Goal: Task Accomplishment & Management: Manage account settings

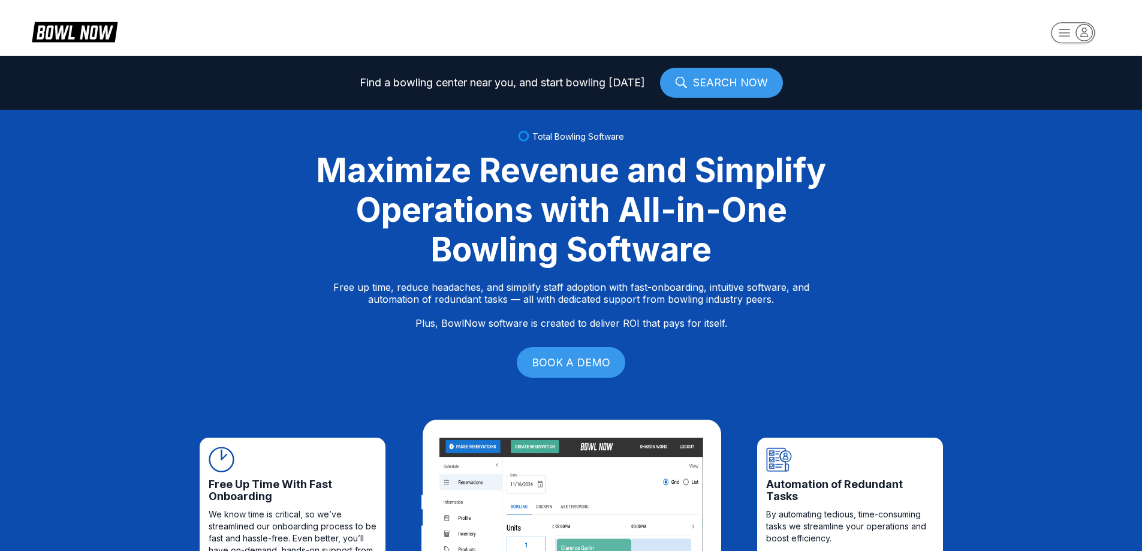
click at [1075, 41] on rect "button" at bounding box center [1073, 32] width 44 height 21
click at [1077, 95] on div "Center Sign In" at bounding box center [1072, 93] width 83 height 21
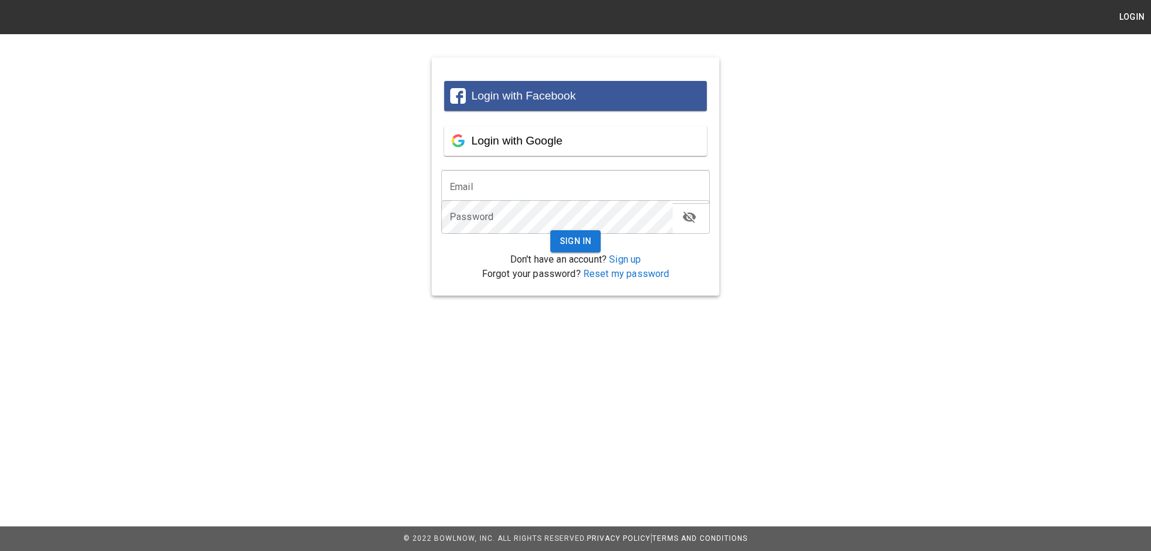
click at [470, 186] on input "email" at bounding box center [575, 187] width 269 height 34
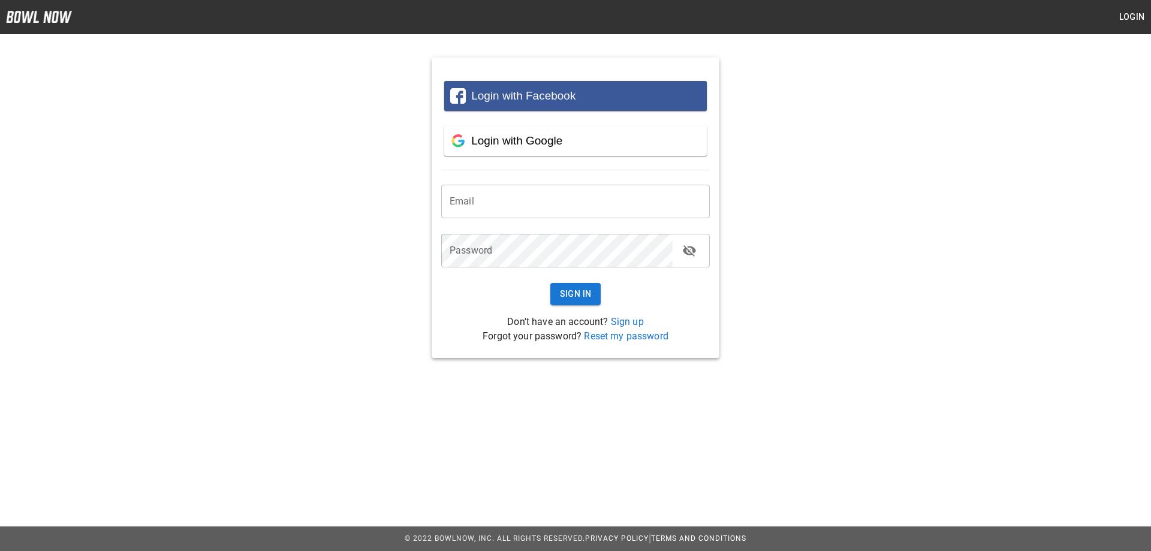
click at [474, 199] on input "email" at bounding box center [575, 202] width 269 height 34
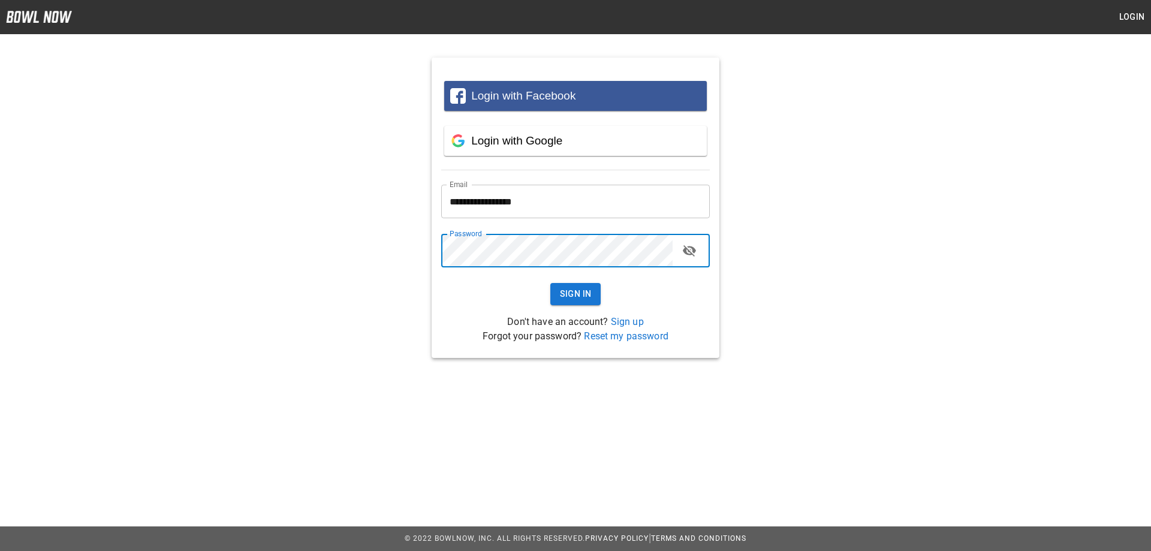
click at [550, 283] on button "Sign In" at bounding box center [575, 294] width 51 height 22
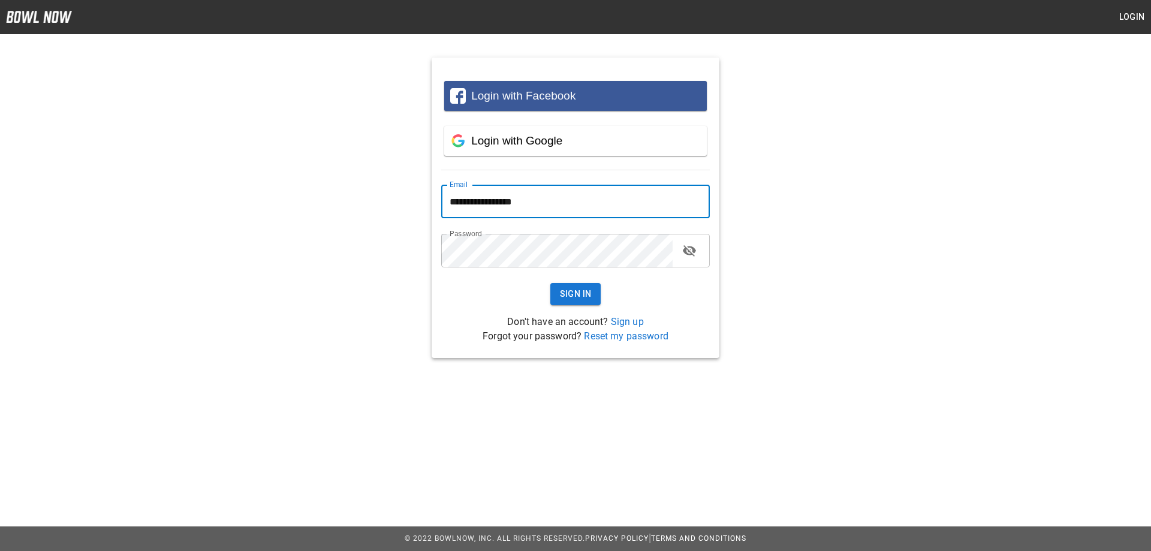
click at [505, 201] on input "**********" at bounding box center [575, 202] width 269 height 34
type input "**********"
click at [562, 299] on button "Sign In" at bounding box center [575, 294] width 51 height 22
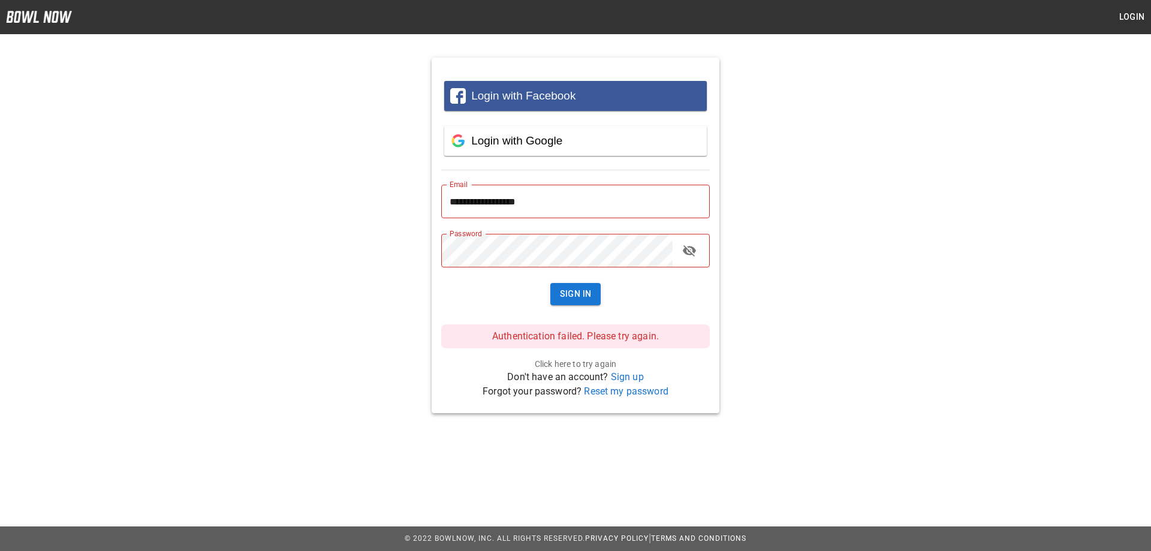
click at [691, 253] on icon "toggle password visibility" at bounding box center [689, 250] width 13 height 11
click at [582, 287] on button "Sign In" at bounding box center [575, 294] width 51 height 22
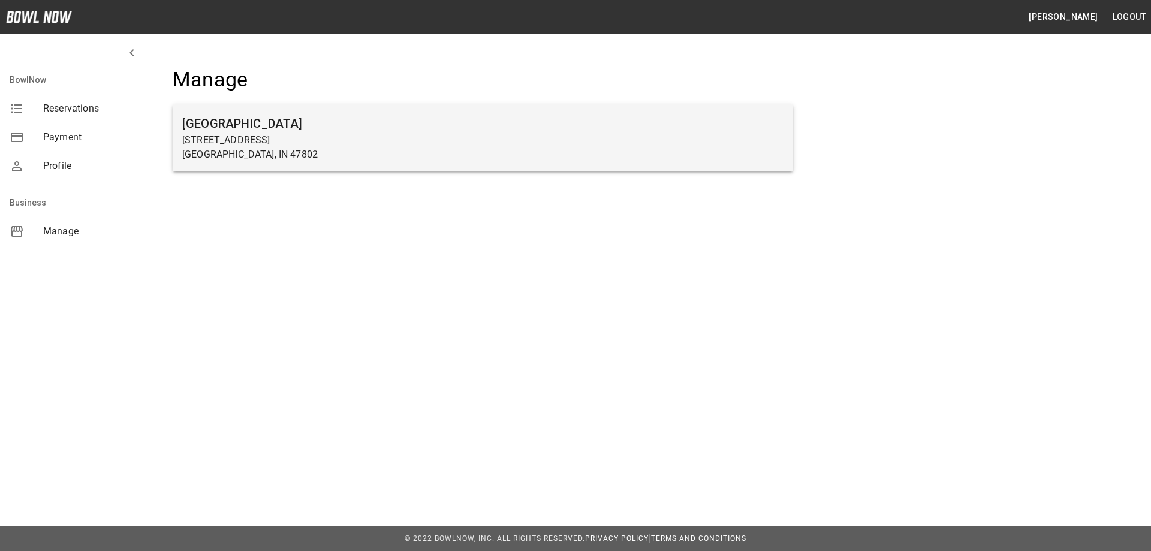
click at [203, 135] on p "[STREET_ADDRESS]" at bounding box center [482, 140] width 601 height 14
click at [232, 126] on h6 "[GEOGRAPHIC_DATA]" at bounding box center [482, 123] width 601 height 19
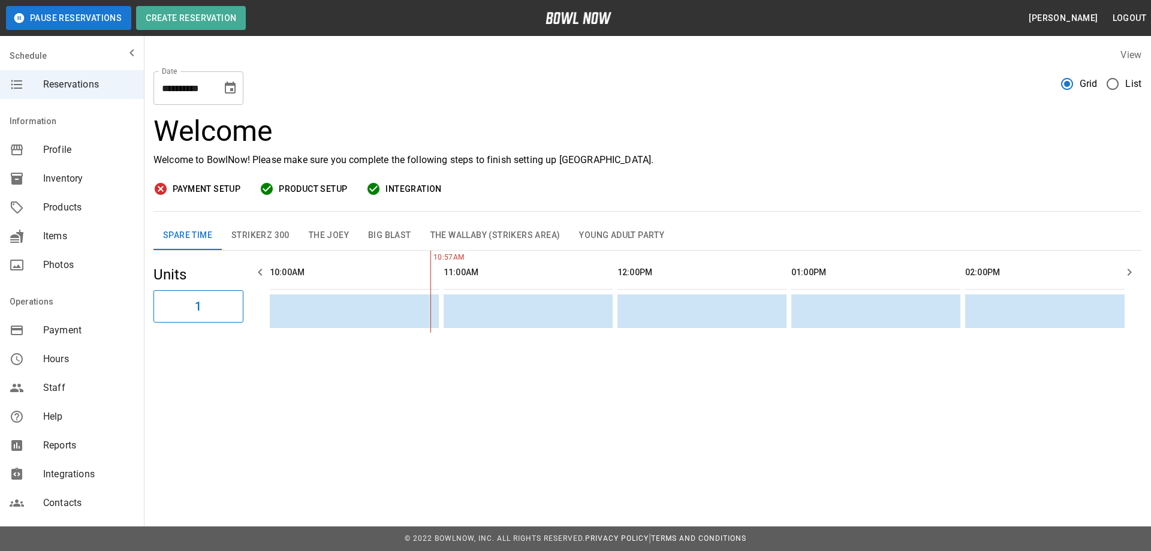
click at [56, 209] on span "Products" at bounding box center [88, 207] width 91 height 14
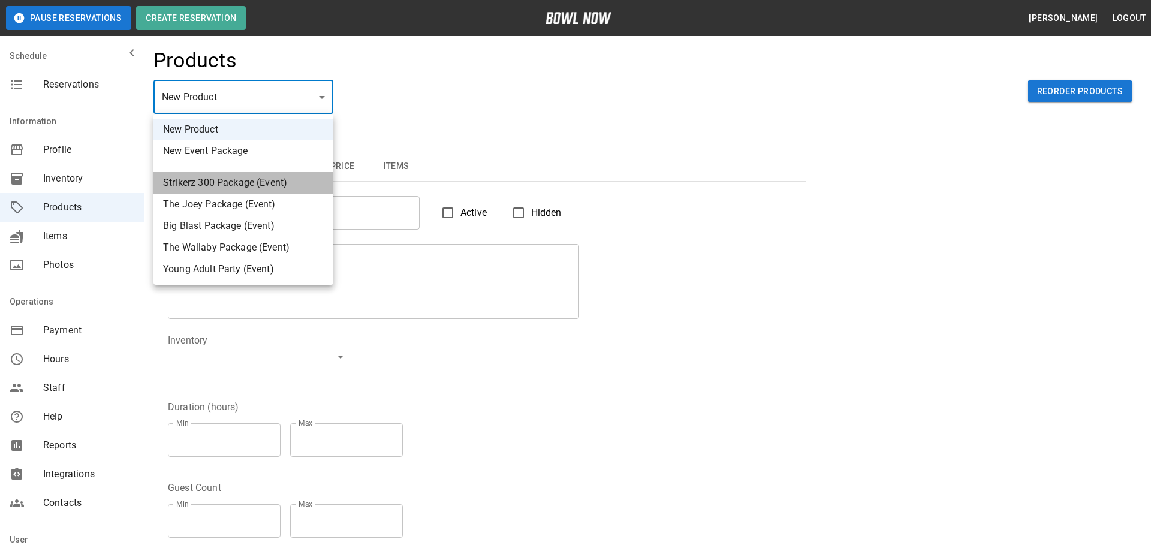
click at [200, 183] on li "Strikerz 300 Package (Event)" at bounding box center [243, 183] width 180 height 22
type input "*"
type input "**********"
type textarea "**********"
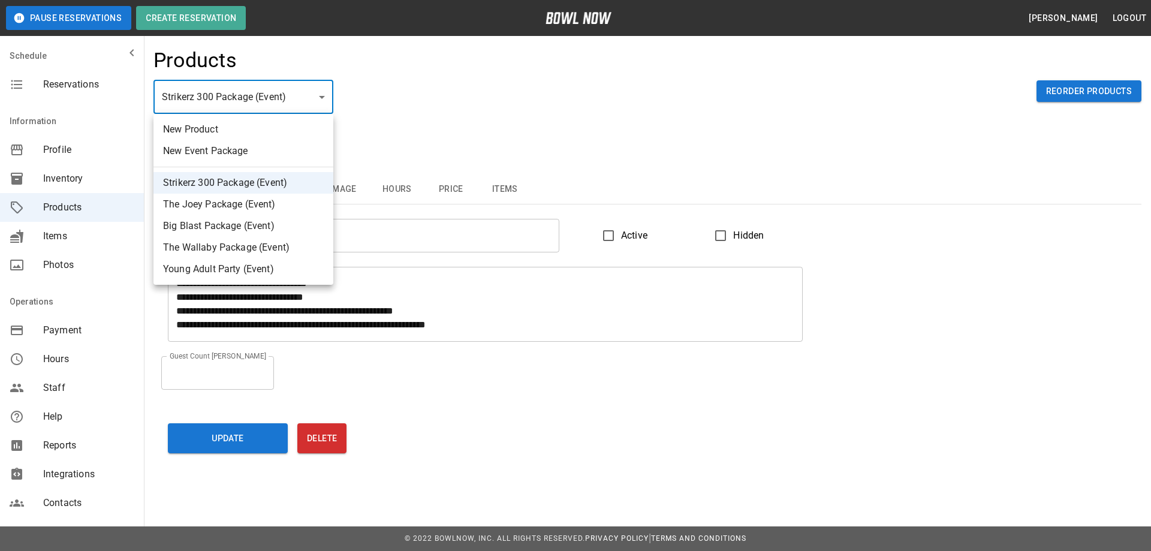
click at [323, 97] on div at bounding box center [575, 275] width 1151 height 551
click at [403, 113] on div at bounding box center [575, 275] width 1151 height 551
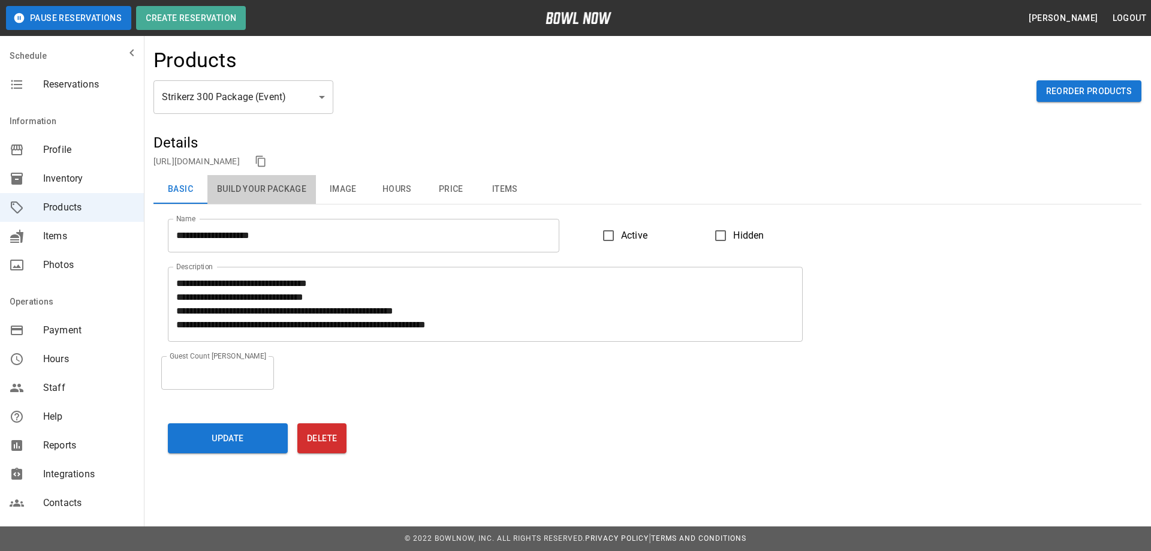
click at [275, 189] on button "Build Your Package" at bounding box center [261, 189] width 108 height 29
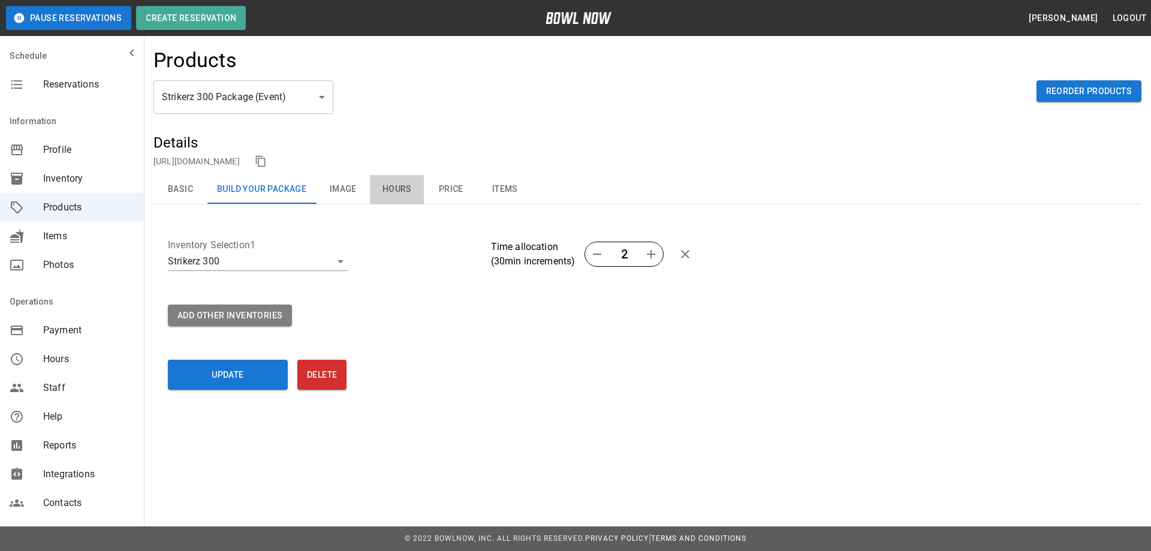
click at [394, 186] on button "Hours" at bounding box center [397, 189] width 54 height 29
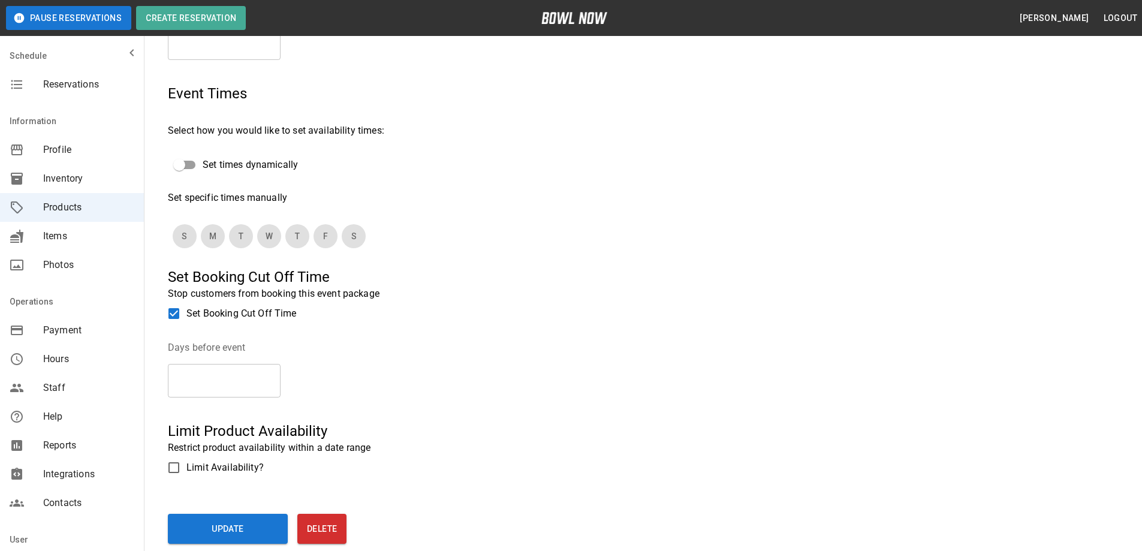
scroll to position [43, 0]
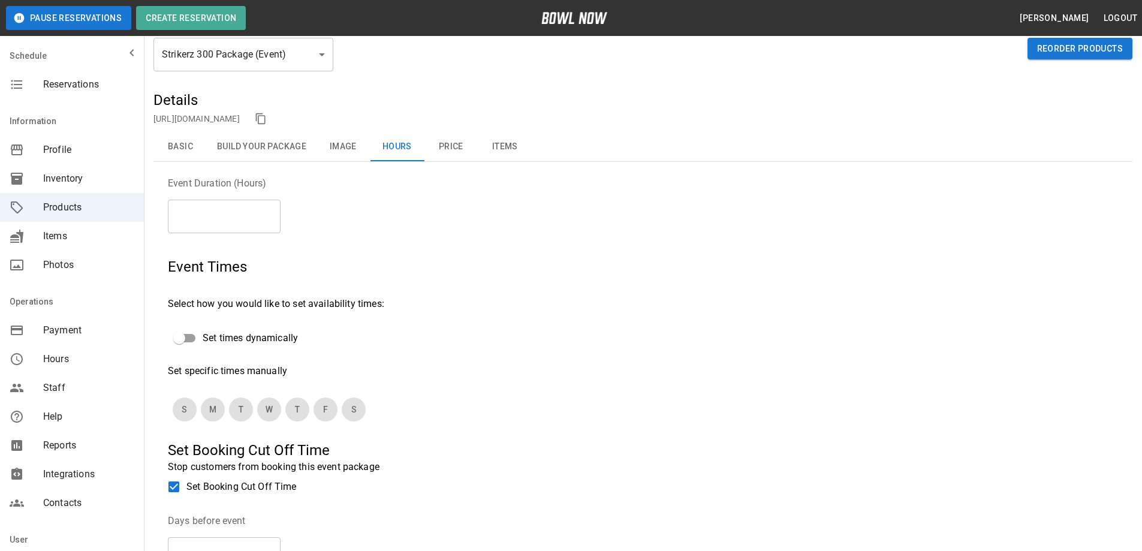
click at [55, 179] on span "Inventory" at bounding box center [88, 178] width 91 height 14
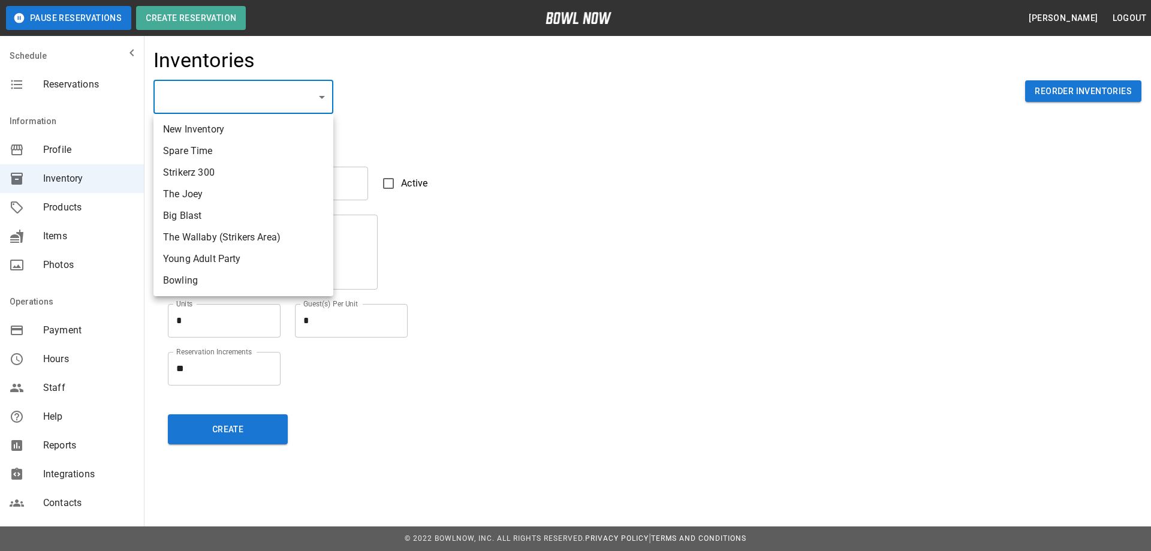
click at [202, 150] on li "Spare Time" at bounding box center [243, 151] width 180 height 22
type input "**********"
type textarea "*"
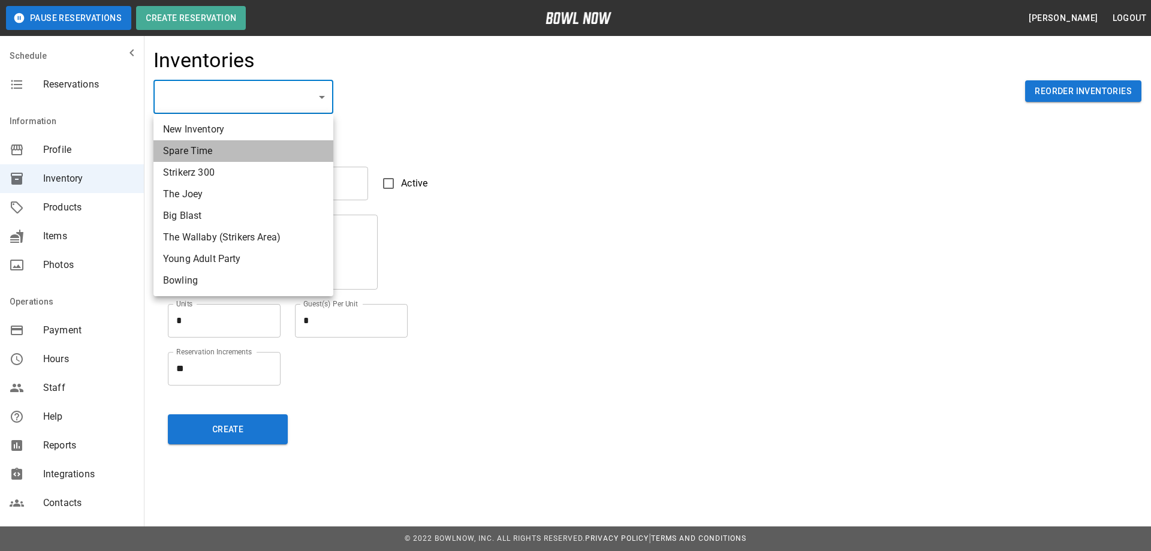
type textarea "*"
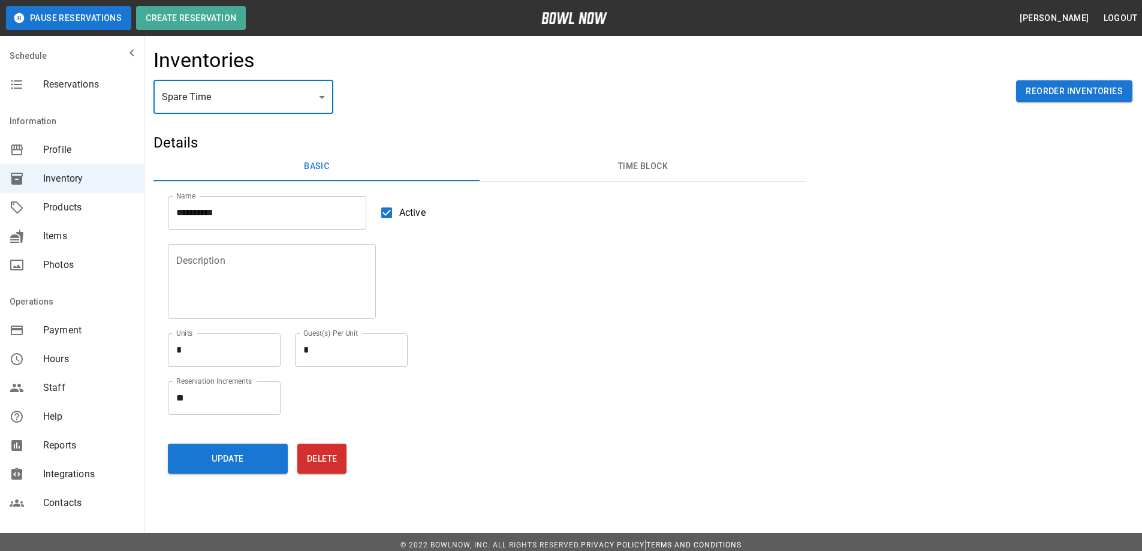
click at [74, 207] on span "Products" at bounding box center [88, 207] width 91 height 14
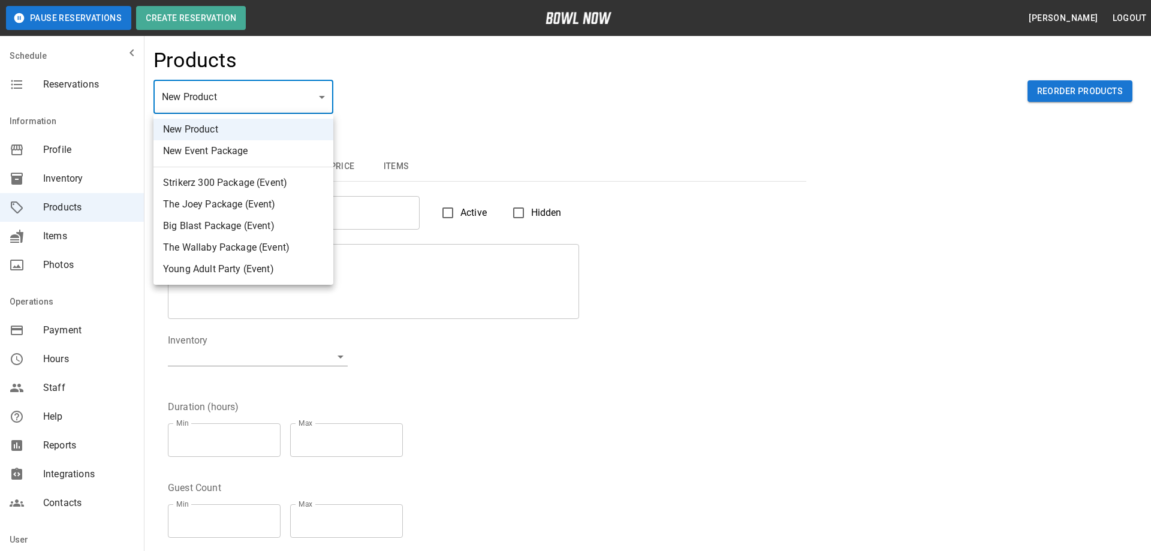
drag, startPoint x: 141, startPoint y: 428, endPoint x: 136, endPoint y: 466, distance: 38.1
click at [136, 466] on div at bounding box center [575, 275] width 1151 height 551
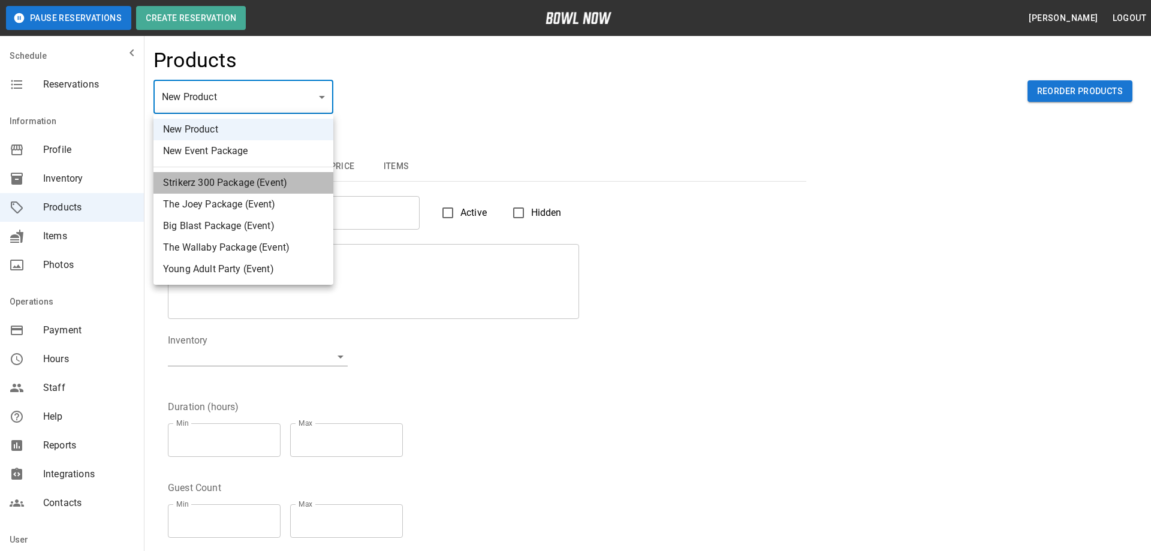
click at [197, 182] on li "Strikerz 300 Package (Event)" at bounding box center [243, 183] width 180 height 22
type input "*"
type input "**********"
type textarea "**********"
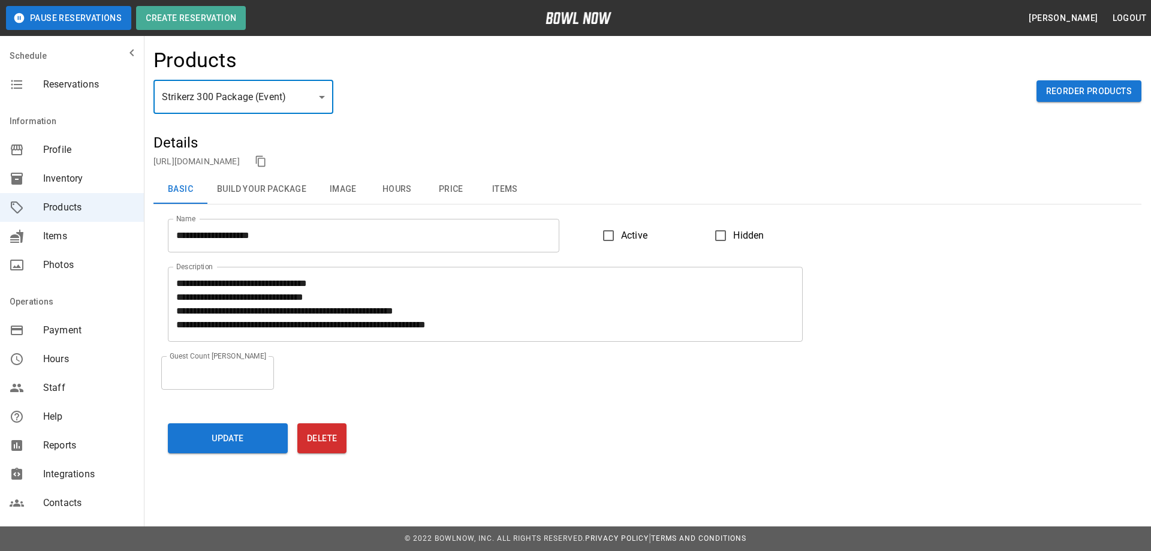
click at [283, 185] on button "Build Your Package" at bounding box center [261, 189] width 108 height 29
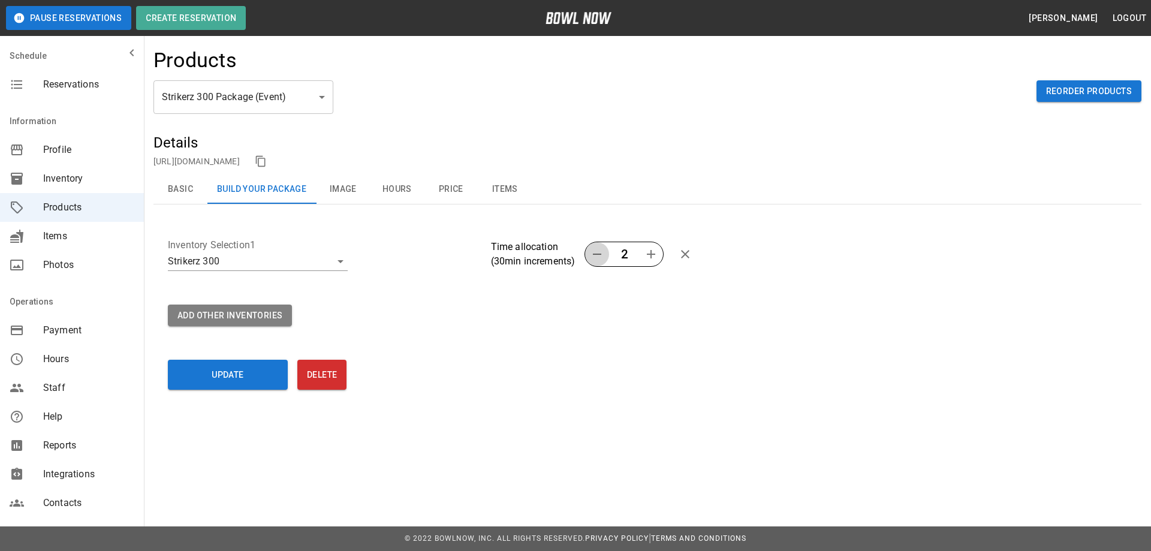
click at [595, 255] on icon "button" at bounding box center [597, 254] width 8 height 1
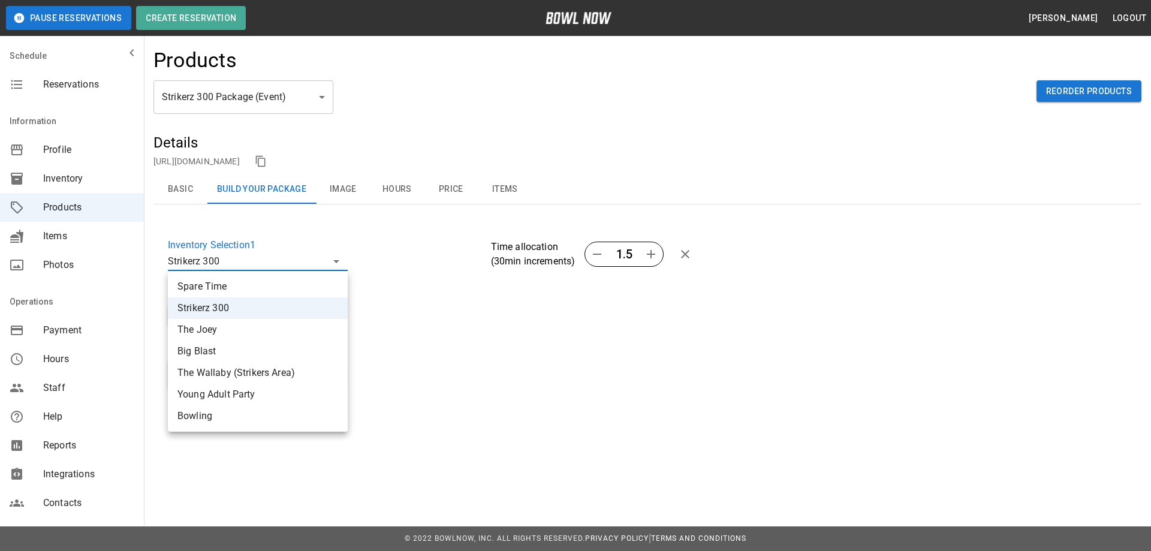
click at [337, 264] on div at bounding box center [575, 275] width 1151 height 551
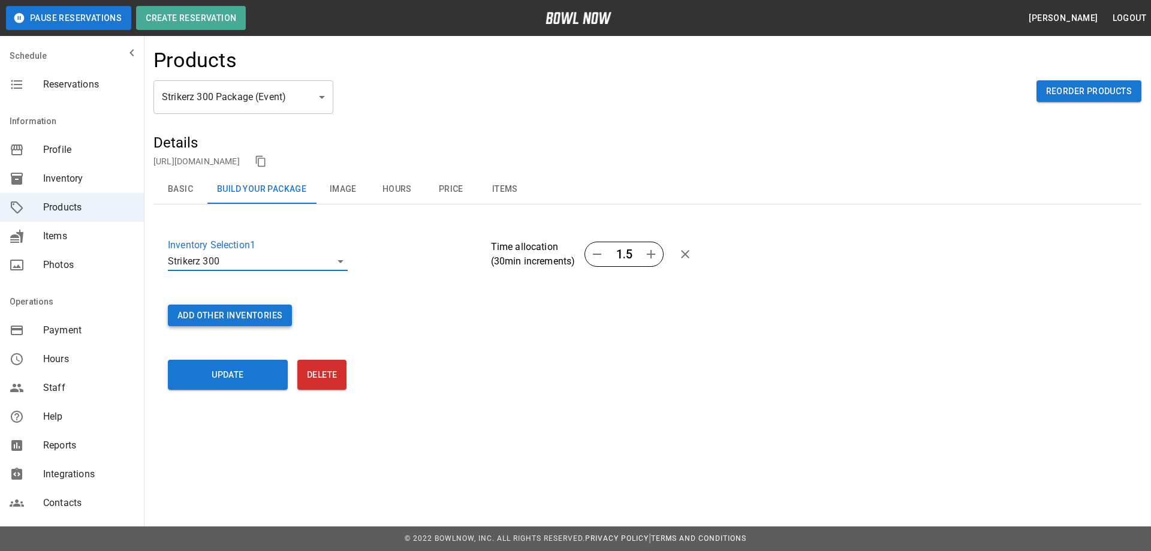
click at [205, 320] on button "Add Other Inventories" at bounding box center [230, 315] width 124 height 22
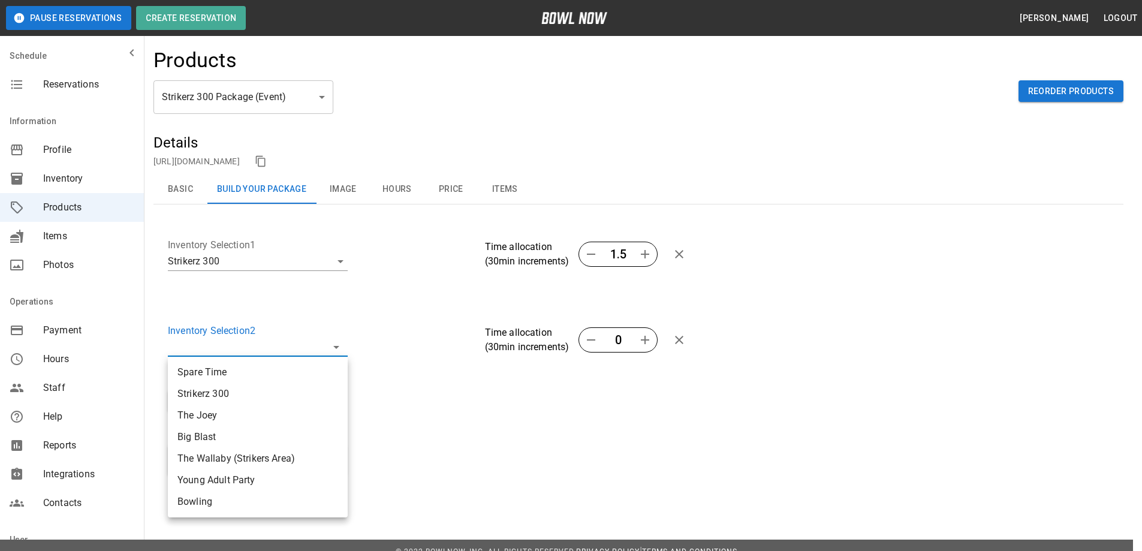
click at [335, 346] on div at bounding box center [575, 275] width 1151 height 551
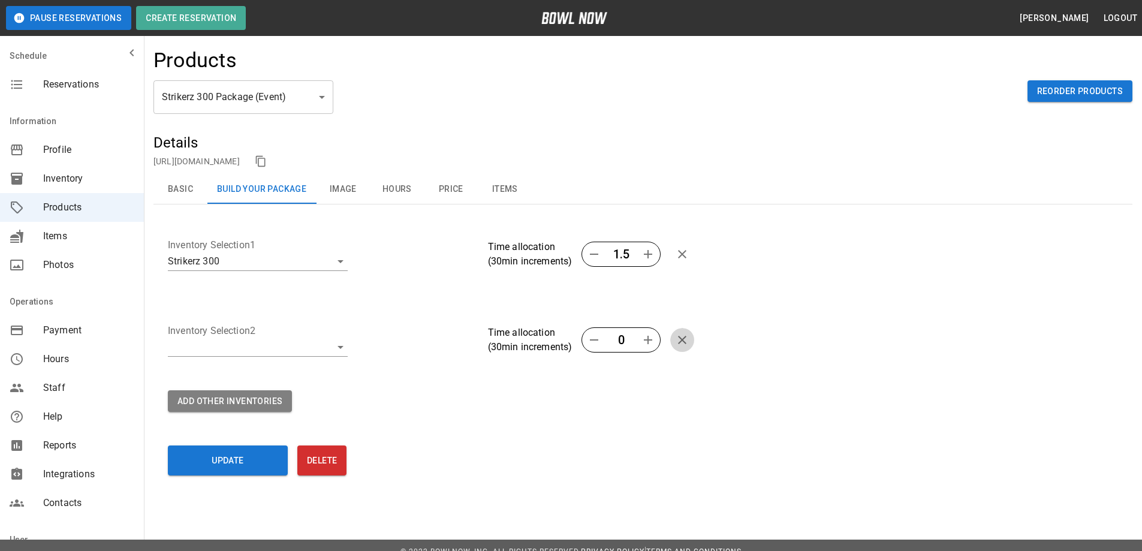
click at [683, 340] on icon "remove inventory" at bounding box center [682, 340] width 8 height 8
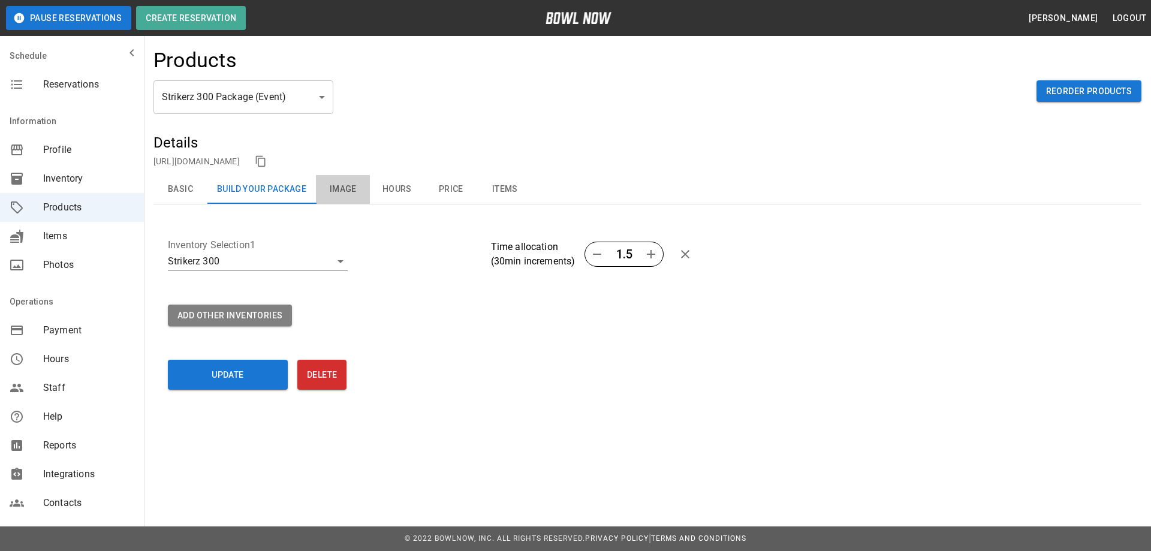
click at [349, 188] on button "Image" at bounding box center [343, 189] width 54 height 29
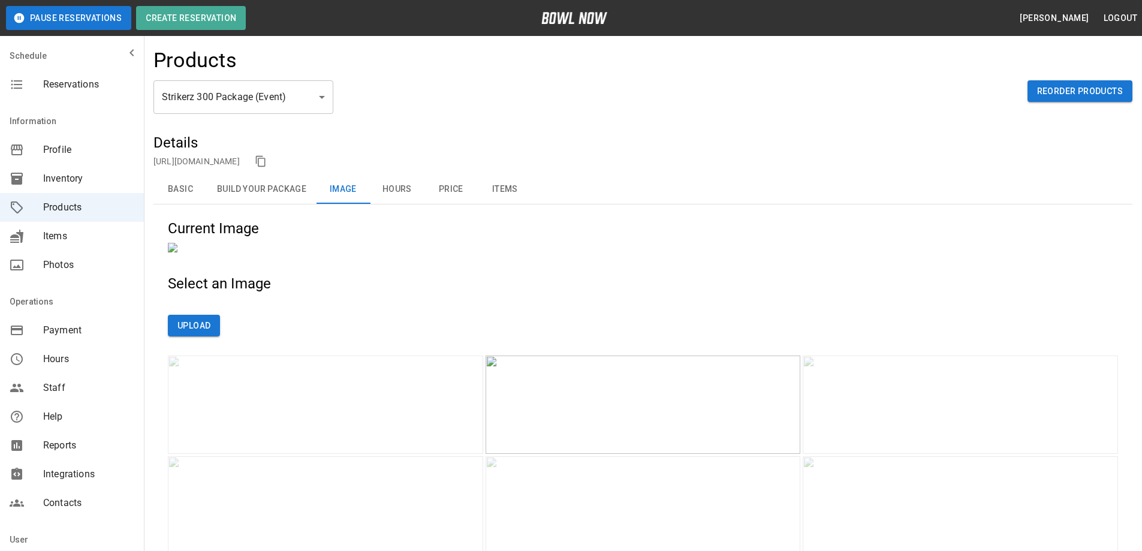
click at [394, 191] on button "Hours" at bounding box center [397, 189] width 54 height 29
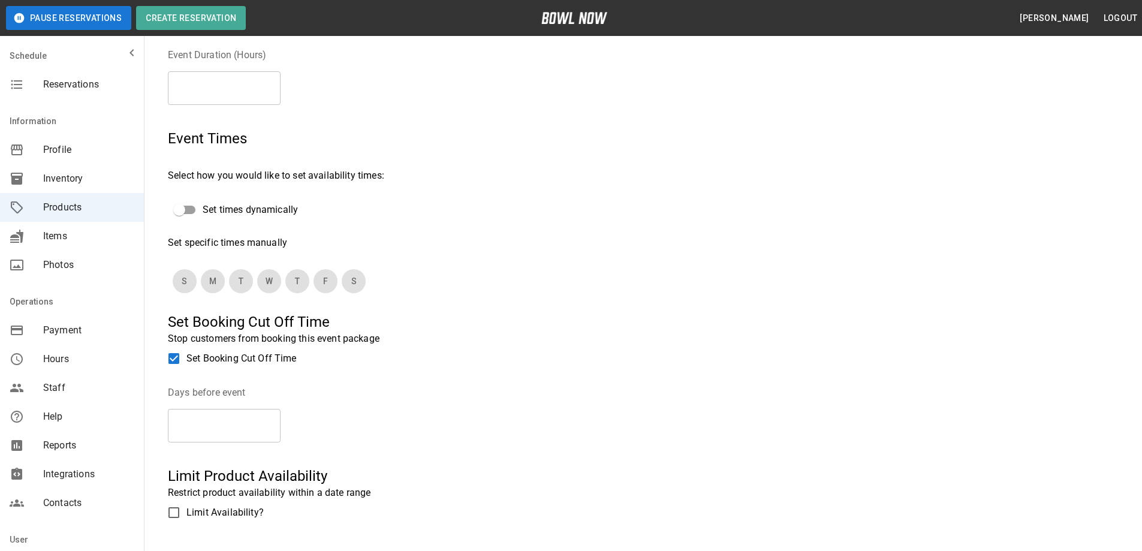
scroll to position [180, 0]
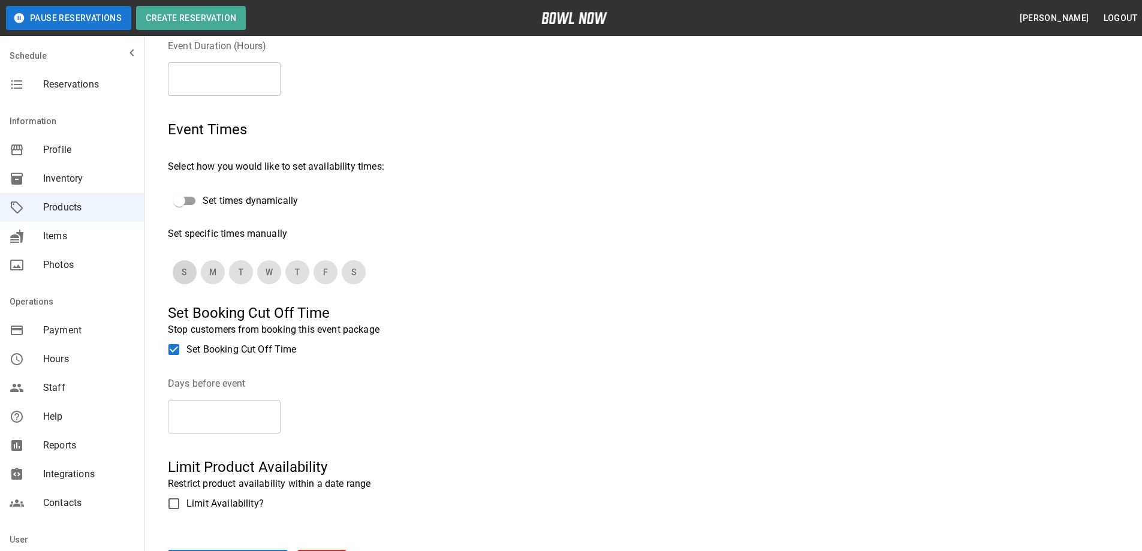
click at [187, 275] on button "S" at bounding box center [185, 272] width 24 height 24
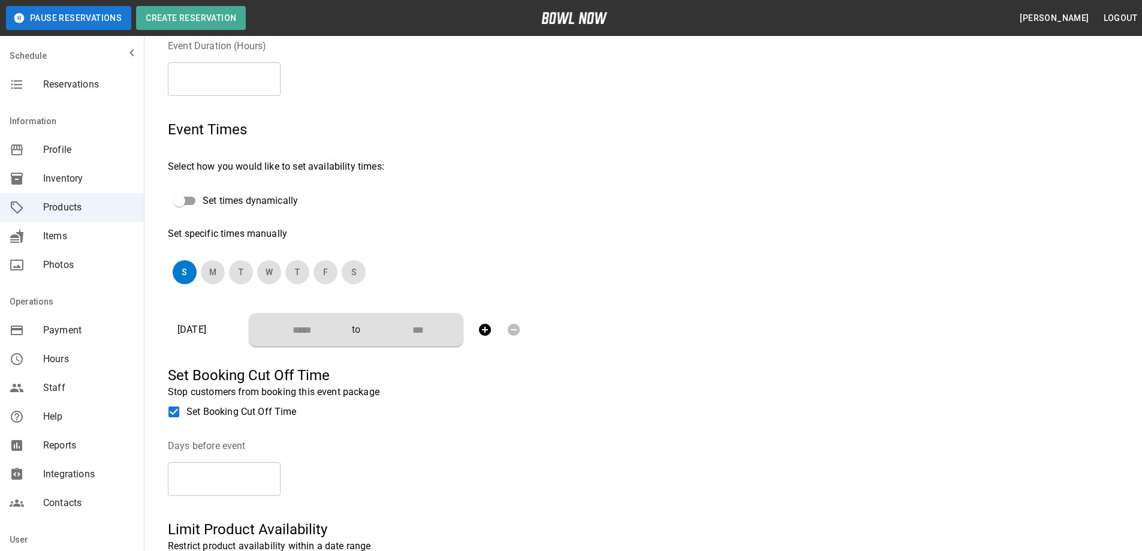
click at [324, 336] on input "Choose time" at bounding box center [297, 330] width 79 height 24
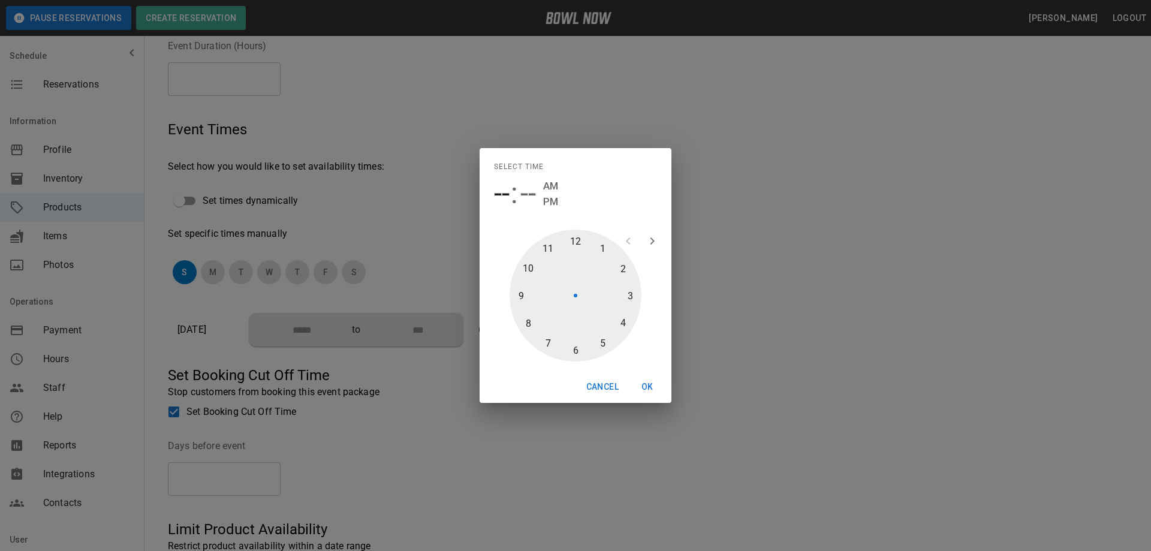
click at [571, 242] on div at bounding box center [575, 296] width 132 height 132
type input "********"
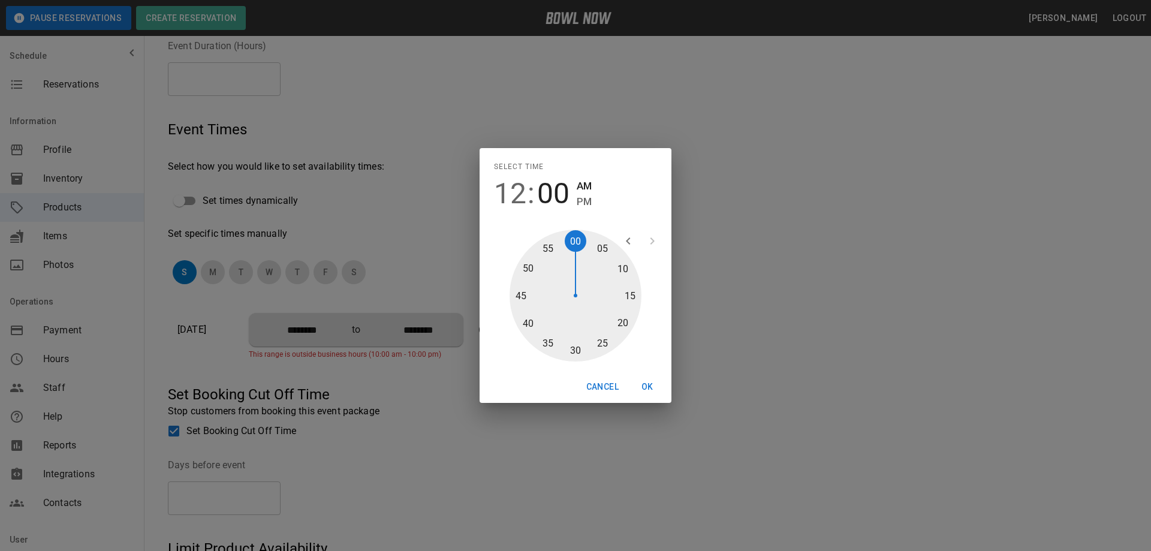
click at [575, 245] on div at bounding box center [575, 296] width 132 height 132
click at [584, 201] on span "PM" at bounding box center [584, 202] width 15 height 16
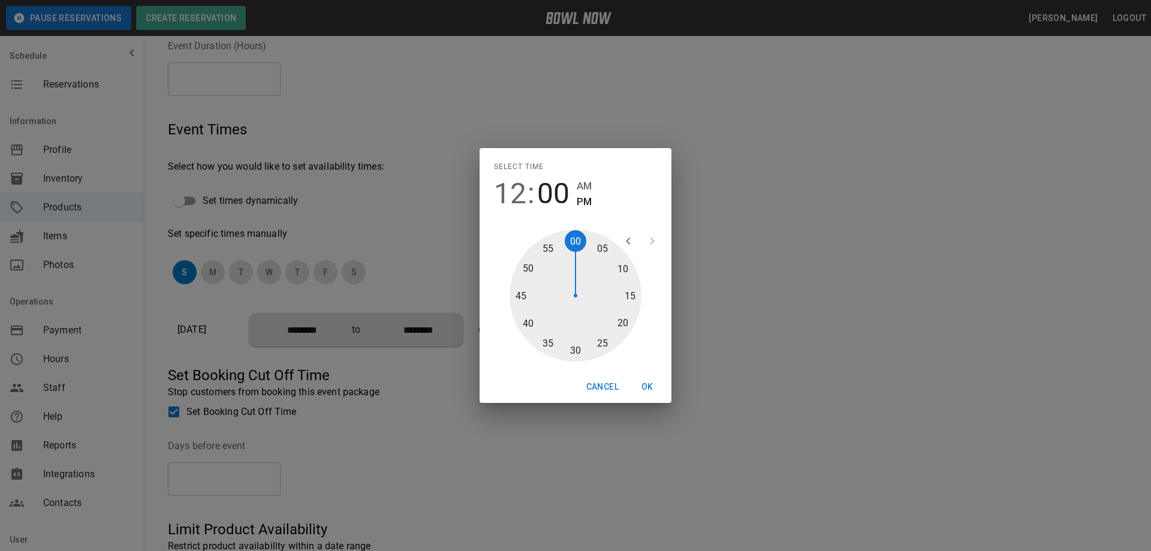
type input "********"
click at [648, 388] on button "OK" at bounding box center [647, 387] width 38 height 22
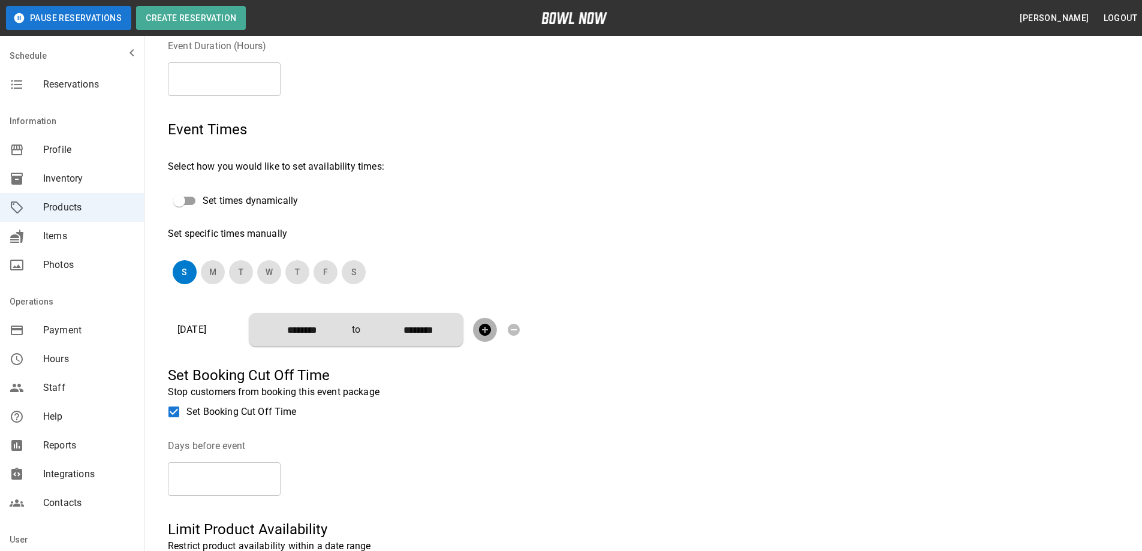
click at [481, 330] on icon "button" at bounding box center [485, 330] width 12 height 12
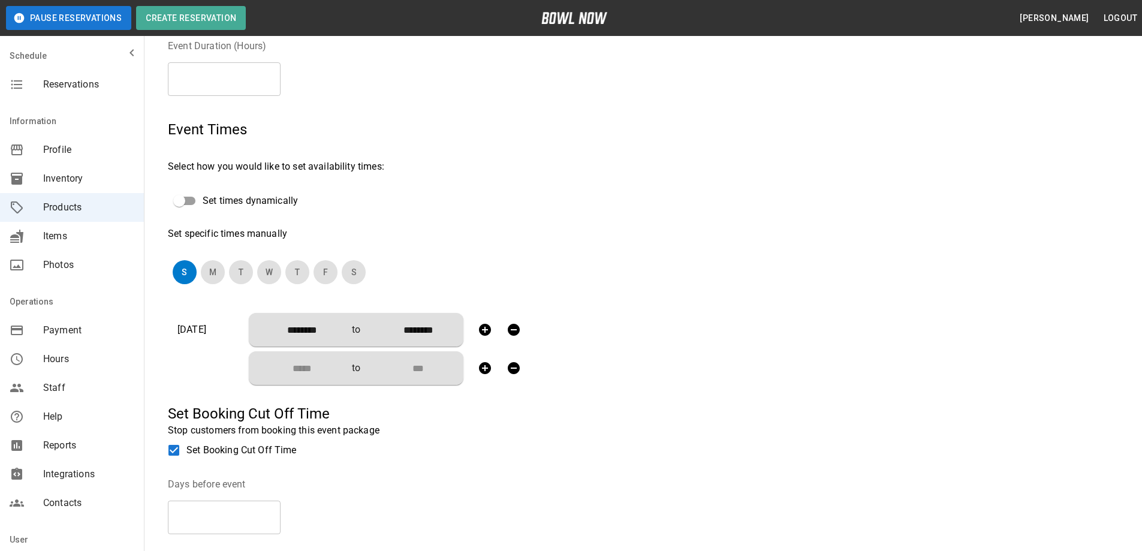
click at [289, 366] on input "Choose time" at bounding box center [297, 368] width 79 height 24
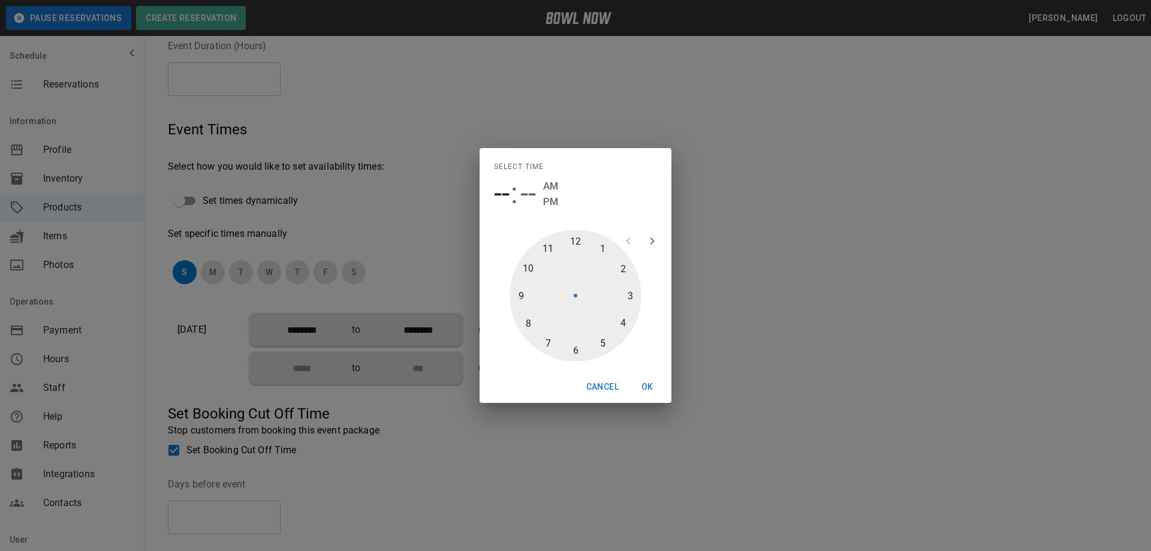
click at [619, 269] on div at bounding box center [575, 296] width 132 height 132
type input "********"
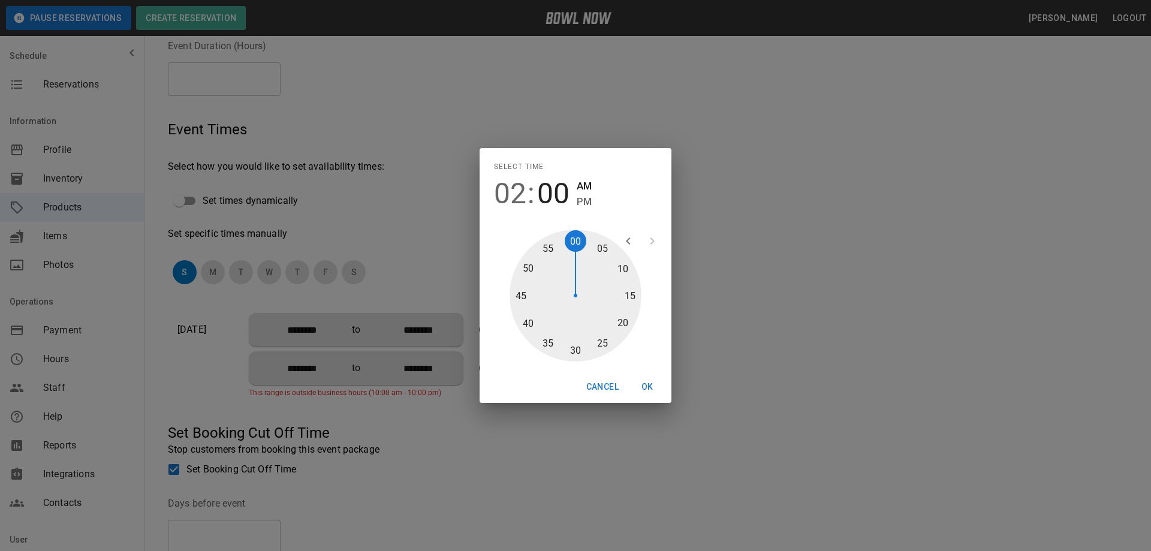
click at [576, 349] on div at bounding box center [575, 296] width 132 height 132
type input "********"
click at [575, 242] on div at bounding box center [575, 296] width 132 height 132
type input "********"
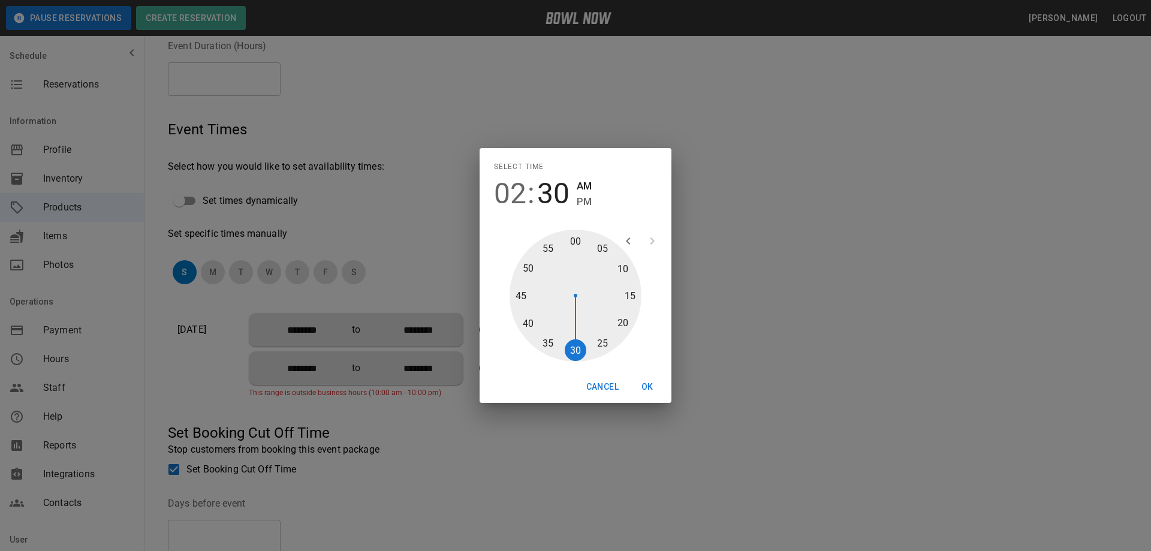
type input "********"
click at [650, 386] on button "OK" at bounding box center [647, 387] width 38 height 22
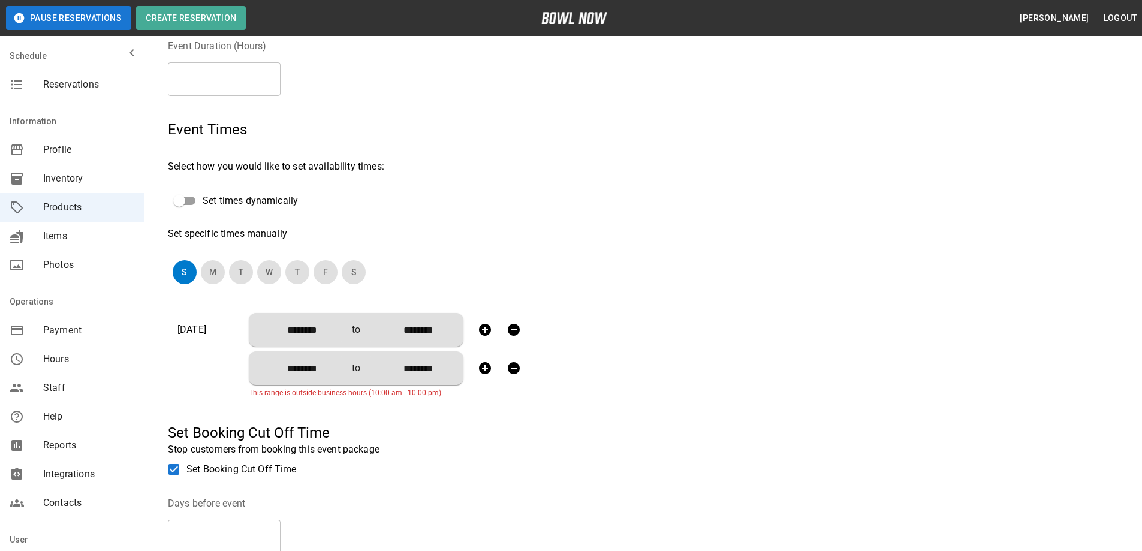
click at [482, 368] on icon "button" at bounding box center [485, 368] width 14 height 14
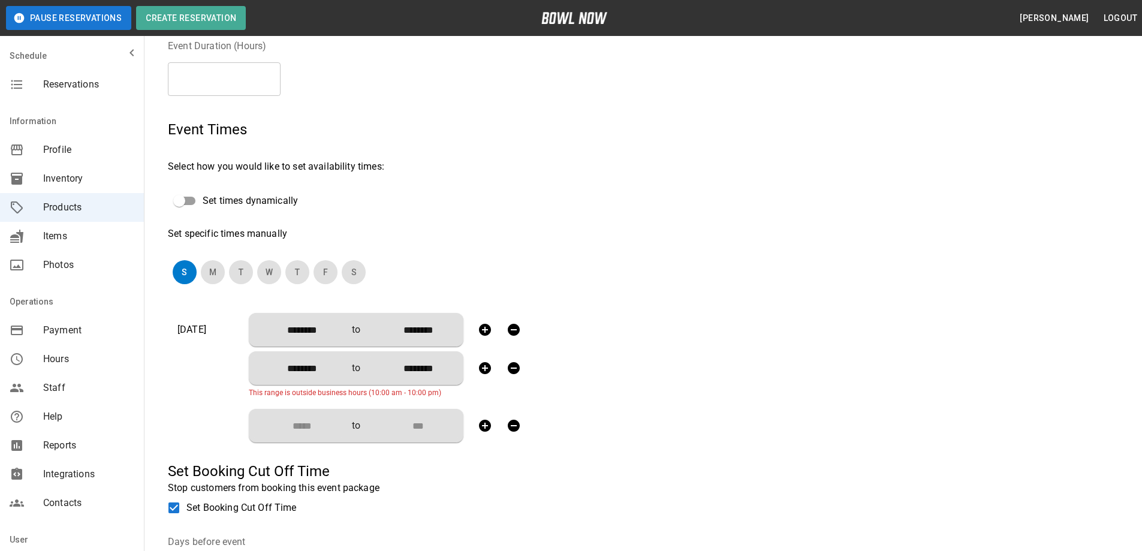
click at [312, 430] on input "Choose time" at bounding box center [297, 426] width 79 height 24
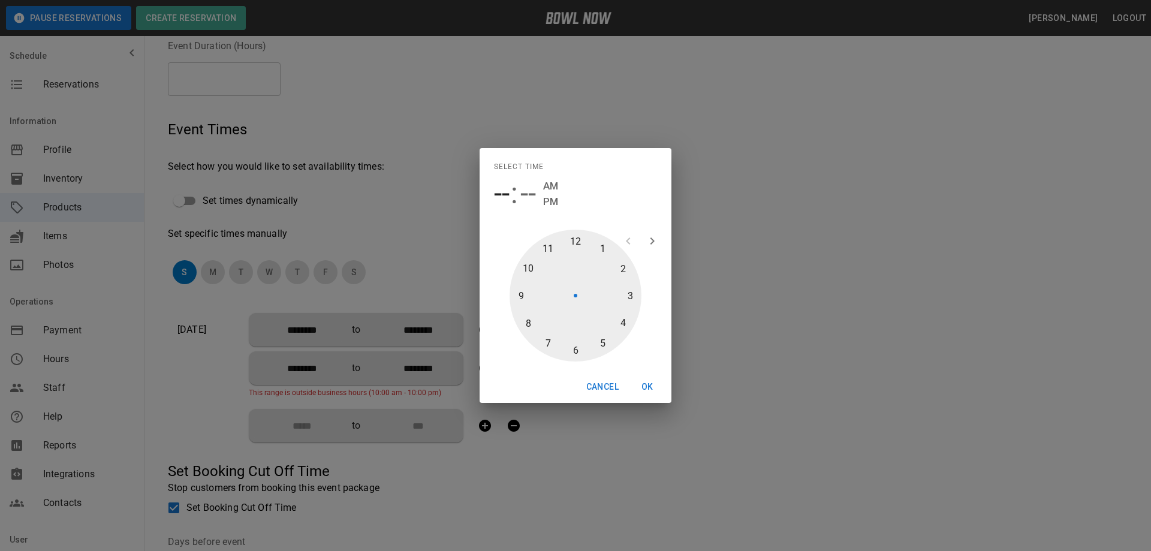
click at [620, 322] on div at bounding box center [575, 296] width 132 height 132
type input "********"
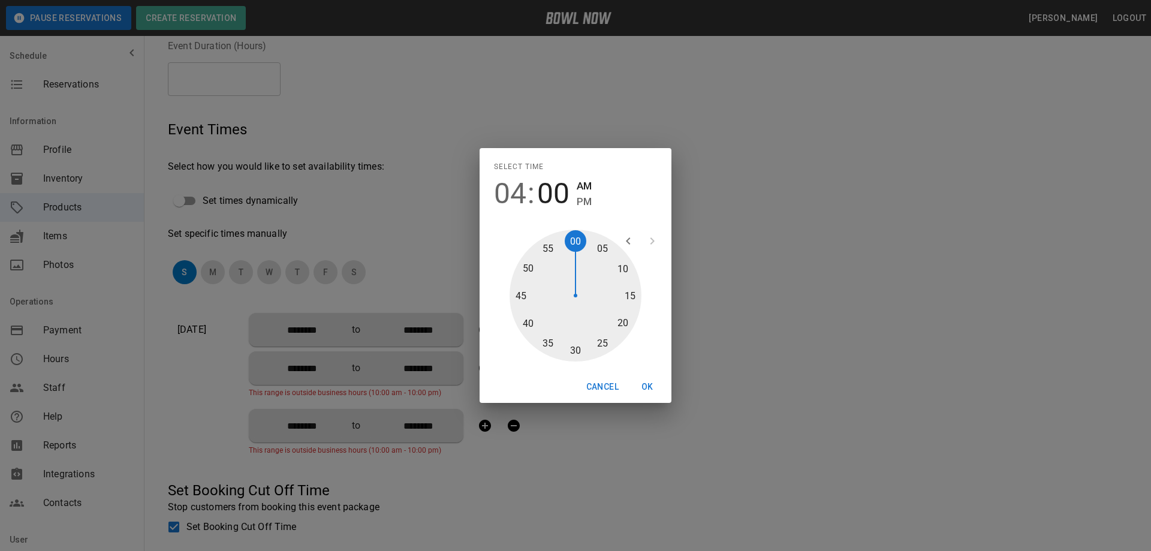
click at [575, 242] on div at bounding box center [575, 296] width 132 height 132
click at [581, 204] on span "PM" at bounding box center [584, 202] width 15 height 16
type input "********"
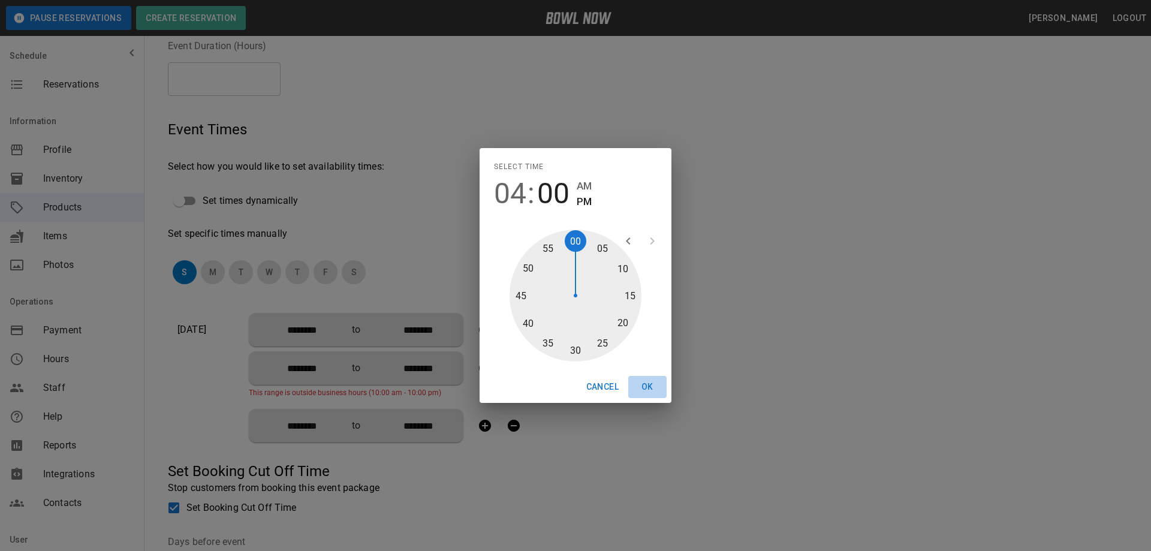
click at [651, 385] on button "OK" at bounding box center [647, 387] width 38 height 22
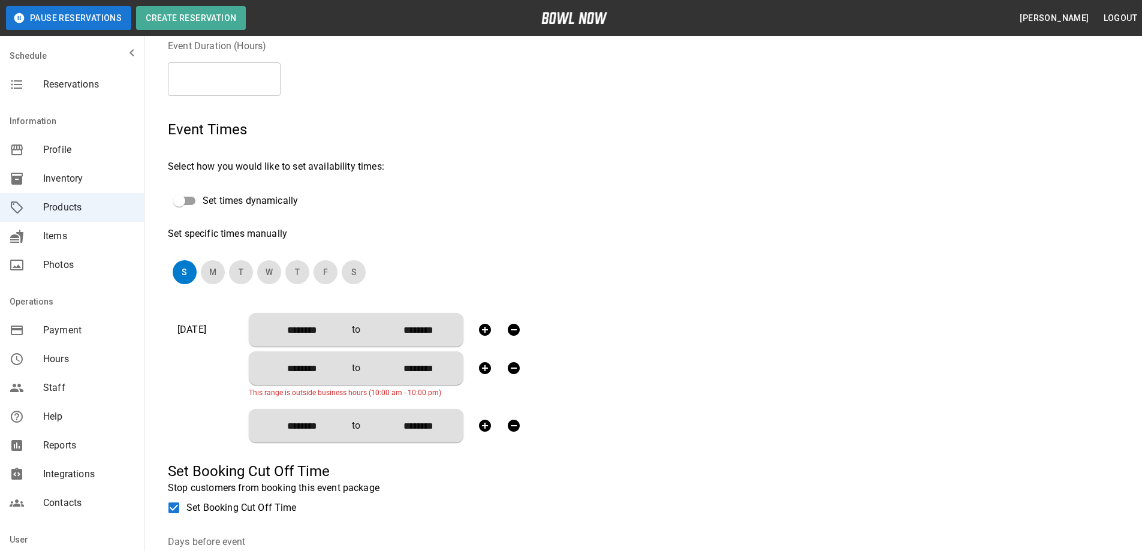
click at [324, 370] on input "********" at bounding box center [297, 368] width 79 height 24
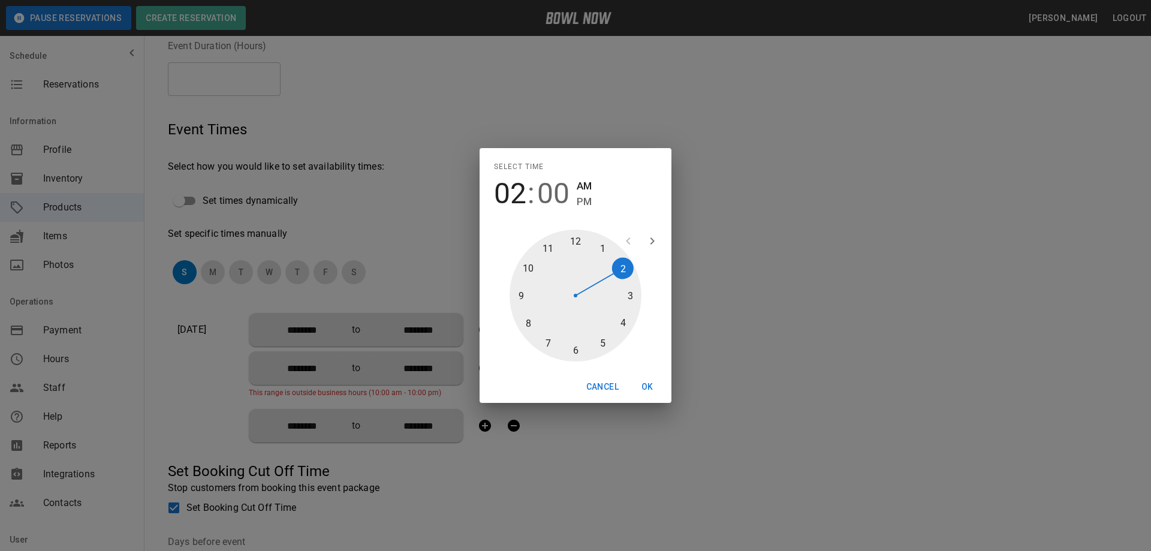
click at [578, 206] on span "PM" at bounding box center [584, 202] width 15 height 16
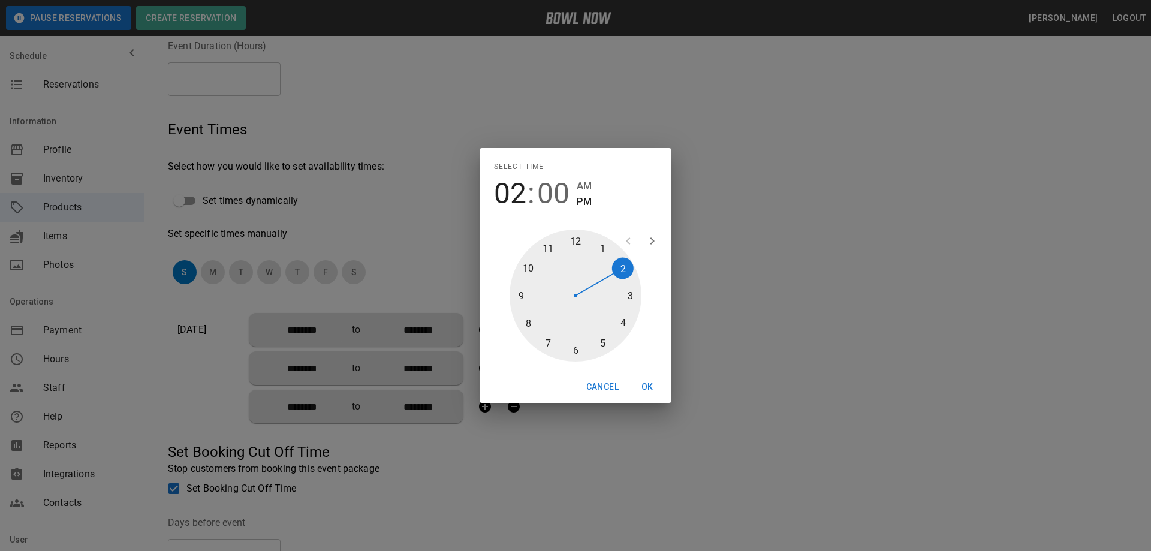
type input "********"
click at [650, 388] on button "OK" at bounding box center [647, 387] width 38 height 22
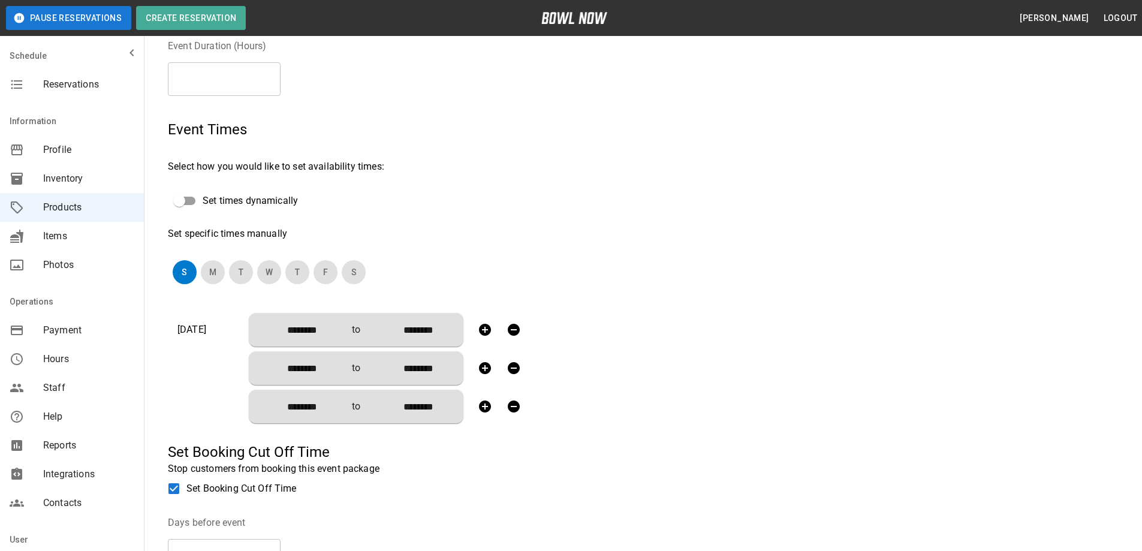
click at [487, 408] on icon "button" at bounding box center [485, 406] width 12 height 12
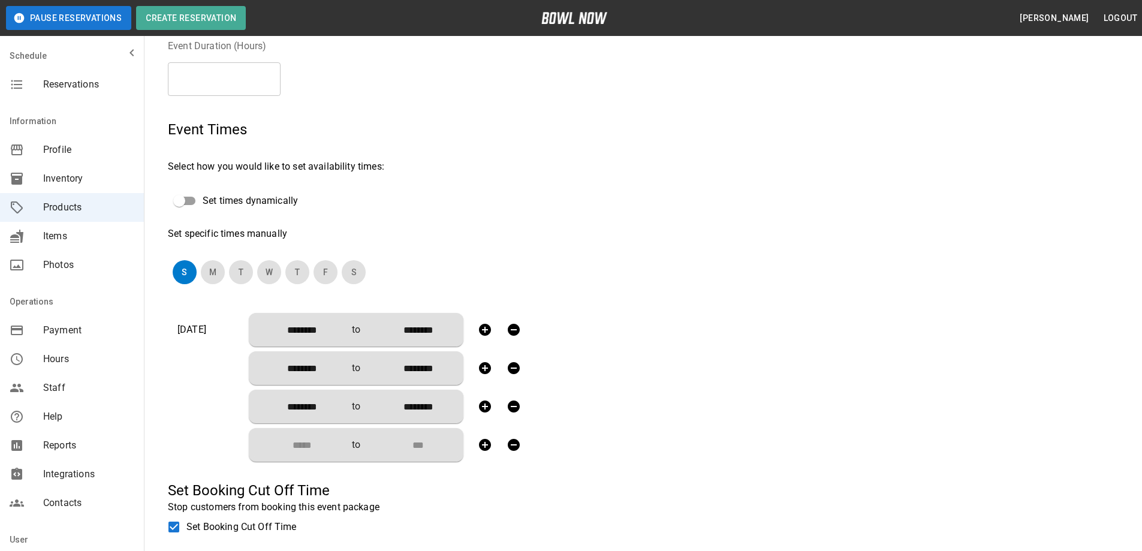
click at [316, 446] on input "Choose time" at bounding box center [297, 445] width 79 height 24
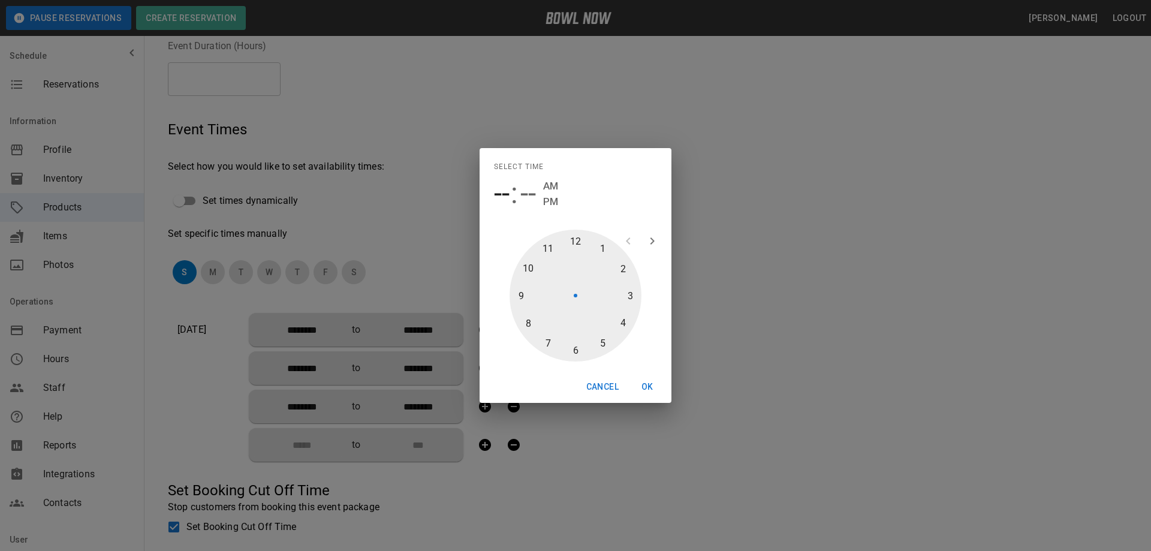
click at [572, 348] on div at bounding box center [575, 296] width 132 height 132
type input "********"
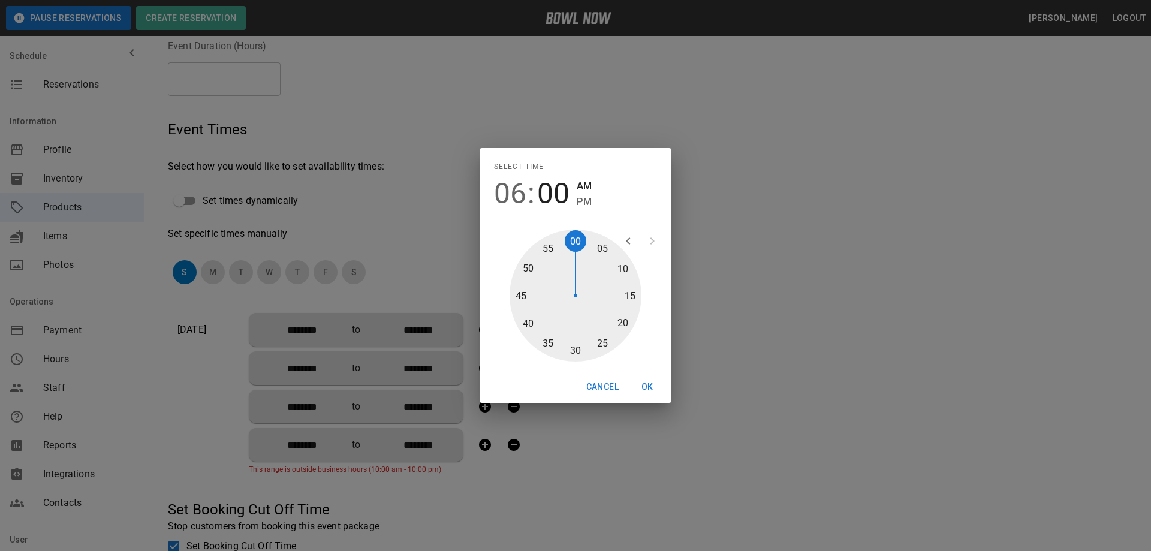
click at [577, 246] on div at bounding box center [575, 296] width 132 height 132
drag, startPoint x: 581, startPoint y: 209, endPoint x: 586, endPoint y: 204, distance: 6.4
click at [581, 208] on span "PM" at bounding box center [584, 202] width 15 height 16
type input "********"
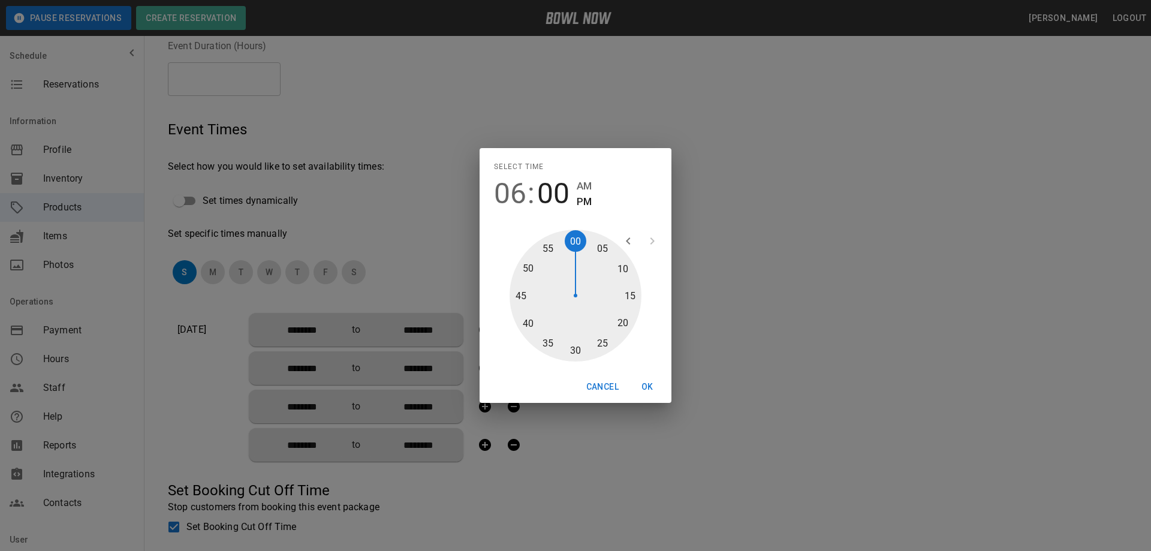
click at [586, 203] on span "PM" at bounding box center [584, 202] width 15 height 16
click at [651, 384] on button "OK" at bounding box center [647, 387] width 38 height 22
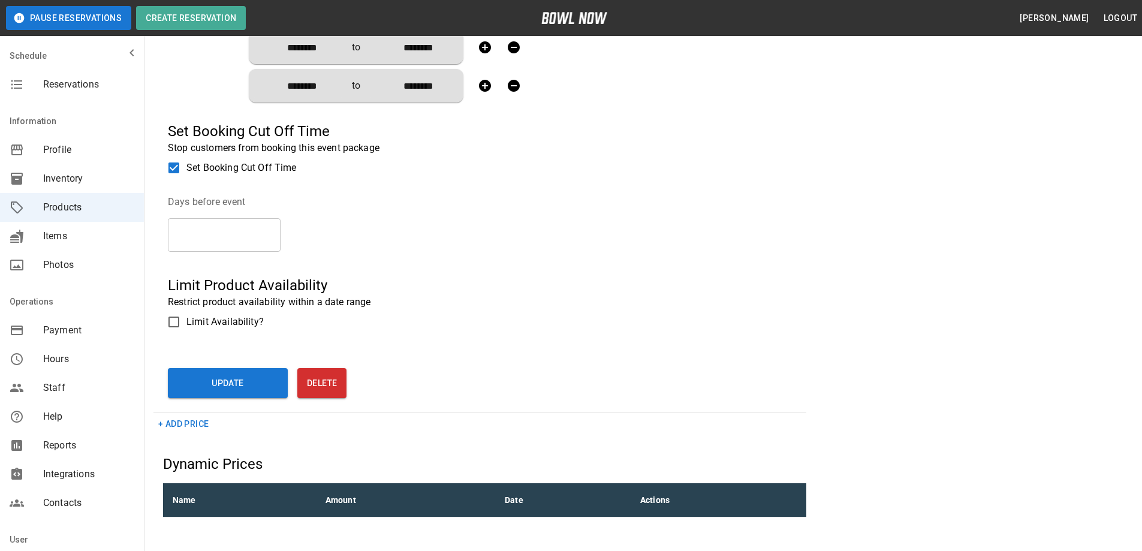
scroll to position [539, 0]
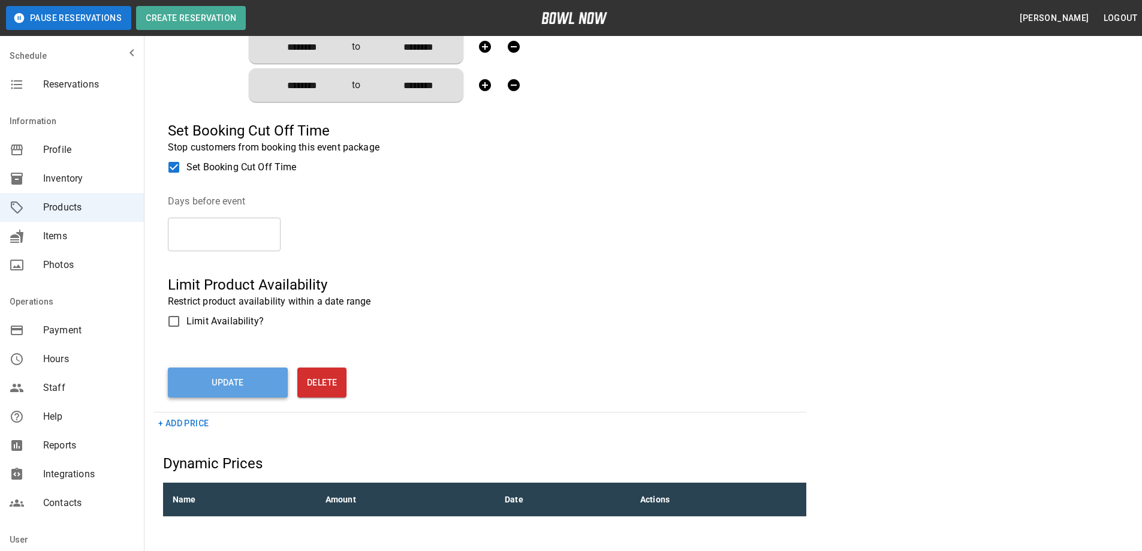
click at [238, 378] on button "Update" at bounding box center [228, 382] width 120 height 30
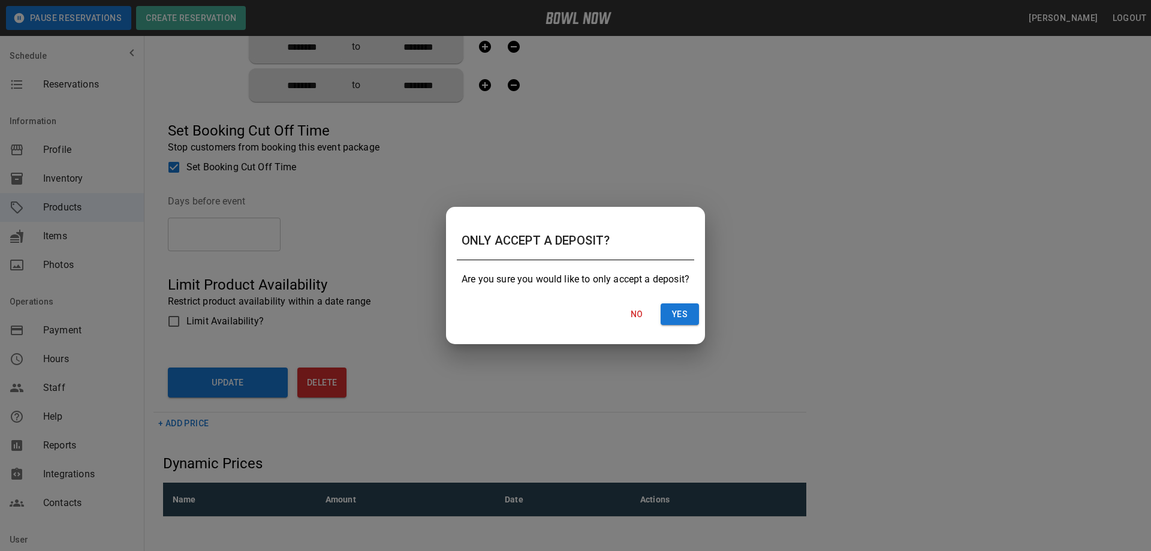
click at [687, 317] on button "Yes" at bounding box center [679, 314] width 38 height 22
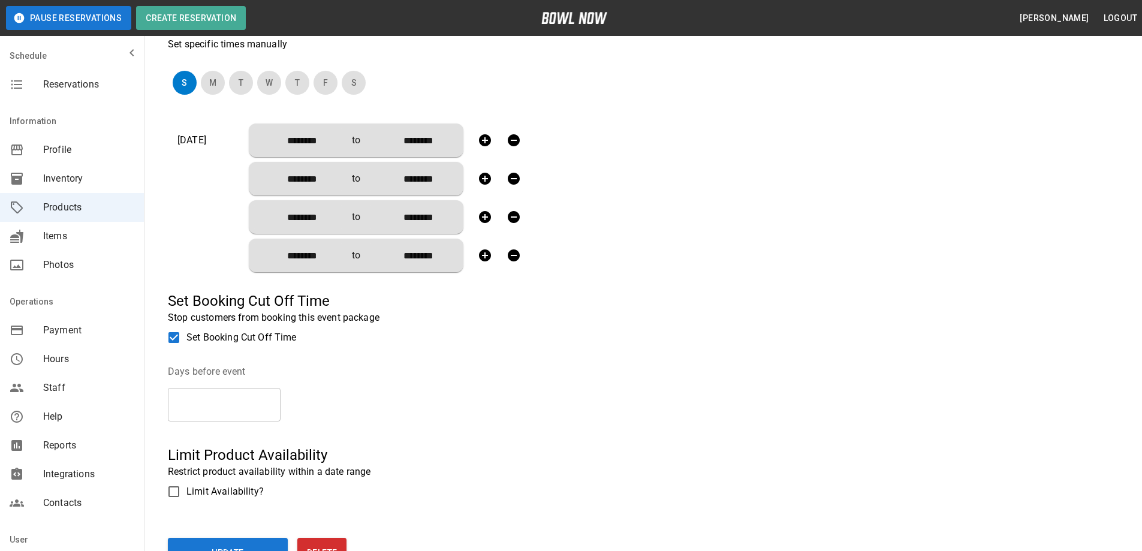
scroll to position [388, 0]
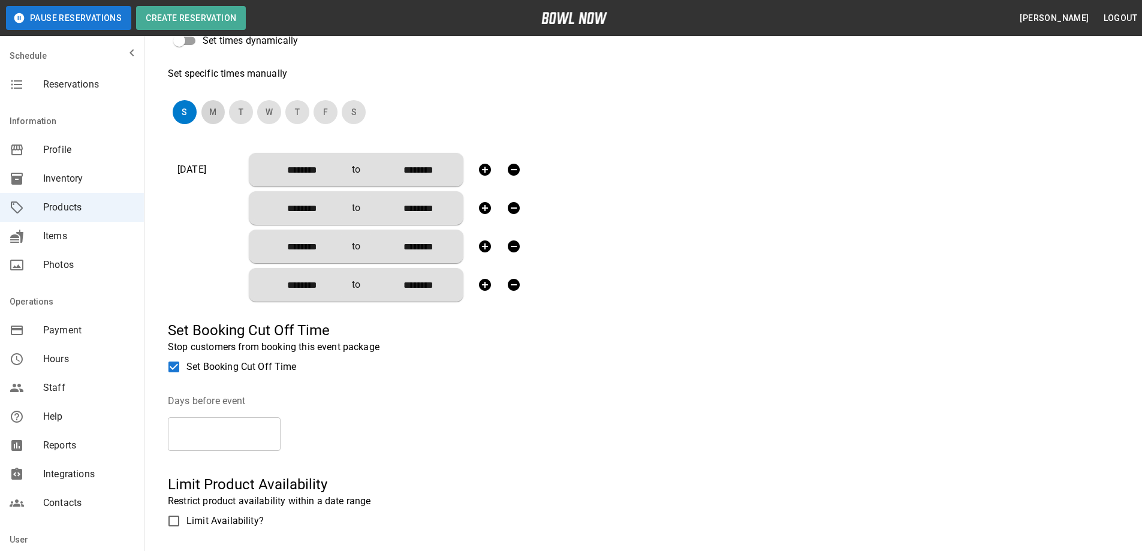
click at [213, 115] on button "M" at bounding box center [213, 112] width 24 height 24
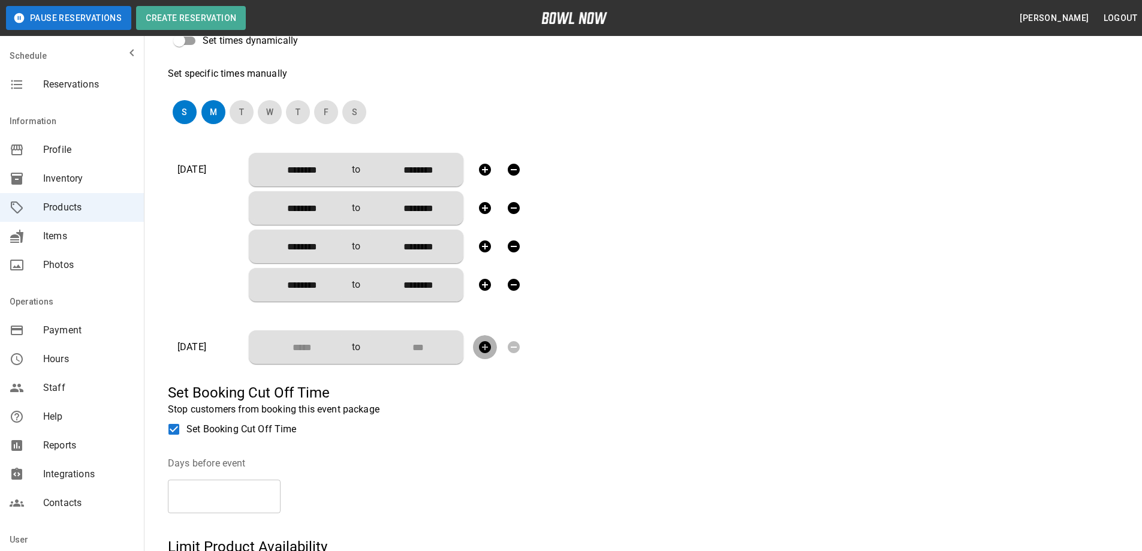
click at [483, 347] on icon "button" at bounding box center [485, 347] width 14 height 14
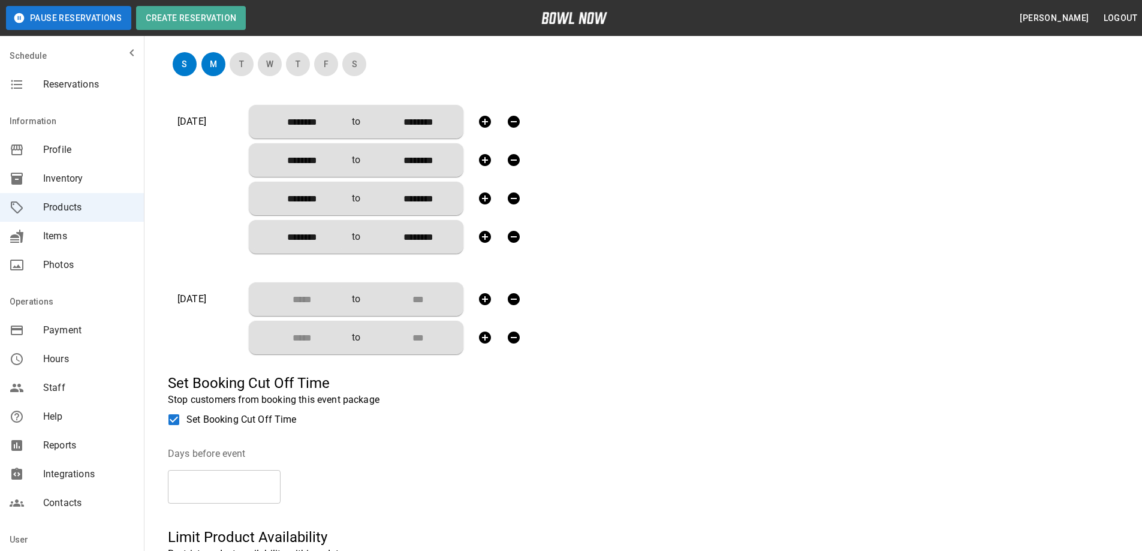
click at [321, 300] on input "Choose time" at bounding box center [297, 299] width 79 height 24
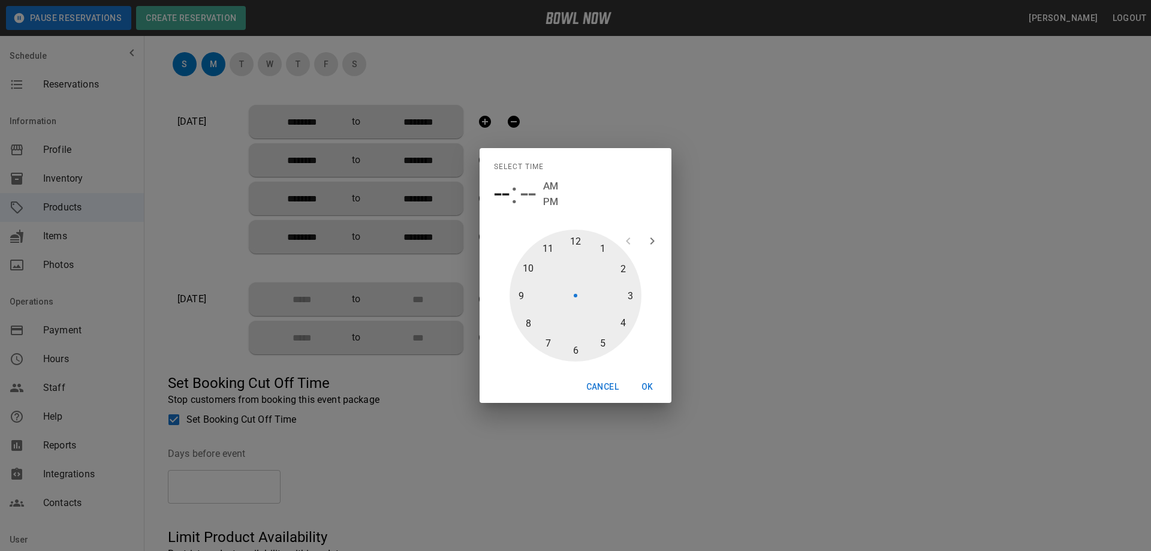
click at [574, 240] on div at bounding box center [575, 296] width 132 height 132
type input "********"
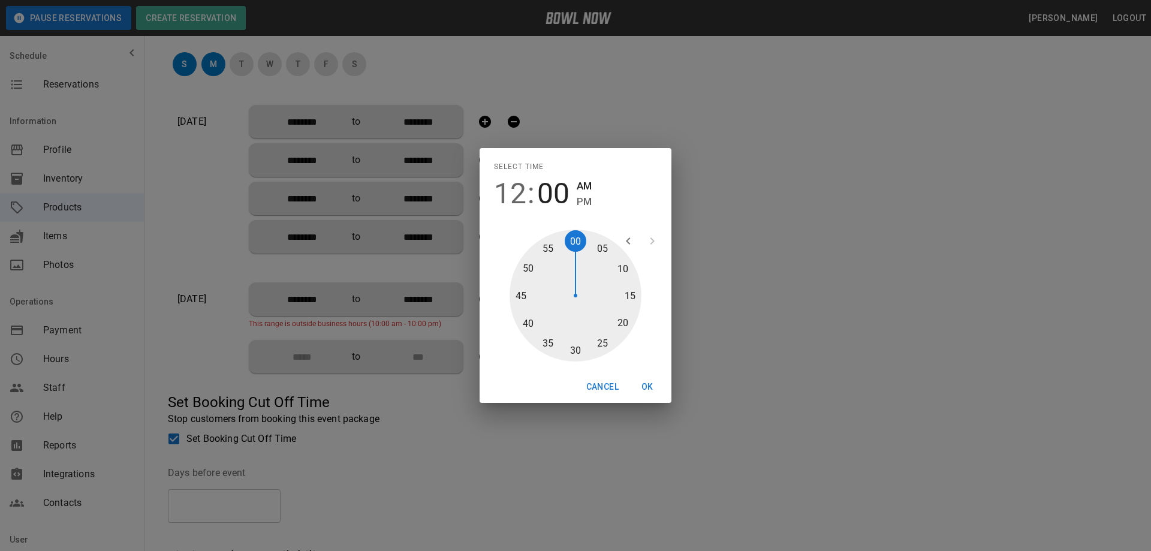
click at [576, 237] on div at bounding box center [575, 296] width 132 height 132
click at [584, 203] on span "PM" at bounding box center [584, 202] width 15 height 16
type input "********"
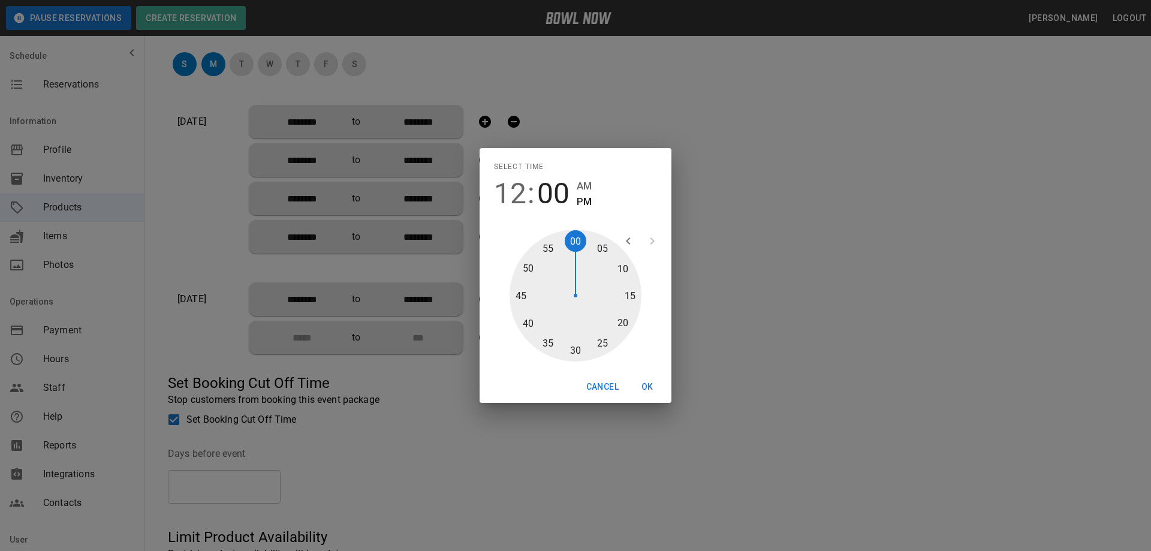
click at [646, 385] on button "OK" at bounding box center [647, 387] width 38 height 22
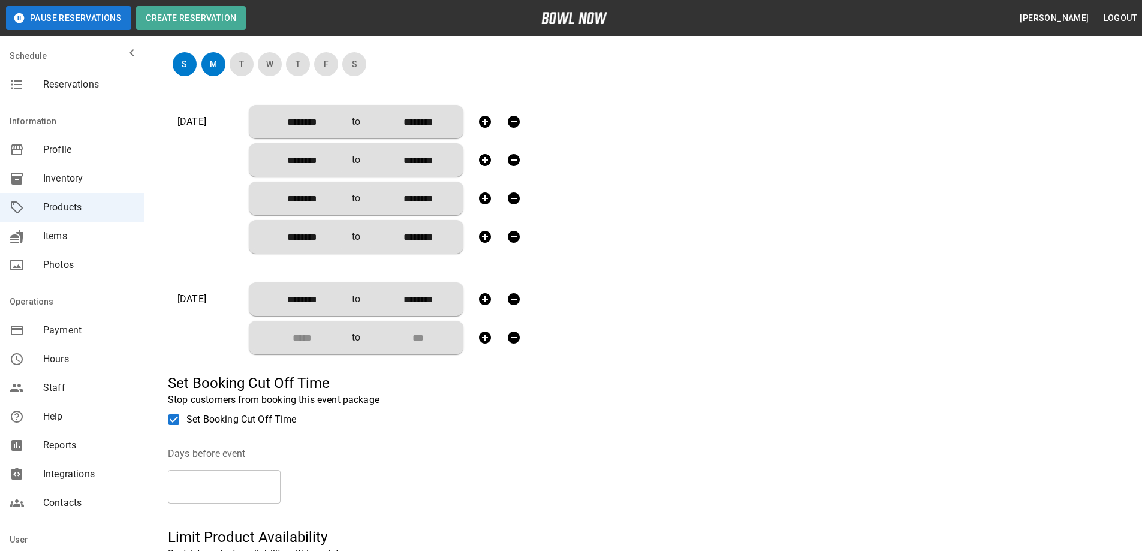
click at [306, 340] on input "Choose time" at bounding box center [297, 337] width 79 height 24
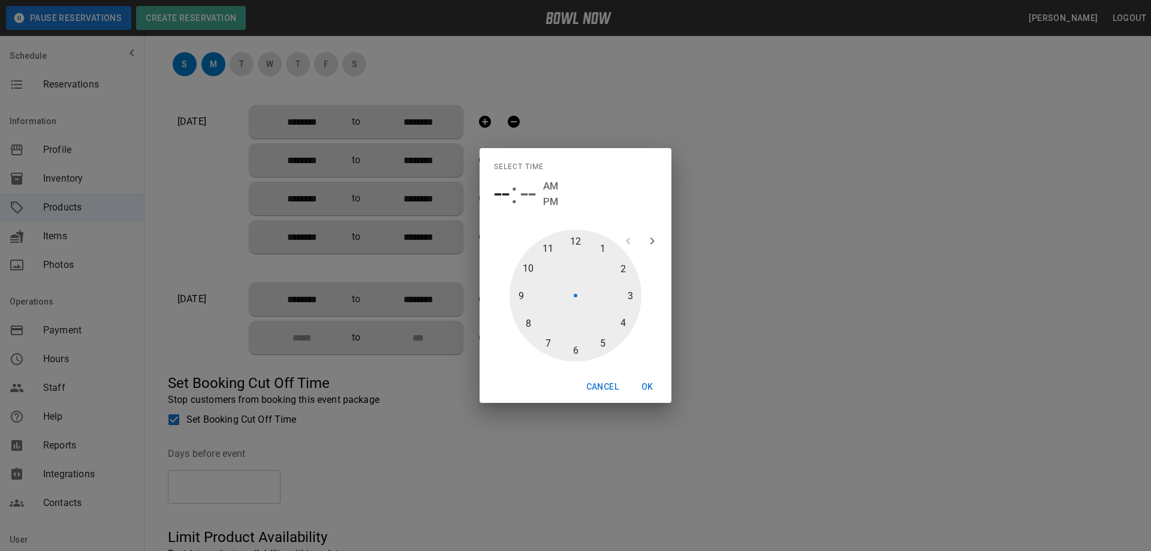
click at [623, 270] on div at bounding box center [575, 296] width 132 height 132
type input "********"
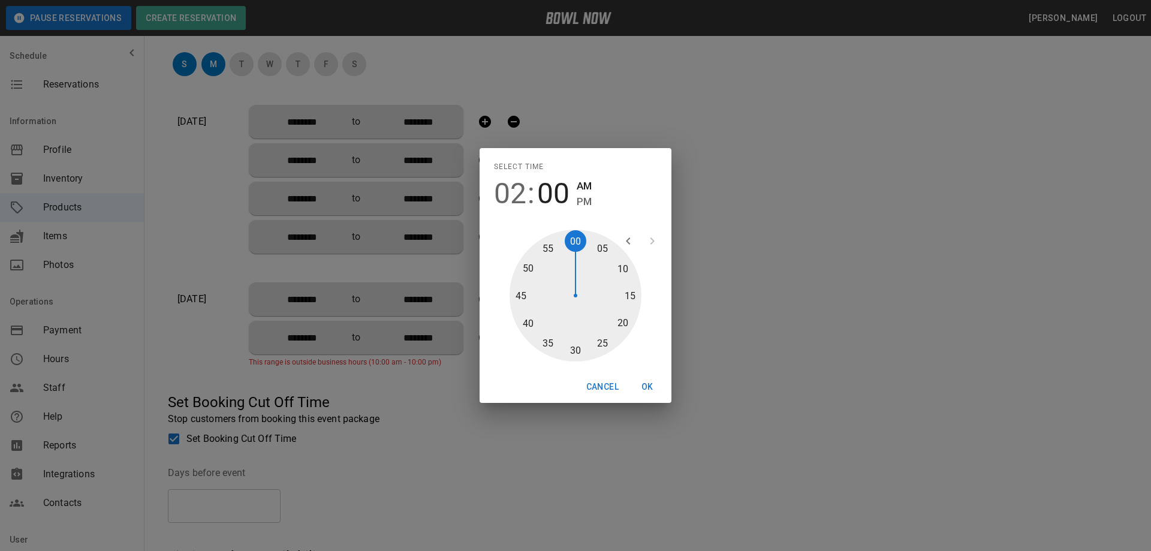
click at [576, 242] on div at bounding box center [575, 296] width 132 height 132
click at [582, 193] on span "AM" at bounding box center [584, 186] width 15 height 16
click at [585, 201] on span "PM" at bounding box center [584, 202] width 15 height 16
type input "********"
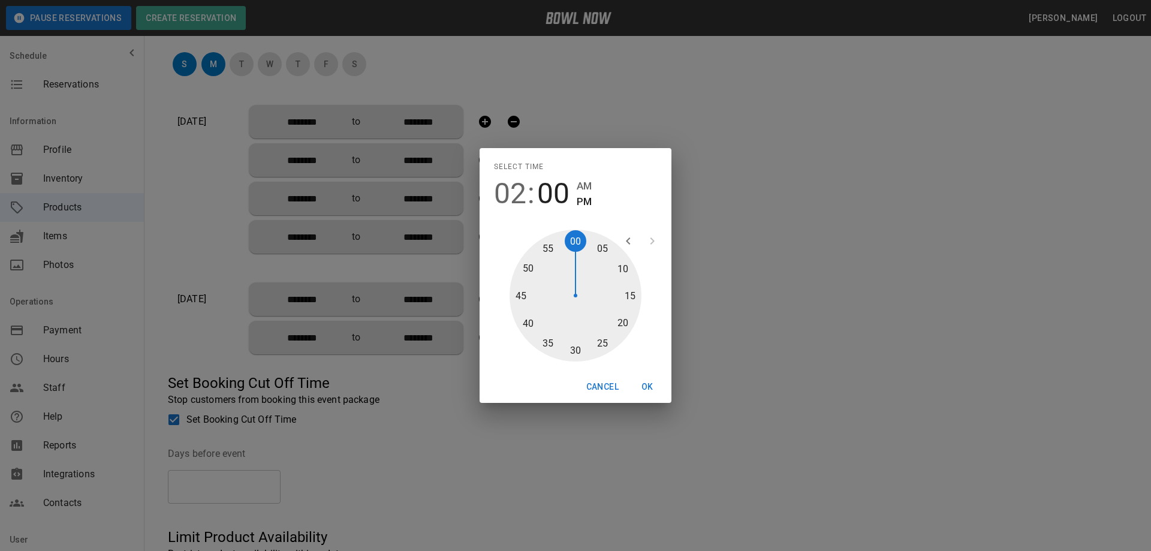
click at [642, 385] on button "OK" at bounding box center [647, 387] width 38 height 22
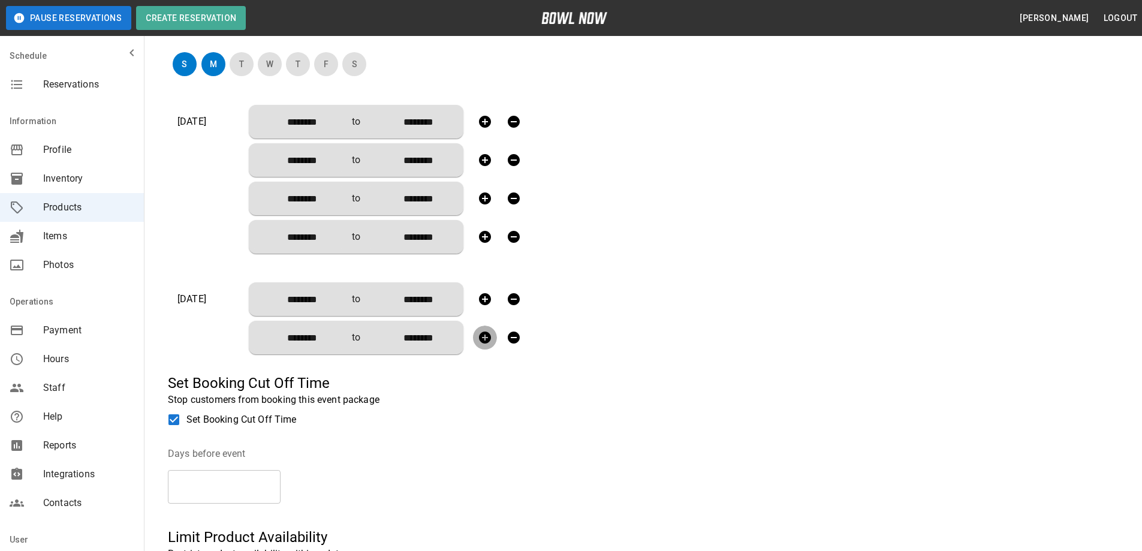
click at [485, 339] on icon "button" at bounding box center [485, 337] width 14 height 14
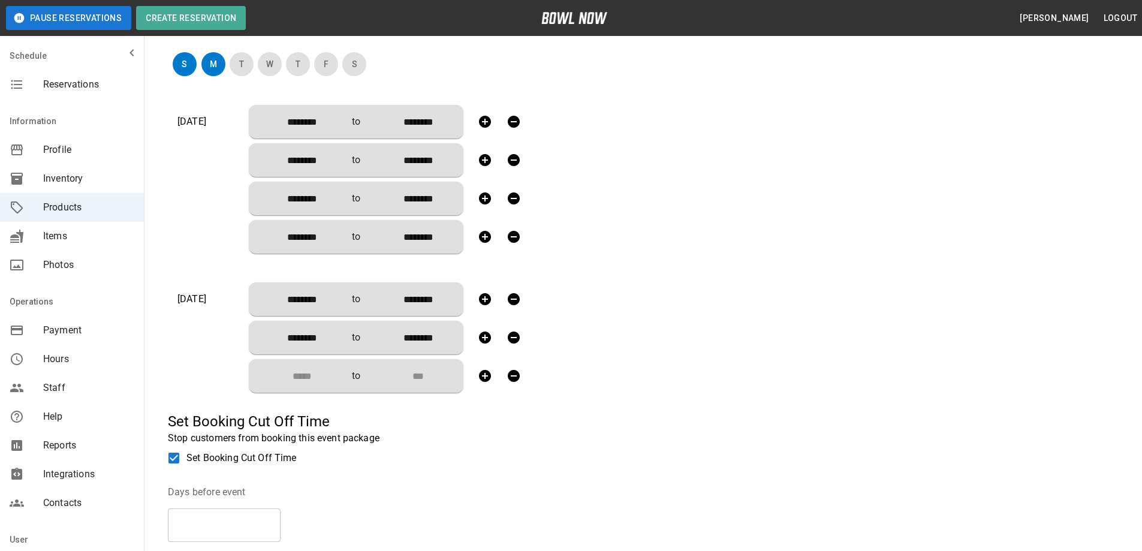
click at [311, 373] on input "Choose time" at bounding box center [297, 376] width 79 height 24
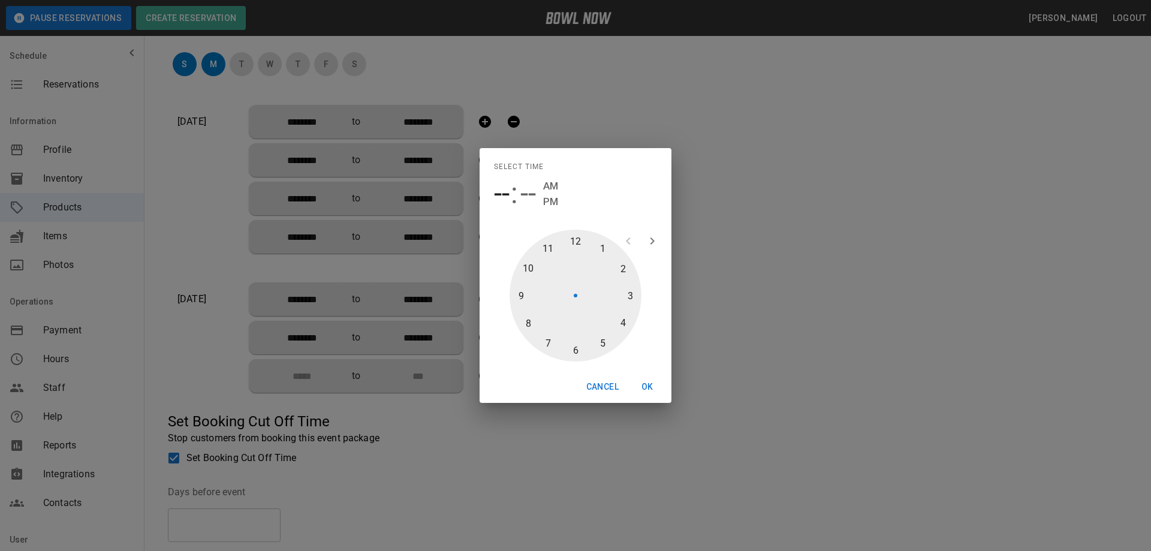
click at [619, 320] on div at bounding box center [575, 296] width 132 height 132
type input "********"
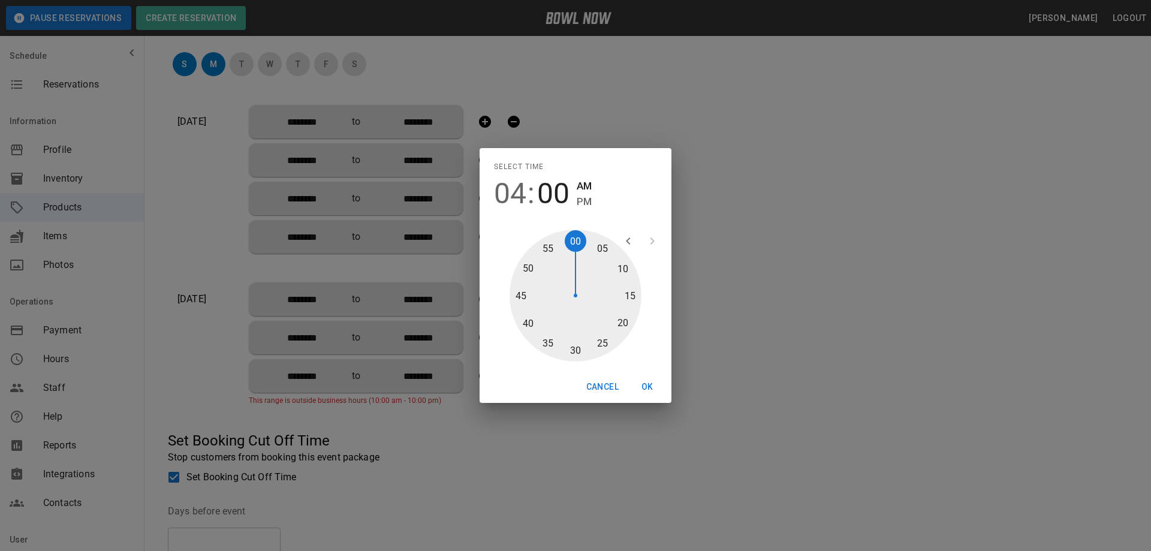
click at [579, 241] on div at bounding box center [575, 296] width 132 height 132
click at [587, 204] on span "PM" at bounding box center [584, 202] width 15 height 16
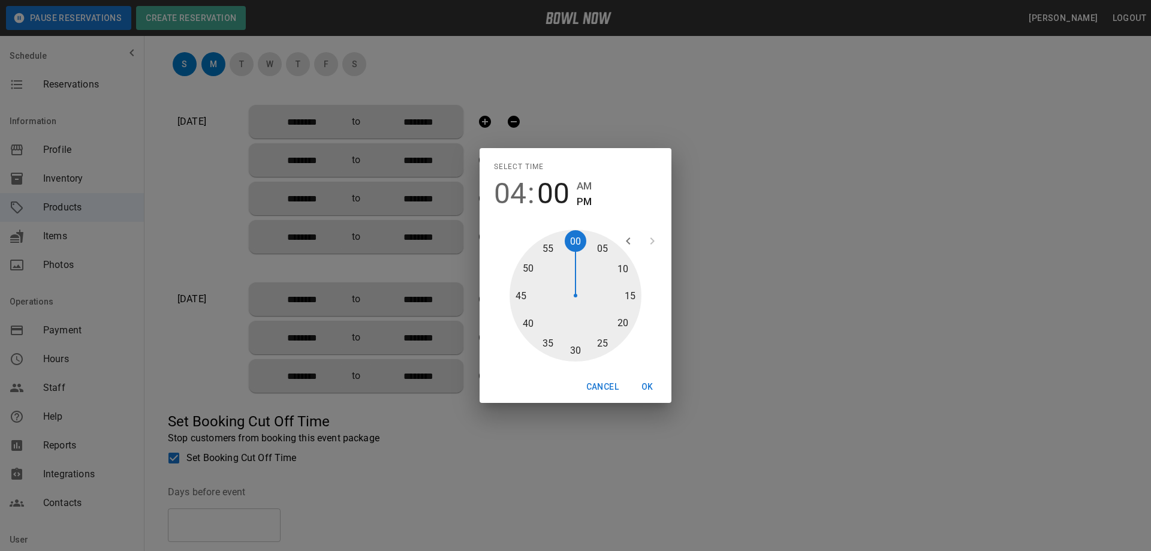
type input "********"
click at [654, 387] on button "OK" at bounding box center [647, 387] width 38 height 22
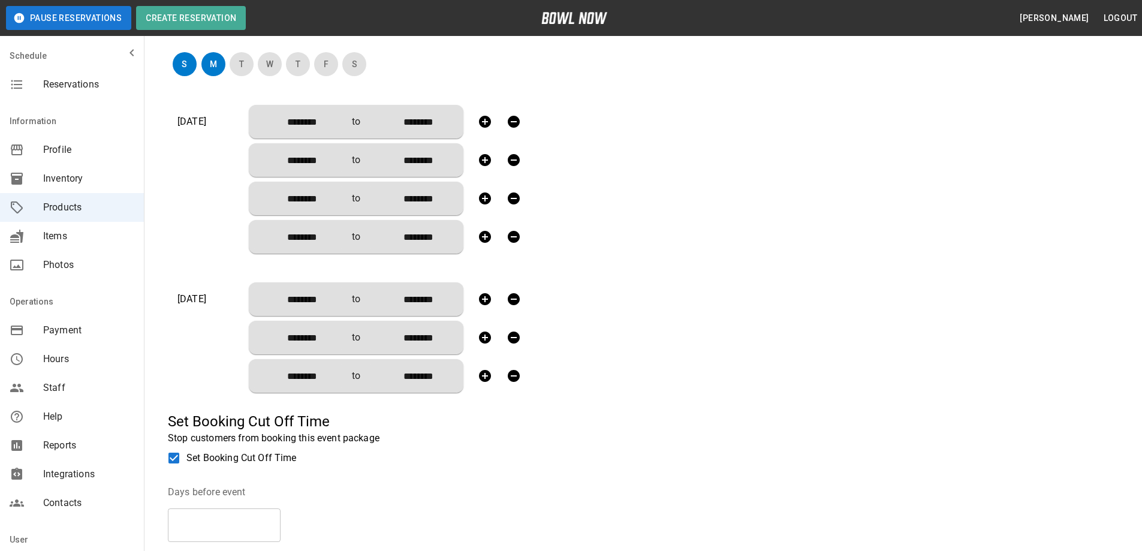
click at [485, 377] on icon "button" at bounding box center [485, 376] width 12 height 12
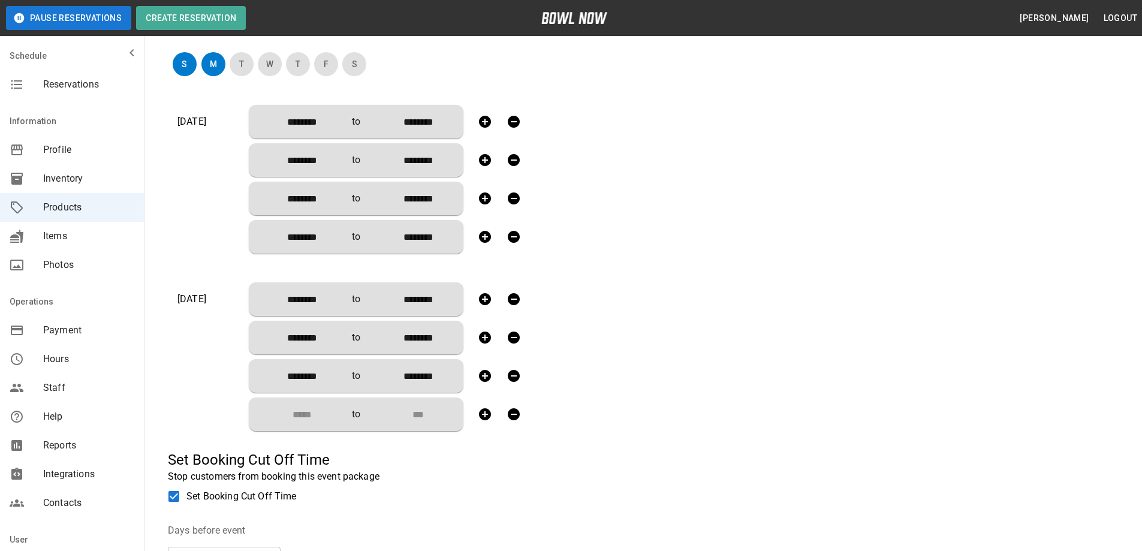
click at [306, 413] on input "Choose time" at bounding box center [297, 414] width 79 height 24
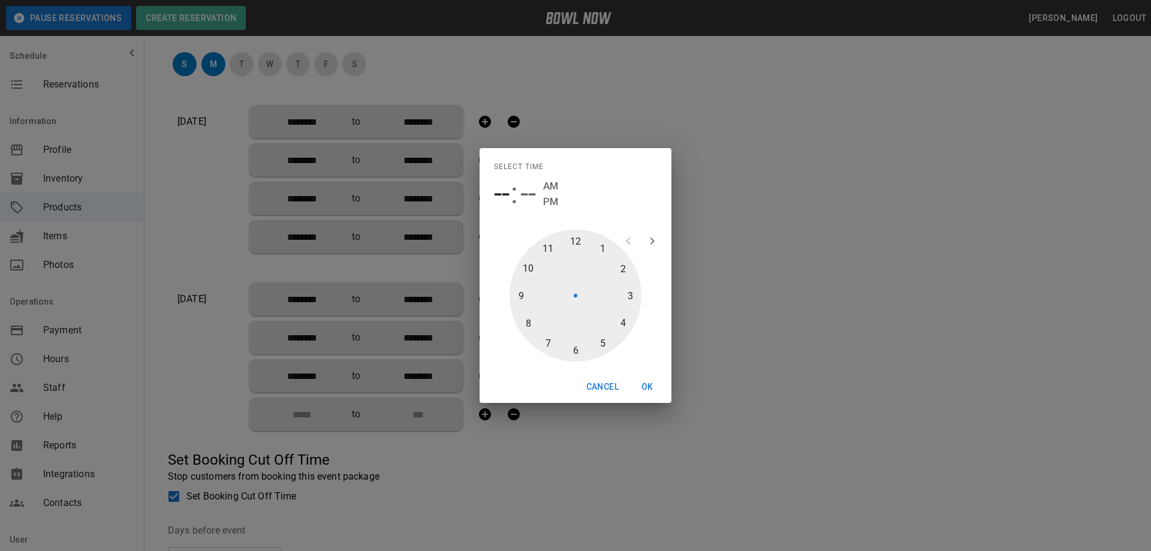
click at [577, 351] on div at bounding box center [575, 296] width 132 height 132
type input "********"
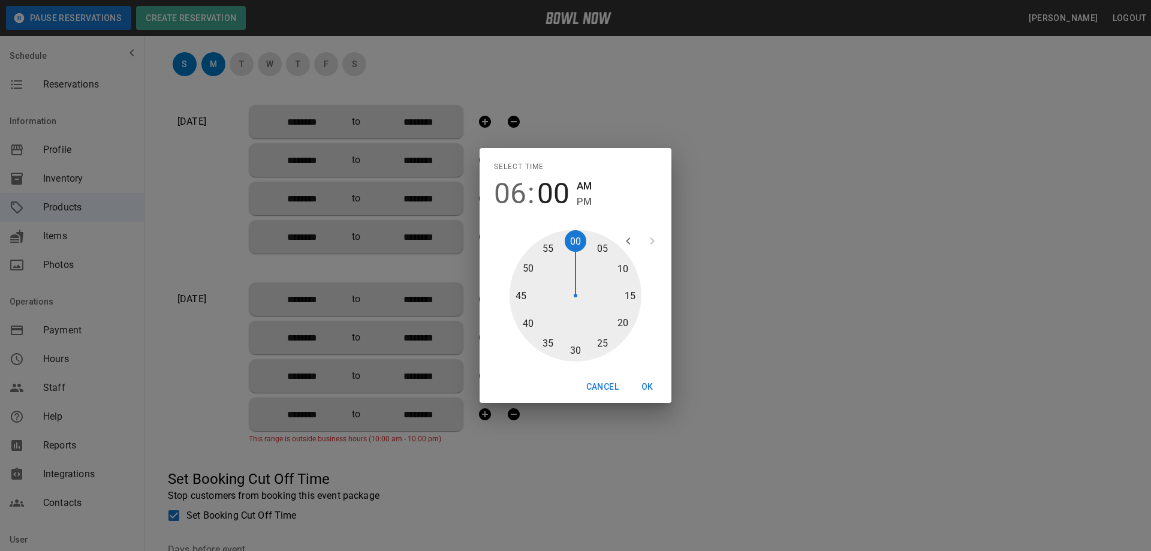
click at [580, 241] on div at bounding box center [575, 296] width 132 height 132
click at [589, 202] on span "PM" at bounding box center [584, 202] width 15 height 16
type input "********"
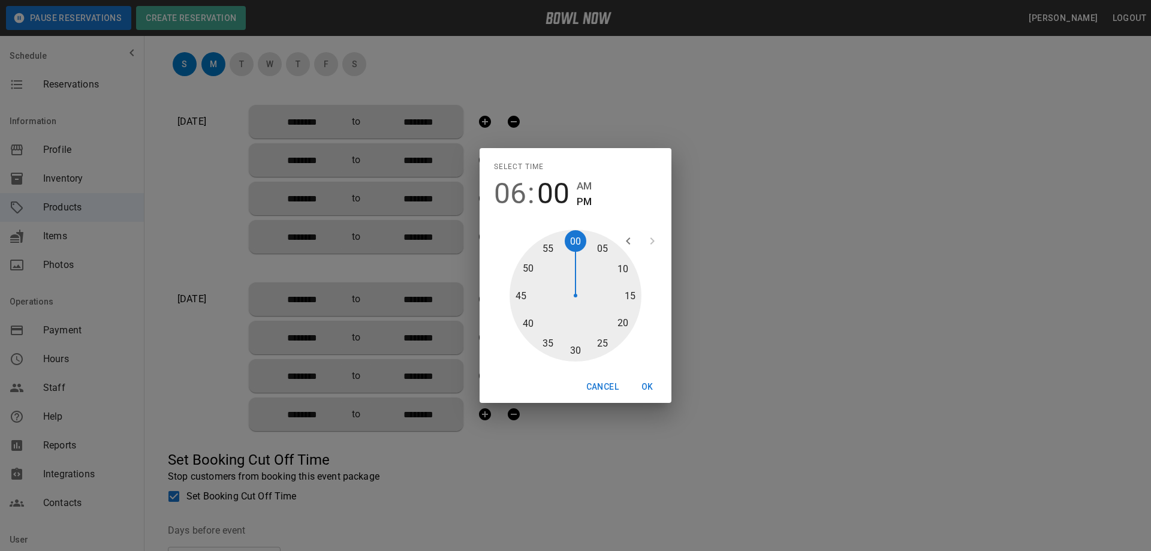
click at [643, 385] on button "OK" at bounding box center [647, 387] width 38 height 22
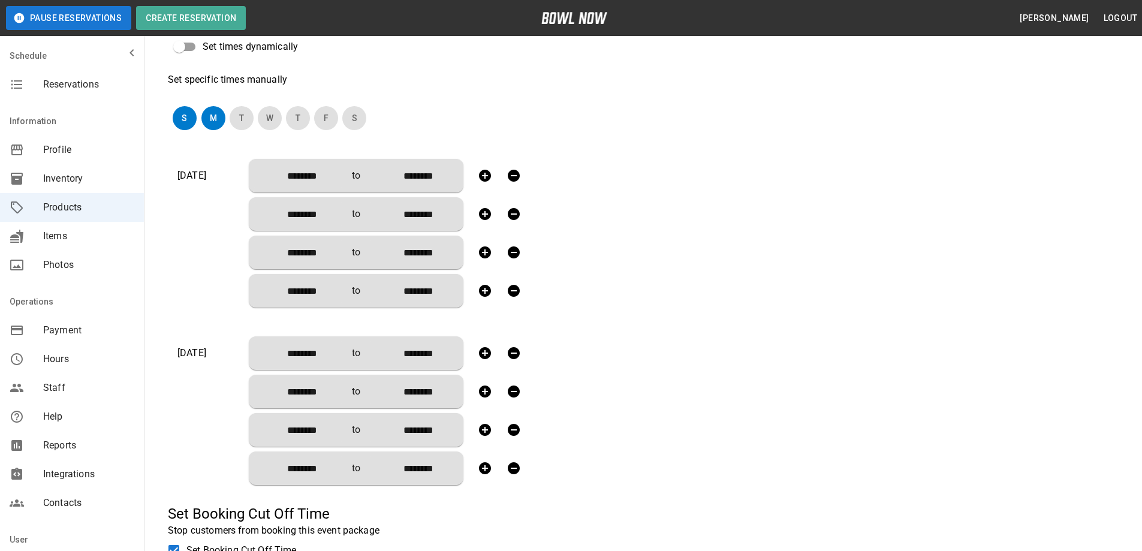
scroll to position [328, 0]
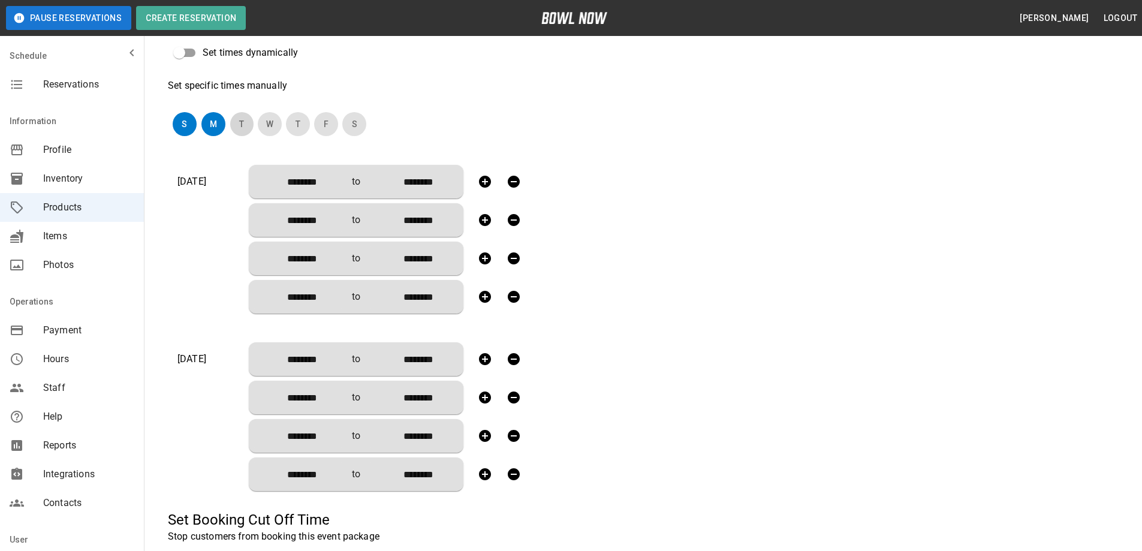
click at [242, 125] on button "T" at bounding box center [242, 124] width 24 height 24
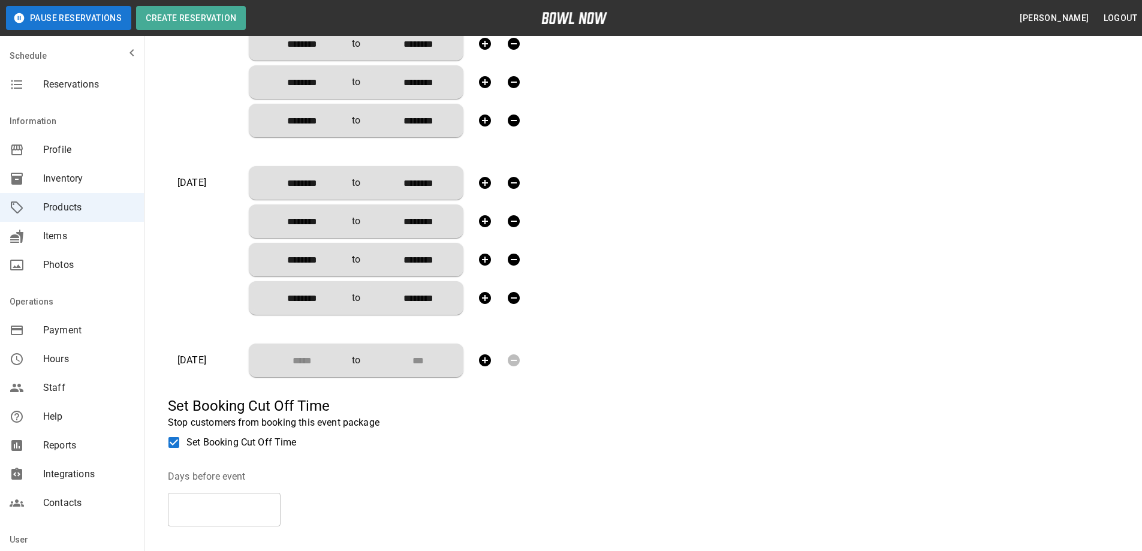
scroll to position [508, 0]
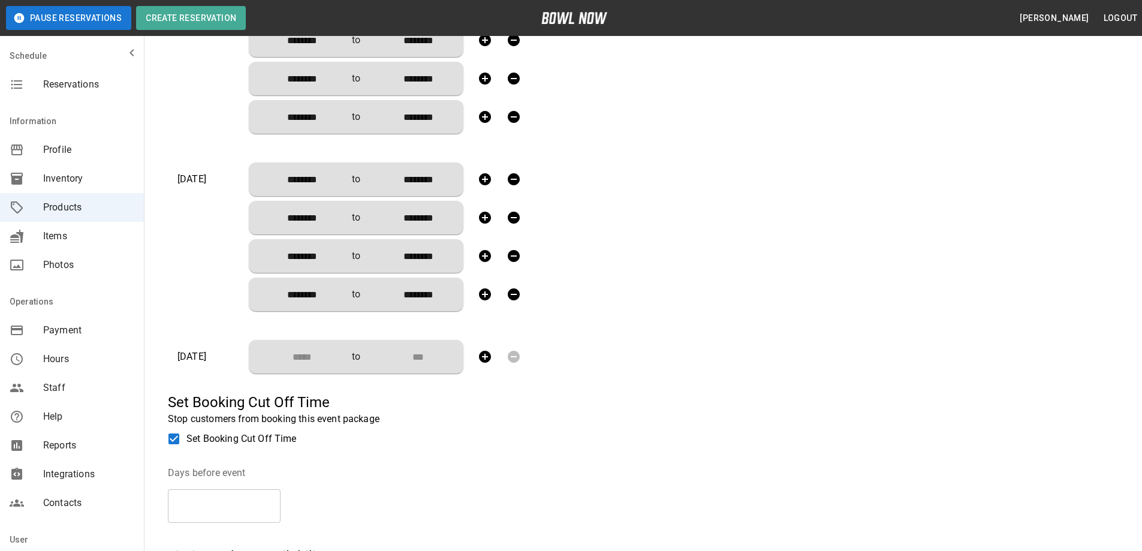
click at [306, 360] on input "Choose time" at bounding box center [297, 357] width 79 height 24
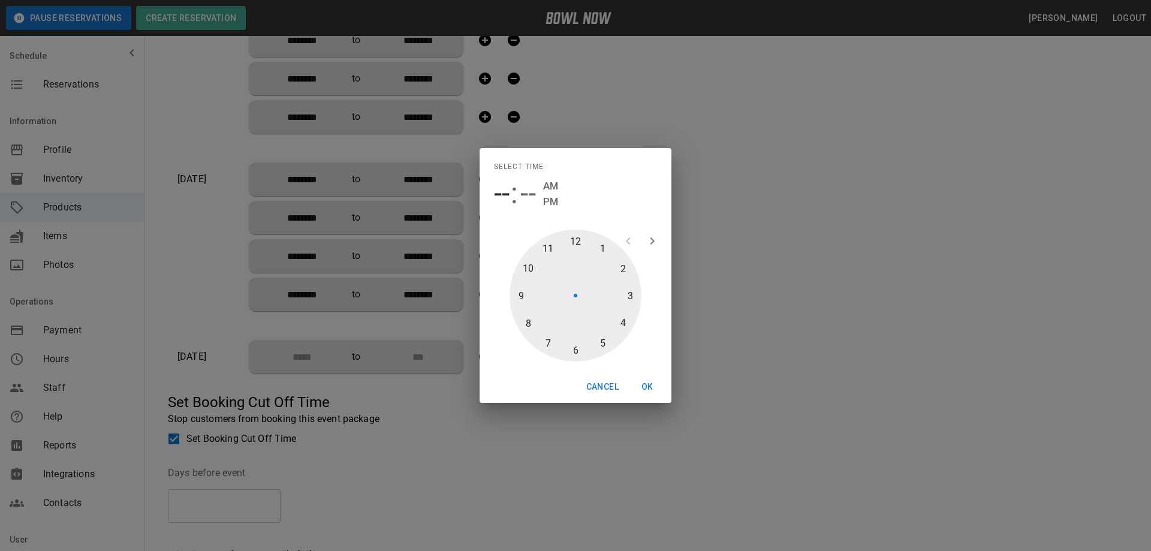
click at [577, 241] on div at bounding box center [575, 296] width 132 height 132
type input "********"
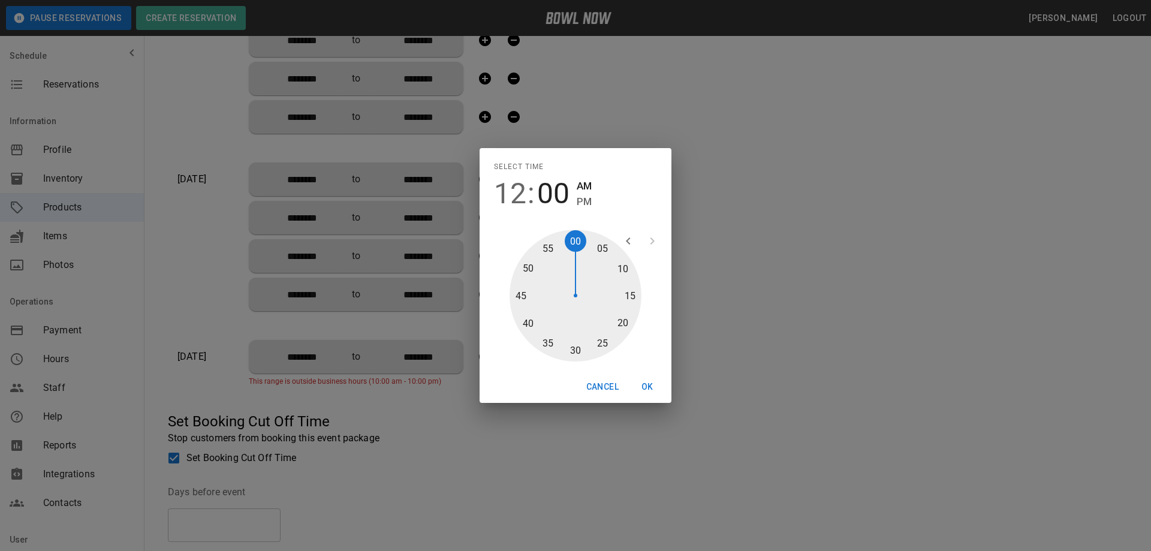
click at [569, 240] on div at bounding box center [575, 296] width 132 height 132
click at [580, 203] on span "PM" at bounding box center [584, 202] width 15 height 16
type input "********"
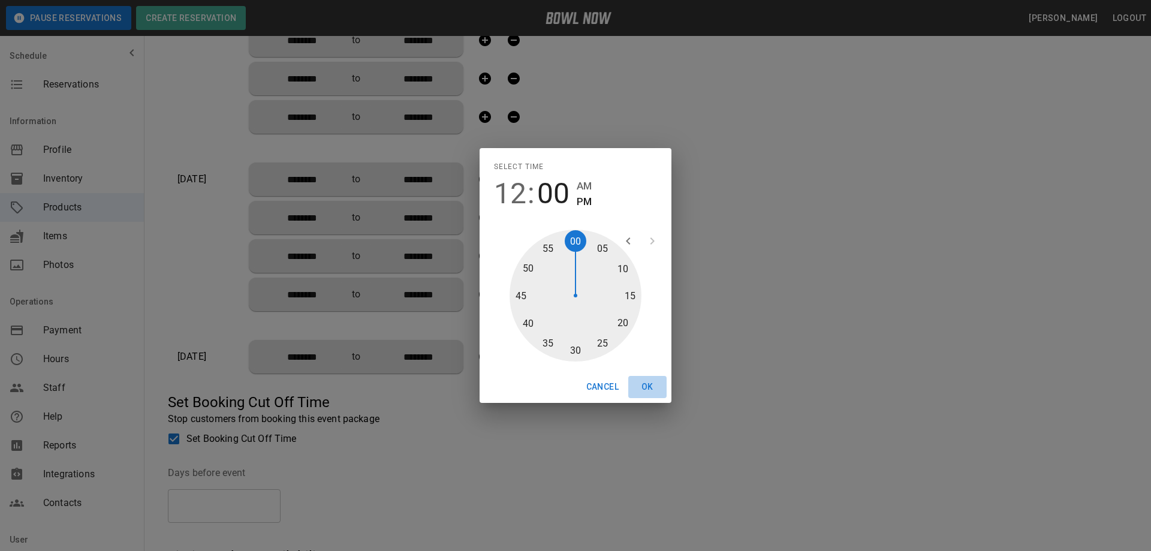
click at [639, 384] on button "OK" at bounding box center [647, 387] width 38 height 22
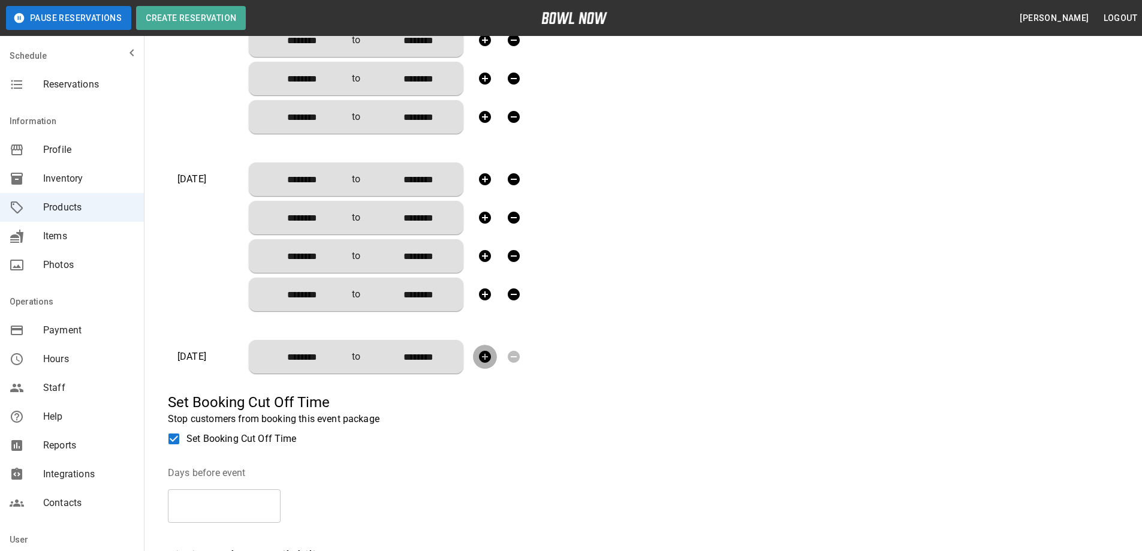
click at [488, 357] on icon "button" at bounding box center [485, 357] width 12 height 12
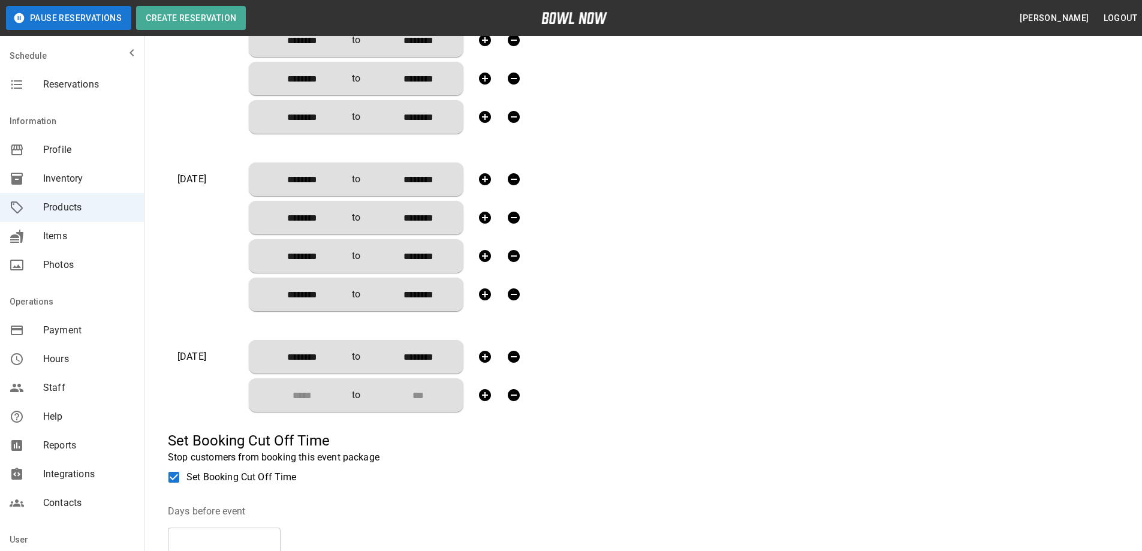
click at [310, 395] on input "Choose time" at bounding box center [297, 395] width 79 height 24
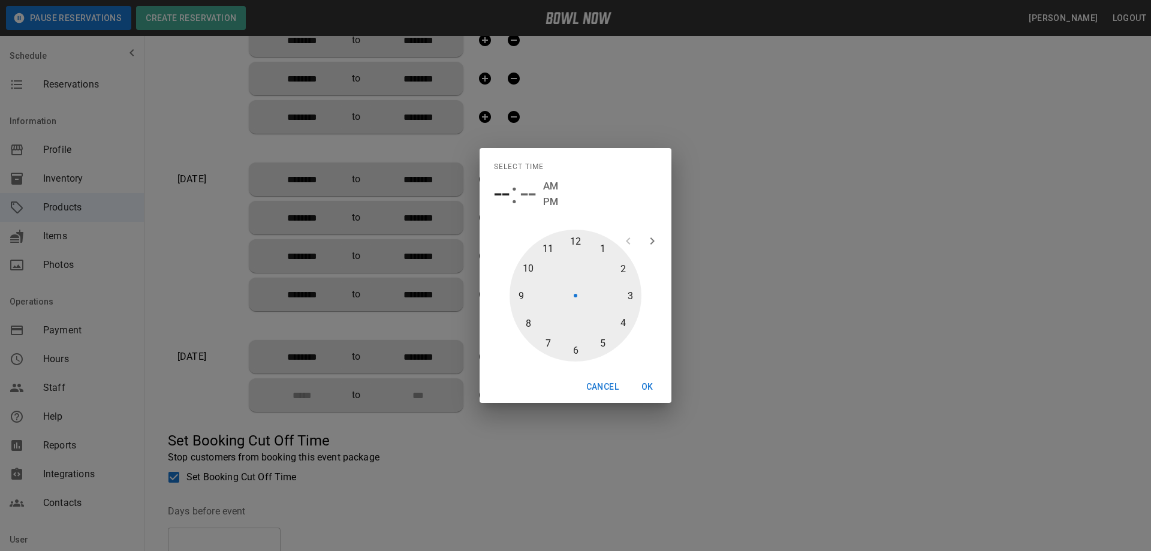
click at [620, 267] on div at bounding box center [575, 296] width 132 height 132
type input "********"
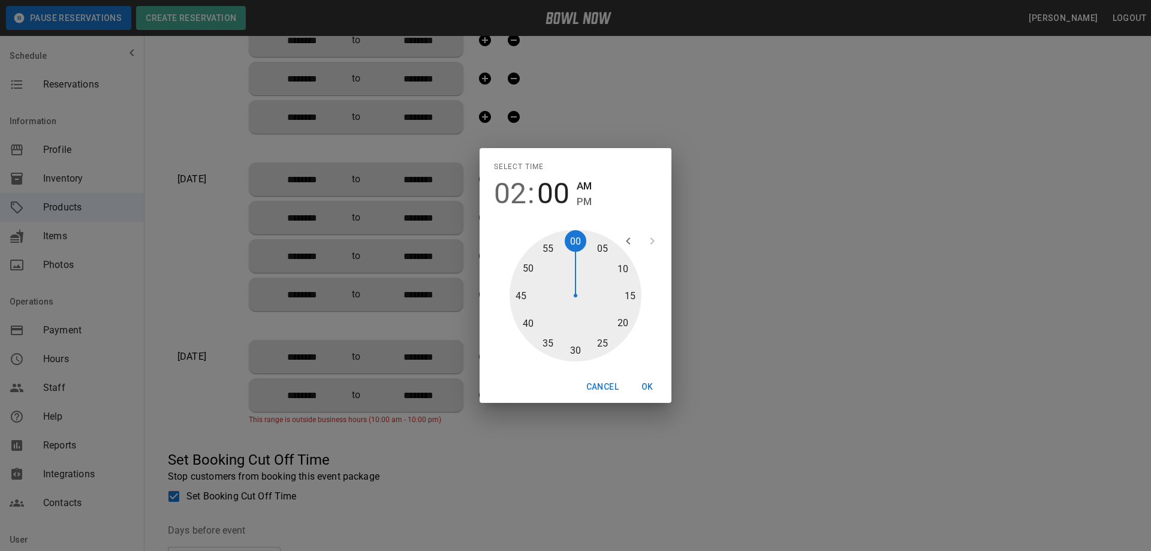
click at [579, 240] on div at bounding box center [575, 296] width 132 height 132
click at [590, 203] on span "PM" at bounding box center [584, 202] width 15 height 16
type input "********"
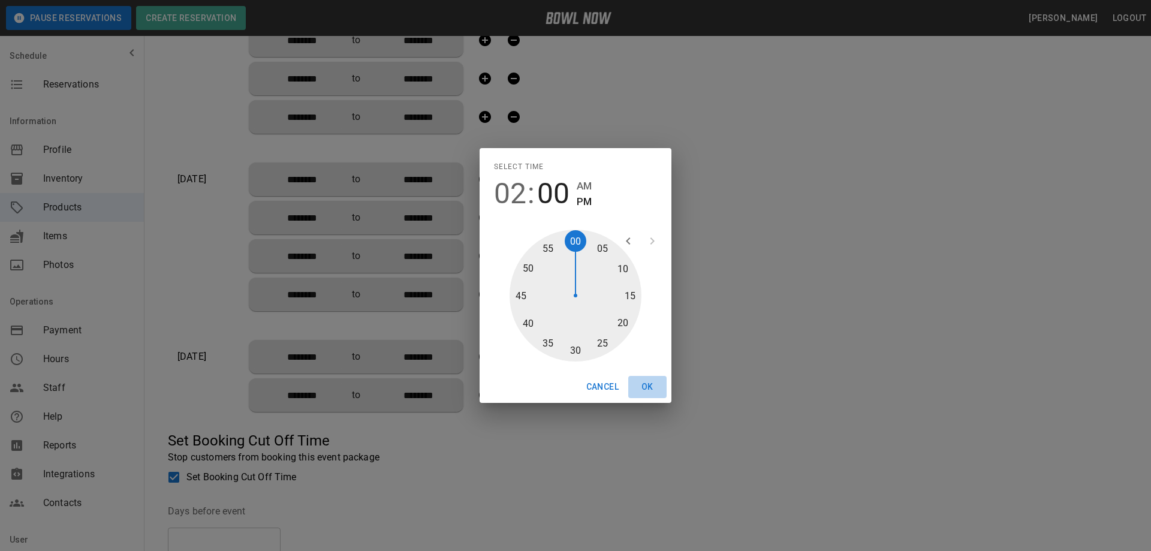
click at [649, 382] on button "OK" at bounding box center [647, 387] width 38 height 22
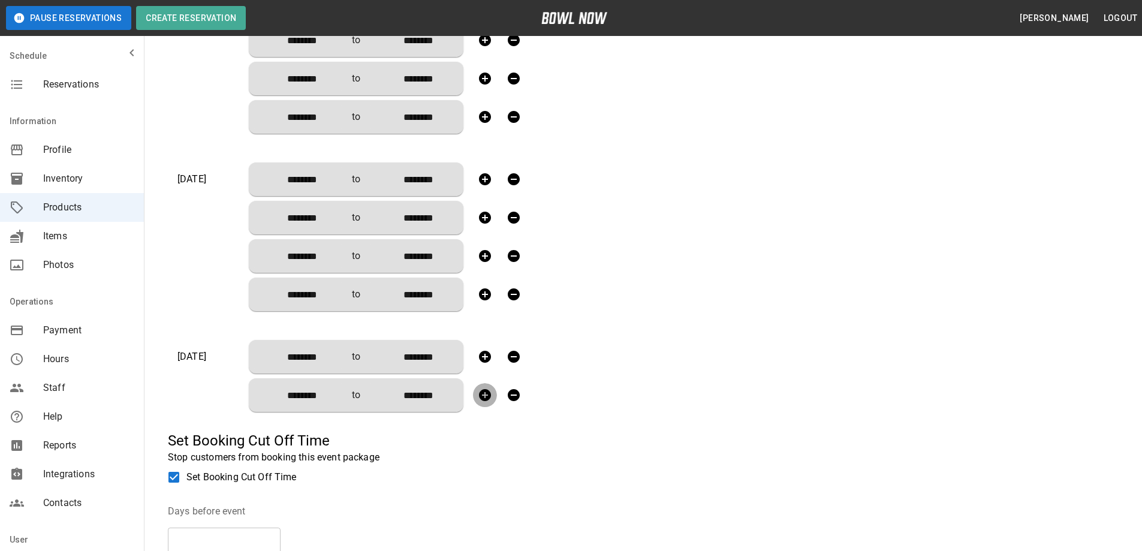
click at [487, 395] on icon "button" at bounding box center [485, 395] width 14 height 14
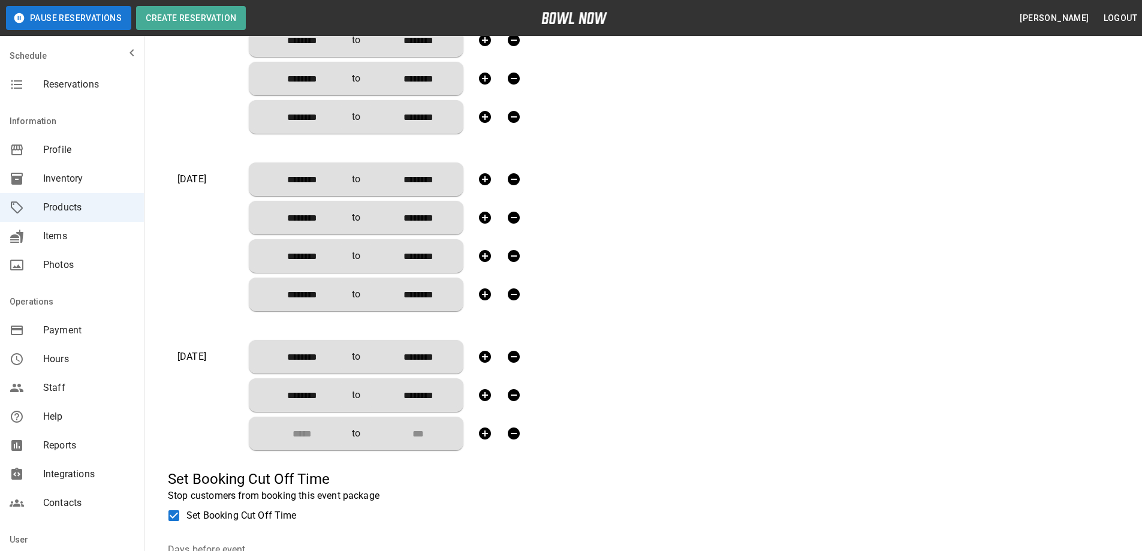
click at [303, 435] on input "Choose time" at bounding box center [297, 433] width 79 height 24
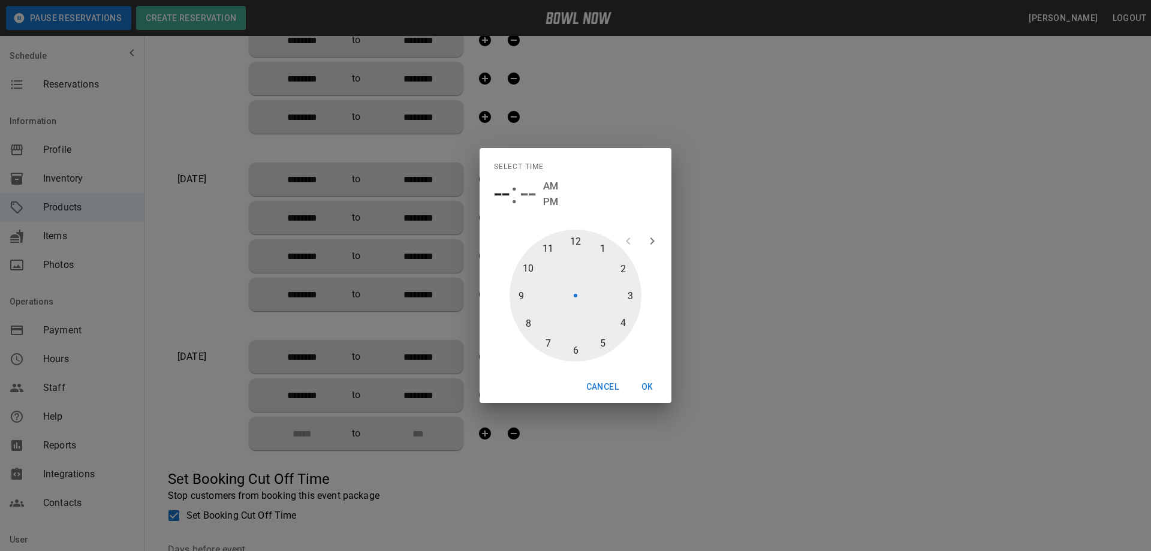
click at [622, 322] on div at bounding box center [575, 296] width 132 height 132
type input "********"
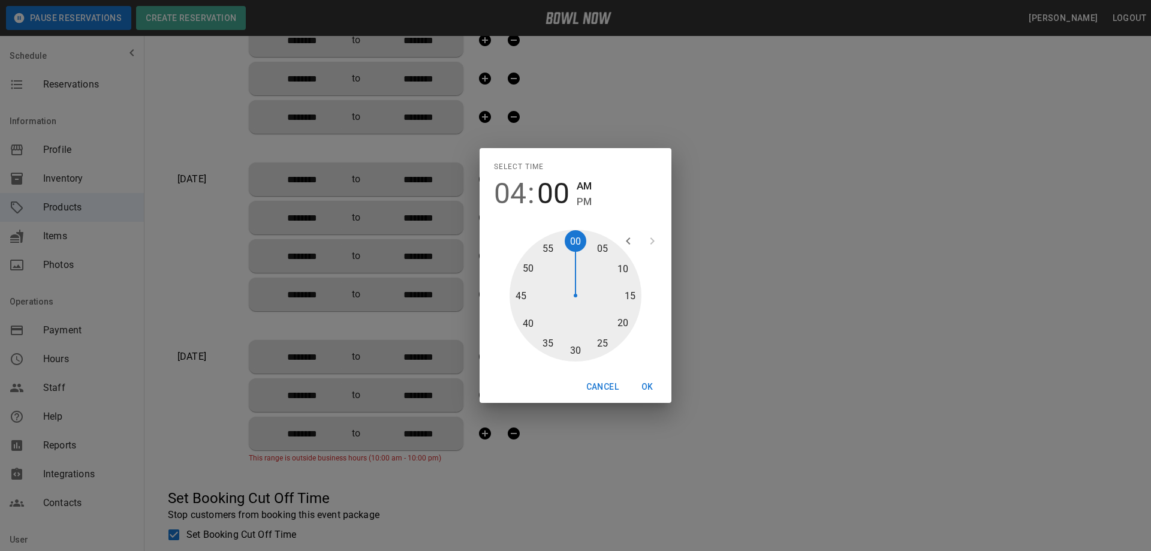
click at [576, 244] on div at bounding box center [575, 296] width 132 height 132
click at [586, 201] on span "PM" at bounding box center [584, 202] width 15 height 16
type input "********"
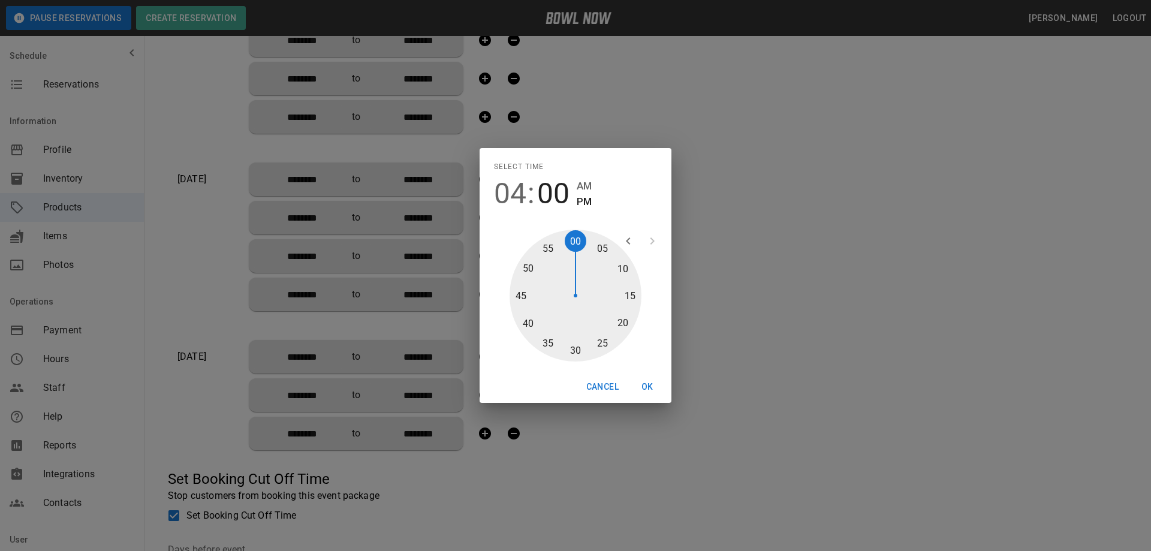
click at [643, 384] on button "OK" at bounding box center [647, 387] width 38 height 22
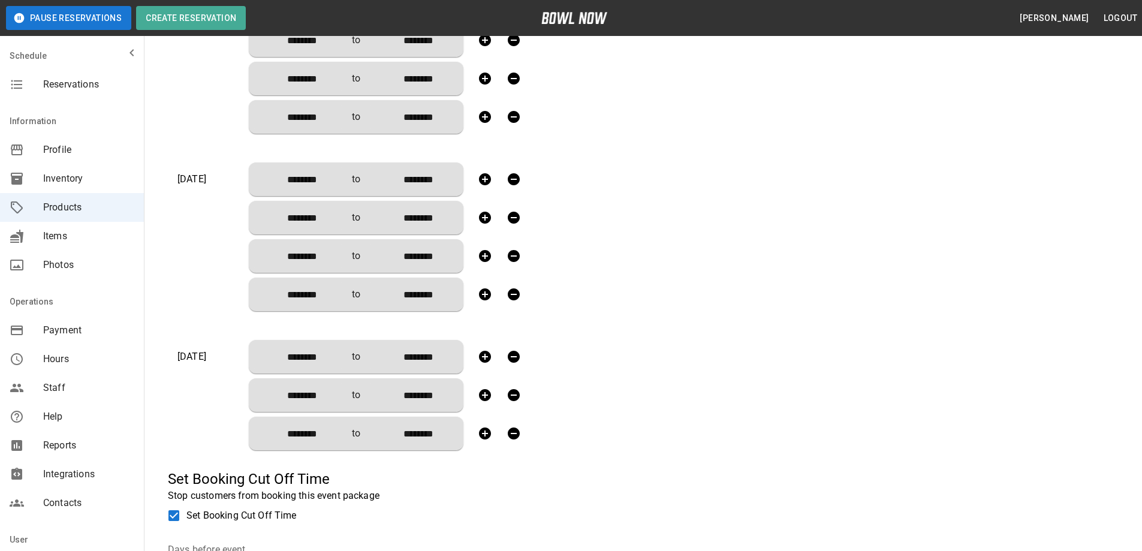
click at [483, 432] on icon "button" at bounding box center [485, 433] width 12 height 12
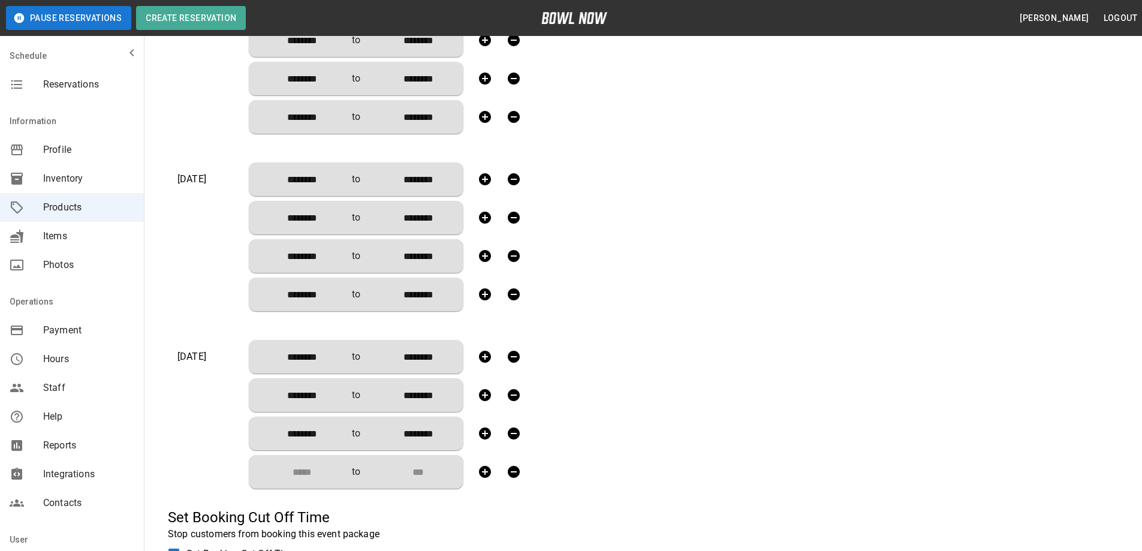
click at [307, 472] on input "Choose time" at bounding box center [297, 472] width 79 height 24
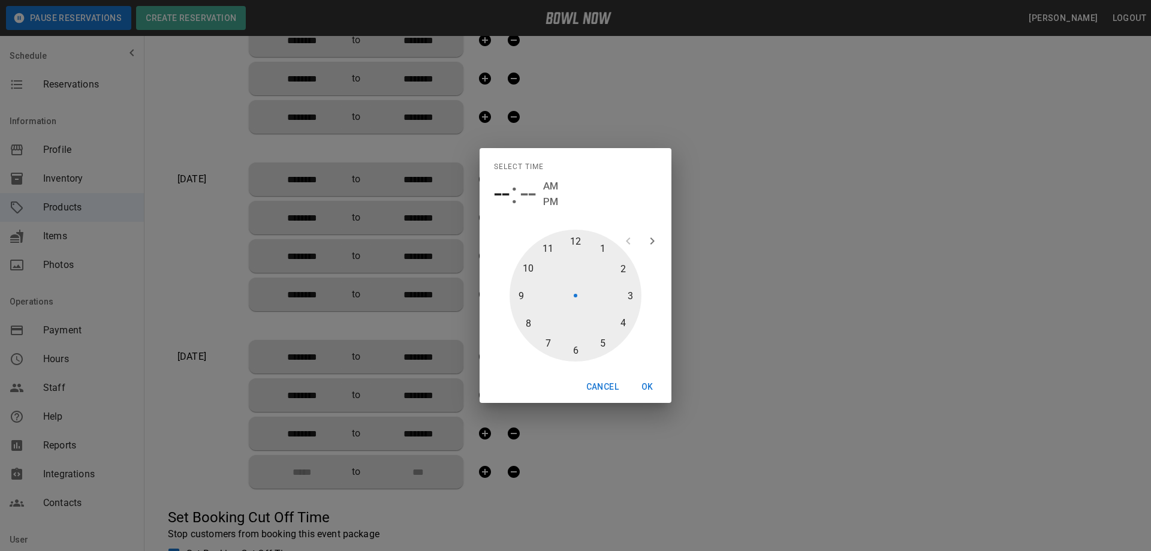
click at [576, 352] on div at bounding box center [575, 296] width 132 height 132
type input "********"
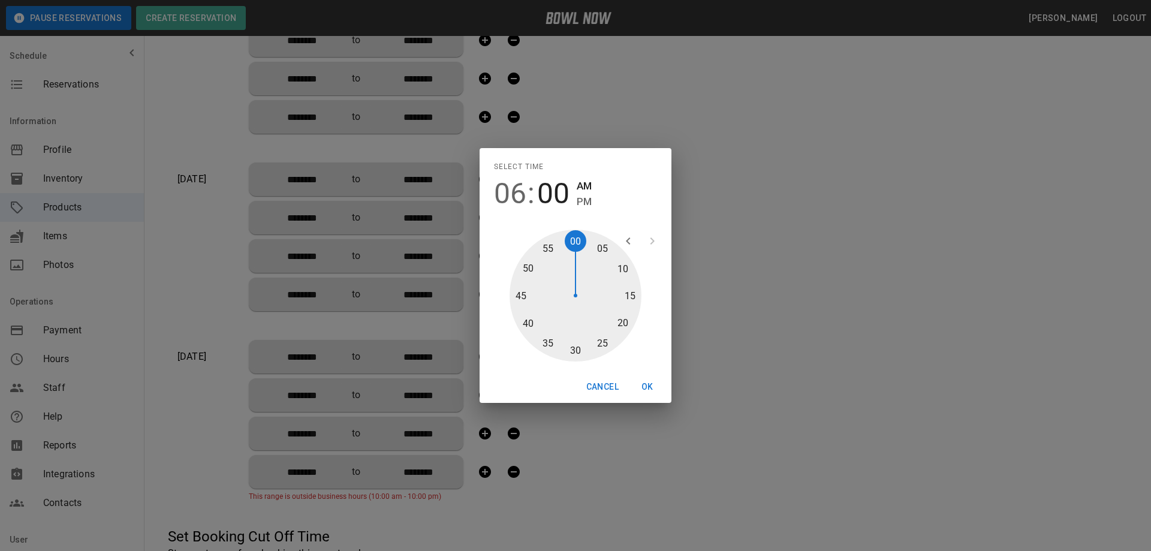
click at [577, 236] on div at bounding box center [575, 296] width 132 height 132
click at [583, 204] on span "PM" at bounding box center [584, 202] width 15 height 16
type input "********"
click at [647, 378] on button "OK" at bounding box center [647, 387] width 38 height 22
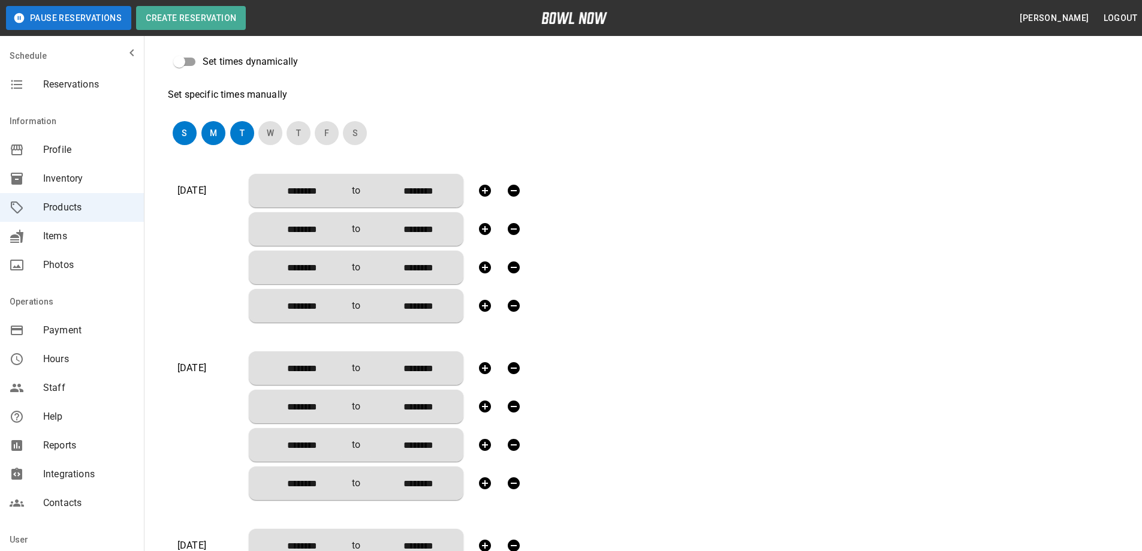
scroll to position [268, 0]
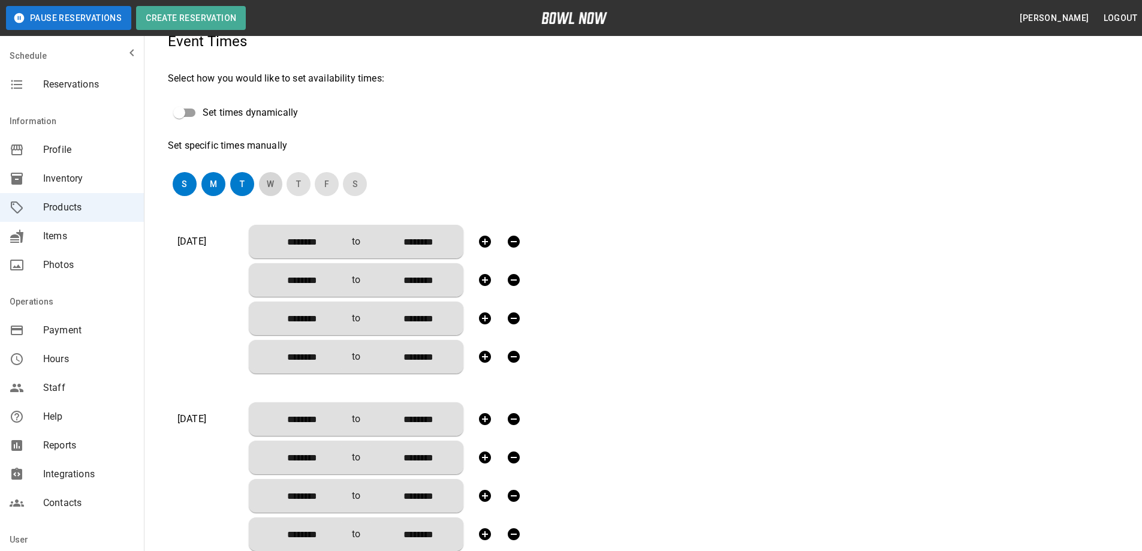
click at [266, 190] on button "W" at bounding box center [270, 184] width 24 height 24
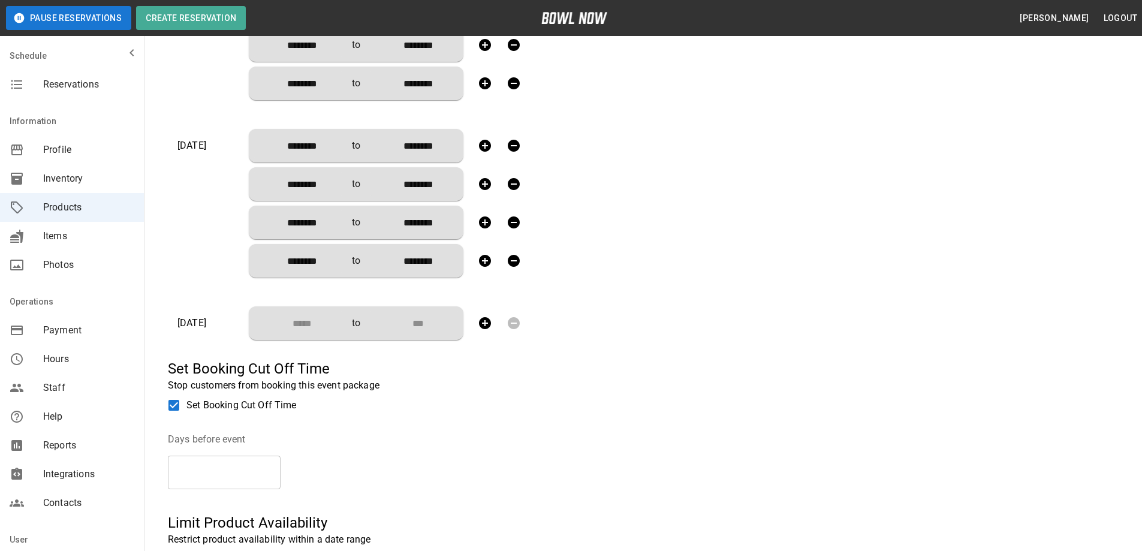
scroll to position [747, 0]
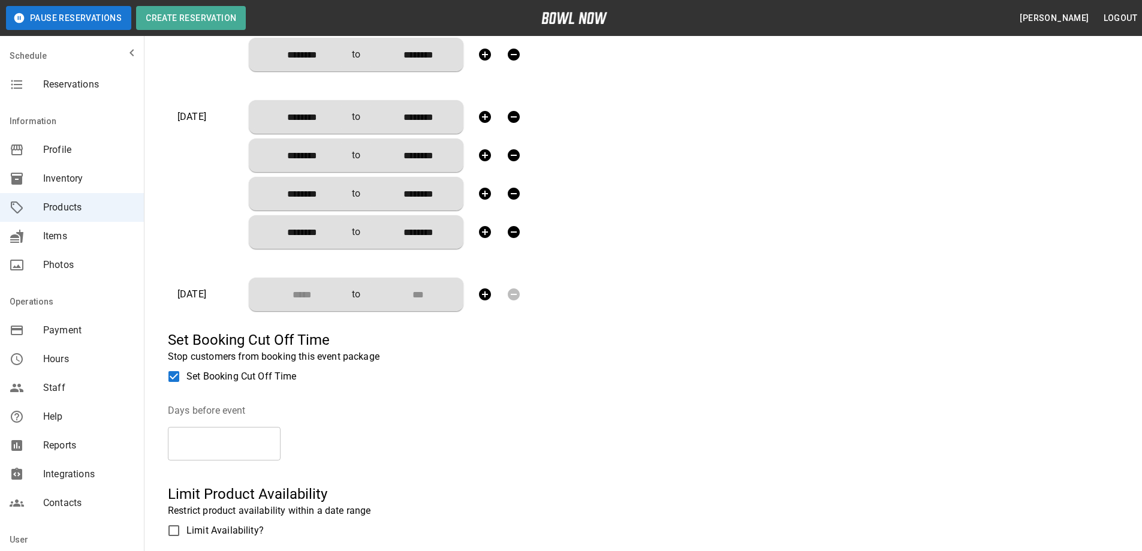
click at [292, 291] on input "Choose time" at bounding box center [297, 294] width 79 height 24
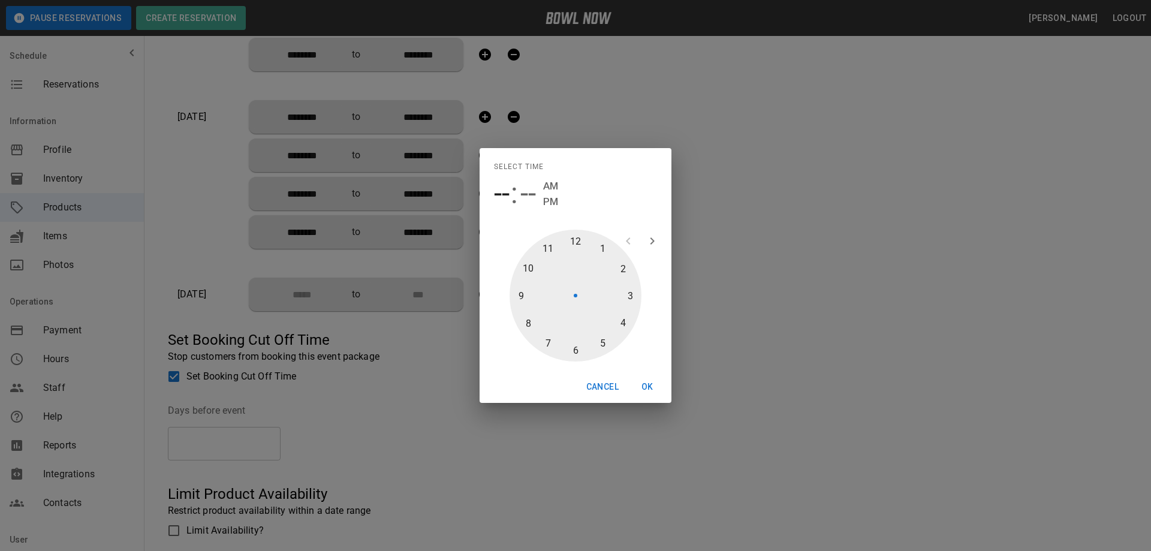
click at [580, 241] on div at bounding box center [575, 296] width 132 height 132
type input "********"
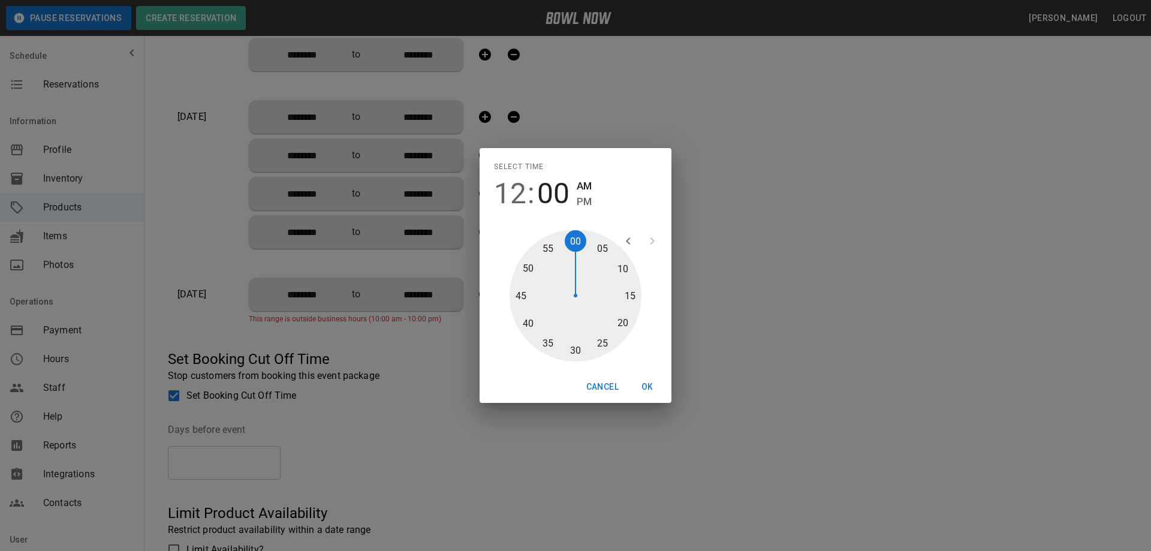
click at [577, 242] on div at bounding box center [575, 296] width 132 height 132
click at [580, 201] on span "PM" at bounding box center [584, 202] width 15 height 16
type input "********"
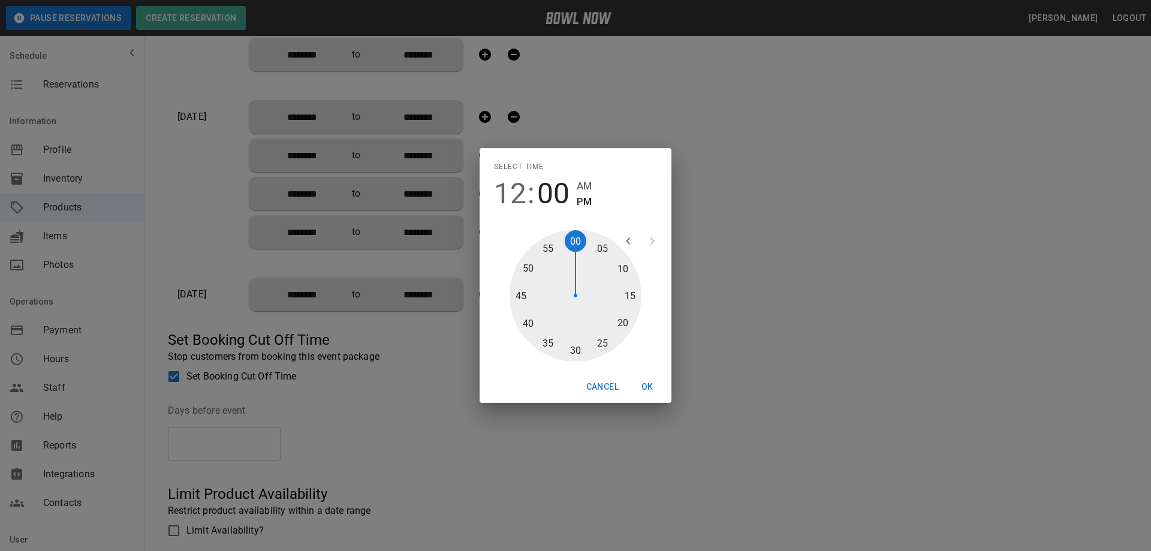
click at [647, 385] on button "OK" at bounding box center [647, 387] width 38 height 22
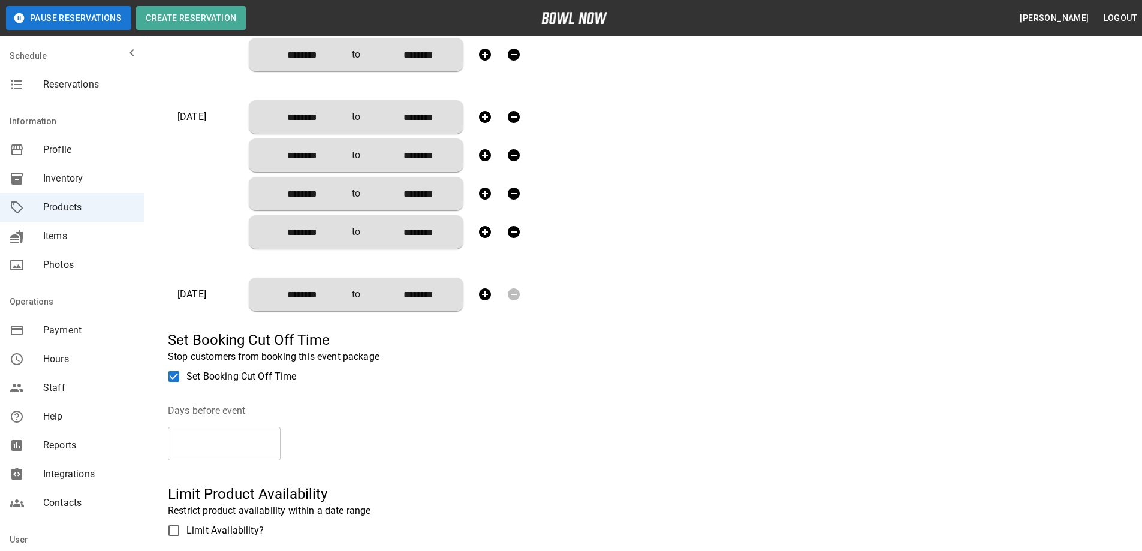
click at [487, 296] on icon "button" at bounding box center [485, 294] width 12 height 12
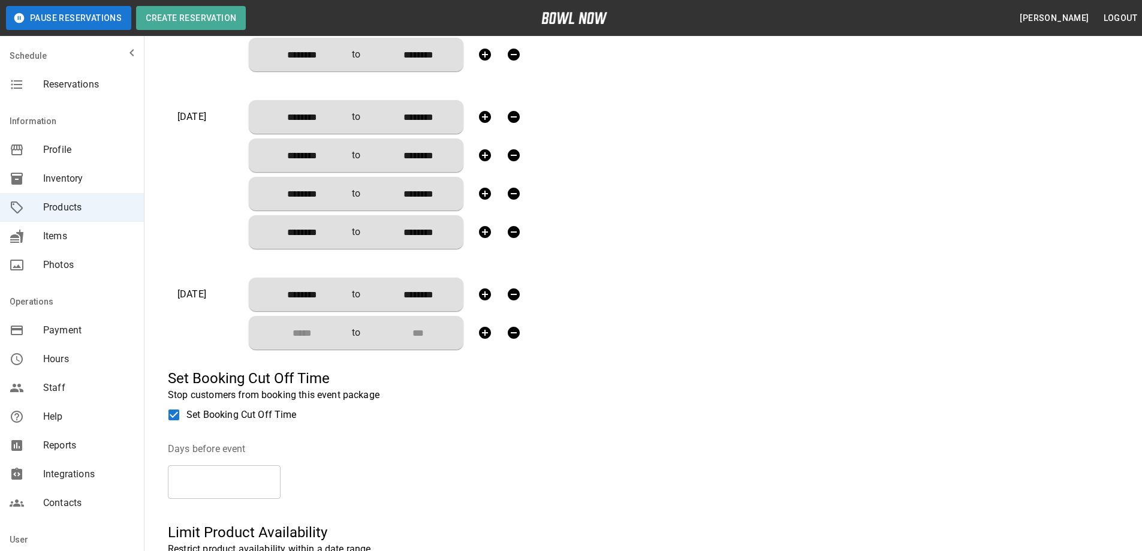
click at [487, 296] on icon "button" at bounding box center [485, 294] width 12 height 12
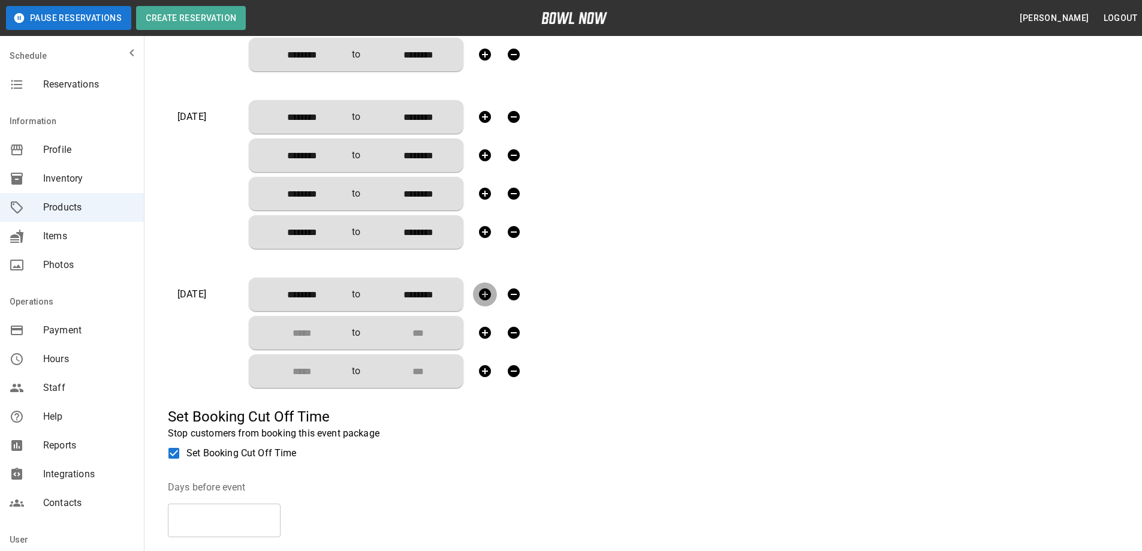
click at [487, 296] on icon "button" at bounding box center [485, 294] width 12 height 12
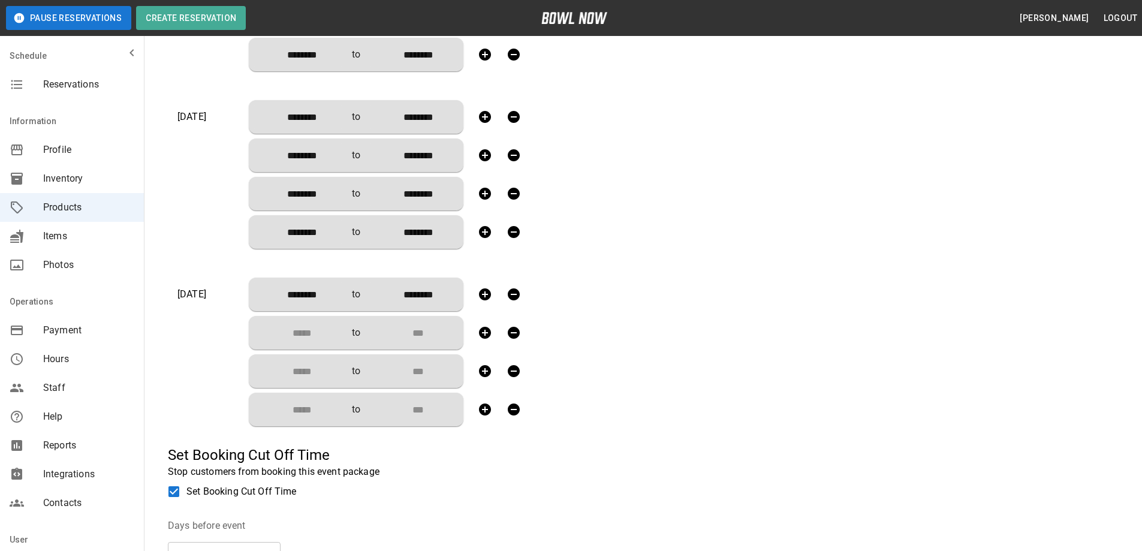
click at [304, 326] on input "Choose time" at bounding box center [297, 333] width 79 height 24
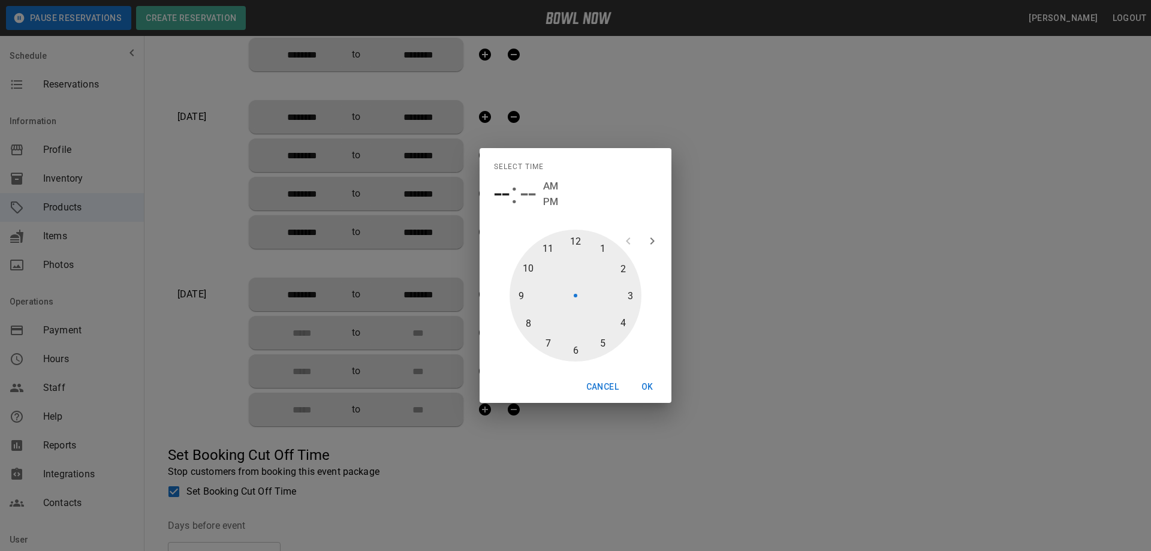
click at [622, 267] on div at bounding box center [575, 296] width 132 height 132
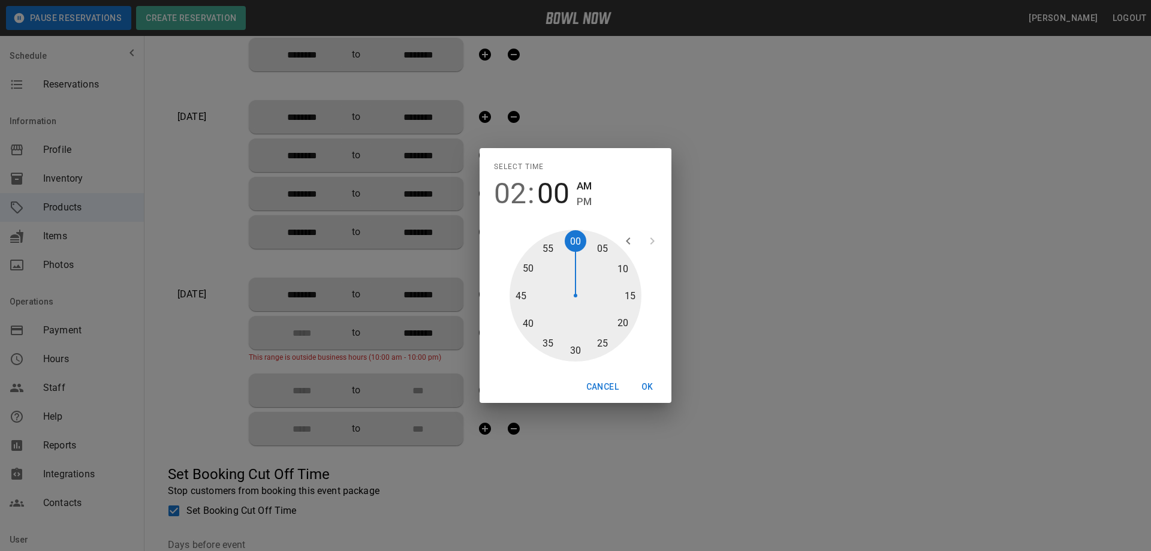
type input "********"
click at [573, 243] on div at bounding box center [575, 296] width 132 height 132
click at [580, 201] on span "PM" at bounding box center [584, 202] width 15 height 16
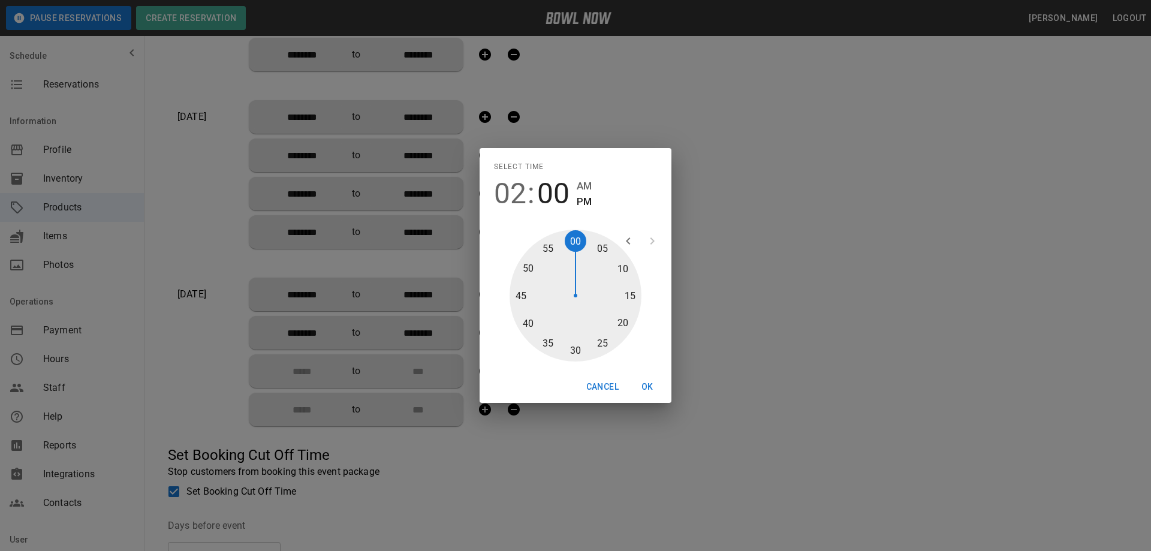
type input "********"
click at [641, 381] on button "OK" at bounding box center [647, 387] width 38 height 22
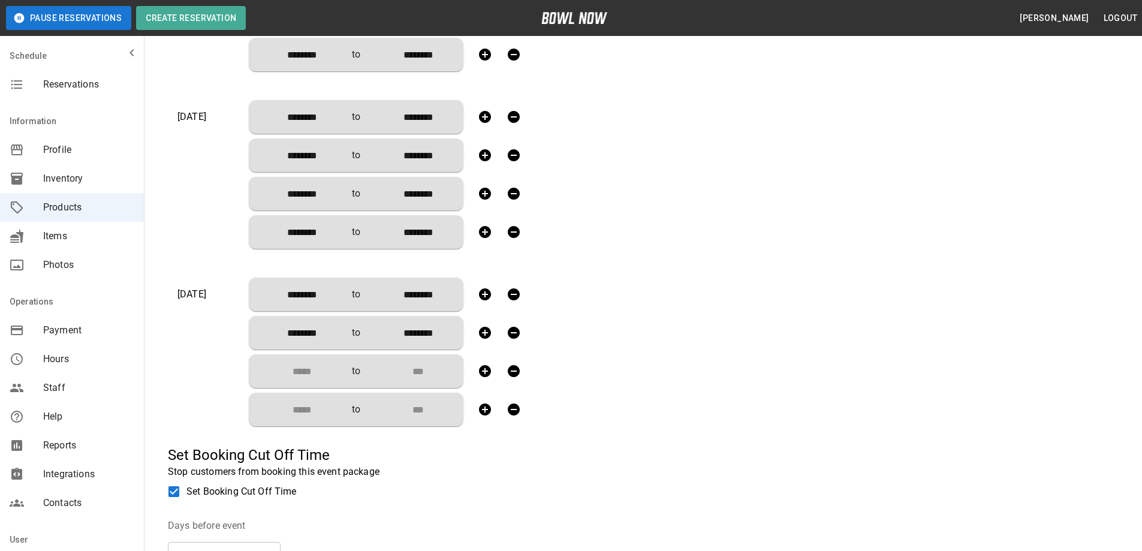
click at [299, 366] on input "Choose time" at bounding box center [297, 371] width 79 height 24
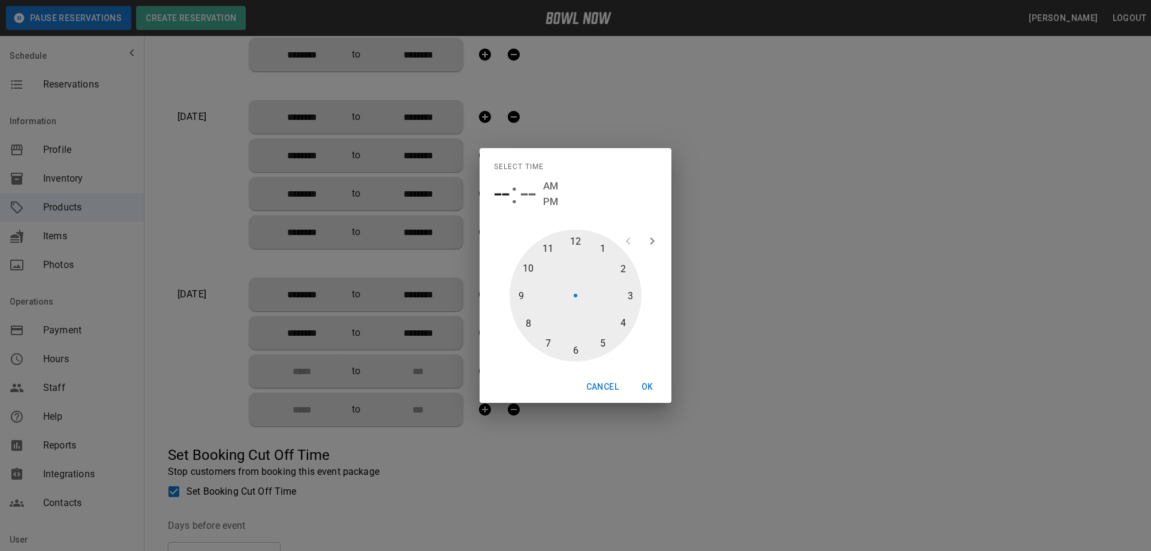
click at [622, 316] on div at bounding box center [575, 296] width 132 height 132
type input "********"
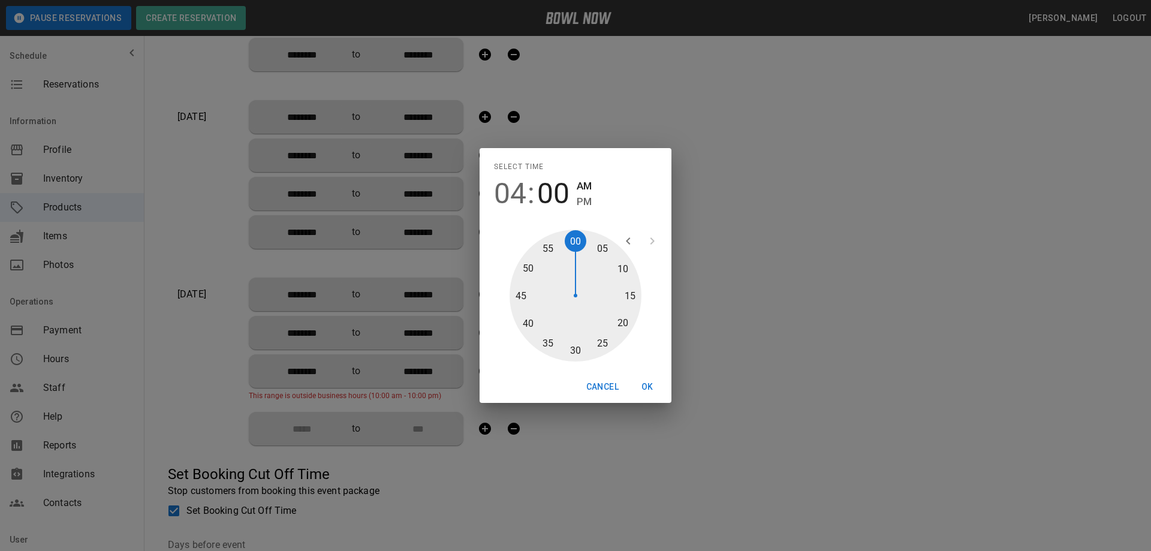
click at [579, 244] on div at bounding box center [575, 296] width 132 height 132
click at [590, 199] on span "PM" at bounding box center [584, 202] width 15 height 16
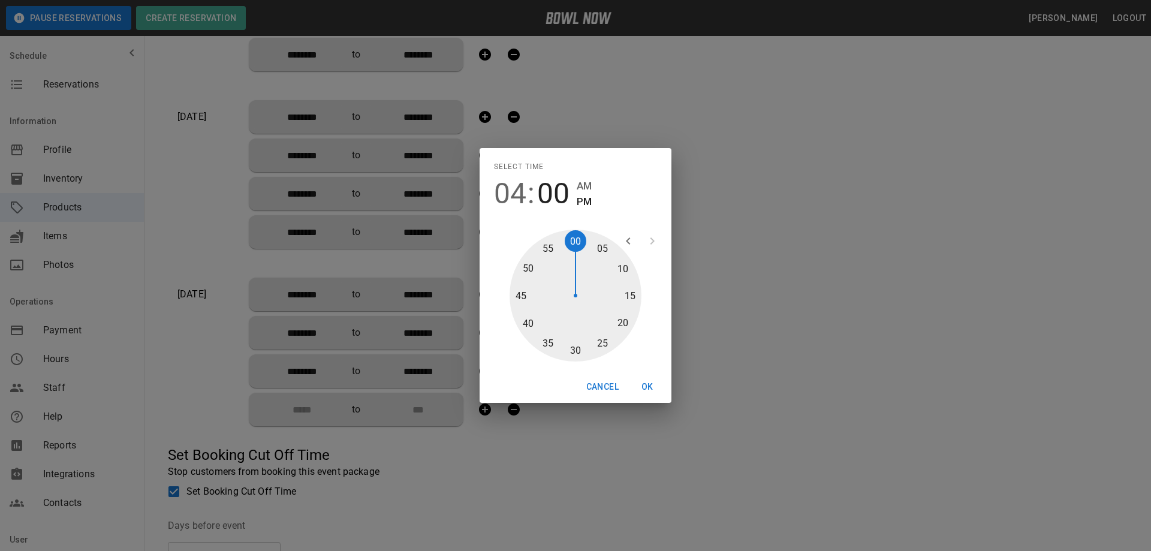
type input "********"
click at [650, 379] on button "OK" at bounding box center [647, 387] width 38 height 22
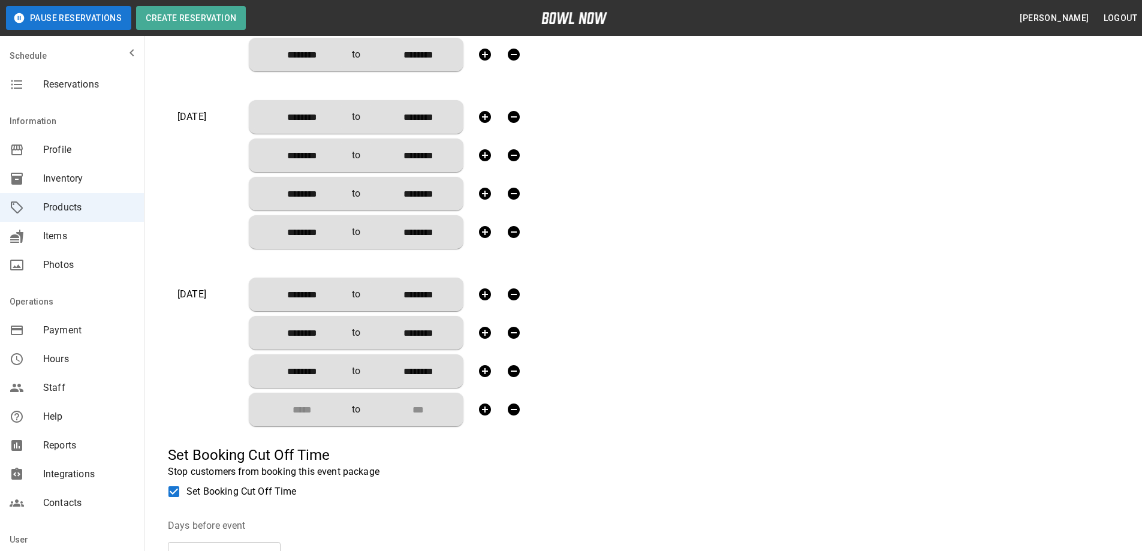
click at [318, 406] on input "Choose time" at bounding box center [297, 409] width 79 height 24
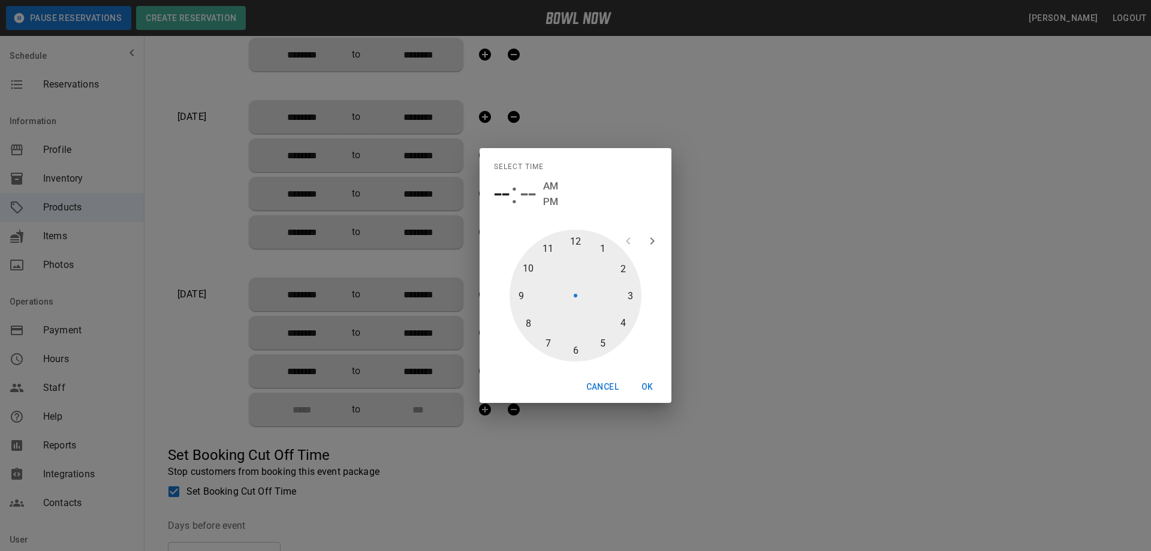
click at [571, 350] on div at bounding box center [575, 296] width 132 height 132
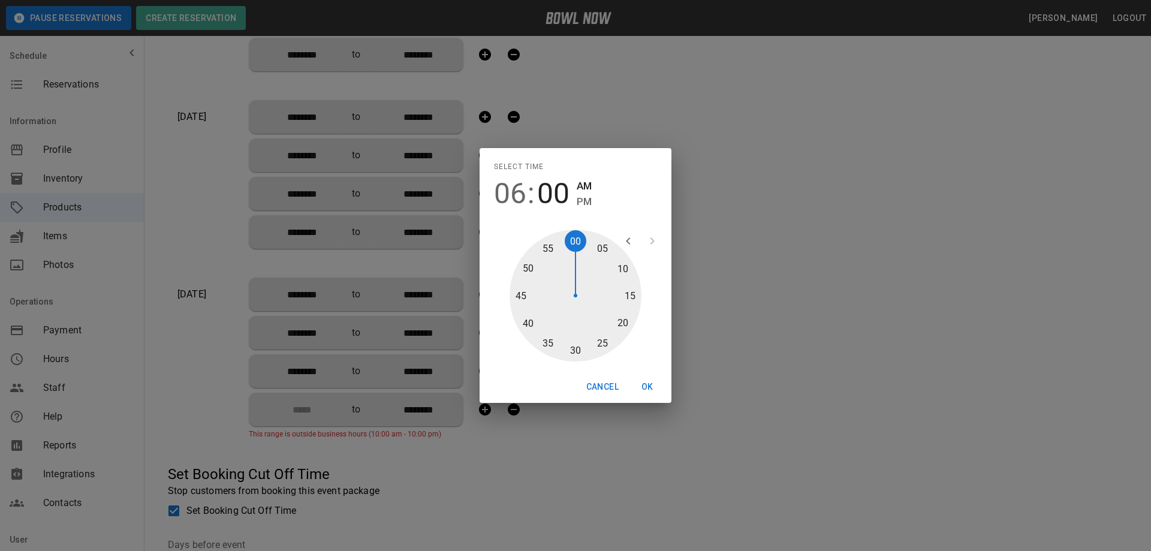
type input "********"
click at [575, 240] on div at bounding box center [575, 296] width 132 height 132
click at [588, 202] on span "PM" at bounding box center [584, 202] width 15 height 16
type input "********"
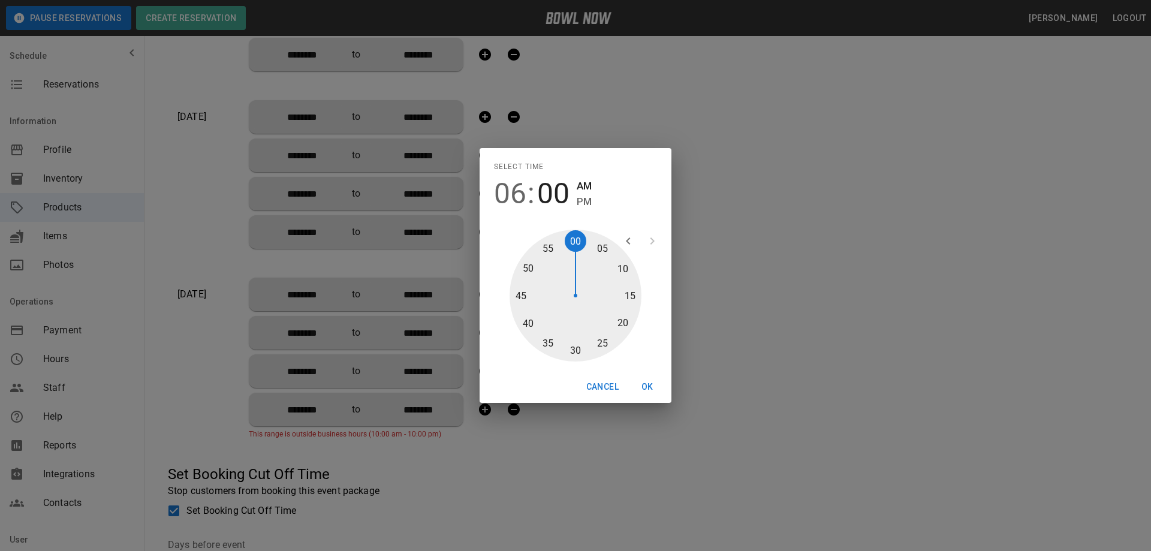
type input "********"
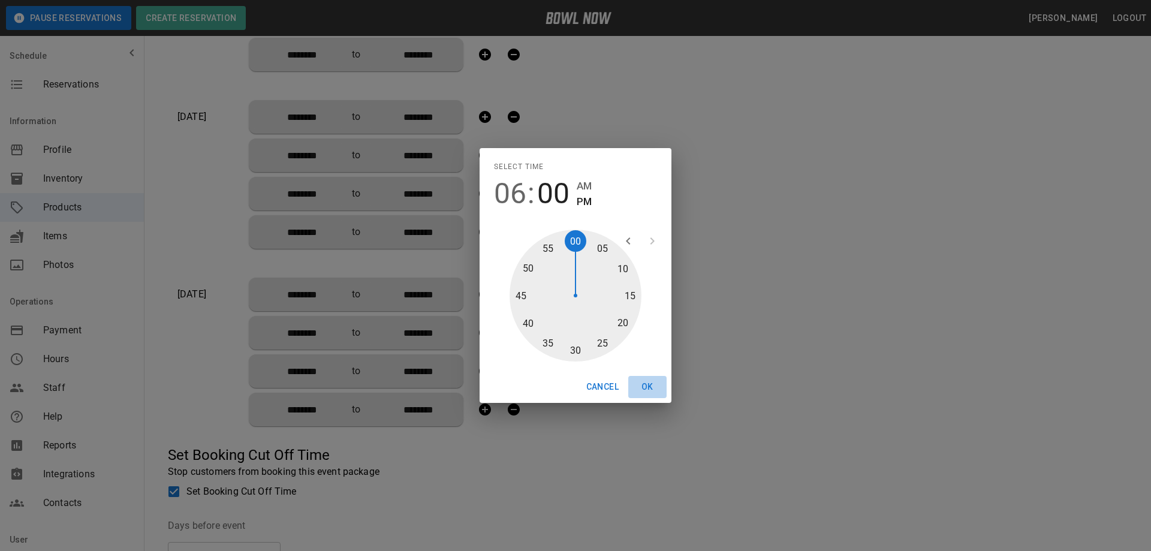
click at [639, 383] on button "OK" at bounding box center [647, 387] width 38 height 22
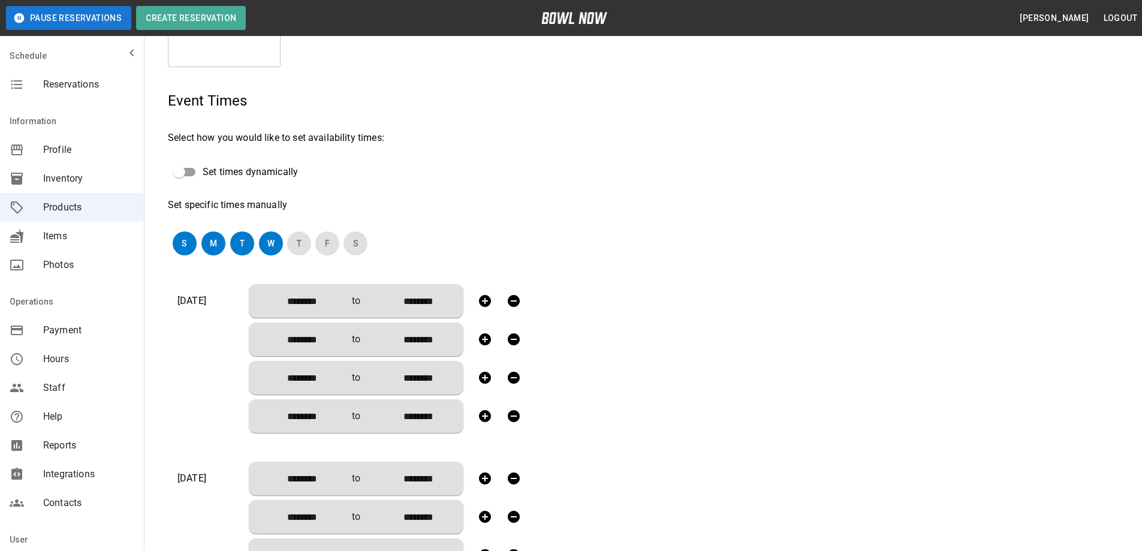
scroll to position [208, 0]
click at [297, 249] on button "T" at bounding box center [299, 244] width 24 height 24
click at [324, 248] on button "F" at bounding box center [328, 244] width 24 height 24
click at [355, 251] on button "S" at bounding box center [357, 244] width 24 height 24
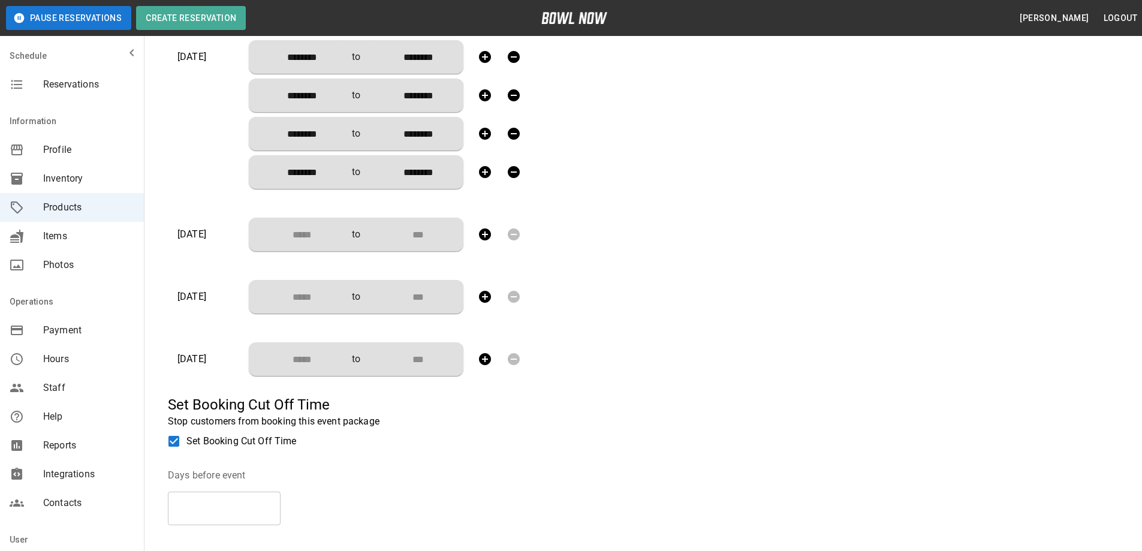
scroll to position [987, 0]
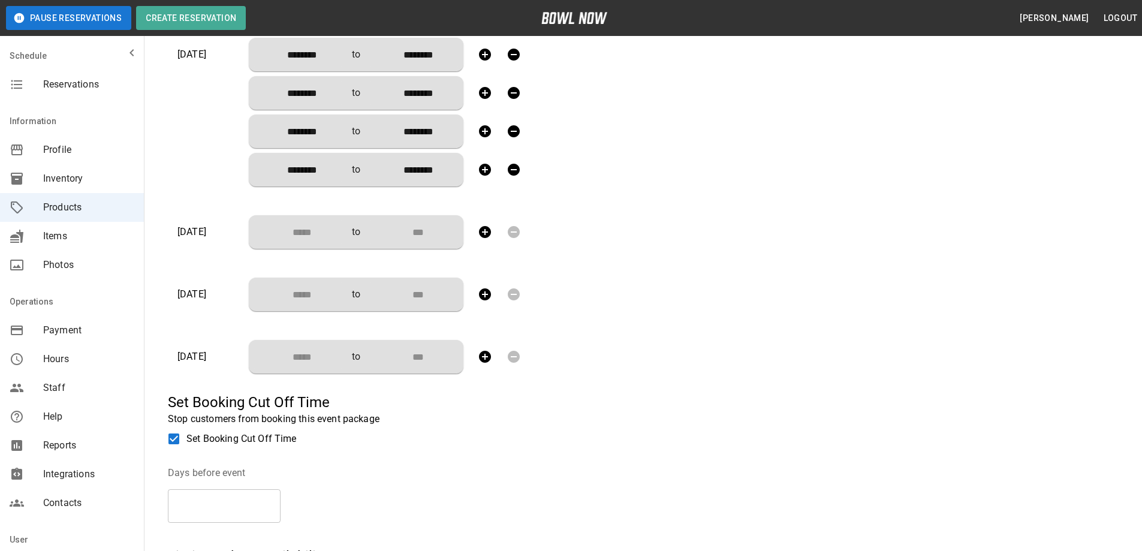
click at [318, 239] on input "Choose time" at bounding box center [297, 232] width 79 height 24
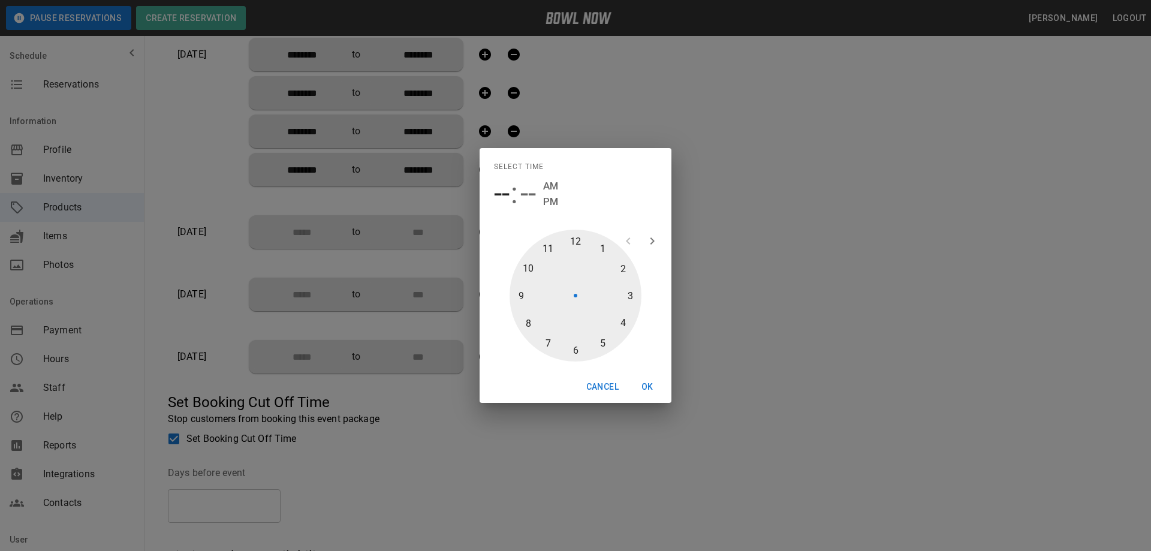
click at [579, 241] on div at bounding box center [575, 296] width 132 height 132
type input "********"
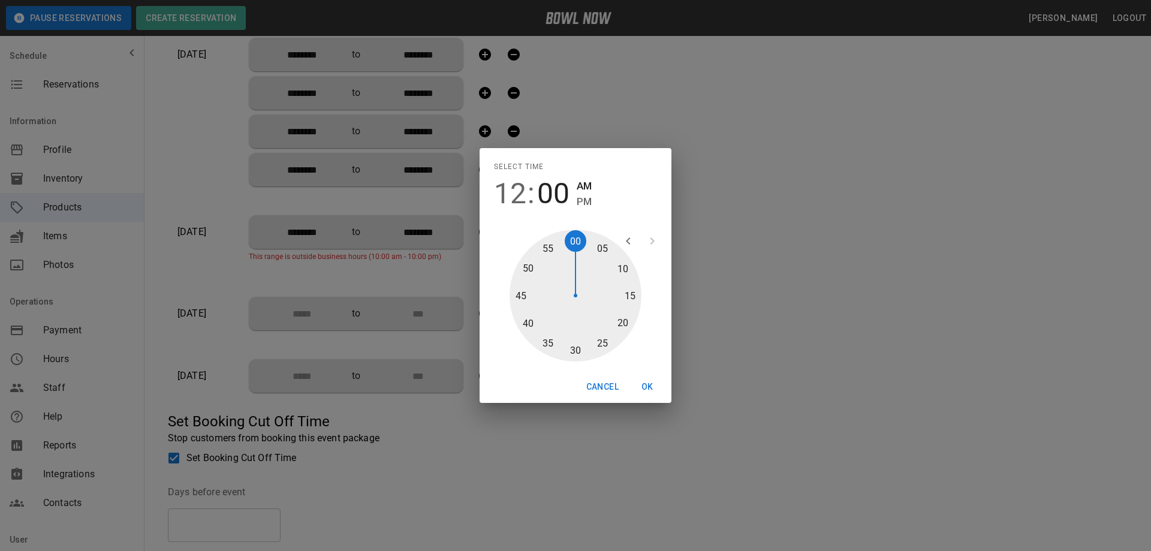
click at [575, 242] on div at bounding box center [575, 296] width 132 height 132
click at [583, 201] on span "PM" at bounding box center [584, 202] width 15 height 16
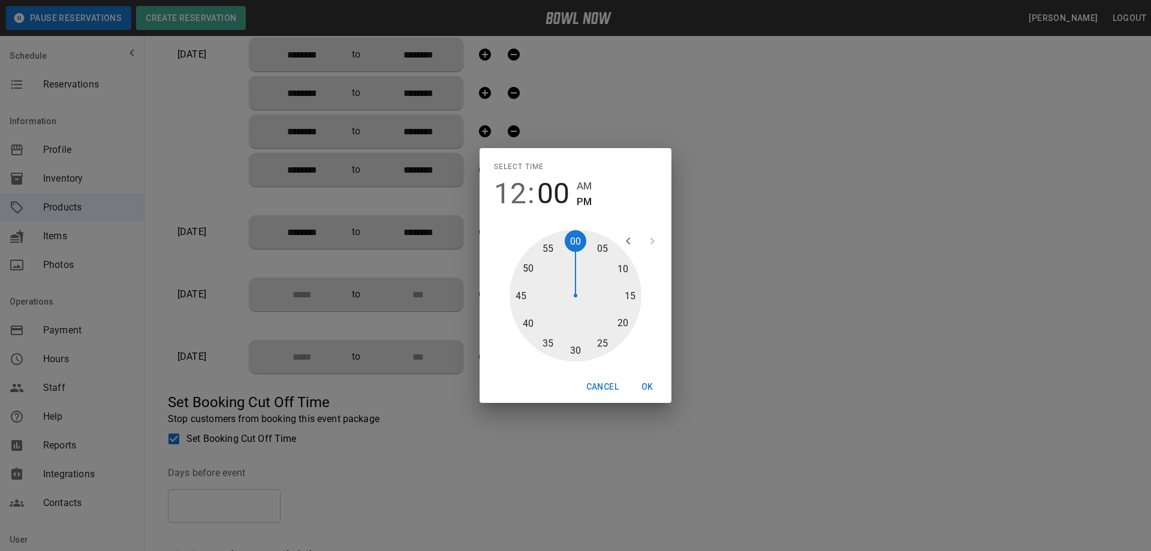
type input "********"
click at [652, 384] on button "OK" at bounding box center [647, 387] width 38 height 22
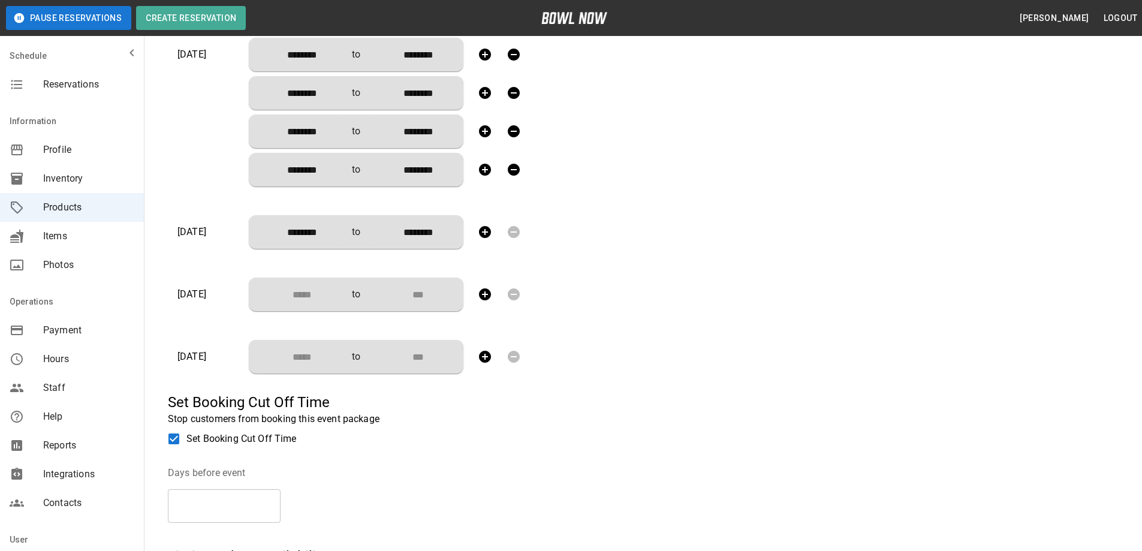
click at [304, 293] on input "Choose time" at bounding box center [297, 294] width 79 height 24
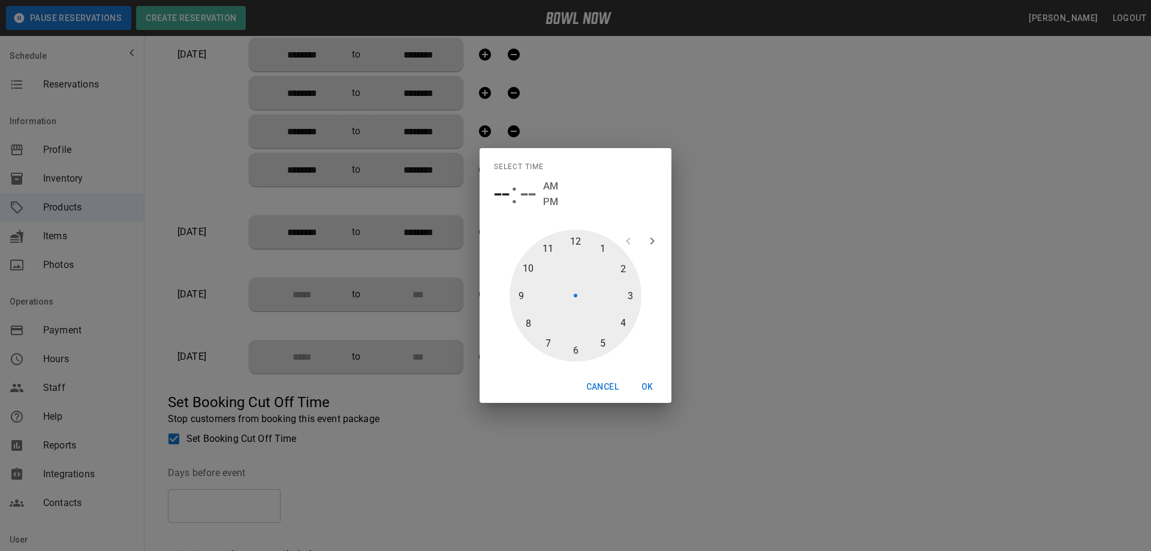
click at [599, 388] on button "Cancel" at bounding box center [602, 387] width 42 height 22
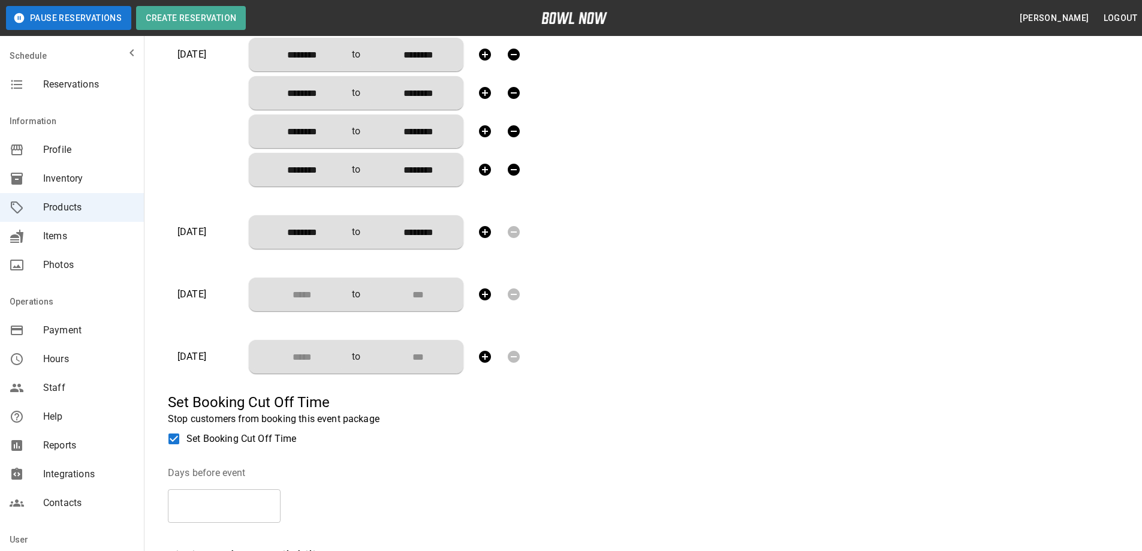
click at [480, 232] on icon "button" at bounding box center [485, 232] width 12 height 12
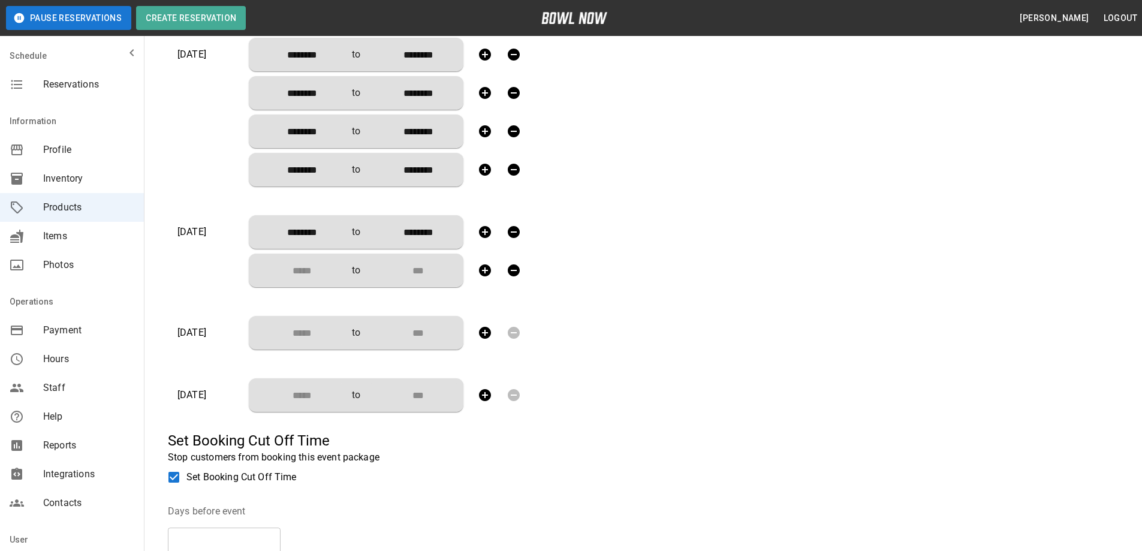
click at [308, 261] on input "Choose time" at bounding box center [297, 270] width 79 height 24
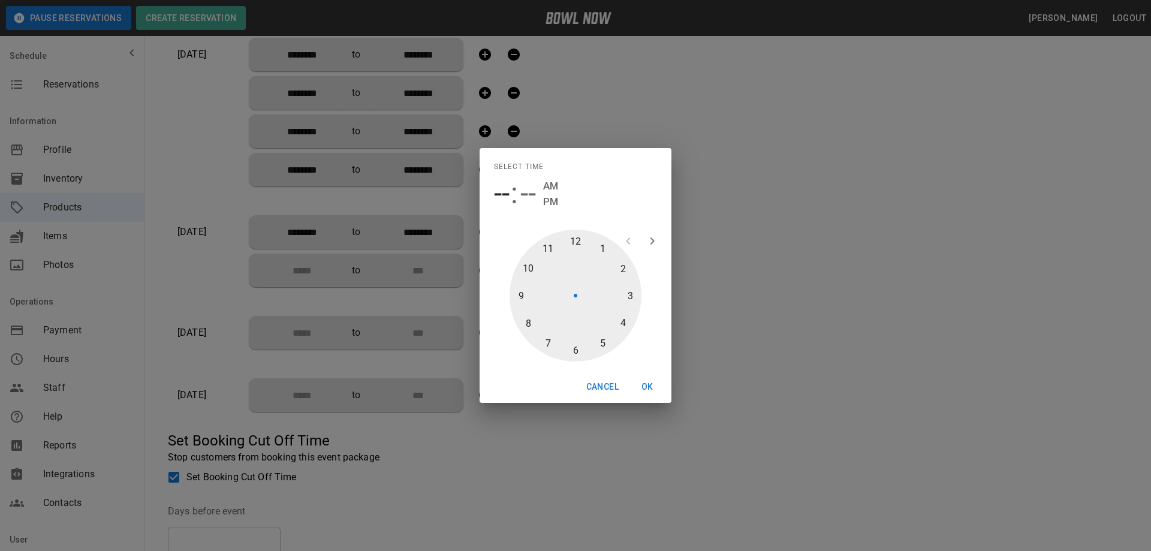
click at [621, 266] on div at bounding box center [575, 296] width 132 height 132
type input "********"
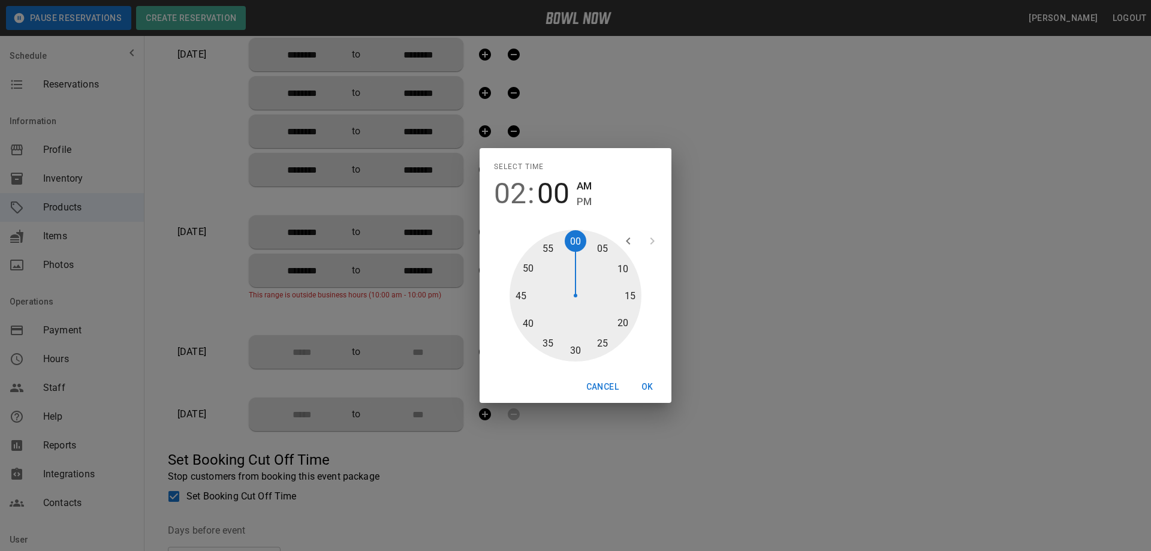
click at [572, 241] on div at bounding box center [575, 296] width 132 height 132
click at [584, 204] on span "PM" at bounding box center [584, 202] width 15 height 16
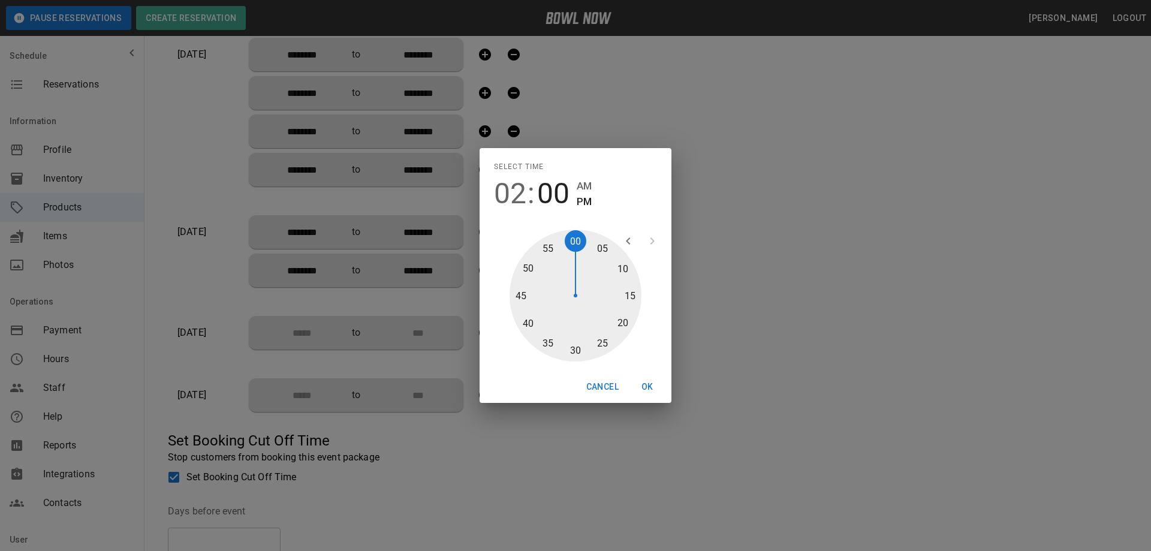
type input "********"
click at [646, 391] on button "OK" at bounding box center [647, 387] width 38 height 22
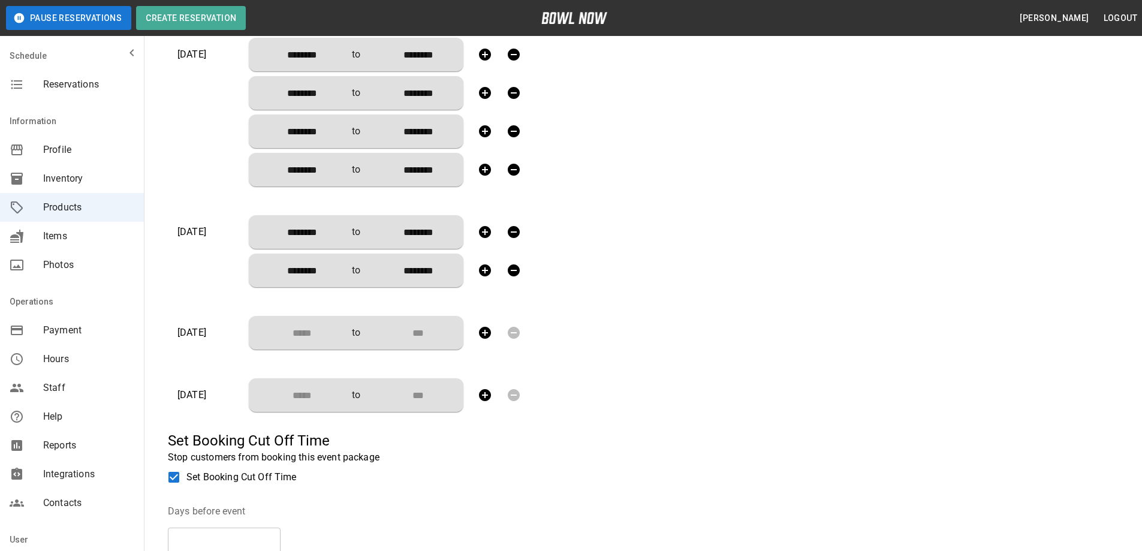
click at [481, 267] on icon "button" at bounding box center [485, 270] width 12 height 12
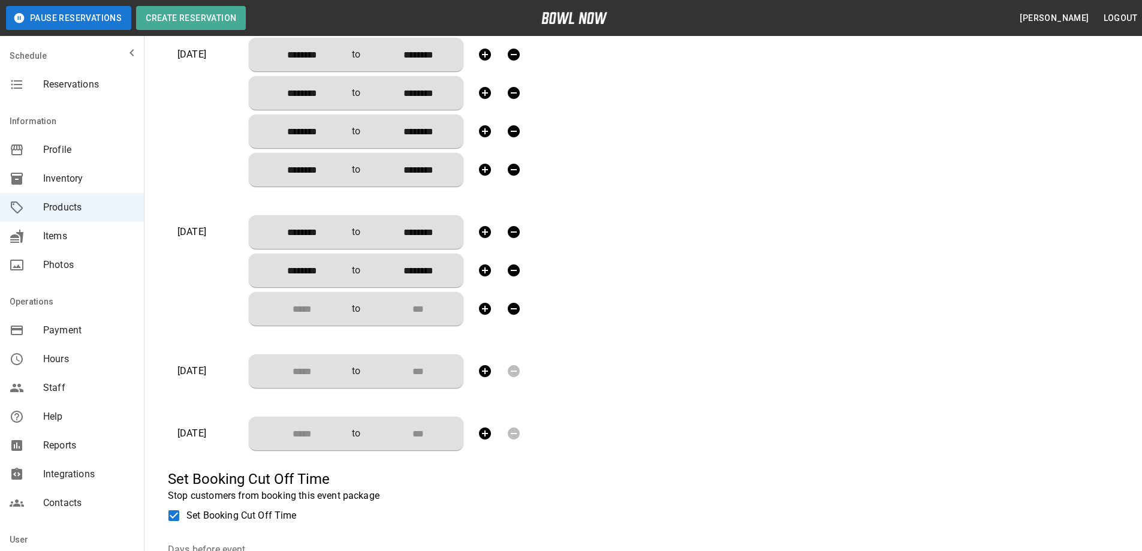
click at [310, 309] on input "Choose time" at bounding box center [297, 309] width 79 height 24
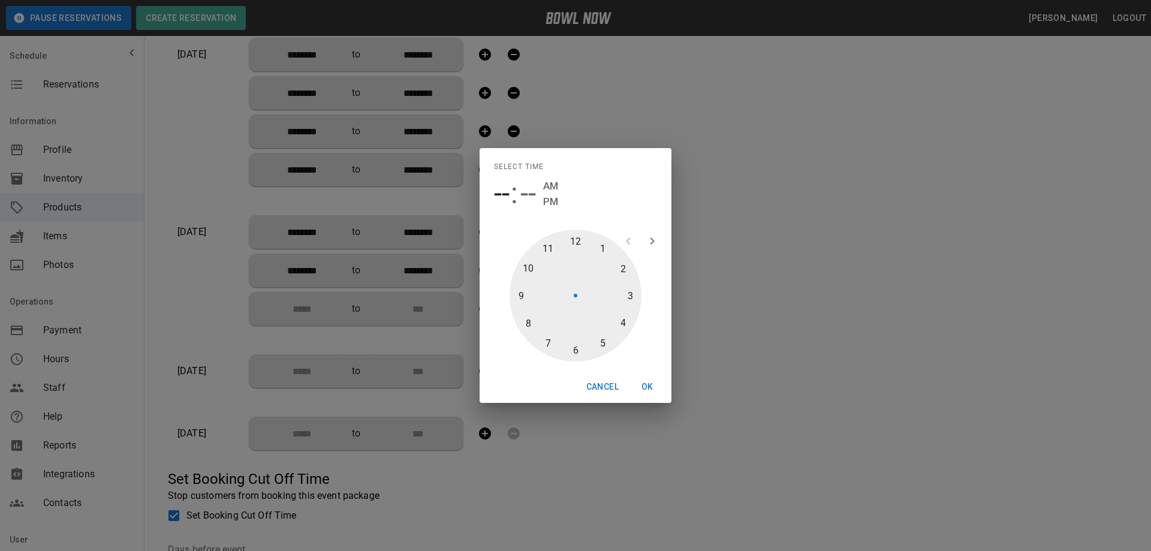
click at [623, 324] on div at bounding box center [575, 296] width 132 height 132
type input "********"
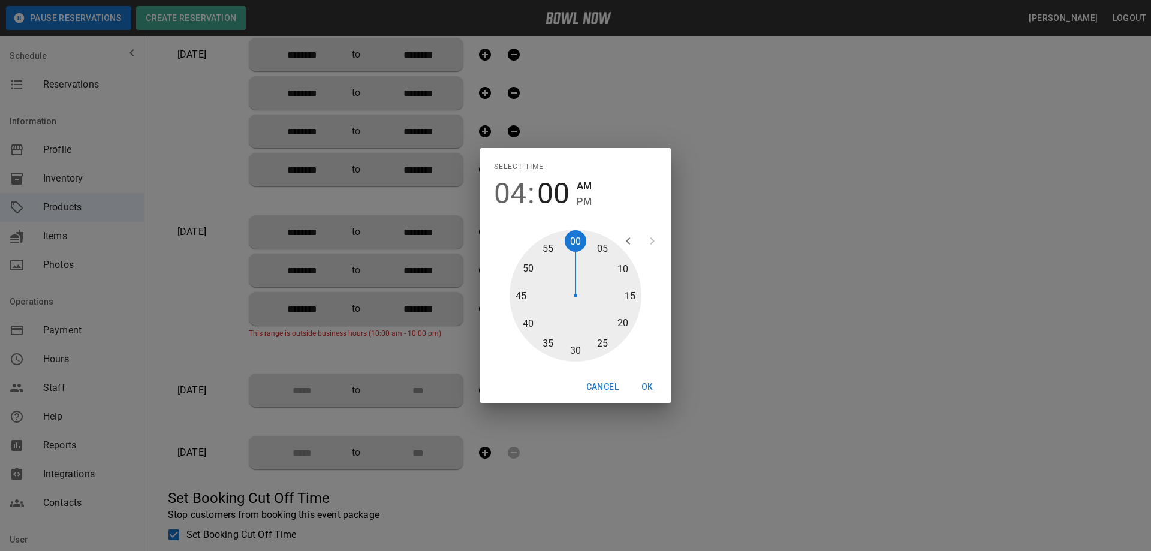
click at [574, 243] on div at bounding box center [575, 296] width 132 height 132
click at [583, 201] on span "PM" at bounding box center [584, 202] width 15 height 16
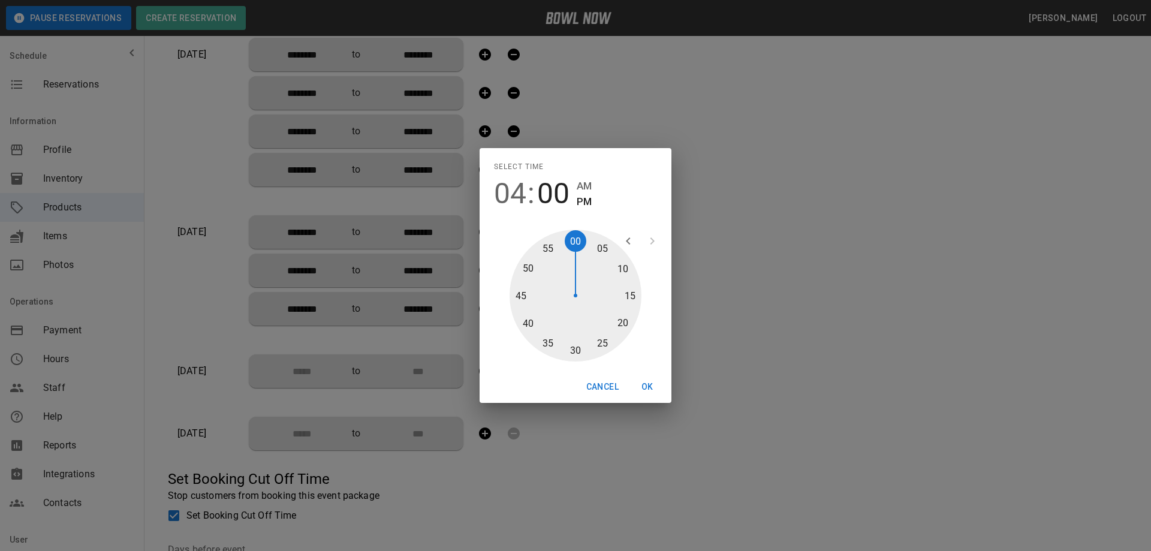
type input "********"
click at [646, 387] on button "OK" at bounding box center [647, 387] width 38 height 22
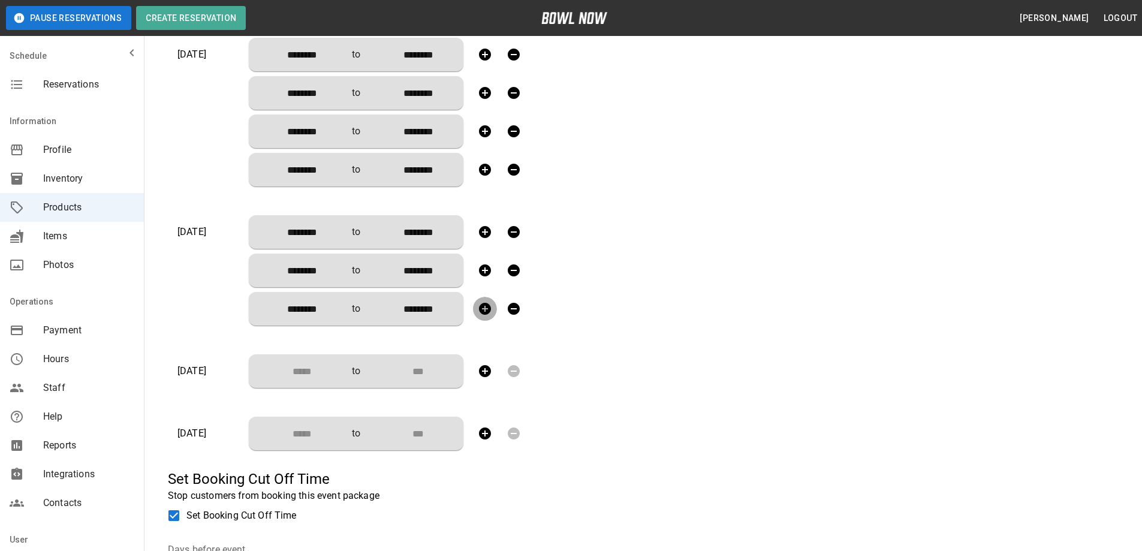
click at [484, 307] on icon "button" at bounding box center [485, 309] width 12 height 12
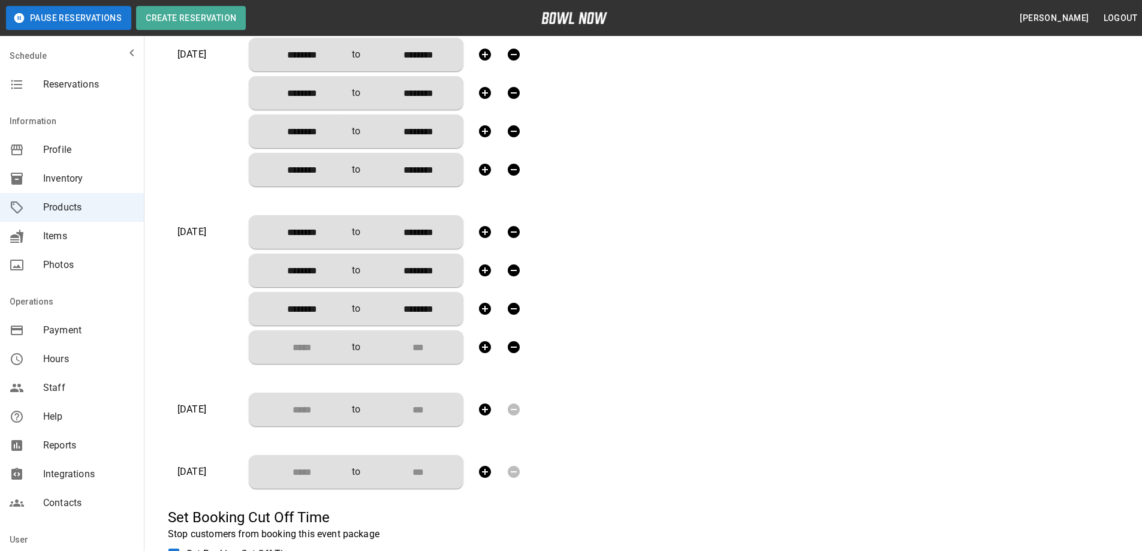
click at [306, 349] on input "Choose time" at bounding box center [297, 347] width 79 height 24
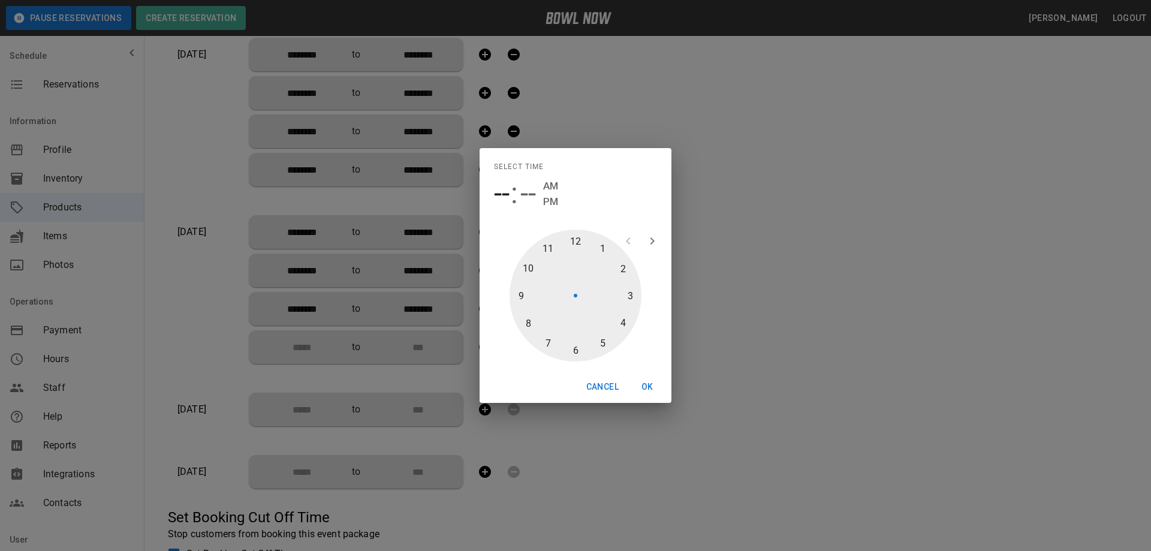
click at [576, 349] on div at bounding box center [575, 296] width 132 height 132
type input "********"
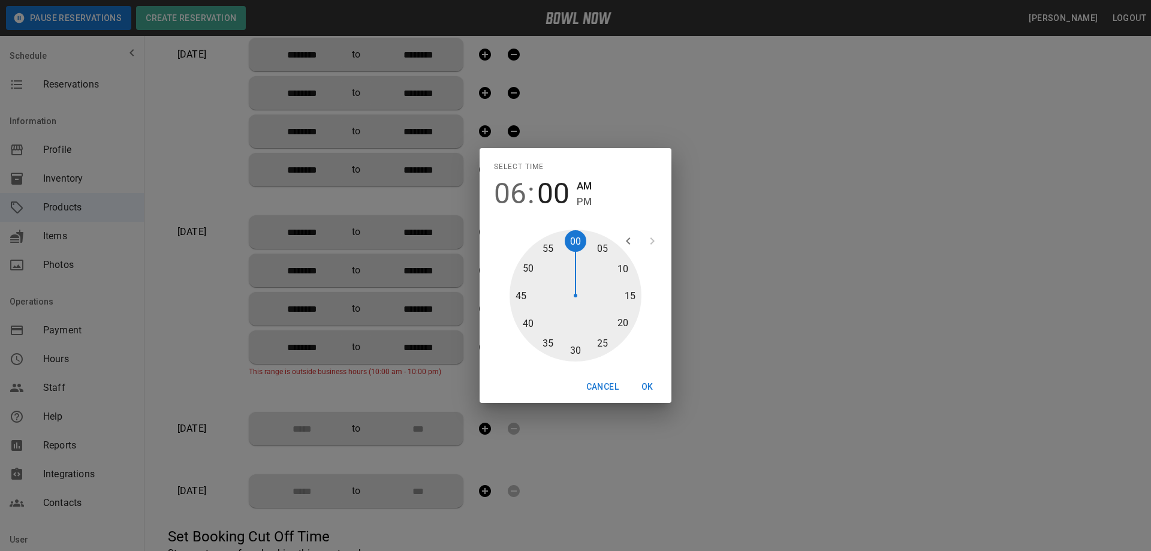
click at [576, 245] on div at bounding box center [575, 296] width 132 height 132
click at [587, 201] on span "PM" at bounding box center [584, 202] width 15 height 16
type input "********"
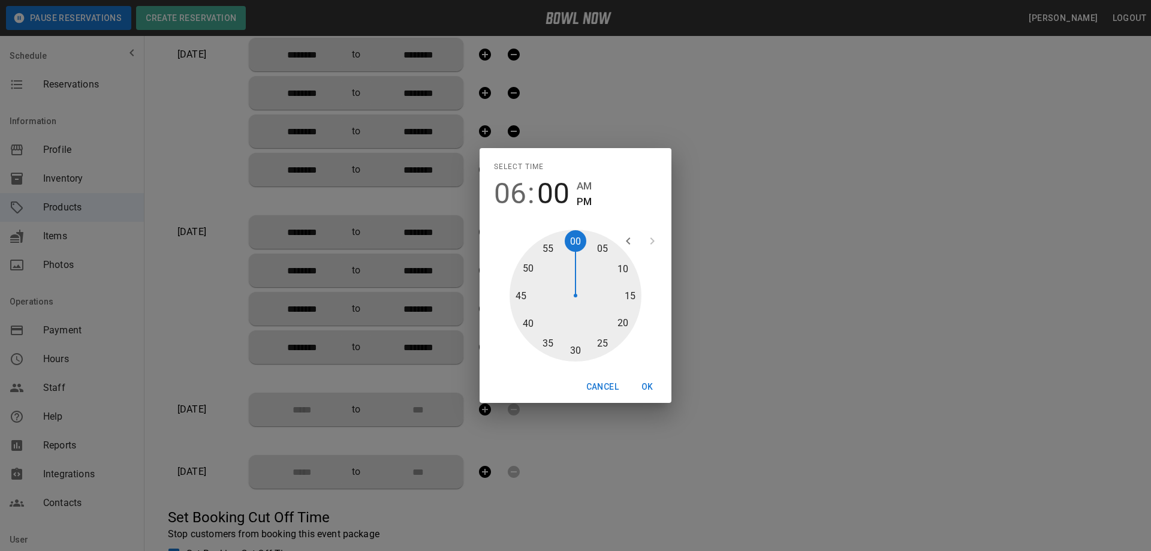
click at [642, 384] on button "OK" at bounding box center [647, 387] width 38 height 22
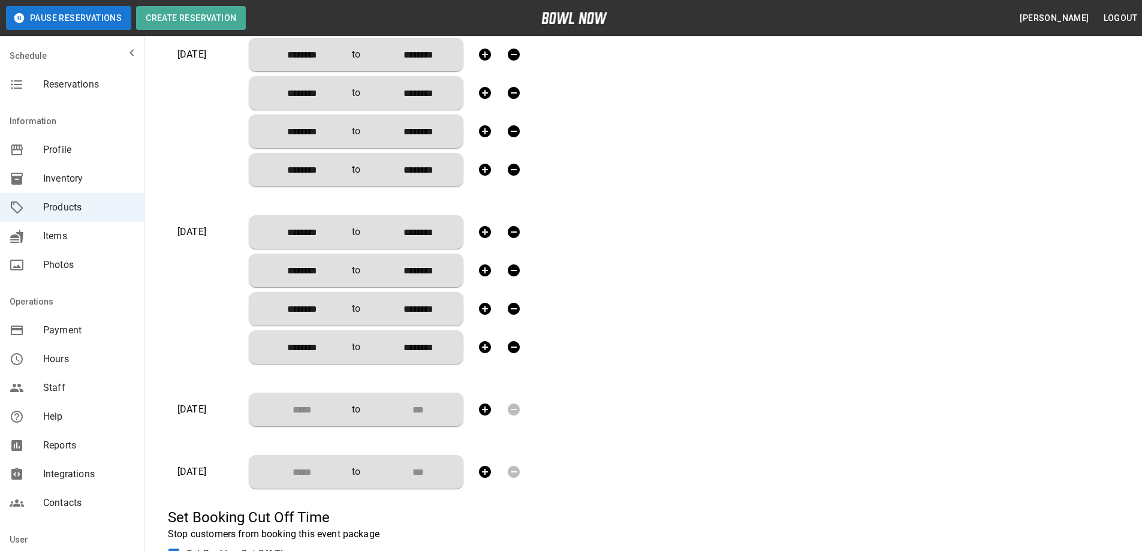
click at [485, 409] on icon "button" at bounding box center [485, 409] width 14 height 14
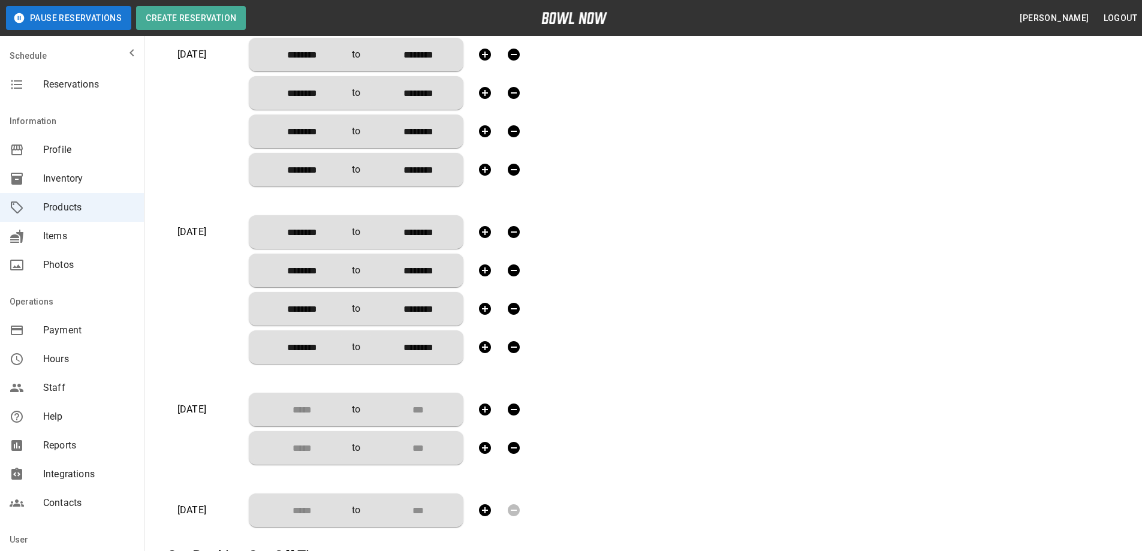
click at [322, 408] on input "Choose time" at bounding box center [297, 409] width 79 height 24
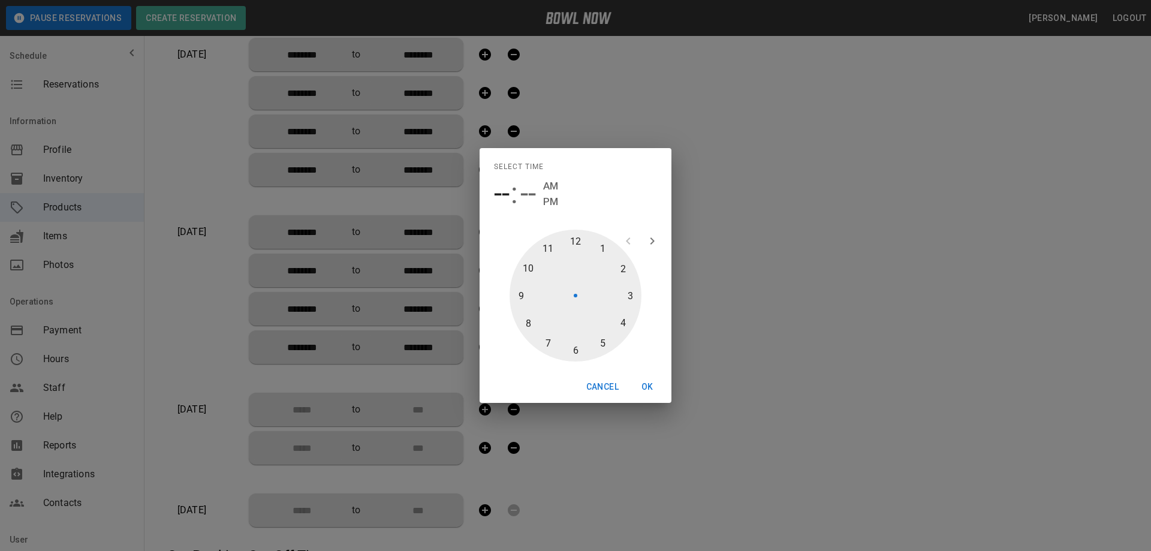
click at [578, 245] on div at bounding box center [575, 296] width 132 height 132
type input "********"
click at [577, 237] on div at bounding box center [575, 296] width 132 height 132
click at [585, 200] on span "PM" at bounding box center [584, 202] width 15 height 16
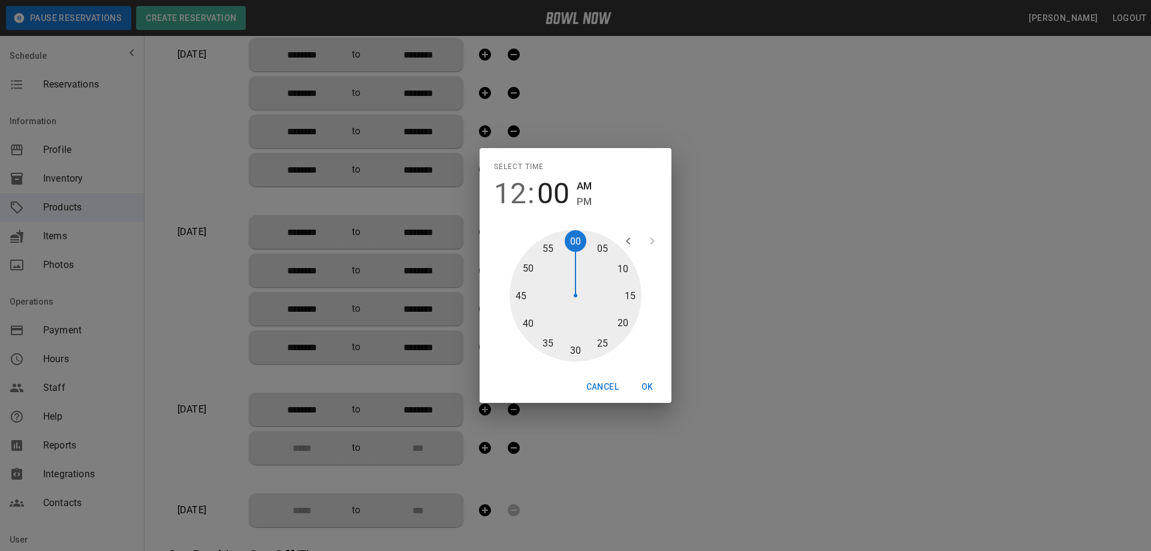
type input "********"
click at [645, 384] on button "OK" at bounding box center [647, 387] width 38 height 22
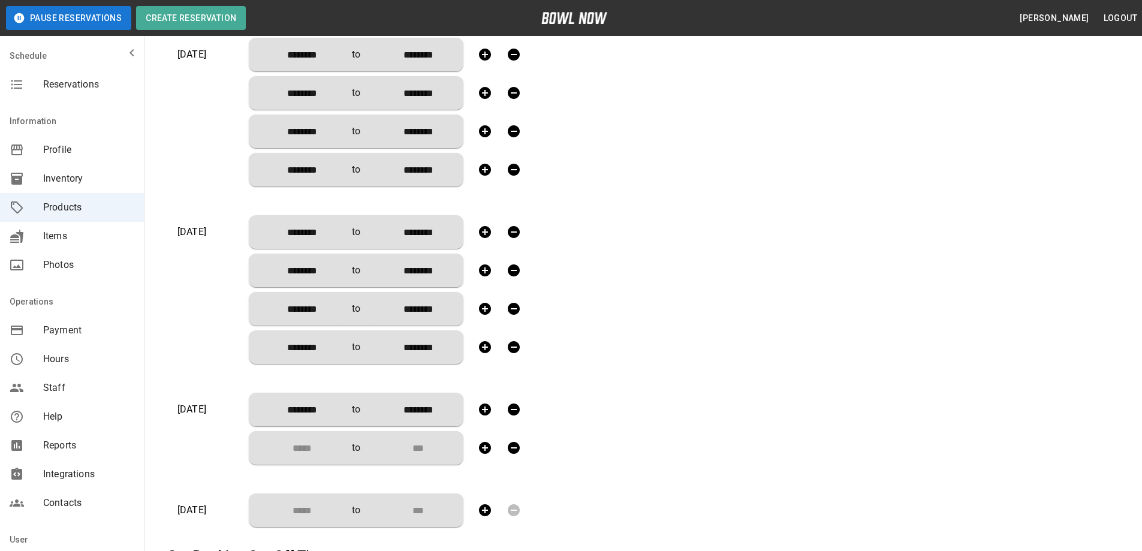
click at [312, 446] on input "Choose time" at bounding box center [297, 448] width 79 height 24
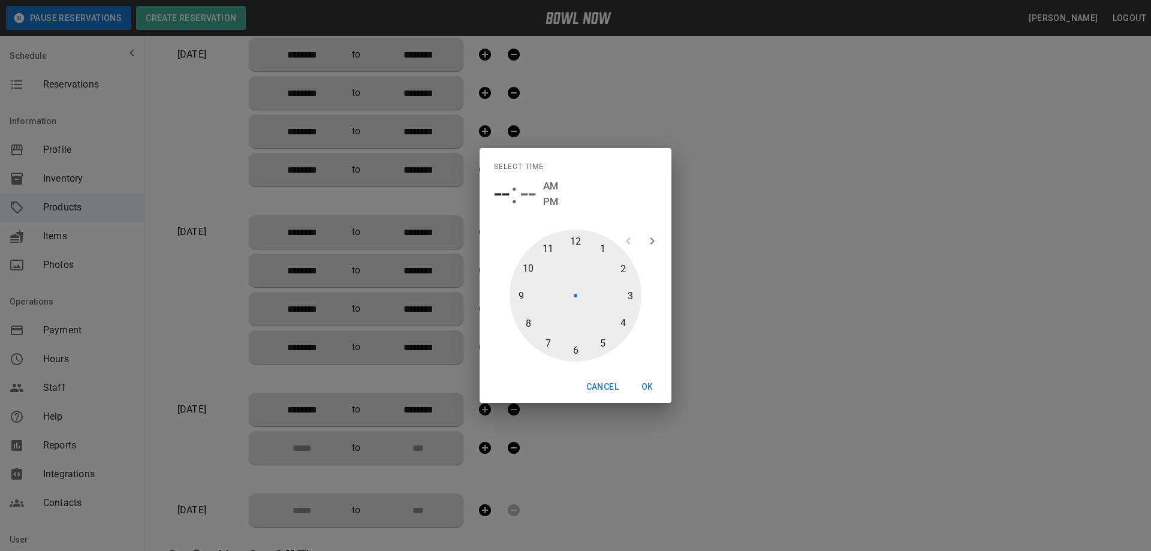
click at [620, 264] on div at bounding box center [575, 296] width 132 height 132
type input "********"
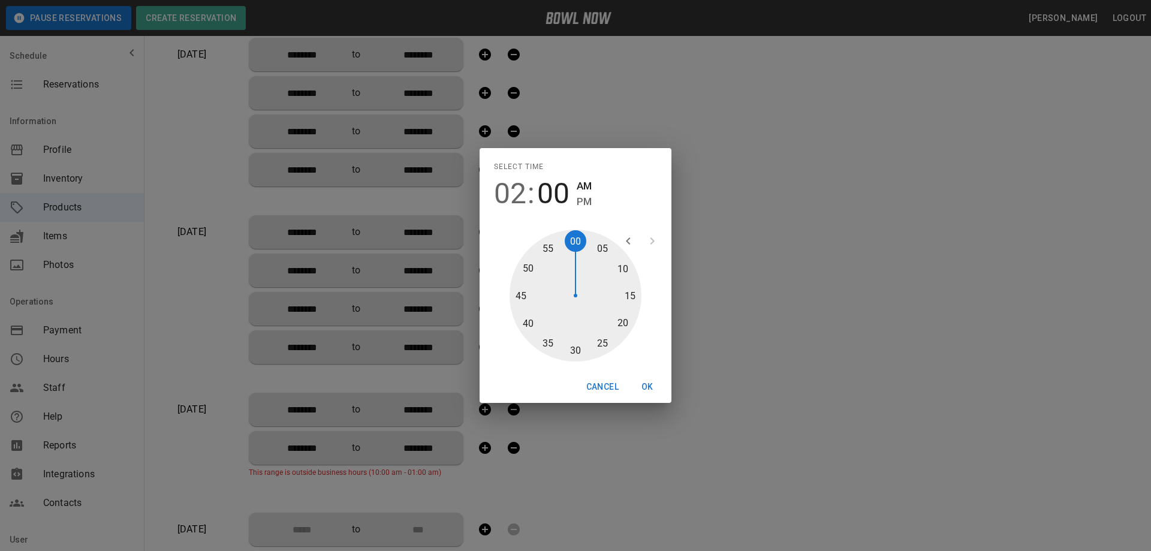
click at [574, 242] on div at bounding box center [575, 296] width 132 height 132
click at [589, 203] on span "PM" at bounding box center [584, 202] width 15 height 16
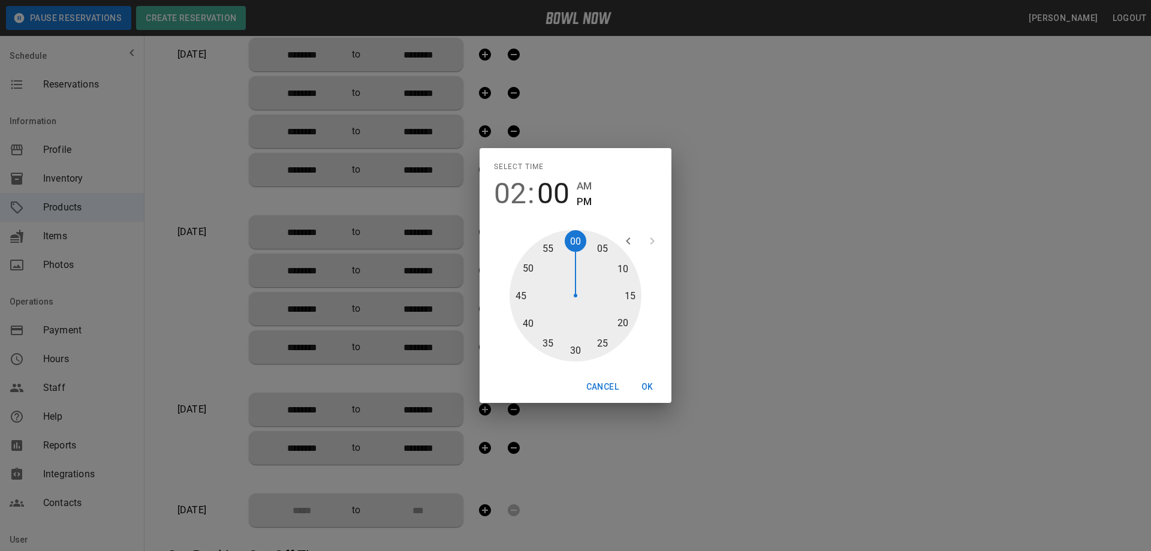
type input "********"
click at [641, 387] on button "OK" at bounding box center [647, 387] width 38 height 22
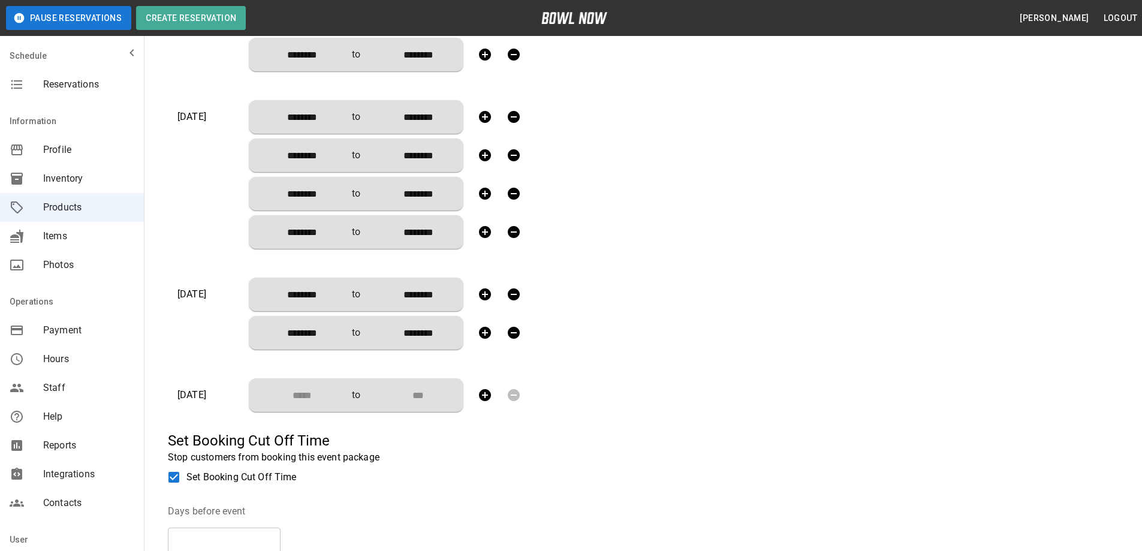
scroll to position [1107, 0]
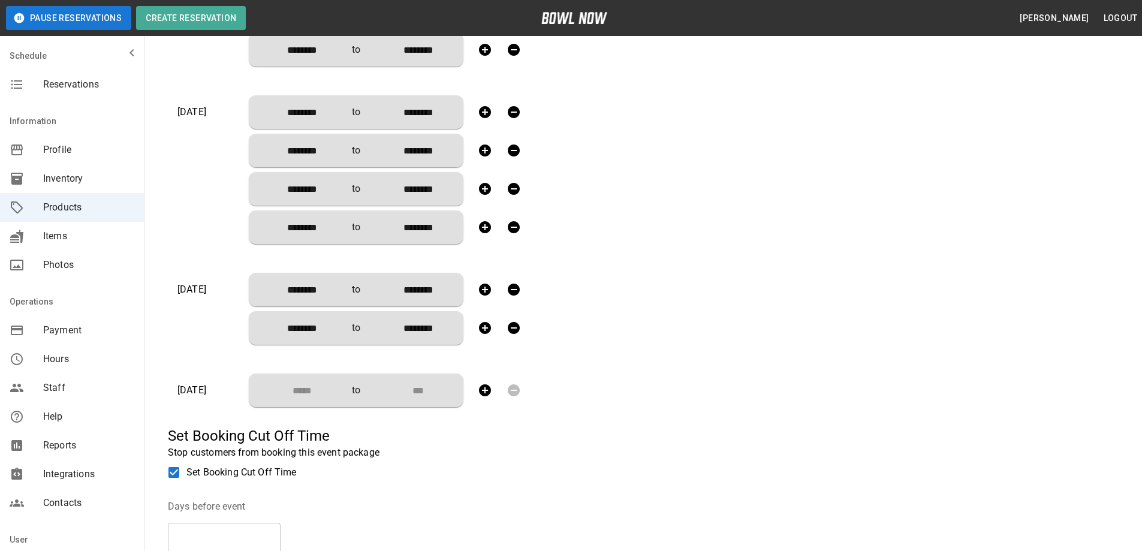
click at [485, 328] on icon "button" at bounding box center [485, 328] width 14 height 14
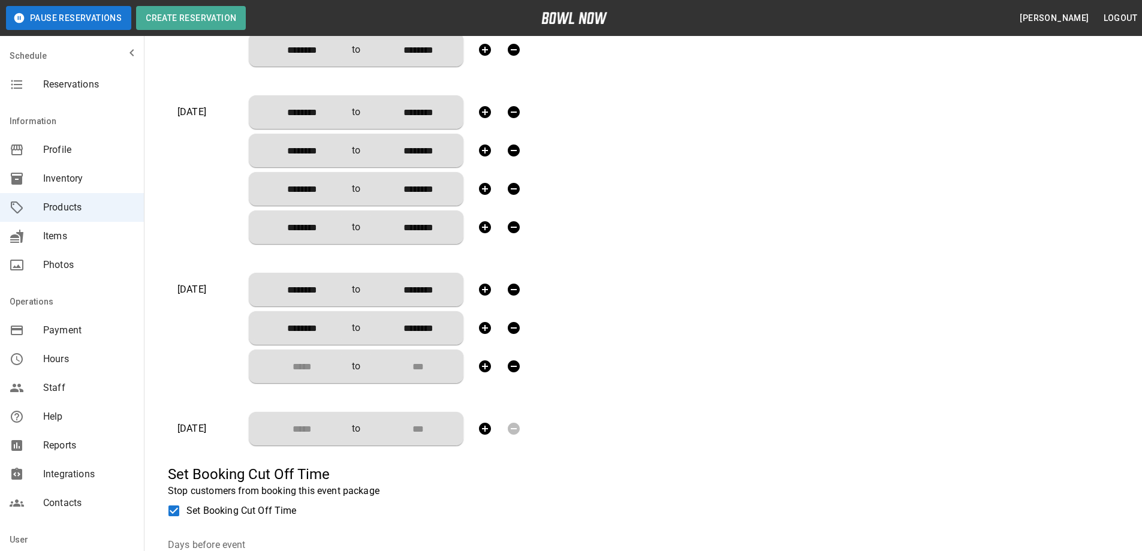
click at [292, 369] on input "Choose time" at bounding box center [297, 366] width 79 height 24
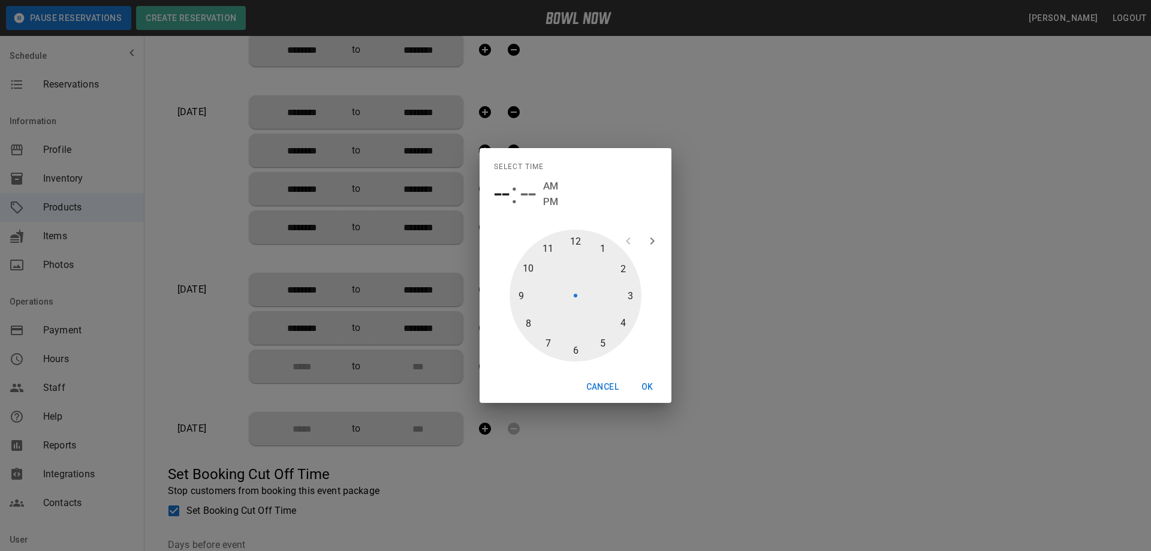
click at [621, 321] on div at bounding box center [575, 296] width 132 height 132
type input "********"
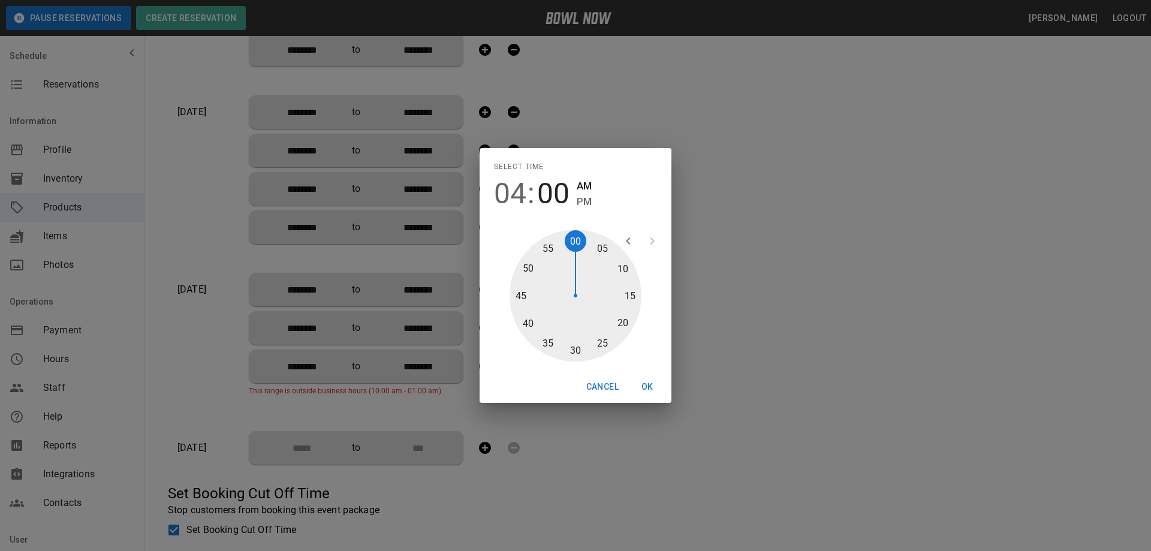
click at [576, 240] on div at bounding box center [575, 296] width 132 height 132
click at [588, 201] on span "PM" at bounding box center [584, 202] width 15 height 16
type input "********"
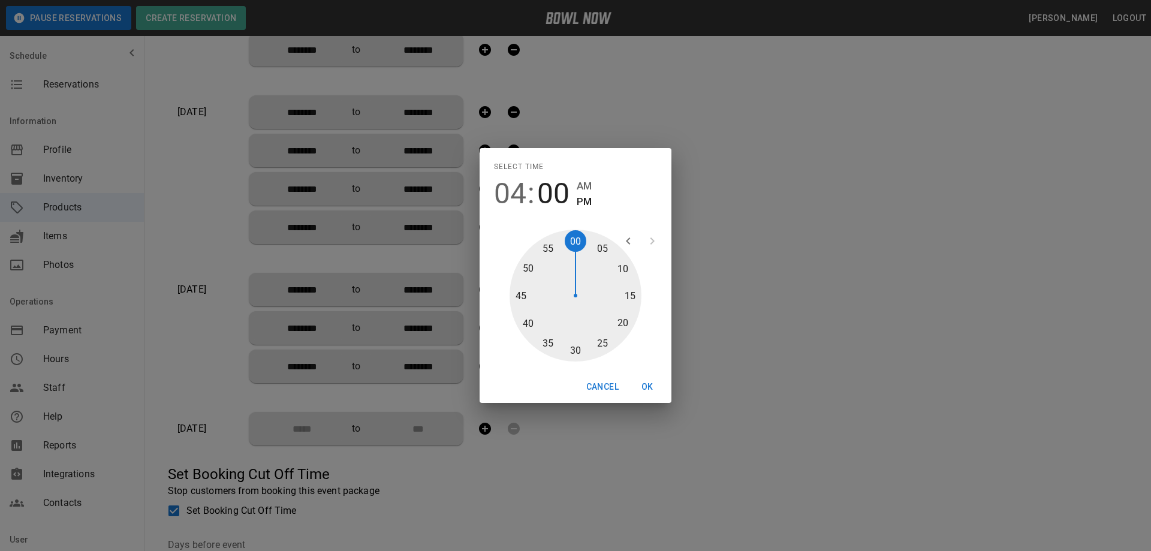
click at [648, 387] on button "OK" at bounding box center [647, 387] width 38 height 22
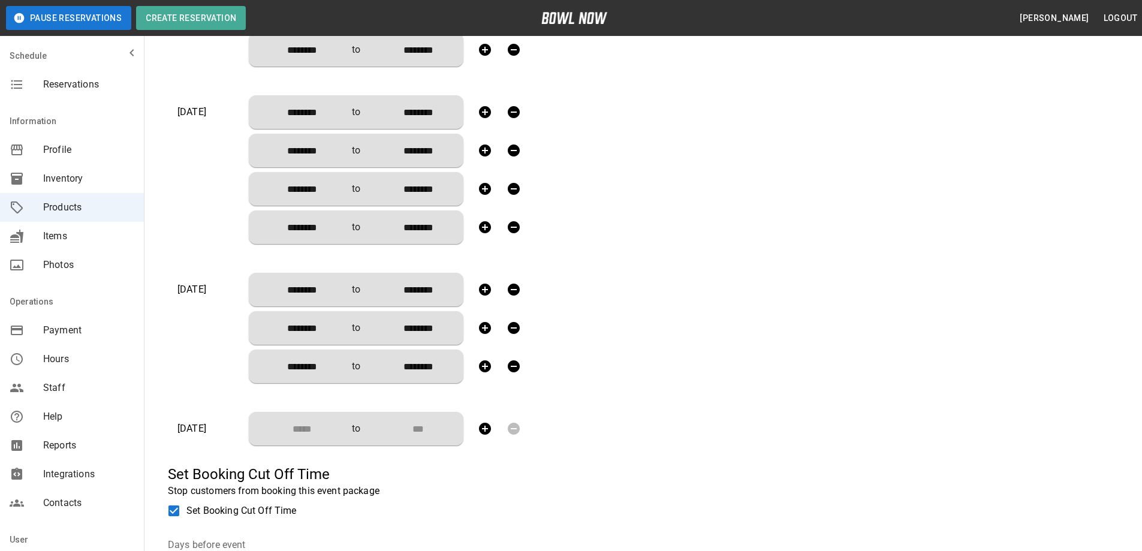
click at [478, 366] on icon "button" at bounding box center [485, 366] width 14 height 14
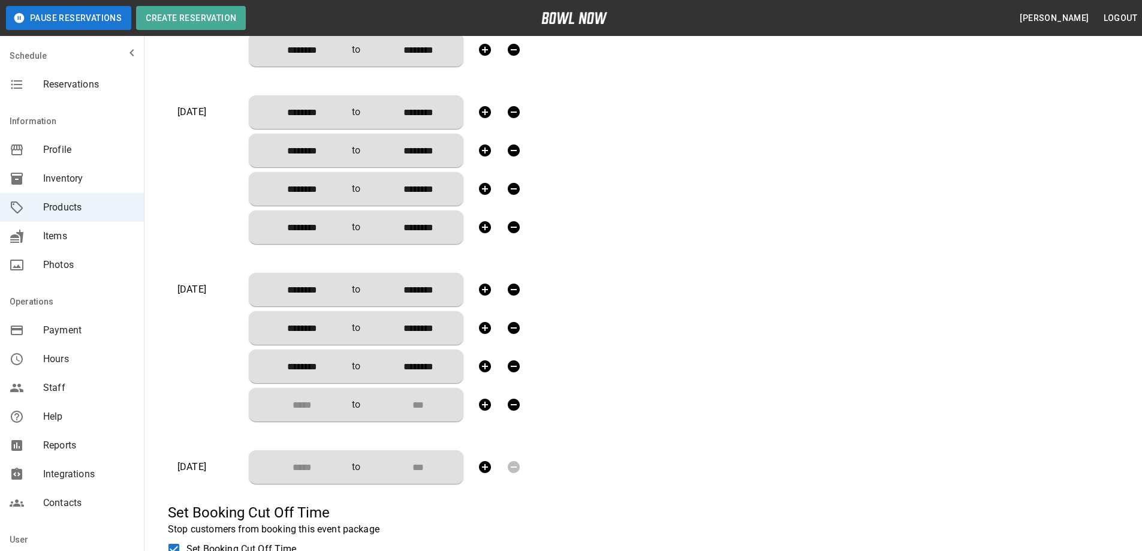
click at [309, 404] on input "Choose time" at bounding box center [297, 405] width 79 height 24
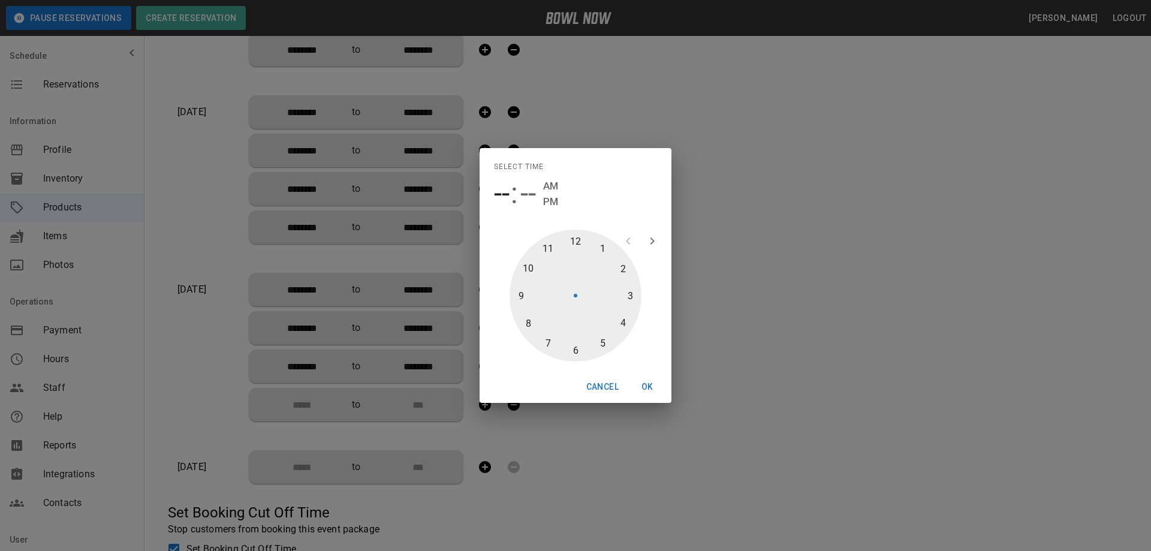
click at [577, 350] on div at bounding box center [575, 296] width 132 height 132
type input "********"
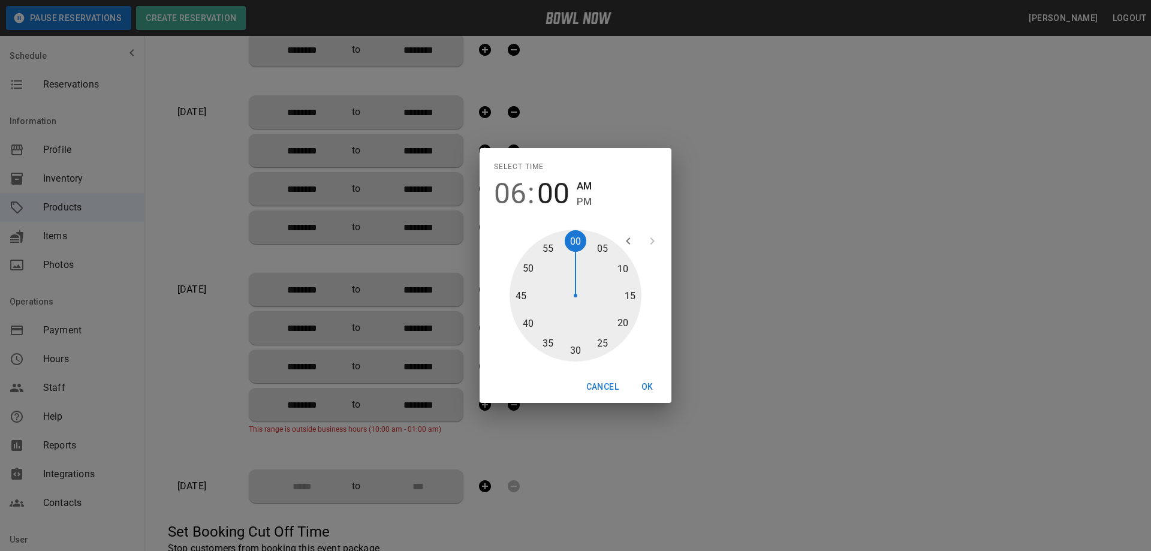
click at [575, 237] on div at bounding box center [575, 296] width 132 height 132
click at [584, 197] on span "PM" at bounding box center [584, 202] width 15 height 16
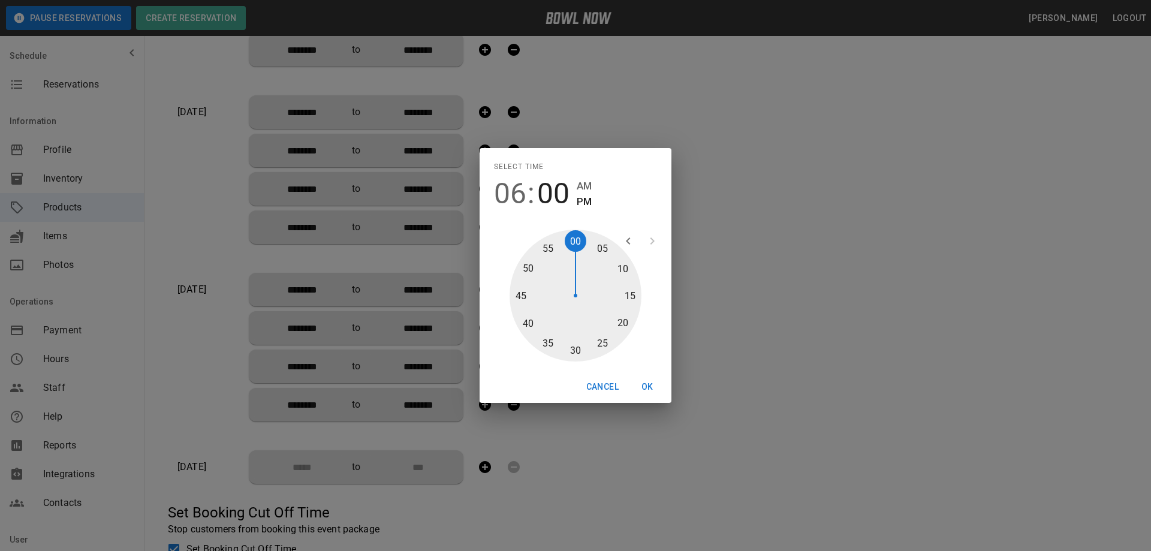
type input "********"
click at [647, 383] on button "OK" at bounding box center [647, 387] width 38 height 22
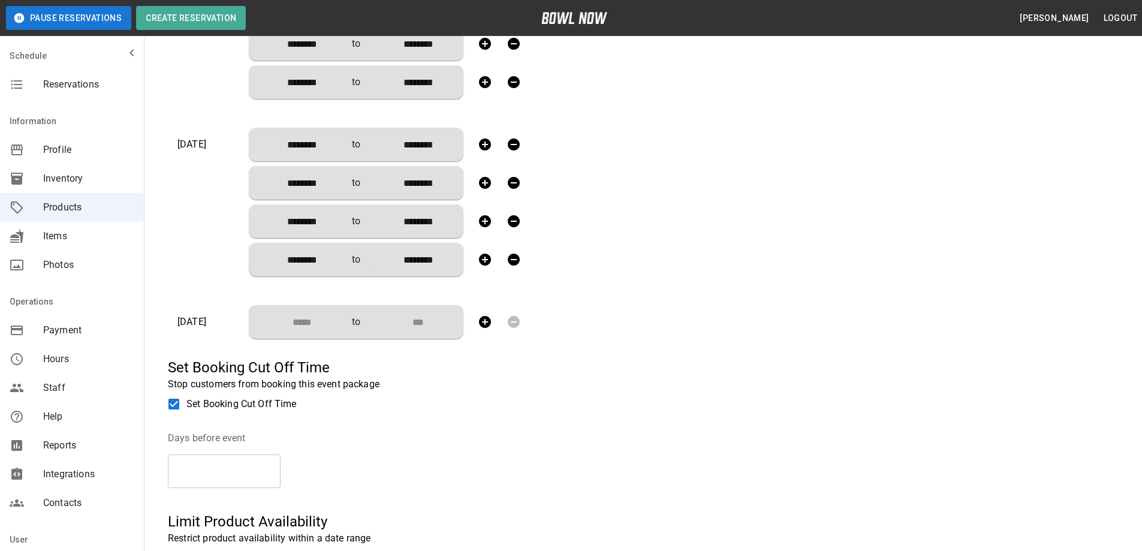
scroll to position [1287, 0]
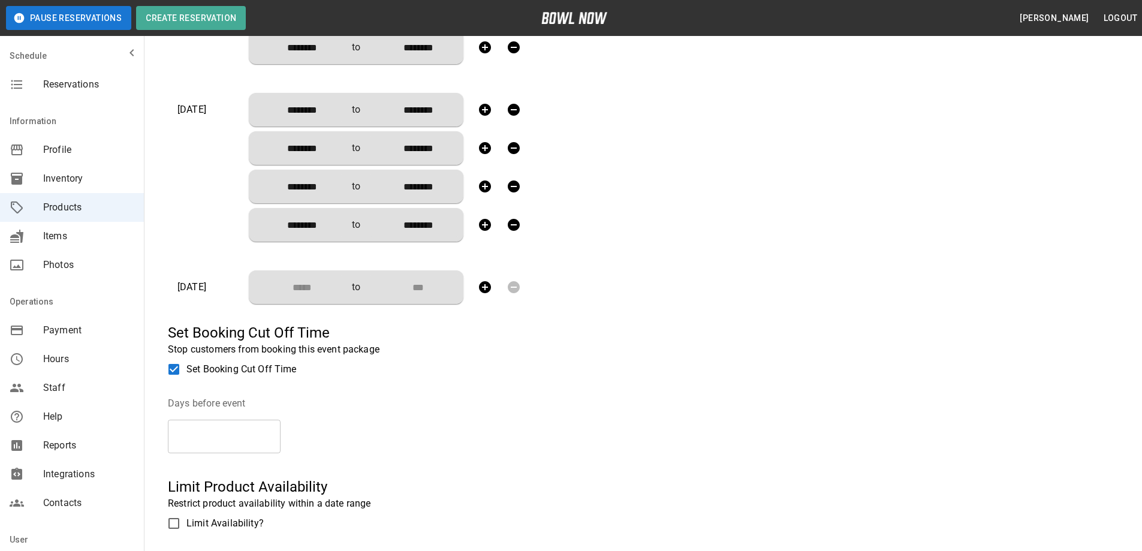
click at [325, 282] on input "Choose time" at bounding box center [297, 287] width 79 height 24
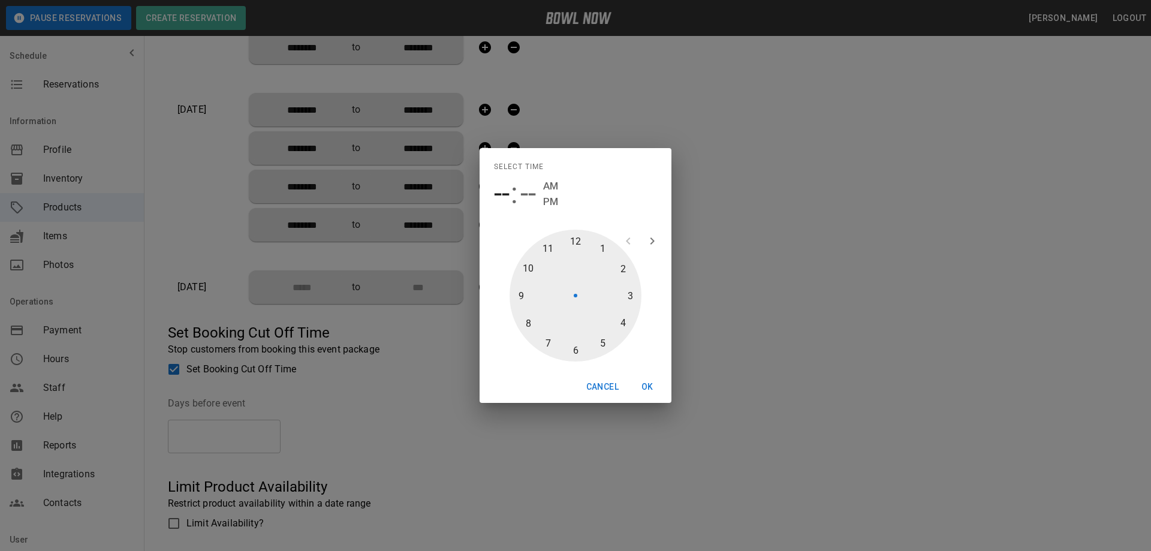
click at [571, 243] on div at bounding box center [575, 296] width 132 height 132
type input "********"
click at [583, 240] on div at bounding box center [575, 296] width 132 height 132
click at [586, 199] on span "PM" at bounding box center [584, 202] width 15 height 16
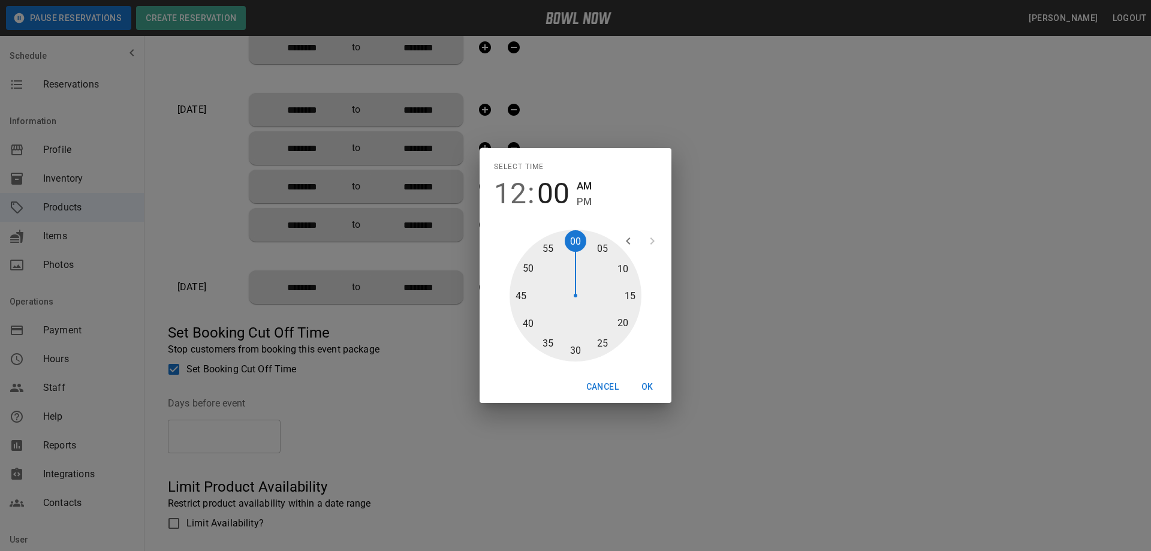
type input "********"
click at [643, 384] on button "OK" at bounding box center [647, 387] width 38 height 22
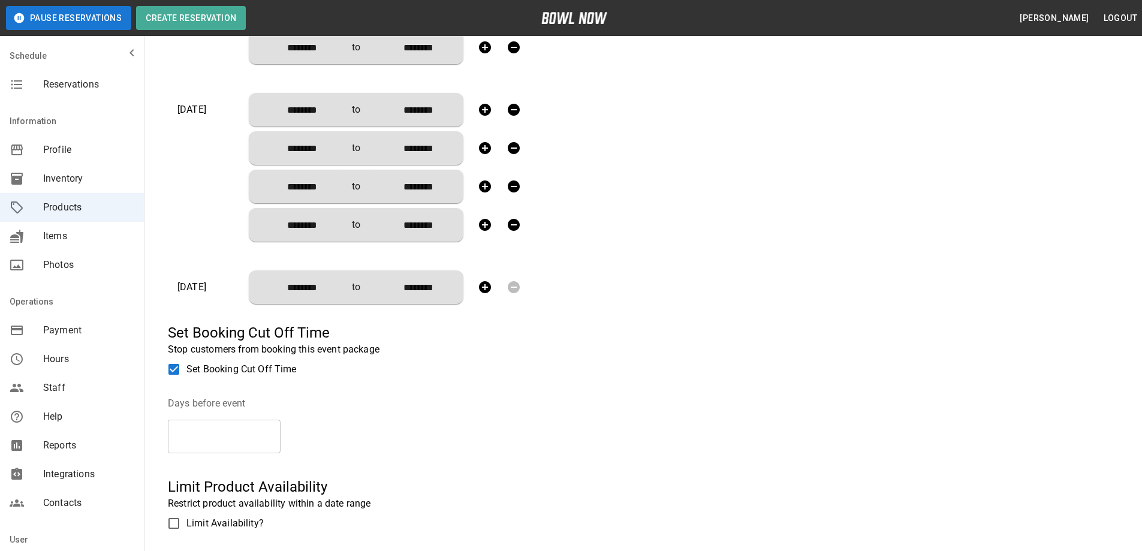
click at [482, 282] on icon "button" at bounding box center [485, 287] width 12 height 12
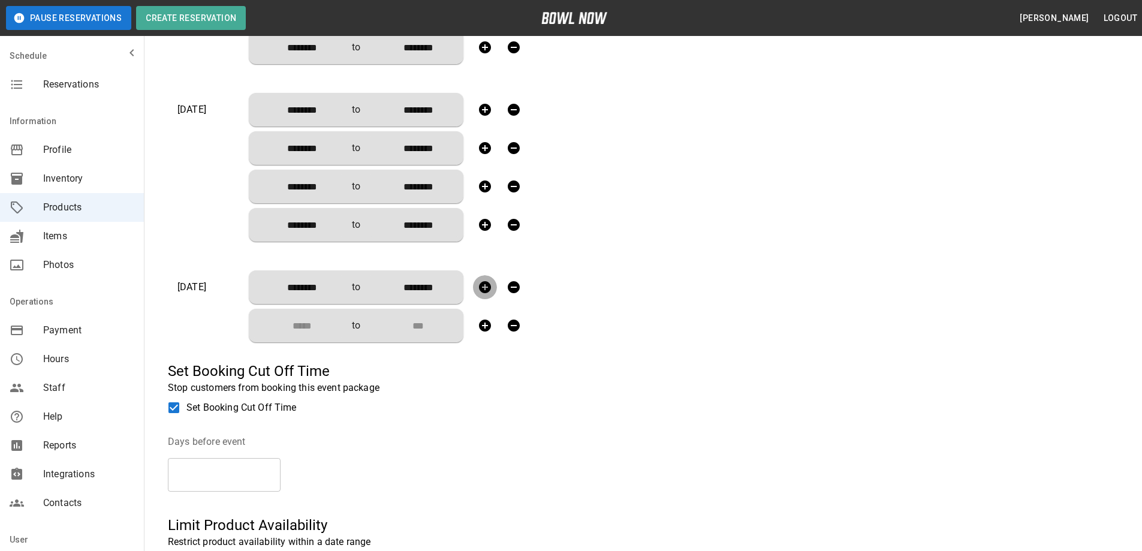
click at [482, 282] on icon "button" at bounding box center [485, 287] width 12 height 12
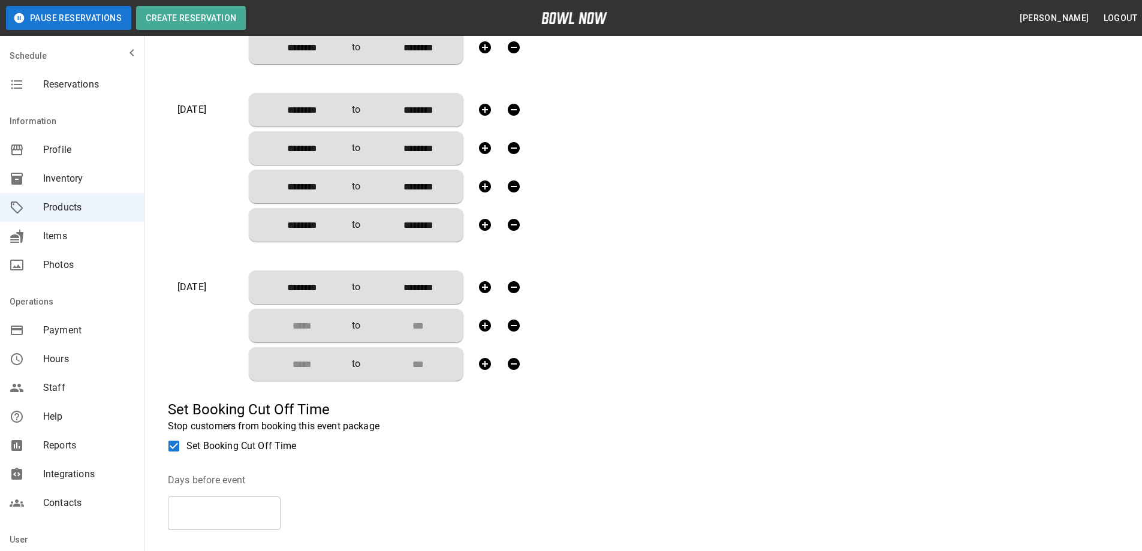
click at [482, 283] on icon "button" at bounding box center [485, 287] width 12 height 12
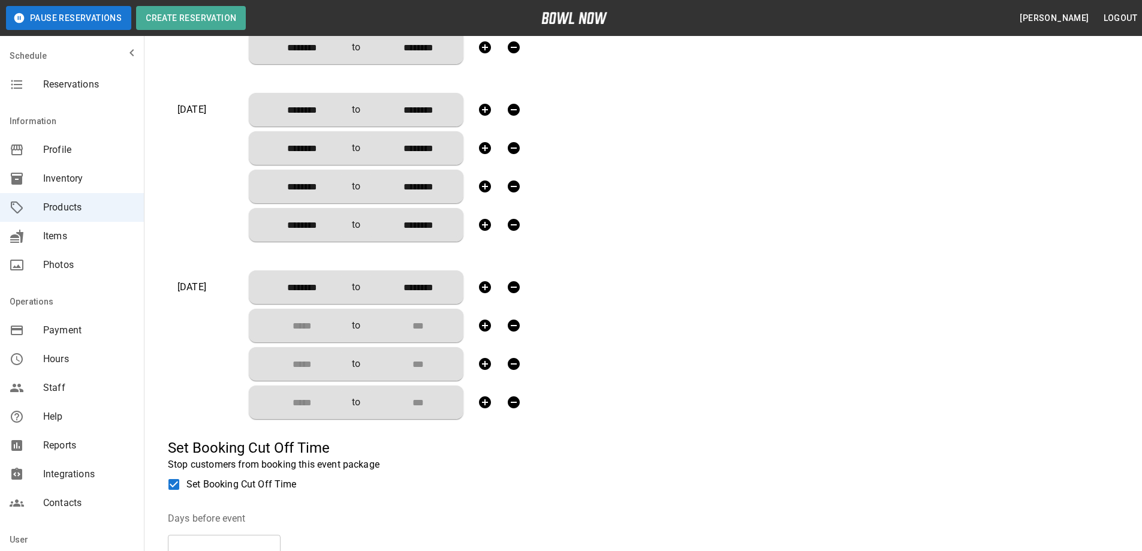
click at [276, 319] on input "Choose time" at bounding box center [297, 325] width 79 height 24
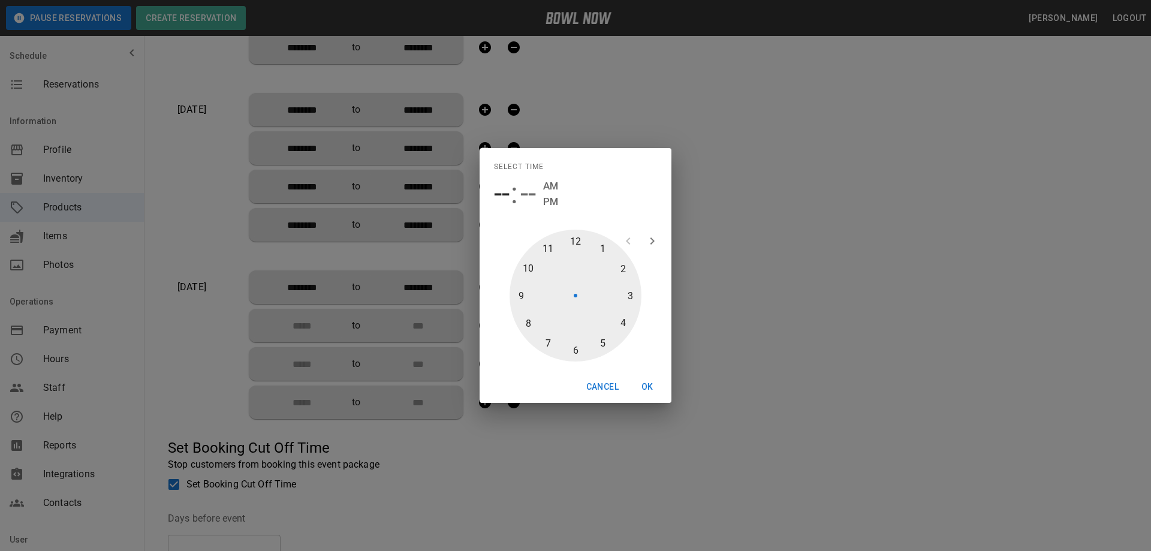
click at [623, 268] on div at bounding box center [575, 296] width 132 height 132
type input "********"
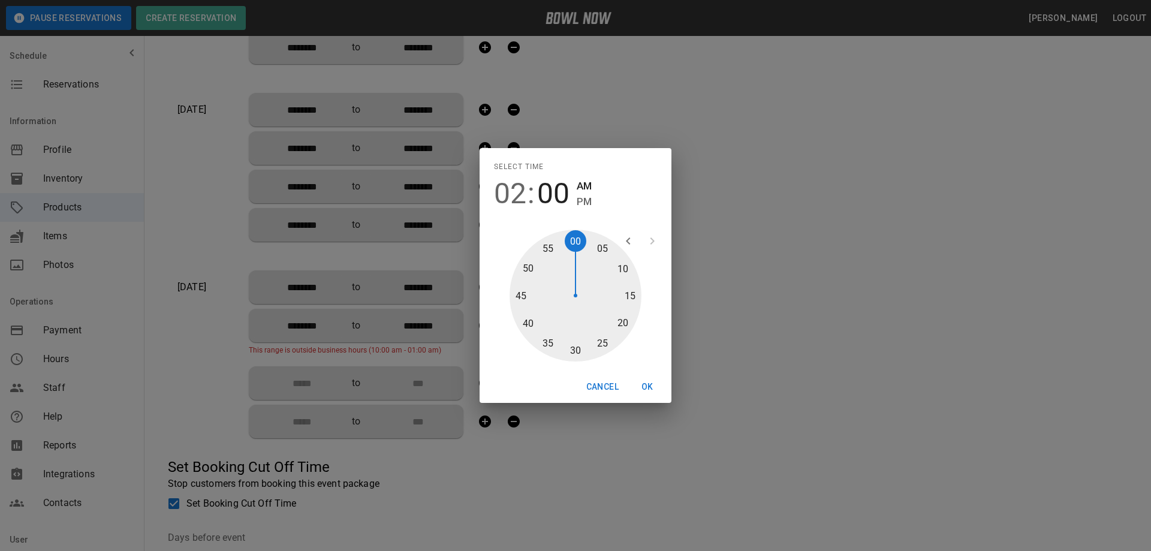
click at [578, 243] on div at bounding box center [575, 296] width 132 height 132
click at [582, 202] on span "PM" at bounding box center [584, 202] width 15 height 16
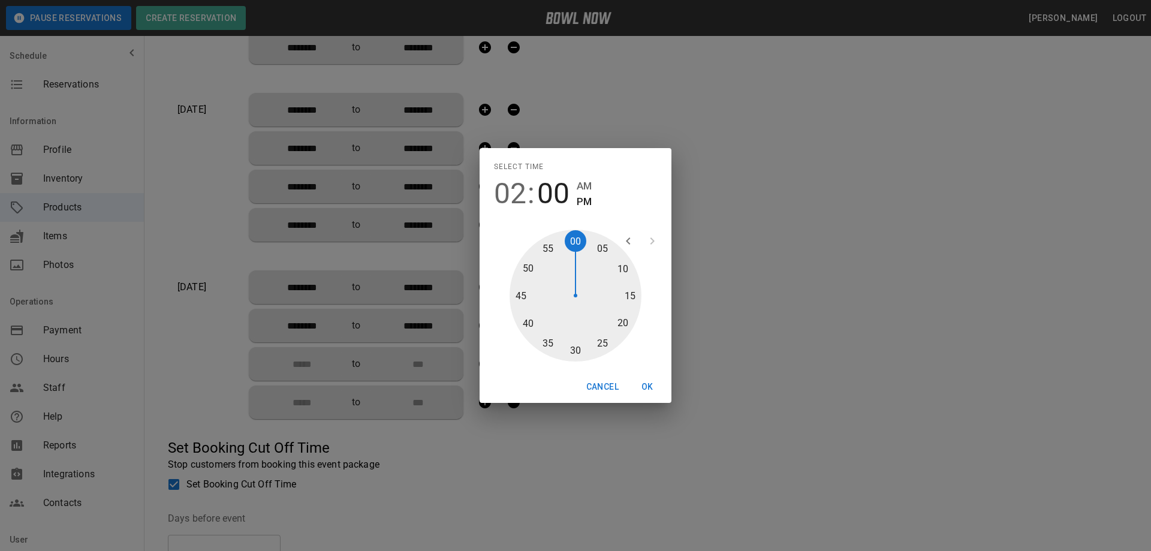
type input "********"
click at [646, 386] on button "OK" at bounding box center [647, 387] width 38 height 22
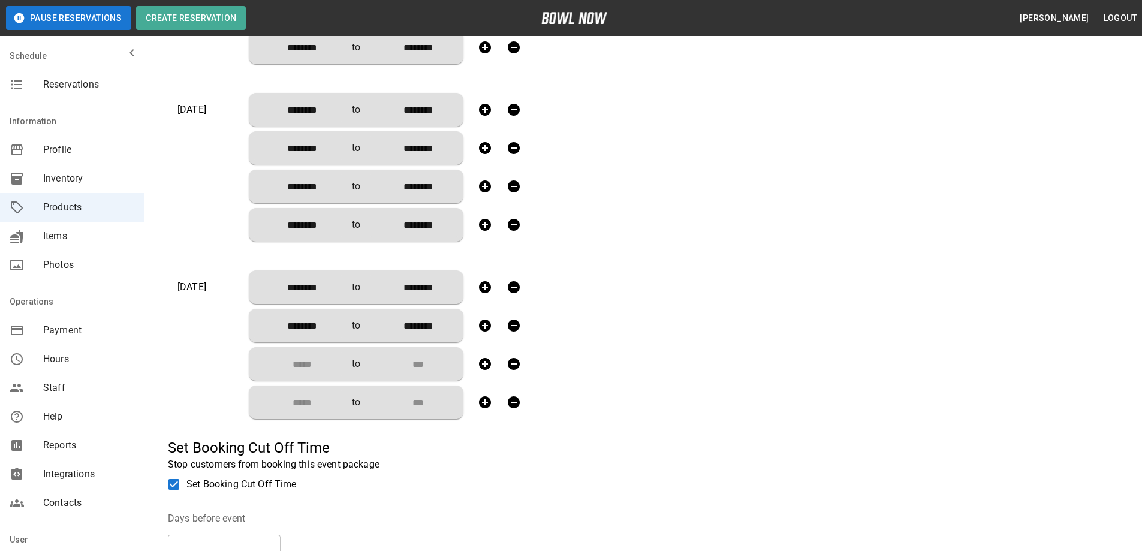
click at [306, 360] on input "Choose time" at bounding box center [297, 364] width 79 height 24
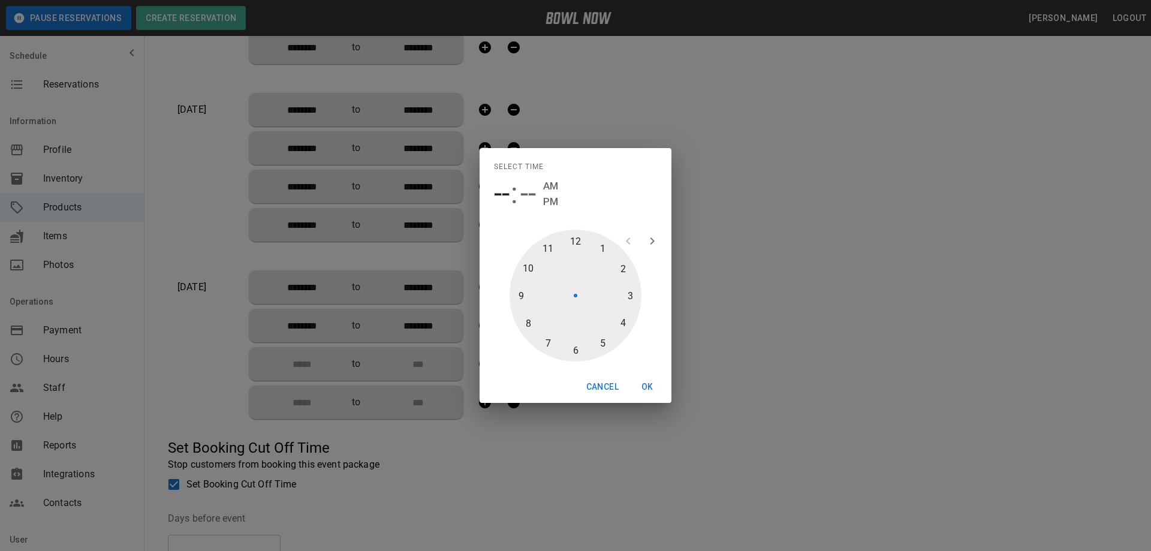
click at [623, 323] on div at bounding box center [575, 296] width 132 height 132
type input "********"
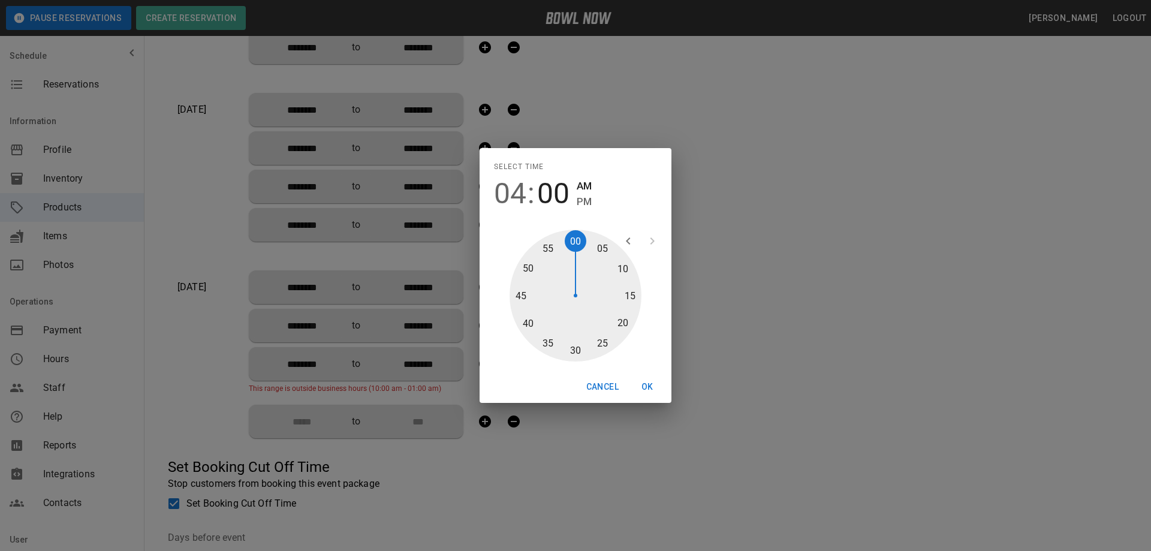
click at [576, 238] on div at bounding box center [575, 296] width 132 height 132
click at [584, 205] on span "PM" at bounding box center [584, 202] width 15 height 16
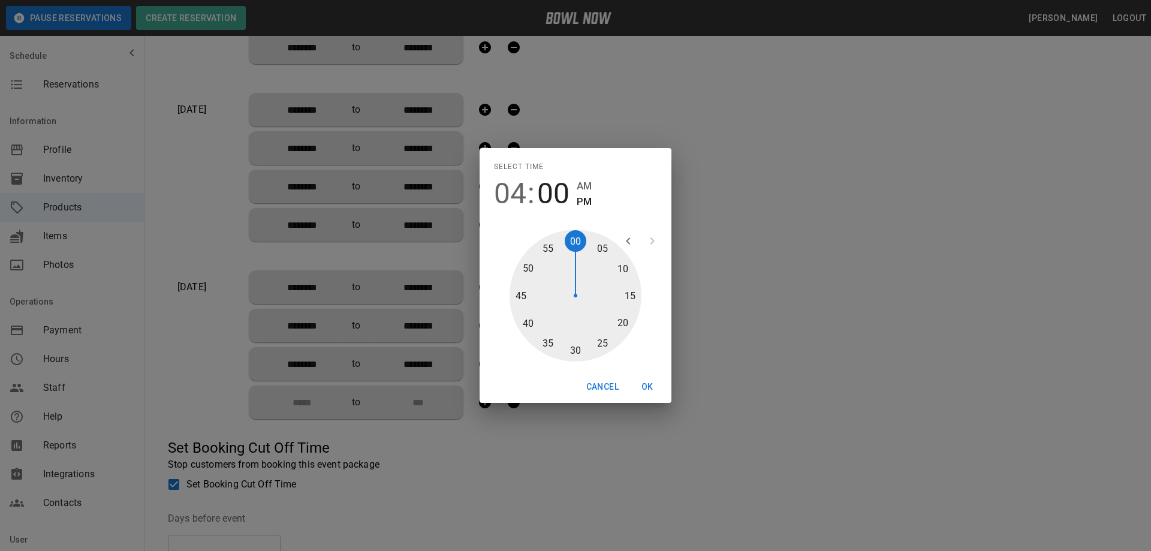
type input "********"
click at [645, 388] on button "OK" at bounding box center [647, 387] width 38 height 22
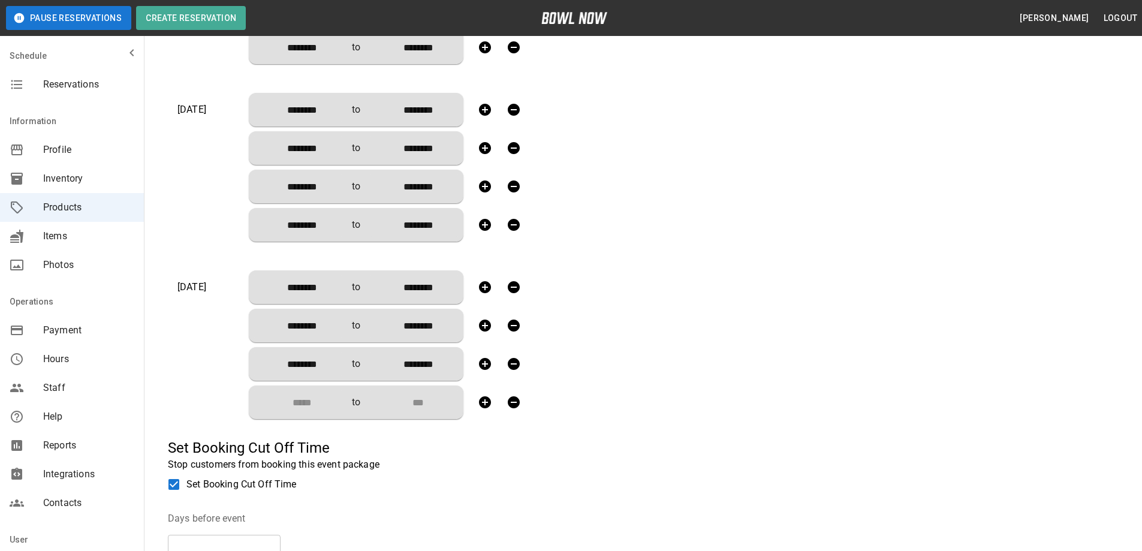
click at [311, 408] on input "Choose time" at bounding box center [297, 402] width 79 height 24
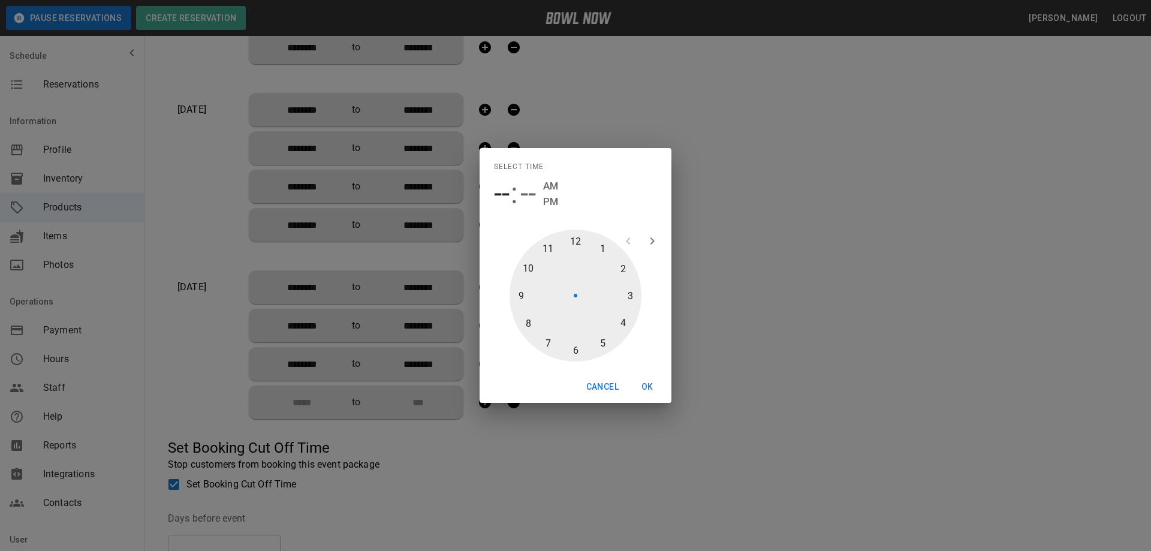
click at [574, 352] on div at bounding box center [575, 296] width 132 height 132
type input "********"
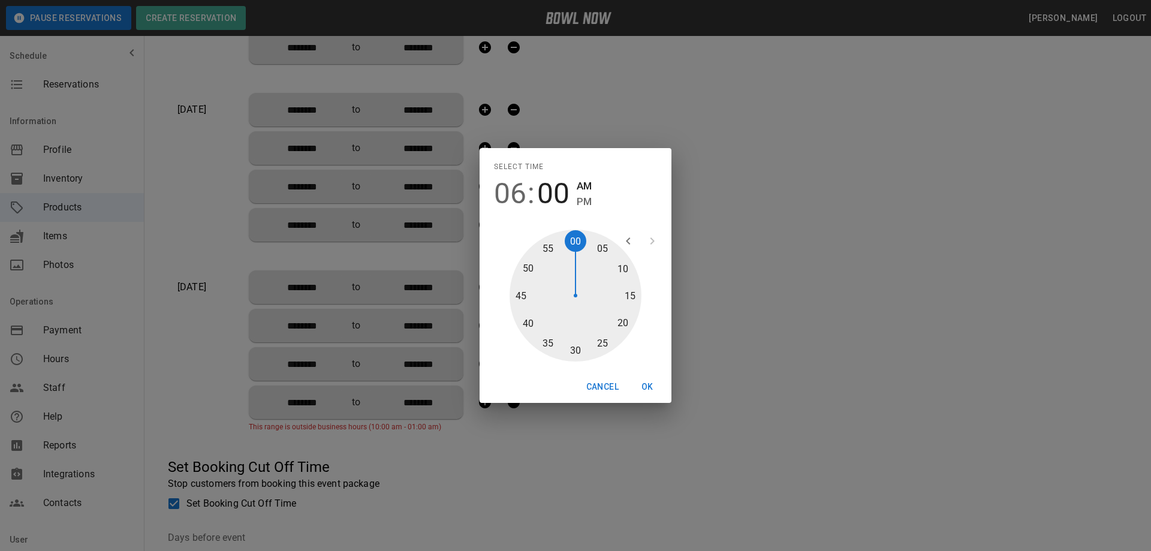
click at [577, 242] on div at bounding box center [575, 296] width 132 height 132
click at [582, 203] on span "PM" at bounding box center [584, 202] width 15 height 16
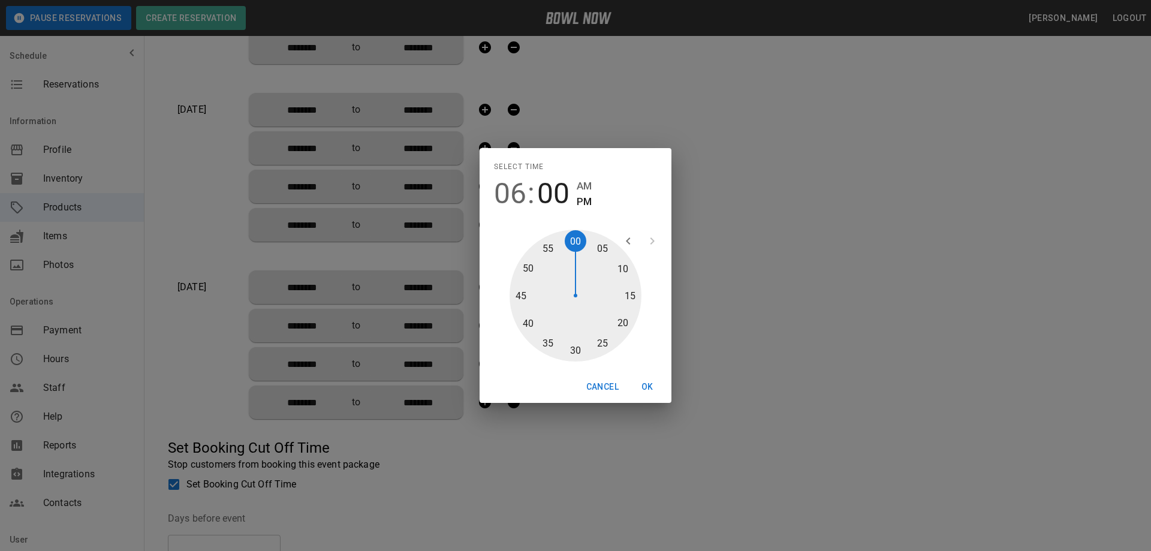
type input "********"
click at [647, 385] on button "OK" at bounding box center [647, 387] width 38 height 22
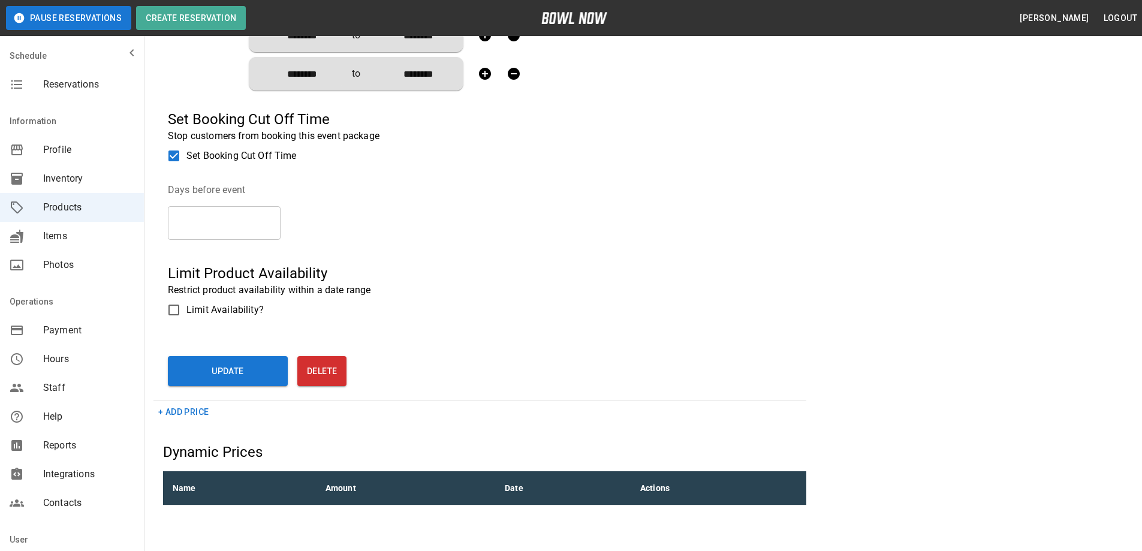
scroll to position [1644, 0]
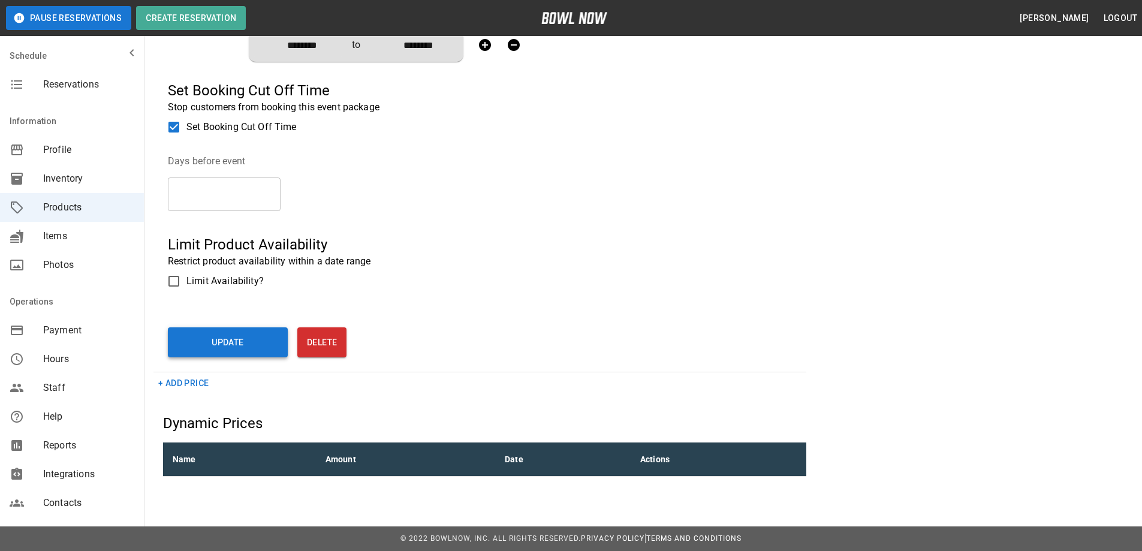
click at [218, 344] on button "Update" at bounding box center [228, 342] width 120 height 30
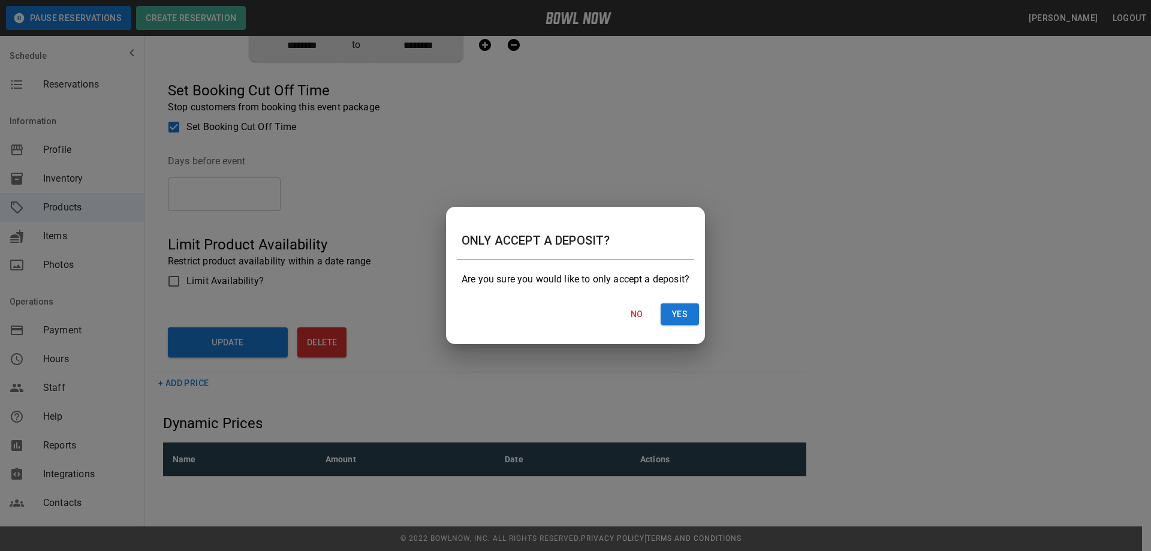
drag, startPoint x: 682, startPoint y: 316, endPoint x: 416, endPoint y: 359, distance: 269.6
click at [681, 316] on button "Yes" at bounding box center [679, 314] width 38 height 22
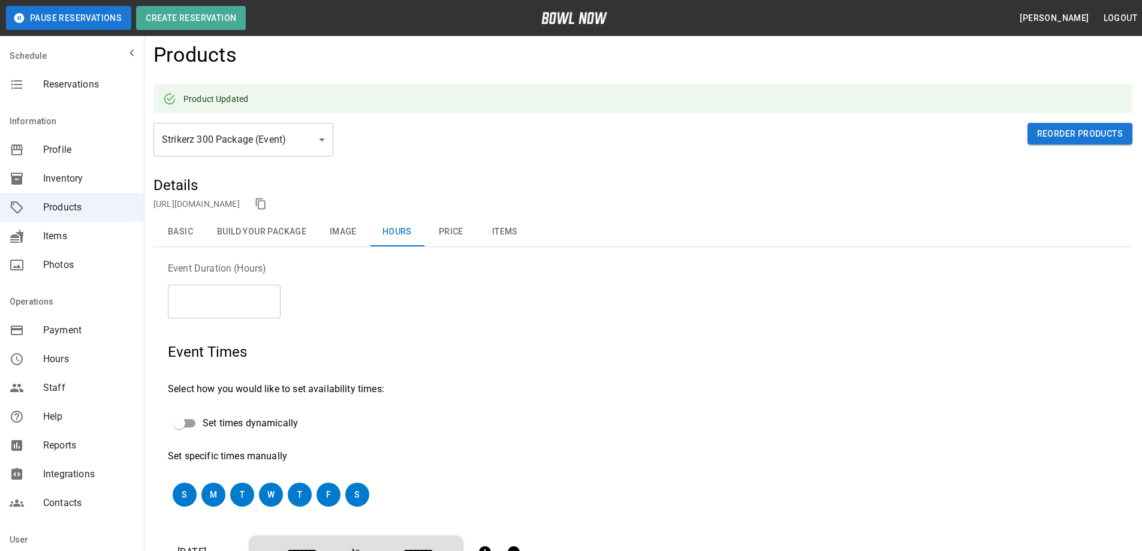
scroll to position [0, 0]
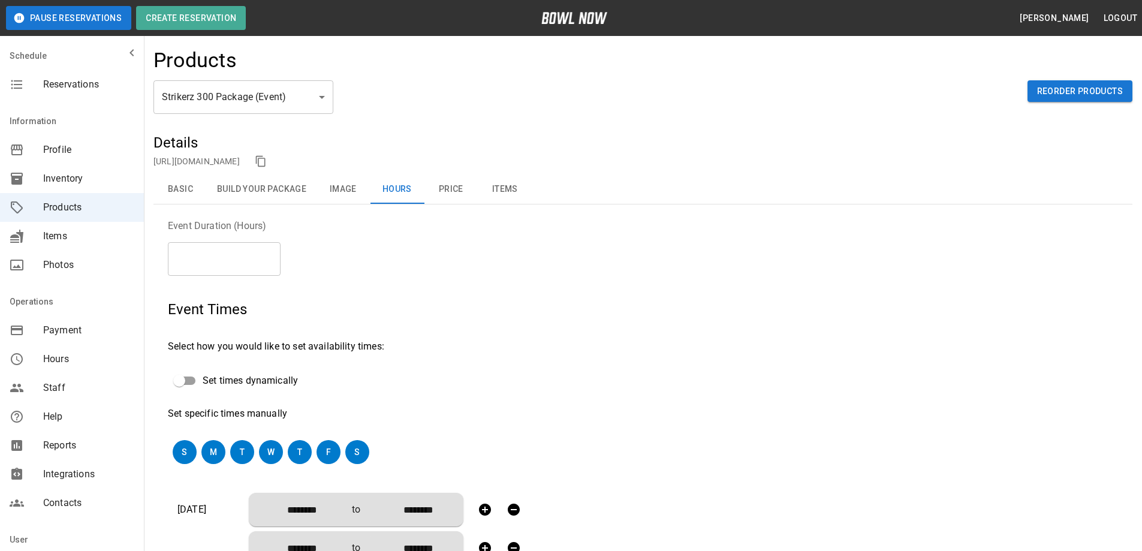
click at [447, 236] on div "Event Duration (Hours) *** ​" at bounding box center [308, 252] width 280 height 67
click at [441, 188] on button "Price" at bounding box center [451, 189] width 54 height 29
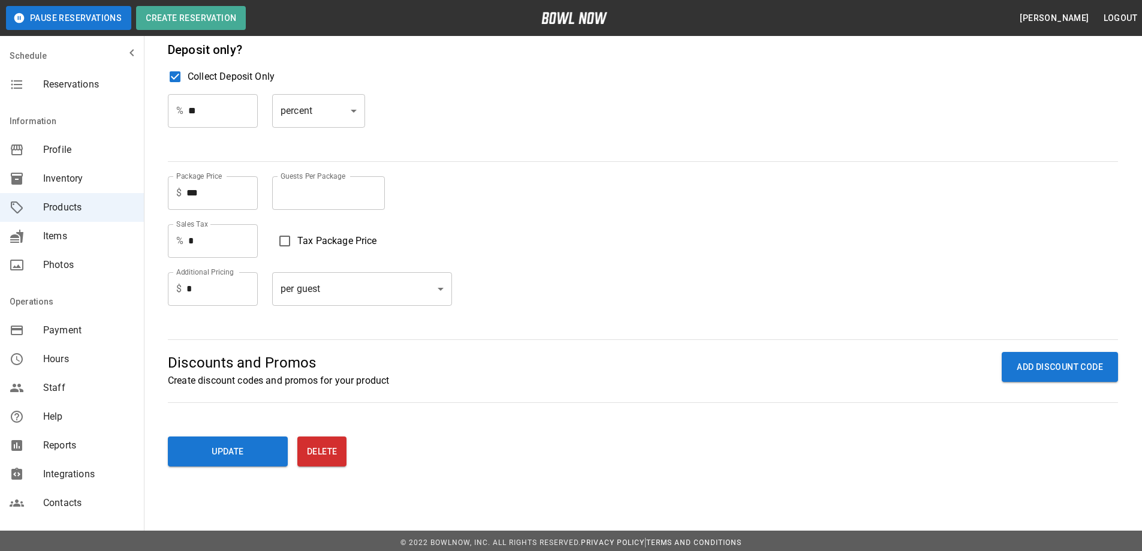
scroll to position [180, 0]
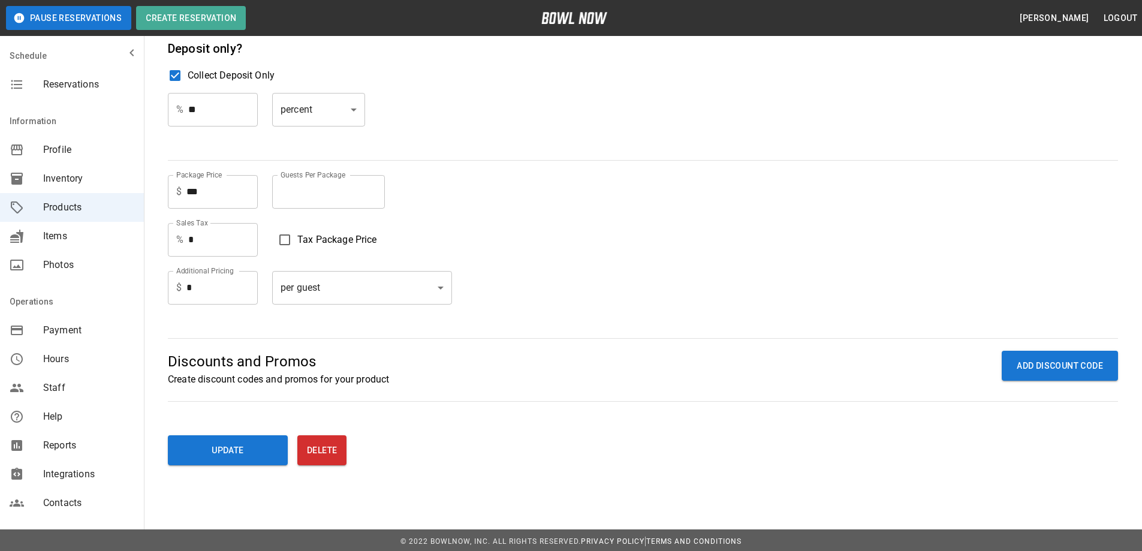
click at [207, 291] on input "*" at bounding box center [221, 288] width 71 height 34
type input "****"
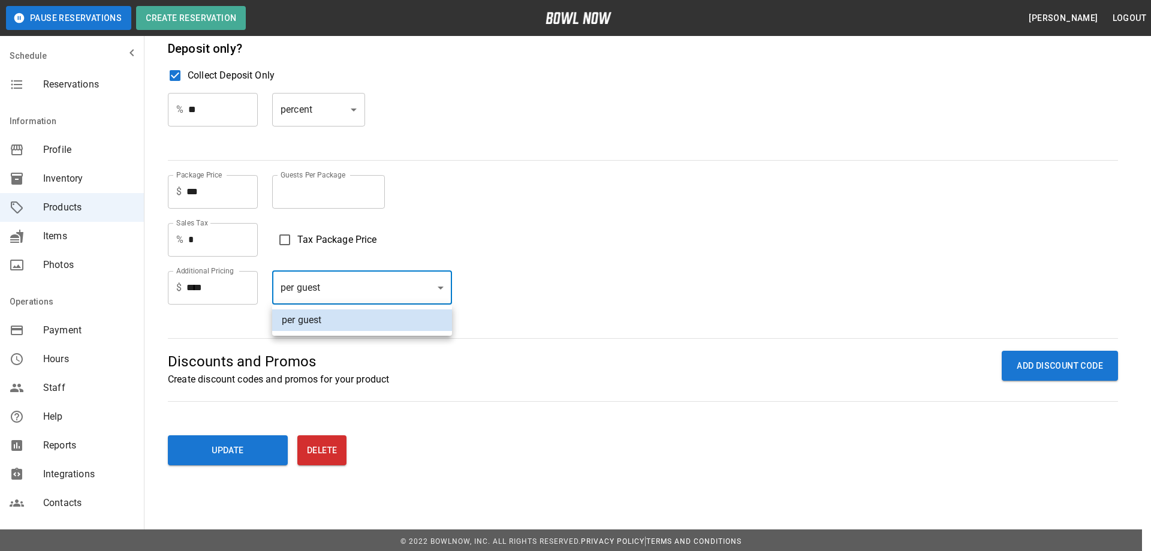
click at [441, 289] on div at bounding box center [575, 275] width 1151 height 551
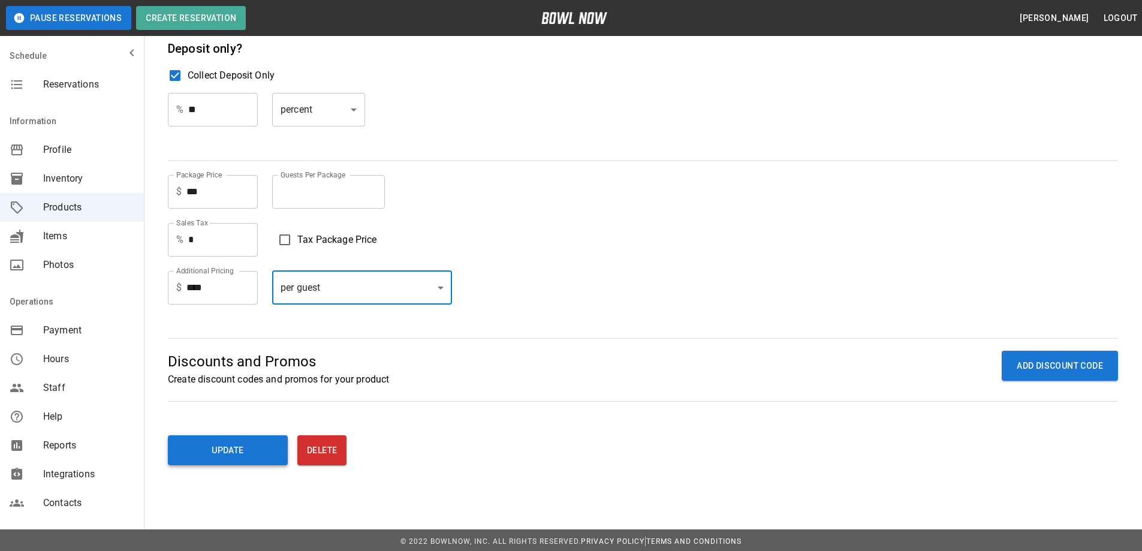
click at [221, 454] on button "Update" at bounding box center [228, 450] width 120 height 30
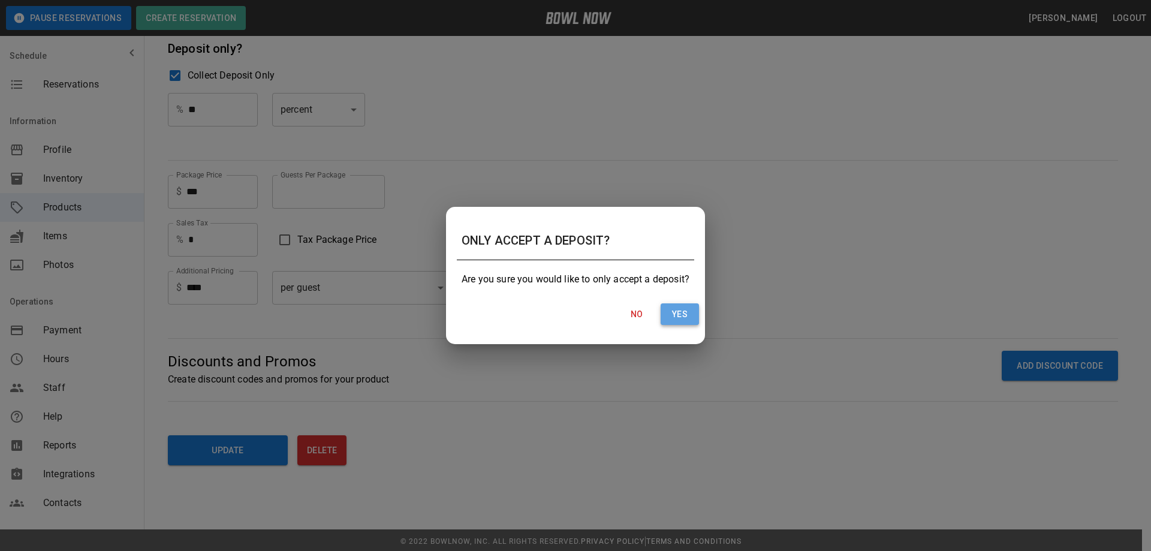
click at [670, 317] on button "Yes" at bounding box center [679, 314] width 38 height 22
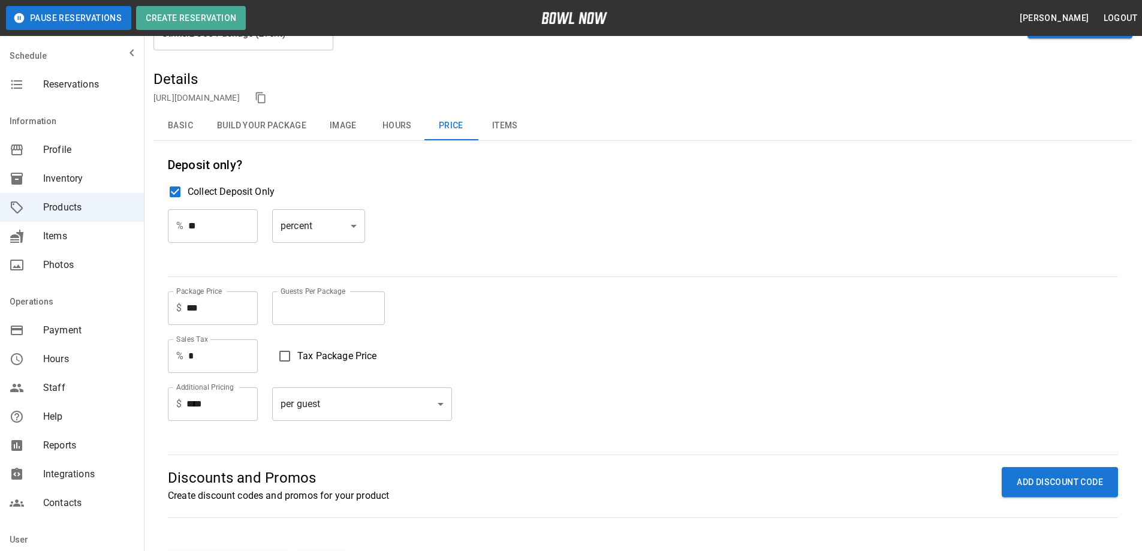
scroll to position [60, 0]
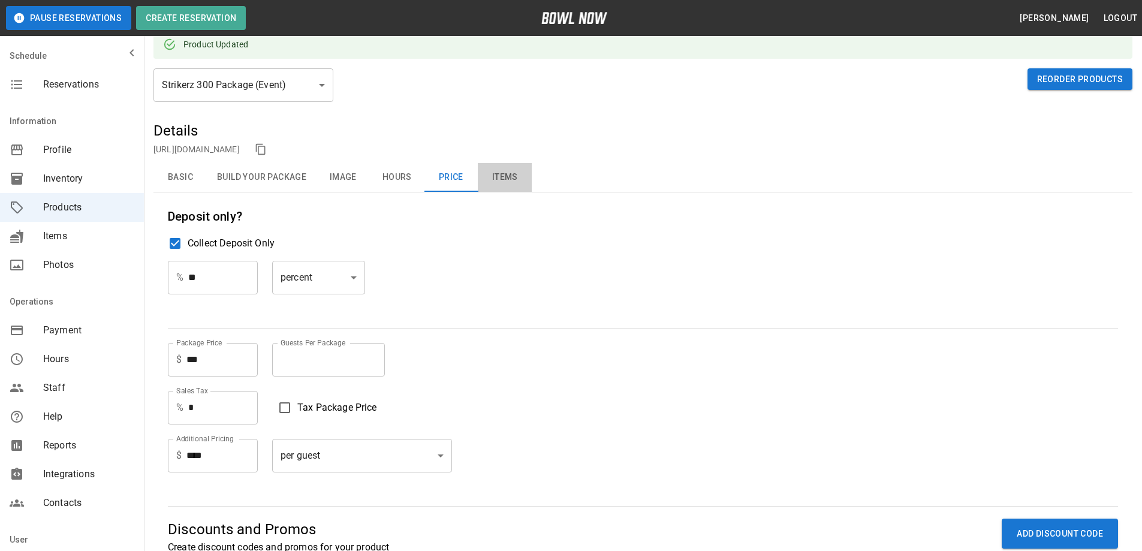
click at [500, 178] on button "Items" at bounding box center [505, 177] width 54 height 29
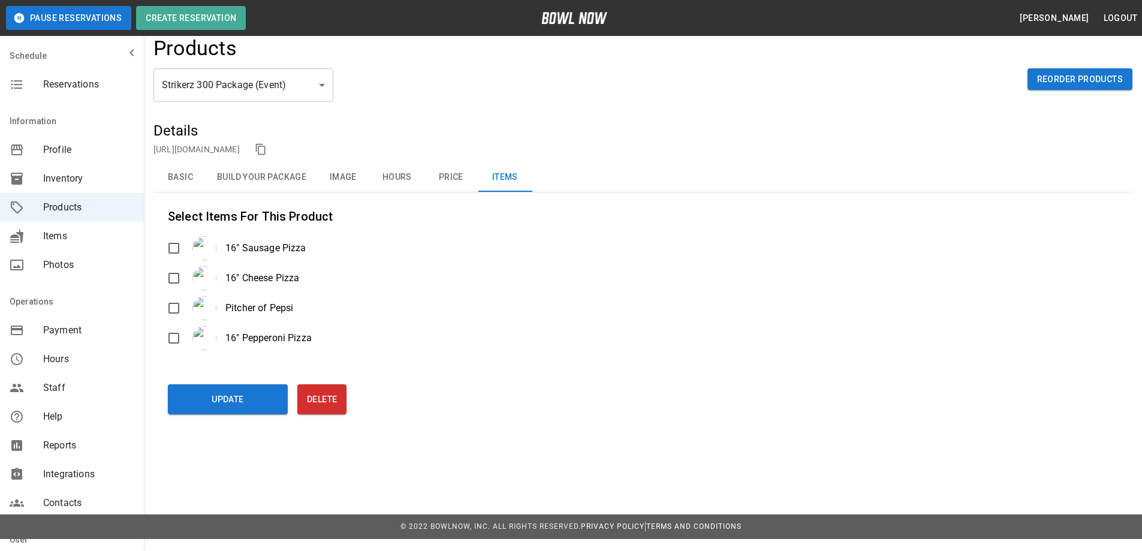
scroll to position [0, 0]
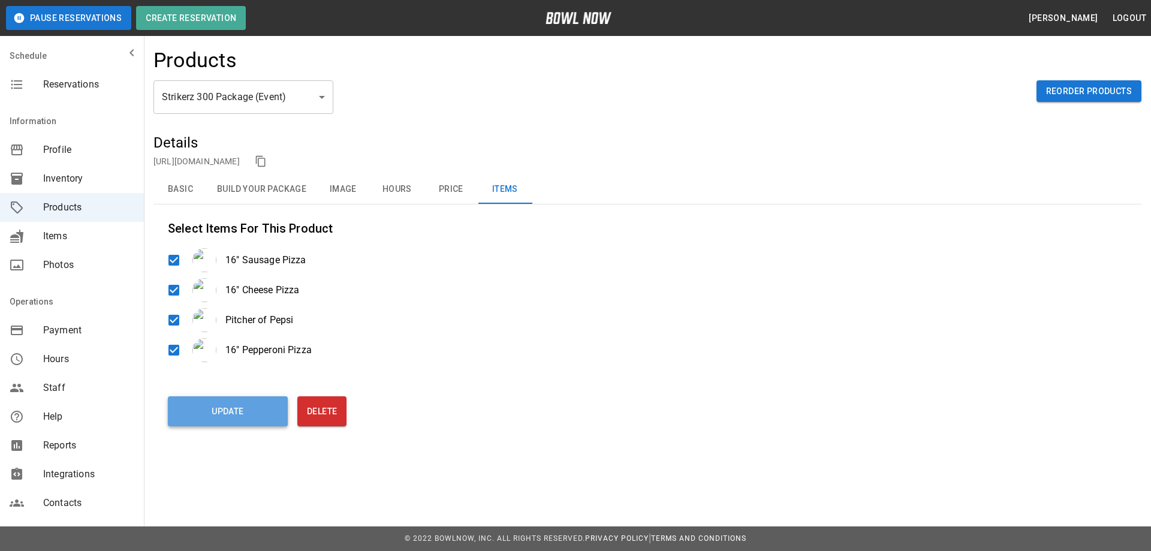
click at [237, 415] on button "Update" at bounding box center [228, 411] width 120 height 30
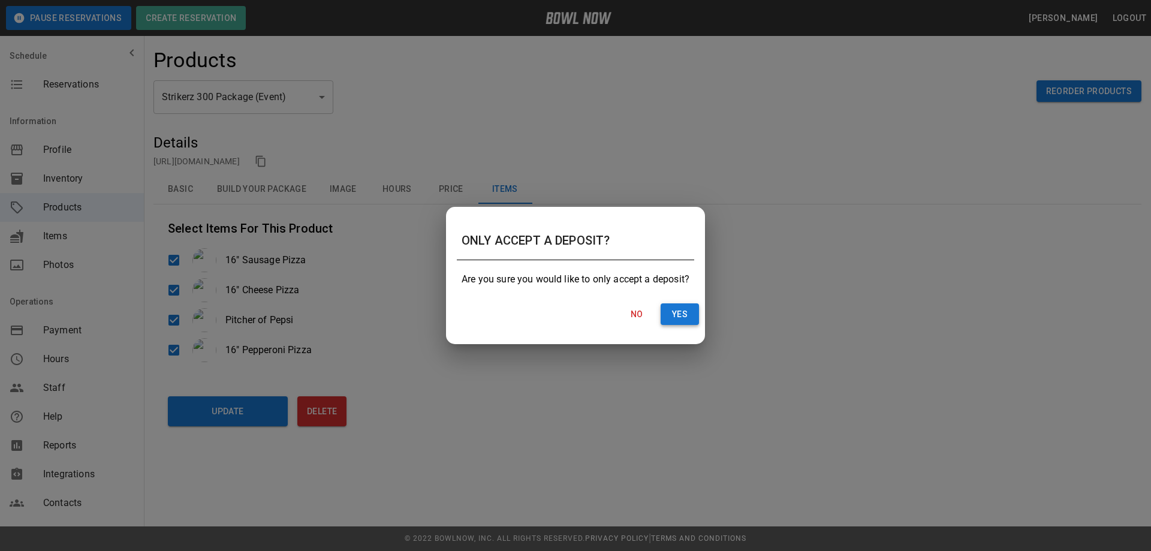
click at [678, 320] on button "Yes" at bounding box center [679, 314] width 38 height 22
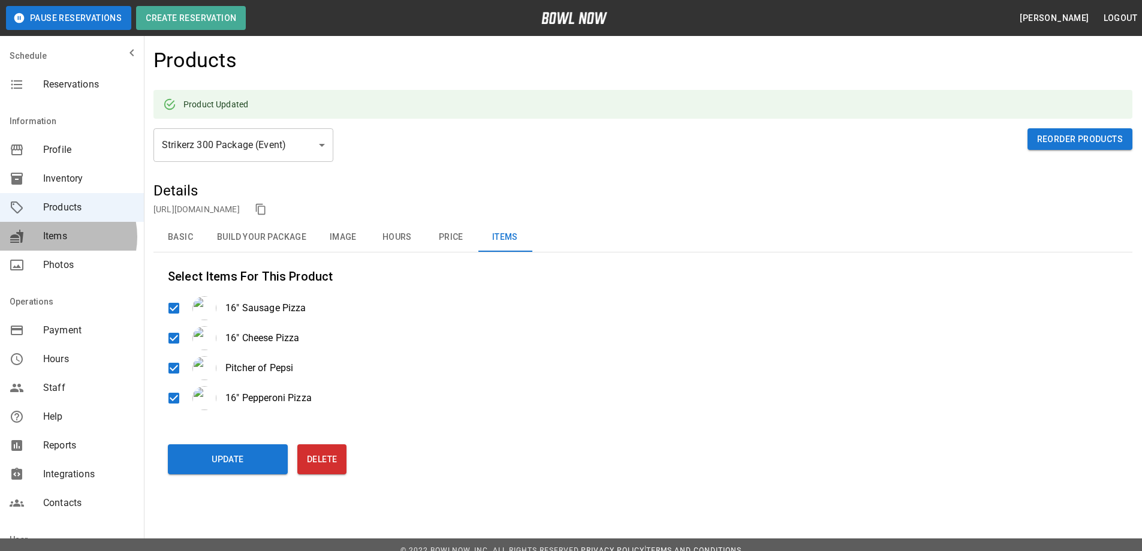
click at [58, 237] on span "Items" at bounding box center [88, 236] width 91 height 14
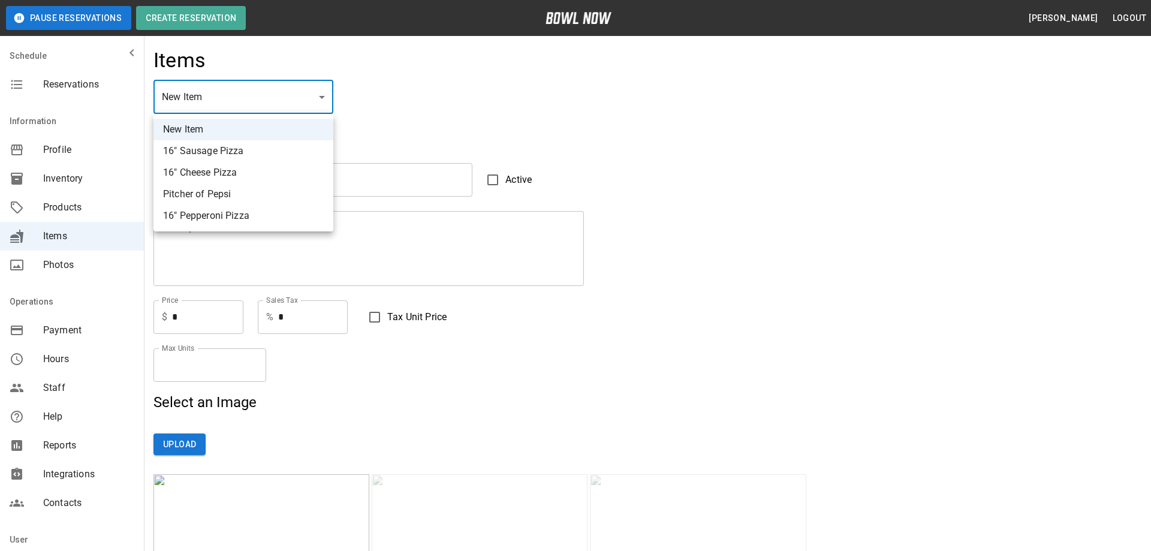
click at [194, 129] on li "New Item" at bounding box center [243, 130] width 180 height 22
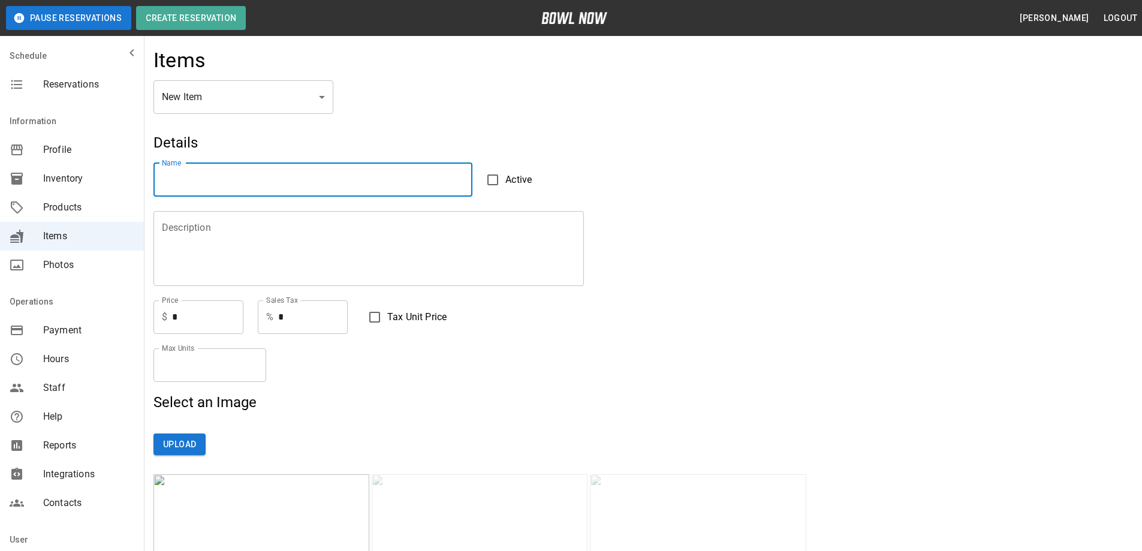
click at [215, 184] on input "Name" at bounding box center [312, 180] width 319 height 34
type input "**********"
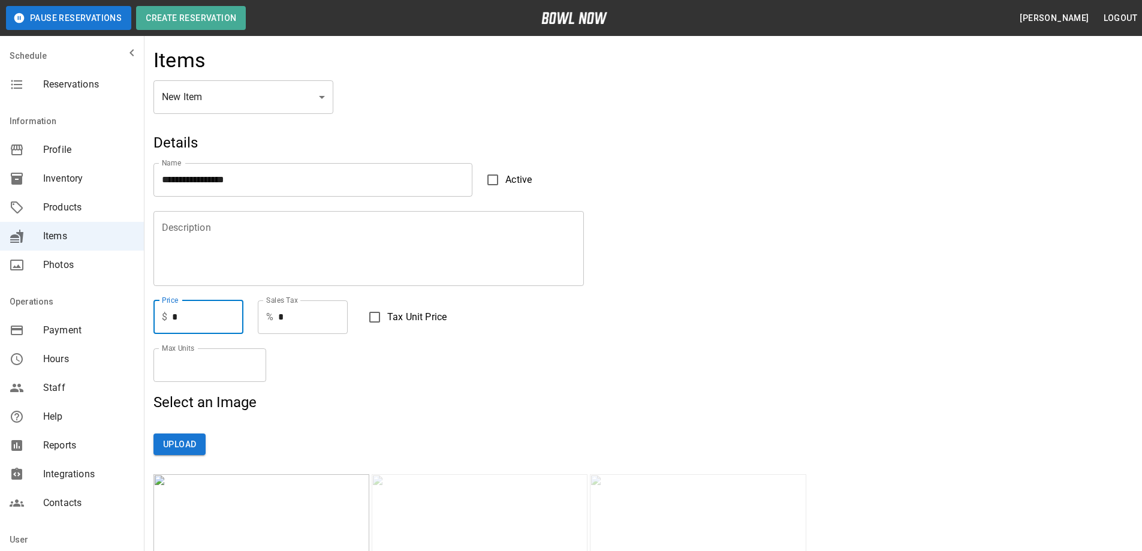
click at [197, 318] on input "*" at bounding box center [207, 317] width 71 height 34
click at [292, 312] on input "*" at bounding box center [313, 317] width 70 height 34
type input "*"
click at [195, 322] on input "*" at bounding box center [207, 317] width 71 height 34
click at [294, 313] on input "*" at bounding box center [313, 317] width 70 height 34
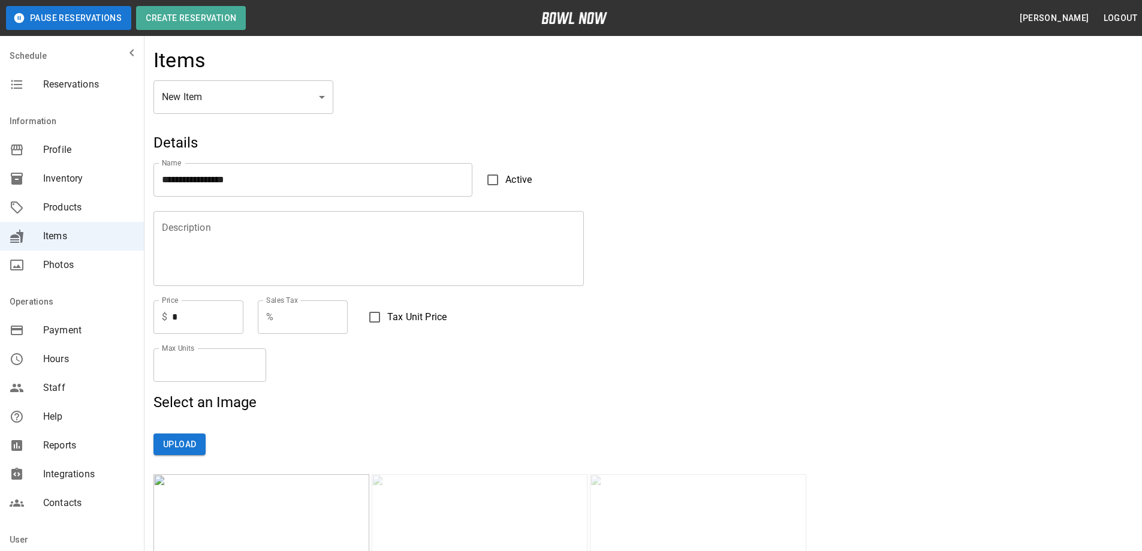
click at [166, 314] on p "$" at bounding box center [164, 317] width 5 height 14
drag, startPoint x: 184, startPoint y: 315, endPoint x: 156, endPoint y: 314, distance: 27.6
click at [156, 314] on div "$ * Price" at bounding box center [198, 317] width 90 height 34
type input "*****"
click at [300, 319] on input "Sales Tax" at bounding box center [313, 317] width 70 height 34
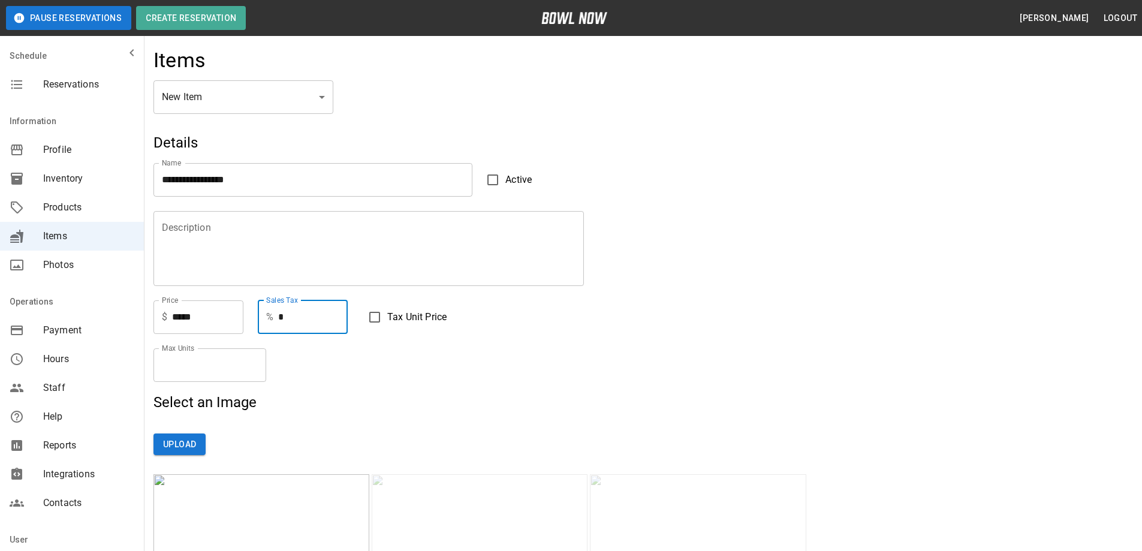
type input "*"
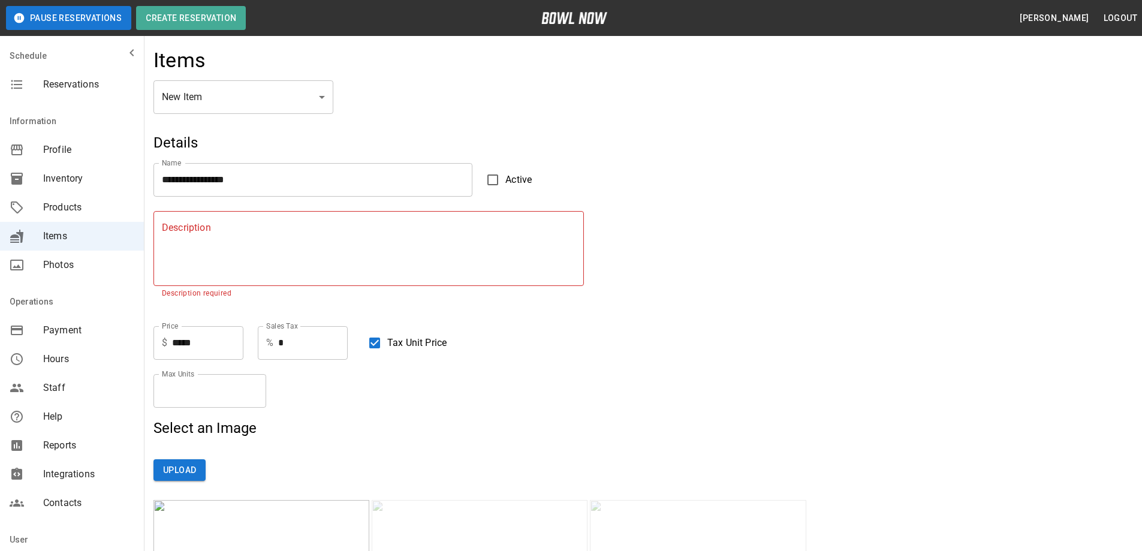
click at [276, 300] on div "Description Description Description required" at bounding box center [472, 254] width 667 height 115
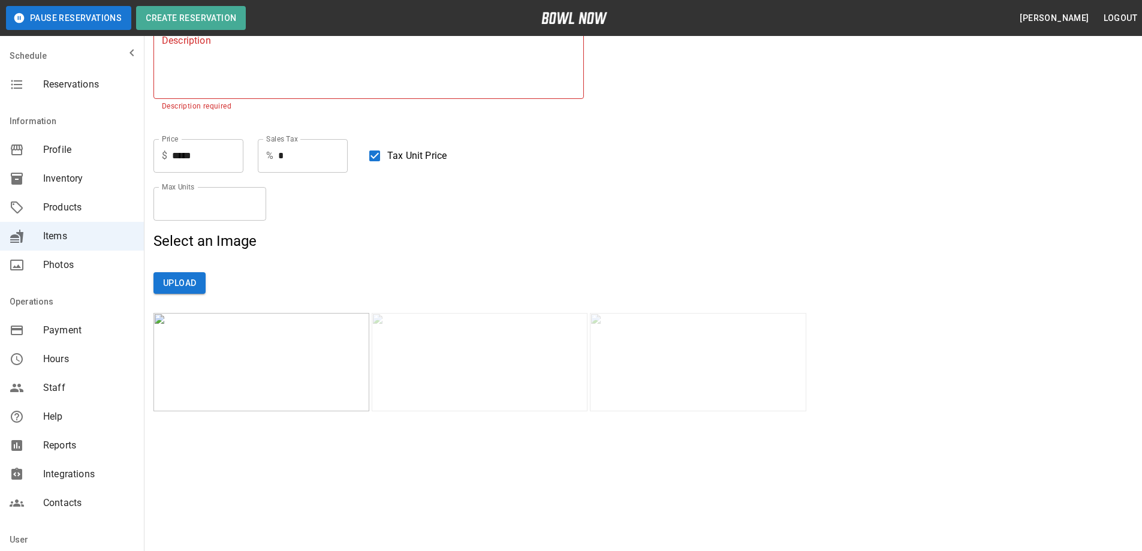
scroll to position [180, 0]
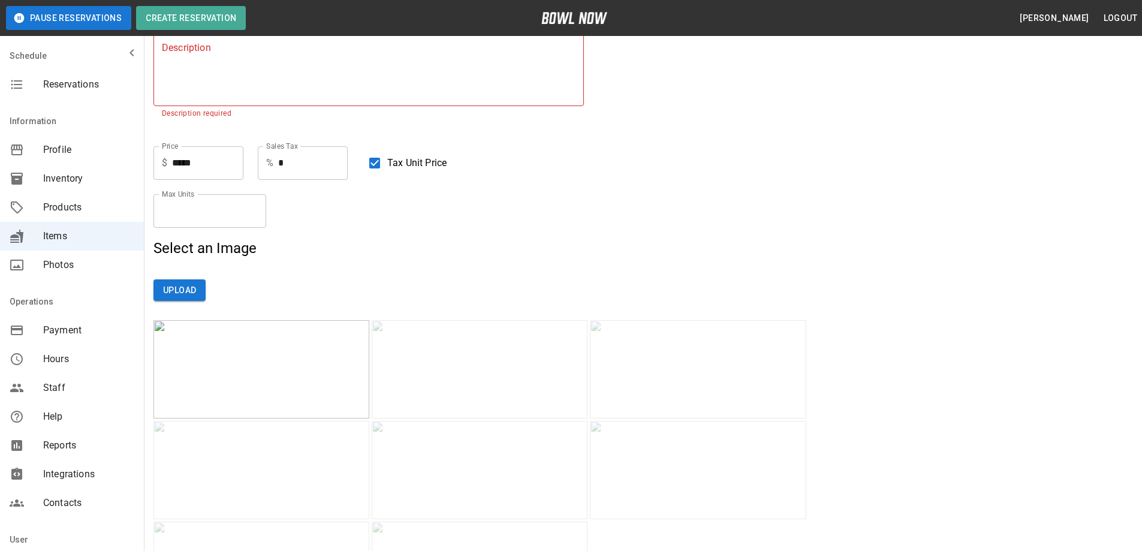
click at [260, 399] on img at bounding box center [261, 369] width 216 height 98
click at [245, 356] on img at bounding box center [261, 369] width 216 height 98
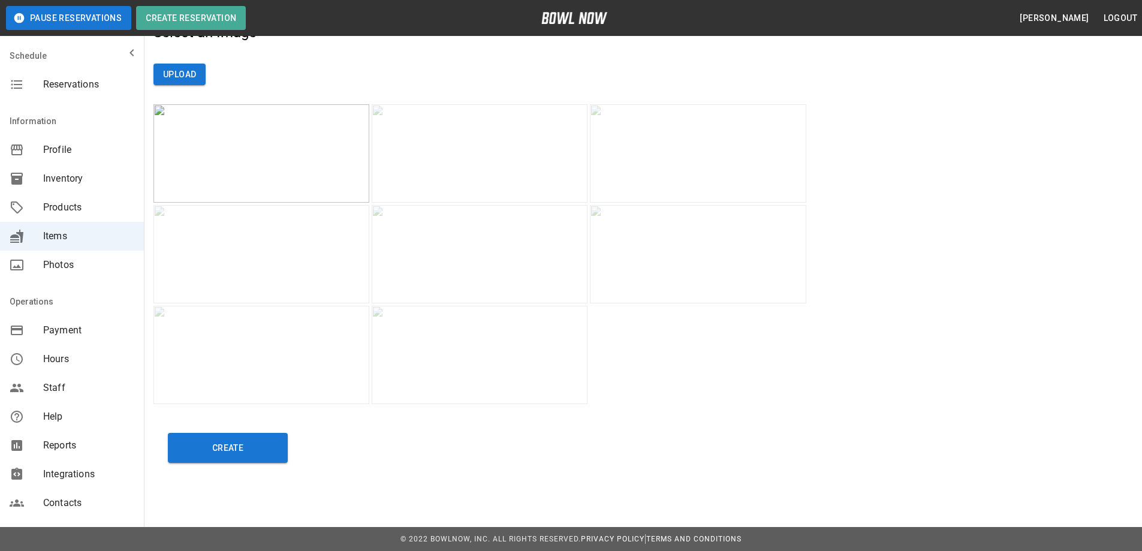
scroll to position [396, 0]
click at [231, 447] on button "Create" at bounding box center [228, 447] width 120 height 30
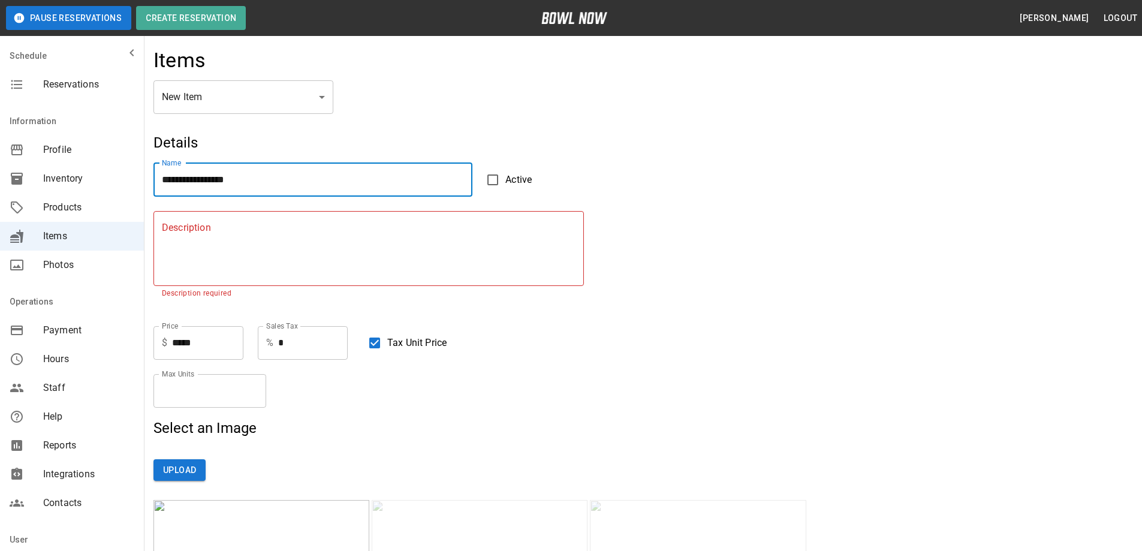
drag, startPoint x: 256, startPoint y: 184, endPoint x: 159, endPoint y: 179, distance: 97.2
click at [159, 179] on input "**********" at bounding box center [312, 180] width 319 height 34
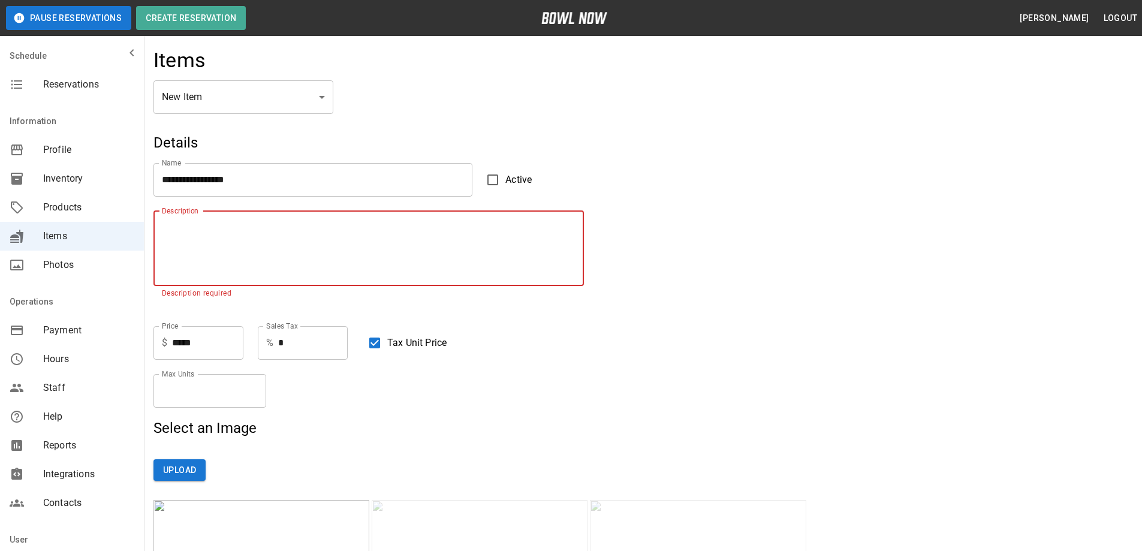
click at [171, 243] on textarea "Description" at bounding box center [369, 248] width 414 height 55
paste textarea "**********"
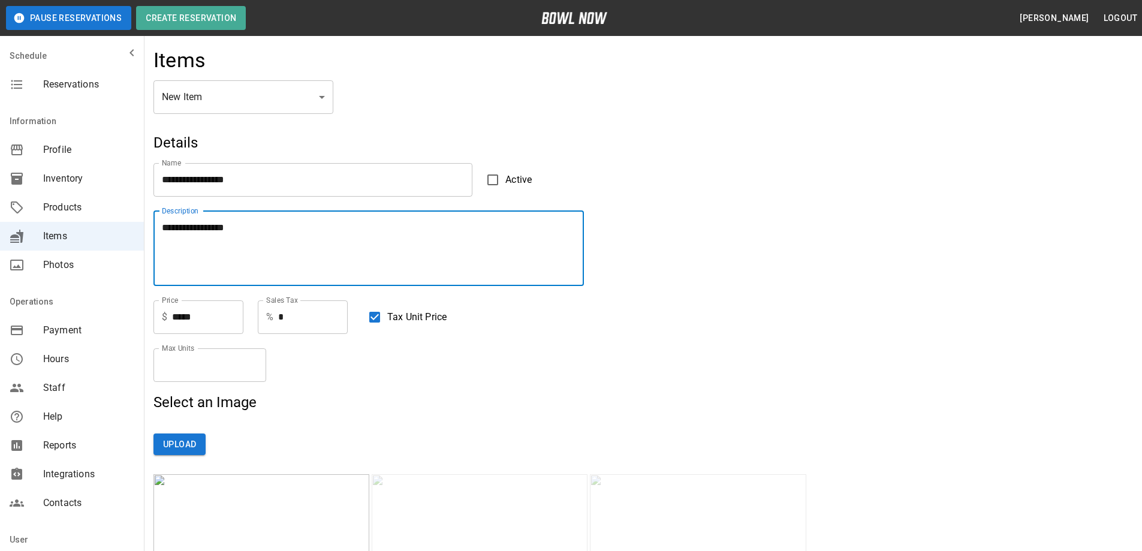
type textarea "**********"
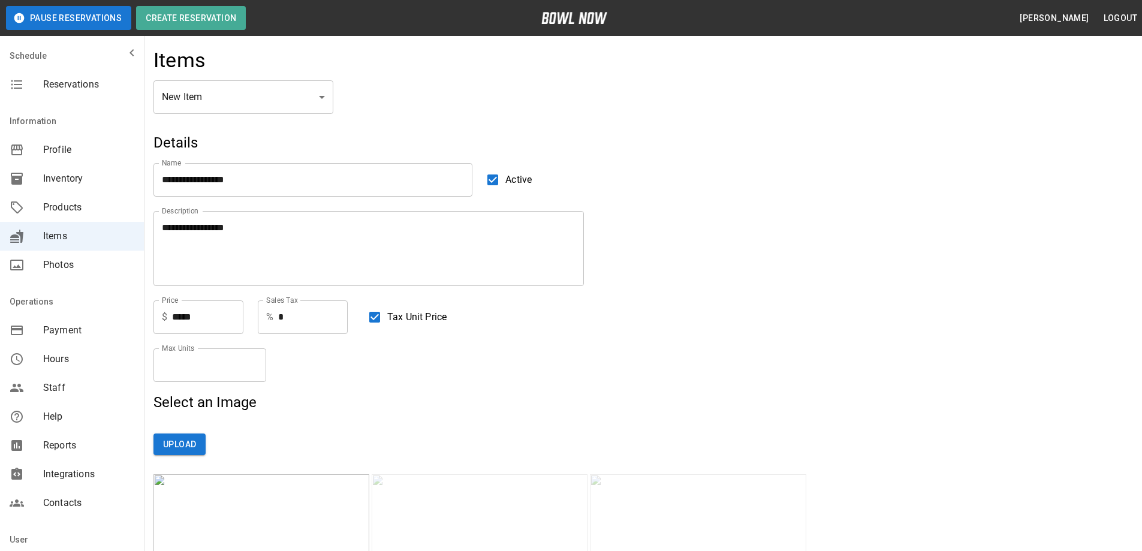
click at [251, 229] on textarea "**********" at bounding box center [369, 248] width 414 height 55
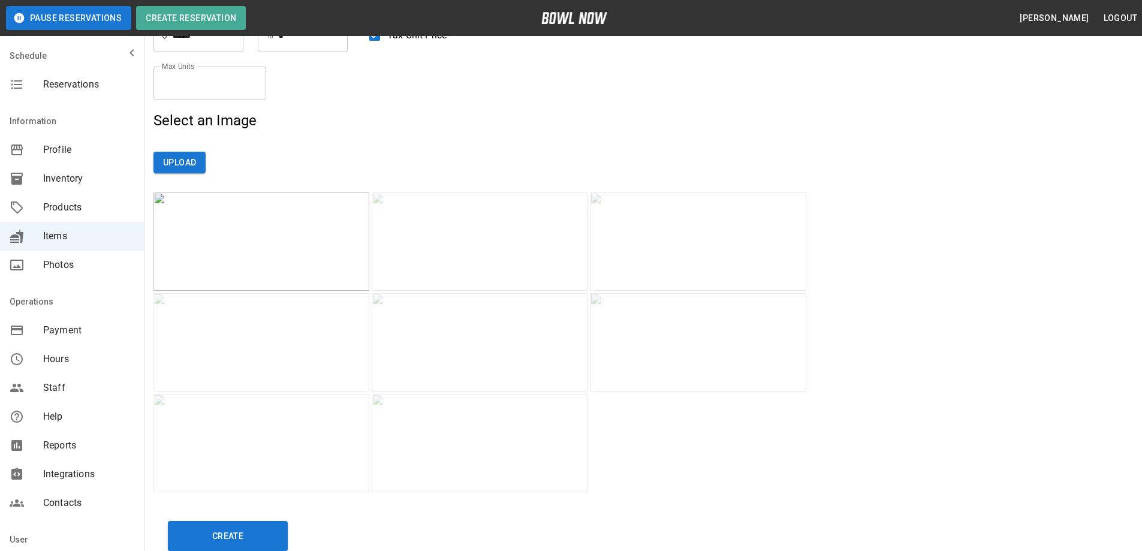
scroll to position [300, 0]
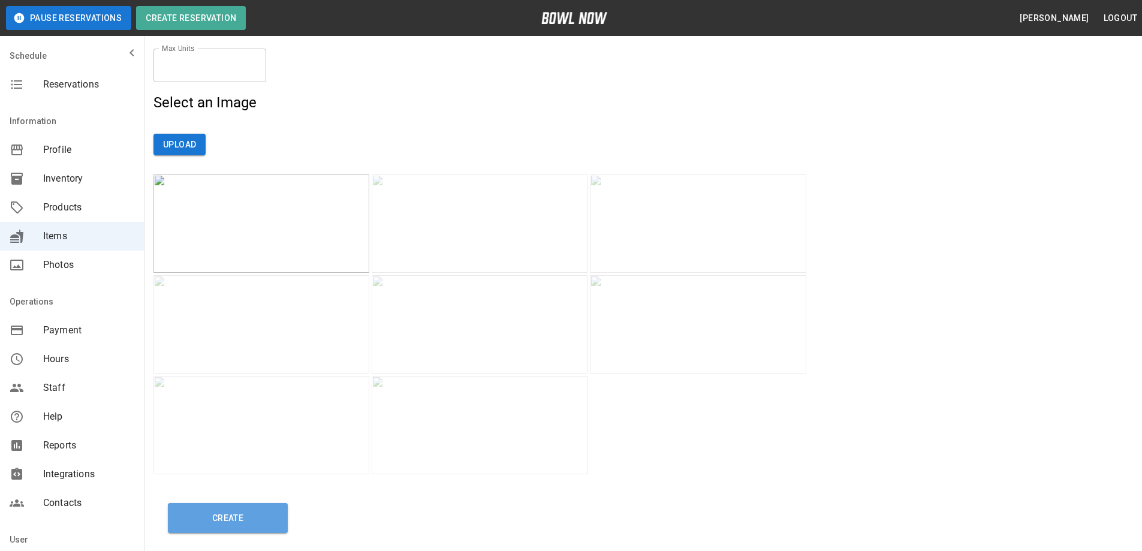
click at [222, 516] on button "Create" at bounding box center [228, 518] width 120 height 30
type input "*"
type input "**********"
type textarea "**********"
type input "*****"
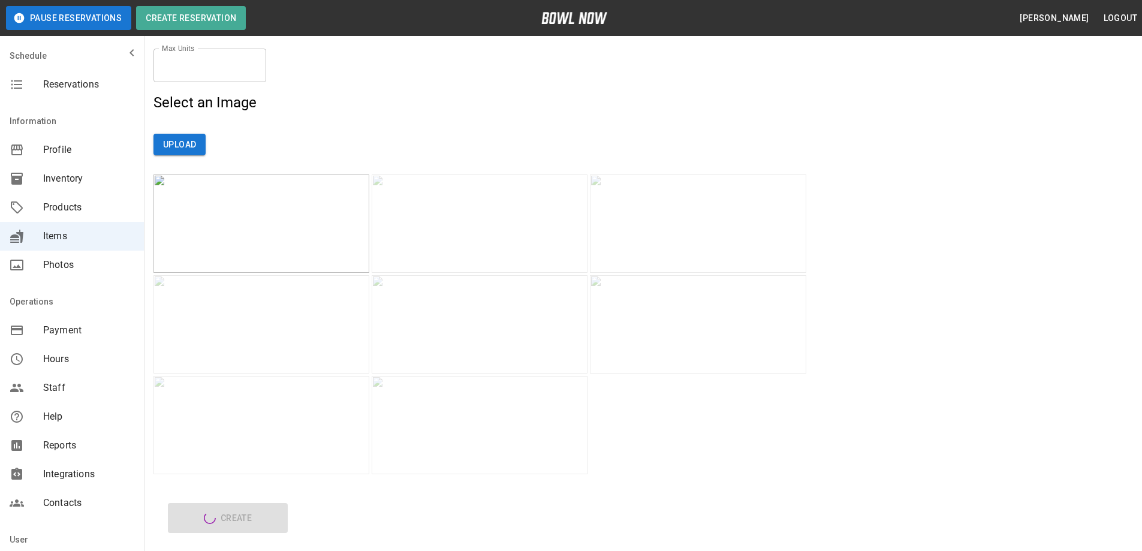
type input "*"
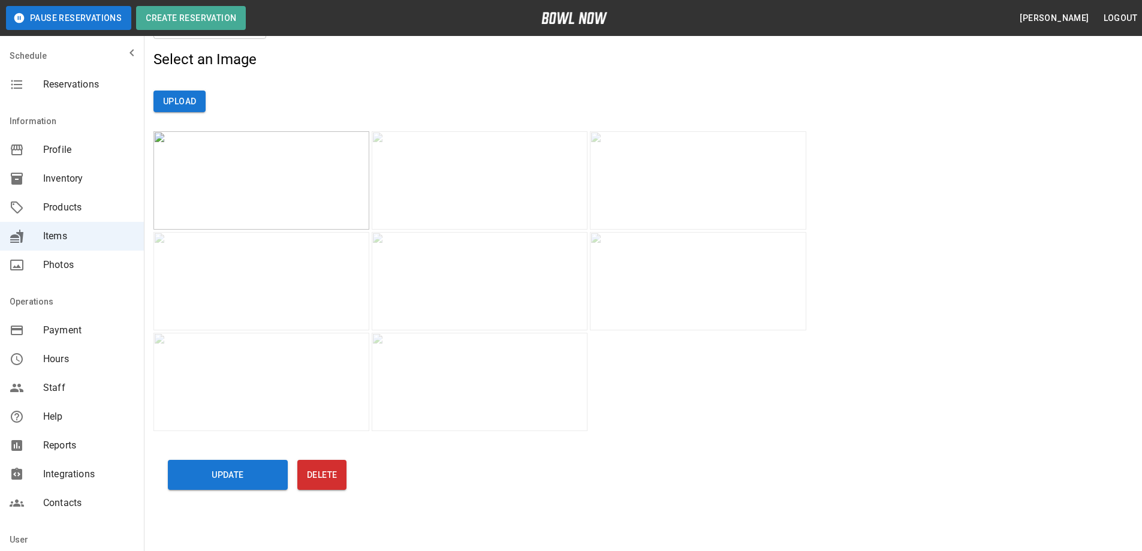
scroll to position [418, 0]
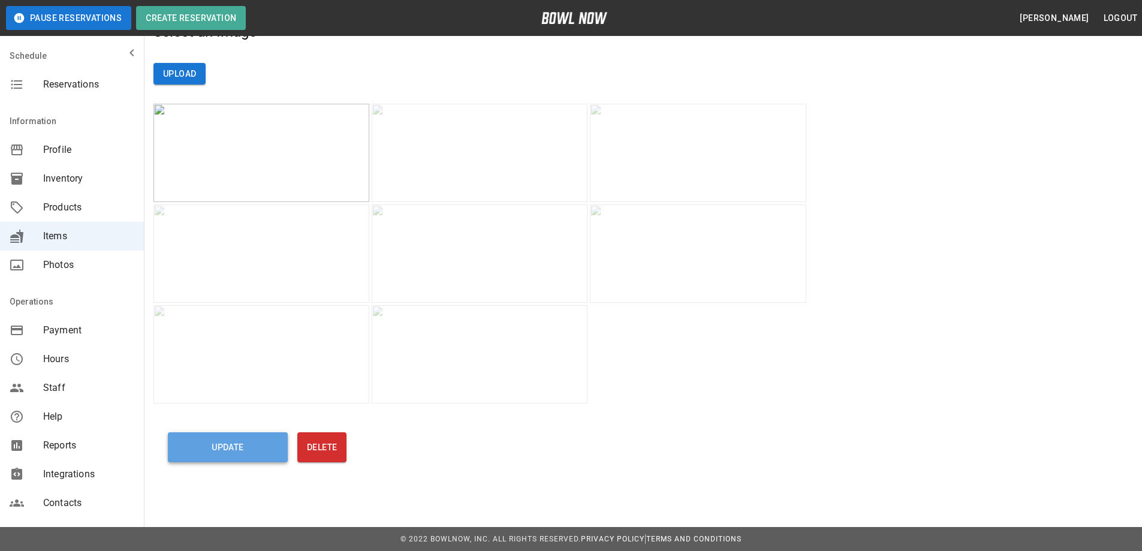
click at [236, 448] on button "Update" at bounding box center [228, 447] width 120 height 30
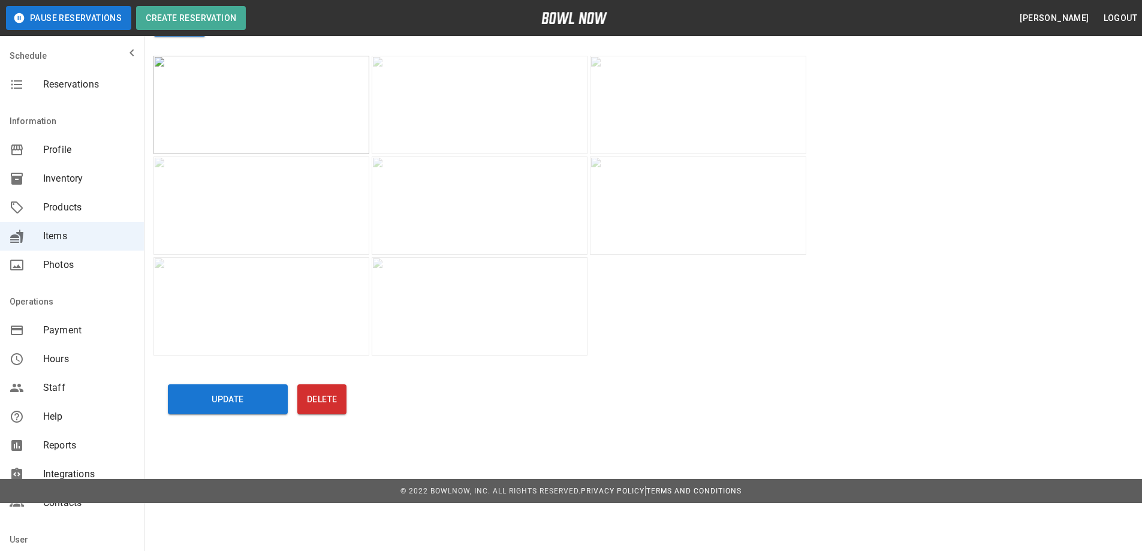
scroll to position [370, 0]
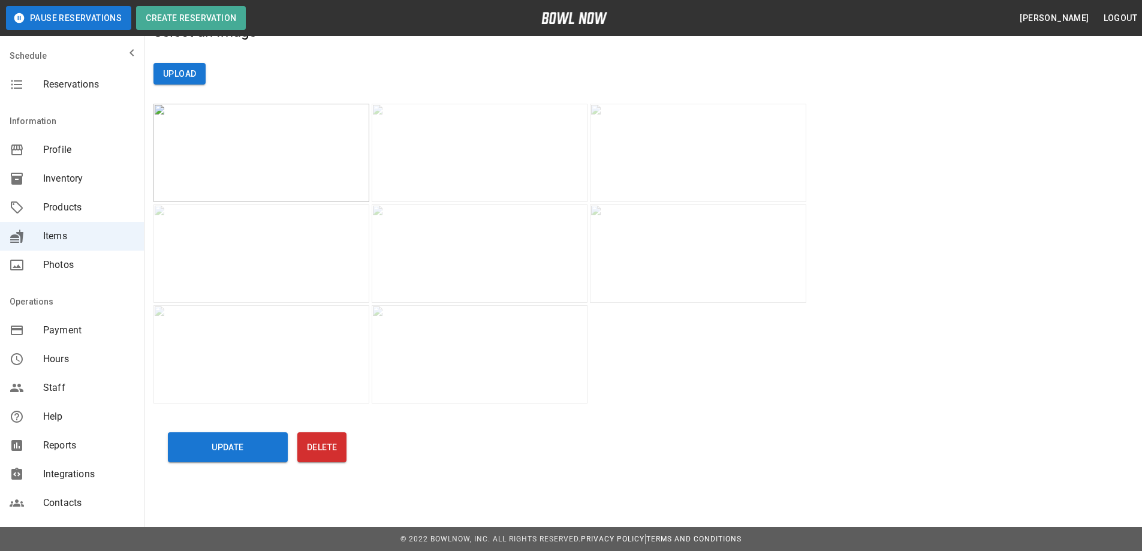
click at [61, 211] on span "Products" at bounding box center [88, 207] width 91 height 14
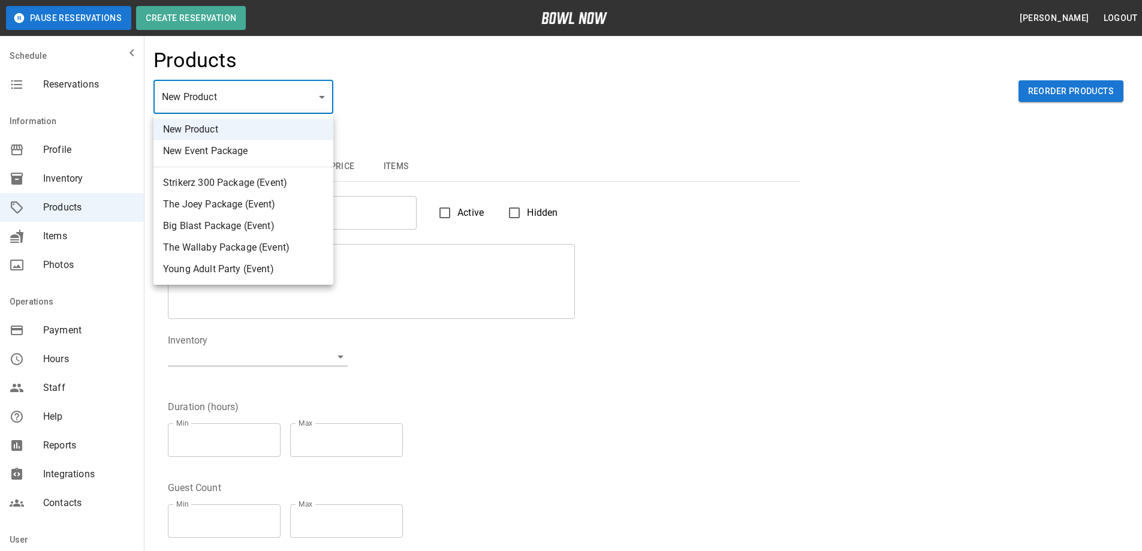
click at [210, 182] on li "Strikerz 300 Package (Event)" at bounding box center [243, 183] width 180 height 22
type input "*"
type input "**********"
type textarea "**********"
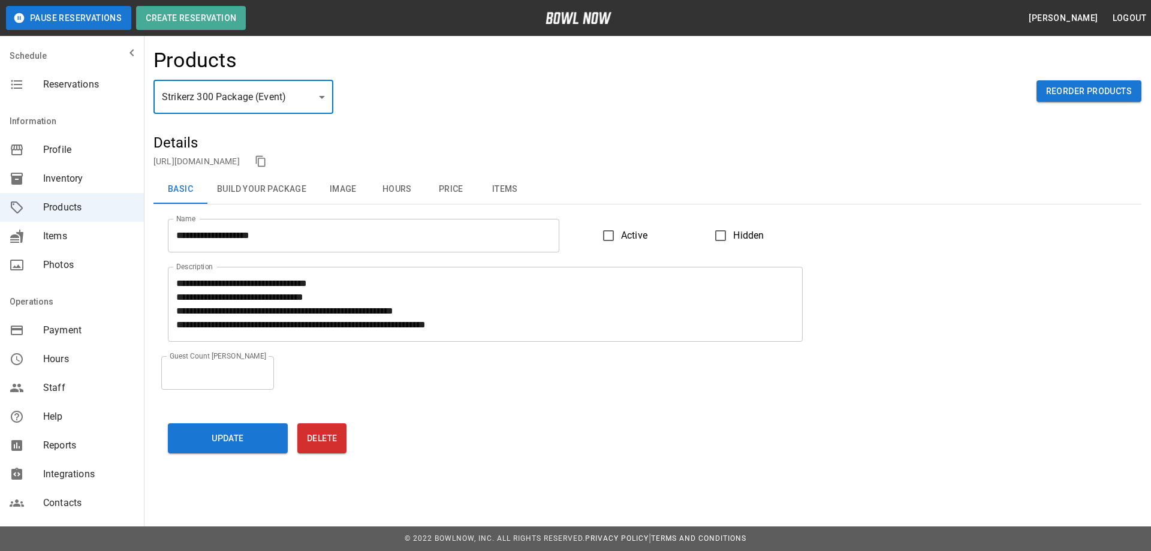
click at [507, 192] on button "Items" at bounding box center [505, 189] width 54 height 29
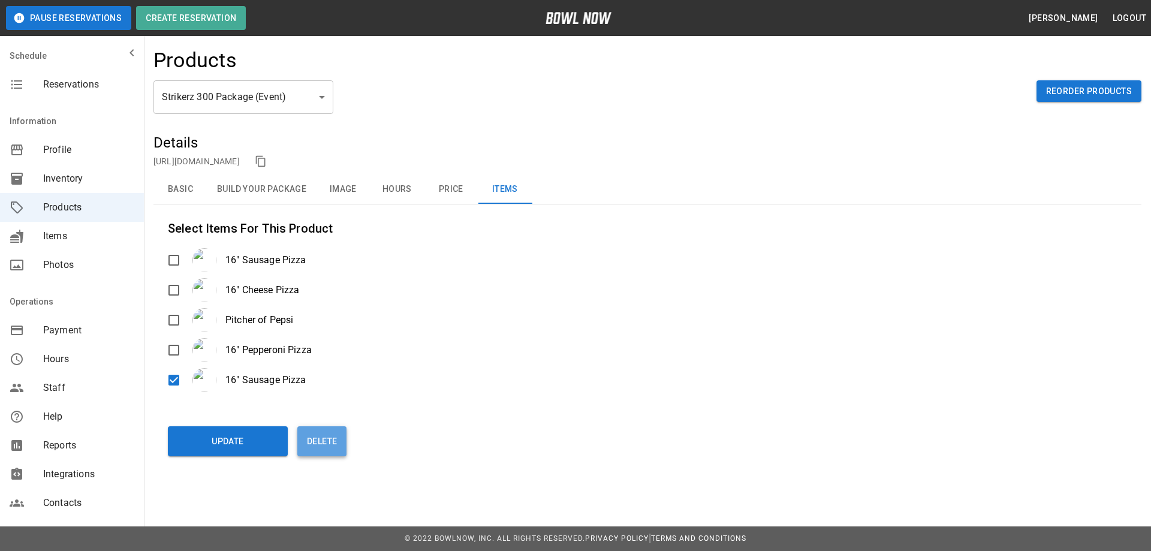
click at [327, 446] on button "Delete" at bounding box center [321, 441] width 49 height 30
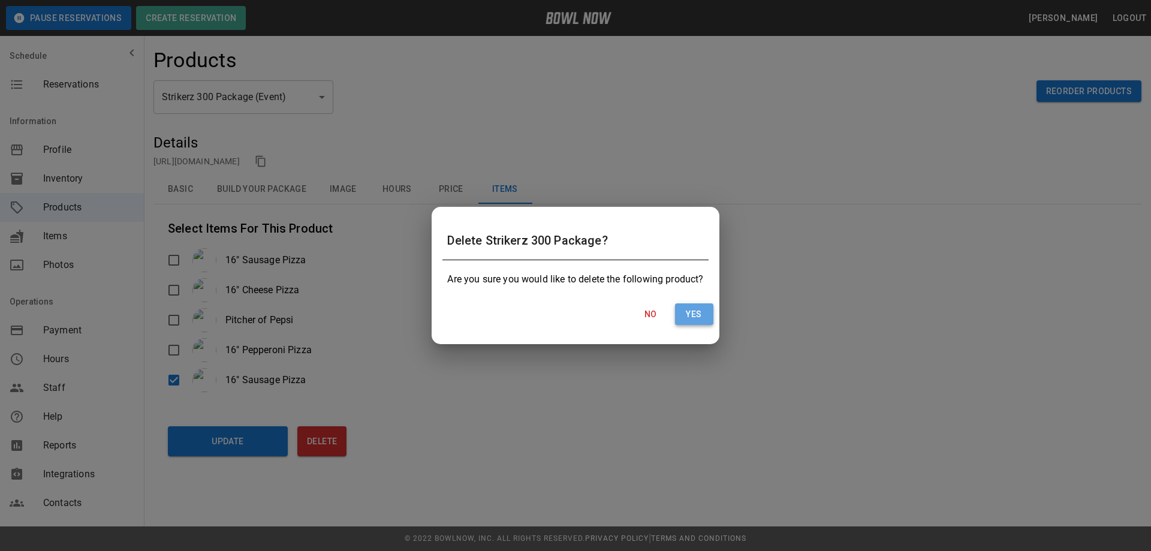
click at [689, 318] on button "Yes" at bounding box center [694, 314] width 38 height 22
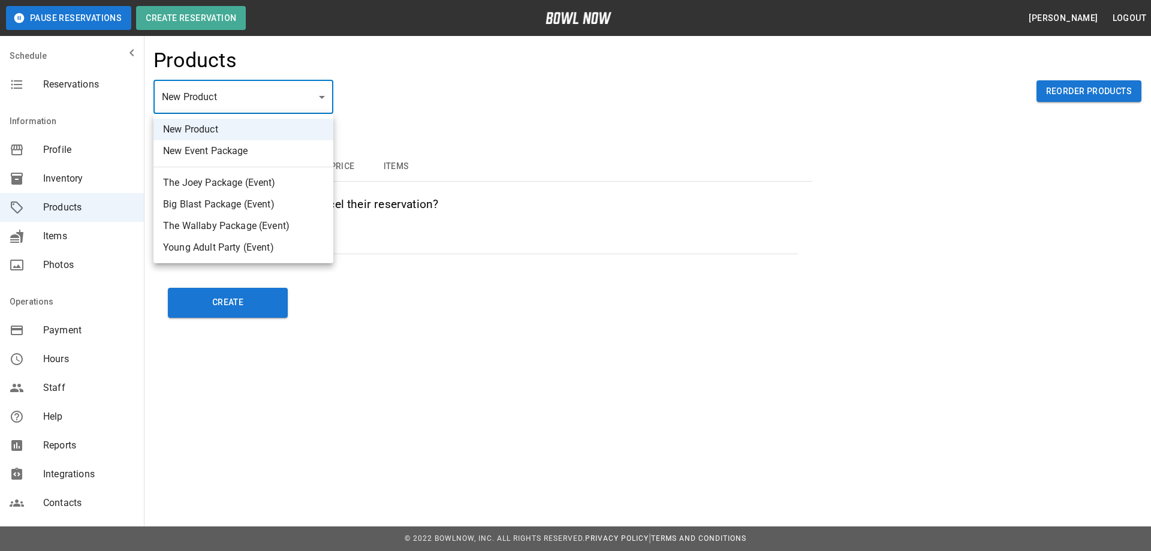
click at [1063, 92] on div at bounding box center [575, 275] width 1151 height 551
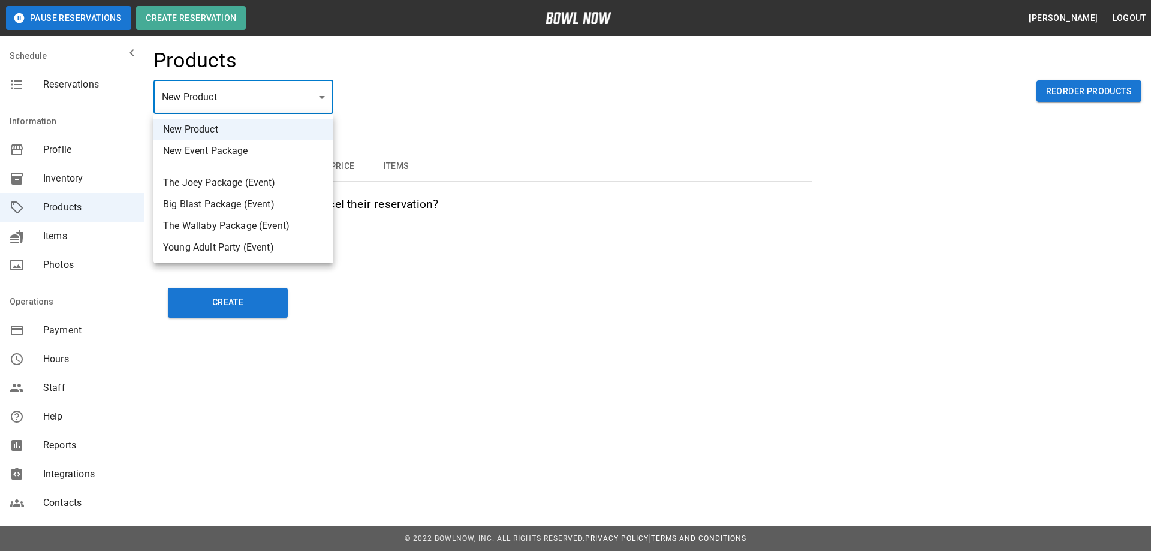
click at [1079, 91] on div at bounding box center [575, 275] width 1151 height 551
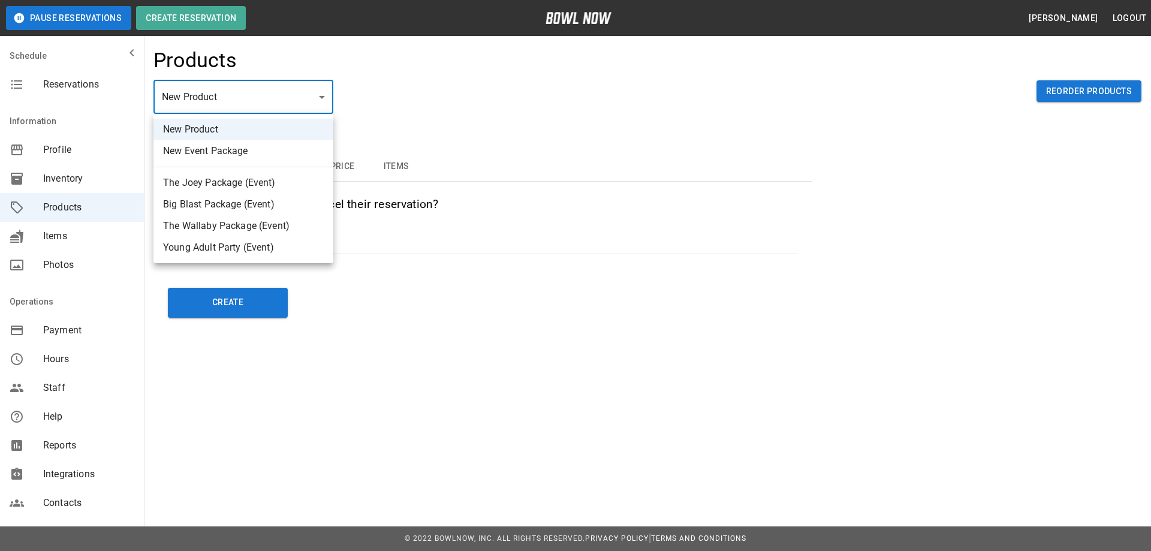
drag, startPoint x: 169, startPoint y: 207, endPoint x: 173, endPoint y: 182, distance: 24.9
click at [173, 182] on ul "New Product New Event Package The Joey Package (Event) Big Blast Package (Event…" at bounding box center [243, 188] width 180 height 149
click at [203, 179] on li "The Joey Package (Event)" at bounding box center [243, 183] width 180 height 22
type input "*"
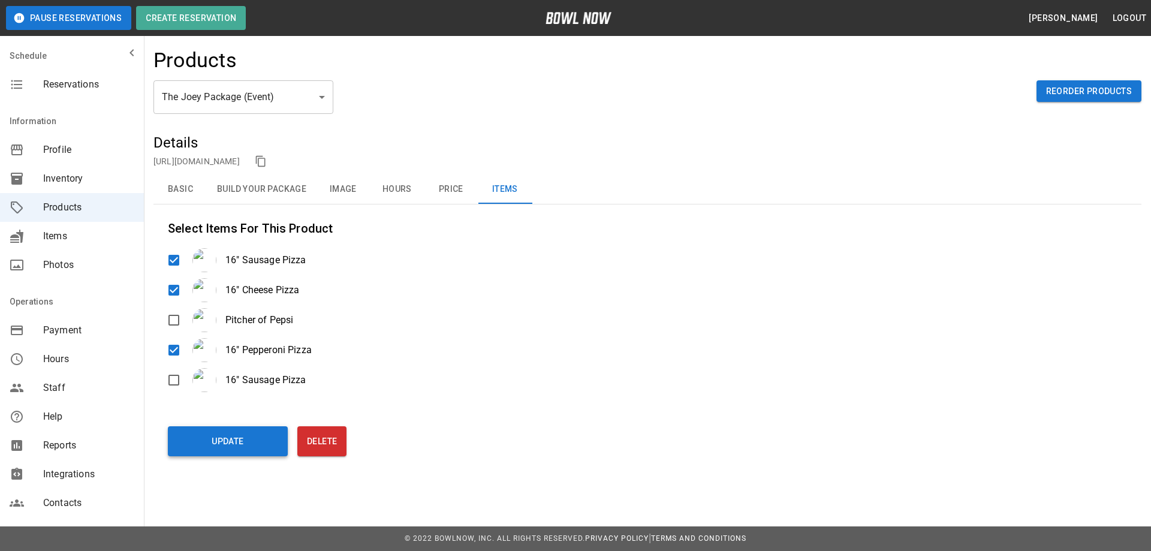
click at [223, 441] on button "Update" at bounding box center [228, 441] width 120 height 30
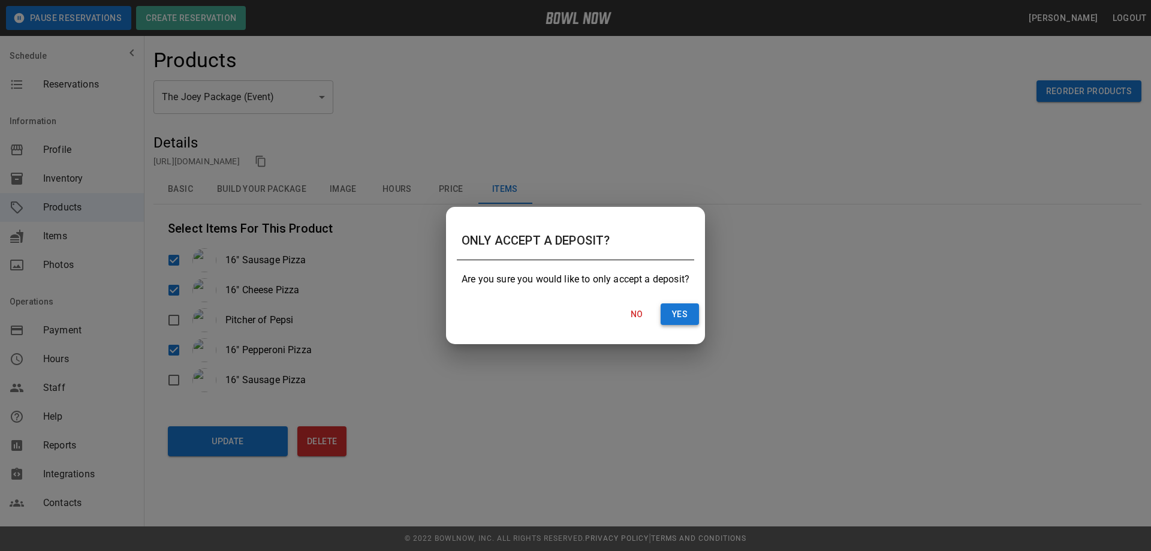
click at [686, 316] on button "Yes" at bounding box center [679, 314] width 38 height 22
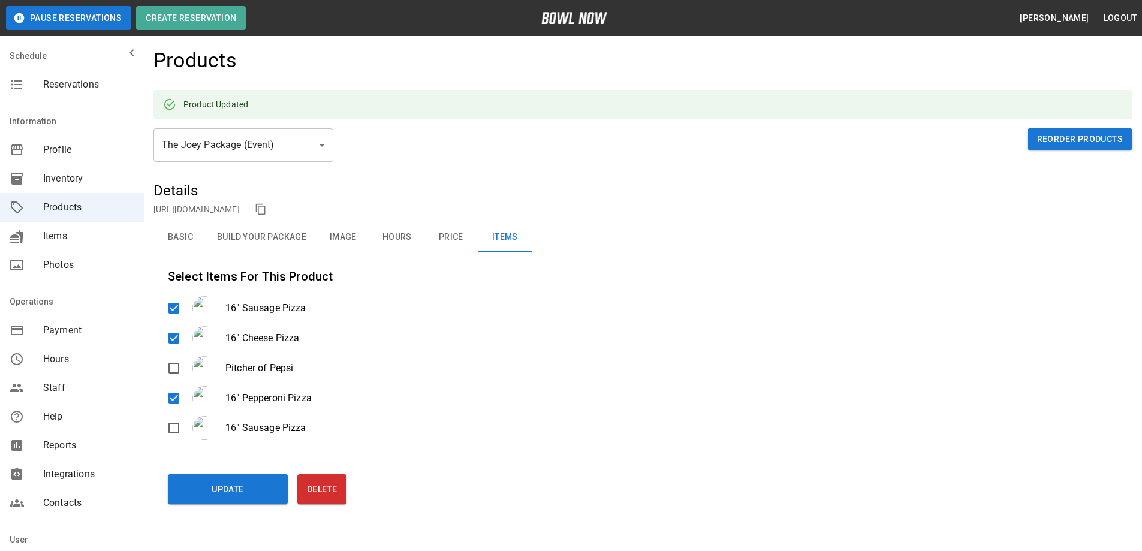
click at [49, 238] on span "Items" at bounding box center [88, 236] width 91 height 14
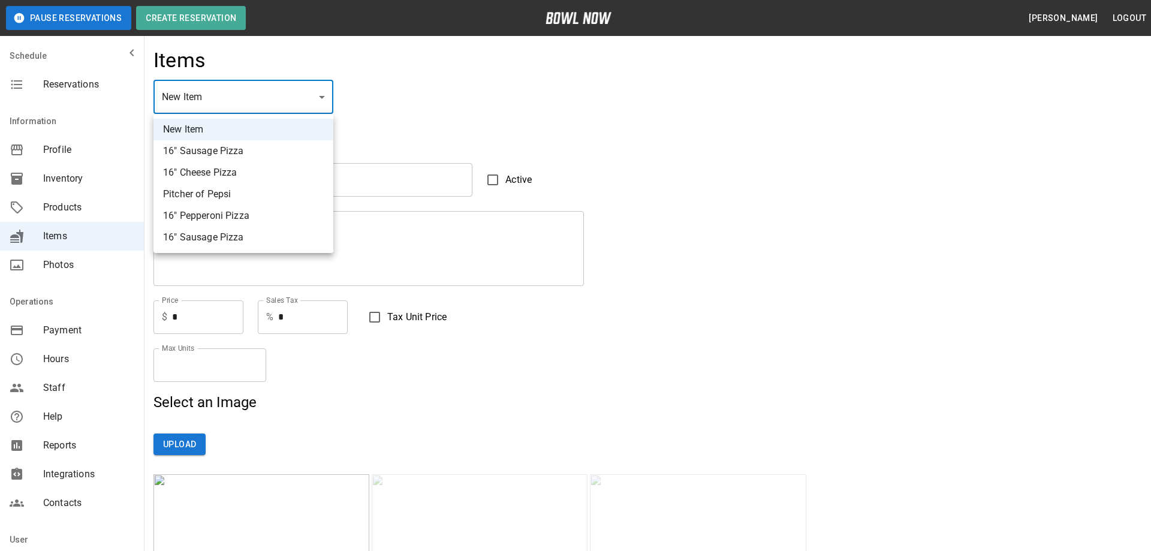
click at [191, 192] on li "Pitcher of Pepsi" at bounding box center [243, 194] width 180 height 22
type input "*"
type input "**********"
type textarea "**********"
type input "****"
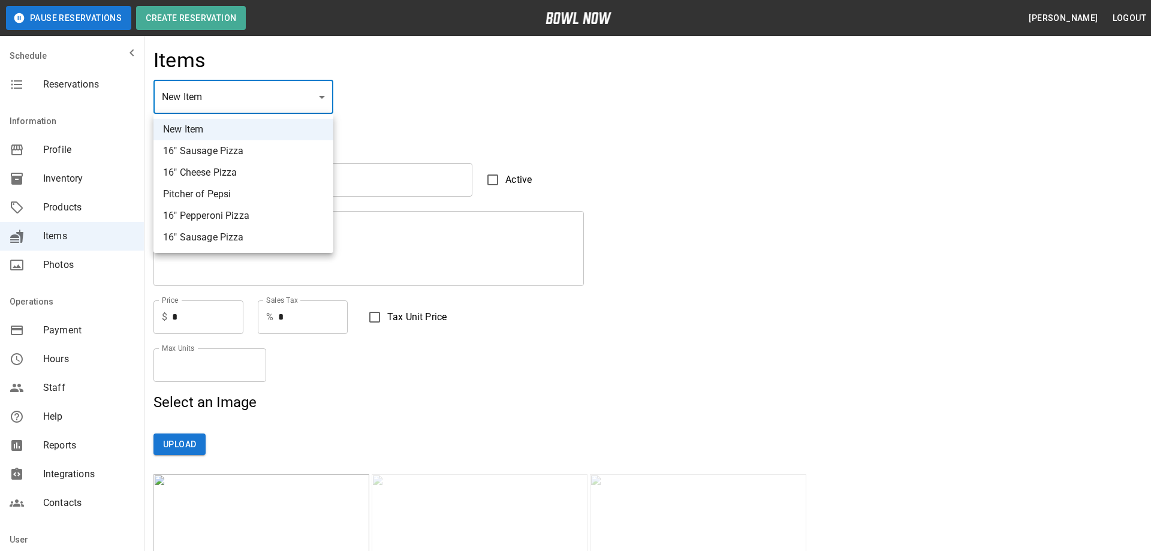
type input "*"
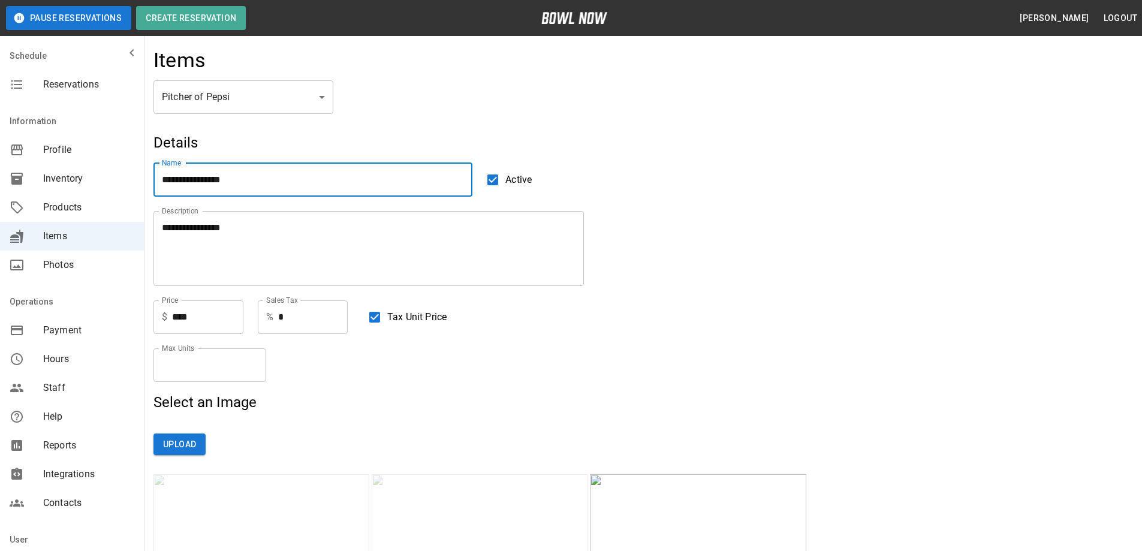
drag, startPoint x: 242, startPoint y: 179, endPoint x: 209, endPoint y: 177, distance: 32.5
click at [209, 177] on input "**********" at bounding box center [312, 180] width 319 height 34
type input "**********"
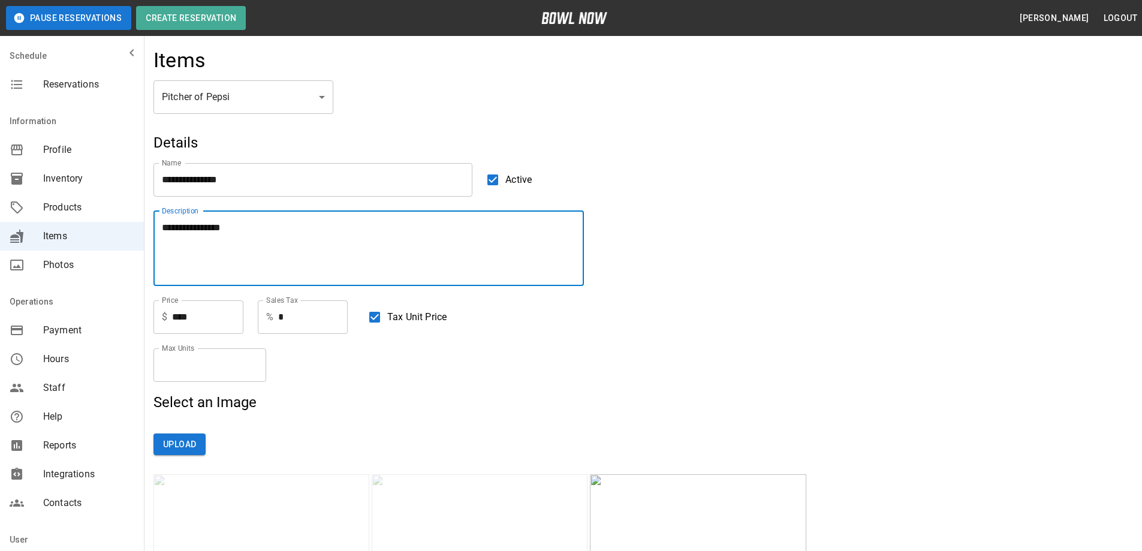
click at [238, 230] on textarea "**********" at bounding box center [369, 248] width 414 height 55
drag, startPoint x: 237, startPoint y: 226, endPoint x: 131, endPoint y: 226, distance: 106.7
click at [146, 226] on div "**********" at bounding box center [361, 241] width 445 height 89
click at [191, 267] on textarea "**********" at bounding box center [369, 248] width 414 height 55
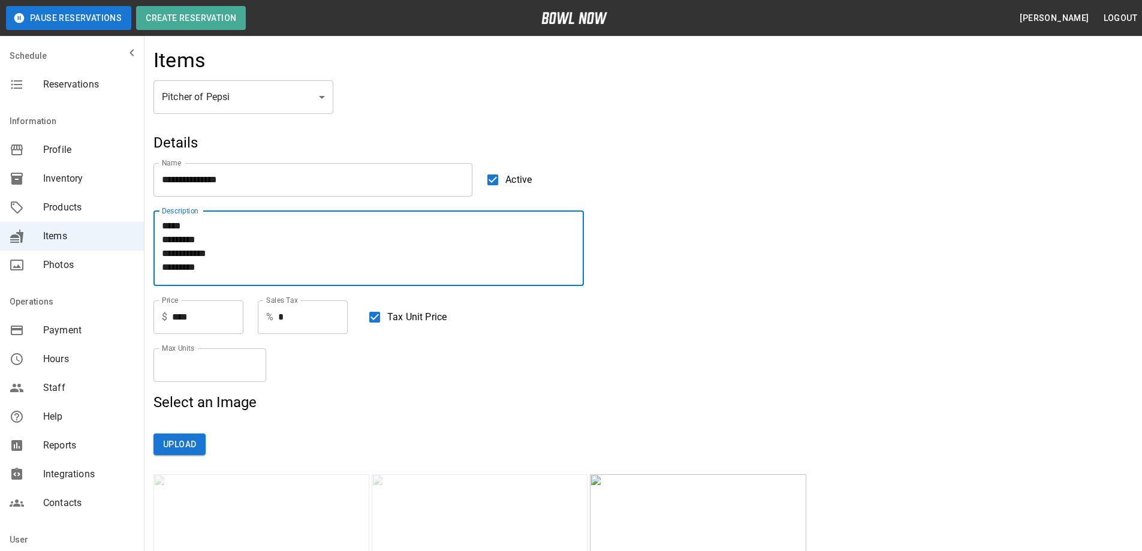
scroll to position [0, 0]
click at [171, 240] on textarea "**********" at bounding box center [369, 248] width 414 height 55
click at [447, 240] on textarea "**********" at bounding box center [369, 248] width 414 height 55
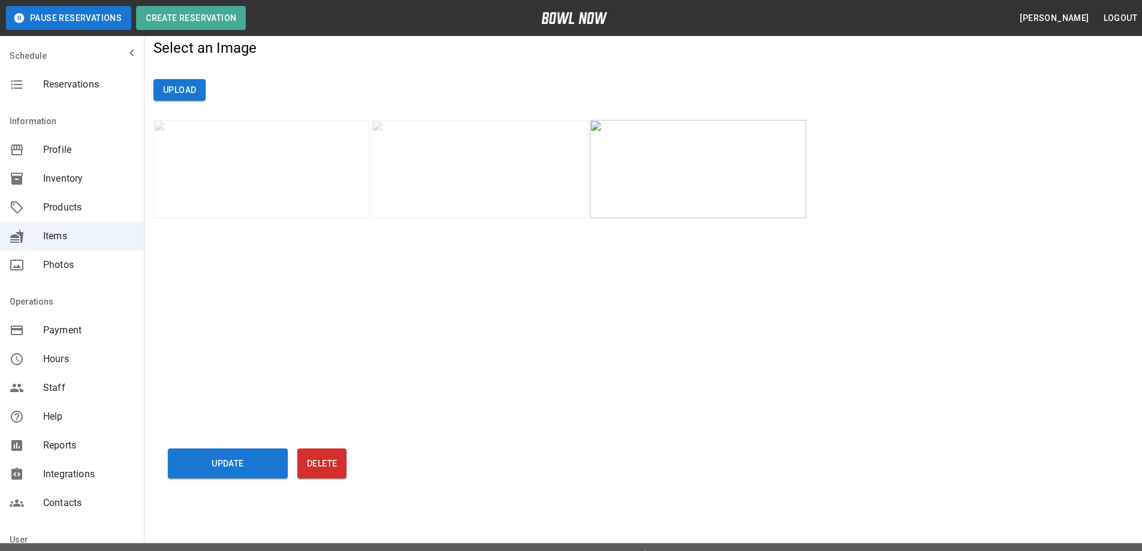
scroll to position [370, 0]
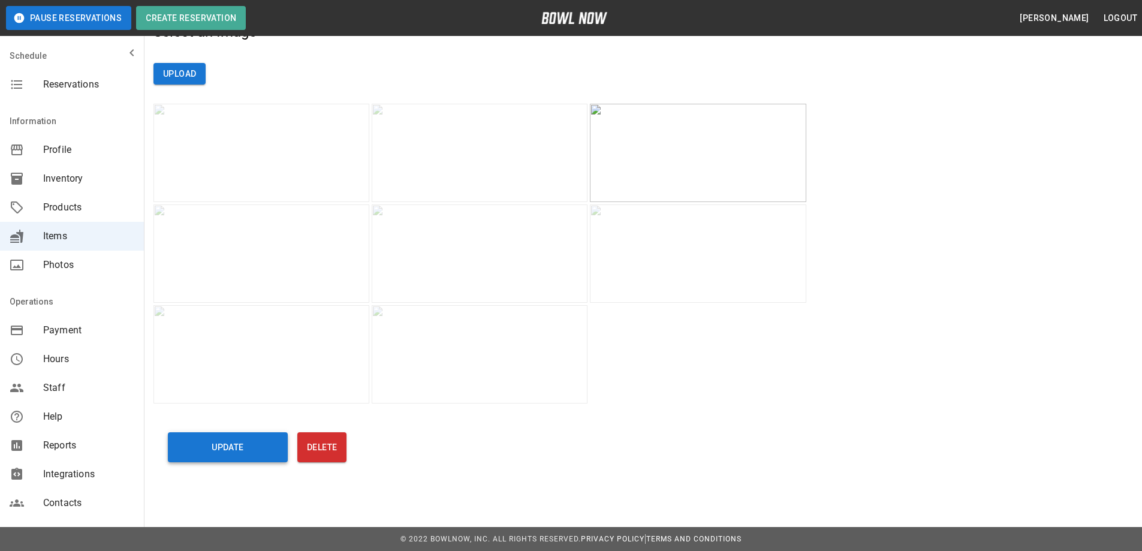
type textarea "**********"
click at [221, 450] on button "Update" at bounding box center [228, 447] width 120 height 30
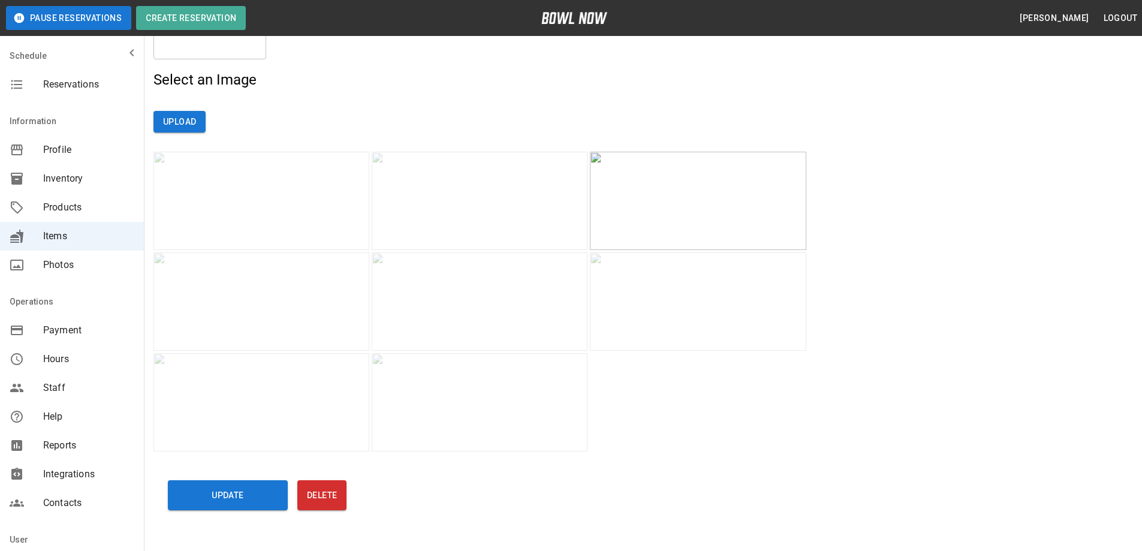
click at [56, 212] on span "Products" at bounding box center [88, 207] width 91 height 14
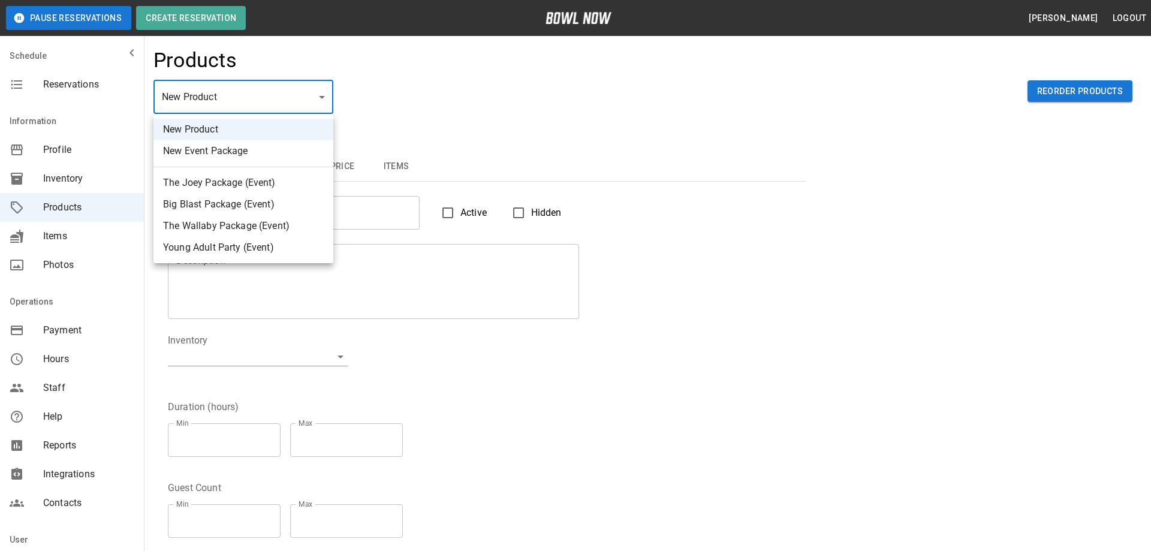
click at [195, 209] on li "Big Blast Package (Event)" at bounding box center [243, 205] width 180 height 22
type input "*"
type input "**********"
type textarea "**********"
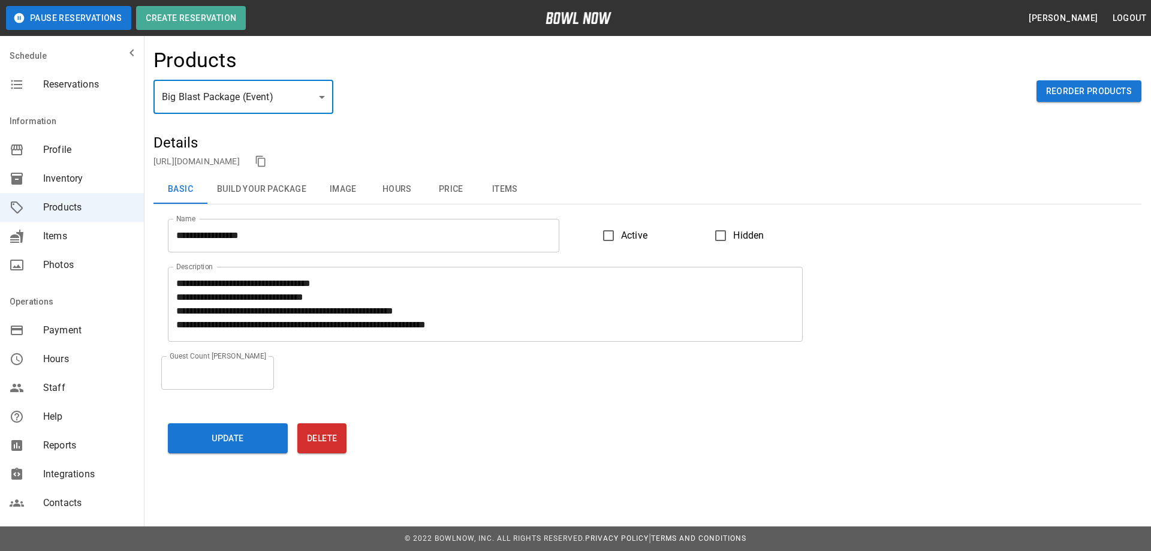
click at [502, 186] on button "Items" at bounding box center [505, 189] width 54 height 29
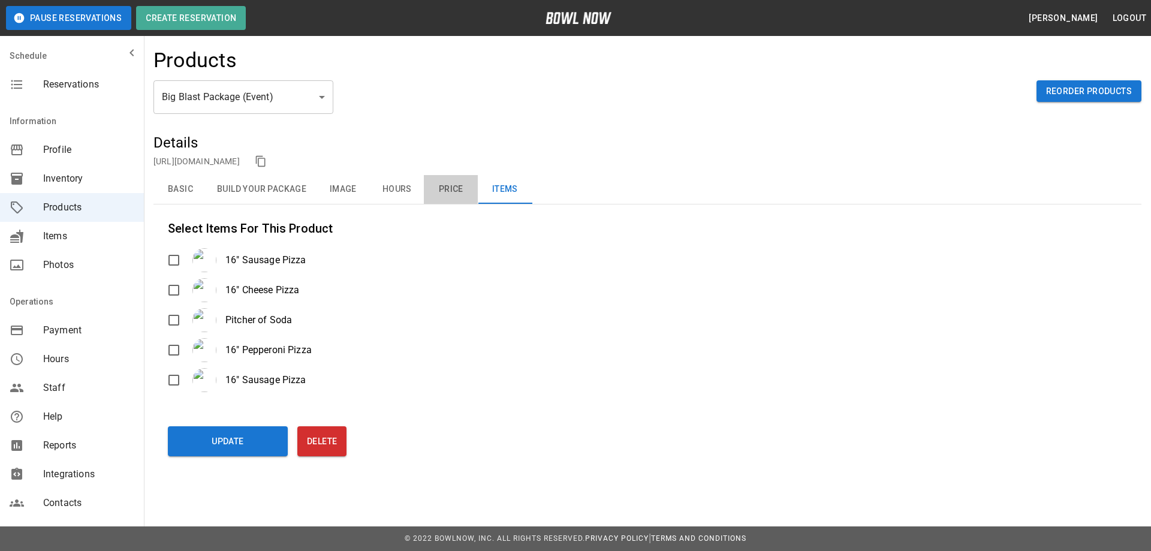
click at [455, 189] on button "Price" at bounding box center [451, 189] width 54 height 29
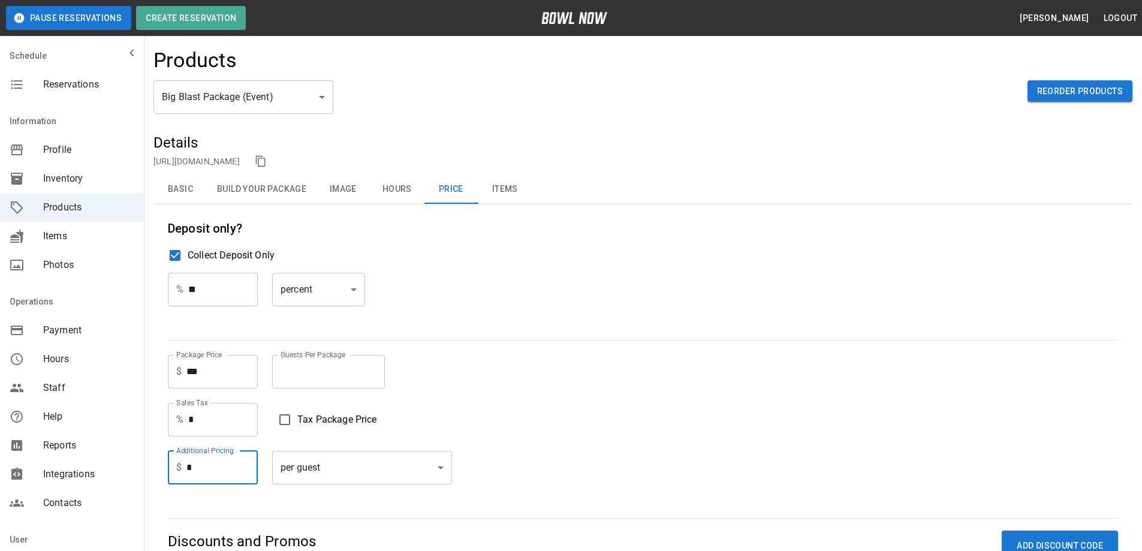
click at [218, 465] on input "*" at bounding box center [221, 468] width 71 height 34
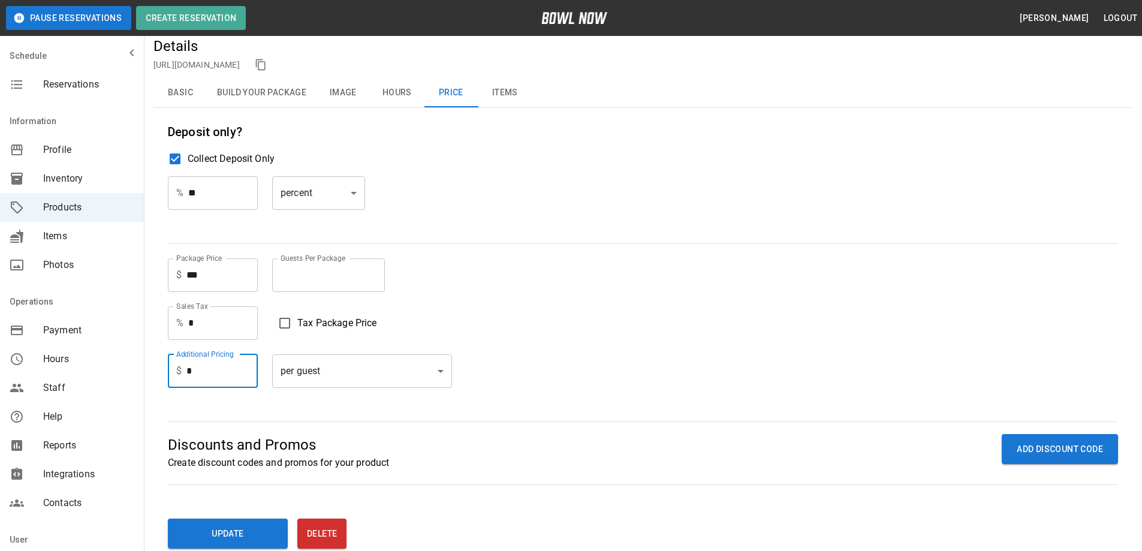
scroll to position [120, 0]
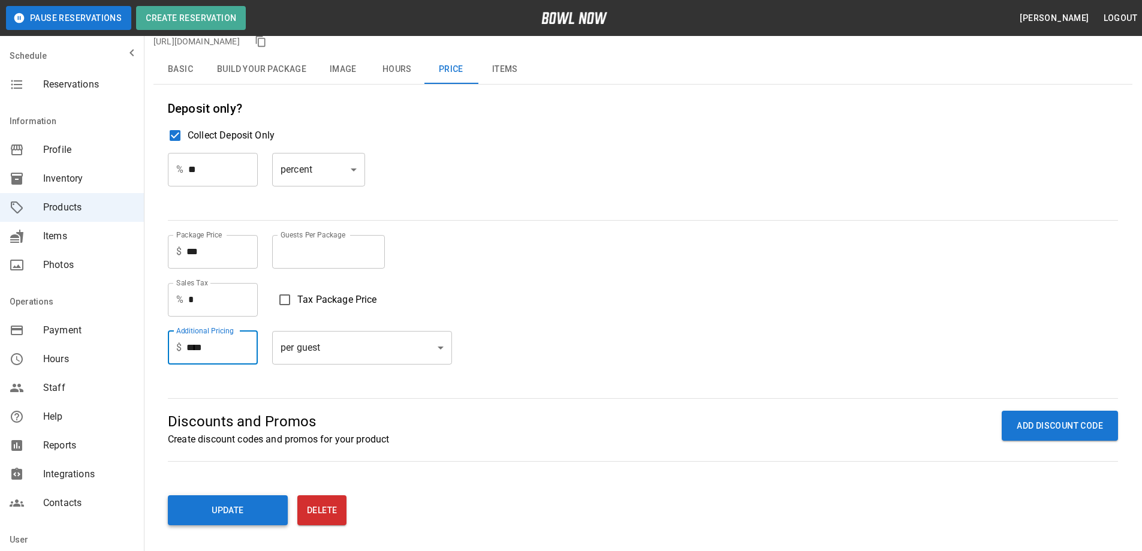
type input "****"
click at [245, 503] on button "Update" at bounding box center [228, 510] width 120 height 30
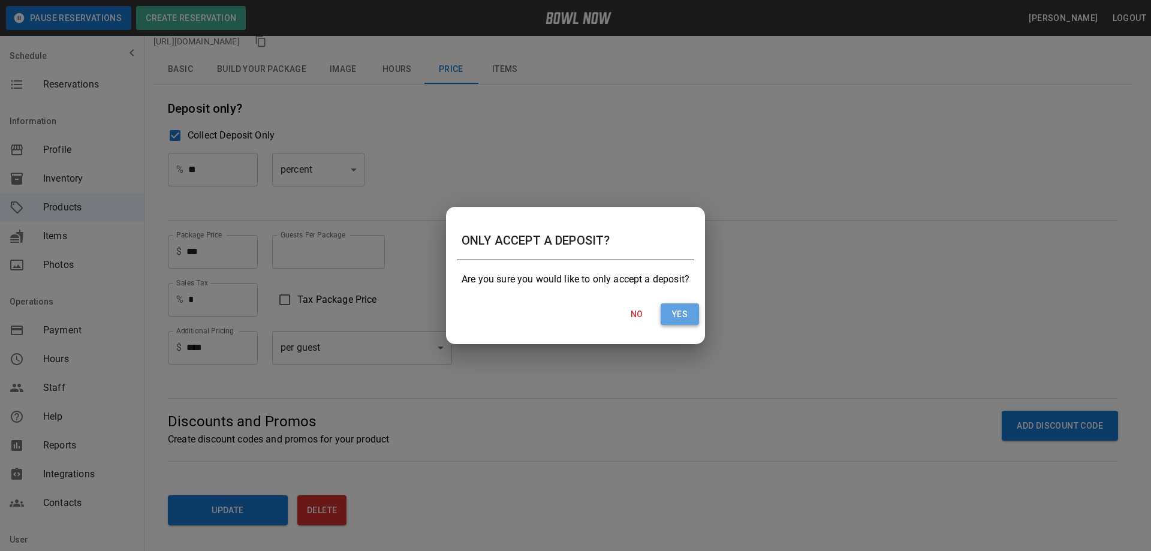
click at [680, 319] on button "Yes" at bounding box center [679, 314] width 38 height 22
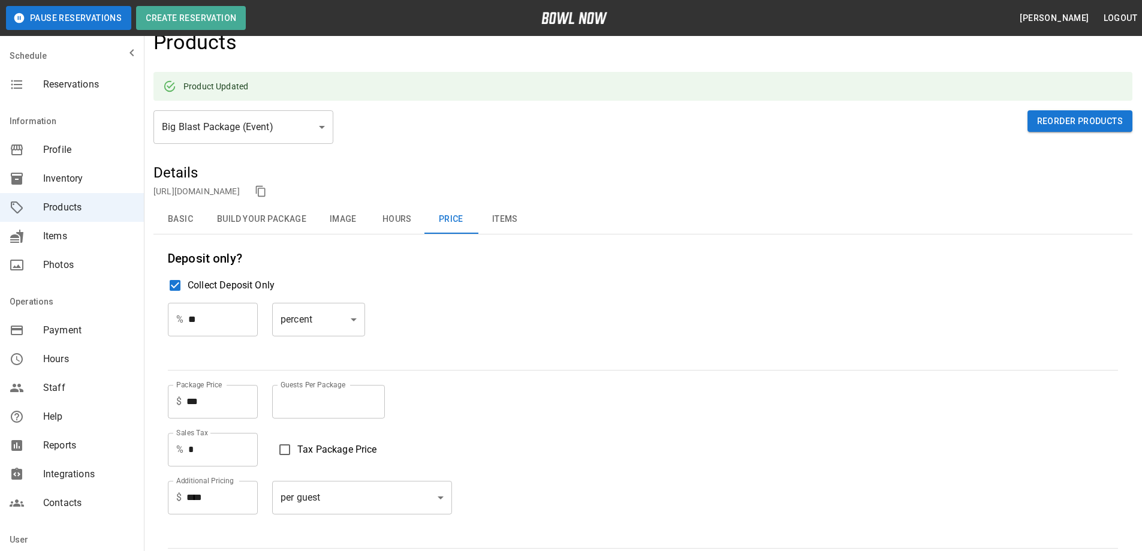
scroll to position [0, 0]
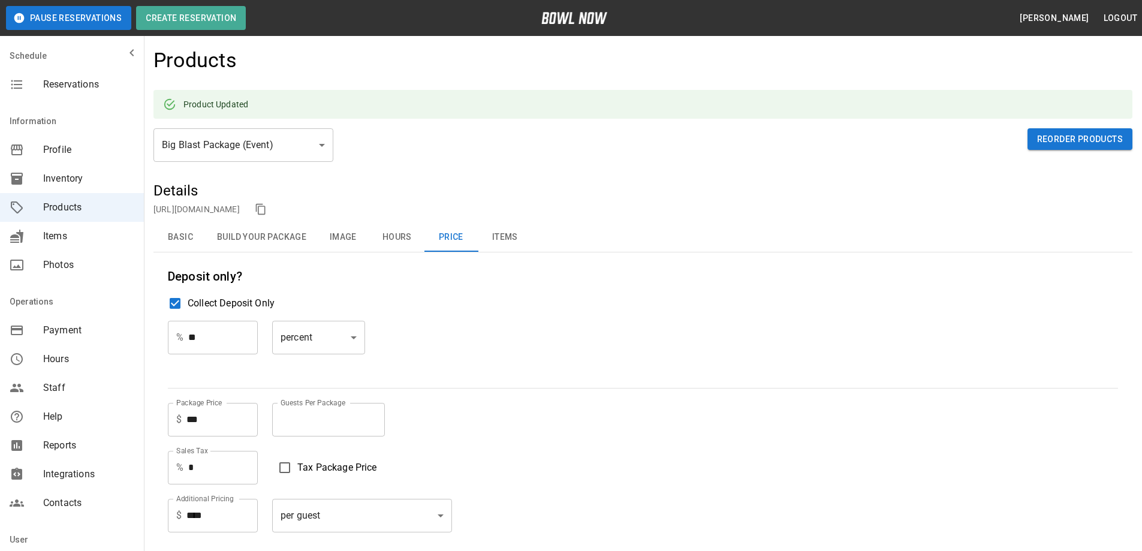
click at [344, 237] on button "Image" at bounding box center [343, 237] width 54 height 29
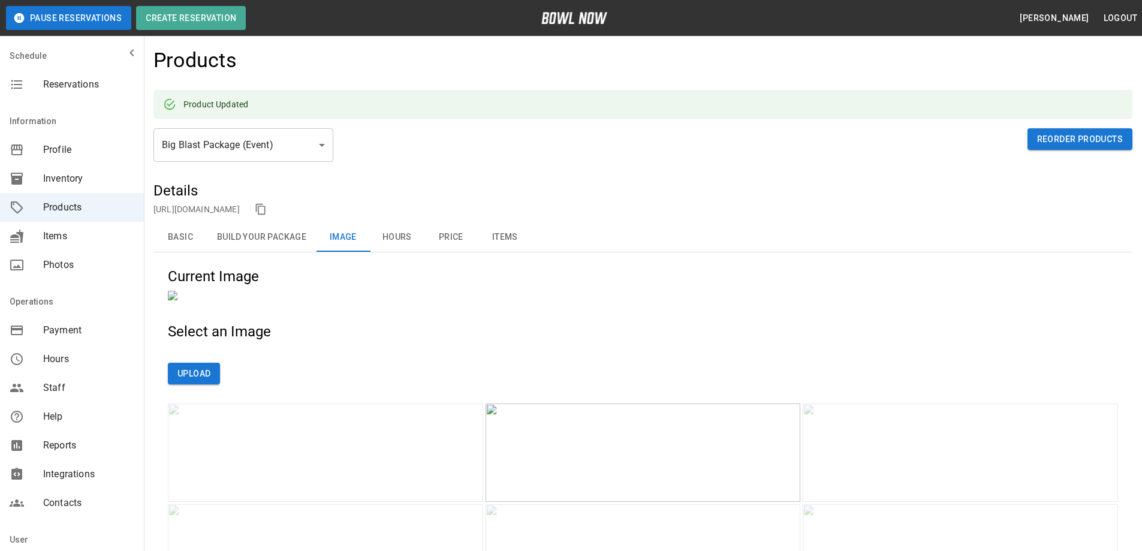
click at [393, 240] on button "Hours" at bounding box center [397, 237] width 54 height 29
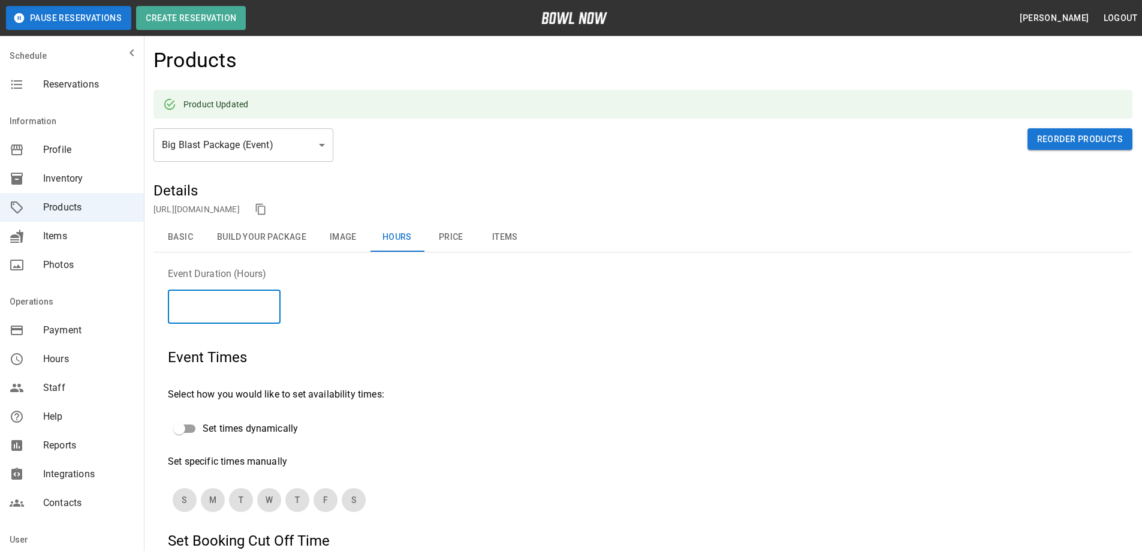
click at [203, 308] on input "*" at bounding box center [224, 307] width 113 height 34
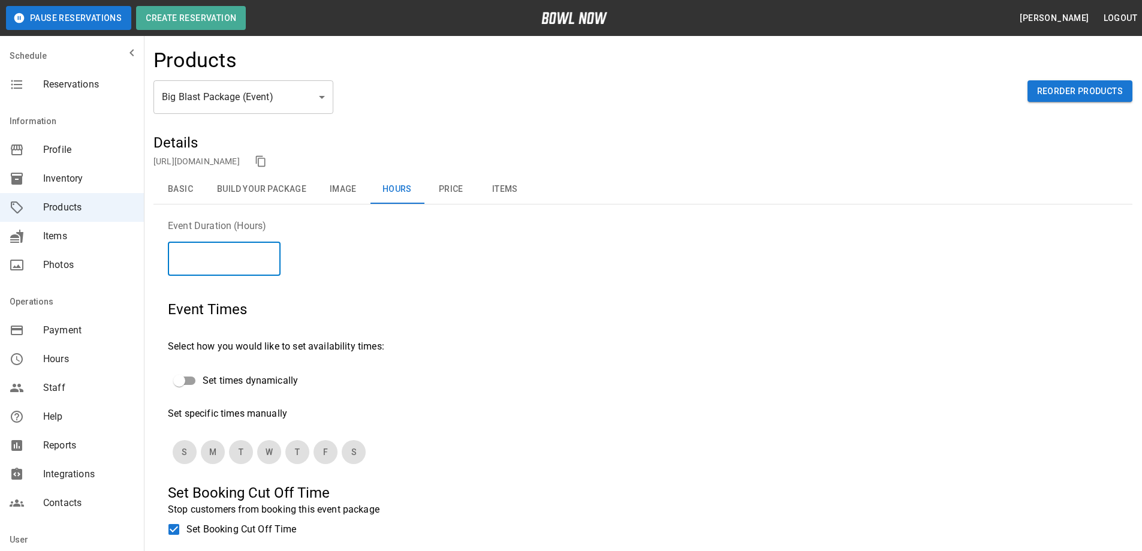
click at [194, 259] on input "*" at bounding box center [224, 259] width 113 height 34
drag, startPoint x: 179, startPoint y: 256, endPoint x: 167, endPoint y: 256, distance: 12.0
click at [167, 256] on div "Event Duration (Hours) * ​ Event Times Select how you would like to set availab…" at bounding box center [642, 457] width 979 height 477
click at [180, 189] on button "Basic" at bounding box center [180, 189] width 54 height 29
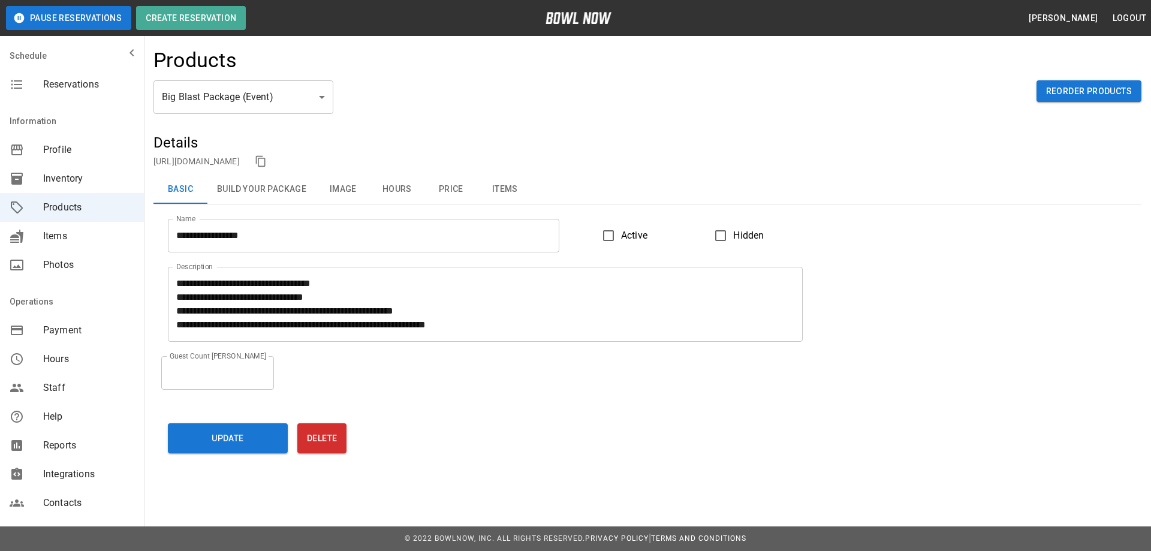
click at [274, 191] on button "Build Your Package" at bounding box center [261, 189] width 108 height 29
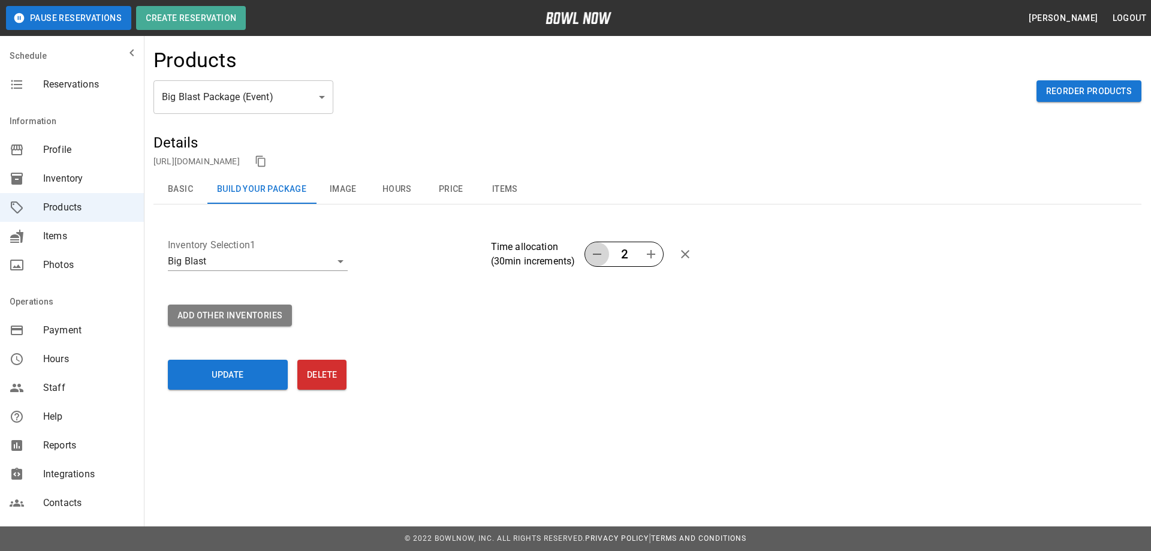
click at [597, 254] on icon "button" at bounding box center [597, 254] width 8 height 1
click at [343, 189] on button "Image" at bounding box center [343, 189] width 54 height 29
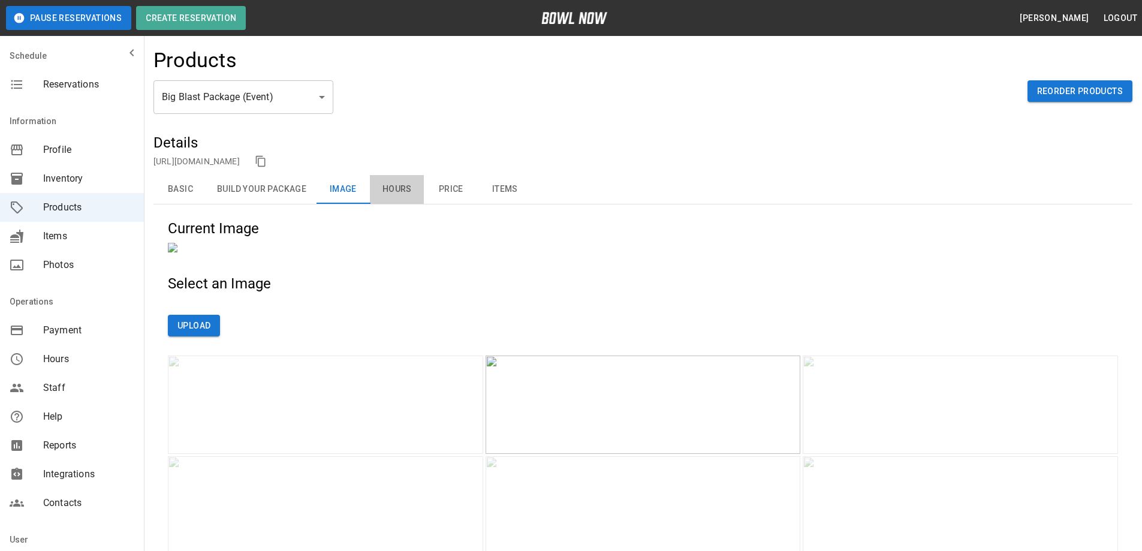
click at [394, 189] on button "Hours" at bounding box center [397, 189] width 54 height 29
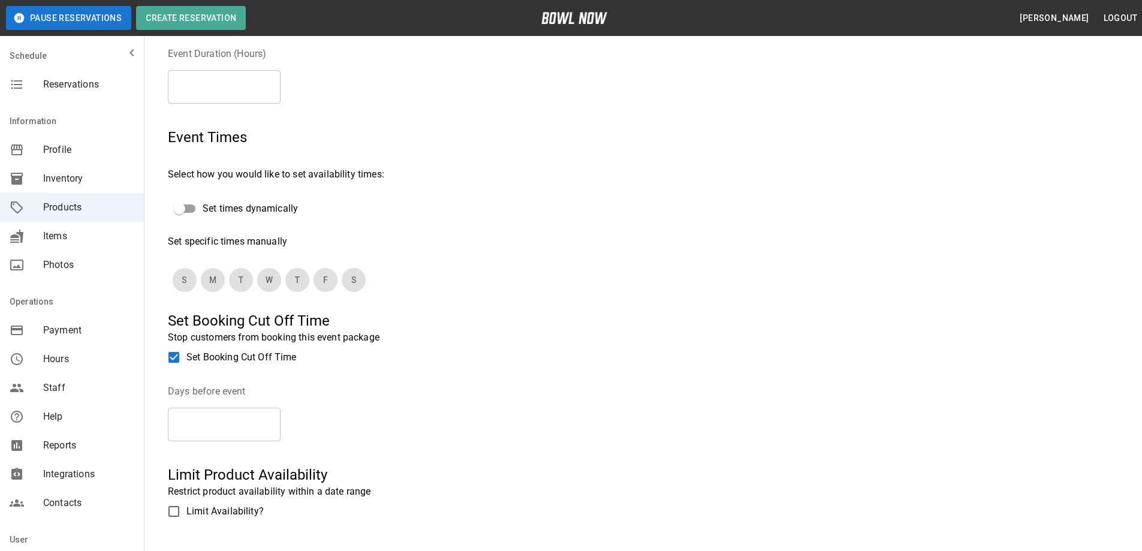
scroll to position [180, 0]
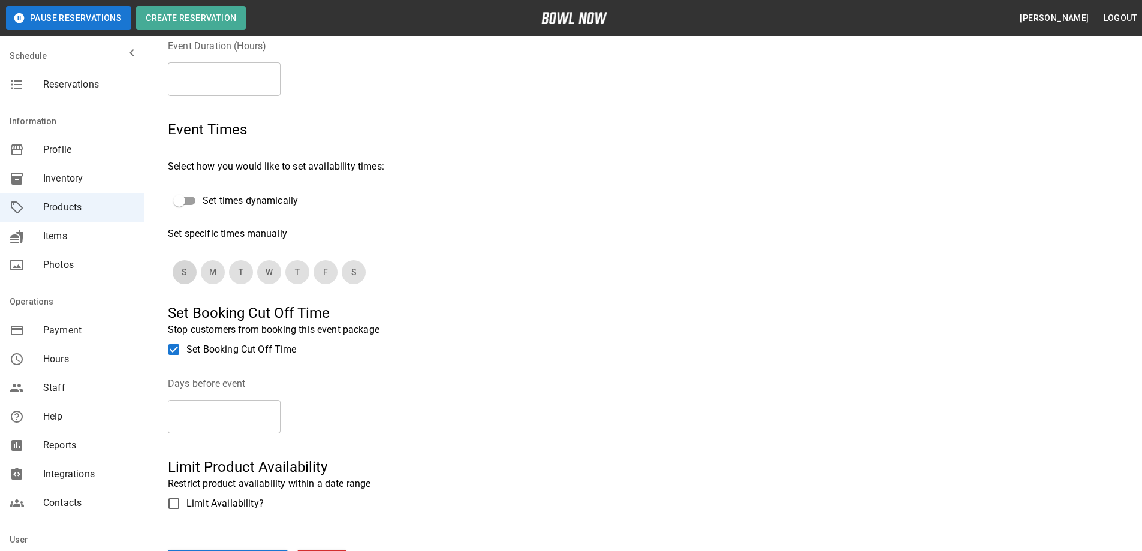
click at [186, 275] on button "S" at bounding box center [185, 272] width 24 height 24
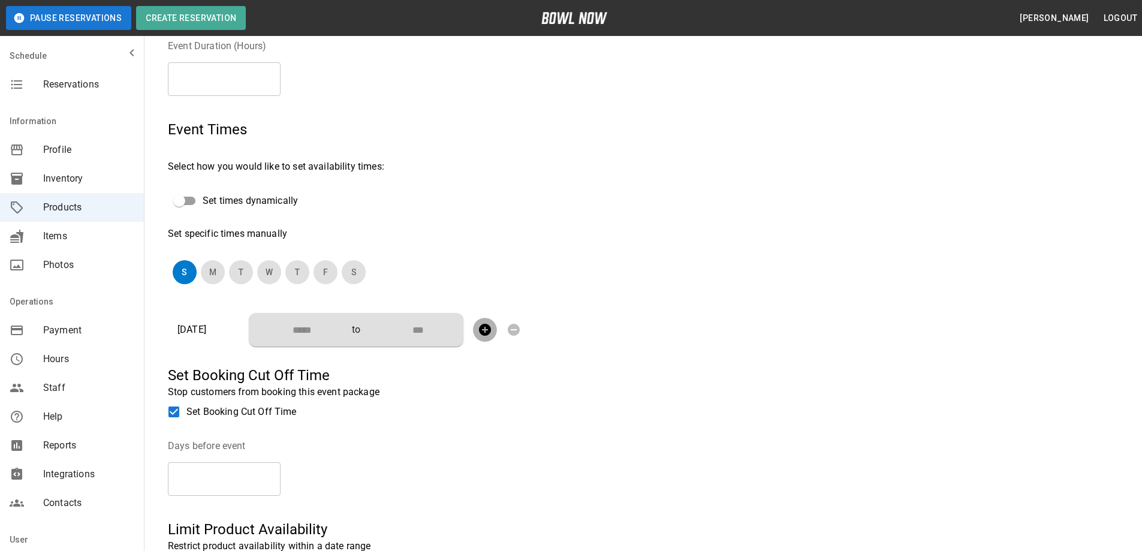
click at [483, 331] on icon "button" at bounding box center [485, 330] width 12 height 12
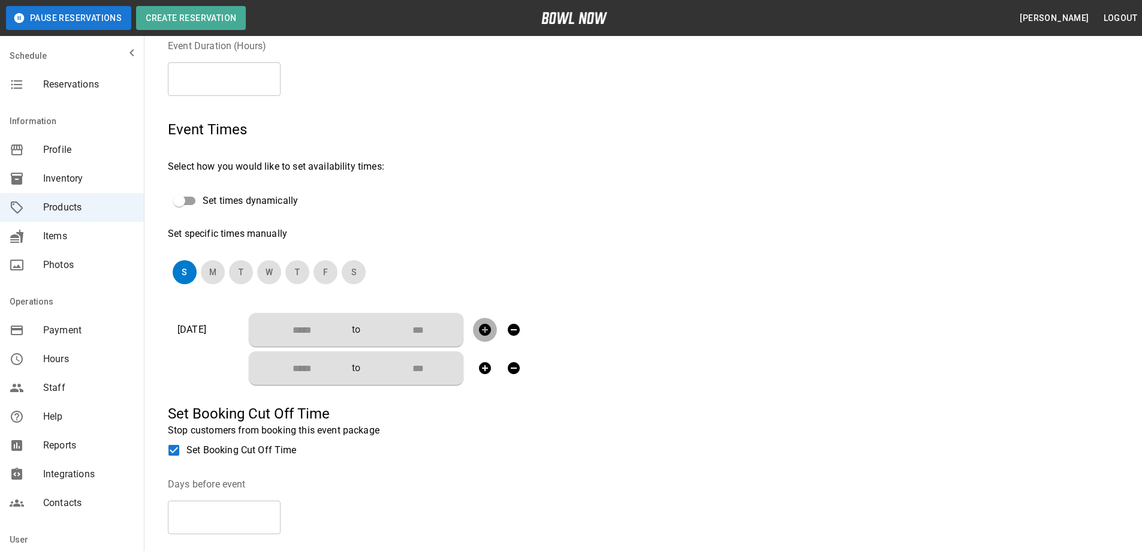
click at [483, 331] on icon "button" at bounding box center [485, 330] width 12 height 12
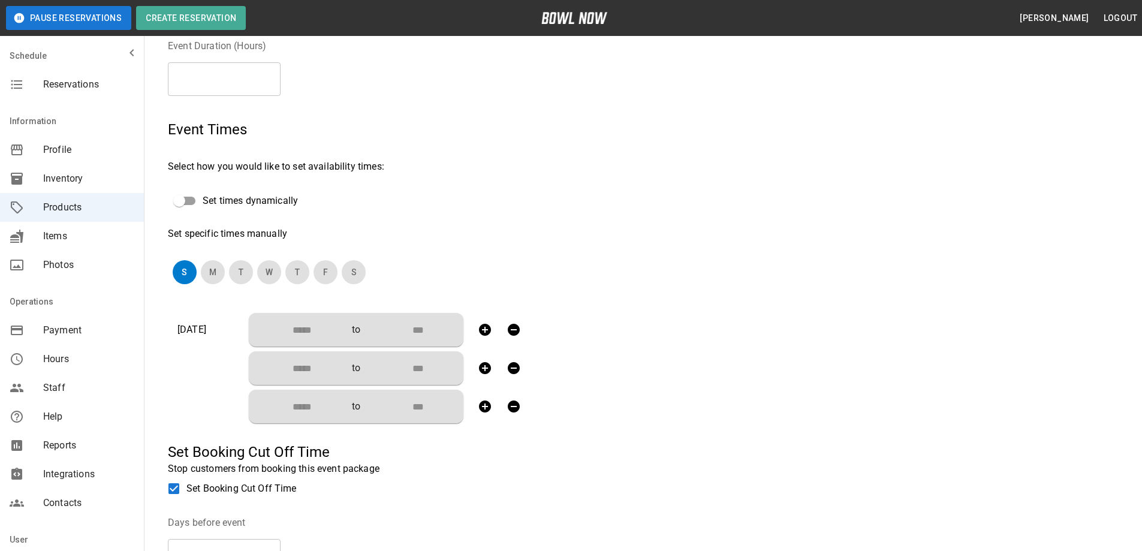
click at [483, 331] on icon "button" at bounding box center [485, 330] width 12 height 12
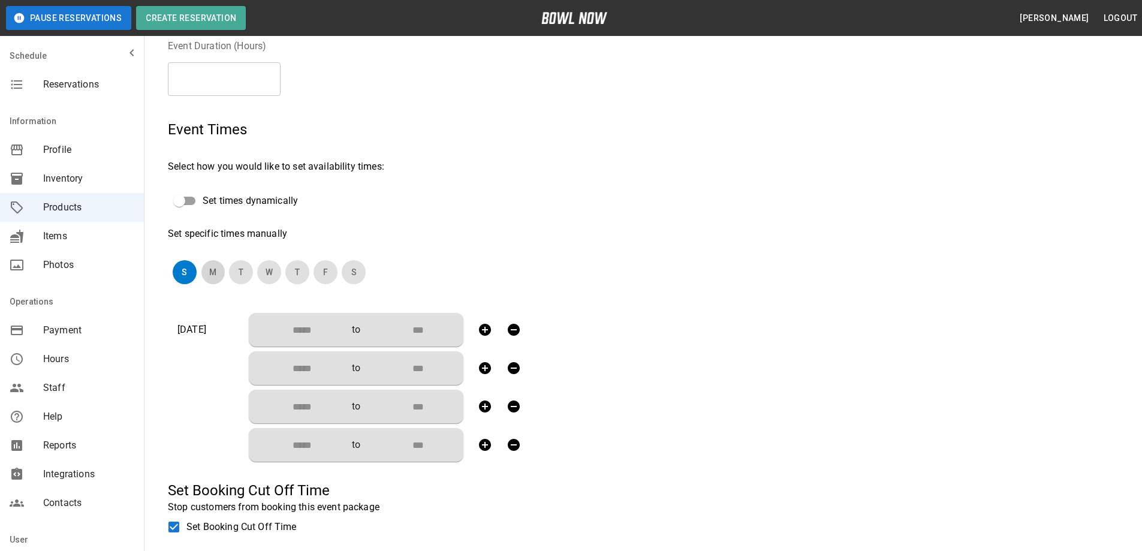
click at [213, 272] on button "M" at bounding box center [213, 272] width 24 height 24
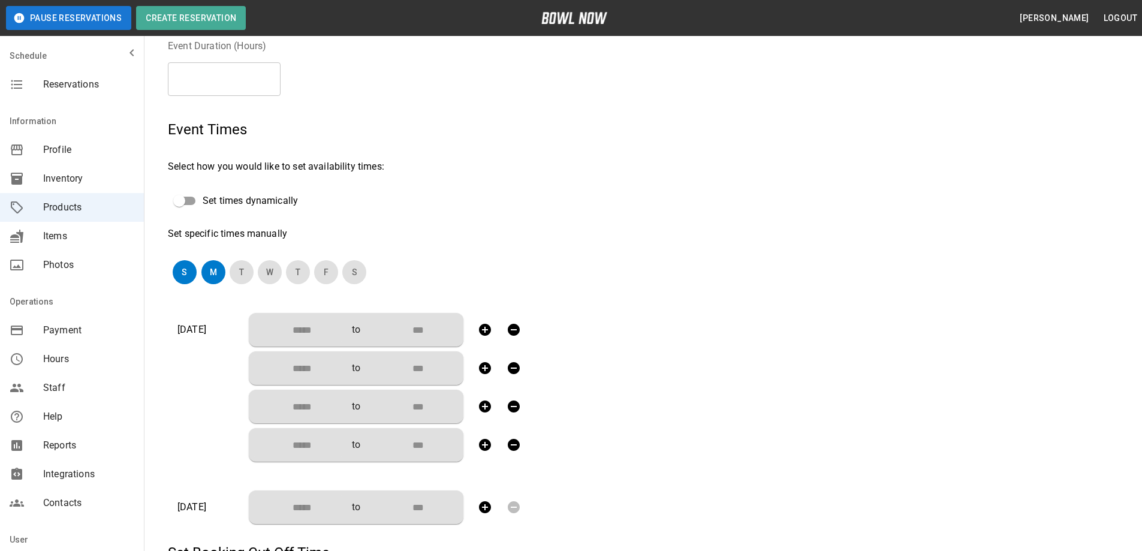
click at [484, 330] on icon "button" at bounding box center [485, 329] width 14 height 14
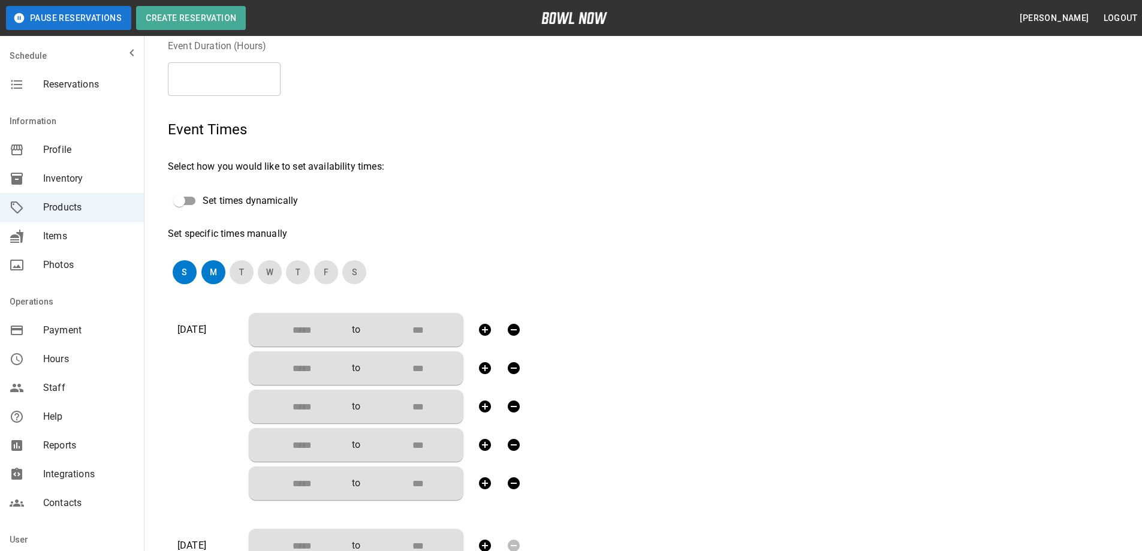
click at [484, 330] on icon "button" at bounding box center [485, 329] width 14 height 14
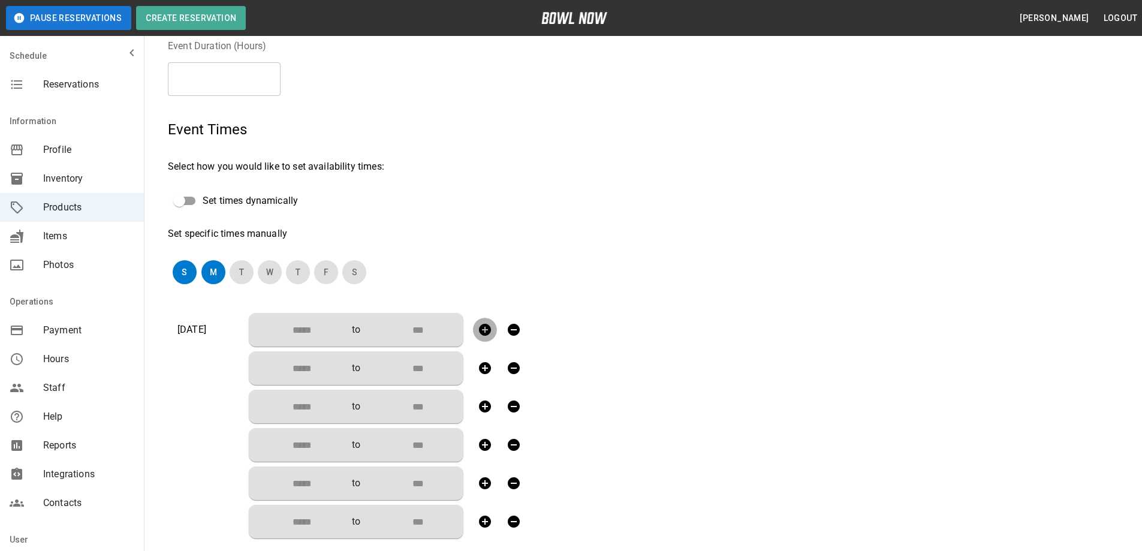
click at [484, 330] on icon "button" at bounding box center [485, 329] width 14 height 14
click at [245, 276] on button "T" at bounding box center [242, 272] width 24 height 24
click at [481, 335] on icon "button" at bounding box center [485, 329] width 14 height 14
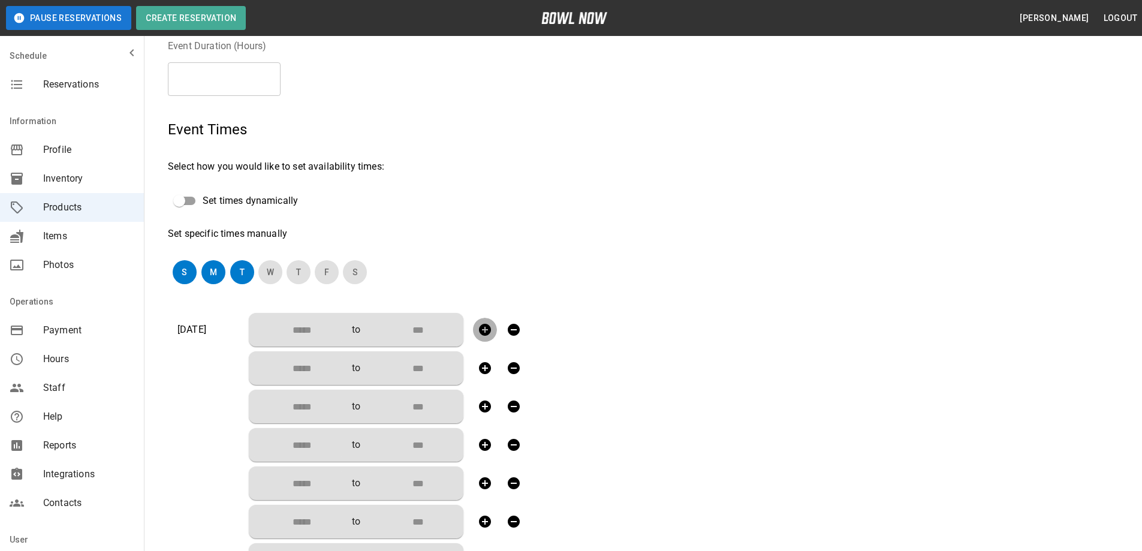
click at [481, 335] on icon "button" at bounding box center [485, 329] width 14 height 14
click at [481, 334] on icon "button" at bounding box center [485, 330] width 12 height 12
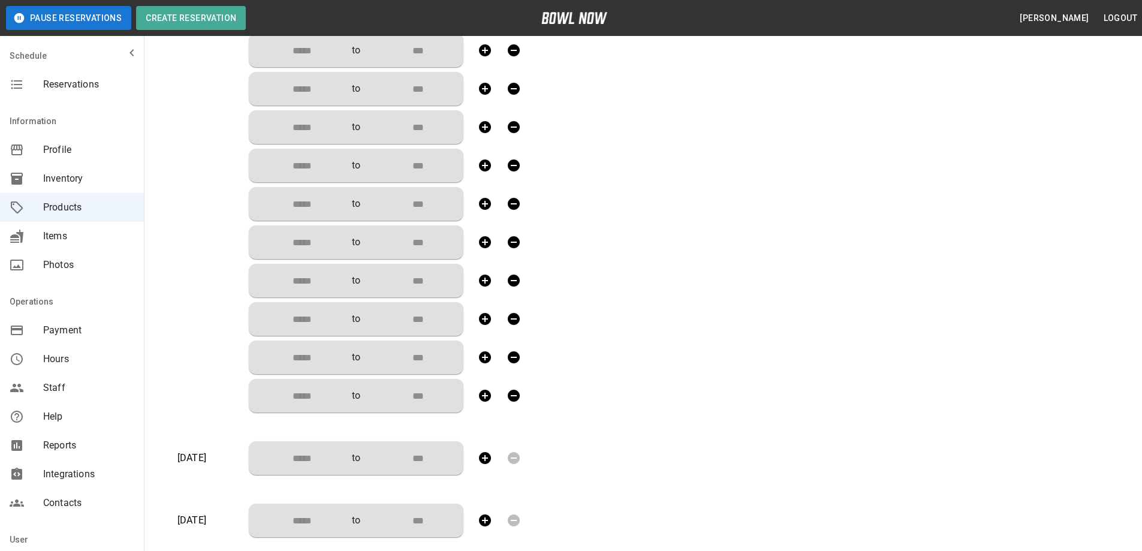
scroll to position [539, 0]
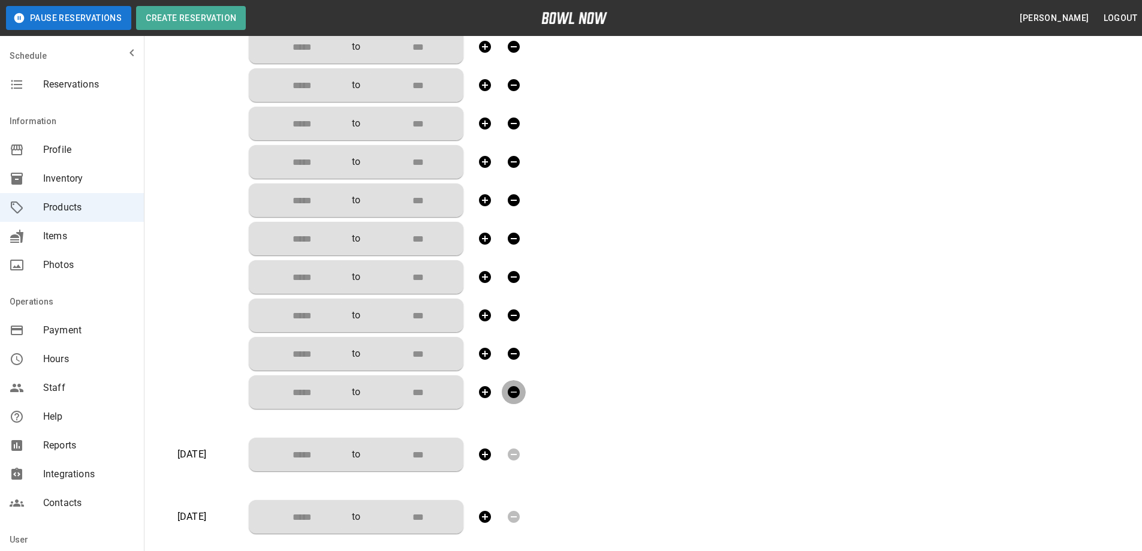
click at [514, 391] on icon "button" at bounding box center [514, 392] width 12 height 12
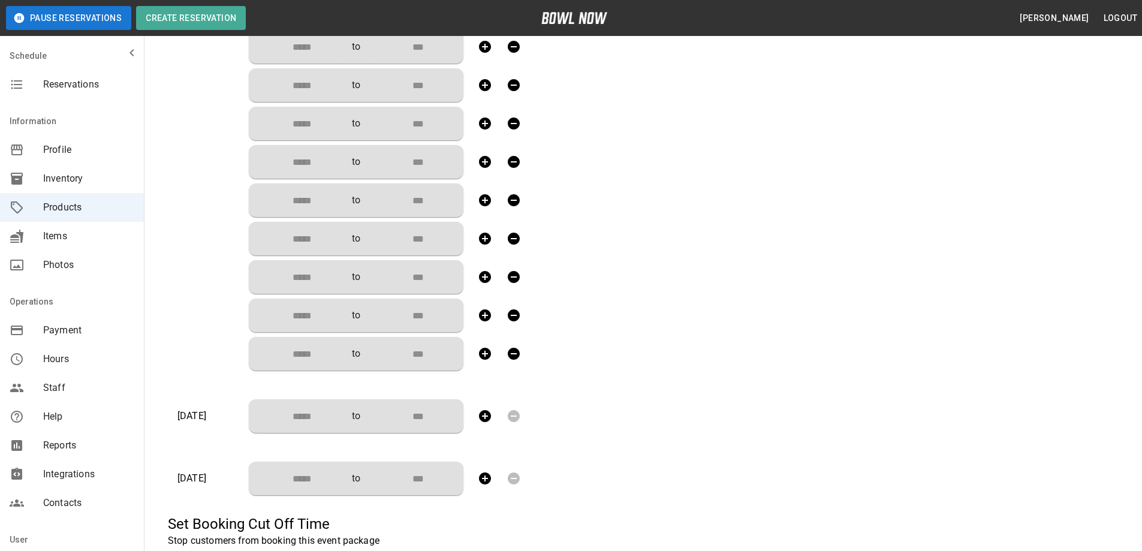
click at [508, 357] on icon "button" at bounding box center [513, 353] width 14 height 14
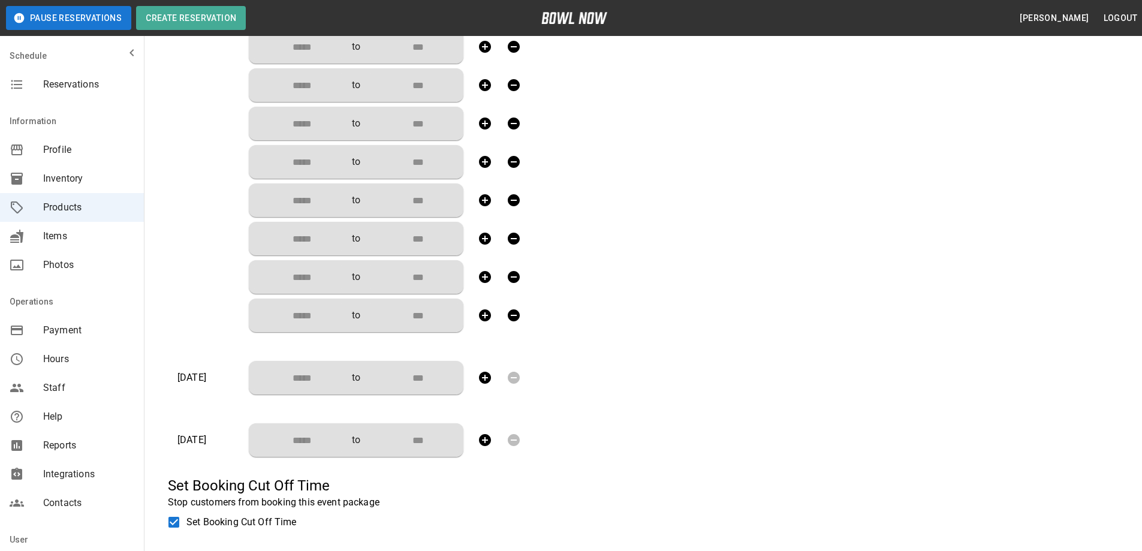
click at [509, 319] on icon "button" at bounding box center [514, 315] width 12 height 12
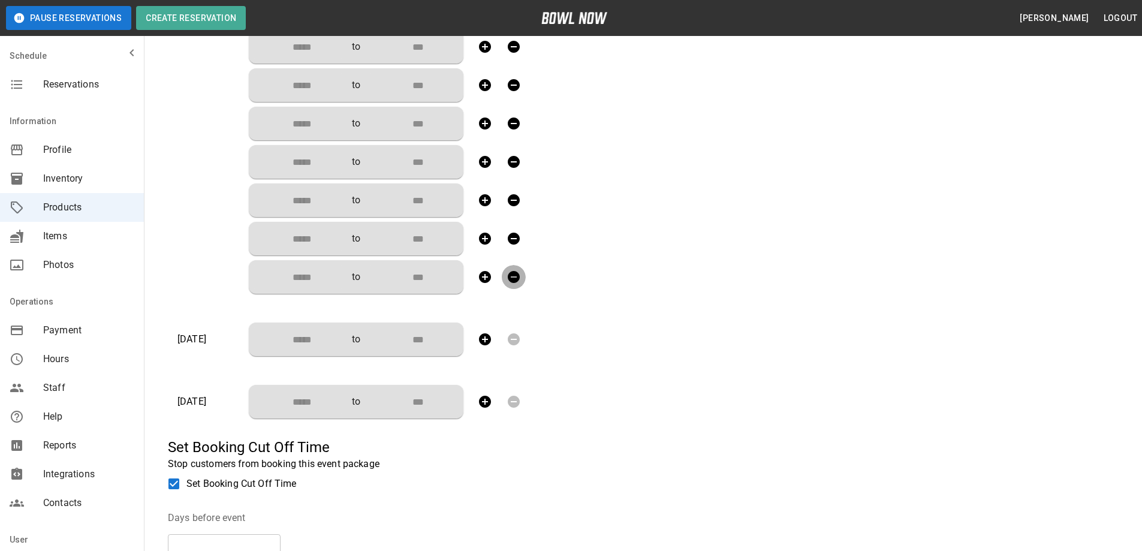
click at [512, 273] on icon "button" at bounding box center [514, 277] width 12 height 12
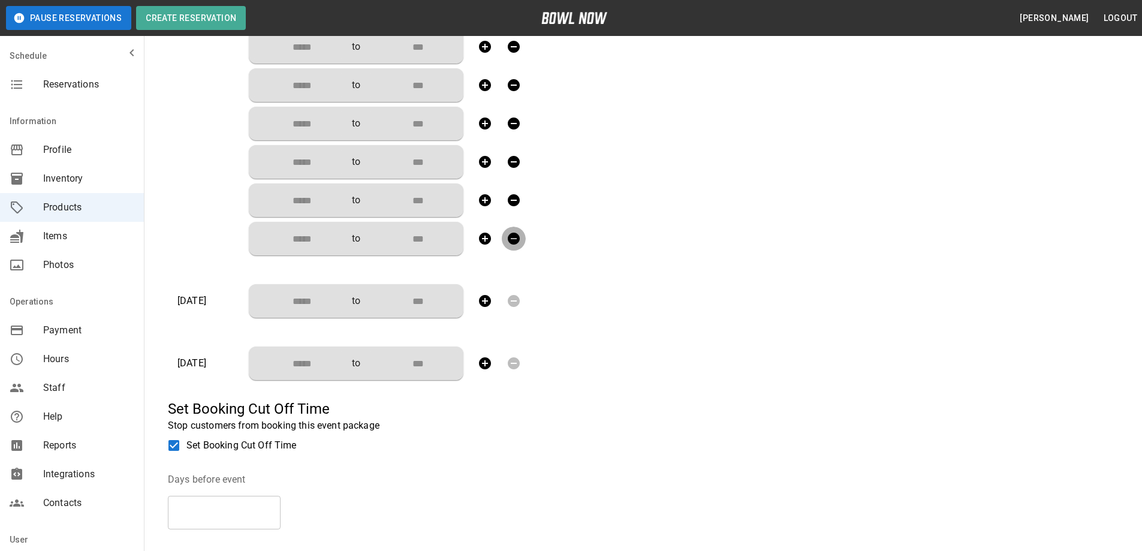
click at [508, 238] on icon "button" at bounding box center [514, 239] width 12 height 12
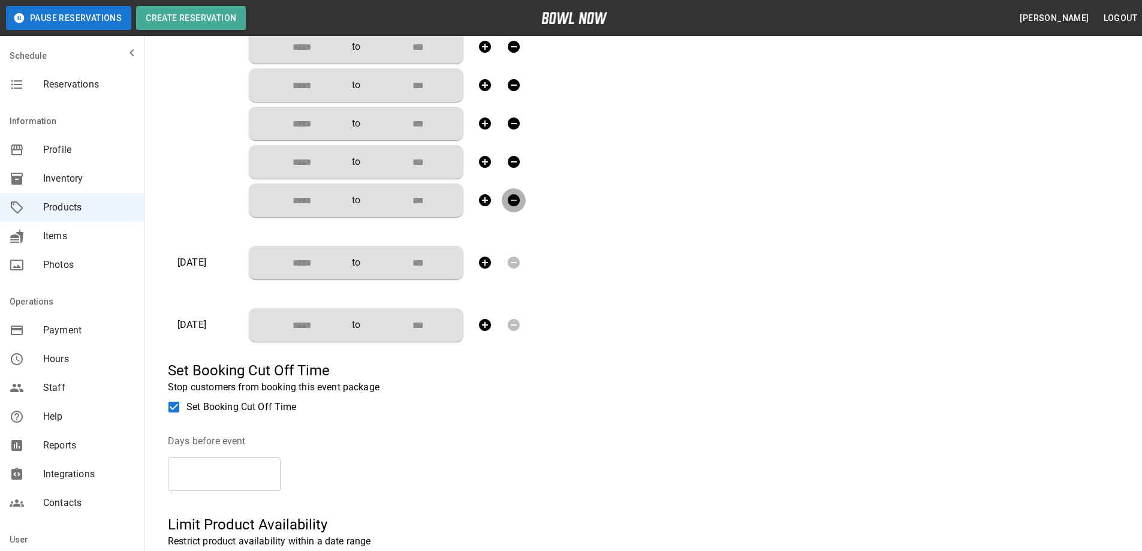
click at [513, 198] on icon "button" at bounding box center [514, 200] width 12 height 12
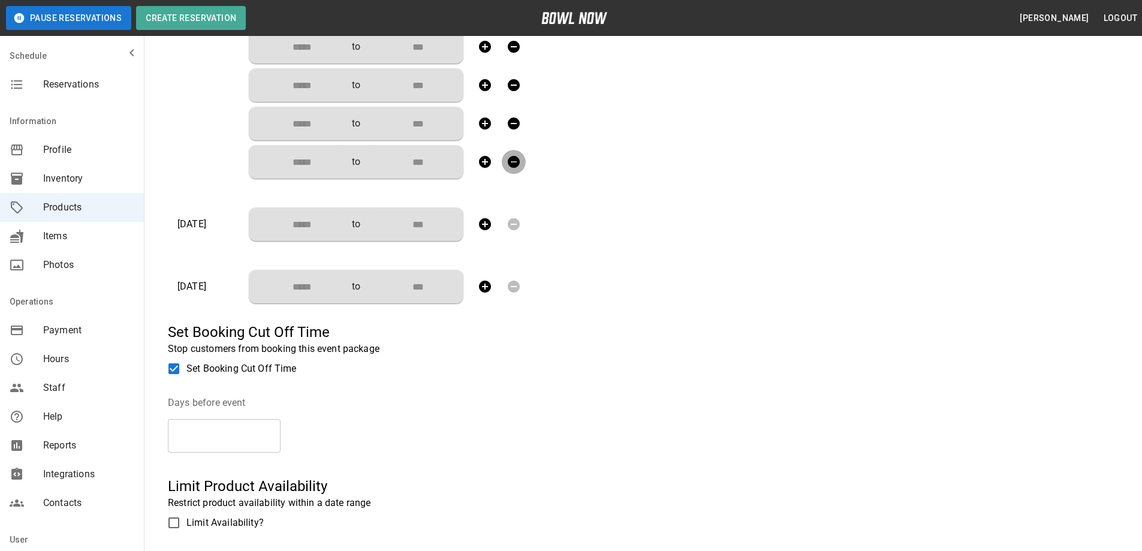
click at [508, 159] on icon "button" at bounding box center [513, 162] width 14 height 14
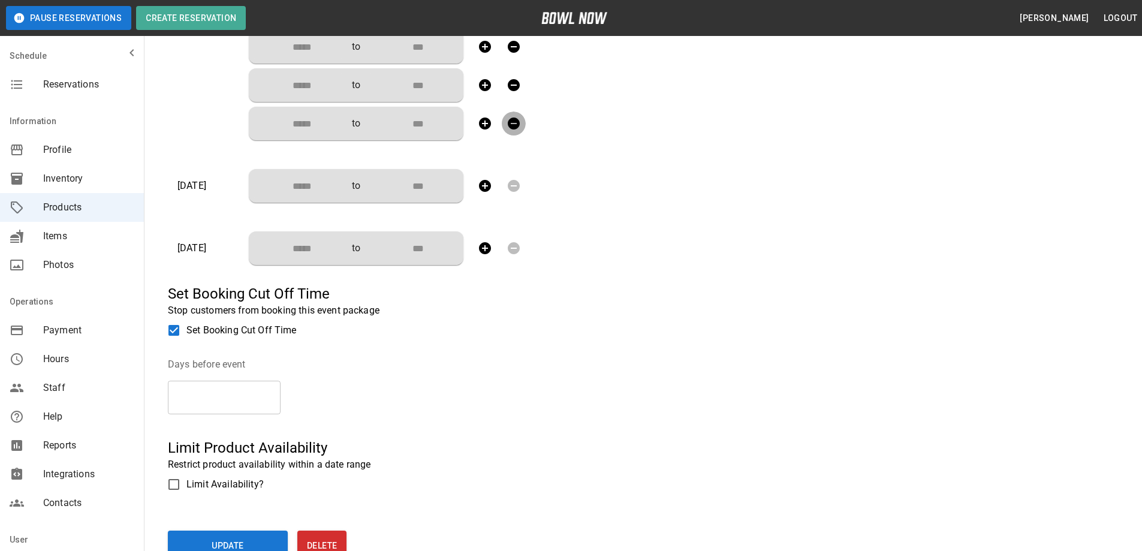
click at [514, 126] on icon "button" at bounding box center [514, 123] width 12 height 12
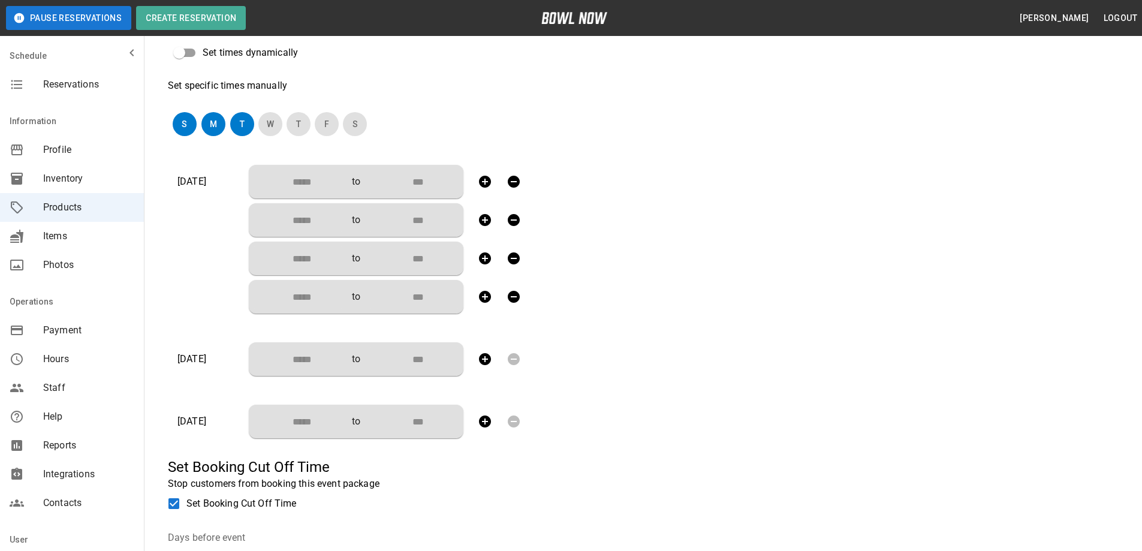
scroll to position [300, 0]
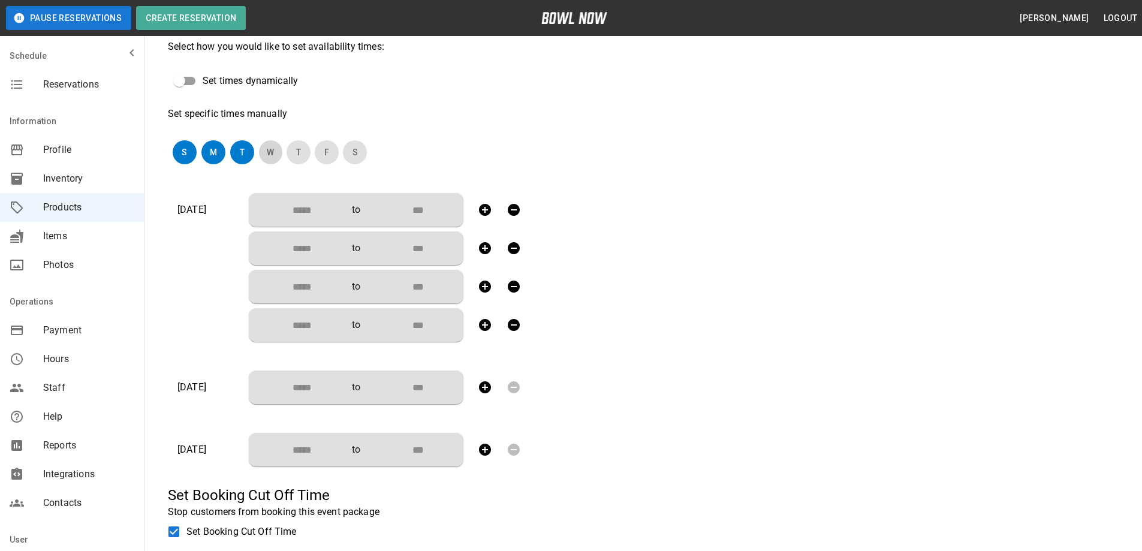
click at [270, 157] on button "W" at bounding box center [270, 152] width 24 height 24
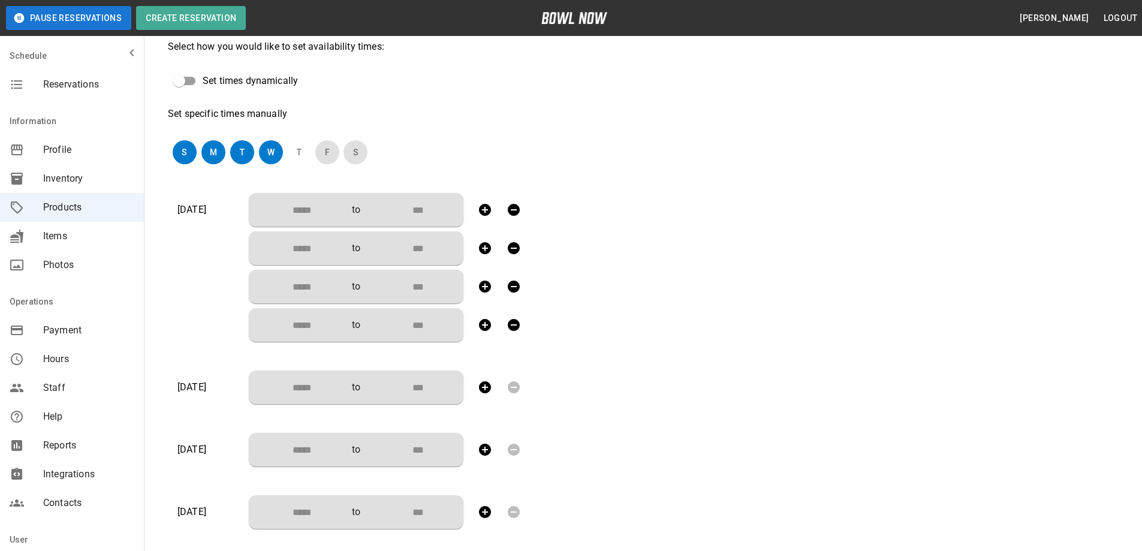
click at [297, 152] on button "T" at bounding box center [299, 152] width 24 height 24
click at [327, 155] on button "F" at bounding box center [328, 152] width 24 height 24
click at [358, 153] on button "S" at bounding box center [357, 152] width 24 height 24
click at [310, 213] on input "Choose time" at bounding box center [297, 210] width 79 height 24
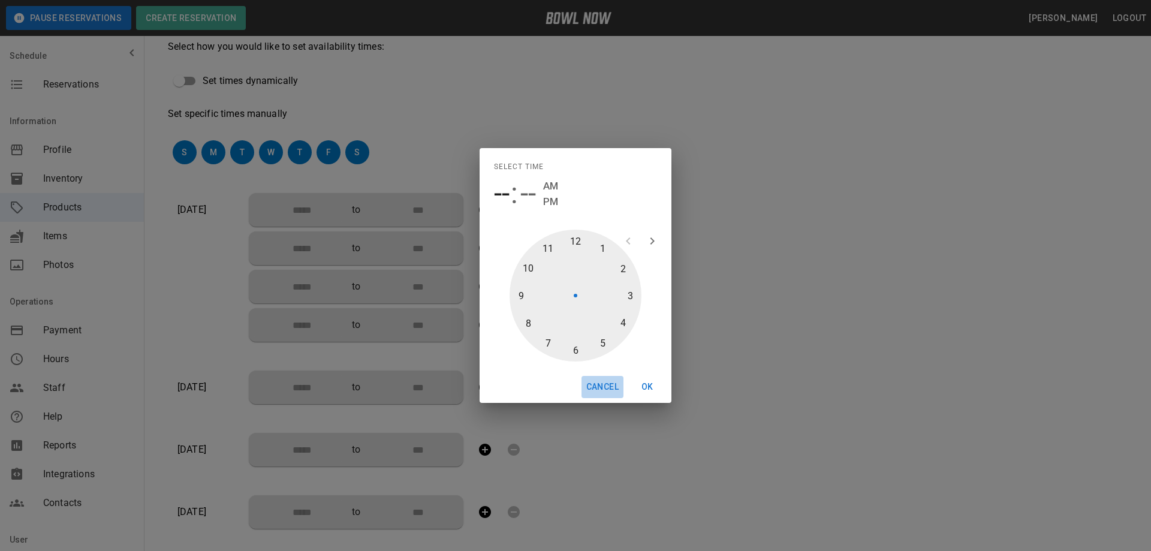
click at [599, 385] on button "Cancel" at bounding box center [602, 387] width 42 height 22
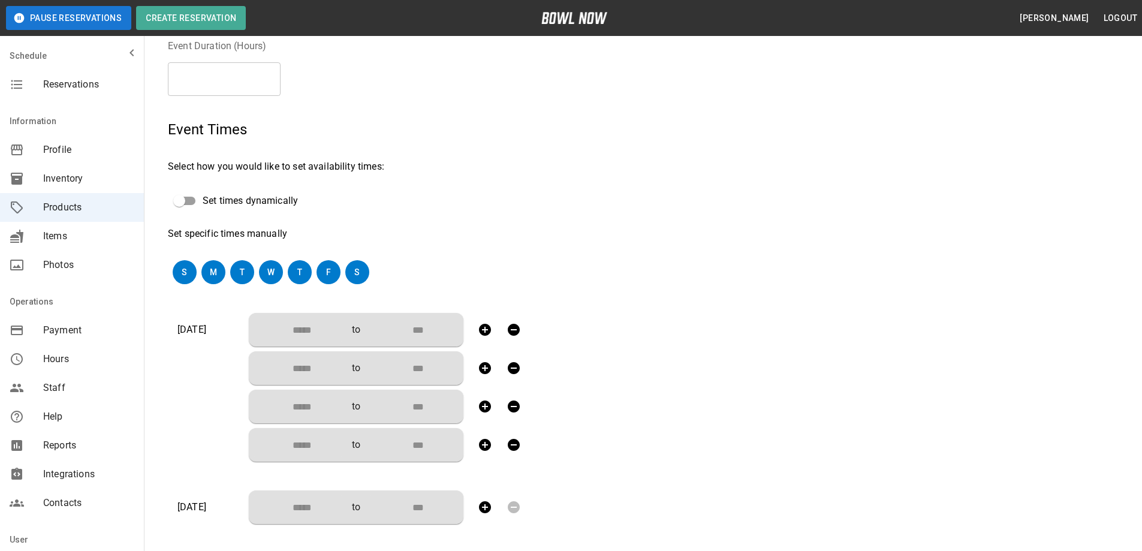
scroll to position [240, 0]
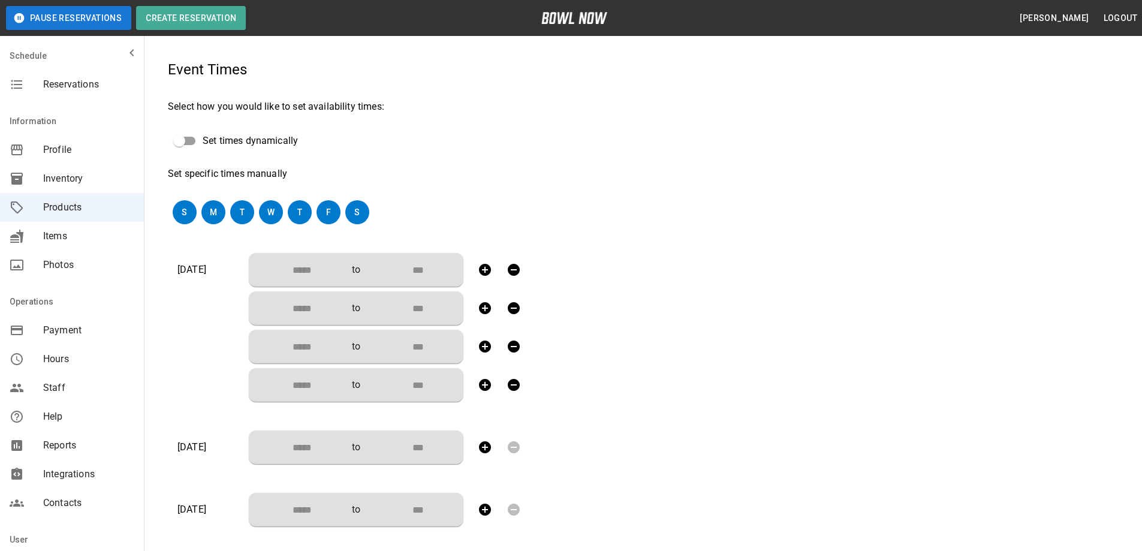
click at [304, 269] on input "Choose time" at bounding box center [297, 270] width 79 height 24
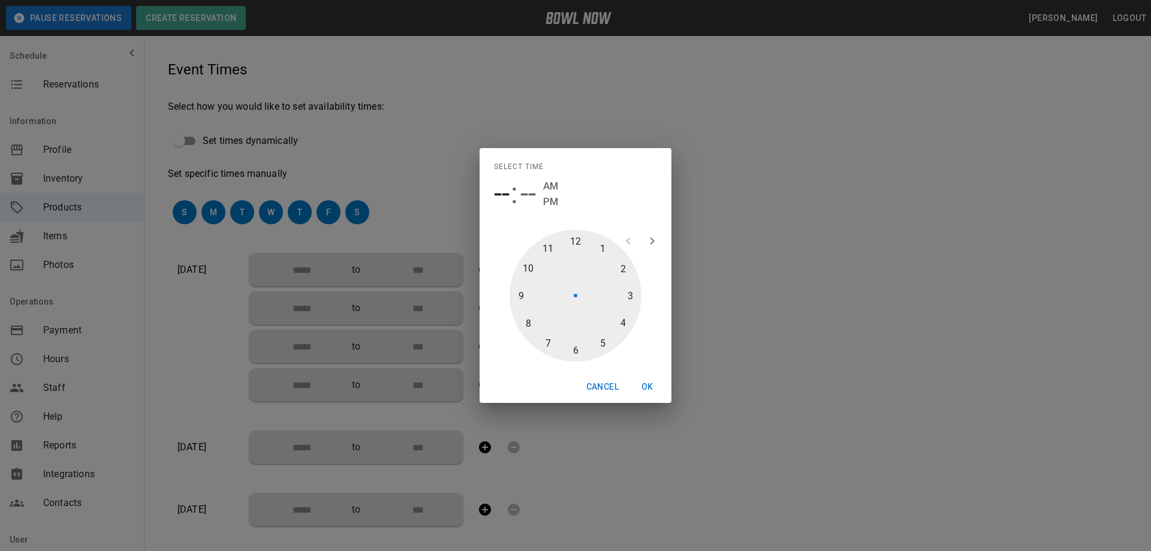
click at [571, 241] on div at bounding box center [575, 296] width 132 height 132
type input "********"
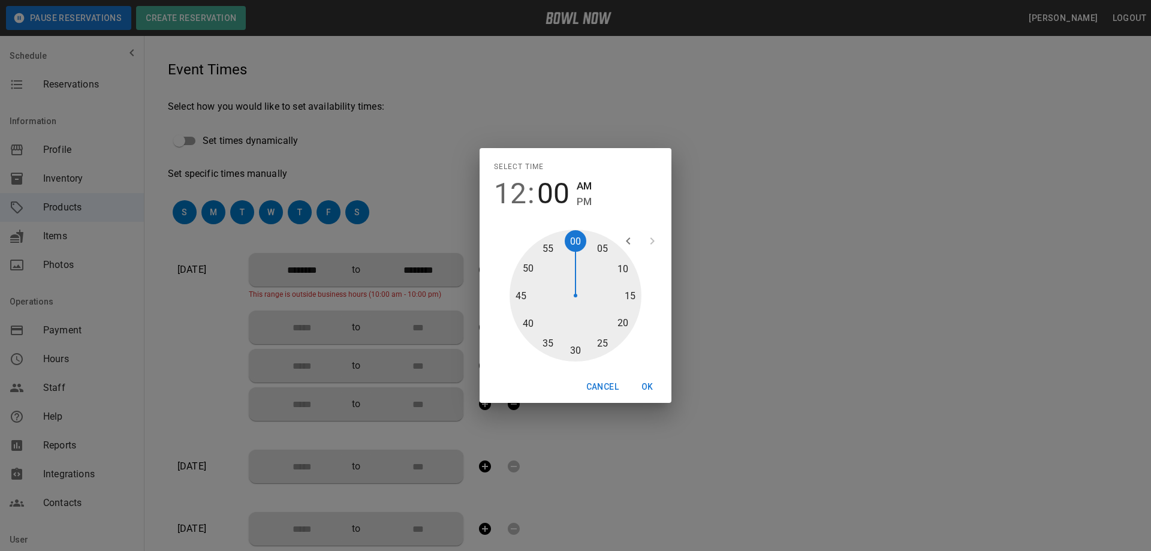
click at [576, 352] on div at bounding box center [575, 296] width 132 height 132
type input "********"
click at [580, 201] on span "PM" at bounding box center [584, 202] width 15 height 16
type input "********"
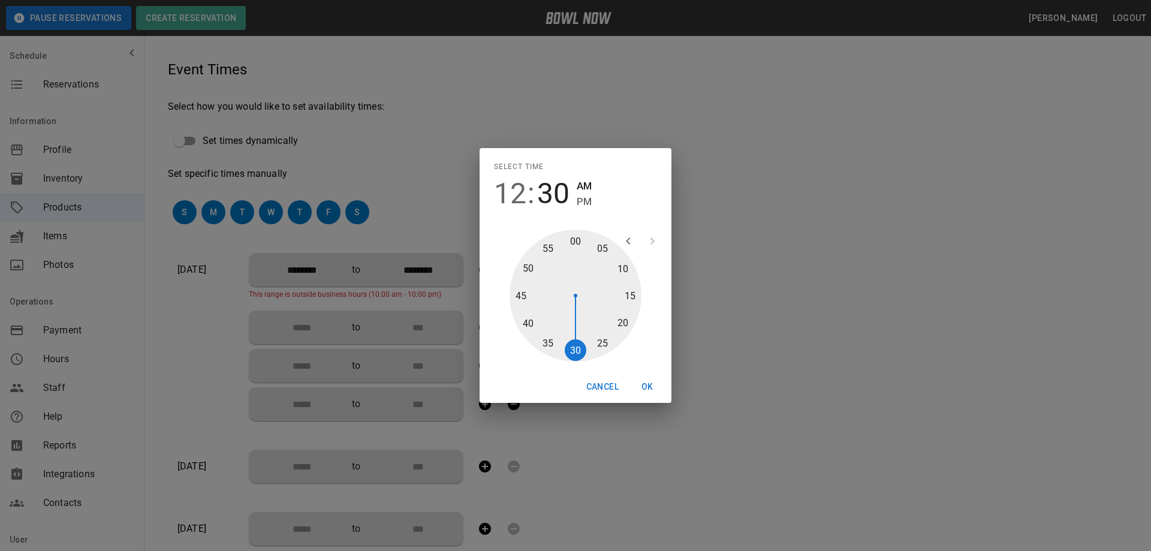
type input "********"
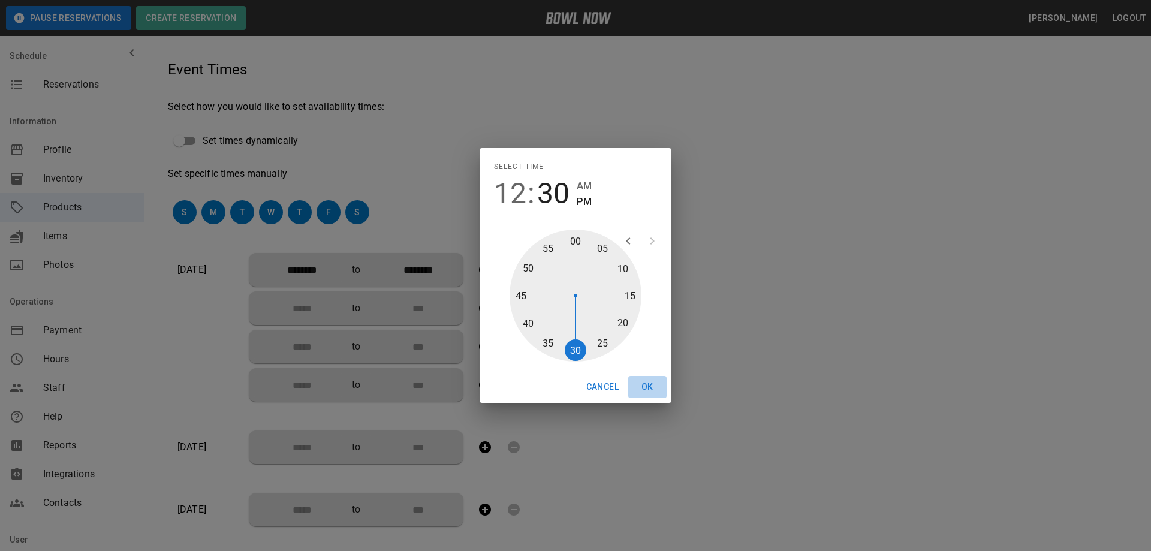
click at [647, 381] on button "OK" at bounding box center [647, 387] width 38 height 22
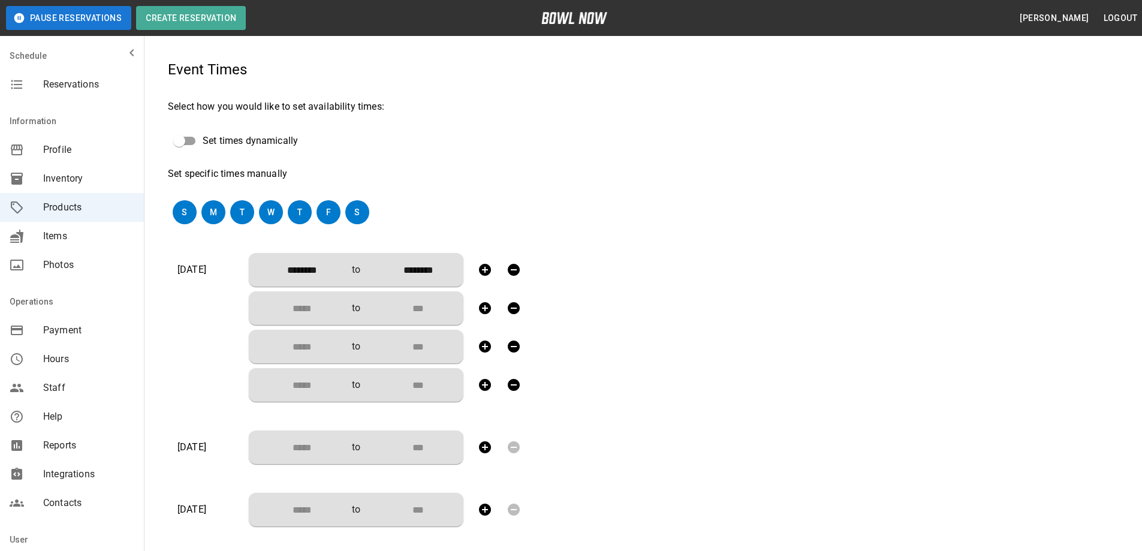
click at [301, 309] on input "Choose time" at bounding box center [297, 308] width 79 height 24
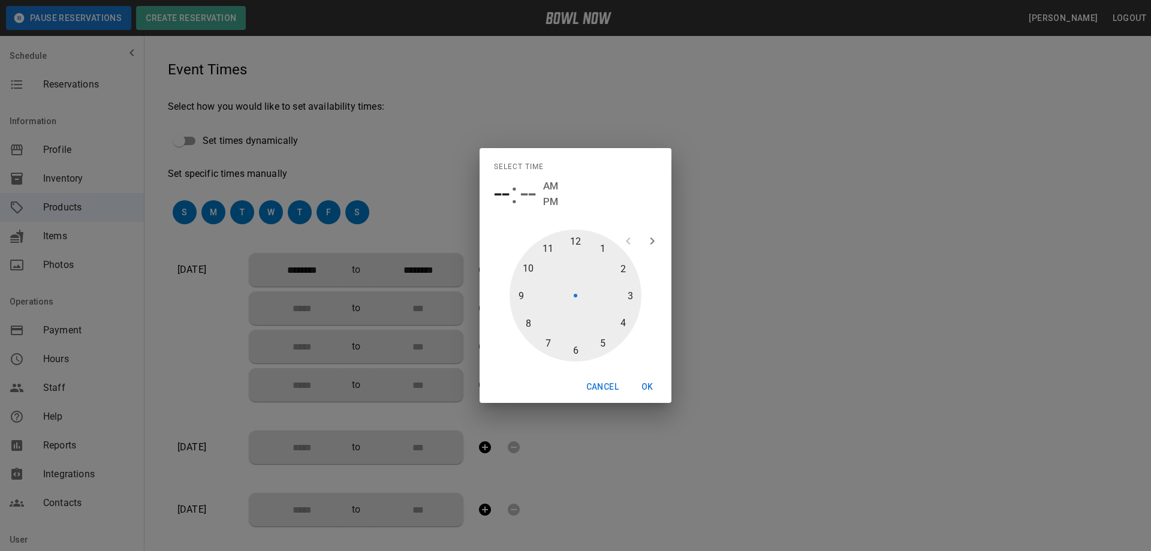
click at [628, 267] on div at bounding box center [575, 296] width 132 height 132
type input "********"
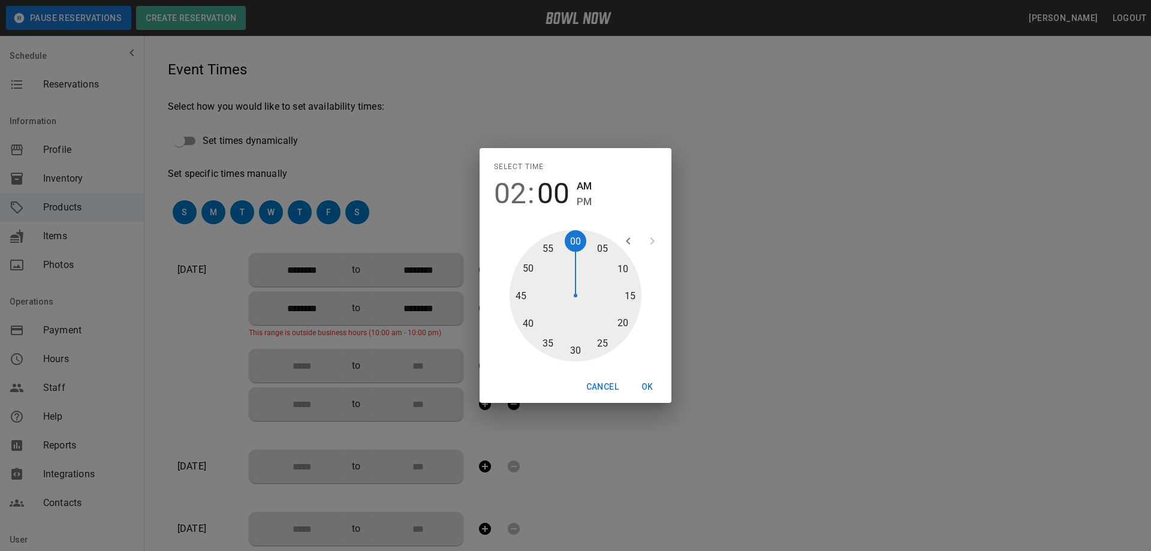
type input "********"
click at [576, 348] on div at bounding box center [575, 296] width 132 height 132
type input "********"
click at [578, 198] on span "PM" at bounding box center [584, 202] width 15 height 16
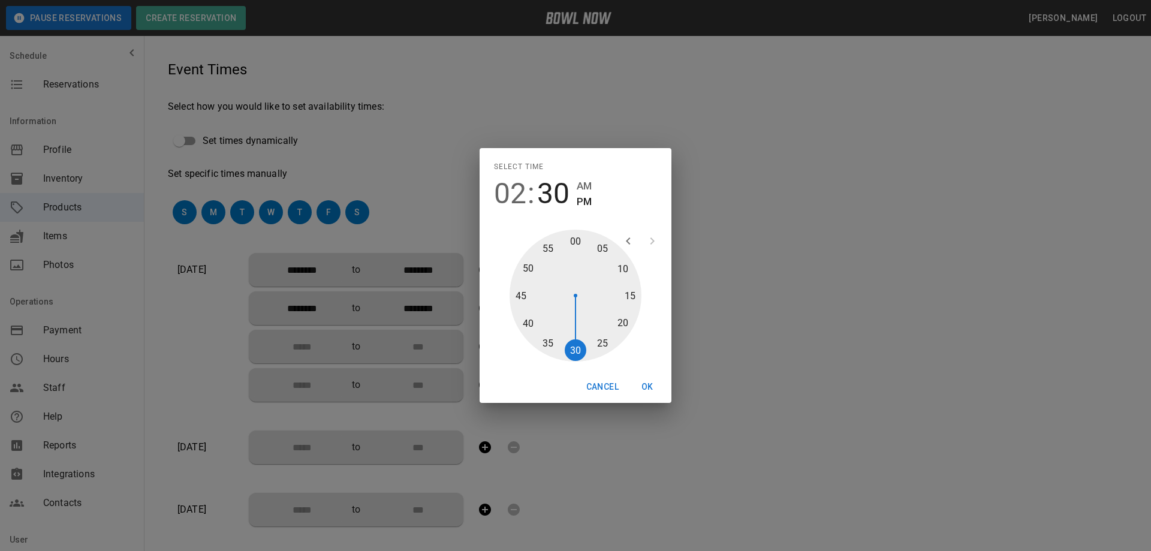
type input "********"
click at [647, 385] on button "OK" at bounding box center [647, 387] width 38 height 22
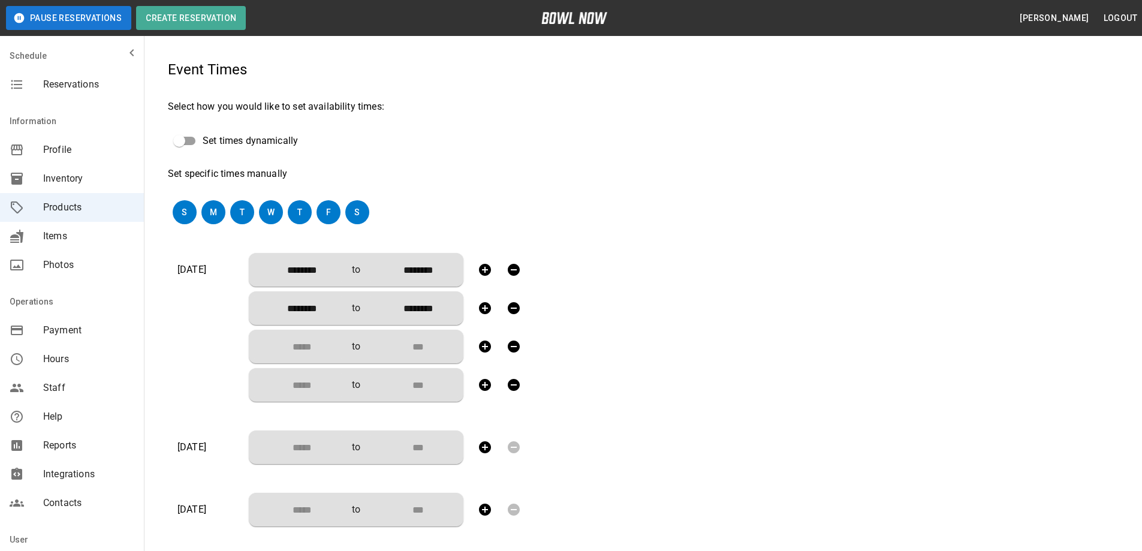
click at [283, 338] on input "Choose time" at bounding box center [297, 346] width 79 height 24
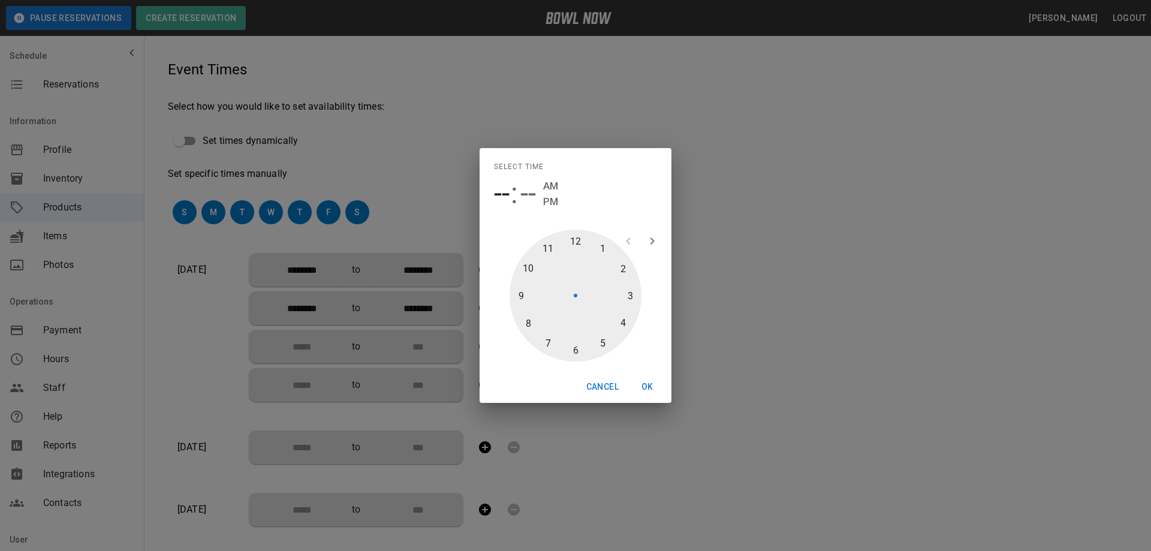
click at [623, 322] on div at bounding box center [575, 296] width 132 height 132
type input "********"
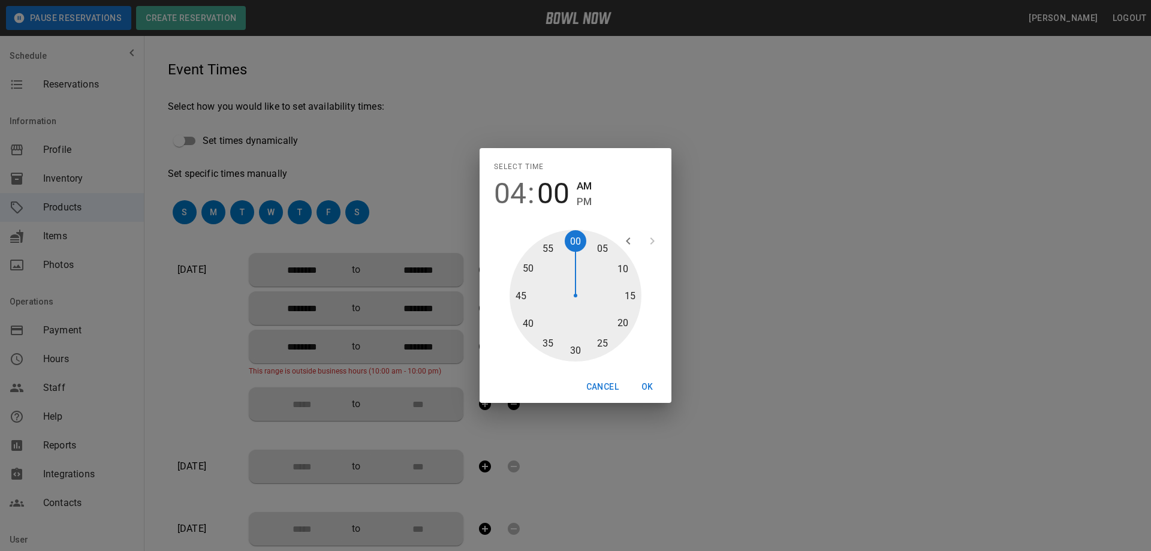
click at [577, 348] on div at bounding box center [575, 296] width 132 height 132
type input "********"
click at [583, 201] on span "PM" at bounding box center [584, 202] width 15 height 16
type input "********"
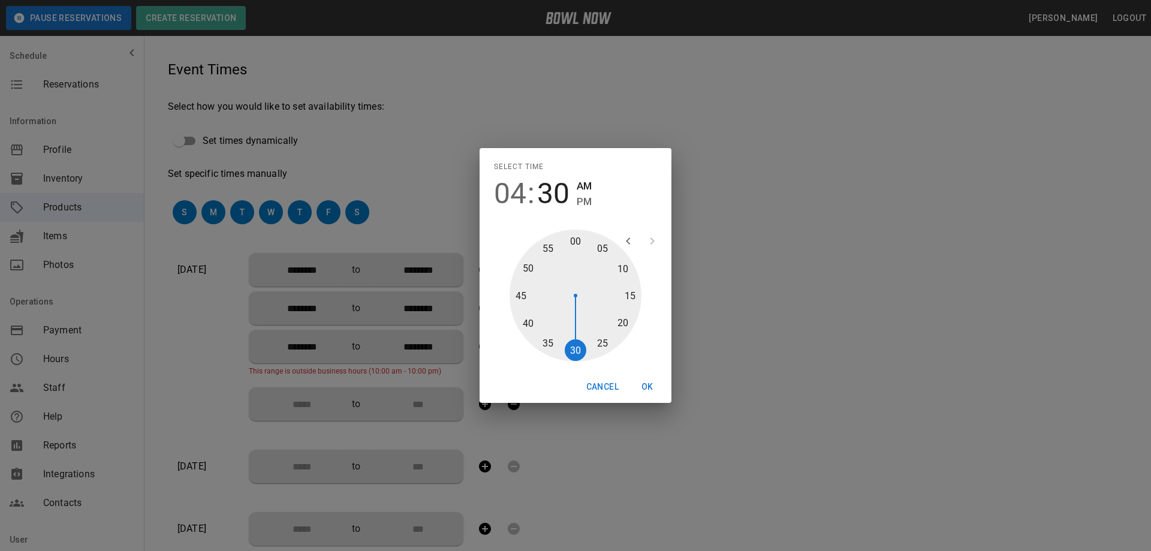
type input "********"
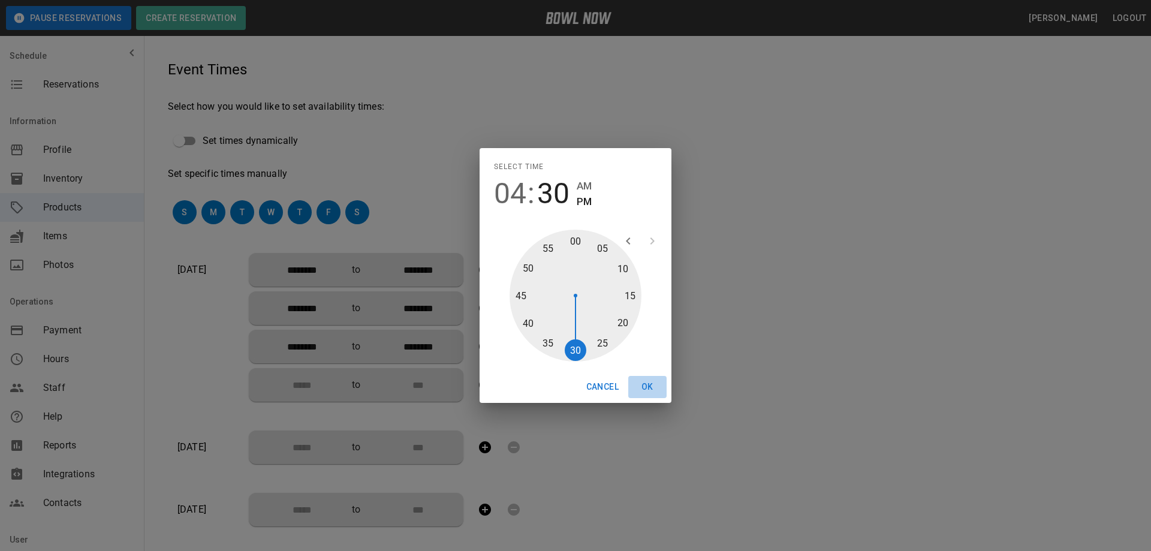
click at [651, 385] on button "OK" at bounding box center [647, 387] width 38 height 22
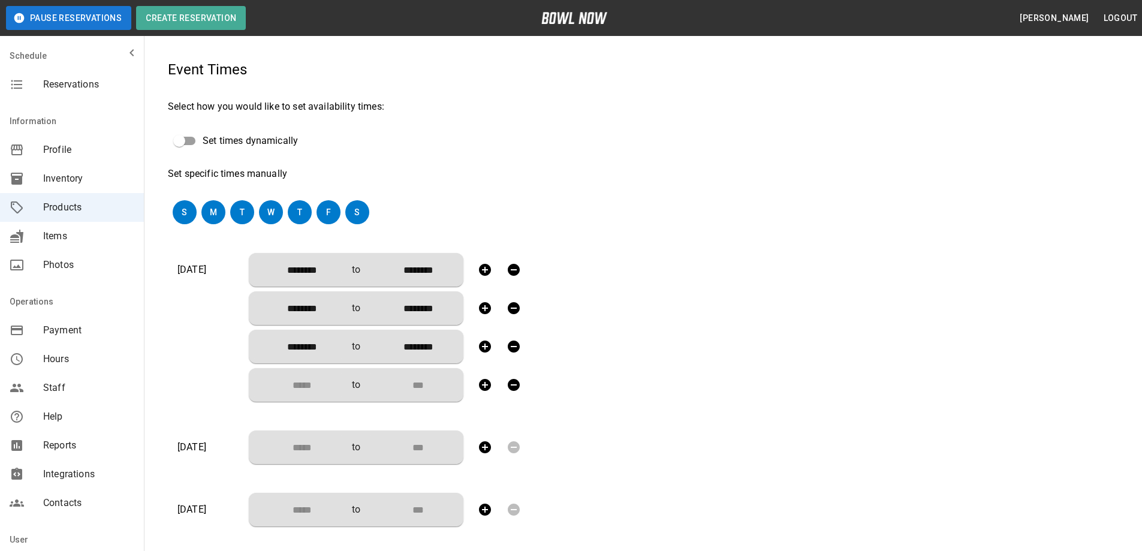
click at [316, 388] on input "Choose time" at bounding box center [297, 385] width 79 height 24
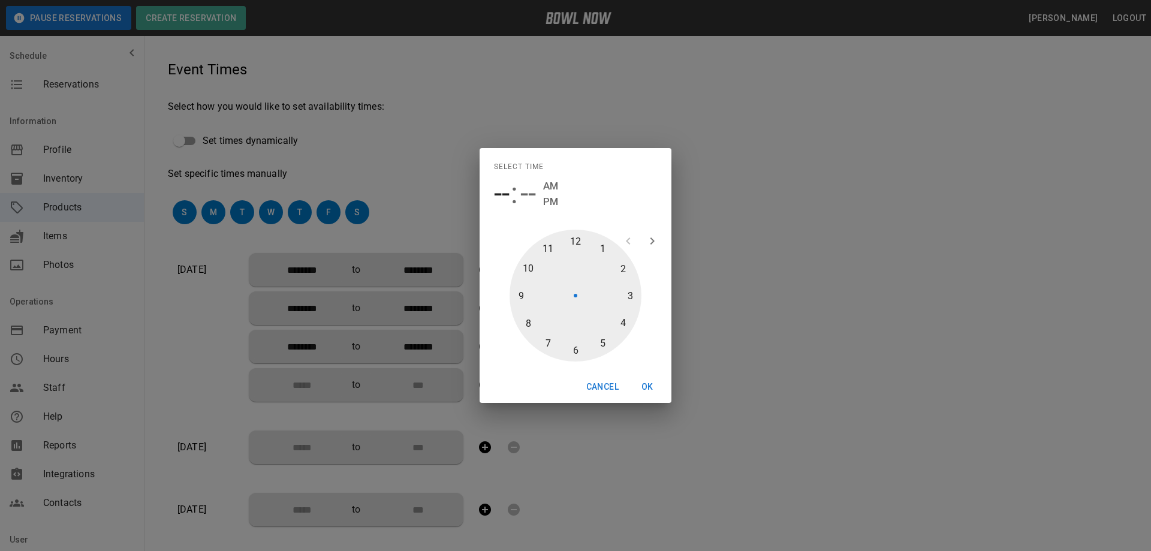
click at [574, 350] on div at bounding box center [575, 296] width 132 height 132
type input "********"
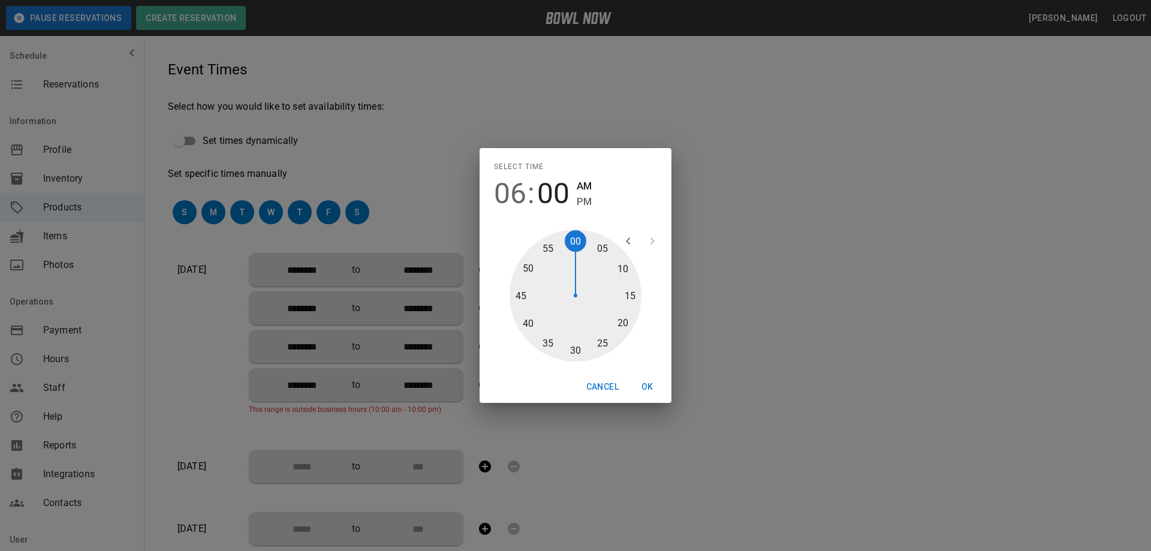
click at [574, 351] on div at bounding box center [575, 296] width 132 height 132
type input "********"
click at [585, 203] on span "PM" at bounding box center [584, 202] width 15 height 16
type input "********"
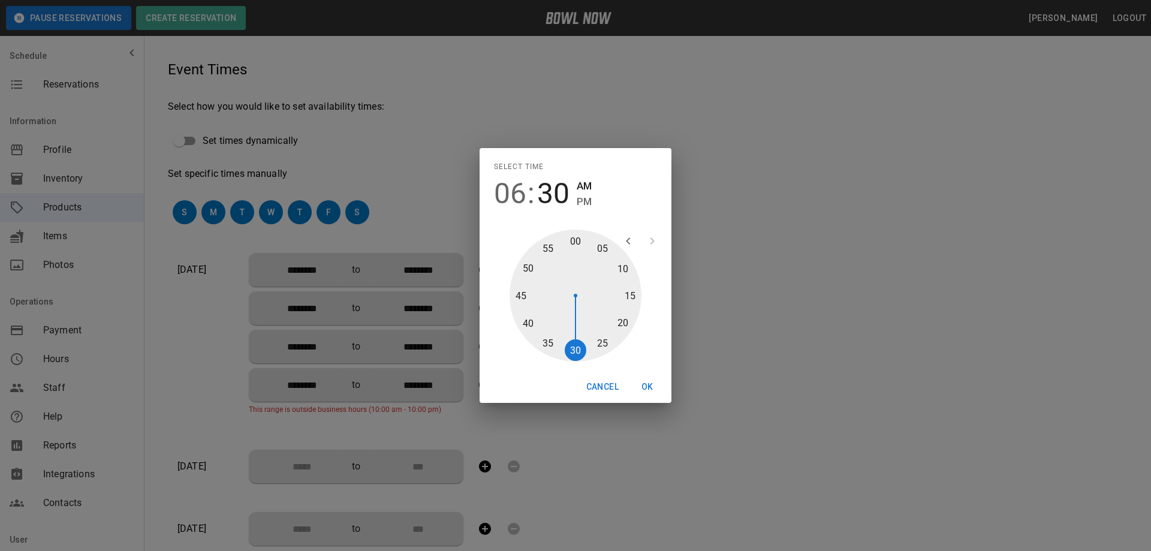
type input "********"
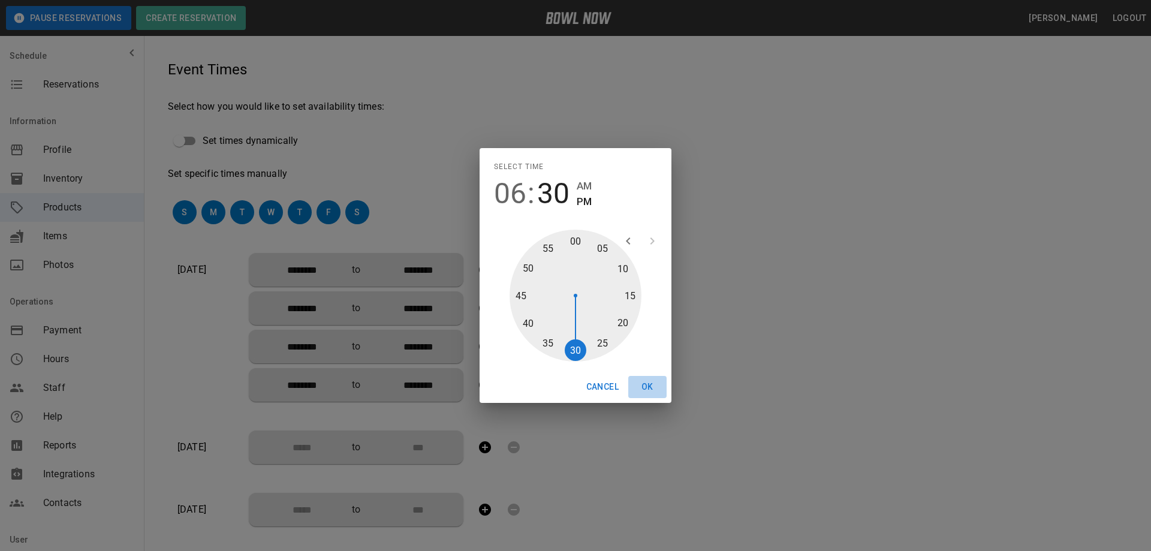
click at [649, 386] on button "OK" at bounding box center [647, 387] width 38 height 22
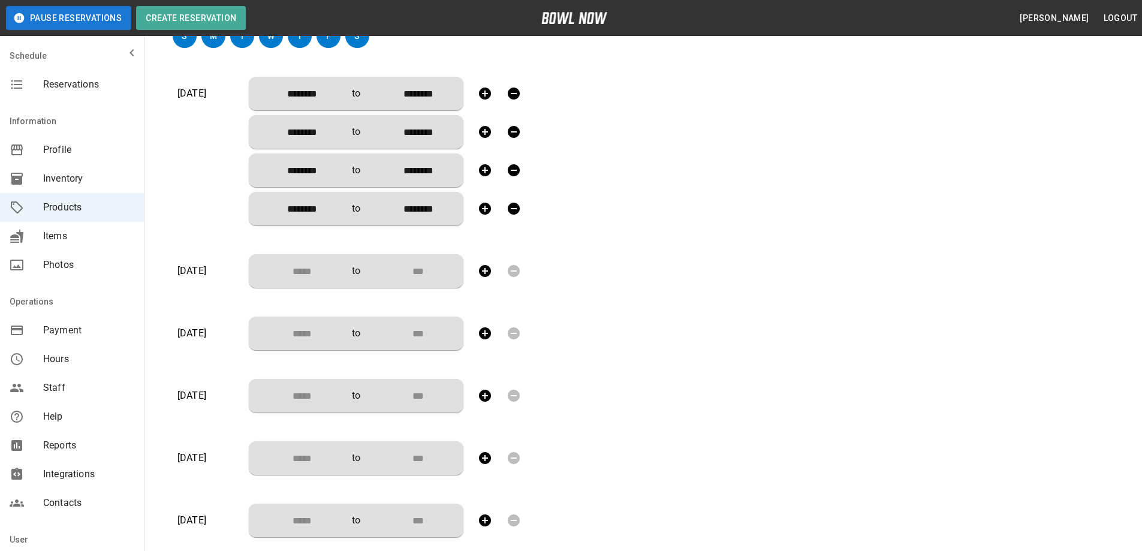
scroll to position [420, 0]
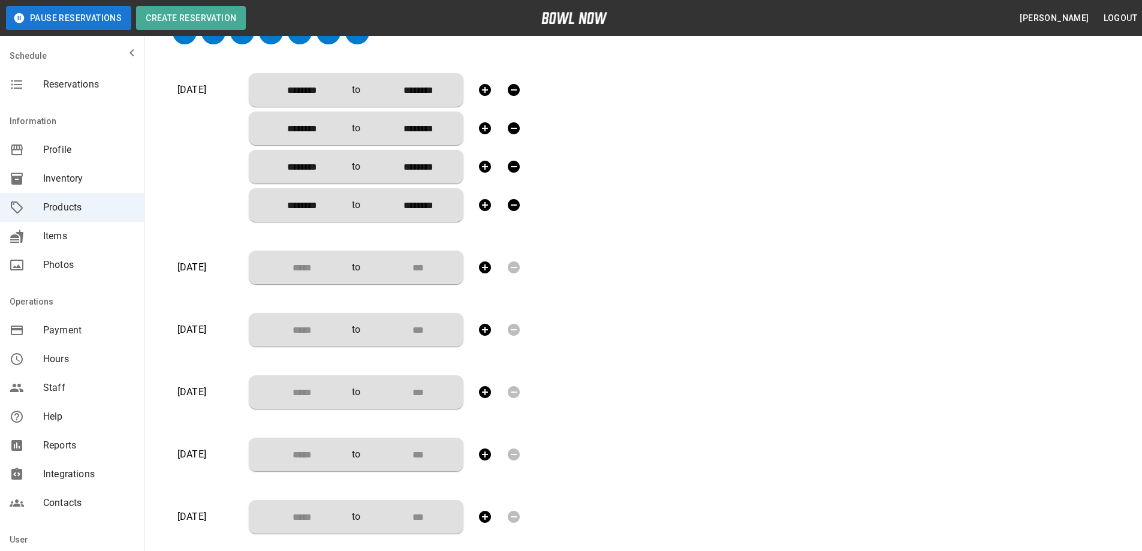
click at [316, 268] on input "Choose time" at bounding box center [297, 267] width 79 height 24
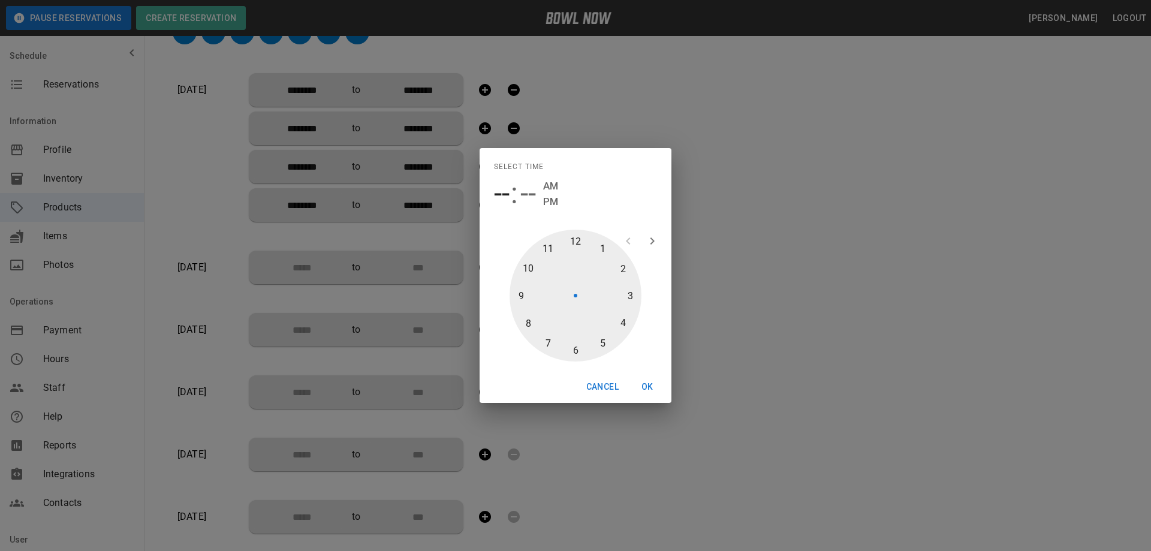
click at [319, 269] on div "Select time -- : -- AM PM 1 2 3 4 5 6 7 8 9 10 11 12 Cancel OK" at bounding box center [575, 275] width 1151 height 551
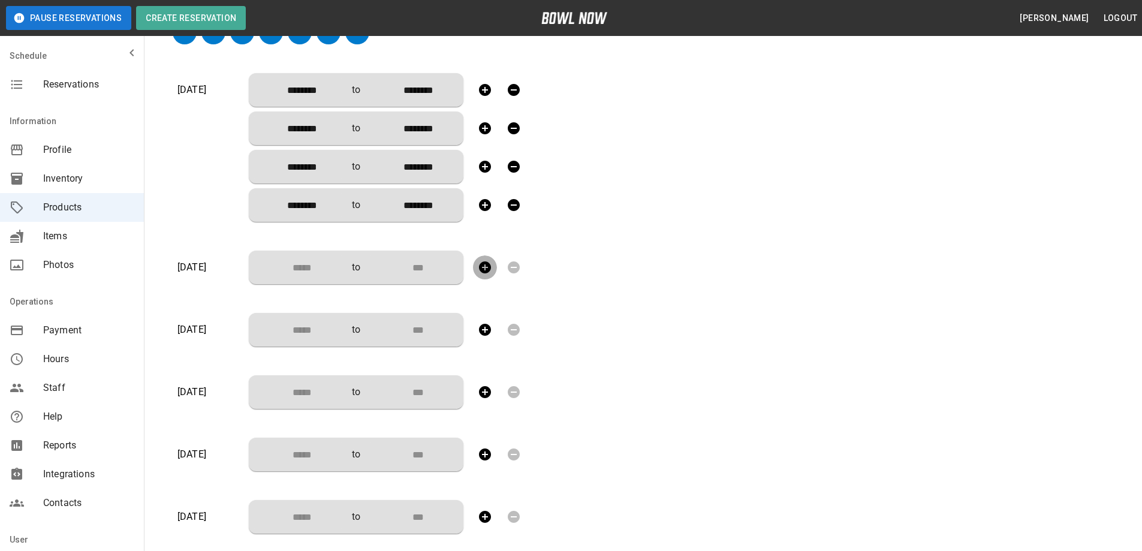
click at [475, 271] on button "button" at bounding box center [485, 267] width 24 height 24
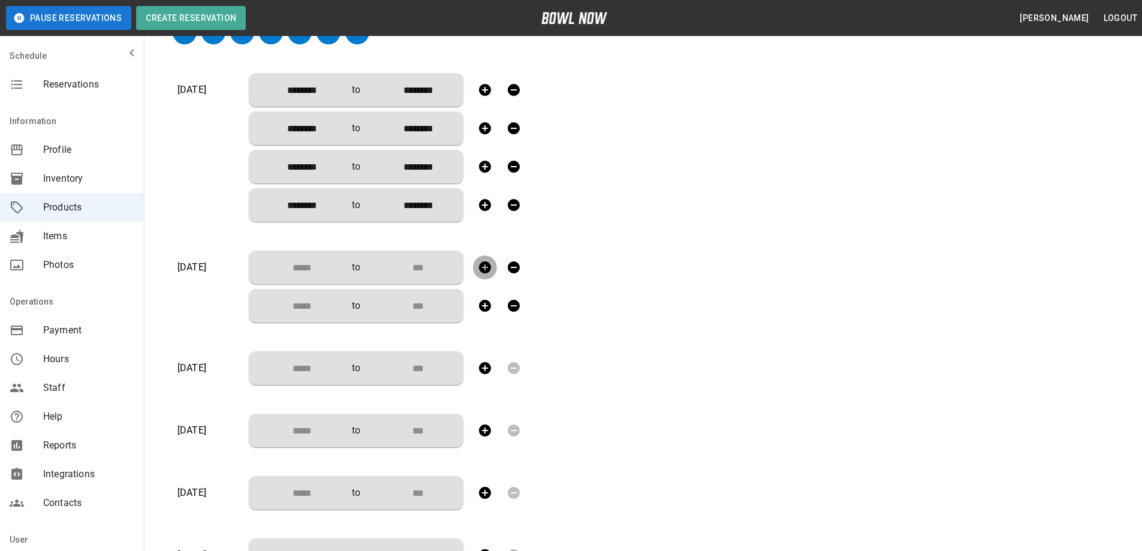
click at [485, 269] on icon "button" at bounding box center [485, 267] width 14 height 14
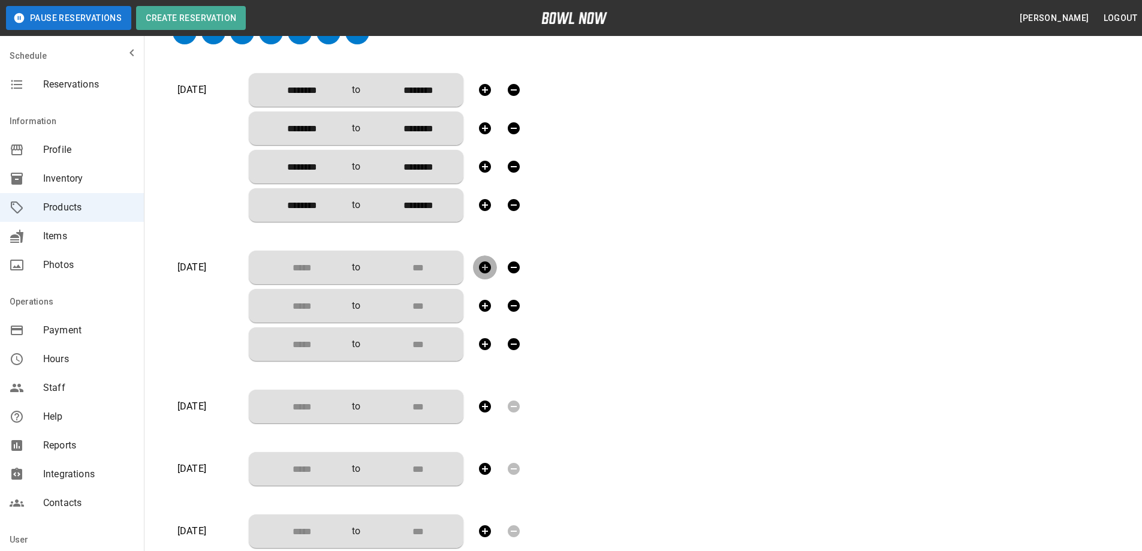
click at [485, 269] on icon "button" at bounding box center [485, 267] width 14 height 14
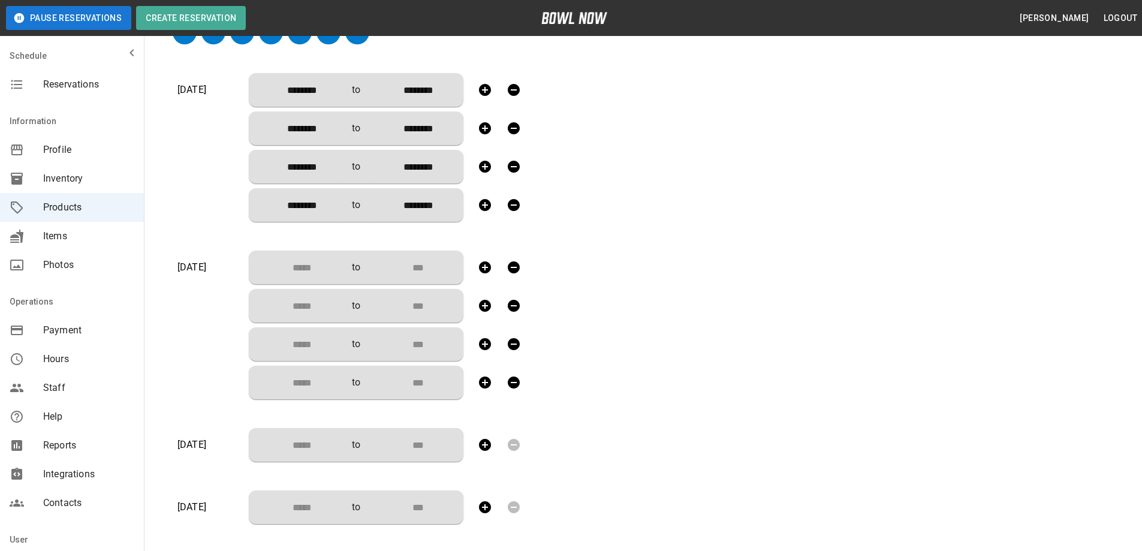
click at [489, 444] on icon "button" at bounding box center [485, 445] width 12 height 12
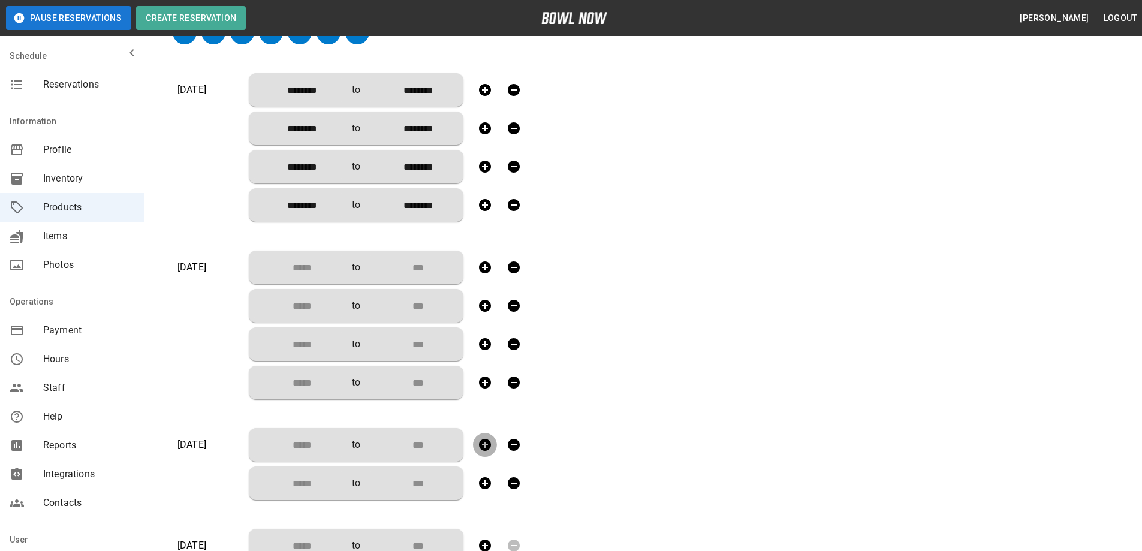
click at [489, 444] on icon "button" at bounding box center [485, 445] width 12 height 12
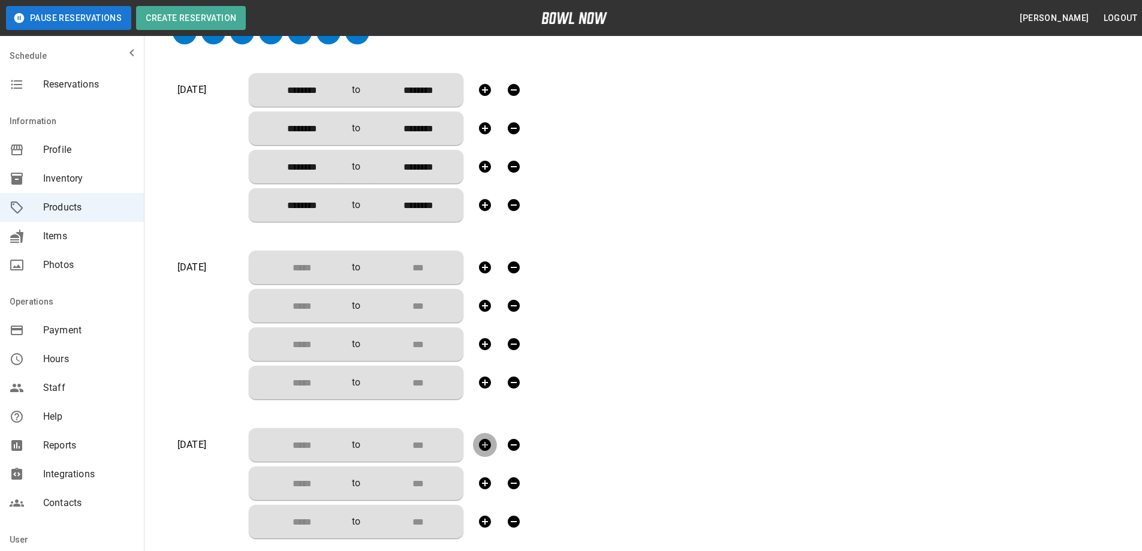
click at [488, 444] on icon "button" at bounding box center [485, 445] width 12 height 12
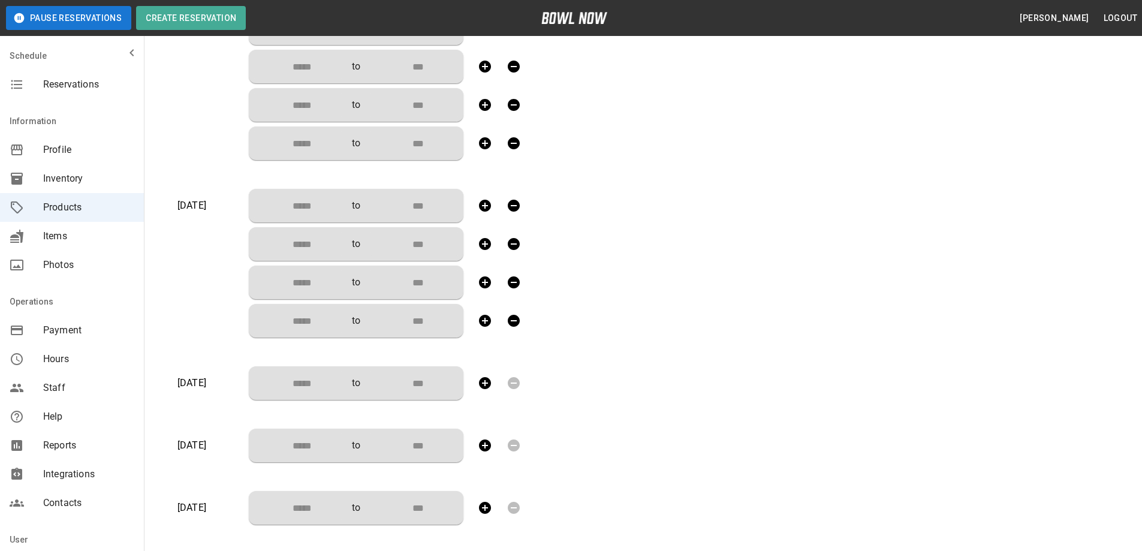
scroll to position [659, 0]
click at [483, 383] on icon "button" at bounding box center [485, 382] width 14 height 14
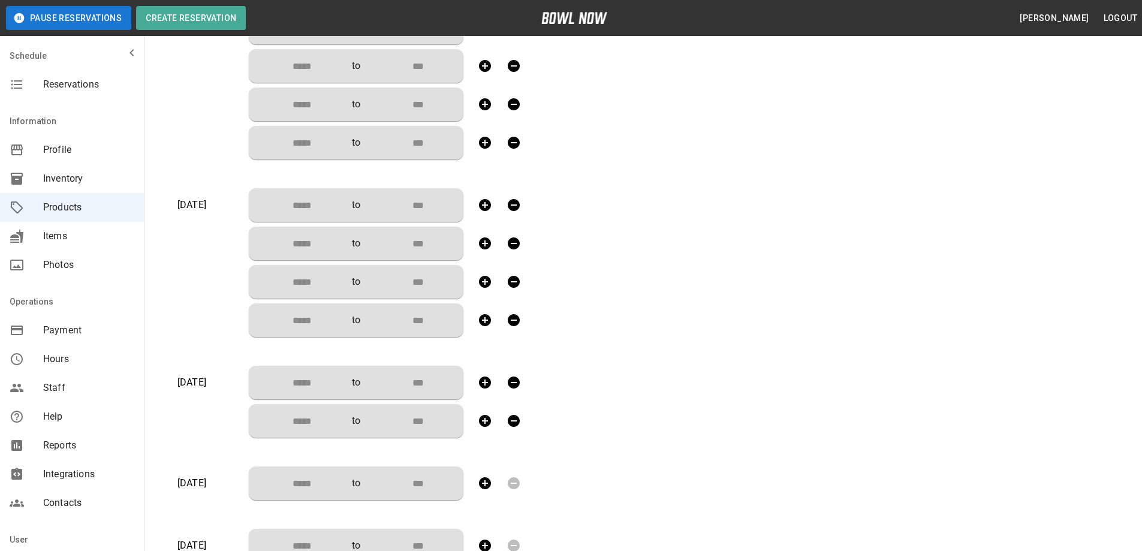
click at [482, 383] on icon "button" at bounding box center [485, 382] width 14 height 14
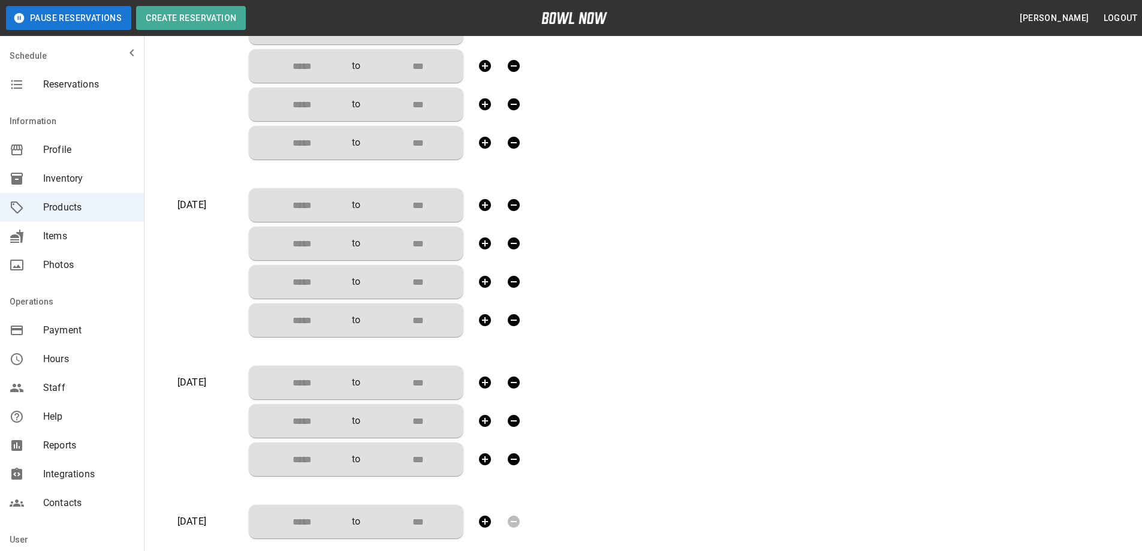
click at [482, 383] on icon "button" at bounding box center [485, 382] width 14 height 14
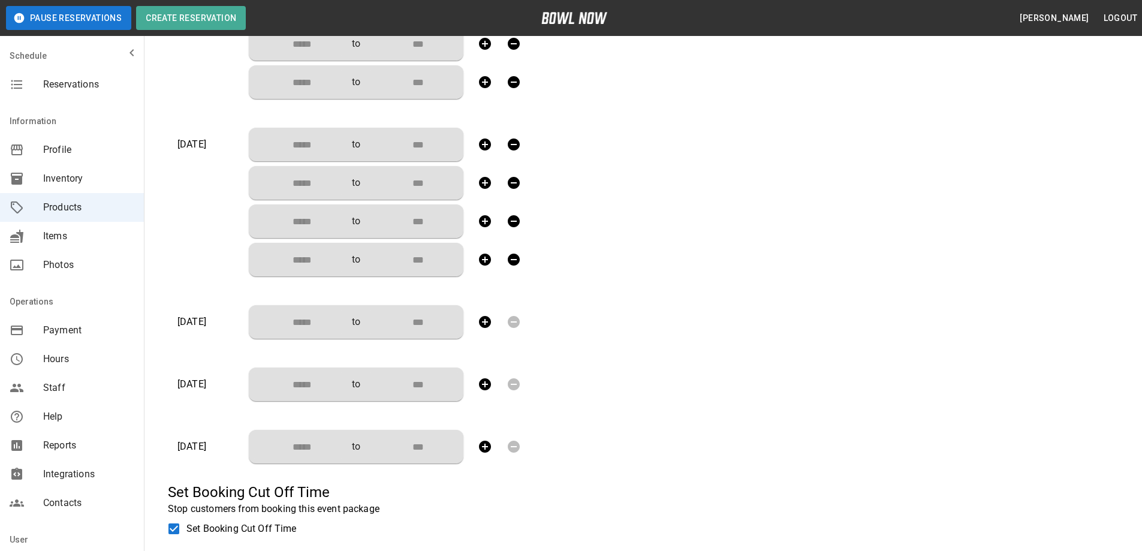
scroll to position [899, 0]
click at [482, 322] on icon "button" at bounding box center [485, 320] width 12 height 12
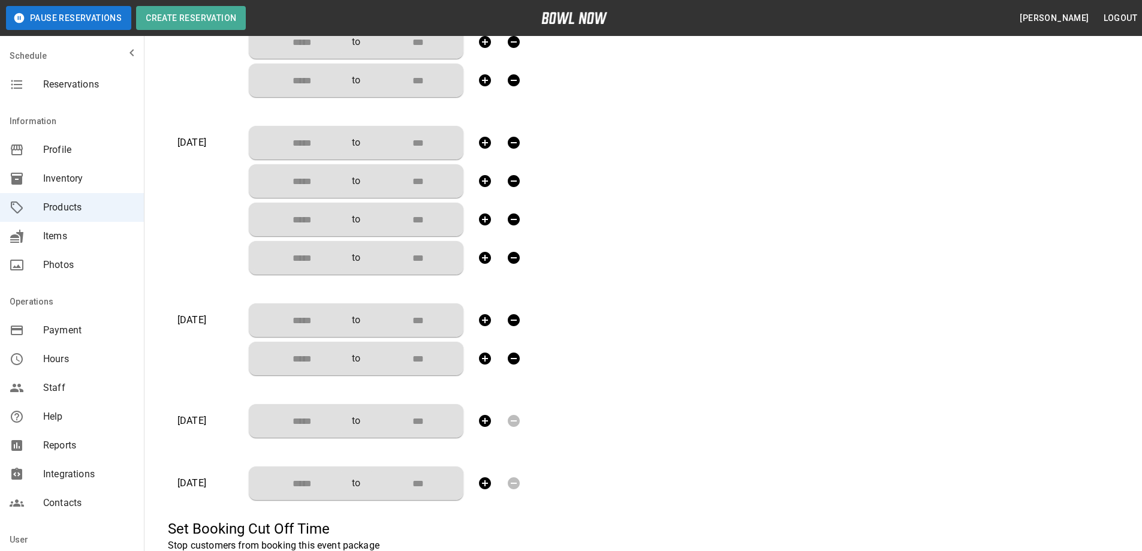
click at [482, 322] on icon "button" at bounding box center [485, 320] width 12 height 12
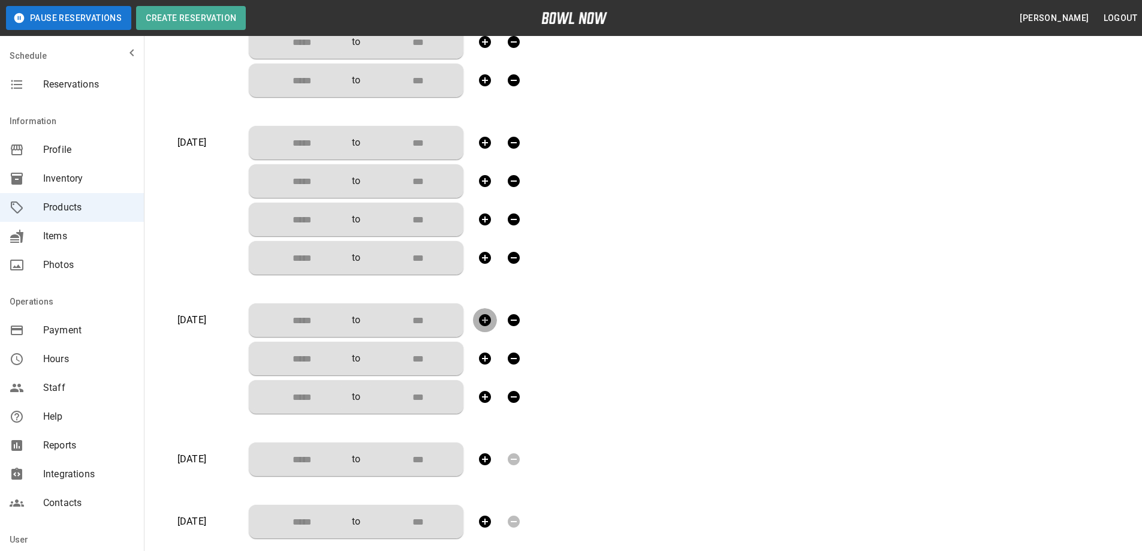
click at [482, 322] on icon "button" at bounding box center [485, 320] width 12 height 12
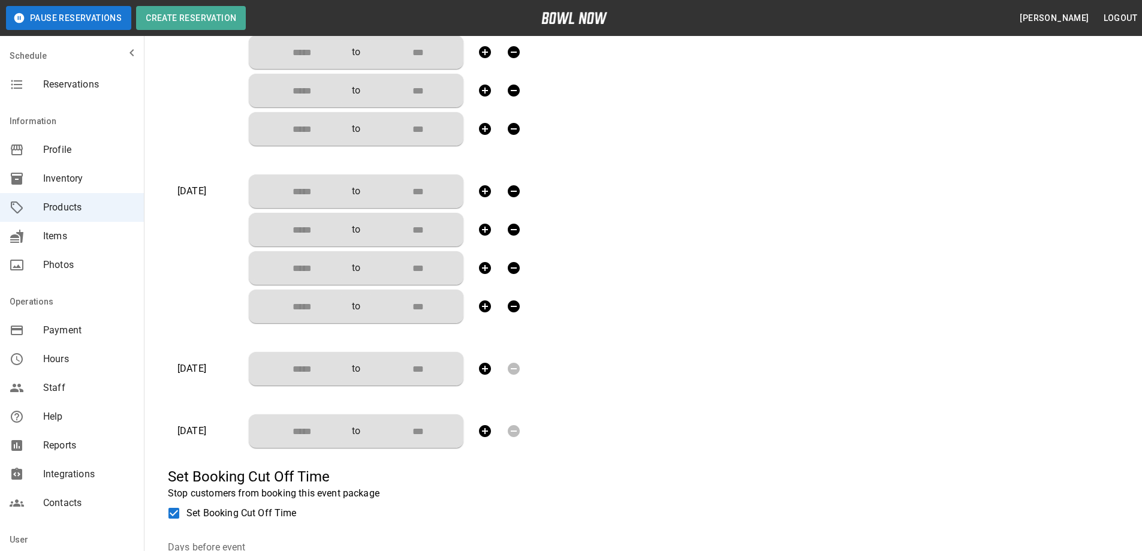
scroll to position [1139, 0]
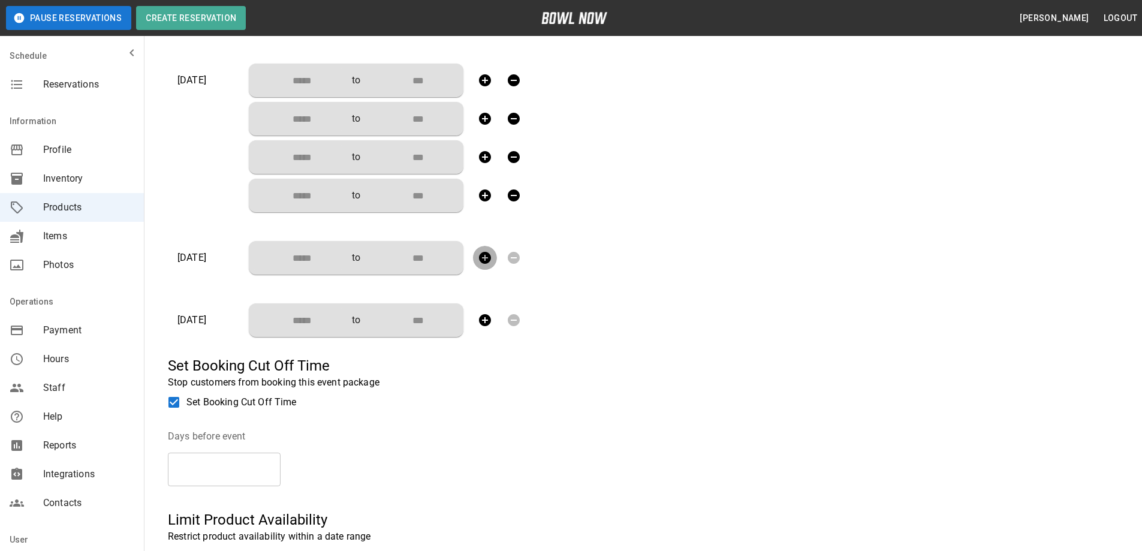
click at [484, 254] on icon "button" at bounding box center [485, 258] width 12 height 12
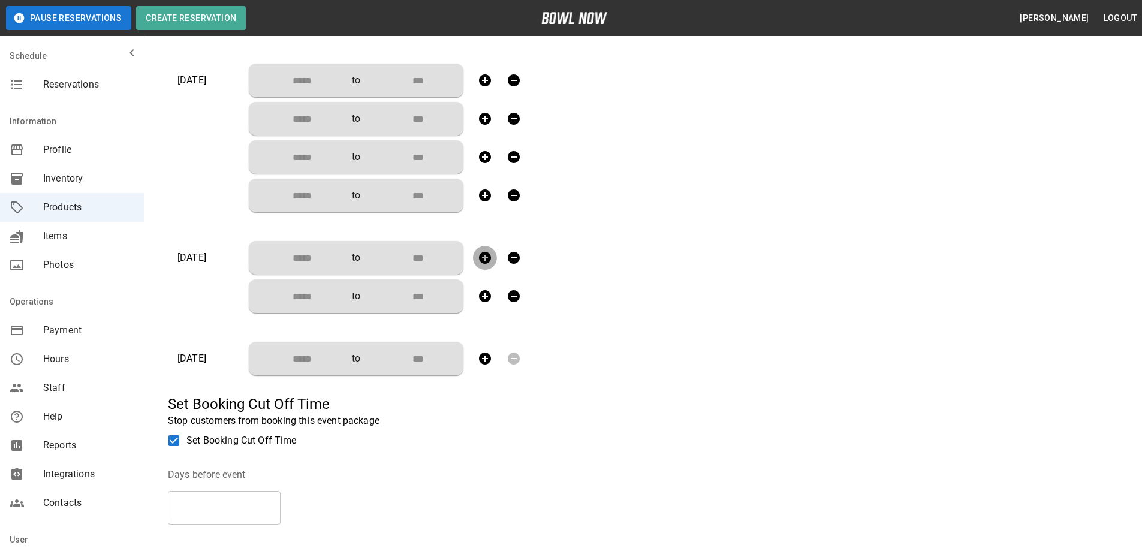
click at [484, 254] on icon "button" at bounding box center [485, 258] width 12 height 12
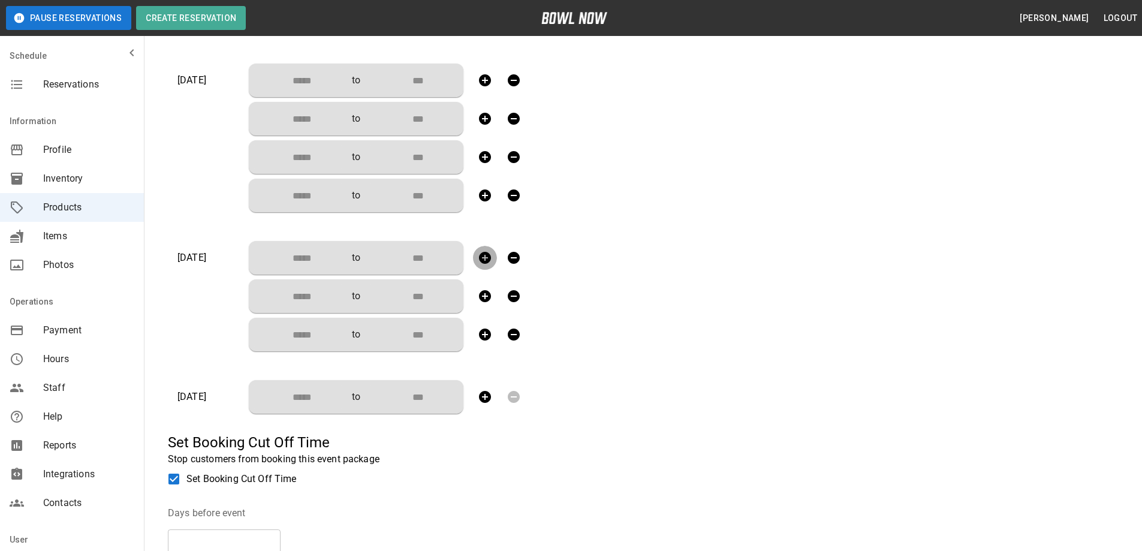
click at [484, 254] on icon "button" at bounding box center [485, 258] width 12 height 12
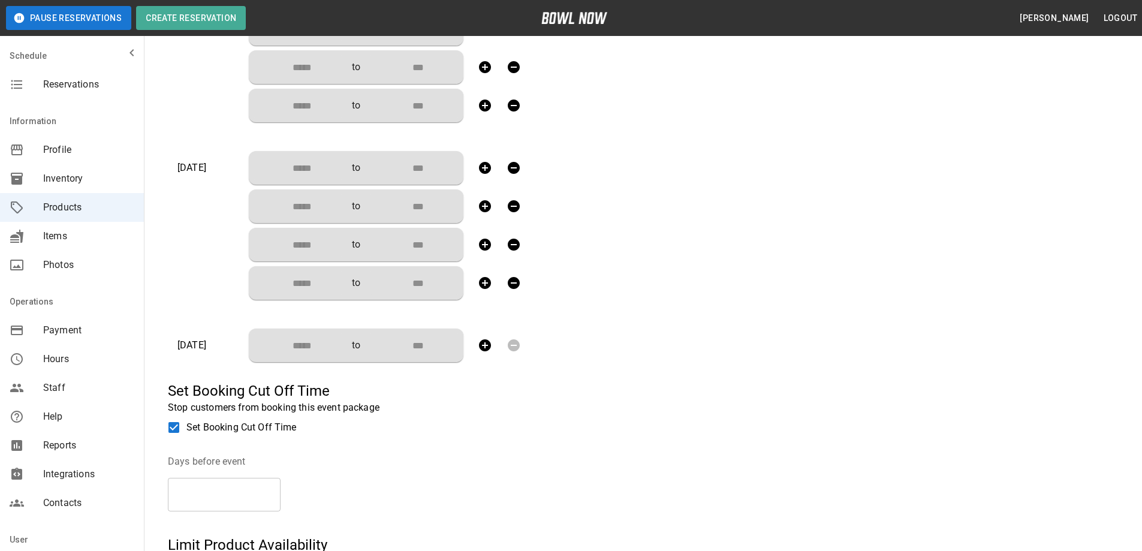
scroll to position [1259, 0]
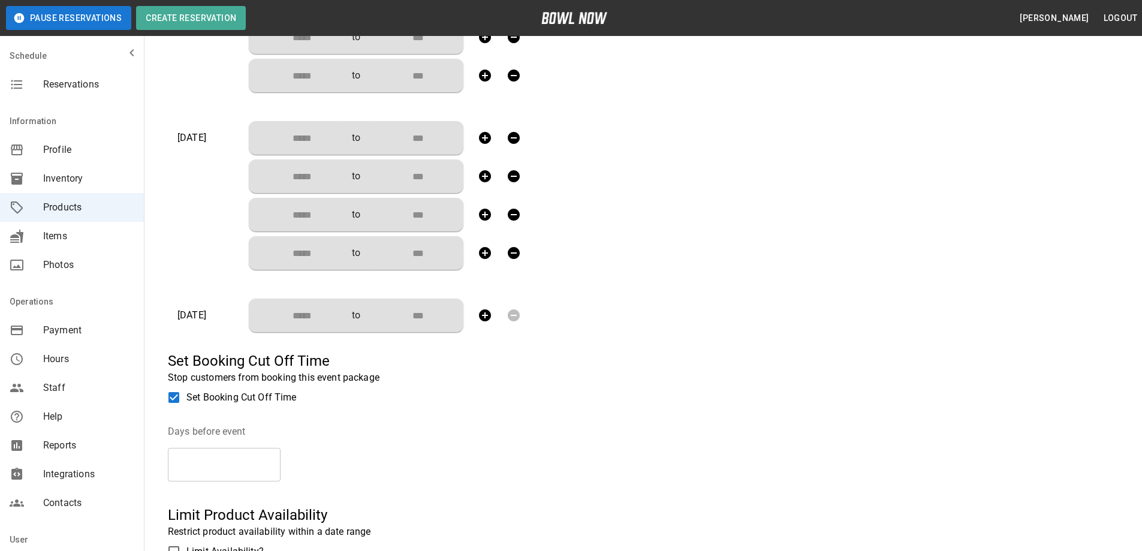
click at [484, 316] on icon "button" at bounding box center [485, 315] width 14 height 14
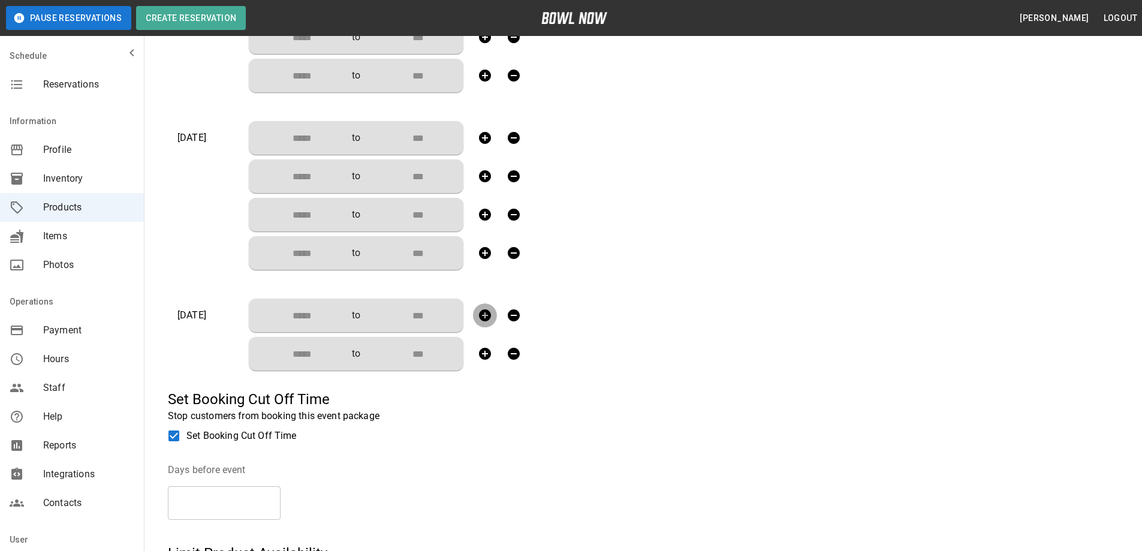
click at [484, 316] on icon "button" at bounding box center [485, 315] width 14 height 14
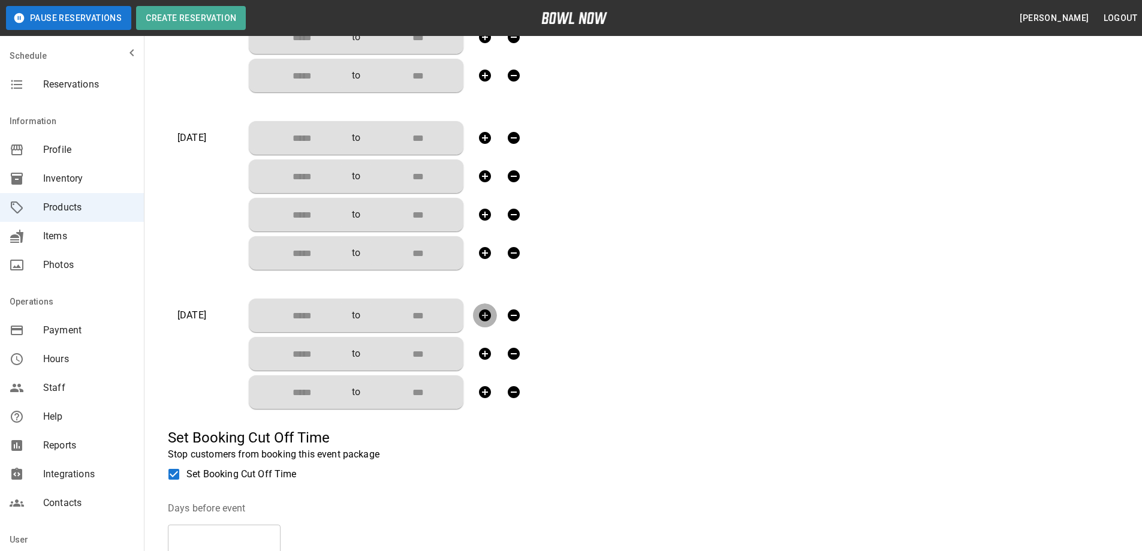
click at [484, 316] on icon "button" at bounding box center [485, 315] width 14 height 14
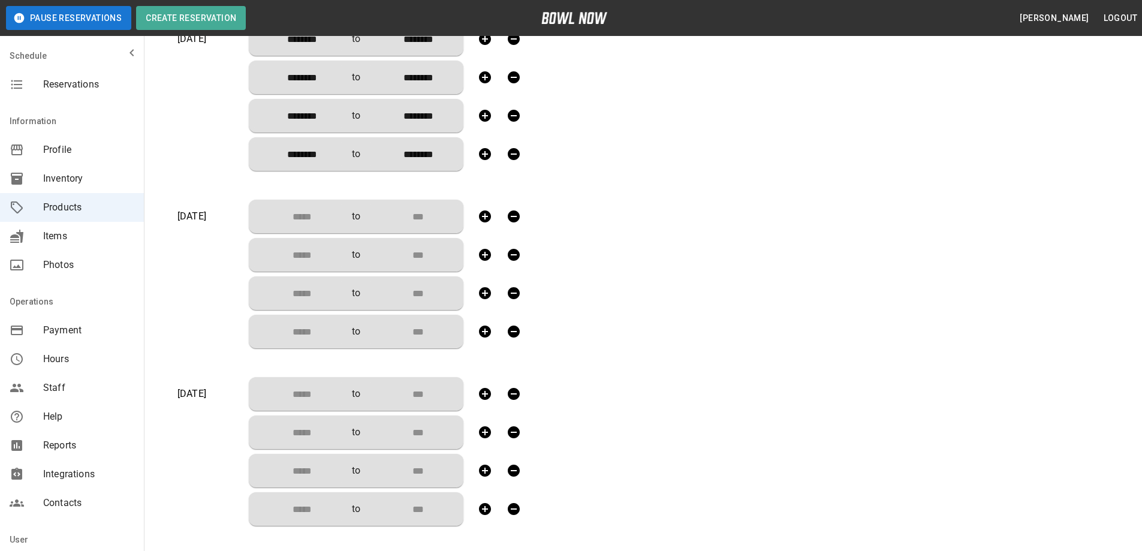
scroll to position [479, 0]
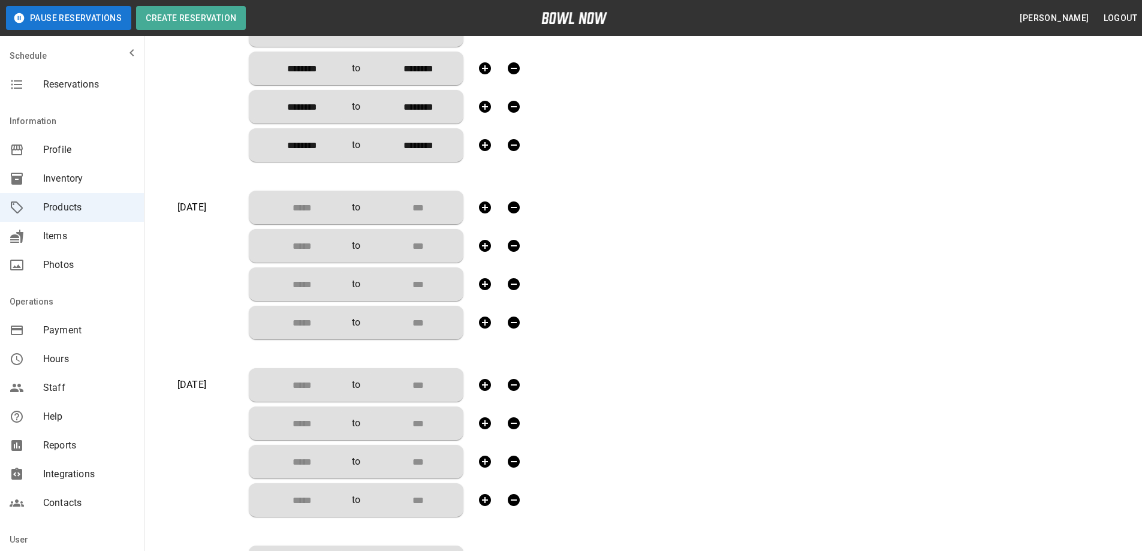
click at [297, 204] on input "Choose time" at bounding box center [297, 207] width 79 height 24
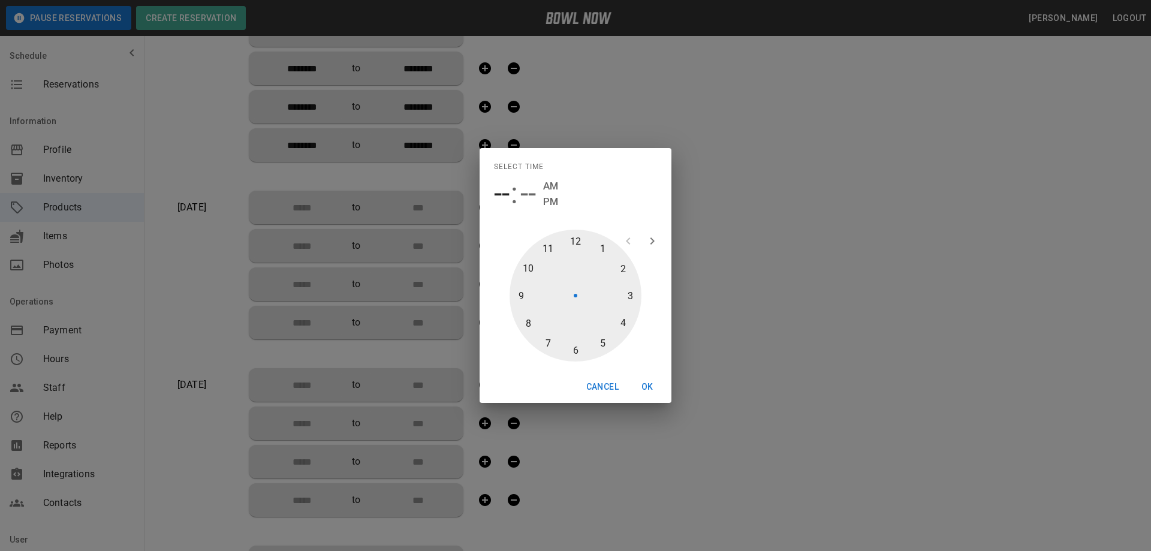
click at [578, 241] on div at bounding box center [575, 296] width 132 height 132
type input "********"
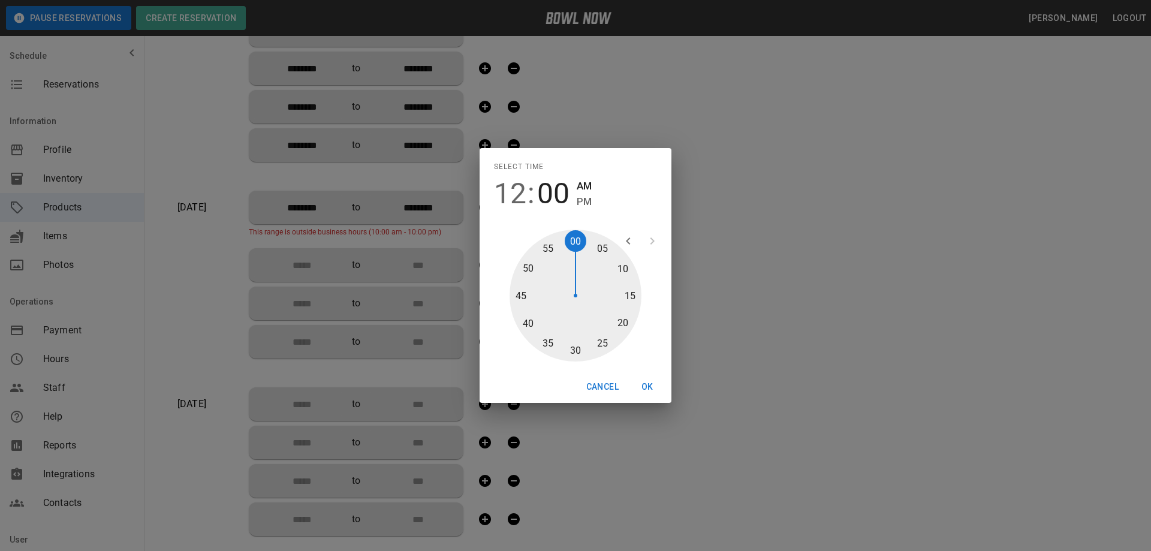
click at [575, 353] on div at bounding box center [575, 296] width 132 height 132
type input "********"
click at [580, 202] on span "PM" at bounding box center [584, 202] width 15 height 16
type input "********"
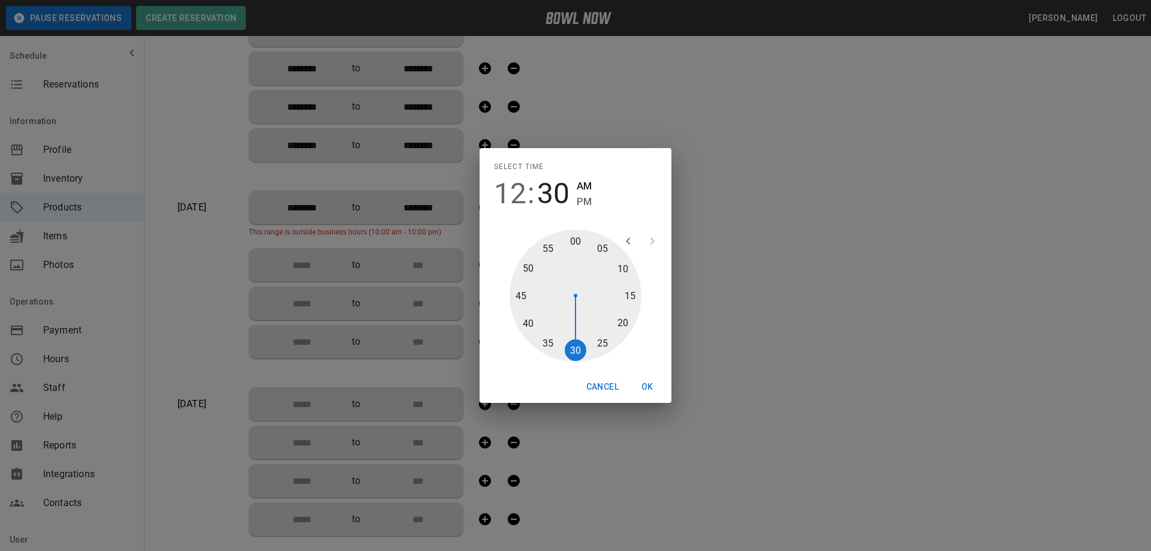
type input "********"
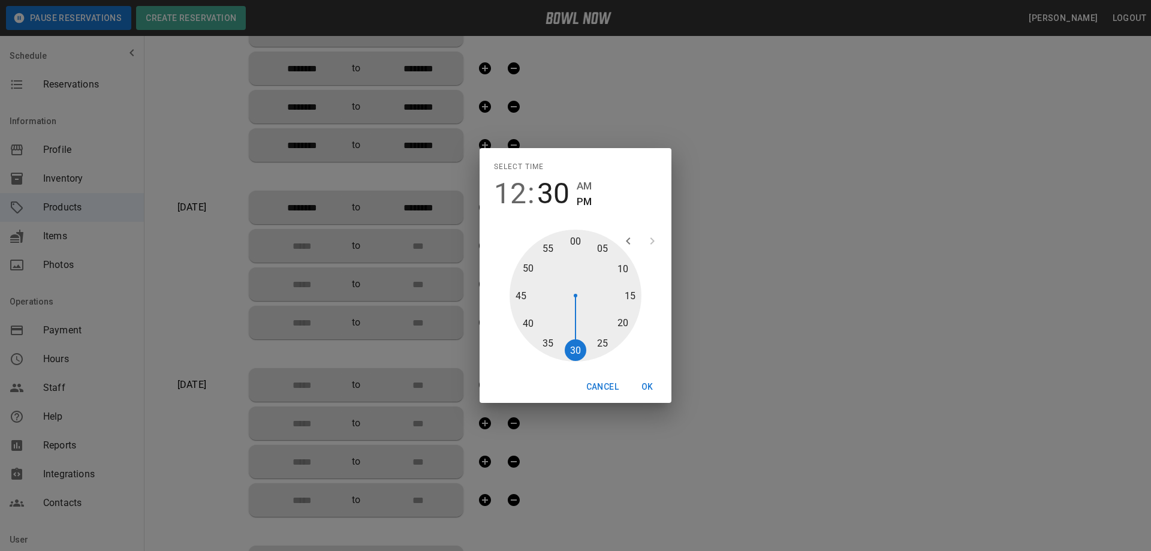
click at [646, 386] on button "OK" at bounding box center [647, 387] width 38 height 22
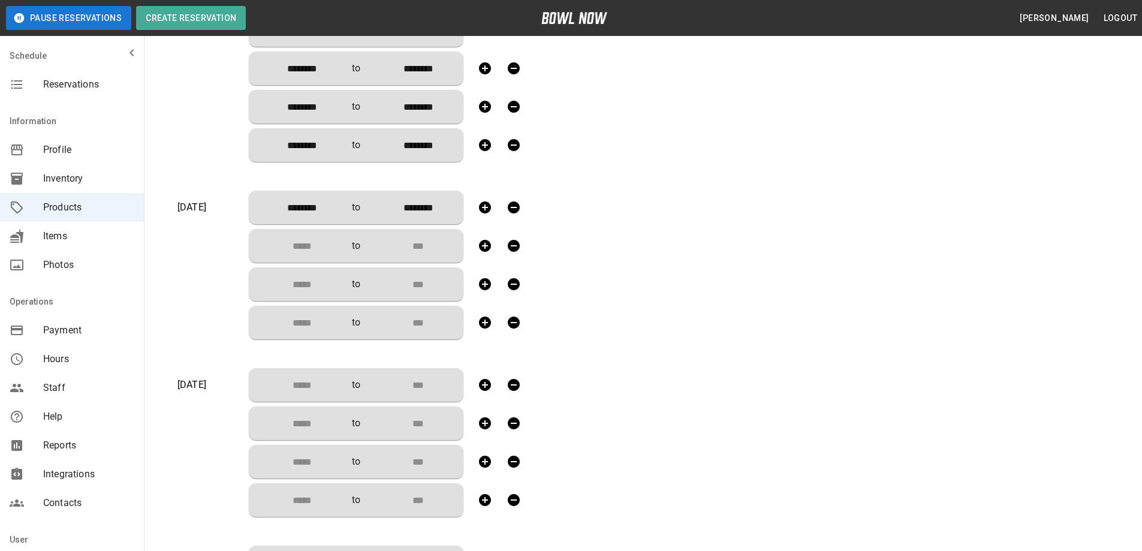
click at [304, 240] on input "Choose time" at bounding box center [297, 246] width 79 height 24
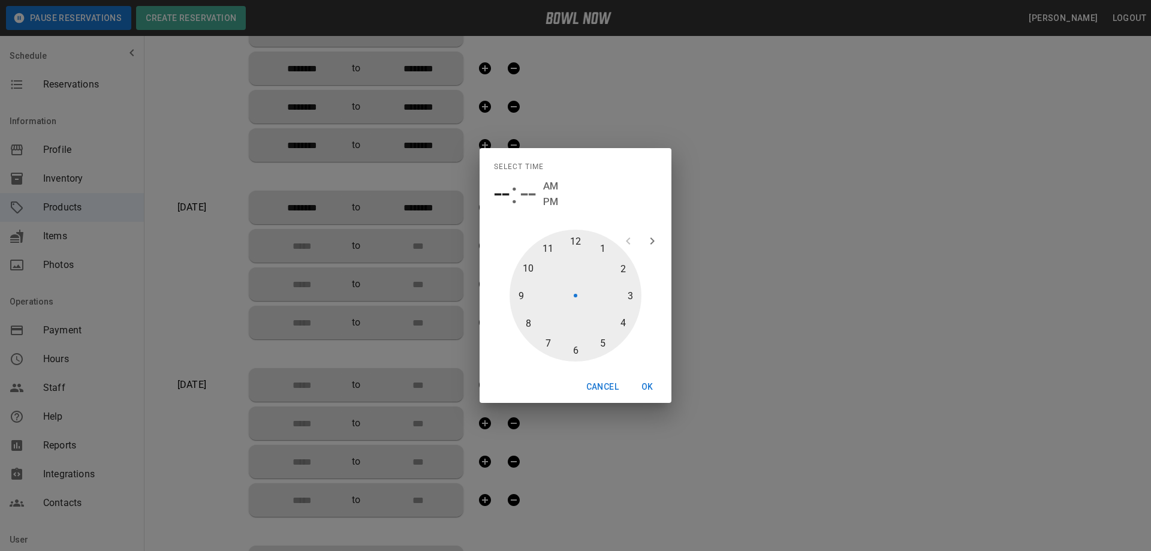
drag, startPoint x: 623, startPoint y: 269, endPoint x: 581, endPoint y: 340, distance: 83.3
click at [621, 270] on div at bounding box center [575, 296] width 132 height 132
type input "********"
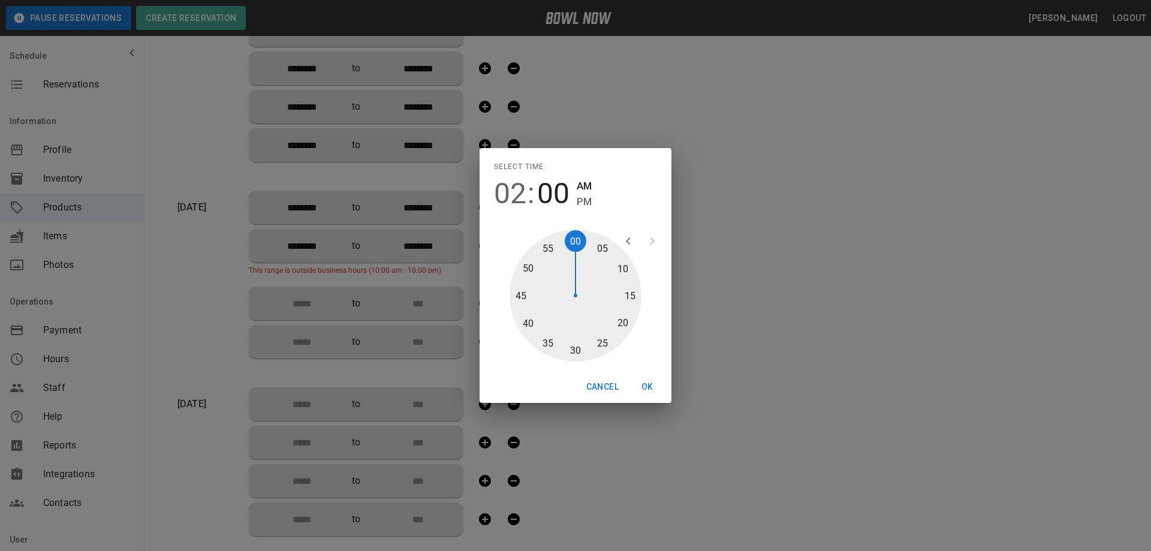
drag, startPoint x: 578, startPoint y: 349, endPoint x: 579, endPoint y: 357, distance: 7.8
click at [578, 350] on div at bounding box center [575, 296] width 132 height 132
type input "********"
click at [651, 385] on button "OK" at bounding box center [647, 387] width 38 height 22
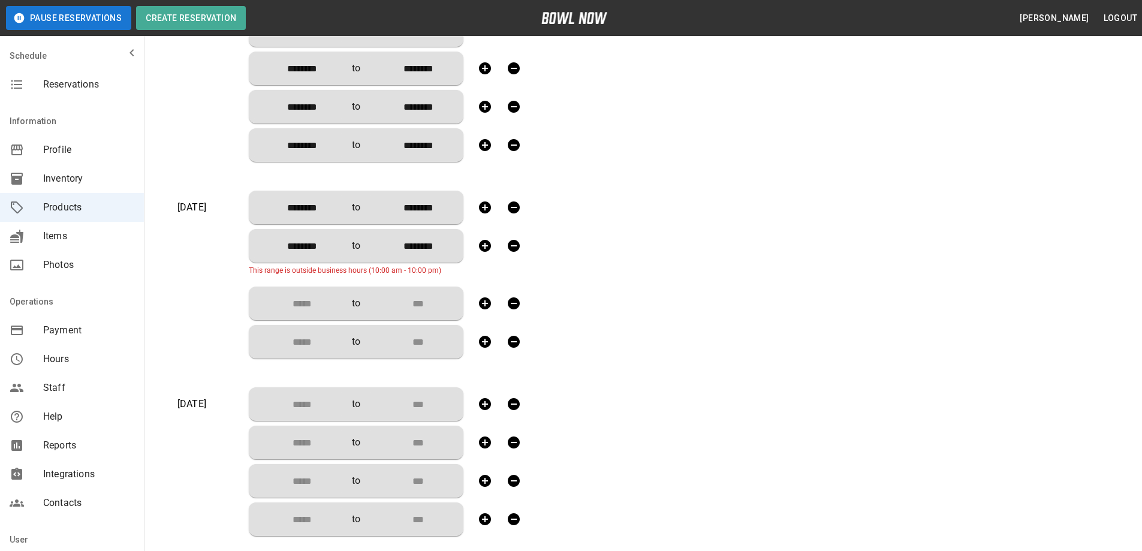
click at [323, 246] on input "********" at bounding box center [297, 246] width 79 height 24
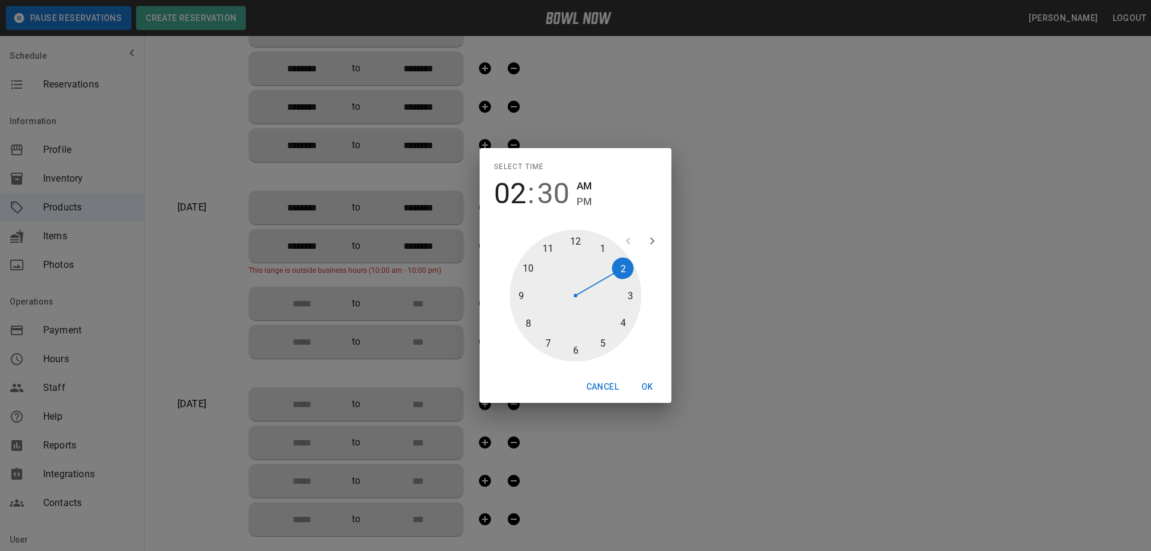
click at [579, 198] on span "PM" at bounding box center [584, 202] width 15 height 16
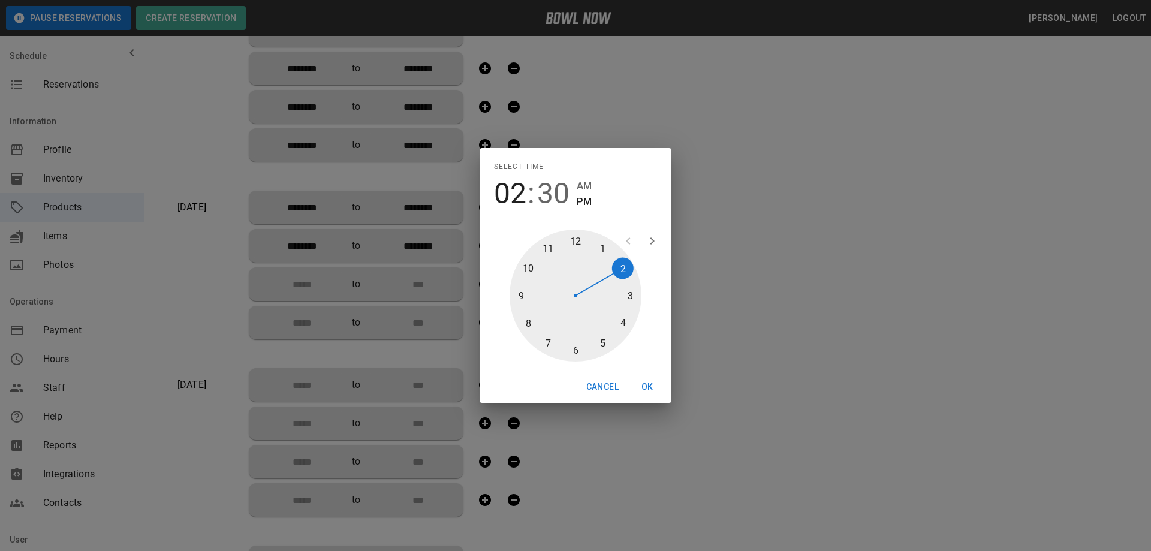
type input "********"
click at [648, 385] on button "OK" at bounding box center [647, 387] width 38 height 22
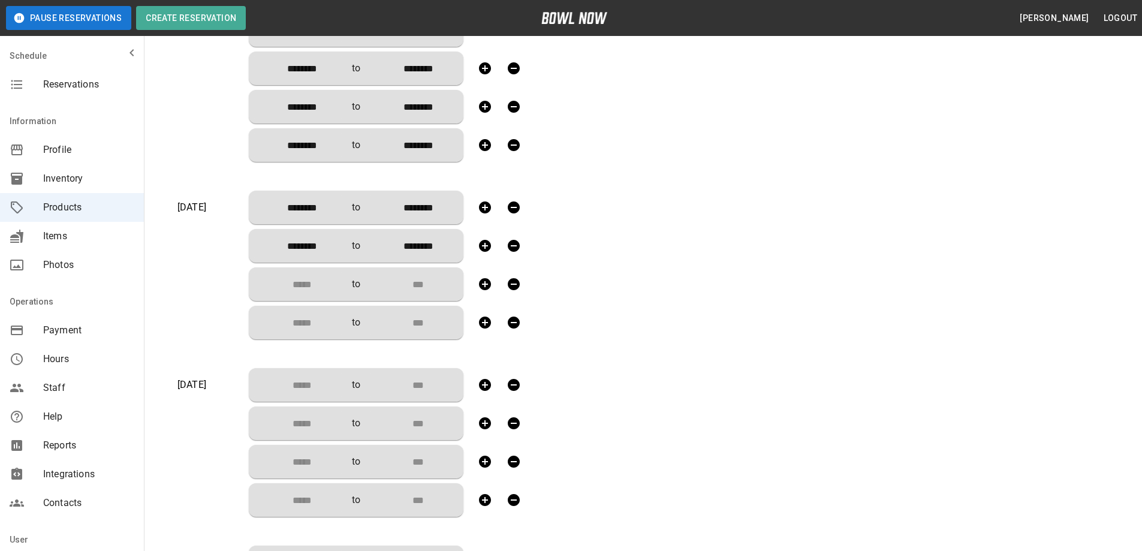
click at [300, 282] on input "Choose time" at bounding box center [297, 284] width 79 height 24
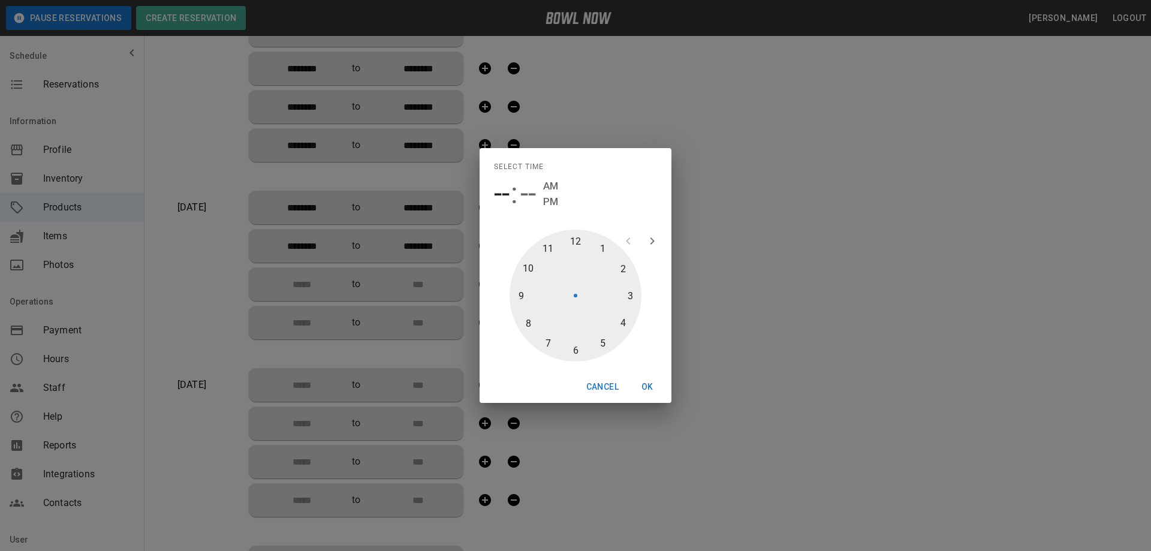
click at [625, 324] on div at bounding box center [575, 296] width 132 height 132
type input "********"
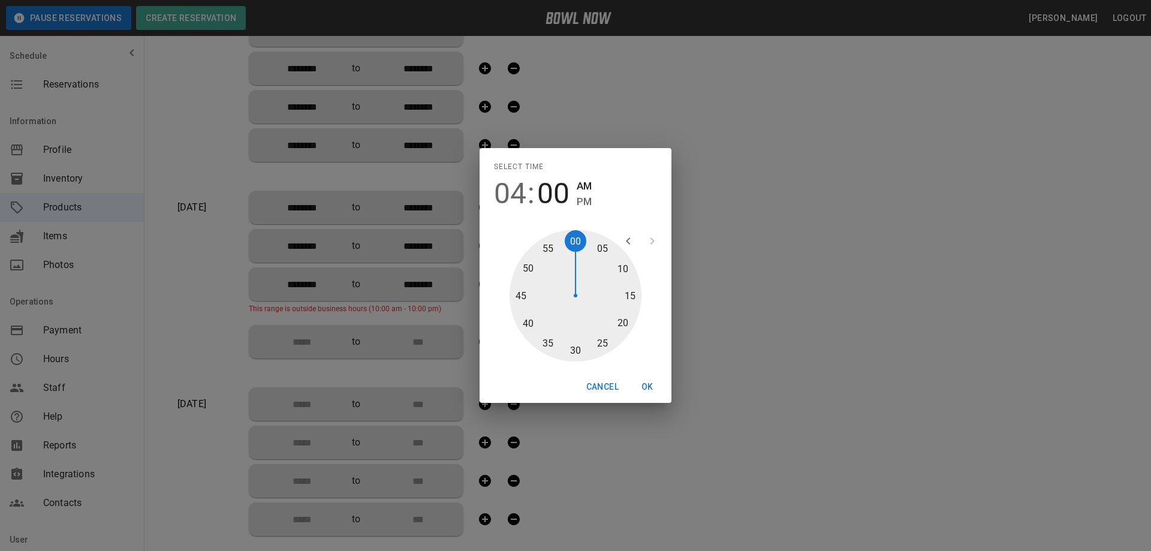
click at [573, 354] on div at bounding box center [575, 296] width 132 height 132
type input "********"
click at [582, 202] on span "PM" at bounding box center [584, 202] width 15 height 16
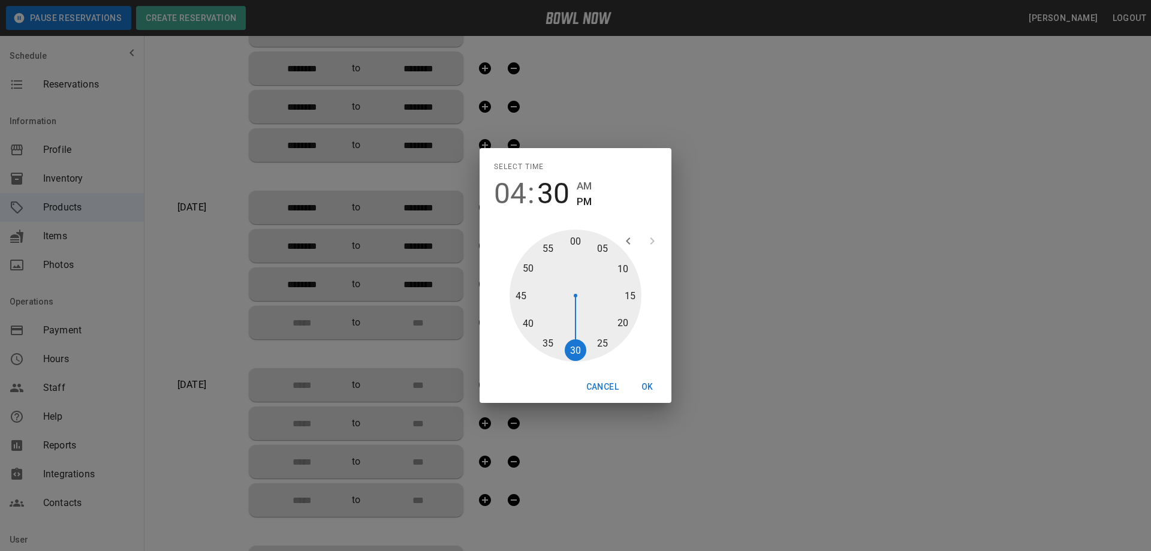
type input "********"
click at [643, 387] on button "OK" at bounding box center [647, 387] width 38 height 22
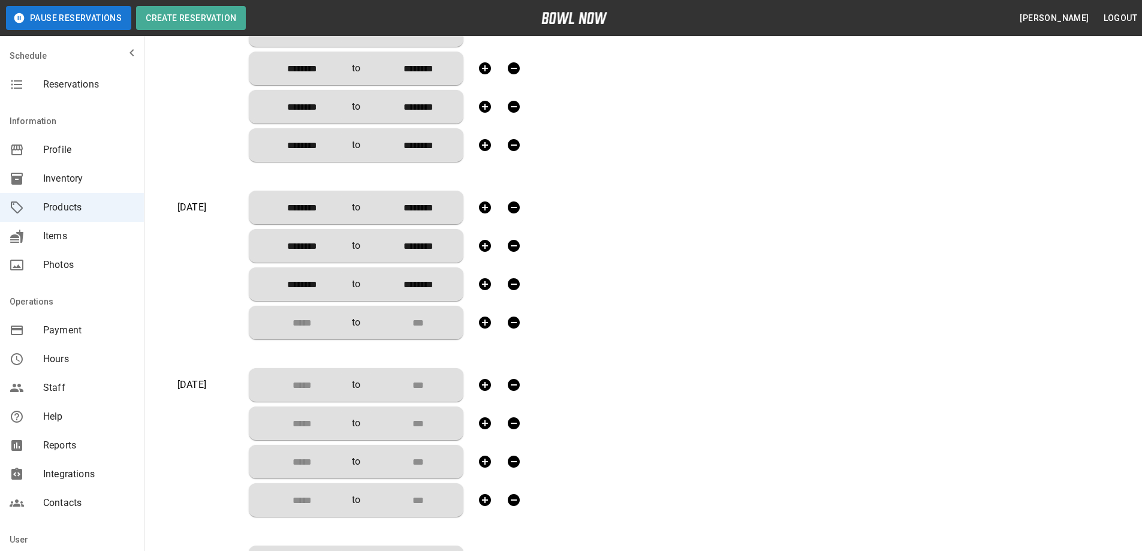
click at [296, 328] on input "Choose time" at bounding box center [297, 322] width 79 height 24
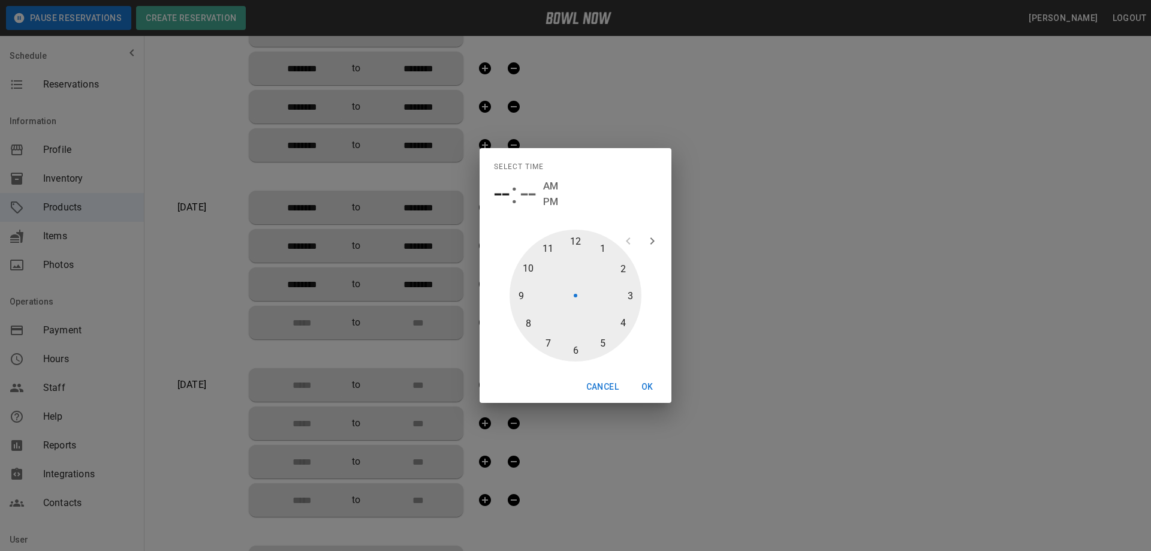
click at [575, 353] on div at bounding box center [575, 296] width 132 height 132
type input "********"
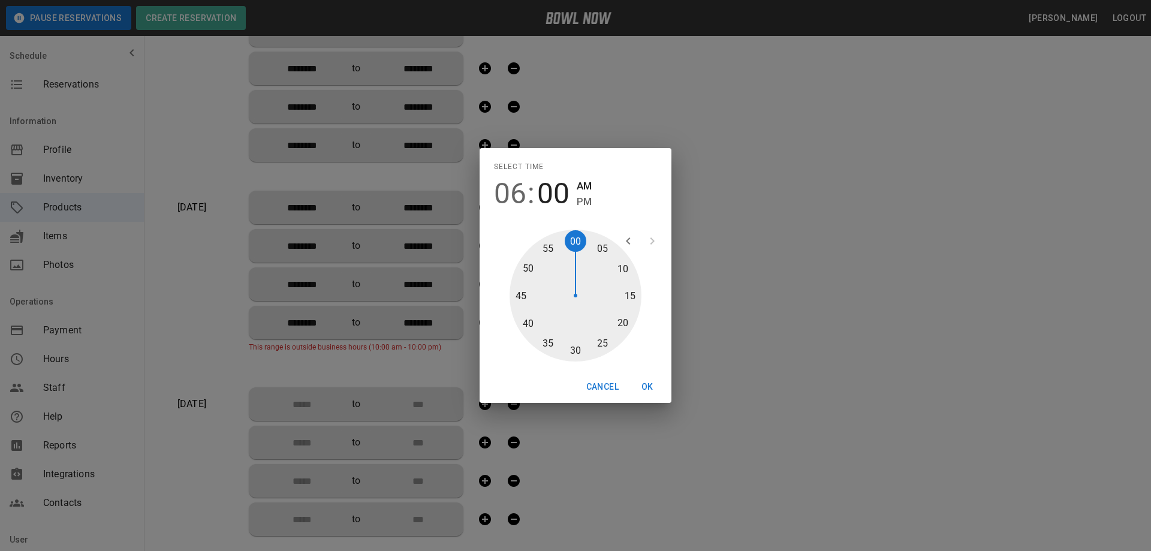
click at [576, 346] on div at bounding box center [575, 296] width 132 height 132
type input "********"
click at [582, 208] on span "PM" at bounding box center [584, 202] width 15 height 16
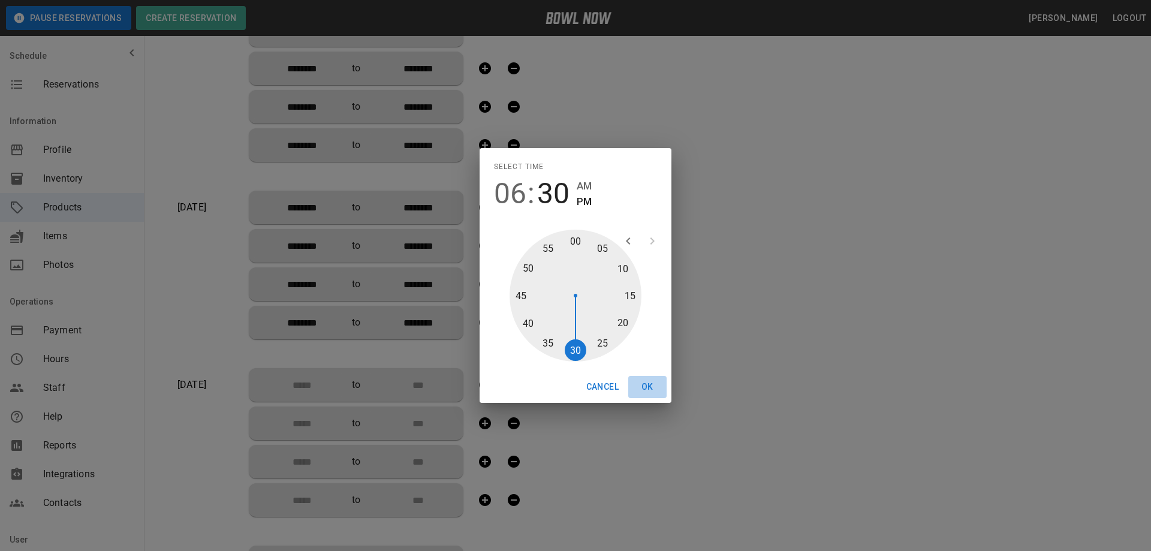
click at [642, 387] on button "OK" at bounding box center [647, 387] width 38 height 22
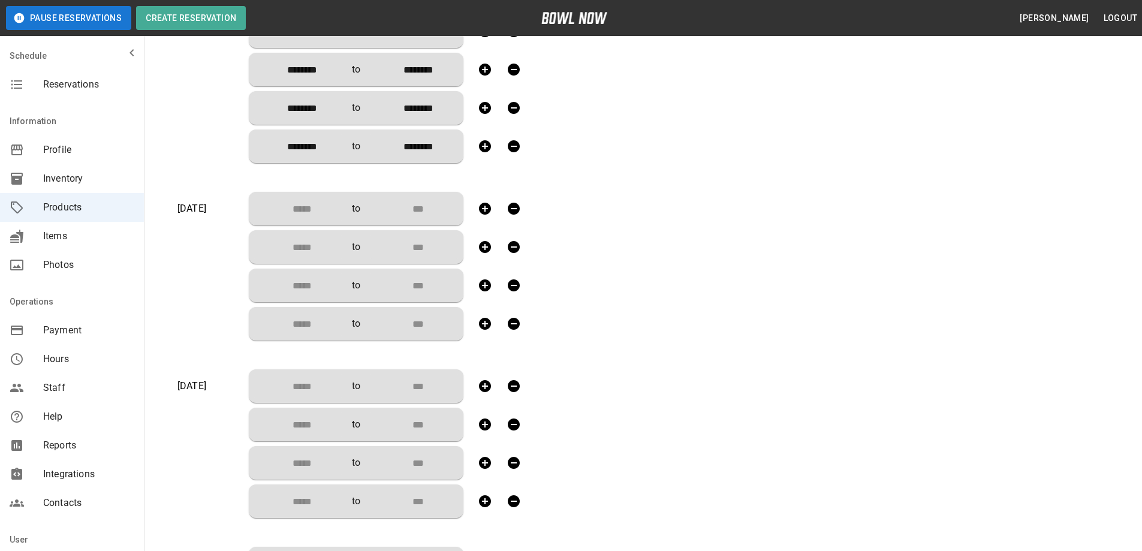
scroll to position [659, 0]
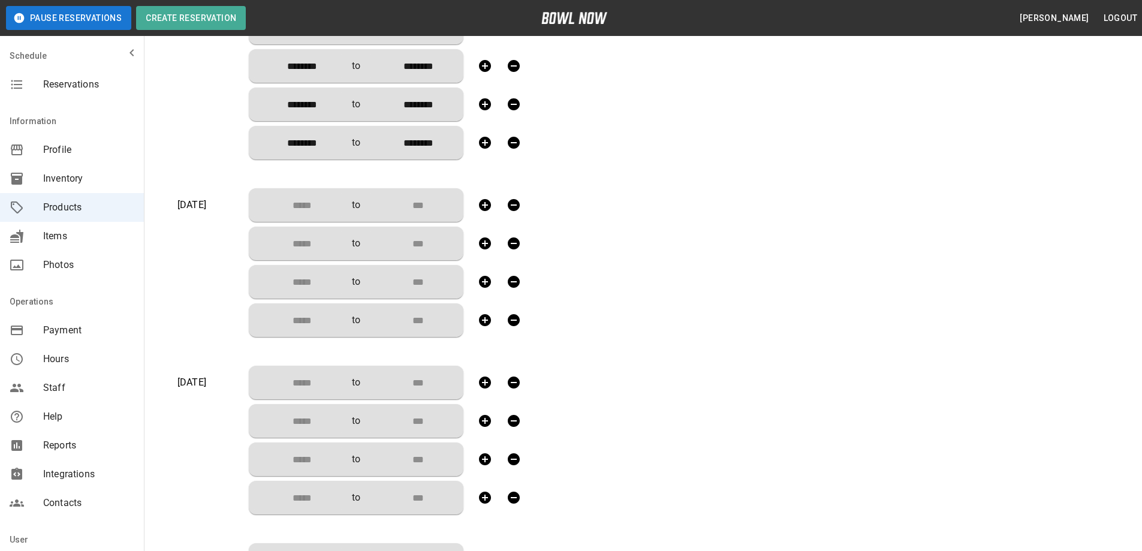
click at [313, 200] on input "Choose time" at bounding box center [297, 205] width 79 height 24
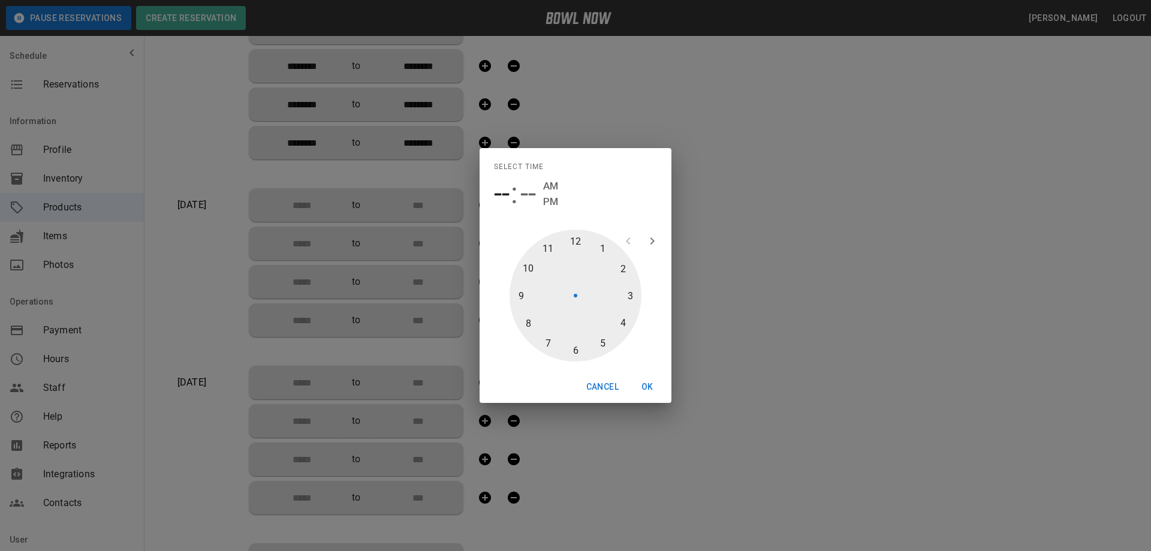
drag, startPoint x: 574, startPoint y: 234, endPoint x: 569, endPoint y: 292, distance: 58.4
click at [572, 235] on div at bounding box center [575, 296] width 132 height 132
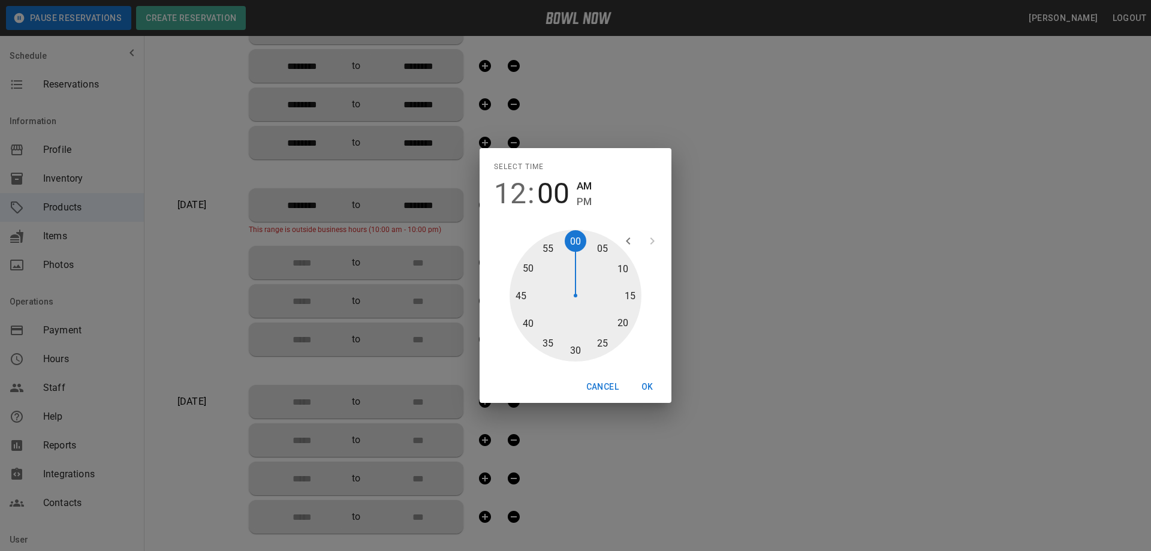
click at [572, 348] on div at bounding box center [575, 296] width 132 height 132
click at [578, 197] on span "PM" at bounding box center [584, 202] width 15 height 16
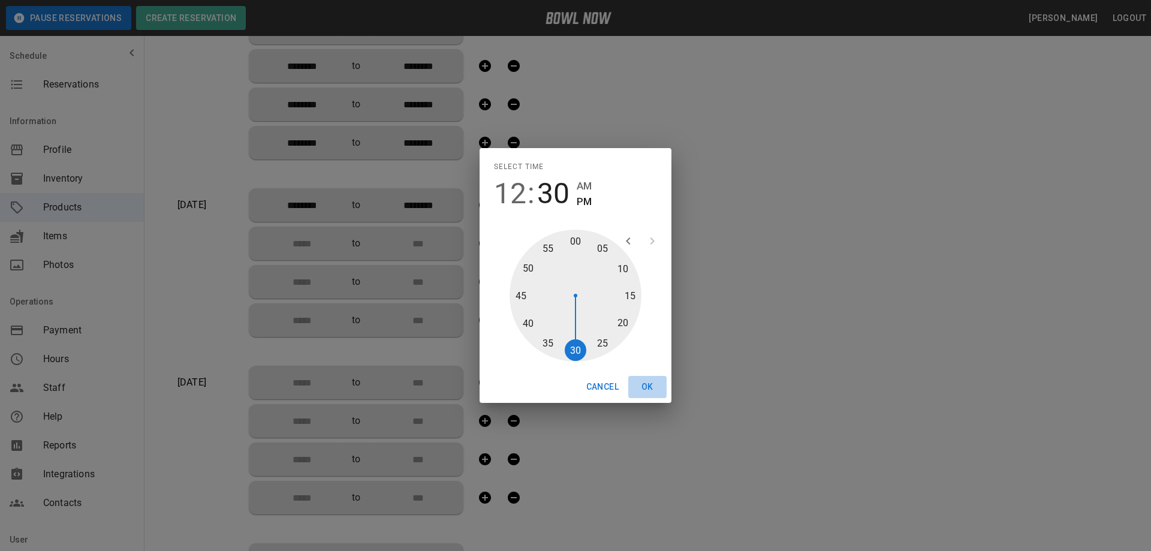
click at [645, 387] on button "OK" at bounding box center [647, 387] width 38 height 22
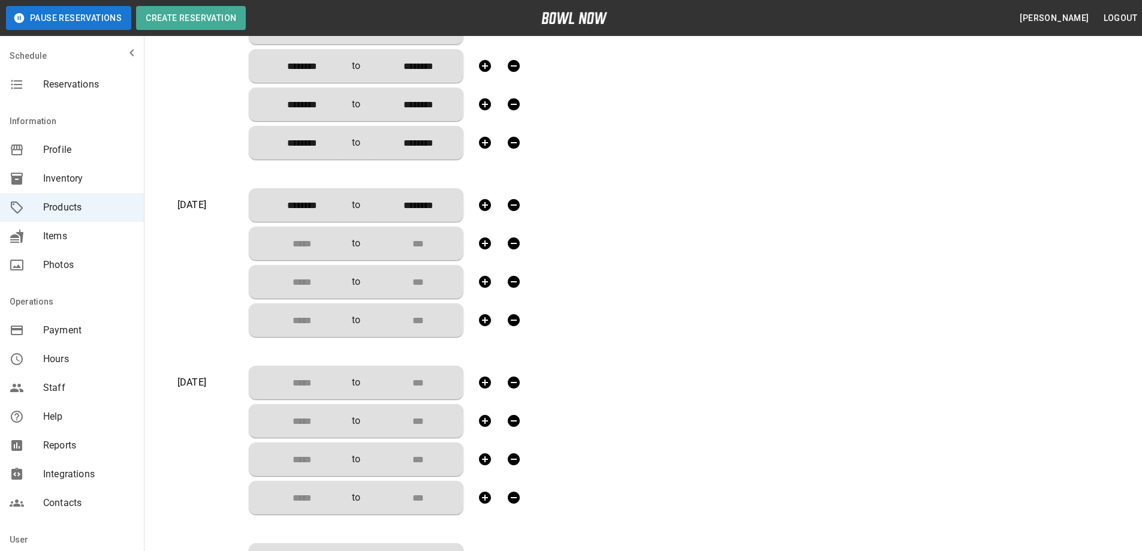
click at [307, 242] on input "Choose time" at bounding box center [297, 243] width 79 height 24
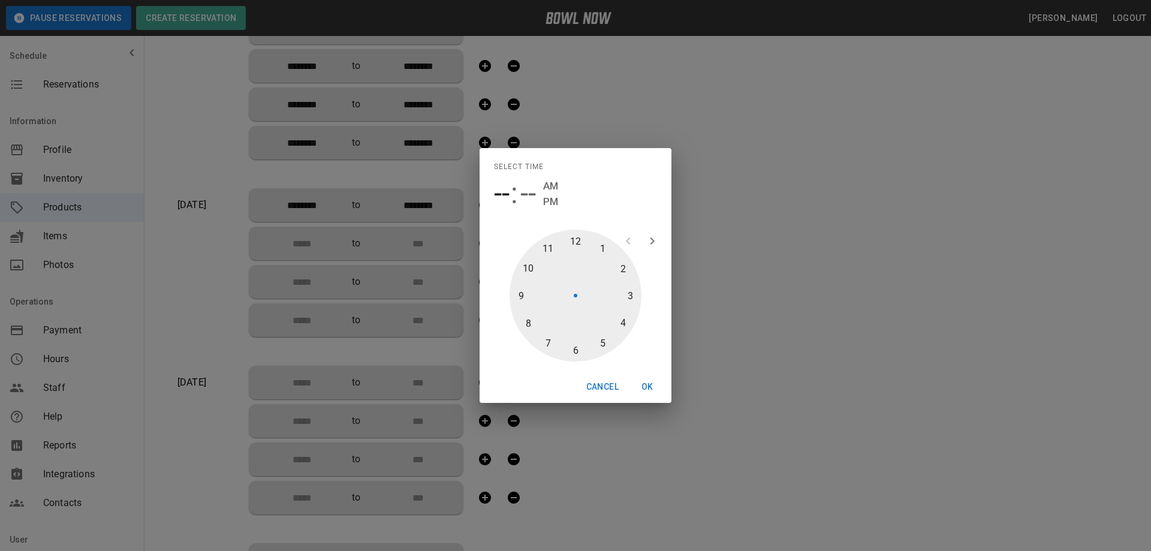
click at [621, 267] on div at bounding box center [575, 296] width 132 height 132
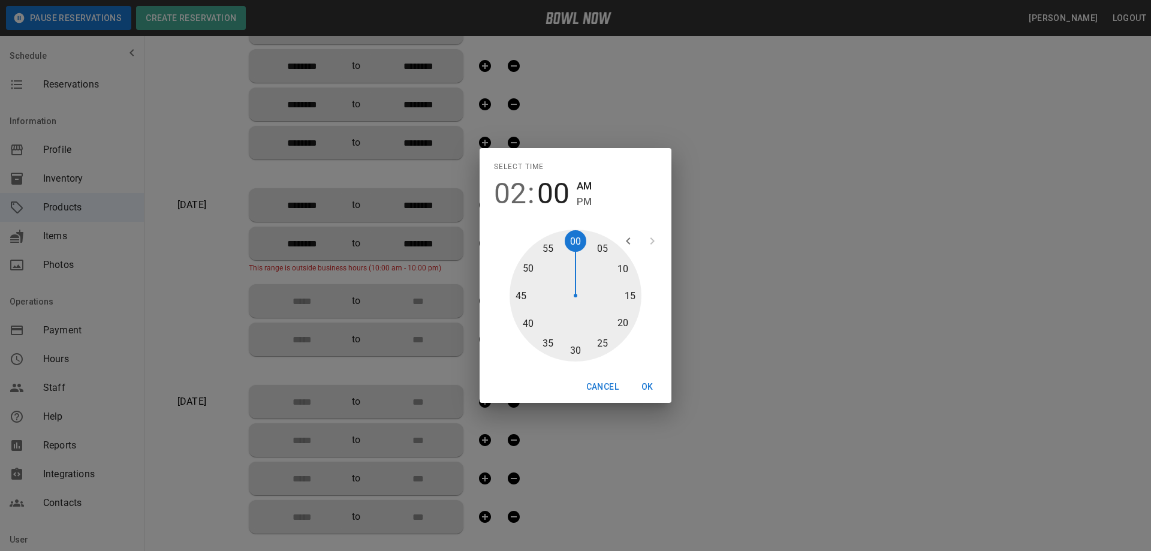
click at [579, 352] on div at bounding box center [575, 296] width 132 height 132
click at [579, 200] on span "PM" at bounding box center [584, 202] width 15 height 16
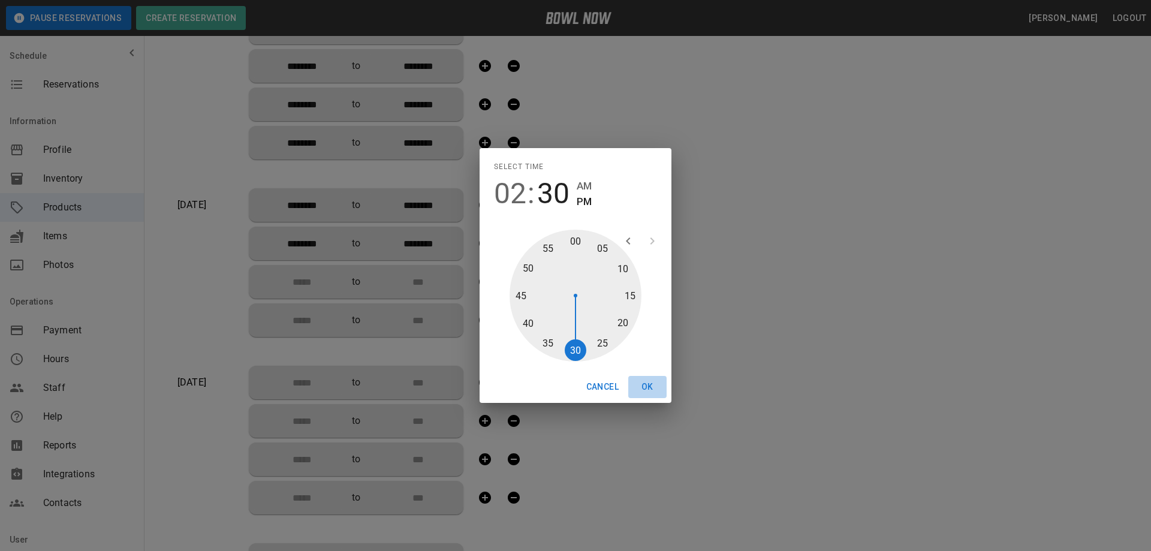
click at [644, 387] on button "OK" at bounding box center [647, 387] width 38 height 22
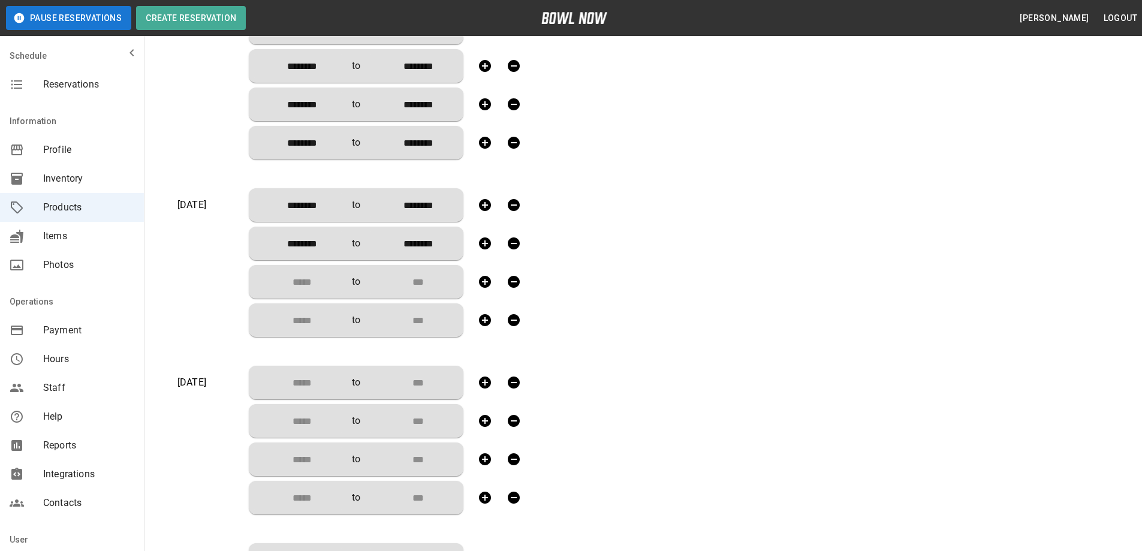
click at [321, 288] on input "Choose time" at bounding box center [297, 282] width 79 height 24
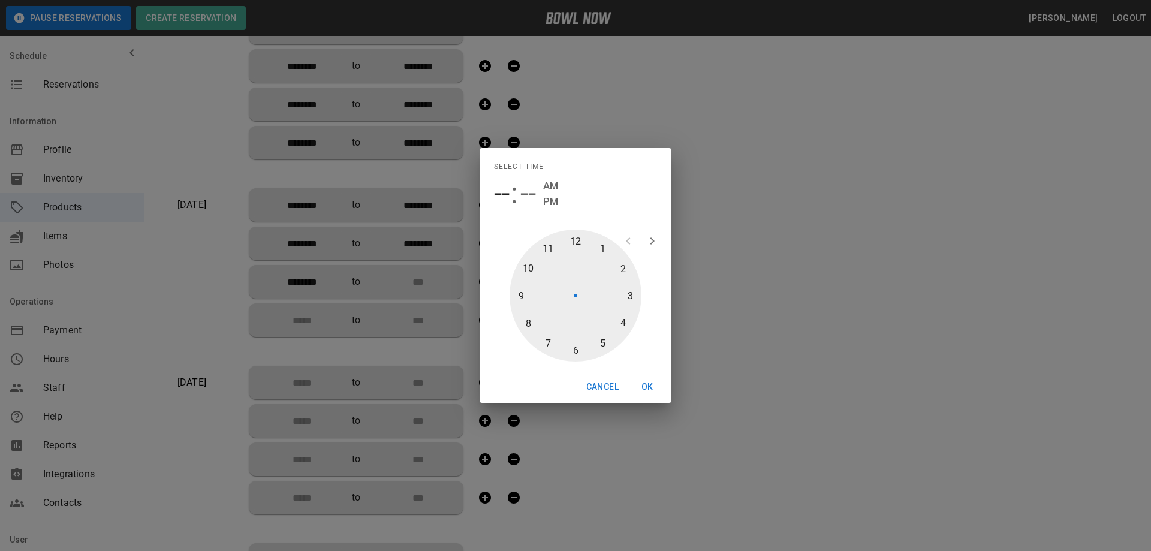
click at [626, 321] on div at bounding box center [575, 296] width 132 height 132
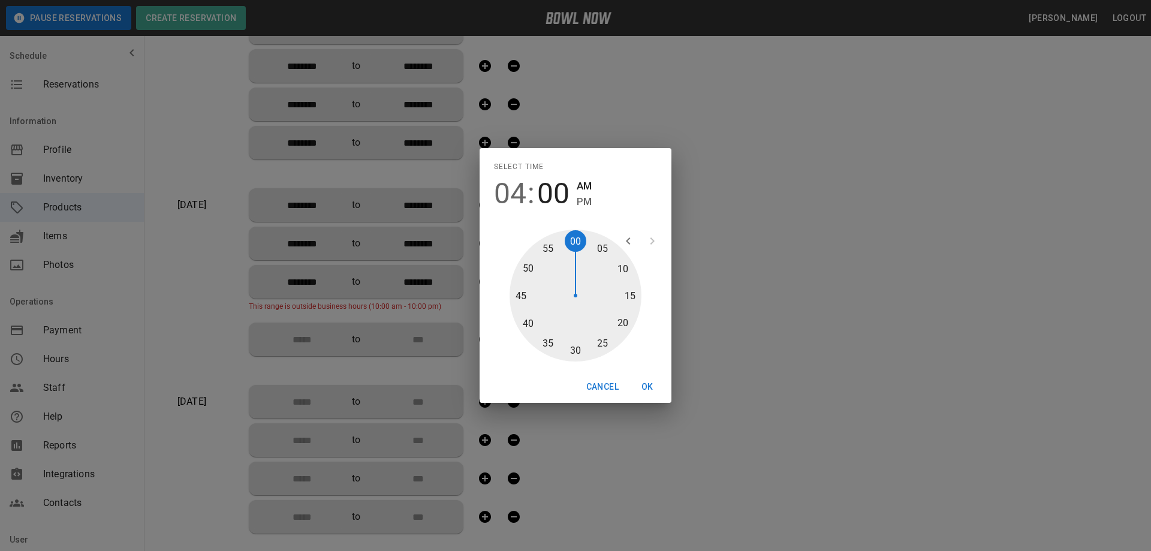
click at [577, 351] on div at bounding box center [575, 296] width 132 height 132
click at [582, 204] on span "PM" at bounding box center [584, 202] width 15 height 16
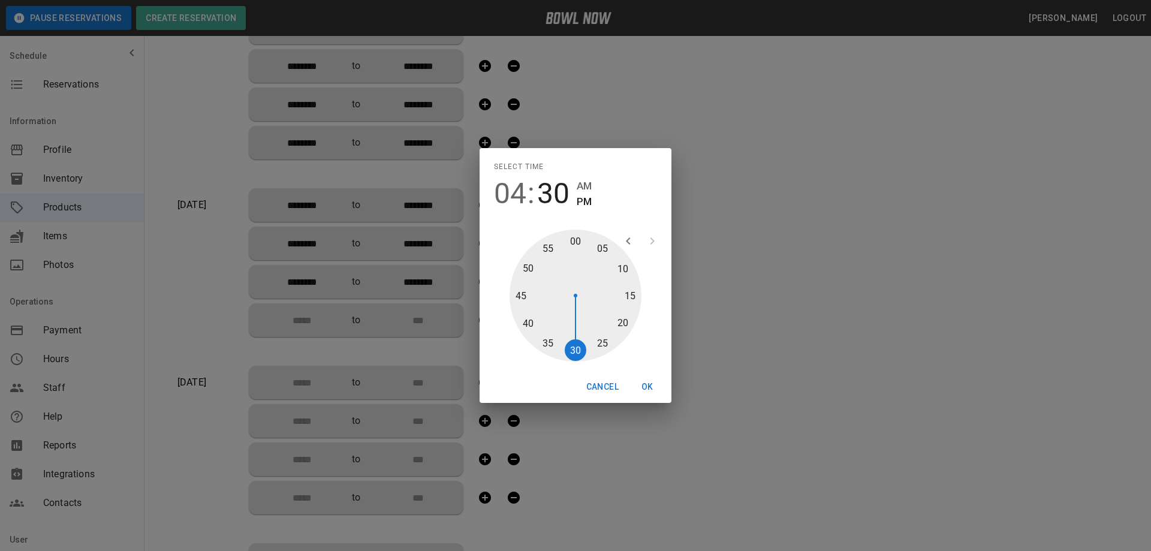
click at [643, 385] on button "OK" at bounding box center [647, 387] width 38 height 22
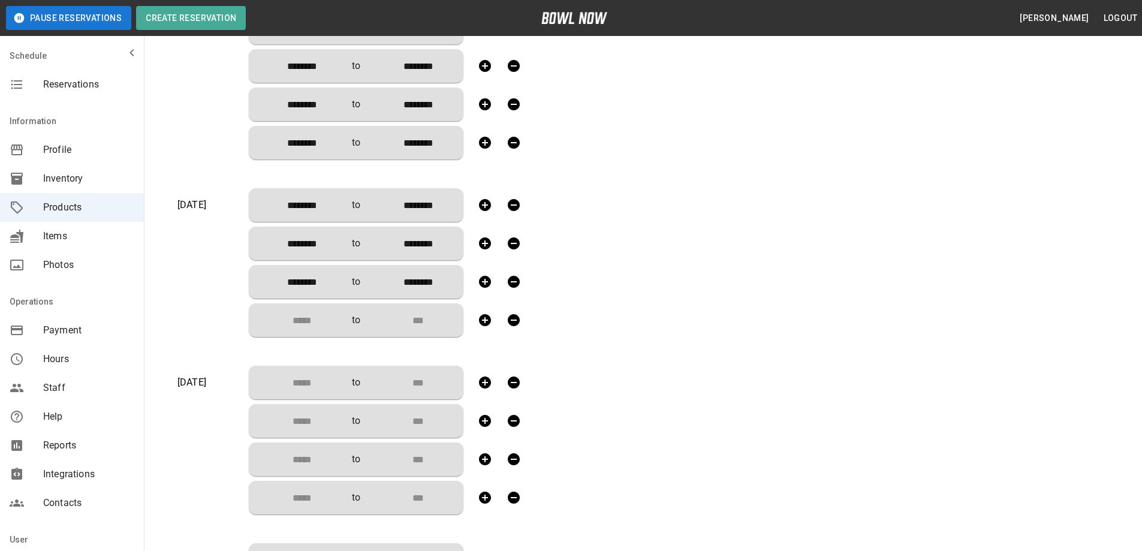
click at [312, 325] on input "Choose time" at bounding box center [297, 320] width 79 height 24
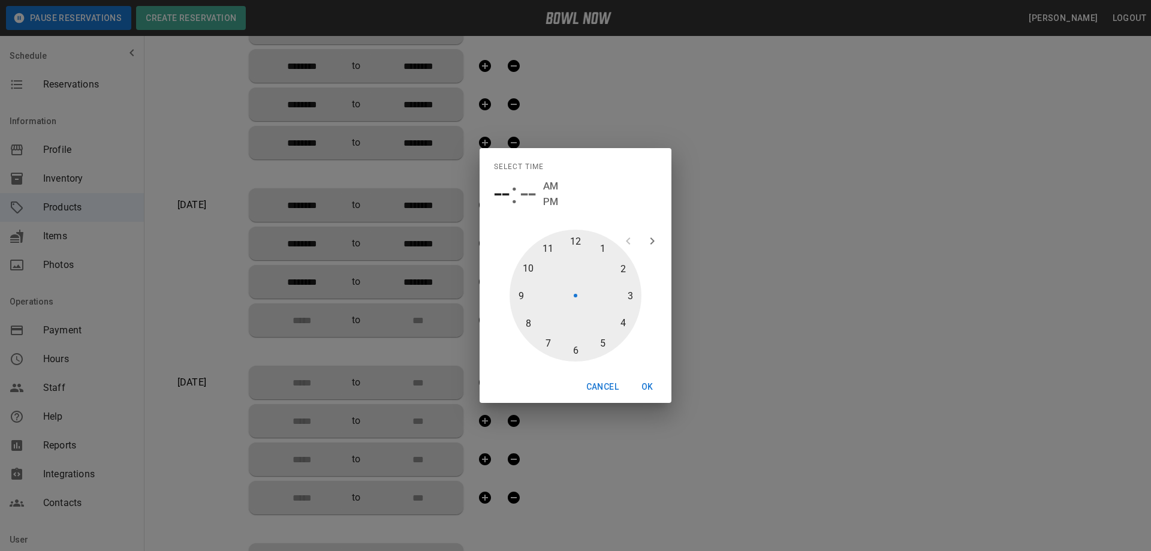
click at [575, 350] on div at bounding box center [575, 296] width 132 height 132
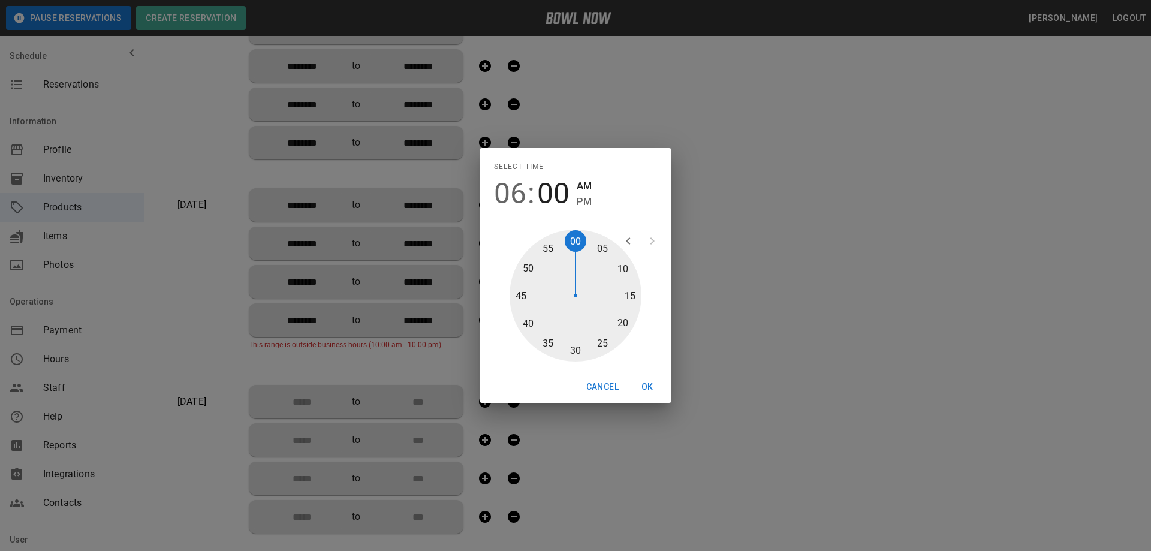
click at [574, 348] on div at bounding box center [575, 296] width 132 height 132
click at [586, 200] on span "PM" at bounding box center [584, 202] width 15 height 16
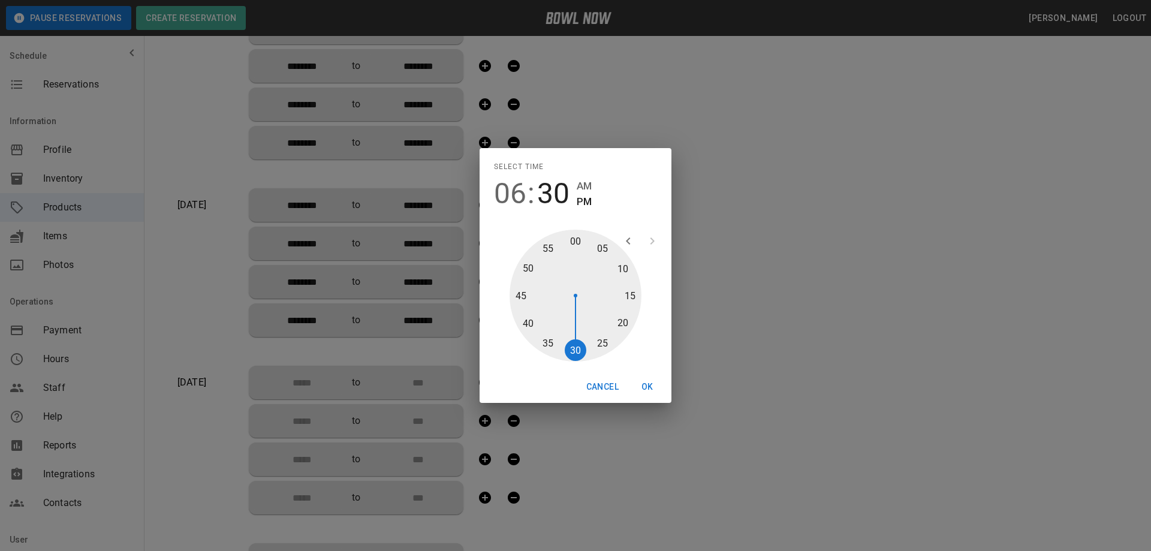
click at [650, 385] on button "OK" at bounding box center [647, 387] width 38 height 22
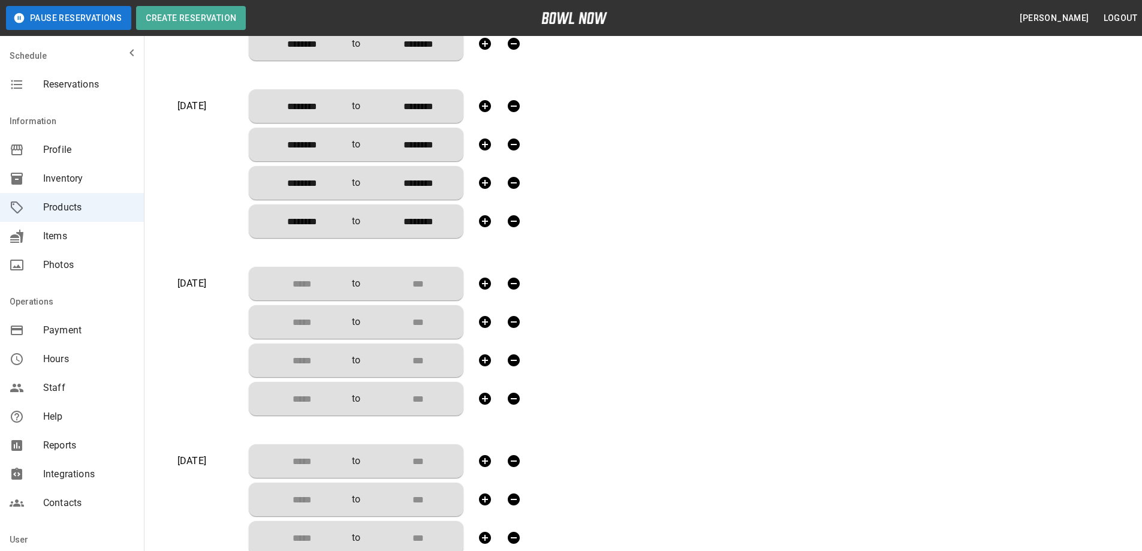
scroll to position [899, 0]
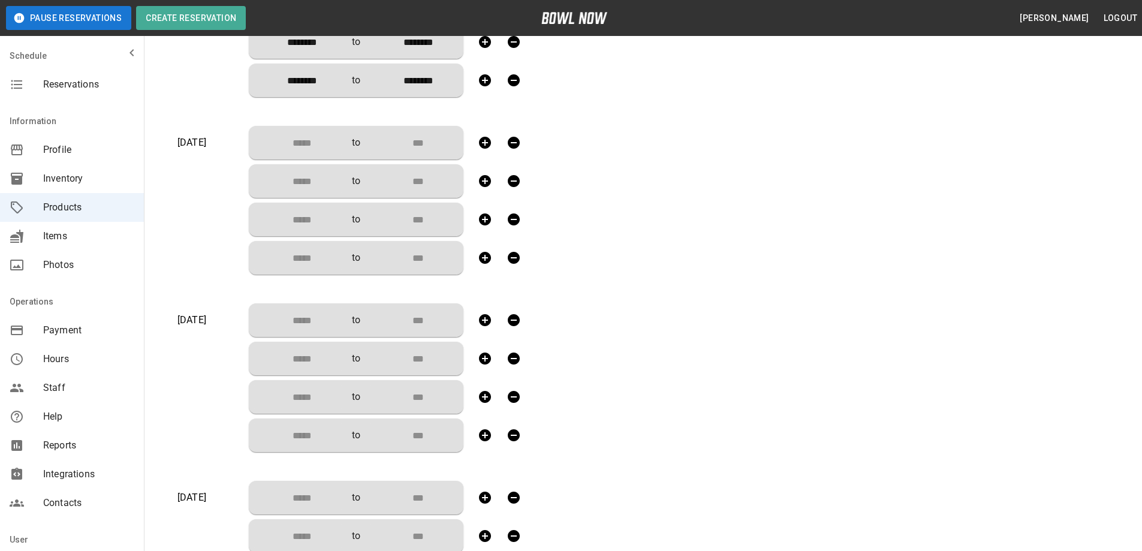
click at [326, 138] on input "Choose time" at bounding box center [297, 143] width 79 height 24
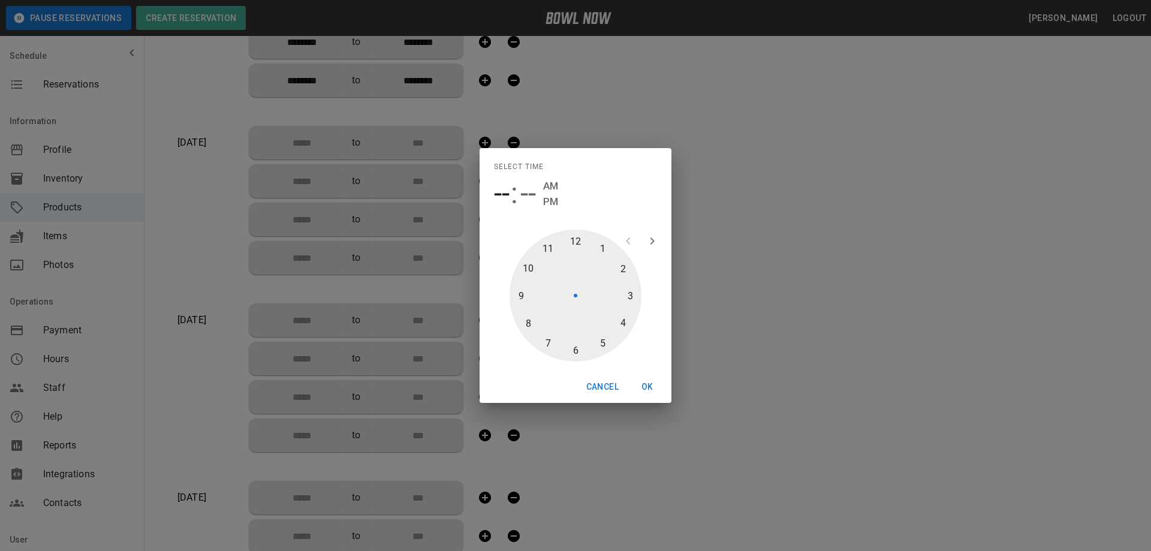
click at [570, 237] on div at bounding box center [575, 296] width 132 height 132
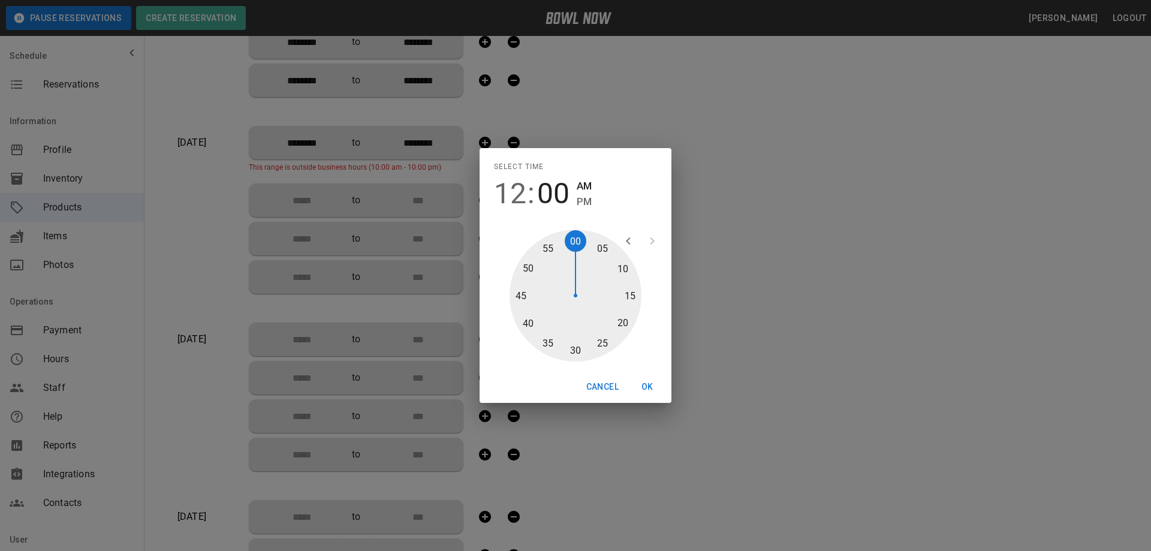
drag, startPoint x: 578, startPoint y: 351, endPoint x: 588, endPoint y: 225, distance: 125.6
click at [577, 351] on div at bounding box center [575, 296] width 132 height 132
click at [584, 206] on span "PM" at bounding box center [584, 202] width 15 height 16
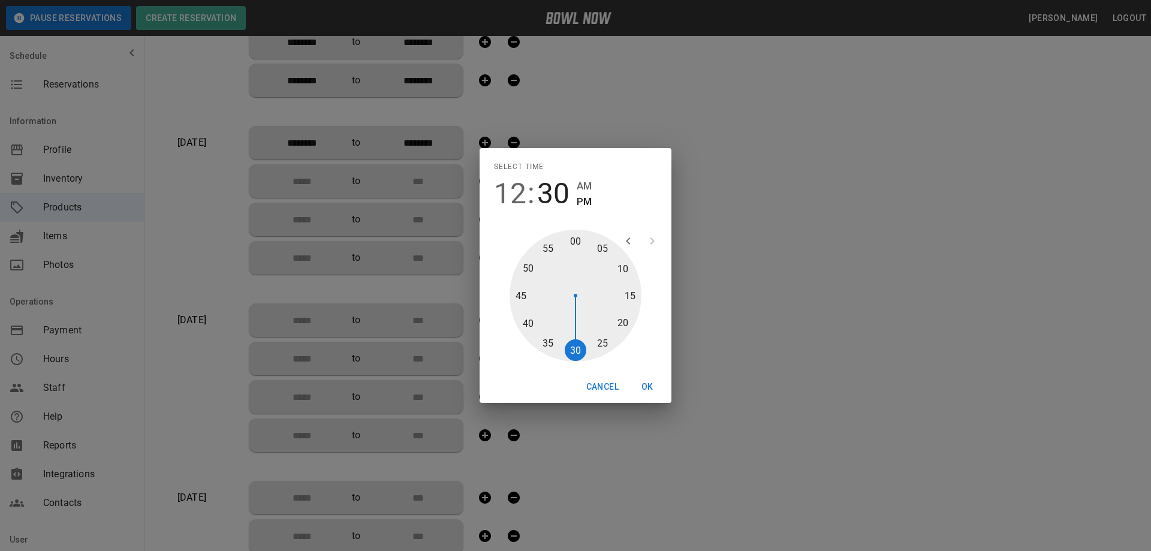
click at [642, 385] on button "OK" at bounding box center [647, 387] width 38 height 22
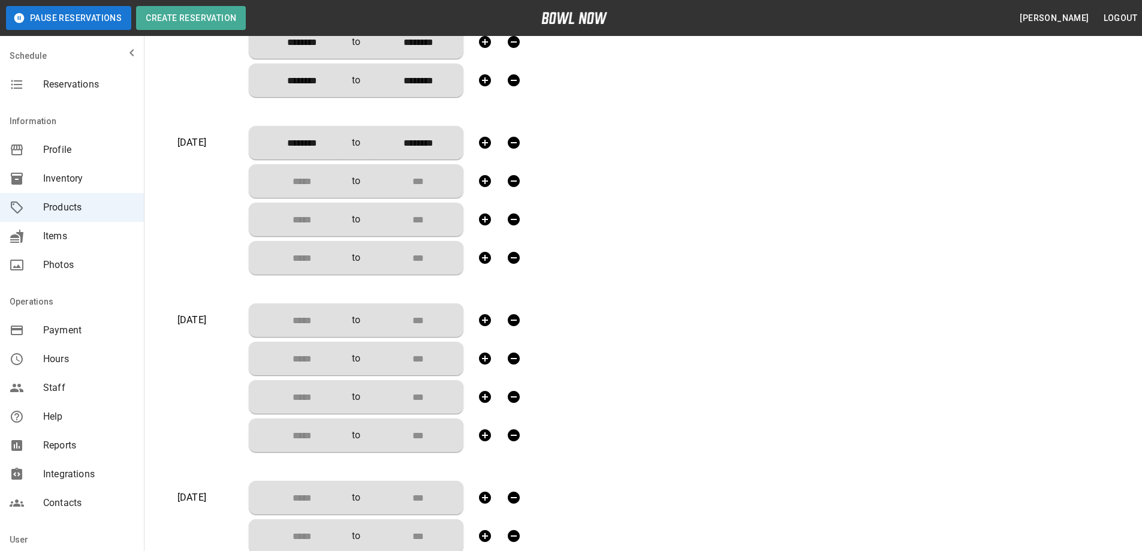
click at [314, 179] on input "Choose time" at bounding box center [297, 181] width 79 height 24
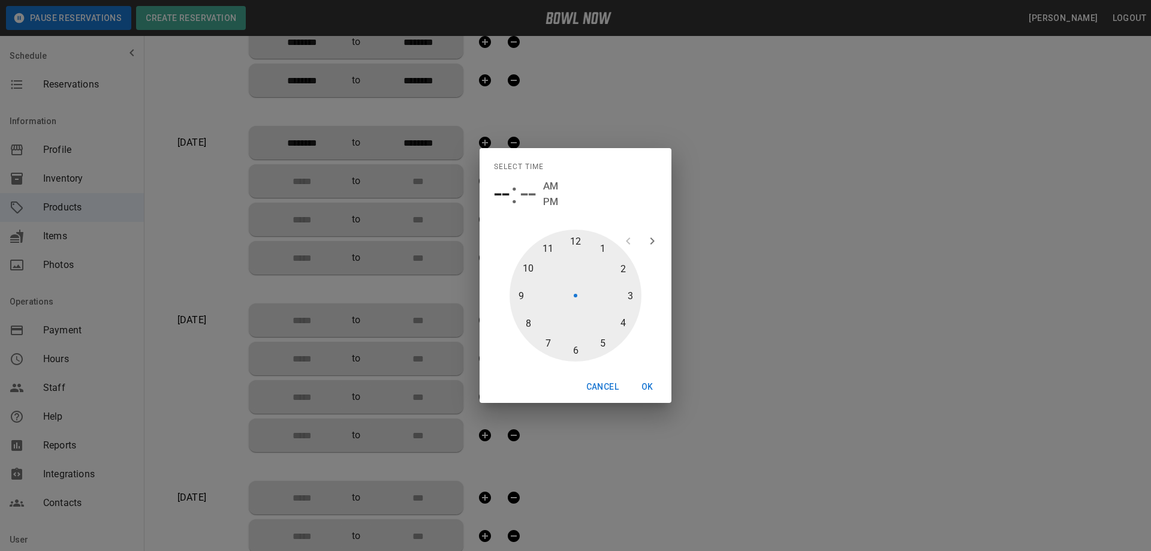
click at [619, 268] on div at bounding box center [575, 296] width 132 height 132
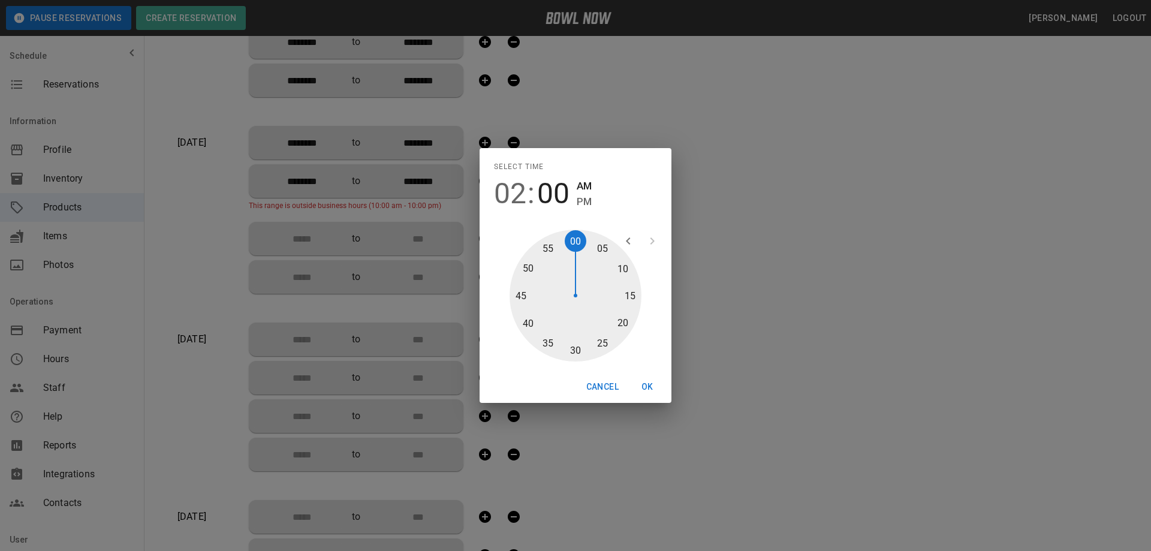
click at [577, 348] on div at bounding box center [575, 296] width 132 height 132
click at [588, 199] on span "PM" at bounding box center [584, 202] width 15 height 16
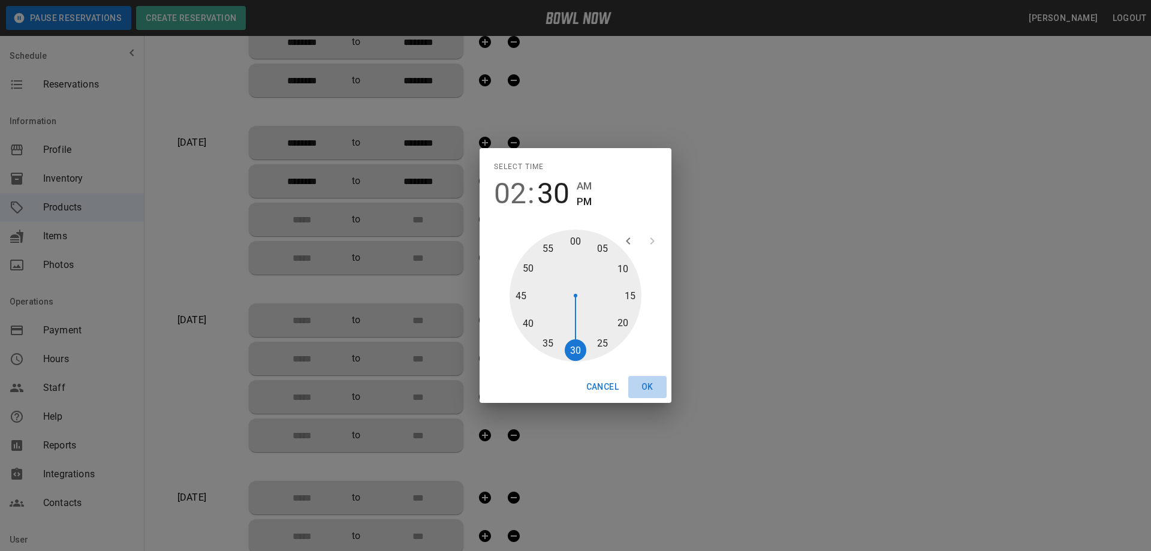
click at [645, 389] on button "OK" at bounding box center [647, 387] width 38 height 22
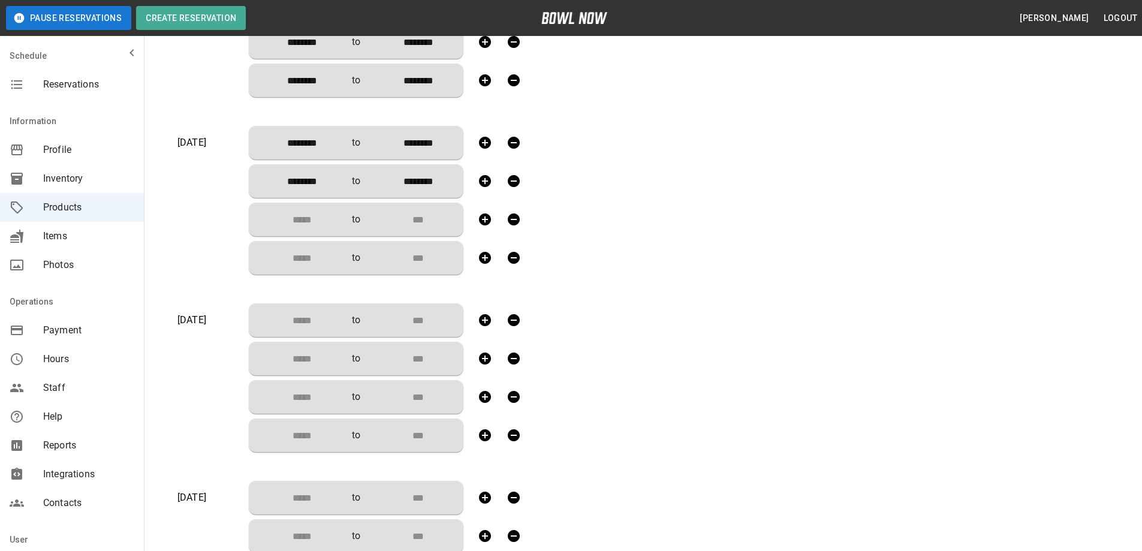
click at [298, 219] on input "Choose time" at bounding box center [297, 219] width 79 height 24
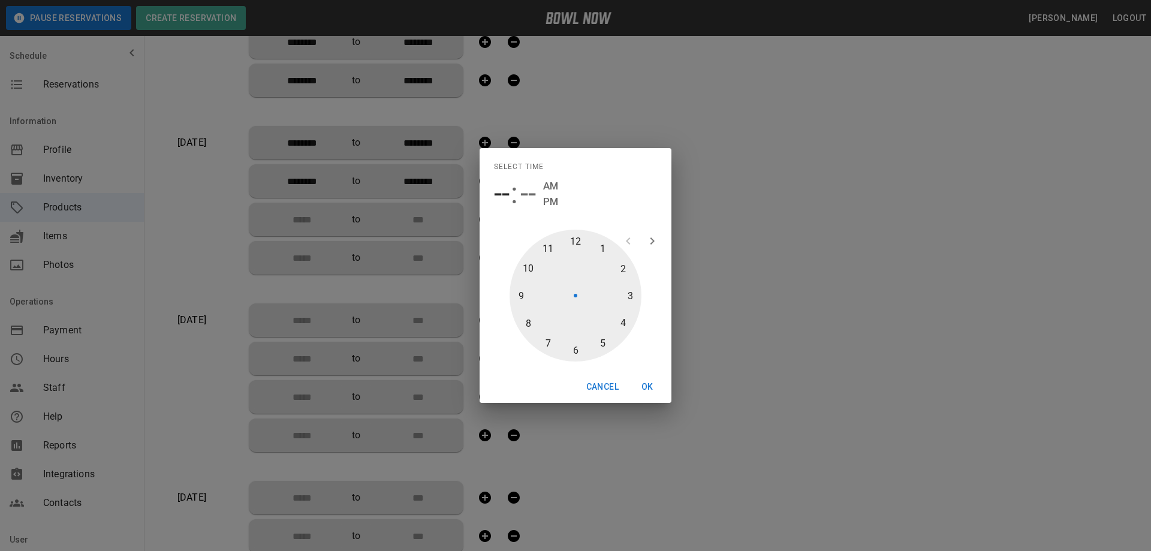
drag, startPoint x: 624, startPoint y: 318, endPoint x: 598, endPoint y: 338, distance: 33.3
click at [623, 318] on div at bounding box center [575, 296] width 132 height 132
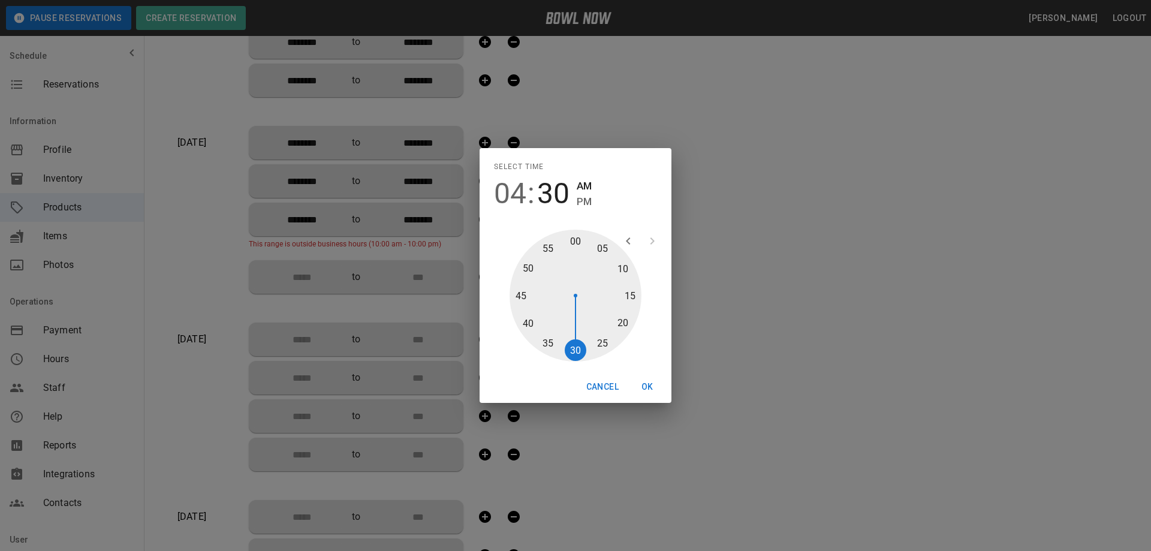
drag, startPoint x: 579, startPoint y: 349, endPoint x: 580, endPoint y: 330, distance: 19.2
click at [578, 349] on div at bounding box center [575, 296] width 132 height 132
click at [581, 201] on span "PM" at bounding box center [584, 202] width 15 height 16
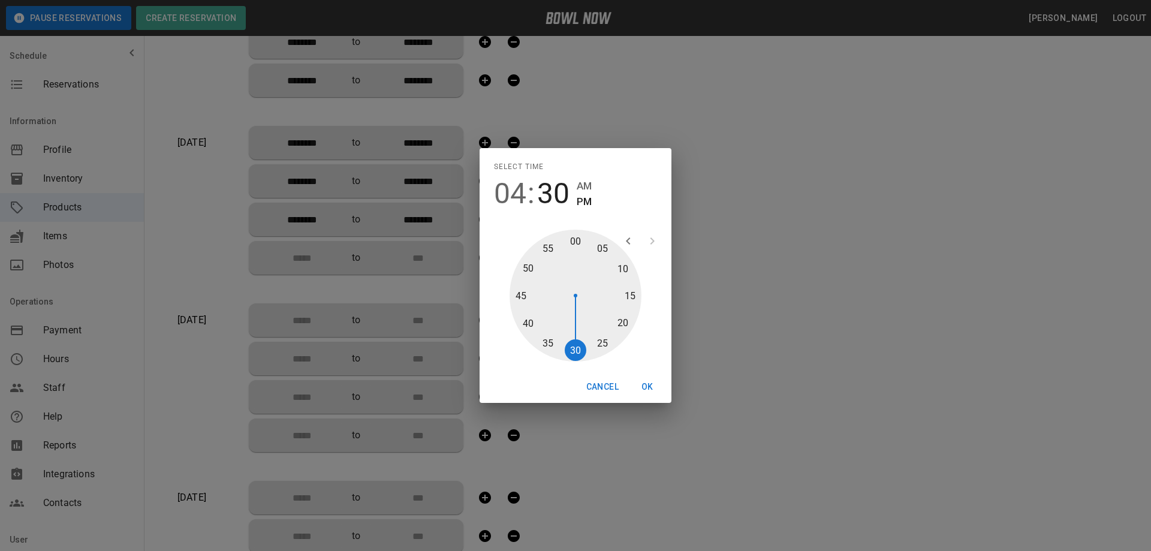
click at [650, 382] on button "OK" at bounding box center [647, 387] width 38 height 22
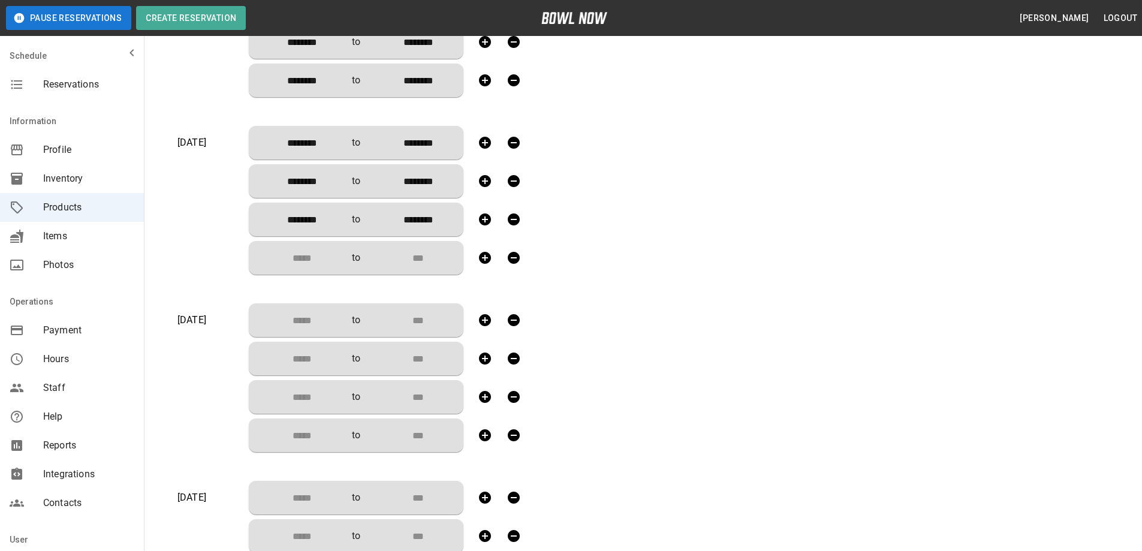
click at [307, 257] on input "Choose time" at bounding box center [297, 258] width 79 height 24
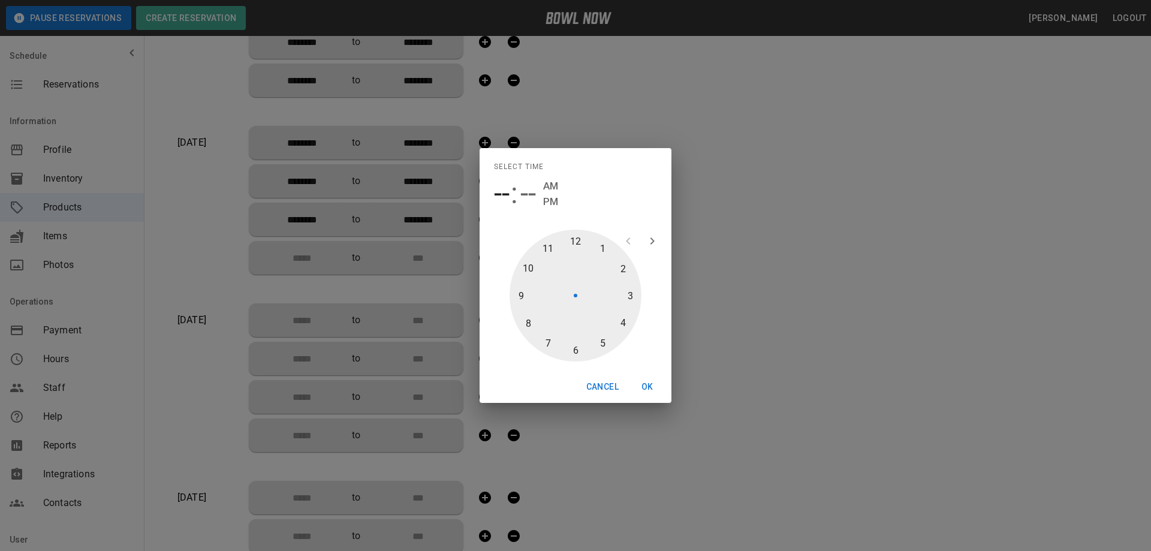
click at [572, 352] on div at bounding box center [575, 296] width 132 height 132
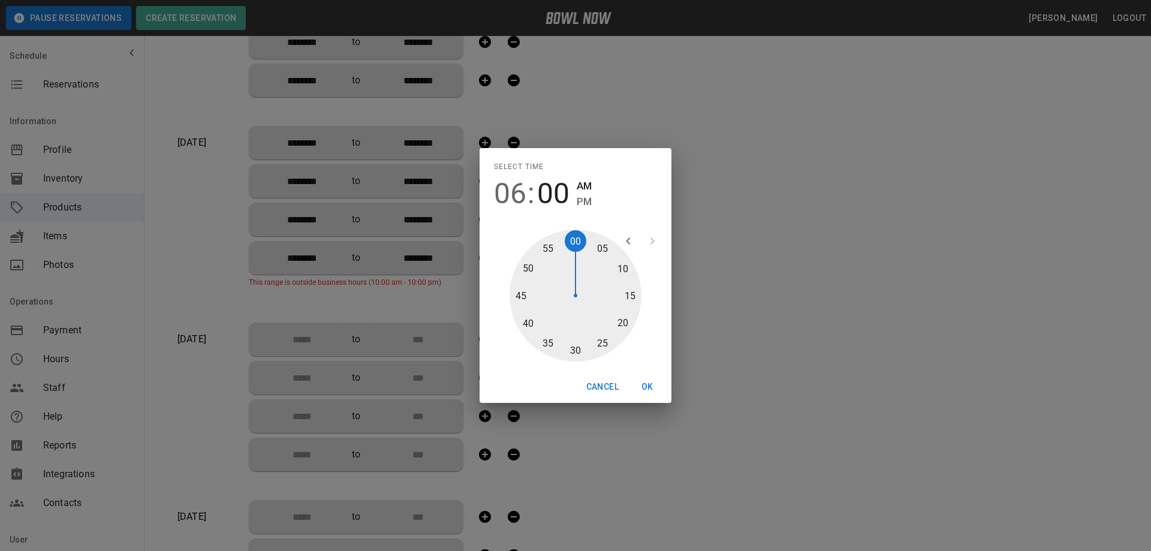
click at [574, 351] on div at bounding box center [575, 296] width 132 height 132
click at [587, 199] on span "PM" at bounding box center [584, 202] width 15 height 16
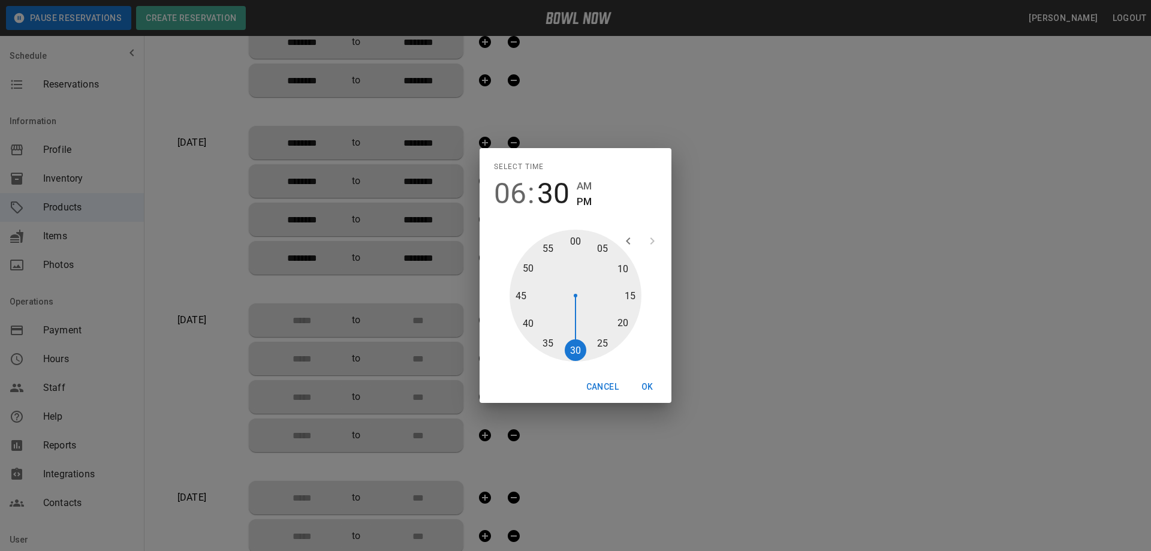
click at [647, 390] on button "OK" at bounding box center [647, 387] width 38 height 22
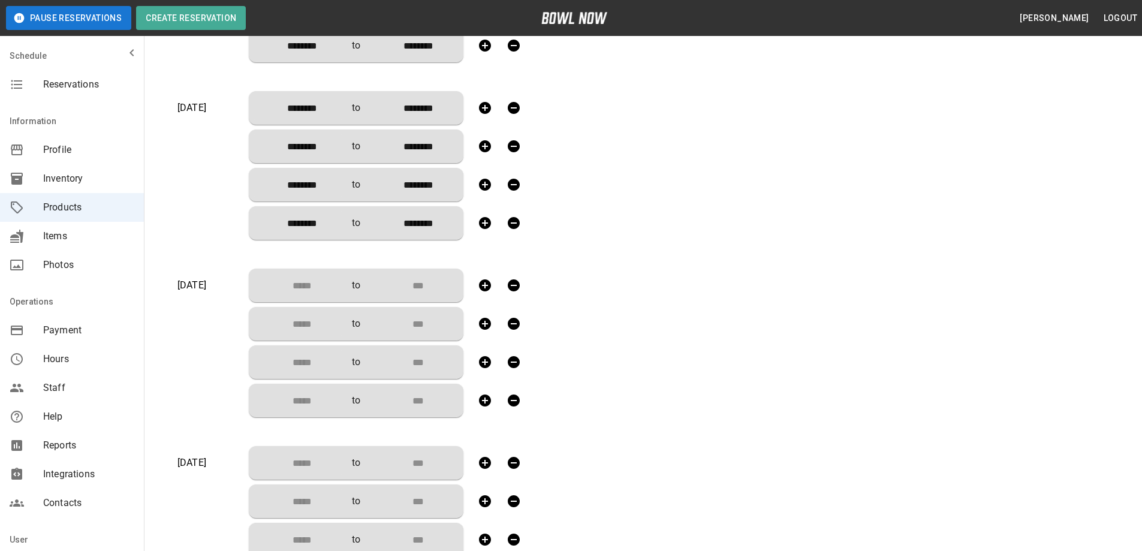
scroll to position [1019, 0]
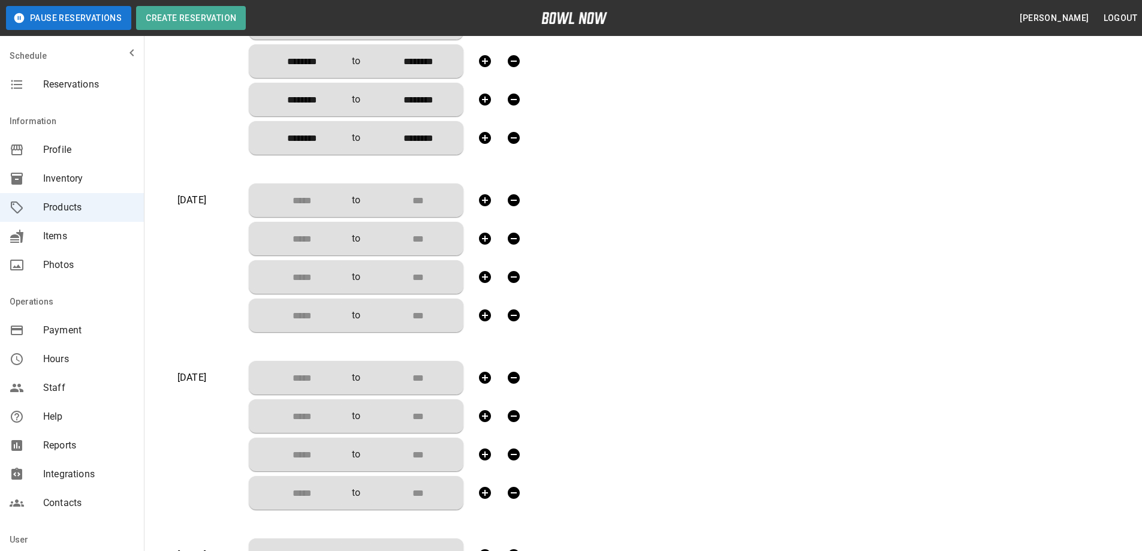
click at [314, 198] on input "Choose time" at bounding box center [297, 200] width 79 height 24
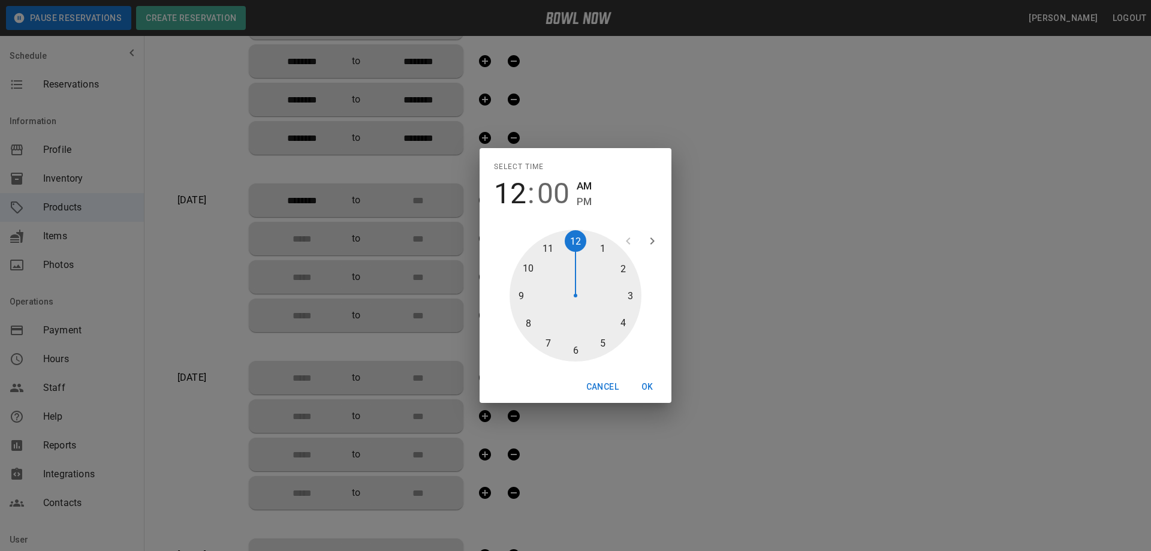
drag, startPoint x: 575, startPoint y: 240, endPoint x: 572, endPoint y: 347, distance: 107.3
click at [575, 240] on div at bounding box center [575, 296] width 132 height 132
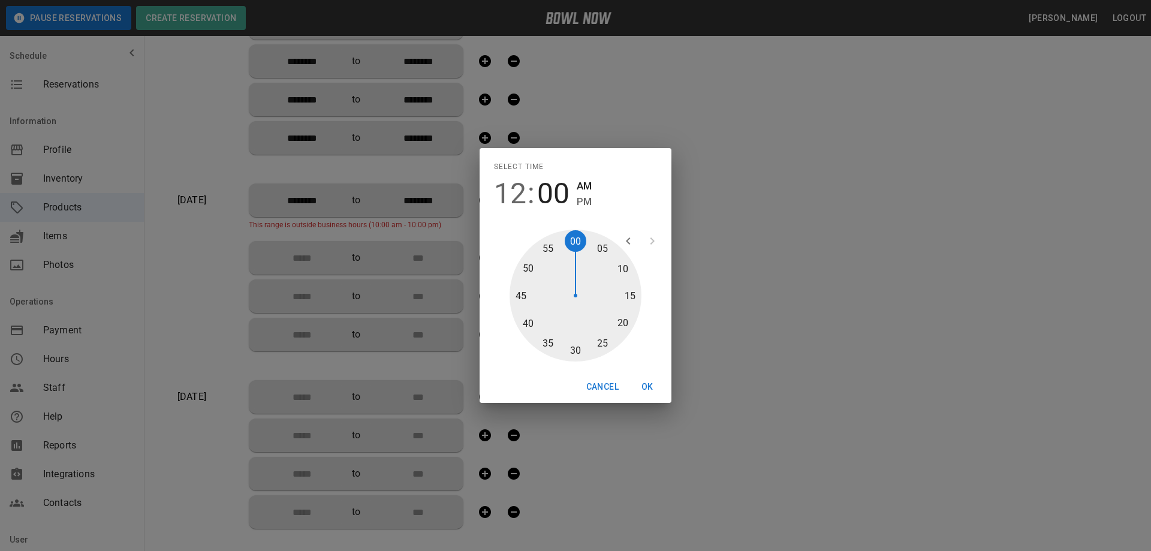
click at [571, 348] on div at bounding box center [575, 296] width 132 height 132
drag, startPoint x: 584, startPoint y: 202, endPoint x: 642, endPoint y: 347, distance: 156.3
click at [584, 203] on span "PM" at bounding box center [584, 202] width 15 height 16
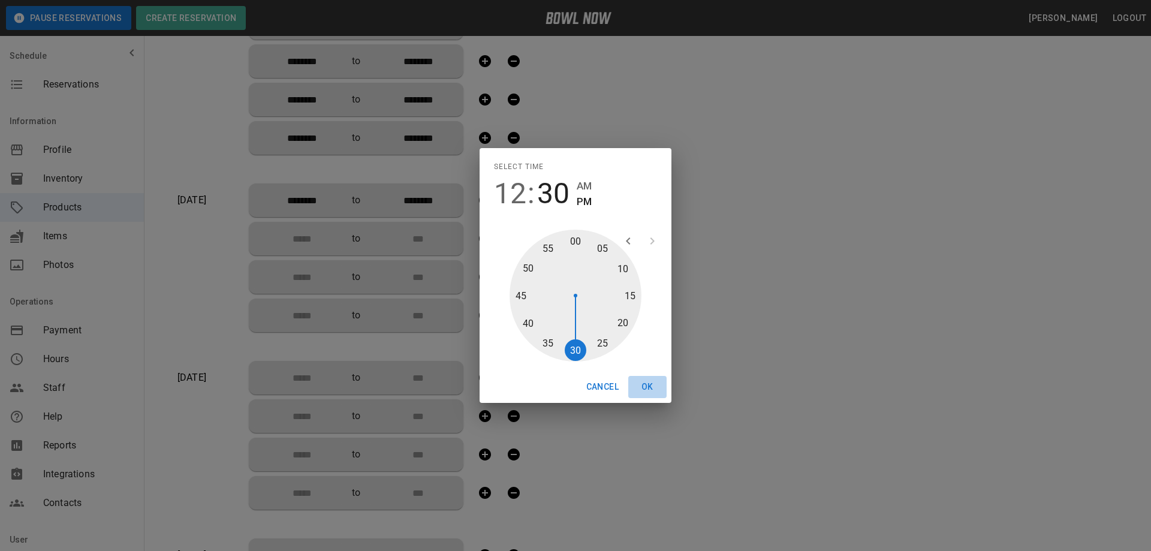
click at [651, 385] on button "OK" at bounding box center [647, 387] width 38 height 22
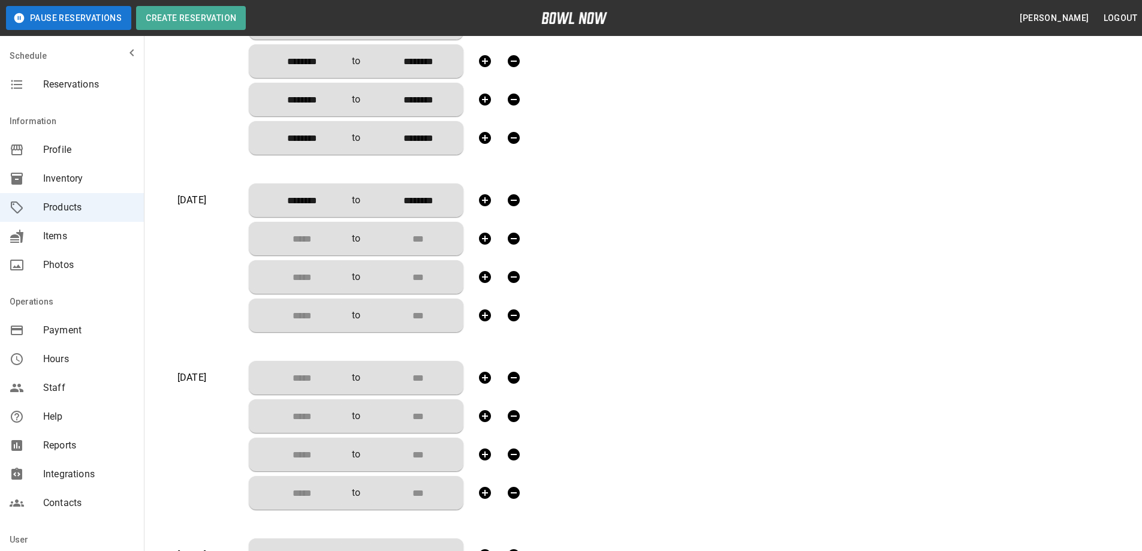
click at [307, 235] on input "Choose time" at bounding box center [297, 239] width 79 height 24
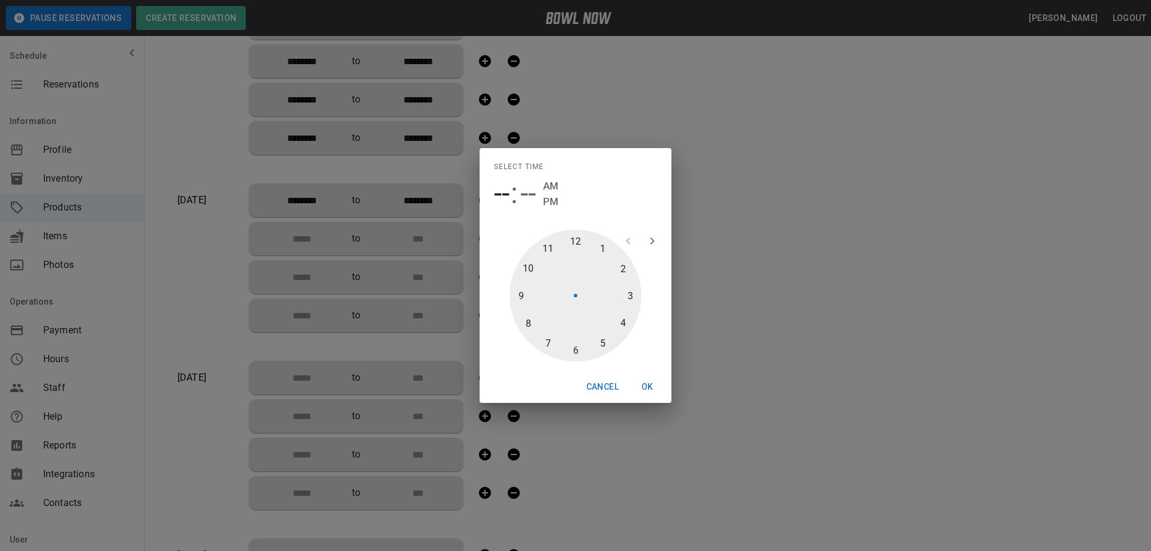
click at [623, 267] on div at bounding box center [575, 296] width 132 height 132
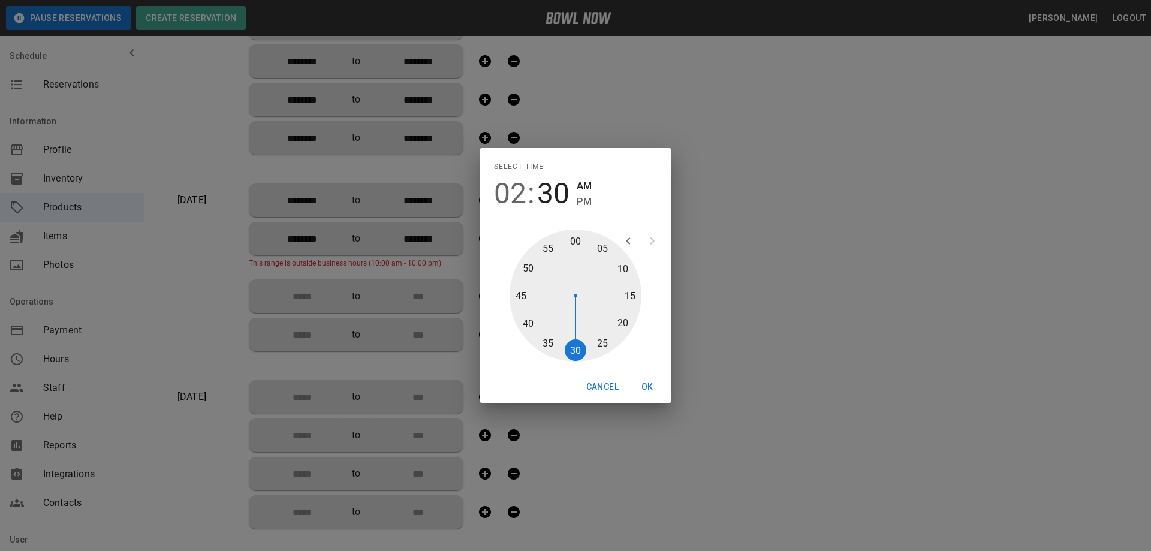
click at [577, 349] on div at bounding box center [575, 296] width 132 height 132
click at [588, 197] on span "PM" at bounding box center [584, 202] width 15 height 16
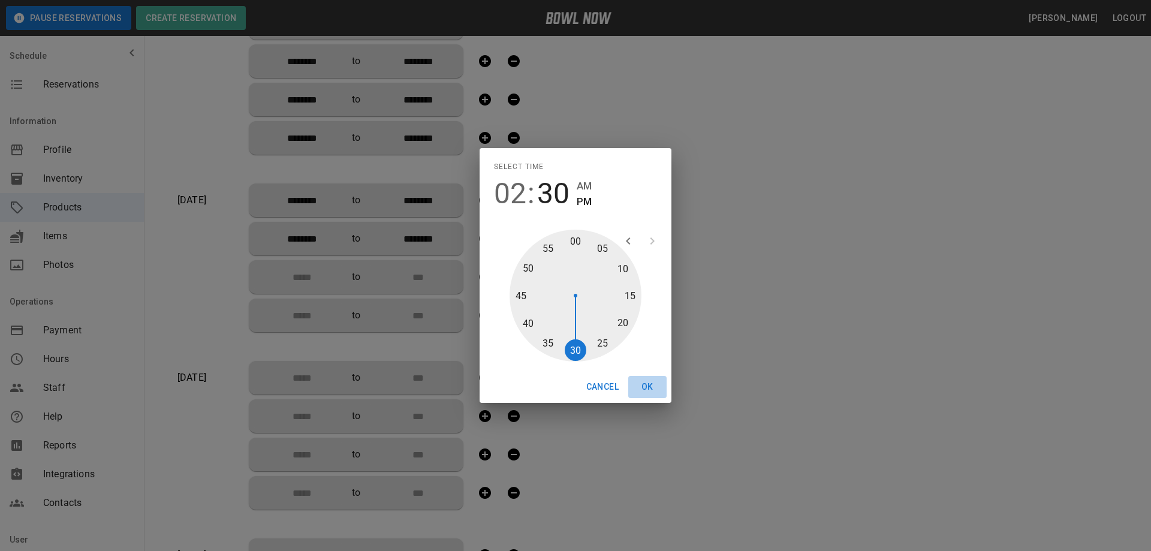
click at [653, 388] on button "OK" at bounding box center [647, 387] width 38 height 22
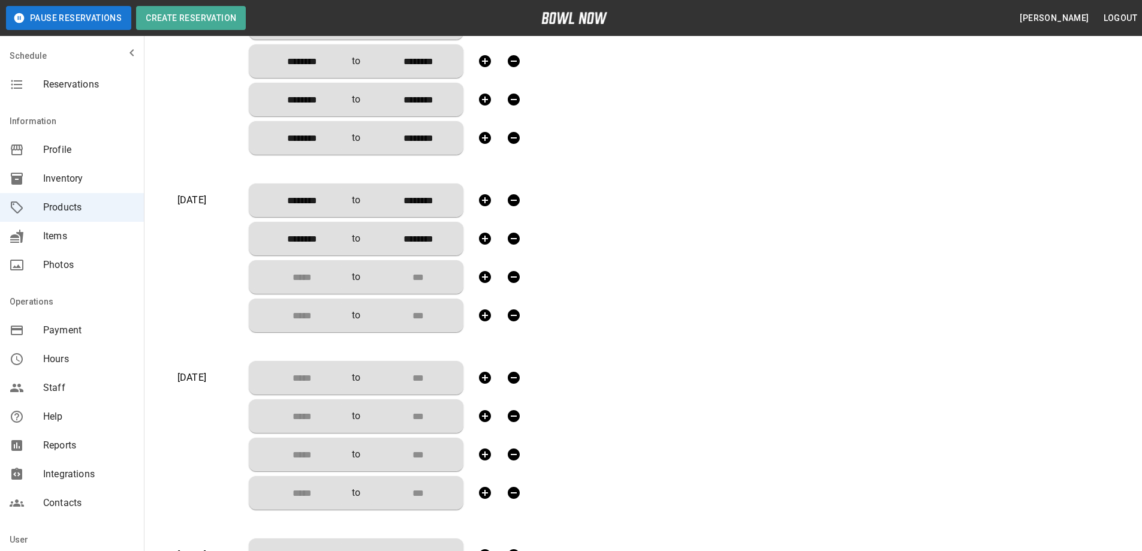
click at [302, 276] on input "Choose time" at bounding box center [297, 277] width 79 height 24
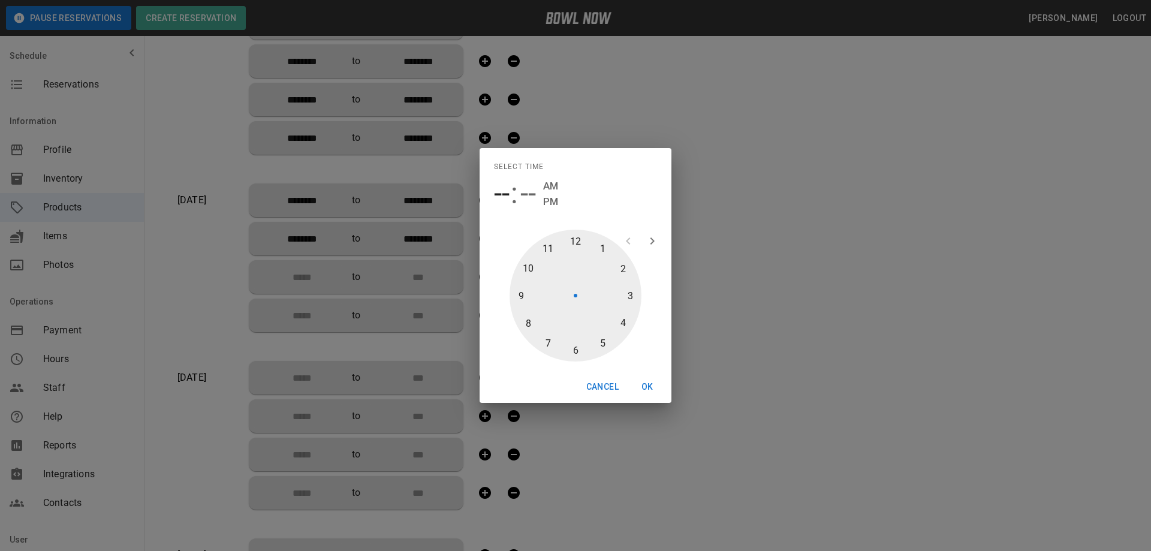
click at [619, 319] on div at bounding box center [575, 296] width 132 height 132
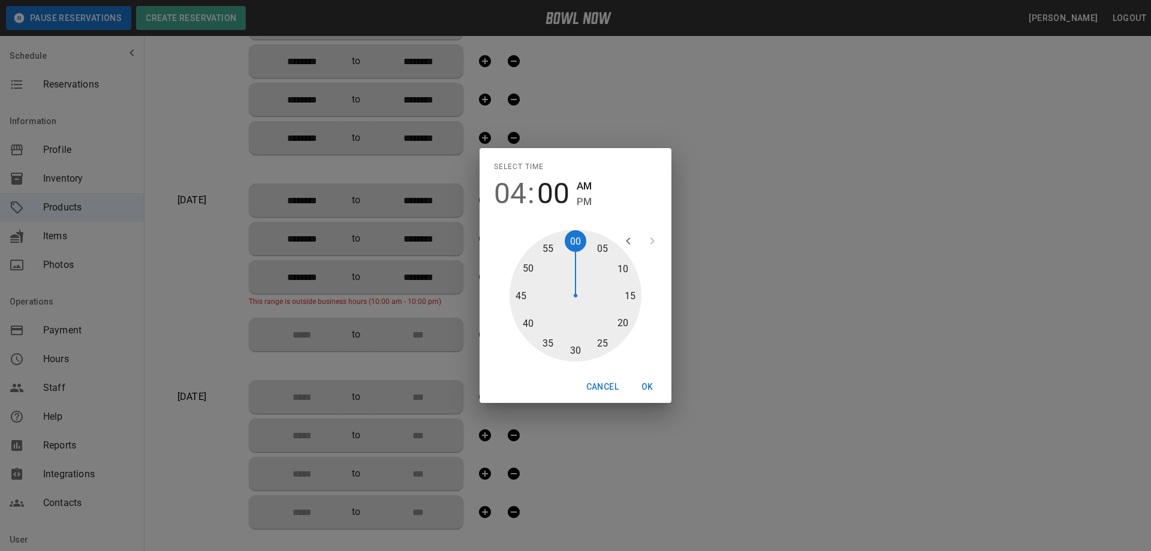
click at [574, 348] on div at bounding box center [575, 296] width 132 height 132
click at [586, 198] on span "PM" at bounding box center [584, 202] width 15 height 16
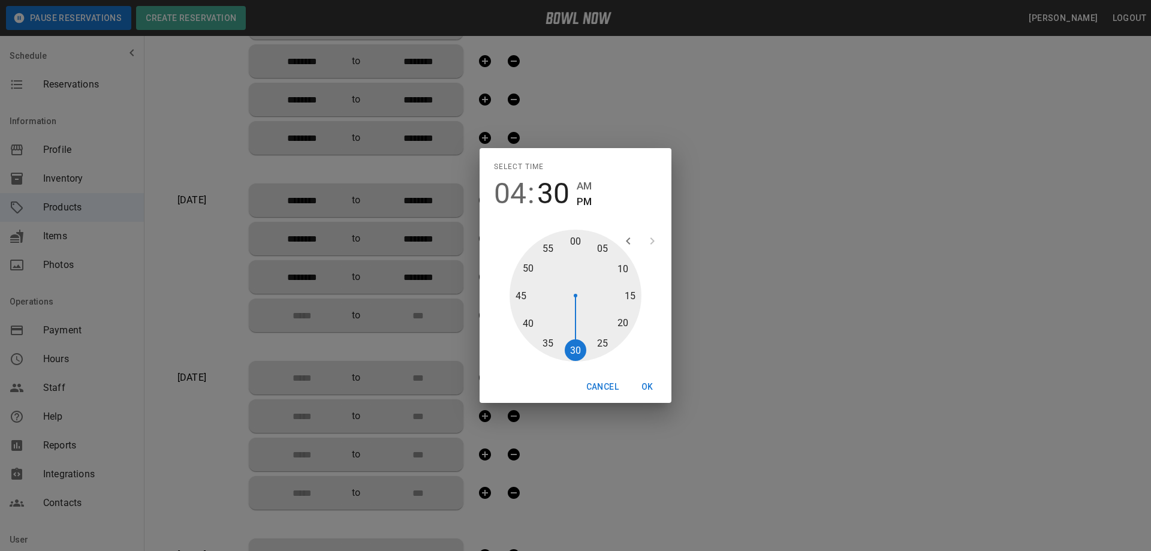
click at [651, 387] on button "OK" at bounding box center [647, 387] width 38 height 22
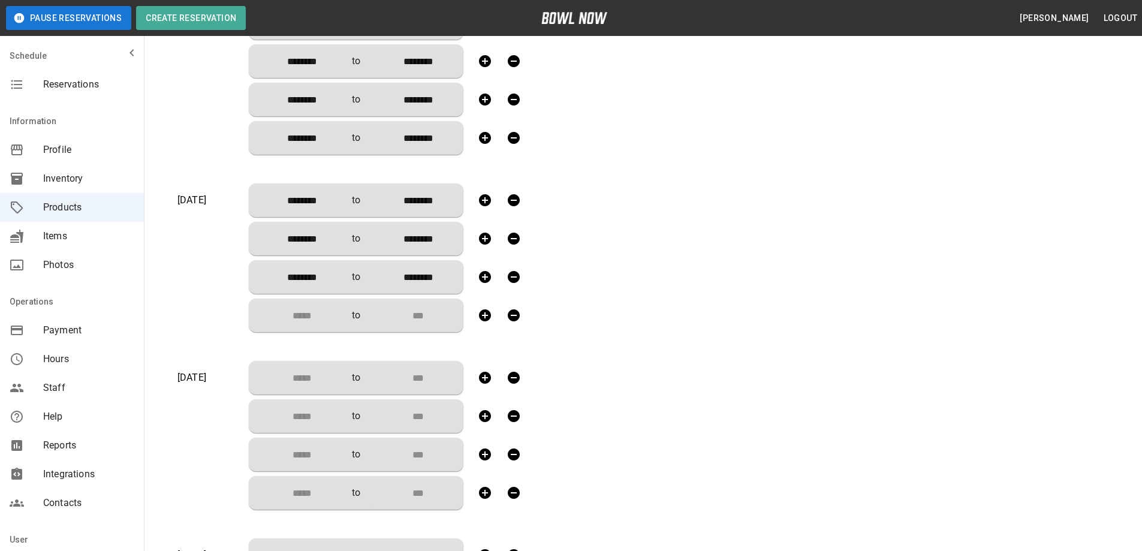
click at [303, 314] on input "Choose time" at bounding box center [297, 315] width 79 height 24
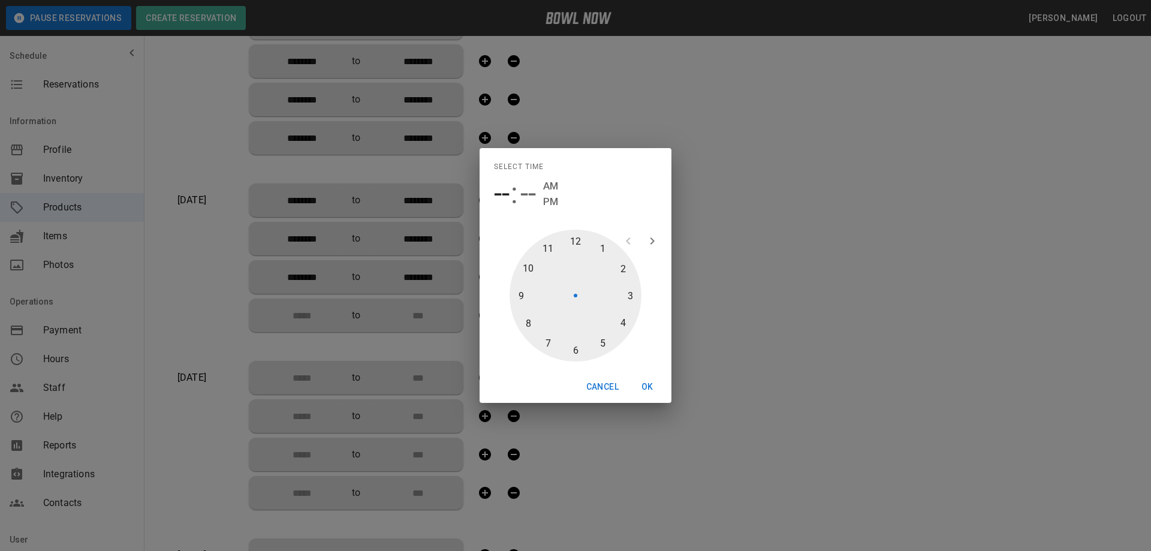
click at [575, 352] on div at bounding box center [575, 296] width 132 height 132
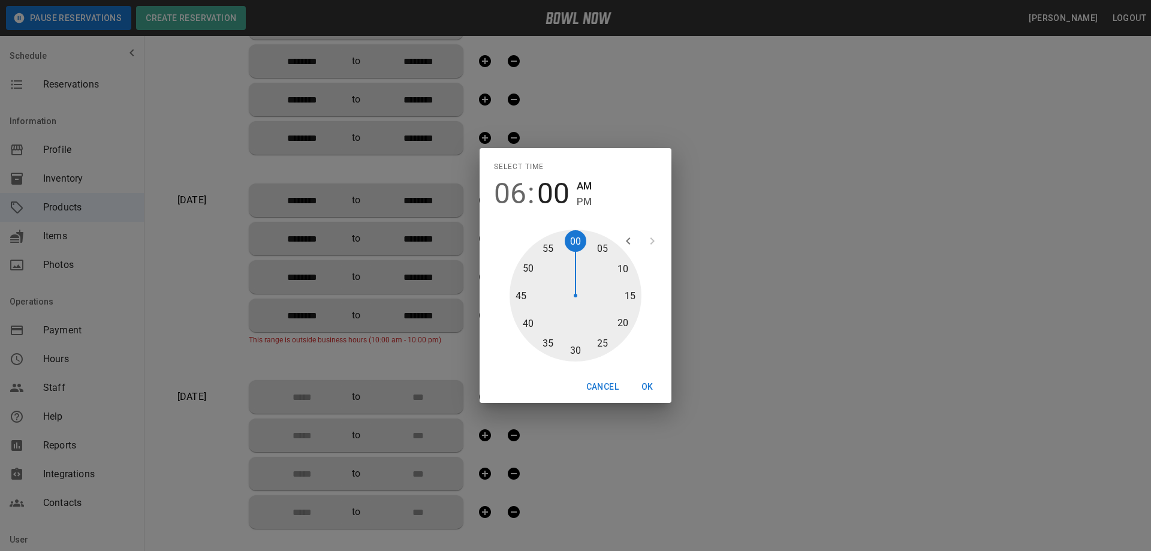
click at [575, 352] on div at bounding box center [575, 296] width 132 height 132
drag, startPoint x: 577, startPoint y: 202, endPoint x: 599, endPoint y: 330, distance: 130.2
click at [577, 201] on span "PM" at bounding box center [584, 202] width 15 height 16
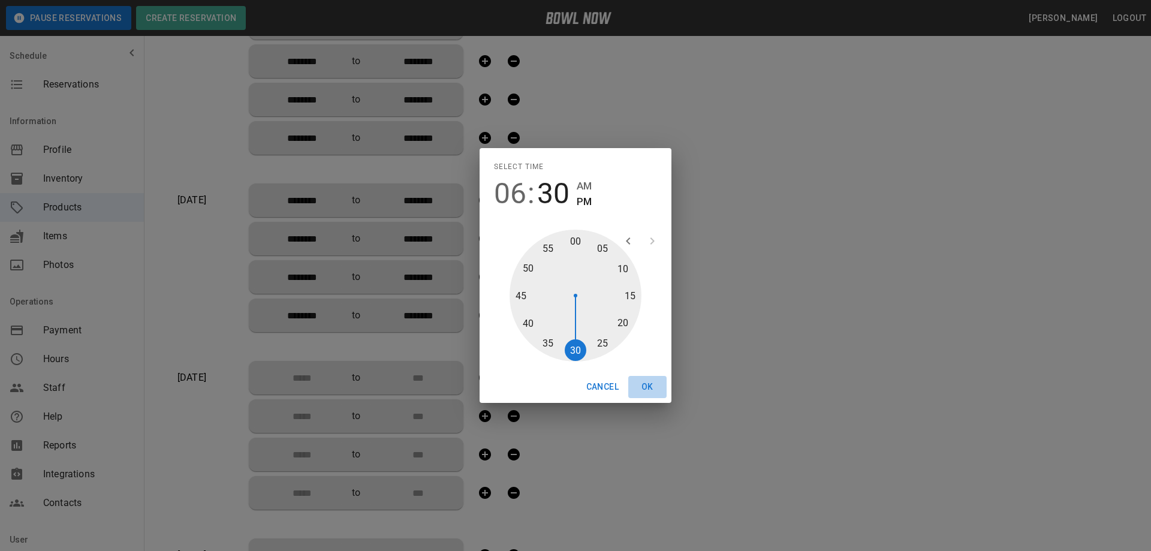
click at [650, 387] on button "OK" at bounding box center [647, 387] width 38 height 22
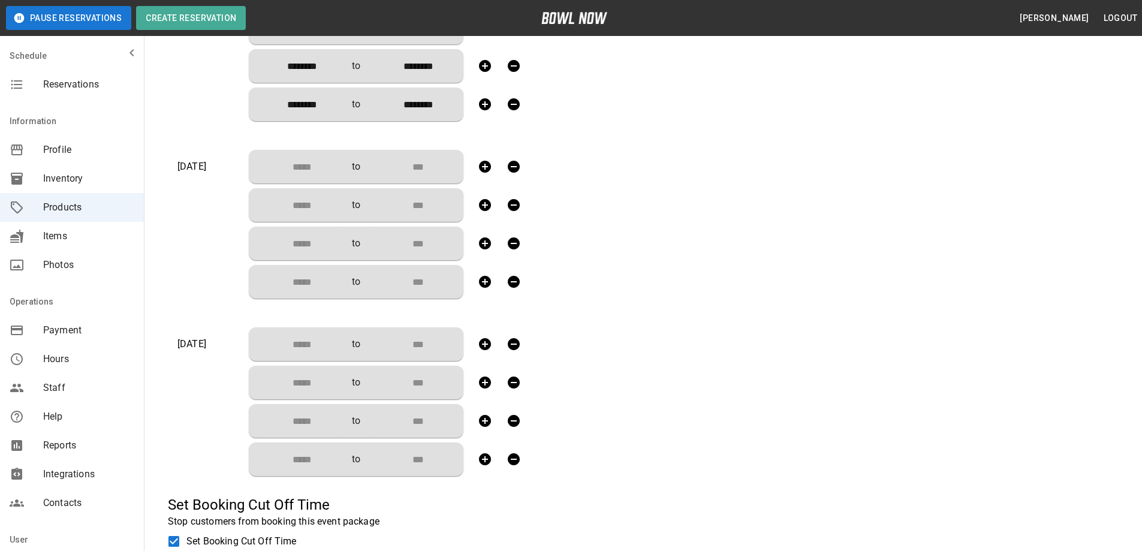
scroll to position [1319, 0]
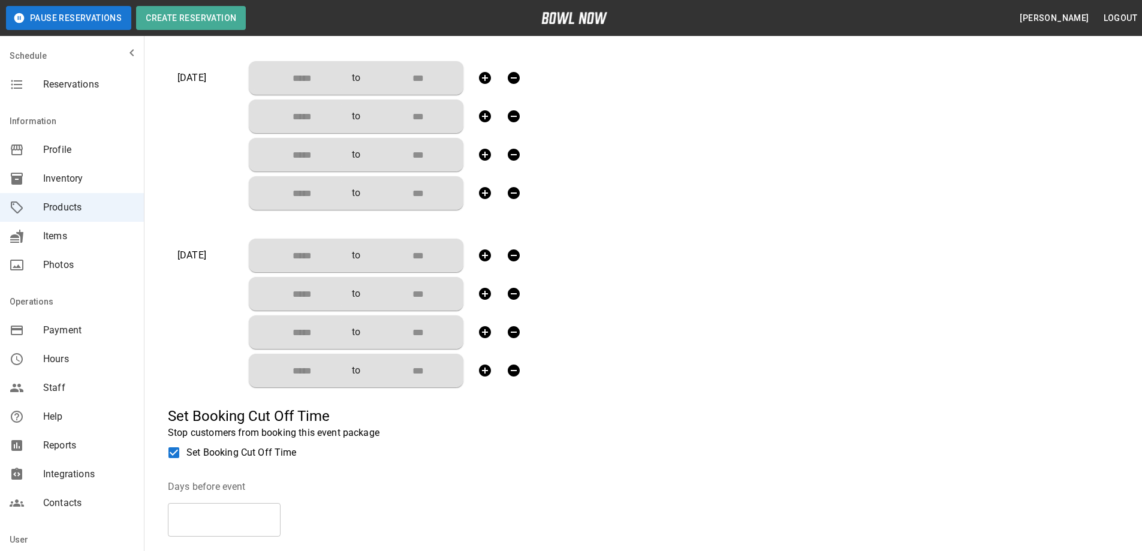
click at [315, 73] on input "Choose time" at bounding box center [297, 78] width 79 height 24
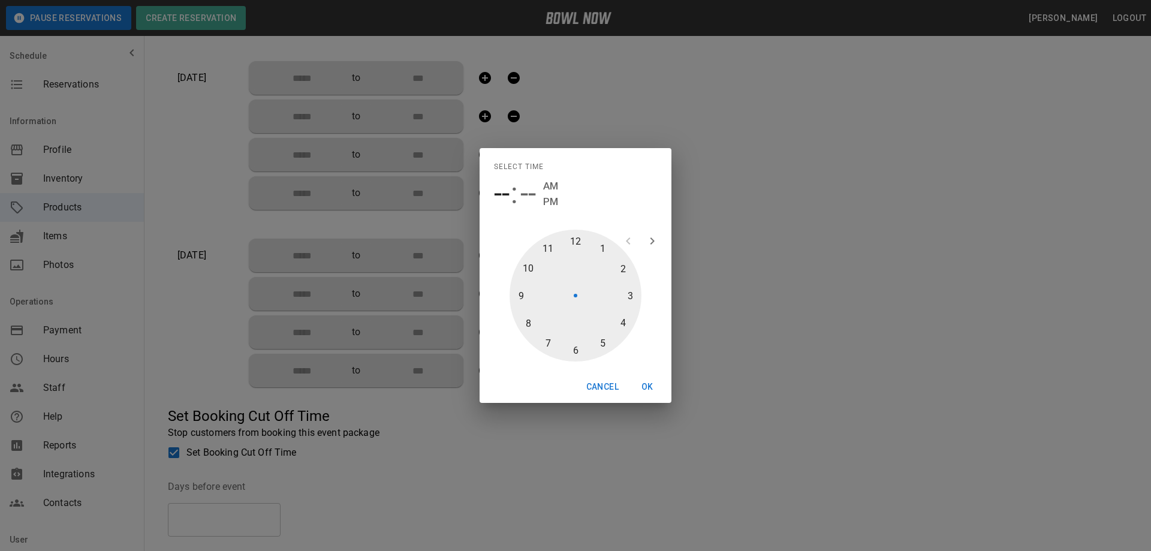
click at [571, 237] on div at bounding box center [575, 296] width 132 height 132
click at [577, 351] on div at bounding box center [575, 296] width 132 height 132
click at [587, 202] on span "PM" at bounding box center [584, 202] width 15 height 16
click at [644, 384] on button "OK" at bounding box center [647, 387] width 38 height 22
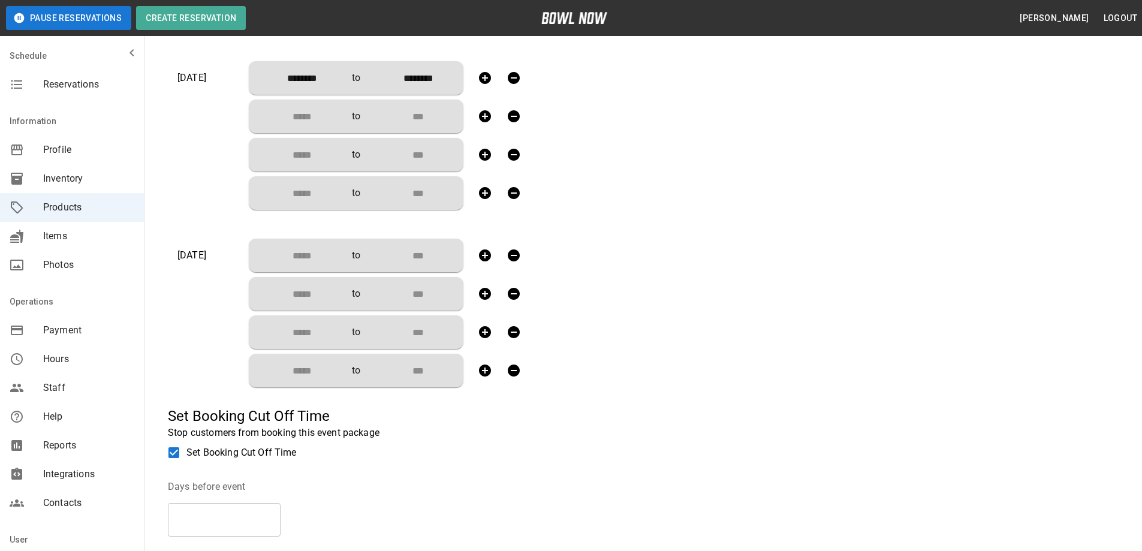
click at [301, 109] on input "Choose time" at bounding box center [297, 116] width 79 height 24
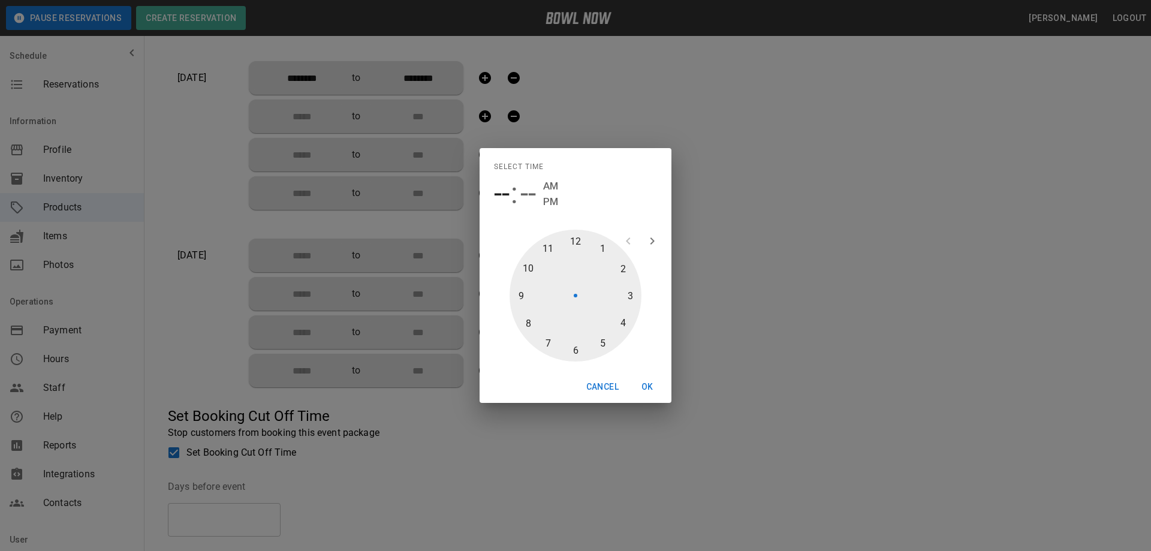
click at [625, 269] on div at bounding box center [575, 296] width 132 height 132
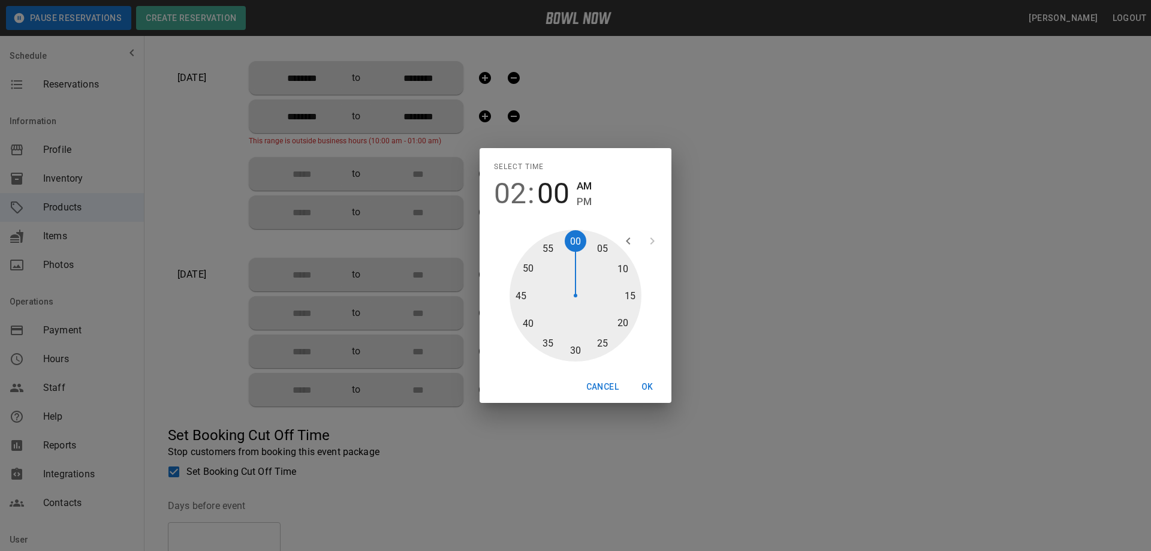
click at [576, 349] on div at bounding box center [575, 296] width 132 height 132
click at [577, 201] on span "PM" at bounding box center [584, 202] width 15 height 16
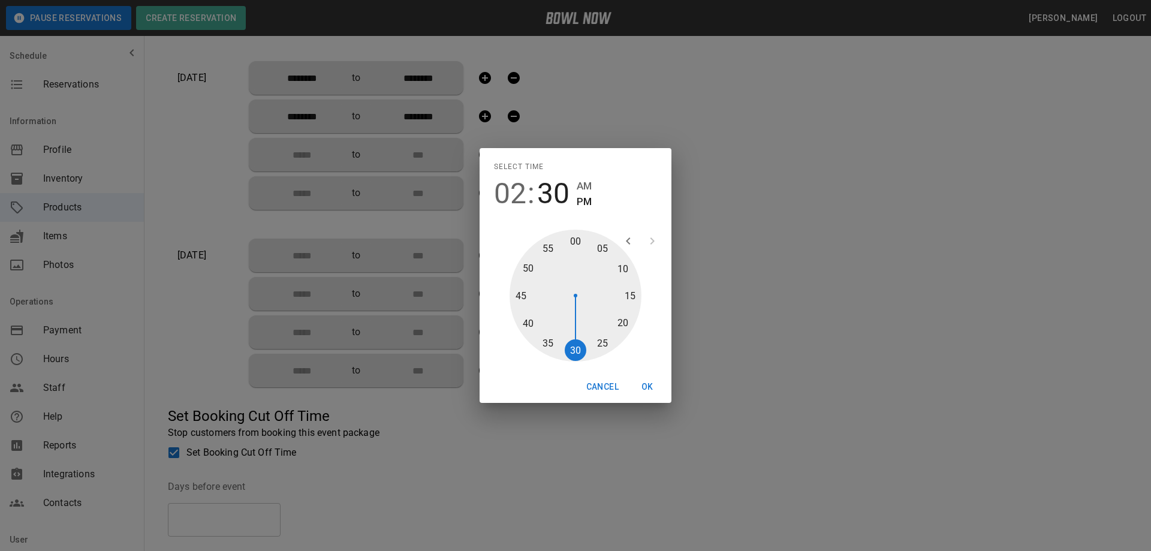
click at [645, 384] on button "OK" at bounding box center [647, 387] width 38 height 22
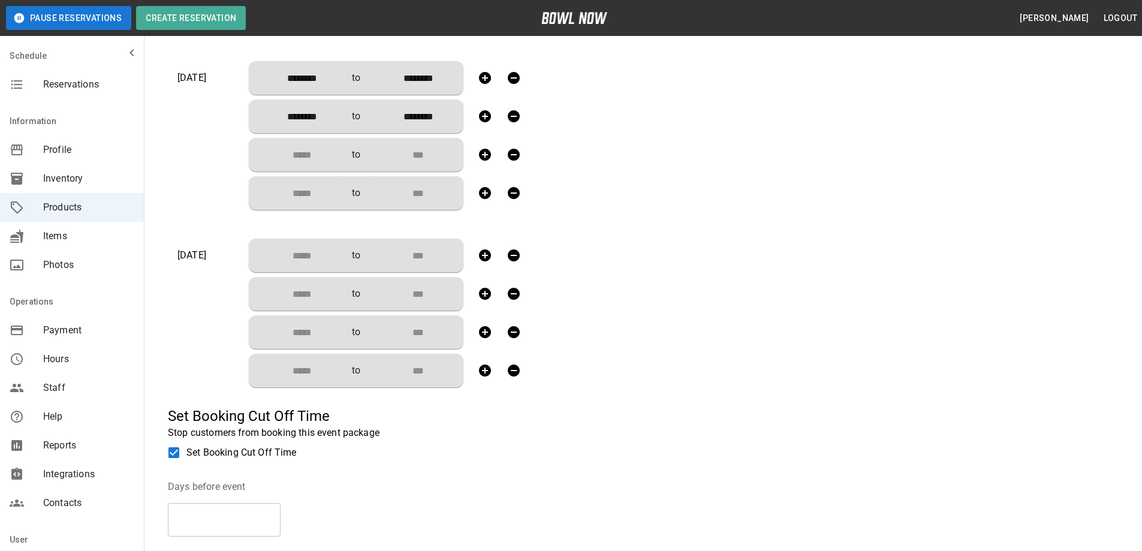
click at [306, 155] on input "Choose time" at bounding box center [297, 155] width 79 height 24
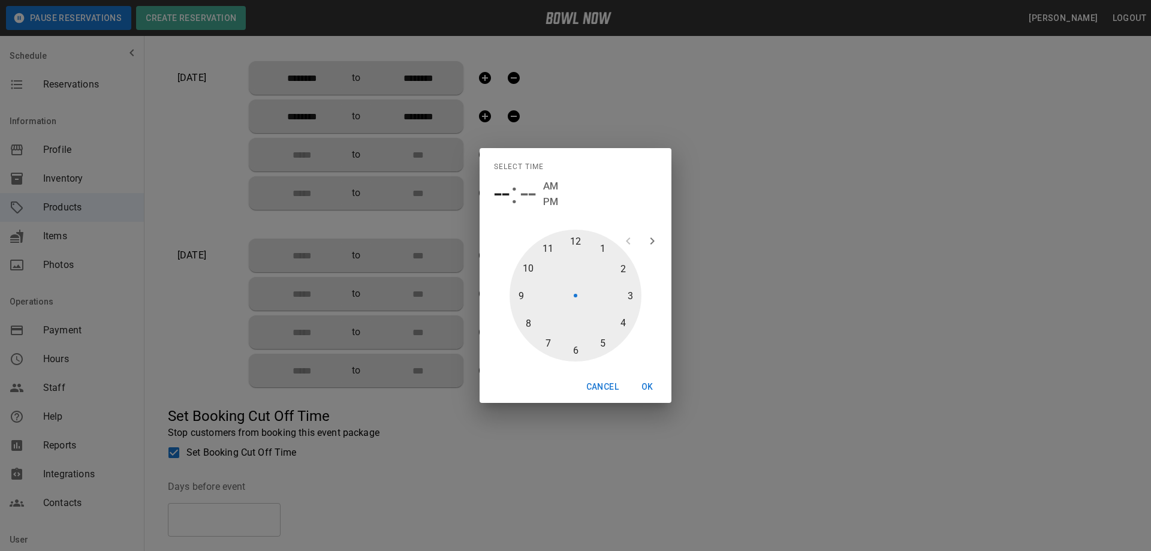
click at [622, 267] on div at bounding box center [575, 296] width 132 height 132
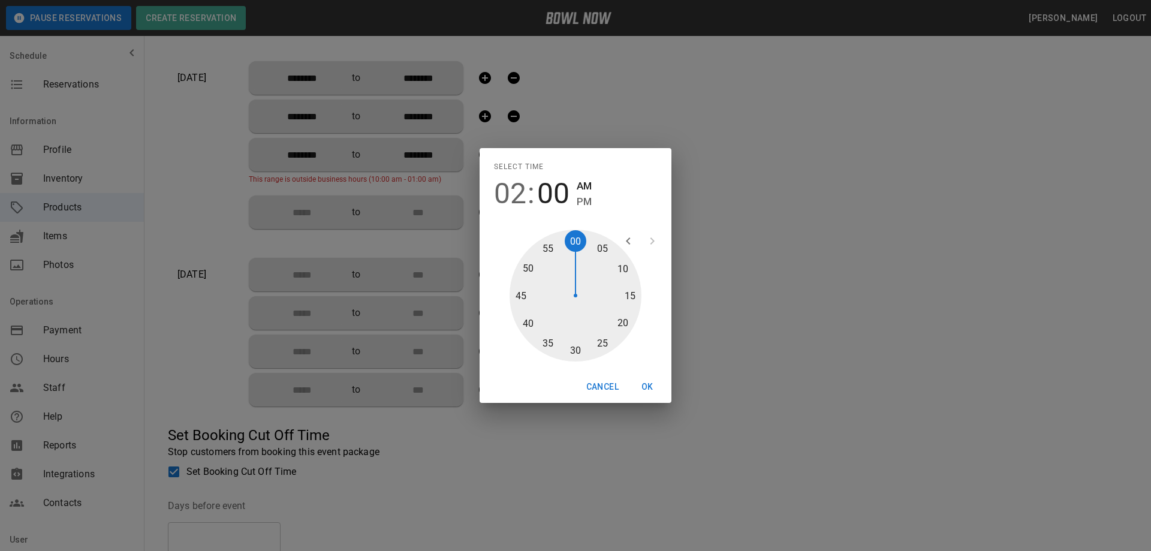
click at [574, 350] on div at bounding box center [575, 296] width 132 height 132
click at [584, 200] on span "PM" at bounding box center [584, 202] width 15 height 16
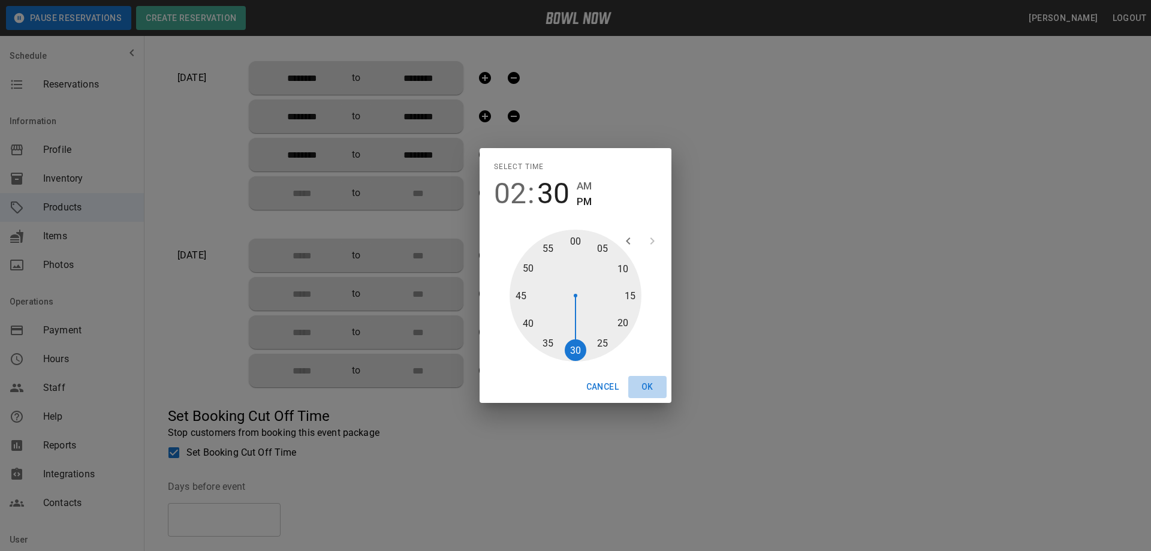
click at [648, 384] on button "OK" at bounding box center [647, 387] width 38 height 22
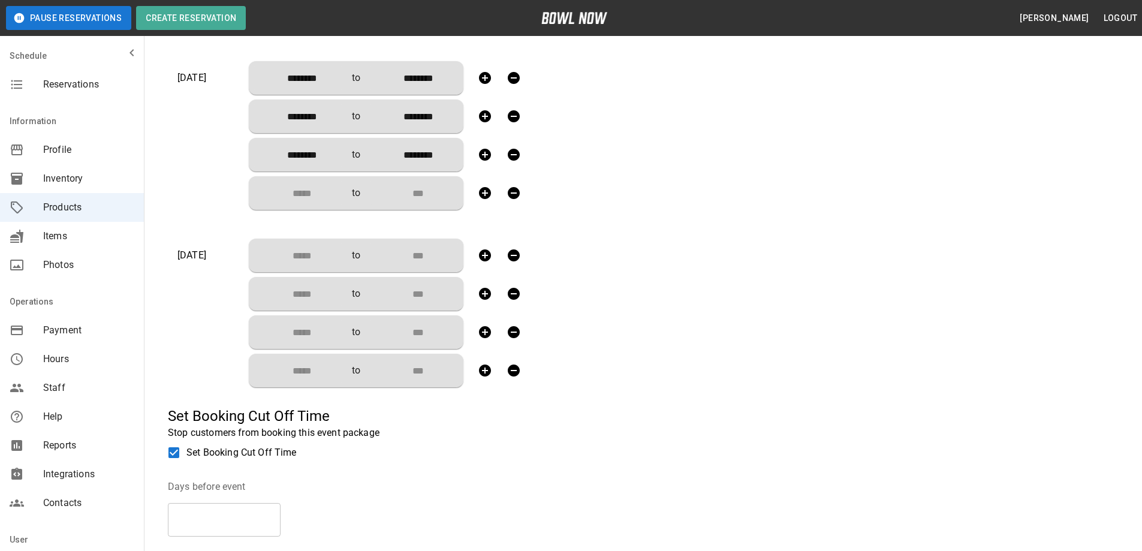
click at [301, 155] on input "********" at bounding box center [297, 155] width 79 height 24
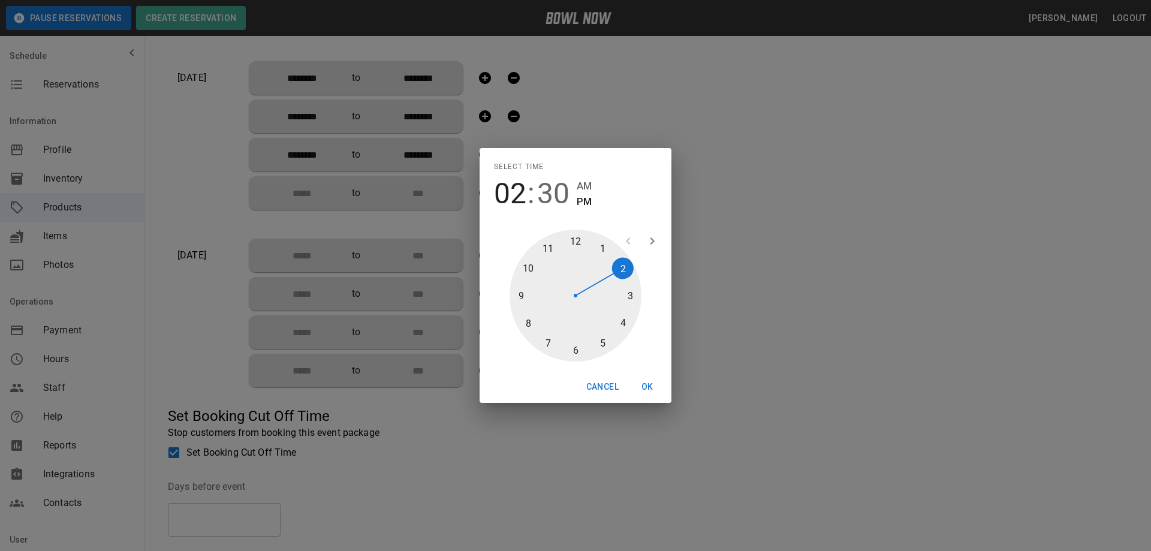
click at [620, 322] on div at bounding box center [575, 296] width 132 height 132
click at [574, 349] on div at bounding box center [575, 296] width 132 height 132
click at [648, 385] on button "OK" at bounding box center [647, 387] width 38 height 22
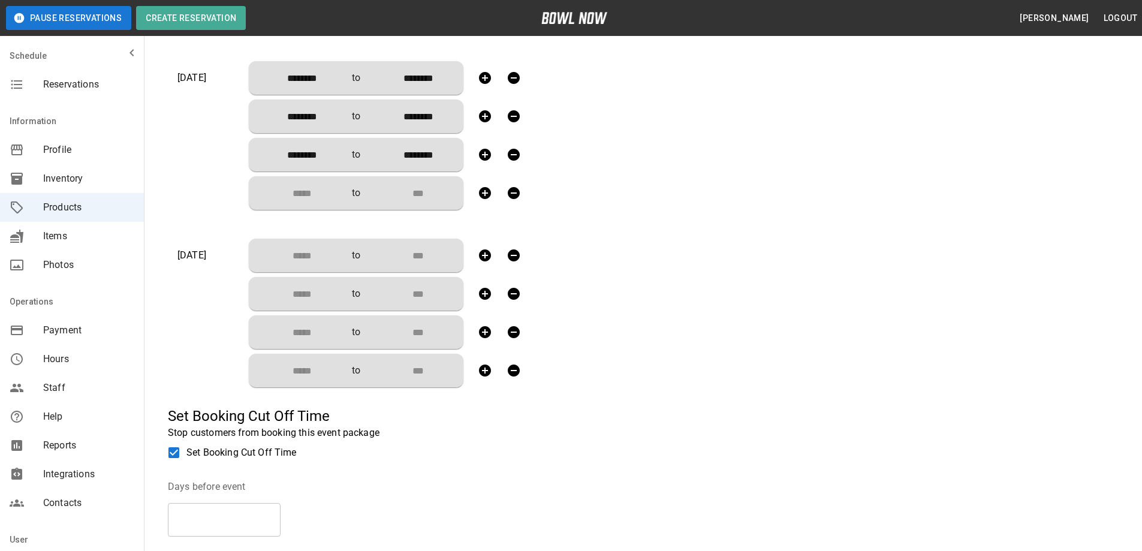
click at [316, 177] on div "******** ​ to ******** ​ ******** ​ to ******** ​ ******** ​ to ******** ​ ​ to…" at bounding box center [382, 133] width 286 height 163
click at [319, 196] on input "Choose time" at bounding box center [297, 193] width 79 height 24
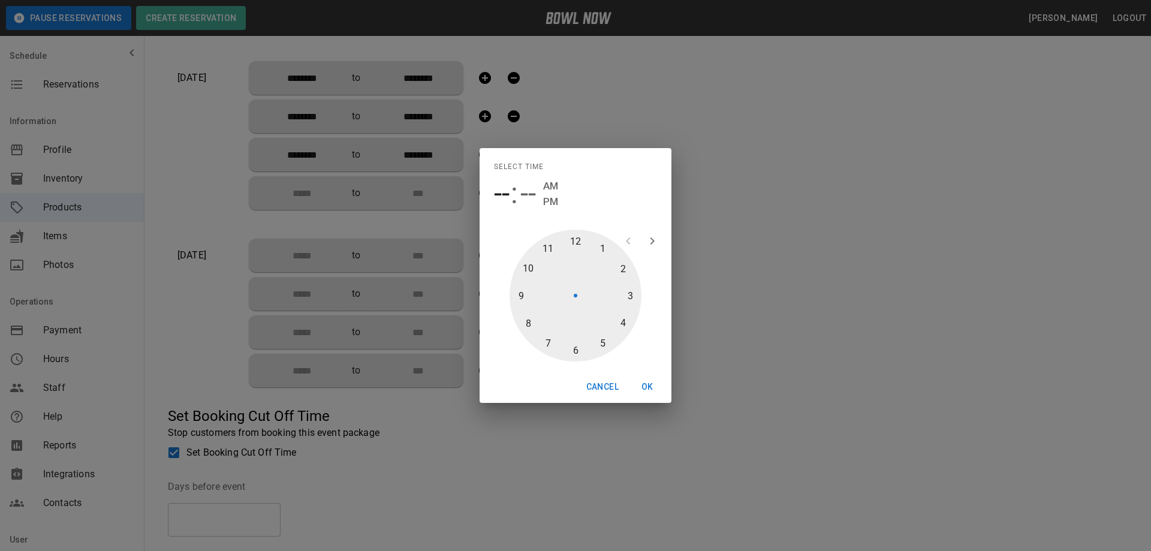
click at [577, 348] on div at bounding box center [575, 296] width 132 height 132
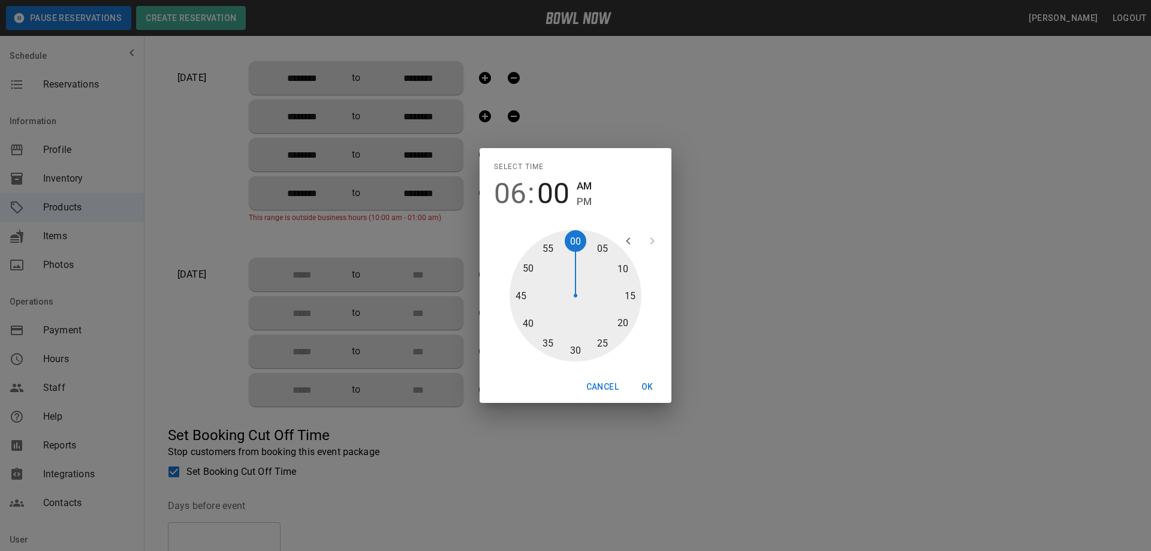
drag, startPoint x: 577, startPoint y: 354, endPoint x: 592, endPoint y: 255, distance: 100.0
click at [576, 354] on div at bounding box center [575, 296] width 132 height 132
click at [577, 200] on span "PM" at bounding box center [584, 202] width 15 height 16
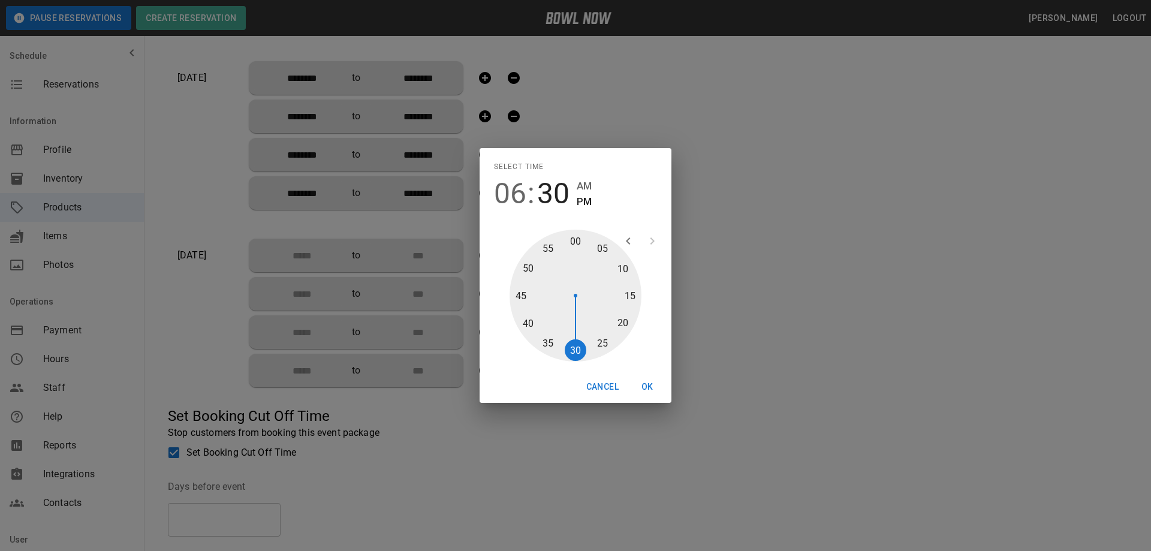
click at [645, 391] on button "OK" at bounding box center [647, 387] width 38 height 22
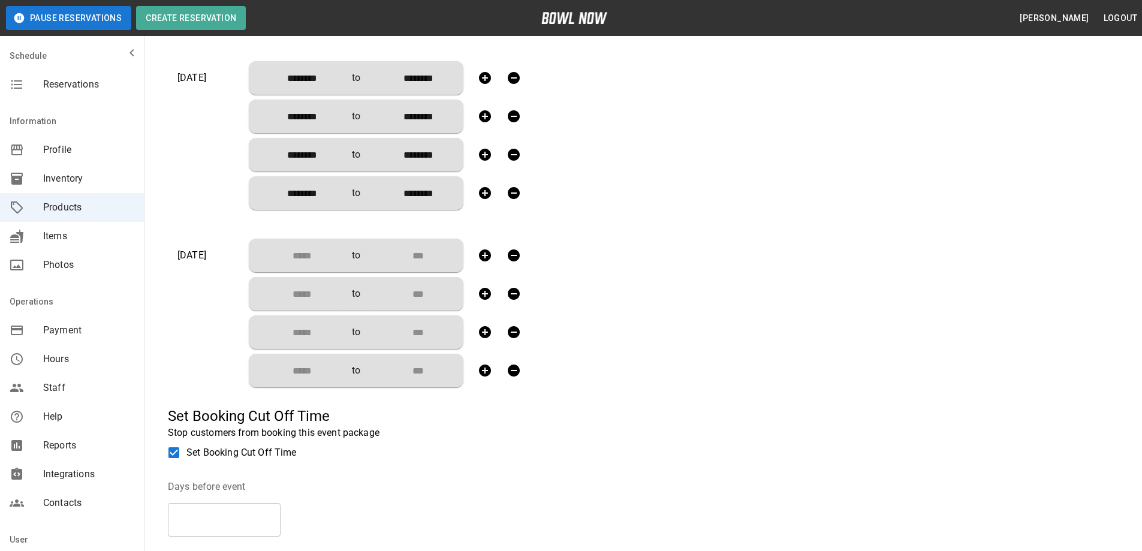
click at [297, 257] on input "Choose time" at bounding box center [297, 255] width 79 height 24
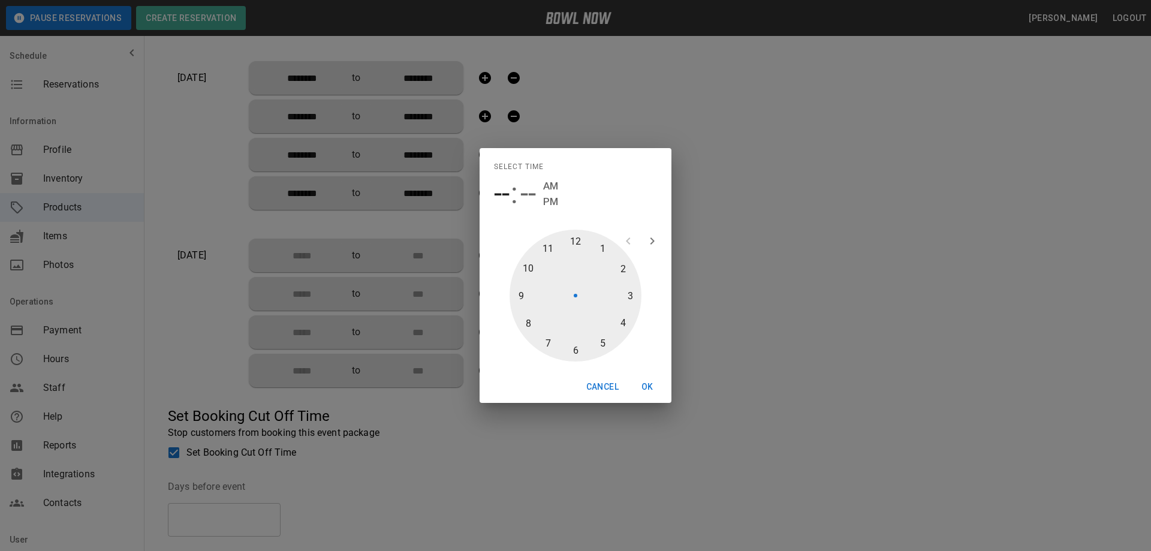
click at [573, 234] on div at bounding box center [575, 296] width 132 height 132
click at [572, 349] on div at bounding box center [575, 296] width 132 height 132
click at [581, 201] on span "PM" at bounding box center [584, 202] width 15 height 16
click at [647, 383] on button "OK" at bounding box center [647, 387] width 38 height 22
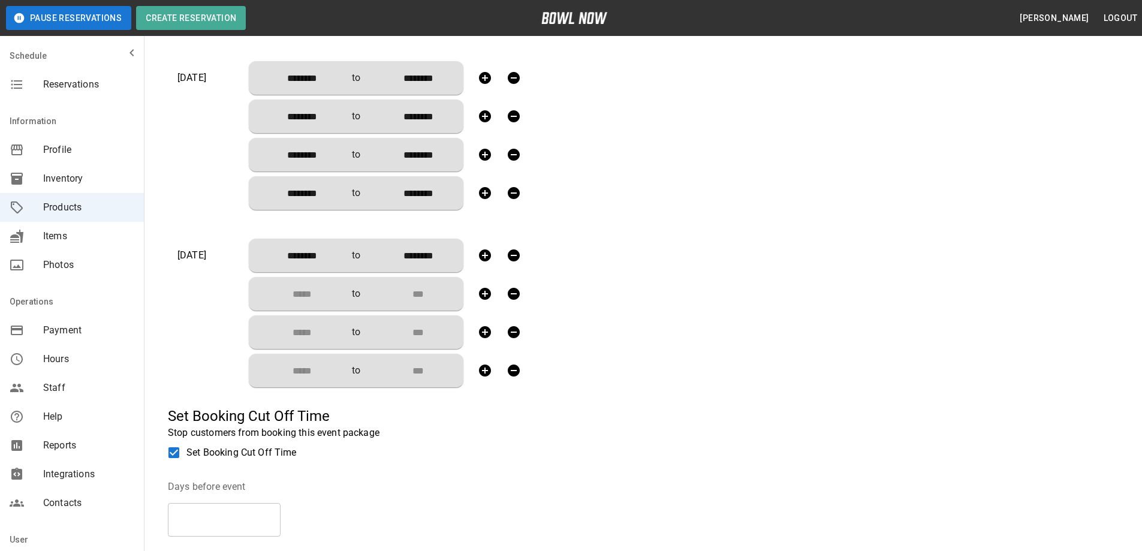
click at [307, 292] on input "Choose time" at bounding box center [297, 294] width 79 height 24
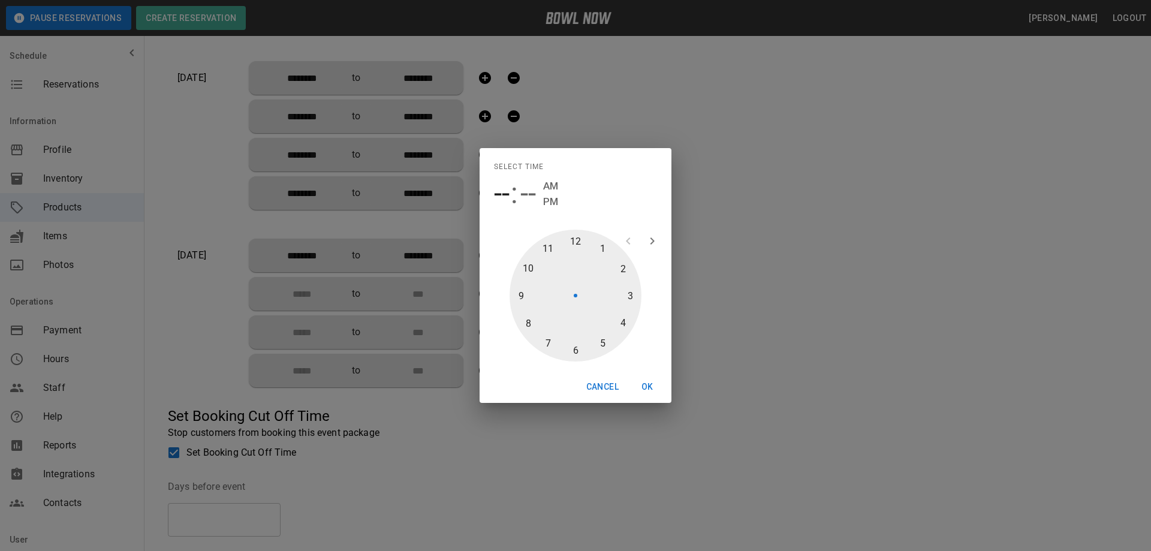
click at [625, 269] on div at bounding box center [575, 296] width 132 height 132
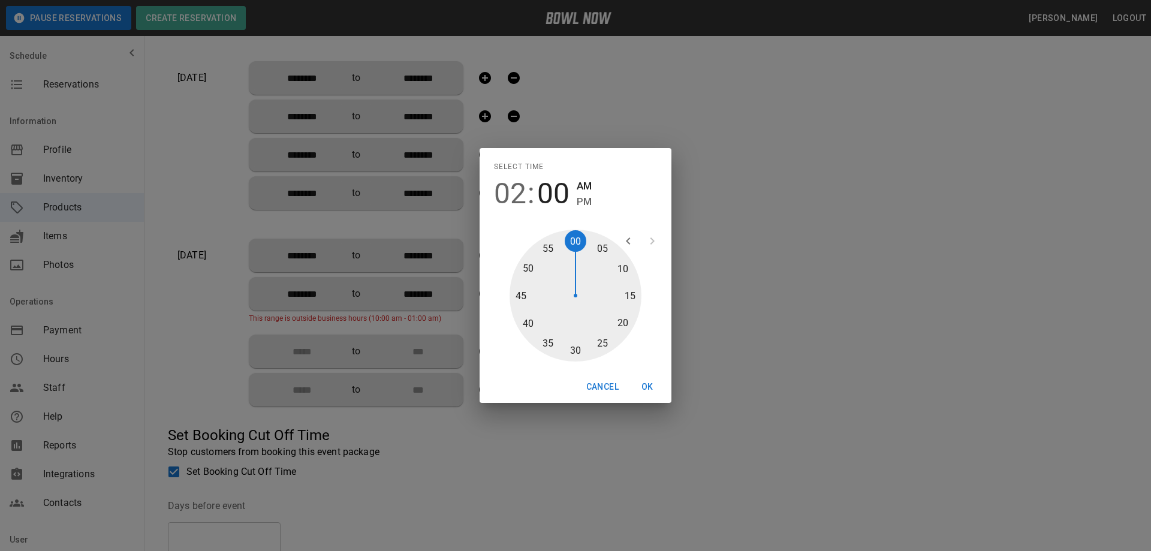
click at [576, 348] on div at bounding box center [575, 296] width 132 height 132
click at [589, 202] on span "PM" at bounding box center [584, 202] width 15 height 16
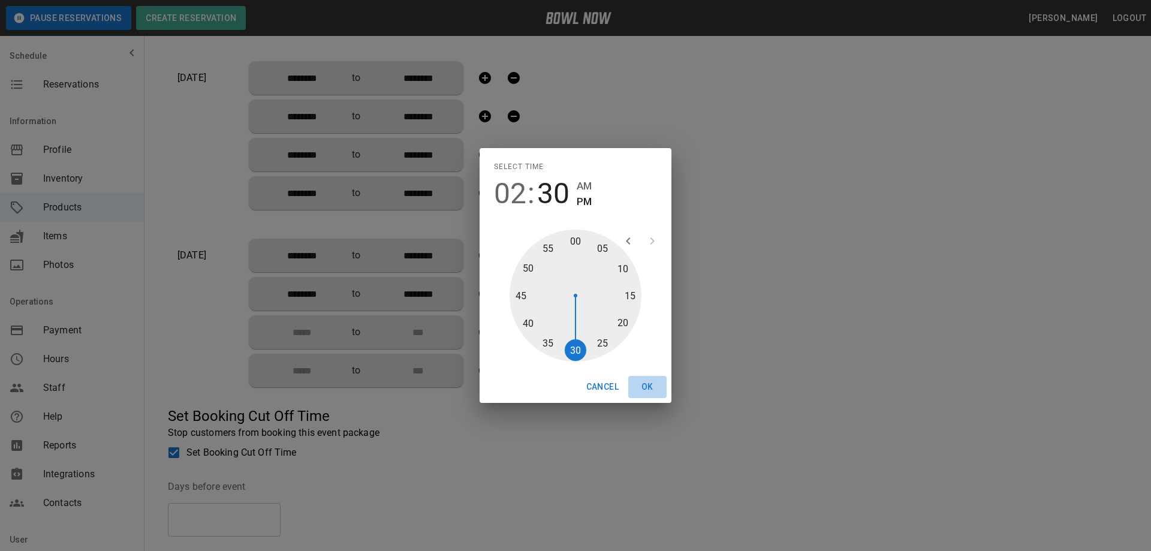
click at [642, 382] on button "OK" at bounding box center [647, 387] width 38 height 22
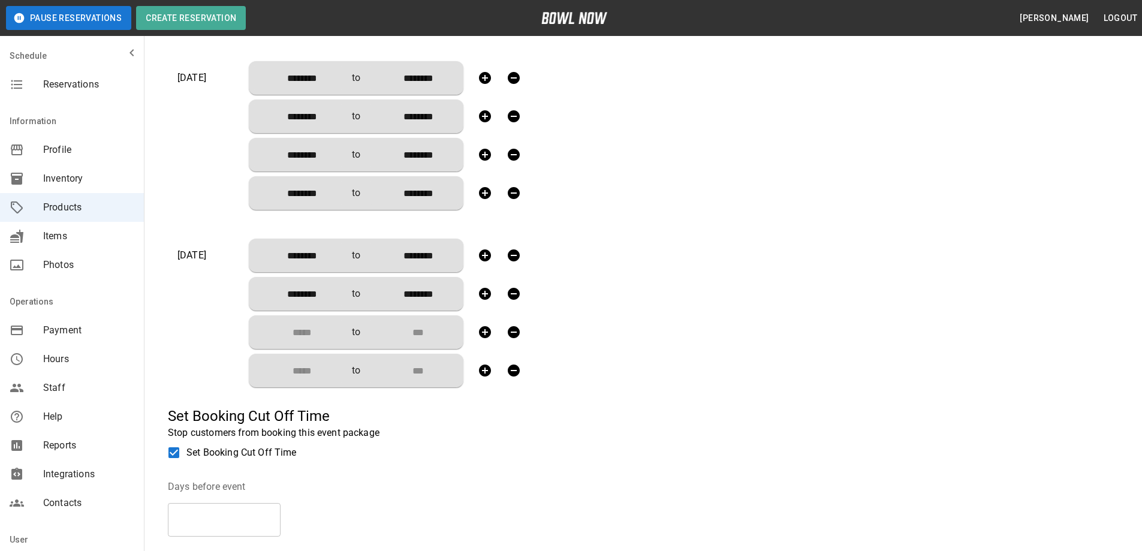
click at [322, 337] on input "Choose time" at bounding box center [297, 332] width 79 height 24
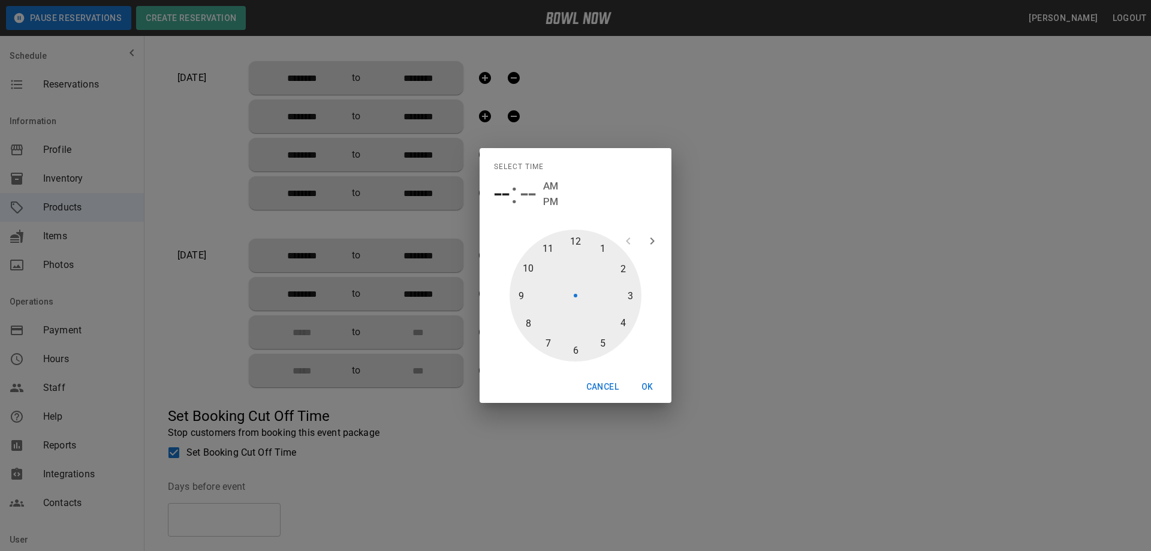
click at [617, 324] on div at bounding box center [575, 296] width 132 height 132
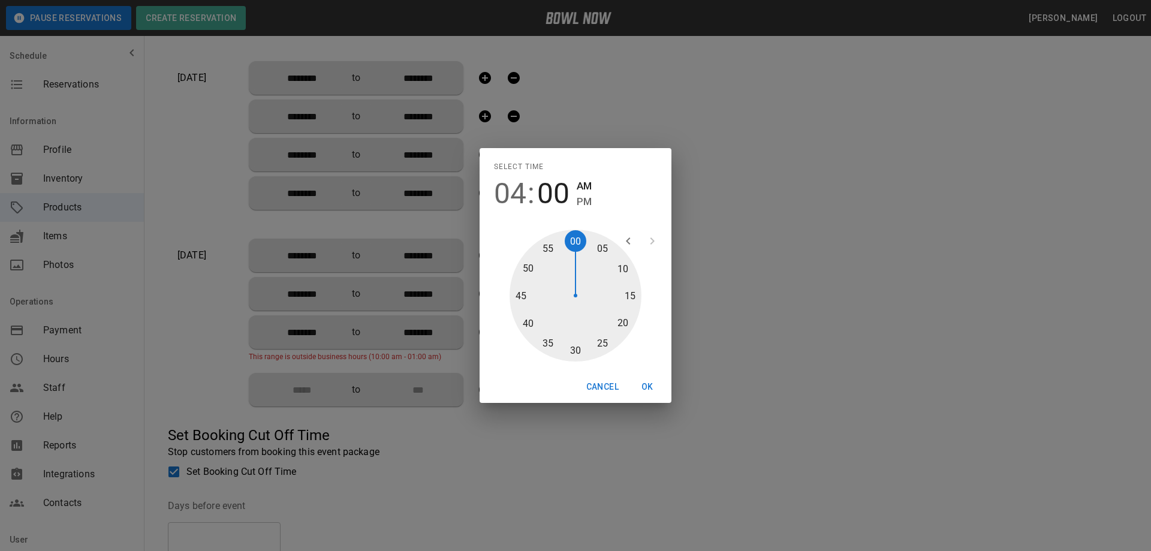
drag, startPoint x: 576, startPoint y: 349, endPoint x: 574, endPoint y: 255, distance: 93.5
click at [575, 349] on div at bounding box center [575, 296] width 132 height 132
click at [583, 194] on span "PM" at bounding box center [584, 202] width 15 height 16
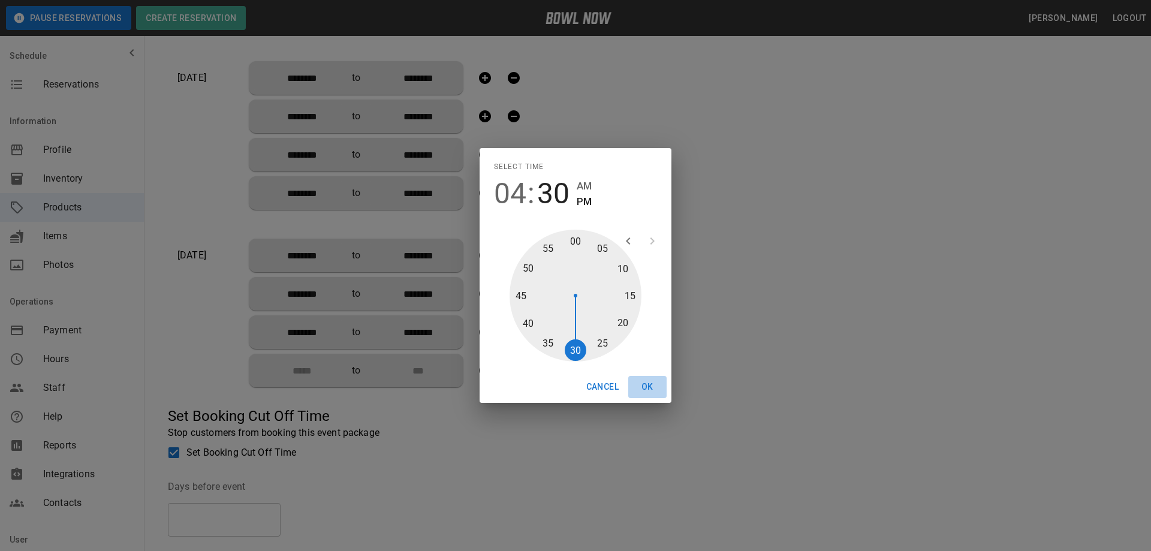
click at [649, 385] on button "OK" at bounding box center [647, 387] width 38 height 22
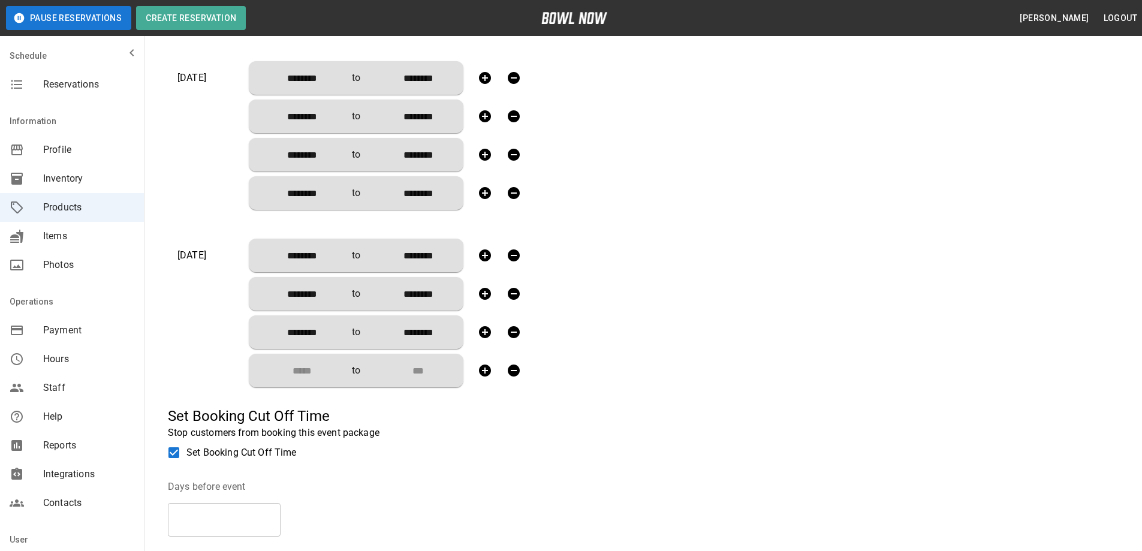
click at [308, 375] on input "Choose time" at bounding box center [297, 370] width 79 height 24
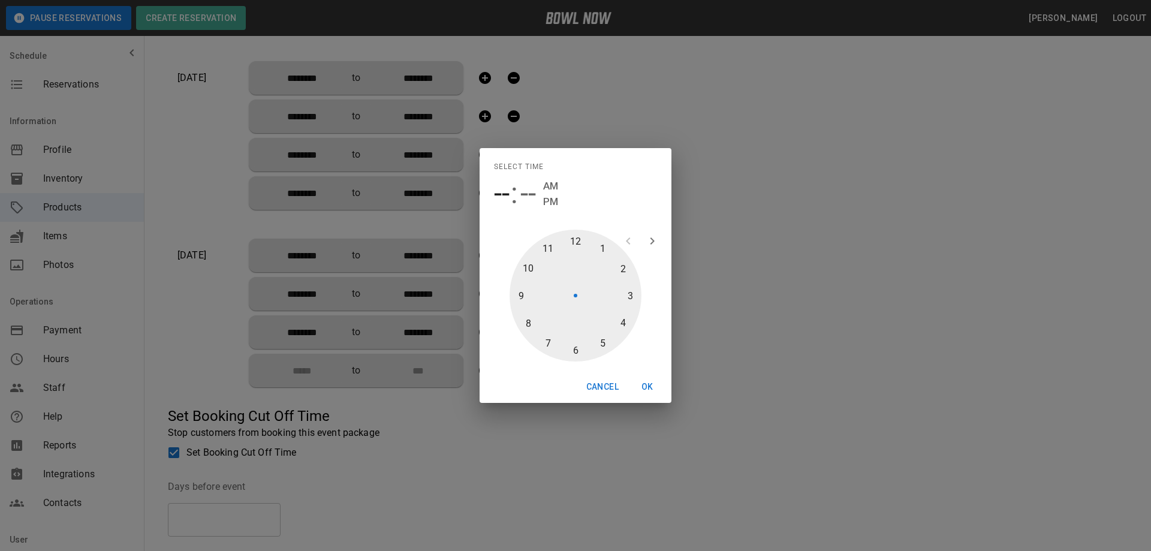
click at [575, 348] on div at bounding box center [575, 296] width 132 height 132
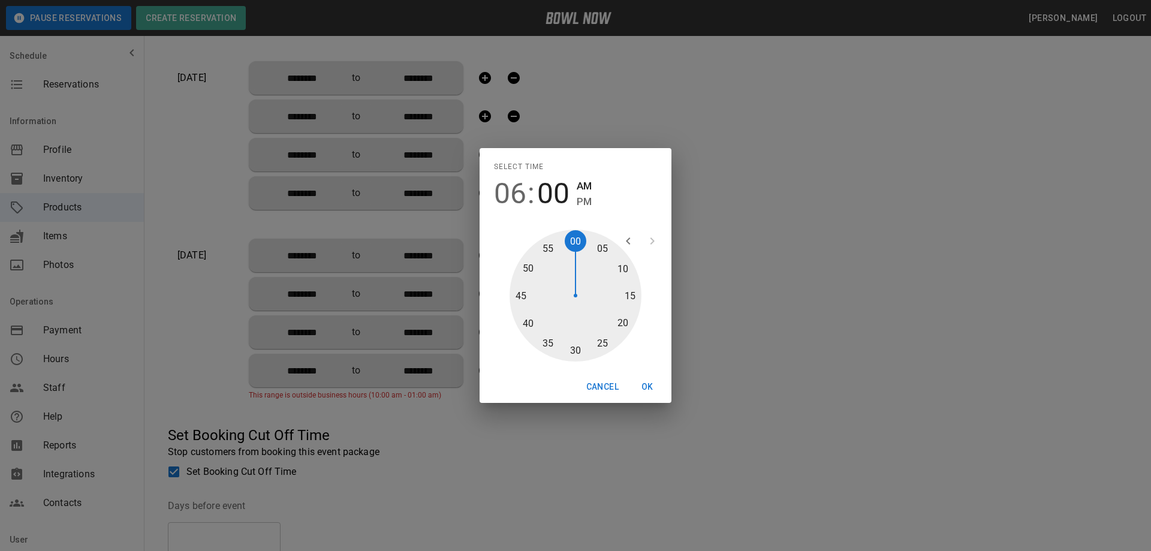
click at [571, 349] on div at bounding box center [575, 296] width 132 height 132
click at [581, 200] on span "PM" at bounding box center [584, 202] width 15 height 16
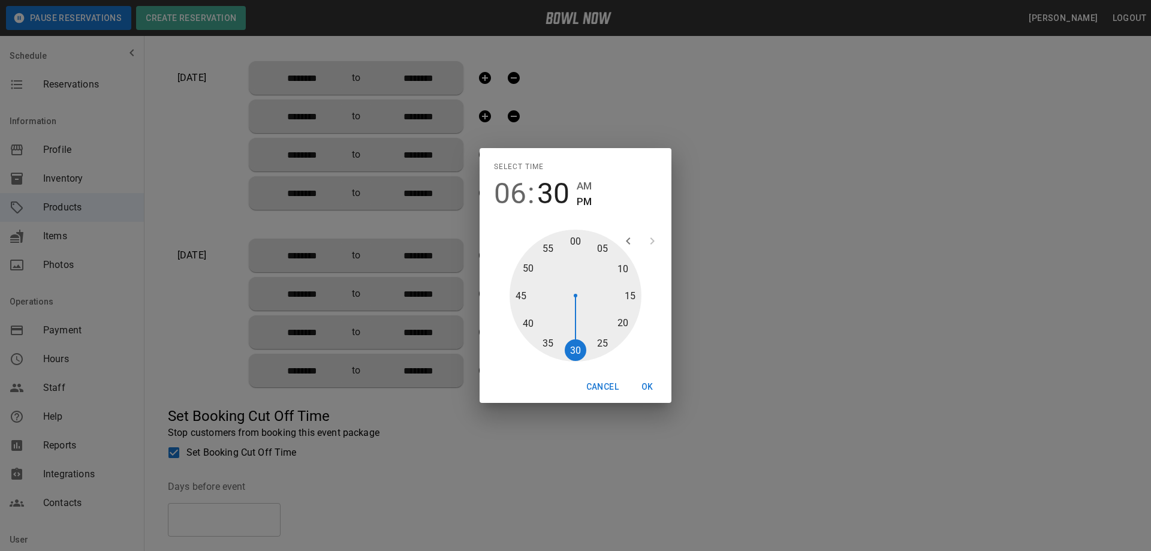
click at [652, 388] on button "OK" at bounding box center [647, 387] width 38 height 22
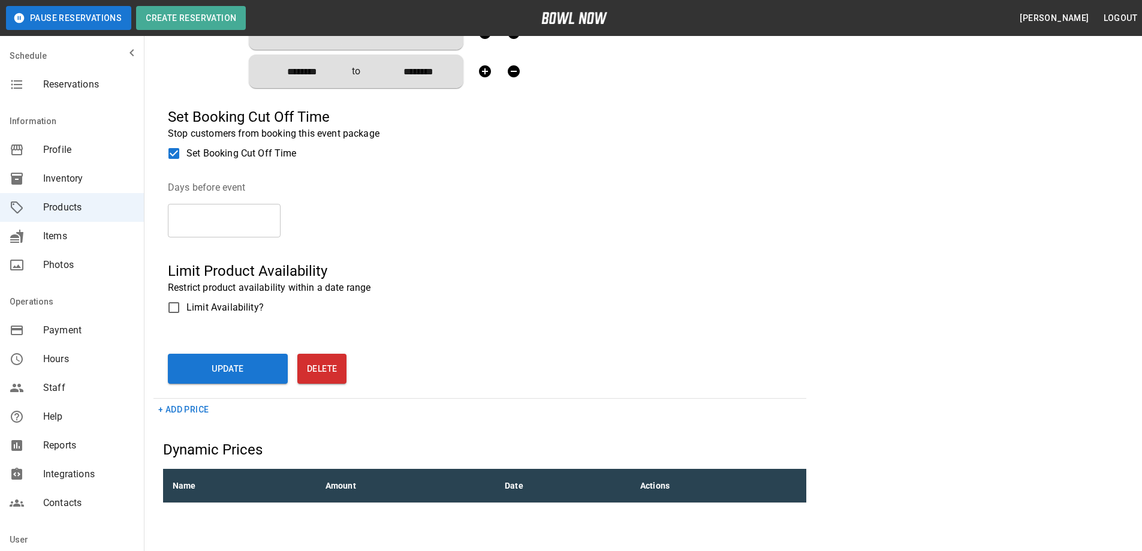
scroll to position [1618, 0]
click at [229, 370] on button "Update" at bounding box center [228, 368] width 120 height 30
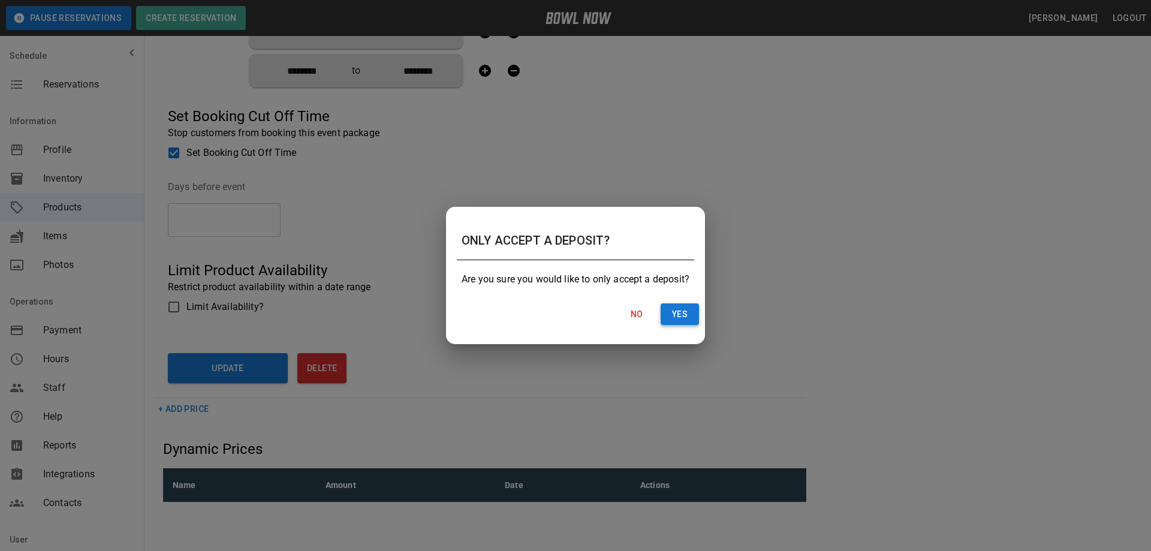
click at [684, 316] on button "Yes" at bounding box center [679, 314] width 38 height 22
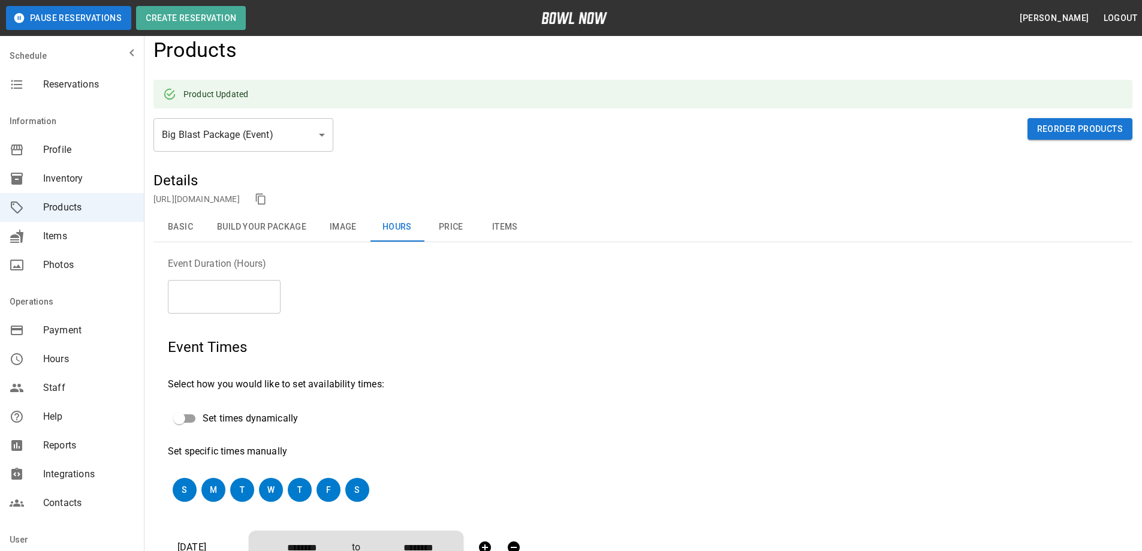
scroll to position [0, 0]
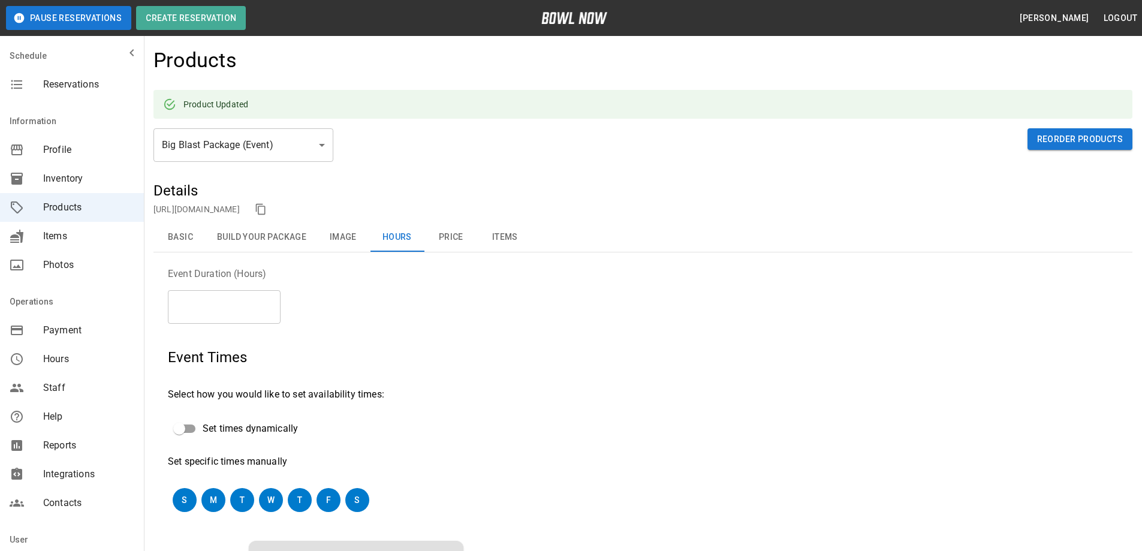
click at [257, 236] on button "Build Your Package" at bounding box center [261, 237] width 108 height 29
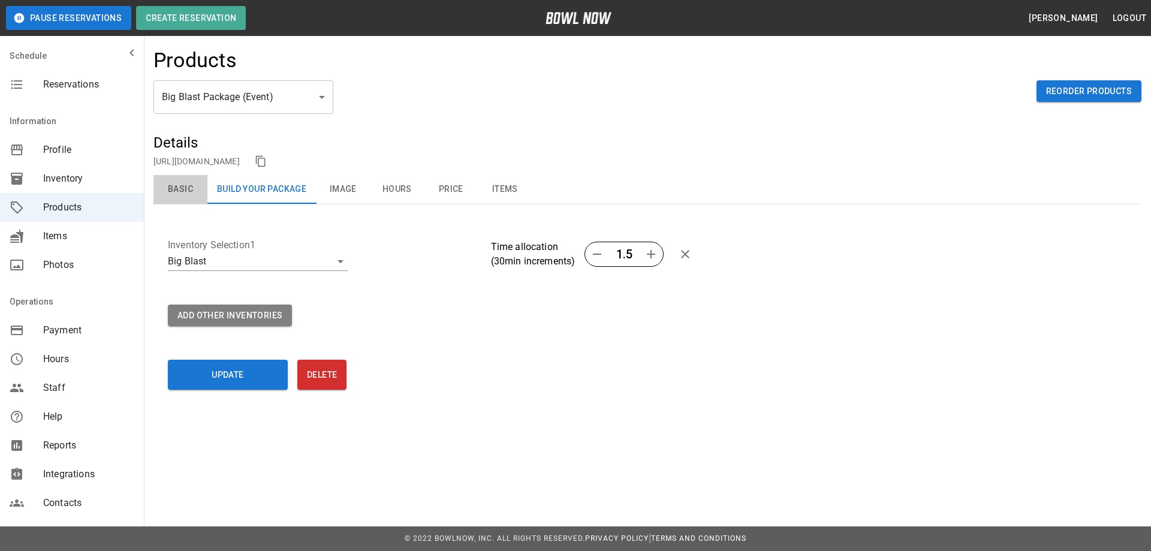
click at [188, 191] on button "Basic" at bounding box center [180, 189] width 54 height 29
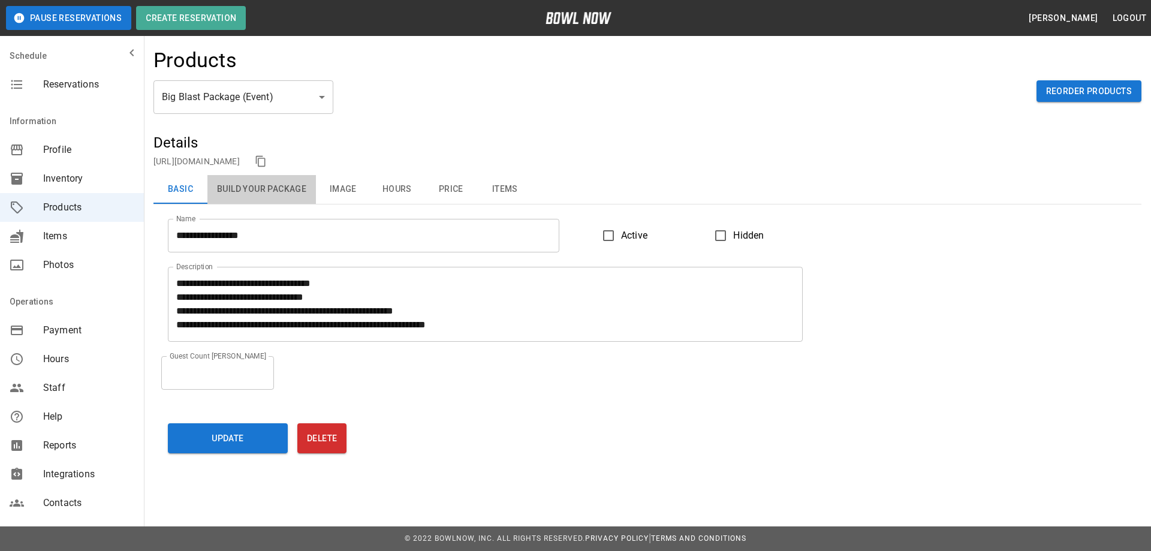
click at [267, 191] on button "Build Your Package" at bounding box center [261, 189] width 108 height 29
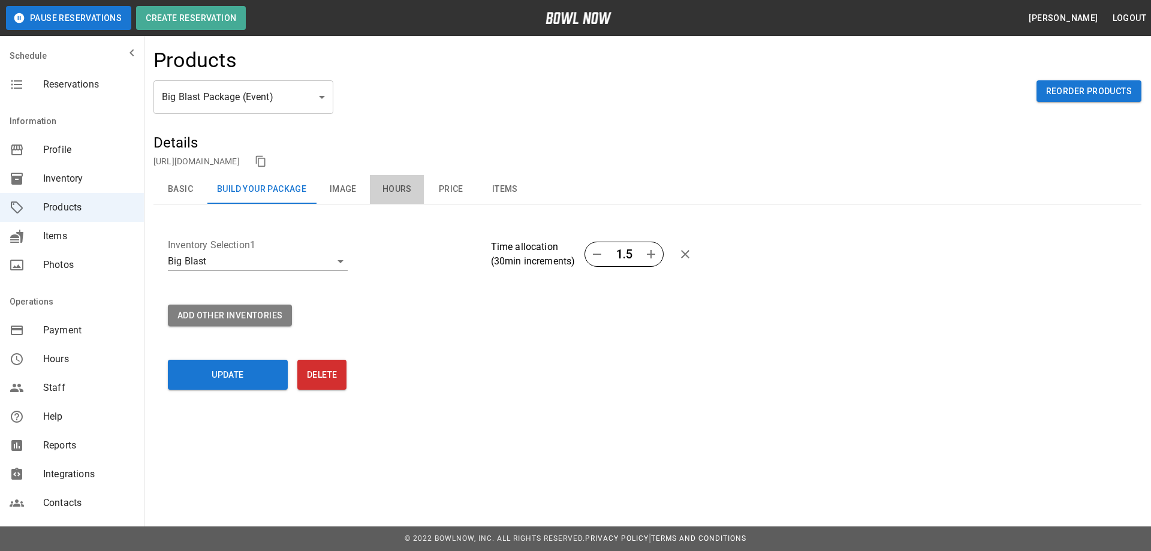
click at [404, 190] on button "Hours" at bounding box center [397, 189] width 54 height 29
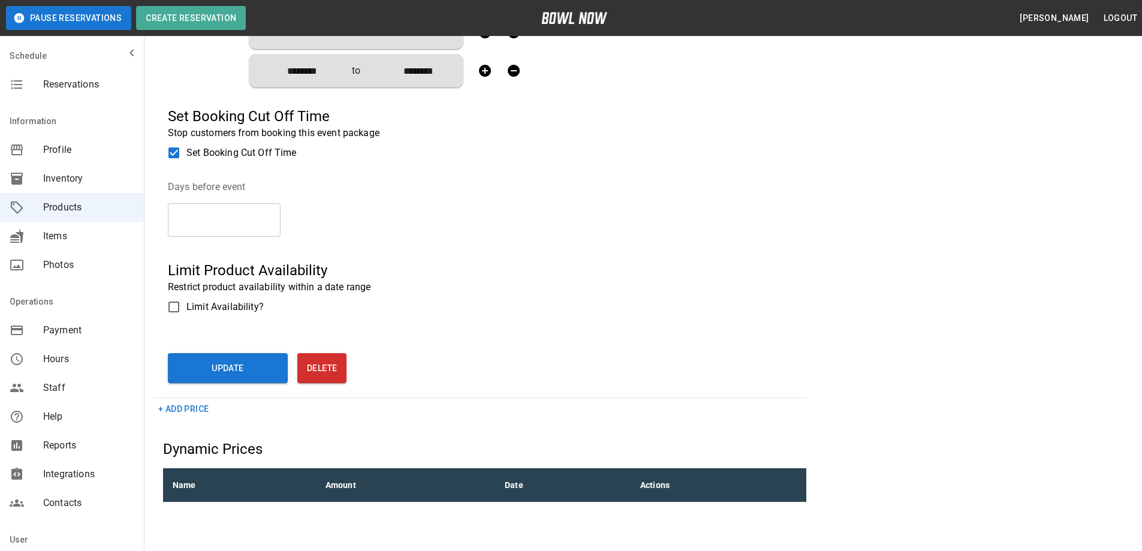
scroll to position [1644, 0]
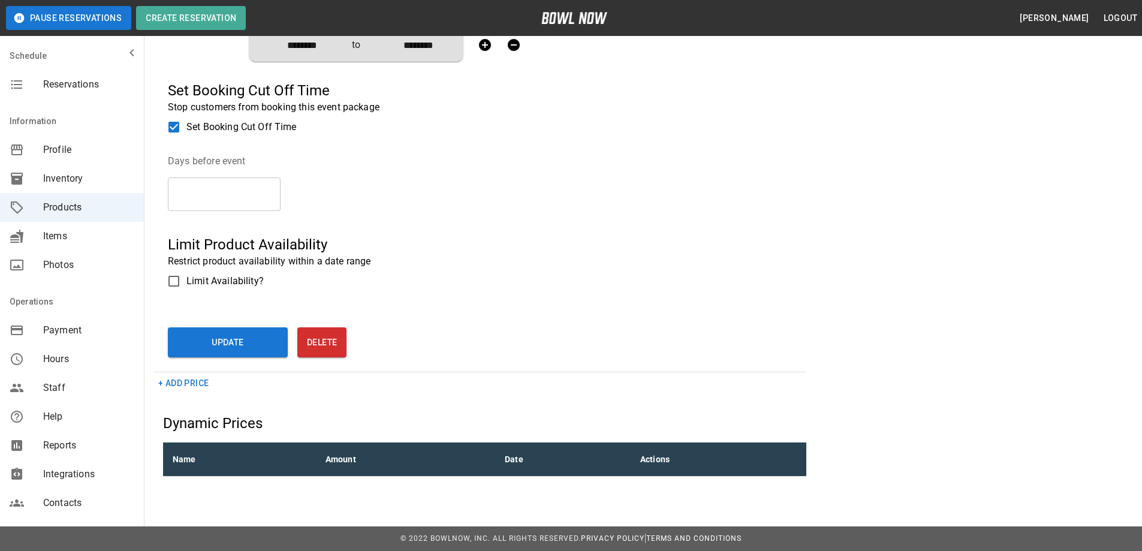
click at [176, 382] on button "+ Add Price" at bounding box center [183, 383] width 60 height 22
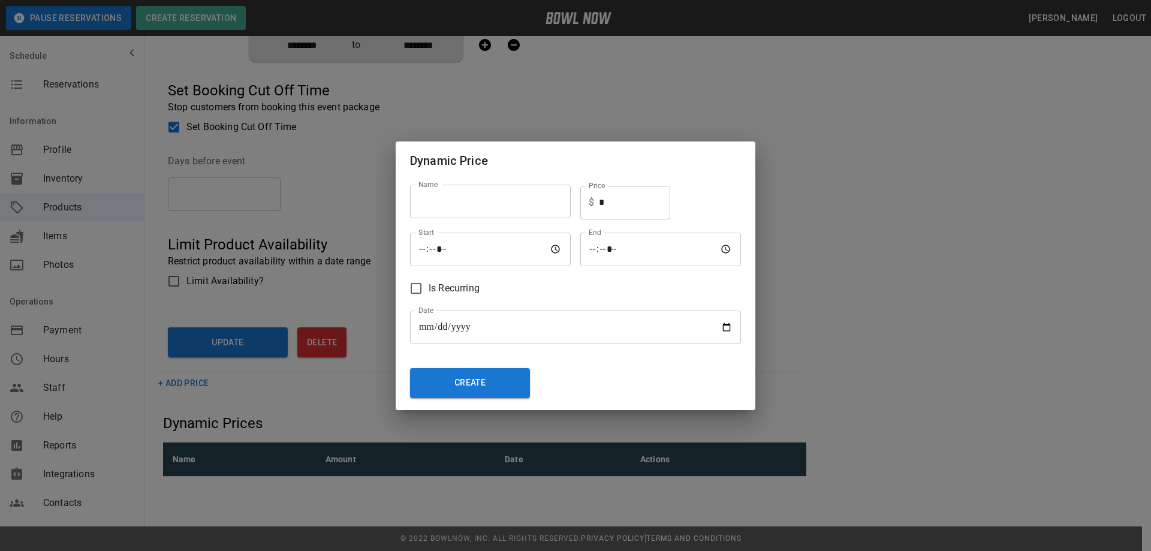
click at [615, 388] on div "**********" at bounding box center [570, 284] width 340 height 228
click at [1129, 468] on div "**********" at bounding box center [575, 275] width 1151 height 551
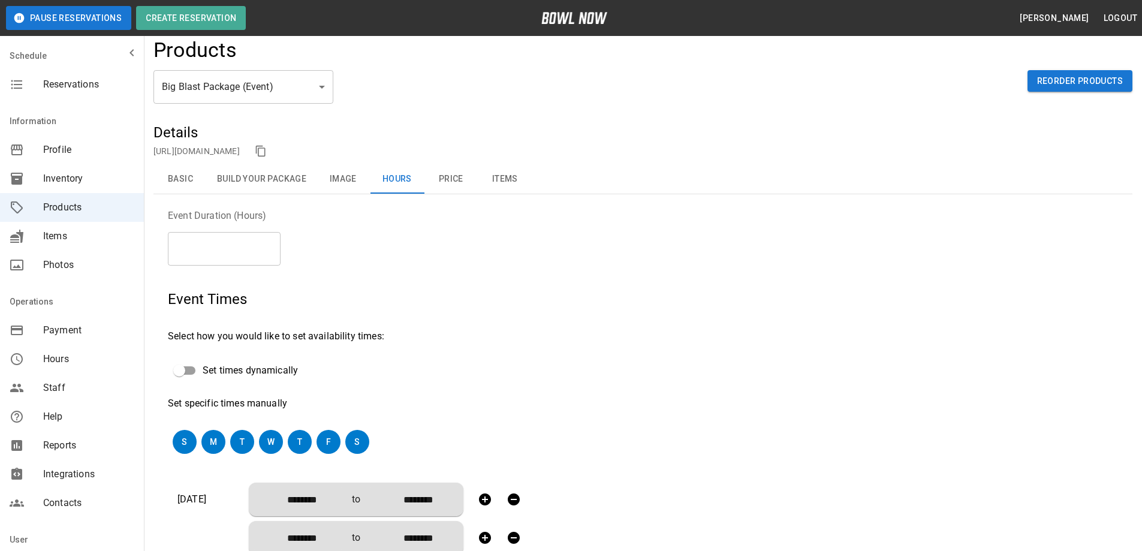
scroll to position [0, 0]
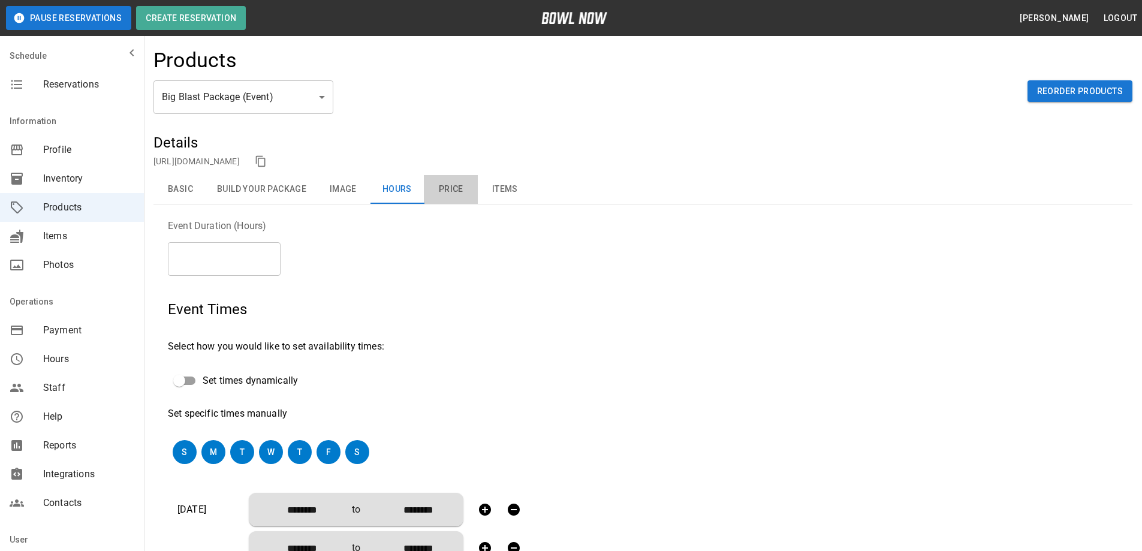
click at [454, 191] on button "Price" at bounding box center [451, 189] width 54 height 29
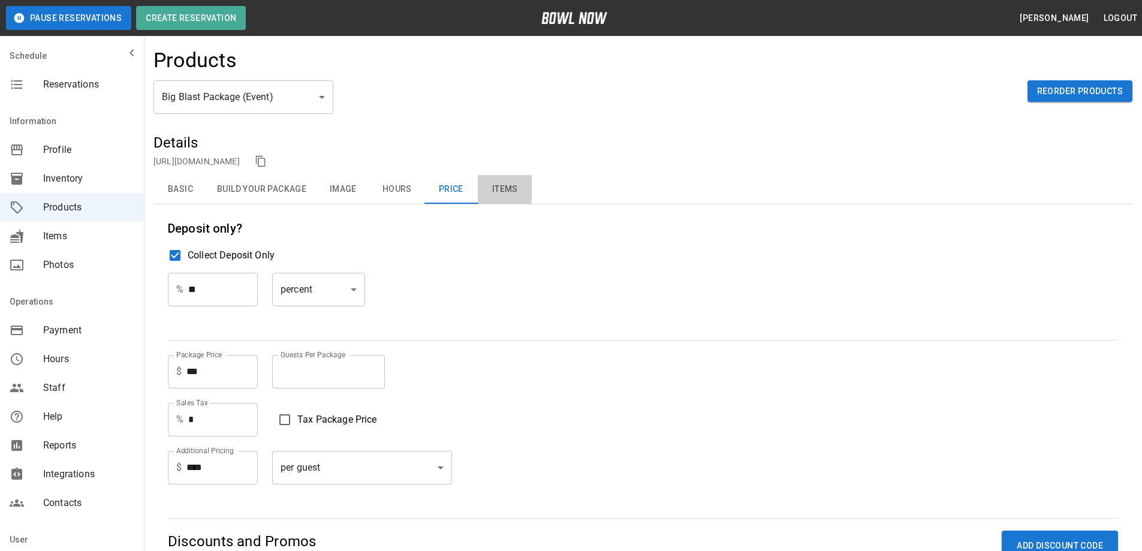
click at [506, 189] on button "Items" at bounding box center [505, 189] width 54 height 29
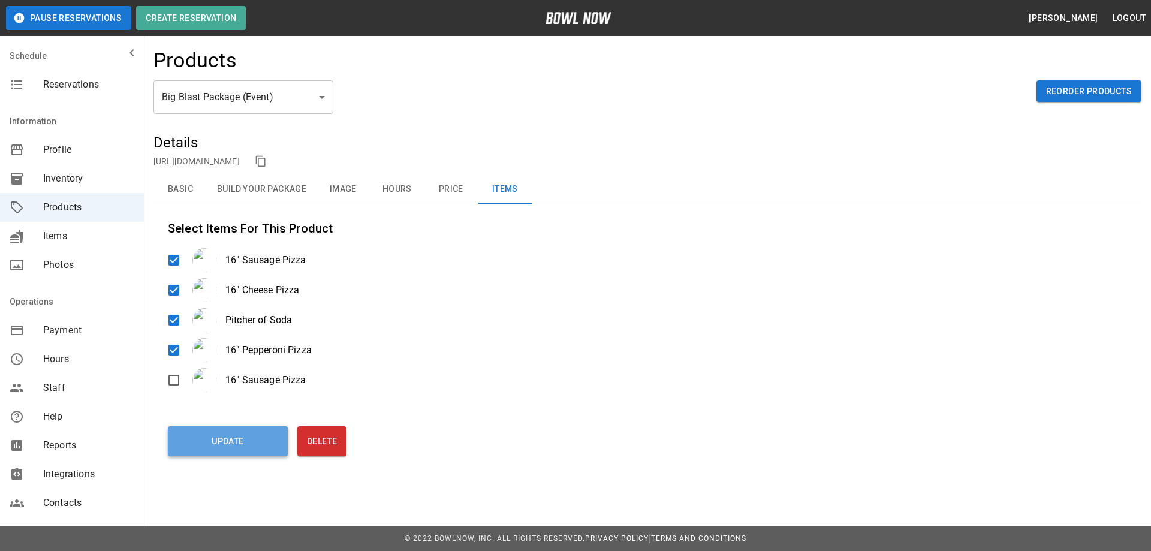
click at [219, 445] on button "Update" at bounding box center [228, 441] width 120 height 30
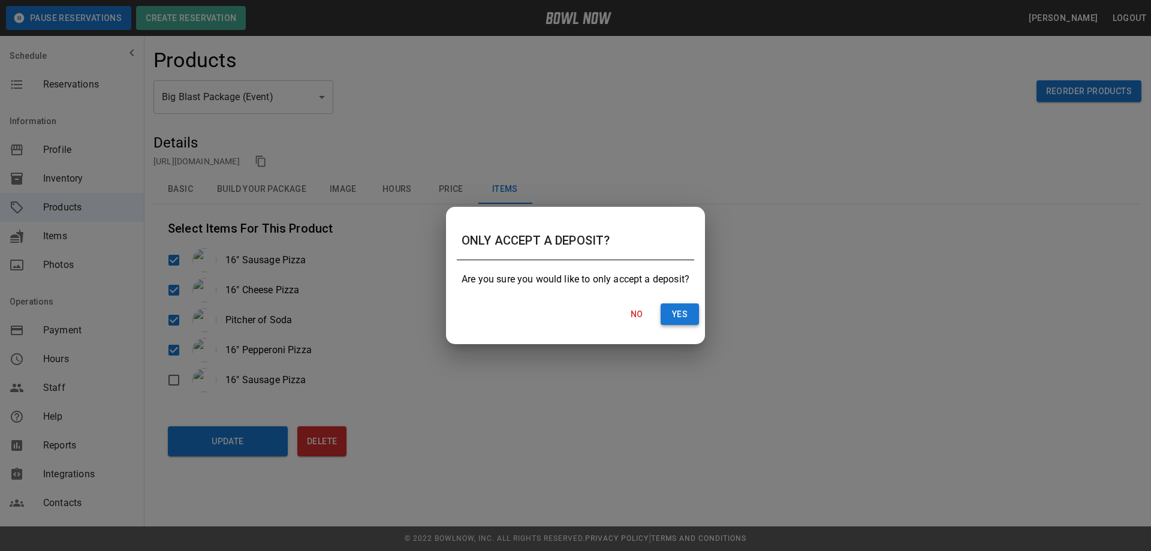
click at [673, 311] on button "Yes" at bounding box center [679, 314] width 38 height 22
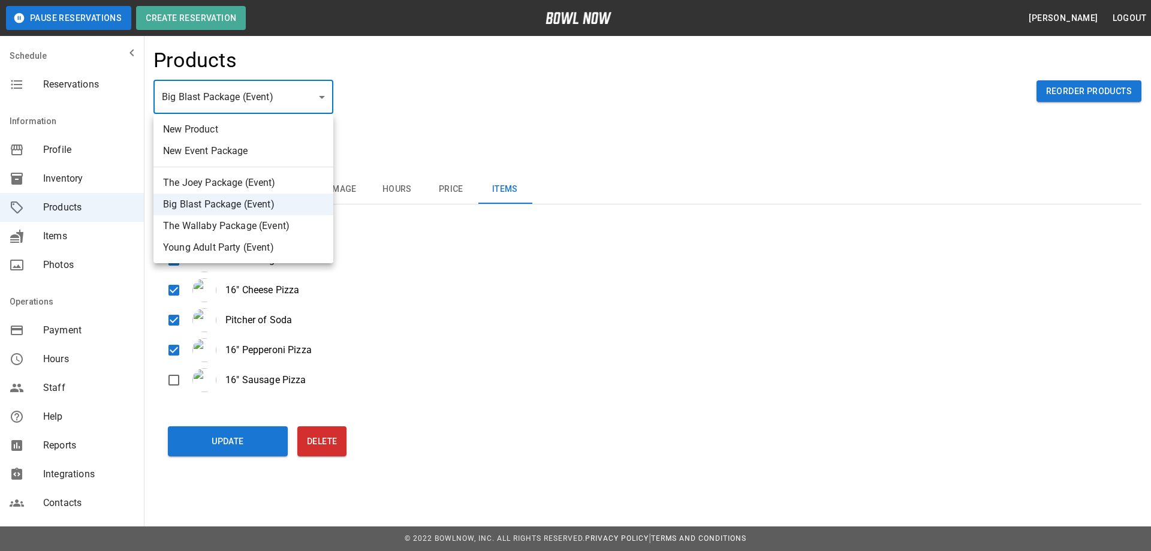
click at [59, 180] on div at bounding box center [575, 275] width 1151 height 551
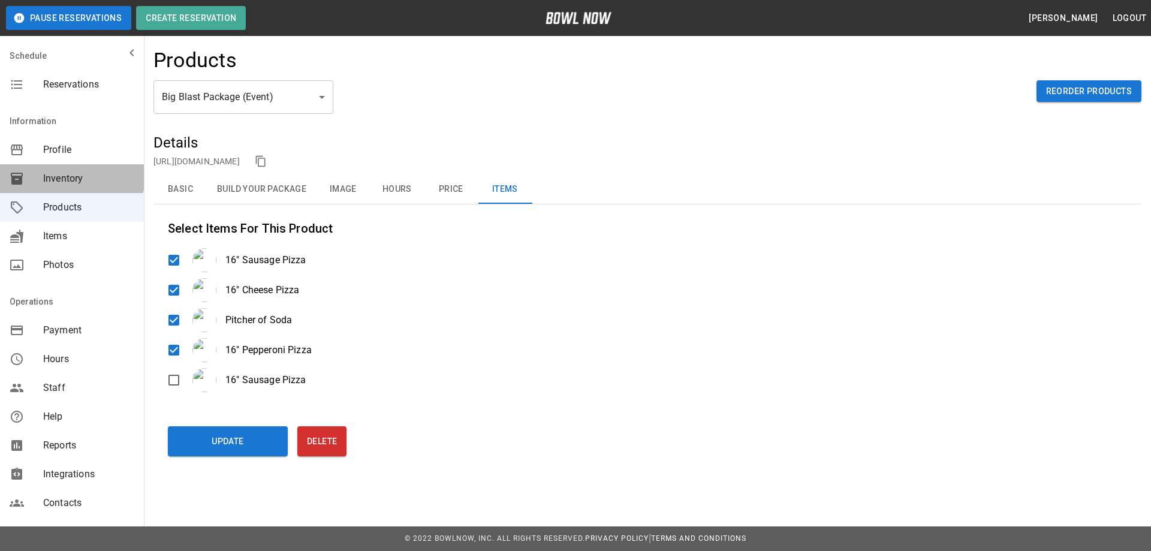
click at [71, 176] on span "Inventory" at bounding box center [88, 178] width 91 height 14
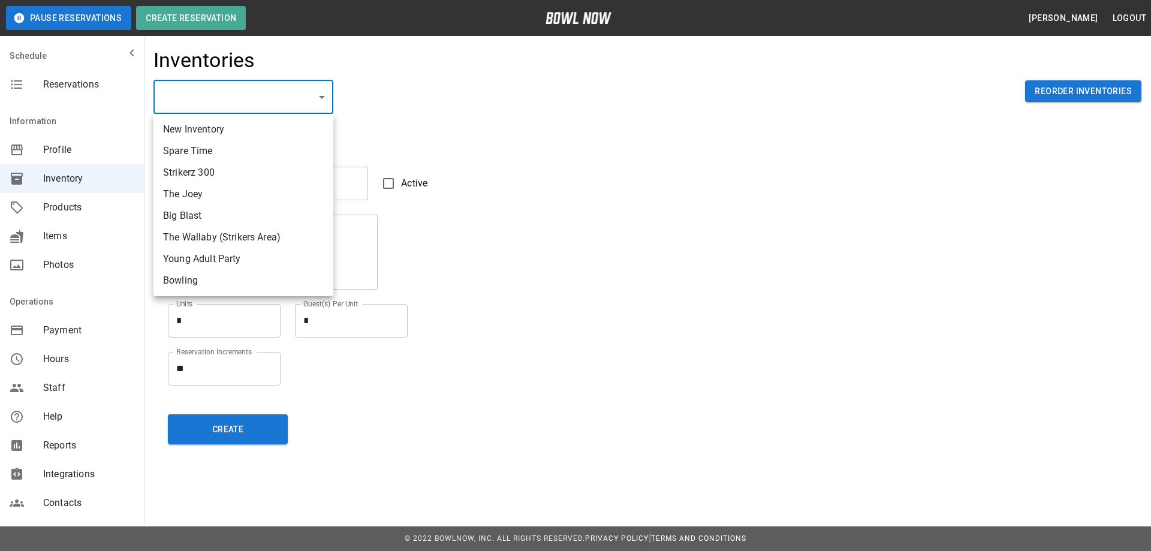
click at [200, 152] on li "Spare Time" at bounding box center [243, 151] width 180 height 22
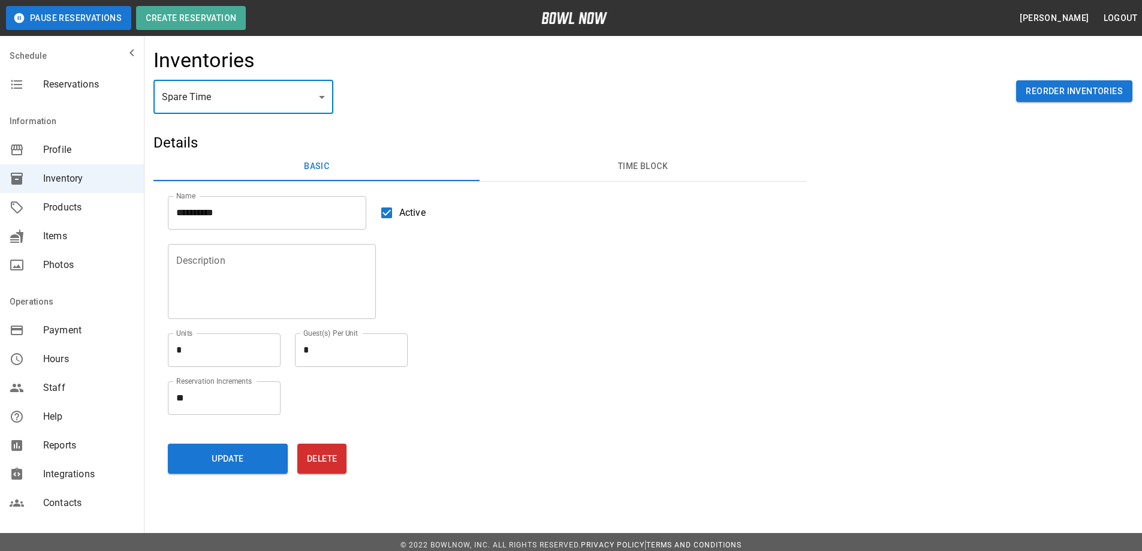
click at [80, 210] on span "Products" at bounding box center [88, 207] width 91 height 14
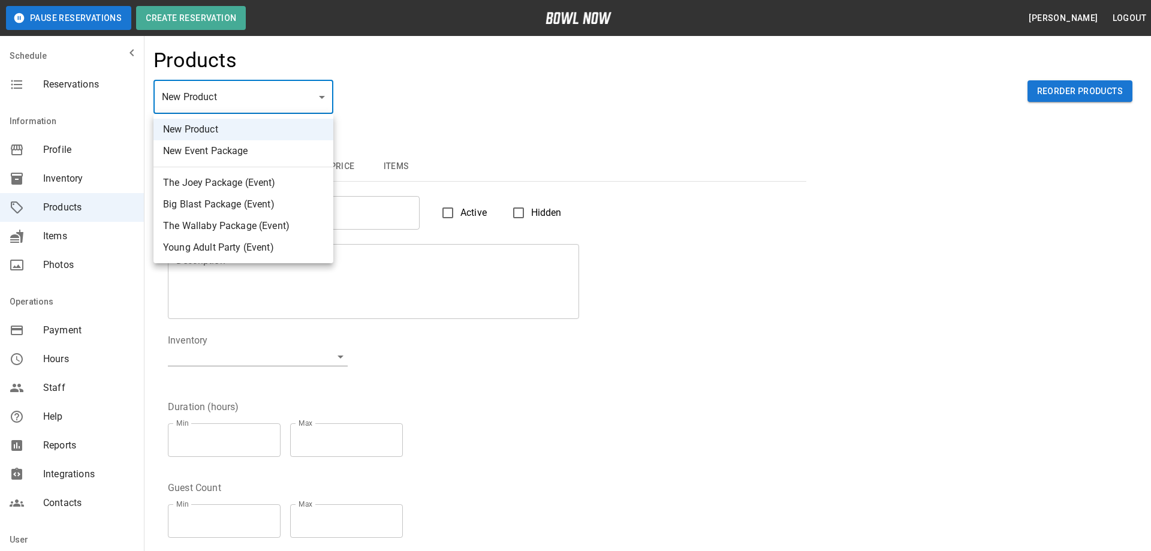
click at [321, 96] on div at bounding box center [575, 275] width 1151 height 551
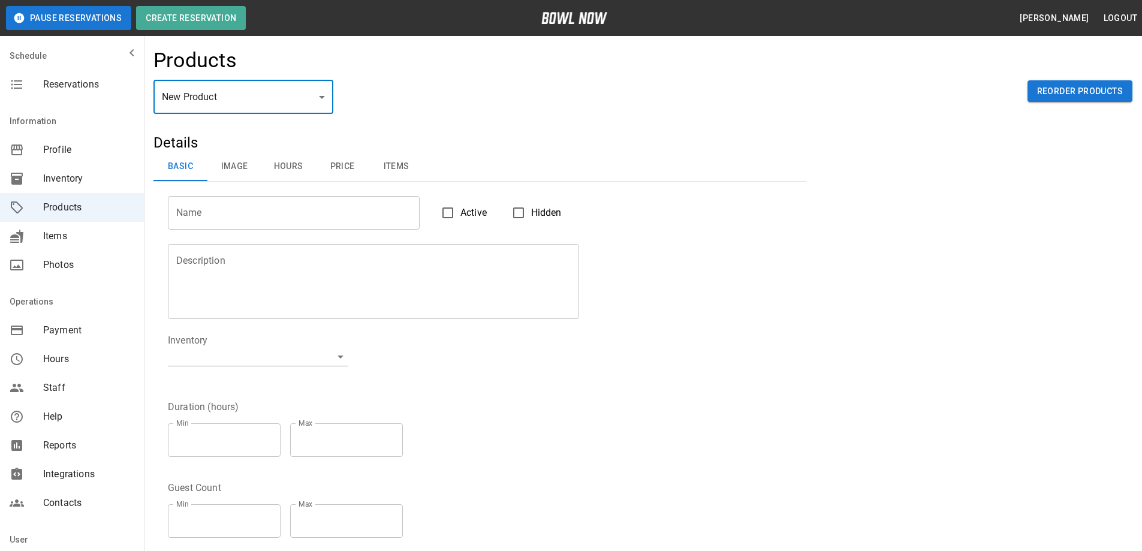
click at [245, 208] on input "Name" at bounding box center [294, 213] width 252 height 34
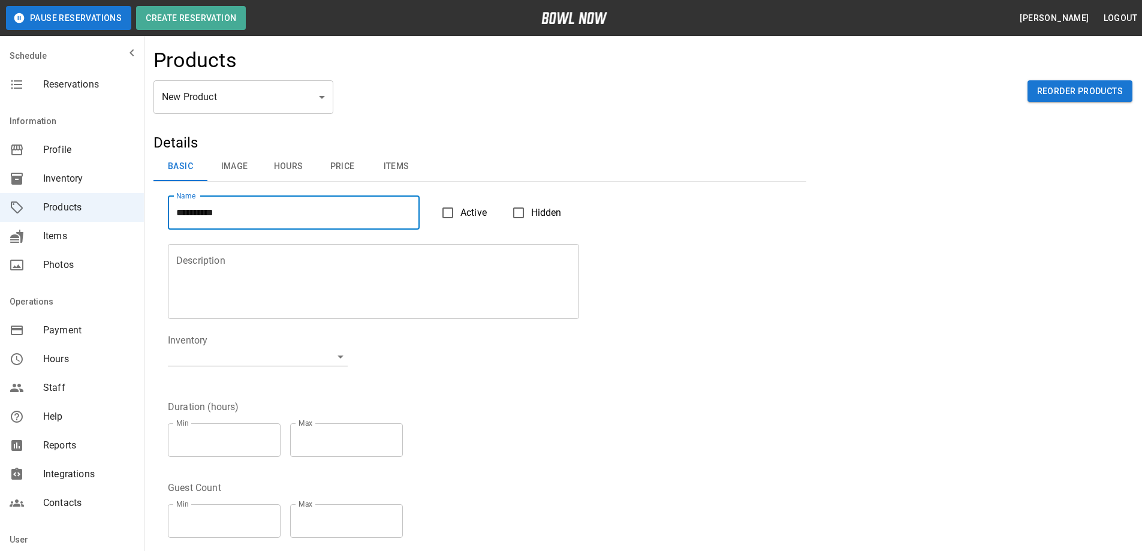
click at [216, 260] on textarea "Description" at bounding box center [373, 281] width 394 height 55
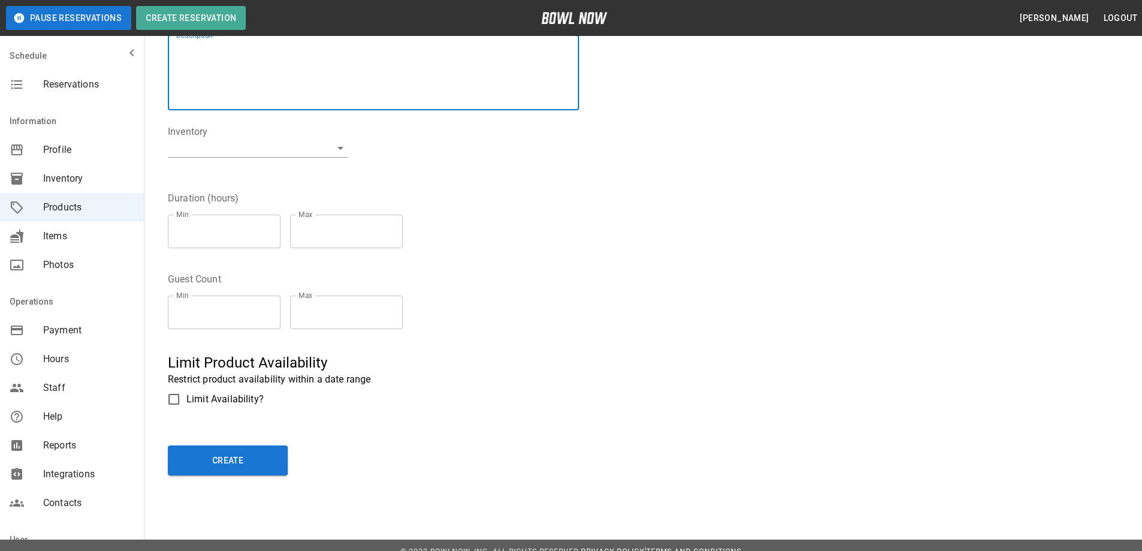
scroll to position [222, 0]
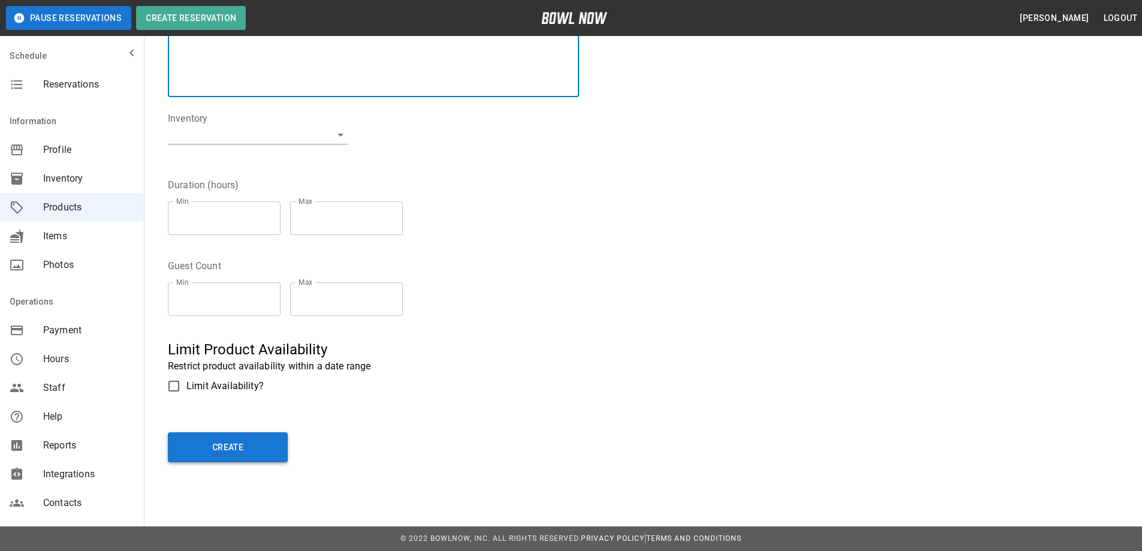
click at [228, 451] on button "Create" at bounding box center [228, 447] width 120 height 30
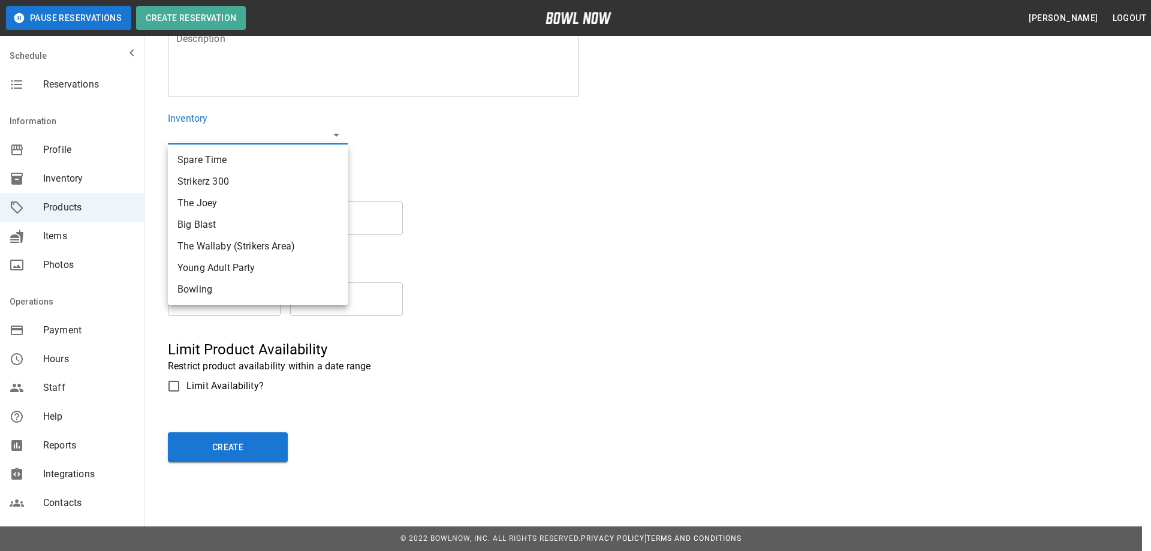
click at [216, 165] on li "Spare Time" at bounding box center [258, 160] width 180 height 22
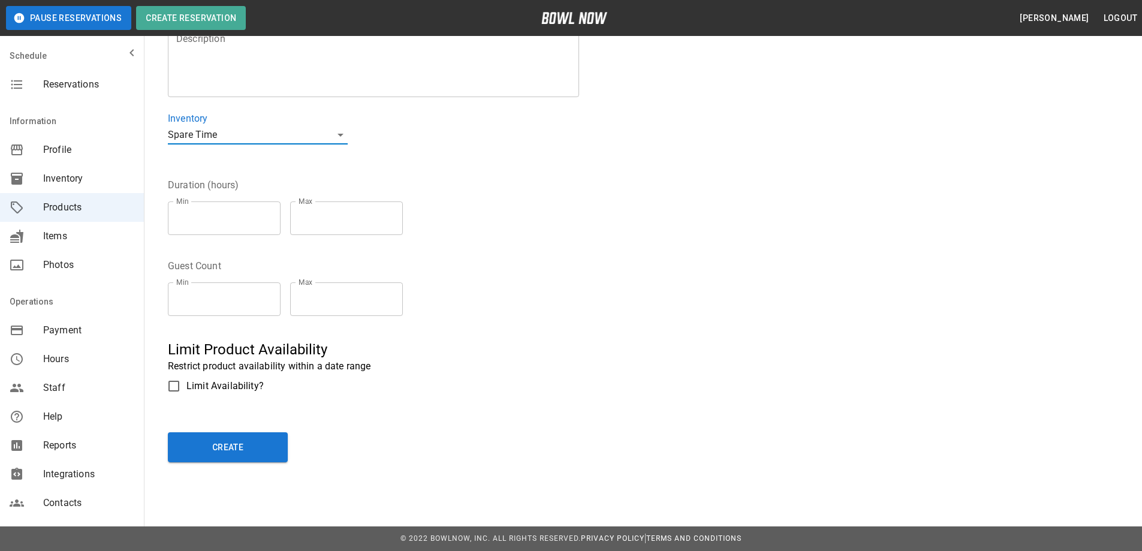
click at [278, 222] on input "**" at bounding box center [224, 218] width 113 height 34
click at [279, 215] on input "*" at bounding box center [224, 218] width 113 height 34
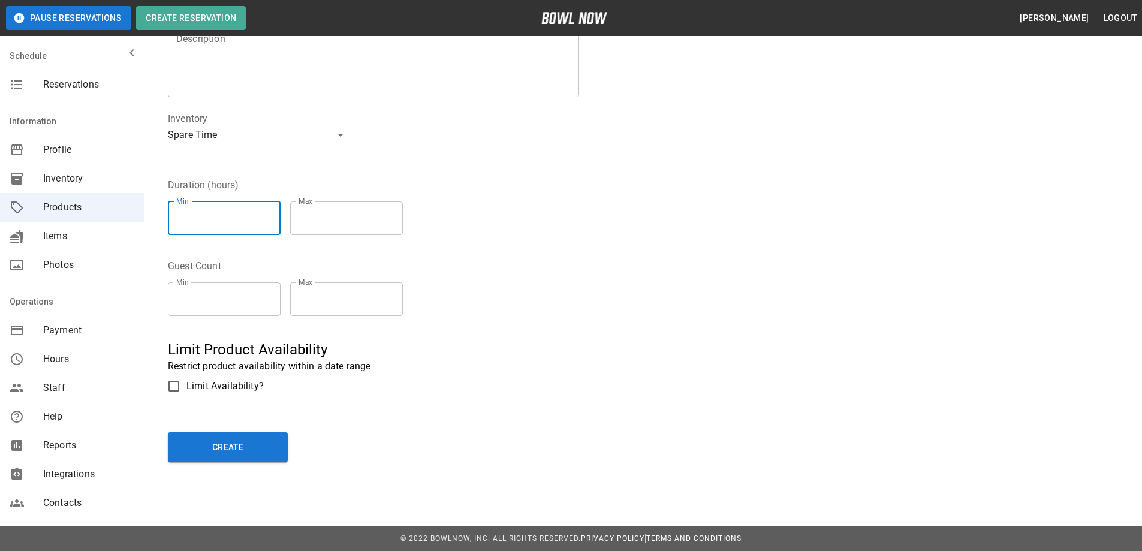
click at [273, 219] on input "*" at bounding box center [224, 218] width 113 height 34
click at [403, 219] on input "**" at bounding box center [346, 218] width 113 height 34
click at [403, 215] on input "*" at bounding box center [346, 218] width 113 height 34
click at [195, 215] on input "*" at bounding box center [224, 218] width 113 height 34
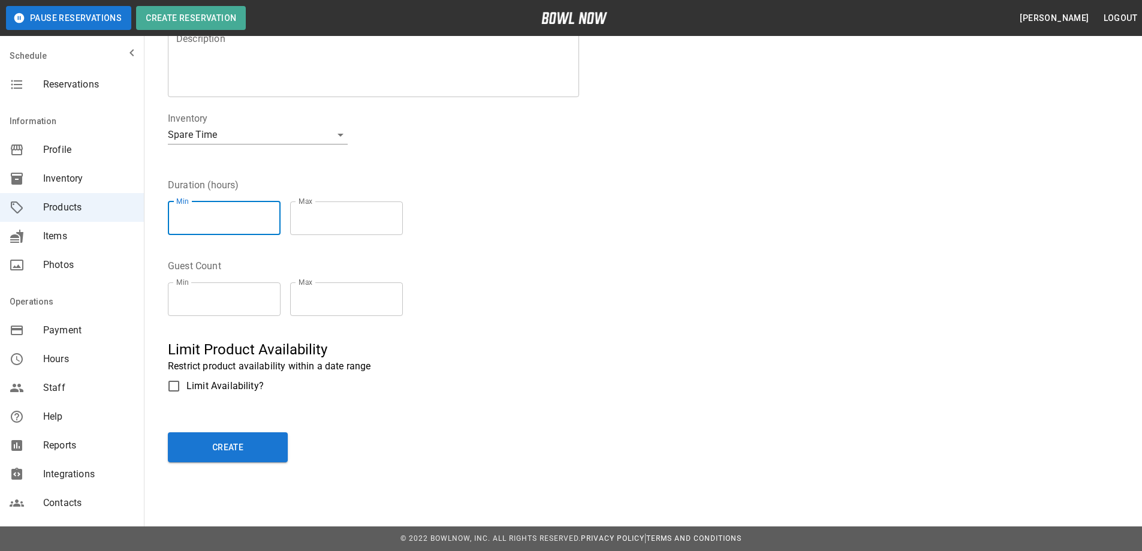
click at [168, 432] on button "Create" at bounding box center [228, 447] width 120 height 30
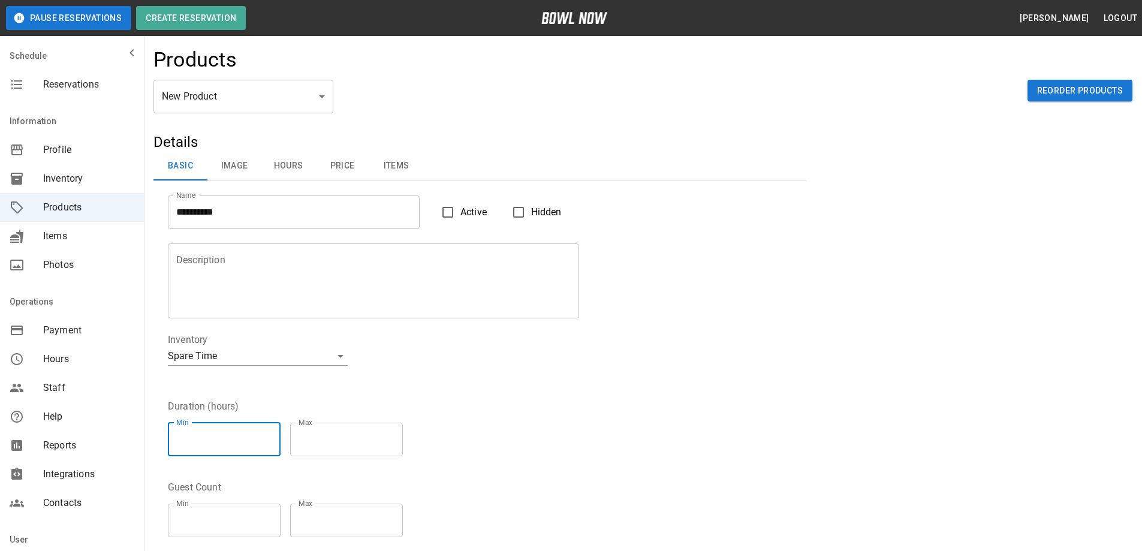
scroll to position [0, 0]
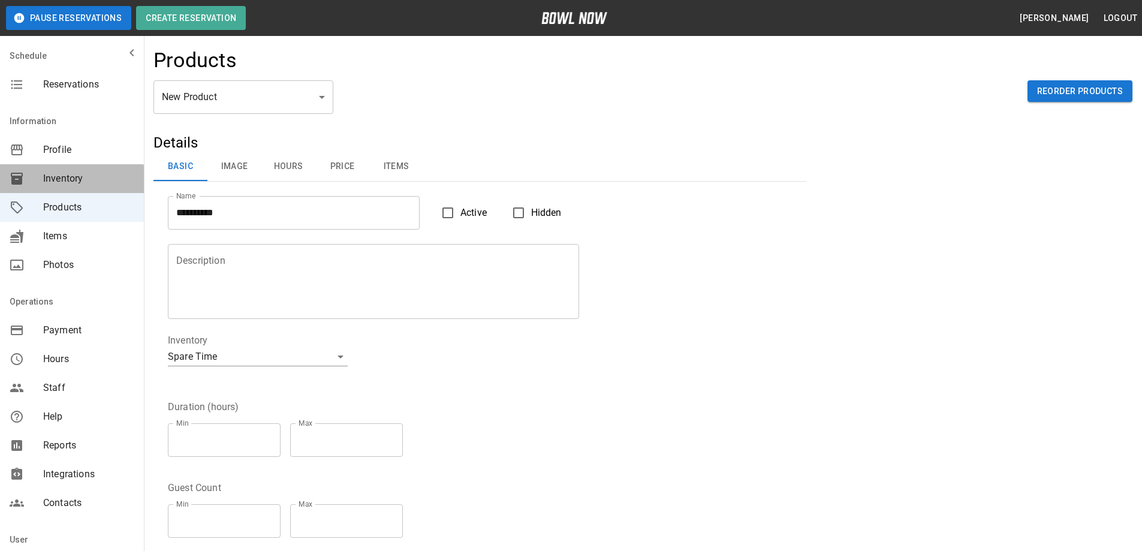
click at [71, 179] on span "Inventory" at bounding box center [88, 178] width 91 height 14
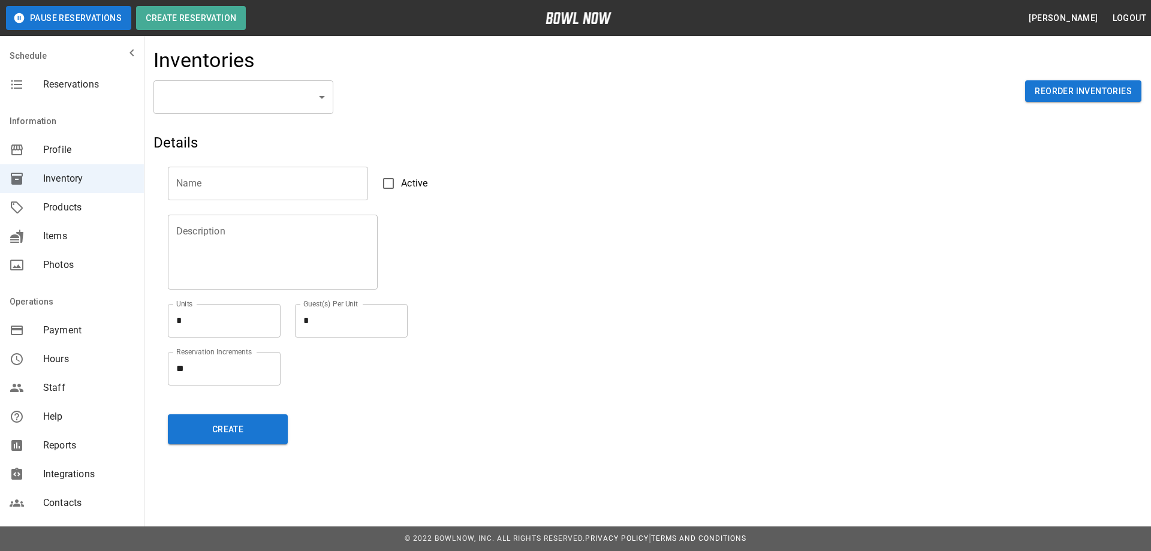
click at [56, 207] on span "Products" at bounding box center [88, 207] width 91 height 14
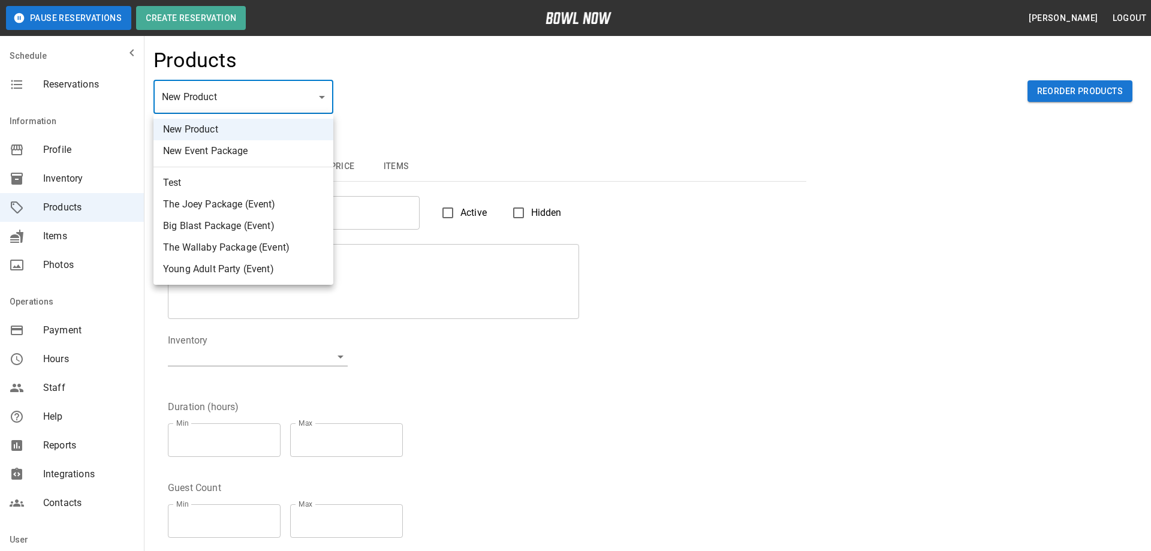
click at [210, 207] on li "The Joey Package (Event)" at bounding box center [243, 205] width 180 height 22
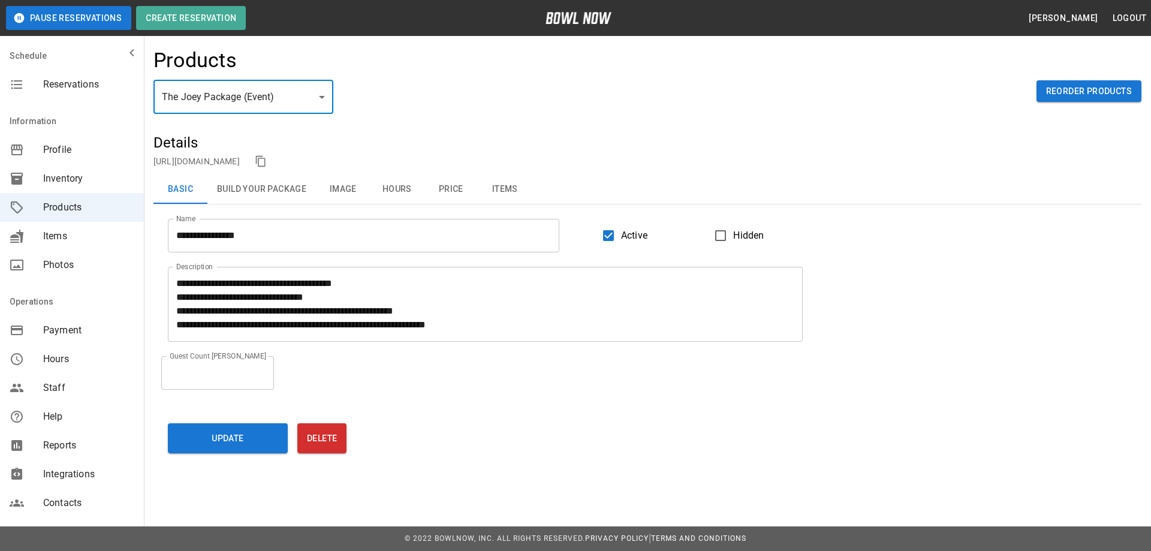
click at [68, 178] on span "Inventory" at bounding box center [88, 178] width 91 height 14
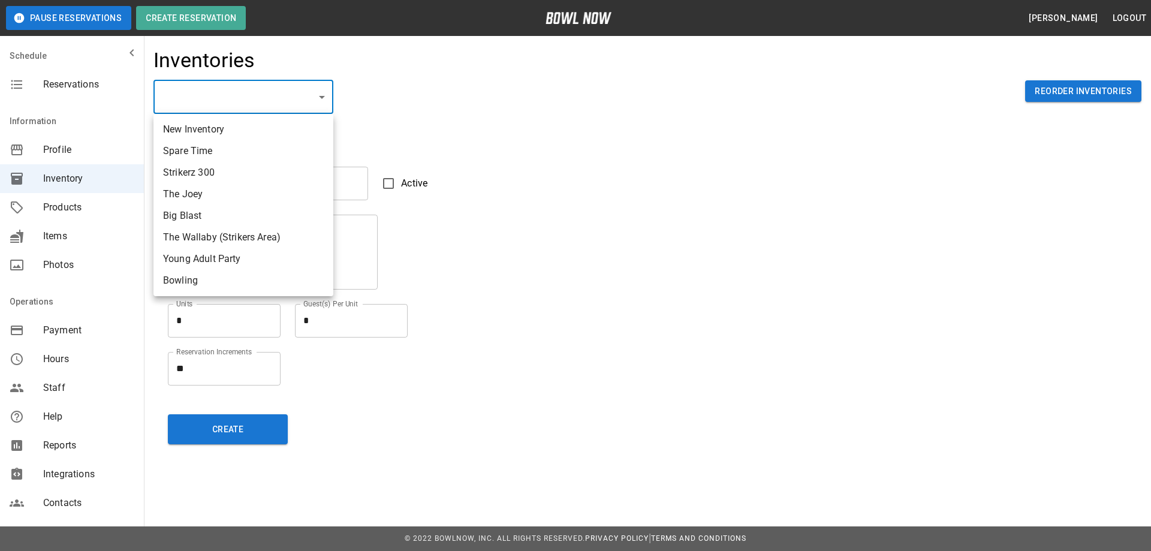
click at [496, 283] on div at bounding box center [575, 275] width 1151 height 551
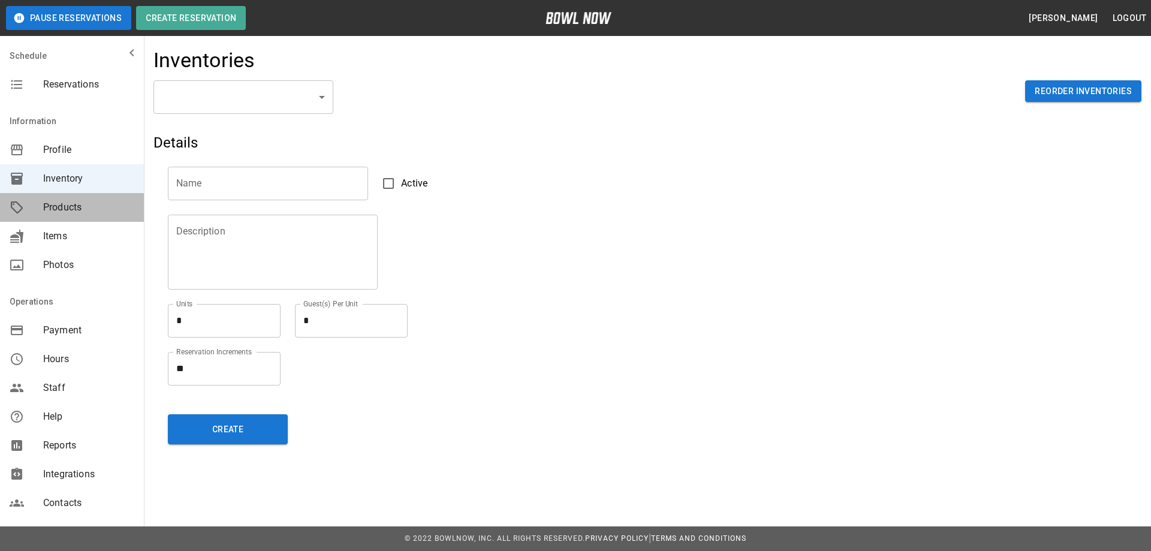
click at [72, 213] on span "Products" at bounding box center [88, 207] width 91 height 14
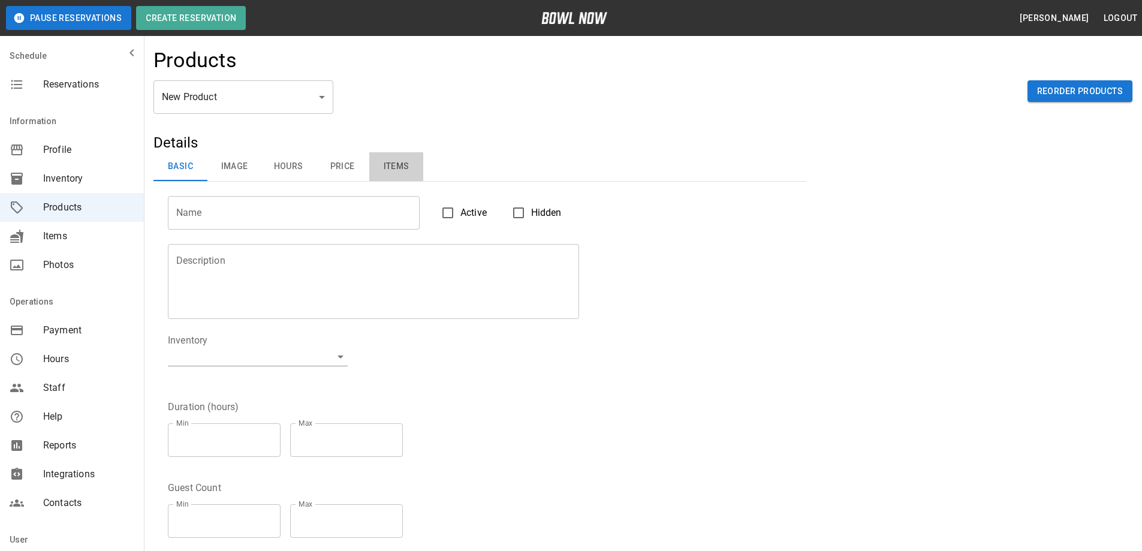
click at [387, 169] on button "Items" at bounding box center [396, 166] width 54 height 29
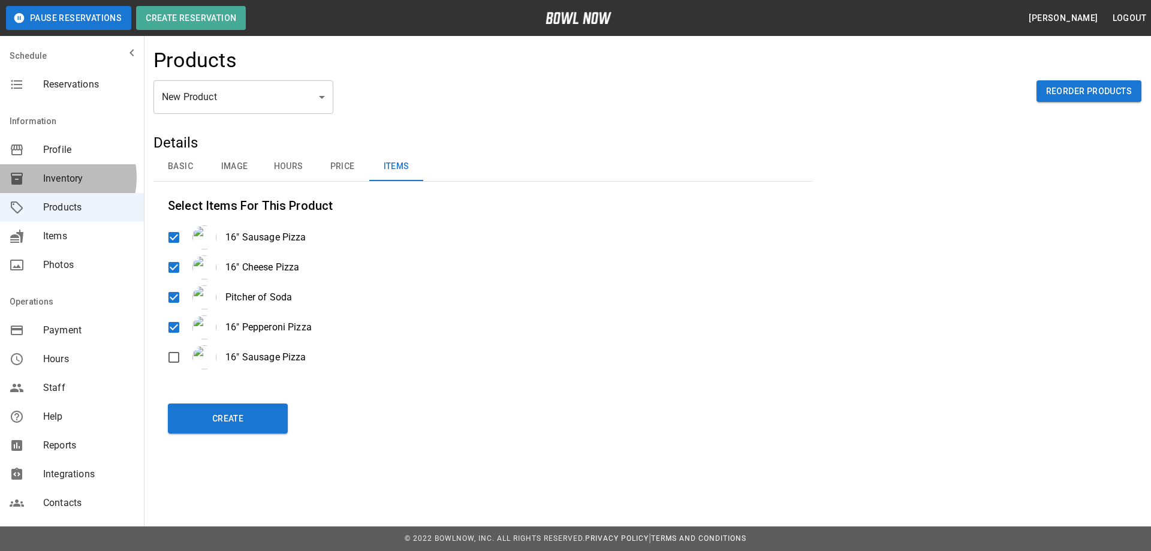
click at [47, 177] on span "Inventory" at bounding box center [88, 178] width 91 height 14
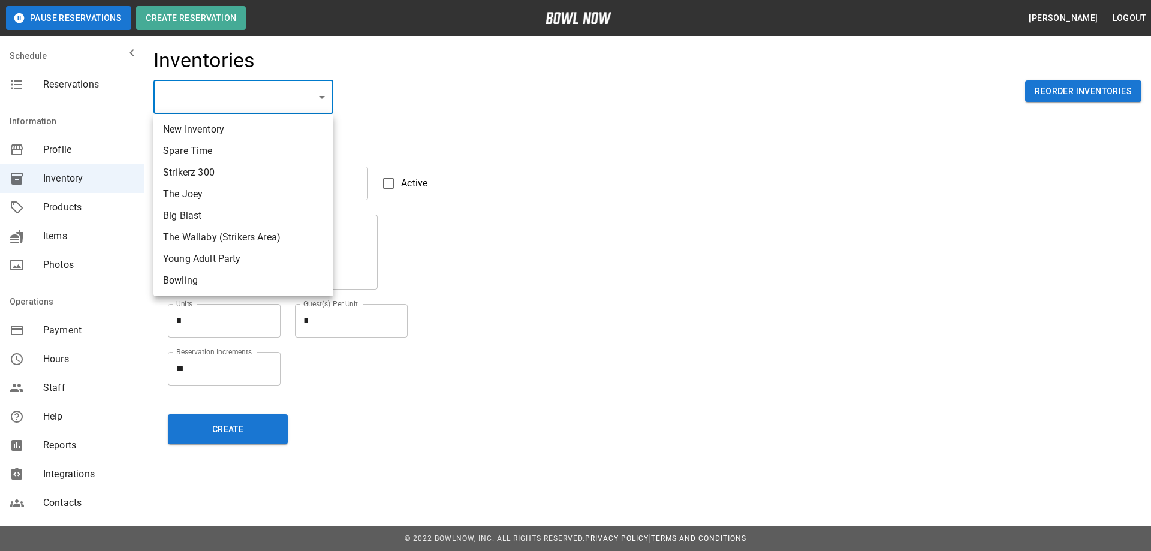
click at [191, 156] on li "Spare Time" at bounding box center [243, 151] width 180 height 22
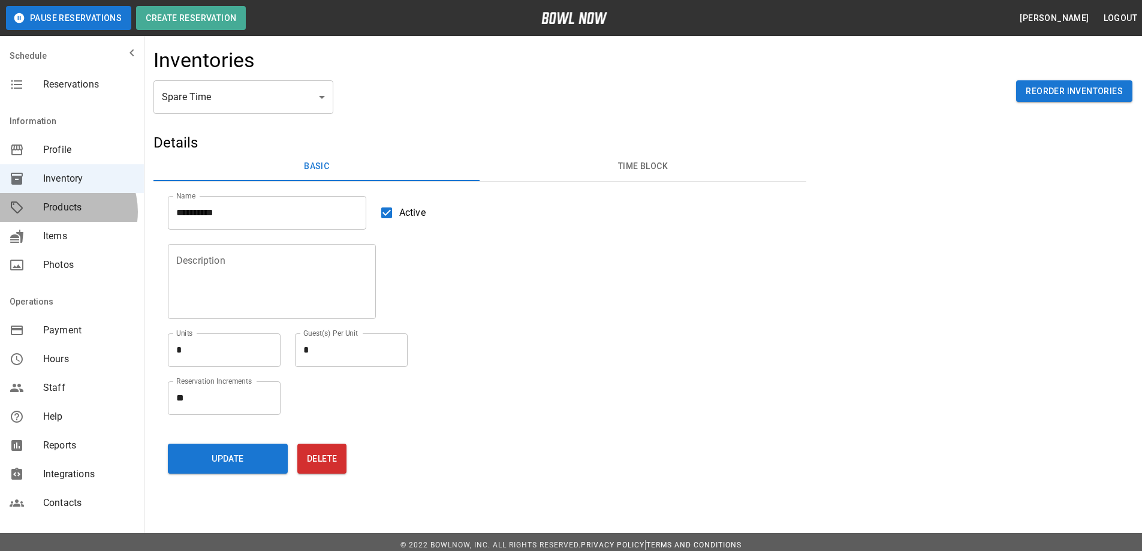
click at [59, 212] on span "Products" at bounding box center [88, 207] width 91 height 14
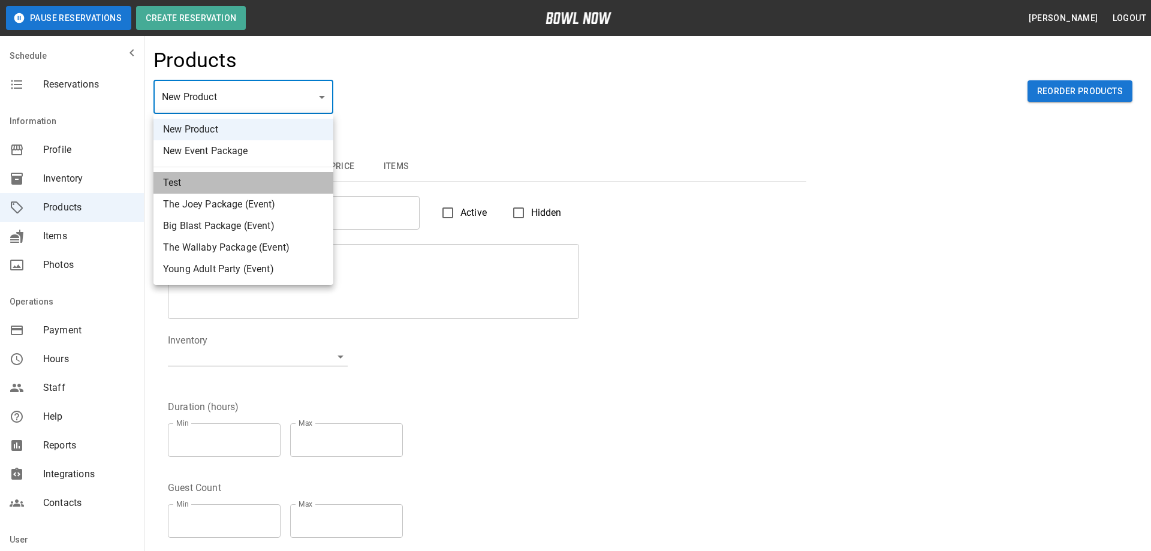
click at [186, 179] on li "Test" at bounding box center [243, 183] width 180 height 22
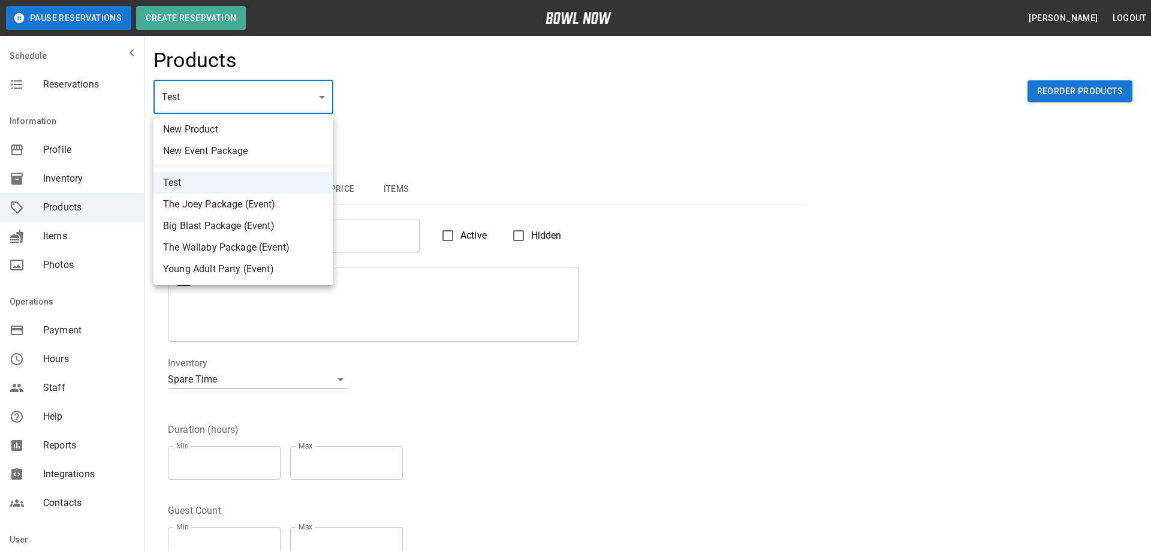
click at [207, 227] on li "Big Blast Package (Event)" at bounding box center [243, 226] width 180 height 22
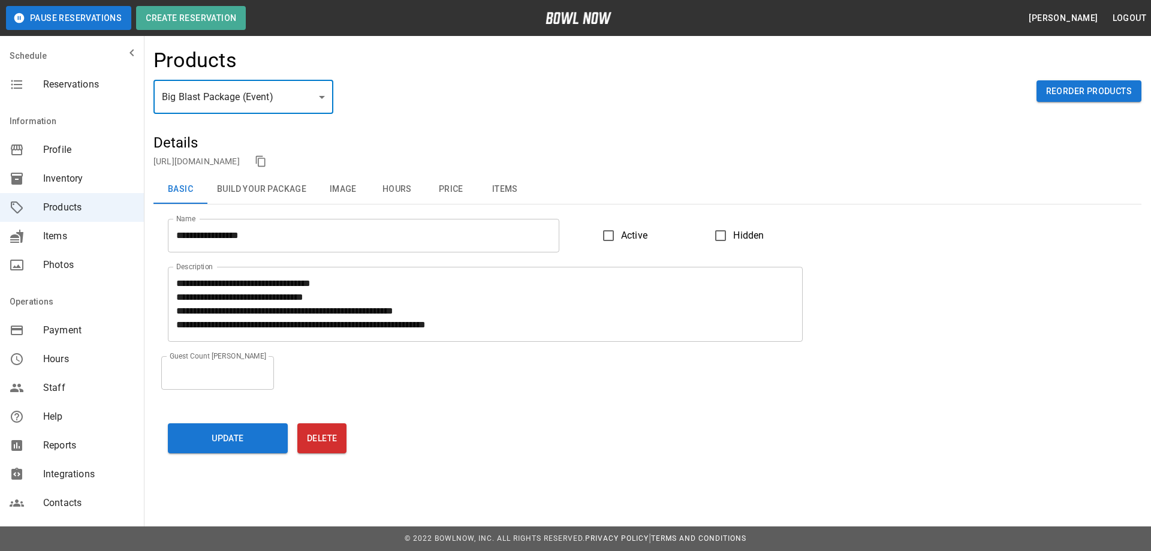
click at [265, 192] on button "Build Your Package" at bounding box center [261, 189] width 108 height 29
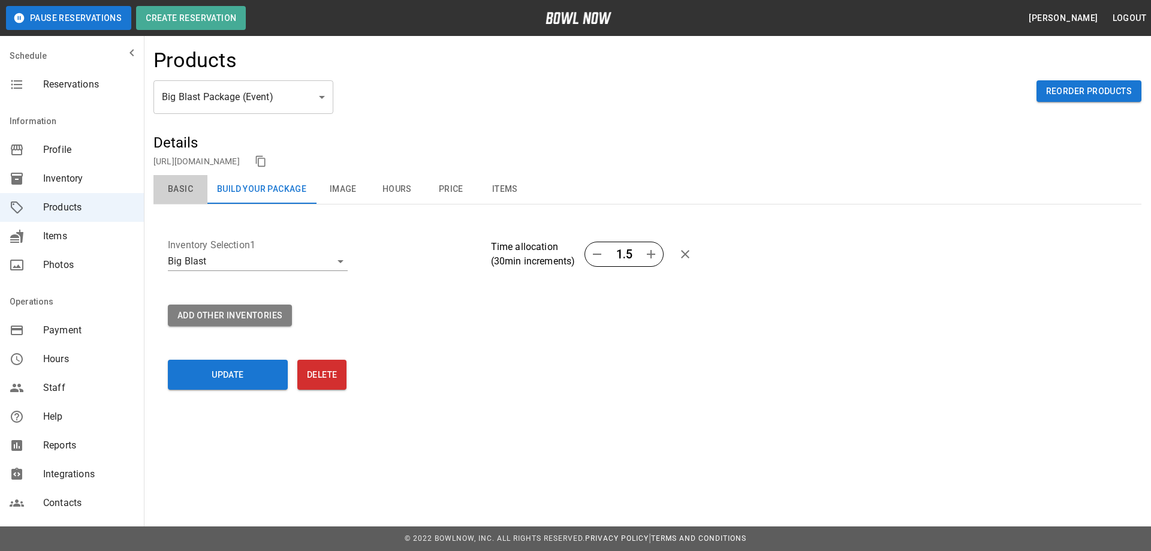
click at [183, 189] on button "Basic" at bounding box center [180, 189] width 54 height 29
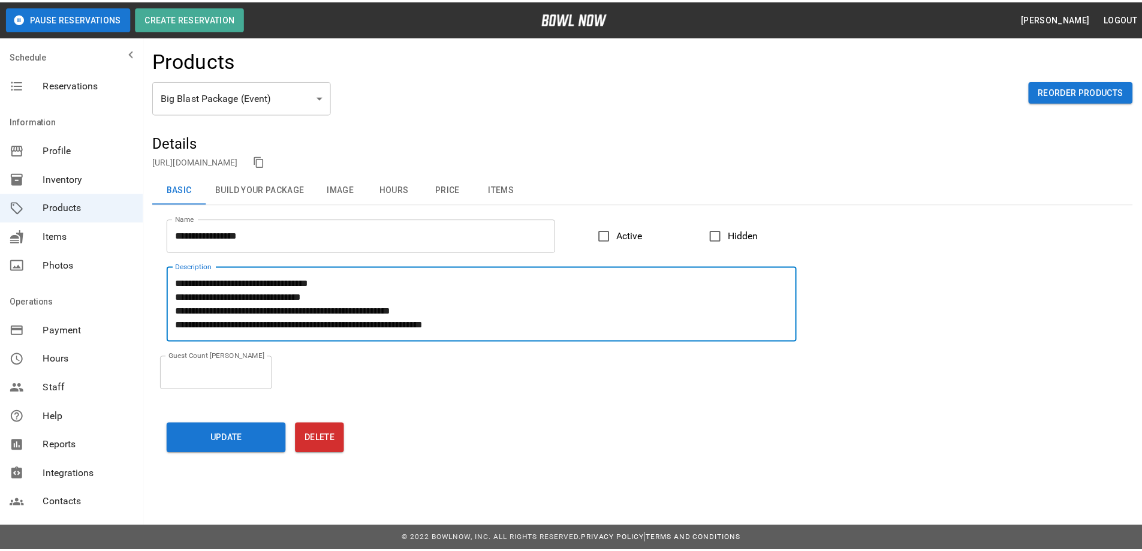
scroll to position [55, 0]
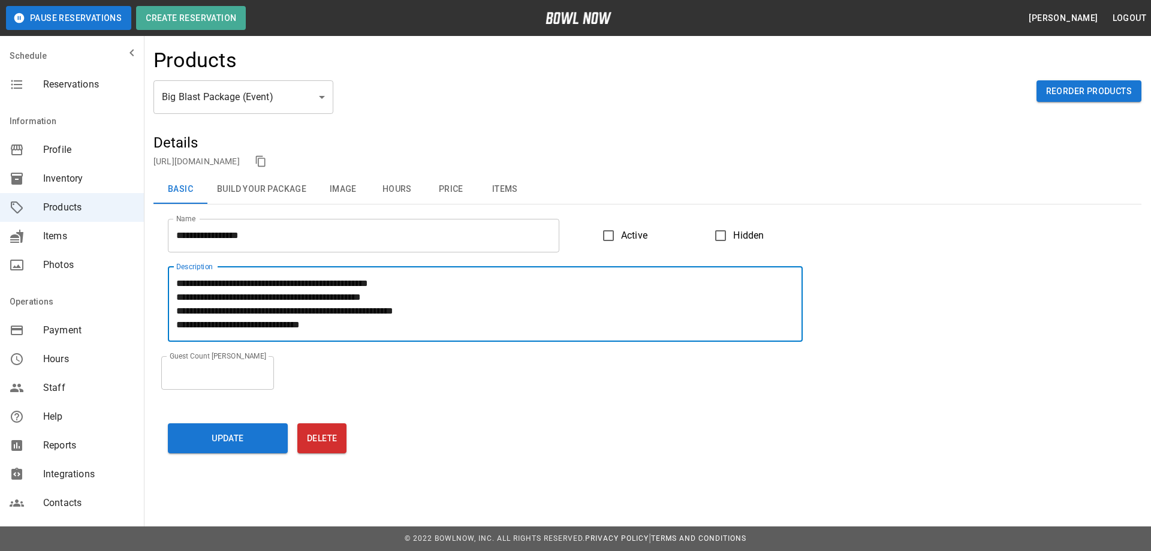
drag, startPoint x: 178, startPoint y: 282, endPoint x: 511, endPoint y: 406, distance: 355.8
click at [511, 407] on div "**********" at bounding box center [647, 300] width 988 height 334
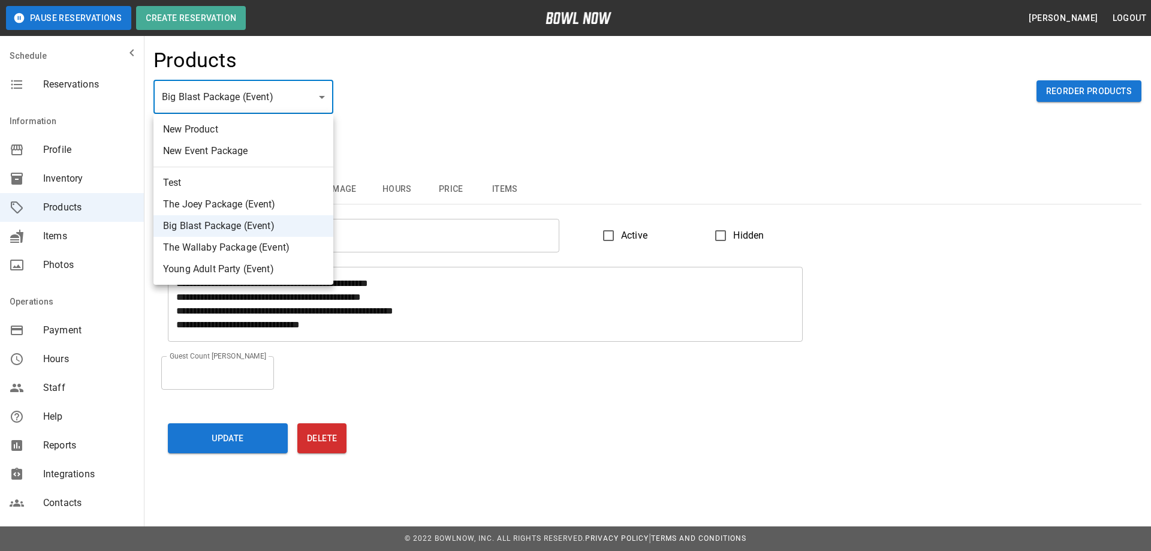
click at [177, 186] on li "Test" at bounding box center [243, 183] width 180 height 22
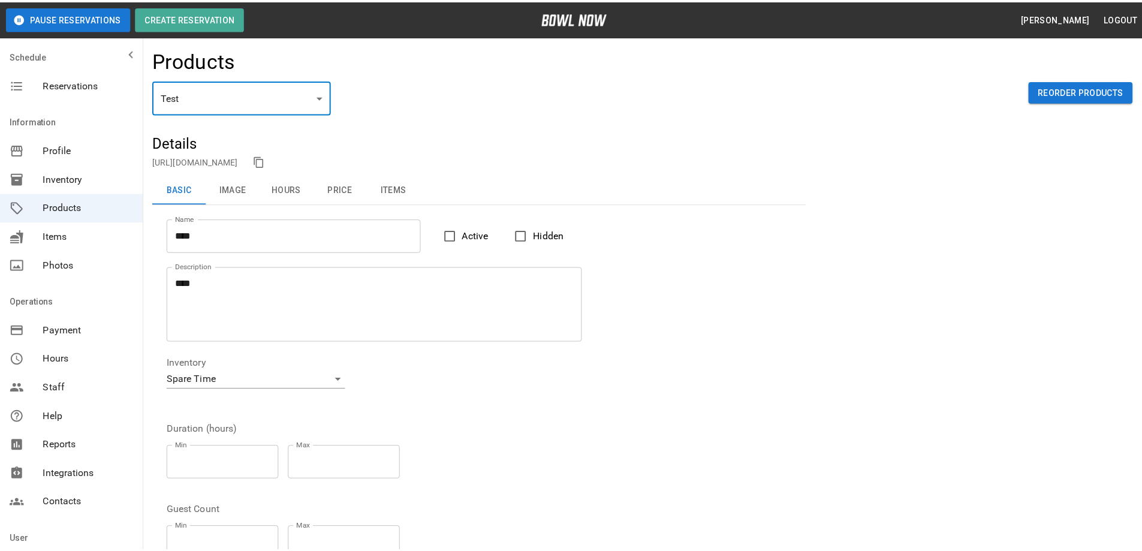
scroll to position [0, 0]
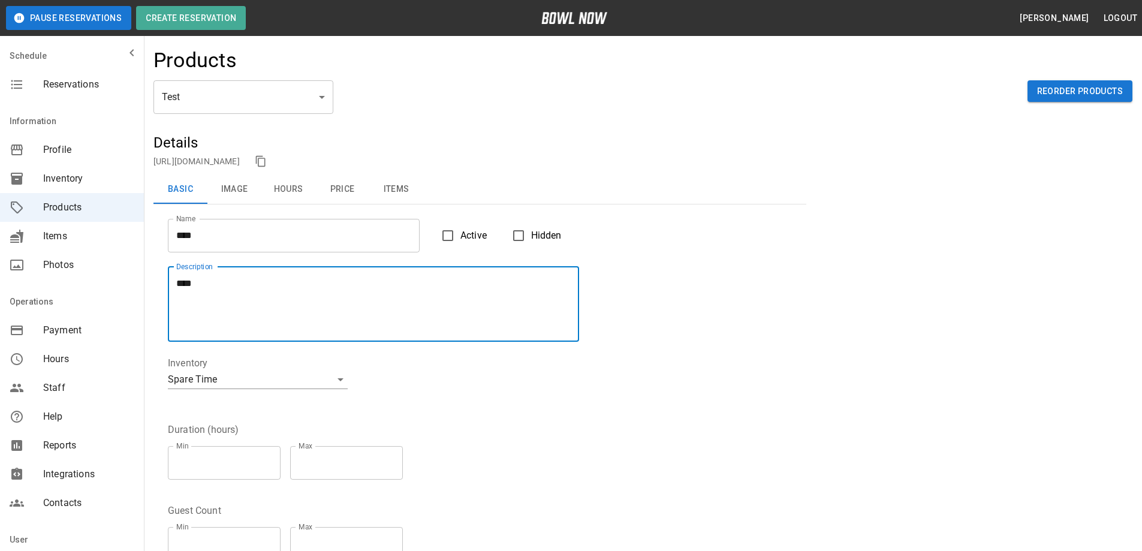
drag, startPoint x: 191, startPoint y: 279, endPoint x: 155, endPoint y: 276, distance: 36.7
click at [155, 276] on div "Description **** Description" at bounding box center [366, 296] width 426 height 89
paste textarea "**********"
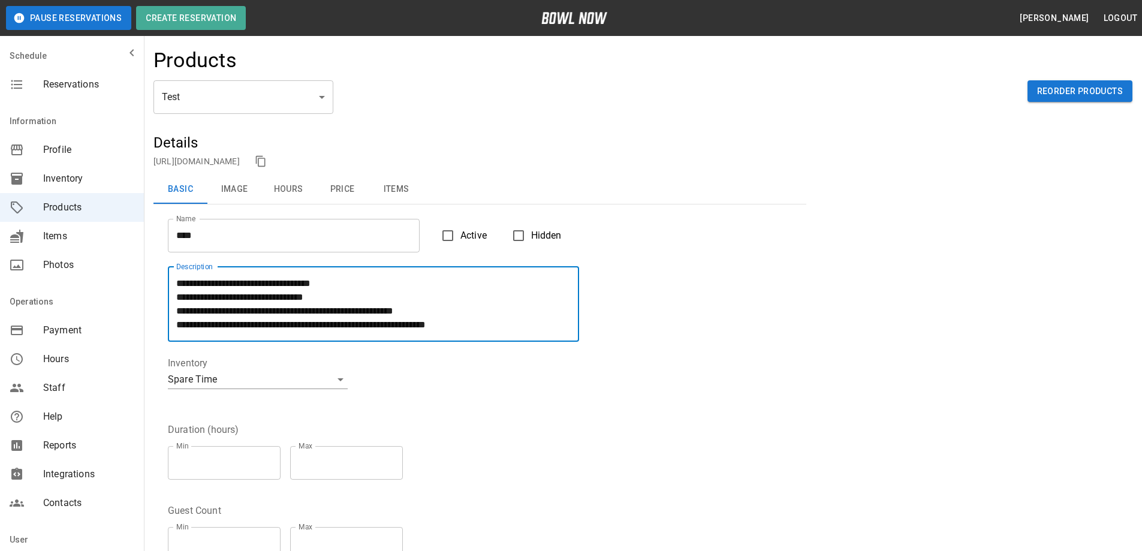
scroll to position [55, 0]
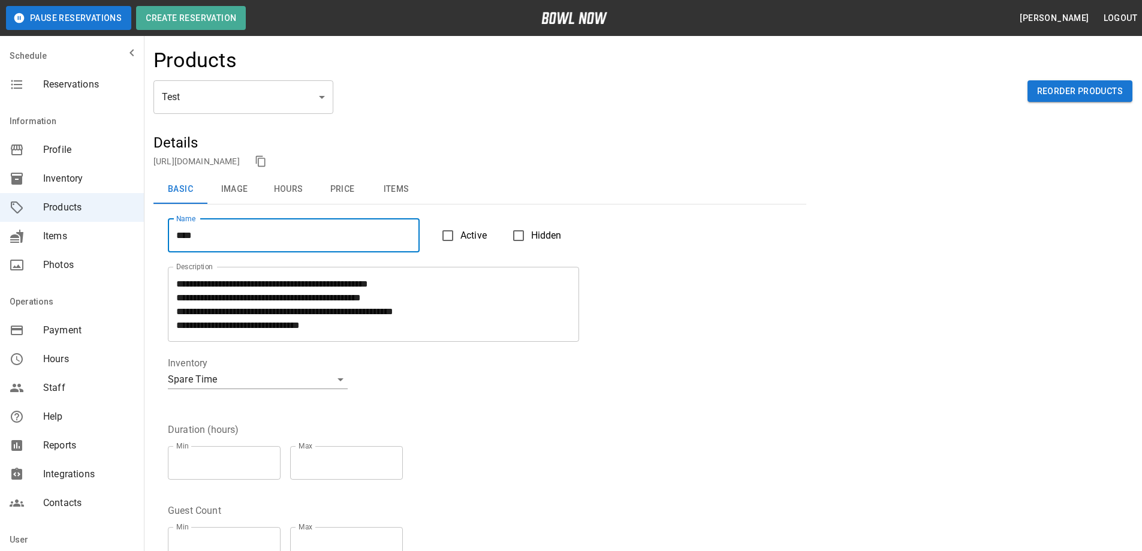
click at [221, 234] on input "****" at bounding box center [294, 236] width 252 height 34
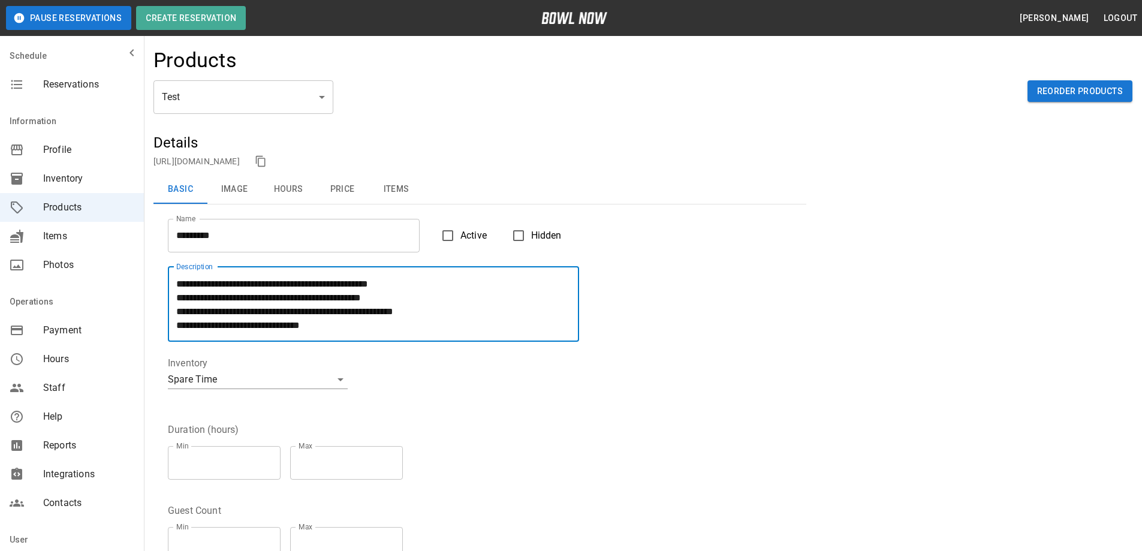
click at [185, 285] on textarea "**********" at bounding box center [373, 303] width 394 height 55
click at [280, 284] on textarea "**********" at bounding box center [373, 303] width 394 height 55
click at [405, 310] on textarea "**********" at bounding box center [373, 303] width 394 height 55
click at [406, 310] on textarea "**********" at bounding box center [373, 303] width 394 height 55
click at [331, 324] on textarea "**********" at bounding box center [373, 303] width 394 height 55
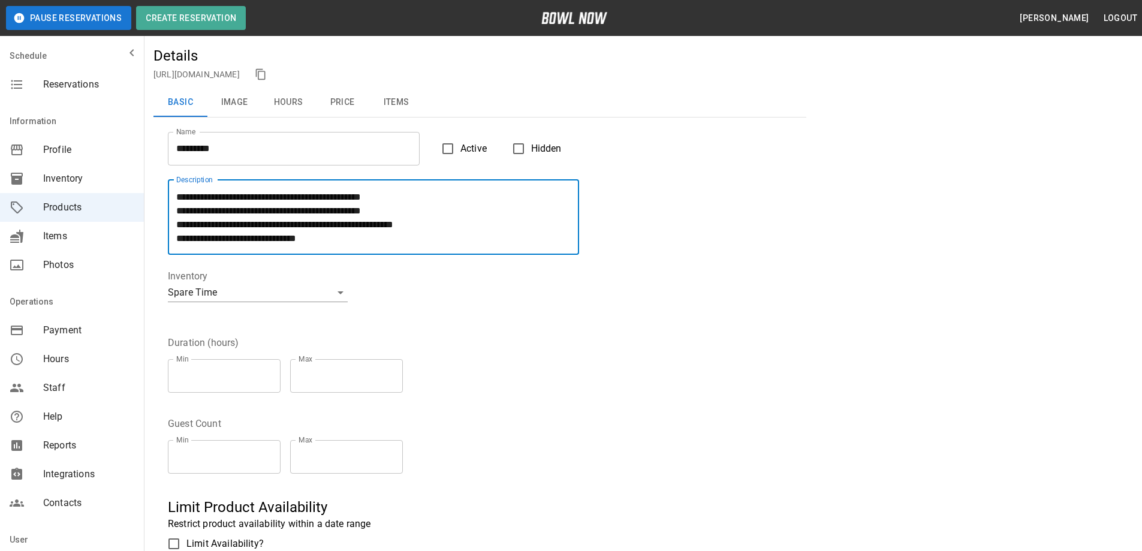
scroll to position [120, 0]
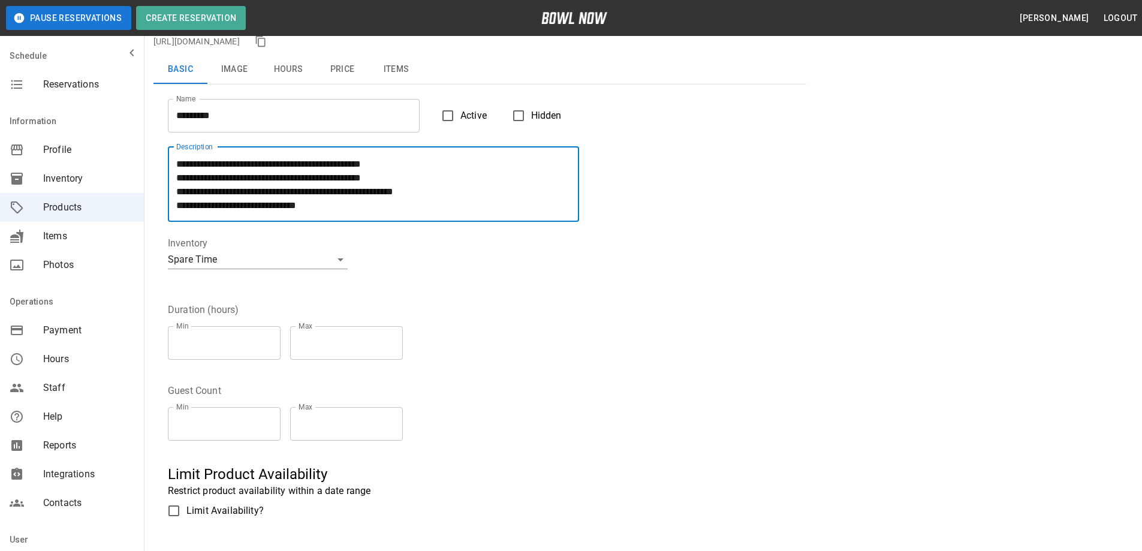
click at [331, 346] on input "*" at bounding box center [346, 343] width 113 height 34
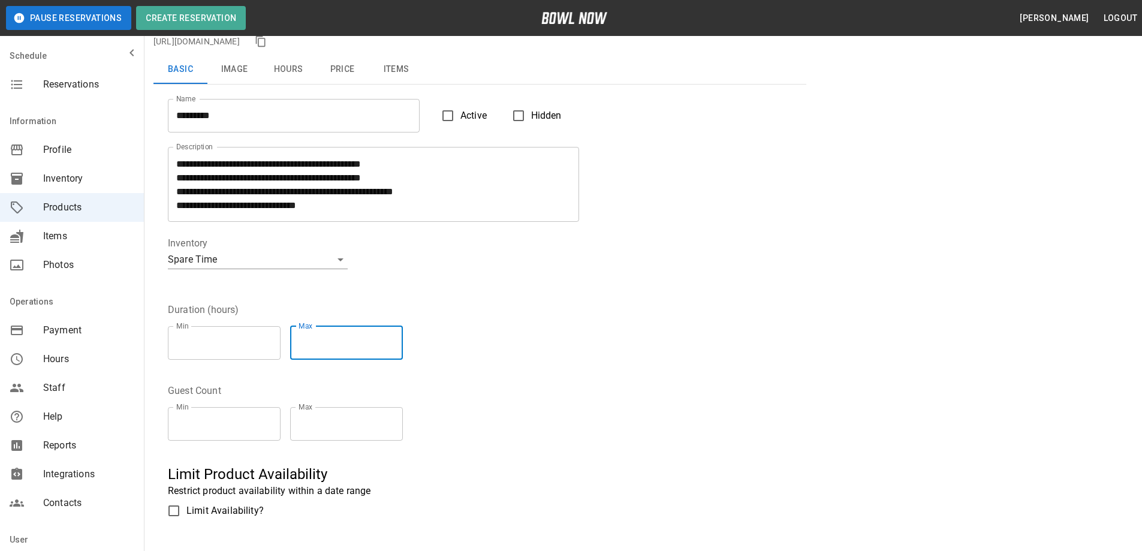
click at [403, 338] on input "*" at bounding box center [346, 343] width 113 height 34
click at [275, 419] on input "*" at bounding box center [224, 424] width 113 height 34
click at [276, 419] on input "*" at bounding box center [224, 424] width 113 height 34
click at [276, 418] on input "*" at bounding box center [224, 424] width 113 height 34
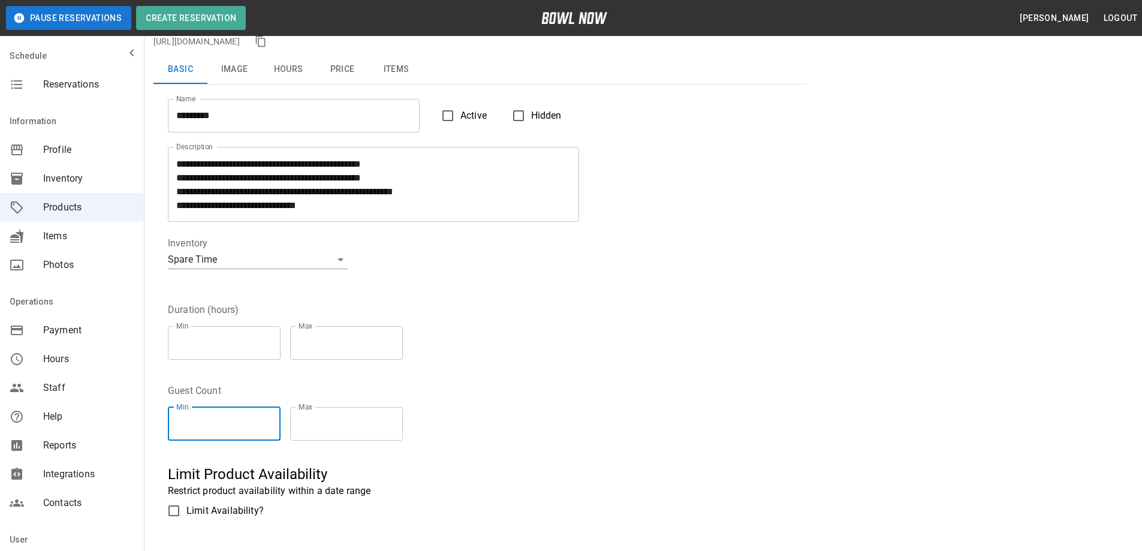
click at [276, 418] on input "*" at bounding box center [224, 424] width 113 height 34
click at [276, 417] on input "*" at bounding box center [224, 424] width 113 height 34
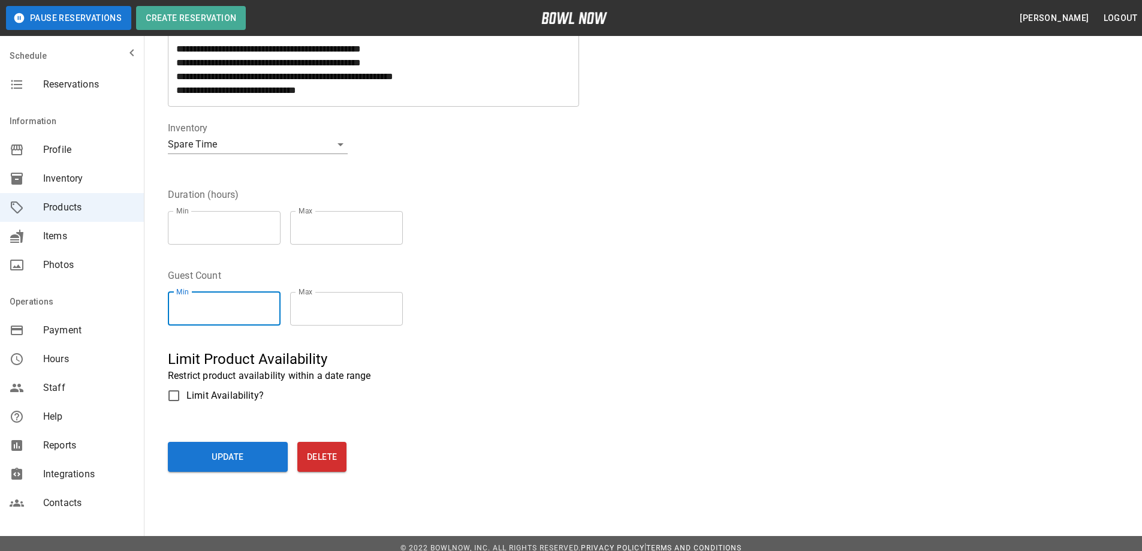
scroll to position [245, 0]
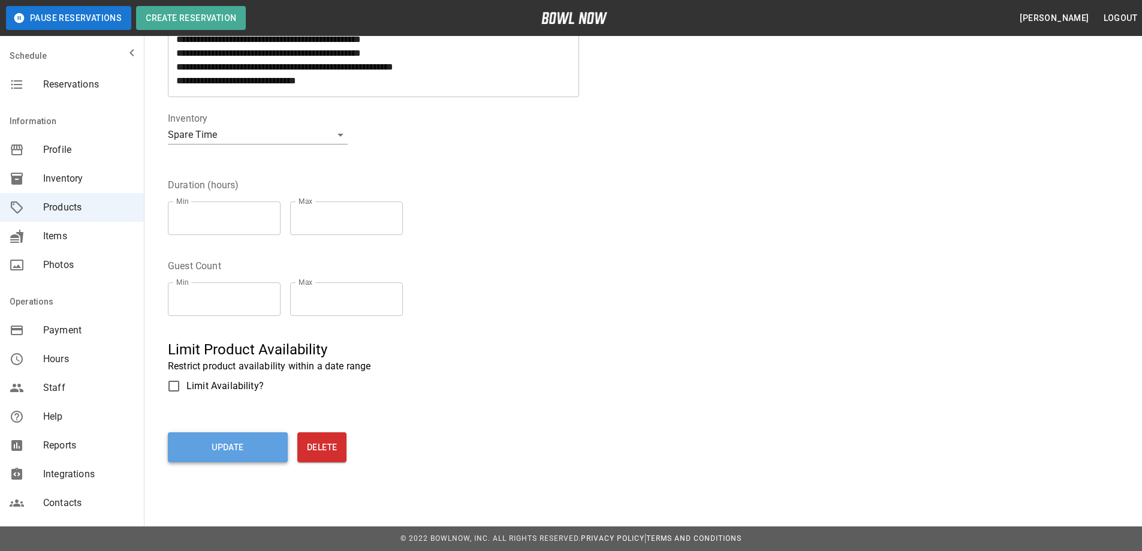
click at [222, 446] on button "Update" at bounding box center [228, 447] width 120 height 30
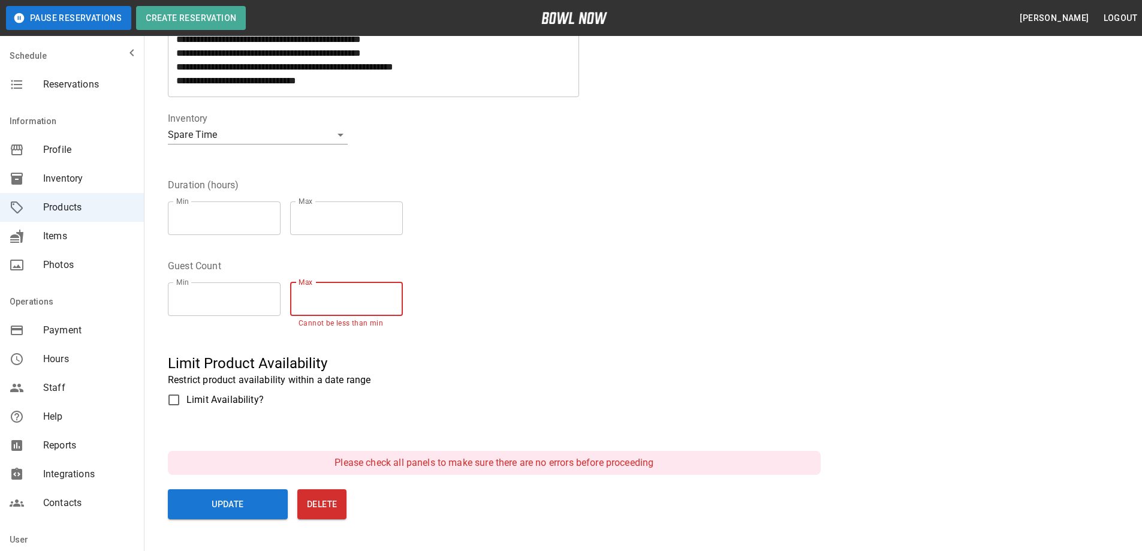
click at [320, 301] on input "*" at bounding box center [346, 299] width 113 height 34
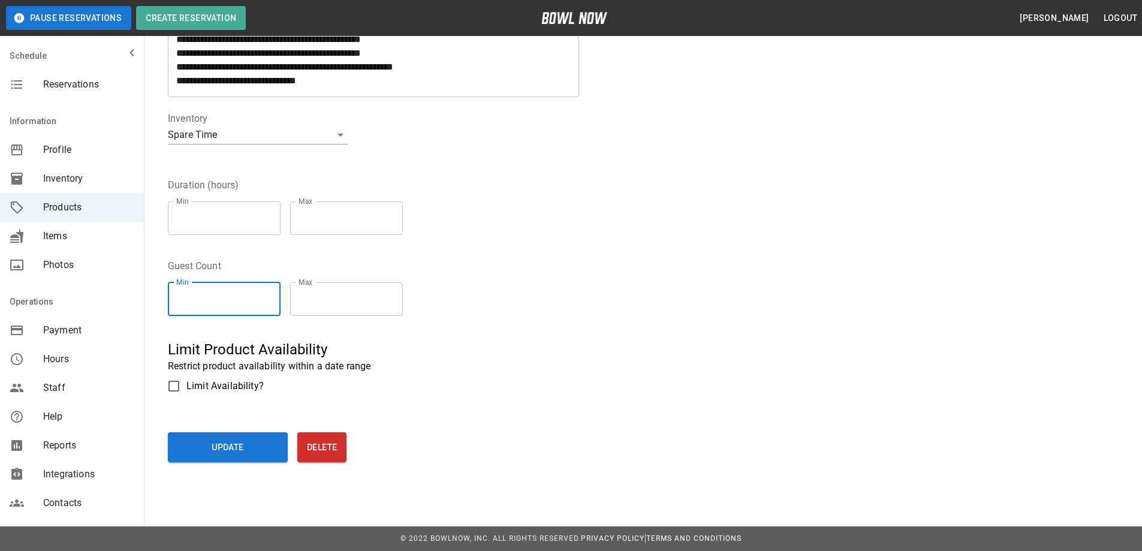
click at [186, 297] on input "*" at bounding box center [224, 299] width 113 height 34
click at [322, 295] on input "**" at bounding box center [346, 299] width 113 height 34
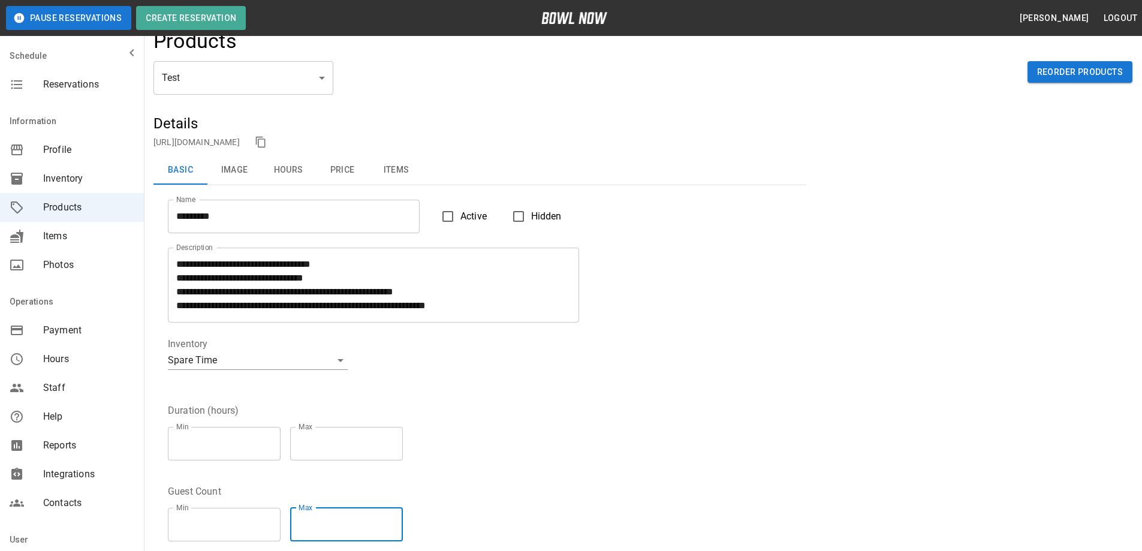
scroll to position [0, 0]
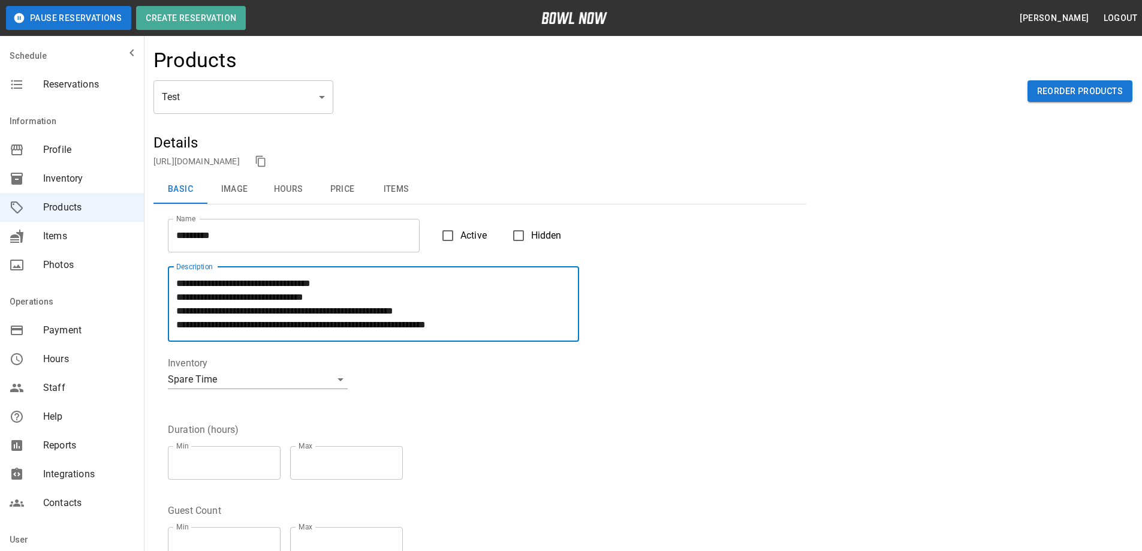
click at [198, 283] on textarea "**********" at bounding box center [373, 303] width 394 height 55
click at [227, 285] on textarea "**********" at bounding box center [373, 303] width 394 height 55
click at [181, 309] on textarea "**********" at bounding box center [373, 303] width 394 height 55
click at [292, 309] on textarea "**********" at bounding box center [373, 303] width 394 height 55
click at [293, 310] on textarea "**********" at bounding box center [373, 303] width 394 height 55
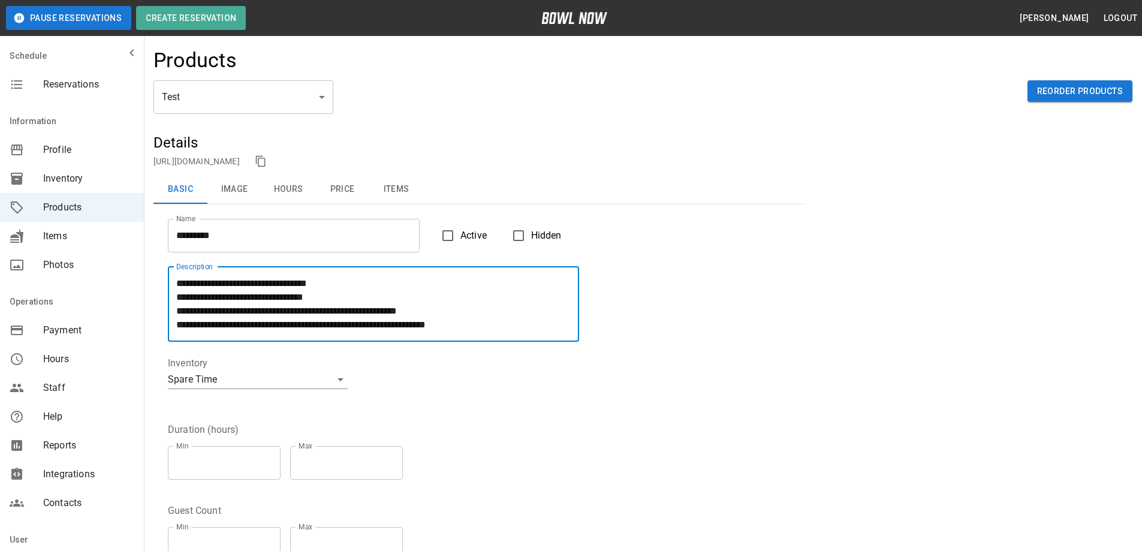
click at [296, 310] on textarea "**********" at bounding box center [373, 303] width 394 height 55
click at [404, 312] on textarea "**********" at bounding box center [373, 303] width 394 height 55
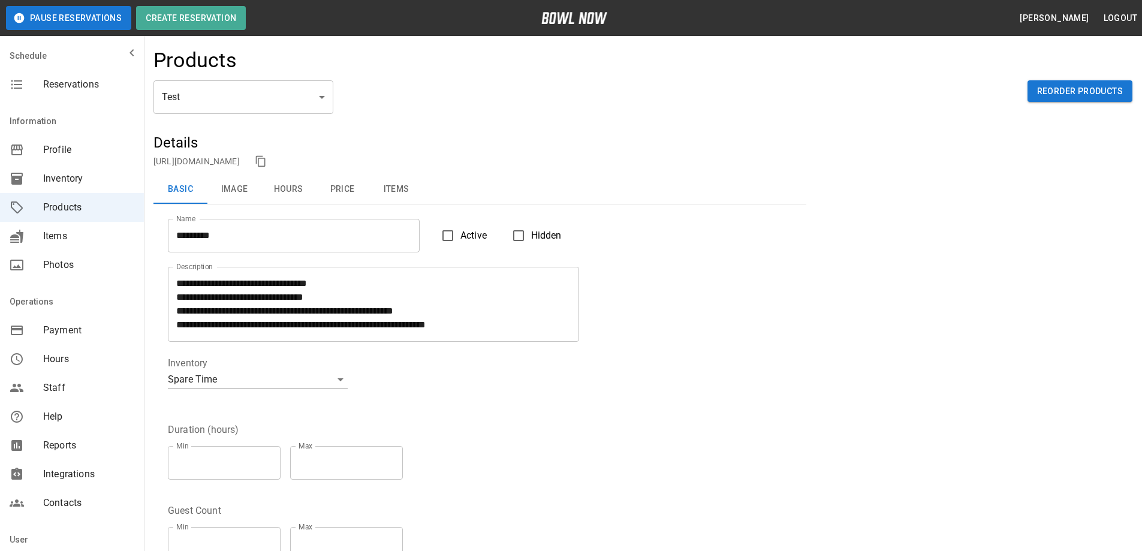
click at [420, 365] on div "**********" at bounding box center [472, 375] width 638 height 67
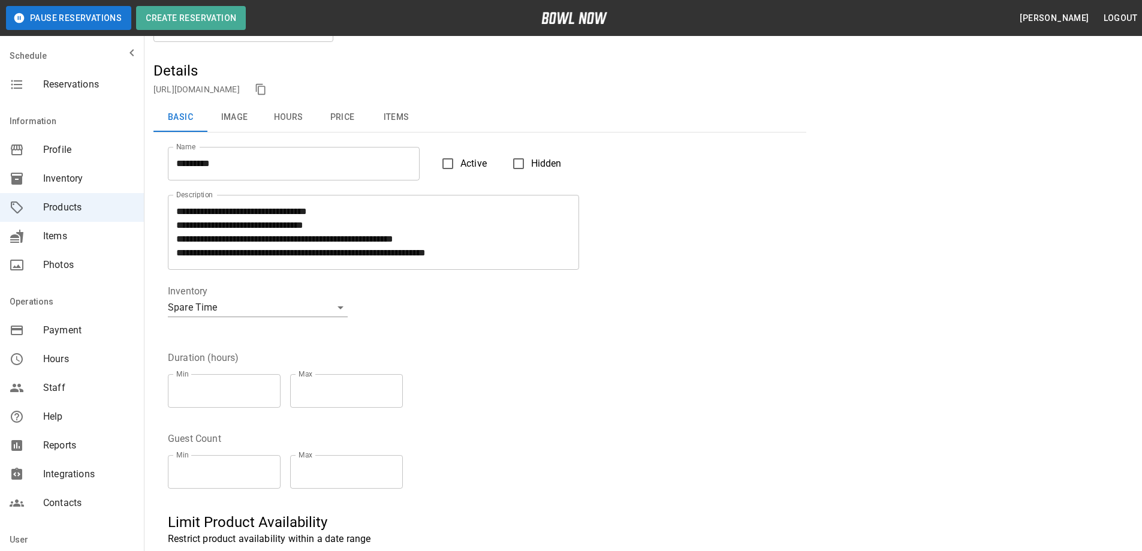
scroll to position [180, 0]
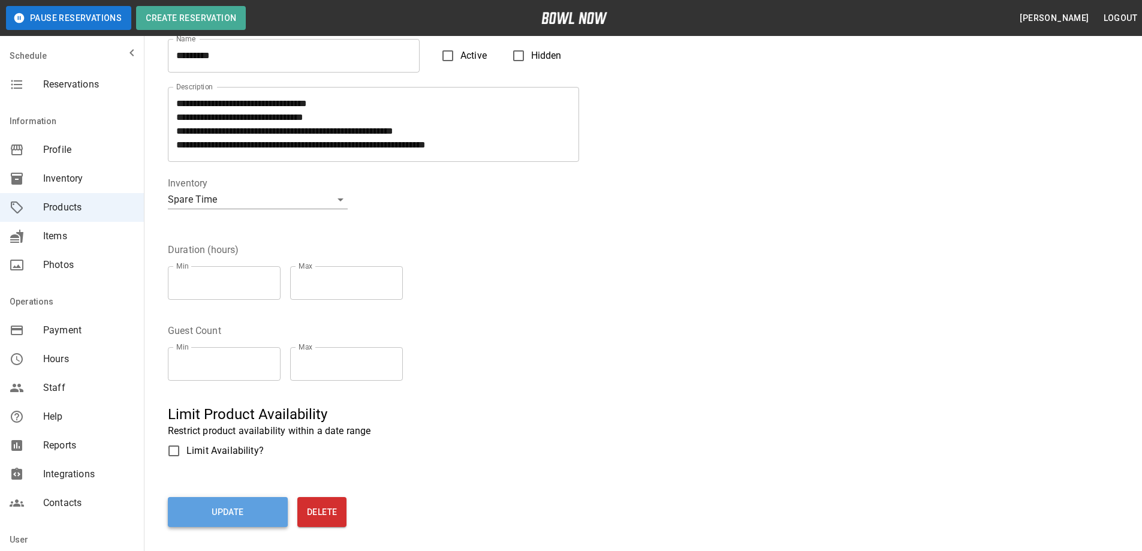
click at [231, 508] on button "Update" at bounding box center [228, 512] width 120 height 30
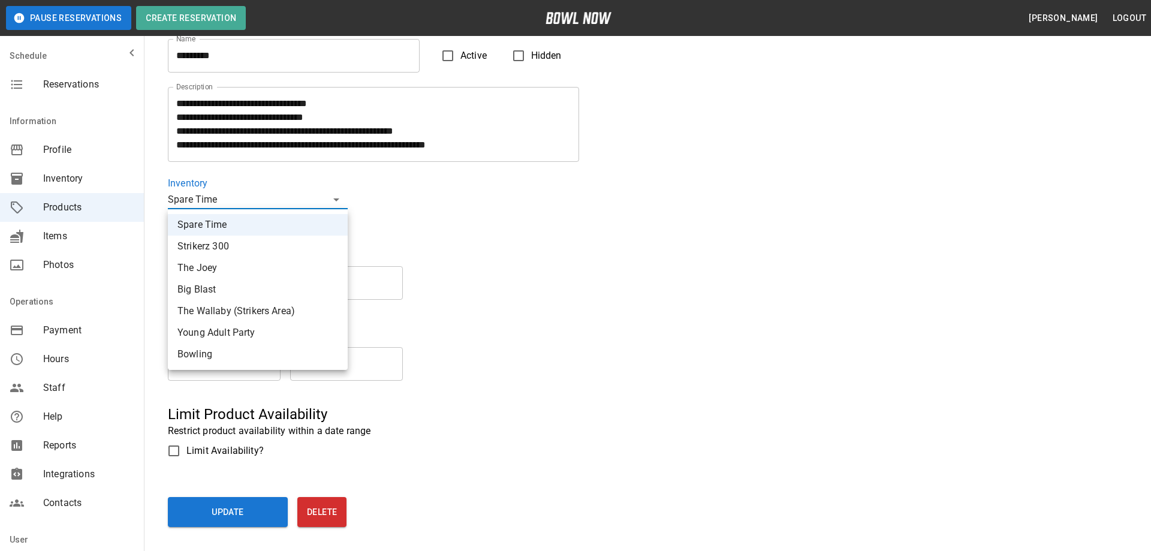
click at [402, 193] on div at bounding box center [575, 275] width 1151 height 551
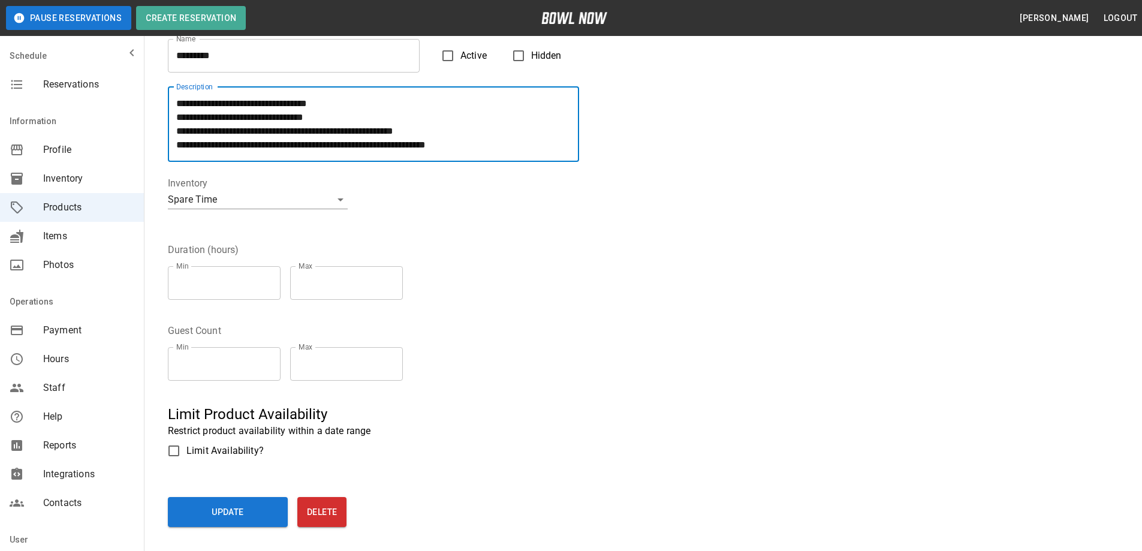
click at [181, 145] on textarea "**********" at bounding box center [373, 123] width 394 height 55
click at [429, 146] on textarea "**********" at bounding box center [373, 123] width 394 height 55
click at [428, 133] on textarea "**********" at bounding box center [373, 123] width 394 height 55
click at [453, 146] on textarea "**********" at bounding box center [373, 123] width 394 height 55
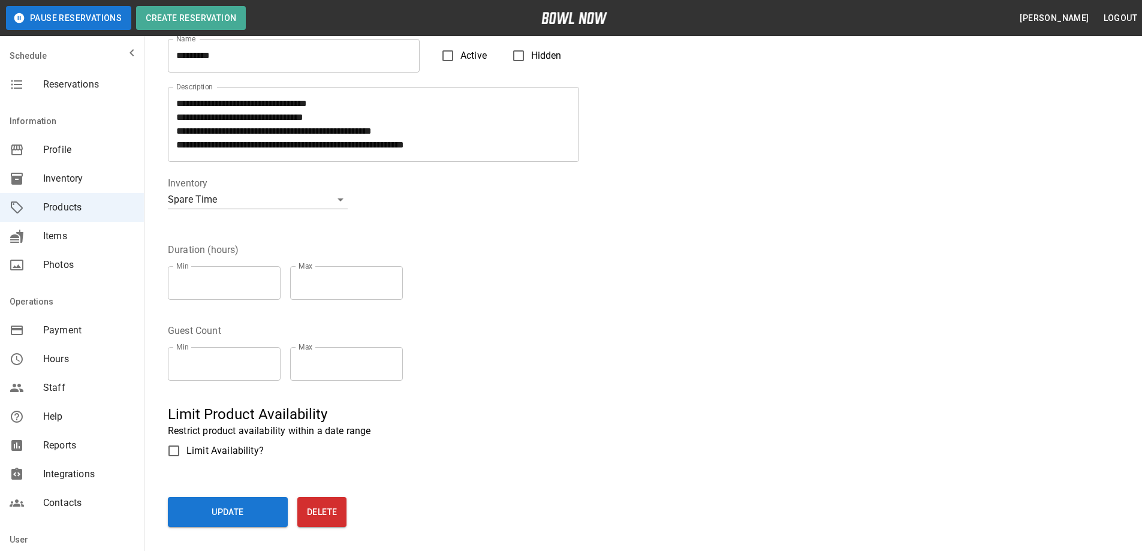
click at [511, 206] on div "**********" at bounding box center [472, 195] width 638 height 67
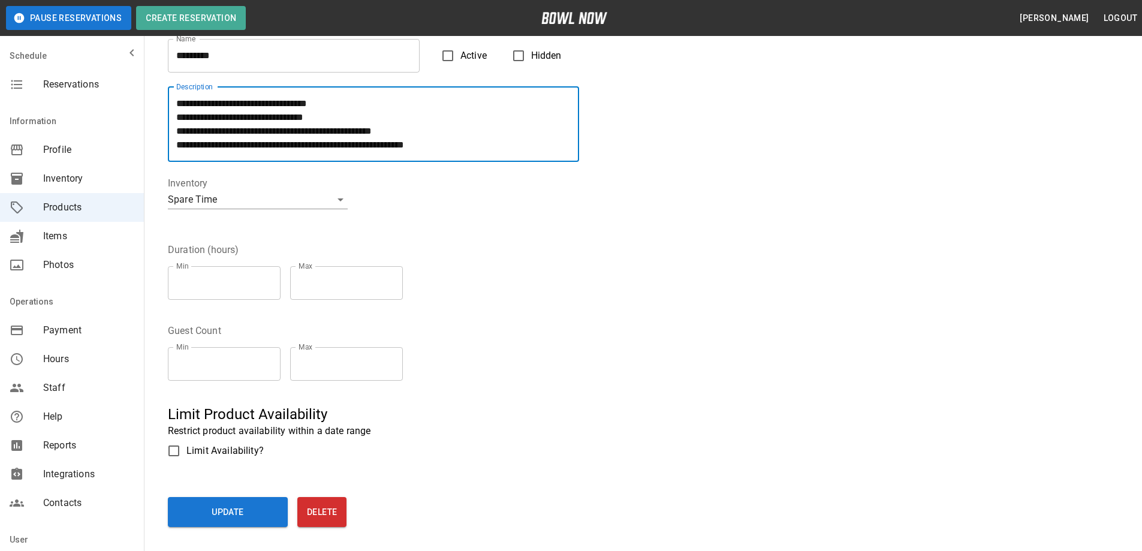
scroll to position [24, 0]
click at [342, 132] on textarea "**********" at bounding box center [373, 123] width 394 height 55
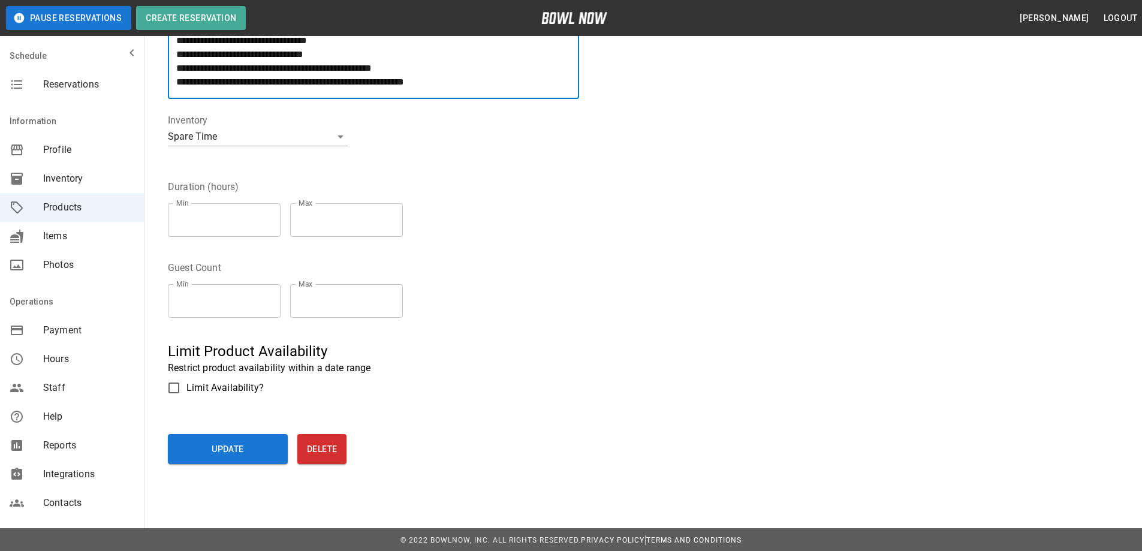
scroll to position [245, 0]
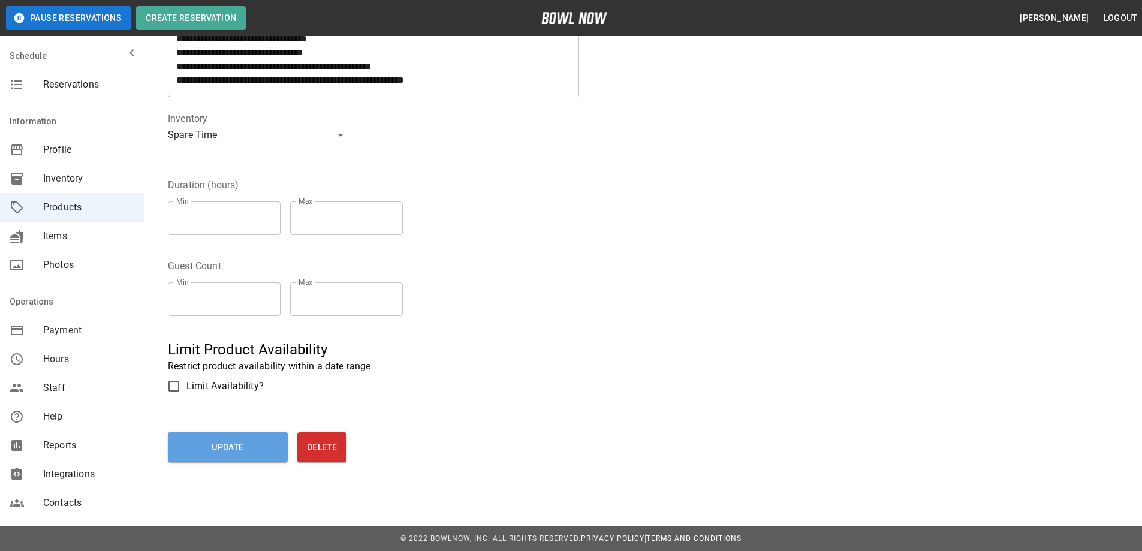
drag, startPoint x: 212, startPoint y: 445, endPoint x: 415, endPoint y: 422, distance: 205.0
click at [211, 445] on button "Update" at bounding box center [228, 447] width 120 height 30
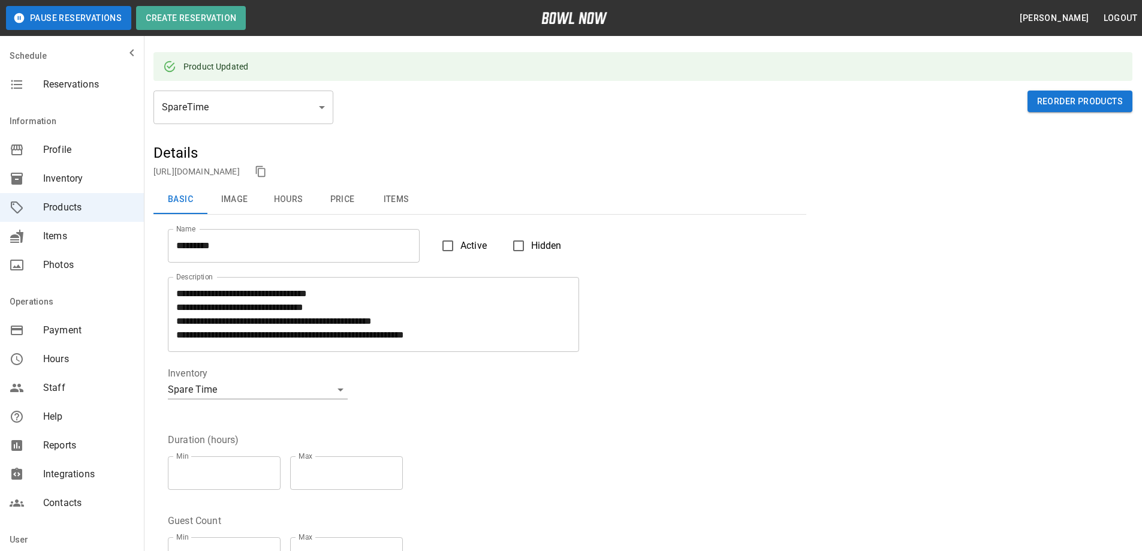
scroll to position [0, 0]
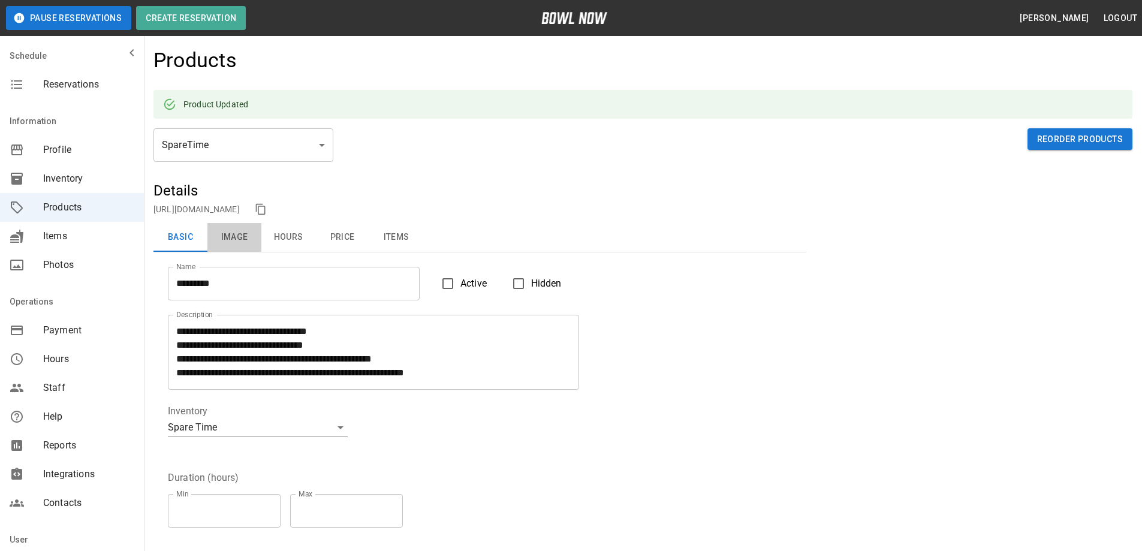
click at [241, 237] on button "Image" at bounding box center [234, 237] width 54 height 29
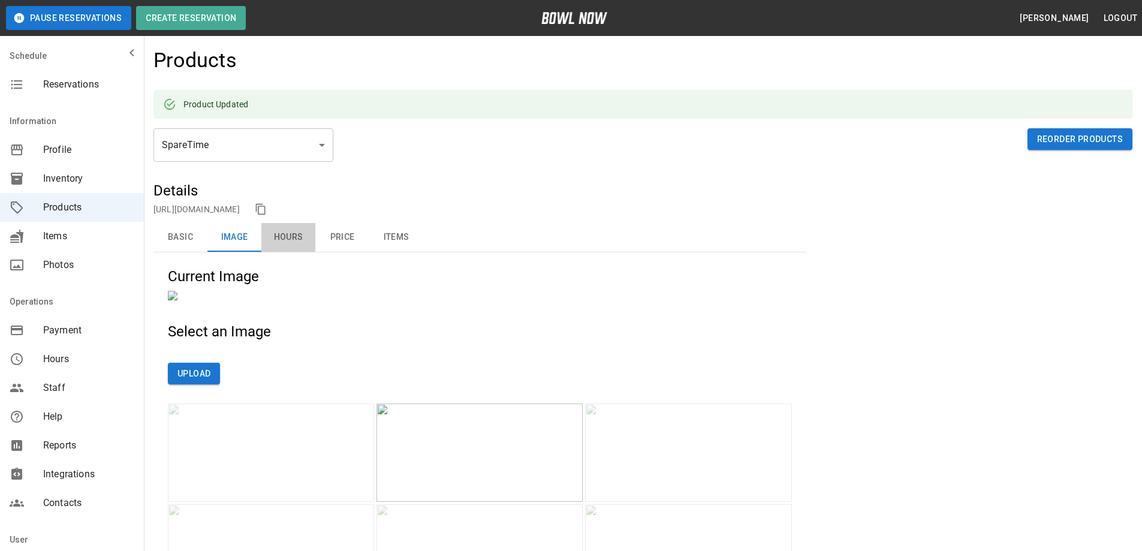
click at [291, 236] on button "Hours" at bounding box center [288, 237] width 54 height 29
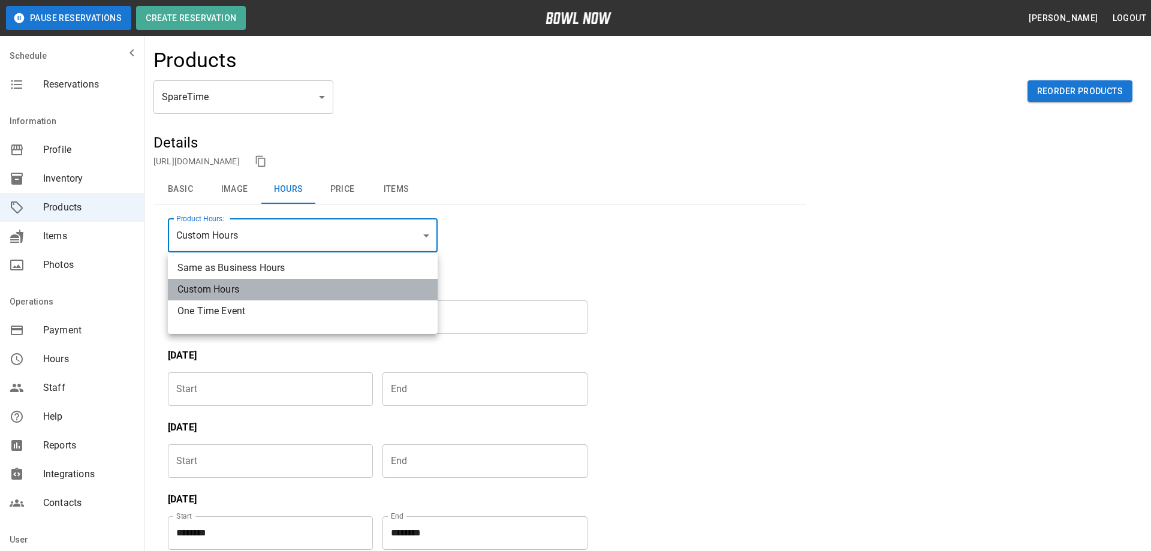
click at [240, 290] on li "Custom Hours" at bounding box center [303, 290] width 270 height 22
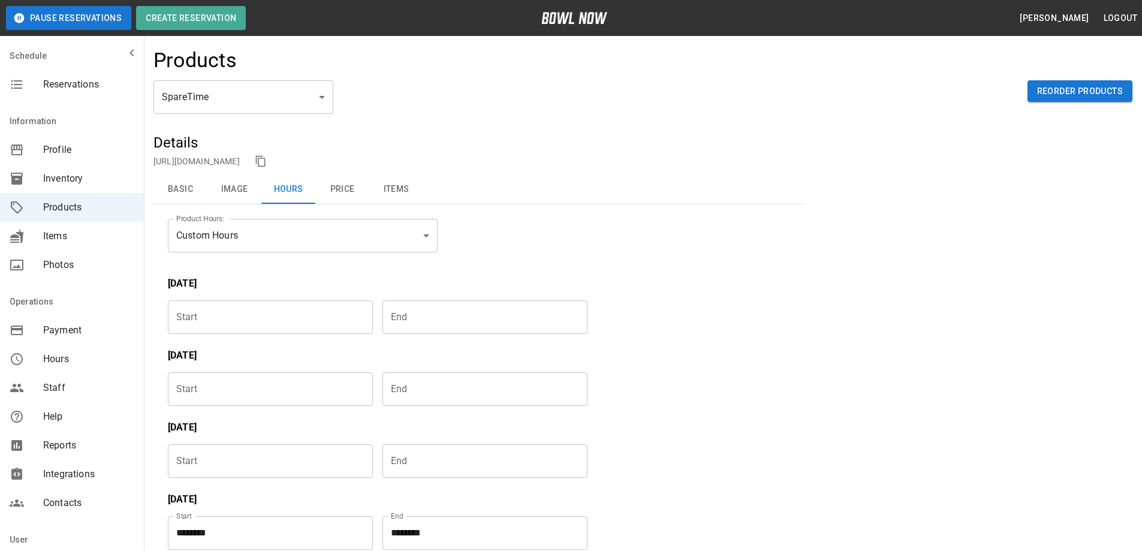
click at [273, 283] on p "[DATE]" at bounding box center [378, 283] width 420 height 14
click at [342, 192] on button "Price" at bounding box center [342, 189] width 54 height 29
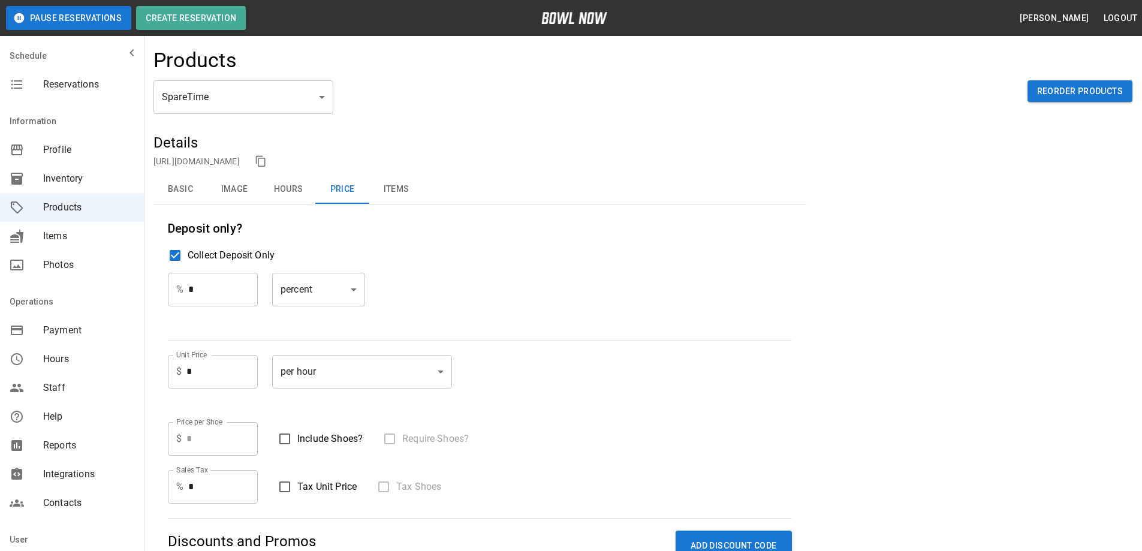
click at [213, 293] on input "*" at bounding box center [223, 290] width 70 height 34
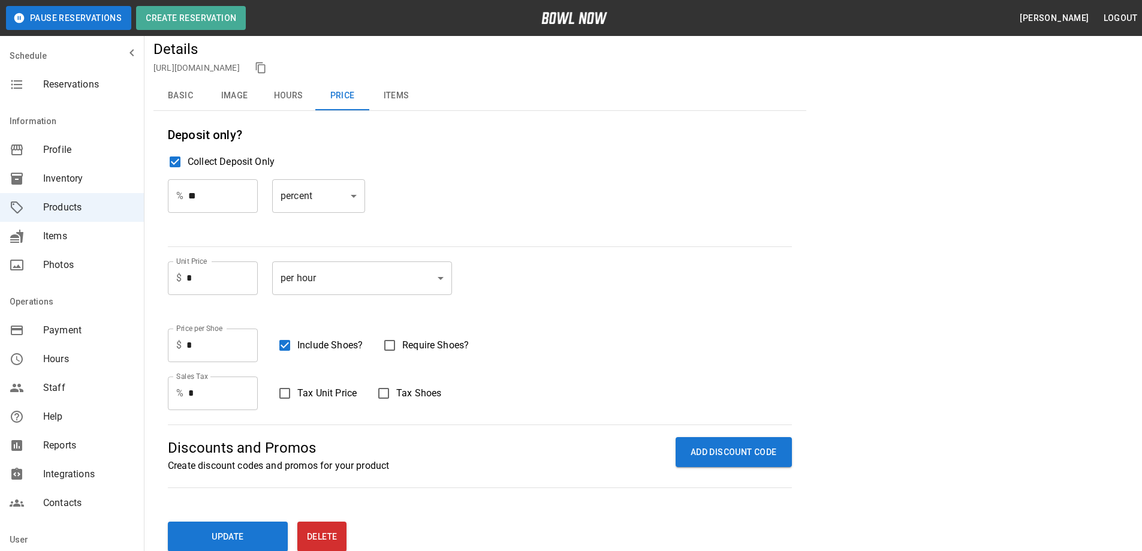
scroll to position [120, 0]
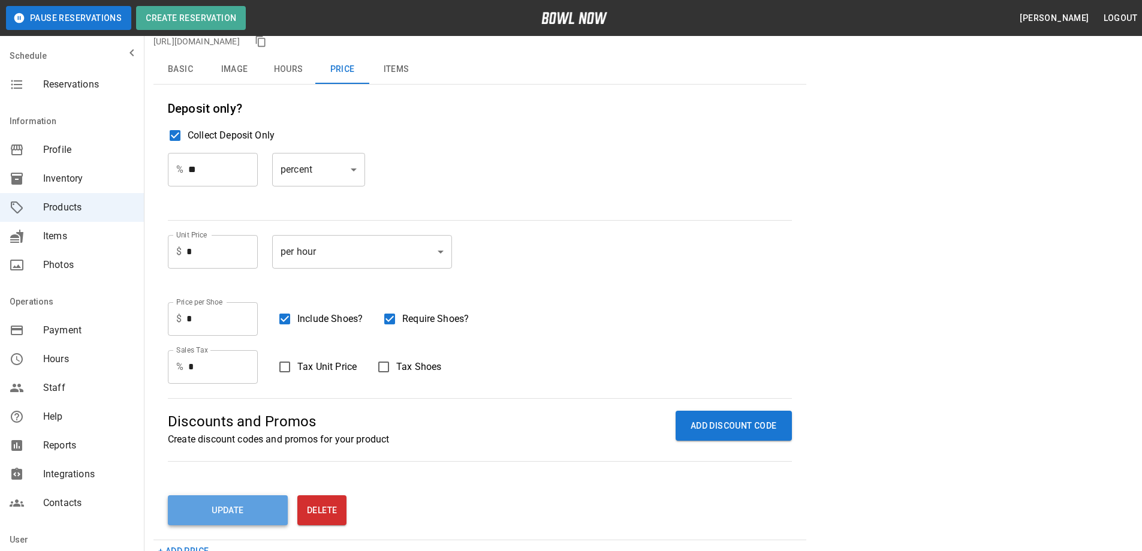
click at [219, 512] on button "Update" at bounding box center [228, 510] width 120 height 30
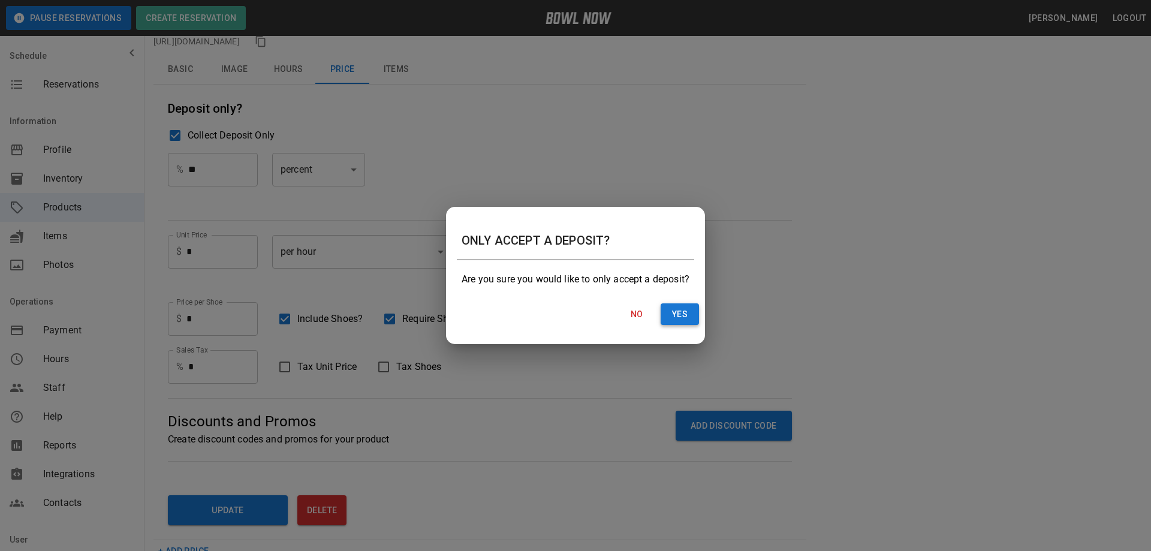
click at [684, 312] on button "Yes" at bounding box center [679, 314] width 38 height 22
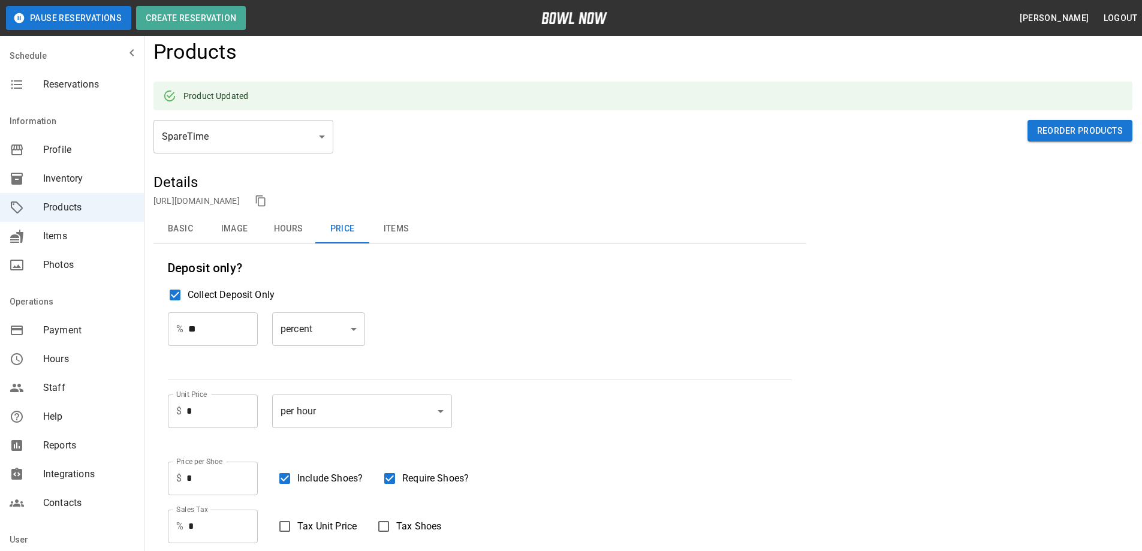
scroll to position [0, 0]
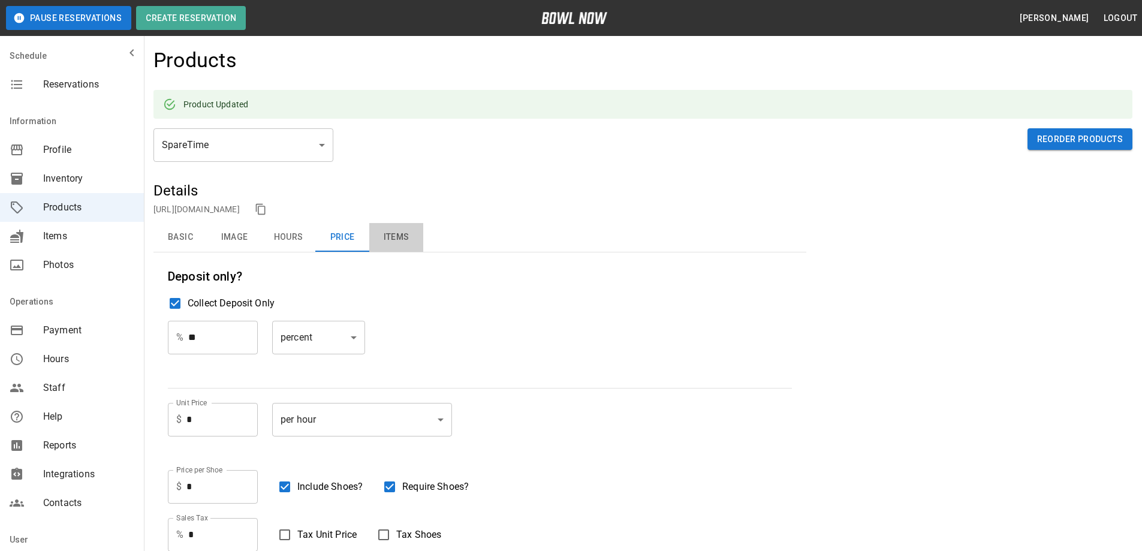
click at [397, 240] on button "Items" at bounding box center [396, 237] width 54 height 29
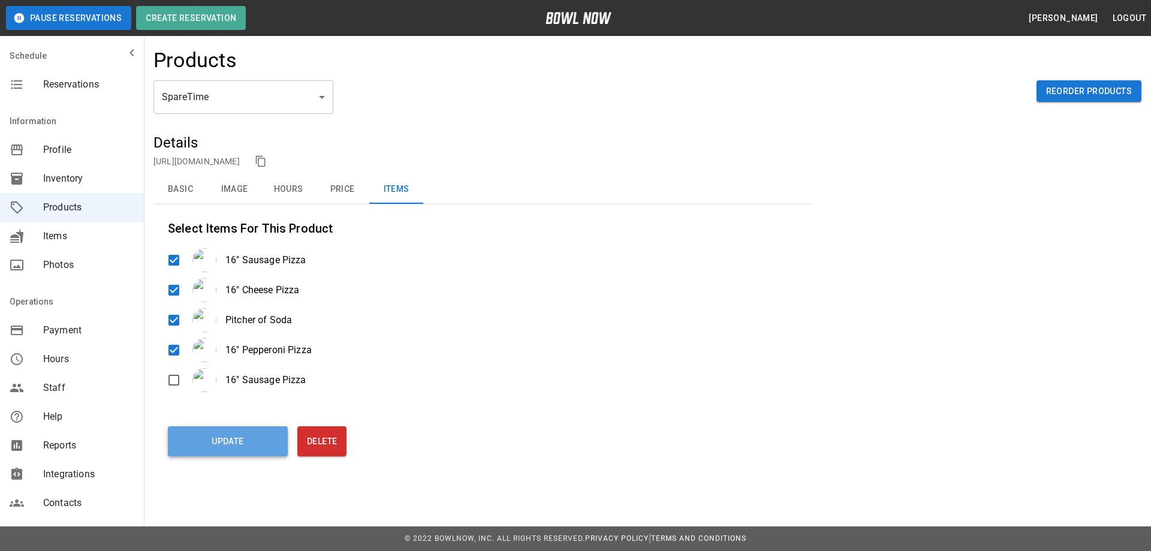
click at [228, 439] on button "Update" at bounding box center [228, 441] width 120 height 30
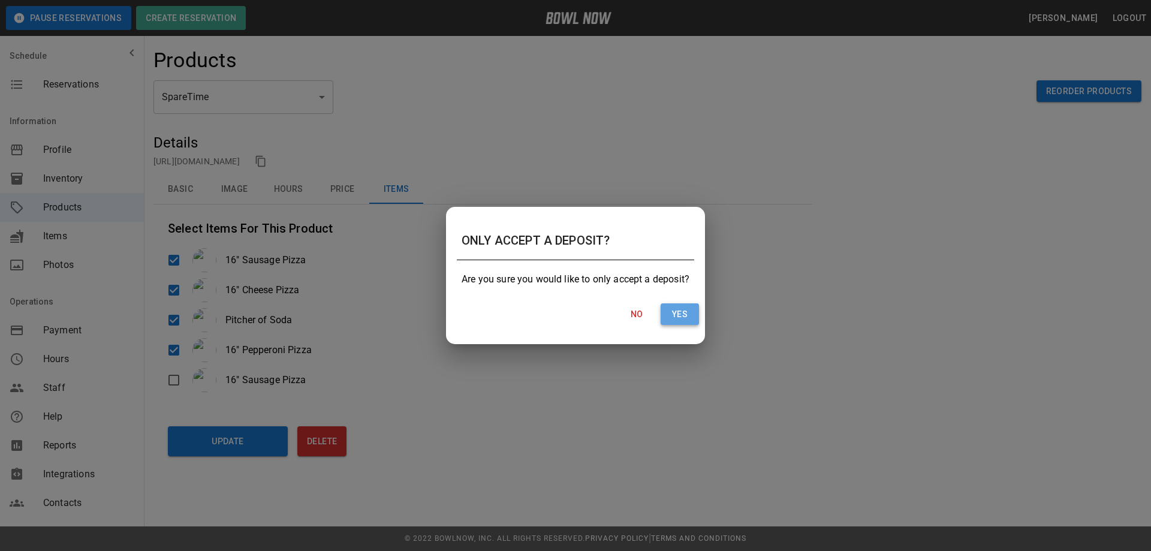
click at [682, 316] on button "Yes" at bounding box center [679, 314] width 38 height 22
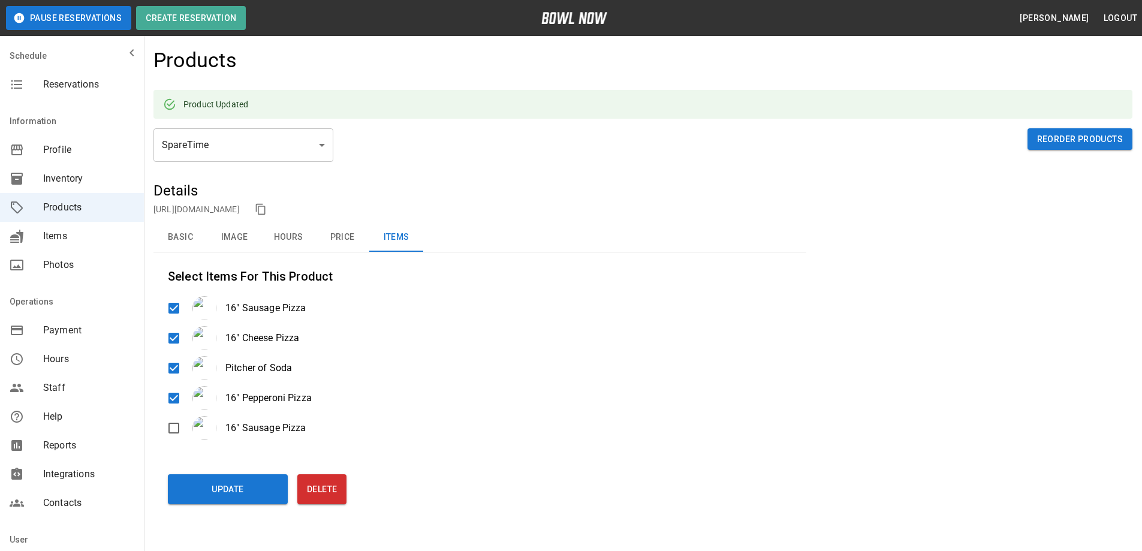
click at [296, 236] on button "Hours" at bounding box center [288, 237] width 54 height 29
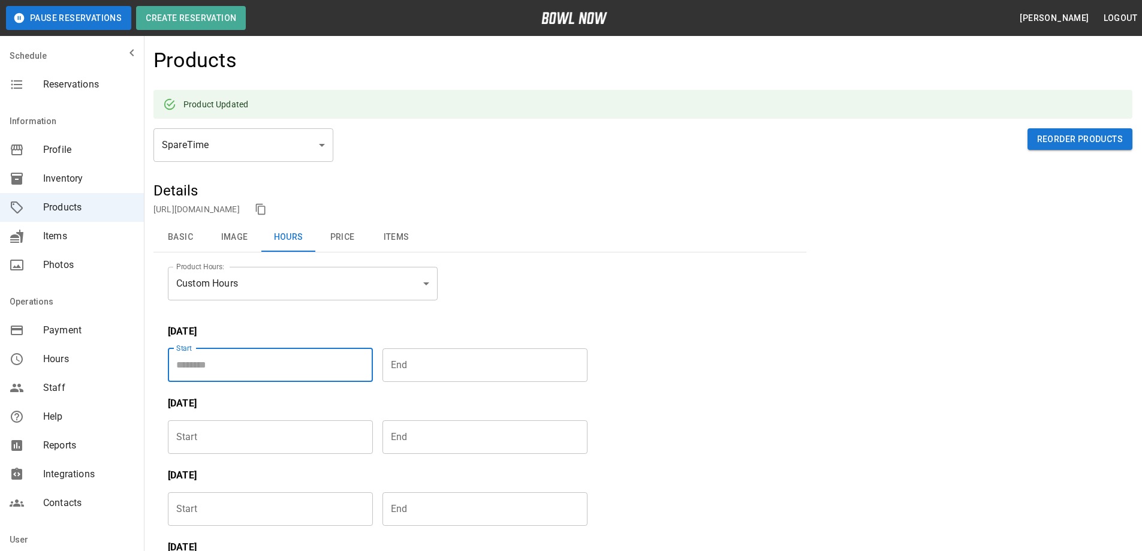
click at [270, 366] on input "Choose time" at bounding box center [266, 365] width 197 height 34
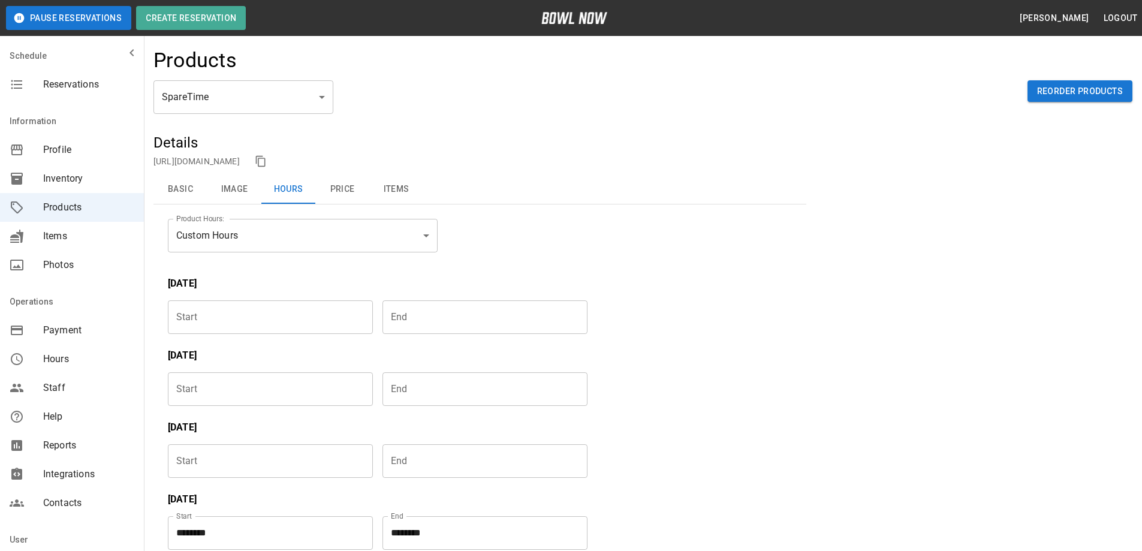
click at [204, 314] on input "Choose time" at bounding box center [266, 317] width 197 height 34
click at [427, 319] on input "Choose time" at bounding box center [480, 317] width 197 height 34
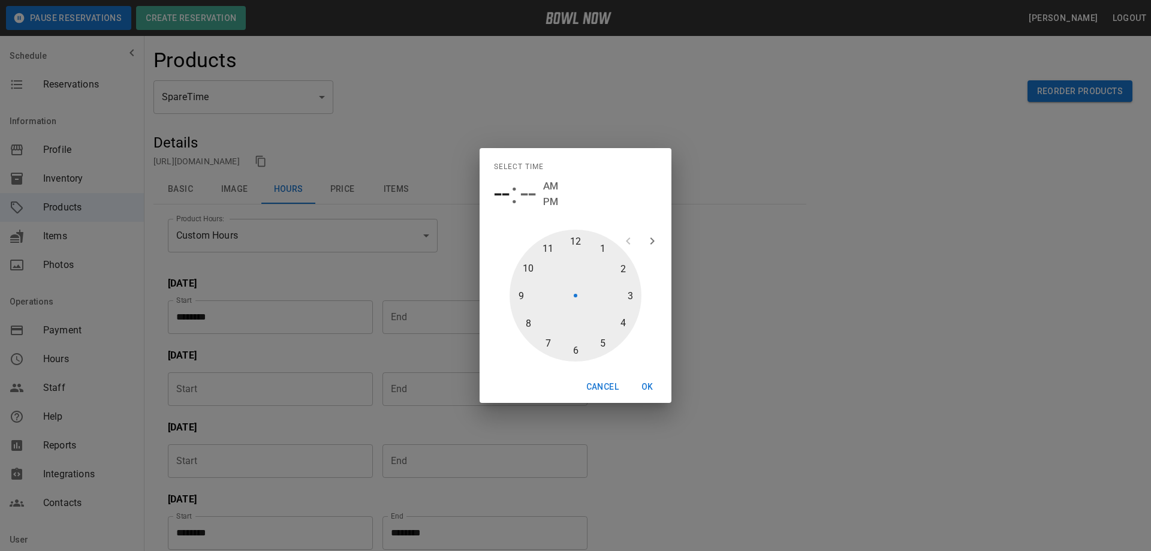
click at [244, 317] on div "Select time -- : -- AM PM 1 2 3 4 5 6 7 8 9 10 11 12 Cancel OK" at bounding box center [575, 275] width 1151 height 551
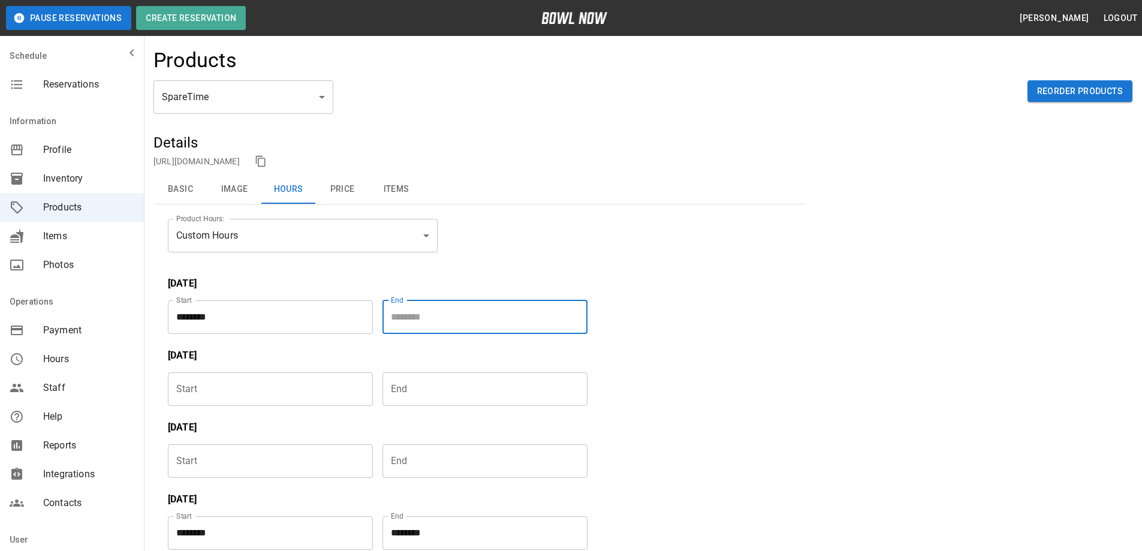
click at [260, 315] on input "********" at bounding box center [266, 317] width 197 height 34
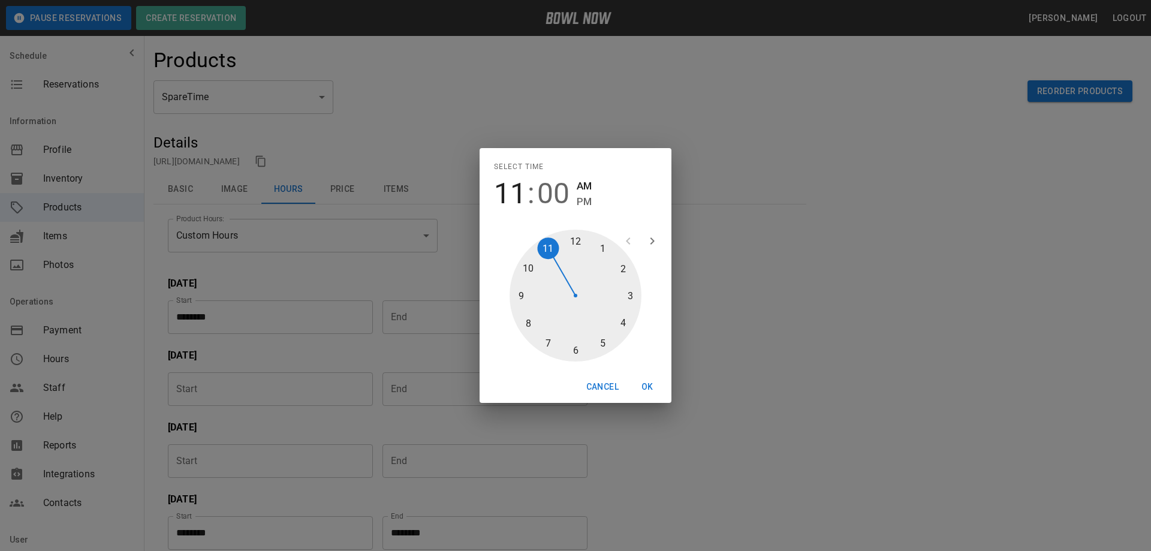
click at [260, 315] on div "Select time 11 : 00 AM PM 1 2 3 4 5 6 7 8 9 10 11 12 Cancel OK" at bounding box center [575, 275] width 1151 height 551
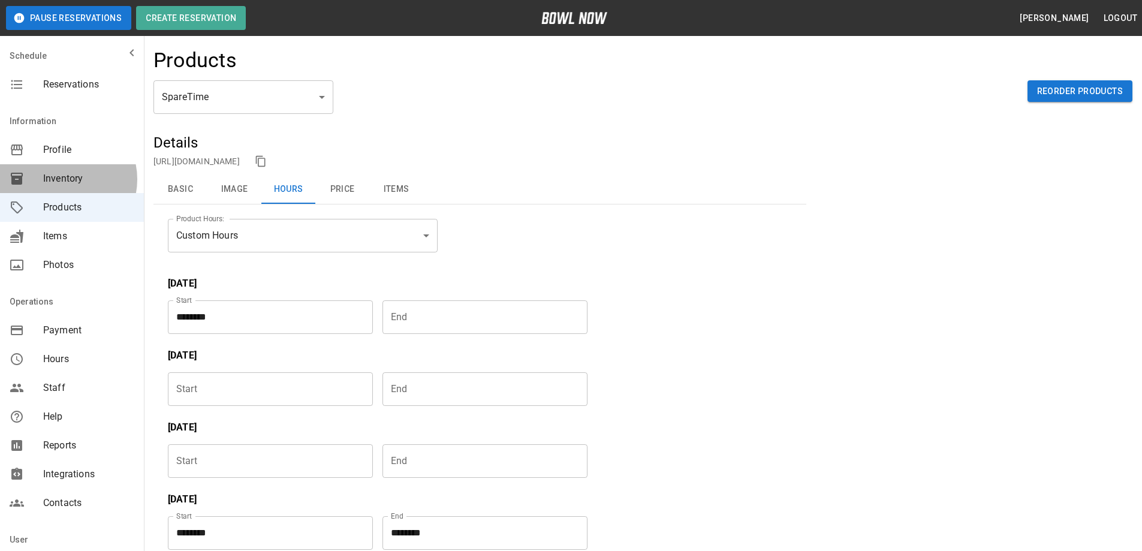
click at [62, 179] on span "Inventory" at bounding box center [88, 178] width 91 height 14
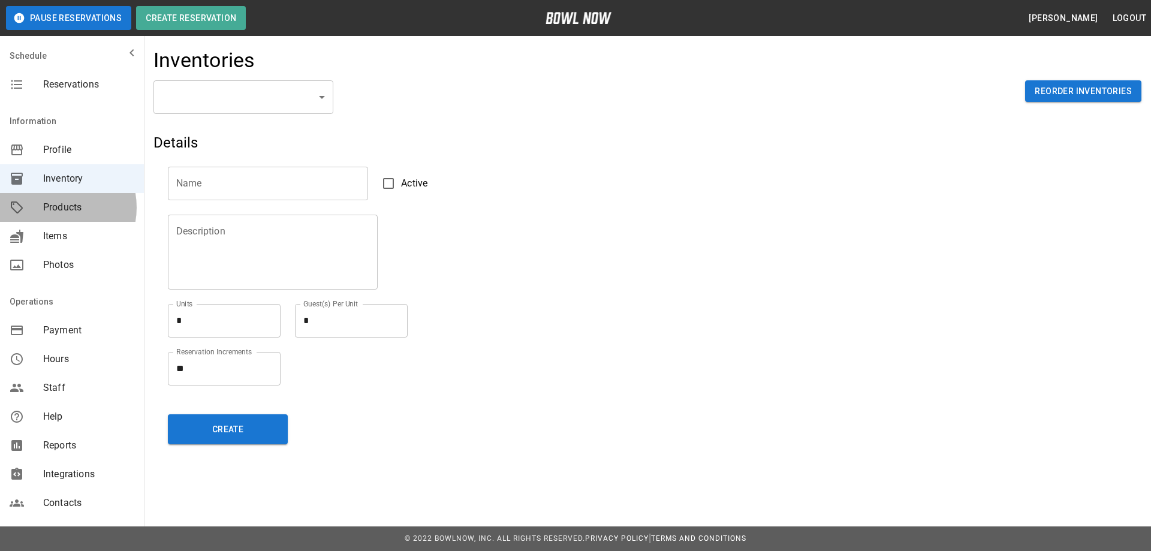
click at [53, 208] on span "Products" at bounding box center [88, 207] width 91 height 14
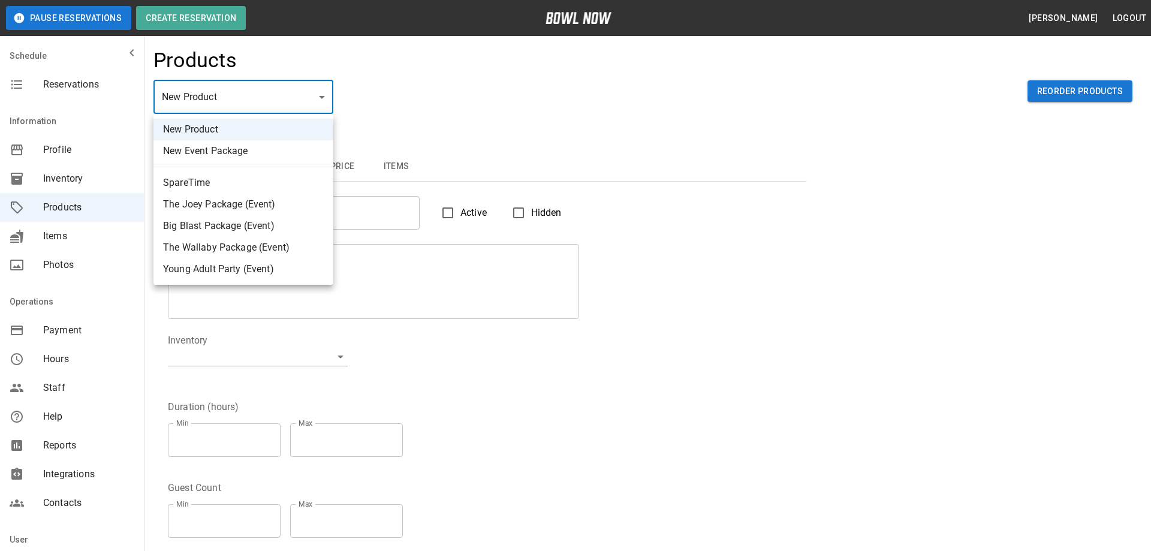
click at [182, 184] on li "SpareTime" at bounding box center [243, 183] width 180 height 22
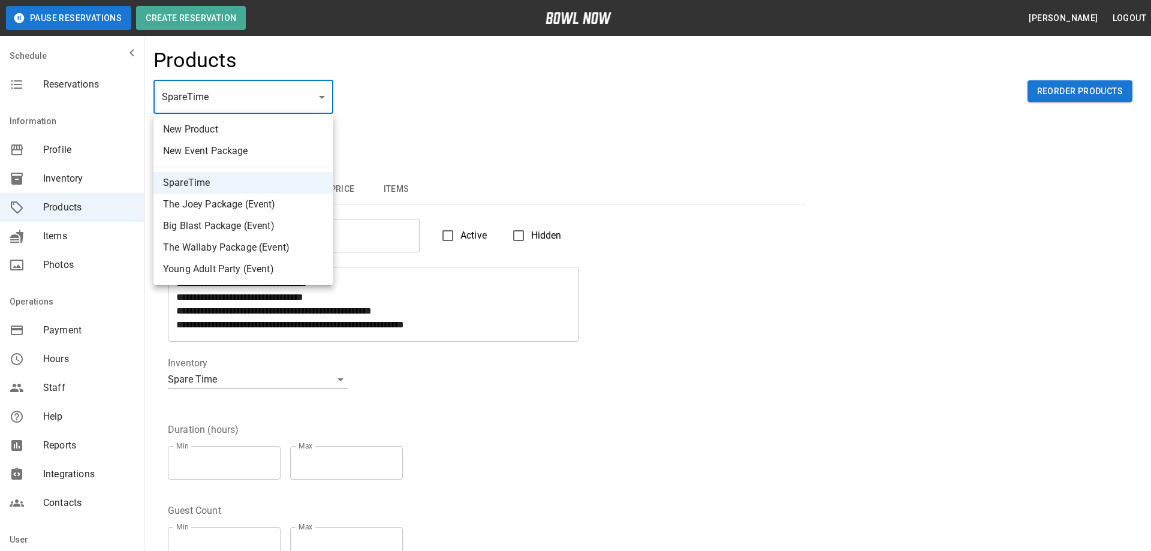
click at [364, 231] on div at bounding box center [575, 275] width 1151 height 551
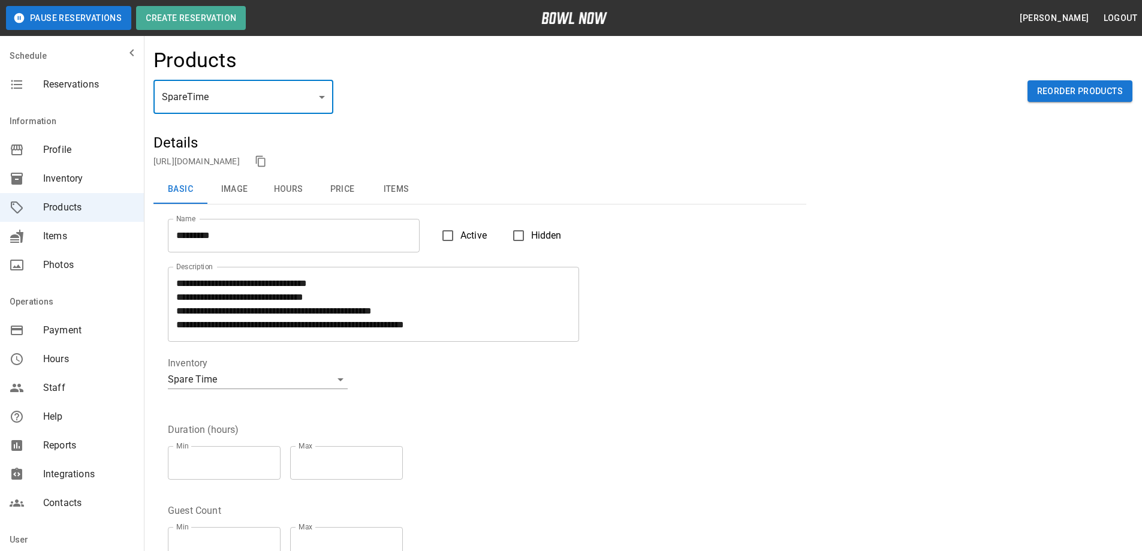
click at [237, 235] on input "*********" at bounding box center [294, 236] width 252 height 34
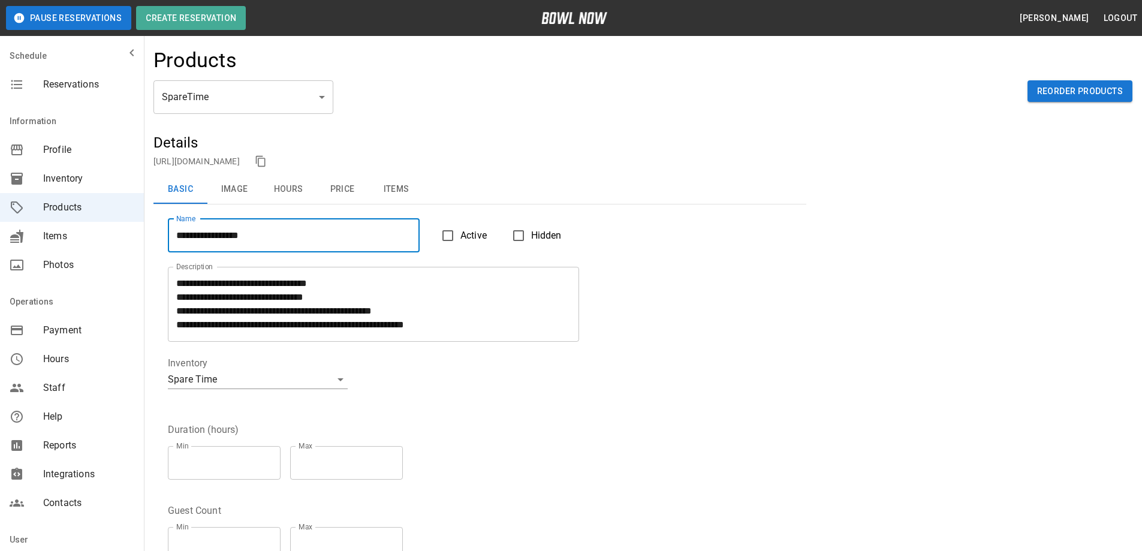
click at [460, 381] on div "**********" at bounding box center [472, 375] width 638 height 67
click at [294, 189] on button "Hours" at bounding box center [288, 189] width 54 height 29
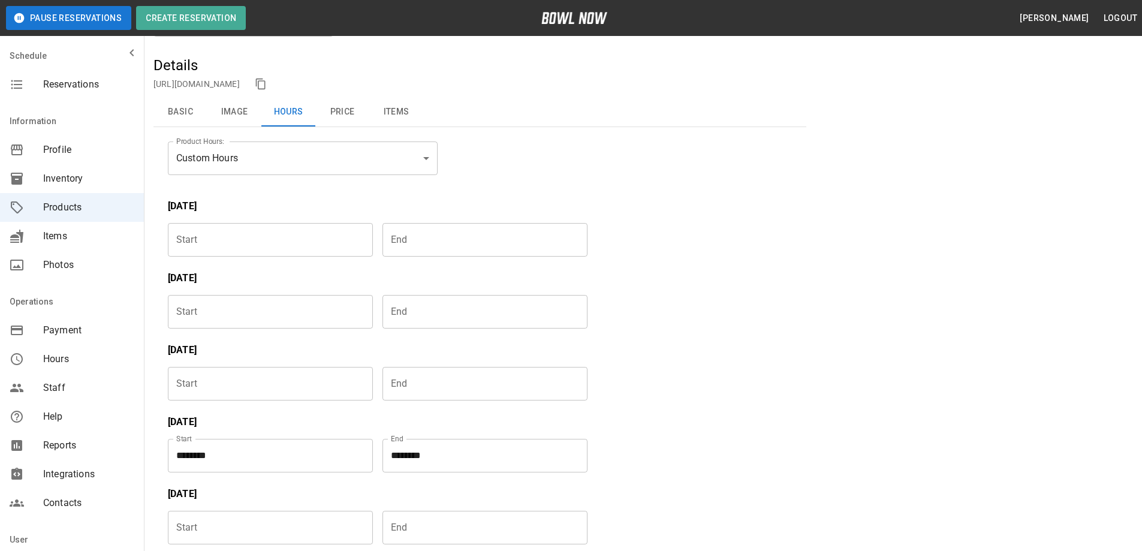
scroll to position [72, 0]
click at [221, 244] on input "Choose time" at bounding box center [266, 245] width 197 height 34
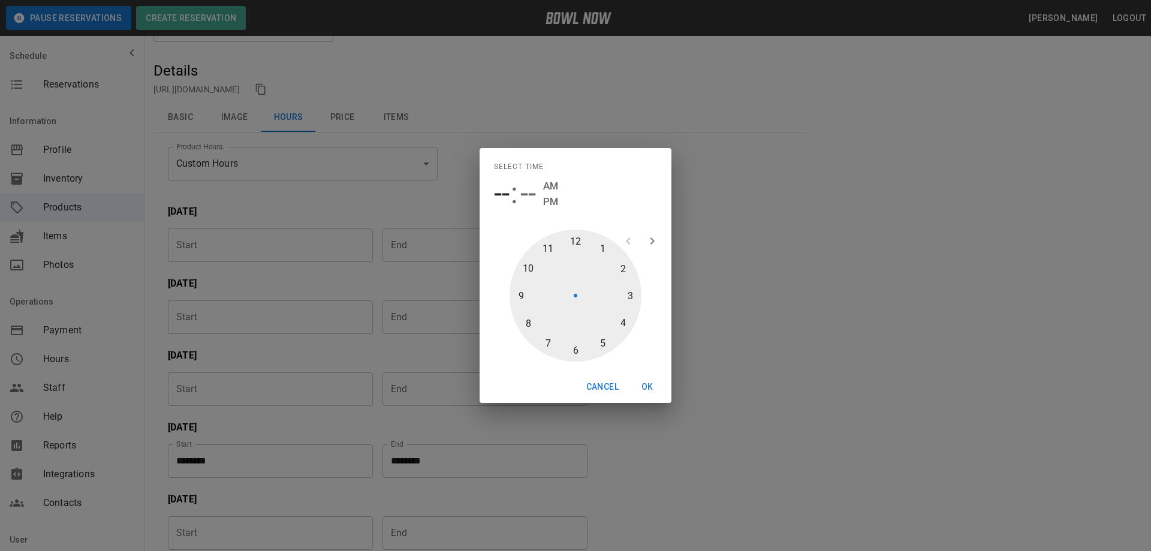
click at [263, 197] on div "Select time -- : -- AM PM 1 2 3 4 5 6 7 8 9 10 11 12 Cancel OK" at bounding box center [575, 275] width 1151 height 551
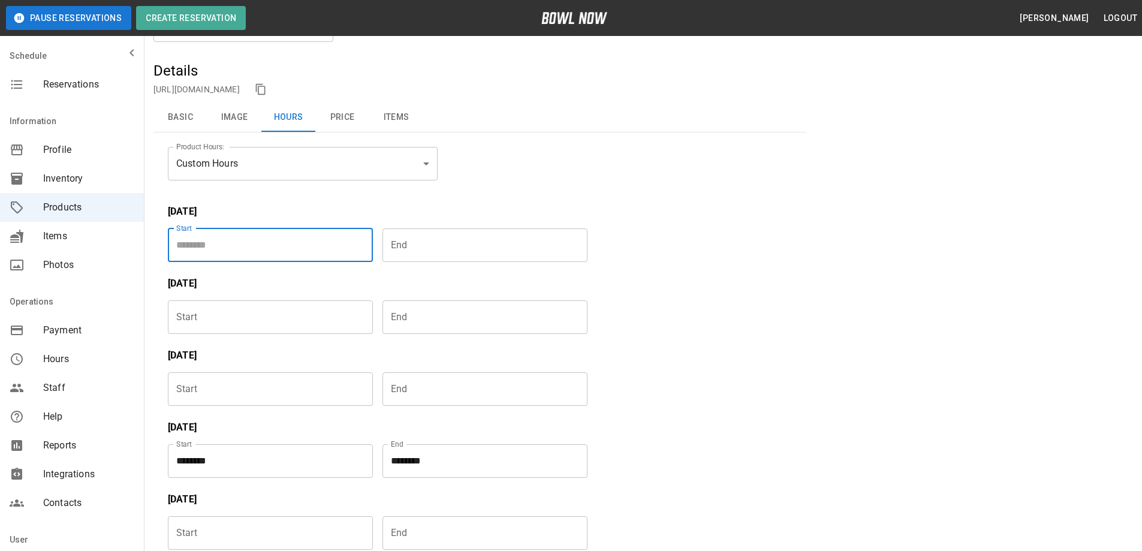
click at [283, 246] on input "Choose time" at bounding box center [266, 245] width 197 height 34
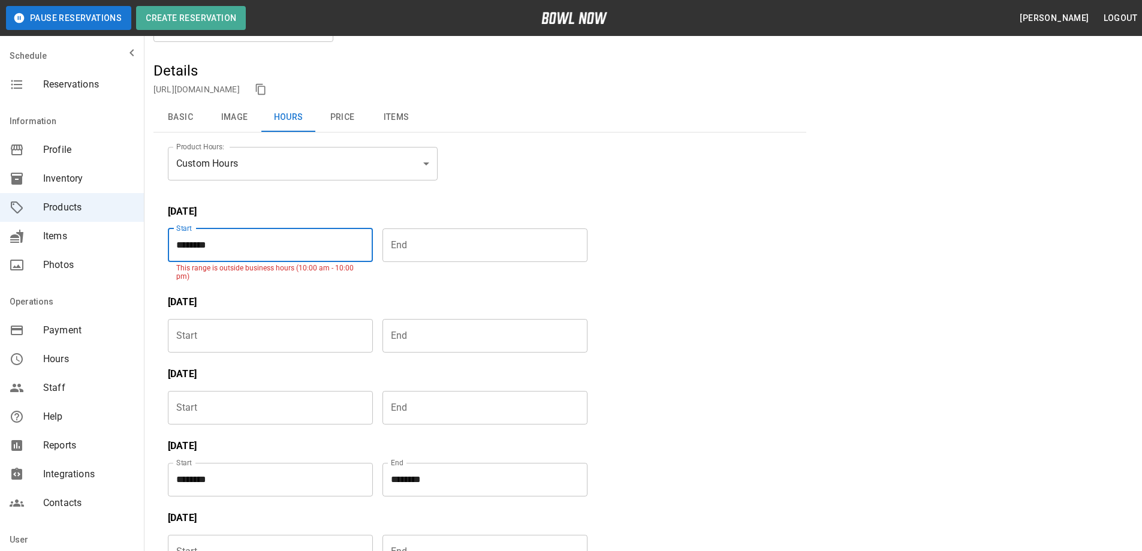
click at [230, 242] on input "********" at bounding box center [266, 245] width 197 height 34
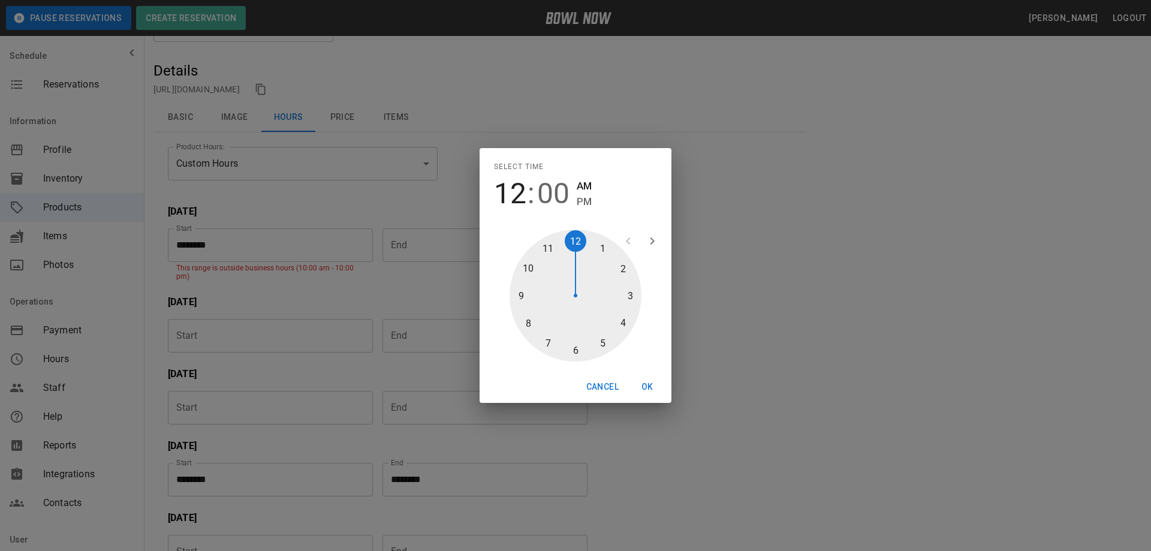
click at [581, 201] on span "PM" at bounding box center [584, 202] width 15 height 16
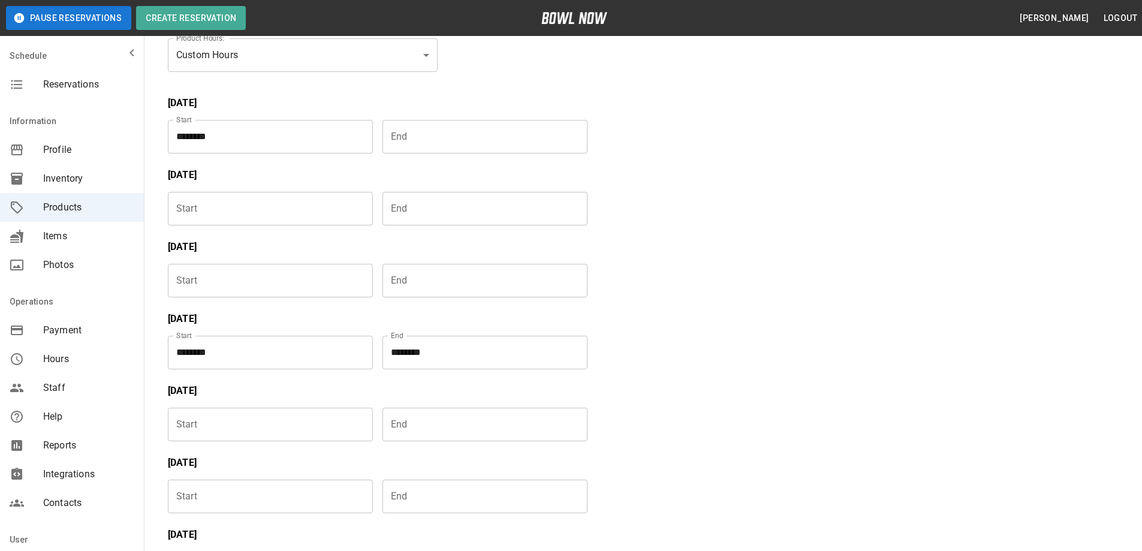
scroll to position [300, 0]
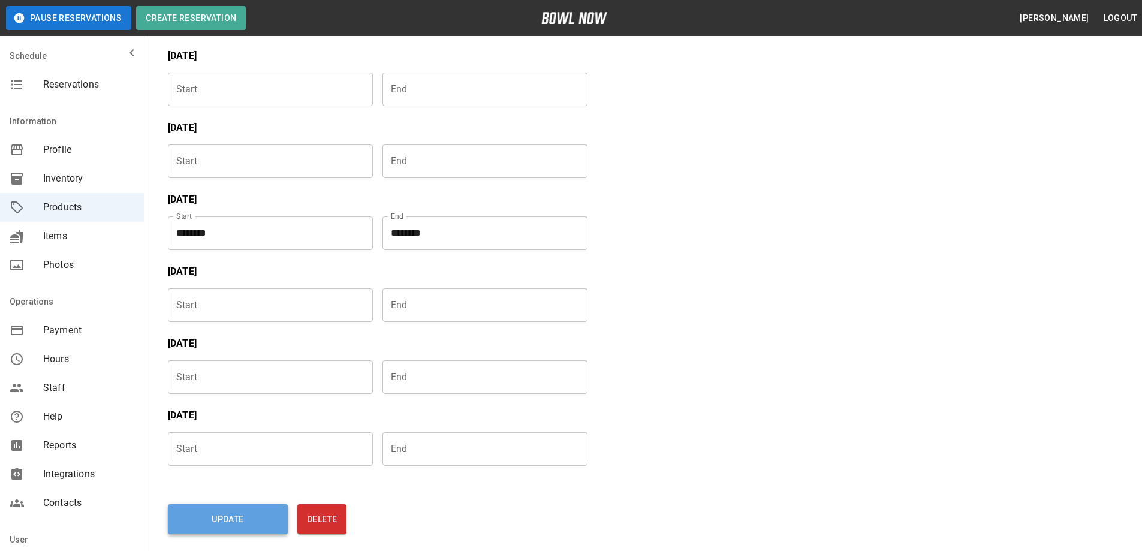
click at [217, 532] on button "Update" at bounding box center [228, 519] width 120 height 30
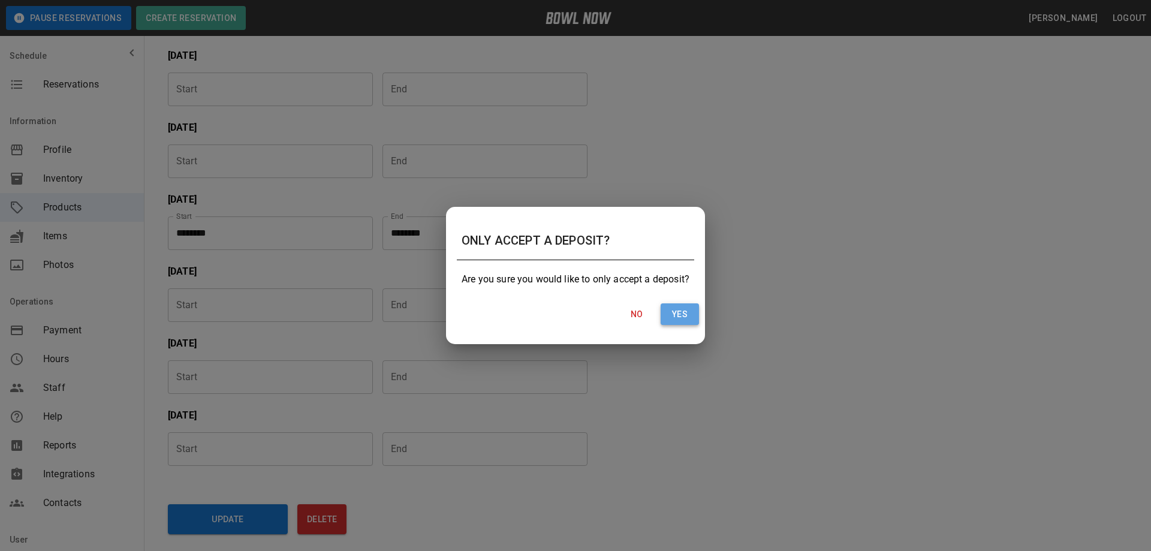
click at [674, 314] on button "Yes" at bounding box center [679, 314] width 38 height 22
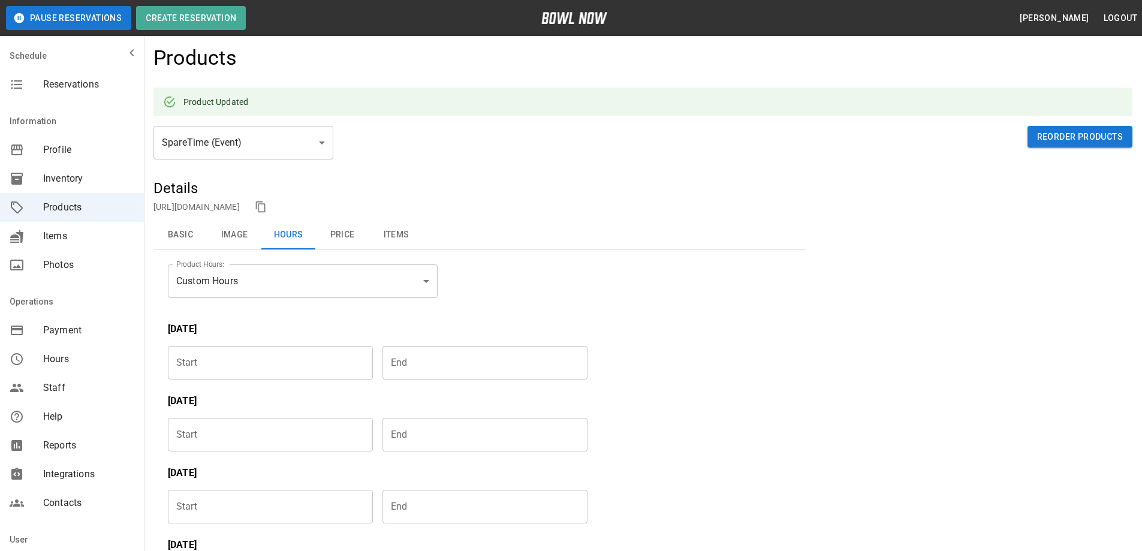
scroll to position [0, 0]
click at [169, 233] on button "Basic" at bounding box center [180, 237] width 54 height 29
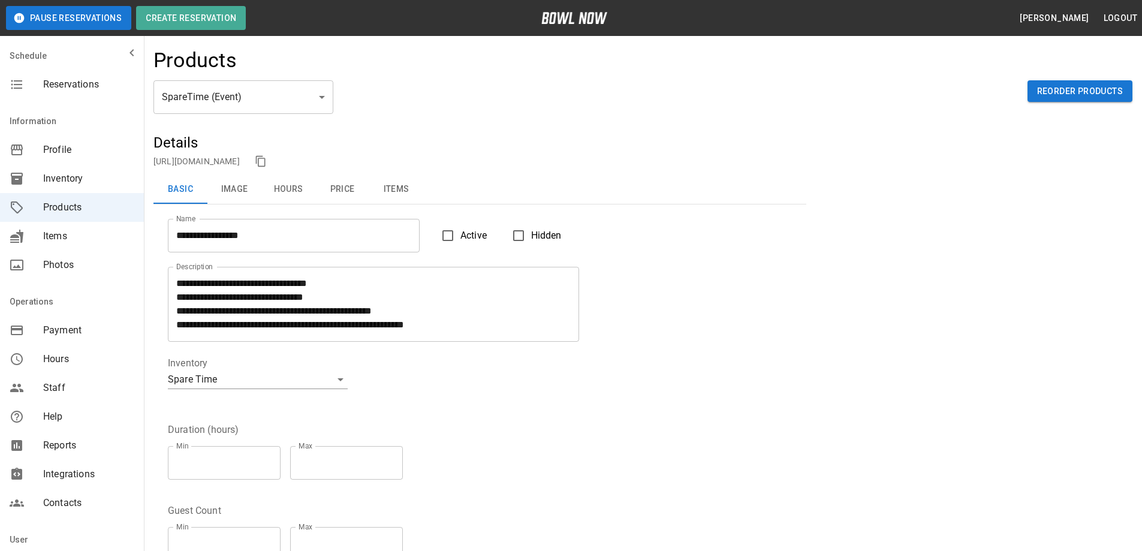
click at [323, 146] on h5 "Details" at bounding box center [479, 142] width 653 height 19
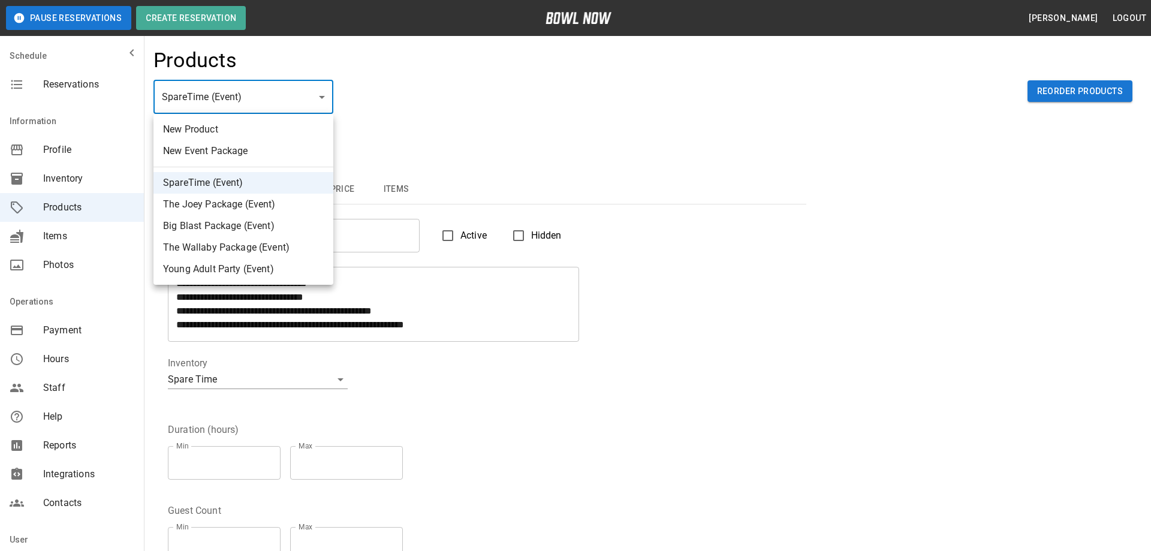
click at [198, 152] on li "New Event Package" at bounding box center [243, 151] width 180 height 22
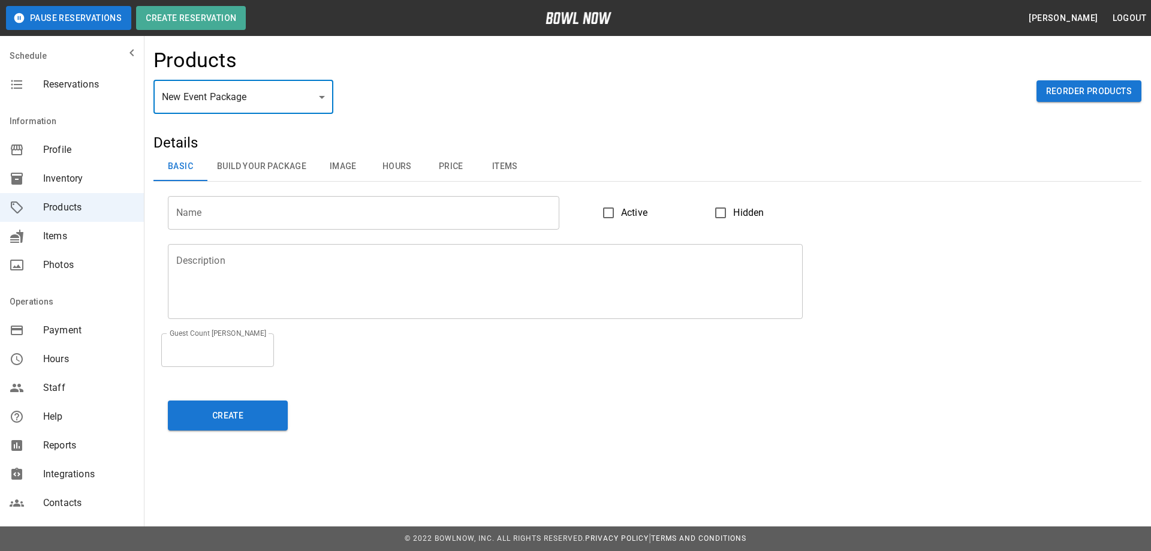
click at [187, 210] on input "Name" at bounding box center [363, 213] width 391 height 34
click at [213, 351] on input "*" at bounding box center [217, 350] width 113 height 34
click at [270, 343] on input "*" at bounding box center [217, 350] width 113 height 34
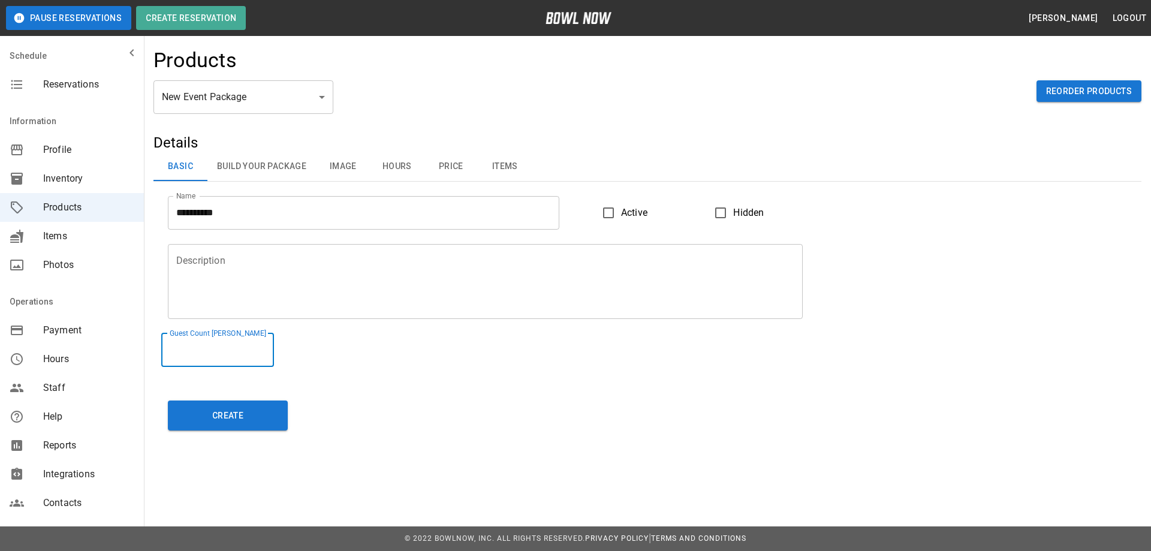
click at [270, 343] on input "*" at bounding box center [217, 350] width 113 height 34
click at [221, 420] on button "Create" at bounding box center [228, 415] width 120 height 30
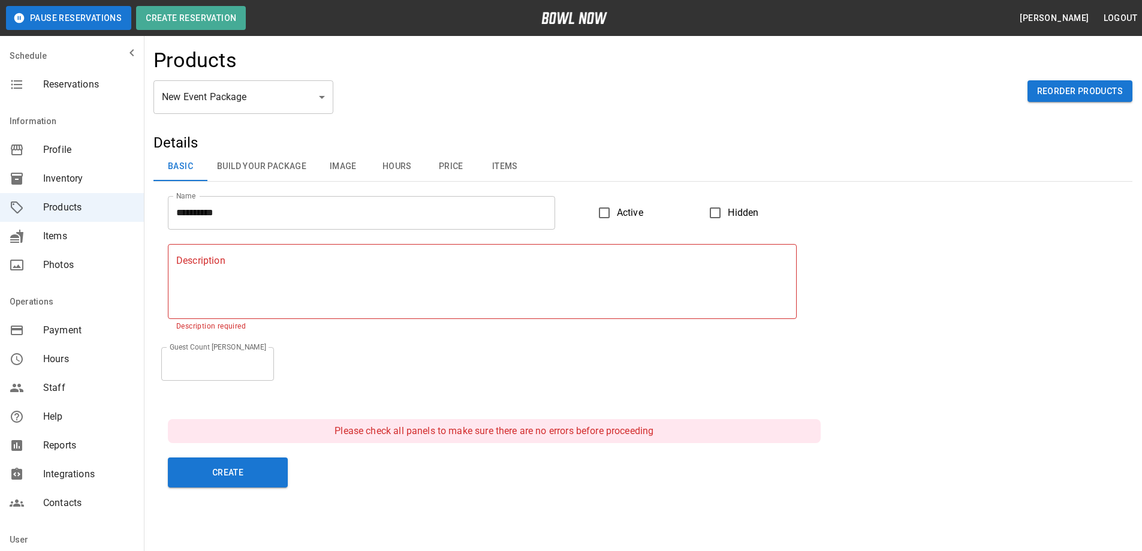
drag, startPoint x: 176, startPoint y: 259, endPoint x: 481, endPoint y: 370, distance: 325.4
click at [481, 370] on div "Guest Count [PERSON_NAME] * Guest Count [PERSON_NAME]" at bounding box center [635, 357] width 964 height 48
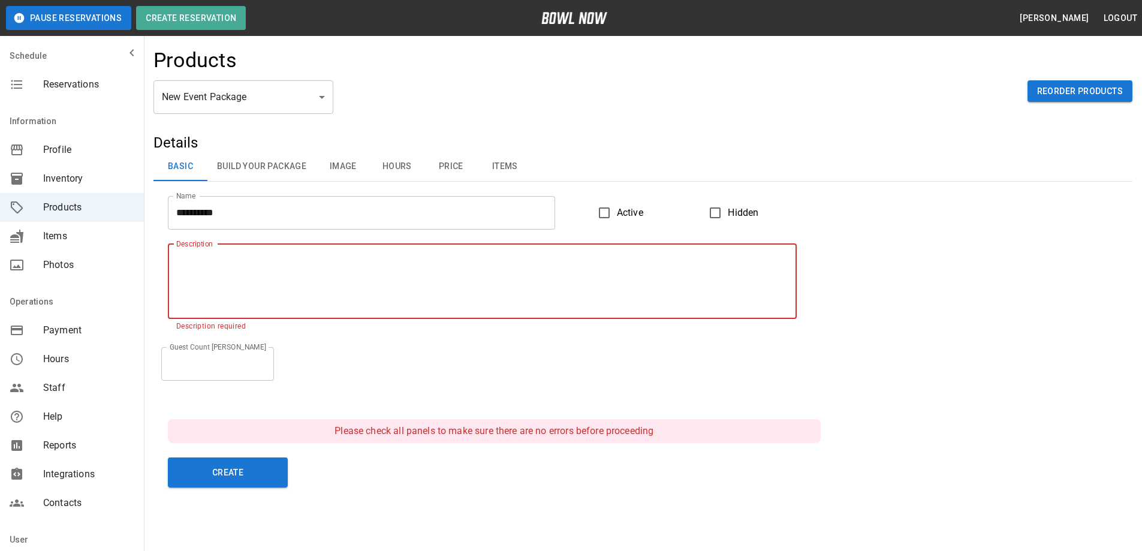
click at [189, 261] on textarea "Description" at bounding box center [482, 281] width 612 height 55
click at [261, 481] on button "Create" at bounding box center [228, 472] width 120 height 30
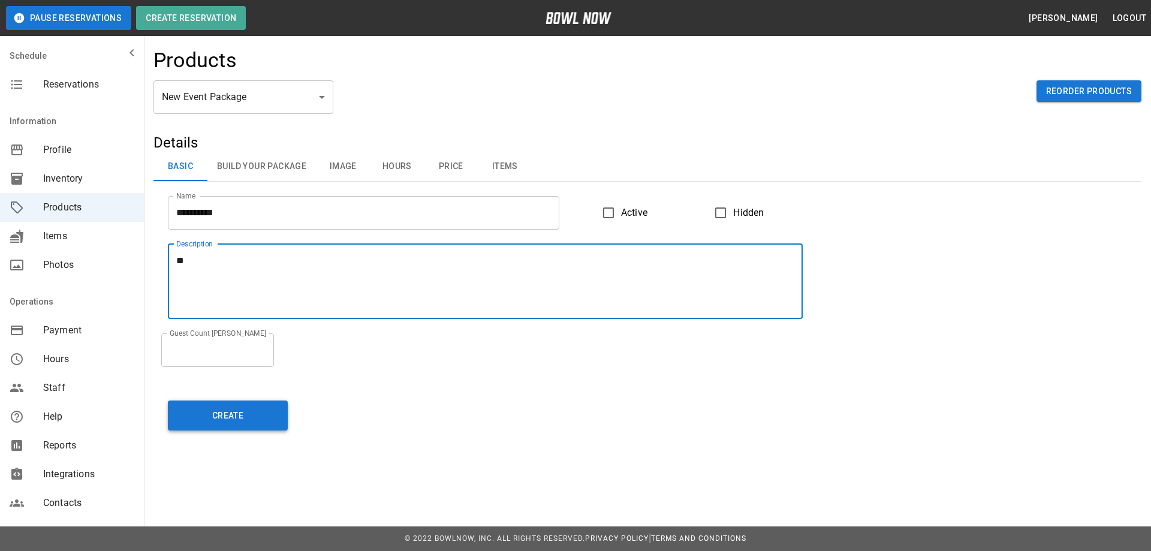
click at [233, 414] on button "Create" at bounding box center [228, 415] width 120 height 30
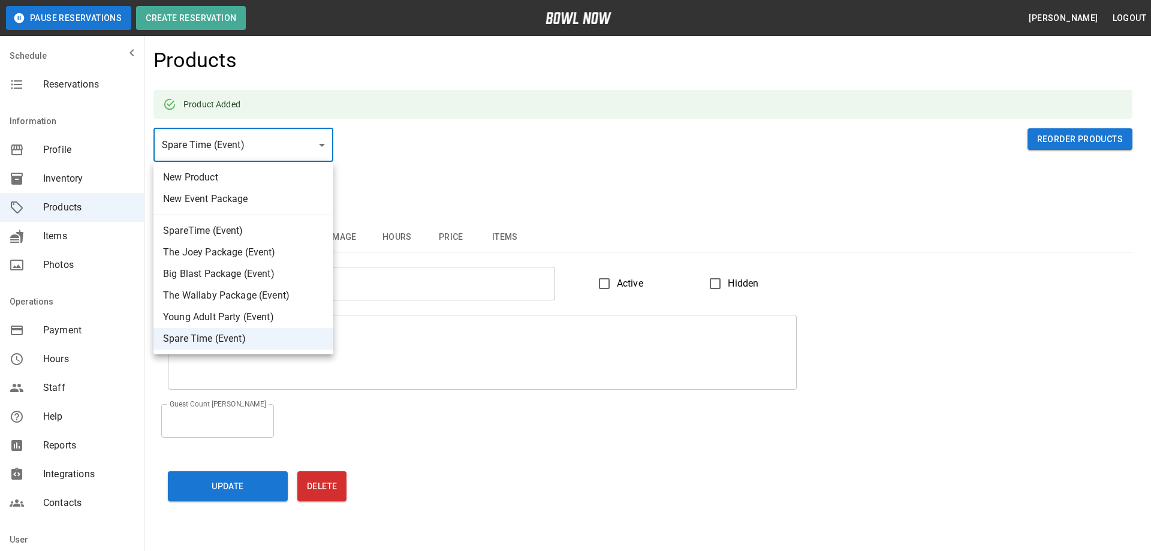
click at [450, 162] on div at bounding box center [575, 275] width 1151 height 551
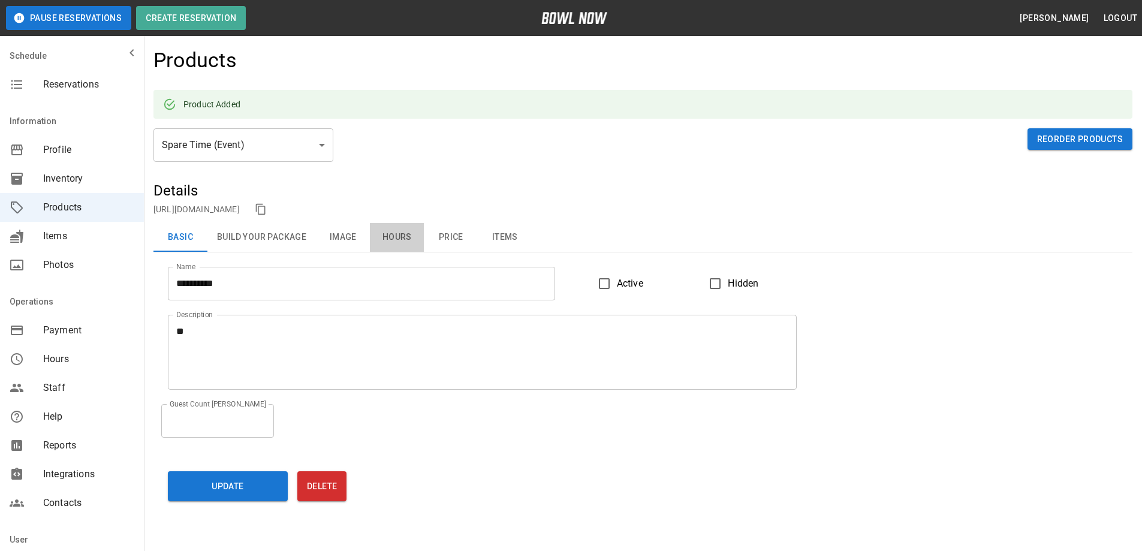
click at [403, 236] on button "Hours" at bounding box center [397, 237] width 54 height 29
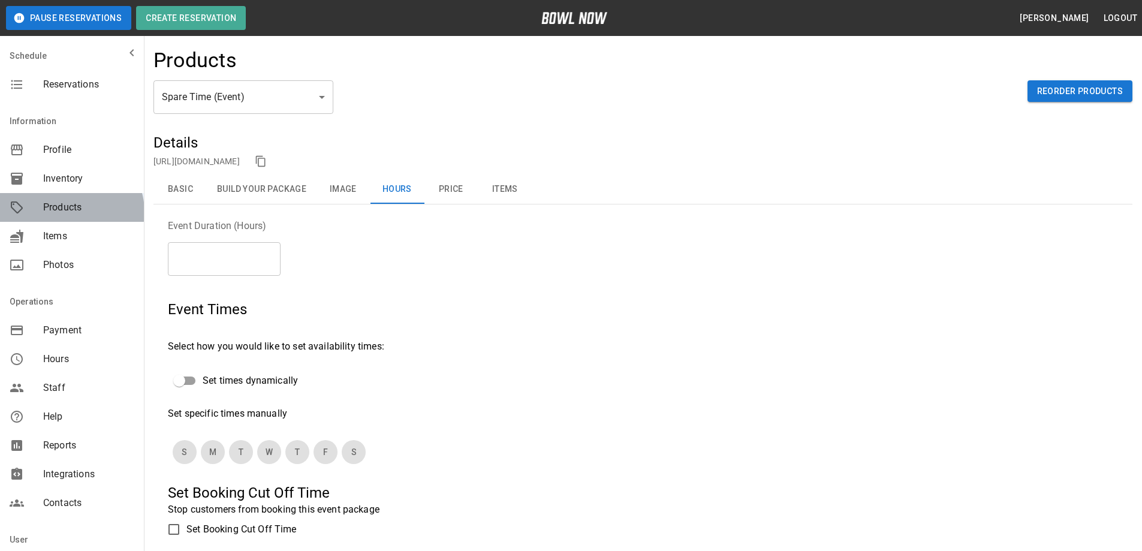
click at [71, 212] on span "Products" at bounding box center [88, 207] width 91 height 14
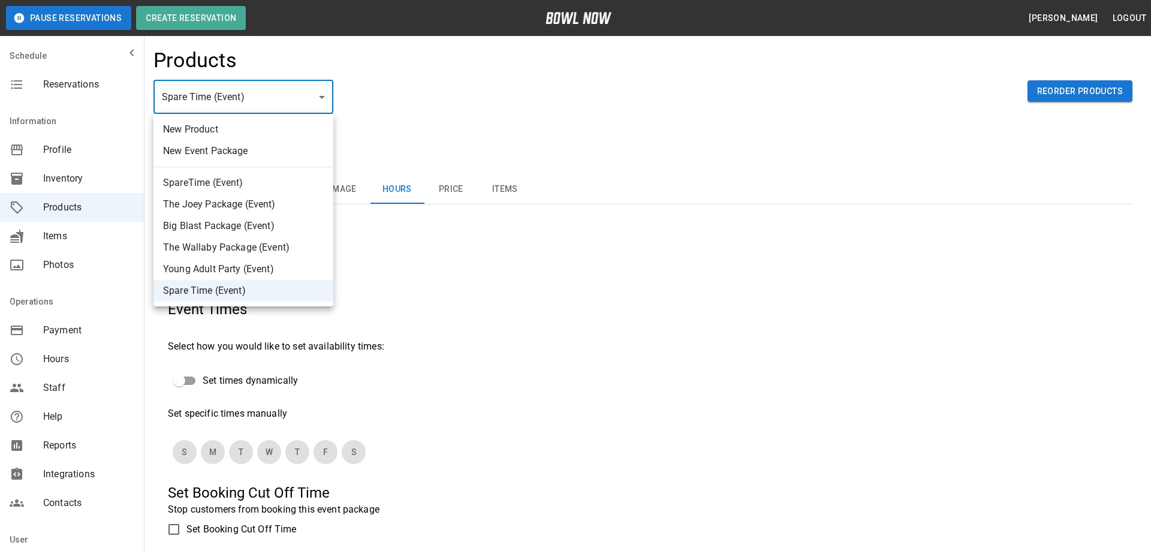
click at [200, 179] on li "SpareTime (Event)" at bounding box center [243, 183] width 180 height 22
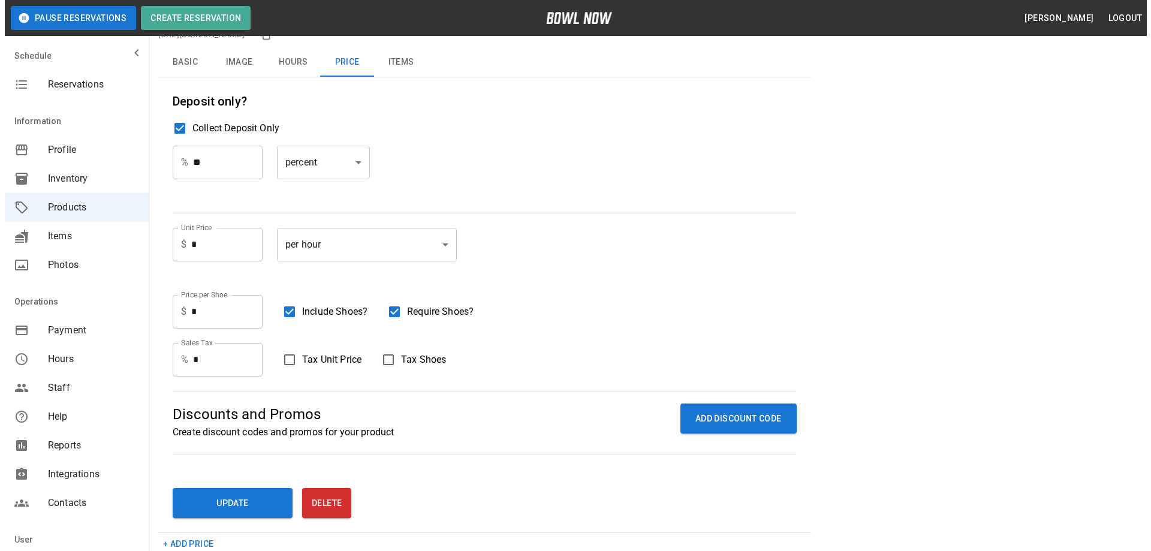
scroll to position [240, 0]
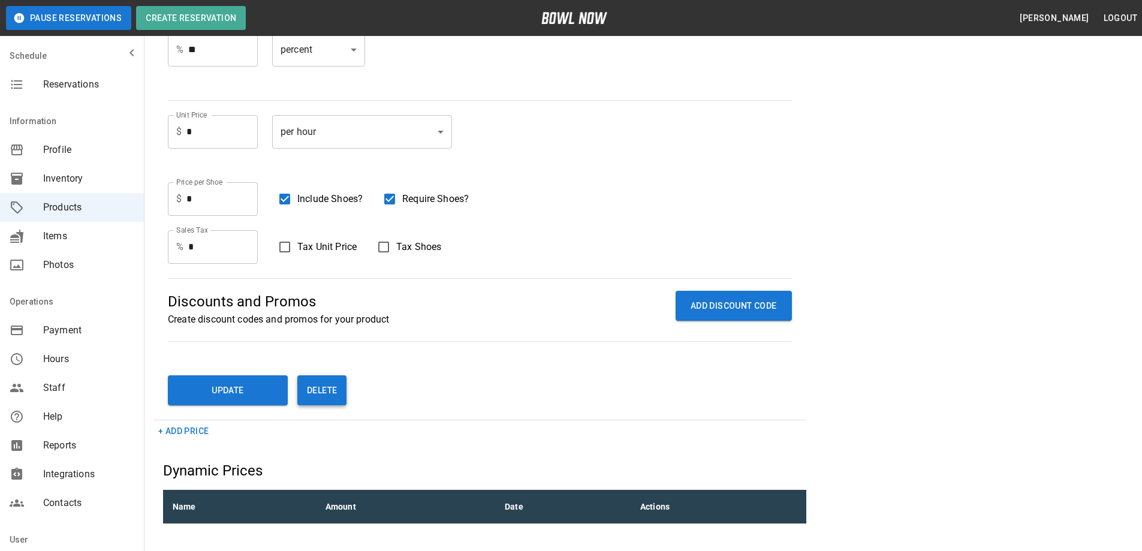
click at [323, 388] on button "Delete" at bounding box center [321, 390] width 49 height 30
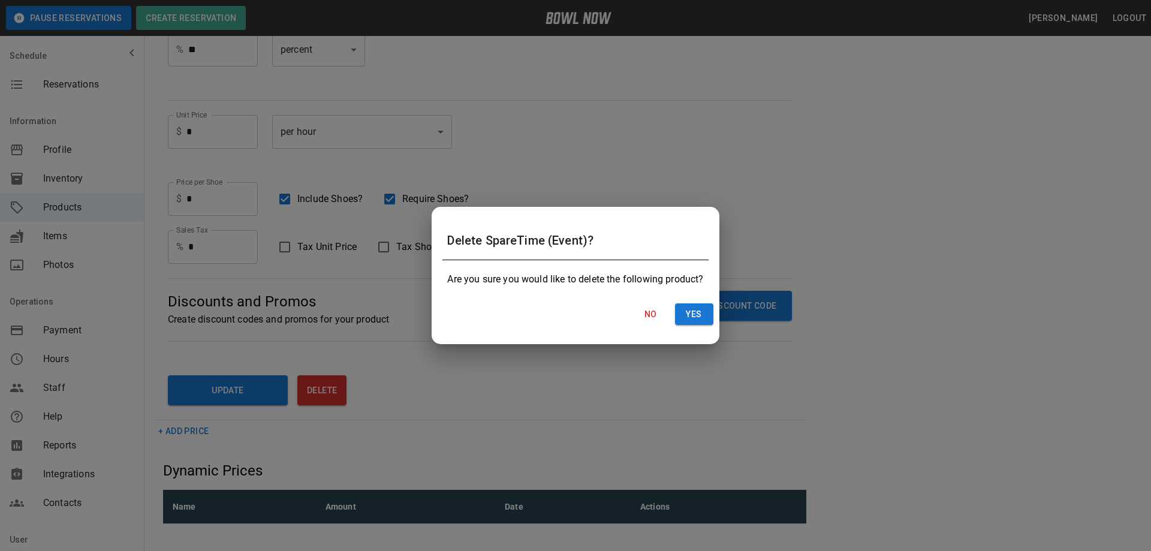
click at [689, 313] on button "Yes" at bounding box center [694, 314] width 38 height 22
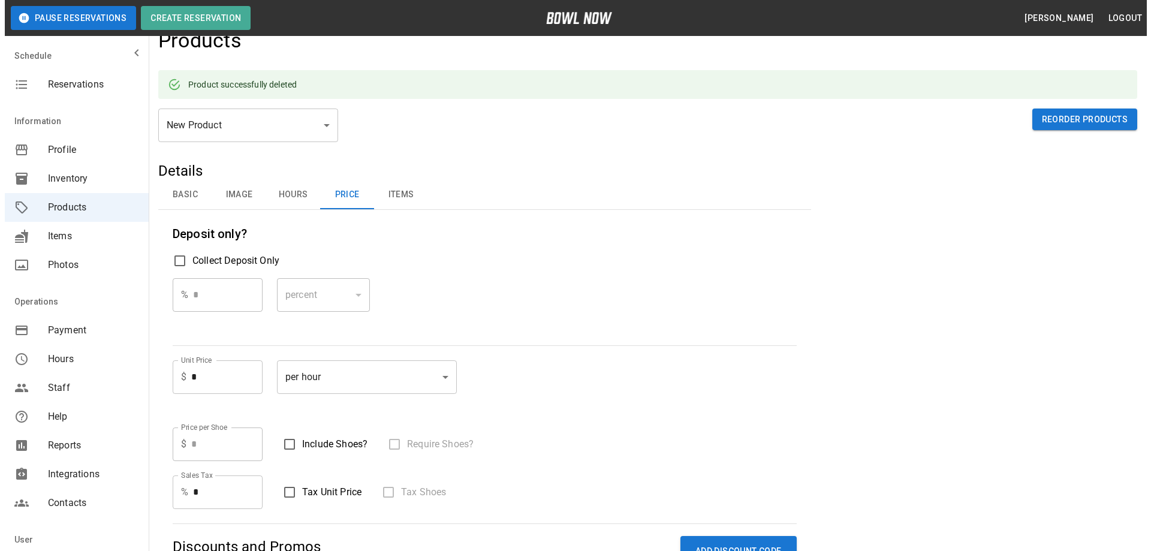
scroll to position [0, 0]
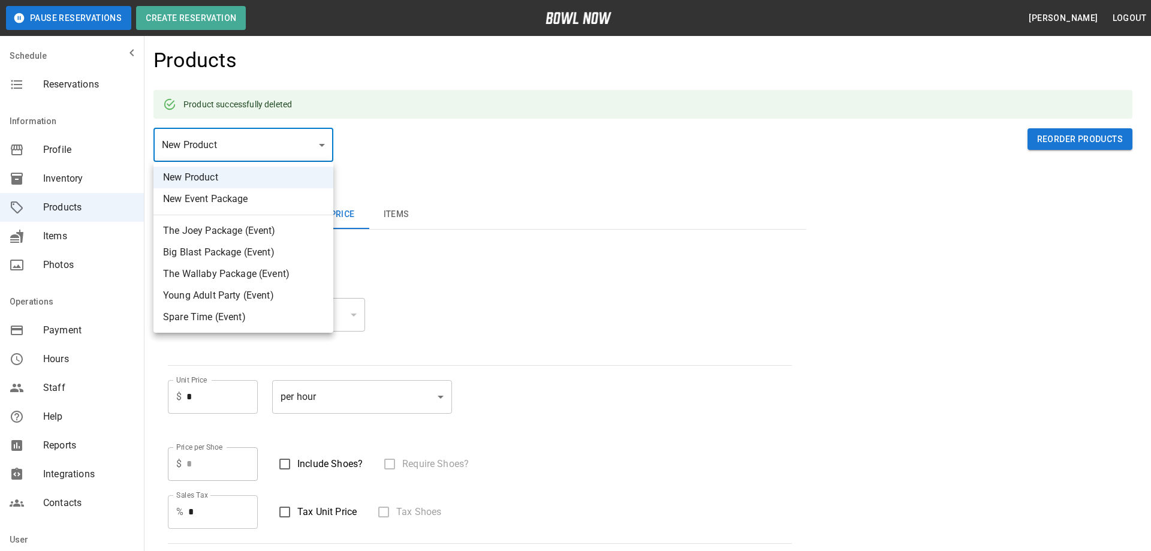
click at [192, 318] on li "Spare Time (Event)" at bounding box center [243, 317] width 180 height 22
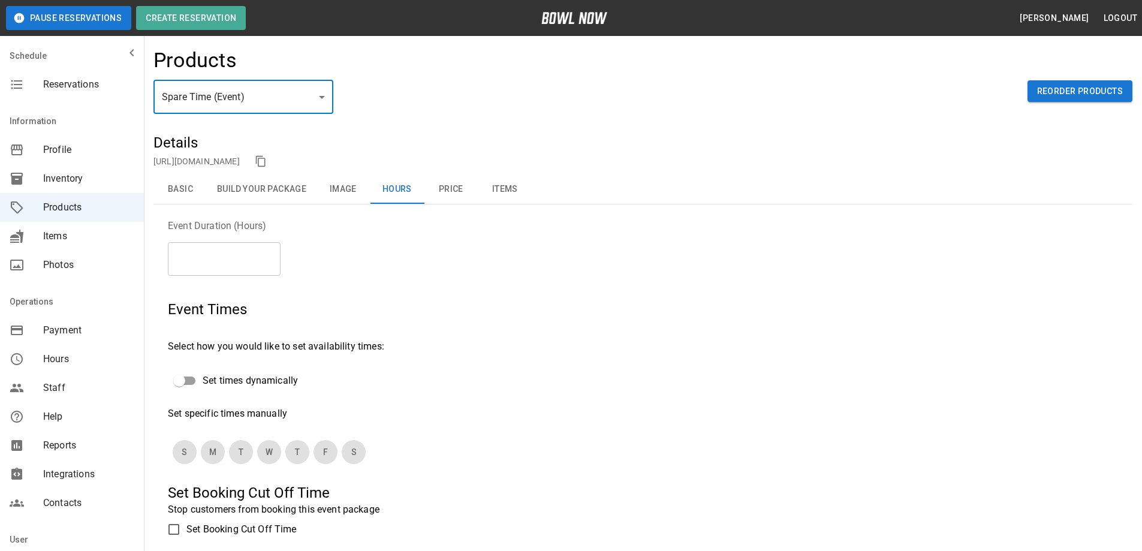
click at [195, 264] on input "*" at bounding box center [224, 259] width 113 height 34
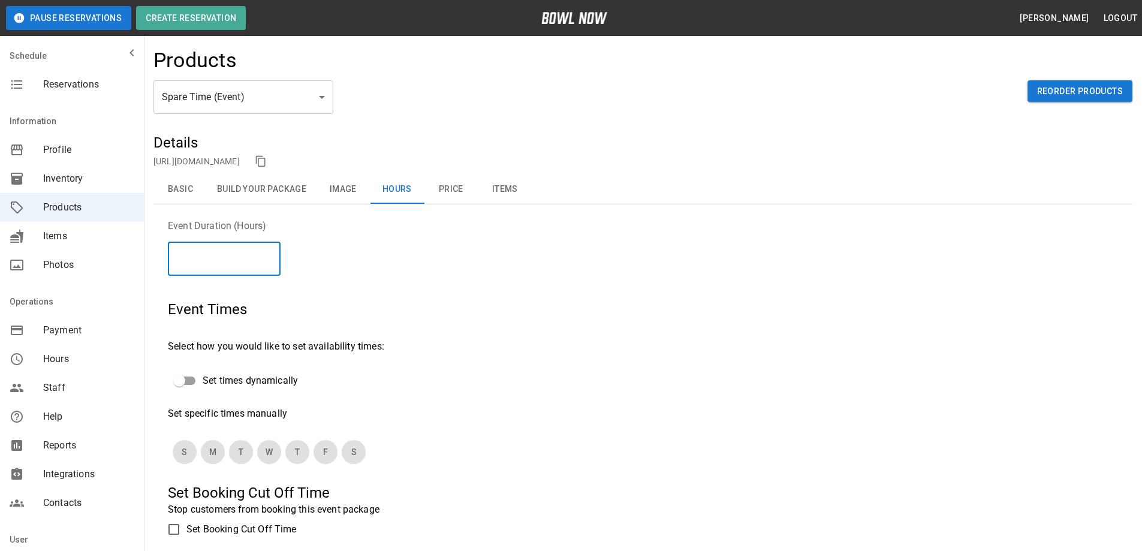
drag, startPoint x: 189, startPoint y: 258, endPoint x: 170, endPoint y: 257, distance: 19.3
click at [170, 257] on input "*" at bounding box center [224, 259] width 113 height 34
click at [224, 267] on input "*" at bounding box center [224, 259] width 113 height 34
click at [179, 187] on button "Basic" at bounding box center [180, 189] width 54 height 29
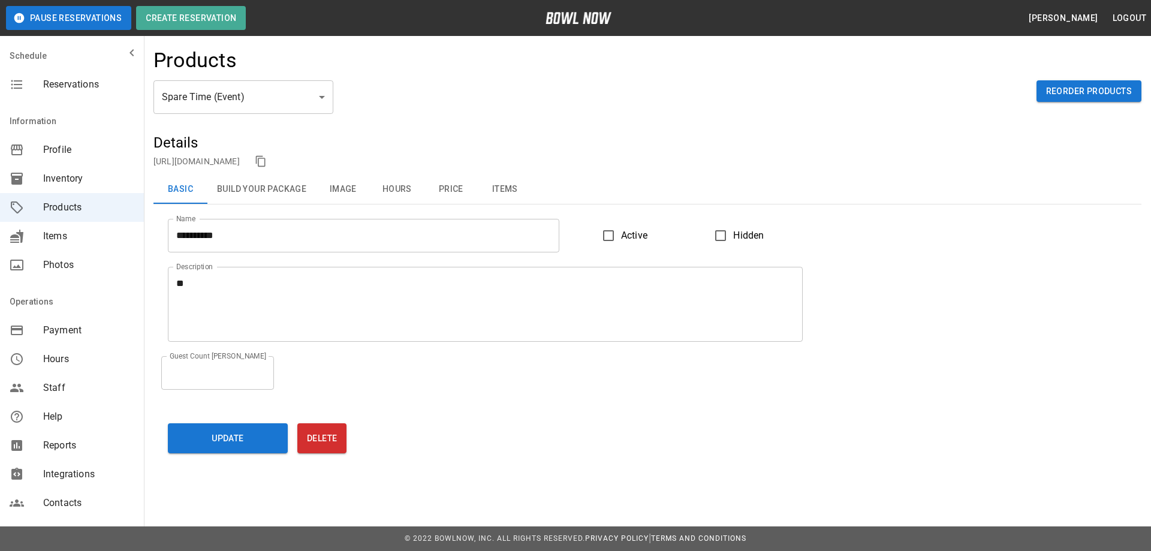
click at [270, 370] on input "*" at bounding box center [217, 373] width 113 height 34
click at [228, 444] on button "Update" at bounding box center [228, 438] width 120 height 30
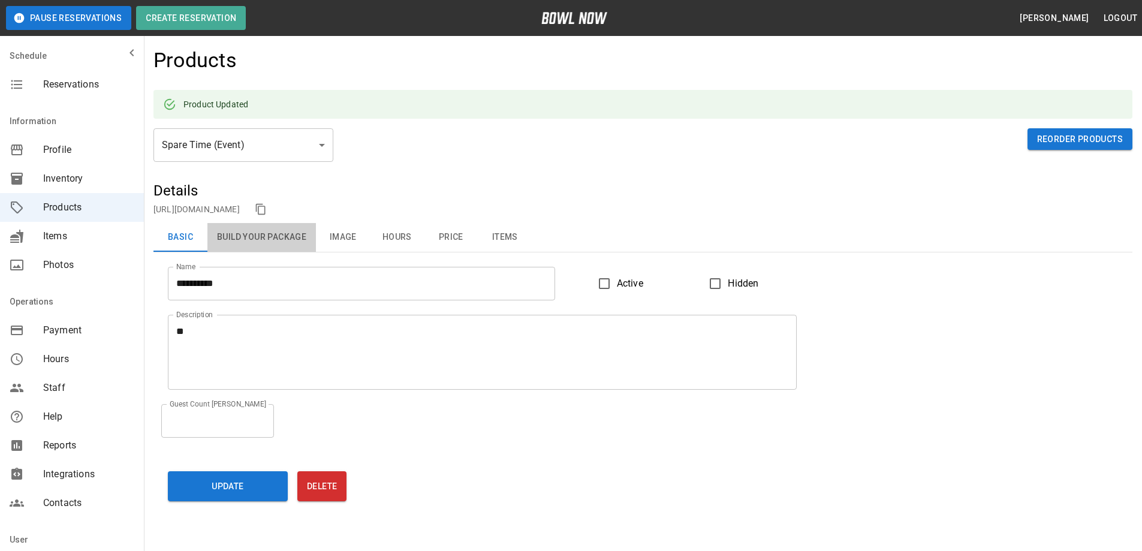
click at [258, 234] on button "Build Your Package" at bounding box center [261, 237] width 108 height 29
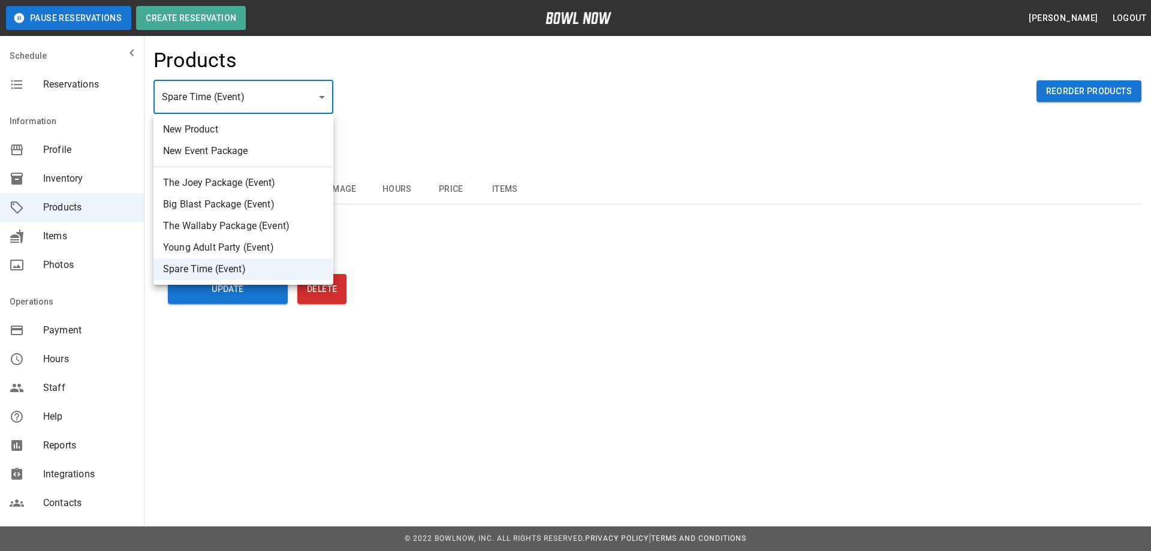
click at [176, 204] on li "Big Blast Package (Event)" at bounding box center [243, 205] width 180 height 22
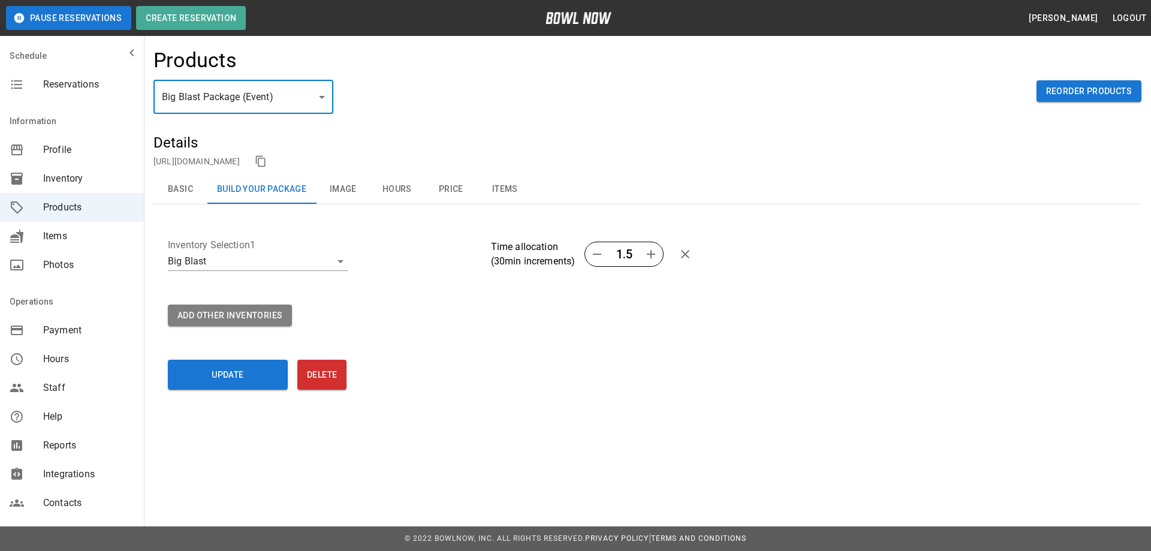
click at [52, 180] on span "Inventory" at bounding box center [88, 178] width 91 height 14
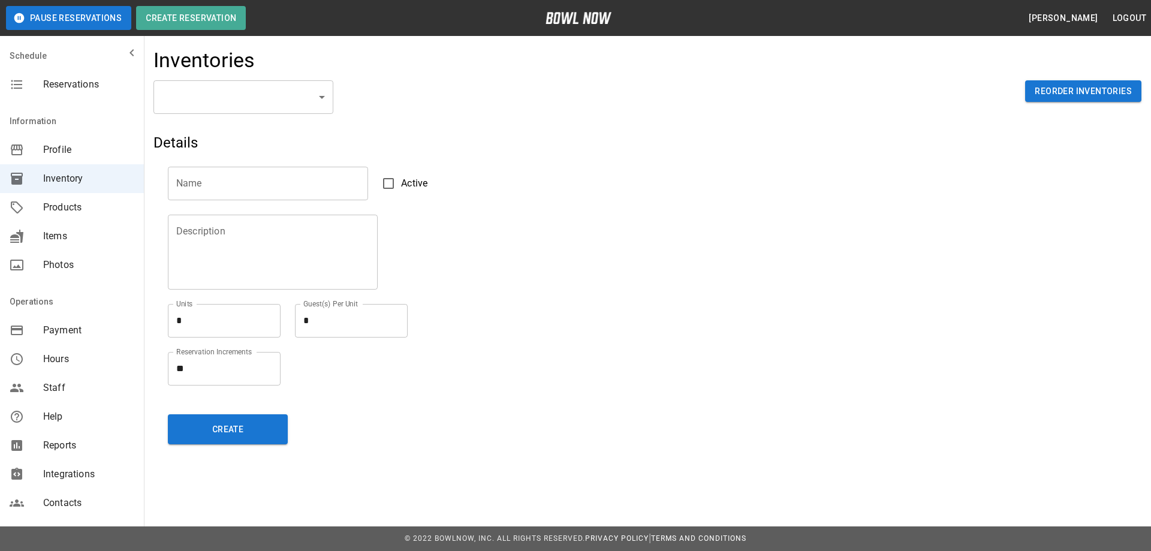
click at [1126, 9] on header "Pause Reservations Create Reservation [PERSON_NAME] Logout" at bounding box center [575, 18] width 1151 height 36
click at [1130, 37] on div at bounding box center [647, 19] width 1007 height 38
click at [1128, 23] on button "Logout" at bounding box center [1129, 18] width 43 height 22
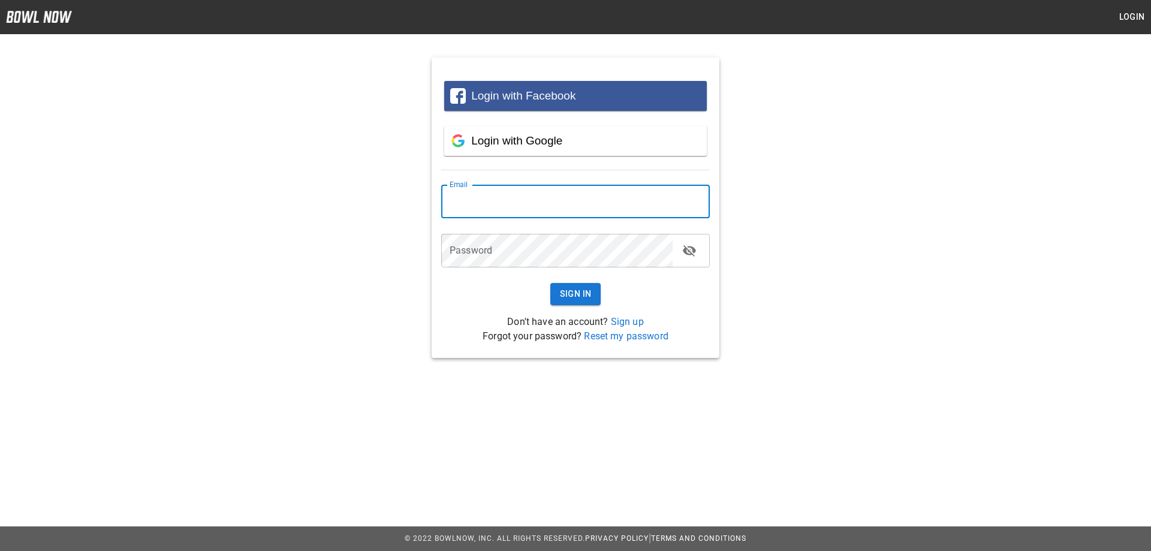
click at [488, 195] on input "email" at bounding box center [575, 202] width 269 height 34
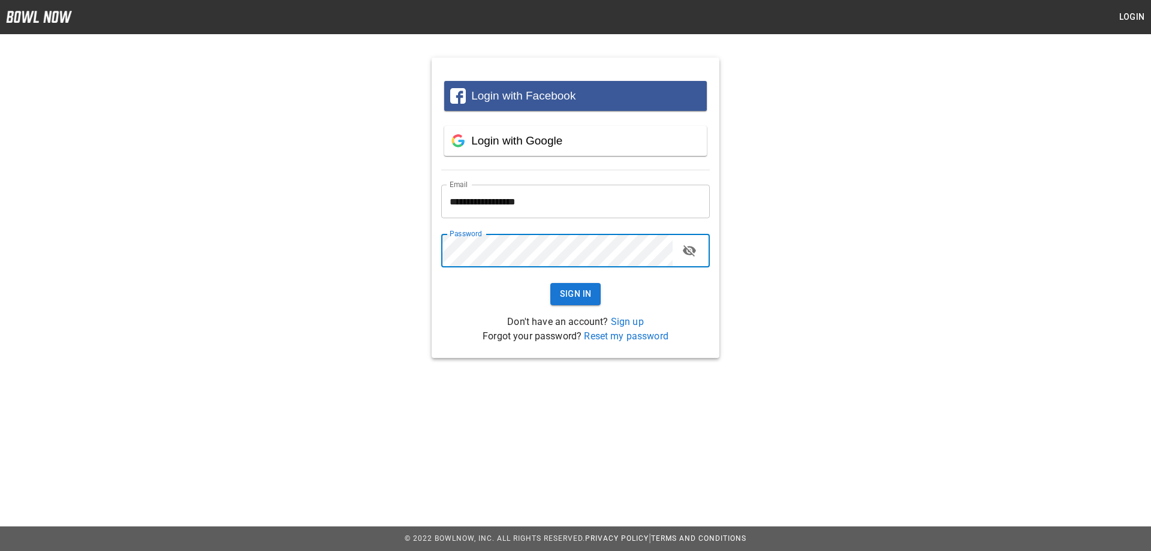
click at [550, 283] on button "Sign In" at bounding box center [575, 294] width 51 height 22
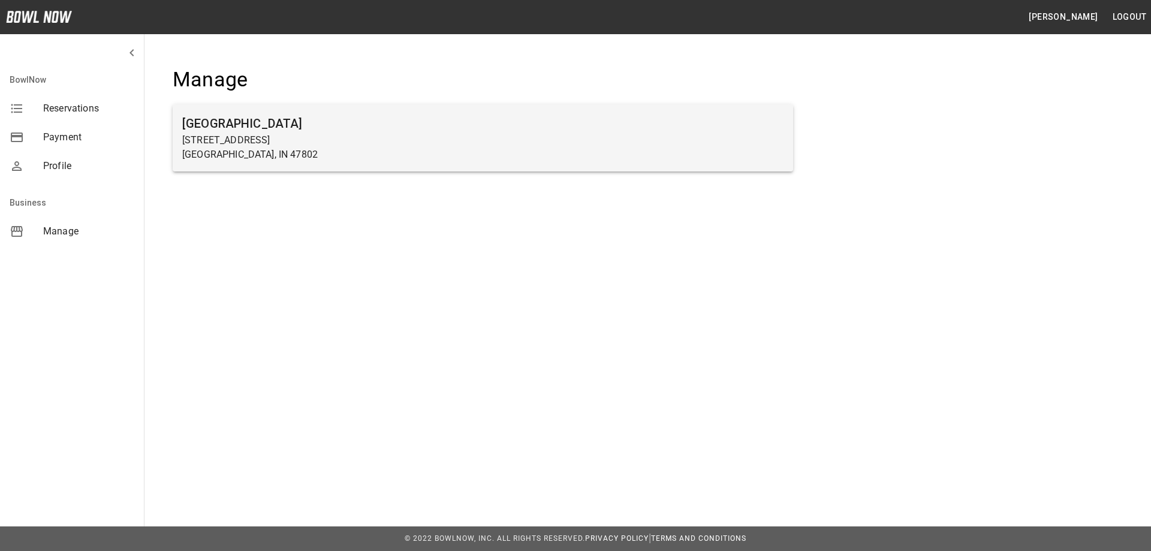
click at [225, 137] on p "[STREET_ADDRESS]" at bounding box center [482, 140] width 601 height 14
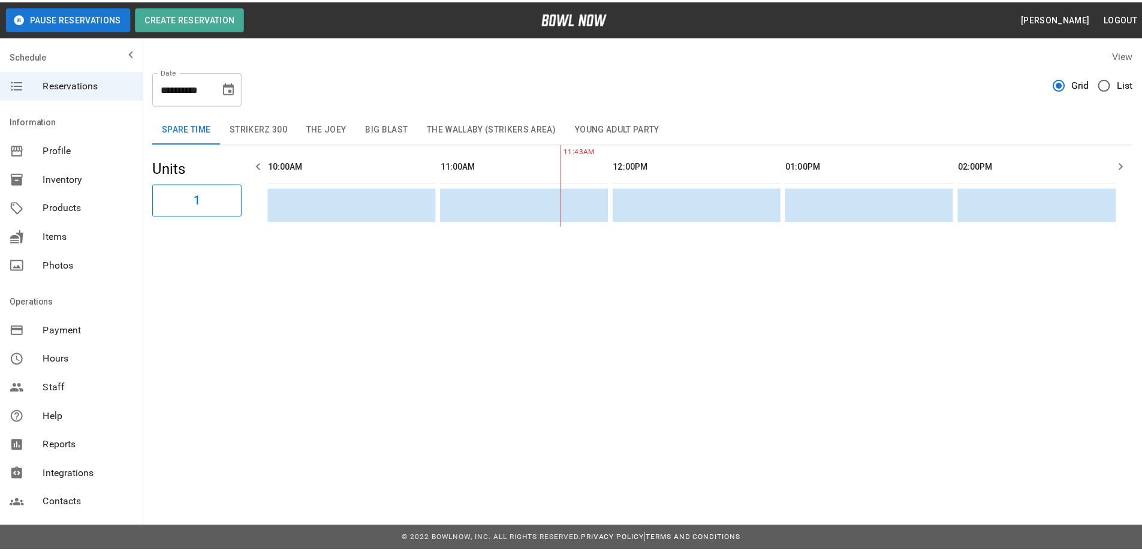
scroll to position [0, 174]
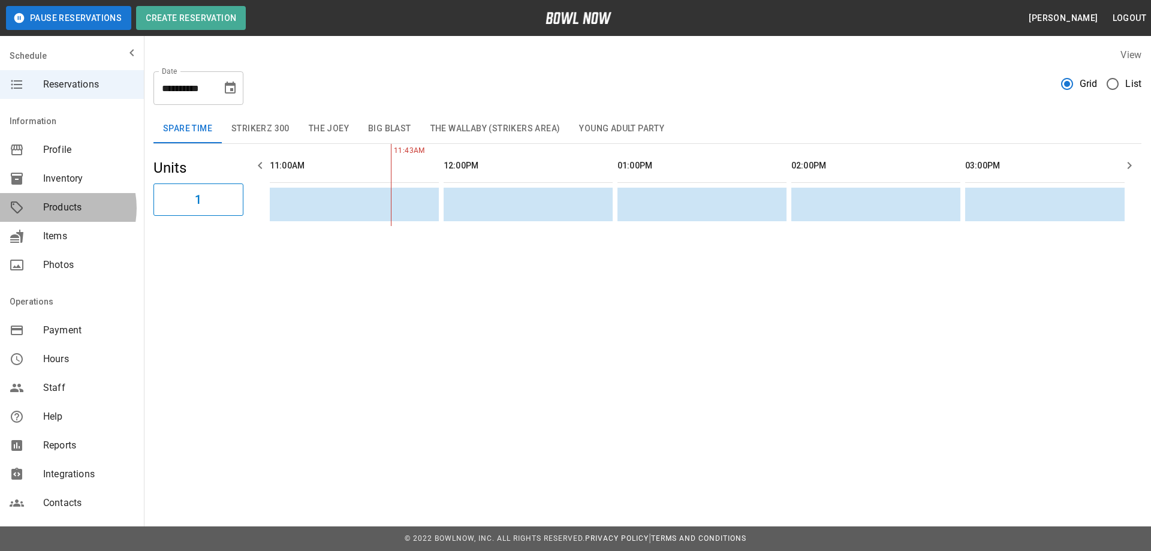
click at [49, 208] on span "Products" at bounding box center [88, 207] width 91 height 14
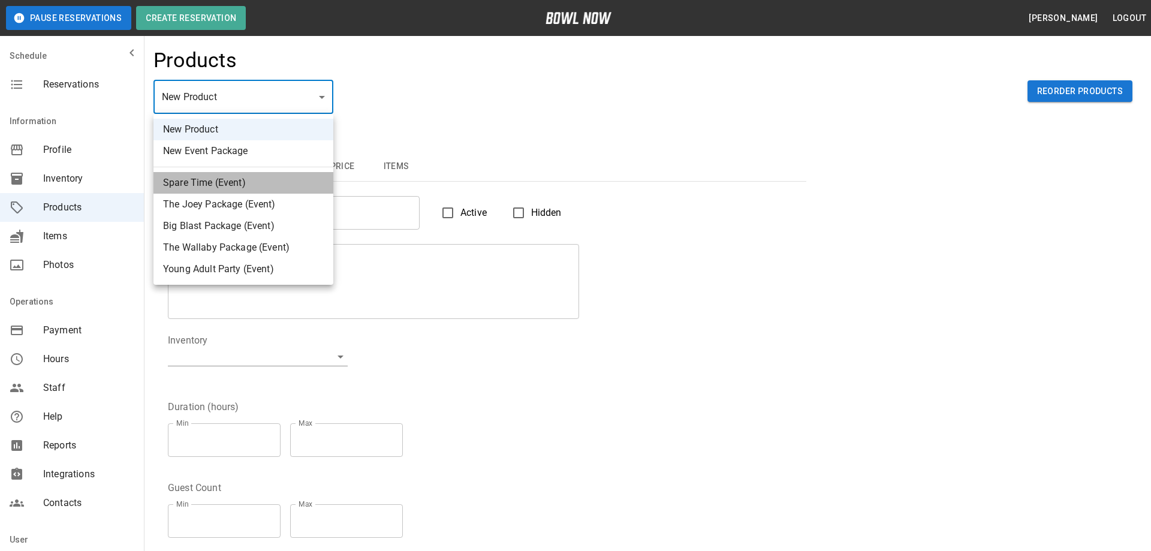
click at [213, 181] on li "Spare Time (Event)" at bounding box center [243, 183] width 180 height 22
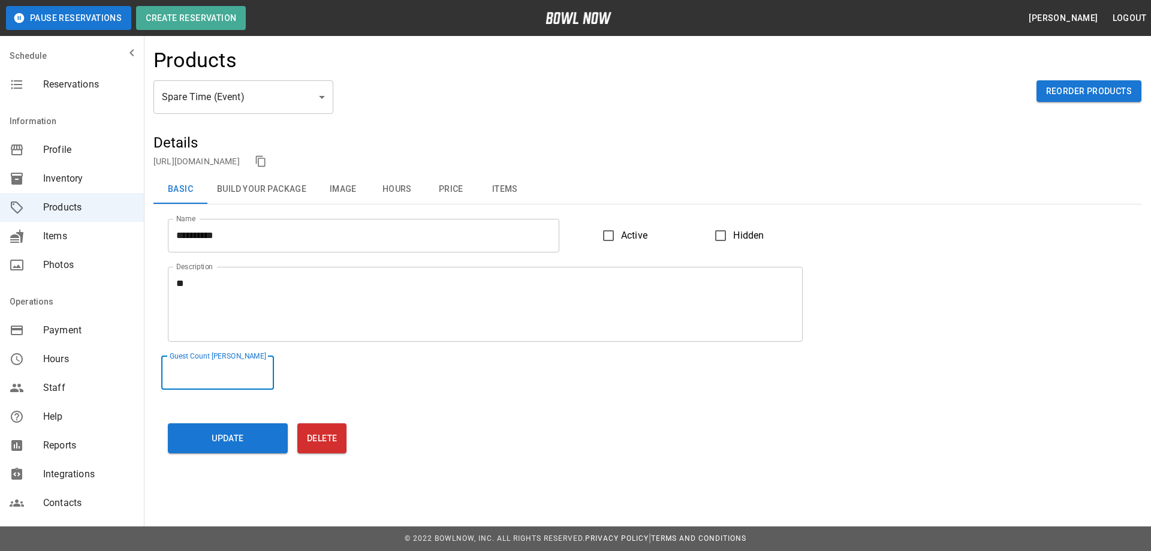
click at [270, 368] on input "*" at bounding box center [217, 373] width 113 height 34
click at [235, 441] on button "Update" at bounding box center [228, 438] width 120 height 30
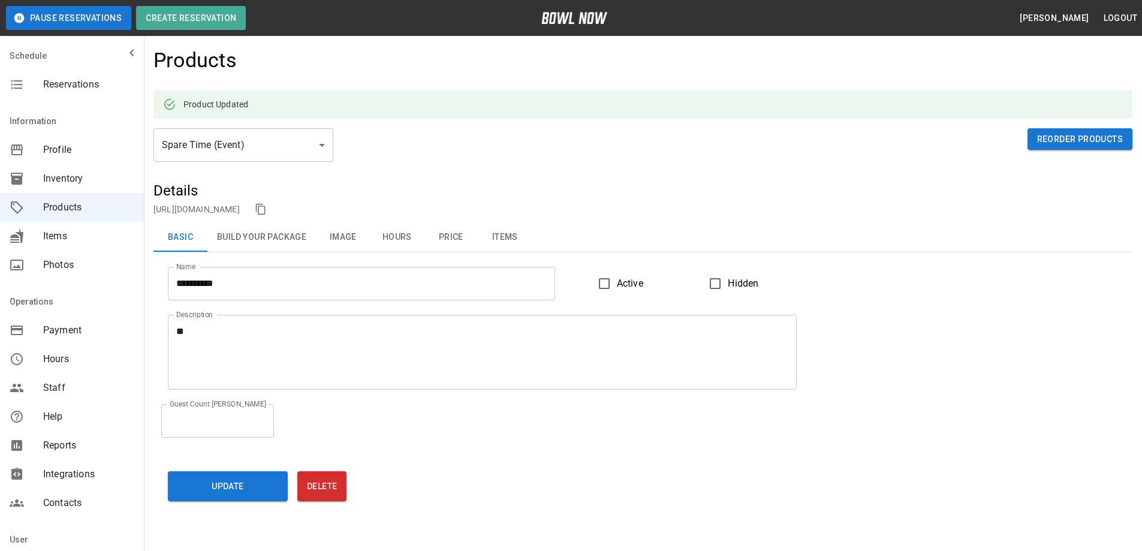
click at [248, 237] on button "Build Your Package" at bounding box center [261, 237] width 108 height 29
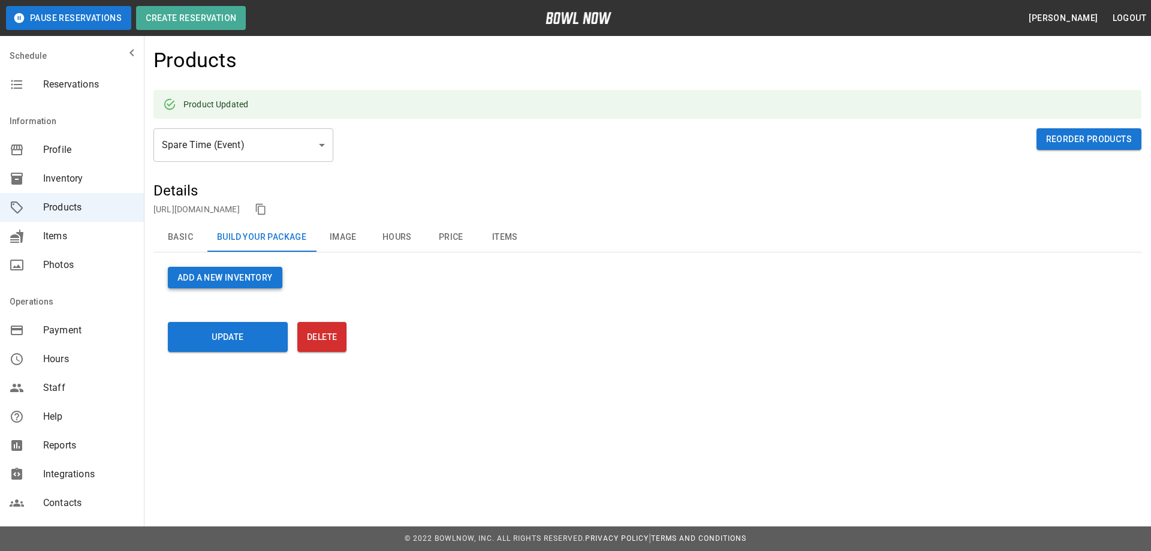
click at [227, 275] on button "Add a new Inventory" at bounding box center [225, 278] width 114 height 22
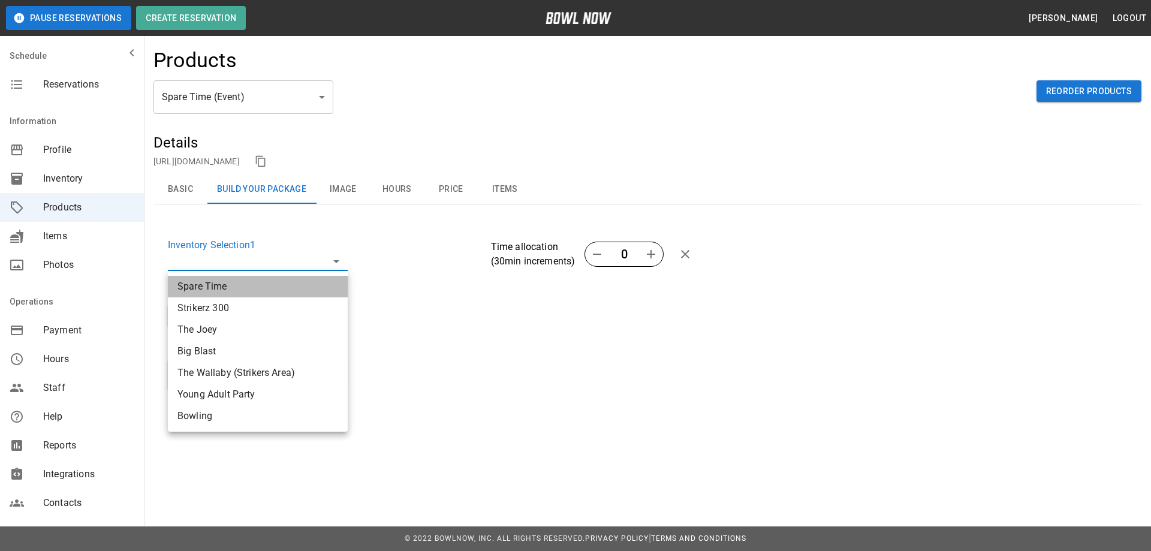
click at [202, 285] on li "Spare Time" at bounding box center [258, 287] width 180 height 22
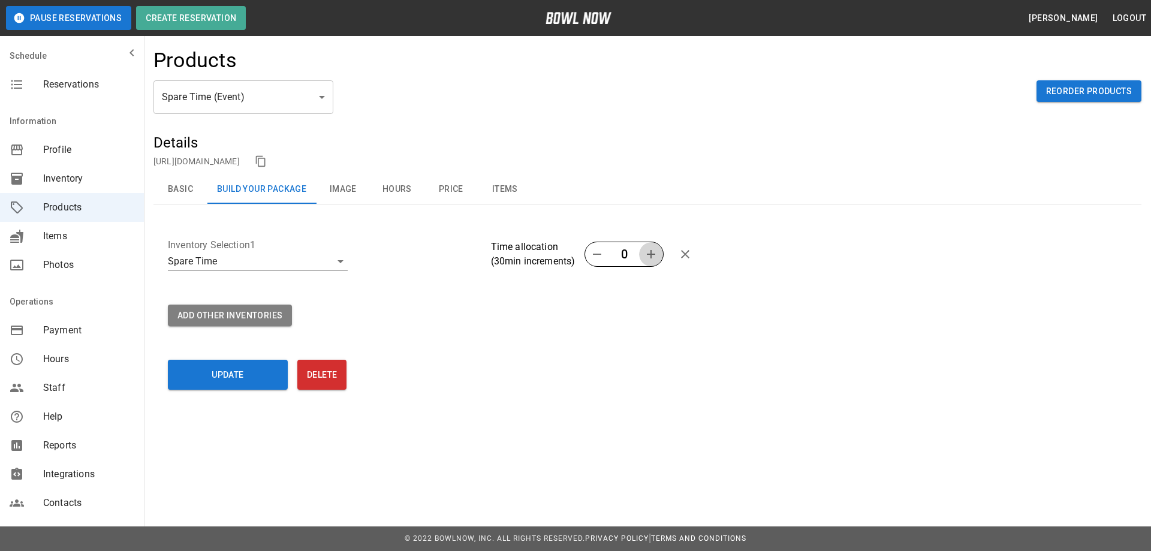
click at [654, 255] on icon "button" at bounding box center [651, 254] width 8 height 8
click at [224, 369] on button "Update" at bounding box center [228, 375] width 120 height 30
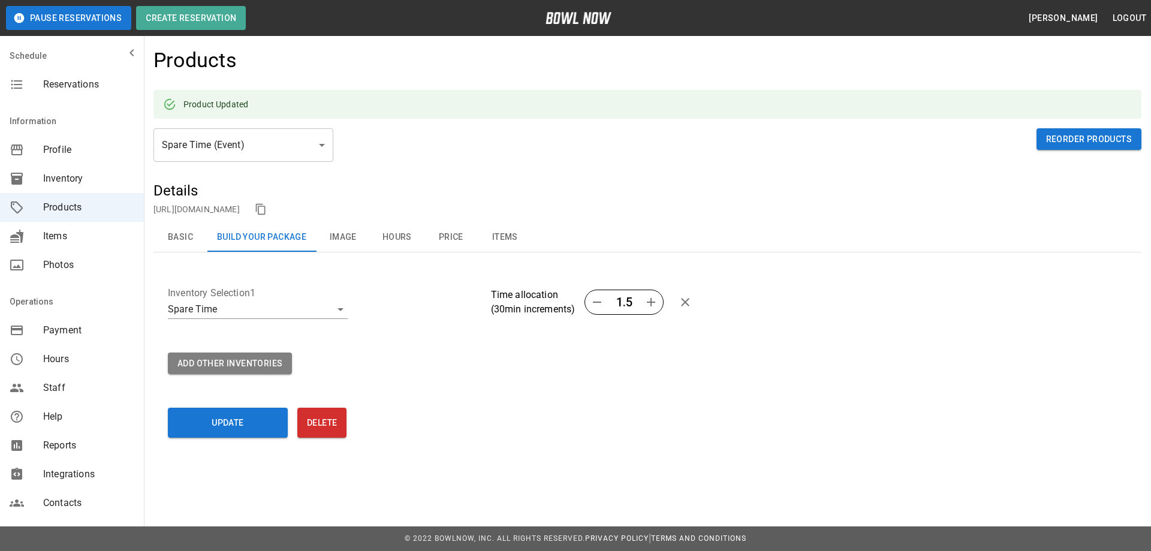
click at [397, 237] on button "Hours" at bounding box center [397, 237] width 54 height 29
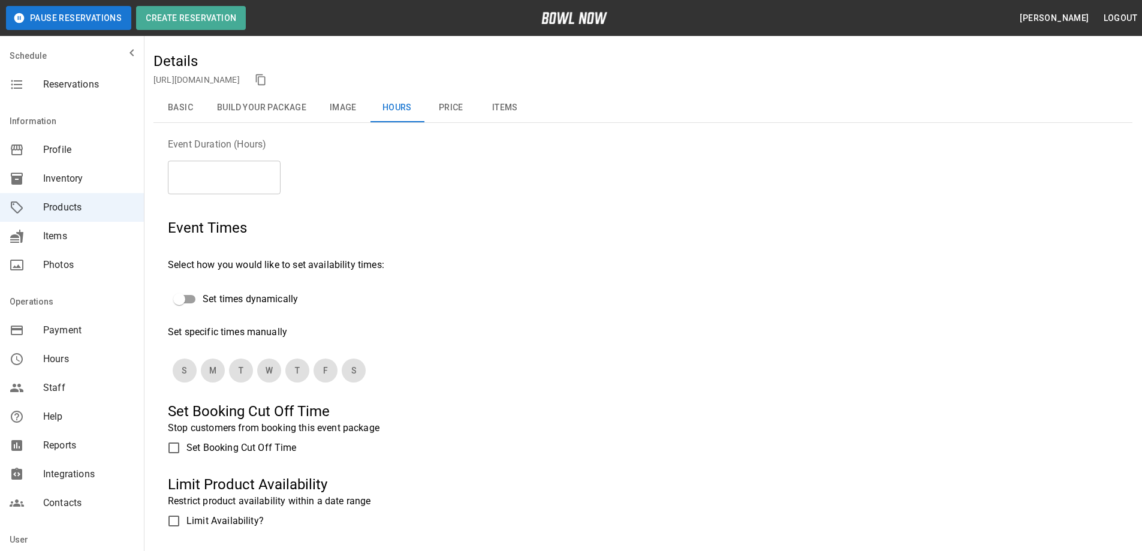
scroll to position [60, 0]
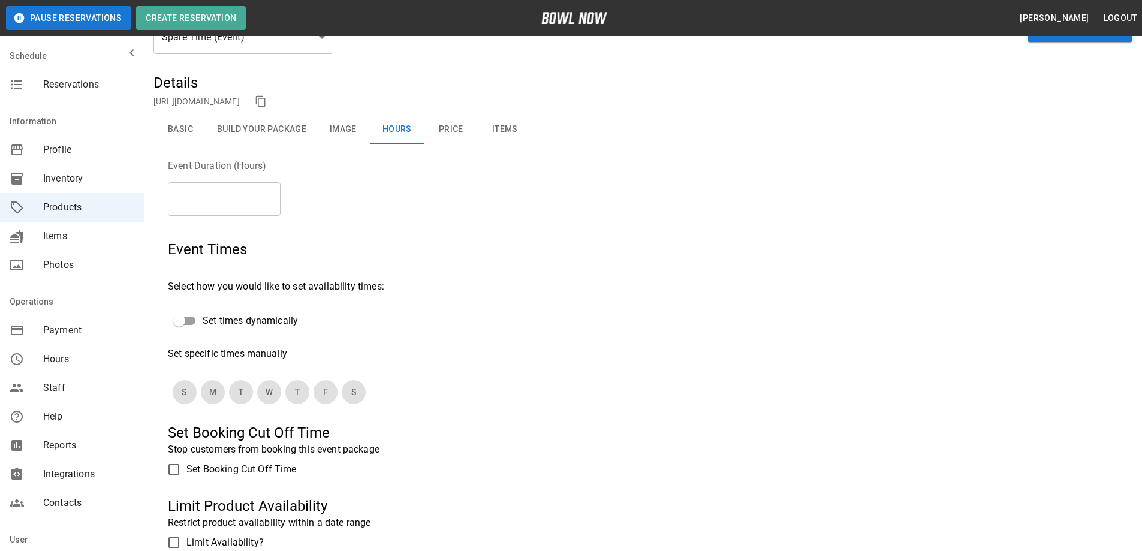
click at [180, 129] on button "Basic" at bounding box center [180, 129] width 54 height 29
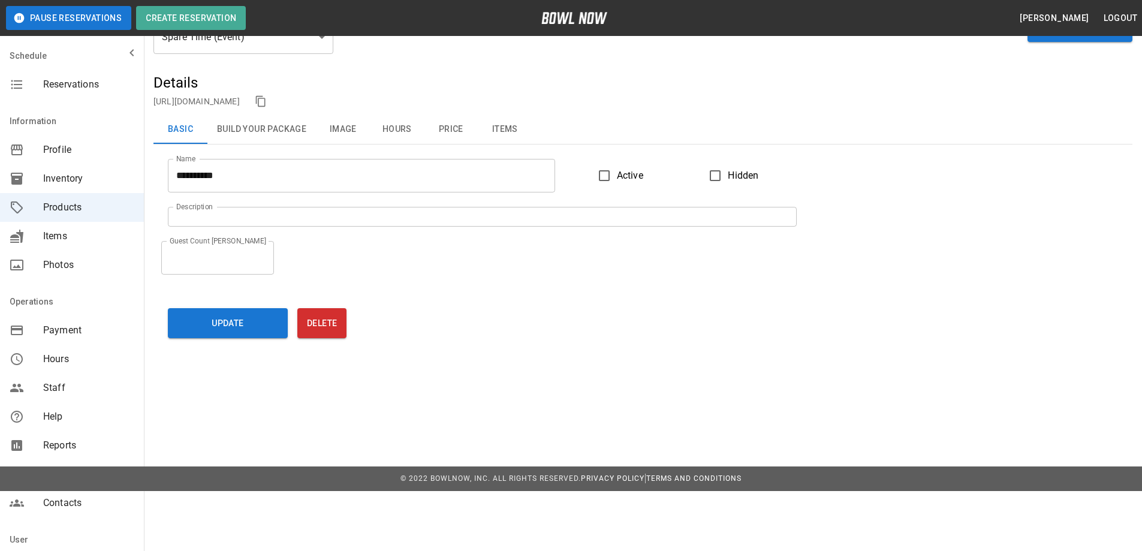
scroll to position [0, 0]
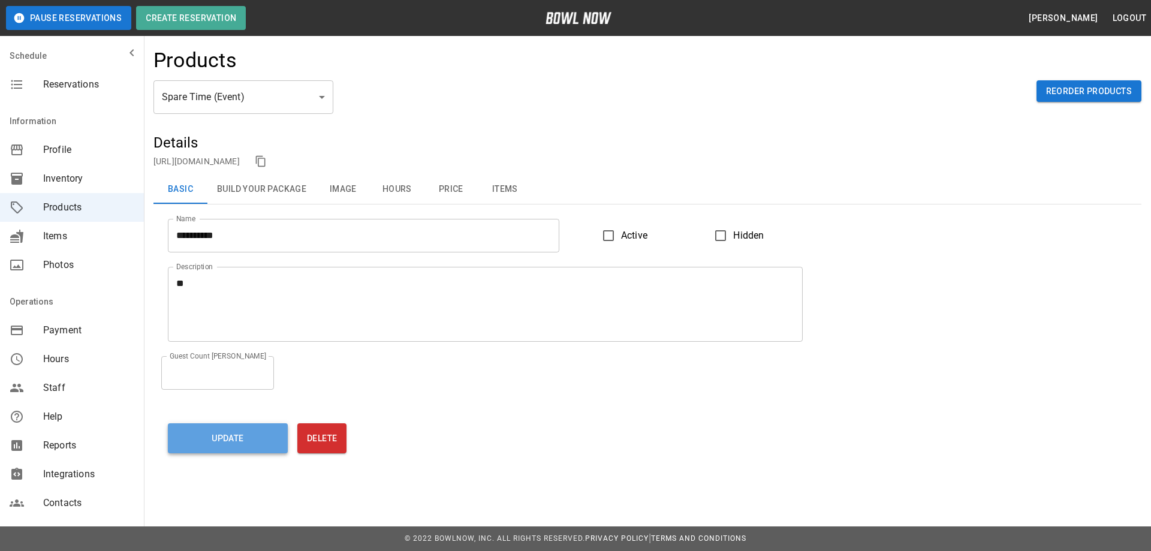
click at [224, 436] on button "Update" at bounding box center [228, 438] width 120 height 30
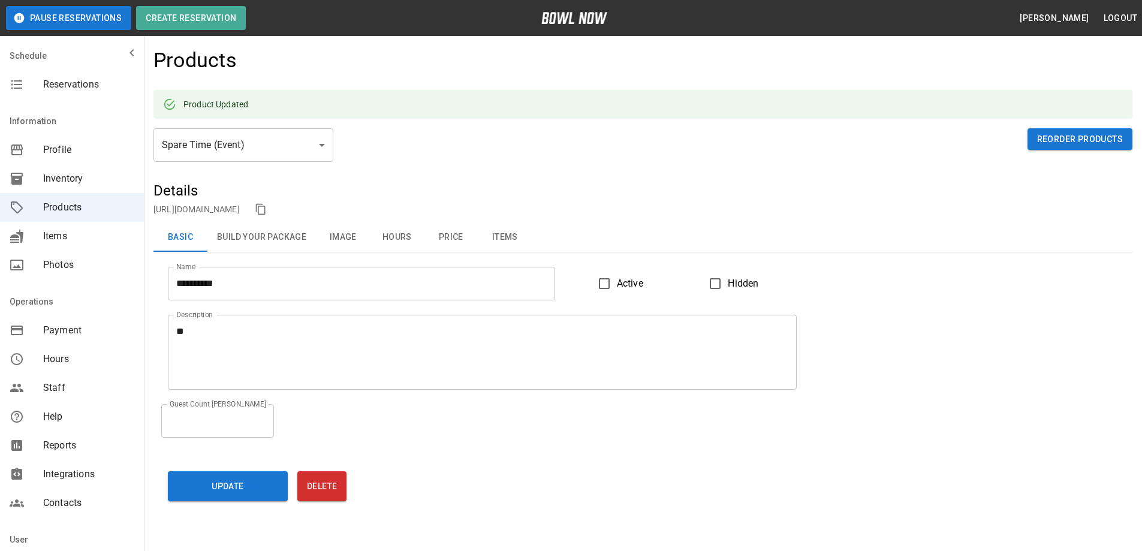
click at [51, 176] on span "Inventory" at bounding box center [88, 178] width 91 height 14
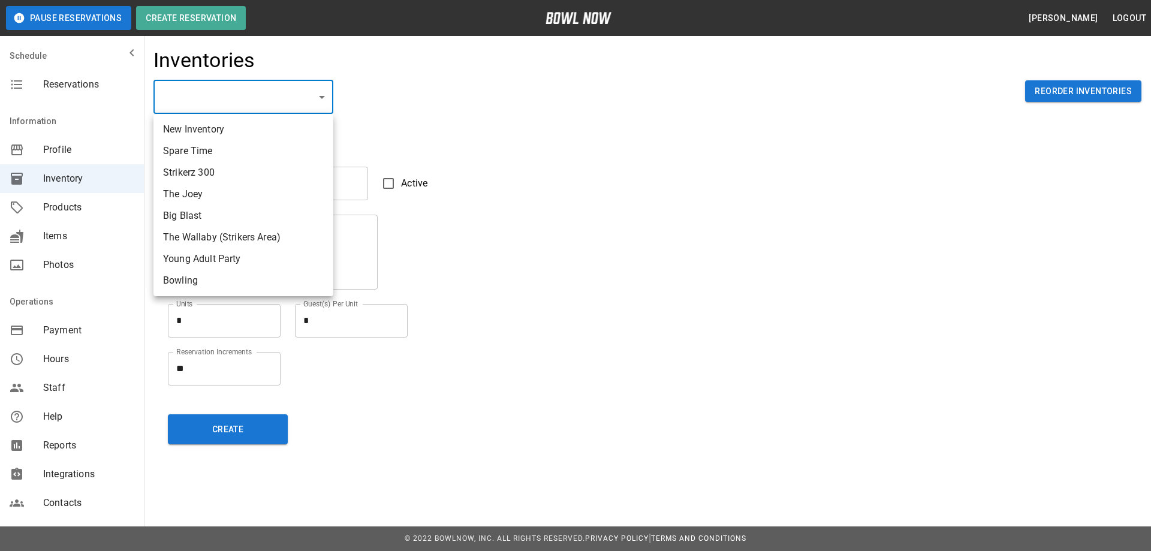
click at [67, 208] on div at bounding box center [575, 275] width 1151 height 551
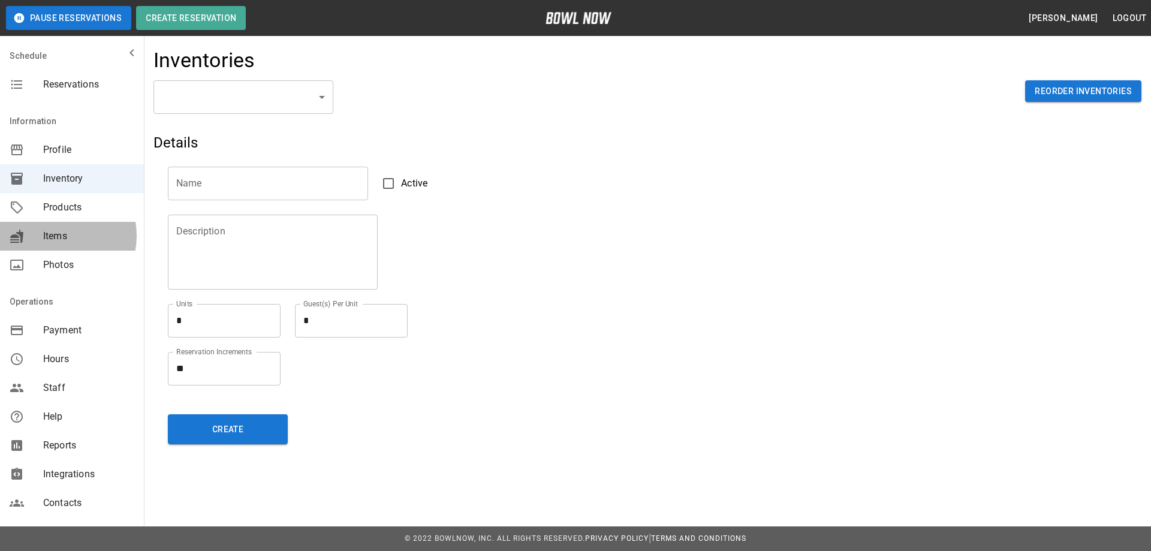
click at [53, 236] on span "Items" at bounding box center [88, 236] width 91 height 14
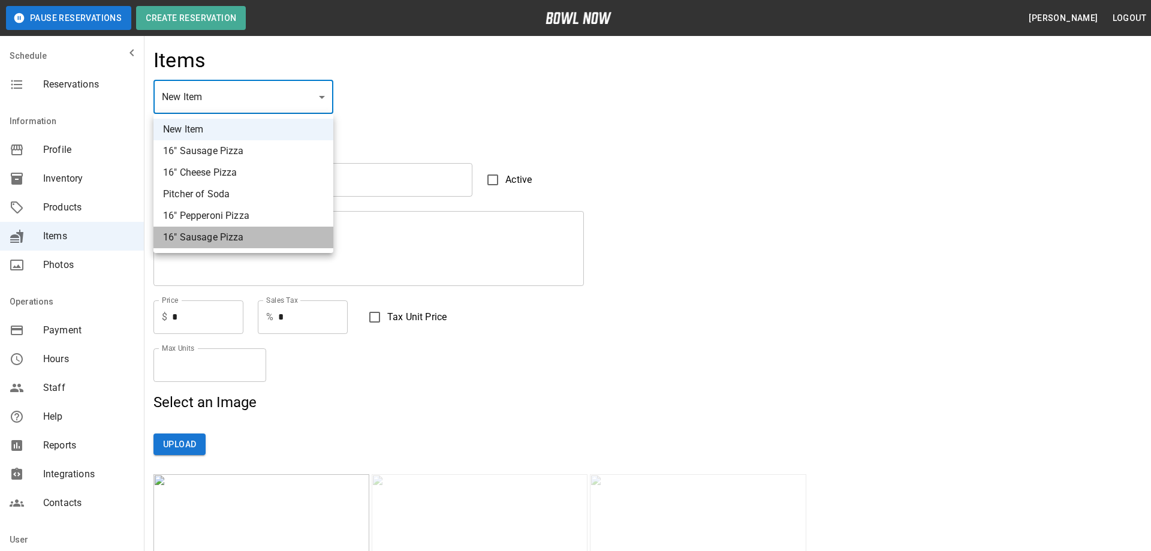
click at [213, 236] on li "16" Sausage Pizza" at bounding box center [243, 238] width 180 height 22
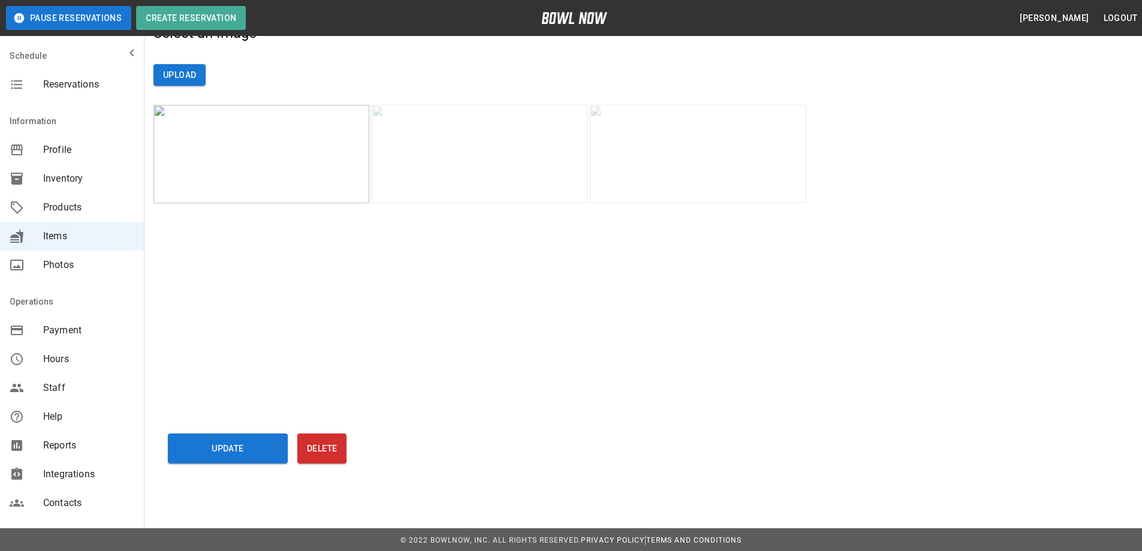
scroll to position [370, 0]
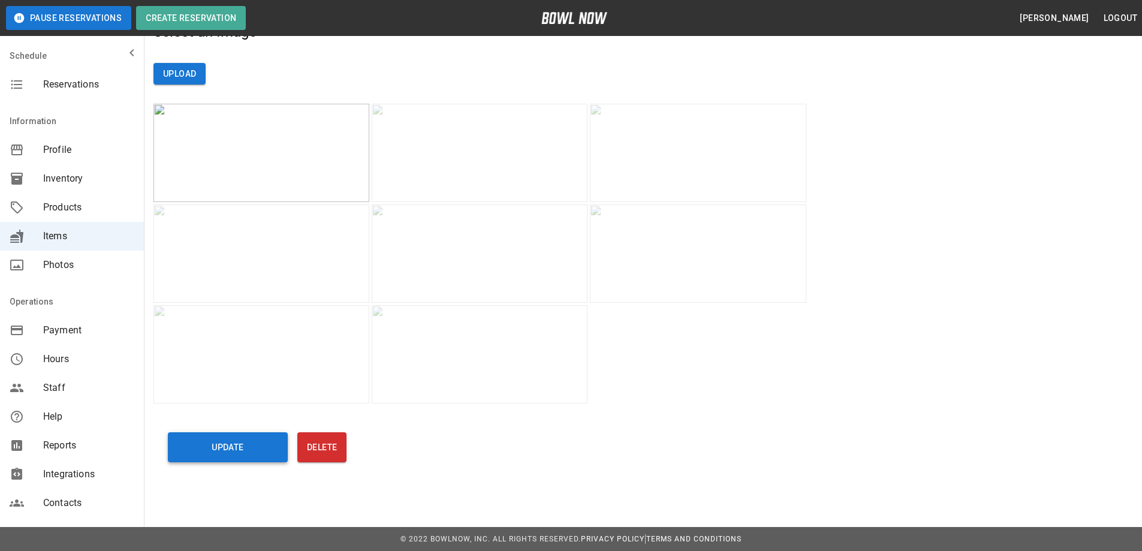
click at [225, 451] on button "Update" at bounding box center [228, 447] width 120 height 30
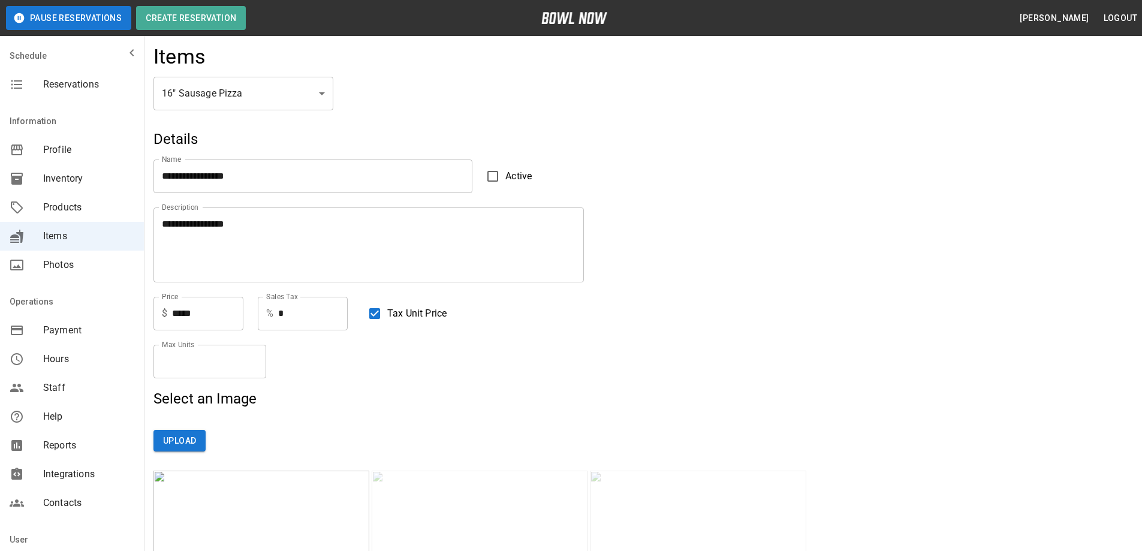
scroll to position [0, 0]
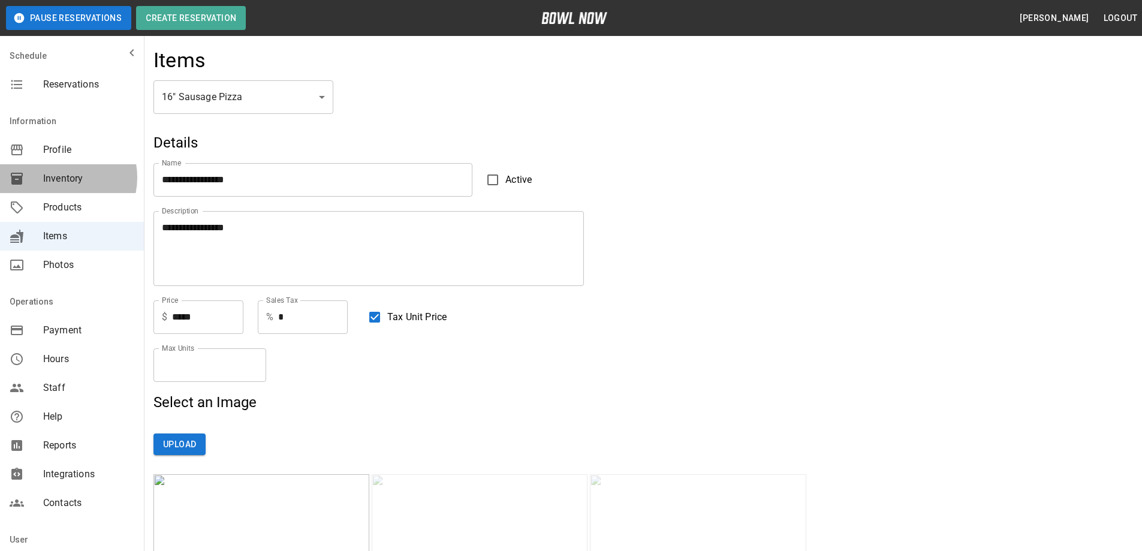
click at [59, 177] on span "Inventory" at bounding box center [88, 178] width 91 height 14
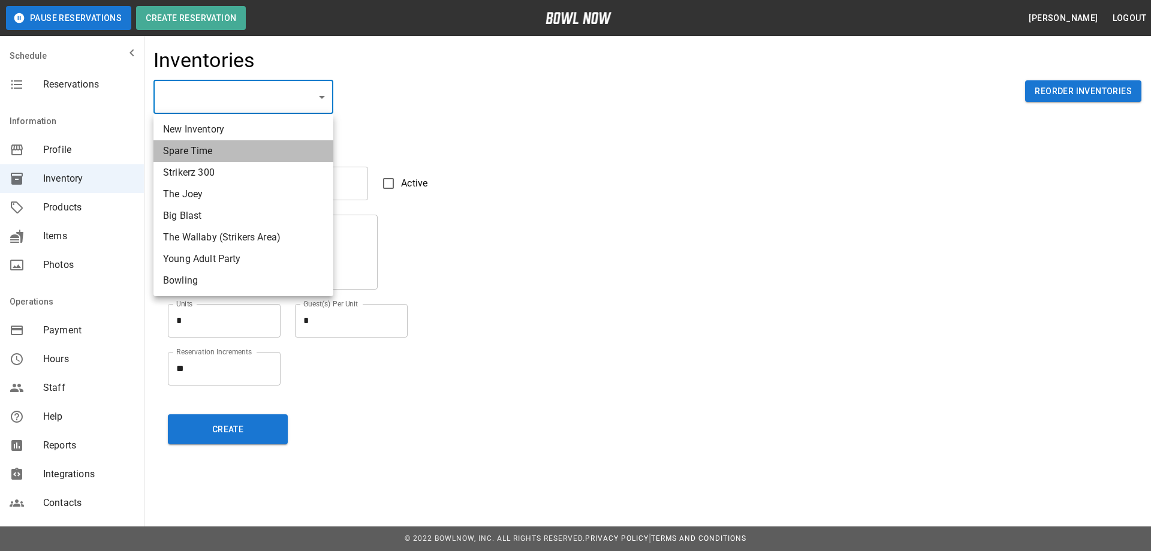
click at [202, 149] on li "Spare Time" at bounding box center [243, 151] width 180 height 22
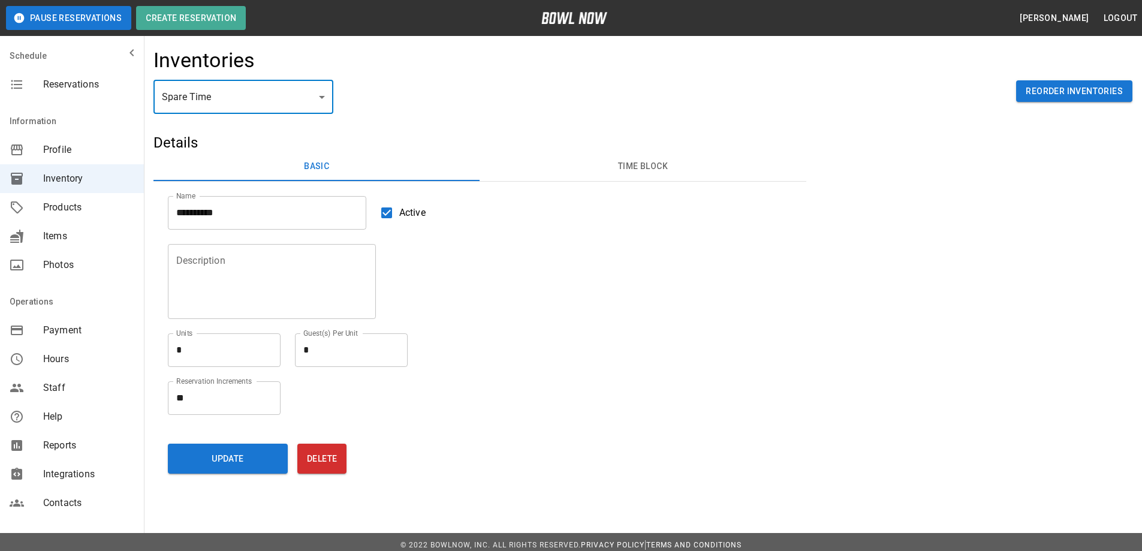
scroll to position [7, 0]
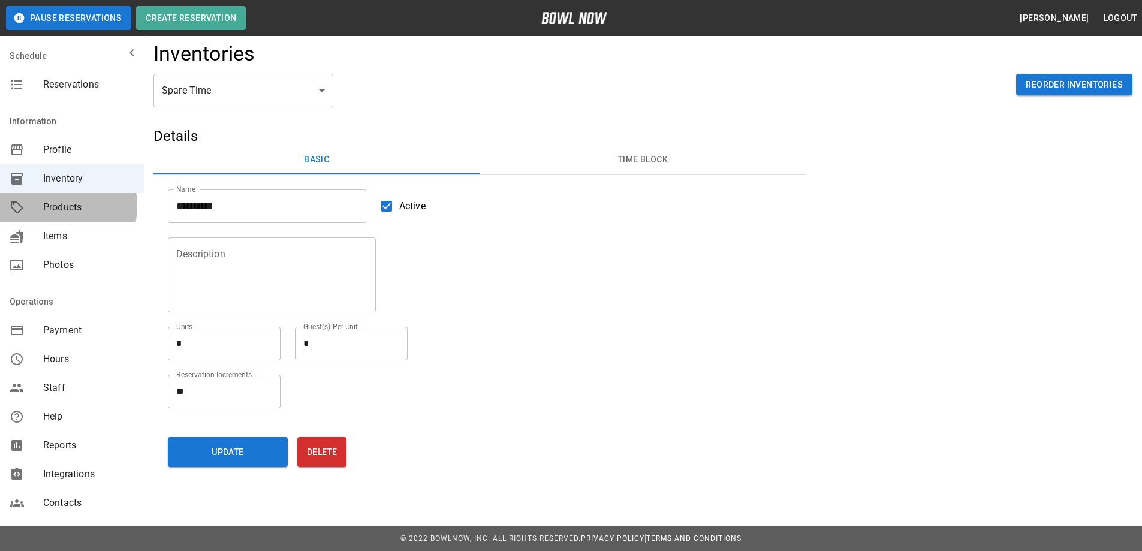
click at [55, 206] on span "Products" at bounding box center [88, 207] width 91 height 14
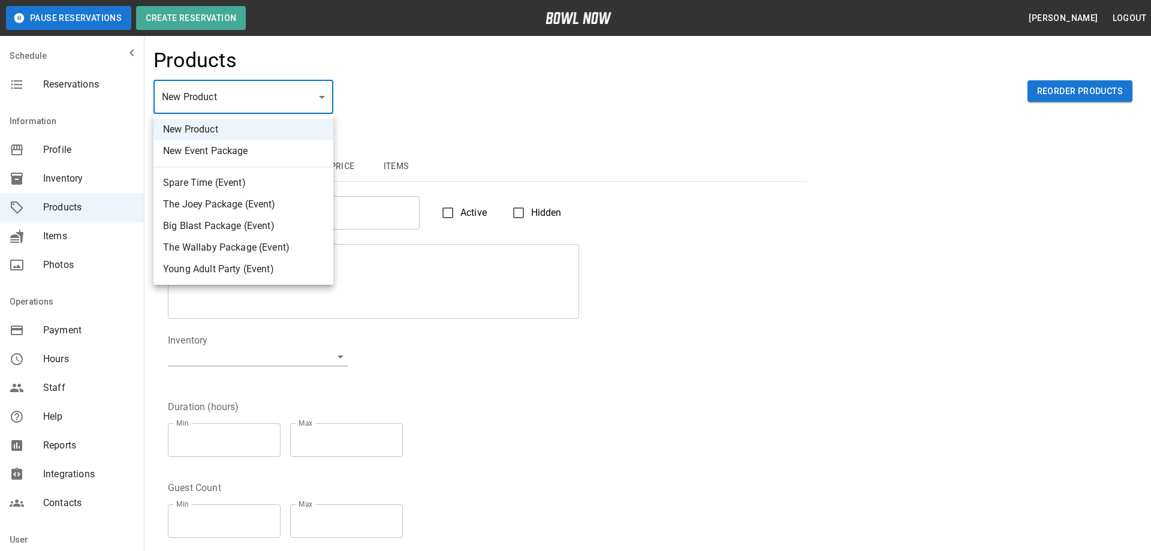
click at [189, 207] on li "The Joey Package (Event)" at bounding box center [243, 205] width 180 height 22
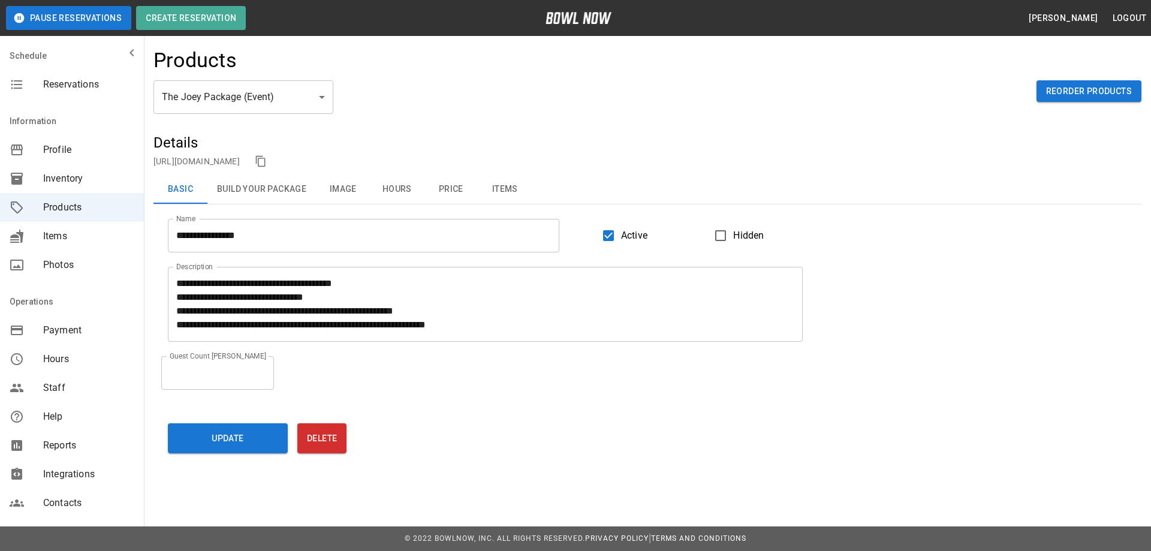
drag, startPoint x: 175, startPoint y: 286, endPoint x: 295, endPoint y: 280, distance: 120.1
click at [458, 303] on div "**********" at bounding box center [485, 304] width 635 height 75
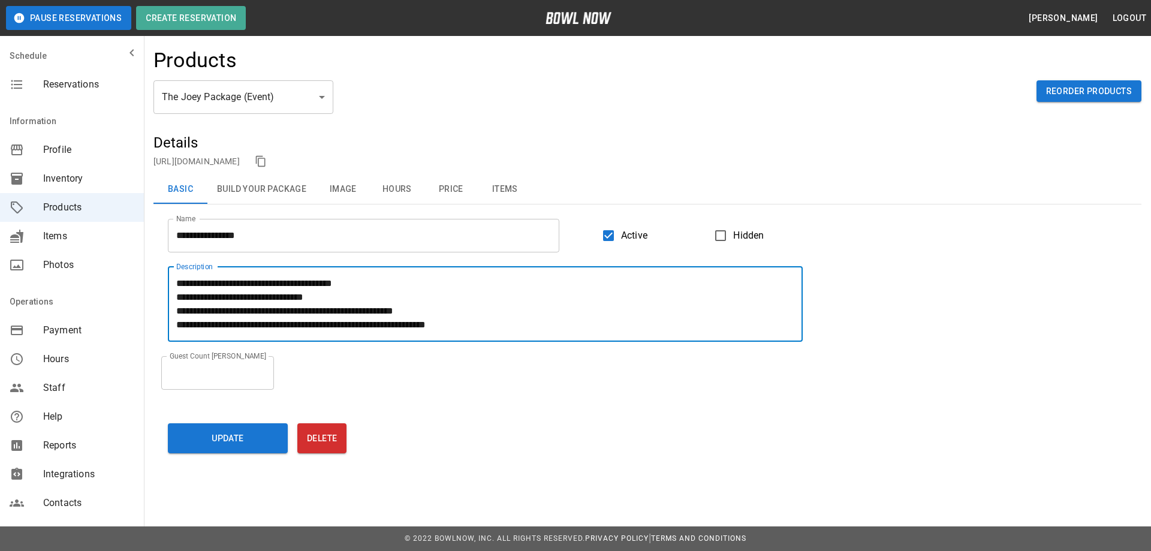
drag, startPoint x: 348, startPoint y: 325, endPoint x: 170, endPoint y: 258, distance: 190.8
click at [170, 258] on div "**********" at bounding box center [477, 296] width 649 height 89
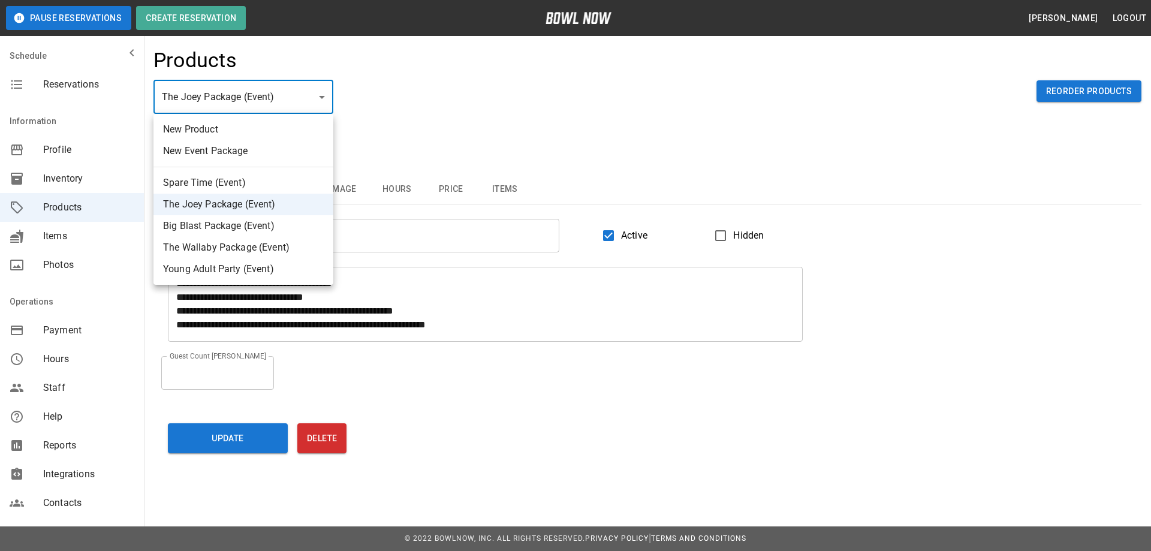
click at [170, 182] on li "Spare Time (Event)" at bounding box center [243, 183] width 180 height 22
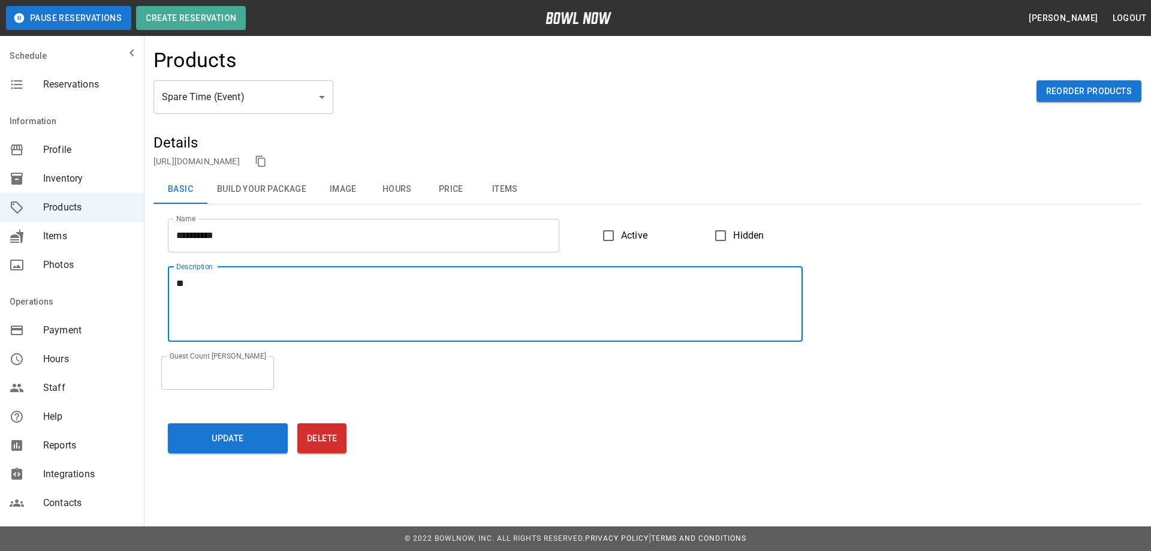
click at [180, 279] on textarea "*" at bounding box center [485, 303] width 618 height 55
paste textarea "**********"
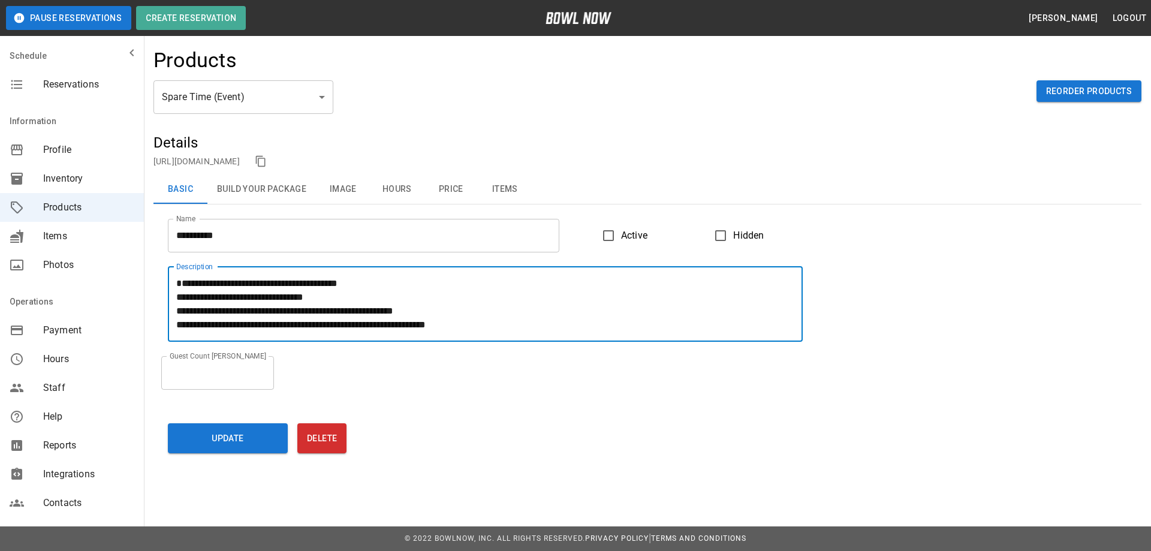
scroll to position [55, 0]
click at [186, 283] on textarea "**********" at bounding box center [485, 303] width 618 height 55
click at [282, 283] on textarea "**********" at bounding box center [485, 303] width 618 height 55
click at [340, 285] on textarea "**********" at bounding box center [485, 303] width 618 height 55
click at [401, 312] on textarea "**********" at bounding box center [485, 303] width 618 height 55
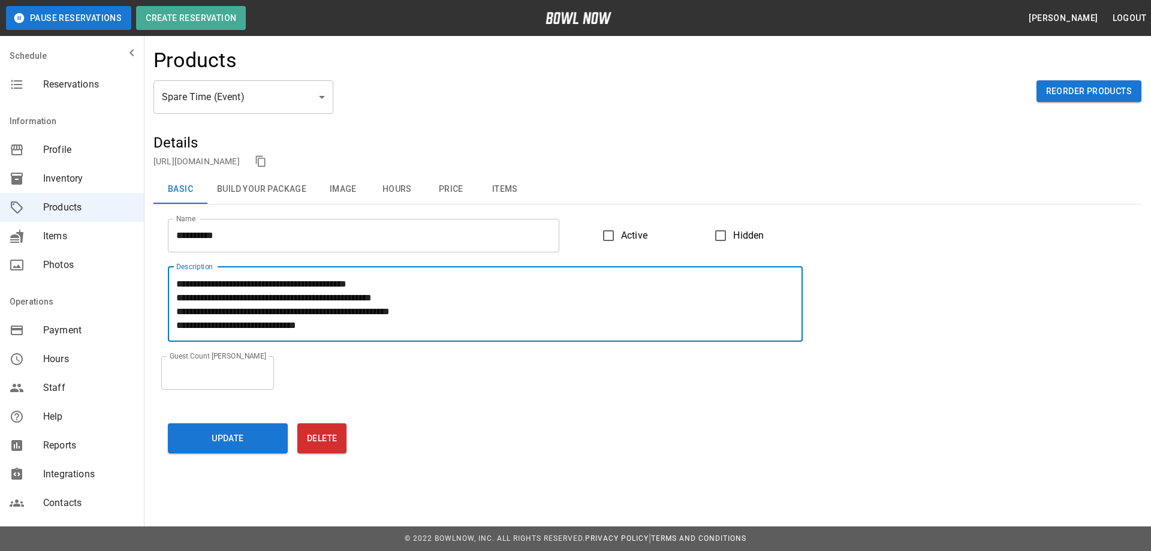
click at [333, 325] on textarea "**********" at bounding box center [485, 303] width 618 height 55
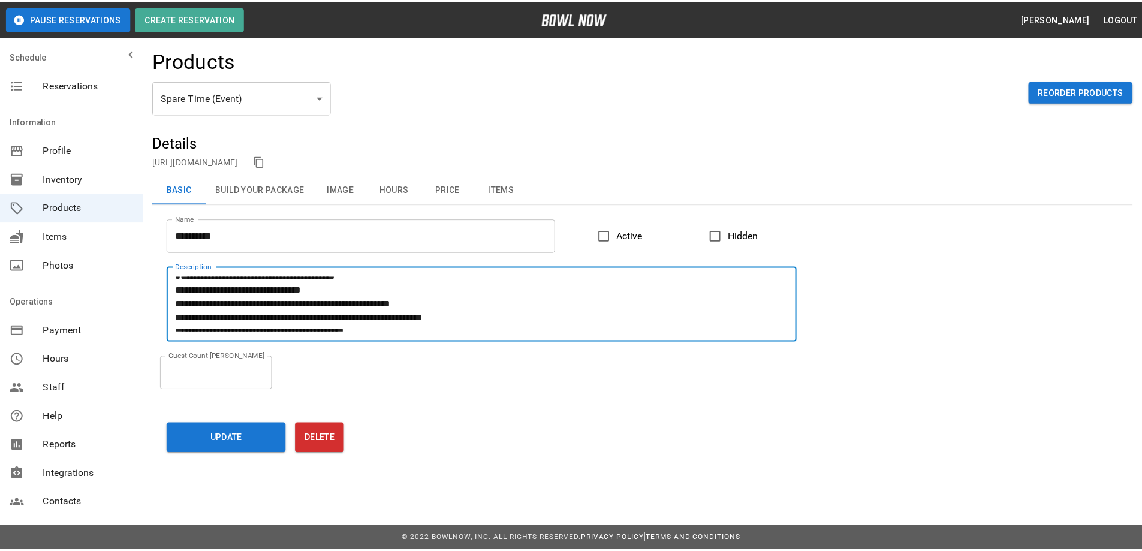
scroll to position [0, 0]
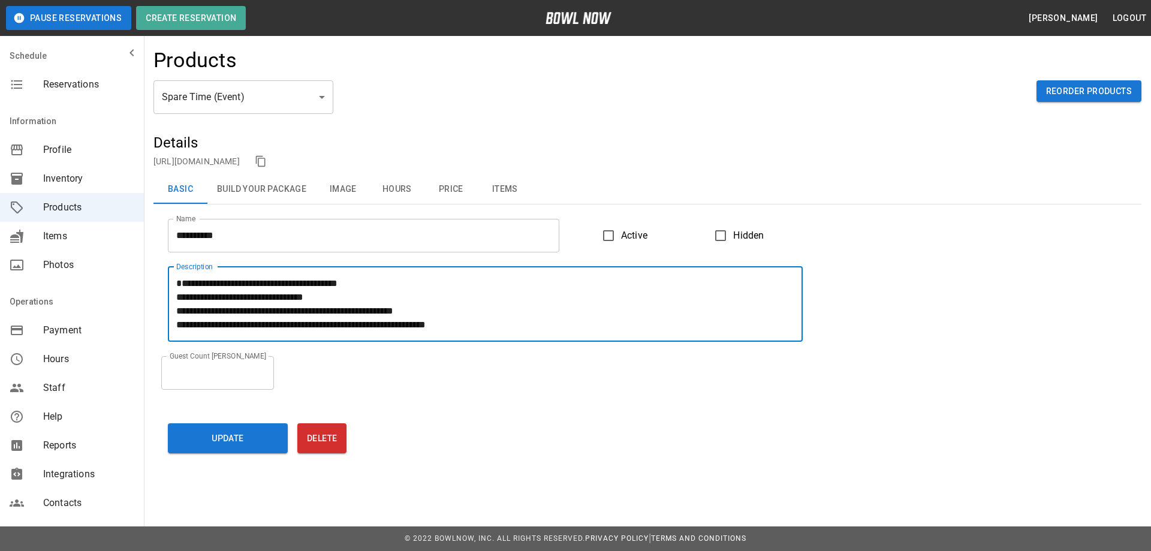
click at [201, 283] on textarea "**********" at bounding box center [485, 303] width 618 height 55
click at [182, 288] on textarea "**********" at bounding box center [485, 303] width 618 height 55
click at [224, 280] on textarea "**********" at bounding box center [485, 303] width 618 height 55
drag, startPoint x: 357, startPoint y: 282, endPoint x: 276, endPoint y: 279, distance: 81.0
click at [276, 279] on textarea "**********" at bounding box center [485, 303] width 618 height 55
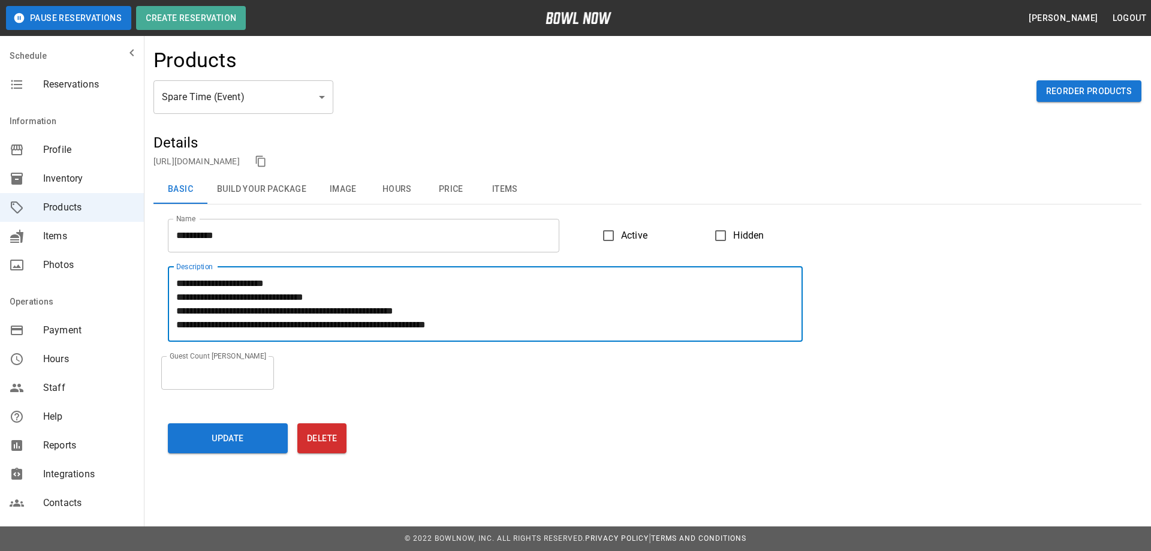
click at [179, 307] on textarea "**********" at bounding box center [485, 303] width 618 height 55
click at [294, 309] on textarea "**********" at bounding box center [485, 303] width 618 height 55
drag, startPoint x: 425, startPoint y: 310, endPoint x: 376, endPoint y: 307, distance: 48.6
click at [376, 307] on textarea "**********" at bounding box center [485, 303] width 618 height 55
click at [454, 325] on textarea "**********" at bounding box center [485, 303] width 618 height 55
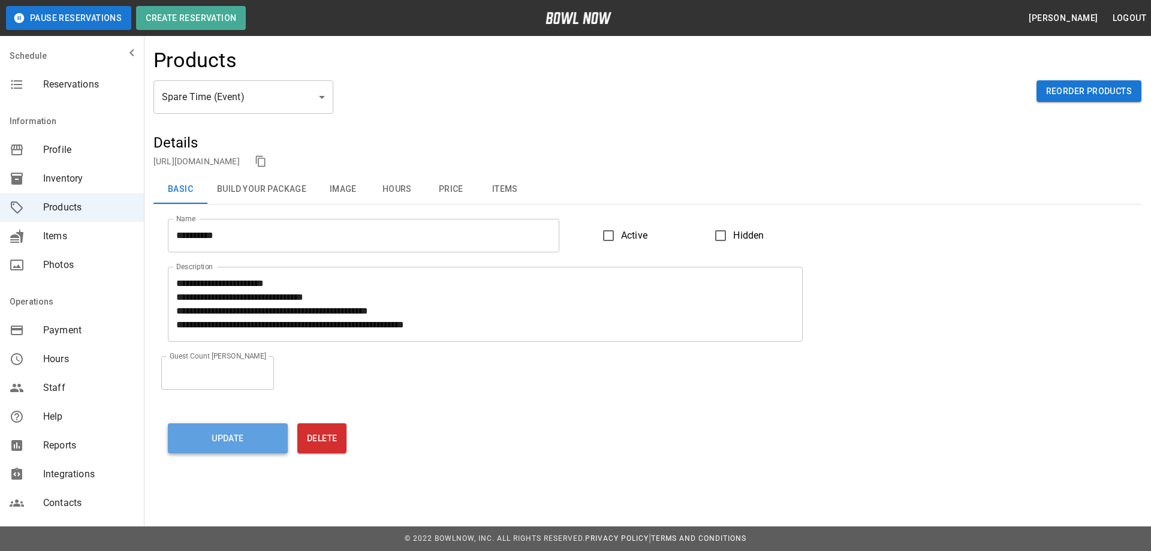
click at [234, 439] on button "Update" at bounding box center [228, 438] width 120 height 30
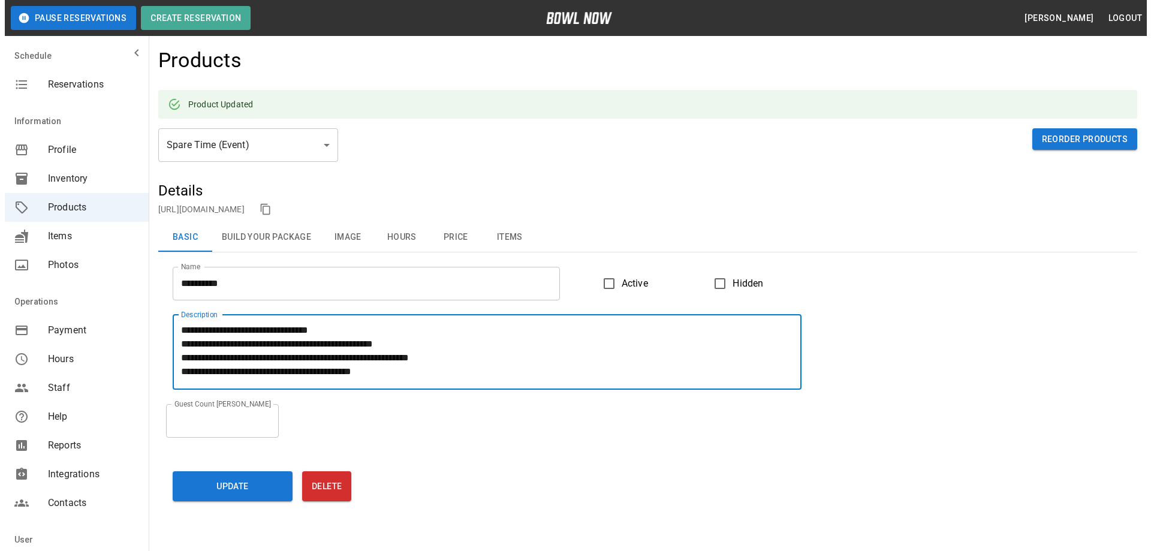
scroll to position [24, 0]
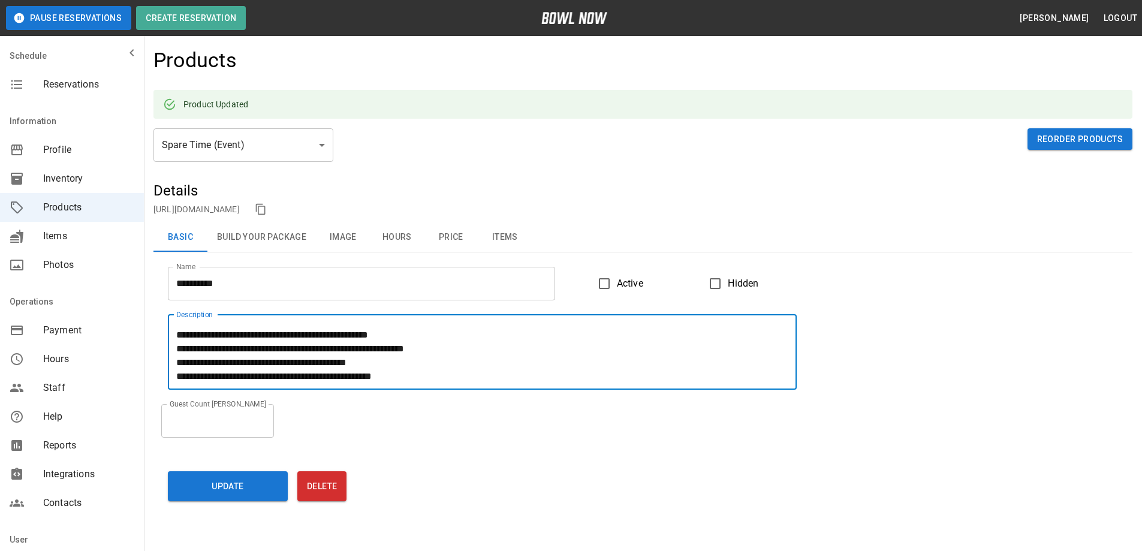
click at [182, 349] on textarea "**********" at bounding box center [482, 351] width 612 height 55
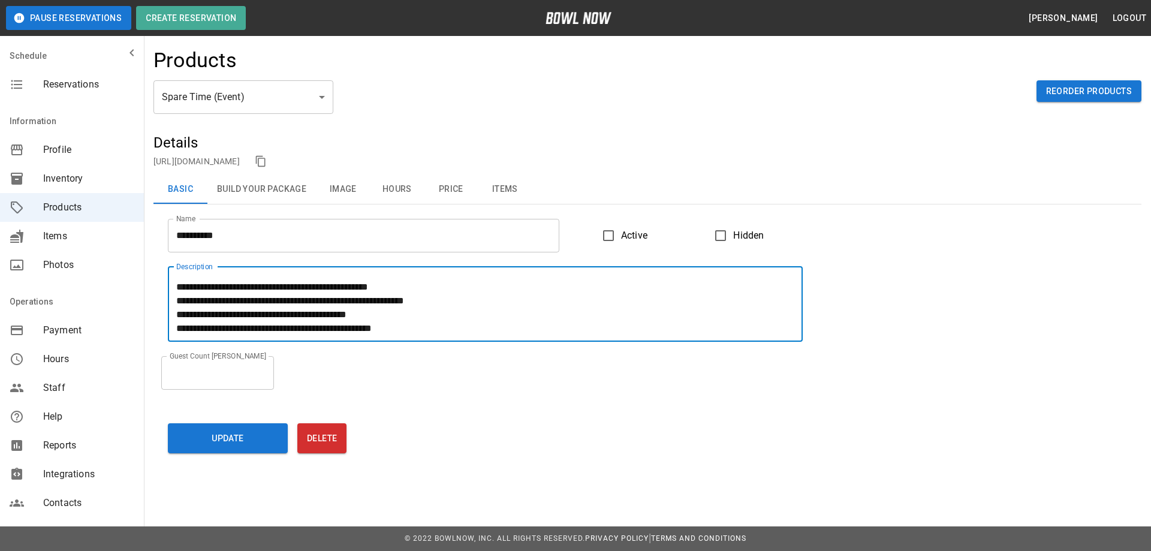
click at [304, 327] on textarea "**********" at bounding box center [485, 303] width 618 height 55
click at [326, 321] on textarea "**********" at bounding box center [485, 303] width 618 height 55
click at [391, 381] on div "Guest Count [PERSON_NAME] * Guest Count [PERSON_NAME]" at bounding box center [639, 366] width 973 height 48
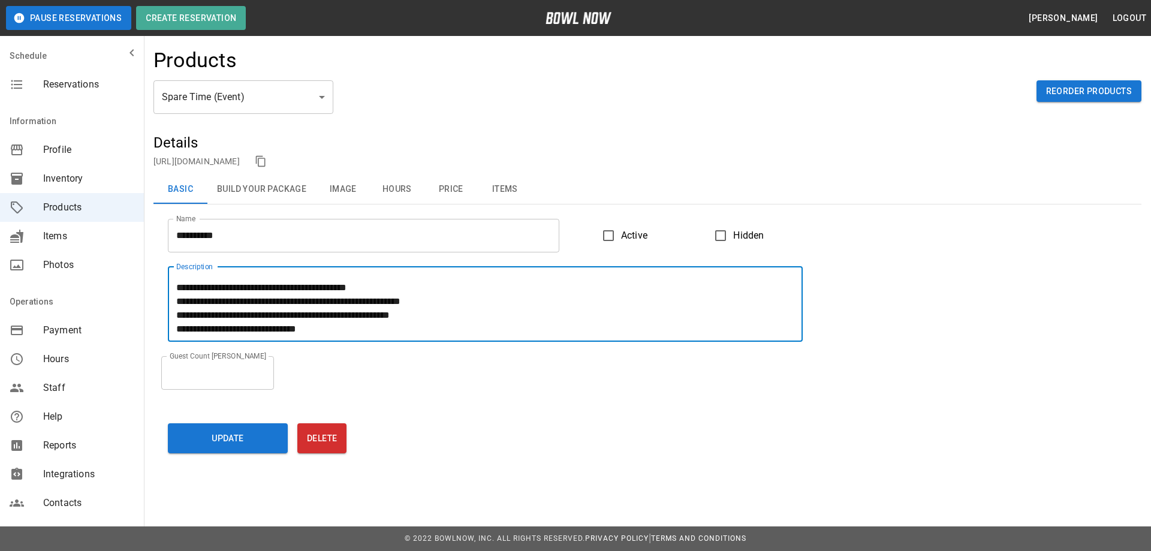
click at [312, 315] on textarea "**********" at bounding box center [485, 303] width 618 height 55
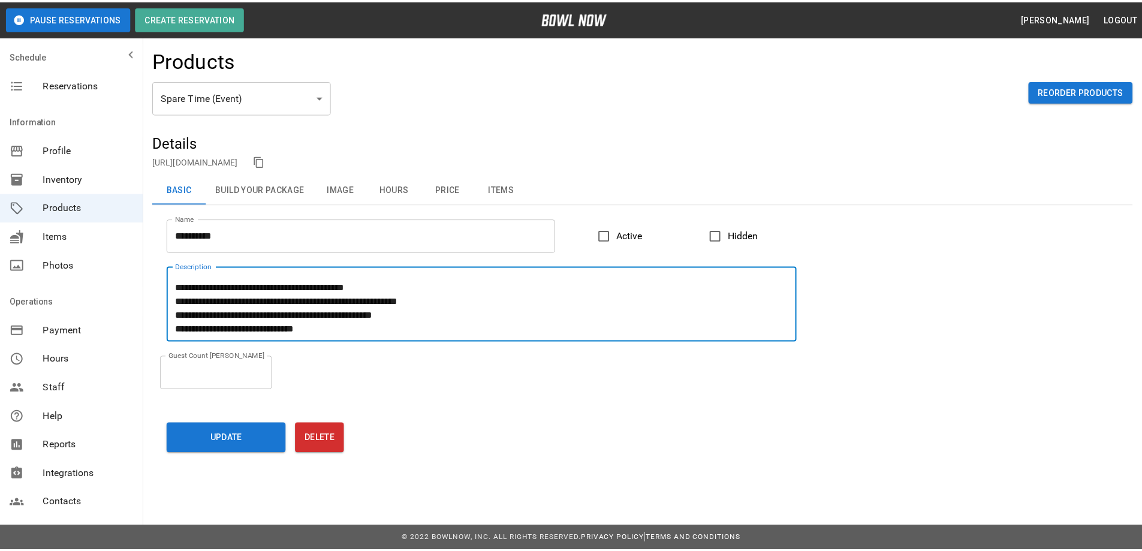
scroll to position [55, 0]
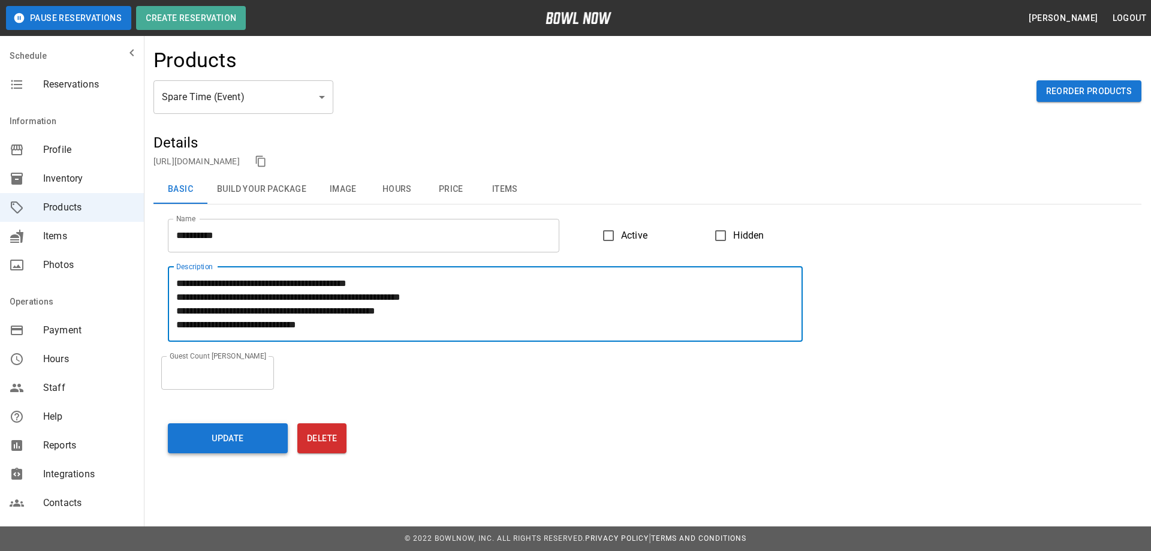
click at [237, 439] on button "Update" at bounding box center [228, 438] width 120 height 30
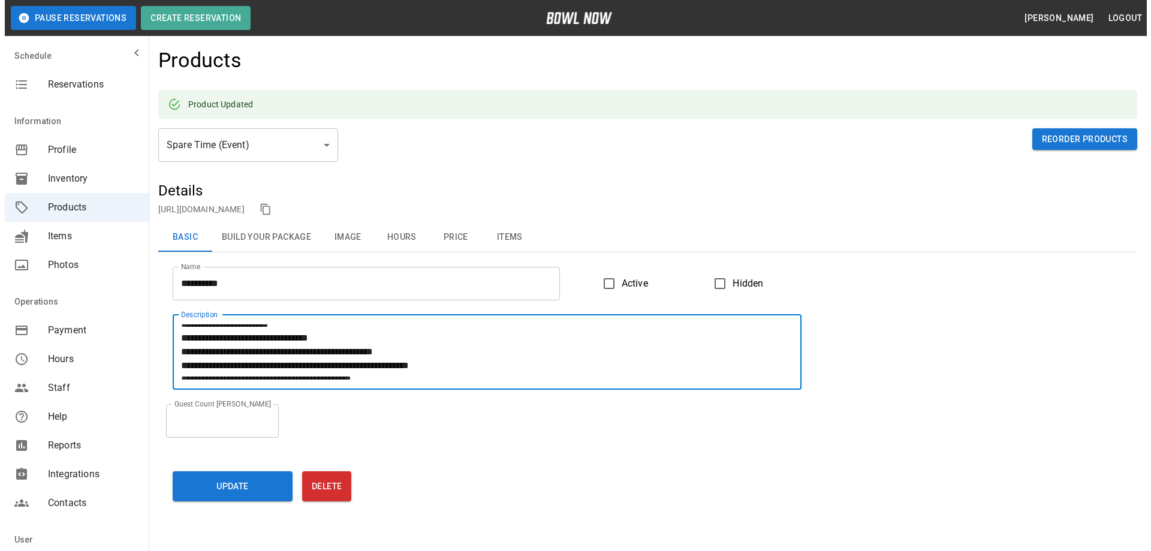
scroll to position [0, 0]
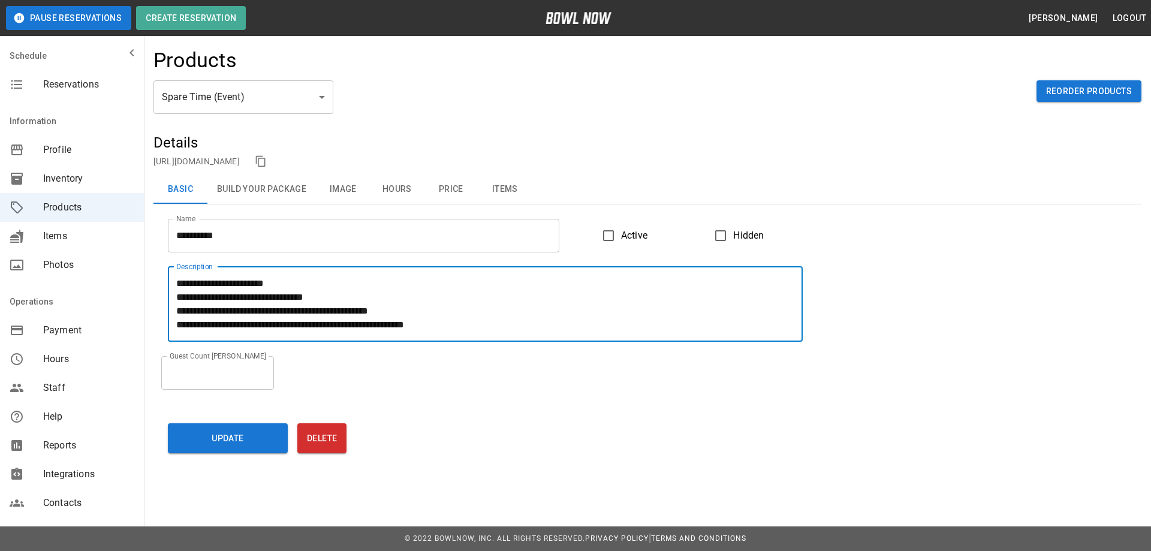
click at [183, 322] on textarea "**********" at bounding box center [485, 303] width 618 height 55
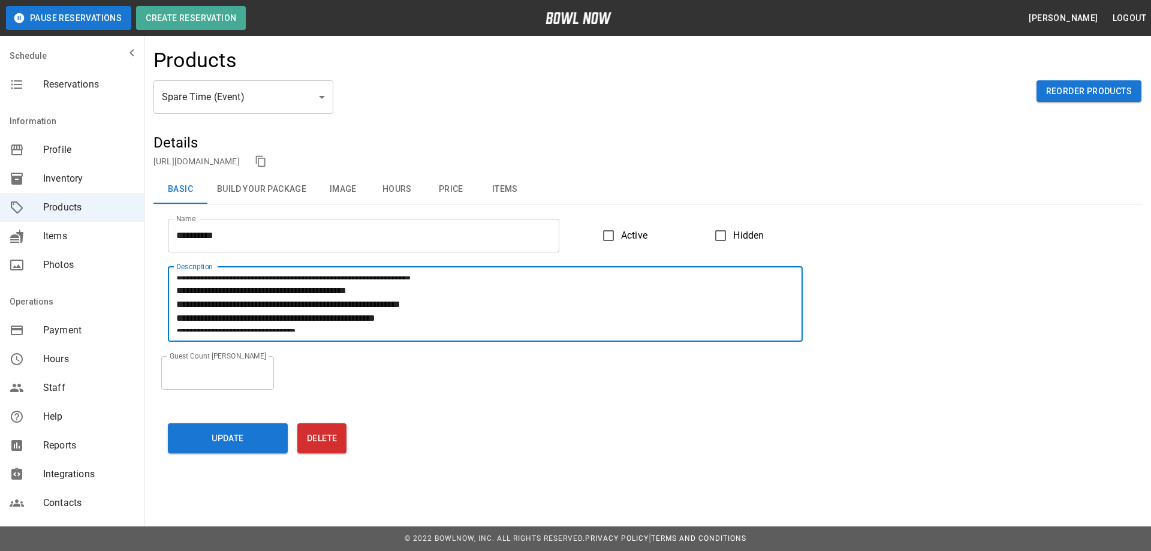
click at [183, 289] on textarea "**********" at bounding box center [485, 303] width 618 height 55
click at [286, 316] on textarea "**********" at bounding box center [485, 303] width 618 height 55
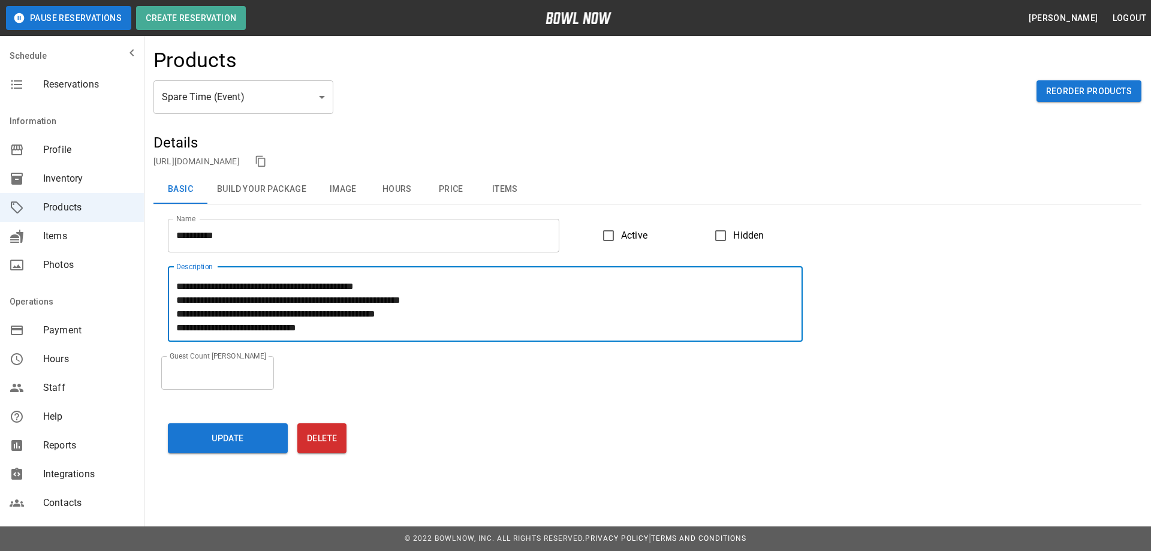
scroll to position [55, 0]
click at [233, 438] on button "Update" at bounding box center [228, 438] width 120 height 30
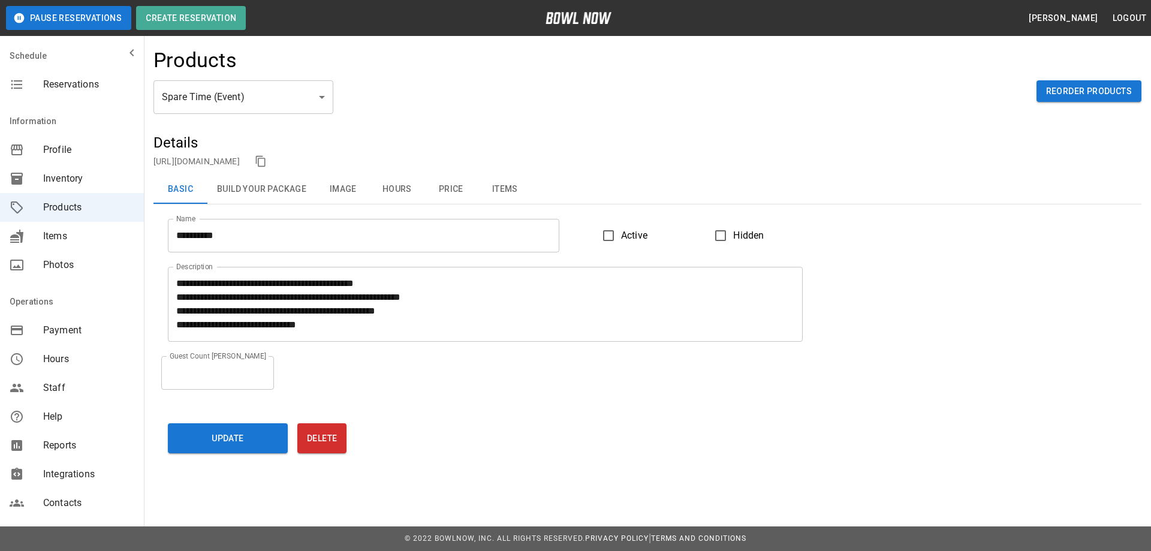
click at [302, 283] on textarea "**********" at bounding box center [485, 303] width 618 height 55
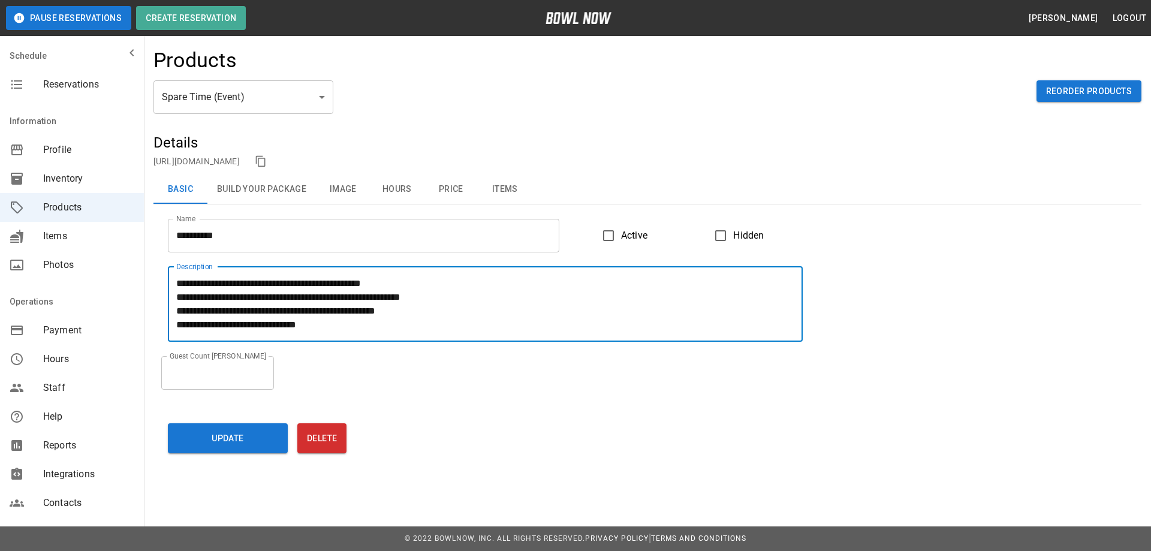
click at [290, 312] on textarea "**********" at bounding box center [485, 303] width 618 height 55
drag, startPoint x: 288, startPoint y: 311, endPoint x: 280, endPoint y: 311, distance: 7.8
click at [280, 311] on textarea "**********" at bounding box center [485, 303] width 618 height 55
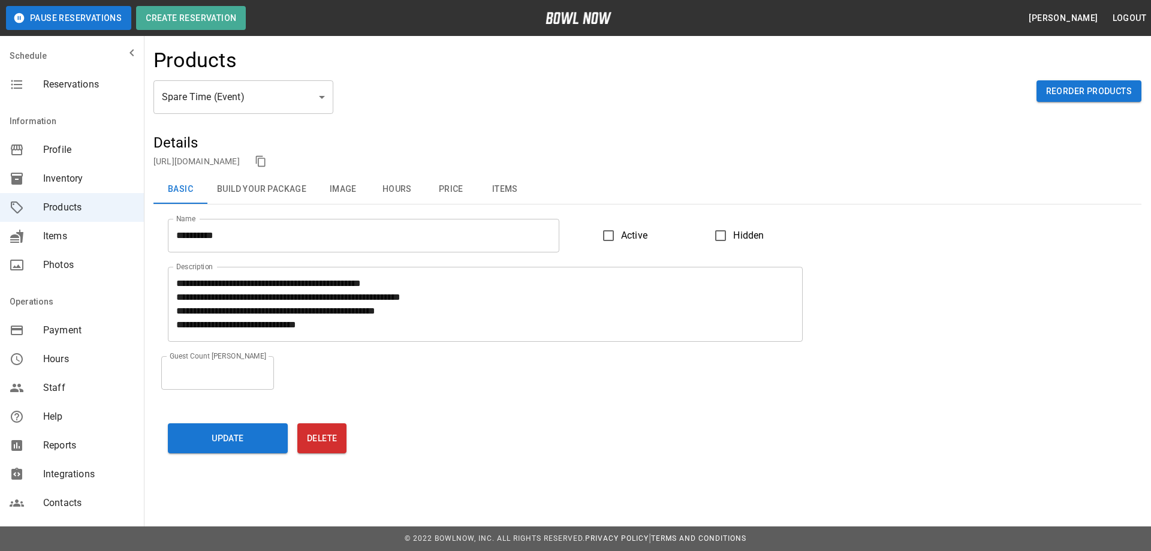
drag, startPoint x: 277, startPoint y: 310, endPoint x: 476, endPoint y: 420, distance: 227.2
click at [476, 420] on div "Update Delete" at bounding box center [497, 435] width 659 height 35
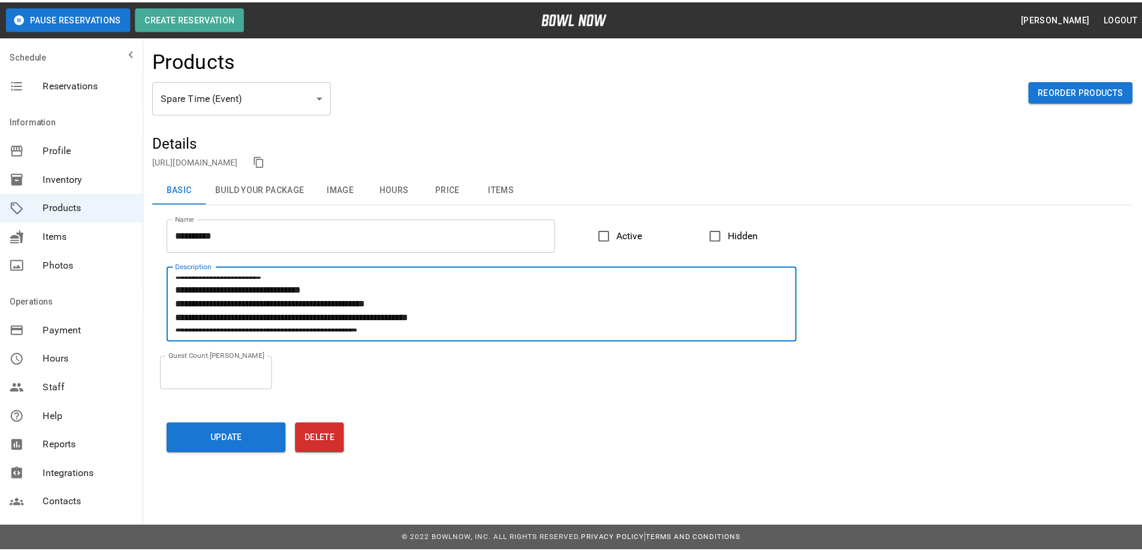
scroll to position [0, 0]
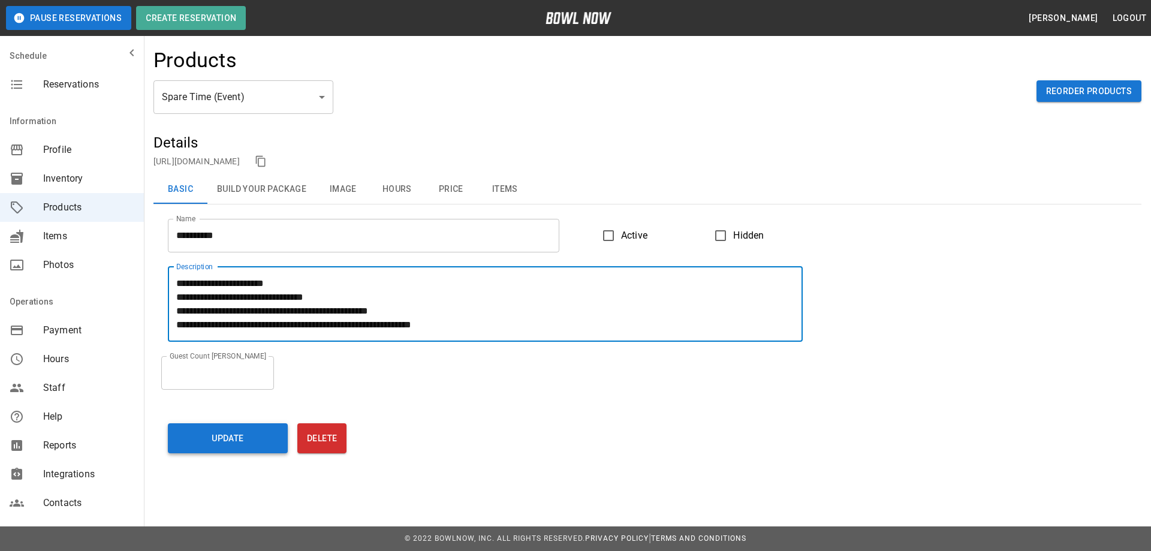
click at [221, 435] on button "Update" at bounding box center [228, 438] width 120 height 30
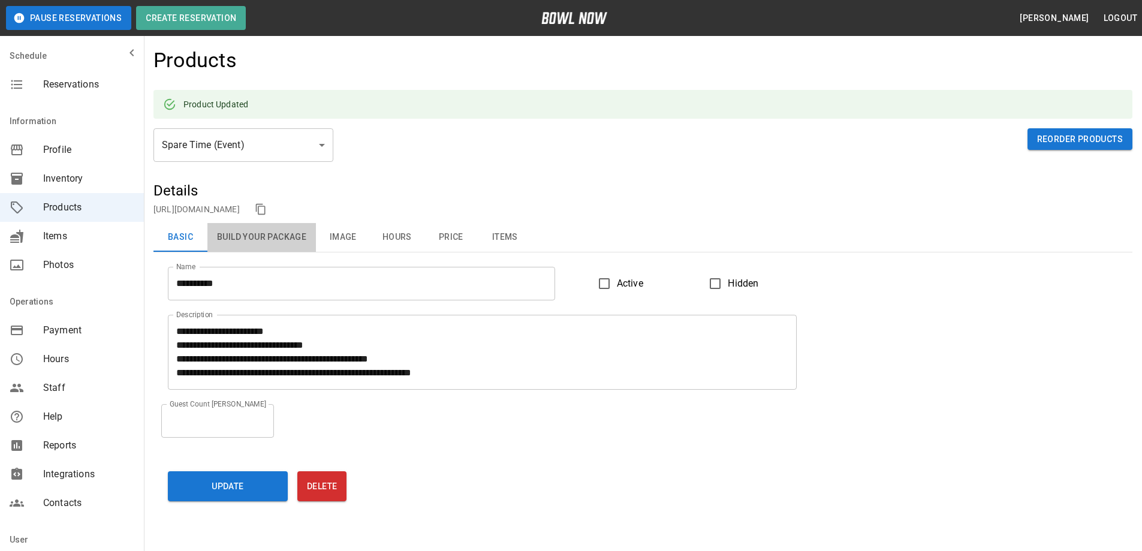
click at [255, 237] on button "Build Your Package" at bounding box center [261, 237] width 108 height 29
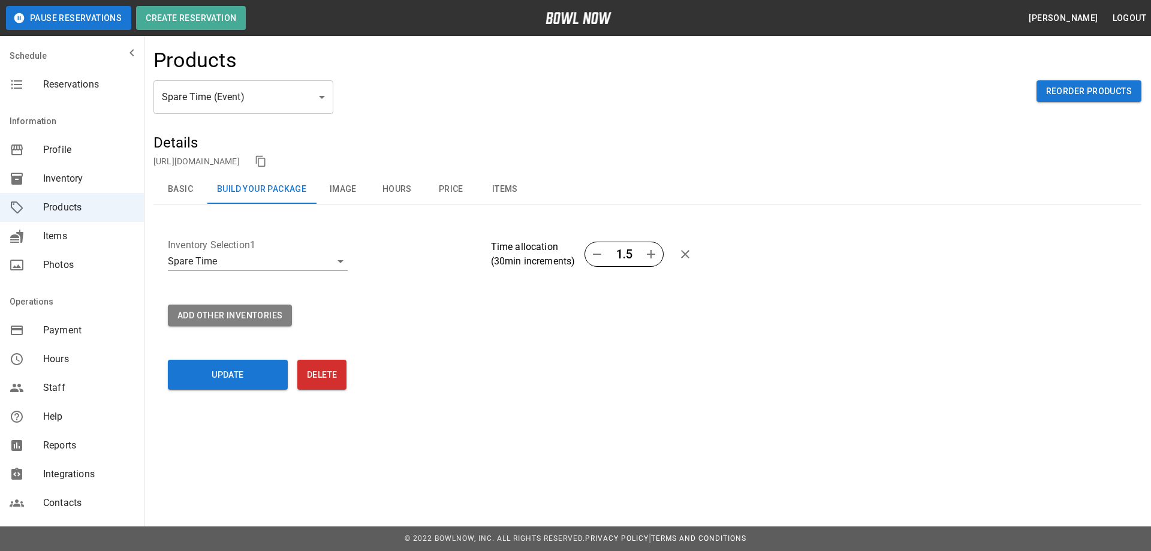
click at [391, 189] on button "Hours" at bounding box center [397, 189] width 54 height 29
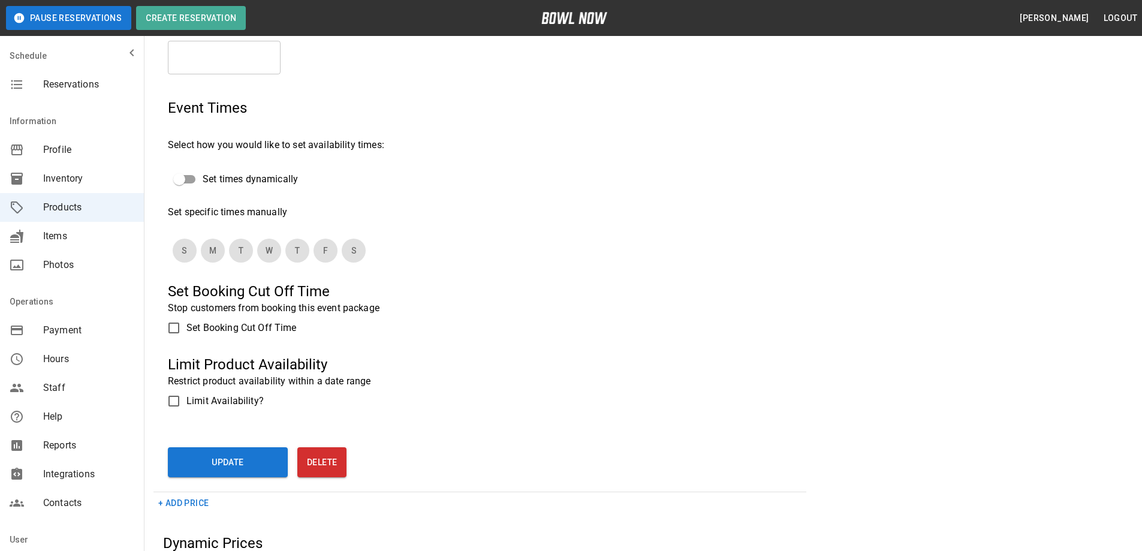
scroll to position [240, 0]
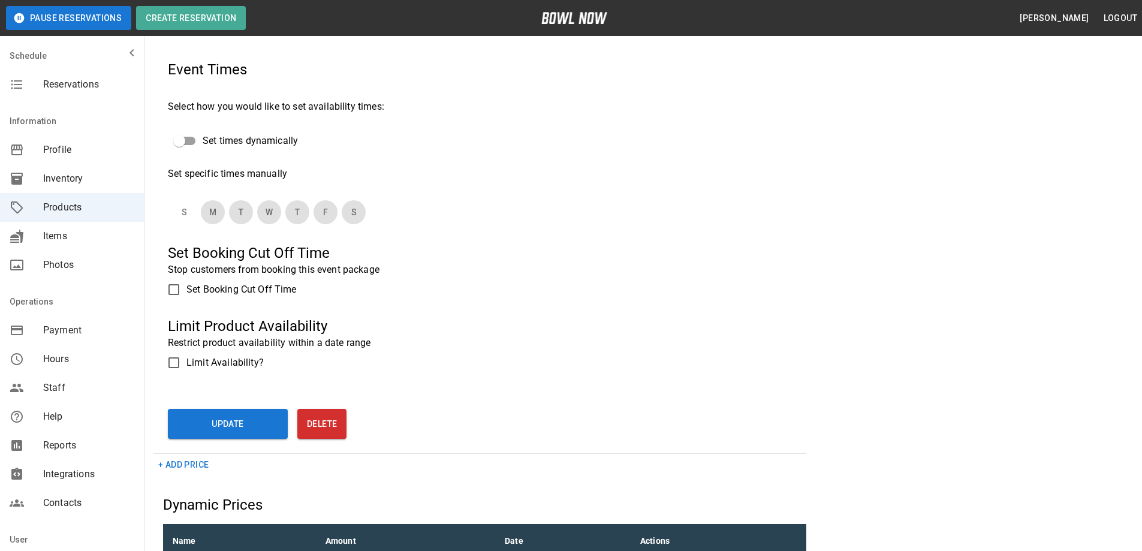
click at [188, 215] on button "S" at bounding box center [185, 212] width 24 height 24
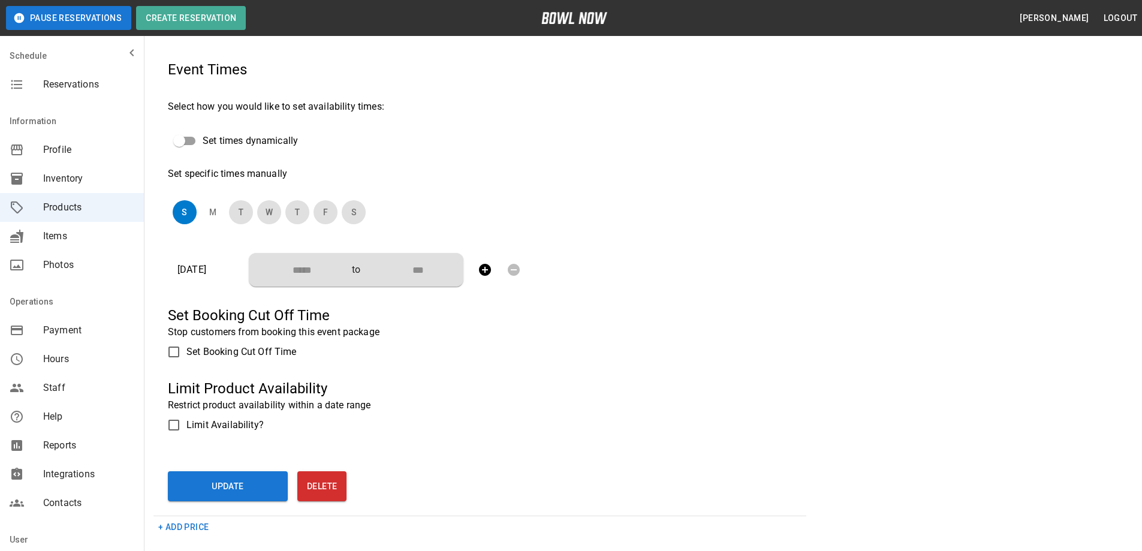
click at [212, 213] on button "M" at bounding box center [213, 212] width 24 height 24
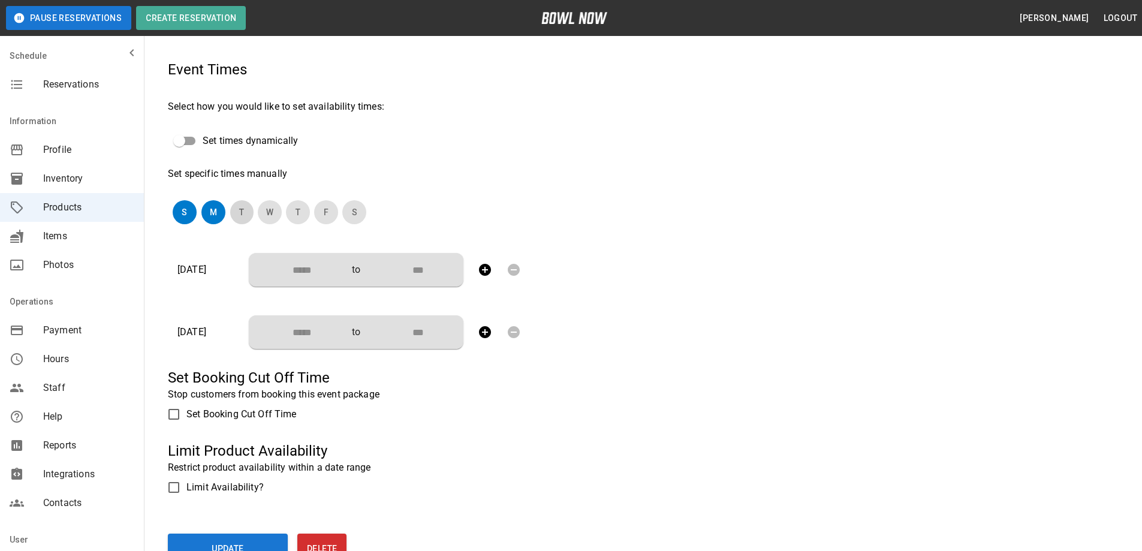
click at [245, 215] on button "T" at bounding box center [242, 212] width 24 height 24
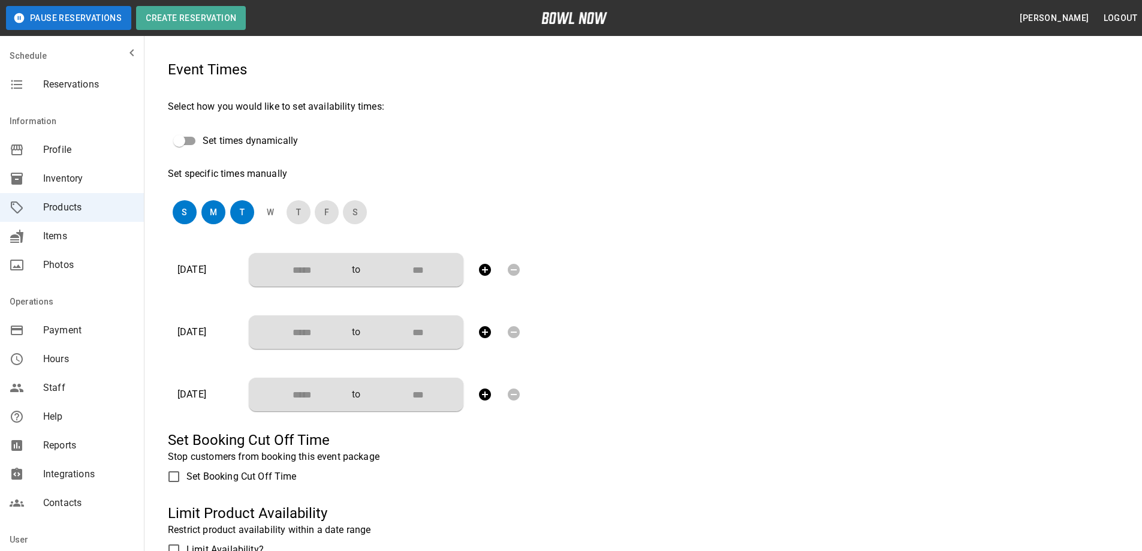
click at [267, 215] on button "W" at bounding box center [270, 212] width 24 height 24
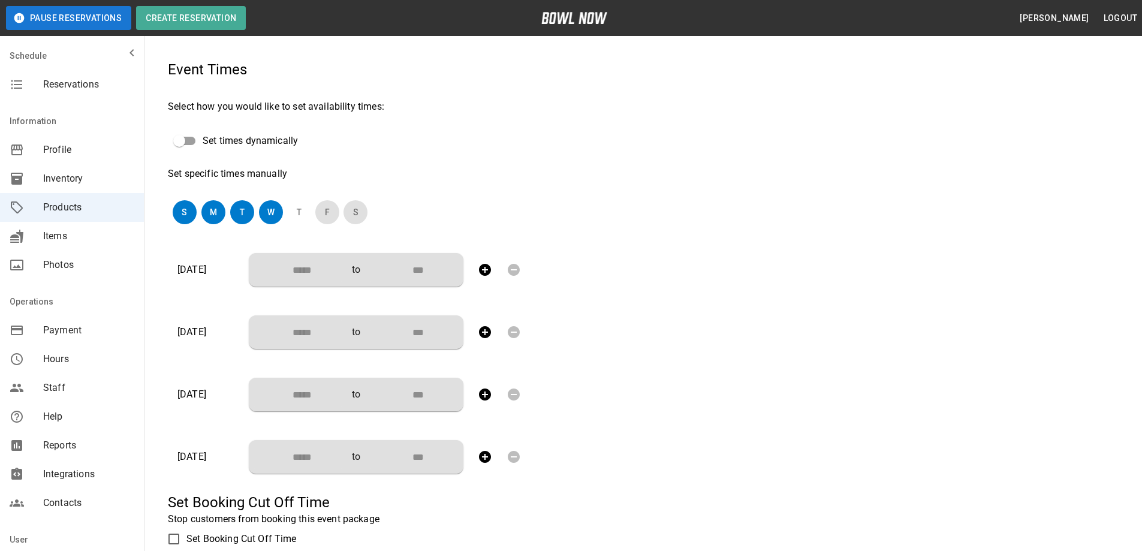
click at [299, 217] on button "T" at bounding box center [299, 212] width 24 height 24
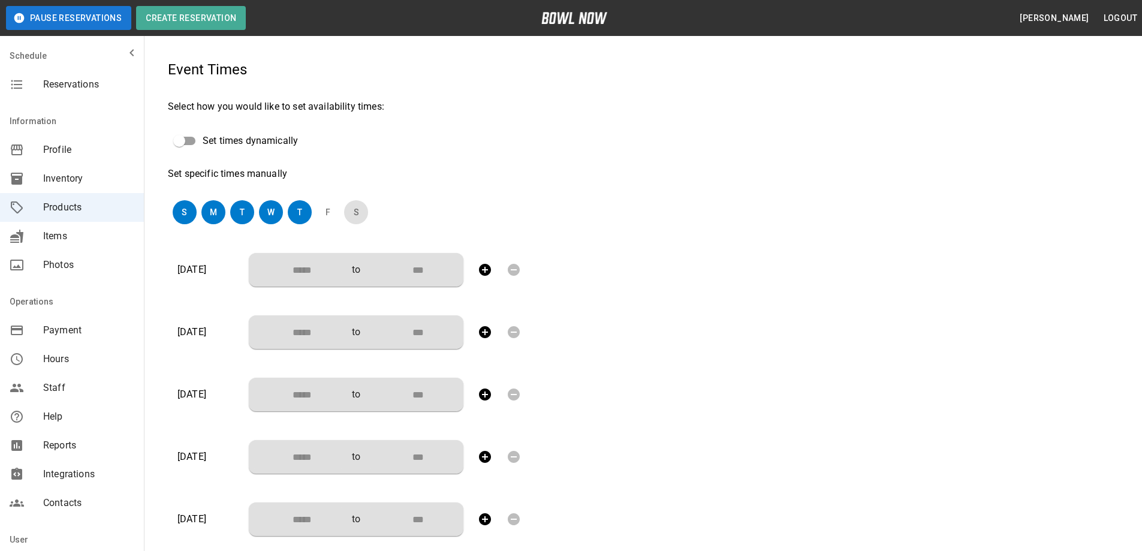
click at [336, 216] on button "F" at bounding box center [328, 212] width 24 height 24
click at [360, 216] on button "S" at bounding box center [357, 212] width 24 height 24
click at [319, 274] on input "Choose time" at bounding box center [297, 270] width 79 height 24
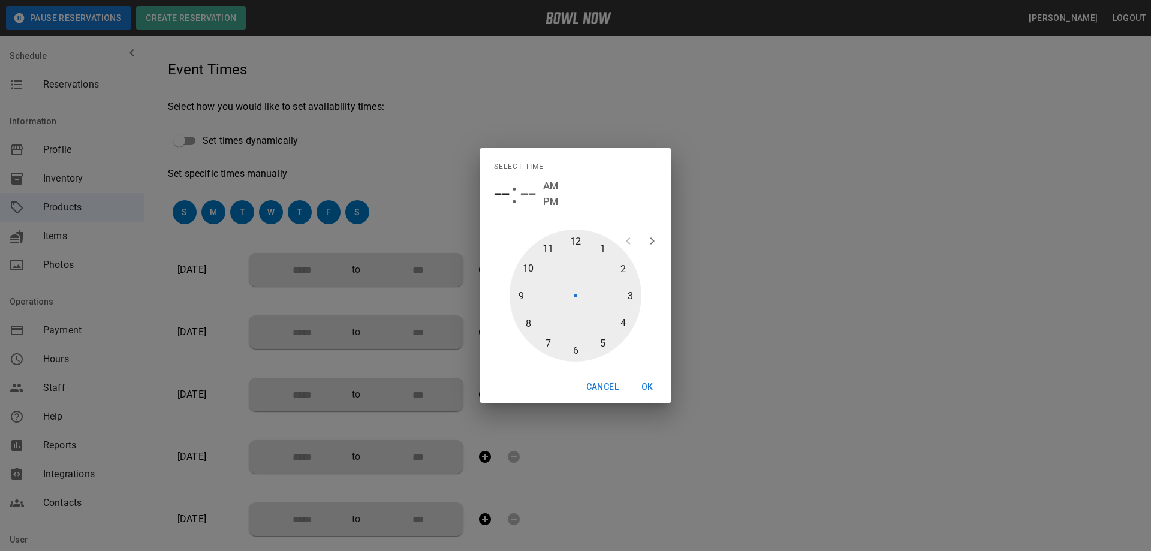
click at [551, 248] on div at bounding box center [575, 296] width 132 height 132
click at [576, 349] on div at bounding box center [575, 296] width 132 height 132
click at [646, 381] on button "OK" at bounding box center [647, 387] width 38 height 22
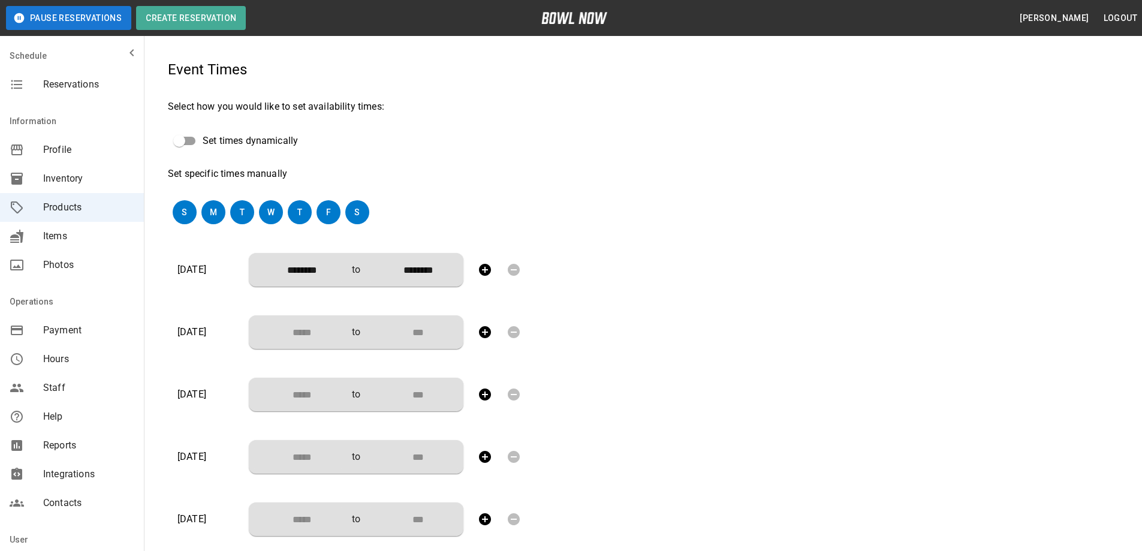
click at [302, 334] on input "Choose time" at bounding box center [297, 332] width 79 height 24
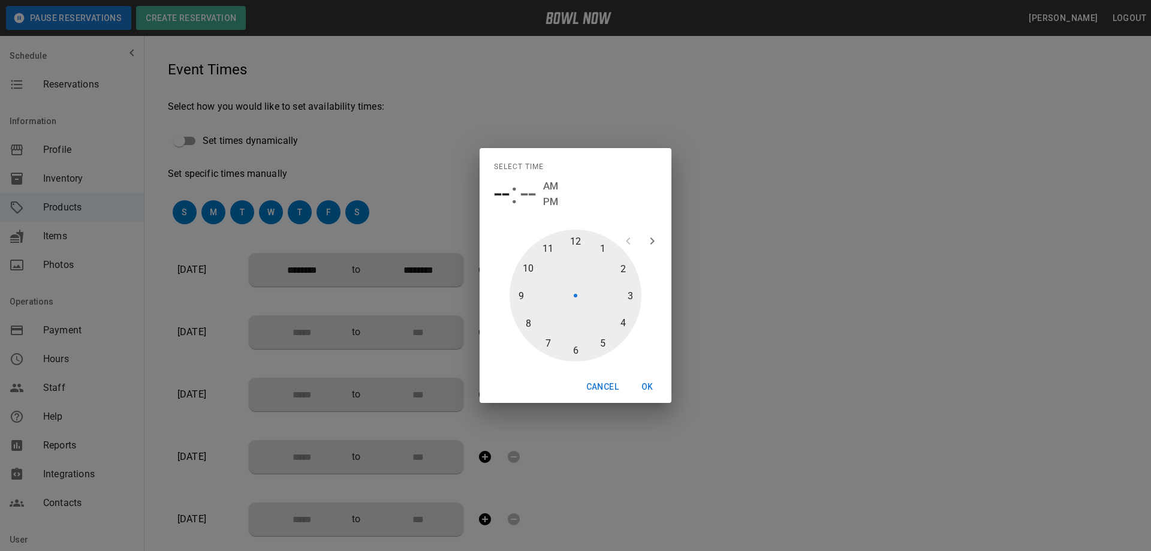
click at [603, 247] on div at bounding box center [575, 296] width 132 height 132
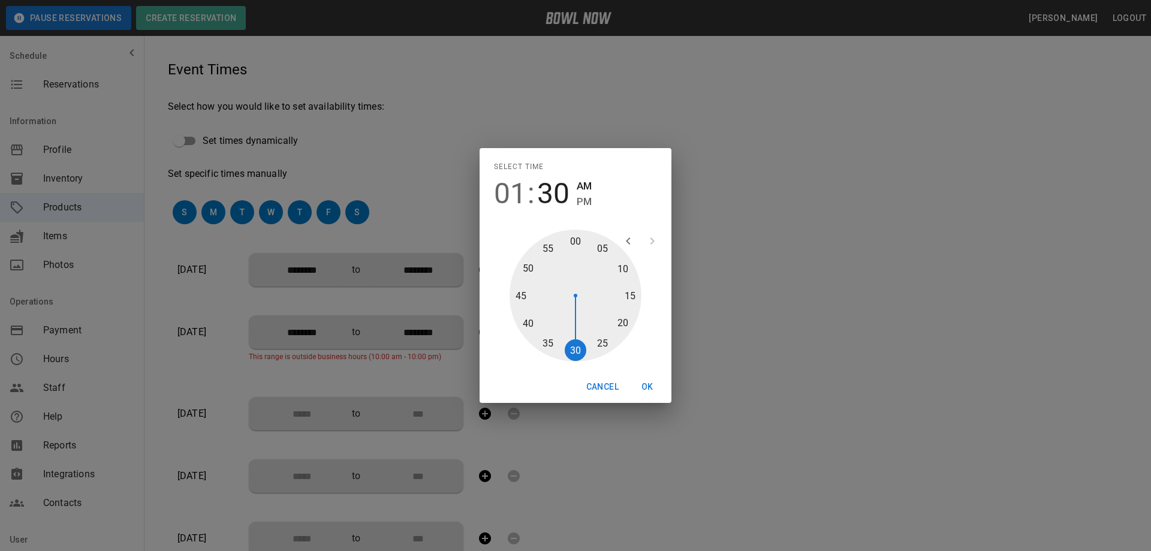
click at [572, 350] on div at bounding box center [575, 296] width 132 height 132
click at [586, 198] on span "PM" at bounding box center [584, 202] width 15 height 16
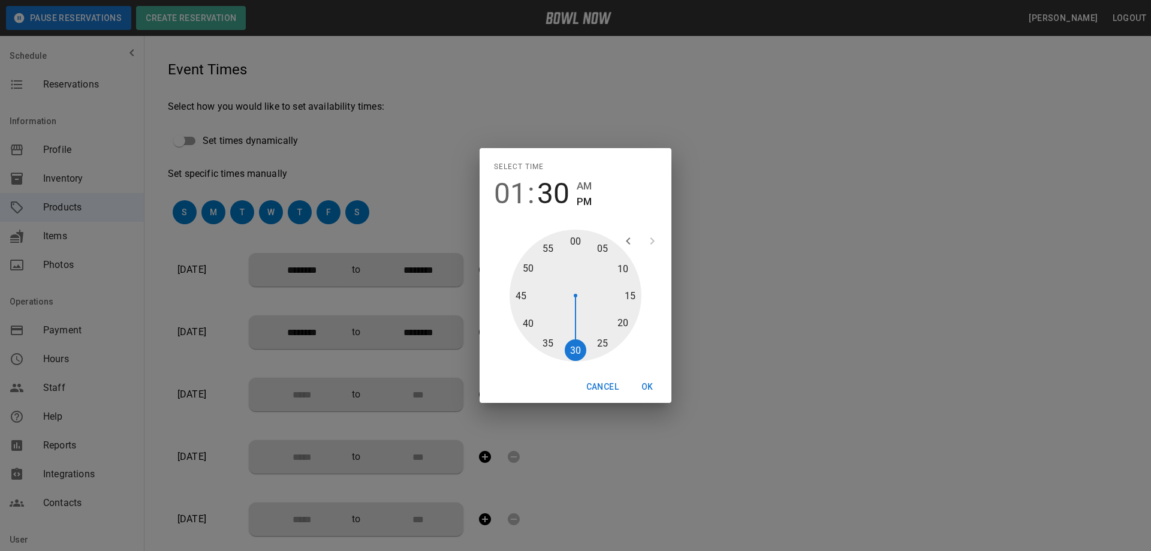
click at [645, 385] on button "OK" at bounding box center [647, 387] width 38 height 22
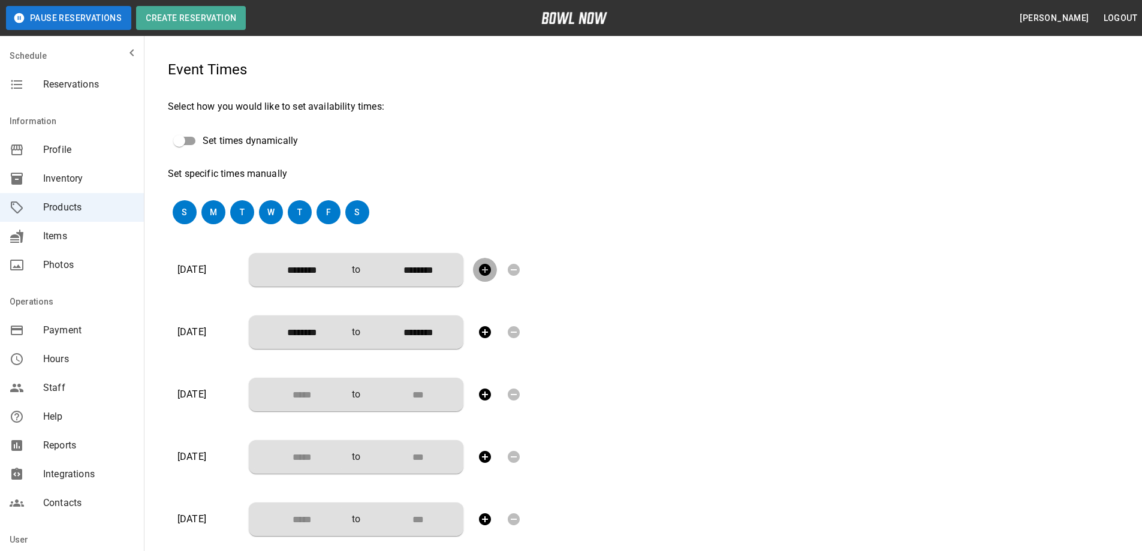
click at [489, 269] on icon "button" at bounding box center [485, 270] width 12 height 12
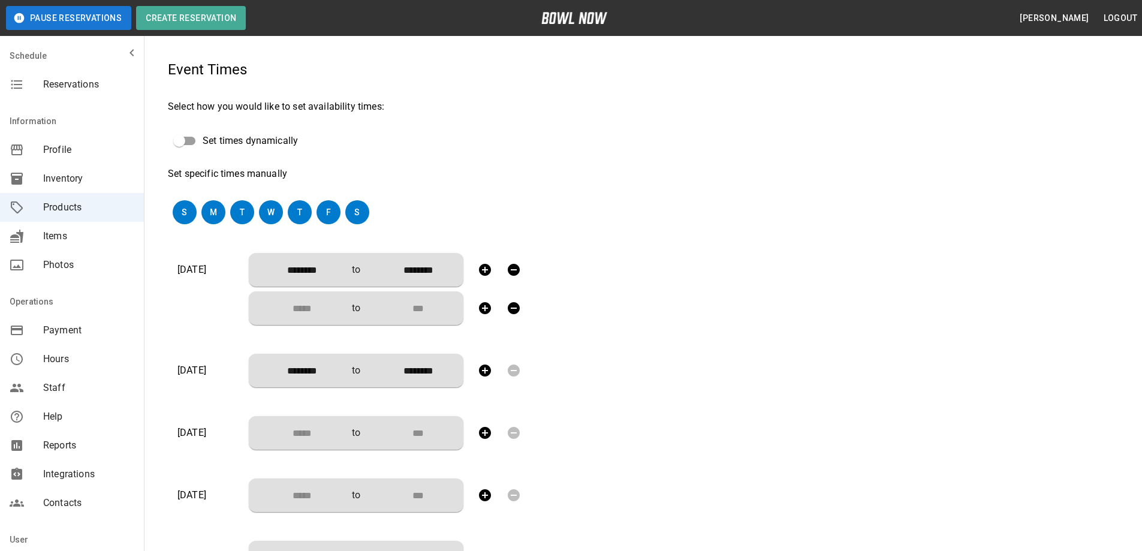
click at [489, 269] on icon "button" at bounding box center [485, 270] width 12 height 12
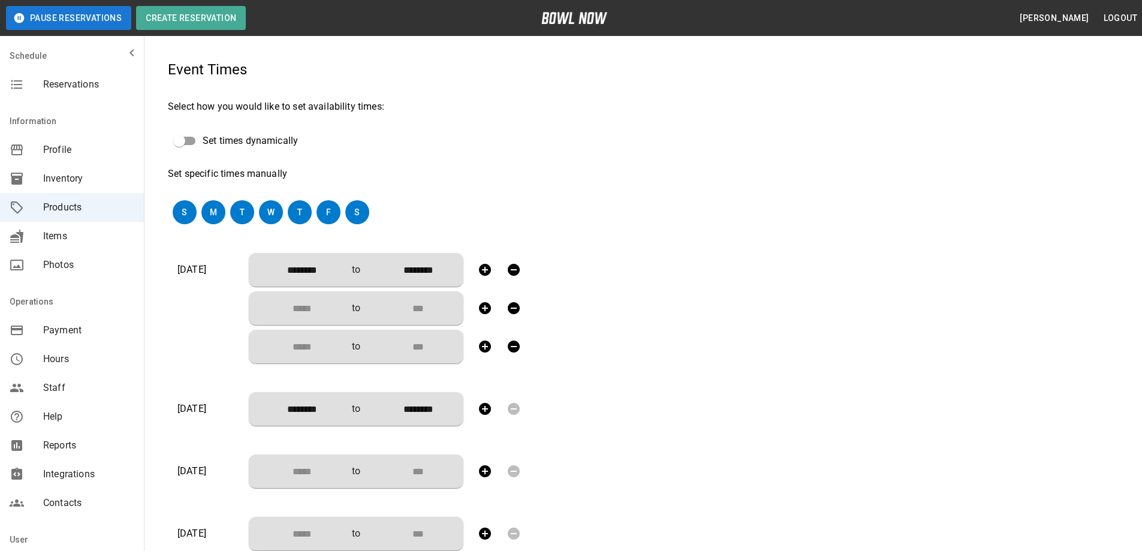
click at [489, 269] on icon "button" at bounding box center [485, 270] width 12 height 12
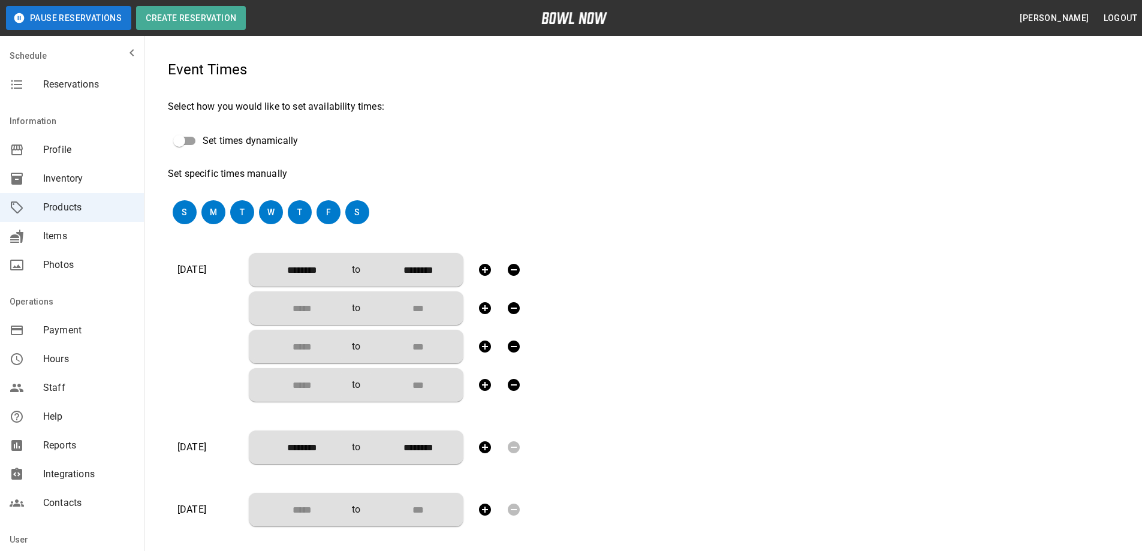
click at [316, 308] on input "Choose time" at bounding box center [297, 308] width 79 height 24
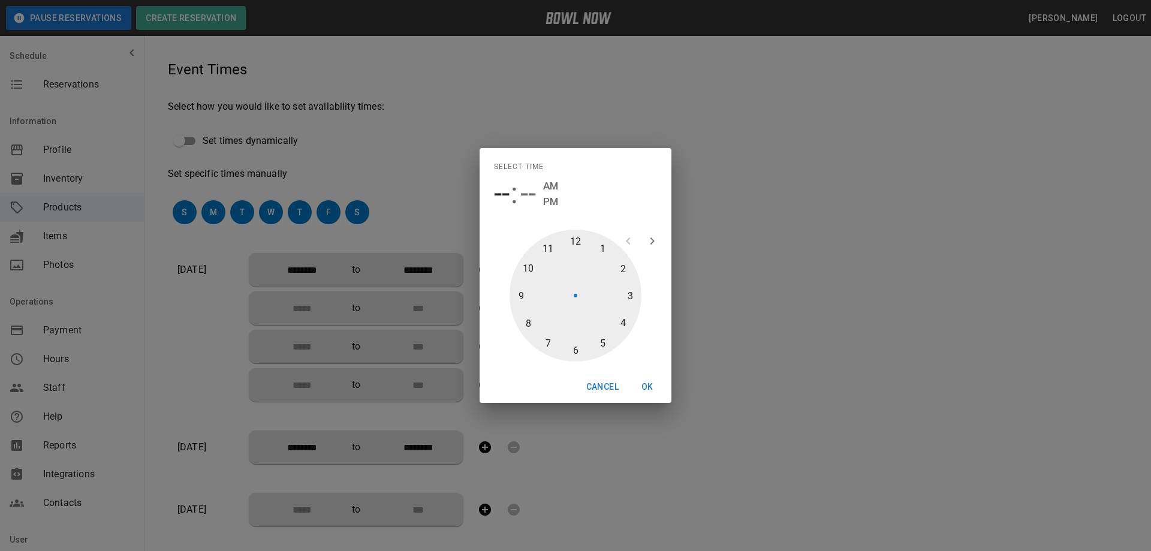
click at [603, 248] on div at bounding box center [575, 296] width 132 height 132
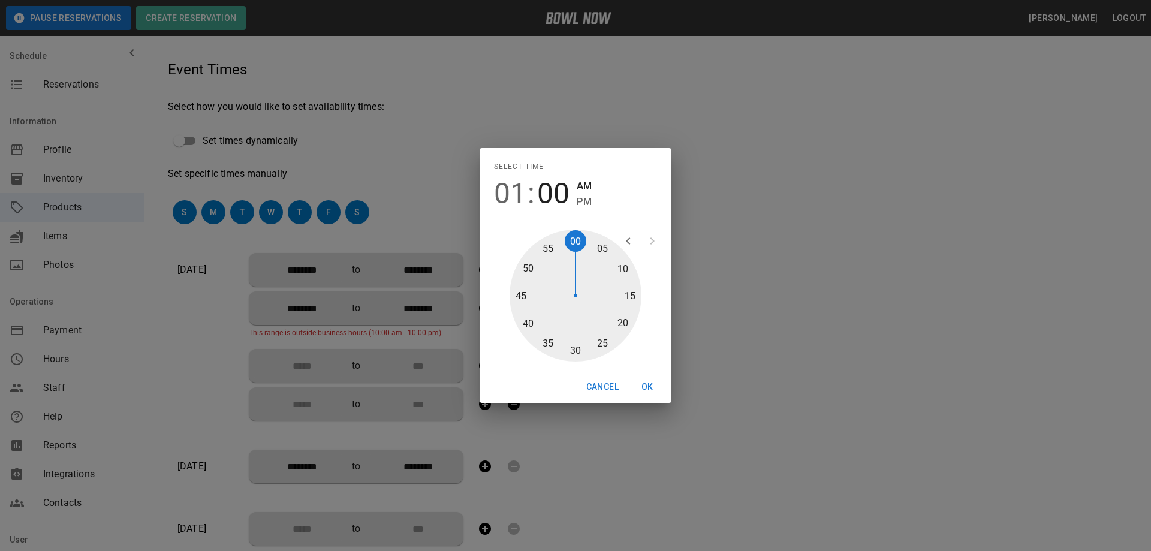
click at [575, 353] on div at bounding box center [575, 296] width 132 height 132
click at [578, 202] on span "PM" at bounding box center [584, 202] width 15 height 16
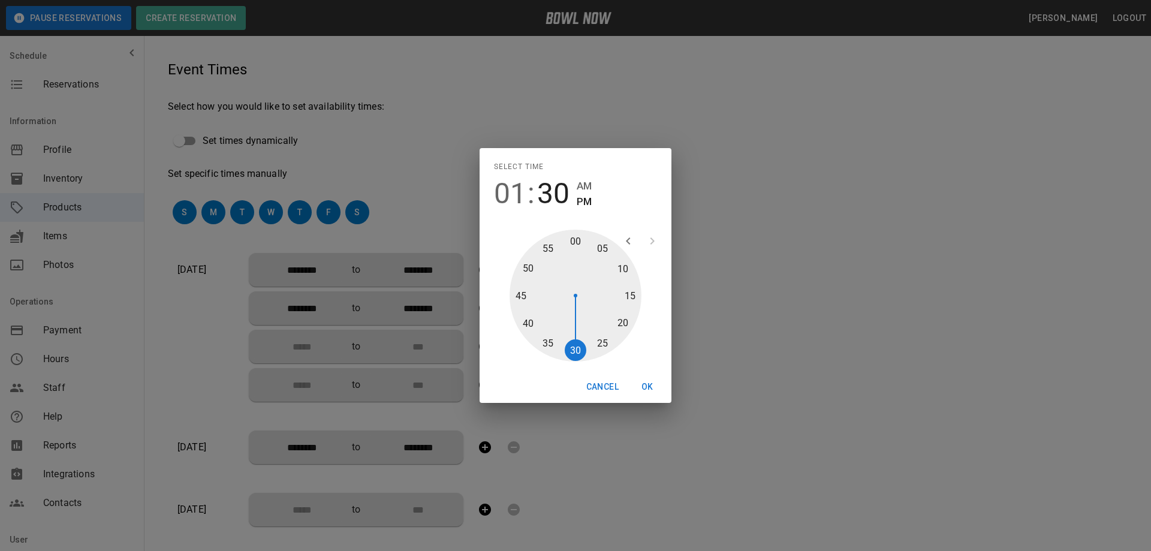
click at [646, 388] on button "OK" at bounding box center [647, 387] width 38 height 22
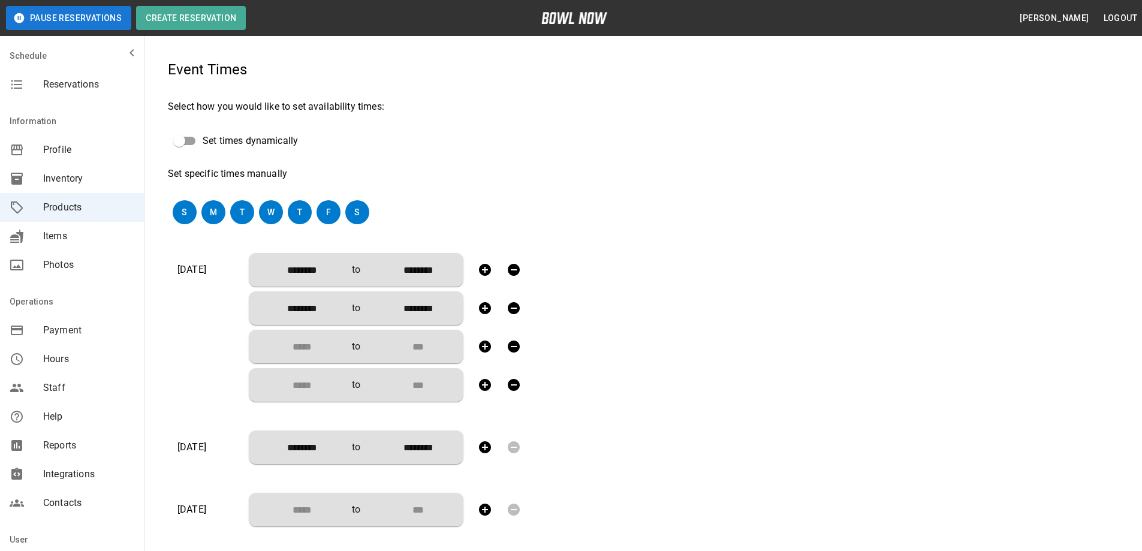
click at [313, 349] on input "Choose time" at bounding box center [297, 346] width 79 height 24
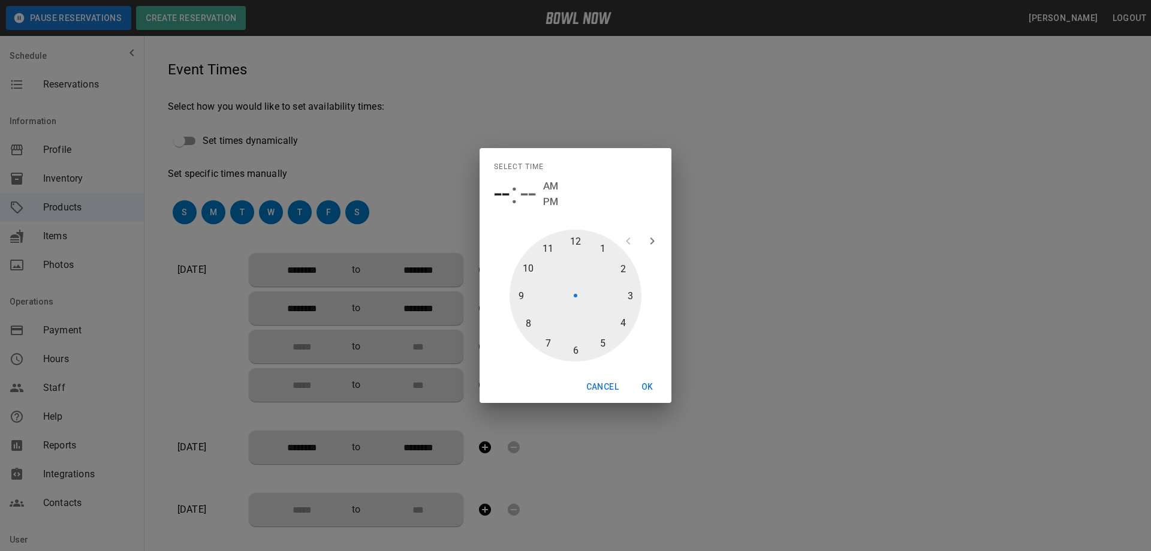
click at [629, 292] on div at bounding box center [575, 296] width 132 height 132
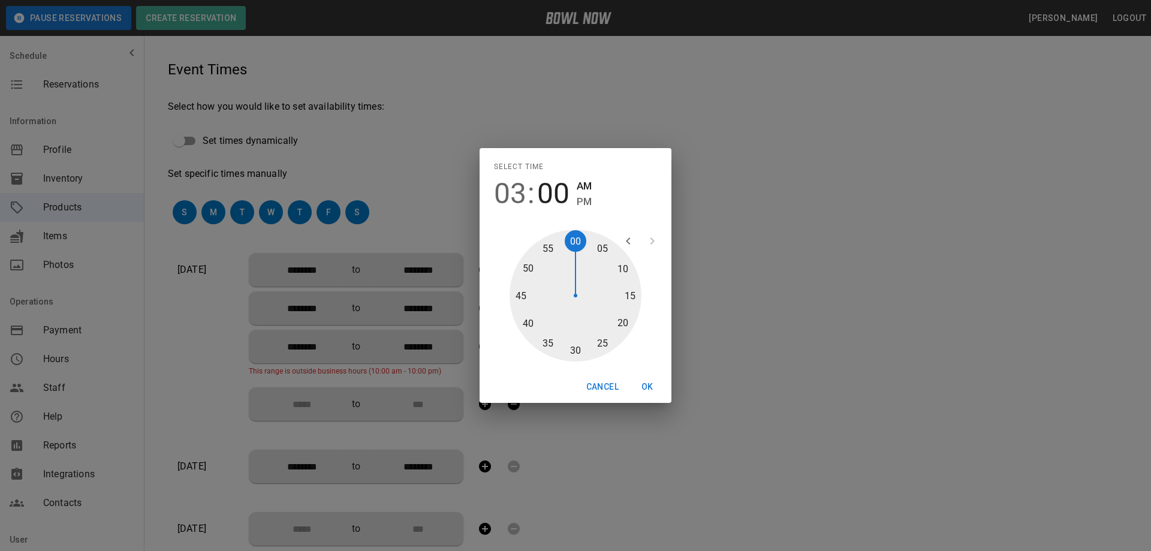
click at [576, 350] on div at bounding box center [575, 296] width 132 height 132
click at [584, 201] on span "PM" at bounding box center [584, 202] width 15 height 16
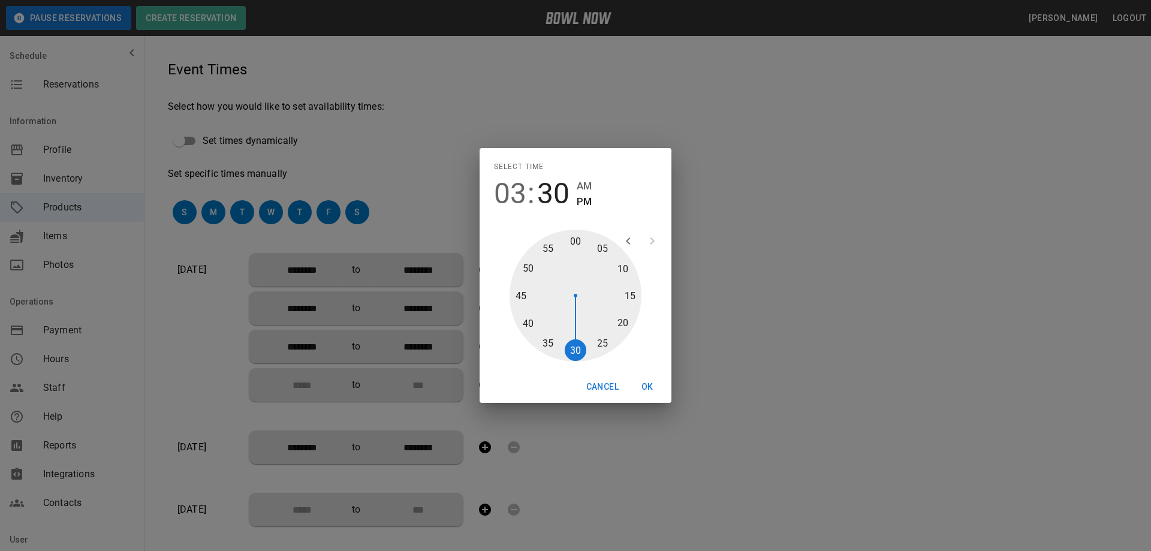
click at [647, 385] on button "OK" at bounding box center [647, 387] width 38 height 22
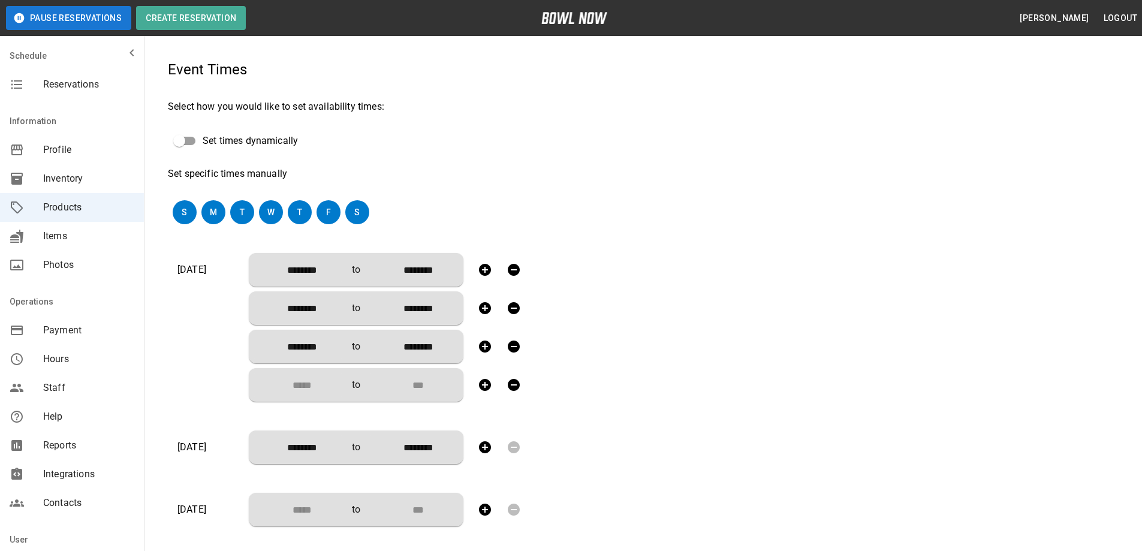
click at [306, 378] on input "Choose time" at bounding box center [297, 385] width 79 height 24
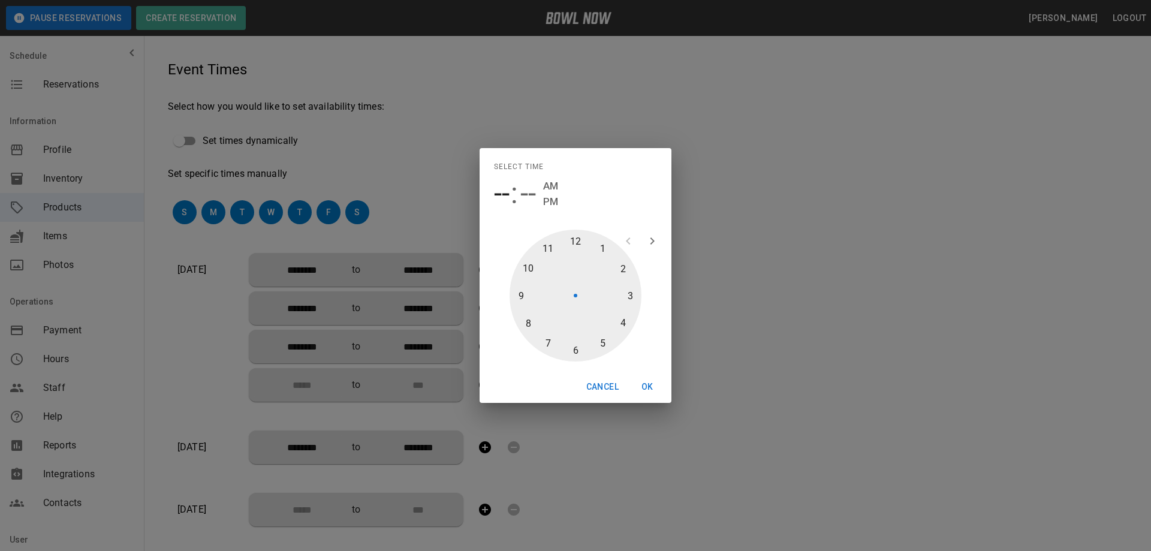
click at [601, 341] on div at bounding box center [575, 296] width 132 height 132
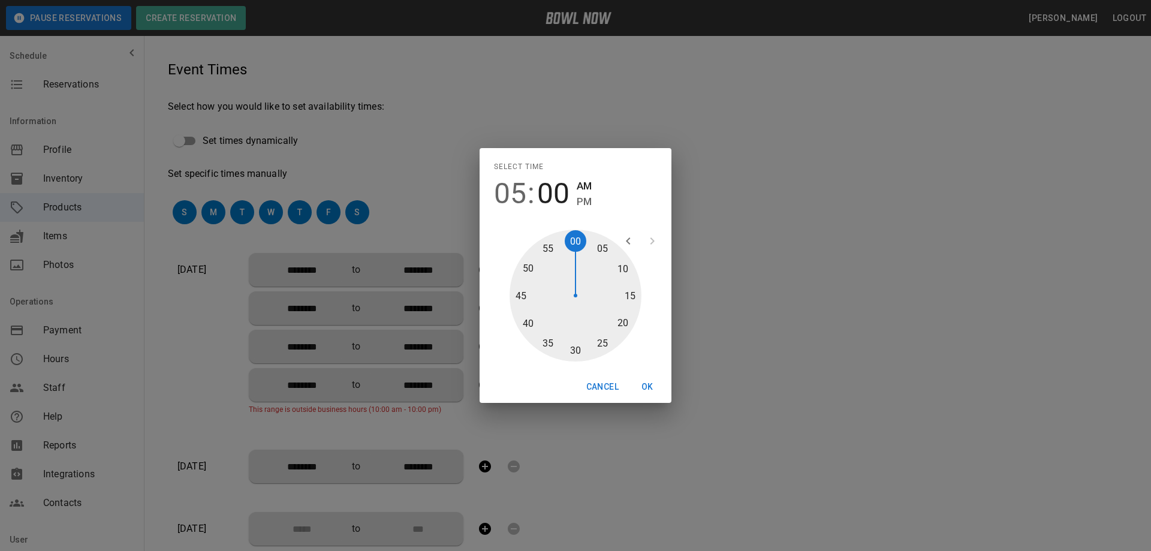
click at [576, 352] on div at bounding box center [575, 296] width 132 height 132
click at [649, 385] on button "OK" at bounding box center [647, 387] width 38 height 22
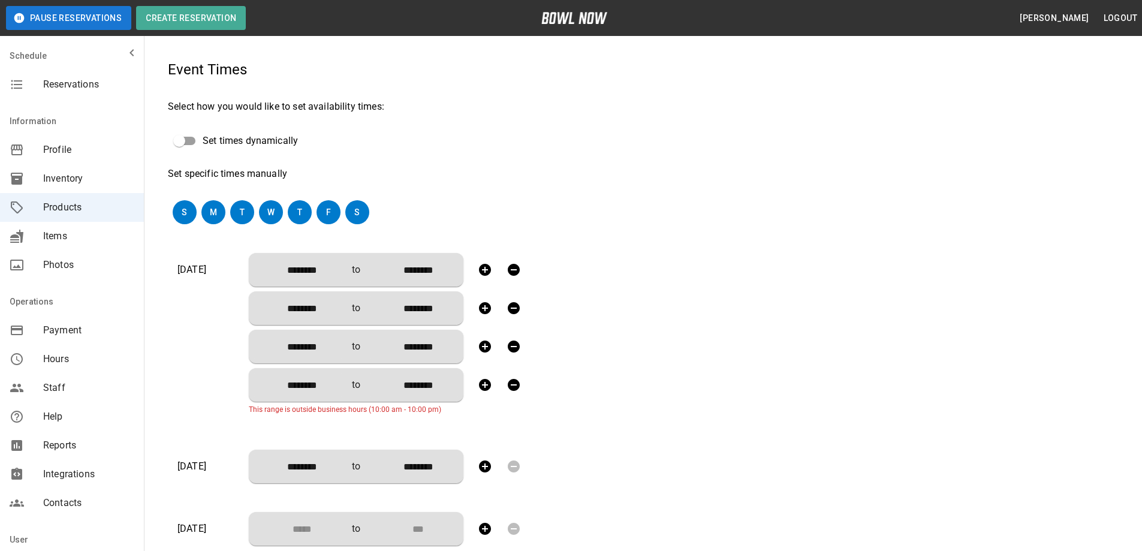
click at [319, 384] on input "********" at bounding box center [297, 385] width 79 height 24
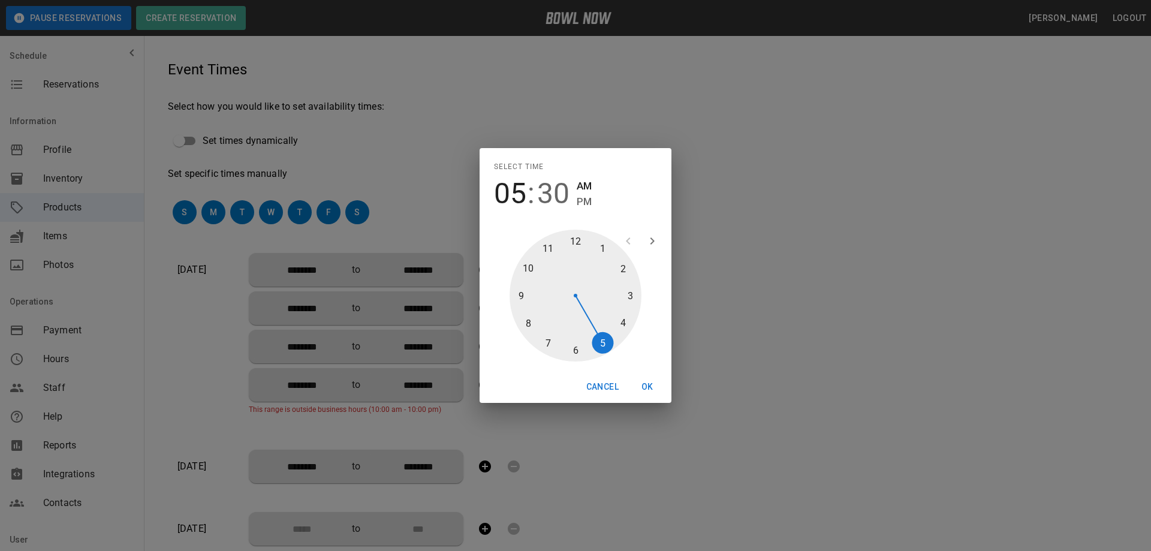
drag, startPoint x: 584, startPoint y: 200, endPoint x: 607, endPoint y: 299, distance: 102.1
click at [584, 200] on span "PM" at bounding box center [584, 202] width 15 height 16
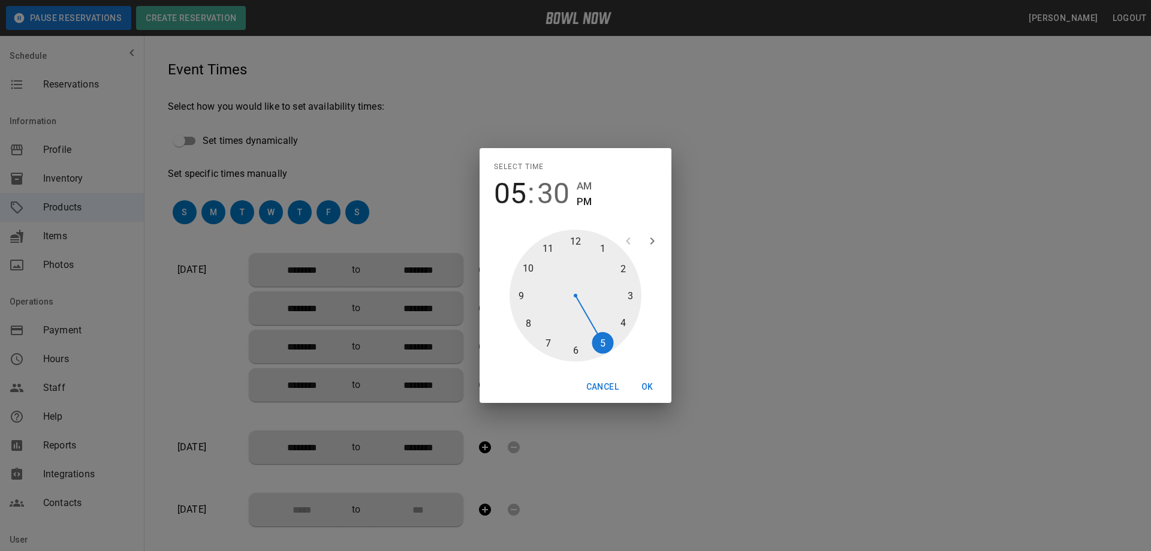
click at [648, 388] on button "OK" at bounding box center [647, 387] width 38 height 22
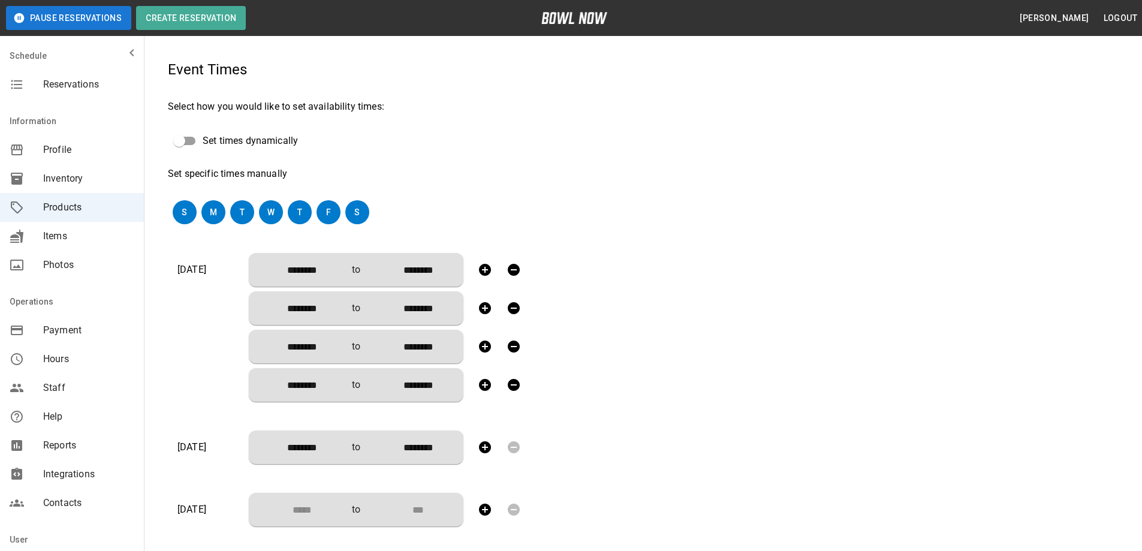
click at [315, 448] on input "********" at bounding box center [297, 447] width 79 height 24
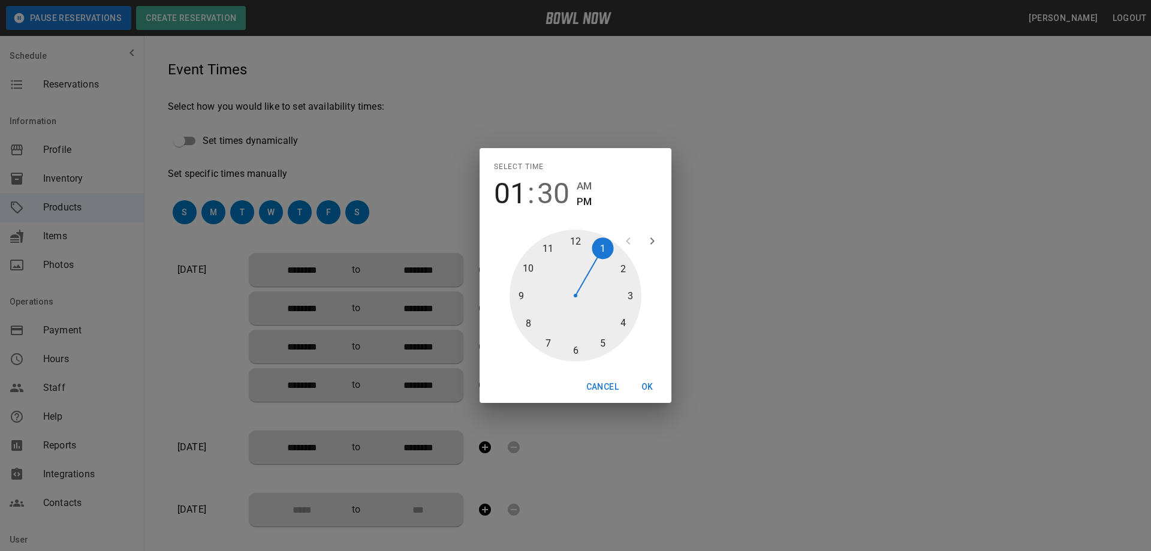
click at [550, 247] on div at bounding box center [575, 296] width 132 height 132
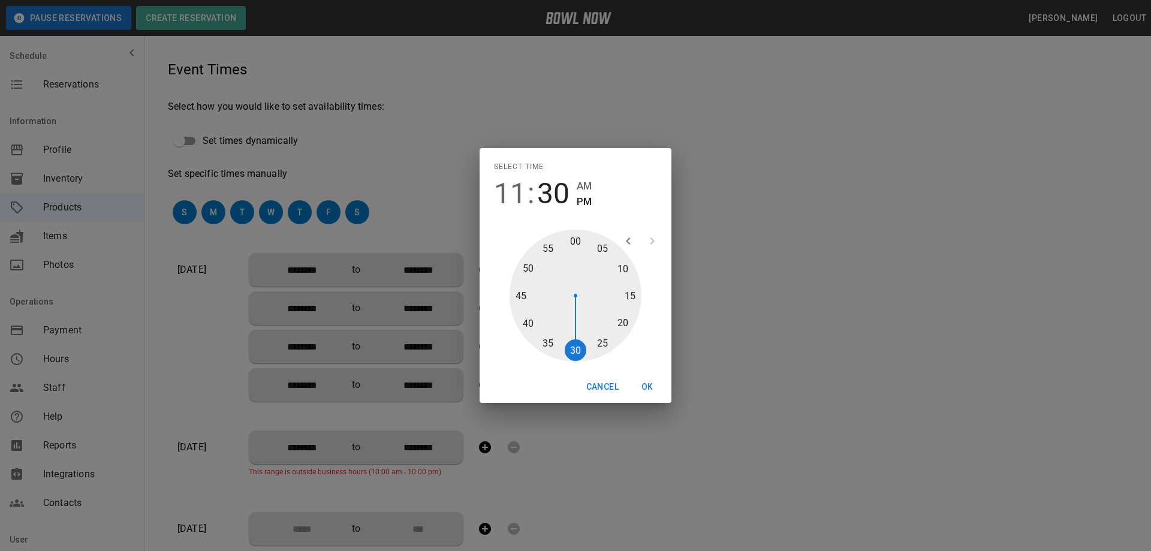
click at [573, 347] on div at bounding box center [575, 296] width 132 height 132
click at [583, 183] on span "AM" at bounding box center [584, 186] width 15 height 16
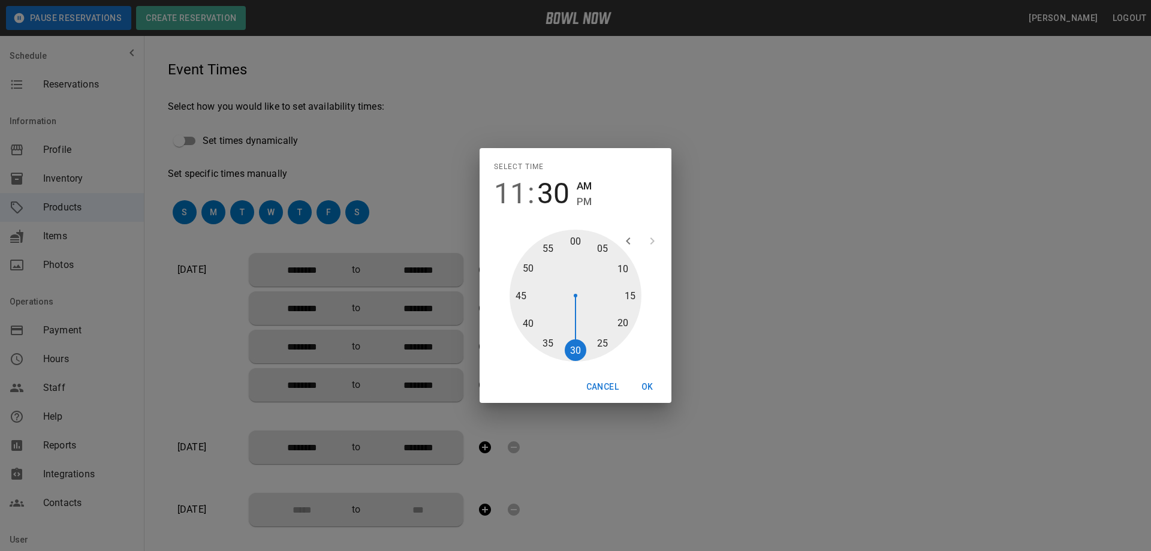
click at [648, 387] on button "OK" at bounding box center [647, 387] width 38 height 22
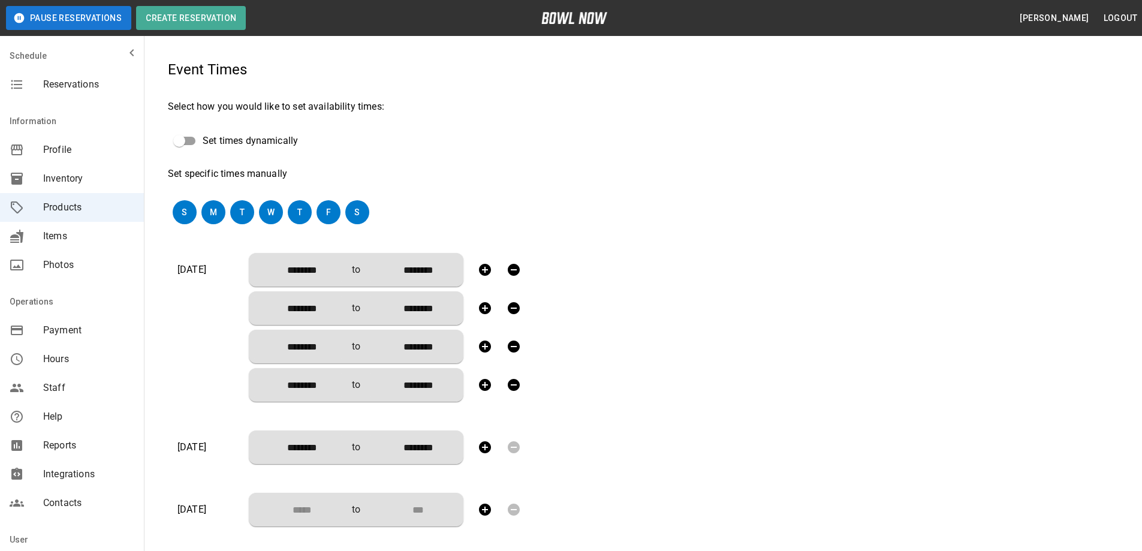
click at [483, 448] on icon "button" at bounding box center [485, 447] width 12 height 12
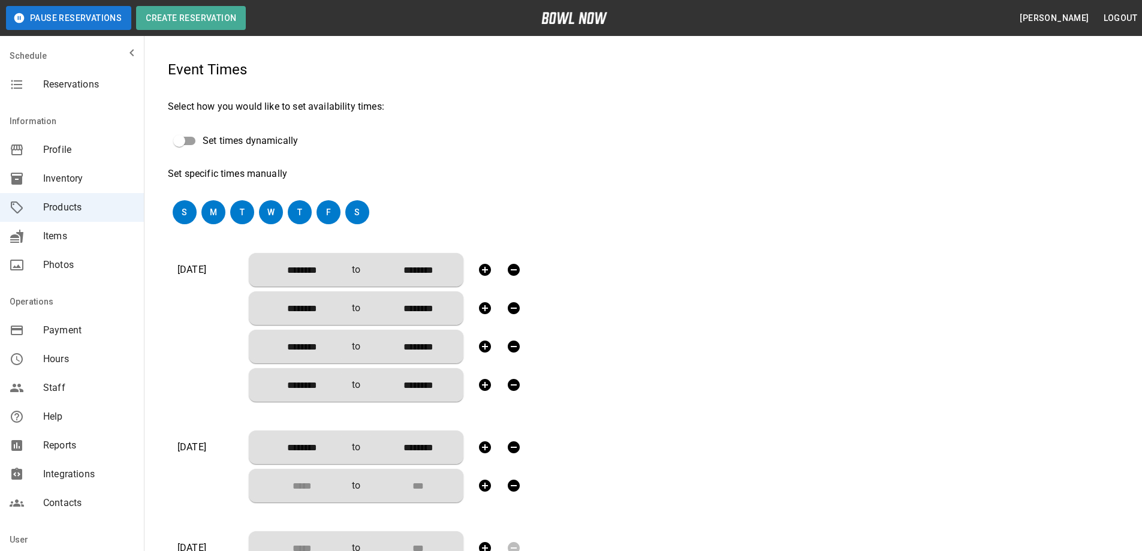
click at [483, 448] on icon "button" at bounding box center [485, 447] width 12 height 12
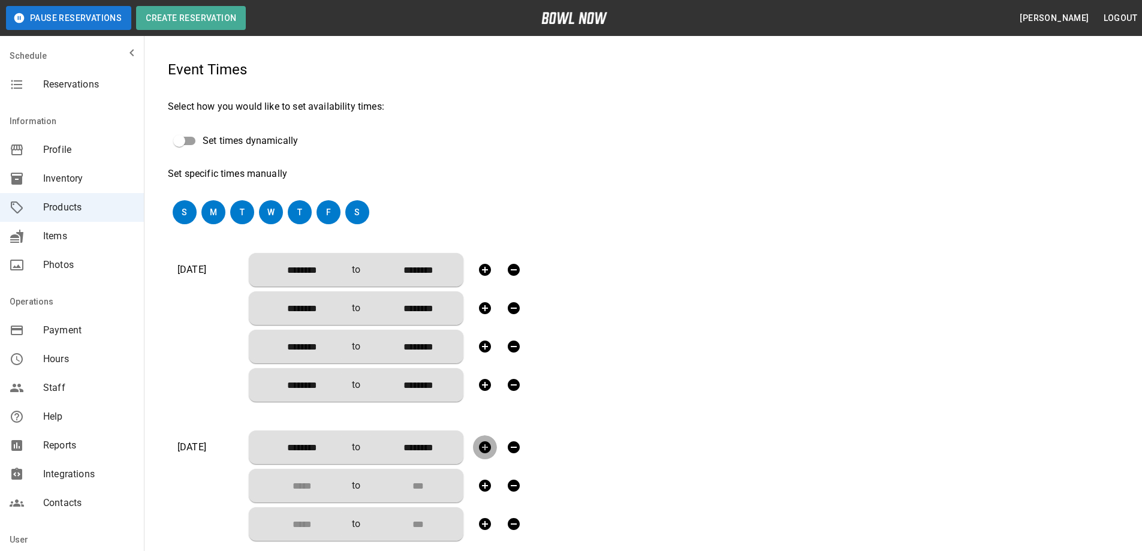
click at [483, 448] on icon "button" at bounding box center [485, 447] width 12 height 12
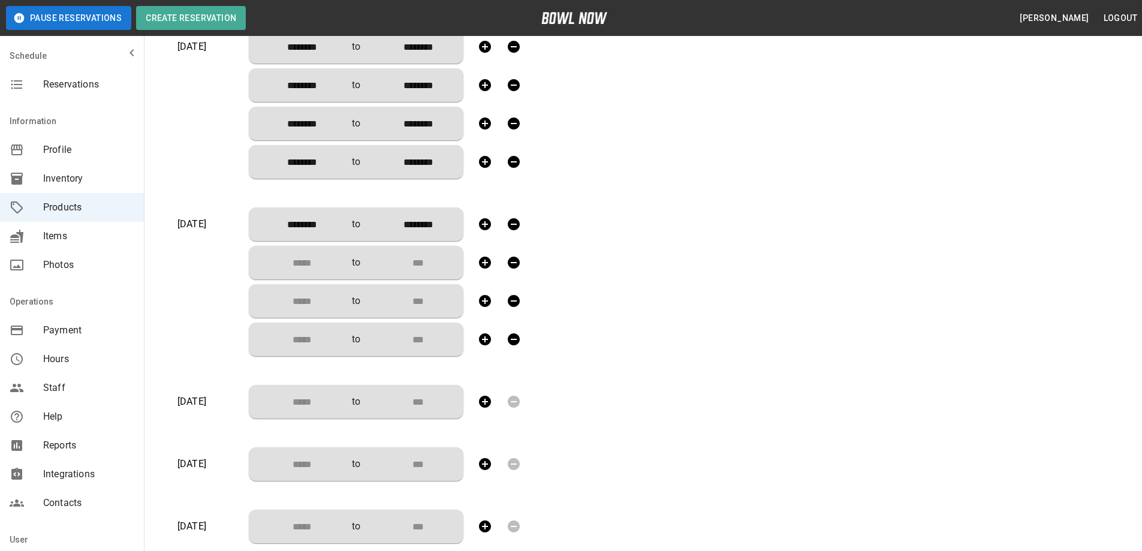
scroll to position [479, 0]
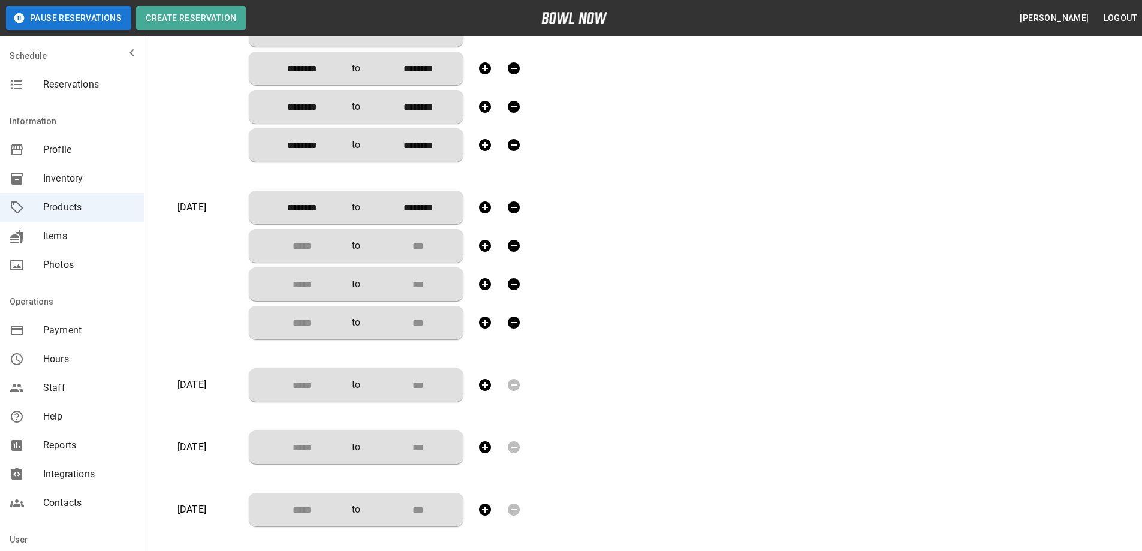
click at [306, 247] on input "Choose time" at bounding box center [297, 246] width 79 height 24
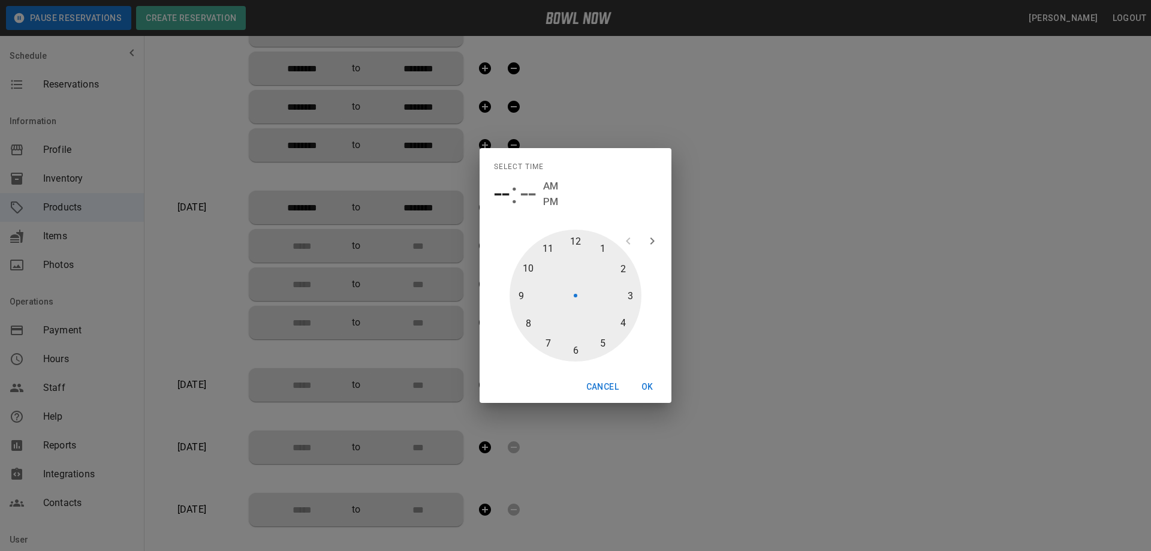
click at [600, 244] on div at bounding box center [575, 296] width 132 height 132
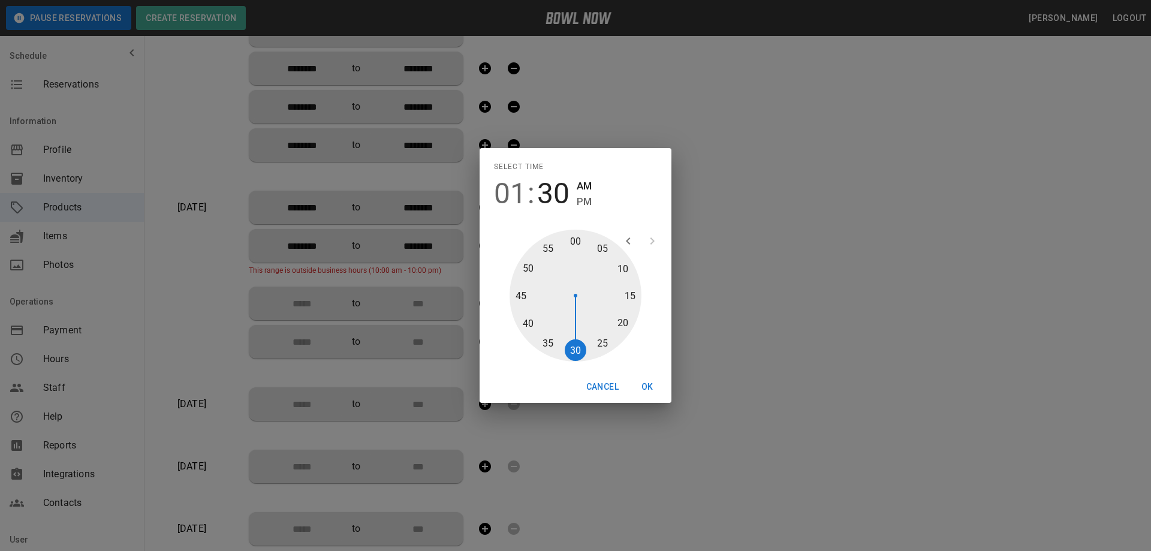
click at [574, 350] on div at bounding box center [575, 296] width 132 height 132
click at [583, 204] on span "PM" at bounding box center [584, 202] width 15 height 16
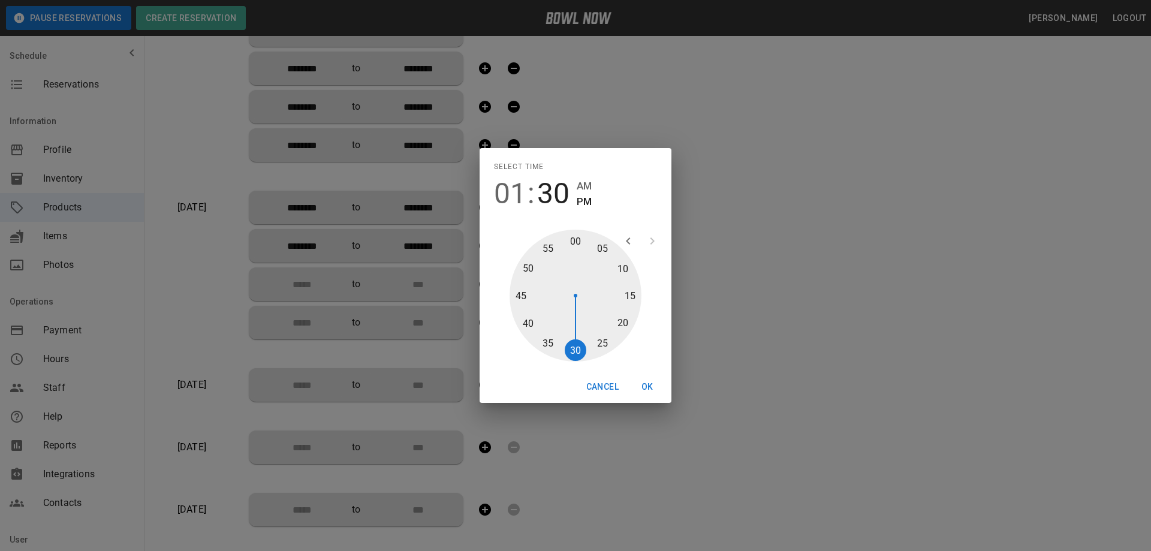
click at [645, 384] on button "OK" at bounding box center [647, 387] width 38 height 22
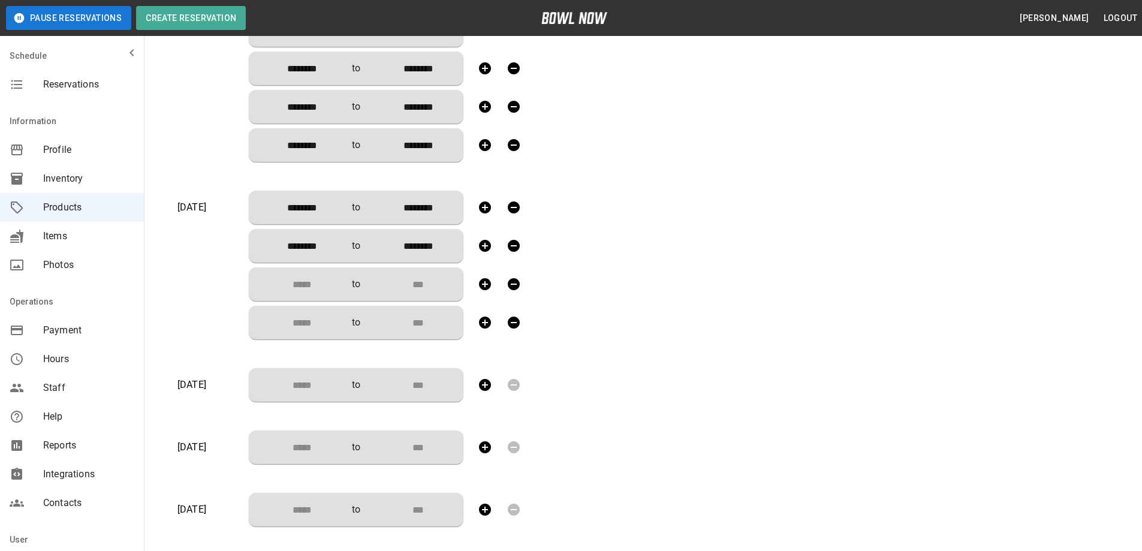
click at [321, 288] on input "Choose time" at bounding box center [297, 284] width 79 height 24
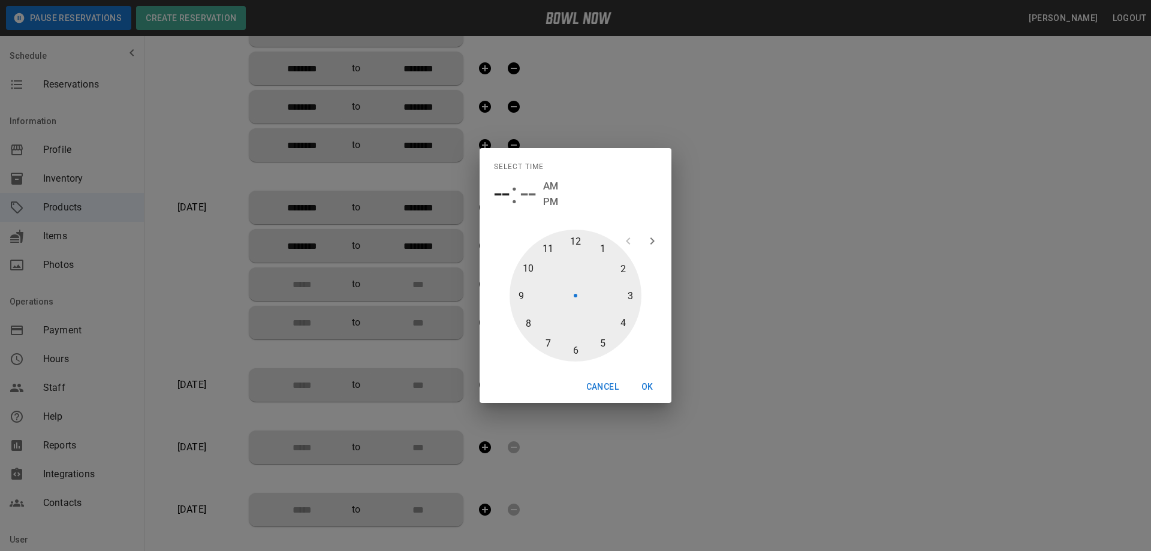
click at [629, 294] on div at bounding box center [575, 296] width 132 height 132
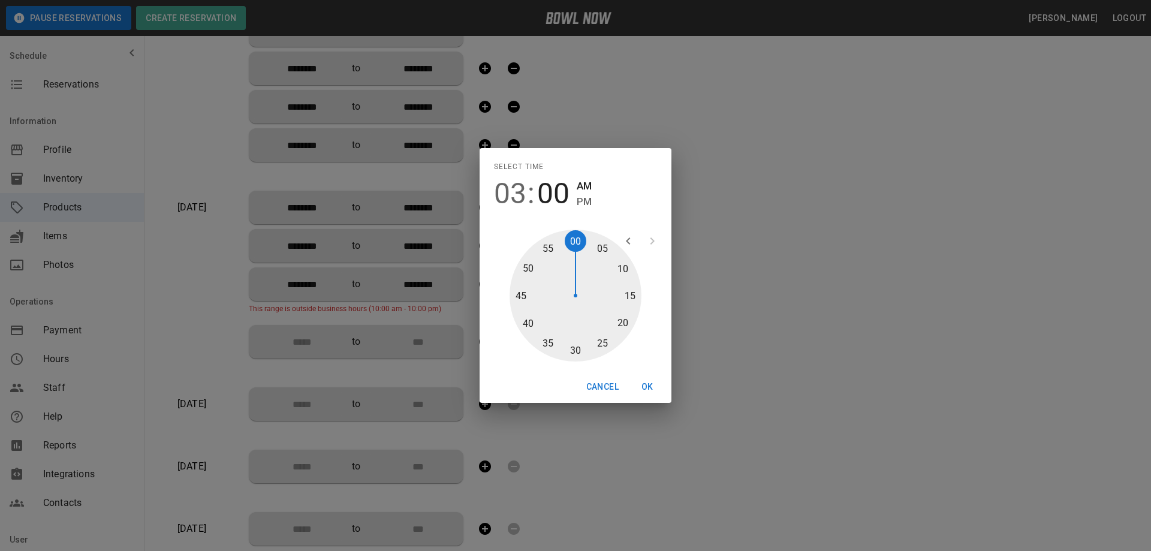
drag, startPoint x: 574, startPoint y: 349, endPoint x: 598, endPoint y: 292, distance: 61.2
click at [574, 349] on div at bounding box center [575, 296] width 132 height 132
click at [578, 202] on span "PM" at bounding box center [584, 202] width 15 height 16
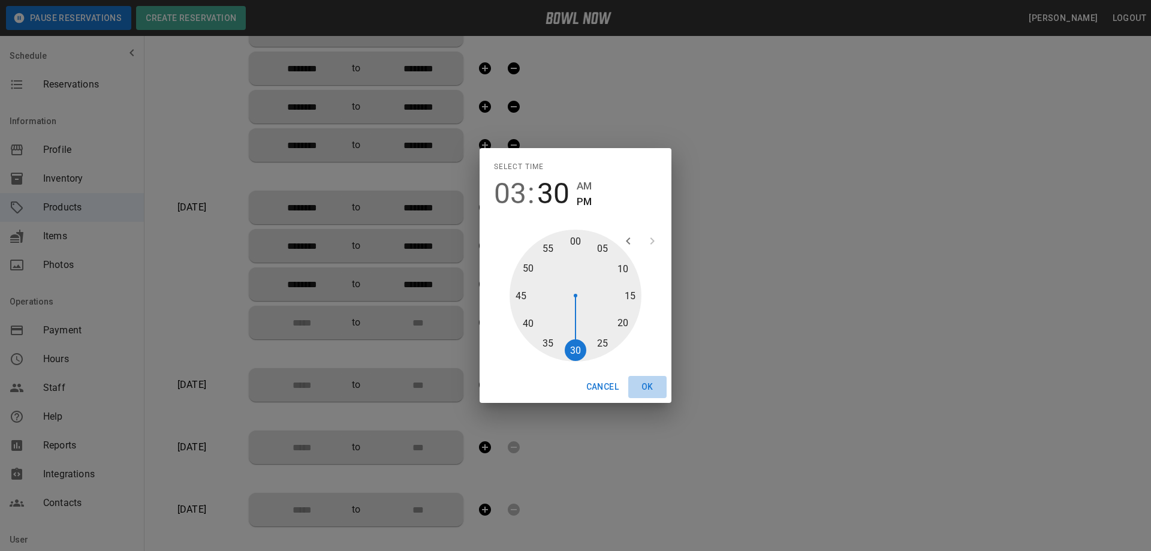
click at [641, 384] on button "OK" at bounding box center [647, 387] width 38 height 22
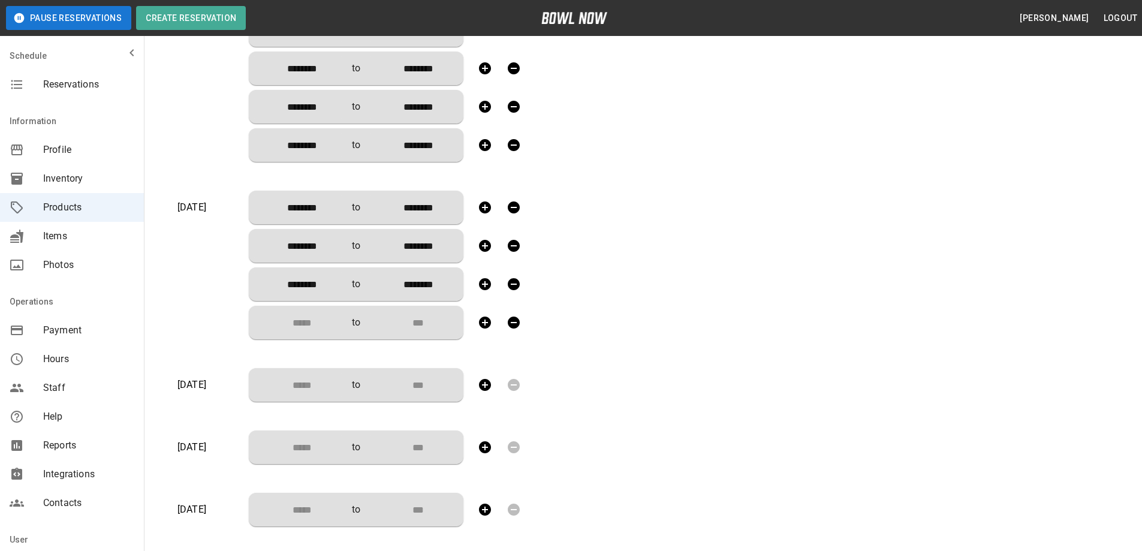
click at [313, 320] on input "Choose time" at bounding box center [297, 322] width 79 height 24
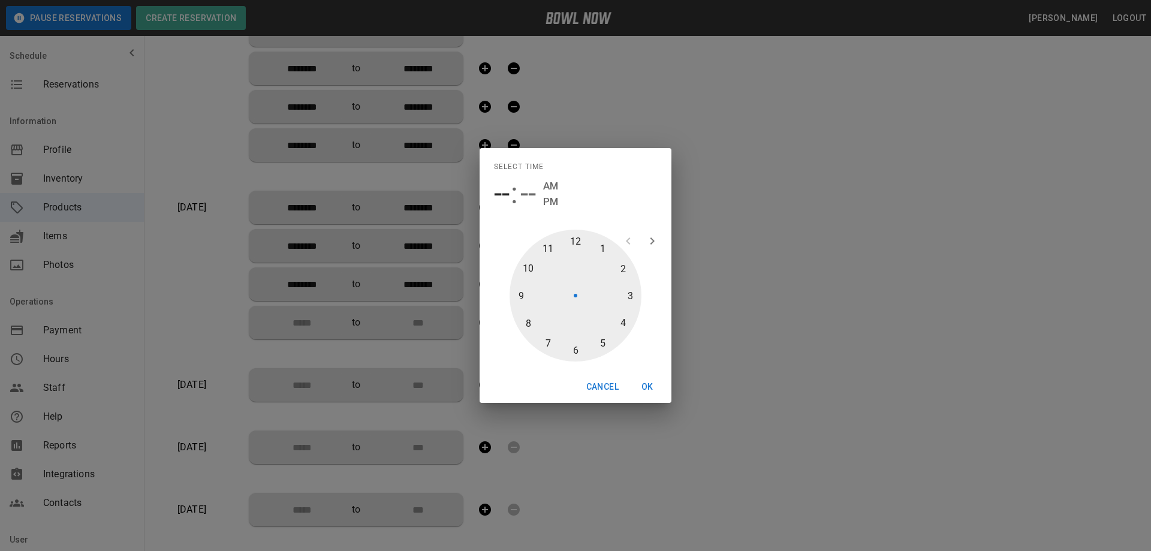
click at [599, 340] on div at bounding box center [575, 296] width 132 height 132
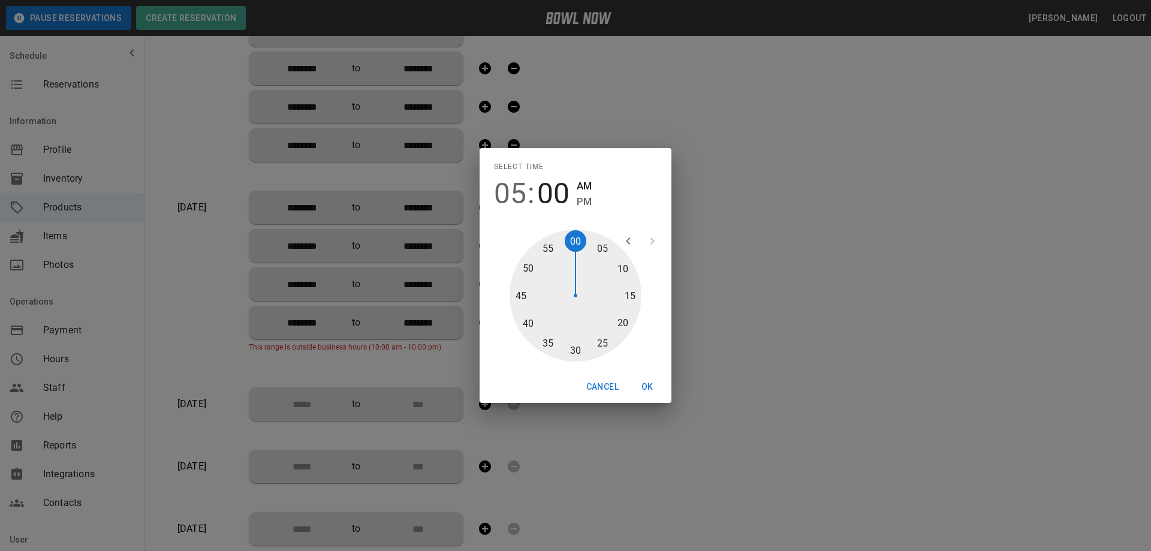
click at [578, 350] on div at bounding box center [575, 296] width 132 height 132
click at [580, 200] on span "PM" at bounding box center [584, 202] width 15 height 16
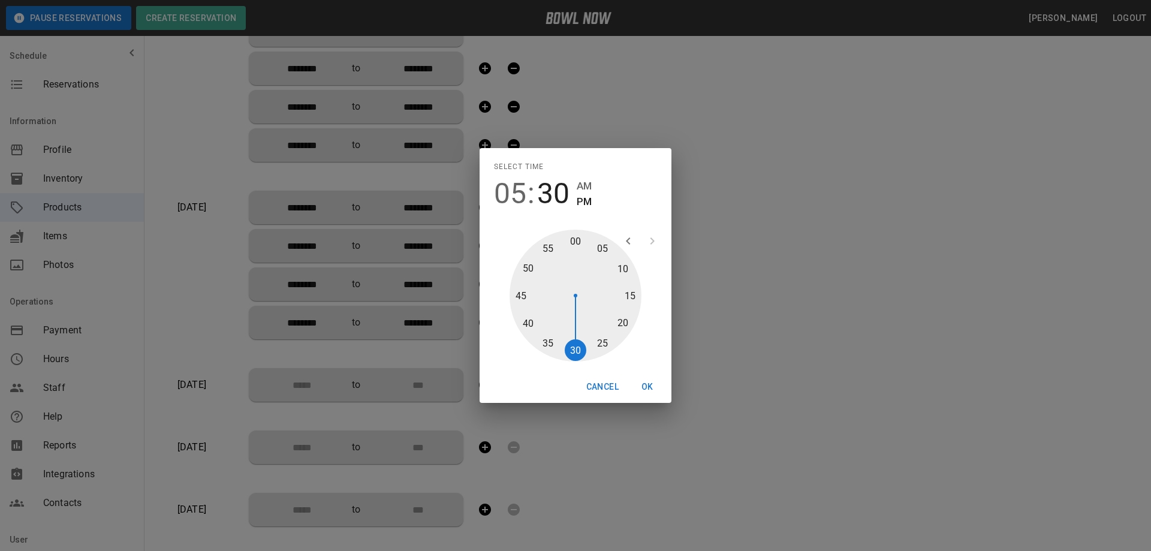
click at [649, 387] on button "OK" at bounding box center [647, 387] width 38 height 22
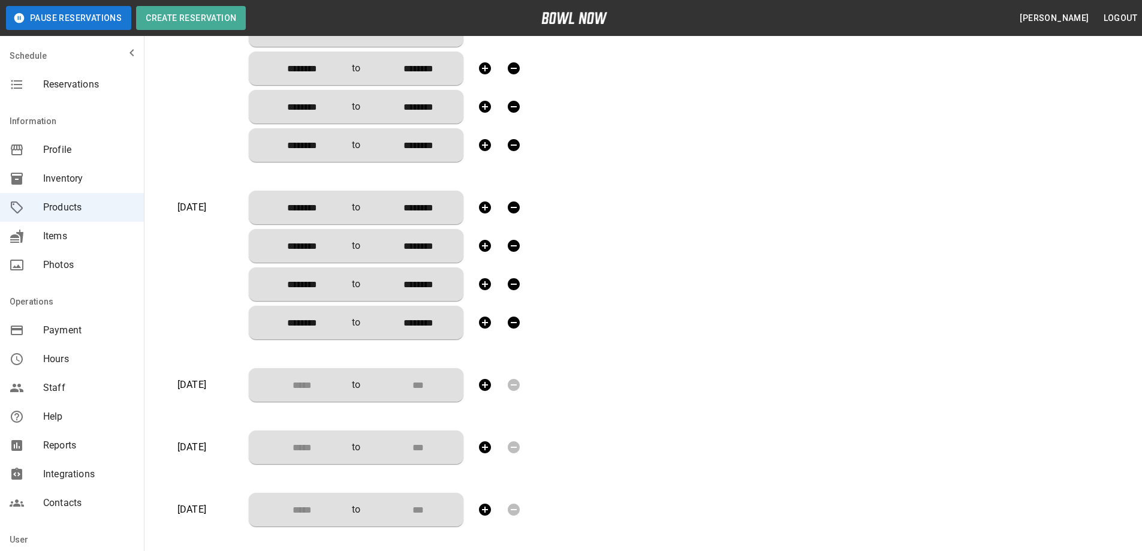
click at [313, 387] on input "Choose time" at bounding box center [297, 385] width 79 height 24
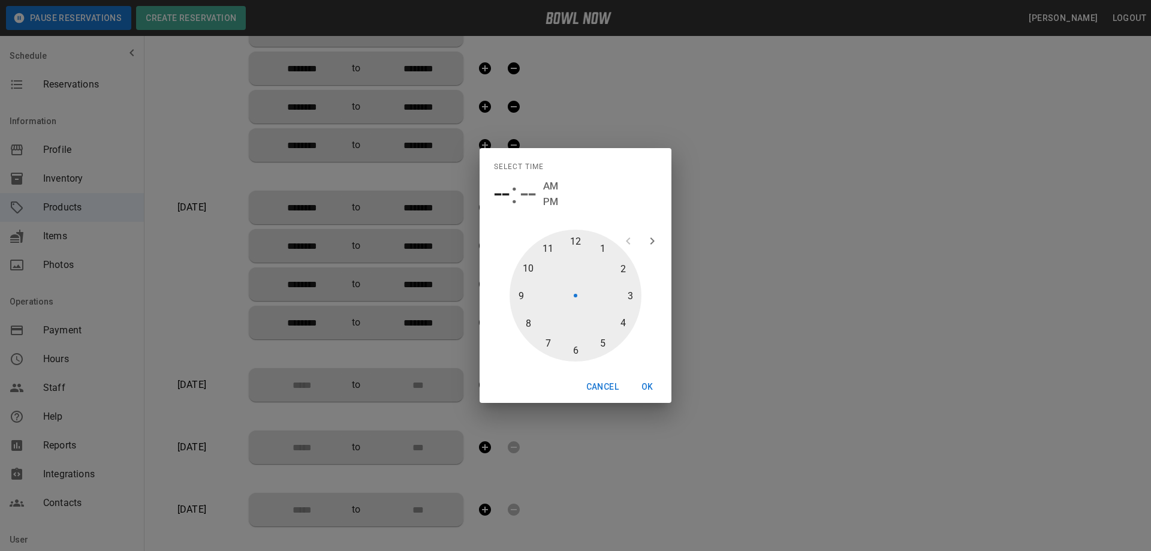
drag, startPoint x: 548, startPoint y: 248, endPoint x: 568, endPoint y: 290, distance: 46.1
click at [548, 249] on div at bounding box center [575, 296] width 132 height 132
click at [574, 349] on div at bounding box center [575, 296] width 132 height 132
click at [583, 184] on span "AM" at bounding box center [584, 186] width 15 height 16
drag, startPoint x: 647, startPoint y: 384, endPoint x: 621, endPoint y: 385, distance: 25.8
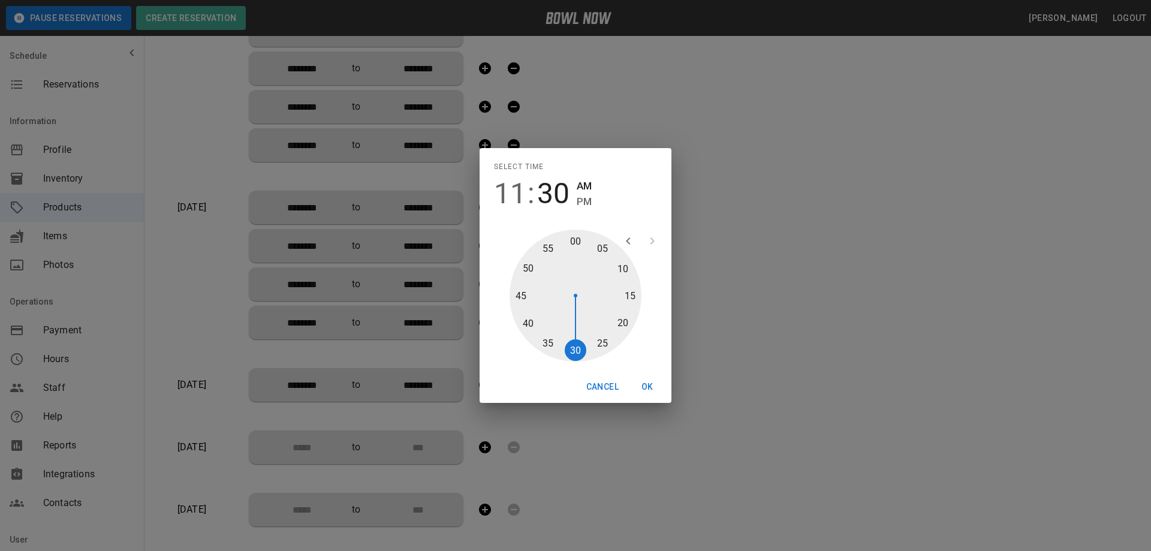
click at [647, 385] on button "OK" at bounding box center [647, 387] width 38 height 22
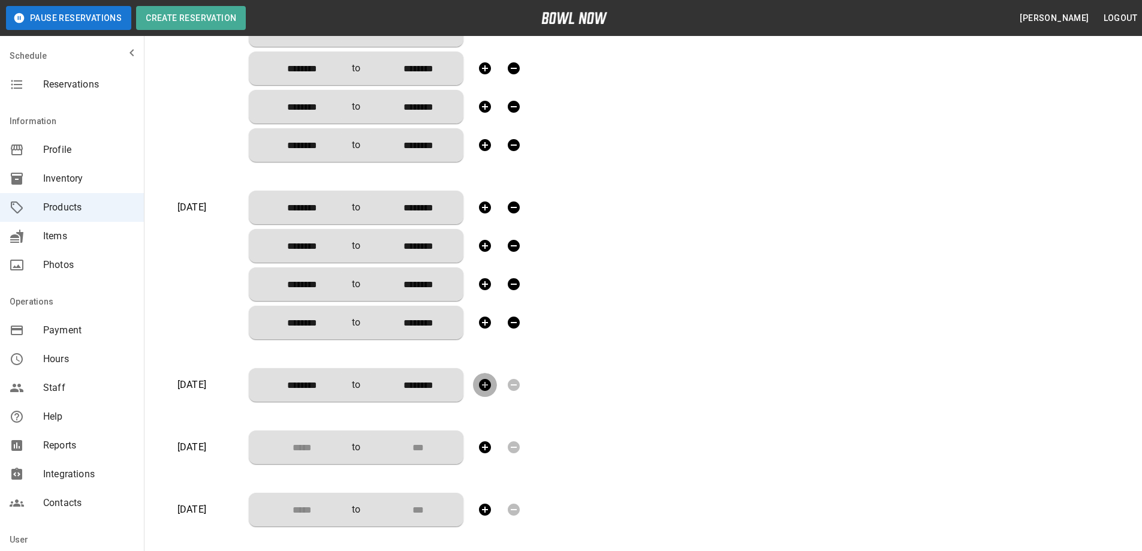
click at [485, 381] on icon "button" at bounding box center [485, 385] width 12 height 12
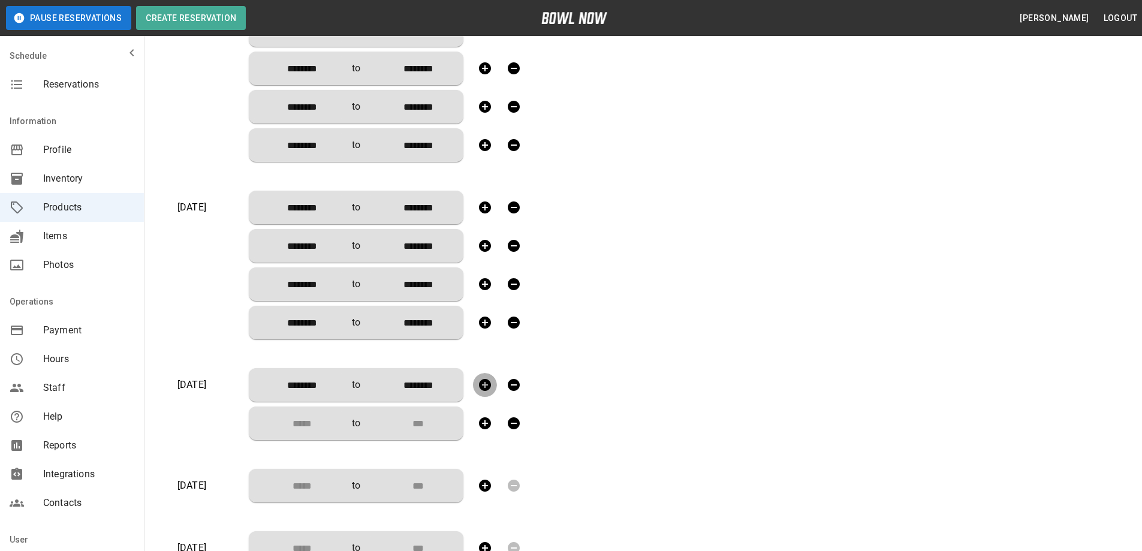
click at [485, 381] on icon "button" at bounding box center [485, 385] width 12 height 12
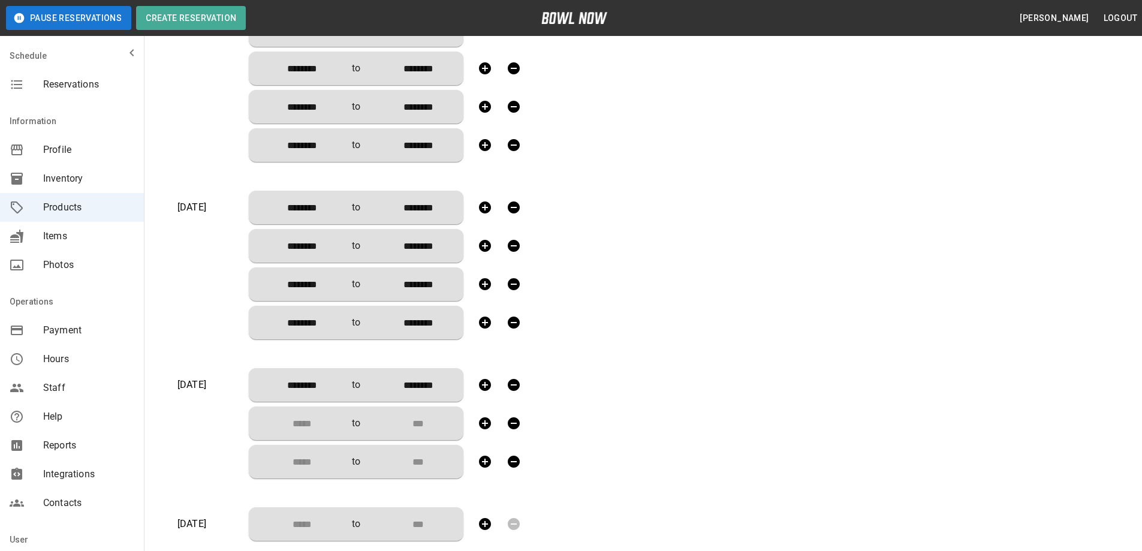
click at [485, 381] on icon "button" at bounding box center [485, 385] width 12 height 12
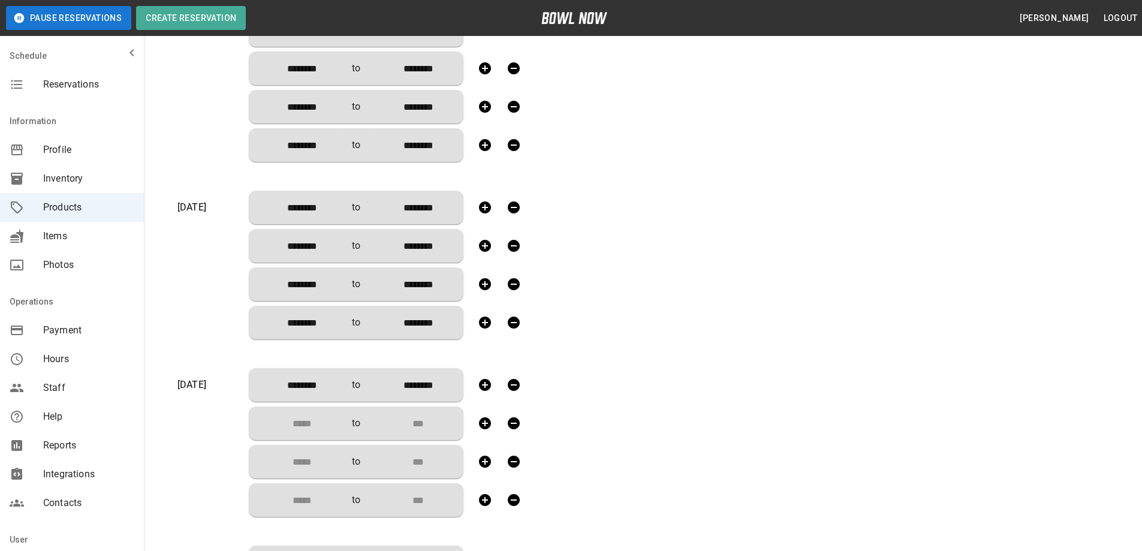
click at [310, 421] on input "Choose time" at bounding box center [297, 423] width 79 height 24
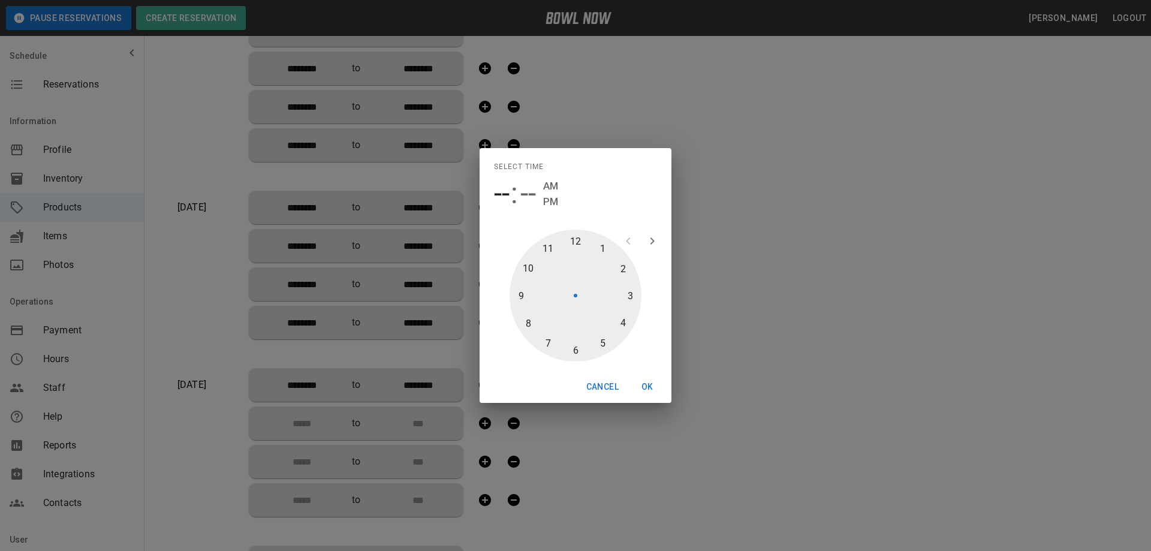
click at [595, 242] on div at bounding box center [575, 296] width 132 height 132
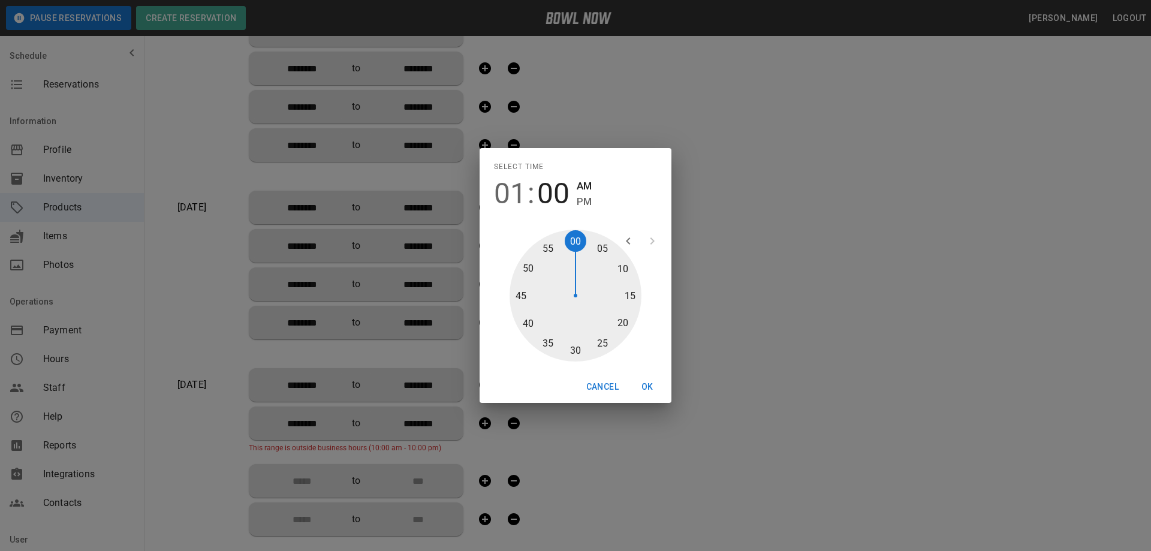
drag, startPoint x: 575, startPoint y: 343, endPoint x: 575, endPoint y: 268, distance: 74.9
click at [576, 345] on div at bounding box center [575, 296] width 132 height 132
click at [584, 198] on span "PM" at bounding box center [584, 202] width 15 height 16
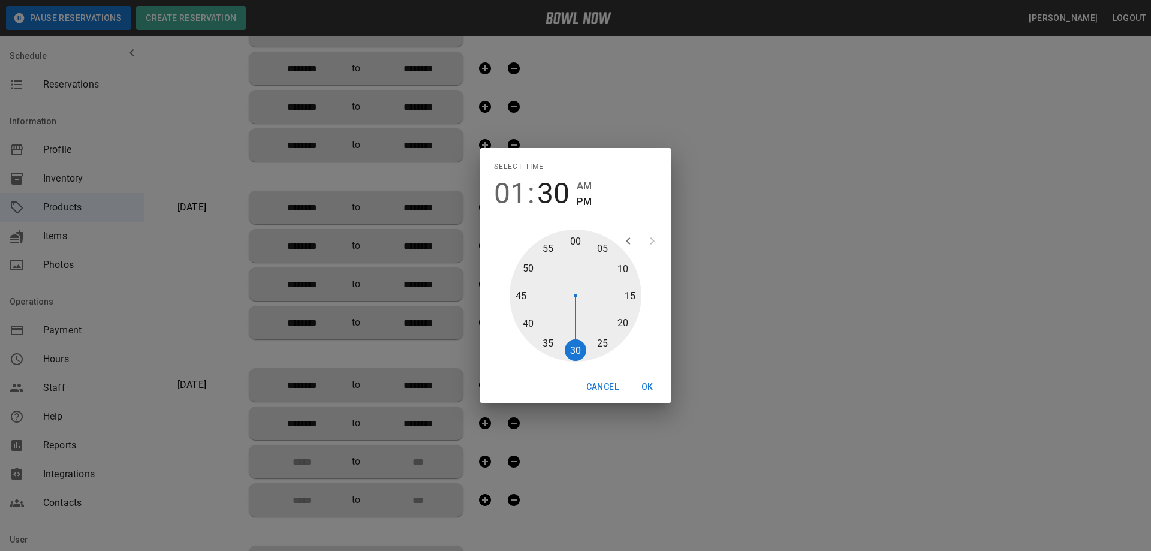
click at [642, 384] on button "OK" at bounding box center [647, 387] width 38 height 22
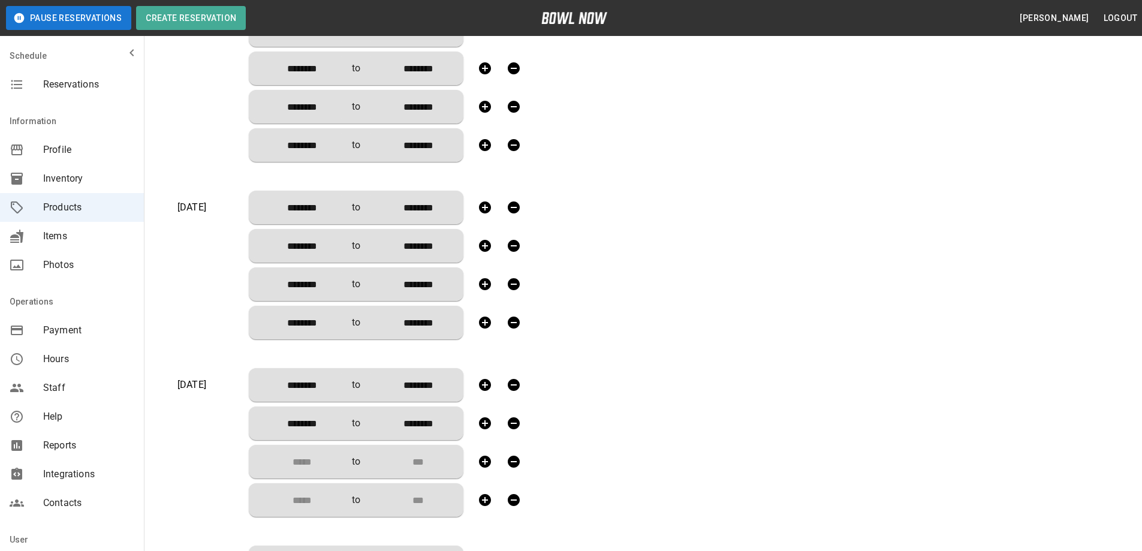
click at [316, 460] on input "Choose time" at bounding box center [297, 462] width 79 height 24
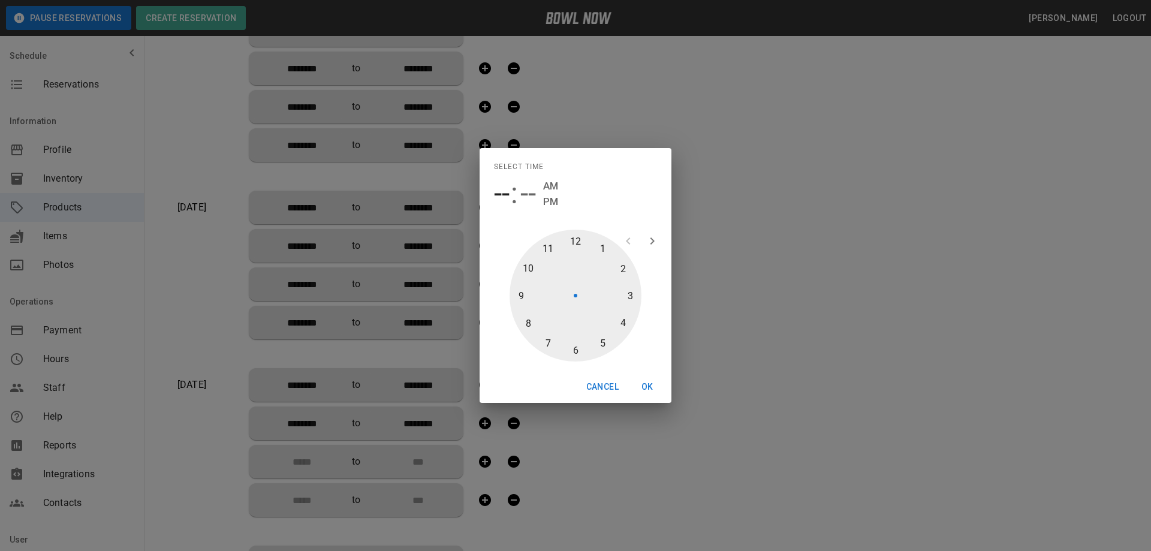
click at [633, 298] on div at bounding box center [575, 296] width 132 height 132
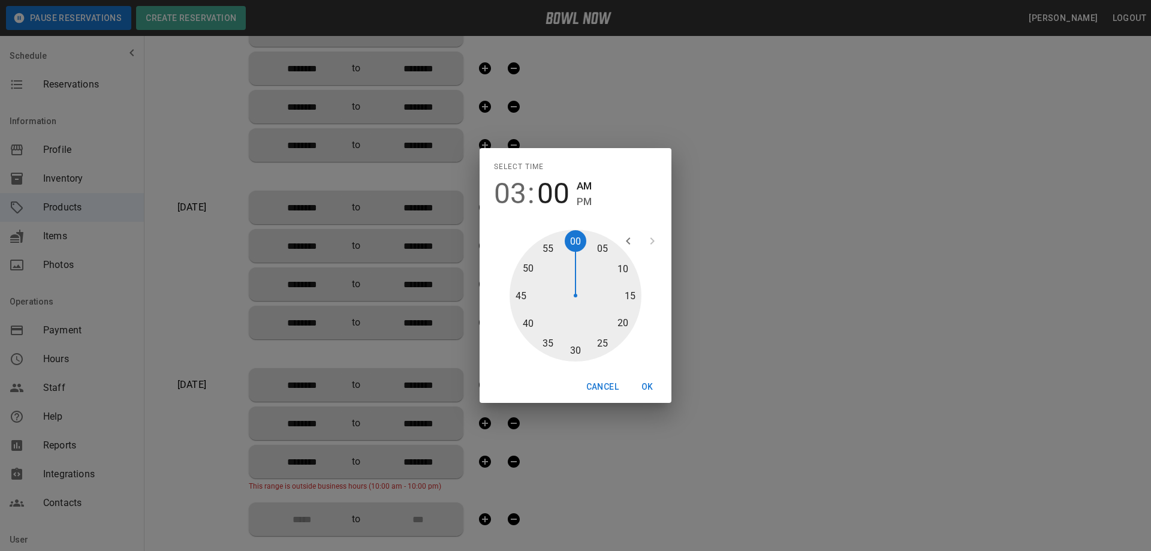
click at [587, 198] on span "PM" at bounding box center [584, 202] width 15 height 16
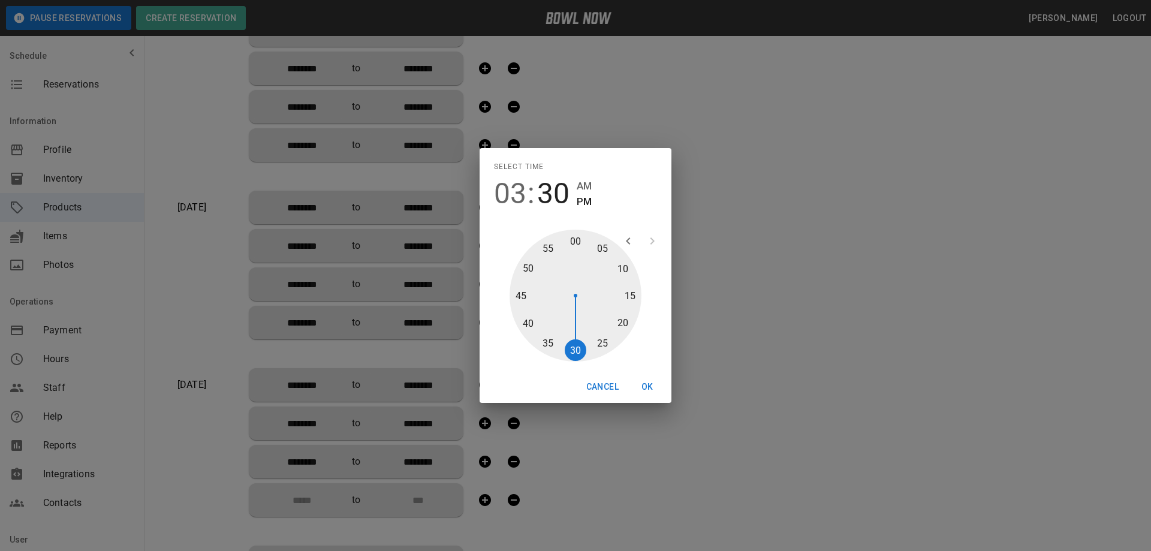
click at [569, 343] on div at bounding box center [575, 296] width 132 height 132
click at [650, 387] on button "OK" at bounding box center [647, 387] width 38 height 22
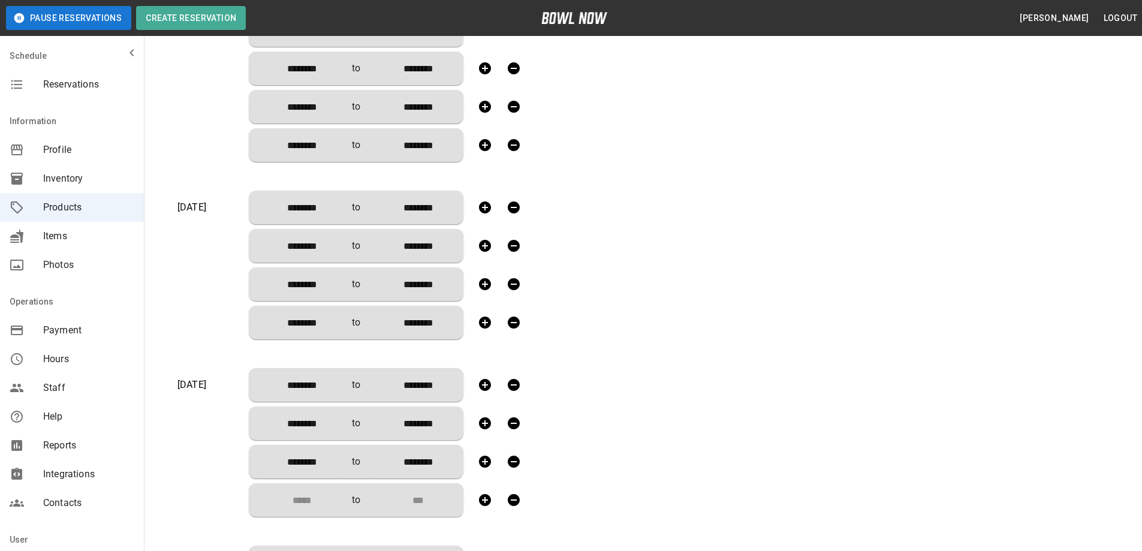
click at [298, 501] on input "Choose time" at bounding box center [297, 500] width 79 height 24
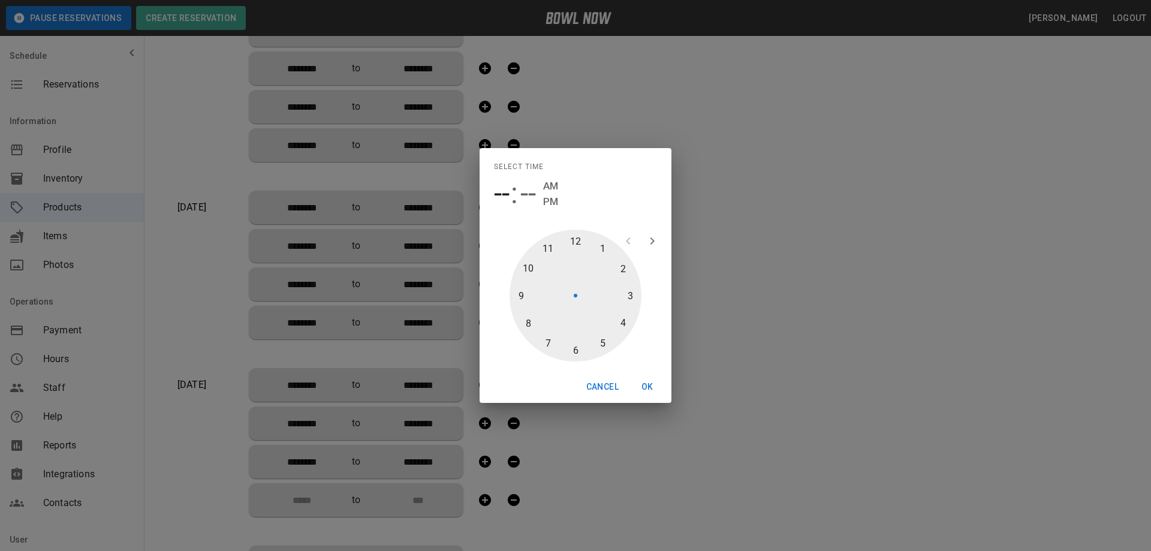
click at [600, 342] on div at bounding box center [575, 296] width 132 height 132
click at [575, 351] on div at bounding box center [575, 296] width 132 height 132
click at [581, 200] on span "PM" at bounding box center [584, 202] width 15 height 16
click at [641, 385] on button "OK" at bounding box center [647, 387] width 38 height 22
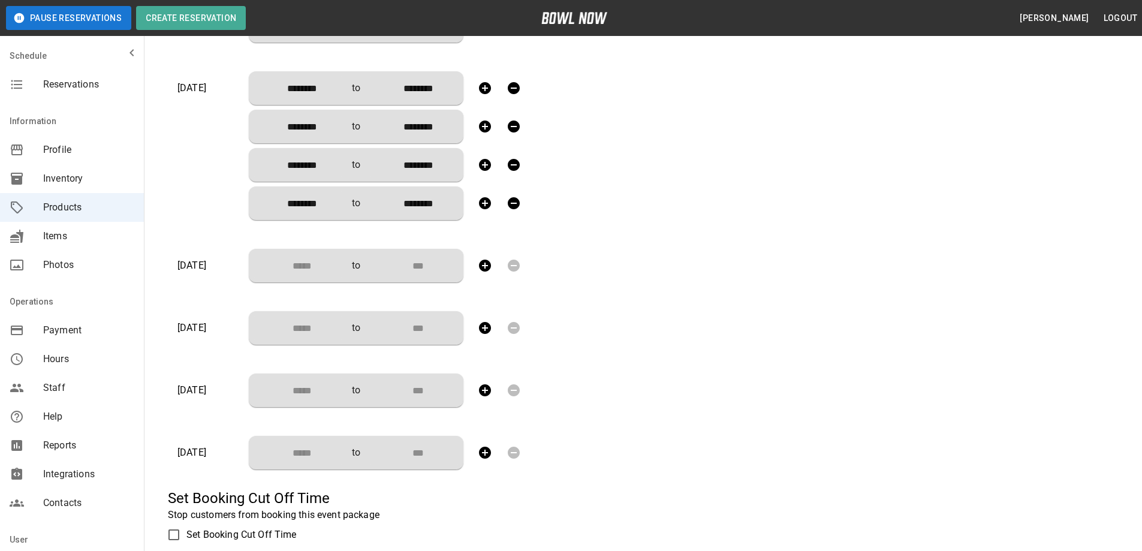
scroll to position [779, 0]
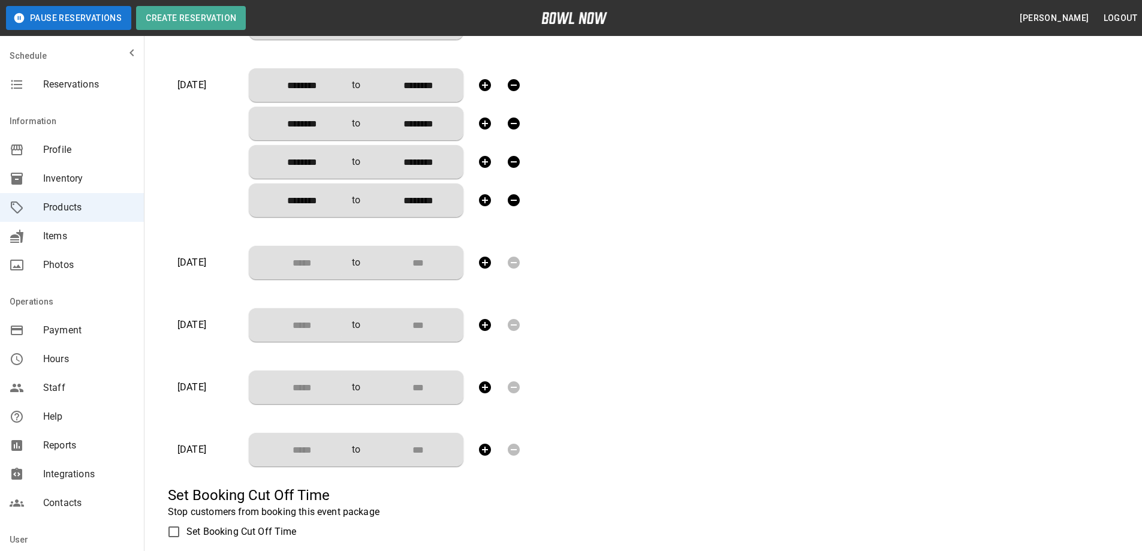
click at [291, 261] on input "Choose time" at bounding box center [297, 263] width 79 height 24
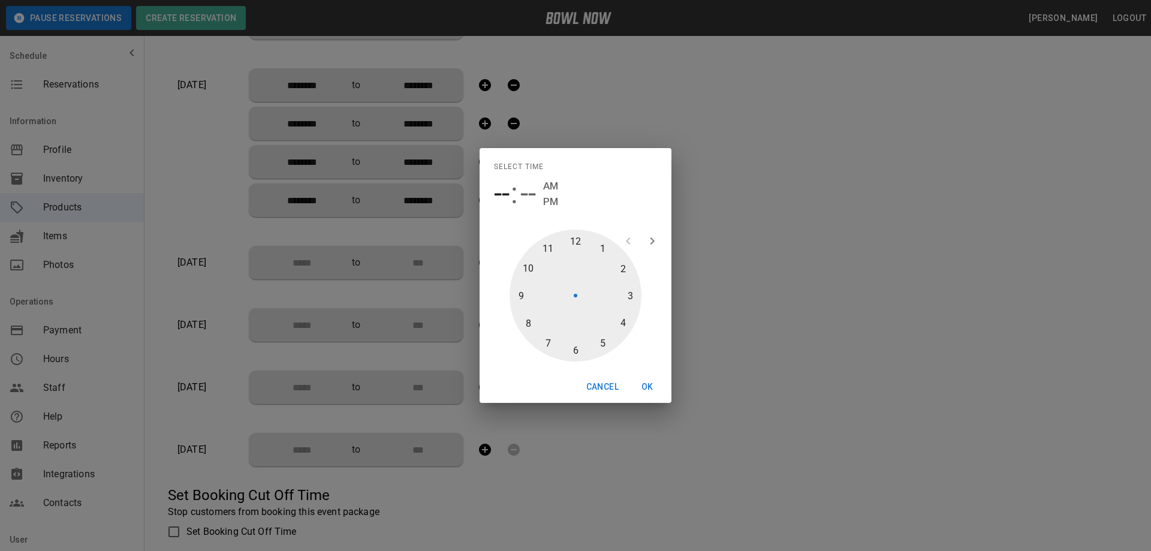
click at [296, 255] on div "Select time -- : -- AM PM 1 2 3 4 5 6 7 8 9 10 11 12 Cancel OK" at bounding box center [575, 275] width 1151 height 551
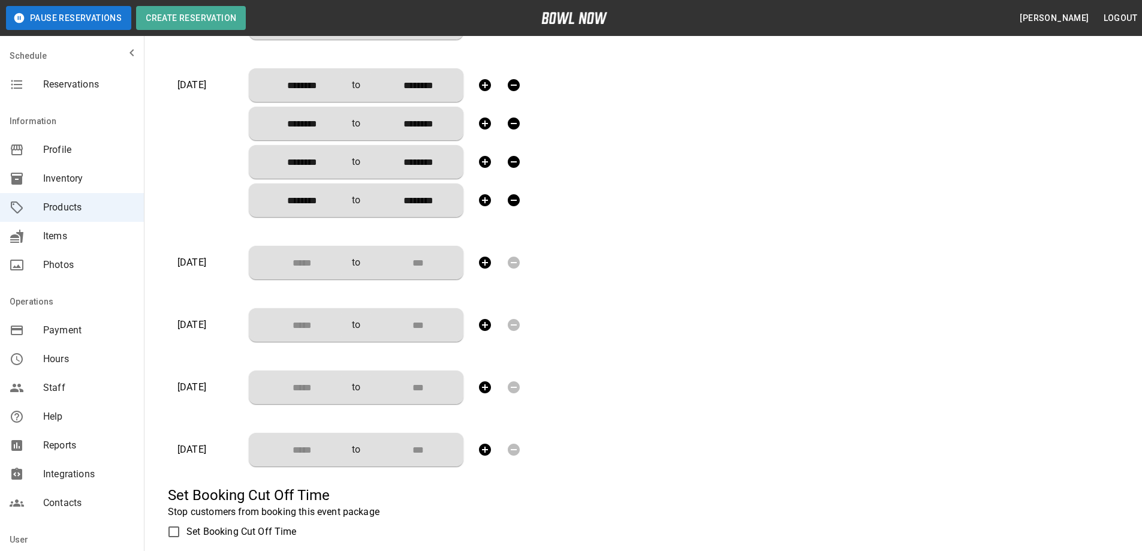
click at [294, 265] on input "Choose time" at bounding box center [297, 263] width 79 height 24
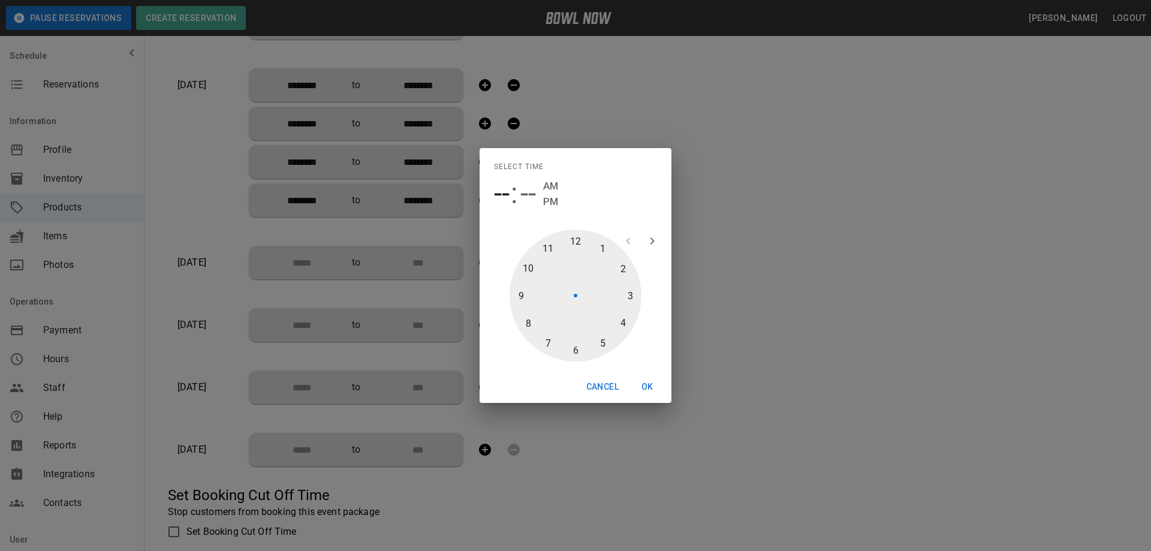
click at [541, 248] on div at bounding box center [575, 296] width 132 height 132
click at [581, 351] on div at bounding box center [575, 296] width 132 height 132
click at [583, 205] on span "PM" at bounding box center [584, 202] width 15 height 16
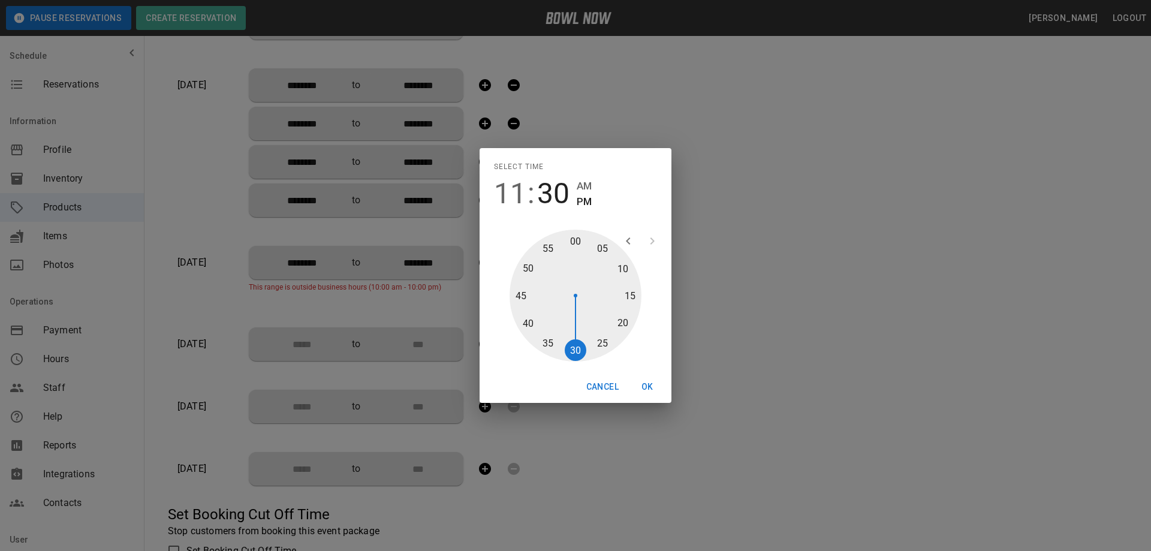
click at [647, 388] on button "OK" at bounding box center [647, 387] width 38 height 22
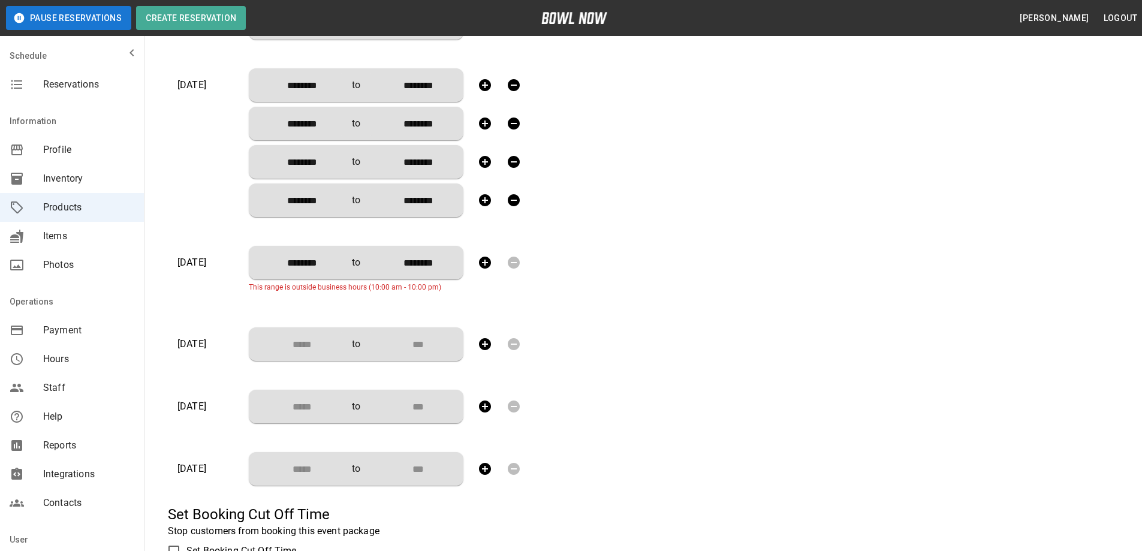
click at [300, 264] on input "********" at bounding box center [297, 263] width 79 height 24
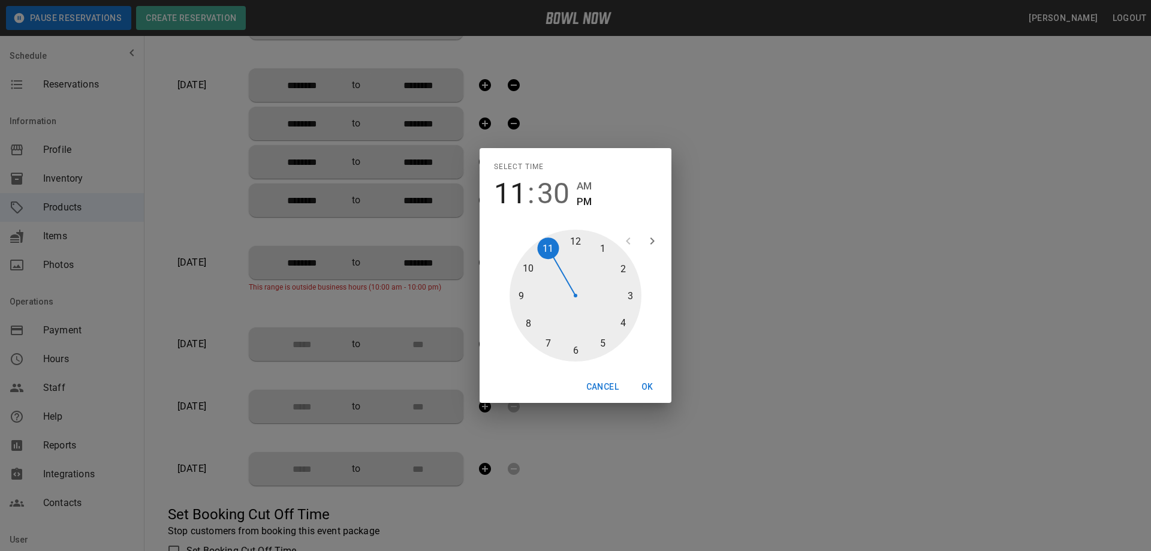
click at [577, 185] on span "AM" at bounding box center [584, 186] width 15 height 16
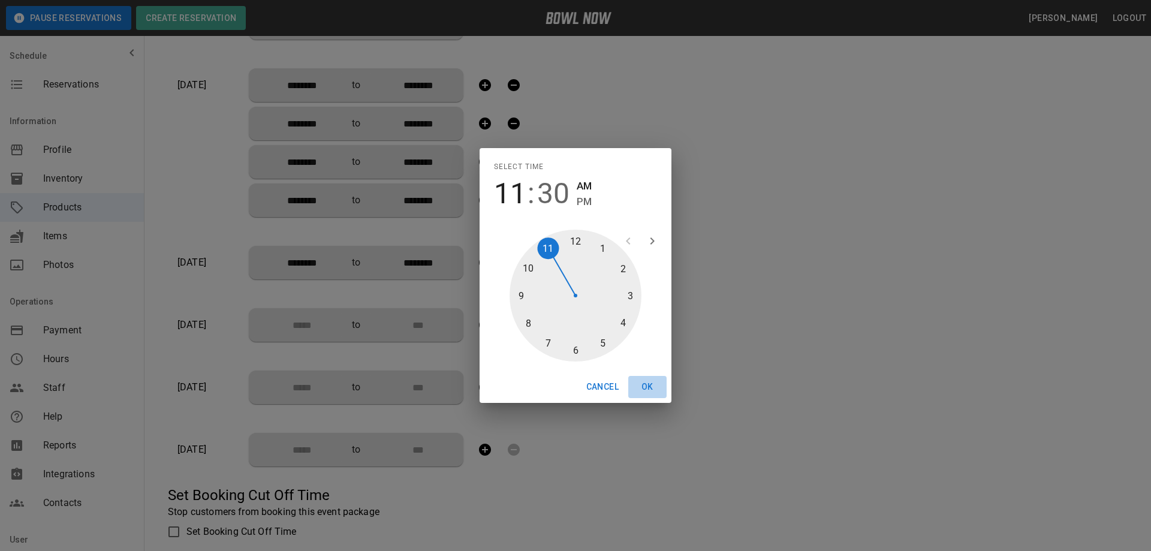
click at [647, 387] on button "OK" at bounding box center [647, 387] width 38 height 22
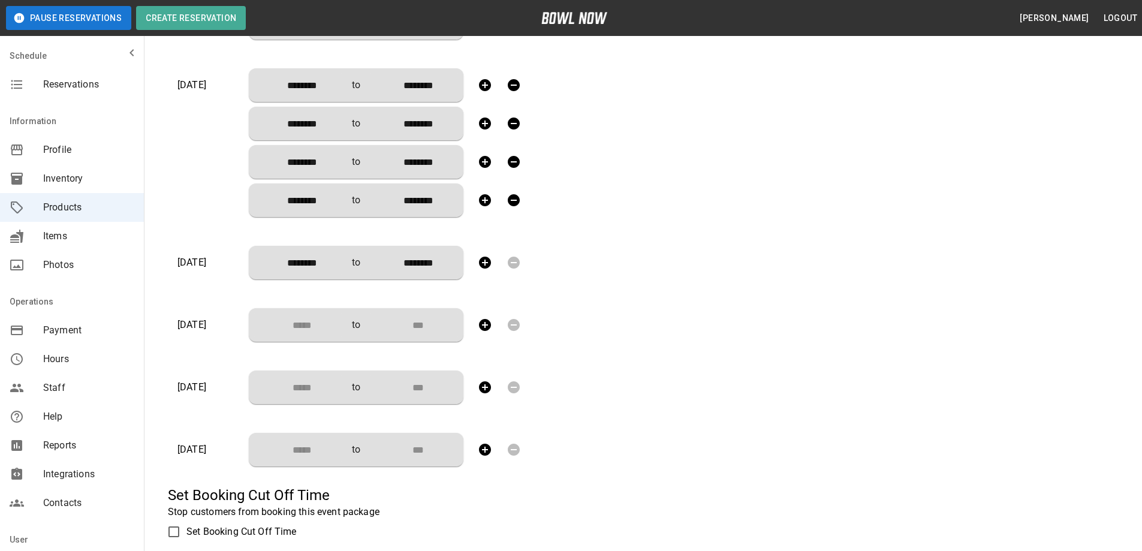
click at [479, 263] on icon "button" at bounding box center [485, 263] width 12 height 12
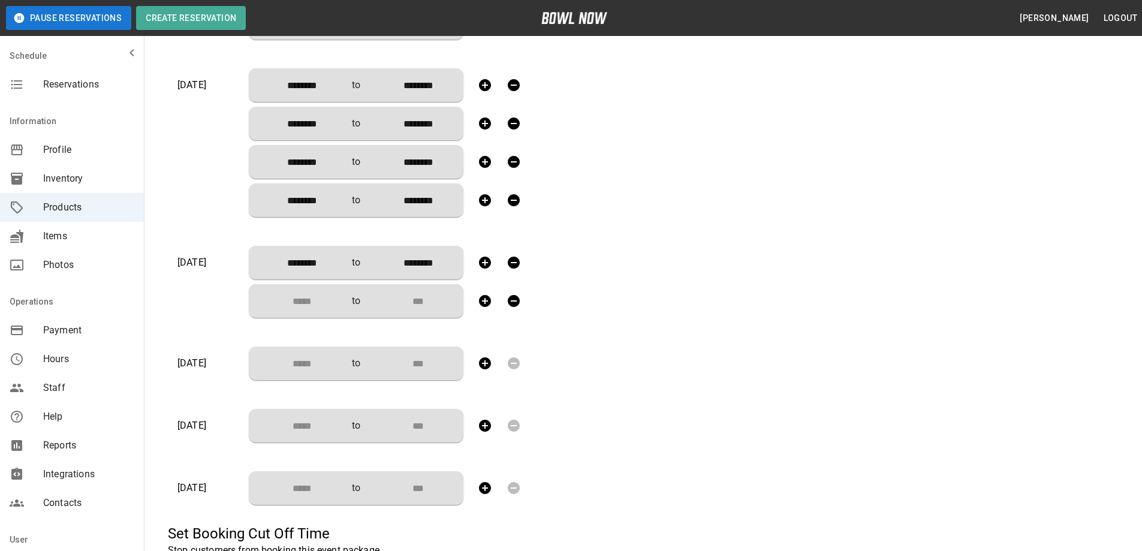
click at [479, 263] on icon "button" at bounding box center [485, 263] width 12 height 12
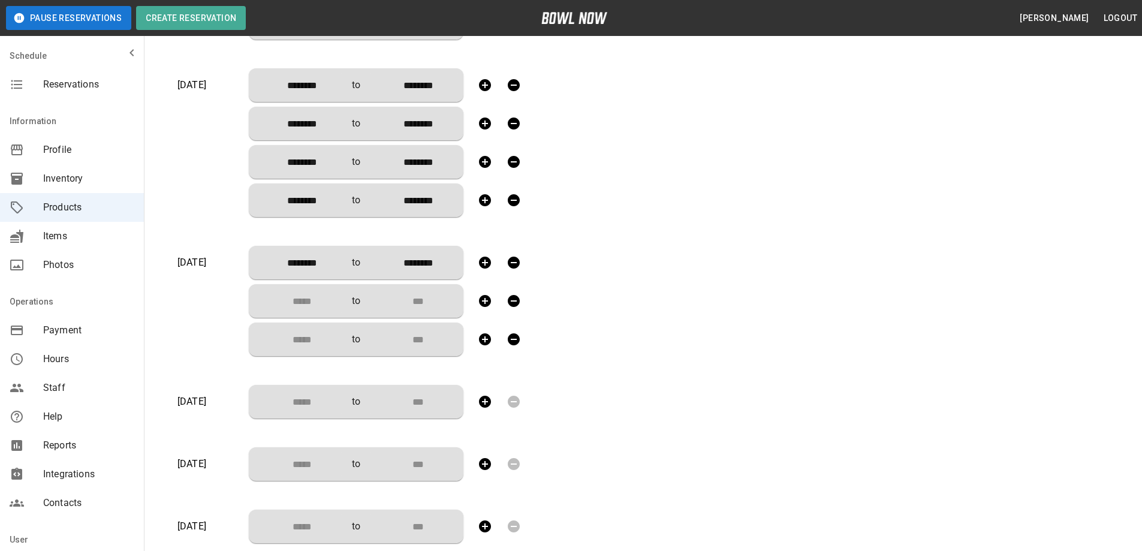
click at [479, 263] on icon "button" at bounding box center [485, 263] width 12 height 12
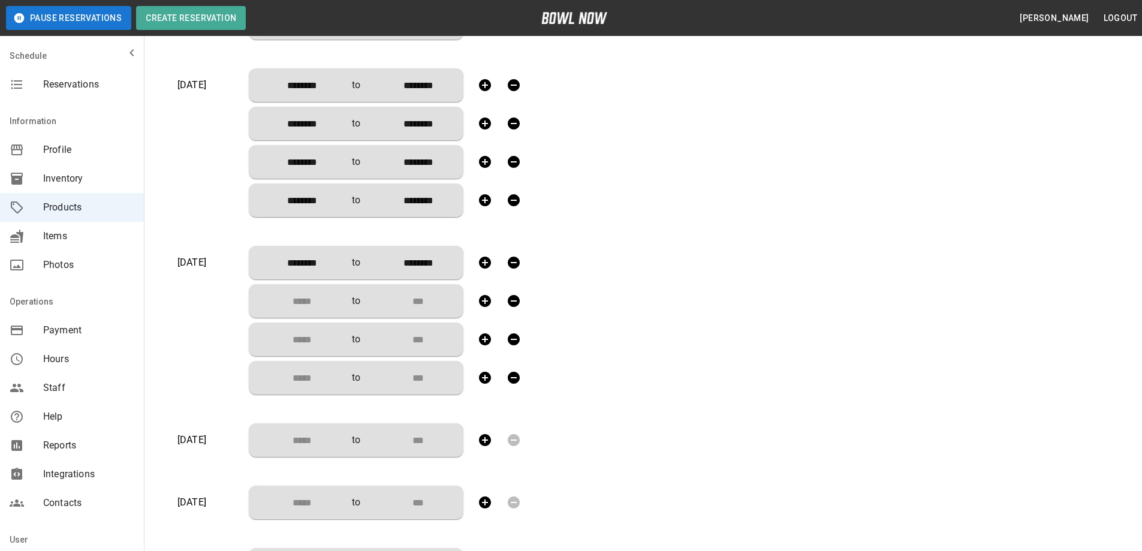
click at [300, 296] on input "Choose time" at bounding box center [297, 301] width 79 height 24
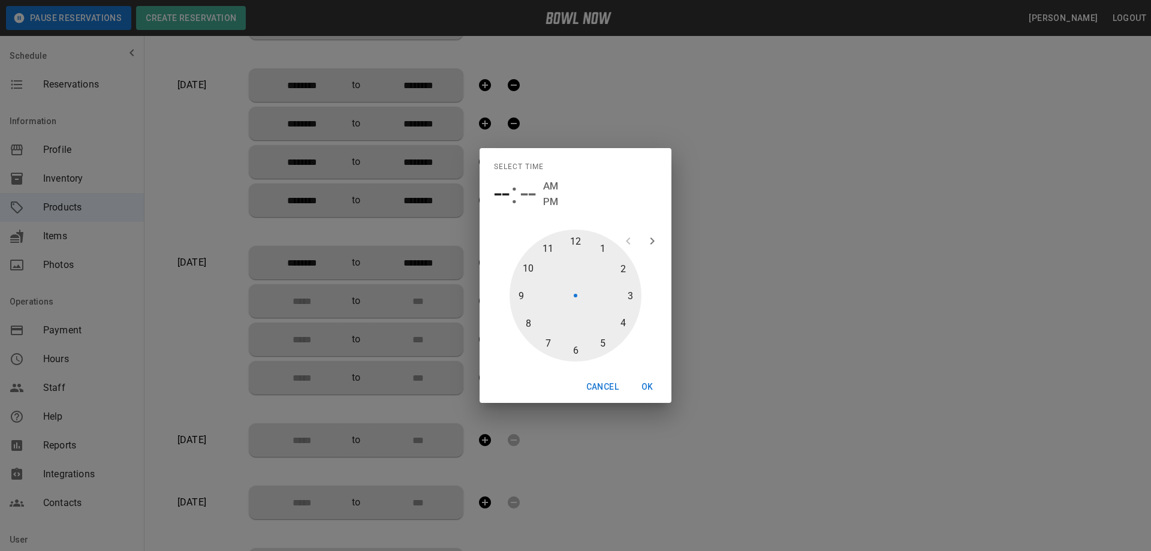
click at [601, 245] on div at bounding box center [575, 296] width 132 height 132
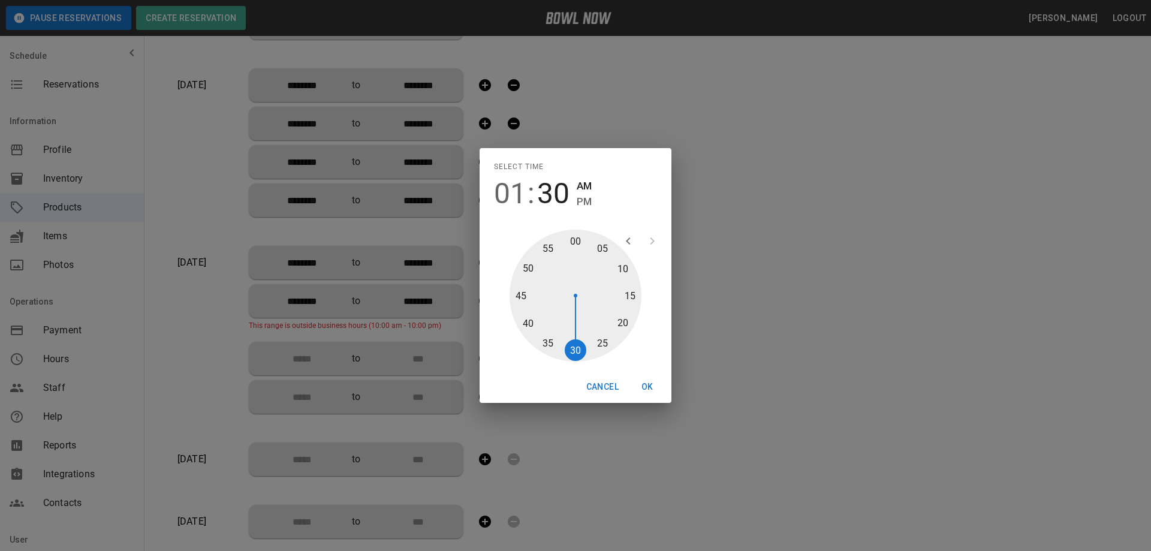
click at [577, 346] on div at bounding box center [575, 296] width 132 height 132
click at [581, 201] on span "PM" at bounding box center [584, 202] width 15 height 16
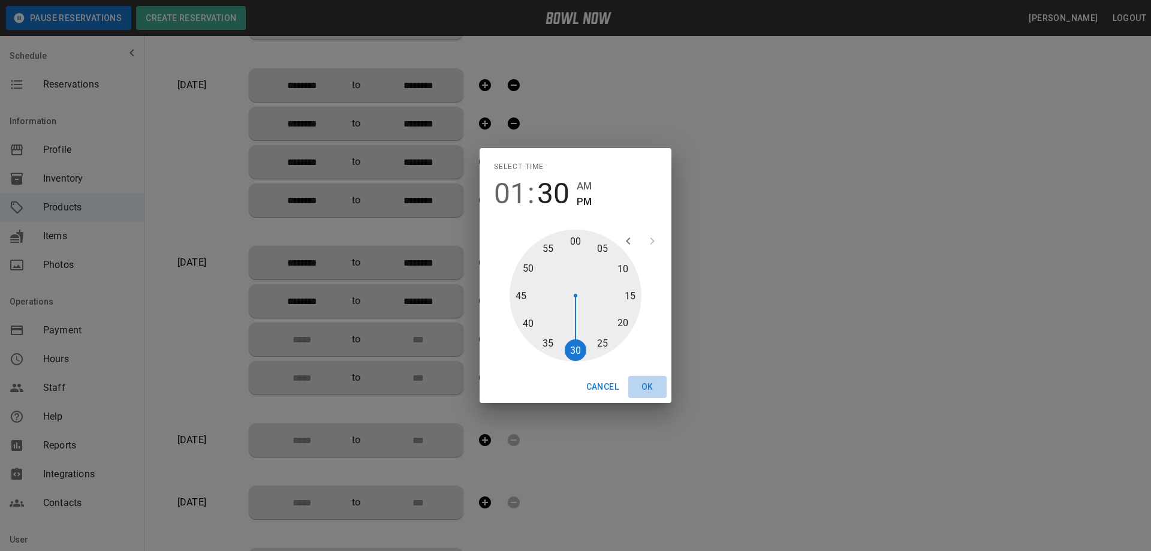
click at [647, 385] on button "OK" at bounding box center [647, 387] width 38 height 22
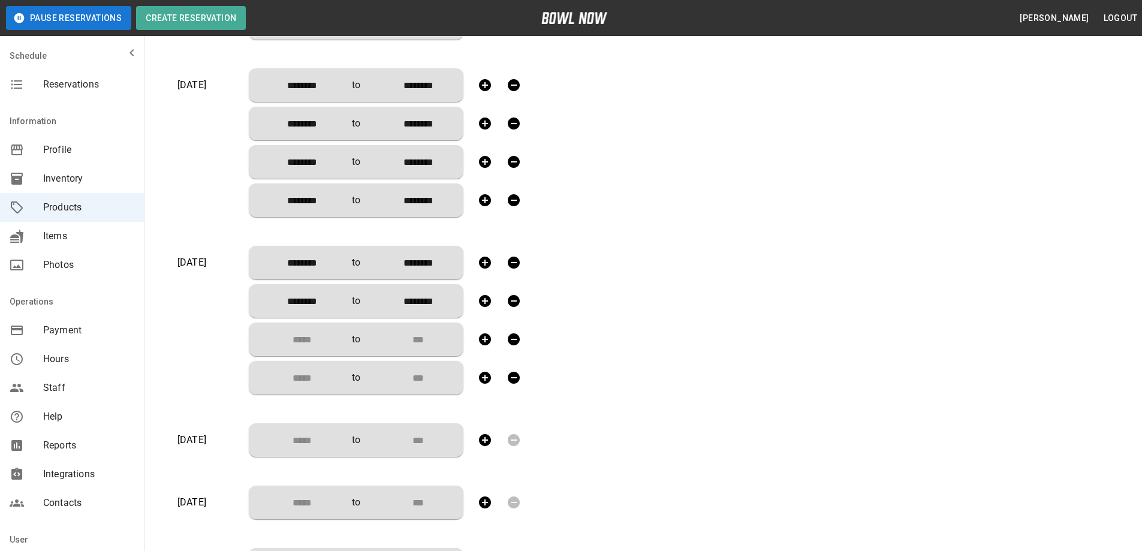
click at [300, 338] on input "Choose time" at bounding box center [297, 339] width 79 height 24
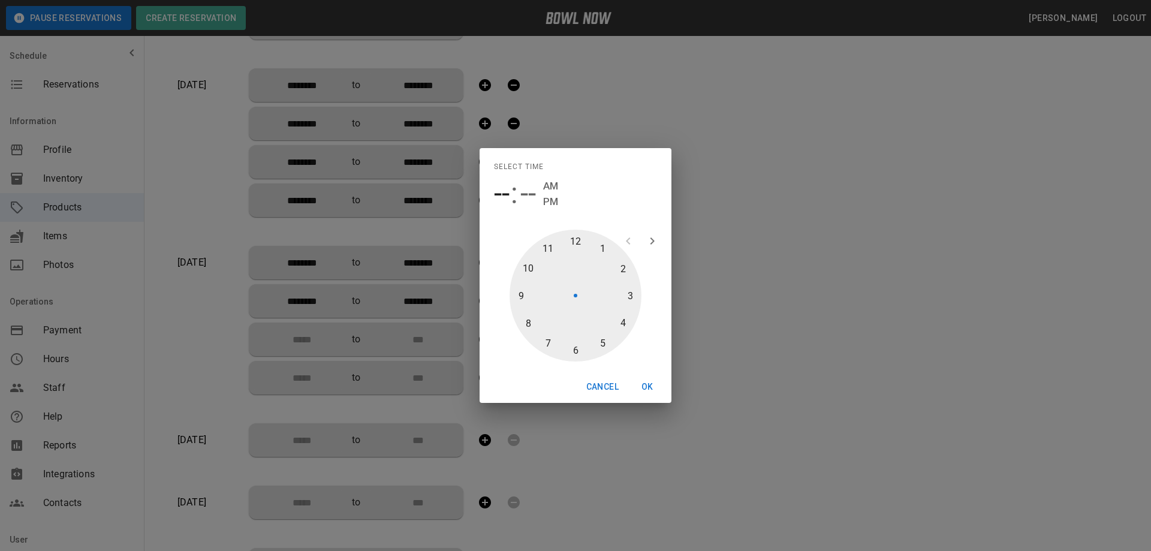
click at [629, 290] on div at bounding box center [575, 296] width 132 height 132
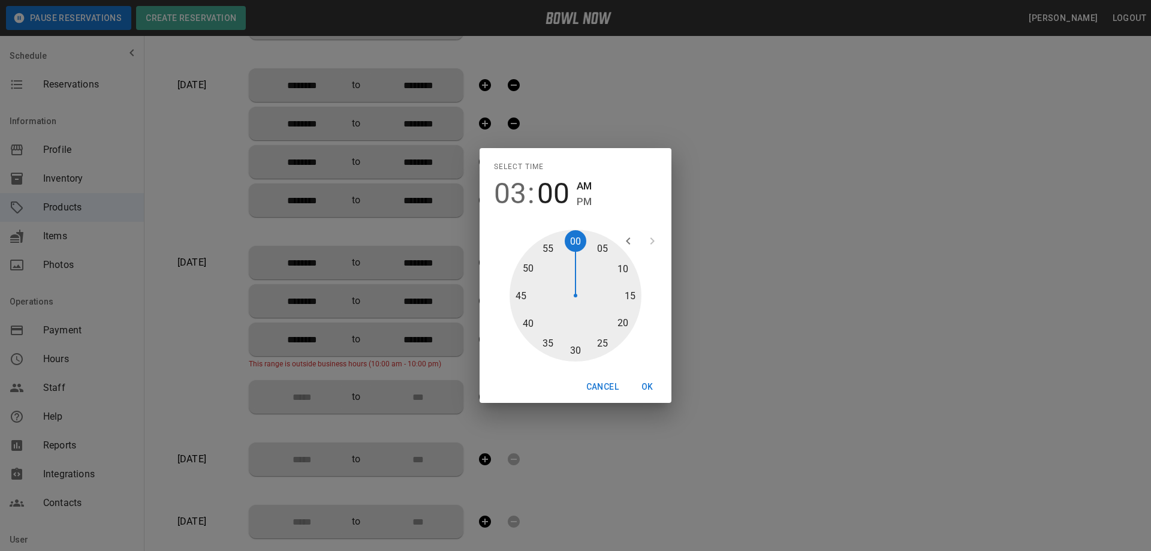
click at [577, 351] on div at bounding box center [575, 296] width 132 height 132
click at [583, 201] on span "PM" at bounding box center [584, 202] width 15 height 16
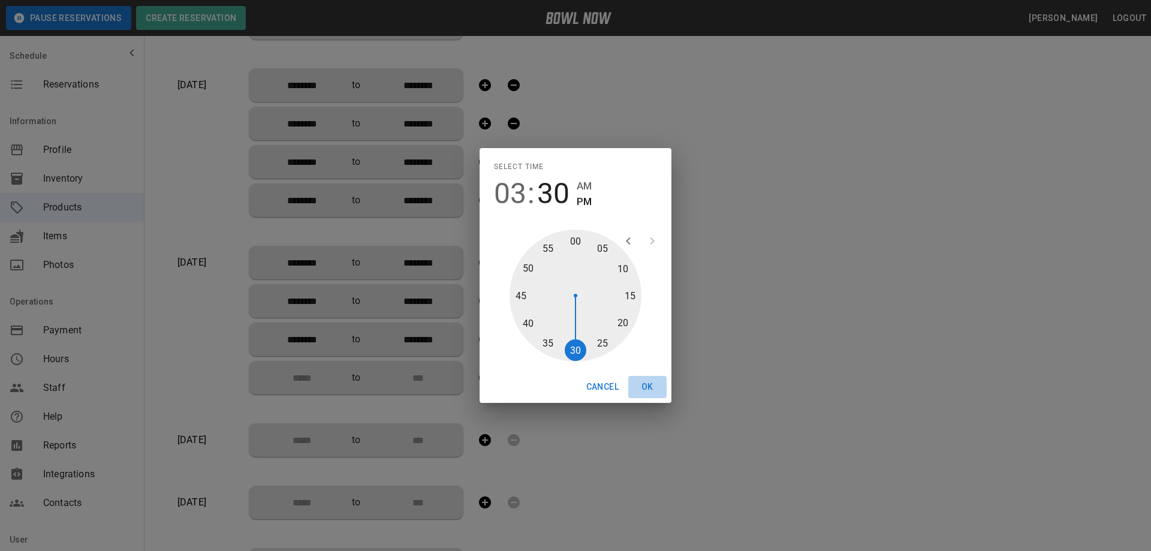
click at [645, 386] on button "OK" at bounding box center [647, 387] width 38 height 22
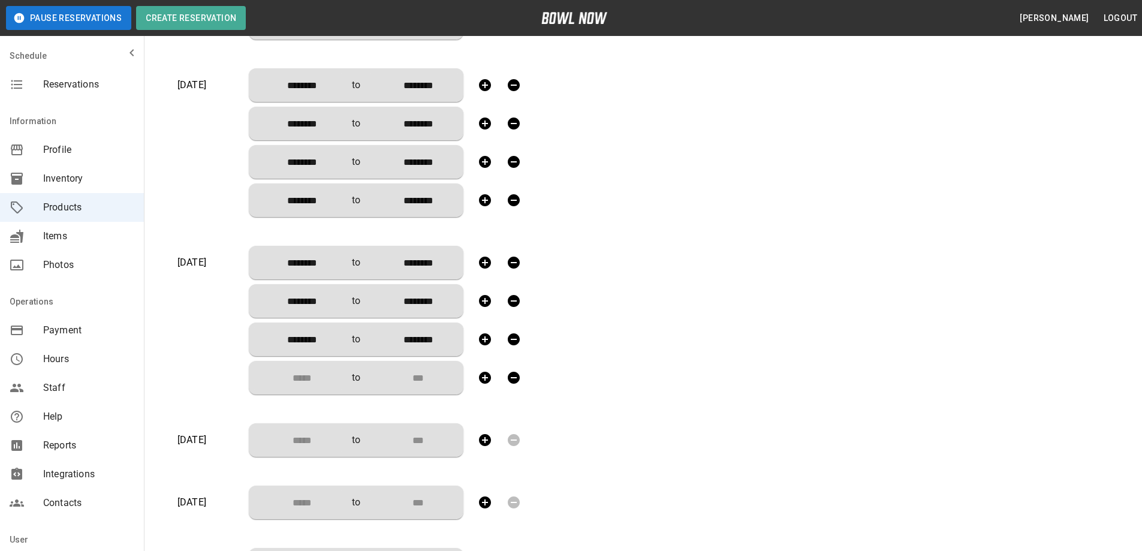
click at [287, 379] on input "Choose time" at bounding box center [297, 378] width 79 height 24
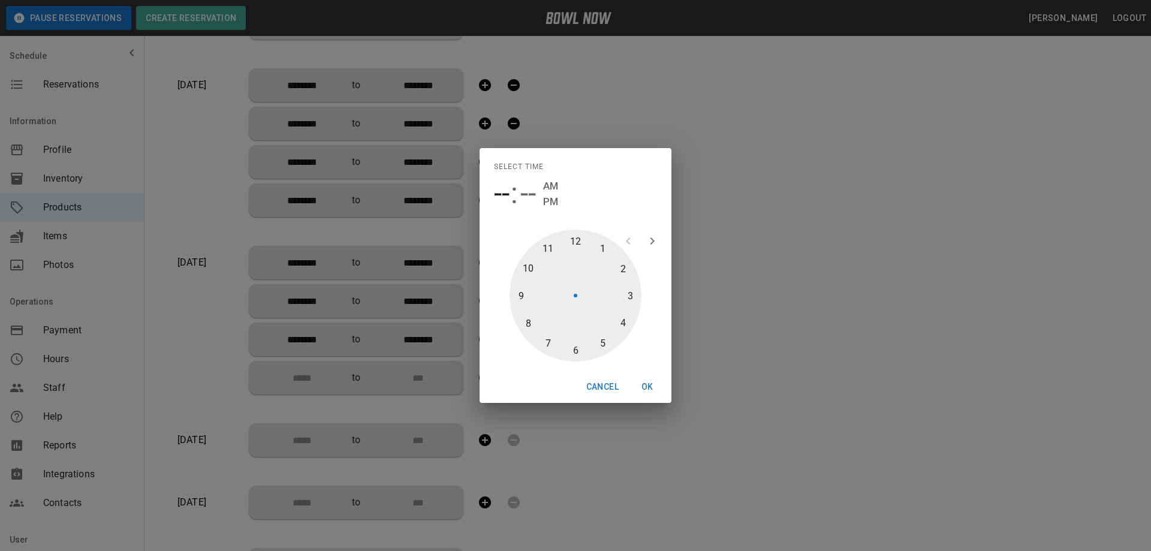
click at [598, 345] on div at bounding box center [575, 296] width 132 height 132
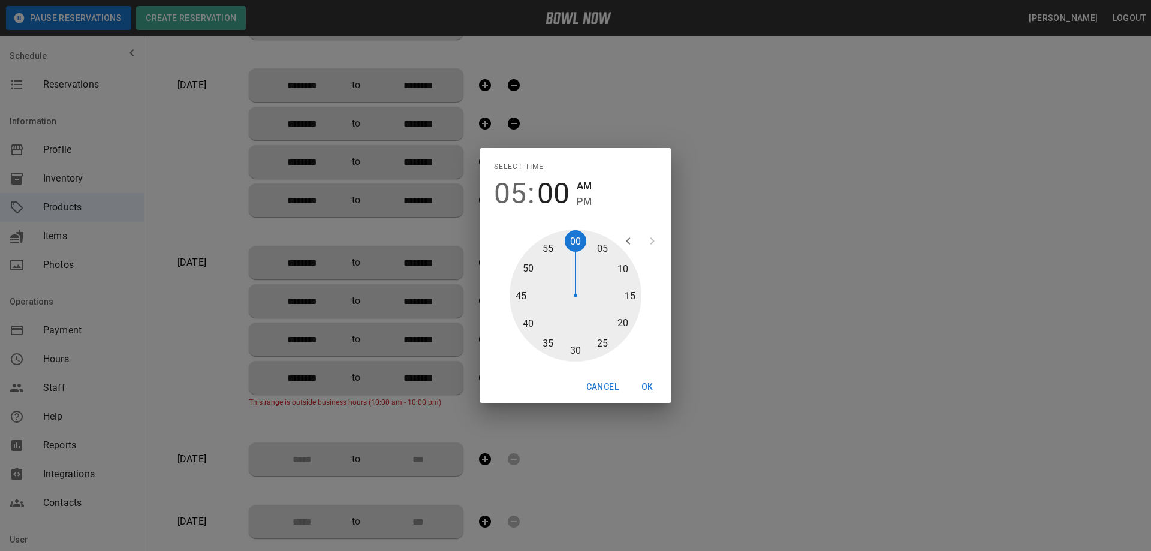
click at [574, 353] on div at bounding box center [575, 296] width 132 height 132
click at [589, 201] on span "PM" at bounding box center [584, 202] width 15 height 16
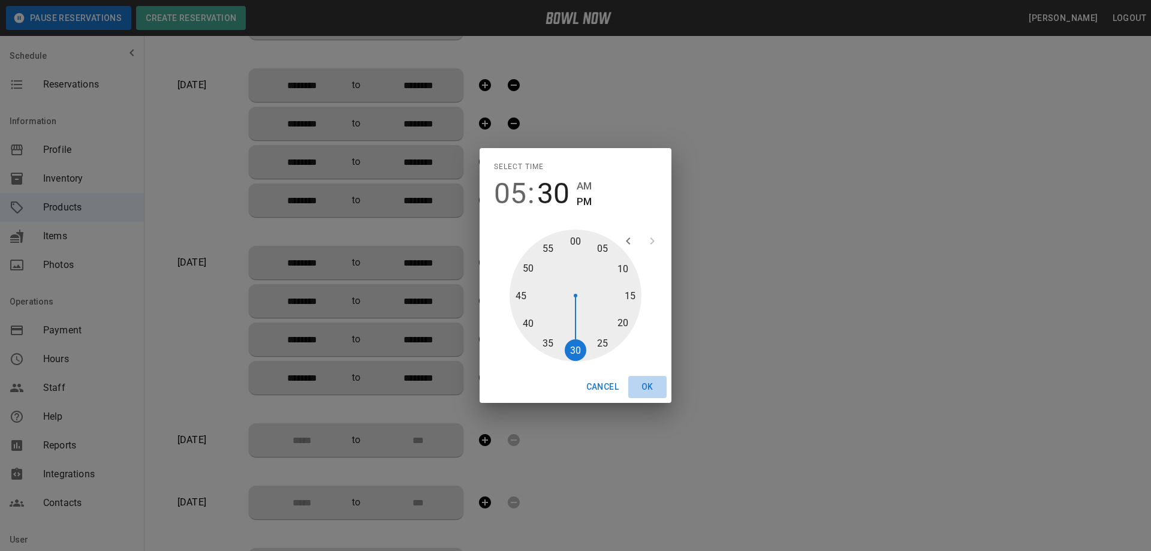
click at [646, 389] on button "OK" at bounding box center [647, 387] width 38 height 22
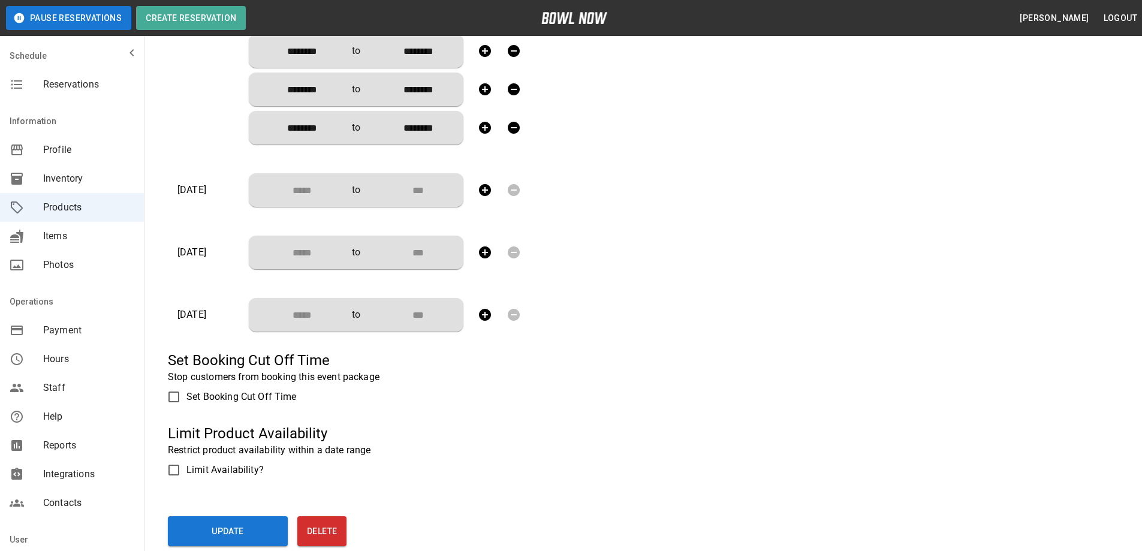
scroll to position [1079, 0]
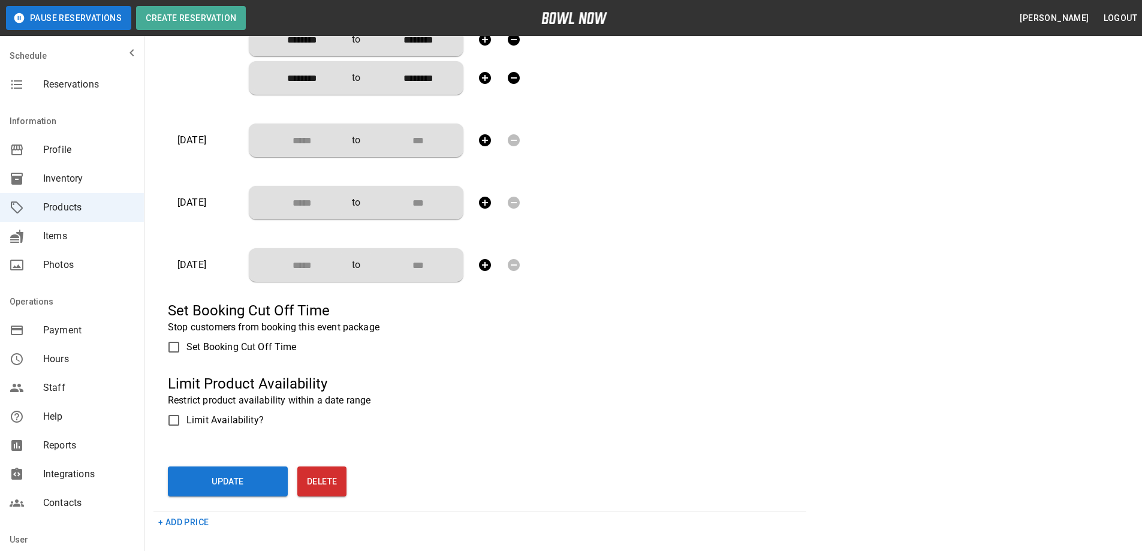
click at [485, 140] on icon "button" at bounding box center [485, 140] width 14 height 14
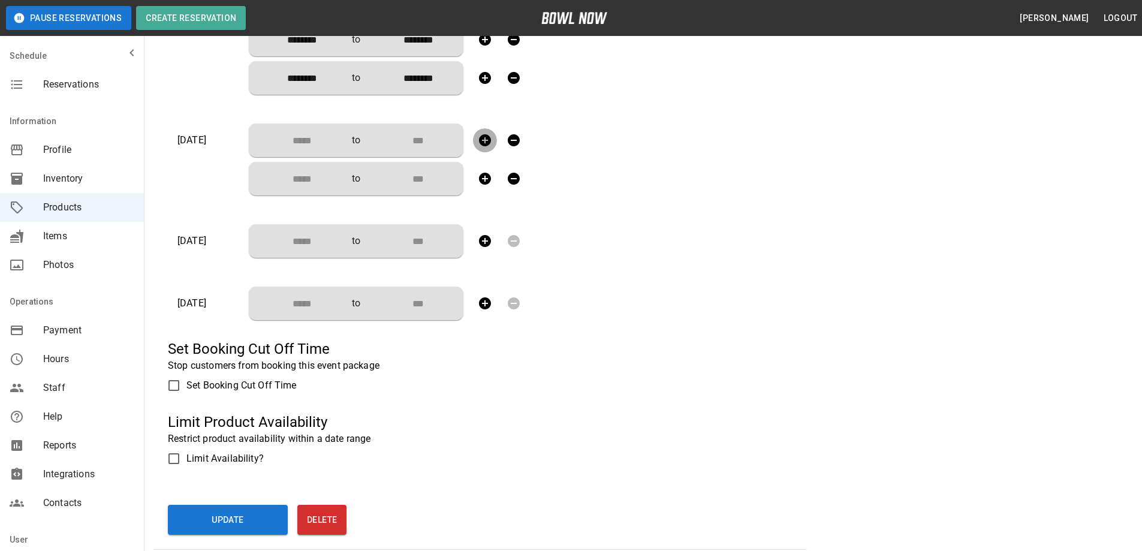
click at [486, 139] on icon "button" at bounding box center [485, 140] width 14 height 14
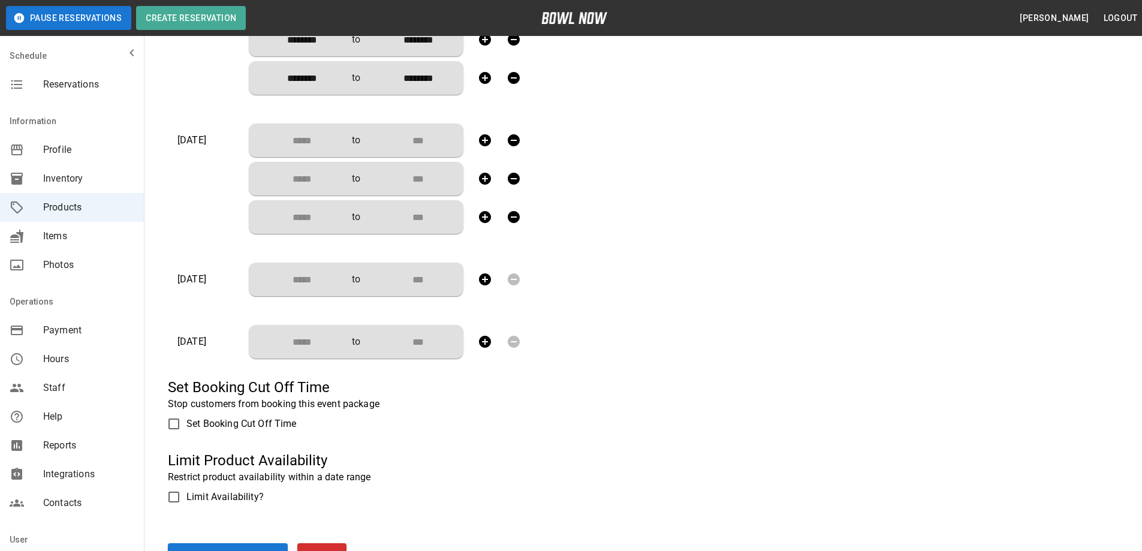
click at [486, 139] on icon "button" at bounding box center [485, 140] width 12 height 12
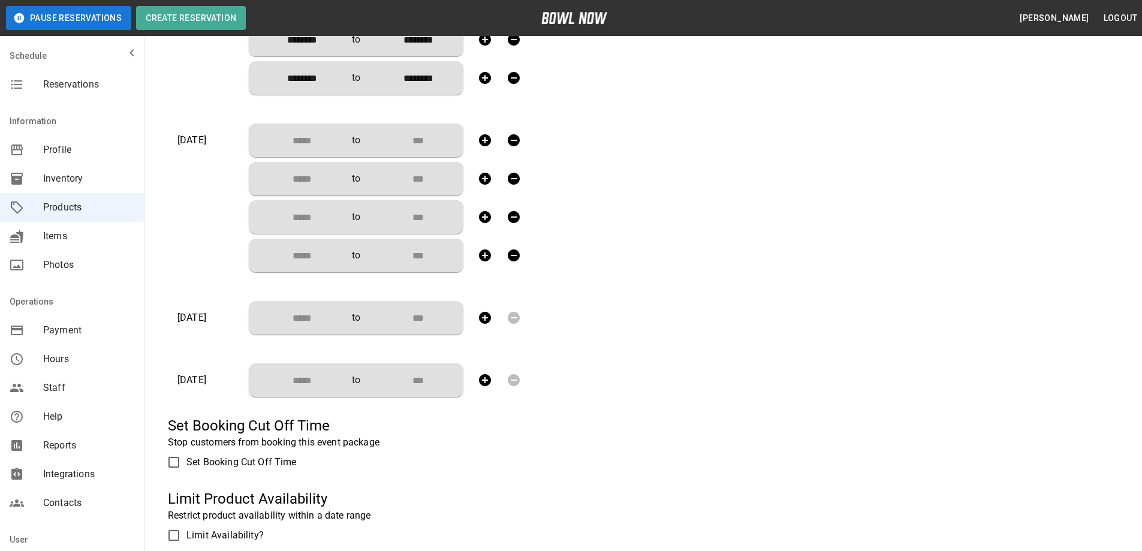
click at [321, 146] on input "Choose time" at bounding box center [297, 140] width 79 height 24
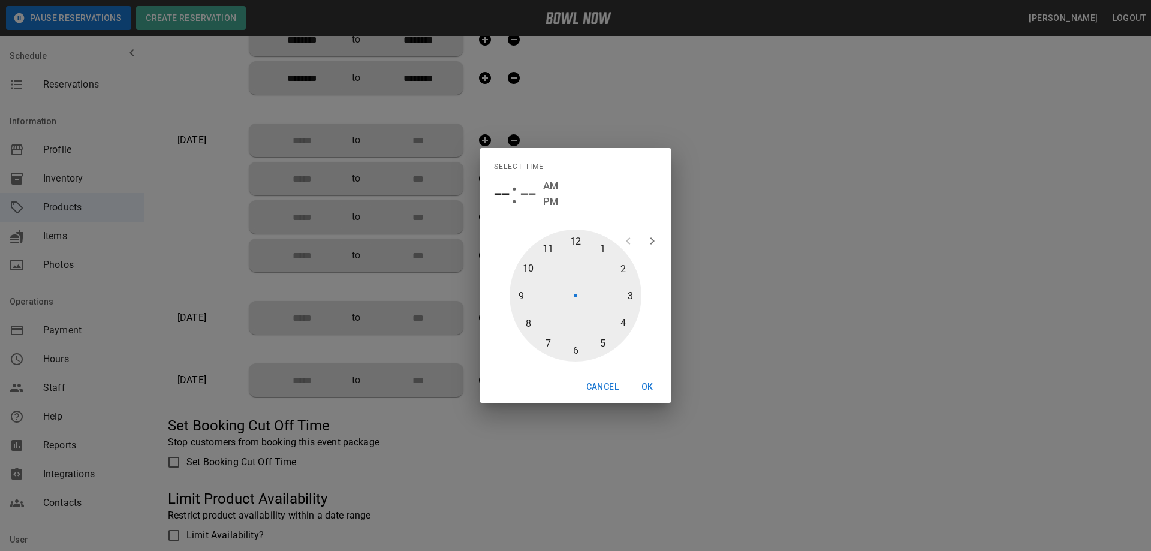
click at [548, 251] on div at bounding box center [575, 296] width 132 height 132
click at [581, 351] on div at bounding box center [575, 296] width 132 height 132
click at [649, 385] on button "OK" at bounding box center [647, 387] width 38 height 22
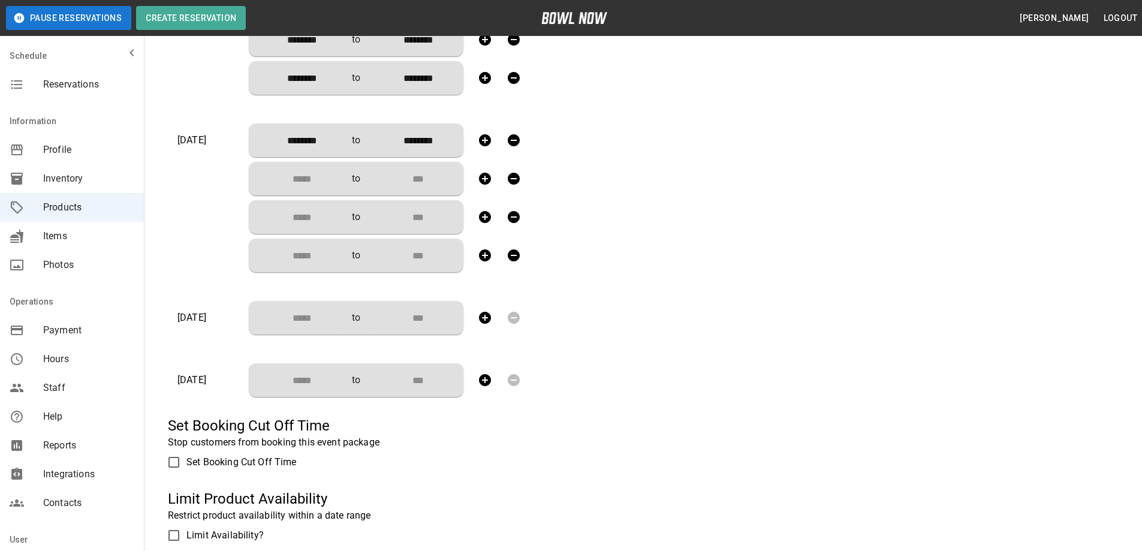
click at [303, 173] on input "Choose time" at bounding box center [297, 179] width 79 height 24
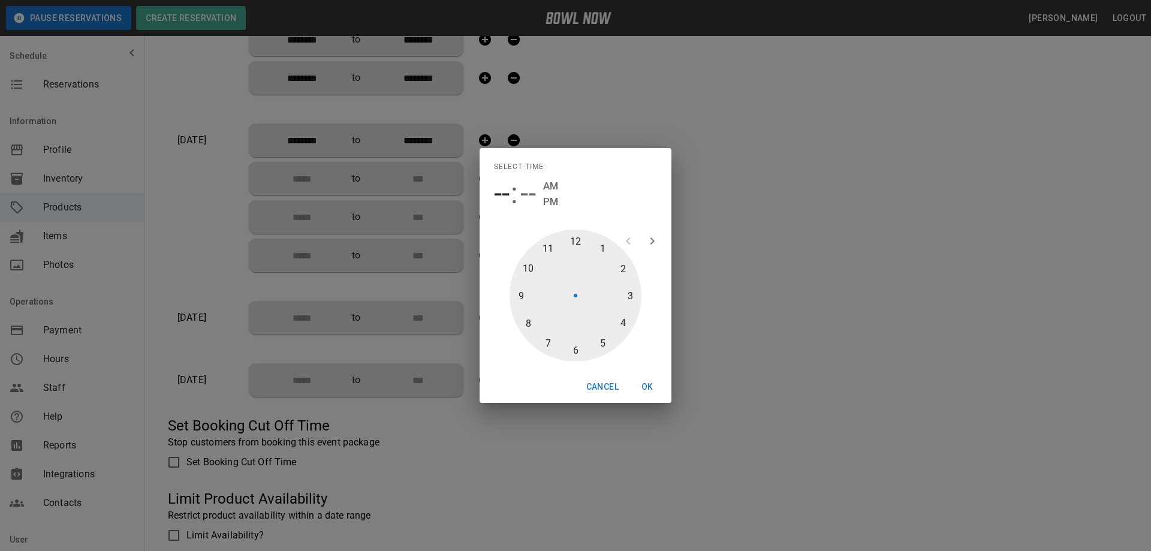
click at [600, 247] on div at bounding box center [575, 296] width 132 height 132
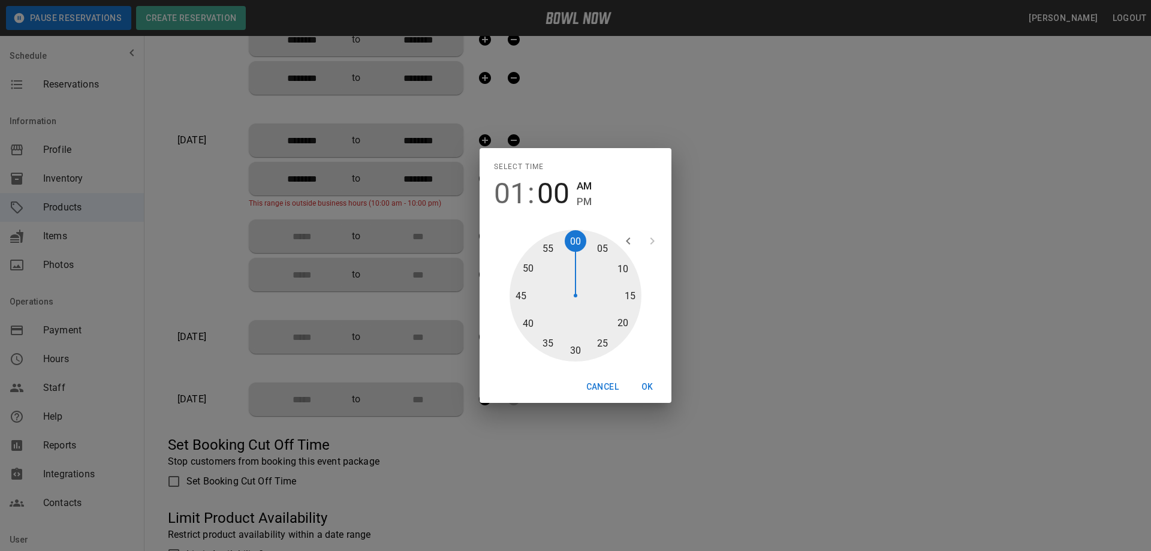
click at [583, 349] on div at bounding box center [575, 296] width 132 height 132
click at [584, 199] on span "PM" at bounding box center [584, 202] width 15 height 16
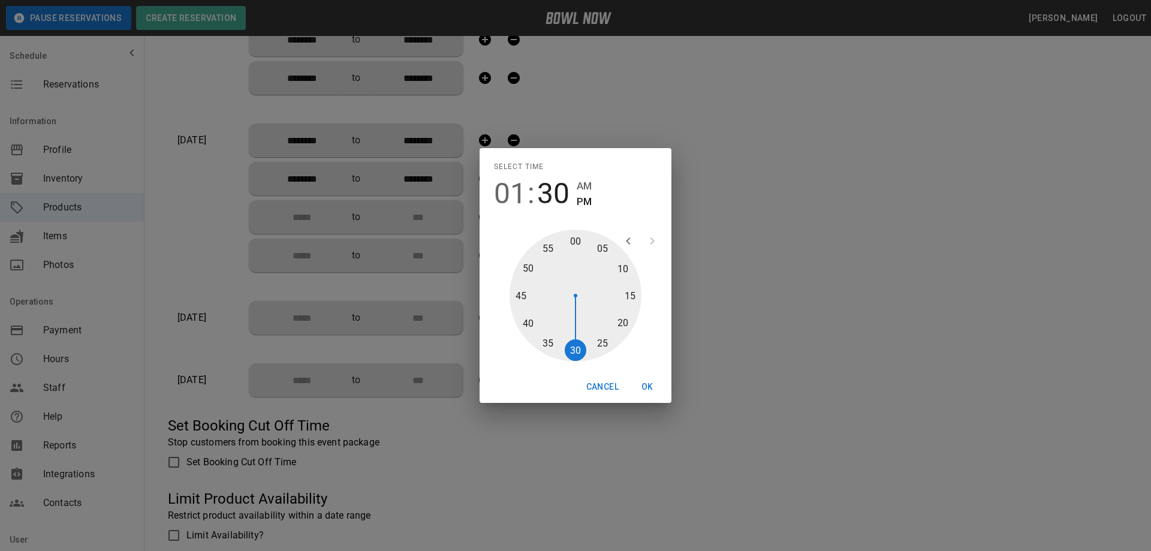
click at [646, 384] on button "OK" at bounding box center [647, 387] width 38 height 22
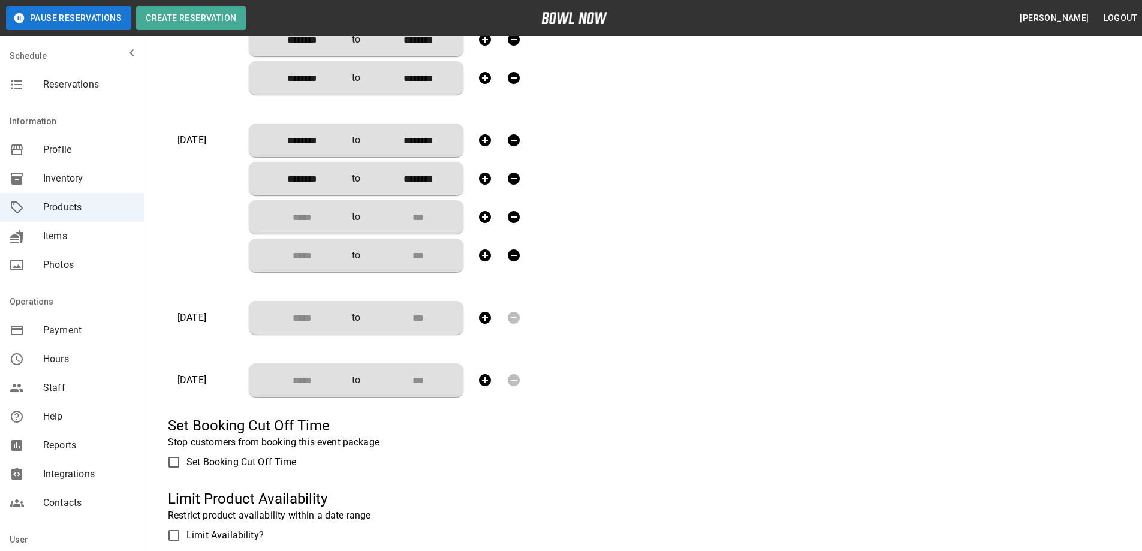
click at [315, 221] on input "Choose time" at bounding box center [297, 217] width 79 height 24
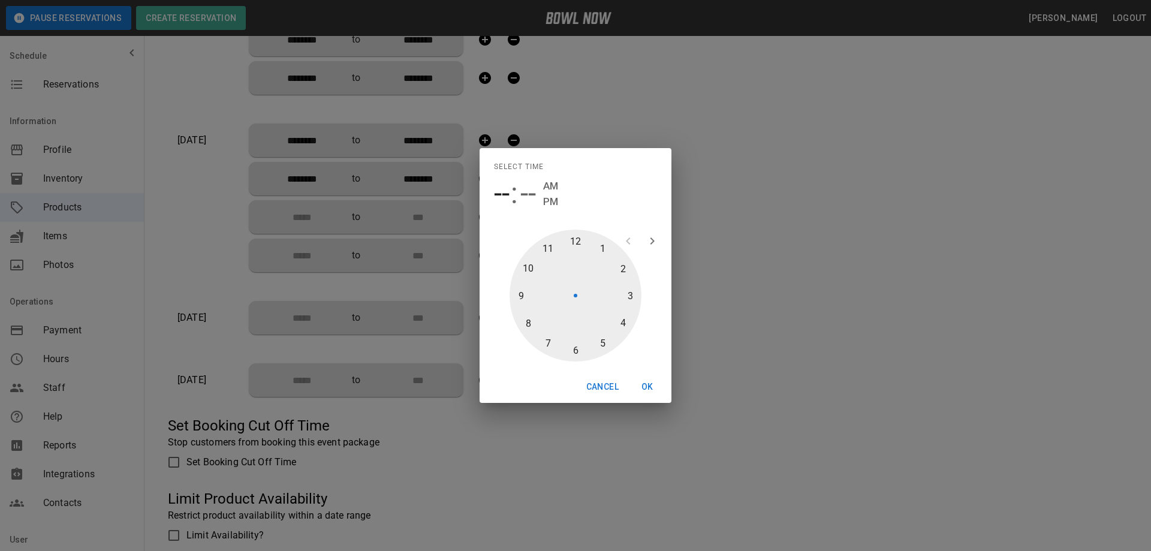
click at [629, 293] on div at bounding box center [575, 296] width 132 height 132
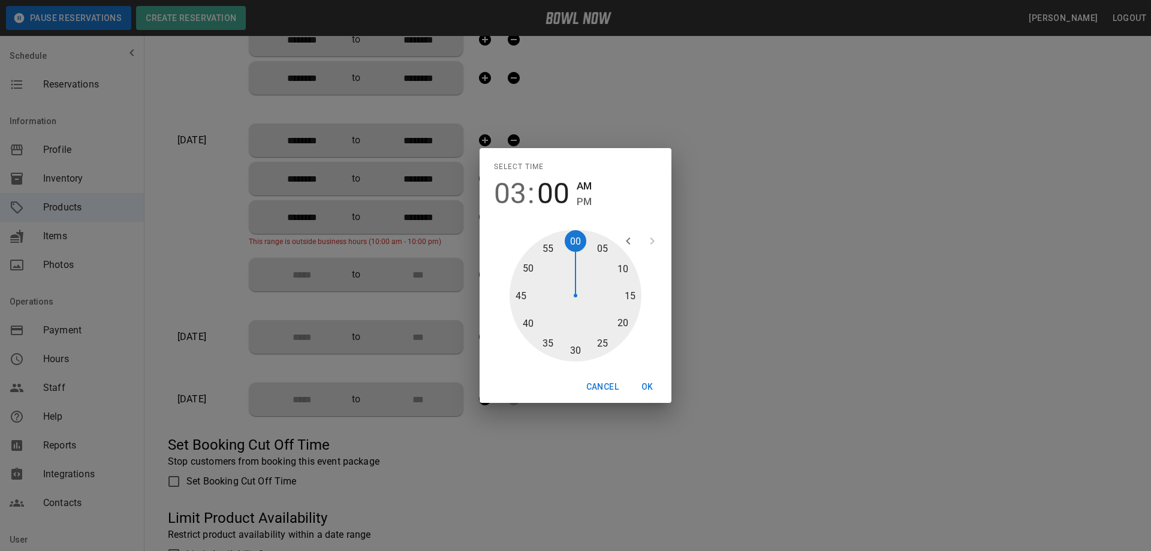
click at [577, 350] on div at bounding box center [575, 296] width 132 height 132
click at [580, 201] on span "PM" at bounding box center [584, 202] width 15 height 16
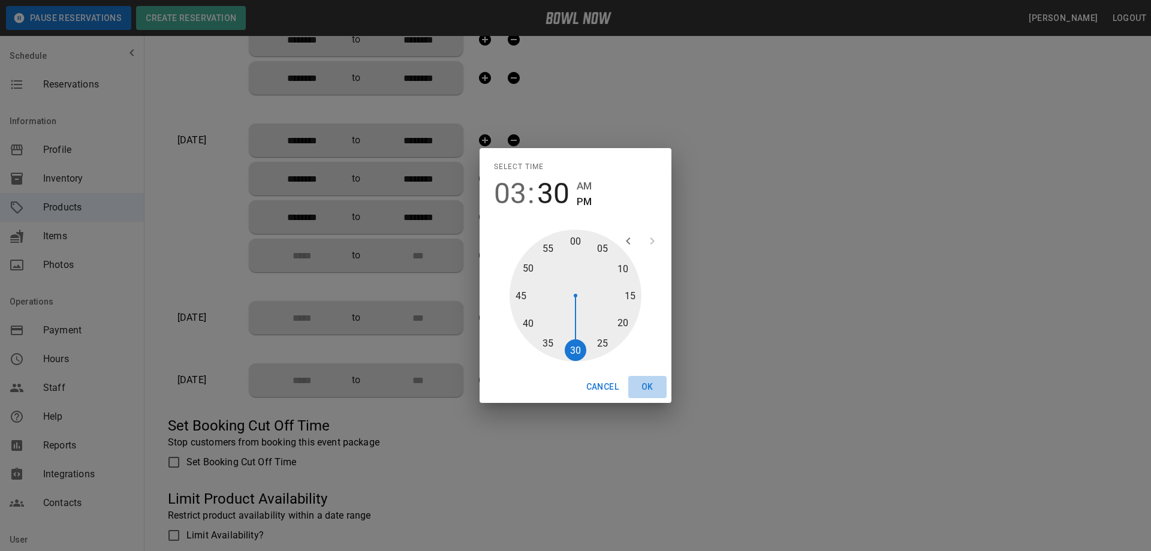
click at [650, 388] on button "OK" at bounding box center [647, 387] width 38 height 22
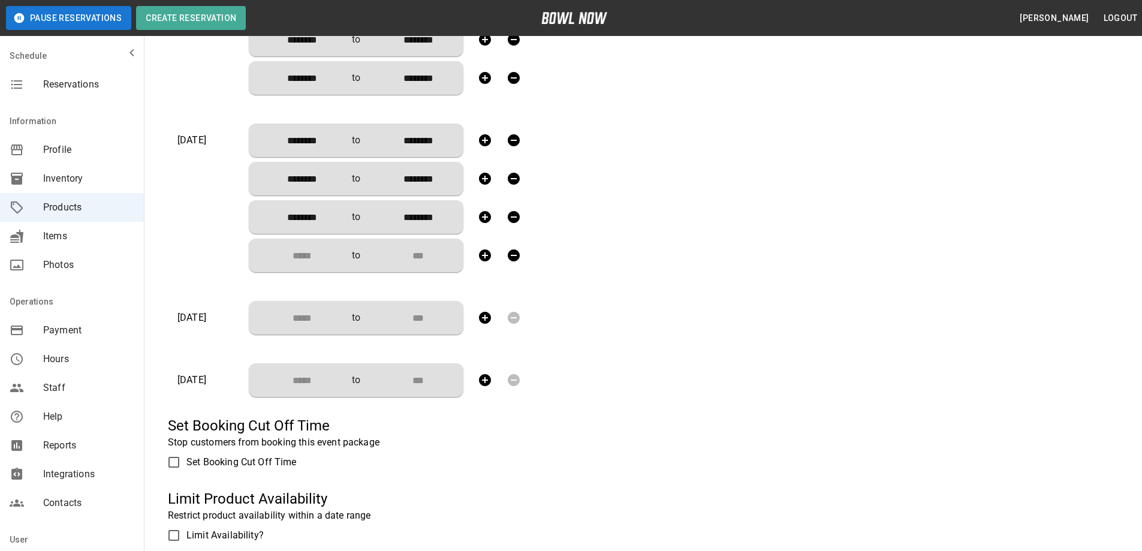
click at [304, 250] on input "Choose time" at bounding box center [297, 255] width 79 height 24
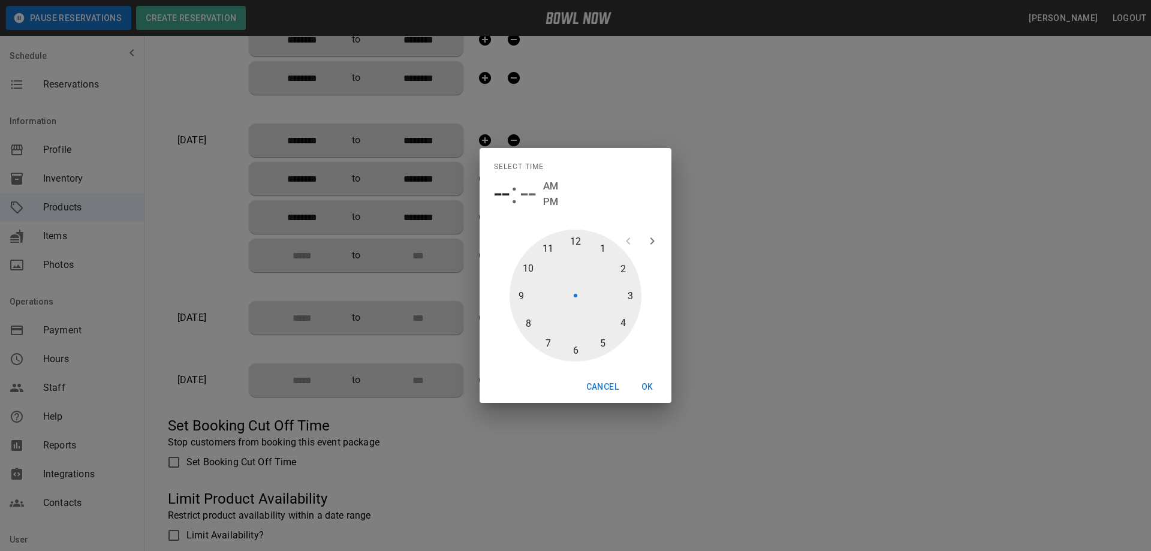
click at [601, 344] on div at bounding box center [575, 296] width 132 height 132
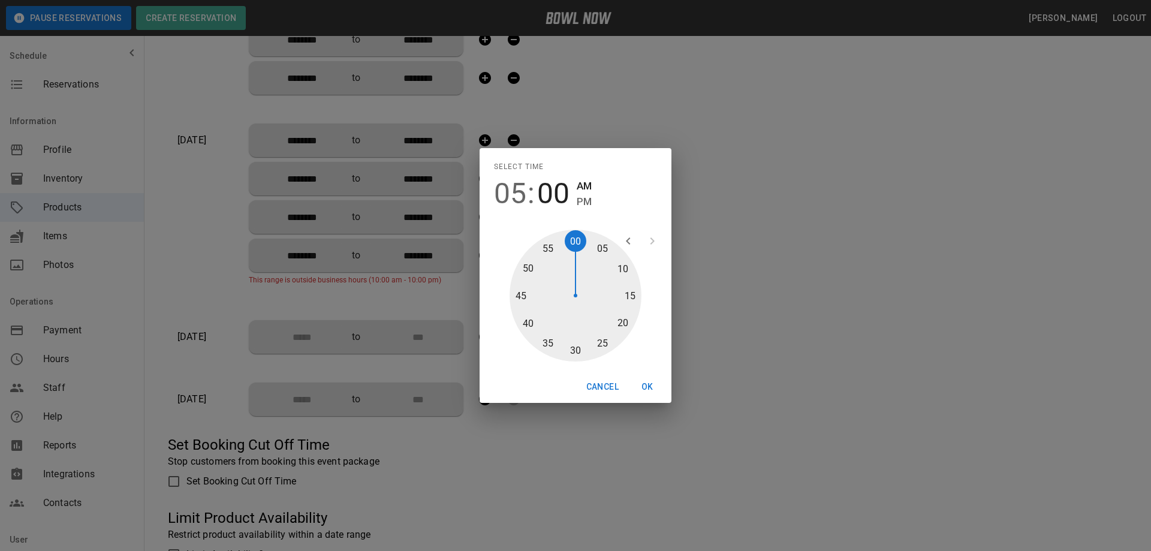
click at [580, 352] on div at bounding box center [575, 296] width 132 height 132
click at [587, 201] on span "PM" at bounding box center [584, 202] width 15 height 16
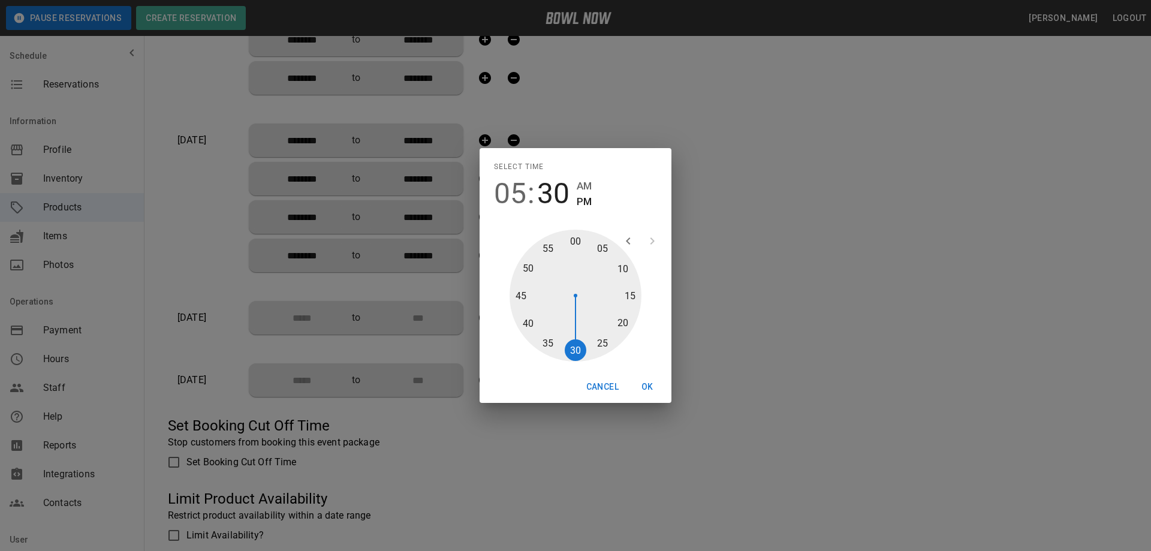
click at [651, 388] on button "OK" at bounding box center [647, 387] width 38 height 22
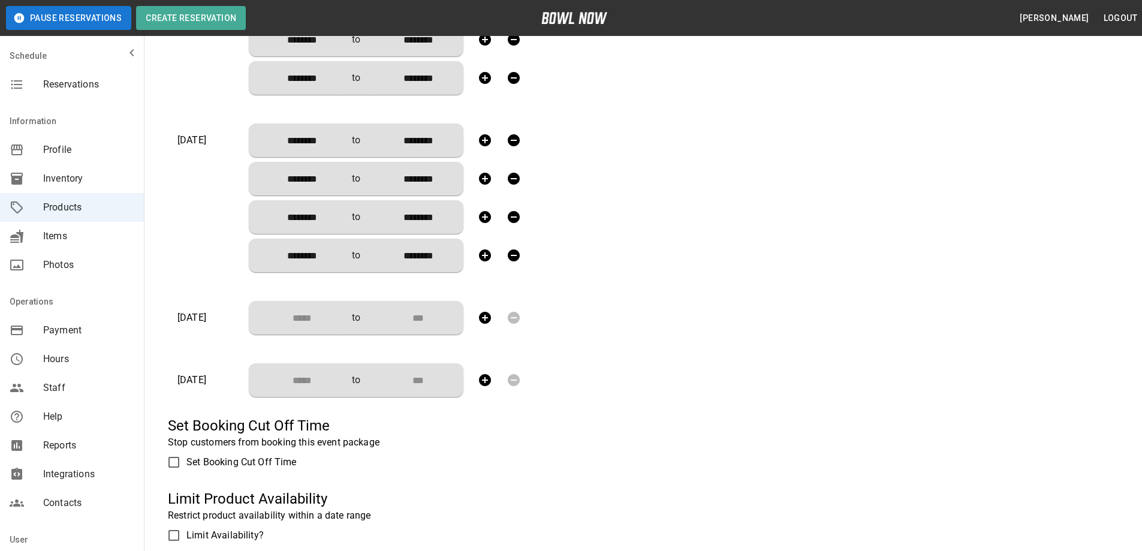
click at [313, 322] on input "Choose time" at bounding box center [297, 318] width 79 height 24
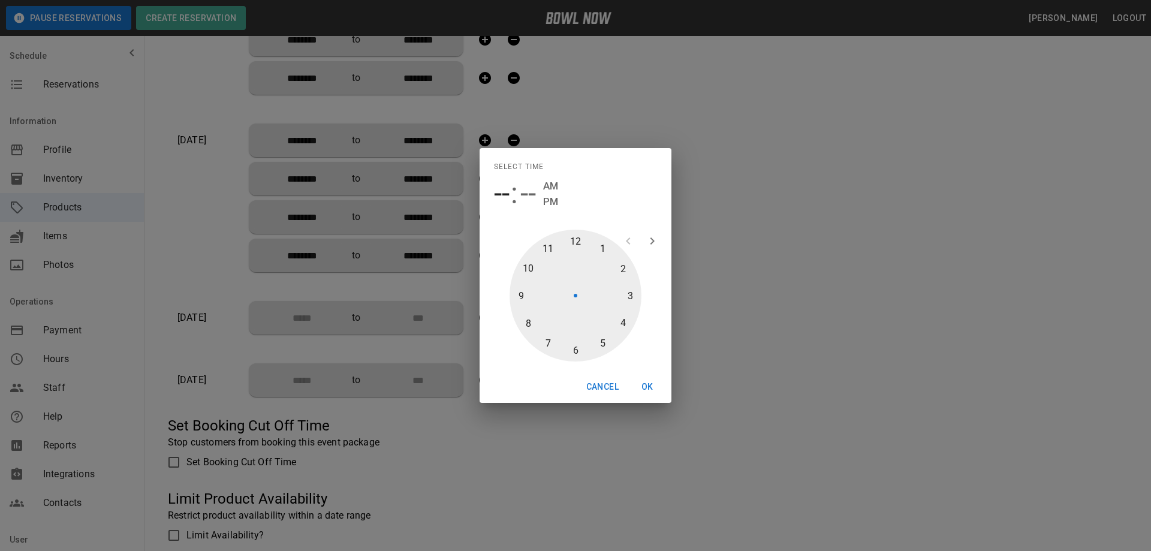
click at [547, 251] on div at bounding box center [575, 296] width 132 height 132
click at [577, 351] on div at bounding box center [575, 296] width 132 height 132
click at [652, 387] on button "OK" at bounding box center [647, 387] width 38 height 22
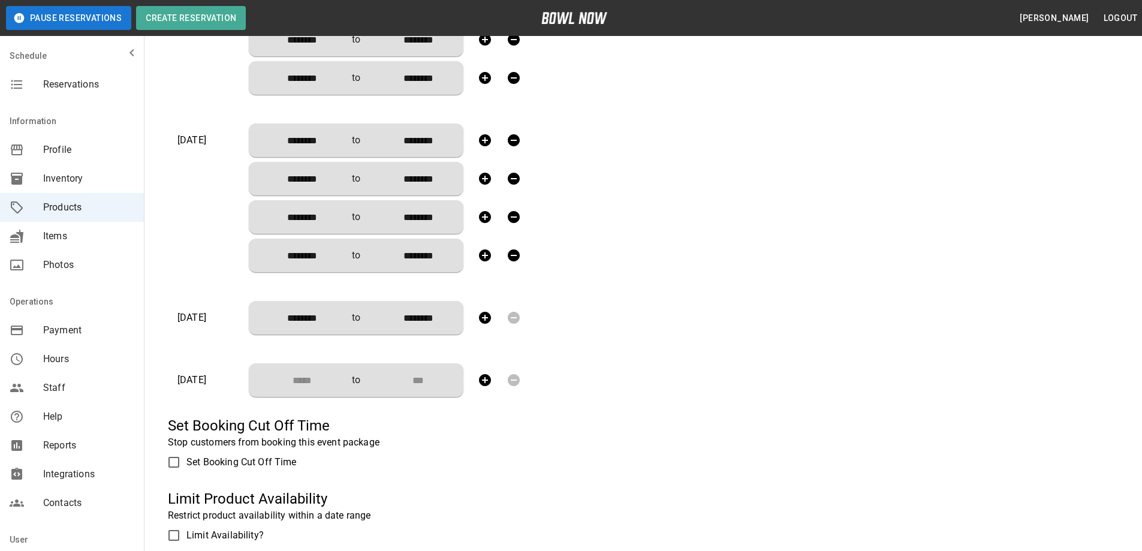
click at [488, 315] on icon "button" at bounding box center [485, 318] width 12 height 12
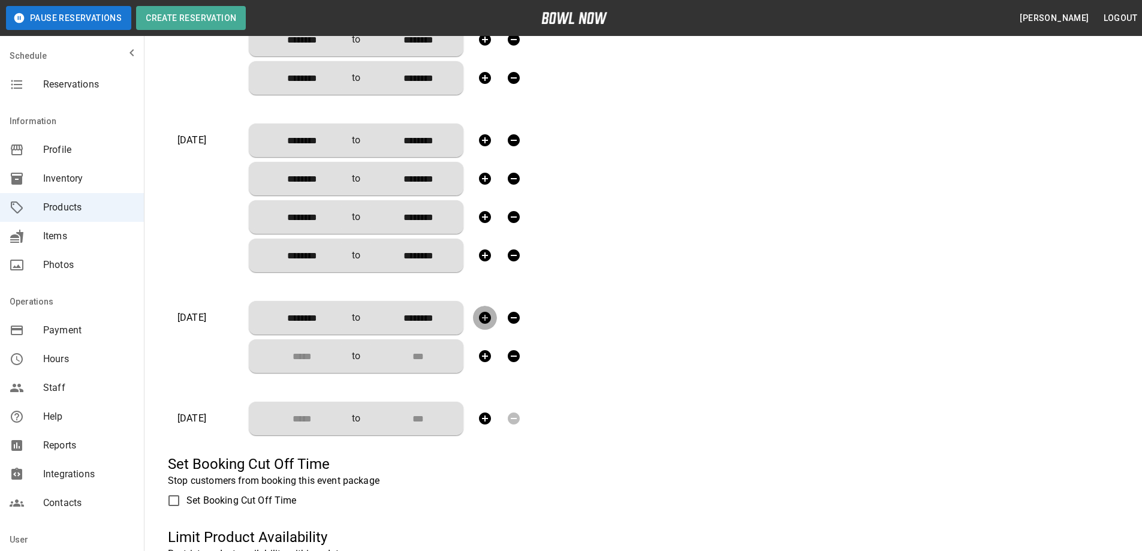
click at [488, 316] on icon "button" at bounding box center [485, 318] width 12 height 12
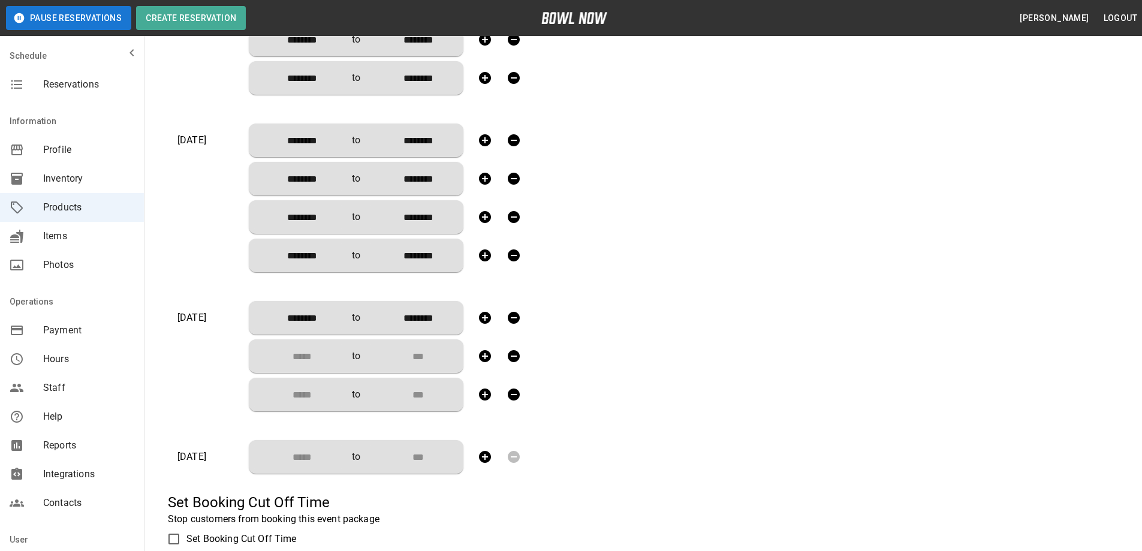
click at [488, 316] on icon "button" at bounding box center [485, 318] width 12 height 12
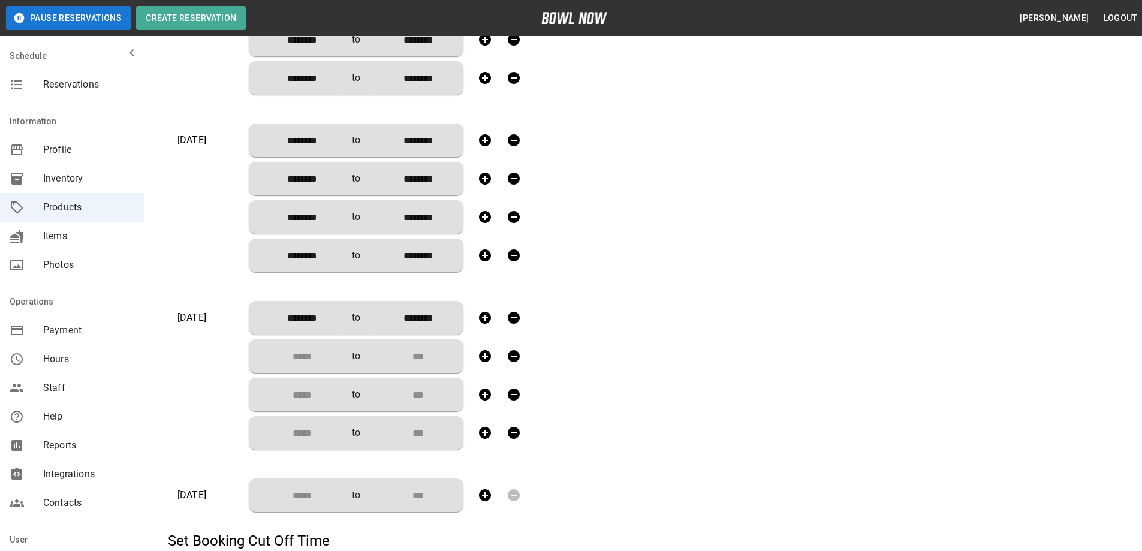
click at [300, 357] on input "Choose time" at bounding box center [297, 356] width 79 height 24
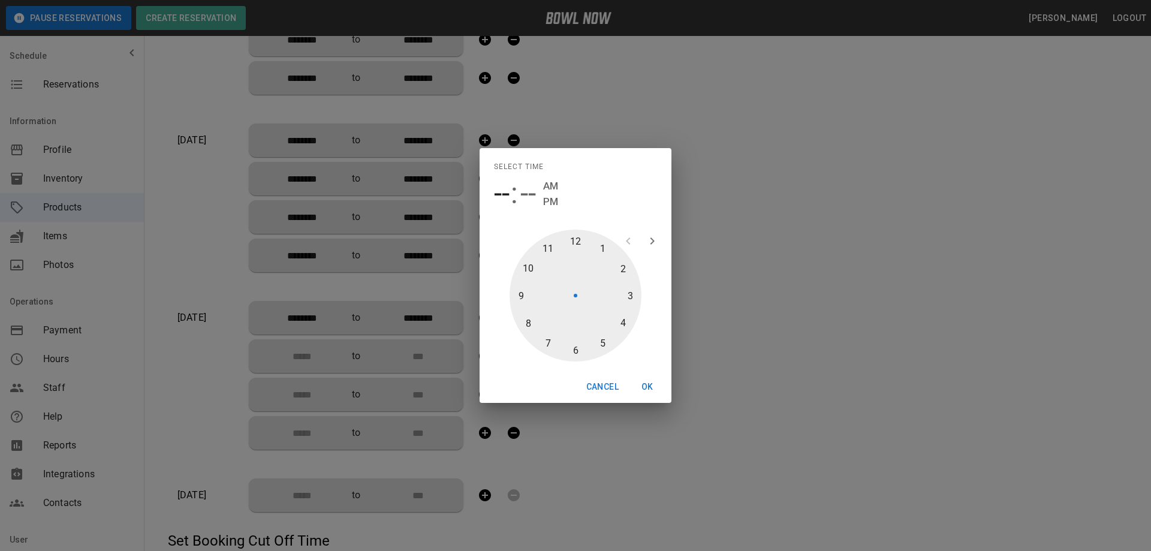
click at [598, 247] on div at bounding box center [575, 296] width 132 height 132
click at [579, 351] on div at bounding box center [575, 296] width 132 height 132
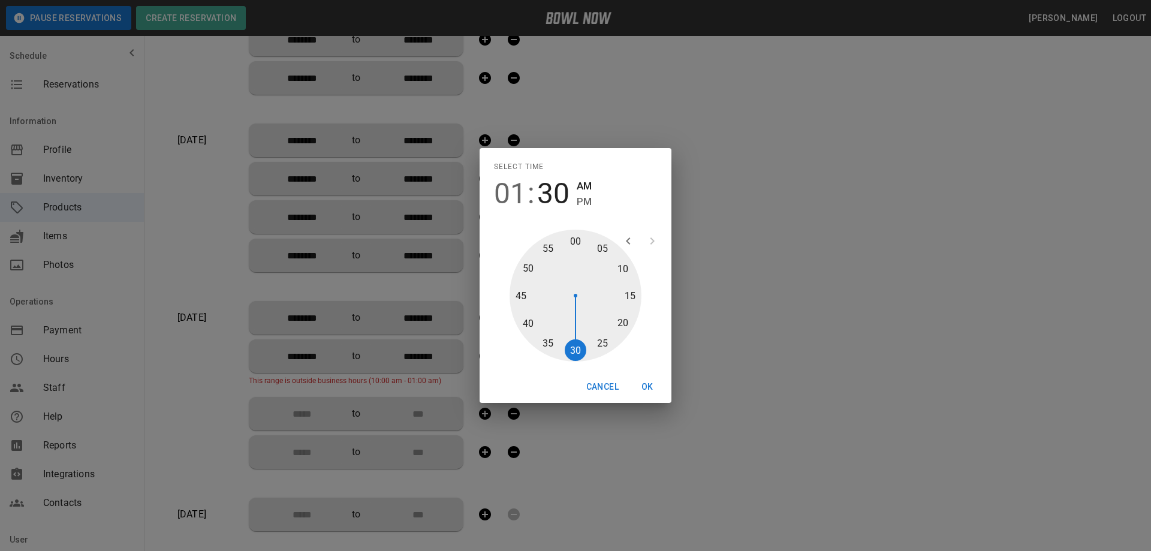
click at [581, 203] on span "PM" at bounding box center [584, 202] width 15 height 16
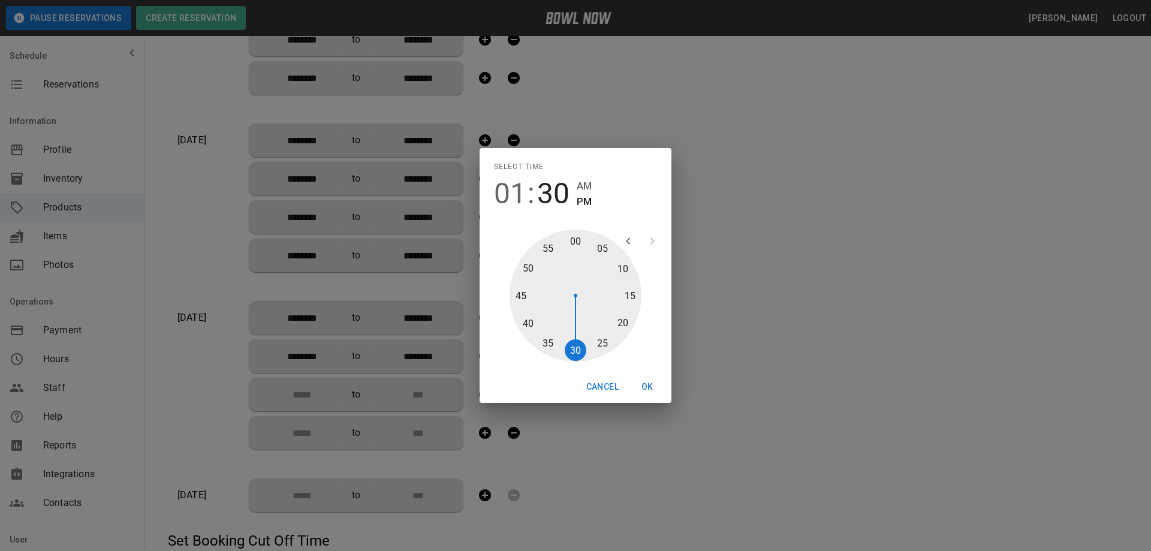
click at [651, 387] on button "OK" at bounding box center [647, 387] width 38 height 22
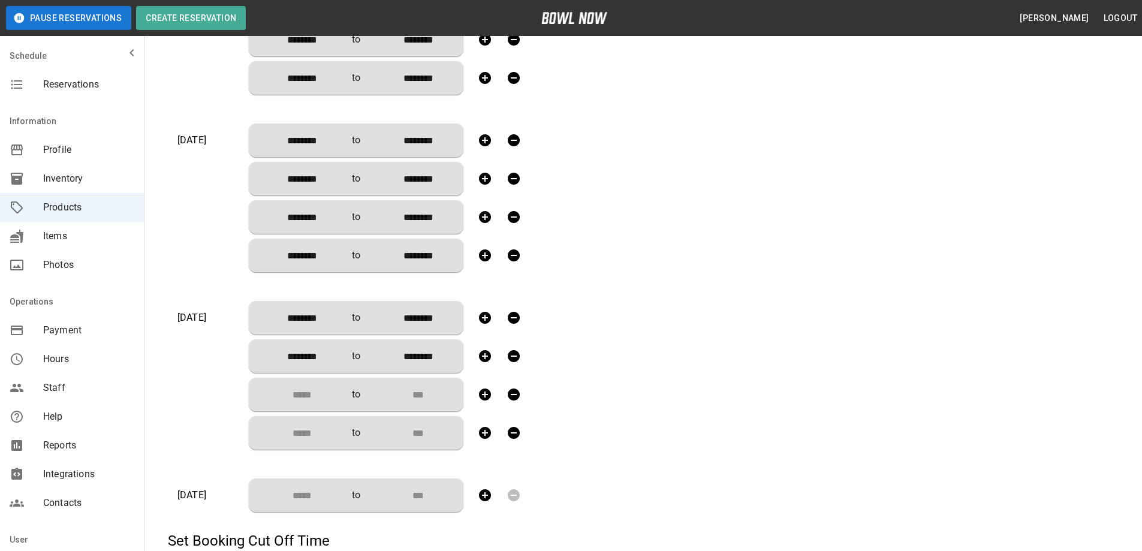
click at [313, 394] on input "Choose time" at bounding box center [297, 394] width 79 height 24
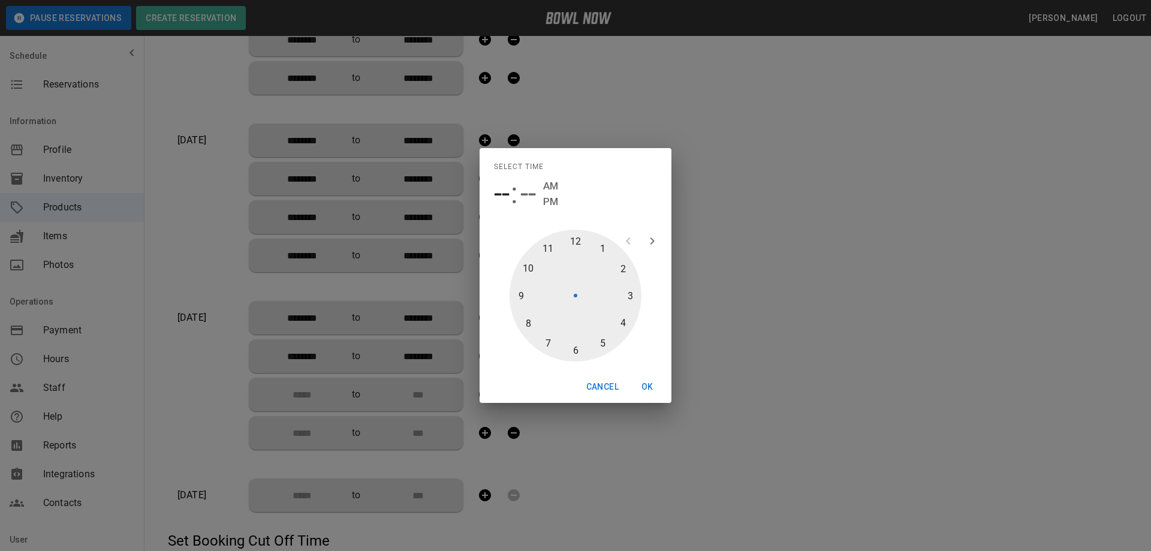
click at [625, 292] on div at bounding box center [575, 296] width 132 height 132
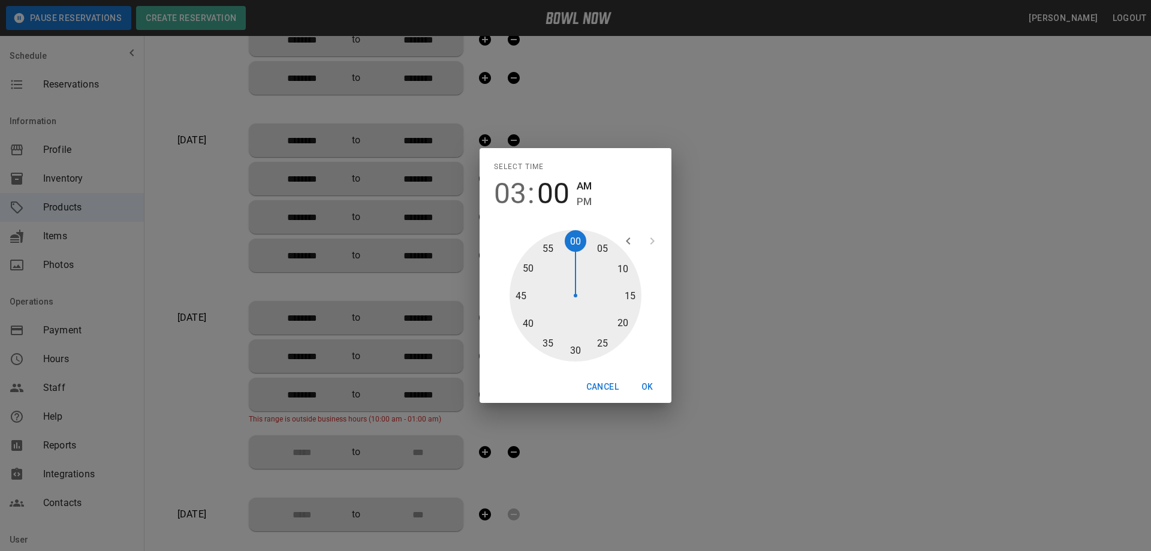
click at [574, 352] on div at bounding box center [575, 296] width 132 height 132
click at [581, 198] on span "PM" at bounding box center [584, 202] width 15 height 16
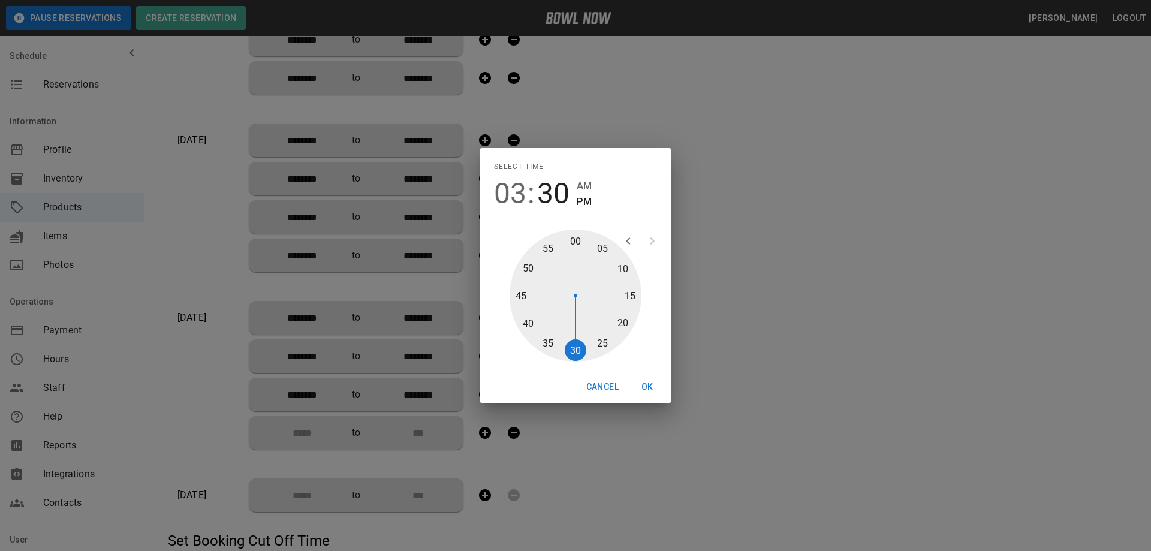
click at [642, 386] on button "OK" at bounding box center [647, 387] width 38 height 22
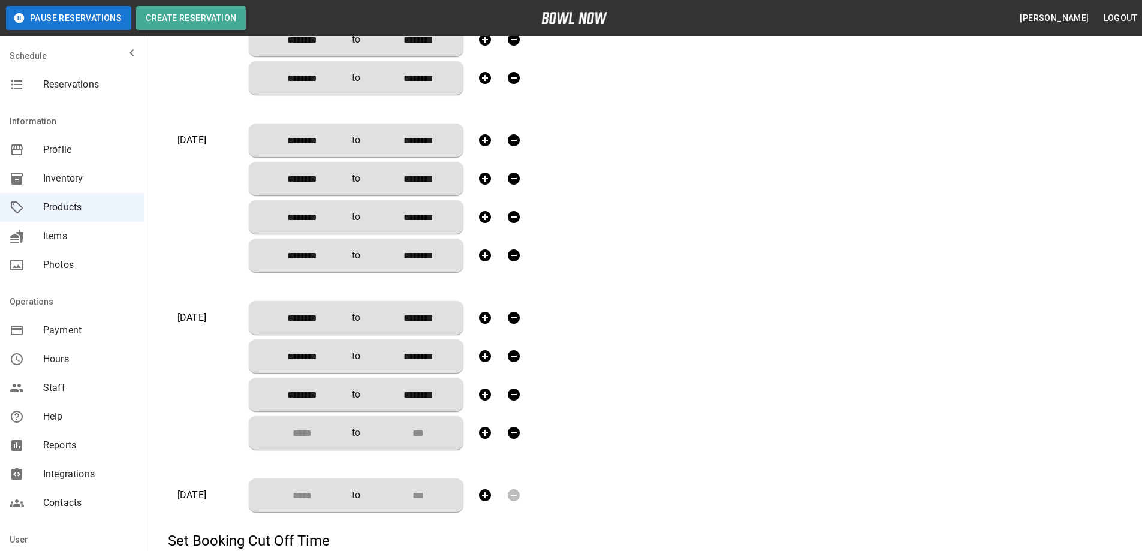
click at [295, 444] on input "Choose time" at bounding box center [297, 433] width 79 height 24
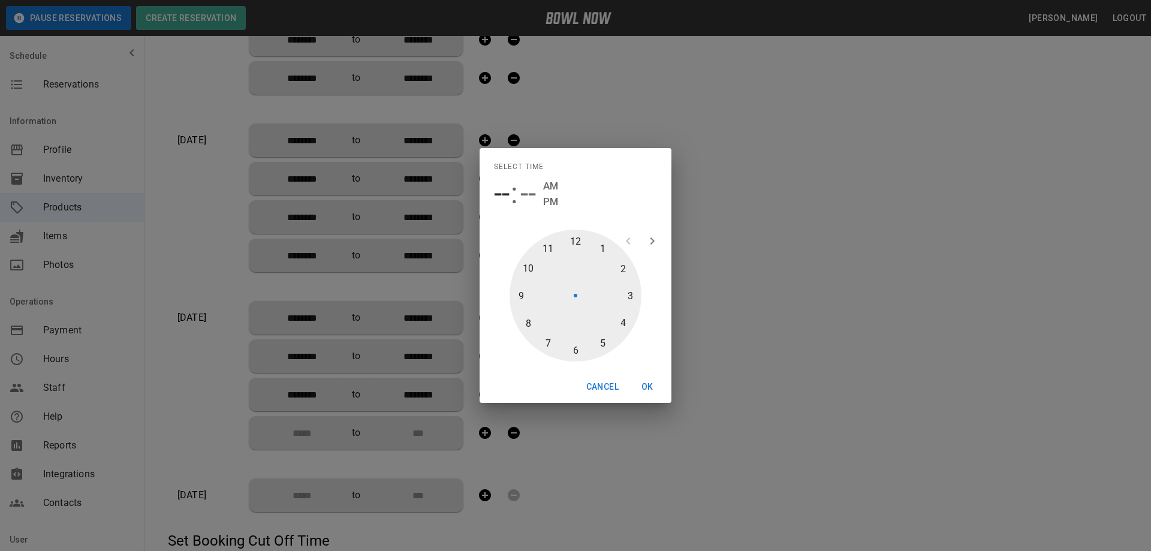
click at [600, 343] on div at bounding box center [575, 296] width 132 height 132
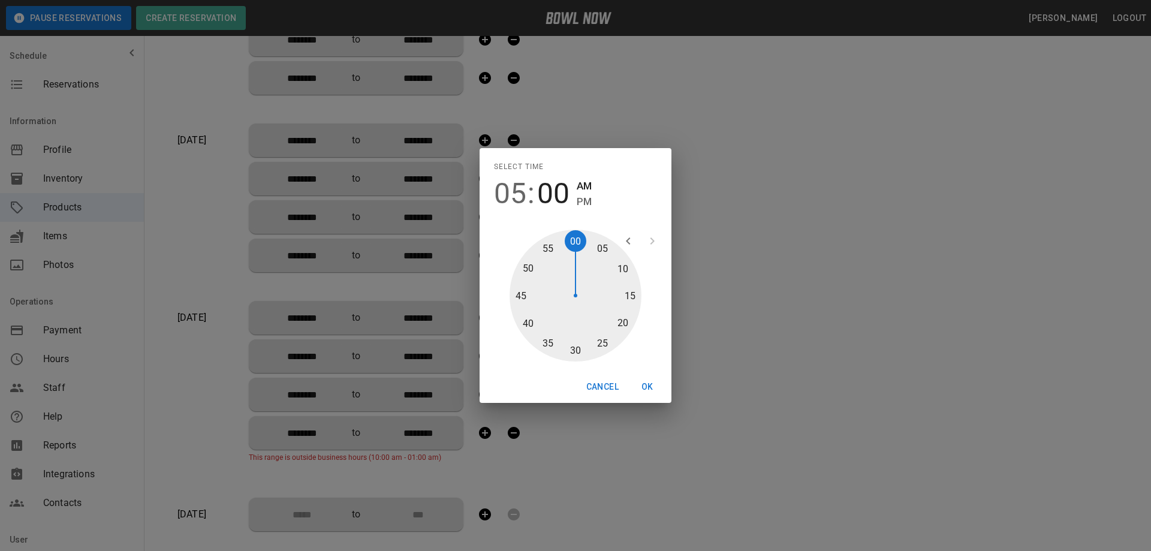
click at [579, 351] on div at bounding box center [575, 296] width 132 height 132
click at [584, 204] on span "PM" at bounding box center [584, 202] width 15 height 16
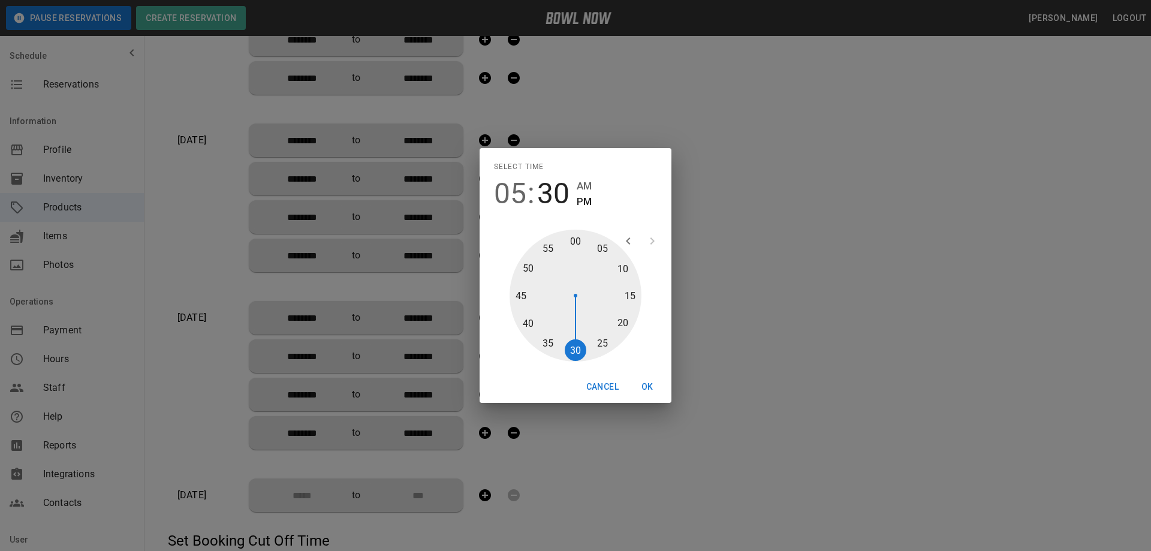
click at [647, 387] on button "OK" at bounding box center [647, 387] width 38 height 22
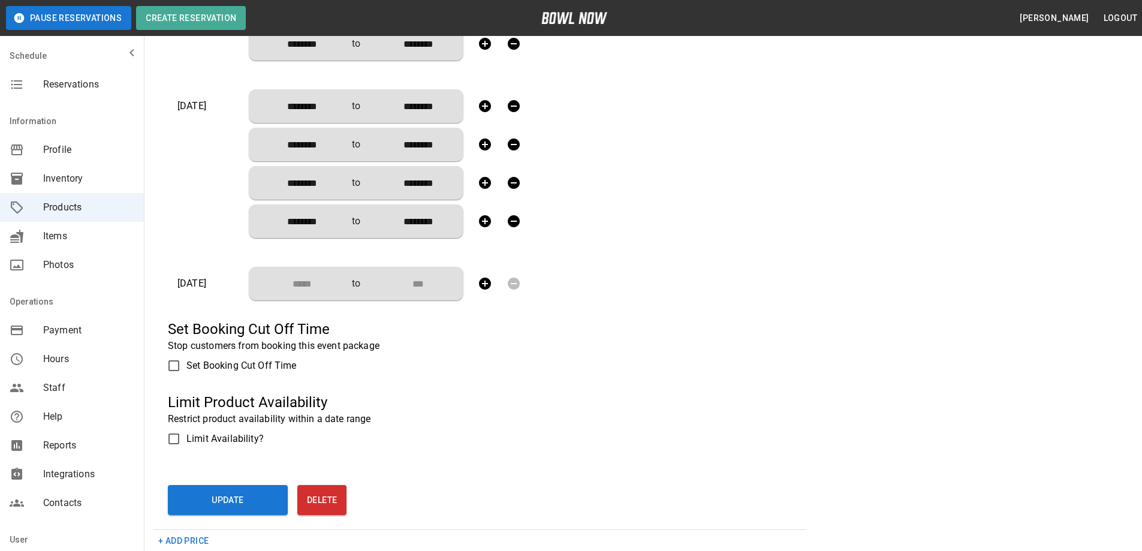
scroll to position [1319, 0]
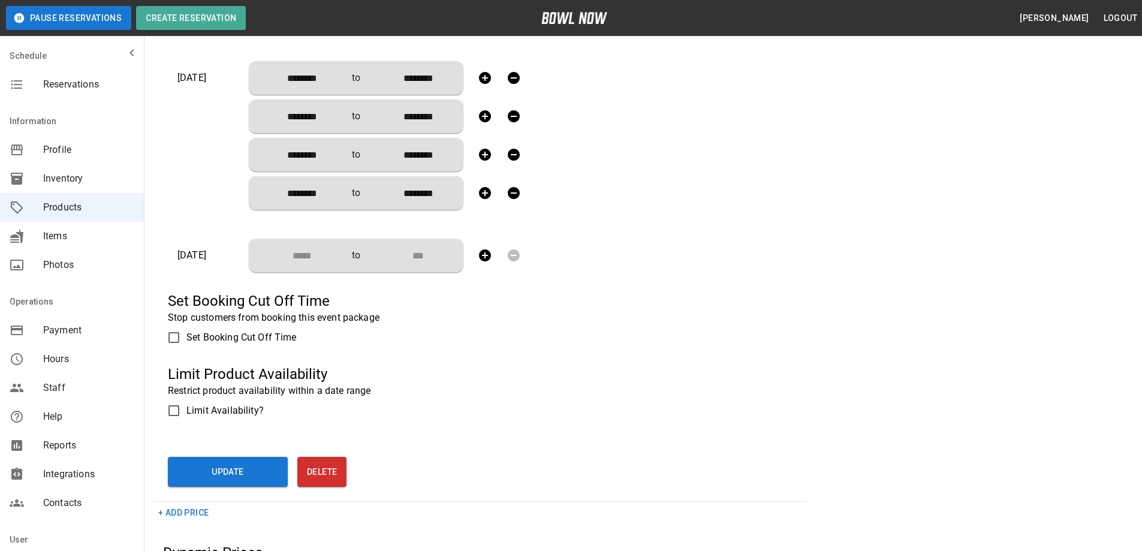
click at [484, 251] on icon "button" at bounding box center [485, 255] width 12 height 12
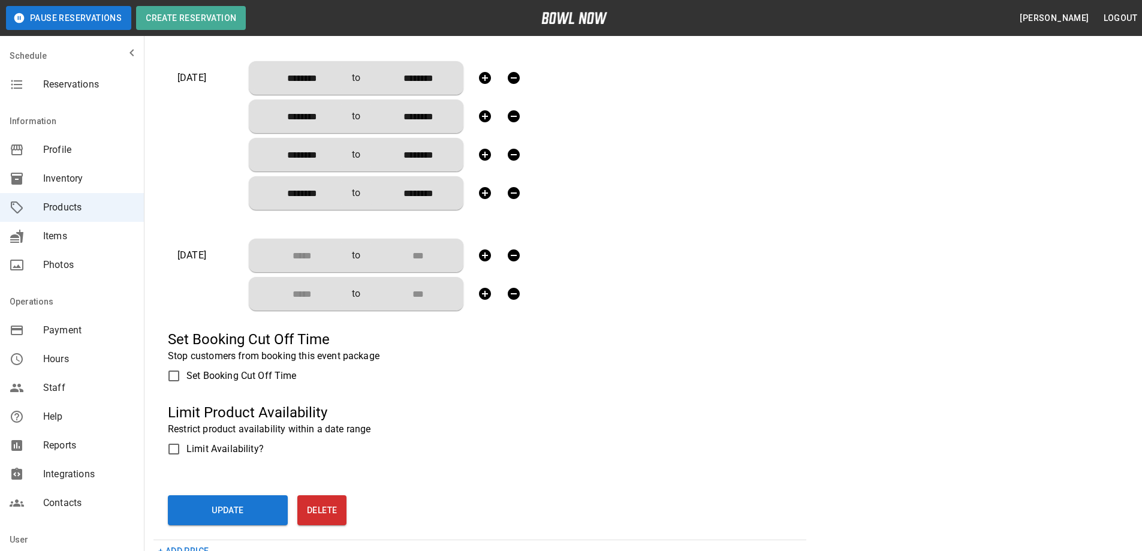
click at [484, 251] on icon "button" at bounding box center [485, 255] width 12 height 12
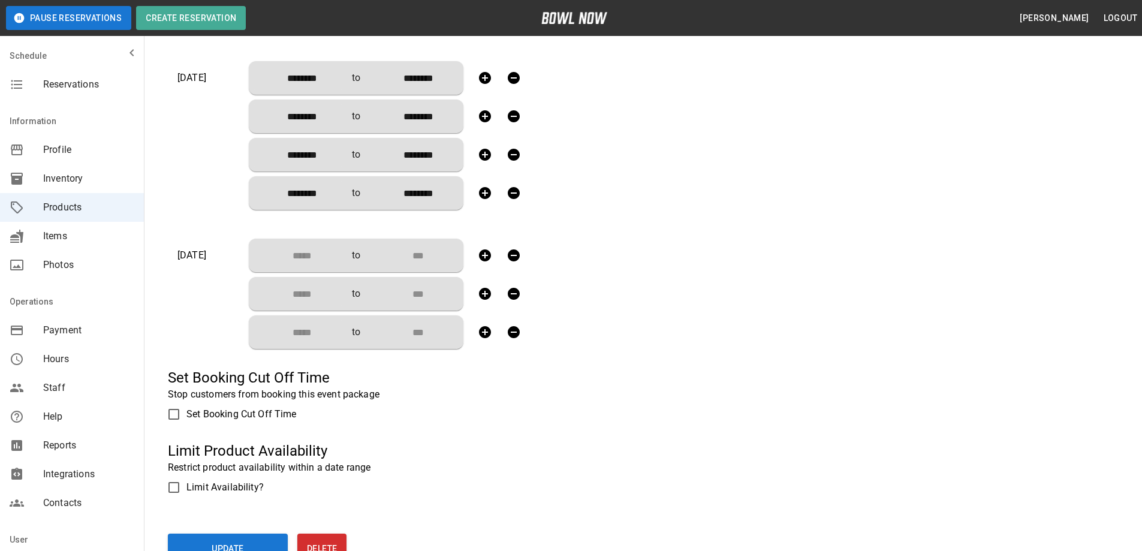
click at [484, 251] on icon "button" at bounding box center [485, 255] width 12 height 12
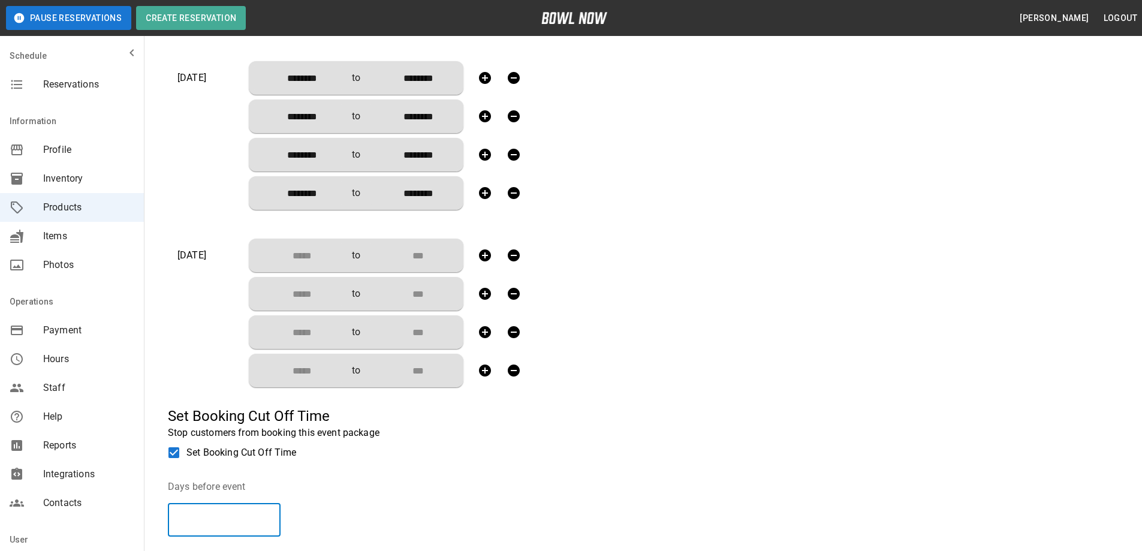
click at [197, 522] on input "*" at bounding box center [224, 520] width 113 height 34
click at [310, 255] on input "Choose time" at bounding box center [297, 255] width 79 height 24
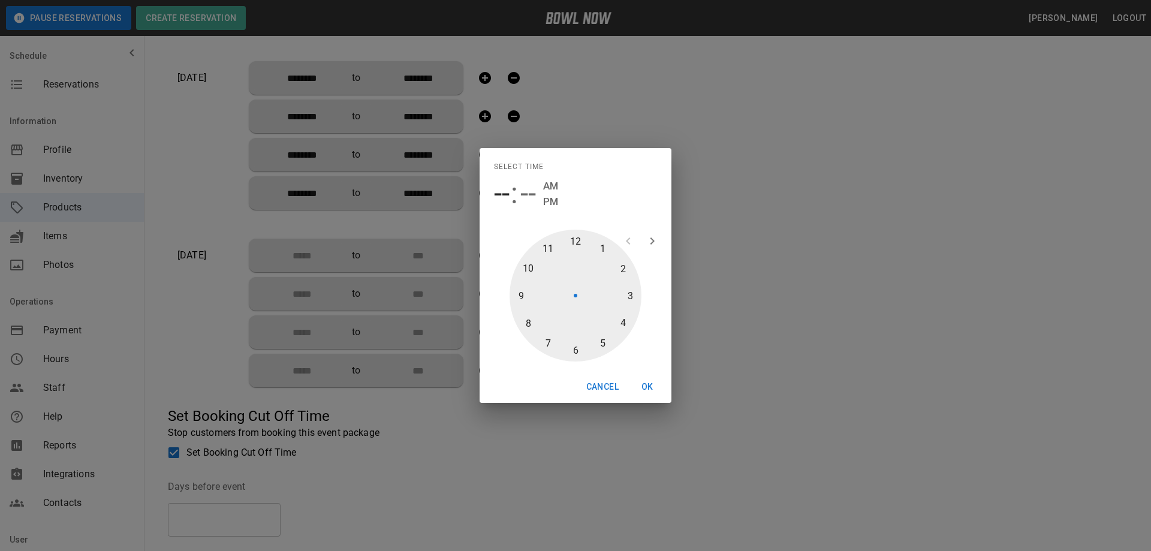
click at [547, 250] on div at bounding box center [575, 296] width 132 height 132
click at [578, 352] on div at bounding box center [575, 296] width 132 height 132
click at [647, 385] on button "OK" at bounding box center [647, 387] width 38 height 22
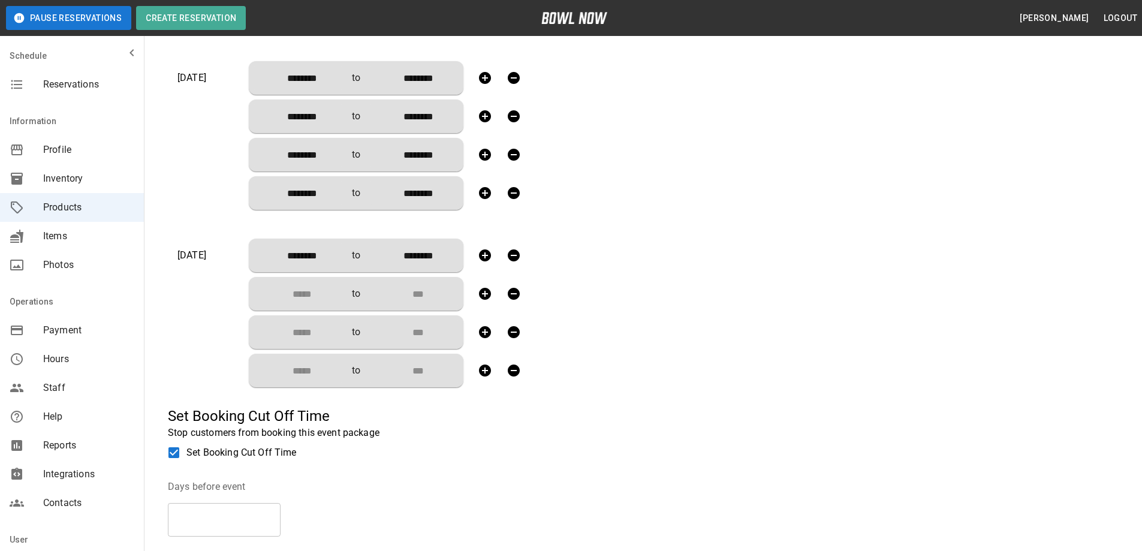
click at [299, 297] on input "Choose time" at bounding box center [297, 294] width 79 height 24
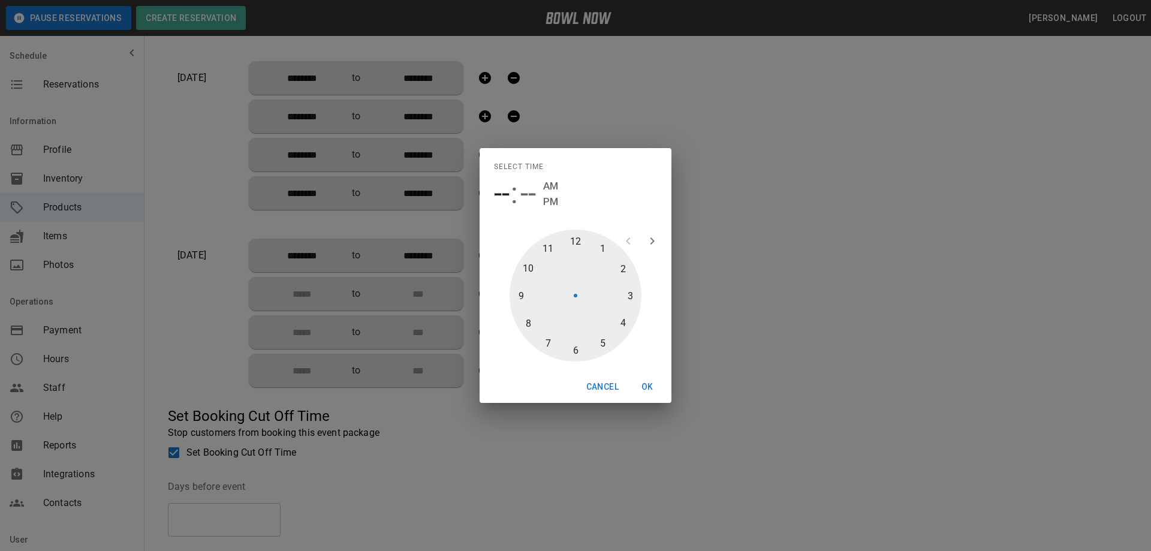
click at [604, 249] on div at bounding box center [575, 296] width 132 height 132
click at [578, 353] on div at bounding box center [575, 296] width 132 height 132
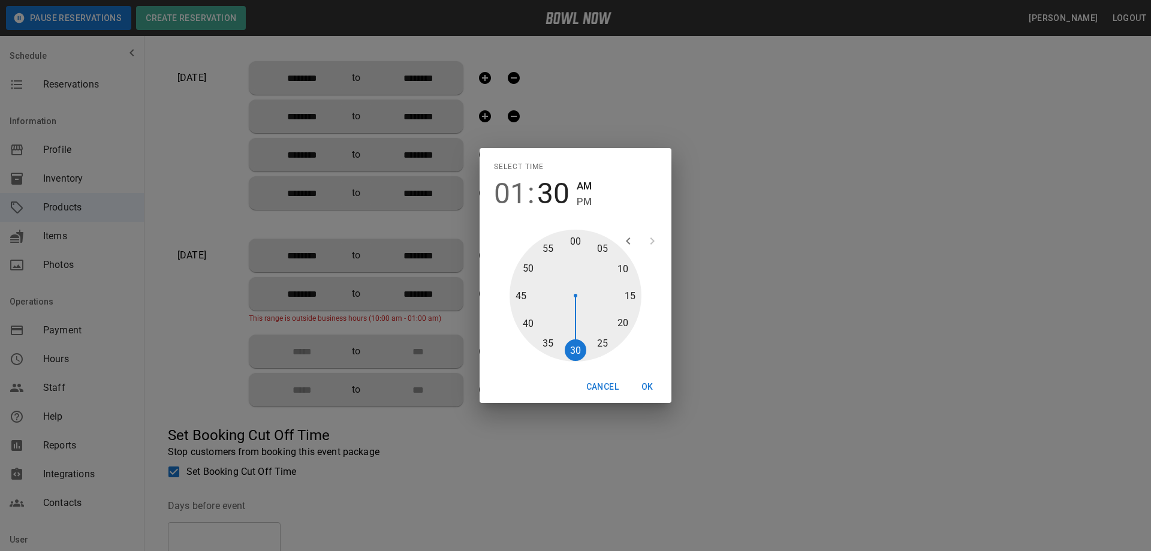
drag, startPoint x: 587, startPoint y: 200, endPoint x: 614, endPoint y: 407, distance: 208.6
click at [586, 201] on span "PM" at bounding box center [584, 202] width 15 height 16
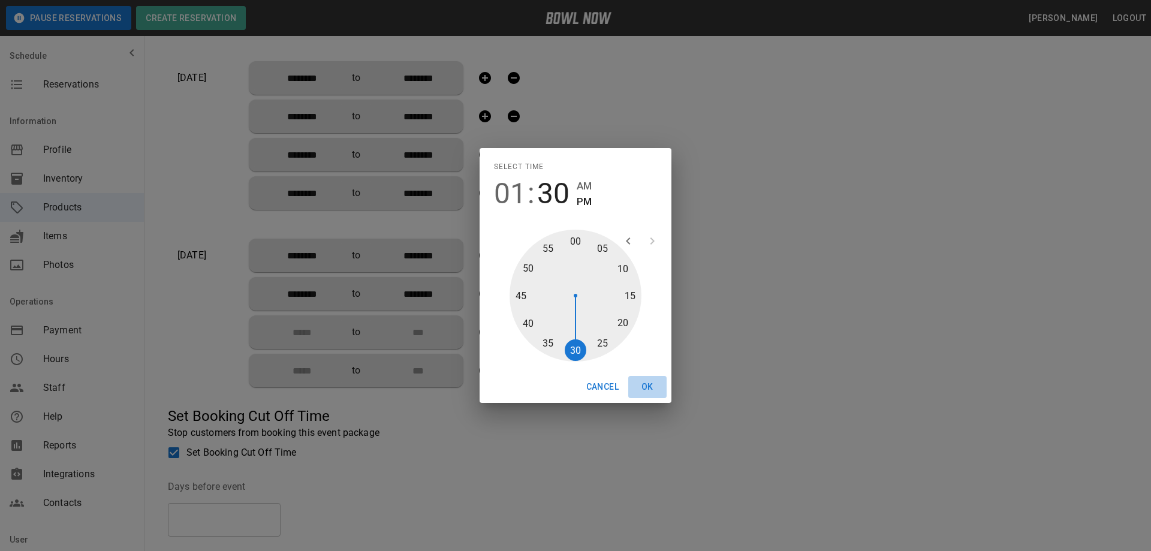
drag, startPoint x: 645, startPoint y: 384, endPoint x: 430, endPoint y: 334, distance: 220.7
click at [645, 383] on button "OK" at bounding box center [647, 387] width 38 height 22
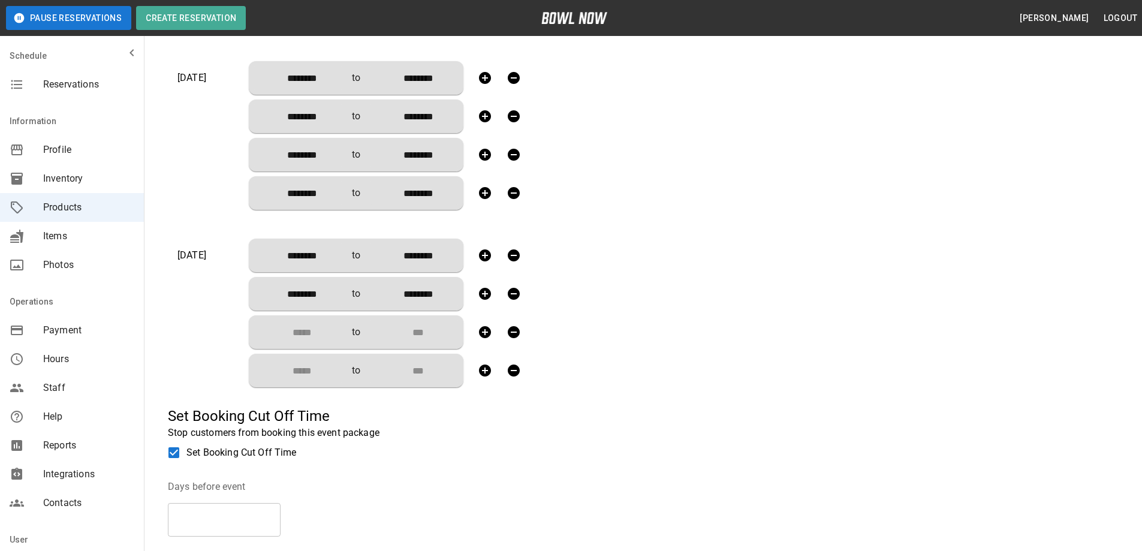
click at [315, 326] on input "Choose time" at bounding box center [297, 332] width 79 height 24
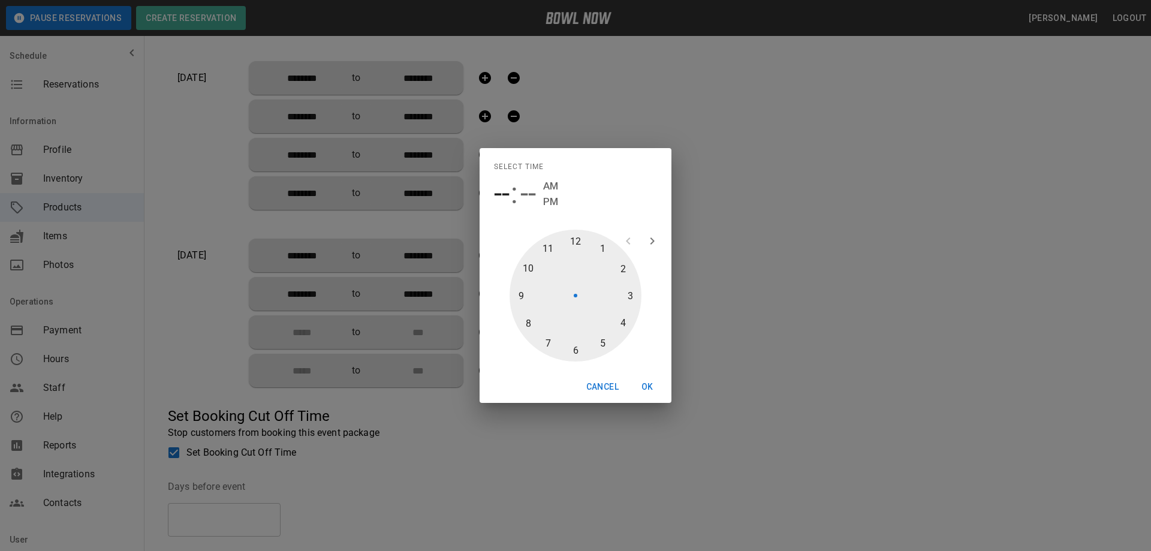
click at [626, 294] on div at bounding box center [575, 296] width 132 height 132
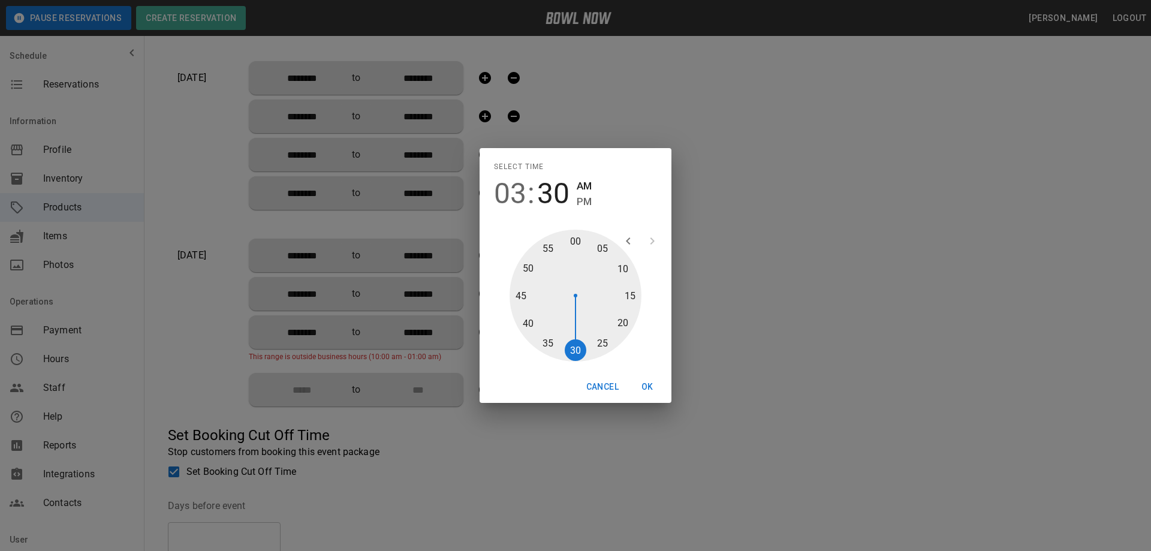
click at [575, 349] on div at bounding box center [575, 296] width 132 height 132
click at [577, 199] on span "PM" at bounding box center [584, 202] width 15 height 16
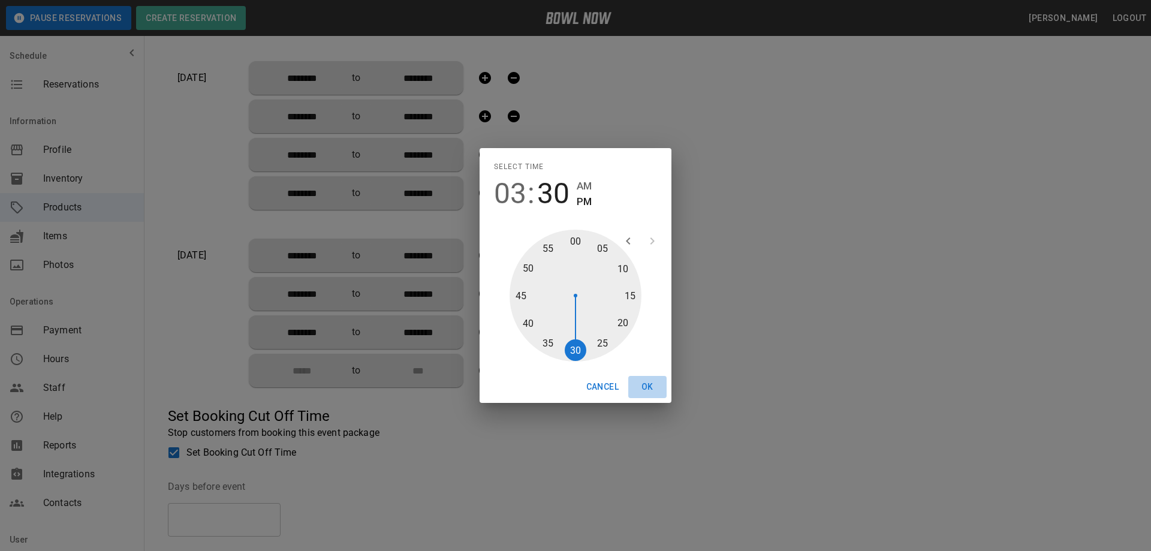
click at [645, 388] on button "OK" at bounding box center [647, 387] width 38 height 22
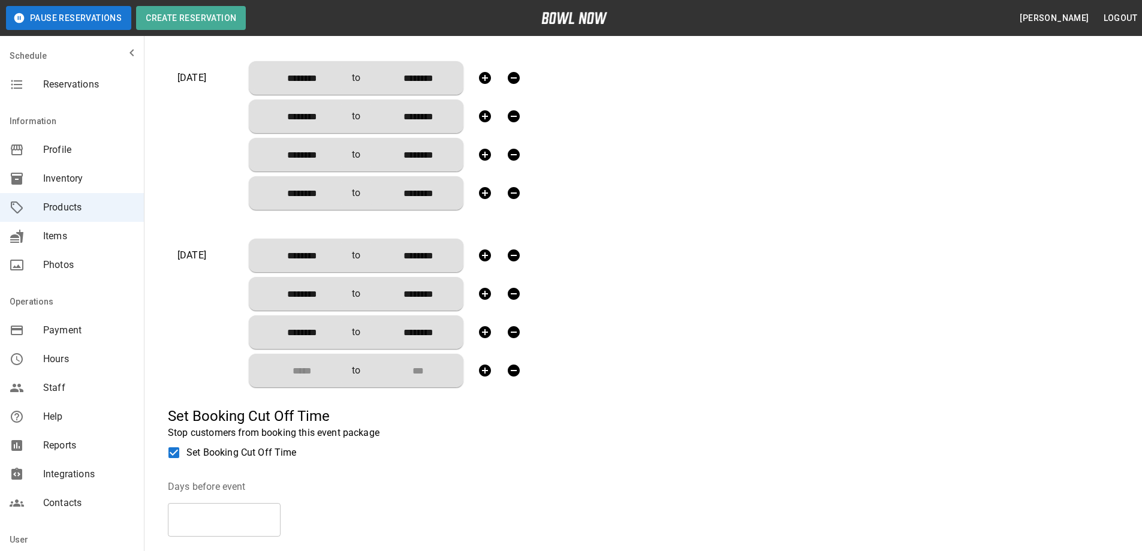
click at [301, 372] on input "Choose time" at bounding box center [297, 370] width 79 height 24
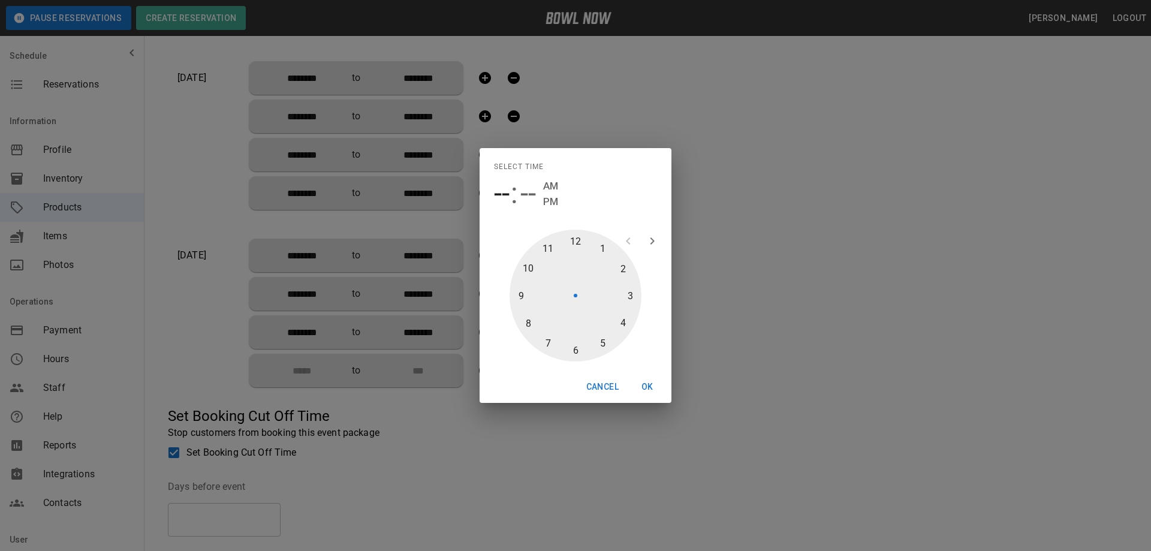
drag, startPoint x: 604, startPoint y: 343, endPoint x: 578, endPoint y: 352, distance: 26.7
click at [604, 344] on div at bounding box center [575, 296] width 132 height 132
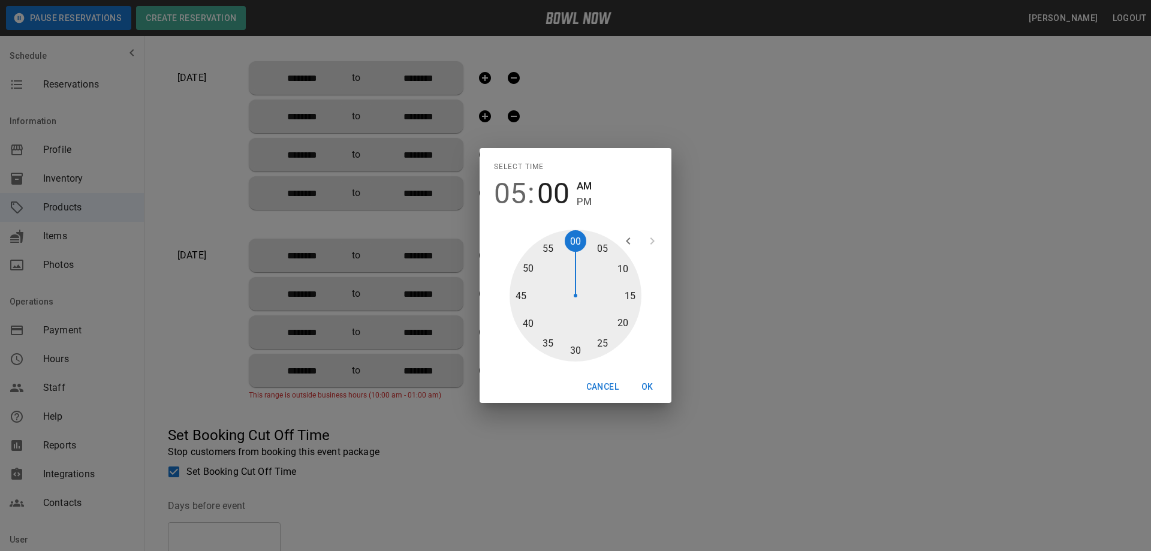
click at [577, 356] on div at bounding box center [575, 296] width 132 height 132
click at [579, 200] on span "PM" at bounding box center [584, 202] width 15 height 16
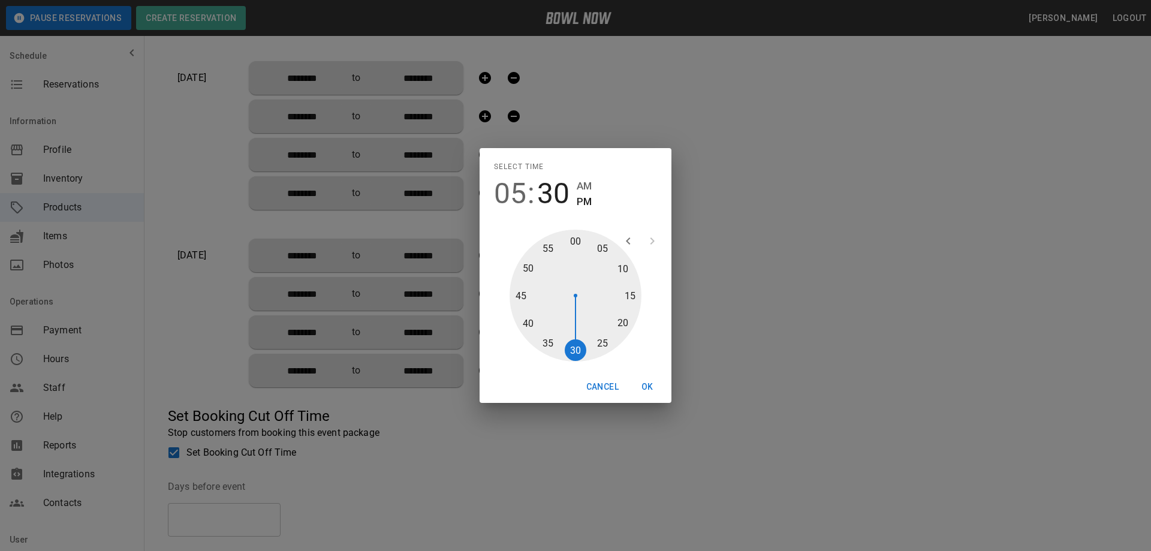
click at [644, 387] on button "OK" at bounding box center [647, 387] width 38 height 22
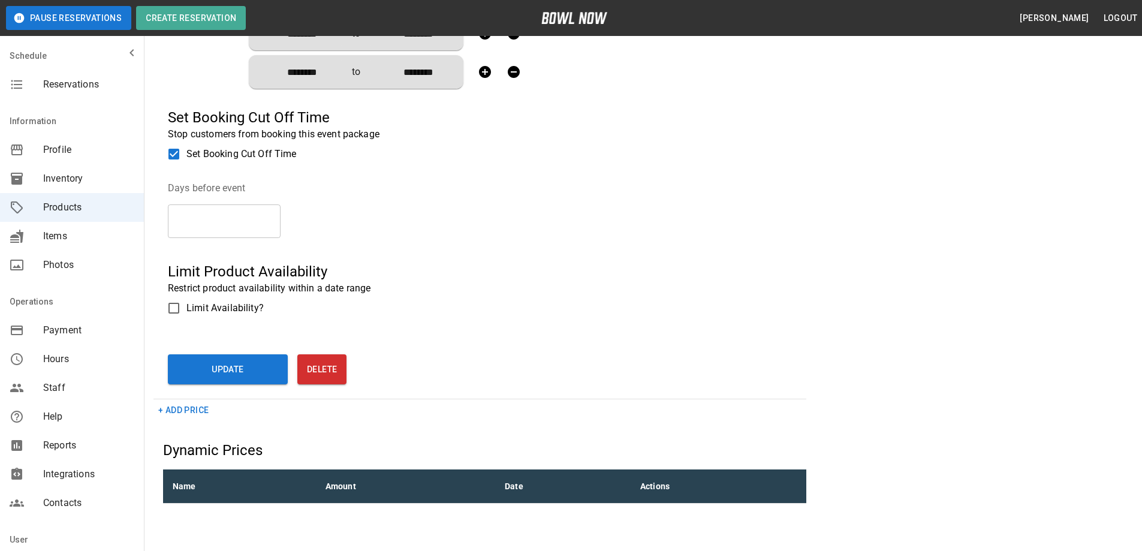
scroll to position [1618, 0]
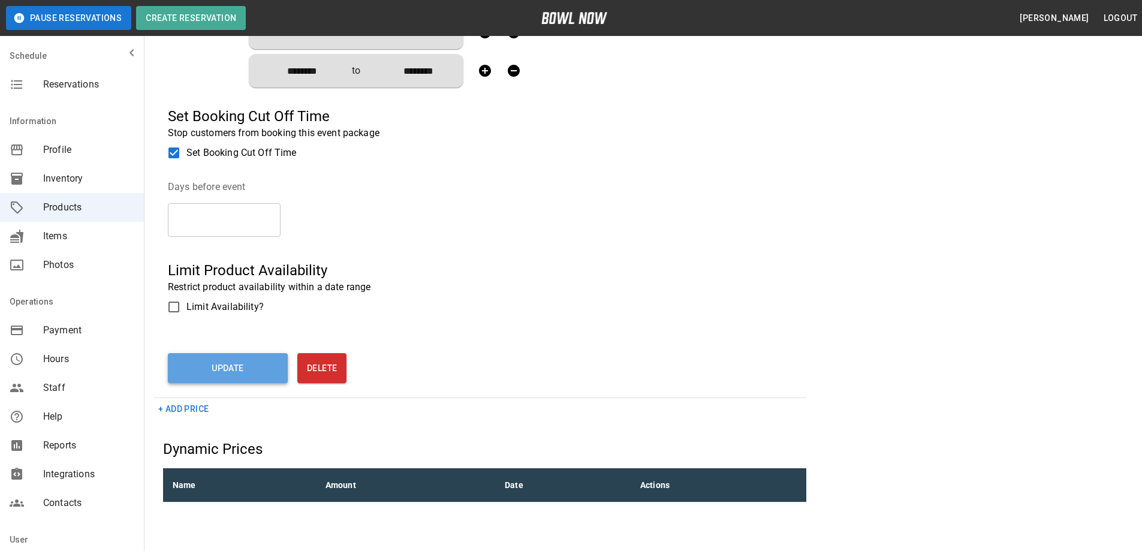
click at [207, 367] on button "Update" at bounding box center [228, 368] width 120 height 30
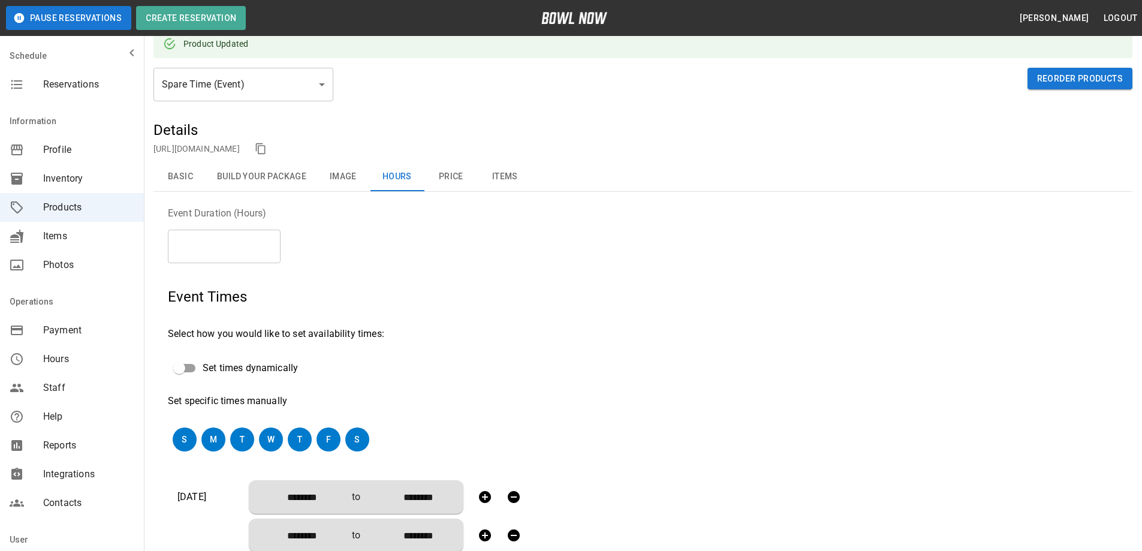
scroll to position [60, 0]
click at [448, 174] on button "Price" at bounding box center [451, 177] width 54 height 29
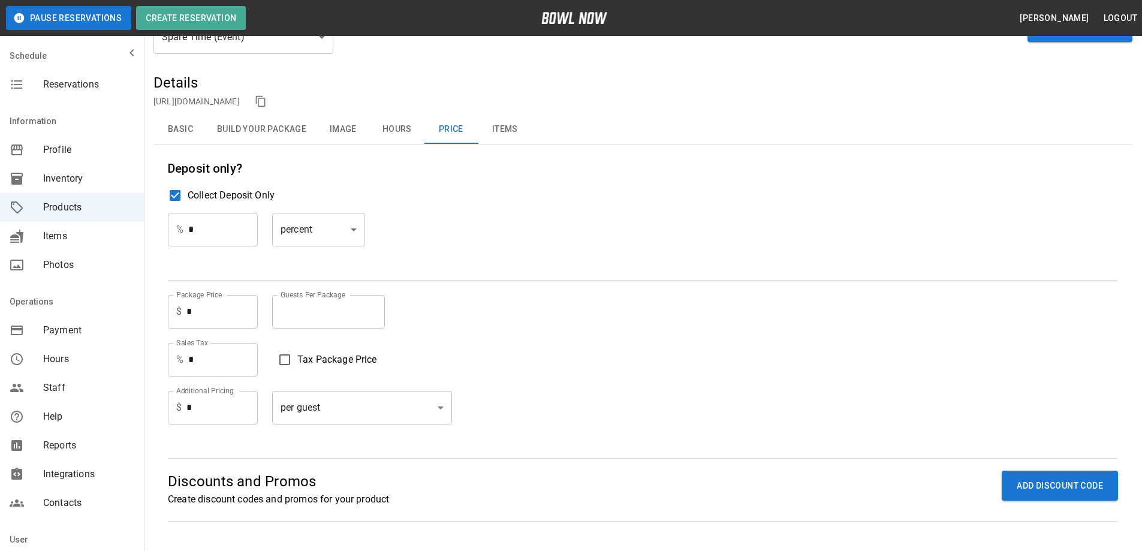
click at [210, 228] on input "*" at bounding box center [223, 230] width 70 height 34
click at [224, 307] on input "*" at bounding box center [221, 312] width 71 height 34
click at [286, 314] on input "*" at bounding box center [328, 312] width 113 height 34
click at [382, 309] on input "*" at bounding box center [328, 312] width 113 height 34
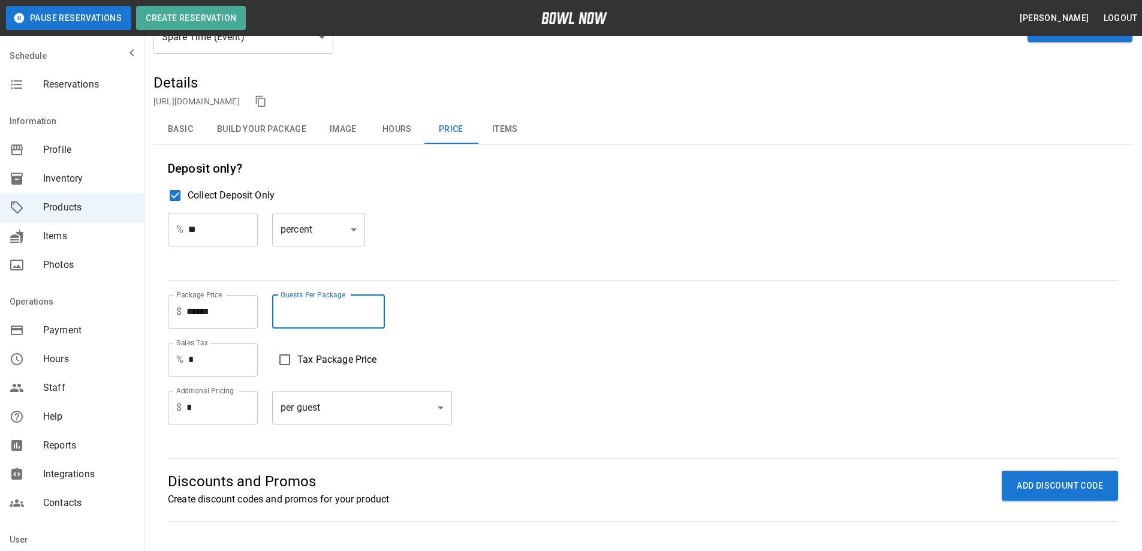
click at [382, 309] on input "*" at bounding box center [328, 312] width 113 height 34
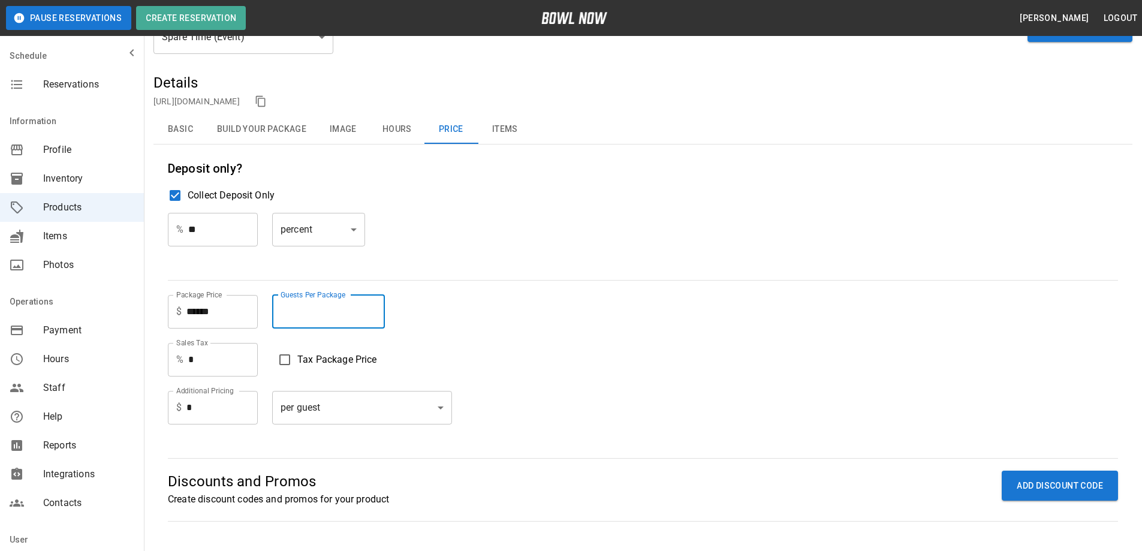
click at [382, 309] on input "*" at bounding box center [328, 312] width 113 height 34
click at [197, 409] on input "*" at bounding box center [221, 408] width 71 height 34
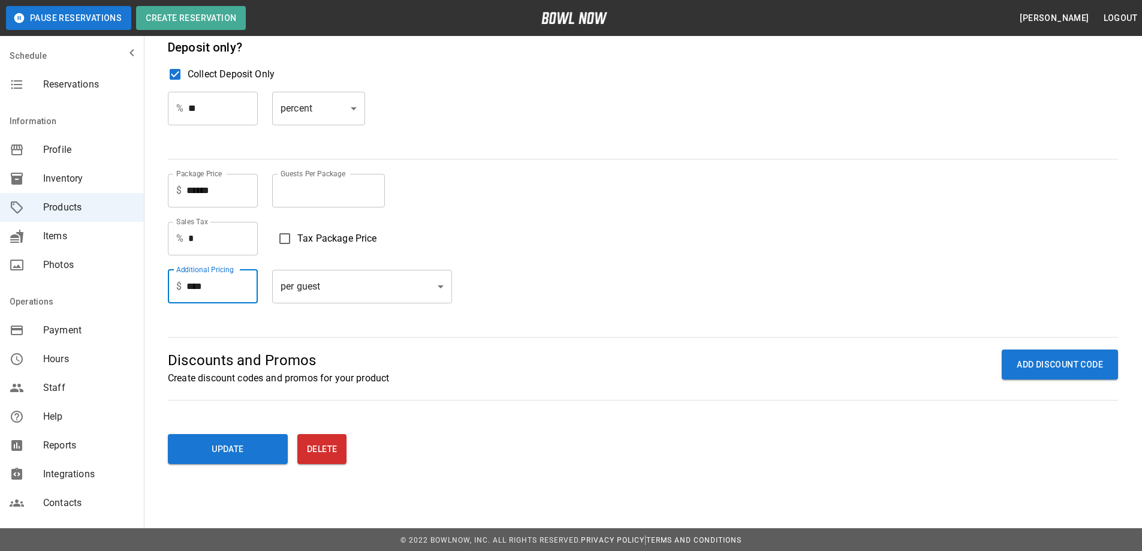
scroll to position [183, 0]
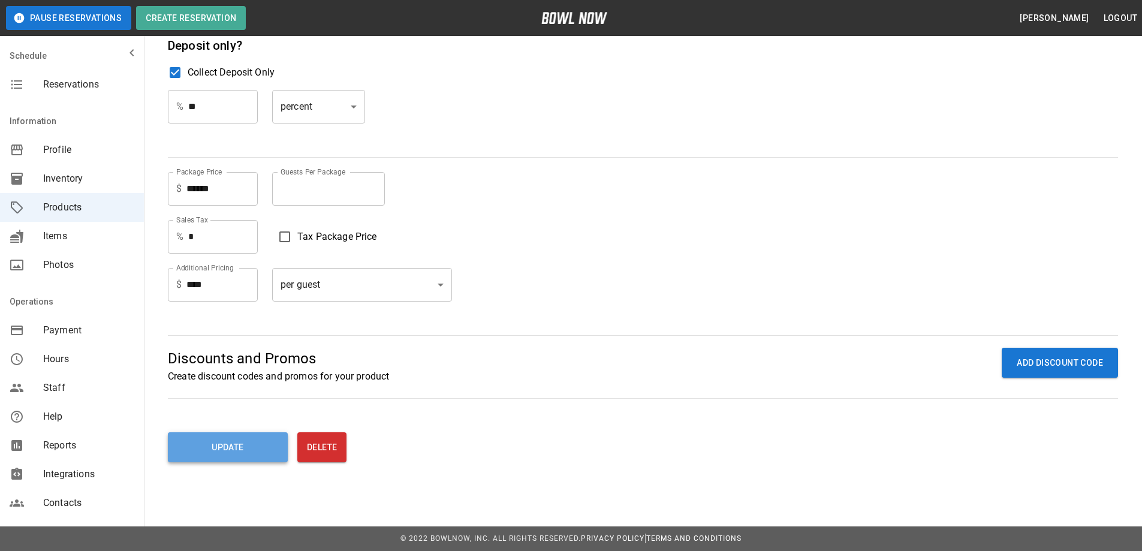
click at [221, 451] on button "Update" at bounding box center [228, 447] width 120 height 30
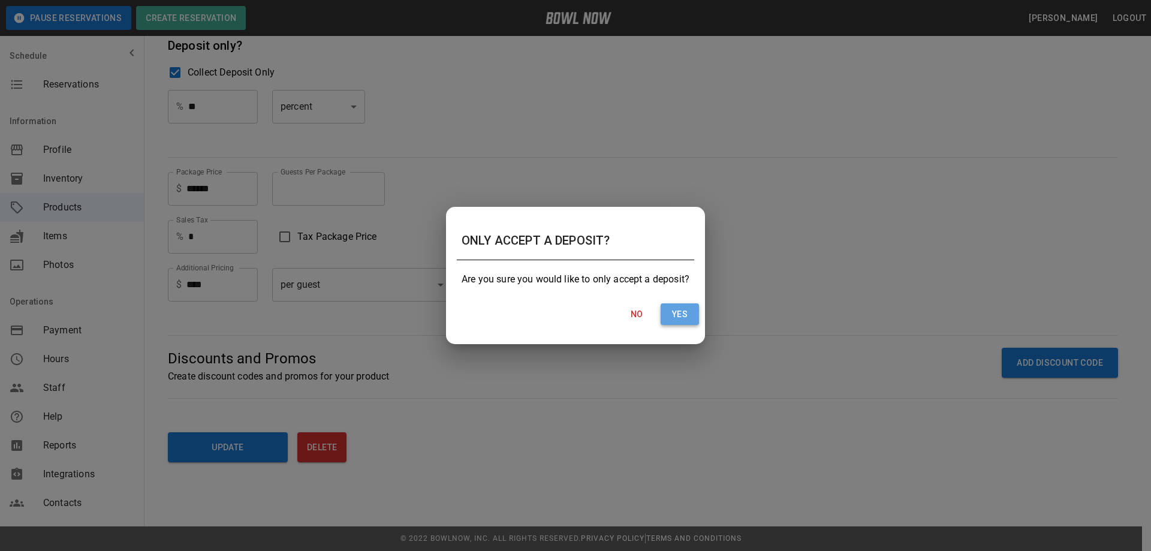
click at [684, 315] on button "Yes" at bounding box center [679, 314] width 38 height 22
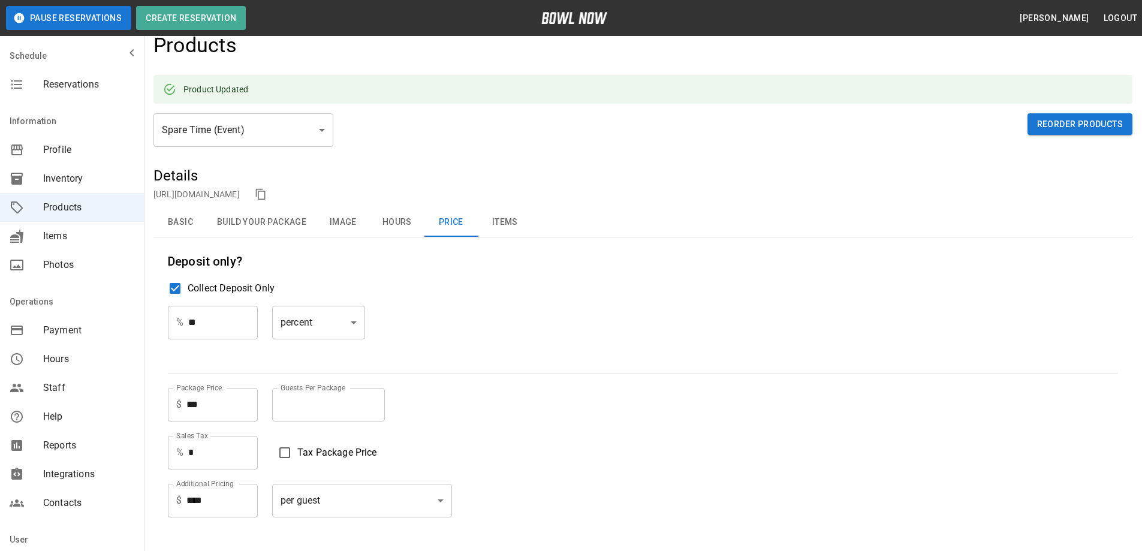
scroll to position [0, 0]
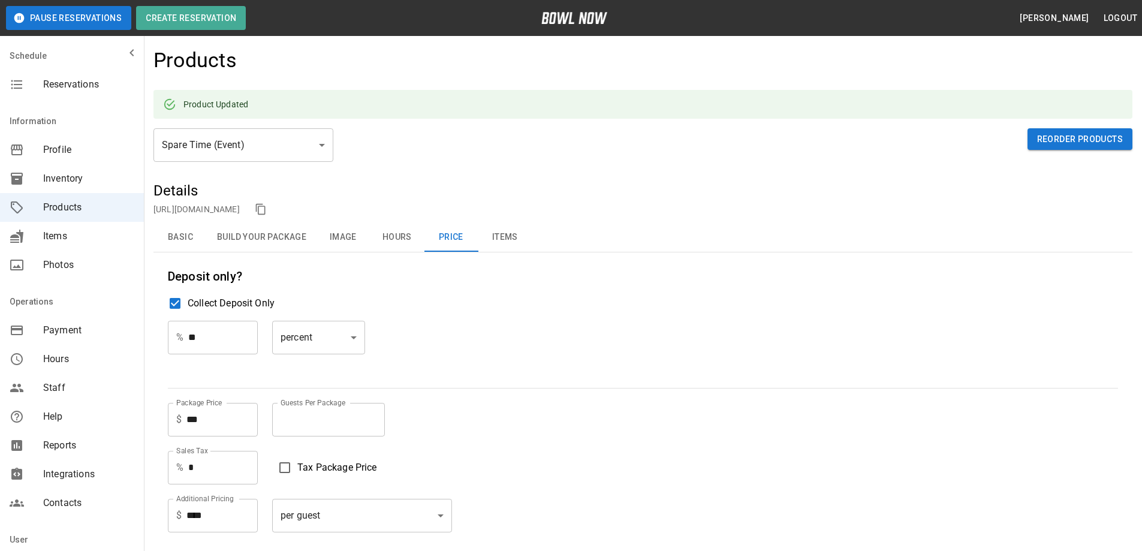
click at [507, 235] on button "Items" at bounding box center [505, 237] width 54 height 29
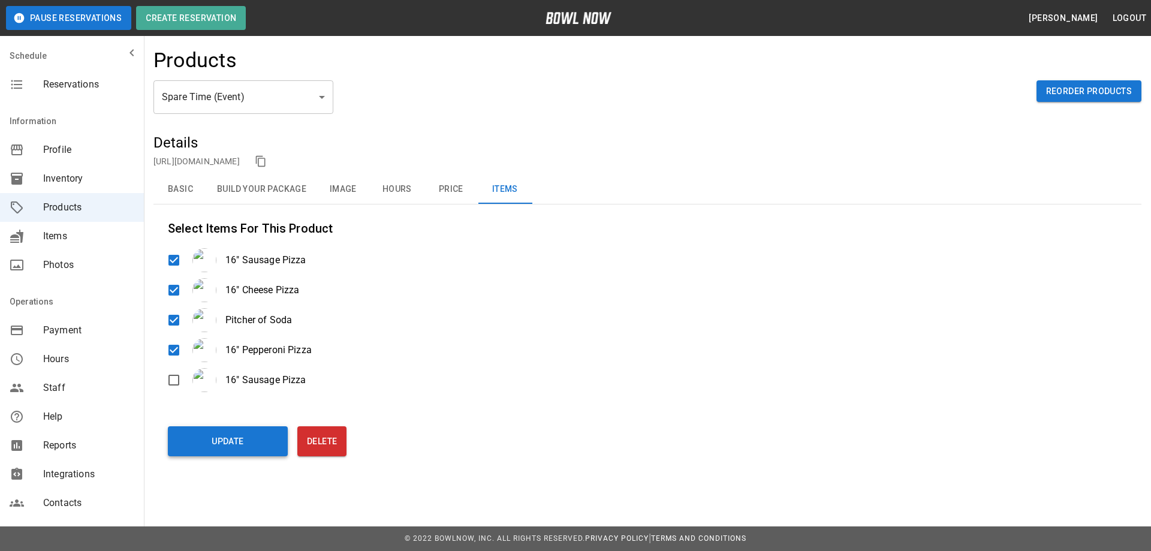
click at [225, 442] on button "Update" at bounding box center [228, 441] width 120 height 30
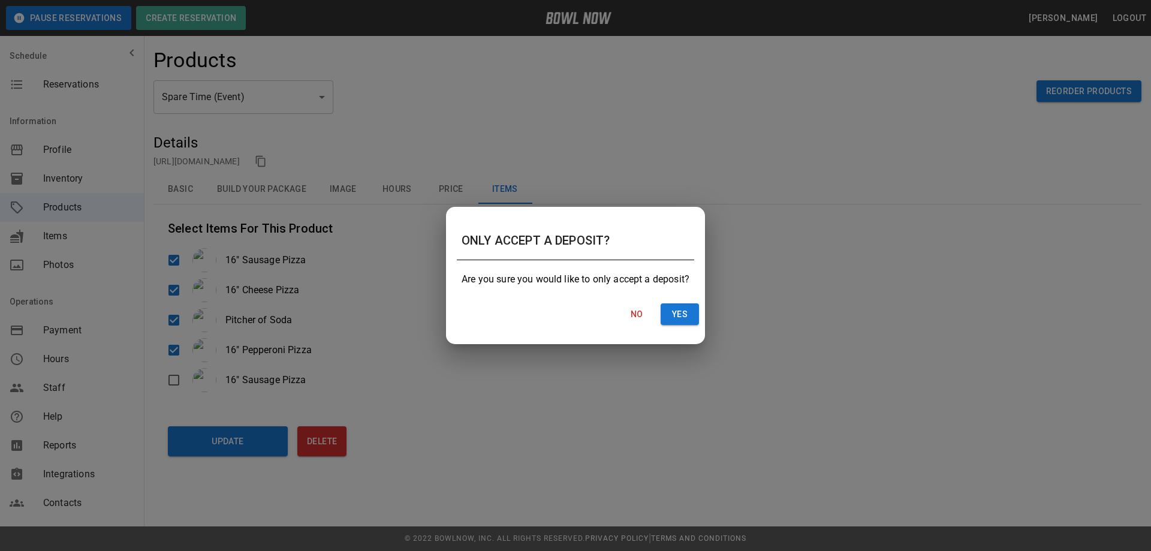
click at [705, 304] on div "ONLY ACCEPT A DEPOSIT? Are you sure you would like to only accept a deposit? No…" at bounding box center [575, 276] width 259 height 138
click at [684, 316] on button "Yes" at bounding box center [679, 314] width 38 height 22
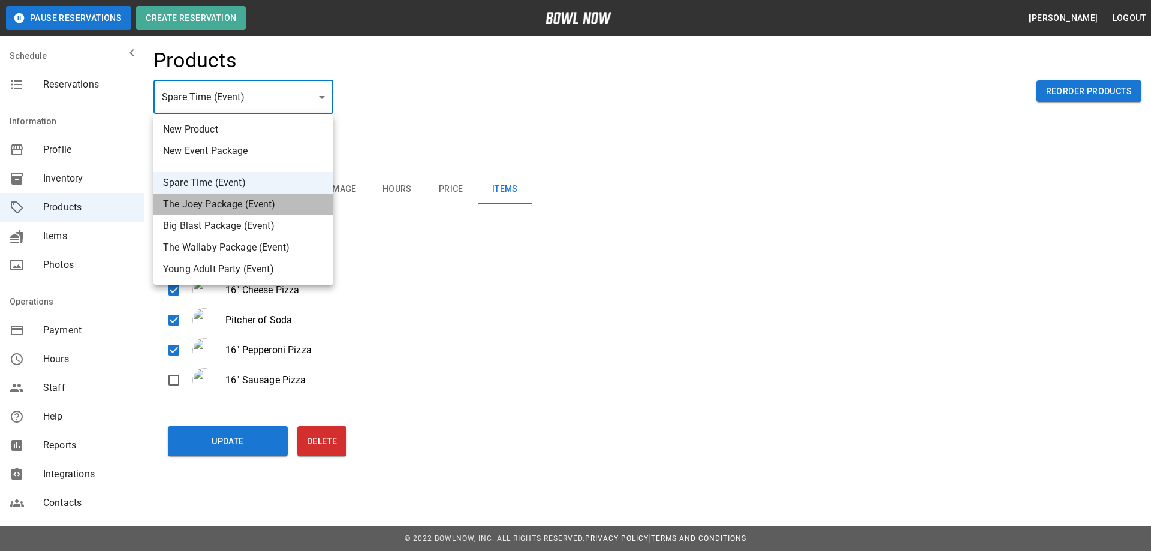
click at [202, 201] on li "The Joey Package (Event)" at bounding box center [243, 205] width 180 height 22
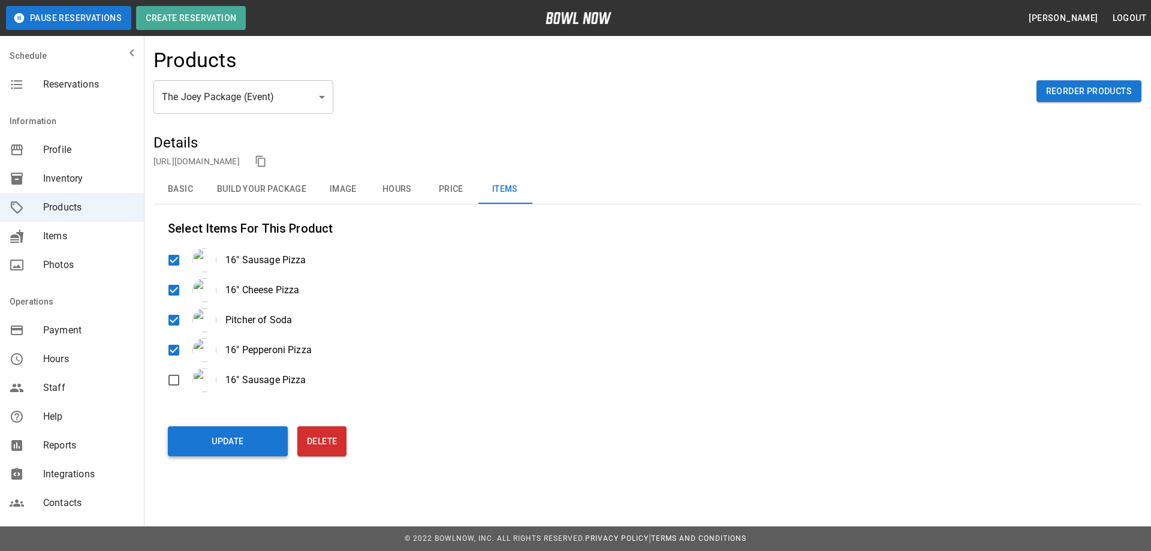
click at [216, 439] on button "Update" at bounding box center [228, 441] width 120 height 30
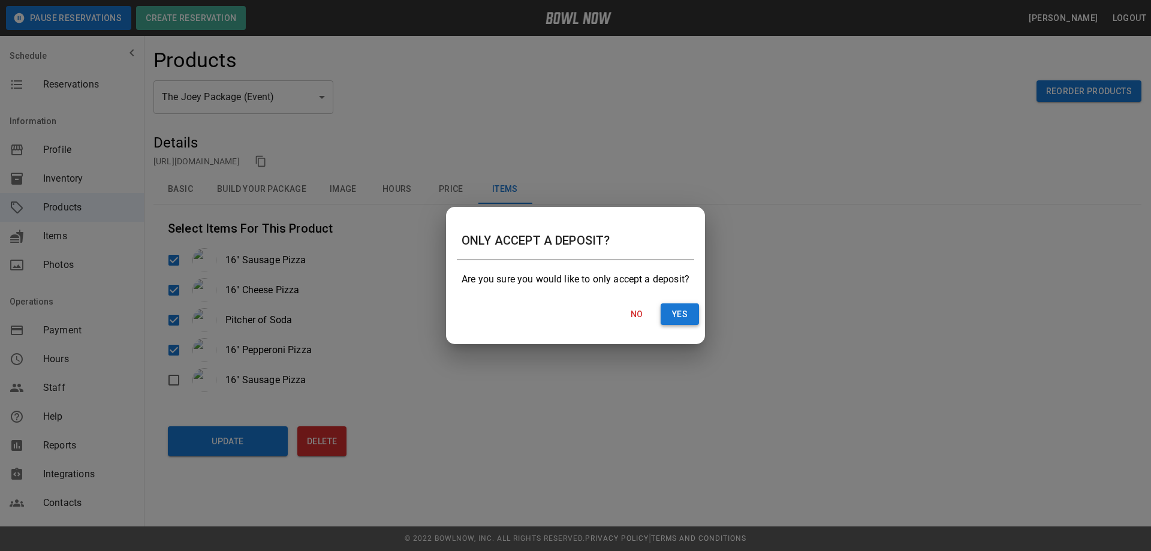
click at [692, 318] on button "Yes" at bounding box center [679, 314] width 38 height 22
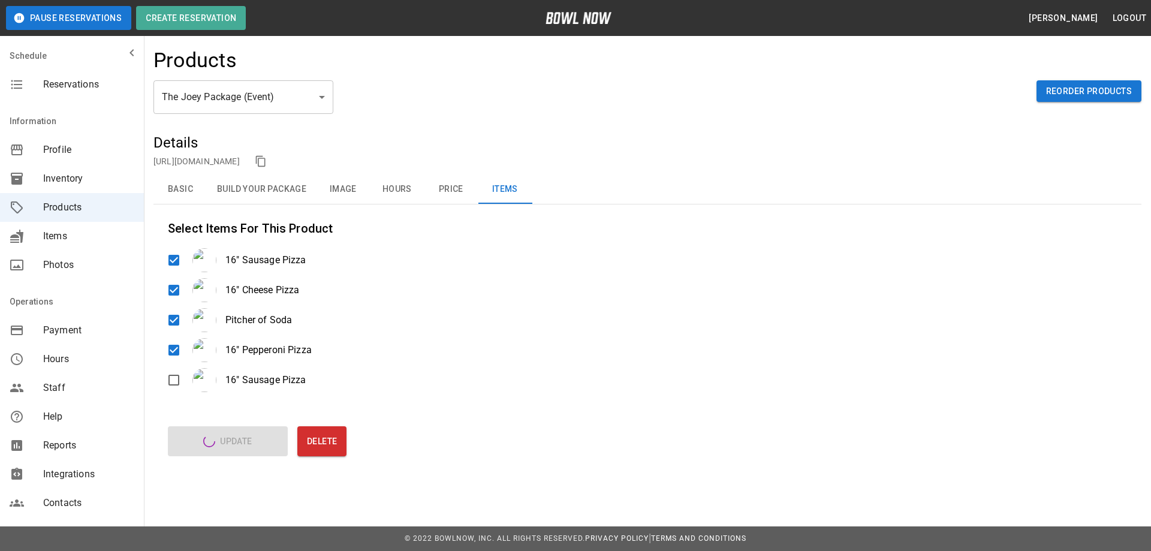
click at [451, 188] on button "Price" at bounding box center [451, 189] width 54 height 29
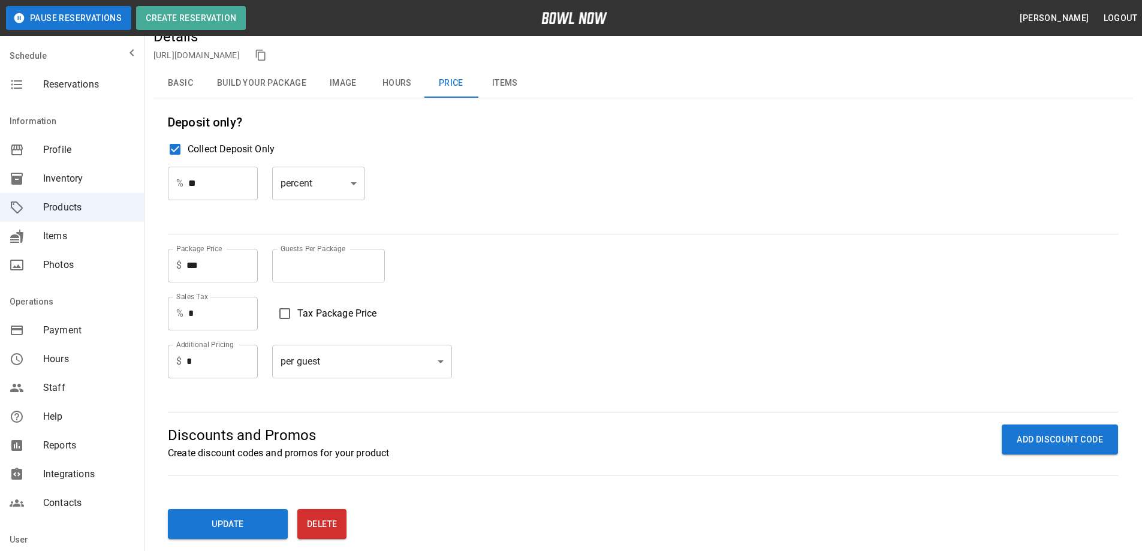
scroll to position [180, 0]
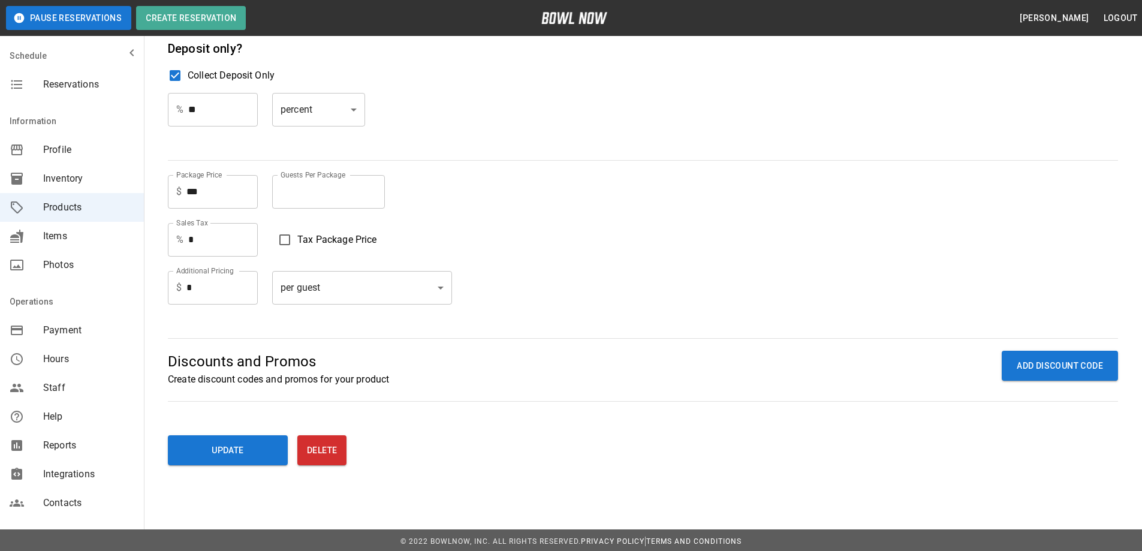
click at [198, 284] on input "*" at bounding box center [221, 288] width 71 height 34
click at [221, 452] on button "Update" at bounding box center [228, 450] width 120 height 30
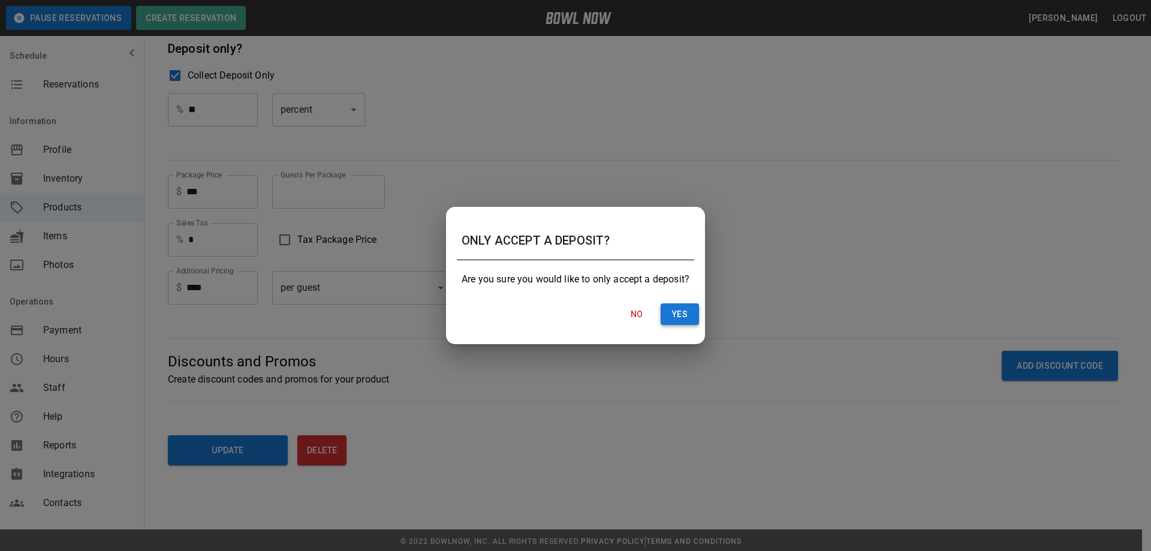
click at [686, 312] on button "Yes" at bounding box center [679, 314] width 38 height 22
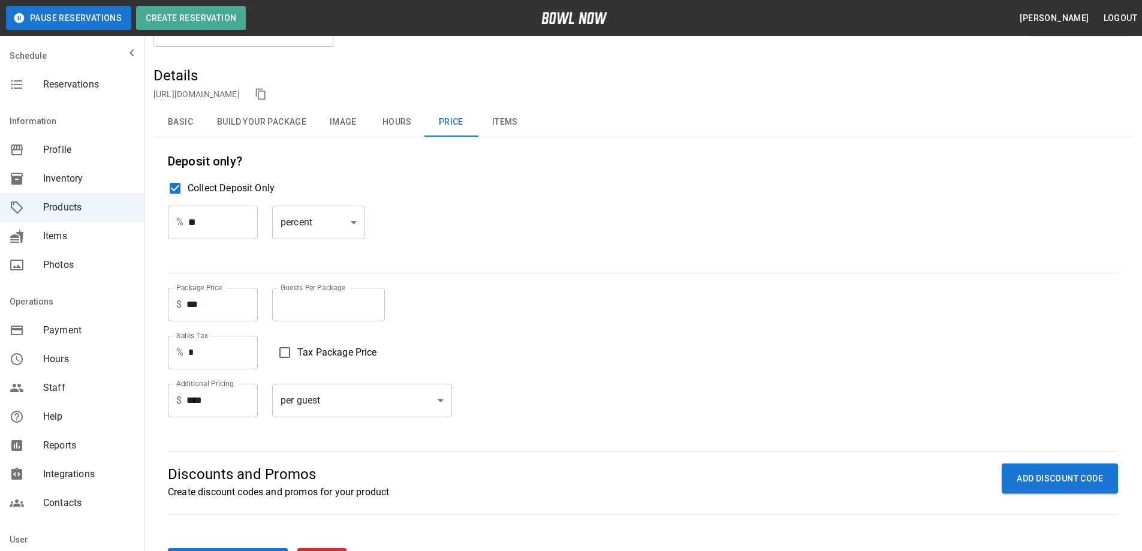
scroll to position [120, 0]
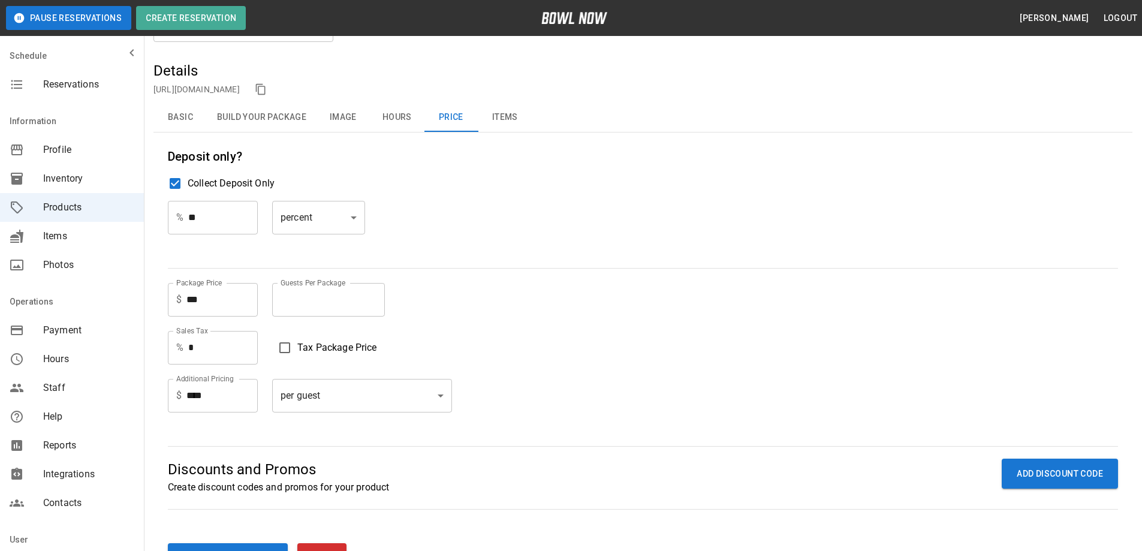
click at [394, 119] on button "Hours" at bounding box center [397, 117] width 54 height 29
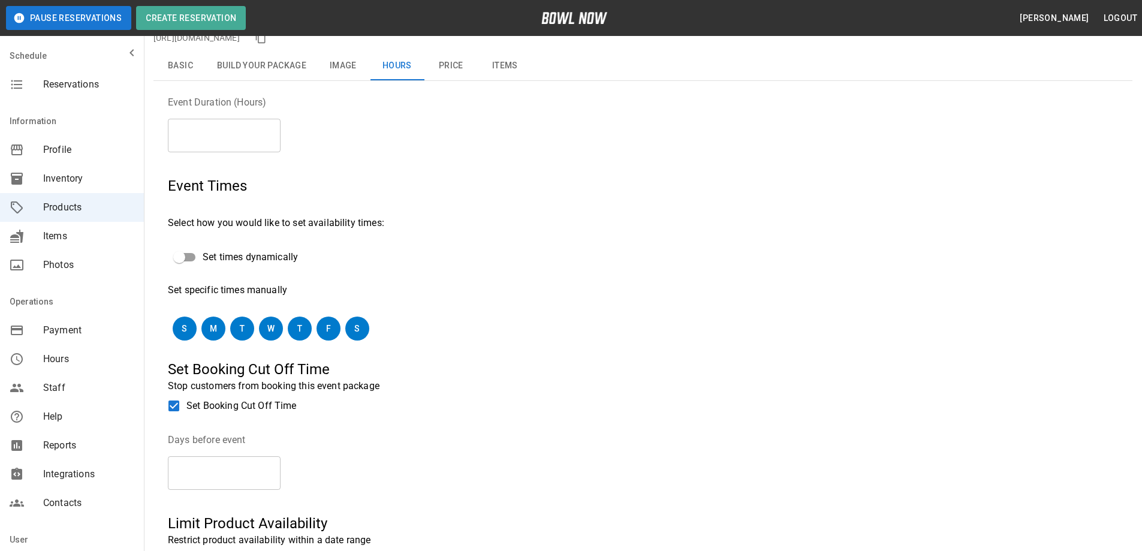
scroll to position [102, 0]
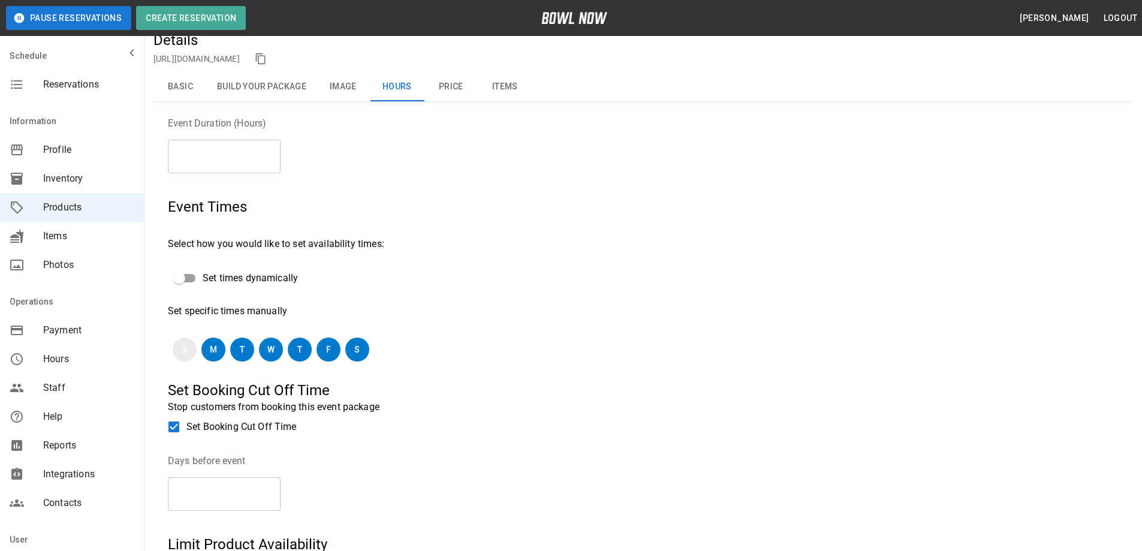
click at [180, 353] on button "S" at bounding box center [185, 349] width 24 height 24
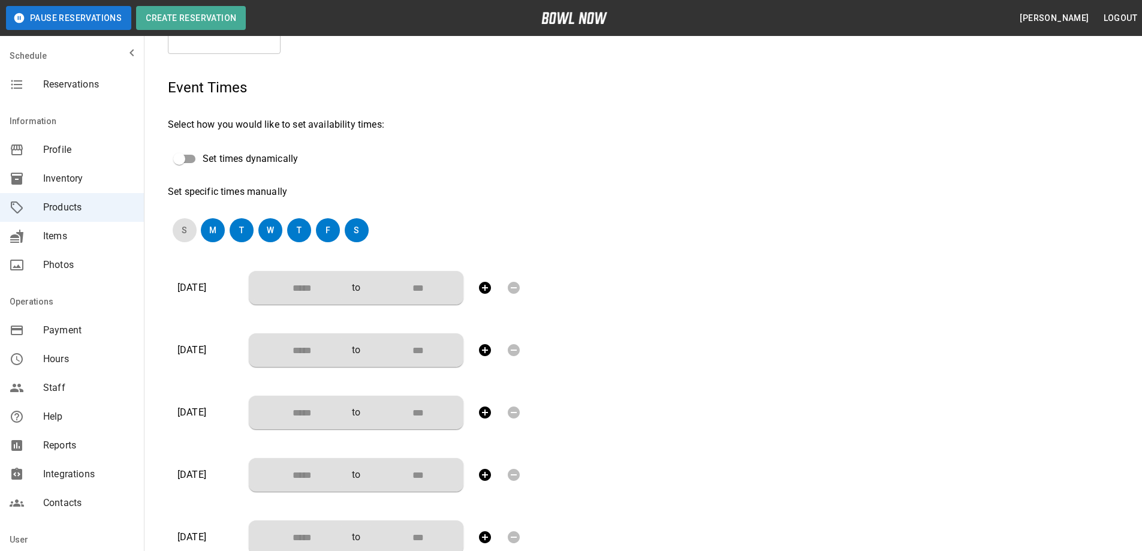
scroll to position [222, 0]
click at [486, 288] on icon "button" at bounding box center [485, 287] width 14 height 14
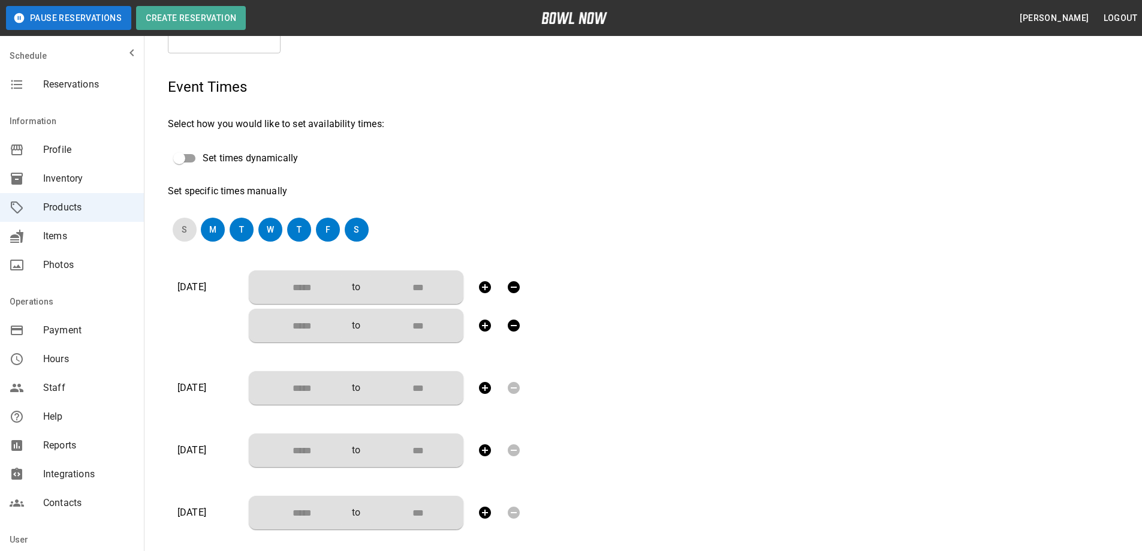
click at [486, 288] on icon "button" at bounding box center [485, 287] width 14 height 14
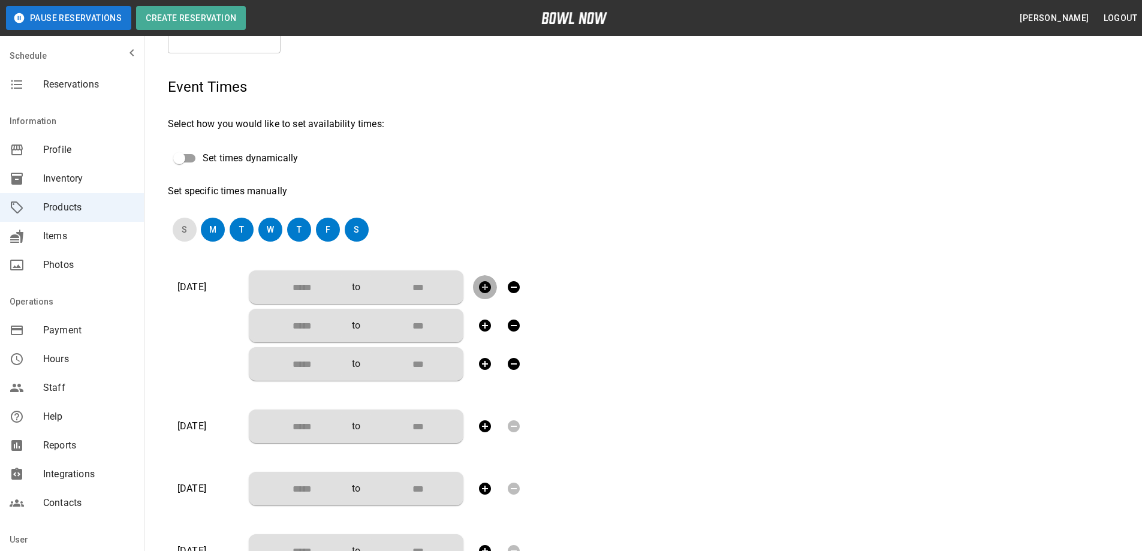
click at [486, 288] on icon "button" at bounding box center [485, 287] width 14 height 14
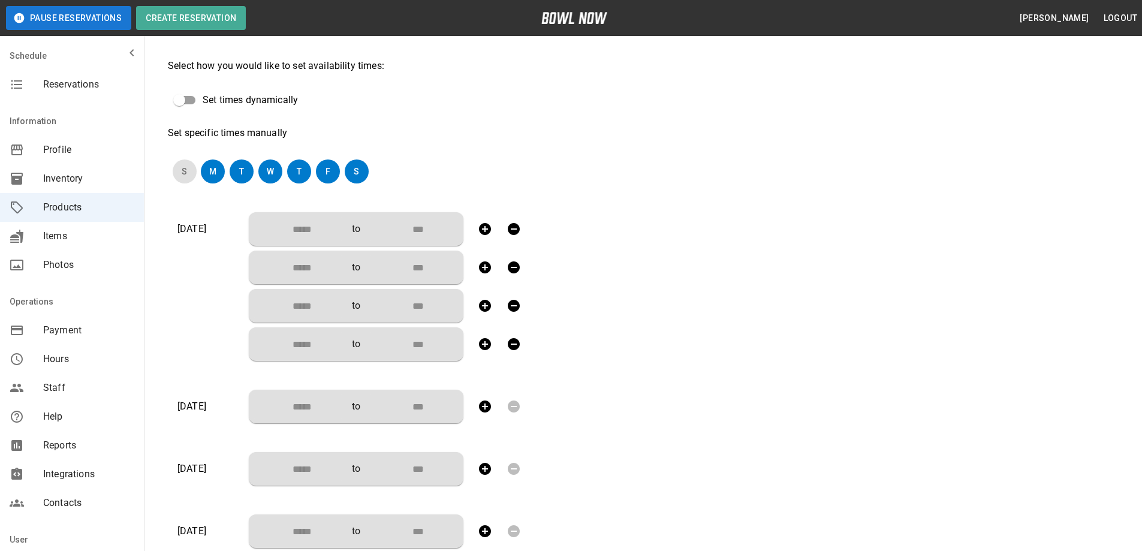
scroll to position [282, 0]
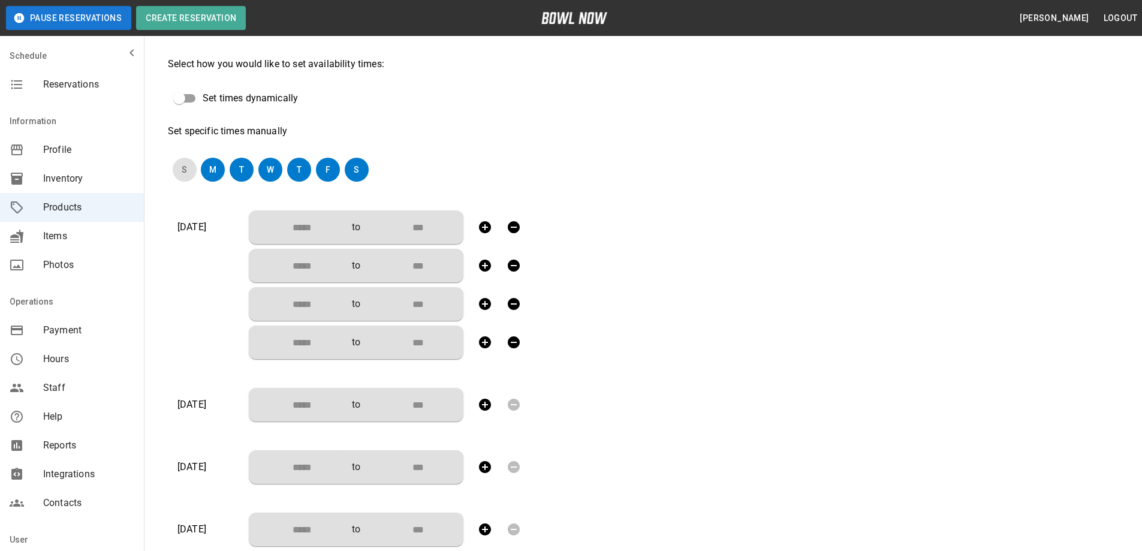
click at [486, 403] on icon "button" at bounding box center [485, 405] width 12 height 12
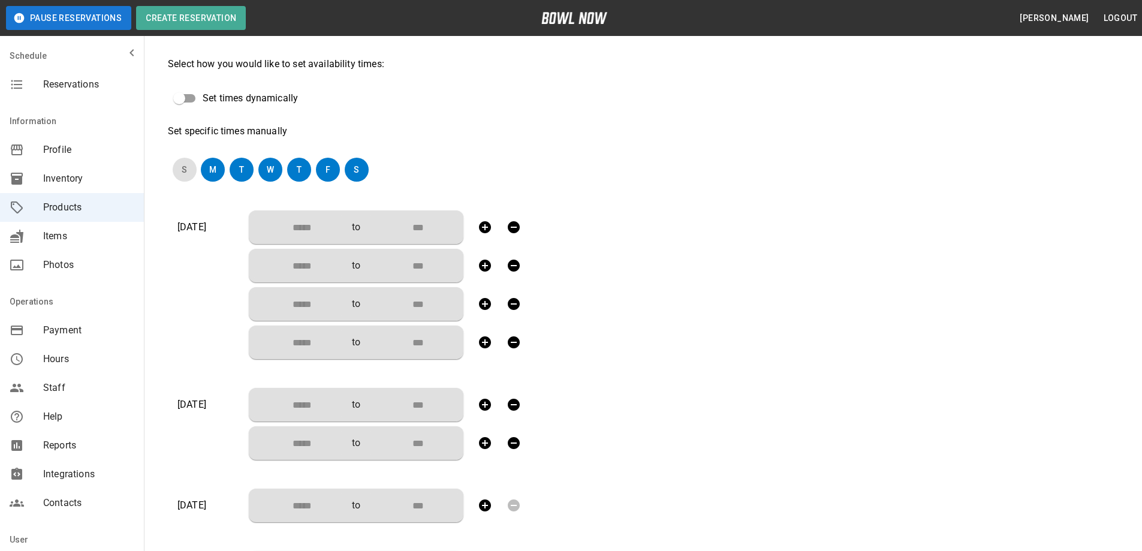
click at [486, 403] on icon "button" at bounding box center [485, 405] width 12 height 12
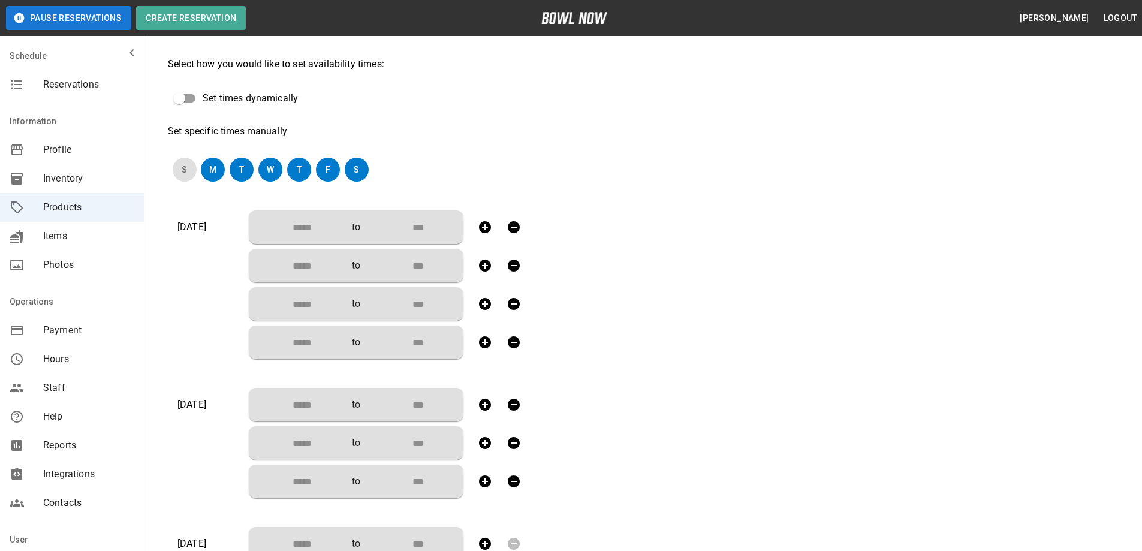
click at [486, 403] on icon "button" at bounding box center [485, 405] width 12 height 12
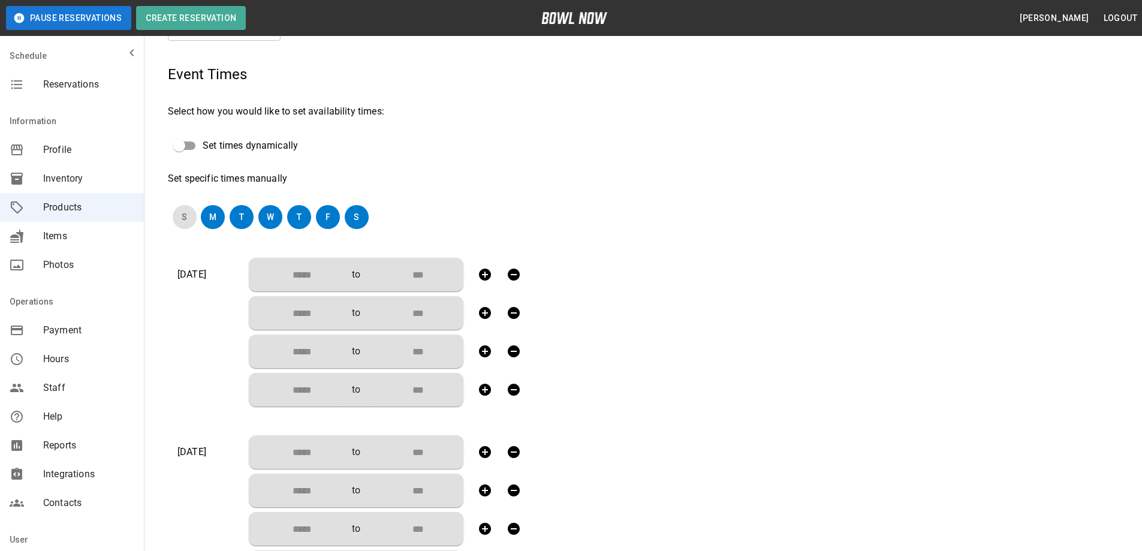
scroll to position [222, 0]
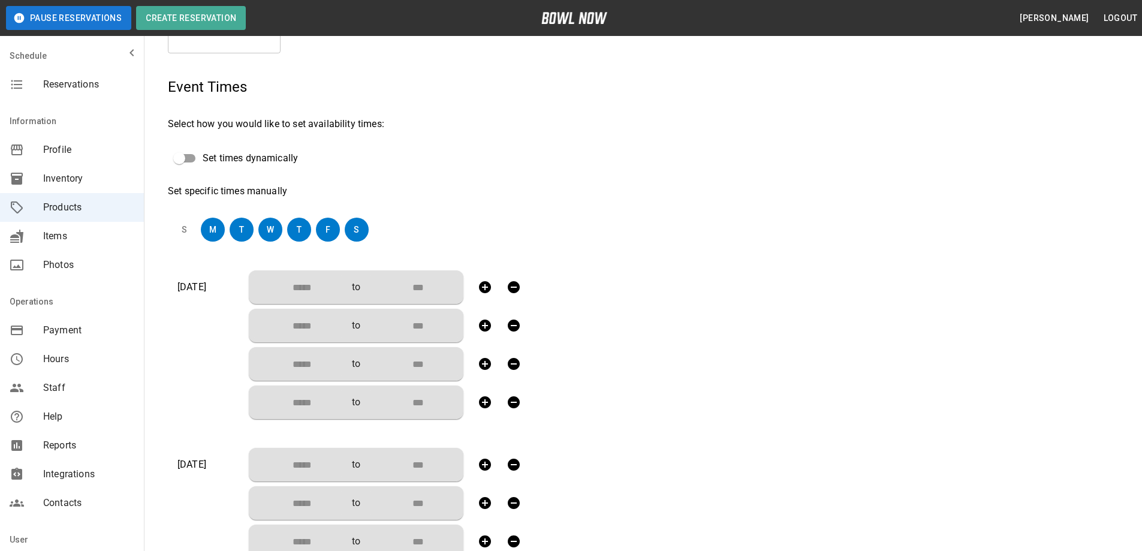
click at [186, 228] on button "S" at bounding box center [185, 230] width 24 height 24
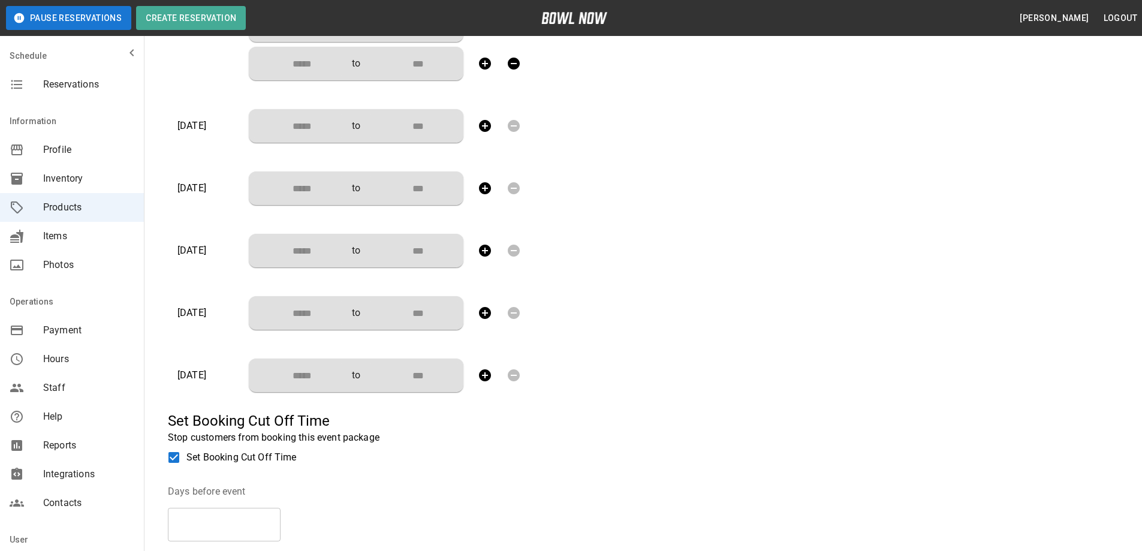
scroll to position [762, 0]
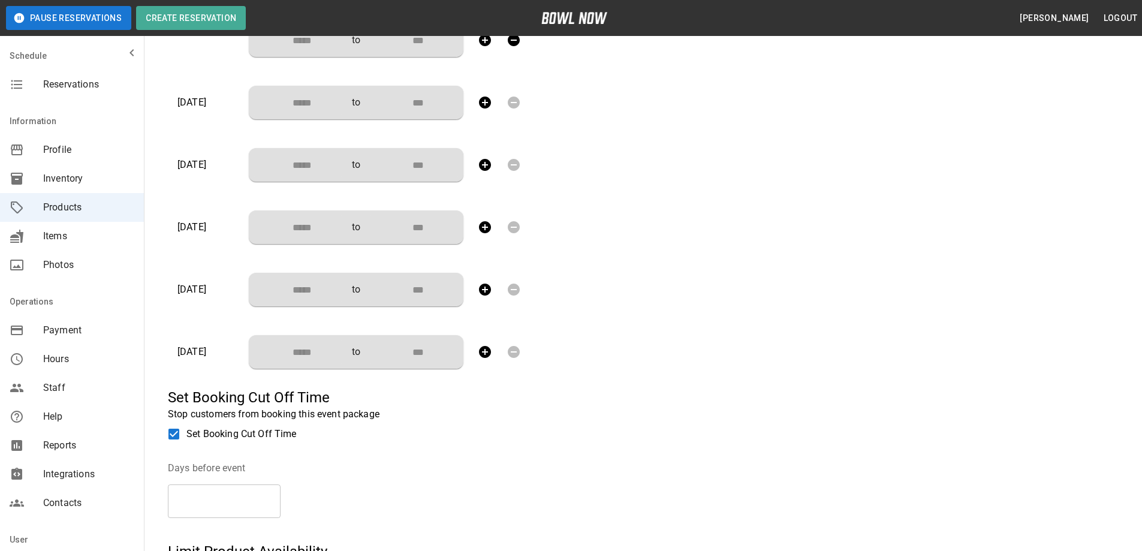
click at [483, 349] on icon "button" at bounding box center [485, 352] width 12 height 12
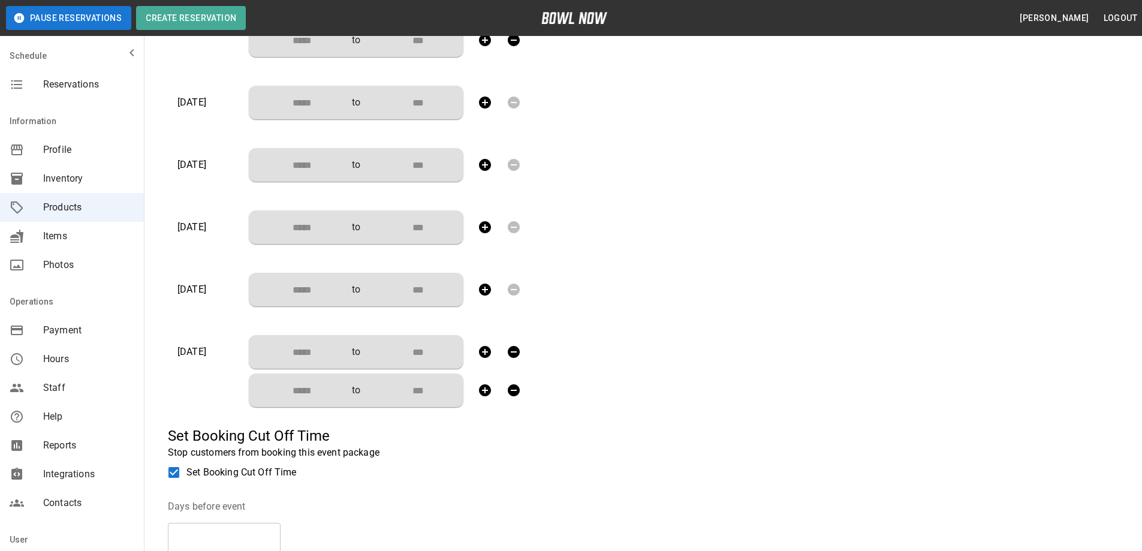
click at [483, 349] on icon "button" at bounding box center [485, 352] width 12 height 12
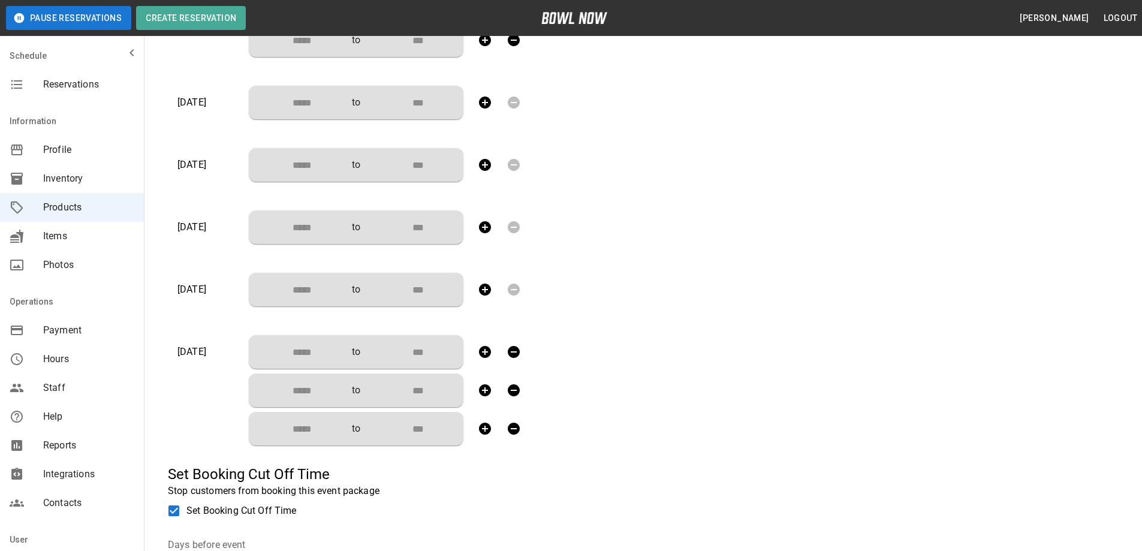
click at [482, 349] on icon "button" at bounding box center [485, 352] width 12 height 12
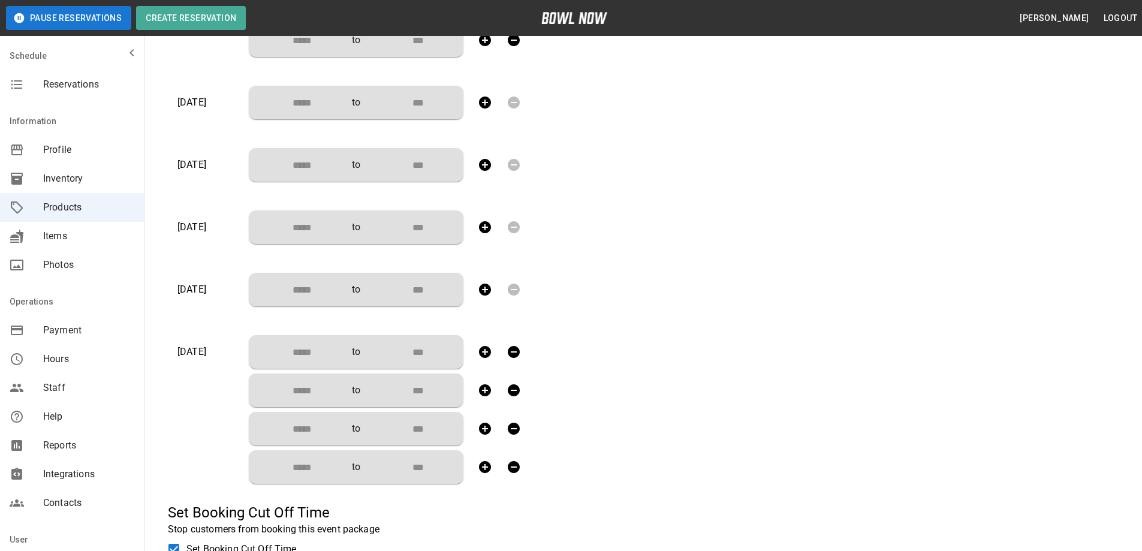
click at [484, 291] on icon "button" at bounding box center [485, 289] width 14 height 14
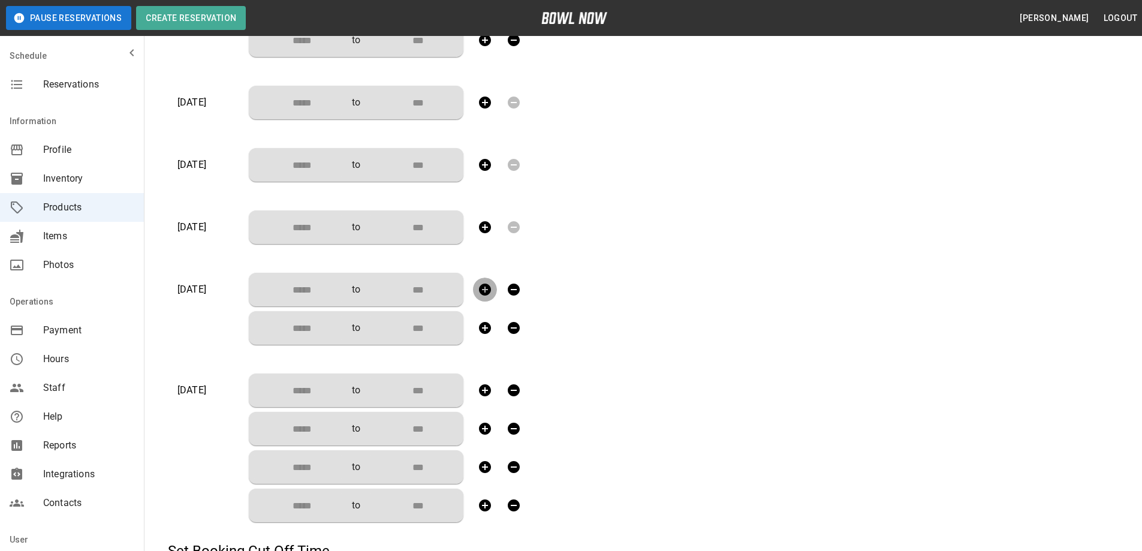
click at [484, 291] on icon "button" at bounding box center [485, 289] width 14 height 14
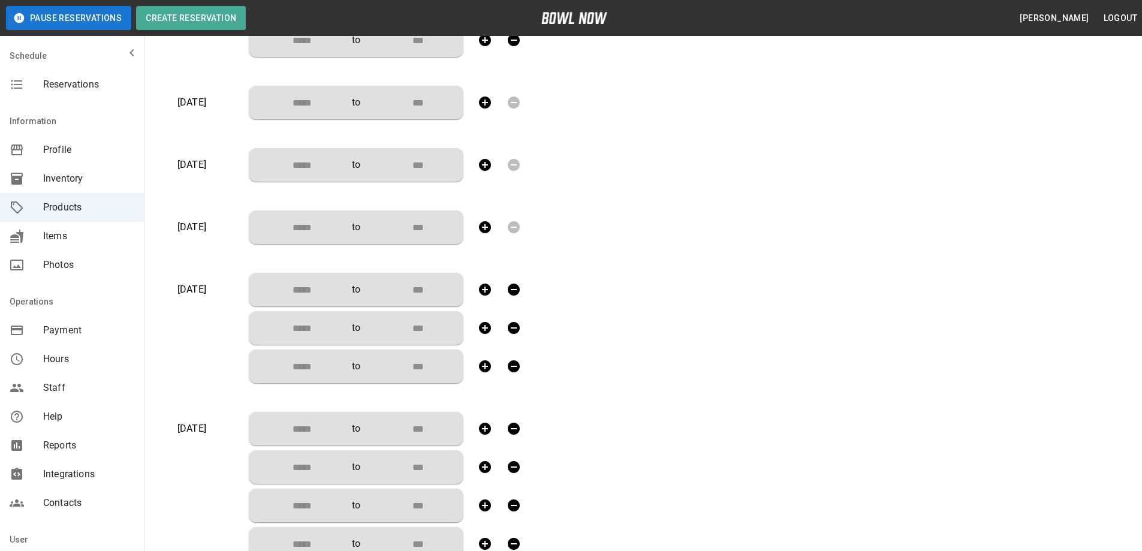
click at [484, 291] on icon "button" at bounding box center [485, 289] width 14 height 14
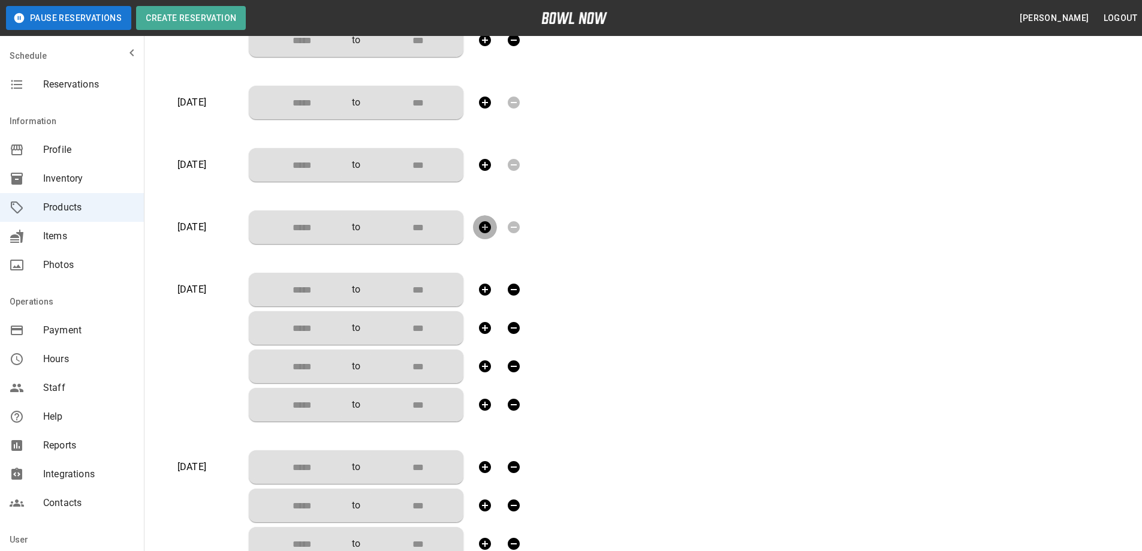
click at [479, 230] on icon "button" at bounding box center [485, 227] width 12 height 12
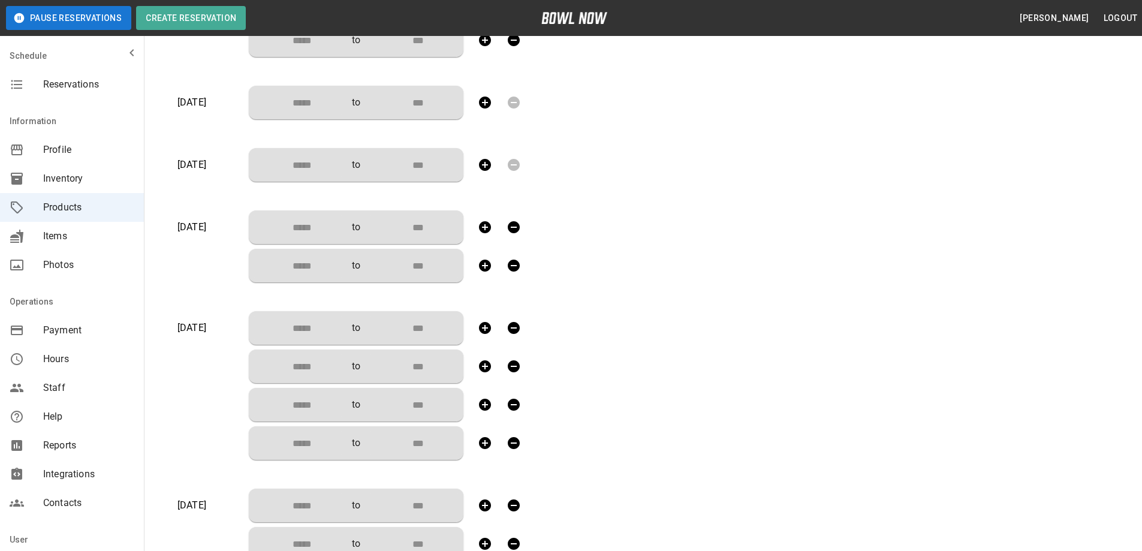
click at [479, 230] on icon "button" at bounding box center [485, 227] width 12 height 12
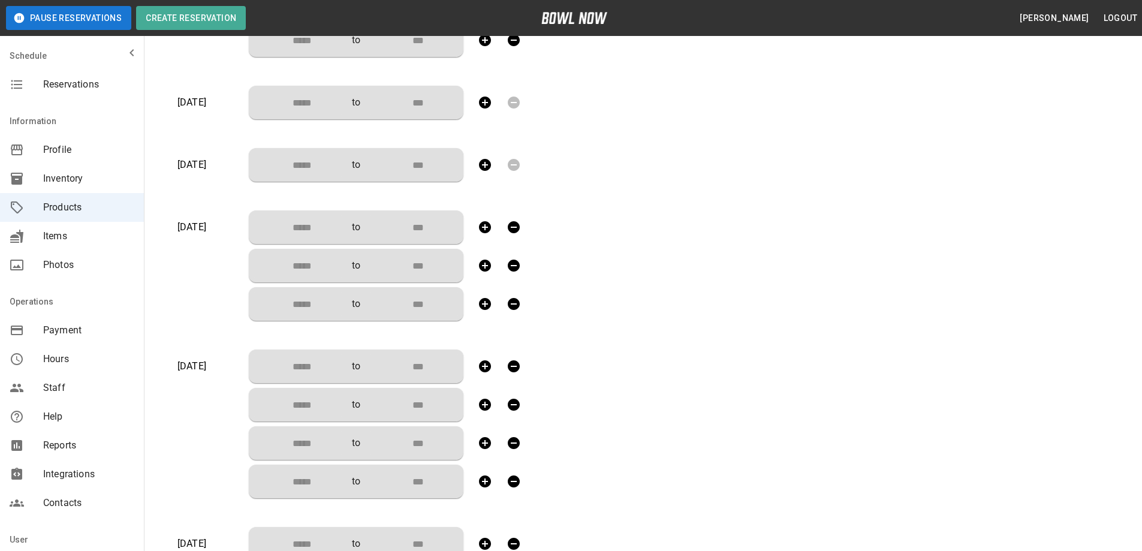
click at [479, 230] on icon "button" at bounding box center [485, 227] width 12 height 12
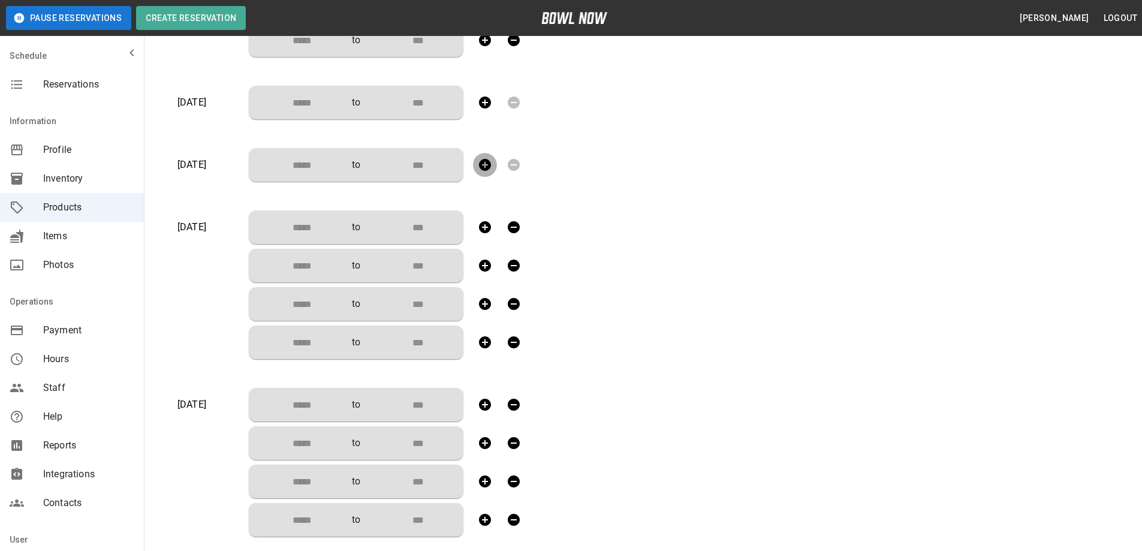
click at [485, 166] on icon "button" at bounding box center [485, 165] width 12 height 12
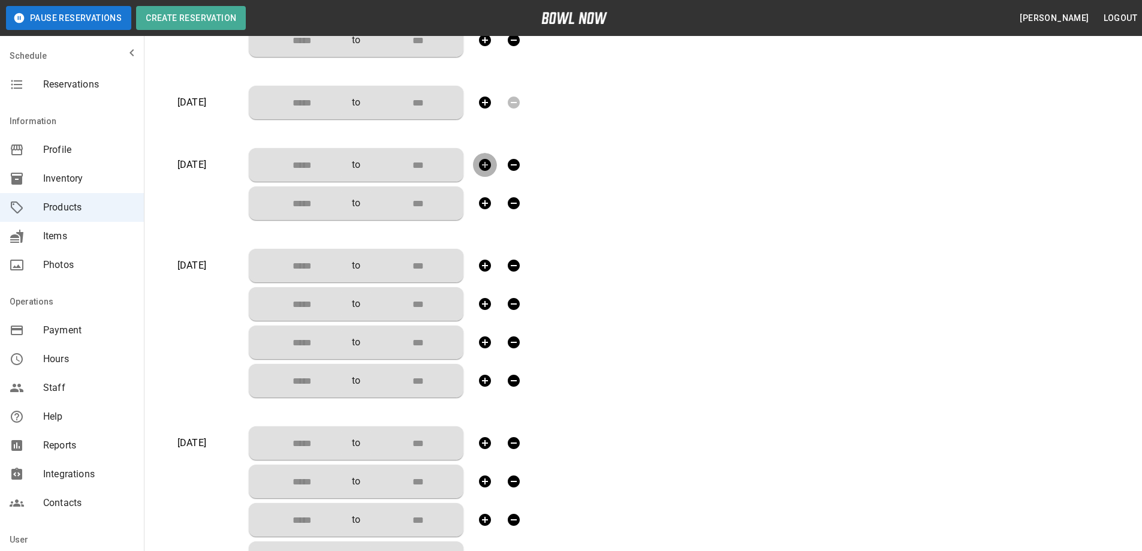
click at [485, 166] on icon "button" at bounding box center [485, 165] width 12 height 12
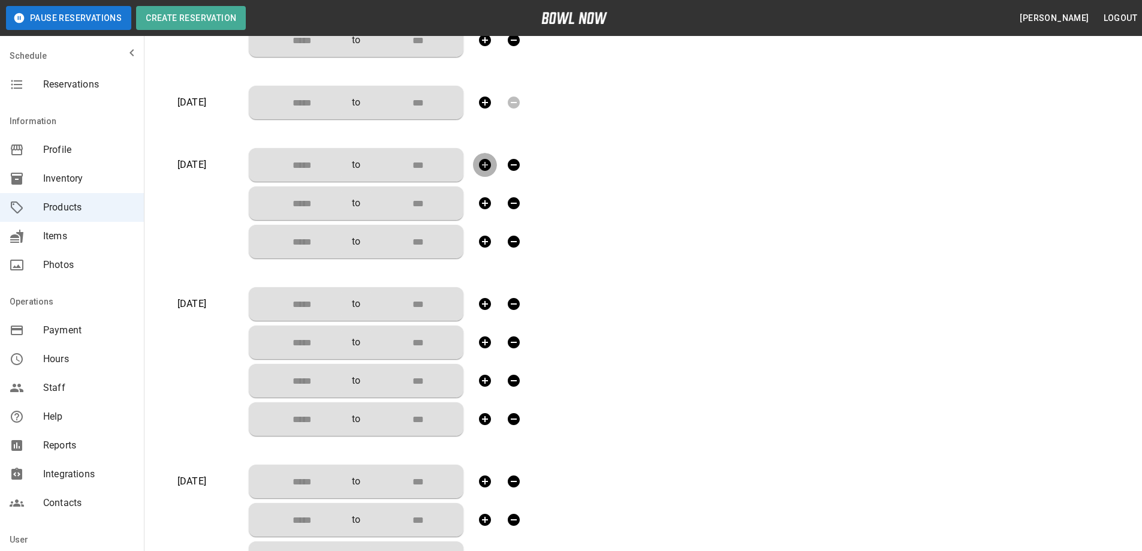
click at [485, 166] on icon "button" at bounding box center [485, 165] width 12 height 12
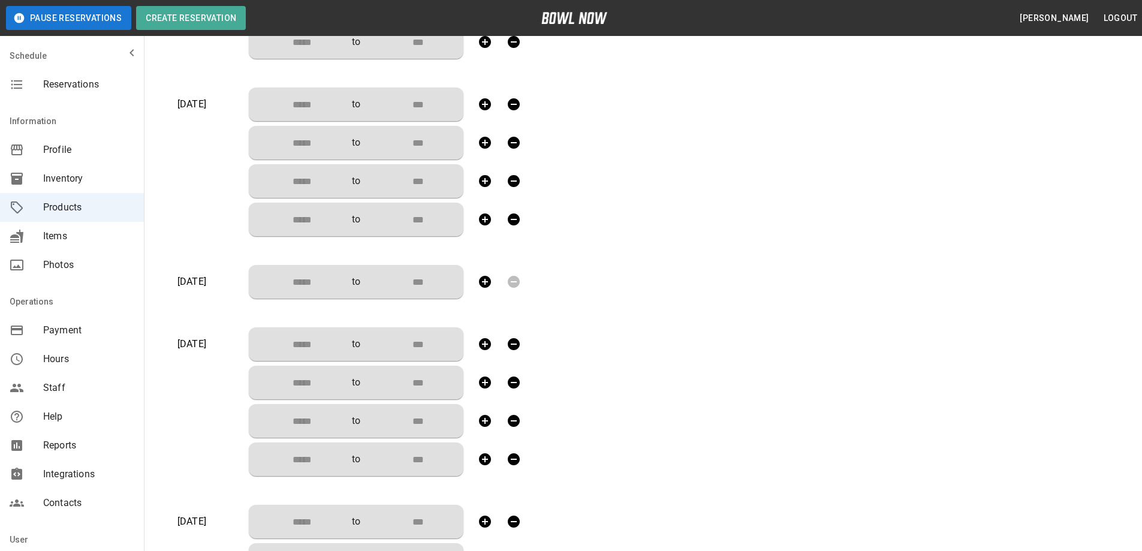
scroll to position [582, 0]
click at [485, 283] on icon "button" at bounding box center [485, 282] width 14 height 14
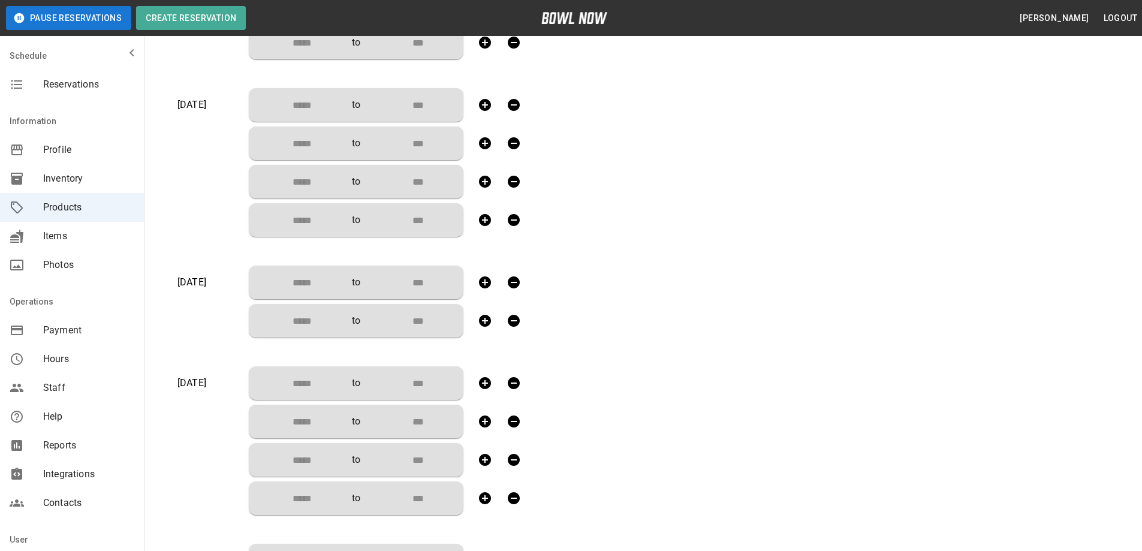
click at [485, 283] on icon "button" at bounding box center [485, 282] width 14 height 14
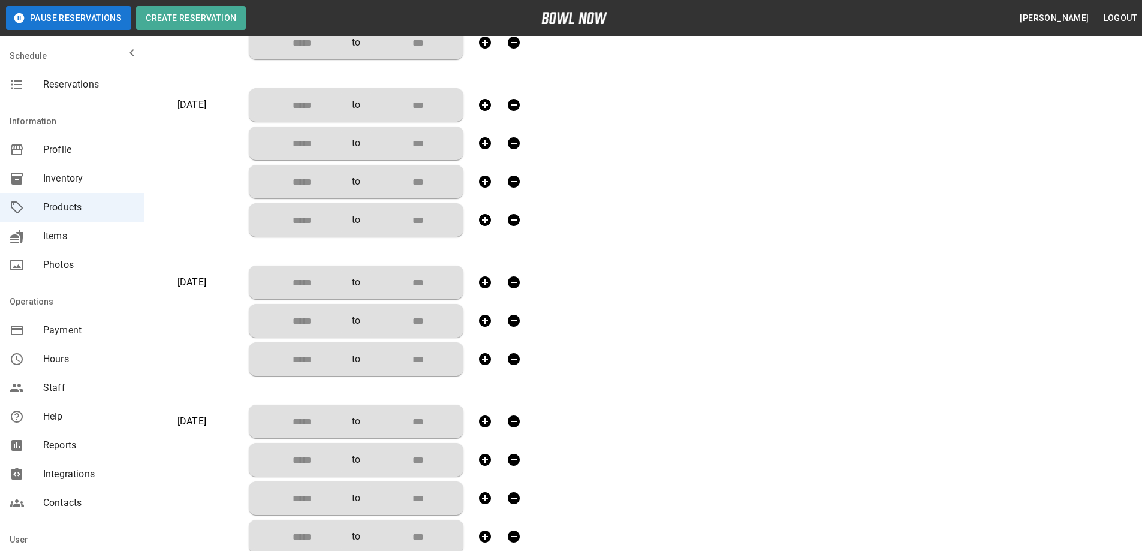
click at [485, 283] on icon "button" at bounding box center [485, 282] width 14 height 14
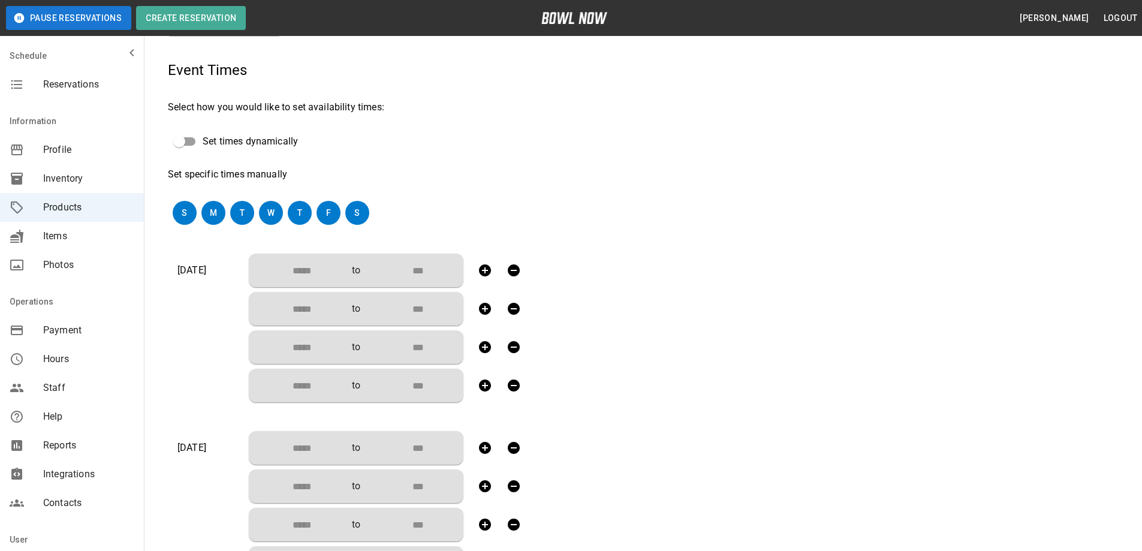
scroll to position [240, 0]
click at [302, 273] on input "Choose time" at bounding box center [297, 270] width 79 height 24
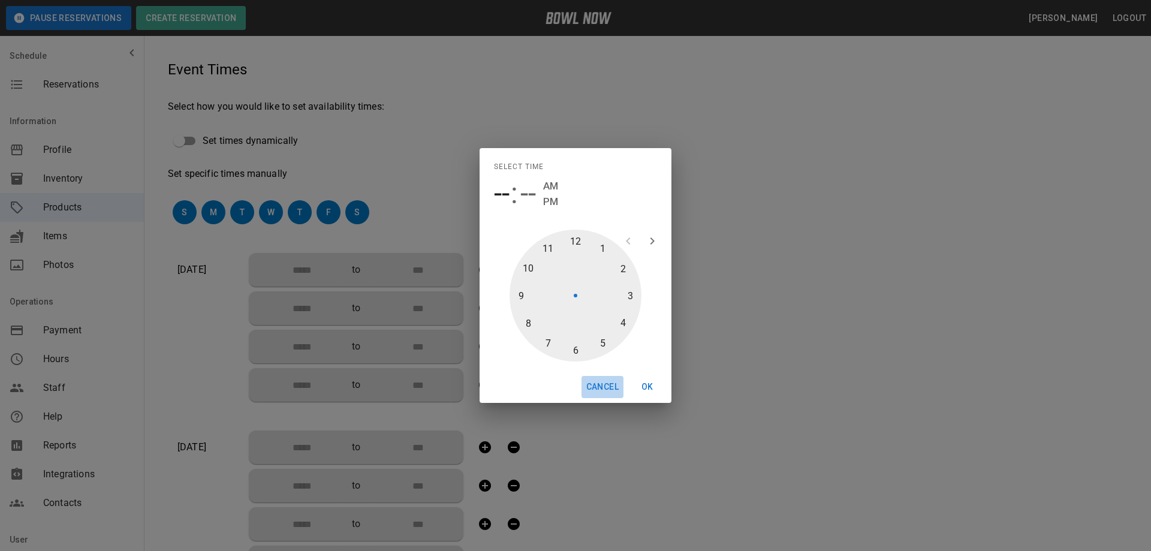
click at [609, 387] on button "Cancel" at bounding box center [602, 387] width 42 height 22
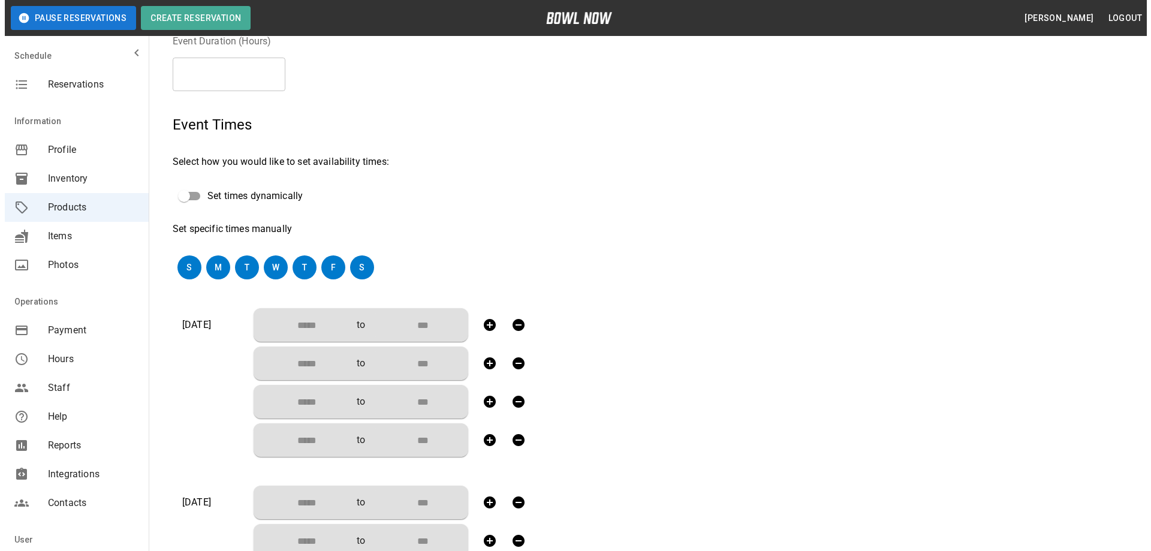
scroll to position [0, 0]
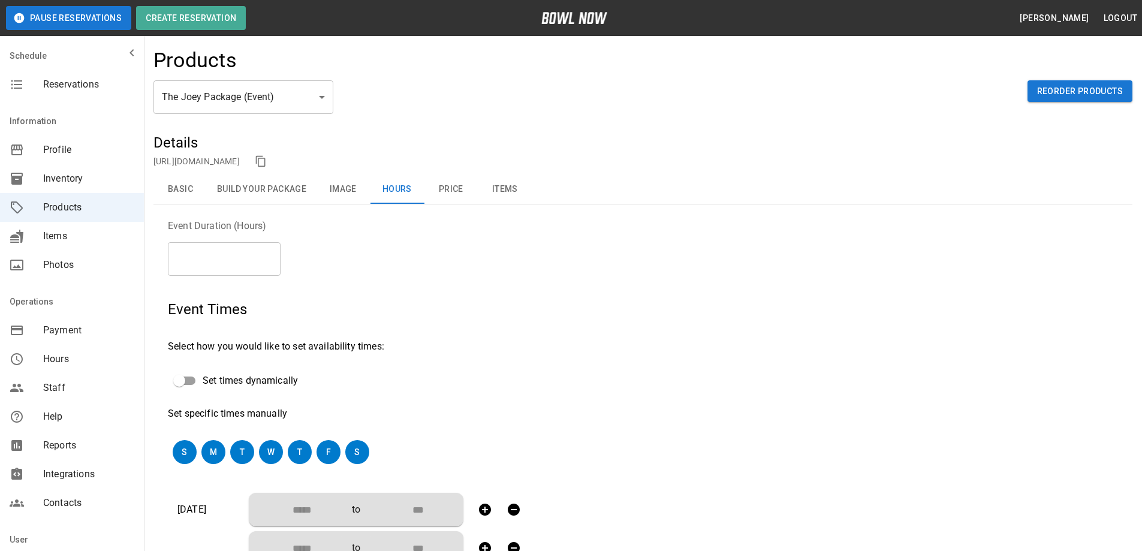
click at [183, 189] on button "Basic" at bounding box center [180, 189] width 54 height 29
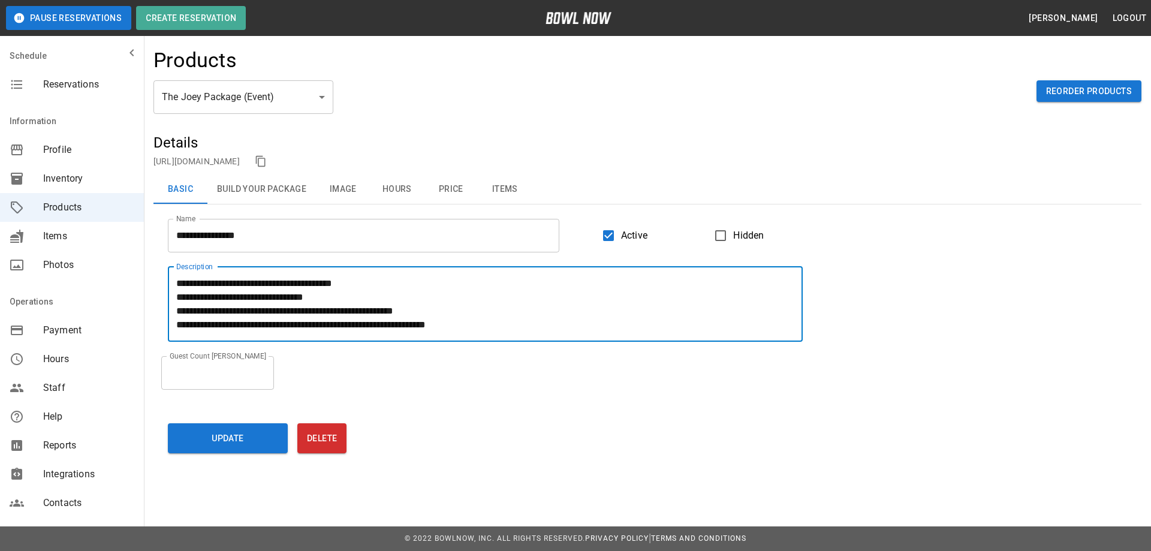
drag, startPoint x: 429, startPoint y: 310, endPoint x: 382, endPoint y: 309, distance: 46.8
click at [382, 309] on textarea "**********" at bounding box center [485, 303] width 618 height 55
click at [457, 328] on textarea "**********" at bounding box center [485, 303] width 618 height 55
click at [451, 323] on textarea "**********" at bounding box center [485, 303] width 618 height 55
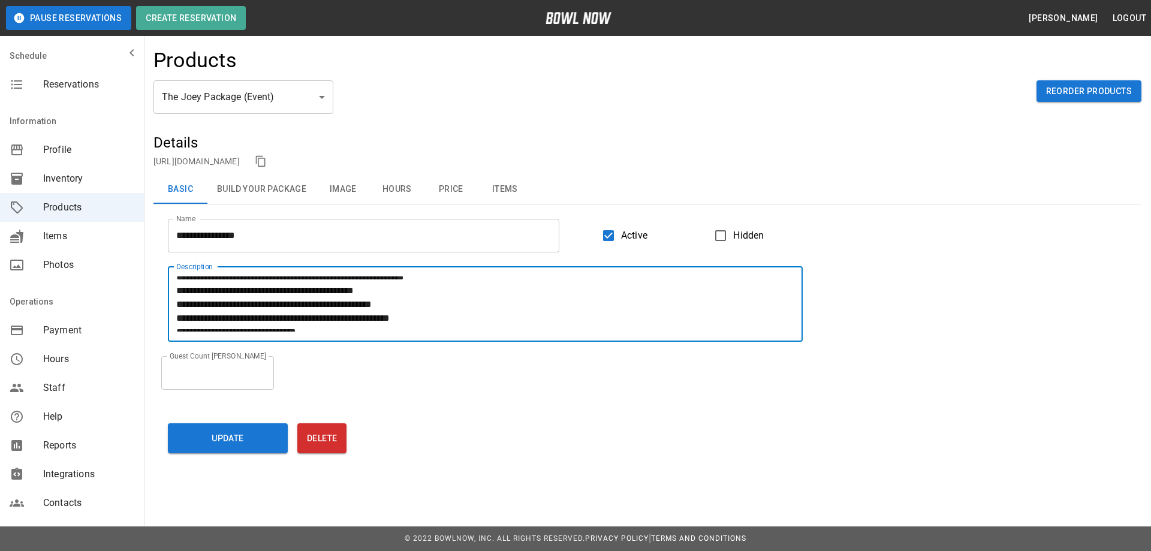
click at [785, 325] on textarea "**********" at bounding box center [485, 303] width 618 height 55
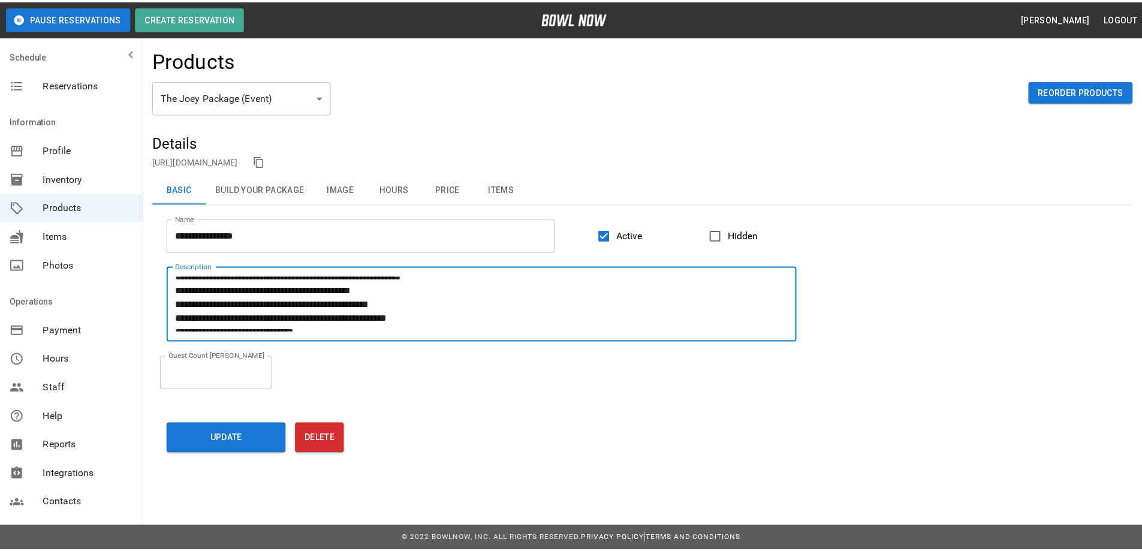
scroll to position [55, 0]
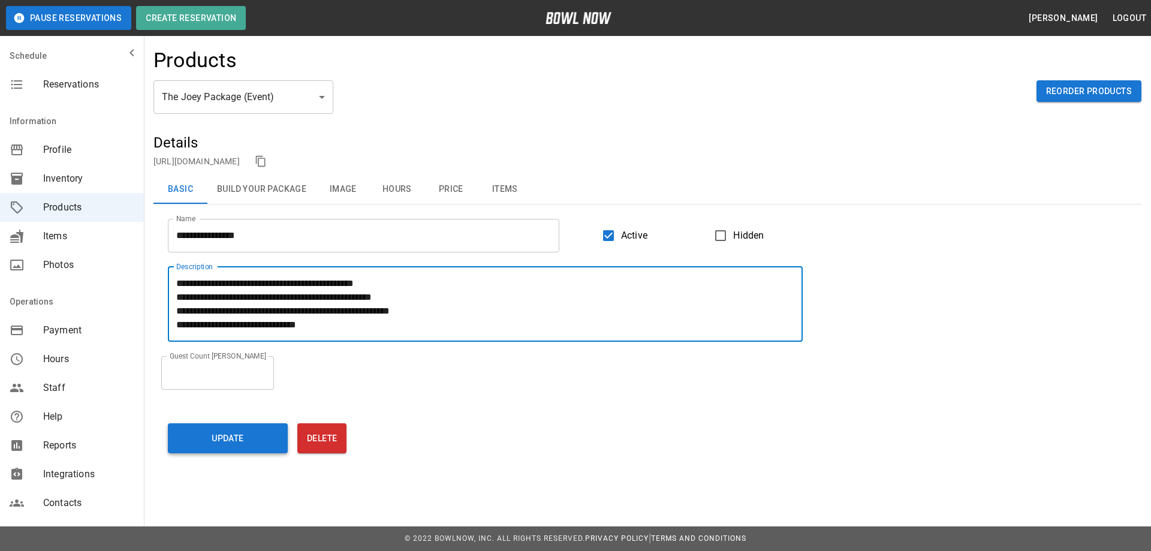
click at [211, 445] on button "Update" at bounding box center [228, 438] width 120 height 30
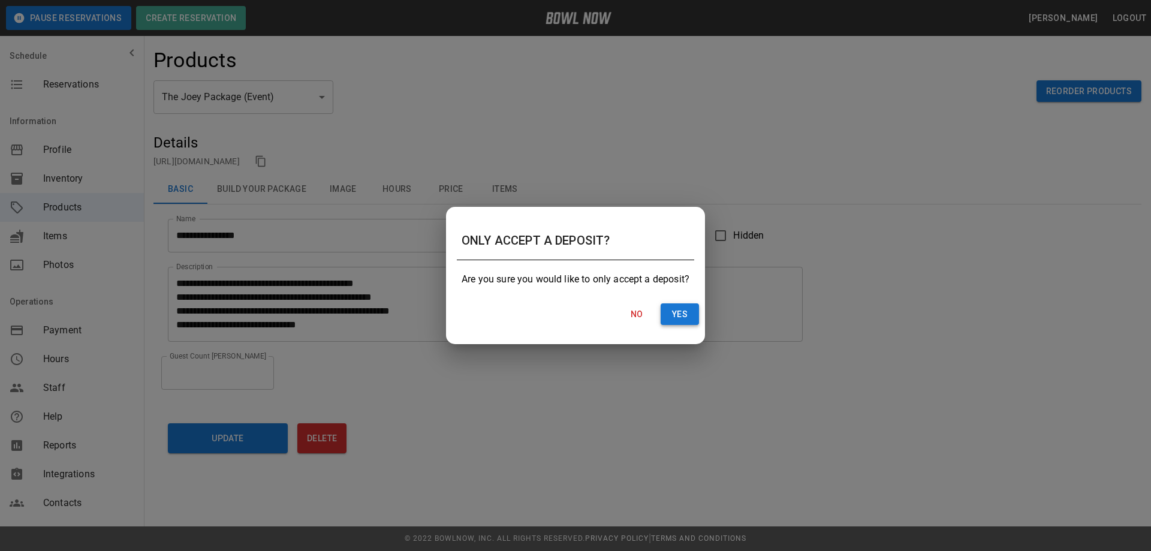
click at [675, 315] on button "Yes" at bounding box center [679, 314] width 38 height 22
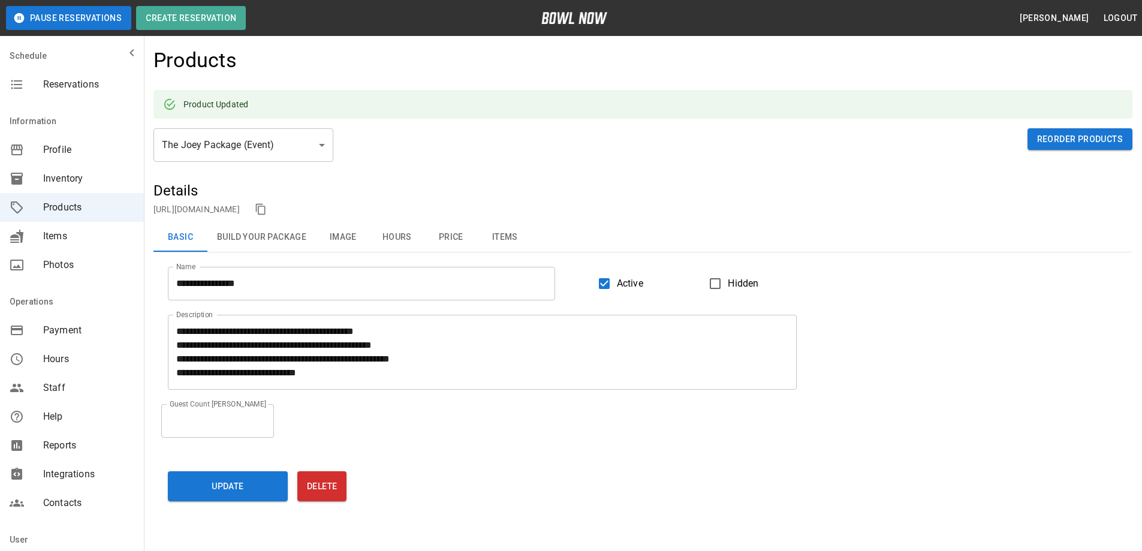
click at [274, 234] on button "Build Your Package" at bounding box center [261, 237] width 108 height 29
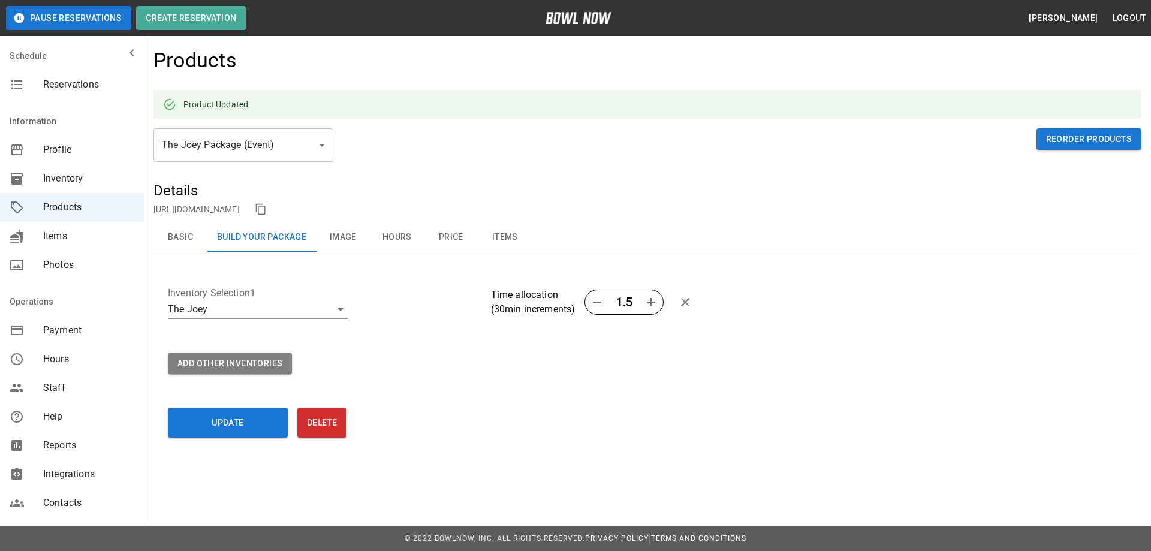
click at [396, 237] on button "Hours" at bounding box center [397, 237] width 54 height 29
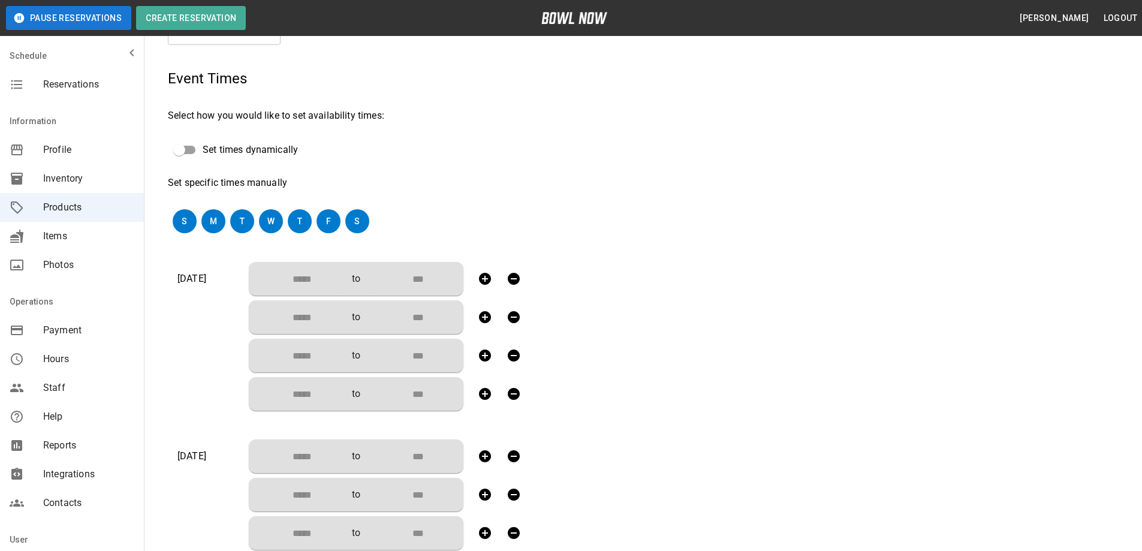
scroll to position [240, 0]
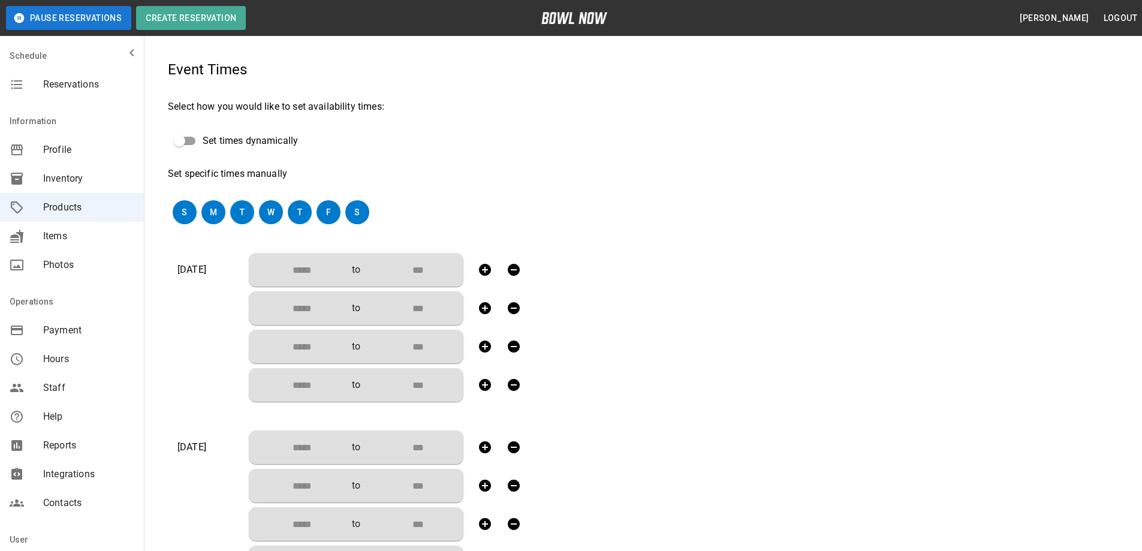
click at [307, 266] on input "Choose time" at bounding box center [297, 270] width 79 height 24
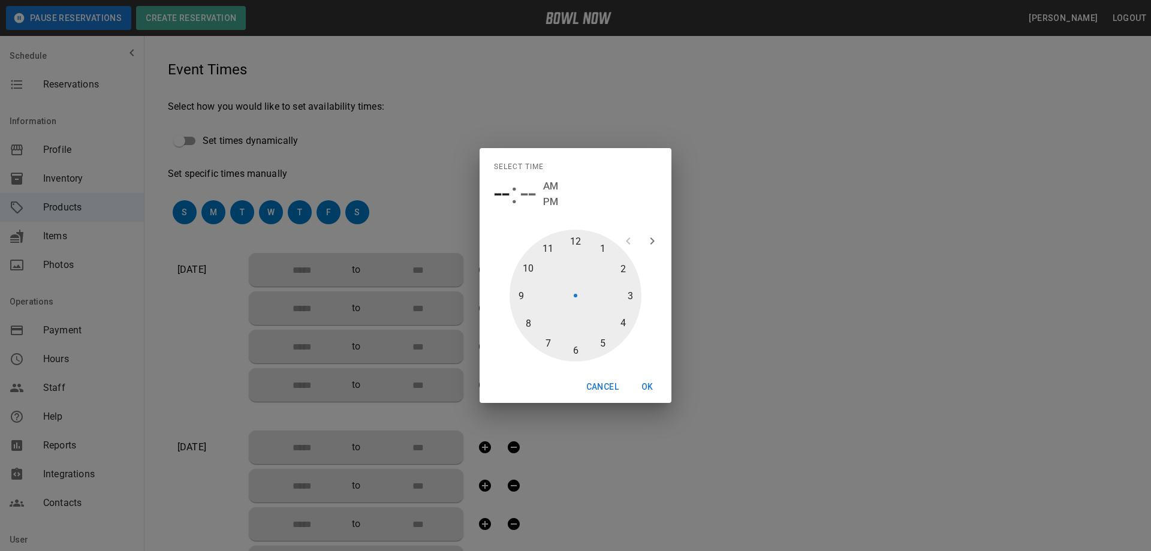
click at [549, 249] on div at bounding box center [575, 296] width 132 height 132
click at [577, 246] on div at bounding box center [575, 296] width 132 height 132
click at [648, 385] on button "OK" at bounding box center [647, 387] width 38 height 22
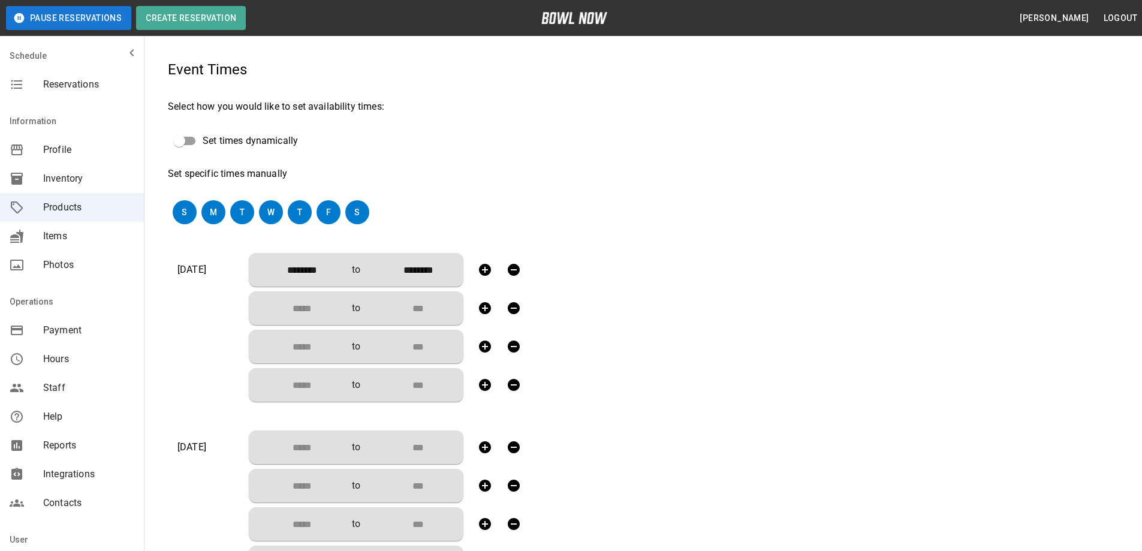
click at [305, 303] on input "Choose time" at bounding box center [297, 308] width 79 height 24
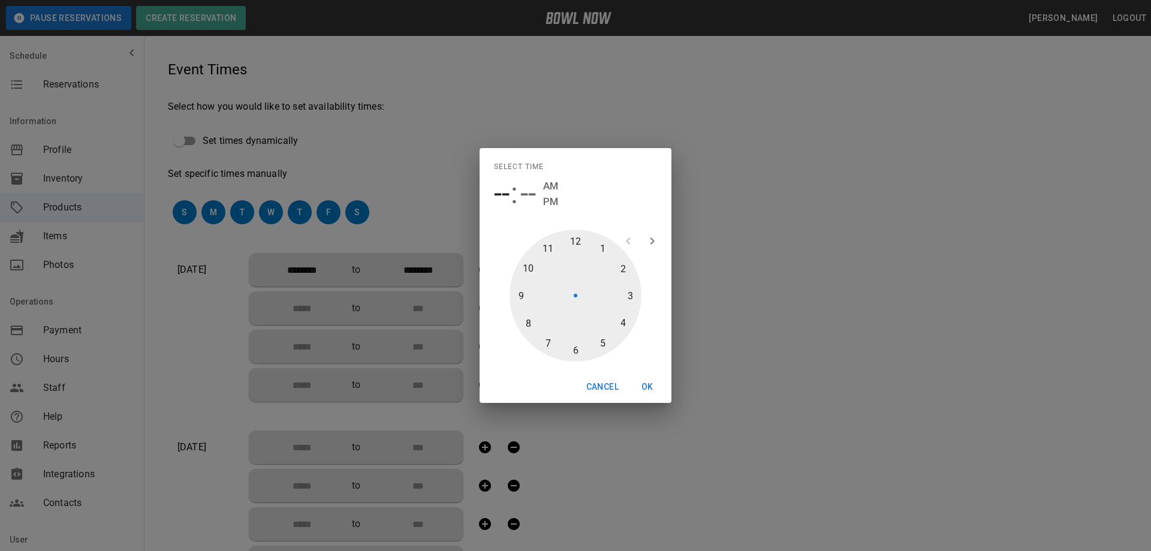
click at [599, 246] on div at bounding box center [575, 296] width 132 height 132
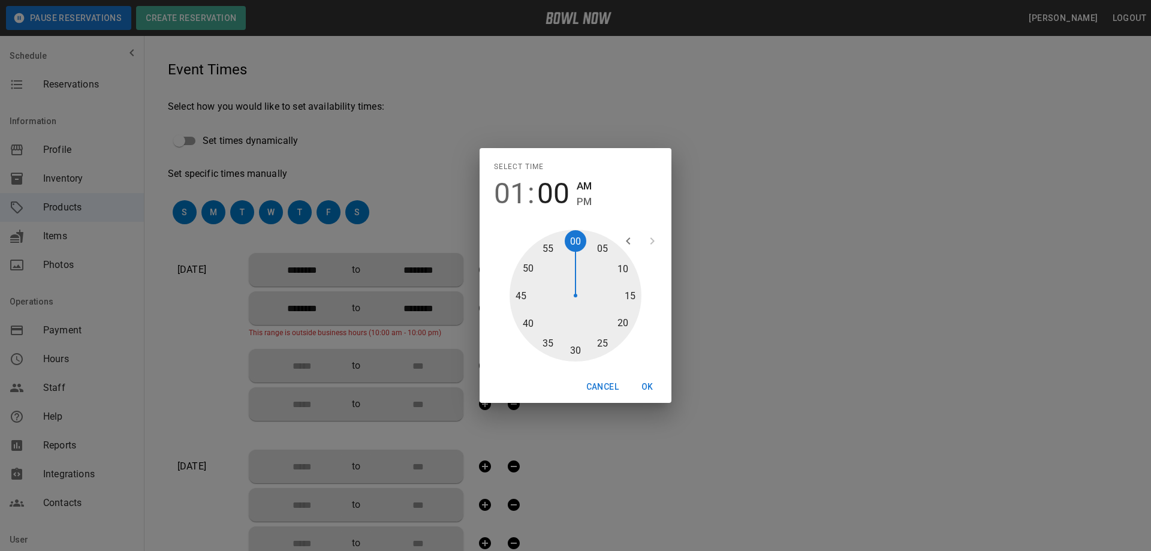
click at [572, 239] on div at bounding box center [575, 296] width 132 height 132
click at [581, 196] on span "PM" at bounding box center [584, 202] width 15 height 16
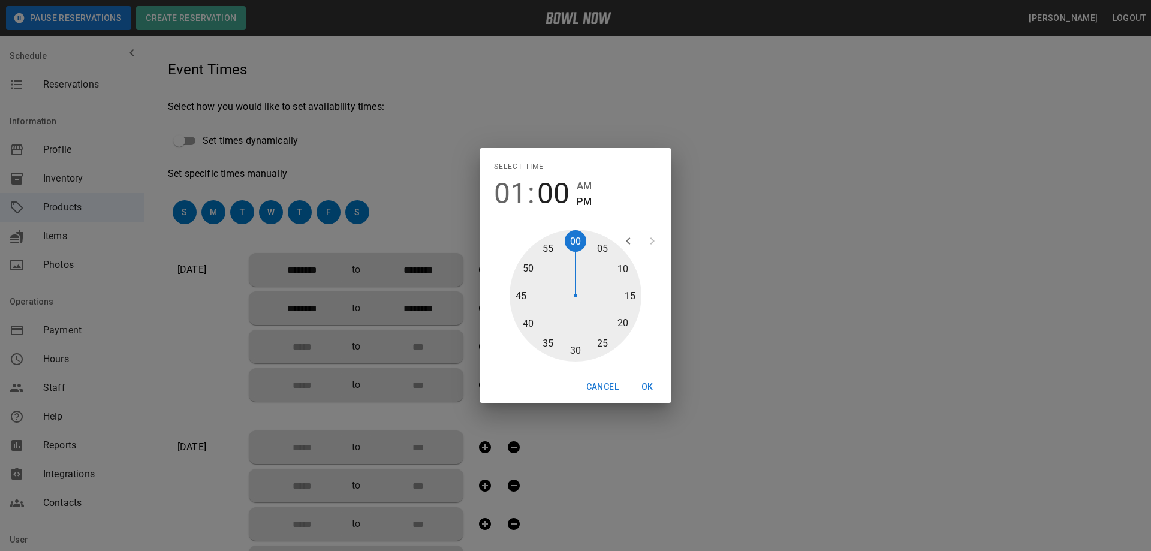
click at [648, 389] on button "OK" at bounding box center [647, 387] width 38 height 22
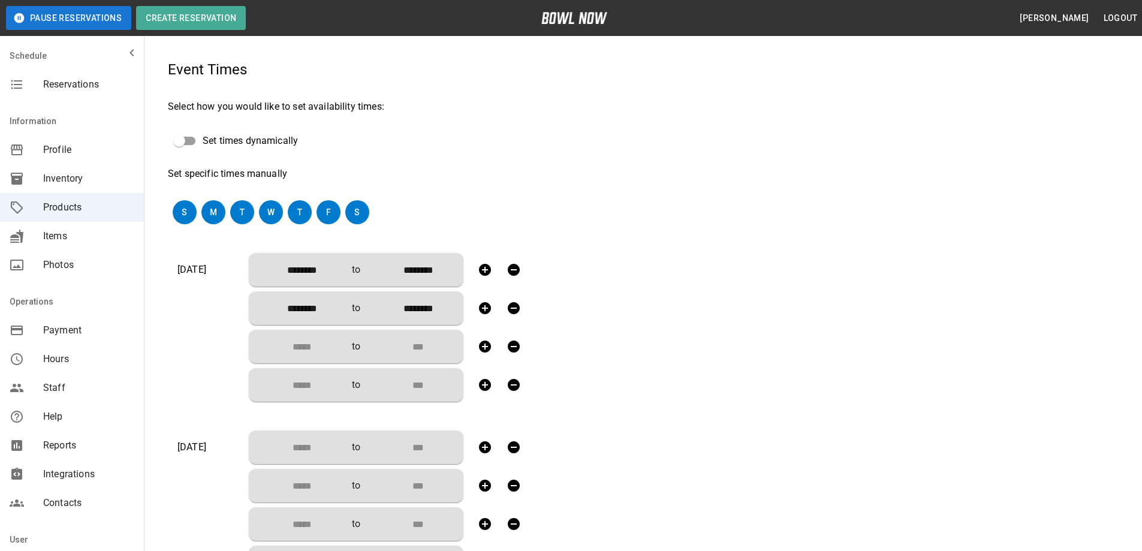
click at [310, 340] on input "Choose time" at bounding box center [297, 346] width 79 height 24
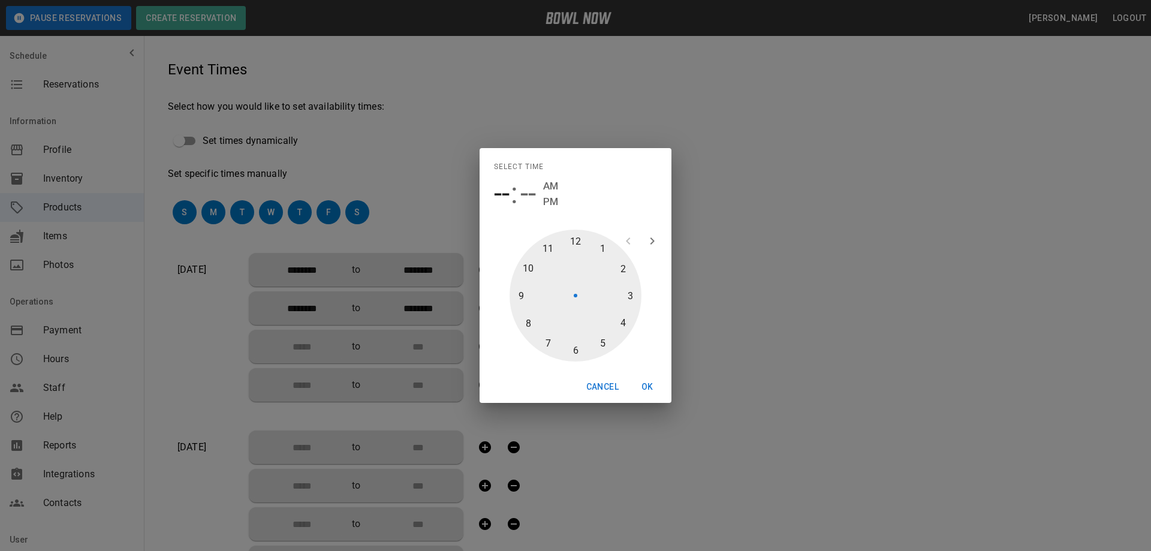
click at [631, 296] on div at bounding box center [575, 296] width 132 height 132
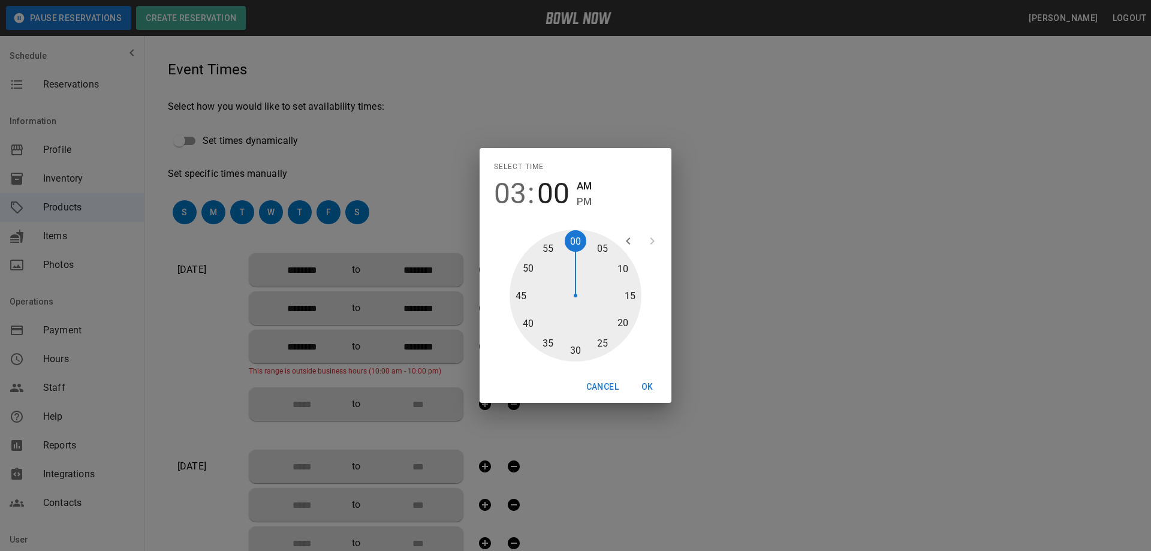
click at [574, 237] on div at bounding box center [575, 296] width 132 height 132
click at [586, 203] on span "PM" at bounding box center [584, 202] width 15 height 16
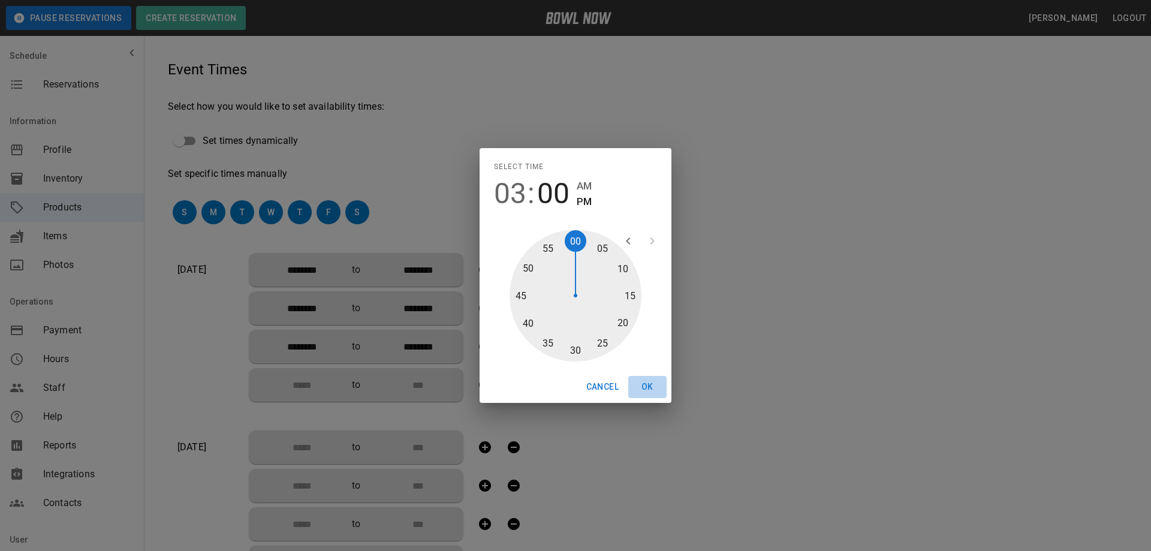
click at [648, 387] on button "OK" at bounding box center [647, 387] width 38 height 22
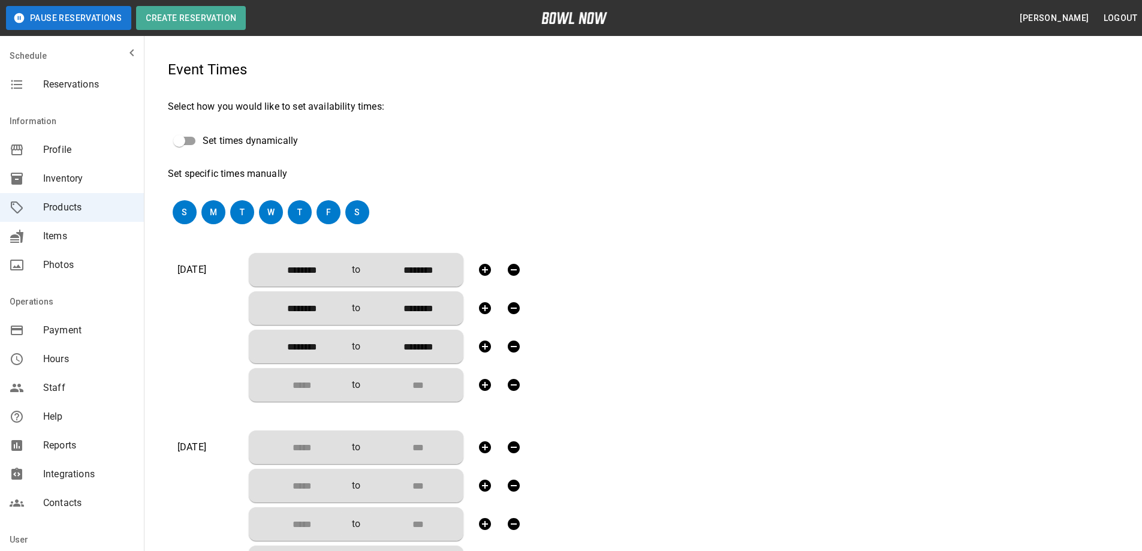
click at [318, 384] on input "Choose time" at bounding box center [297, 385] width 79 height 24
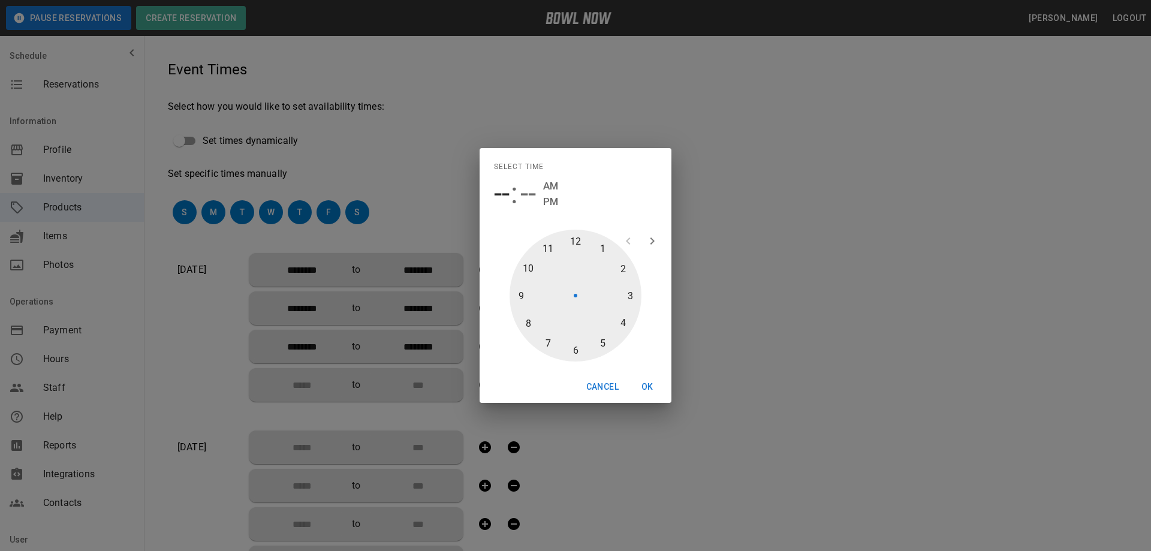
click at [602, 345] on div at bounding box center [575, 296] width 132 height 132
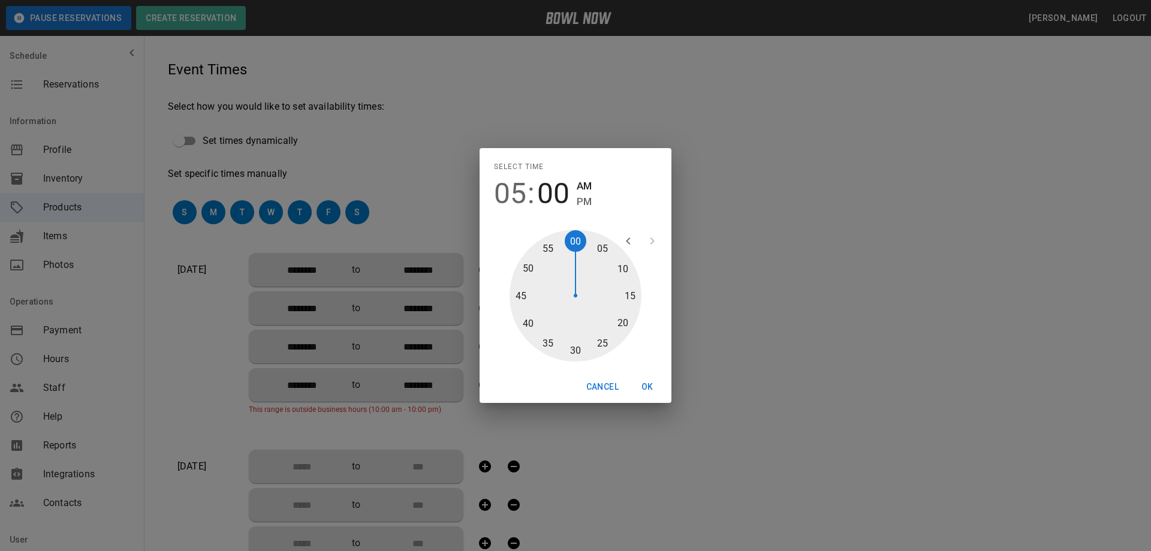
click at [589, 201] on span "PM" at bounding box center [584, 202] width 15 height 16
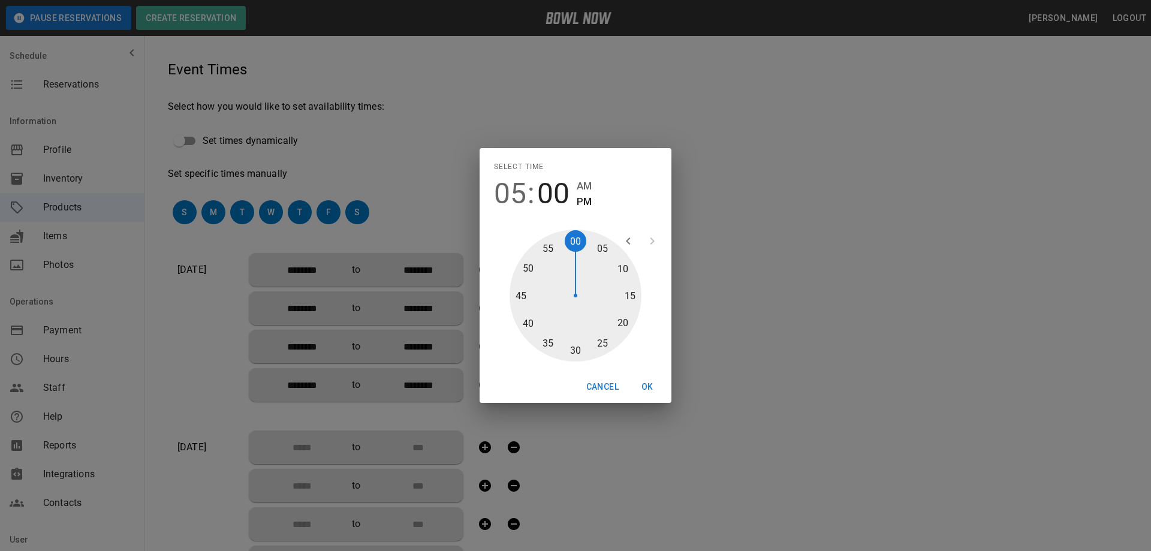
click at [644, 385] on button "OK" at bounding box center [647, 387] width 38 height 22
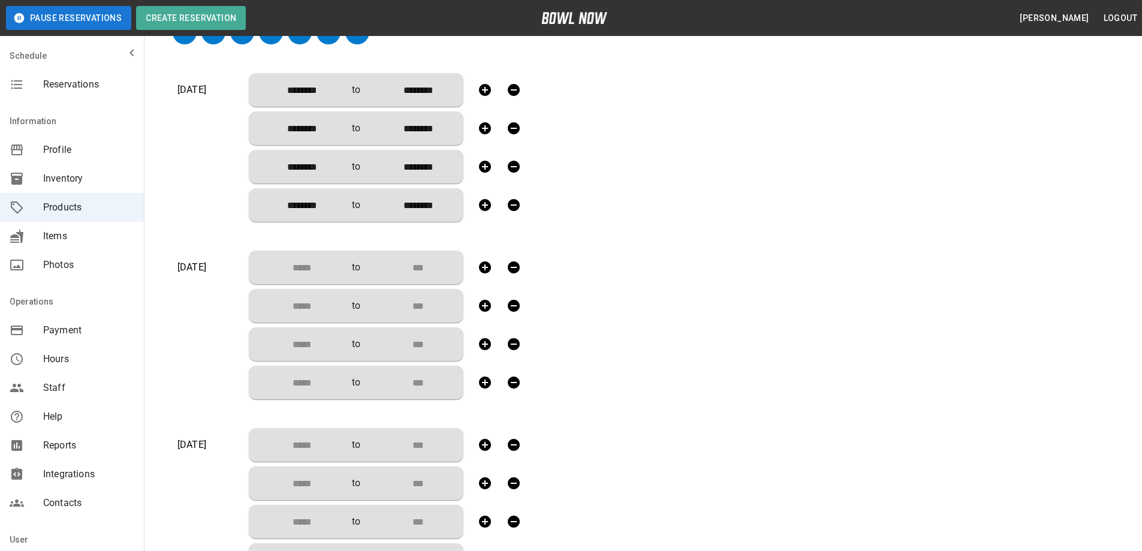
scroll to position [479, 0]
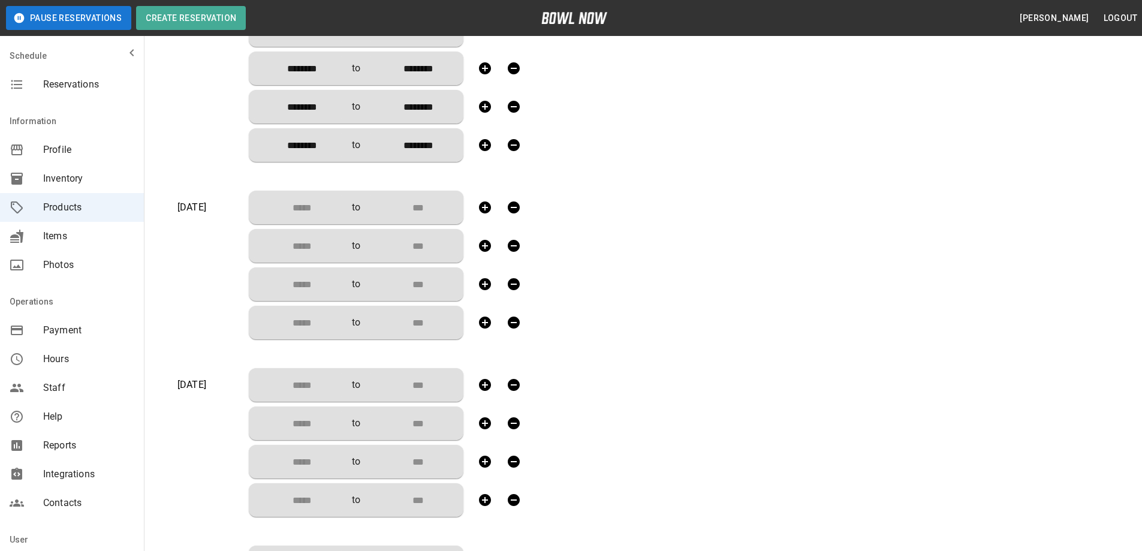
click at [295, 204] on input "Choose time" at bounding box center [297, 207] width 79 height 24
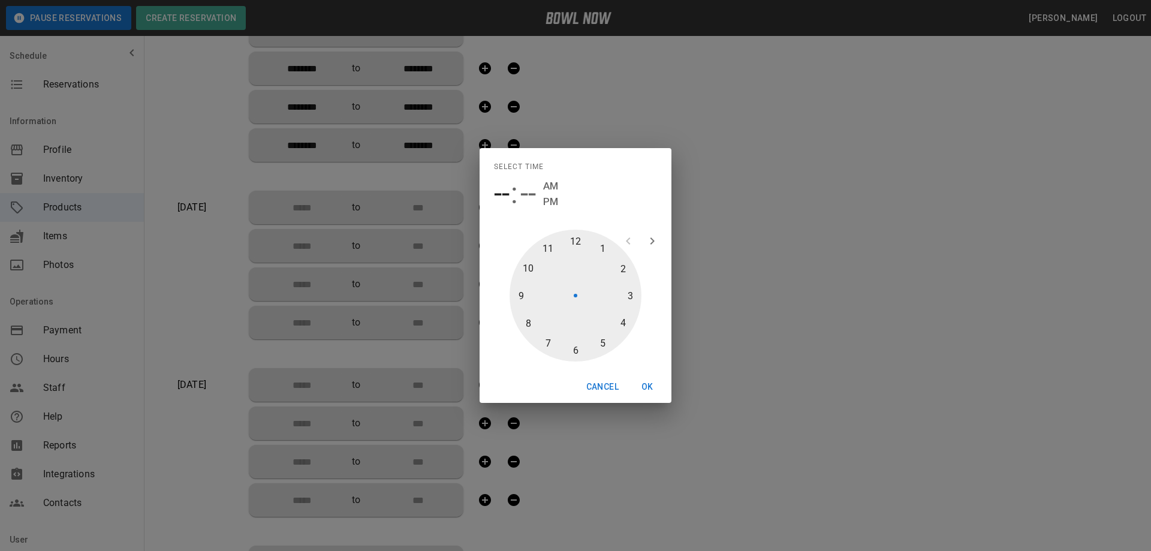
click at [548, 251] on div at bounding box center [575, 296] width 132 height 132
click at [580, 237] on div at bounding box center [575, 296] width 132 height 132
click at [589, 185] on span "AM" at bounding box center [584, 186] width 15 height 16
click at [647, 388] on button "OK" at bounding box center [647, 387] width 38 height 22
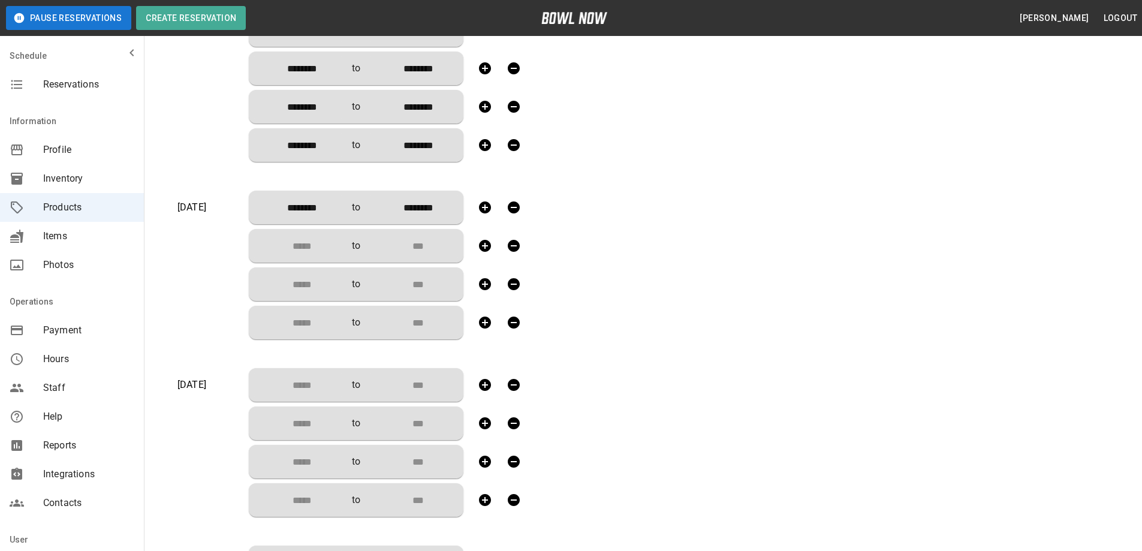
click at [294, 243] on input "Choose time" at bounding box center [297, 246] width 79 height 24
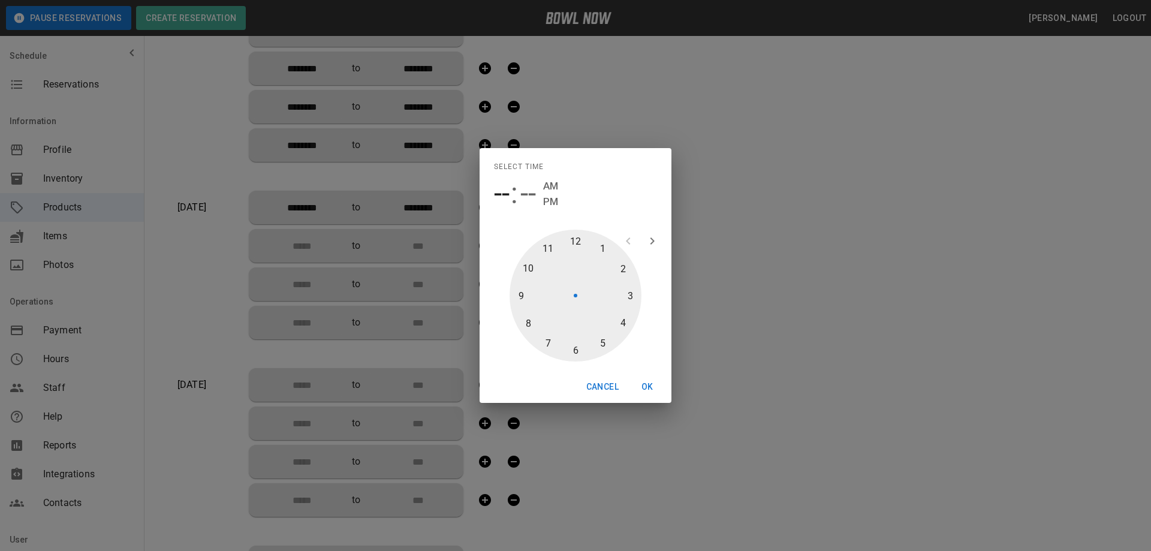
click at [602, 247] on div at bounding box center [575, 296] width 132 height 132
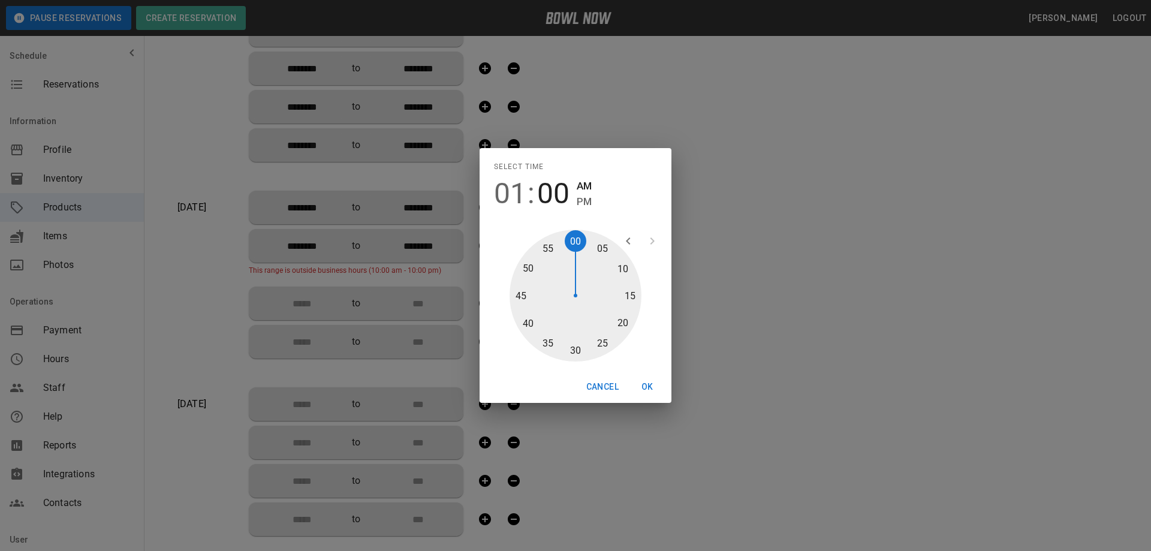
click at [577, 237] on div at bounding box center [575, 296] width 132 height 132
click at [584, 203] on span "PM" at bounding box center [584, 202] width 15 height 16
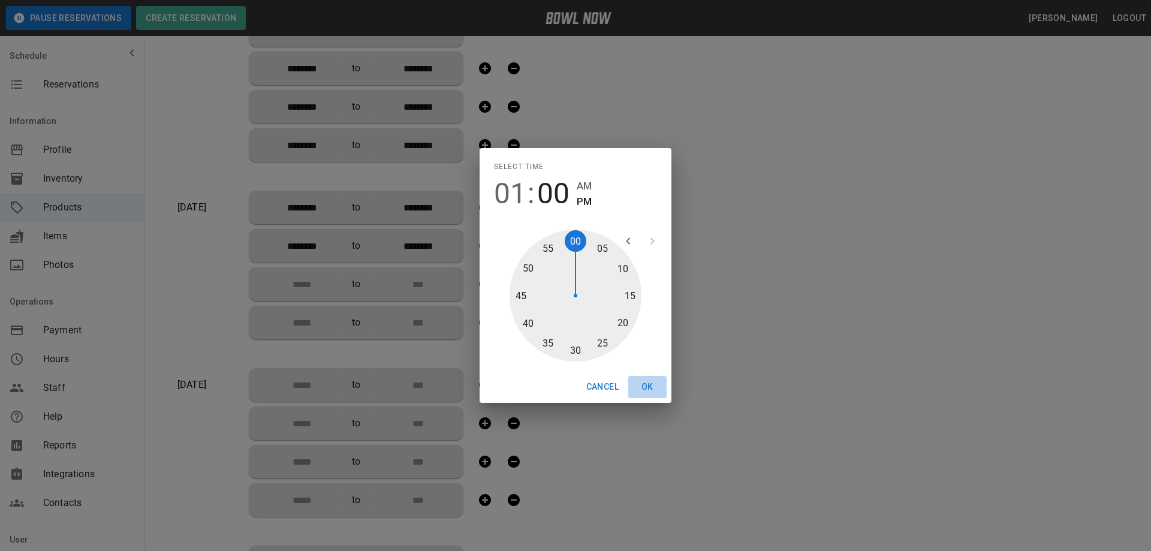
click at [647, 385] on button "OK" at bounding box center [647, 387] width 38 height 22
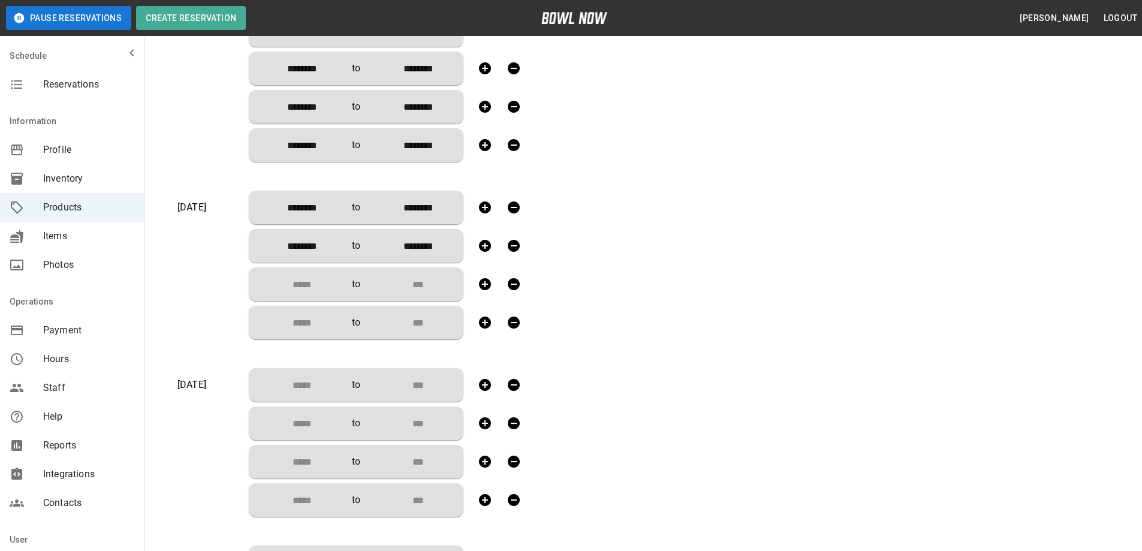
click at [304, 283] on input "Choose time" at bounding box center [297, 284] width 79 height 24
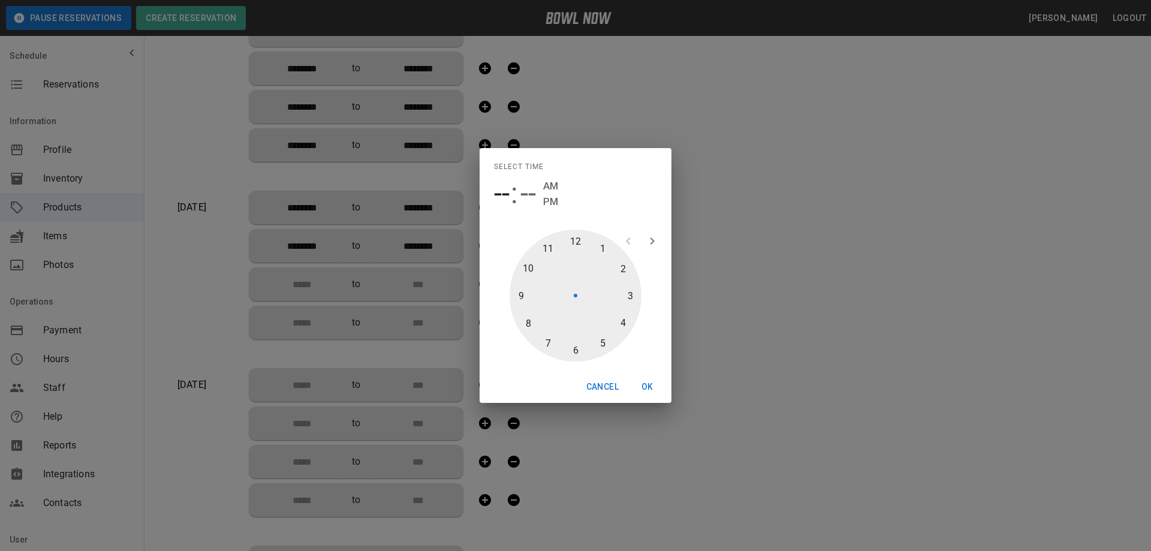
click at [628, 293] on div at bounding box center [575, 296] width 132 height 132
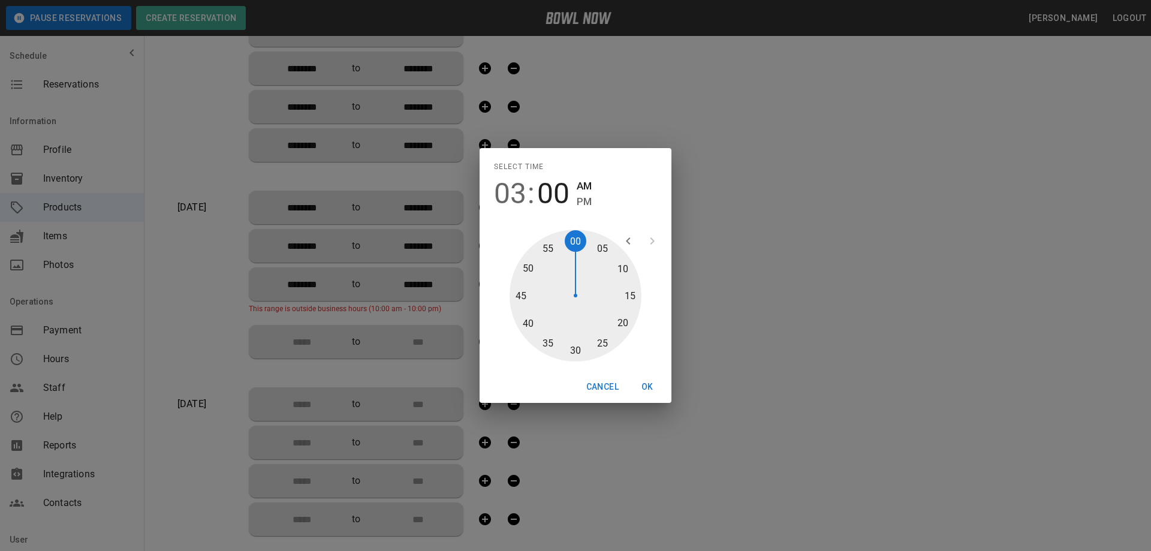
click at [575, 242] on div at bounding box center [575, 296] width 132 height 132
click at [589, 202] on span "PM" at bounding box center [584, 202] width 15 height 16
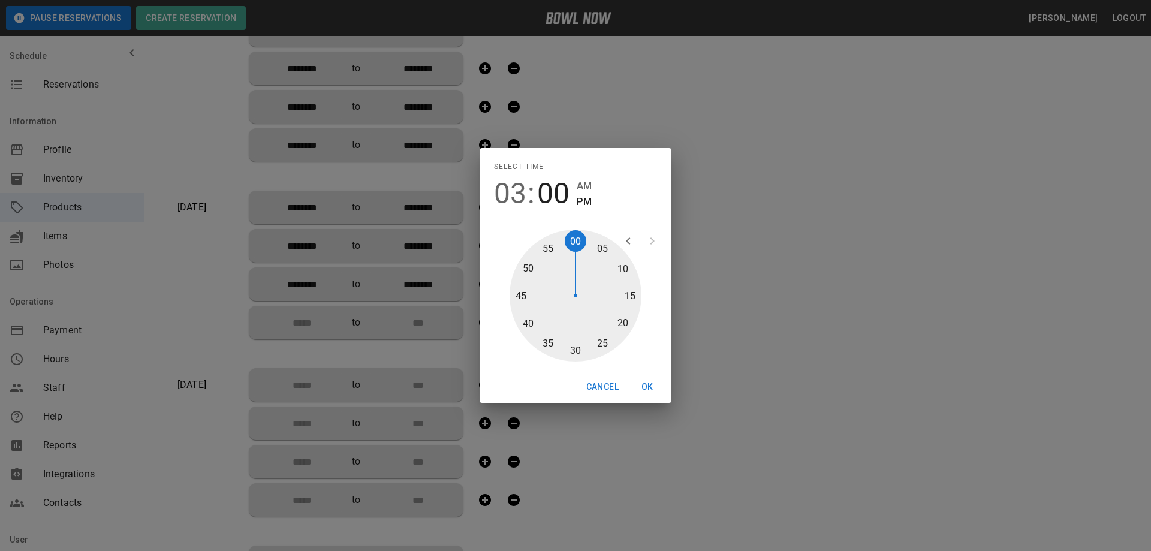
click at [648, 389] on button "OK" at bounding box center [647, 387] width 38 height 22
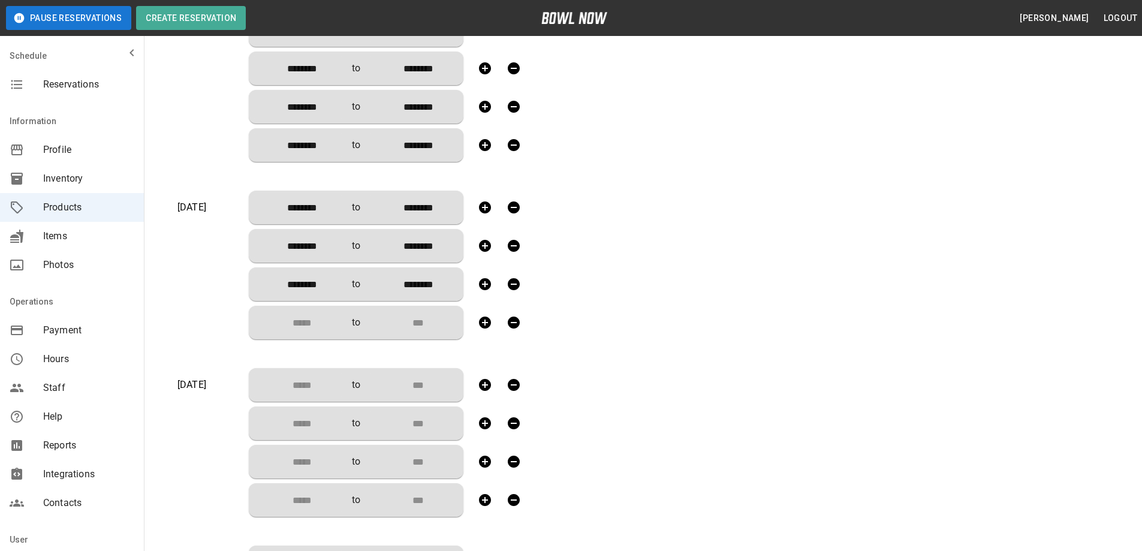
click at [309, 325] on input "Choose time" at bounding box center [297, 322] width 79 height 24
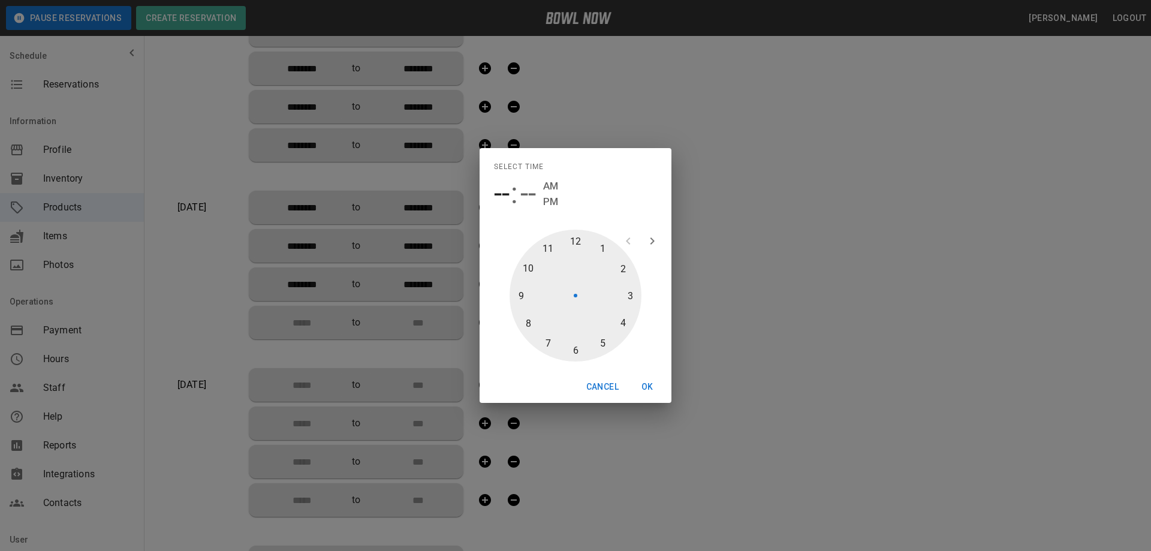
click at [602, 342] on div at bounding box center [575, 296] width 132 height 132
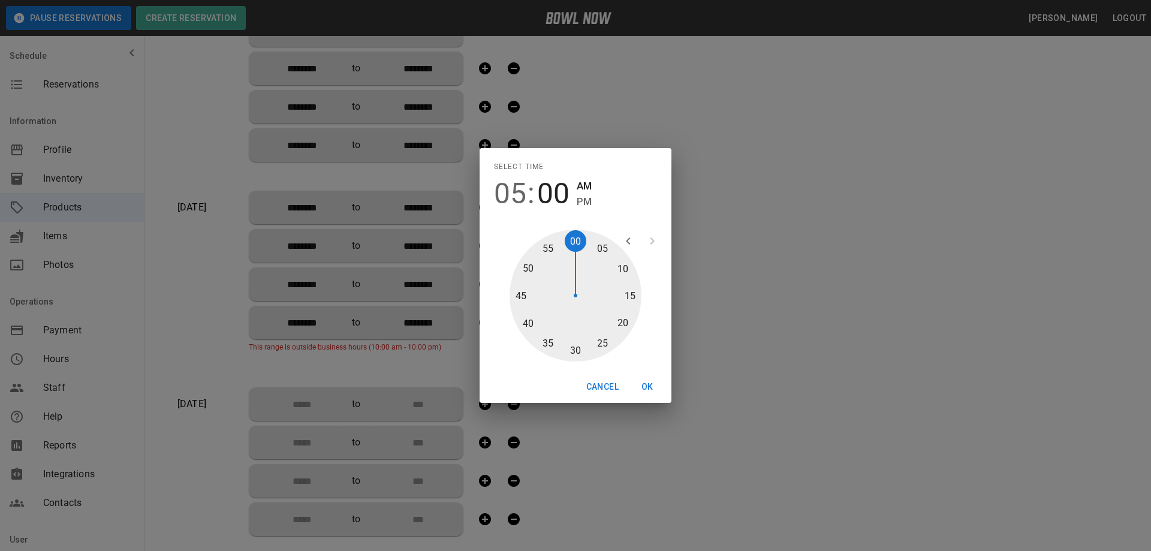
drag, startPoint x: 580, startPoint y: 239, endPoint x: 581, endPoint y: 228, distance: 10.9
click at [580, 238] on div at bounding box center [575, 296] width 132 height 132
click at [584, 202] on span "PM" at bounding box center [584, 202] width 15 height 16
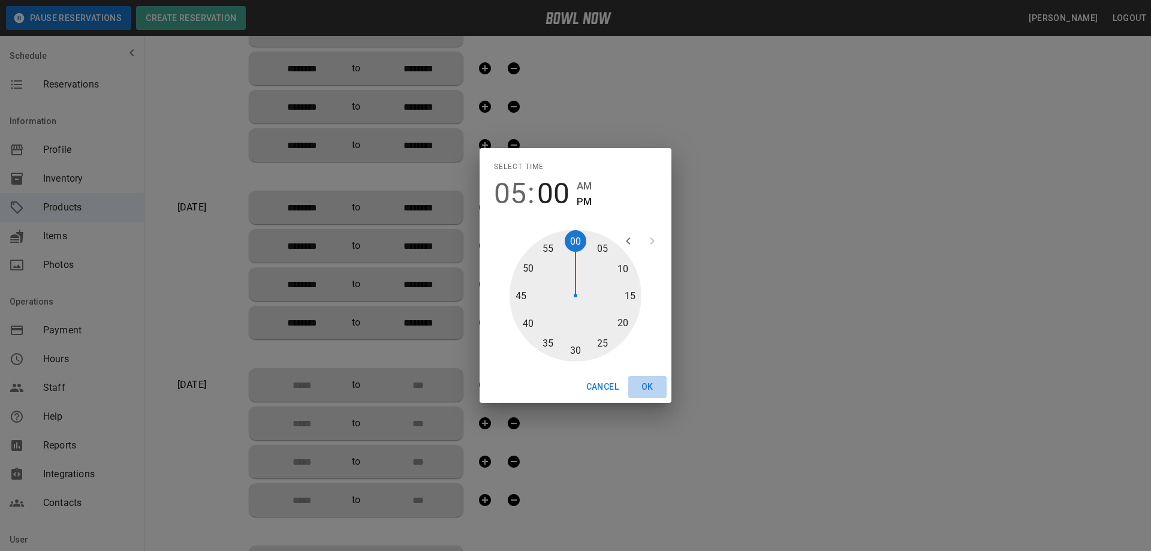
click at [649, 385] on button "OK" at bounding box center [647, 387] width 38 height 22
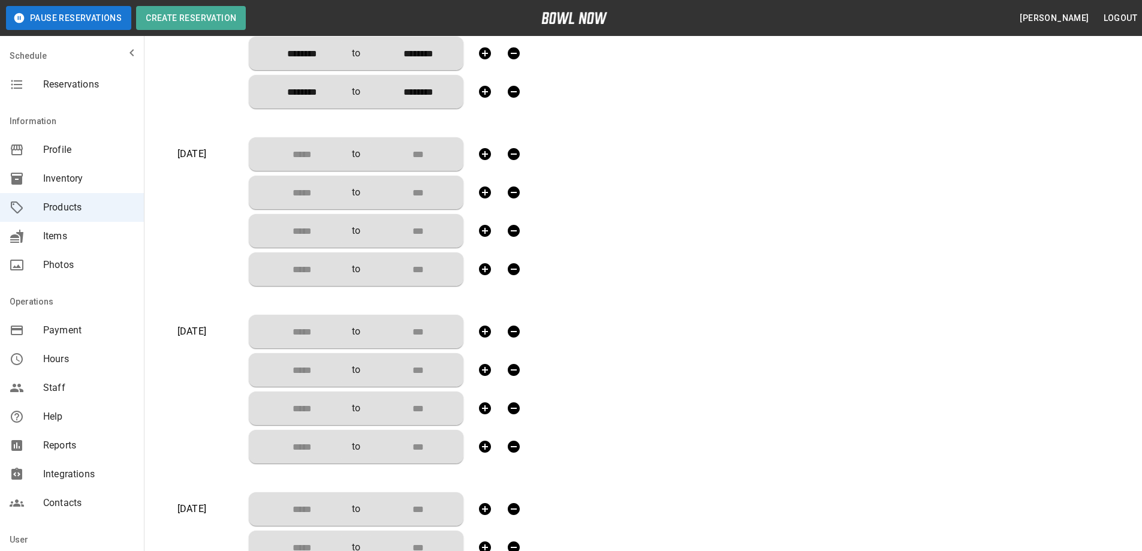
scroll to position [719, 0]
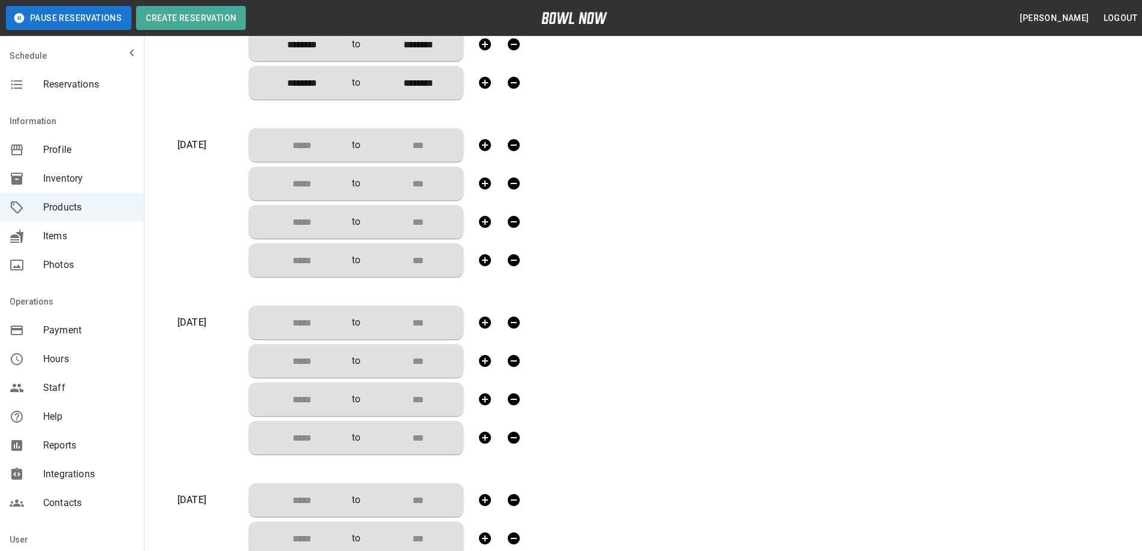
click at [318, 146] on input "Choose time" at bounding box center [297, 145] width 79 height 24
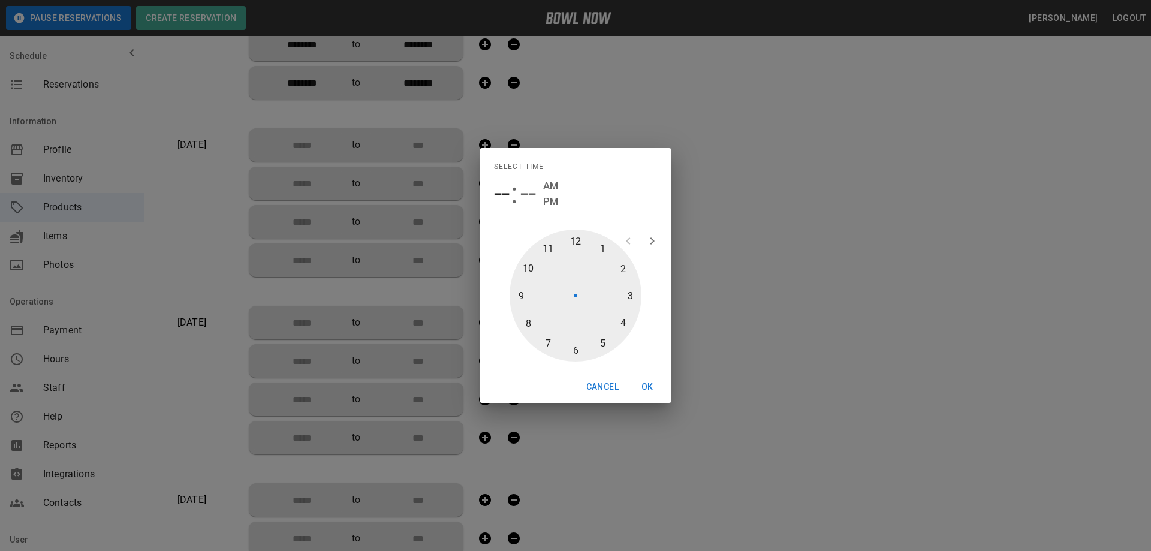
click at [547, 246] on div at bounding box center [575, 296] width 132 height 132
click at [647, 387] on button "OK" at bounding box center [647, 387] width 38 height 22
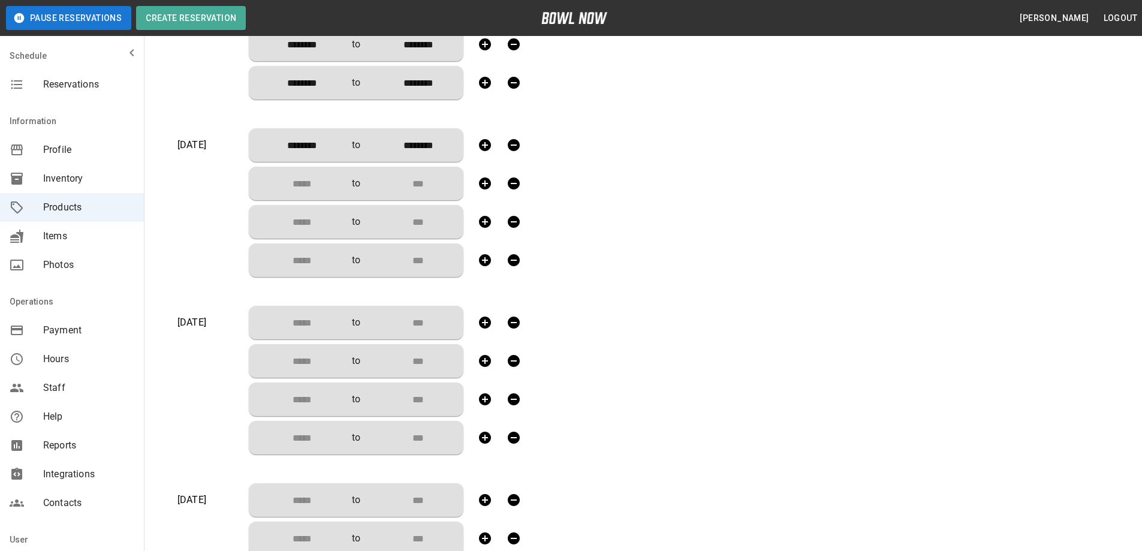
click at [319, 180] on input "Choose time" at bounding box center [297, 183] width 79 height 24
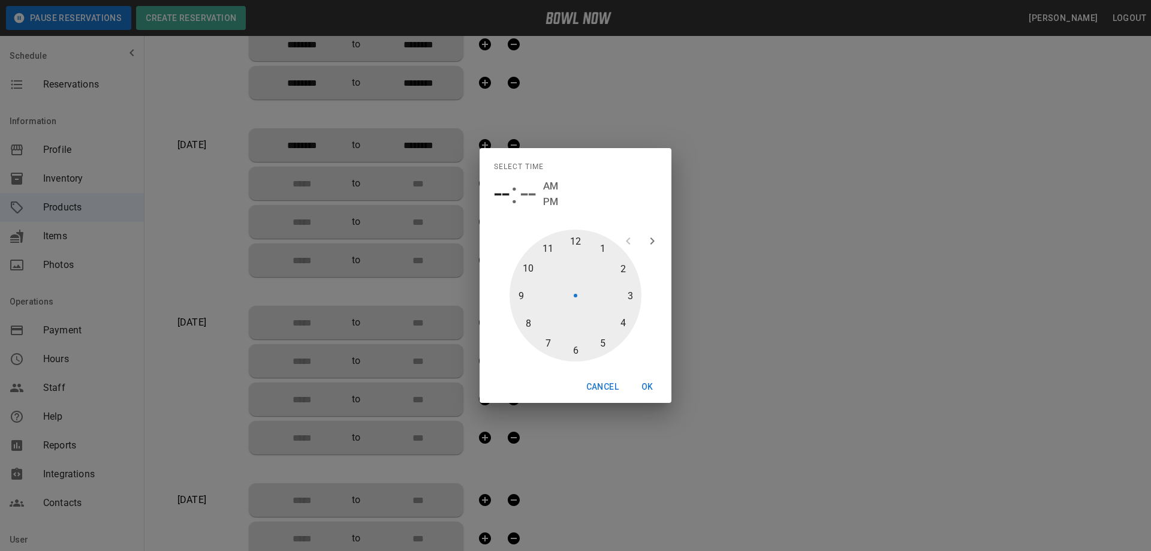
click at [603, 249] on div at bounding box center [575, 296] width 132 height 132
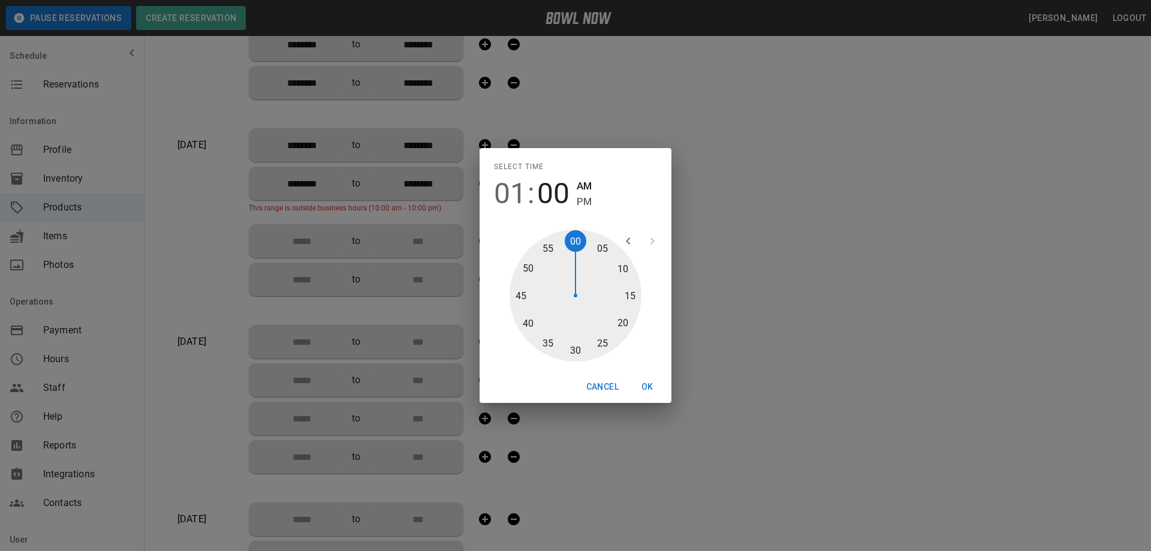
click at [581, 200] on span "PM" at bounding box center [584, 202] width 15 height 16
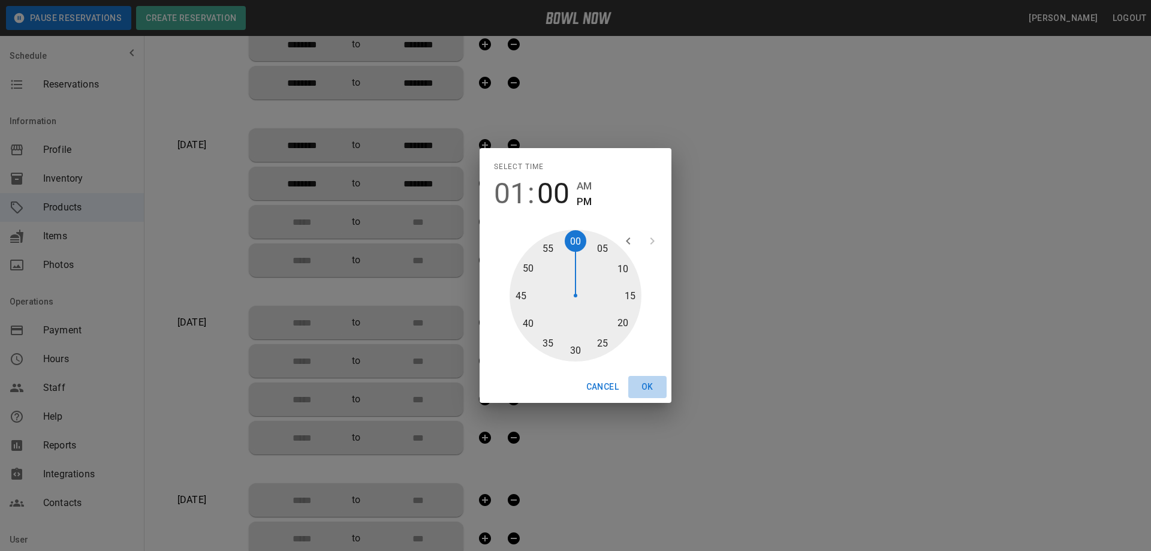
drag, startPoint x: 651, startPoint y: 385, endPoint x: 493, endPoint y: 345, distance: 163.8
click at [651, 384] on button "OK" at bounding box center [647, 387] width 38 height 22
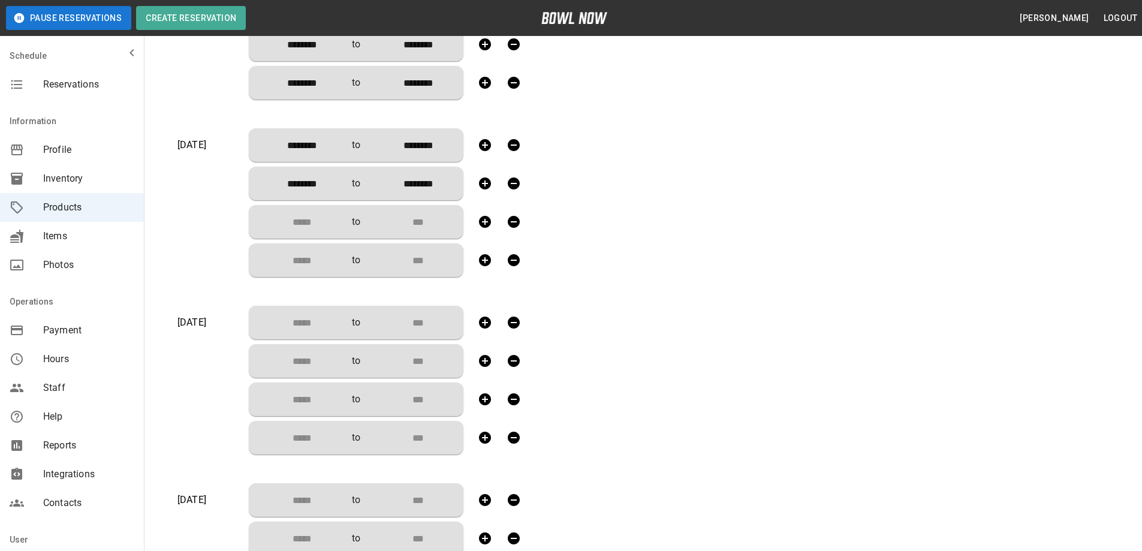
click at [323, 219] on input "Choose time" at bounding box center [297, 222] width 79 height 24
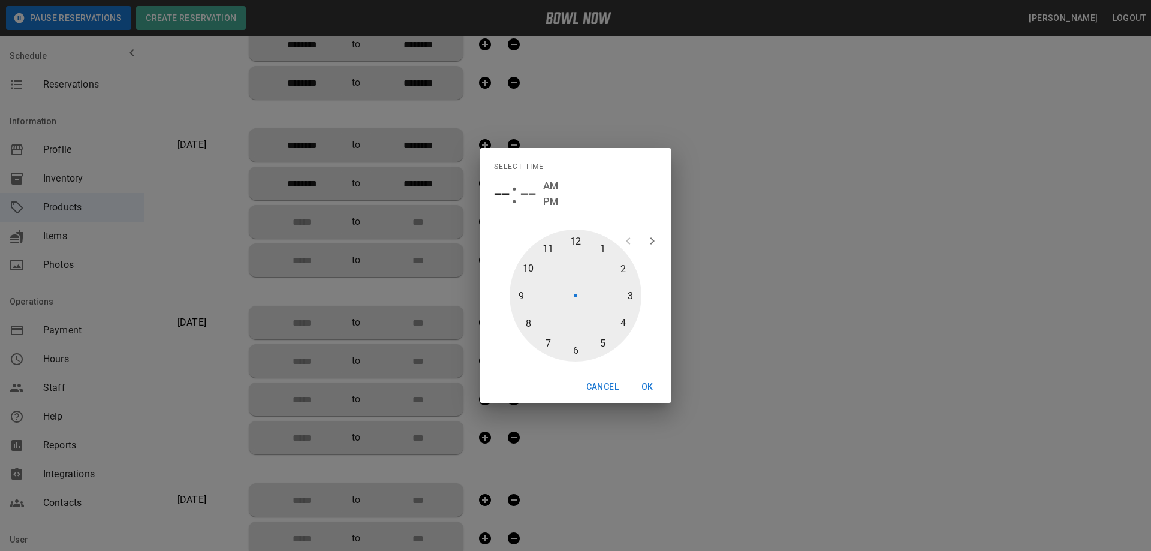
click at [626, 292] on div at bounding box center [575, 296] width 132 height 132
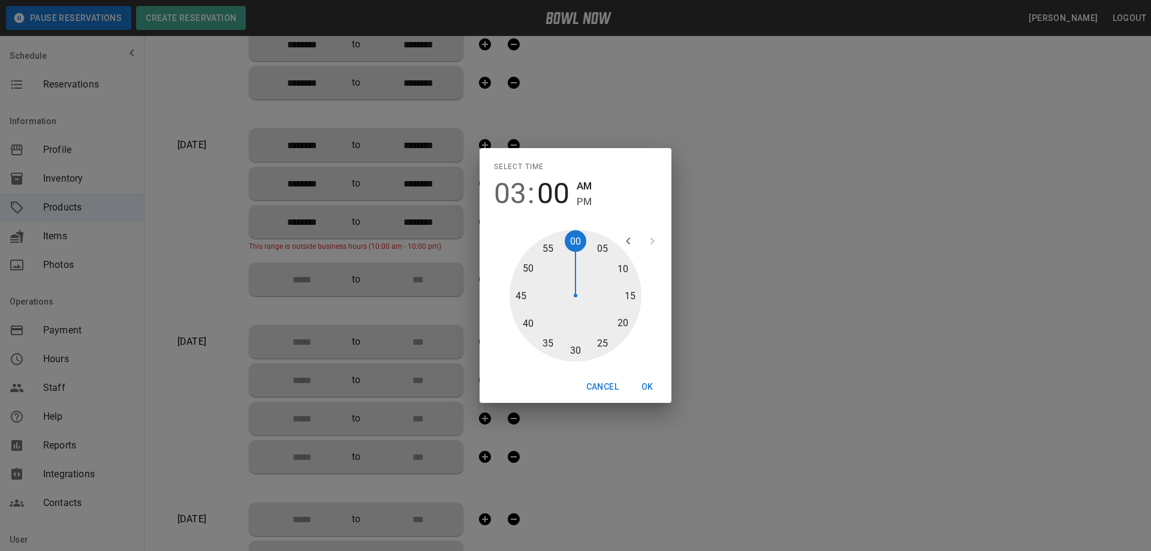
click at [584, 202] on span "PM" at bounding box center [584, 202] width 15 height 16
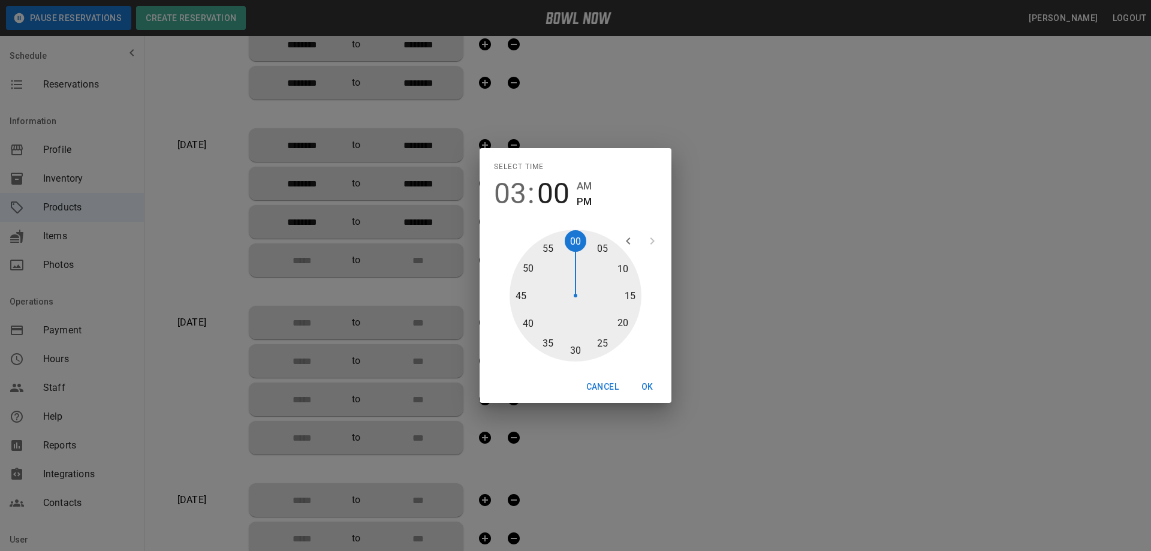
click at [646, 384] on button "OK" at bounding box center [647, 387] width 38 height 22
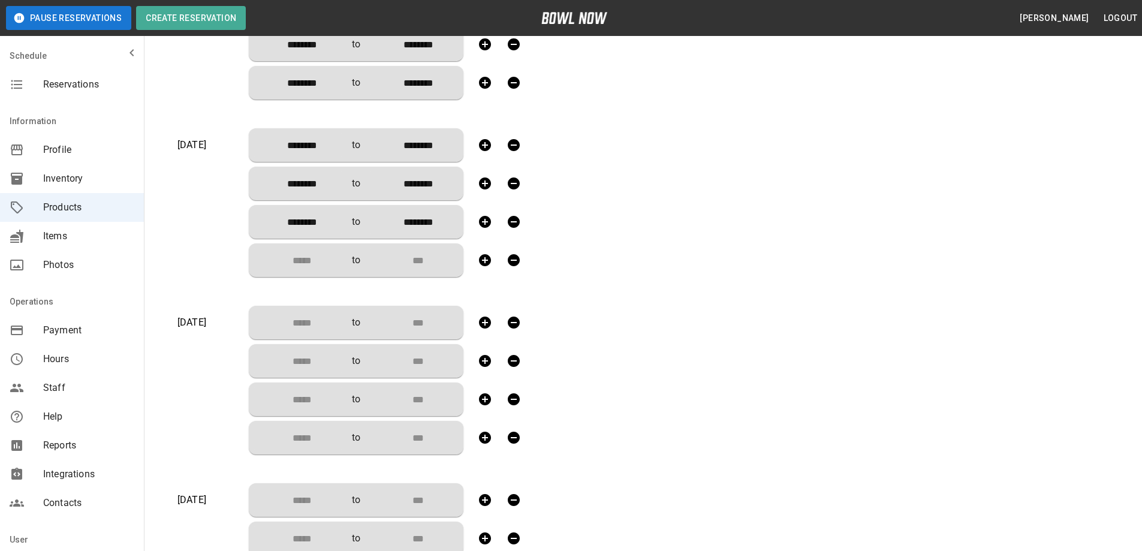
click at [315, 260] on input "Choose time" at bounding box center [297, 260] width 79 height 24
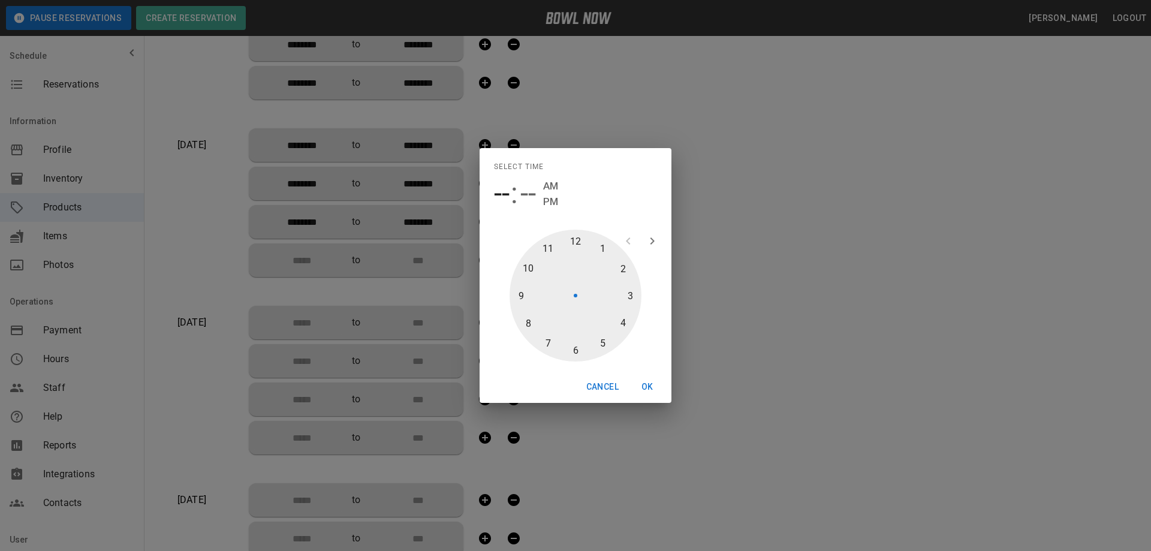
click at [600, 342] on div at bounding box center [575, 296] width 132 height 132
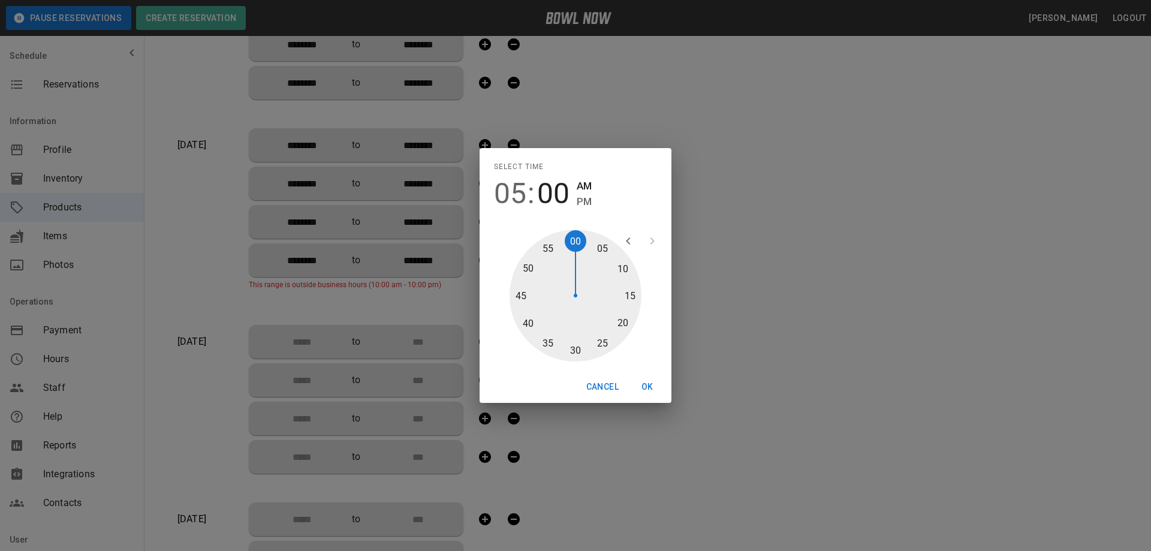
click at [580, 199] on span "PM" at bounding box center [584, 202] width 15 height 16
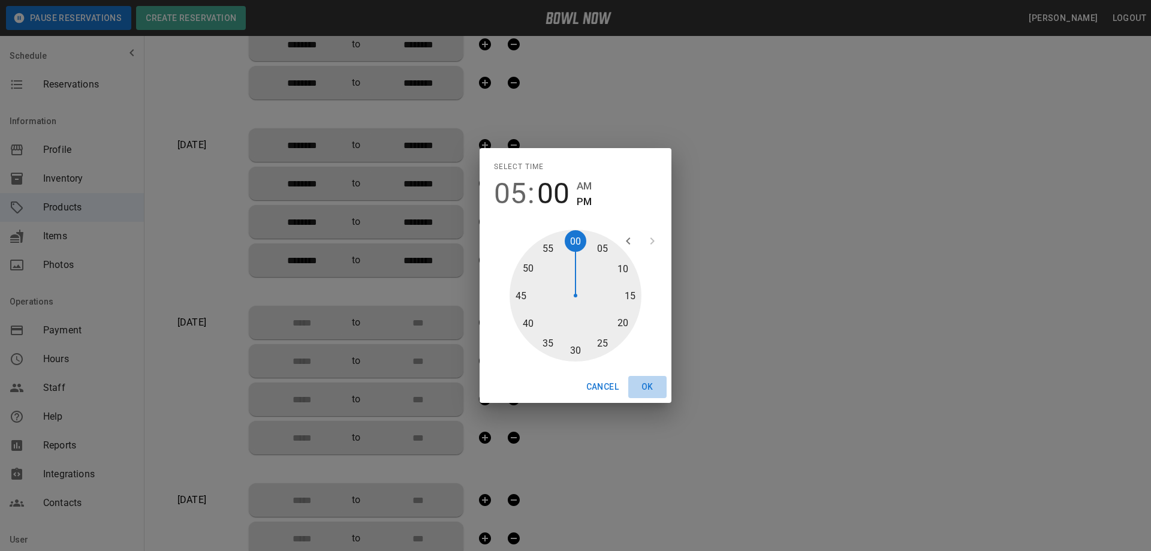
drag, startPoint x: 645, startPoint y: 390, endPoint x: 635, endPoint y: 390, distance: 9.6
click at [645, 390] on button "OK" at bounding box center [647, 387] width 38 height 22
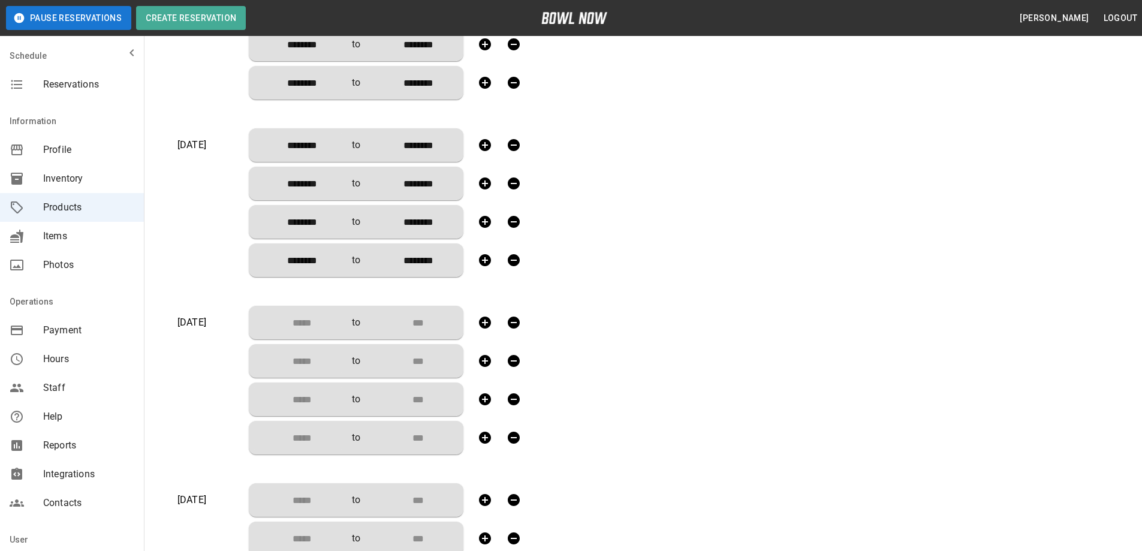
click at [315, 329] on input "Choose time" at bounding box center [297, 322] width 79 height 24
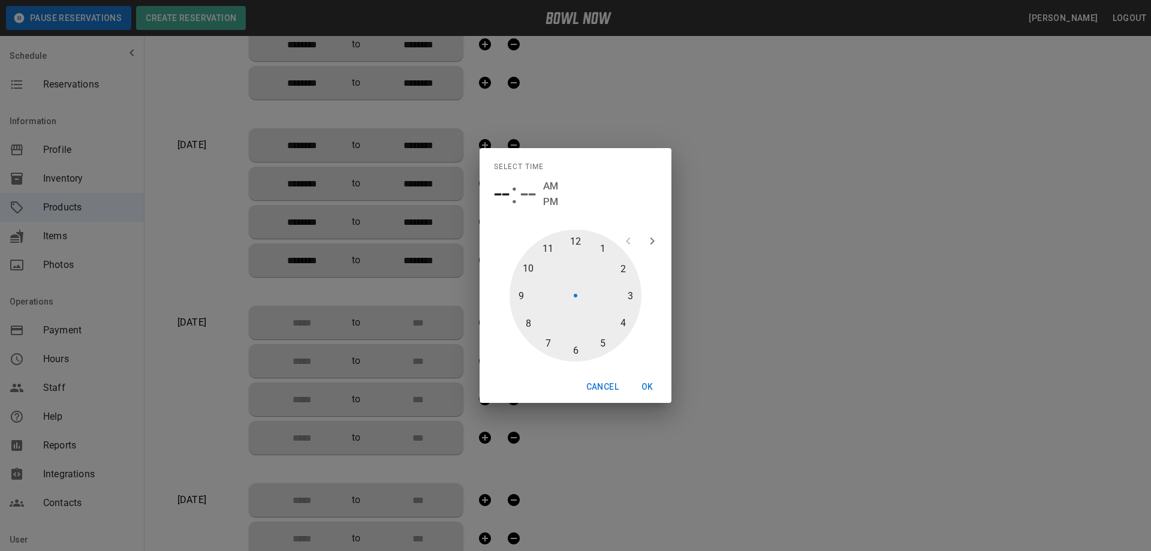
click at [542, 239] on div at bounding box center [575, 296] width 132 height 132
click at [579, 184] on span "AM" at bounding box center [584, 186] width 15 height 16
click at [640, 387] on button "OK" at bounding box center [647, 387] width 38 height 22
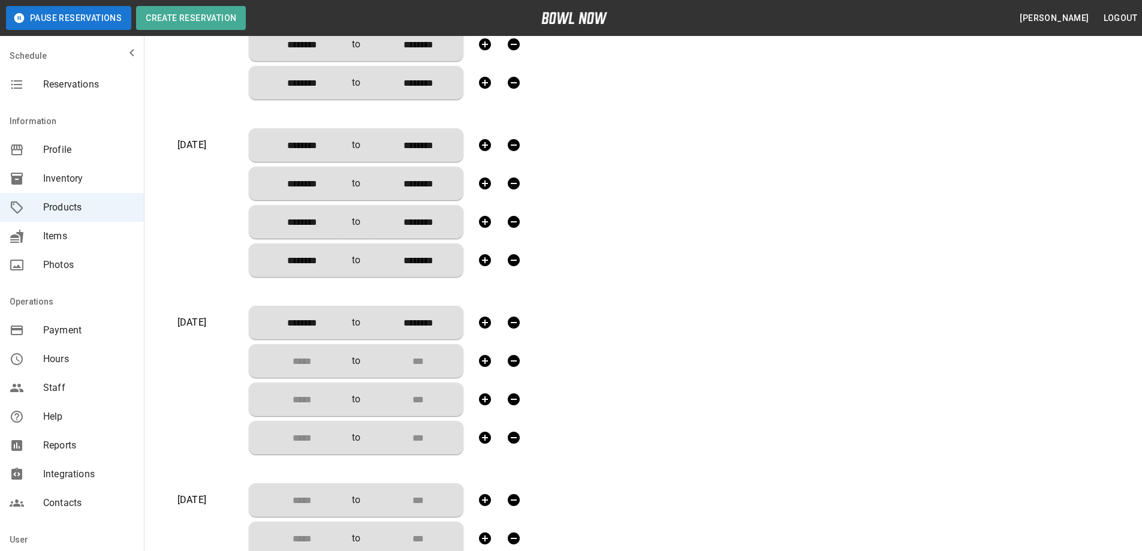
click at [315, 361] on input "Choose time" at bounding box center [297, 361] width 79 height 24
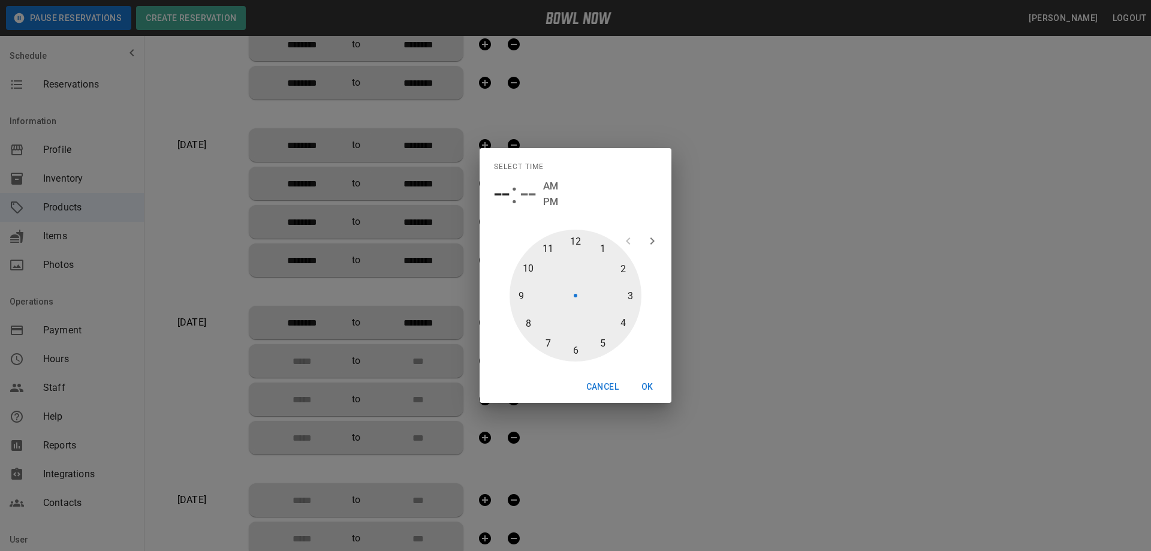
click at [599, 246] on div at bounding box center [575, 296] width 132 height 132
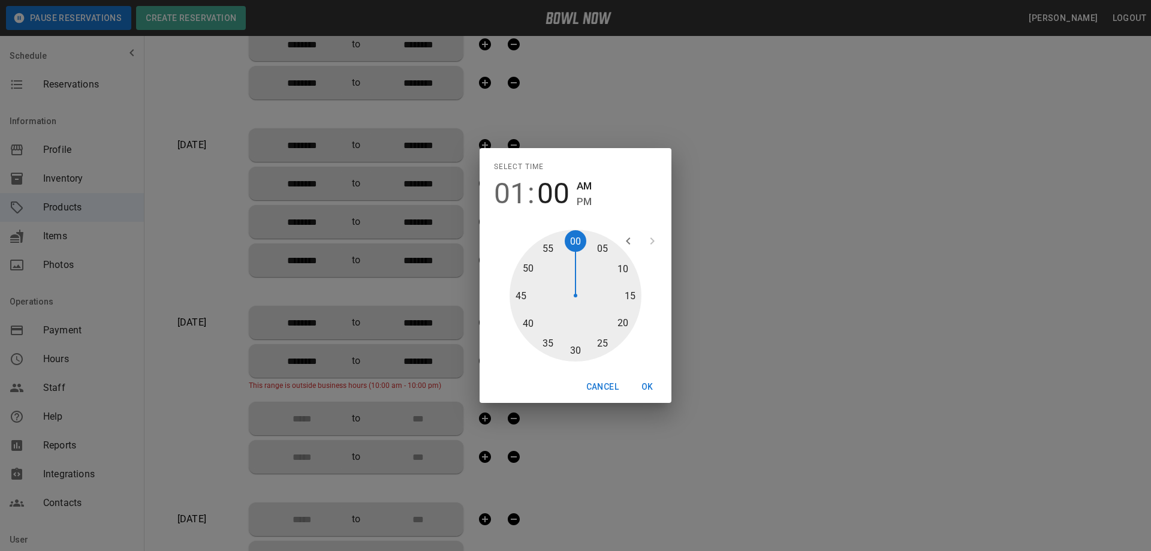
click at [579, 201] on span "PM" at bounding box center [584, 202] width 15 height 16
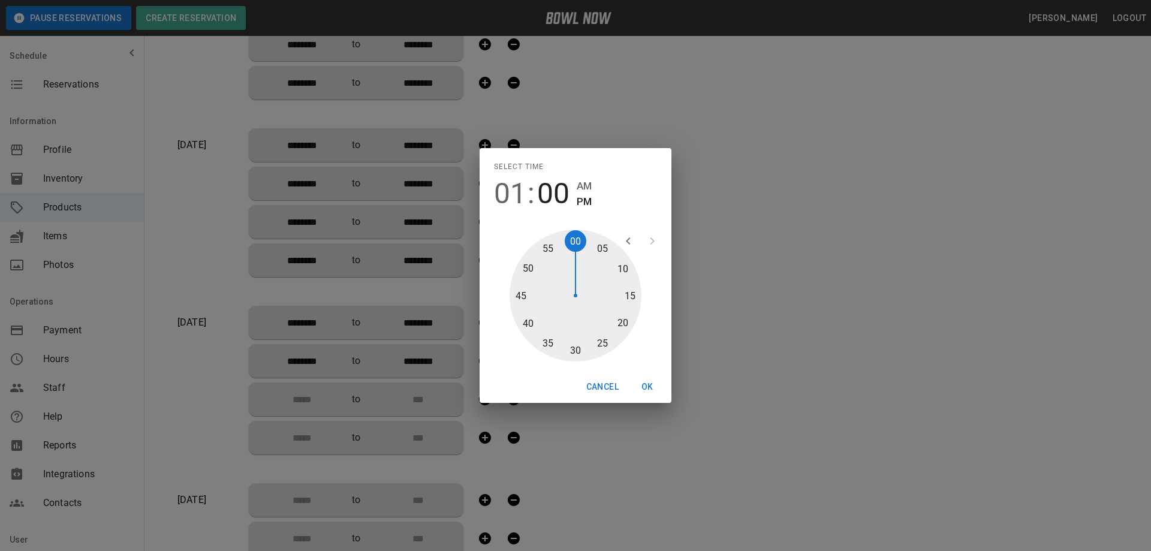
drag, startPoint x: 645, startPoint y: 387, endPoint x: 529, endPoint y: 391, distance: 115.8
click at [645, 386] on button "OK" at bounding box center [647, 387] width 38 height 22
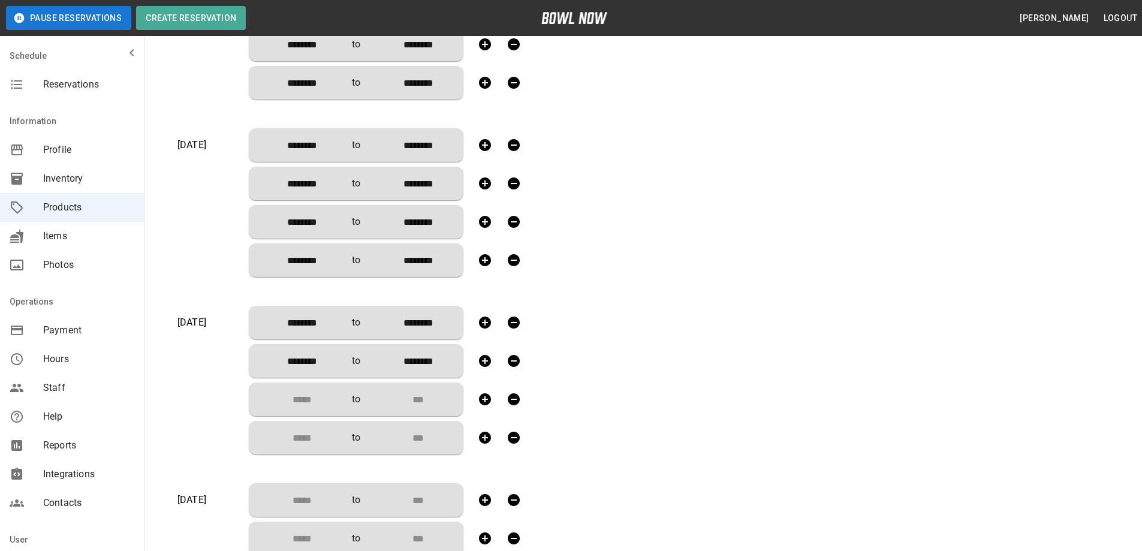
click at [306, 398] on input "Choose time" at bounding box center [297, 399] width 79 height 24
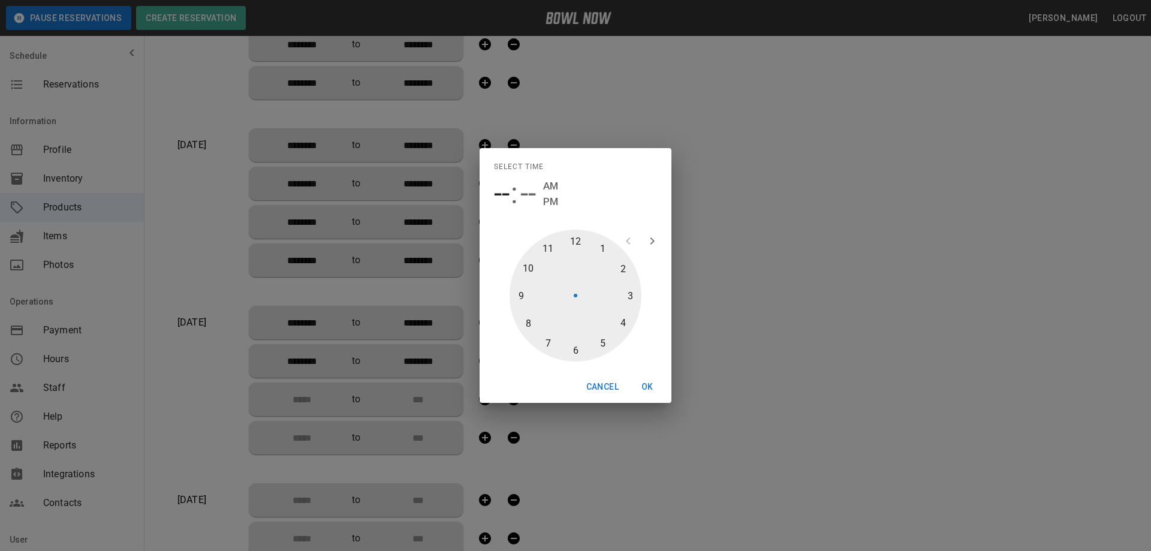
click at [602, 247] on div at bounding box center [575, 296] width 132 height 132
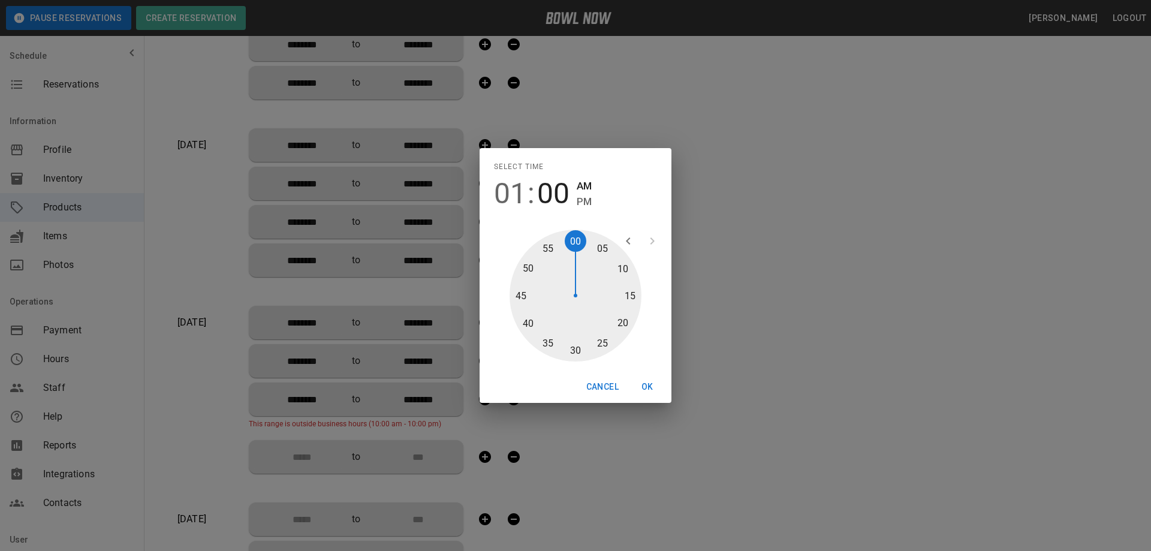
click at [628, 239] on icon "open previous view" at bounding box center [628, 241] width 14 height 14
click at [631, 294] on div at bounding box center [575, 296] width 132 height 132
click at [643, 385] on button "OK" at bounding box center [647, 387] width 38 height 22
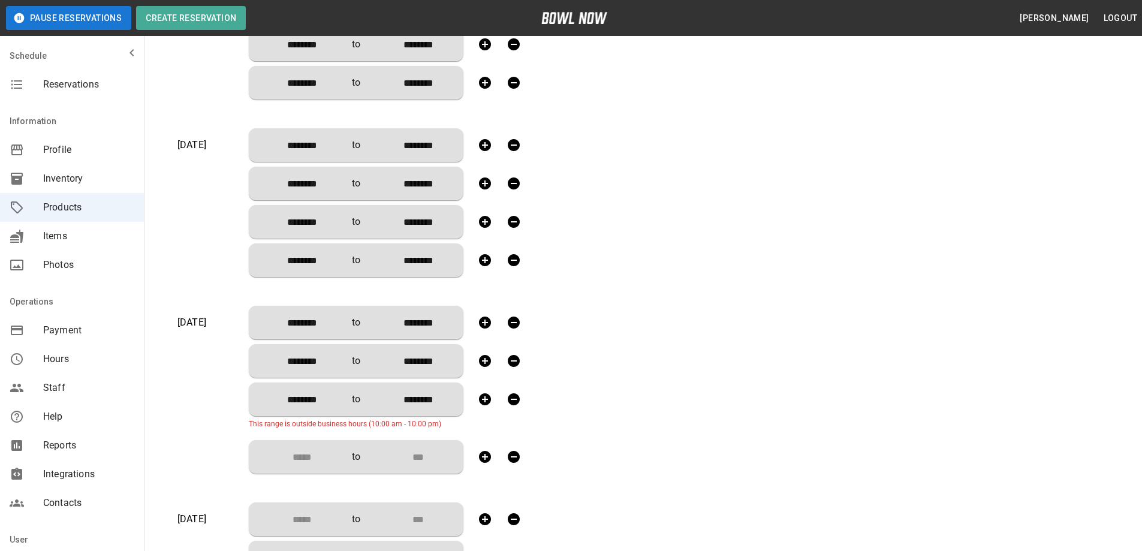
click at [316, 403] on input "********" at bounding box center [297, 399] width 79 height 24
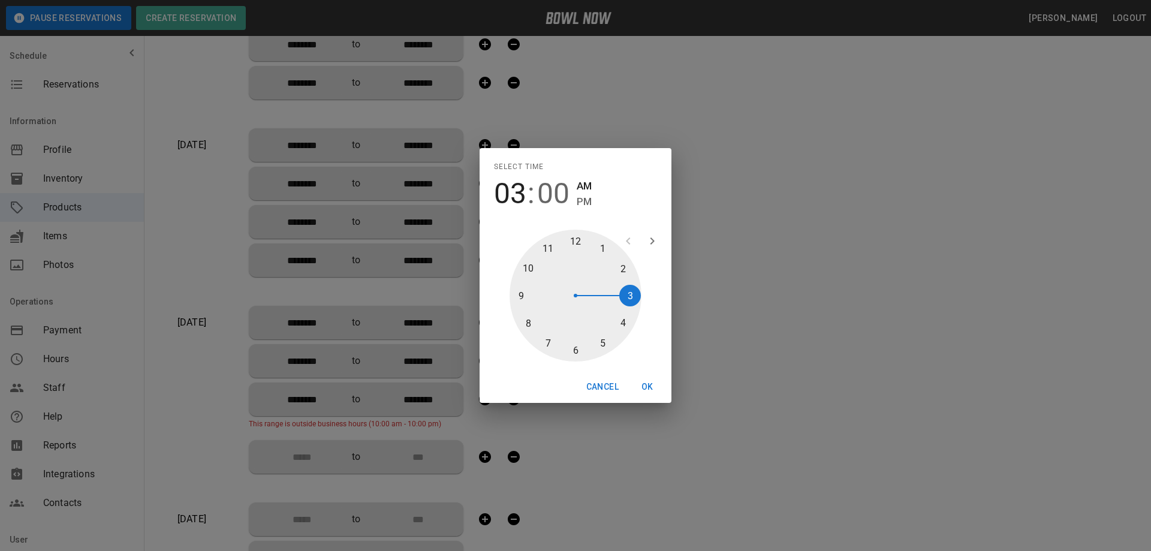
click at [583, 199] on span "PM" at bounding box center [584, 202] width 15 height 16
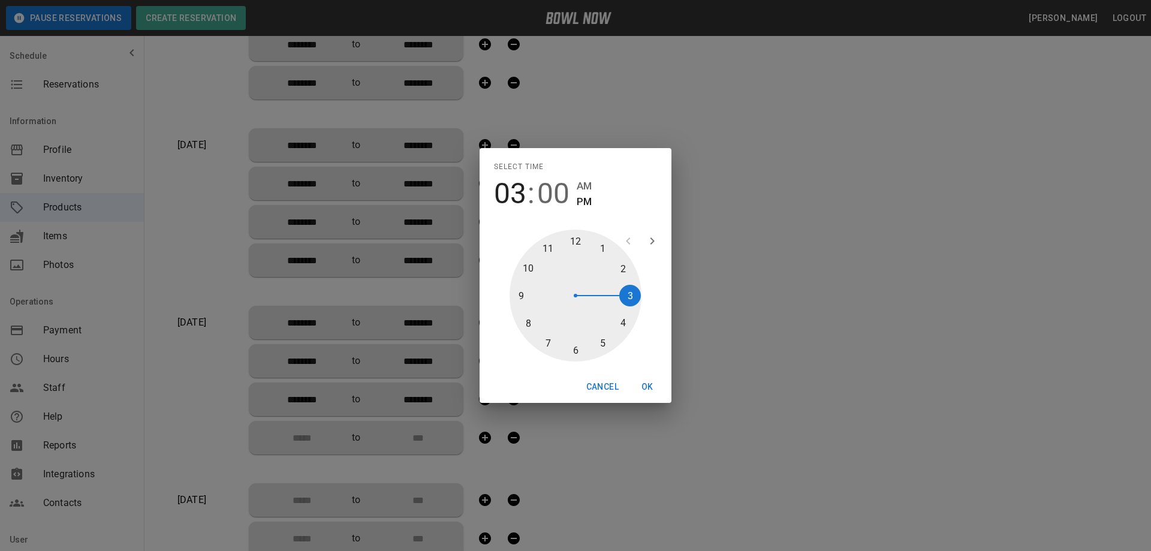
click at [643, 388] on button "OK" at bounding box center [647, 387] width 38 height 22
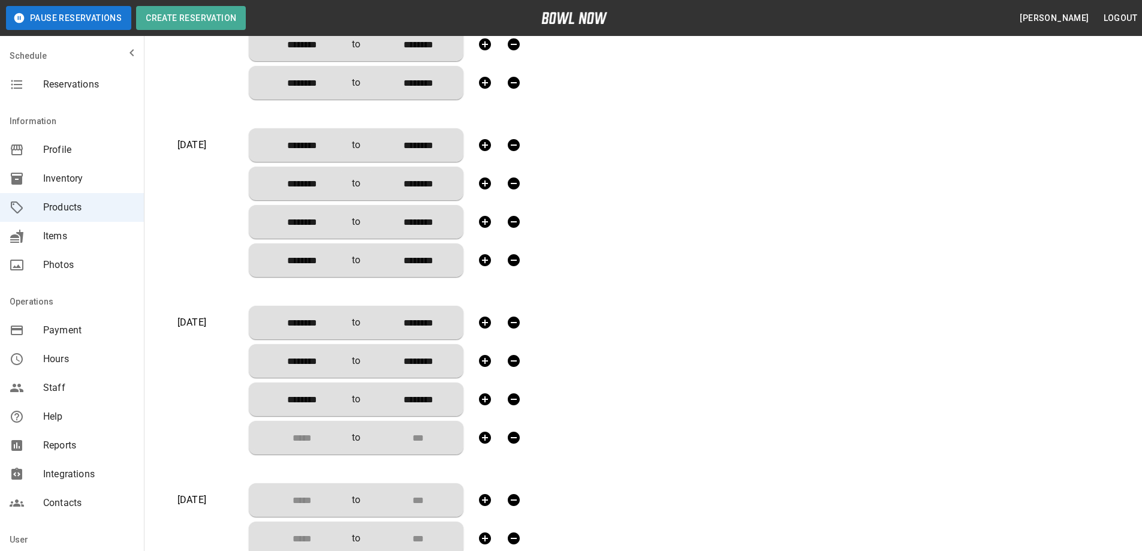
click at [294, 439] on input "Choose time" at bounding box center [297, 438] width 79 height 24
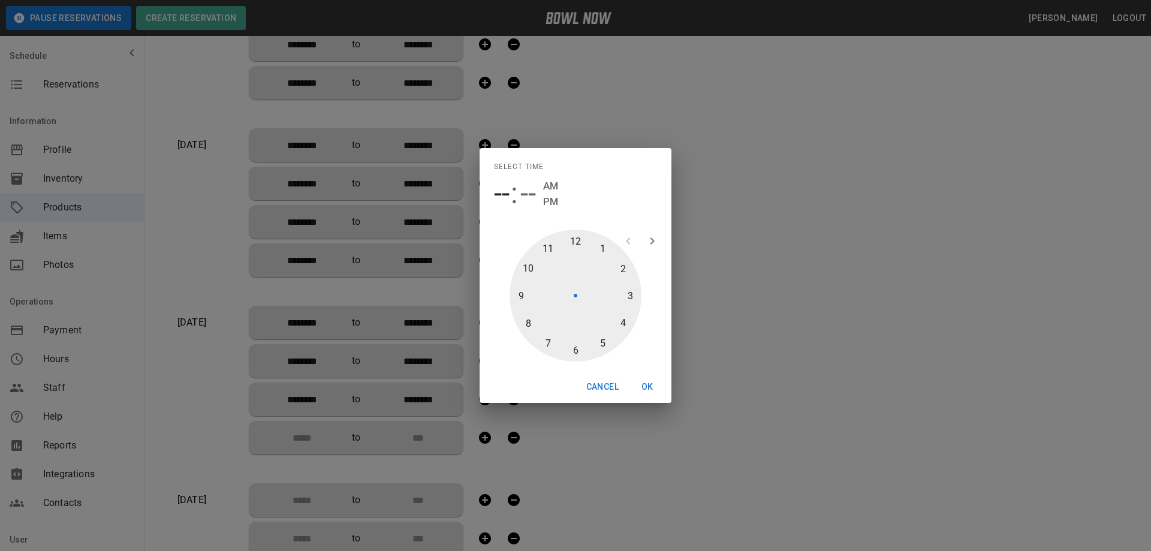
click at [603, 342] on div at bounding box center [575, 296] width 132 height 132
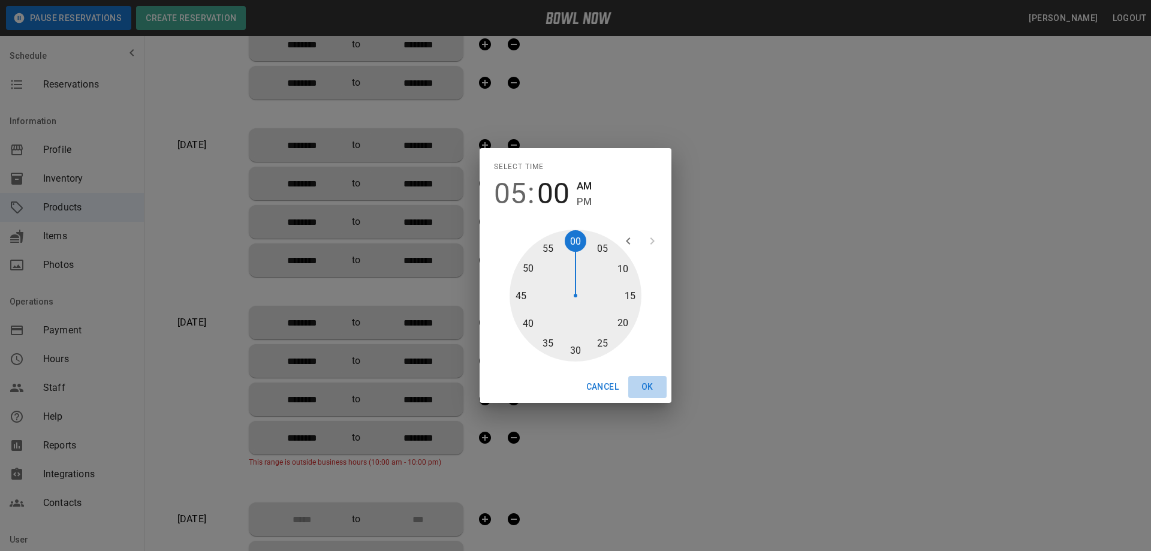
click at [647, 388] on button "OK" at bounding box center [647, 387] width 38 height 22
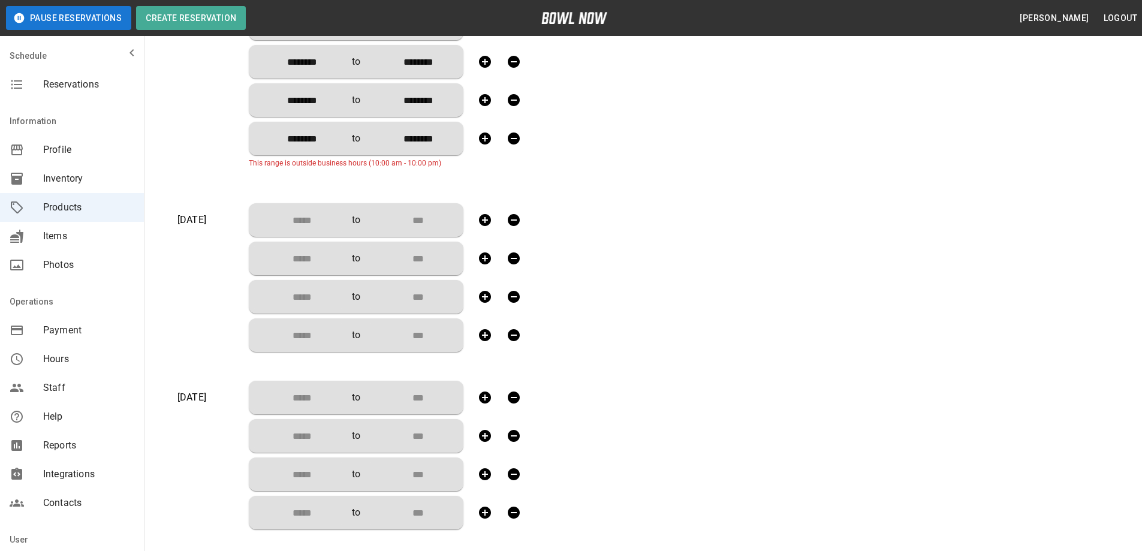
scroll to position [1019, 0]
click at [301, 143] on input "********" at bounding box center [297, 138] width 79 height 24
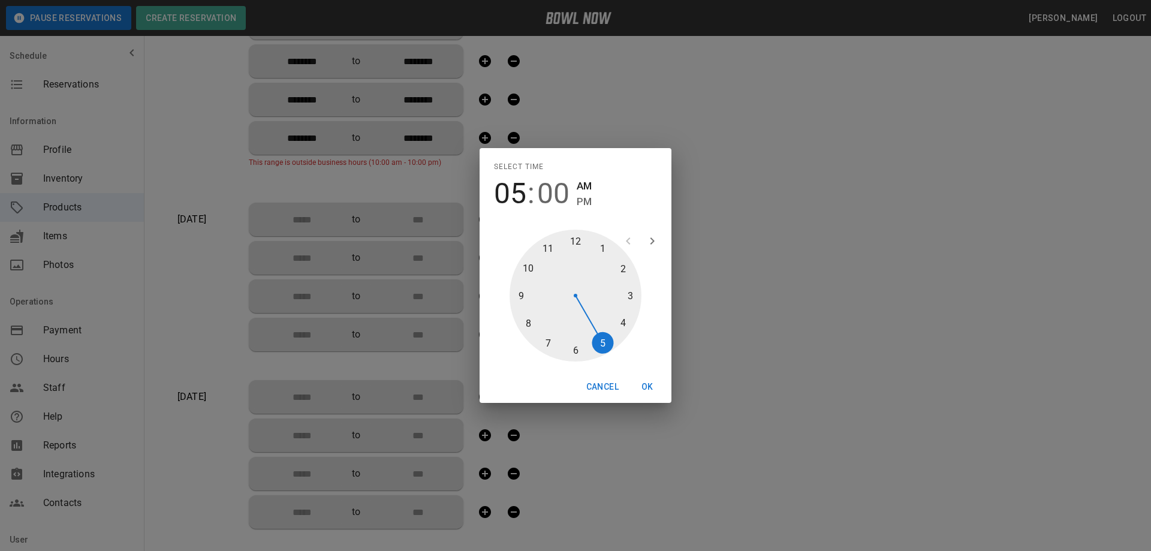
click at [587, 204] on span "PM" at bounding box center [584, 202] width 15 height 16
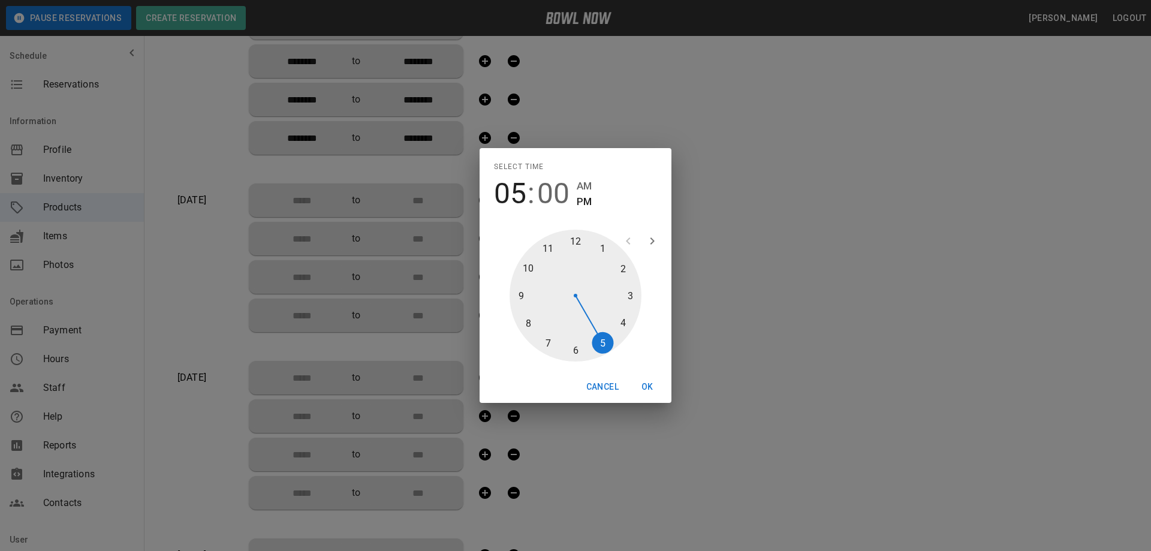
click at [649, 385] on button "OK" at bounding box center [647, 387] width 38 height 22
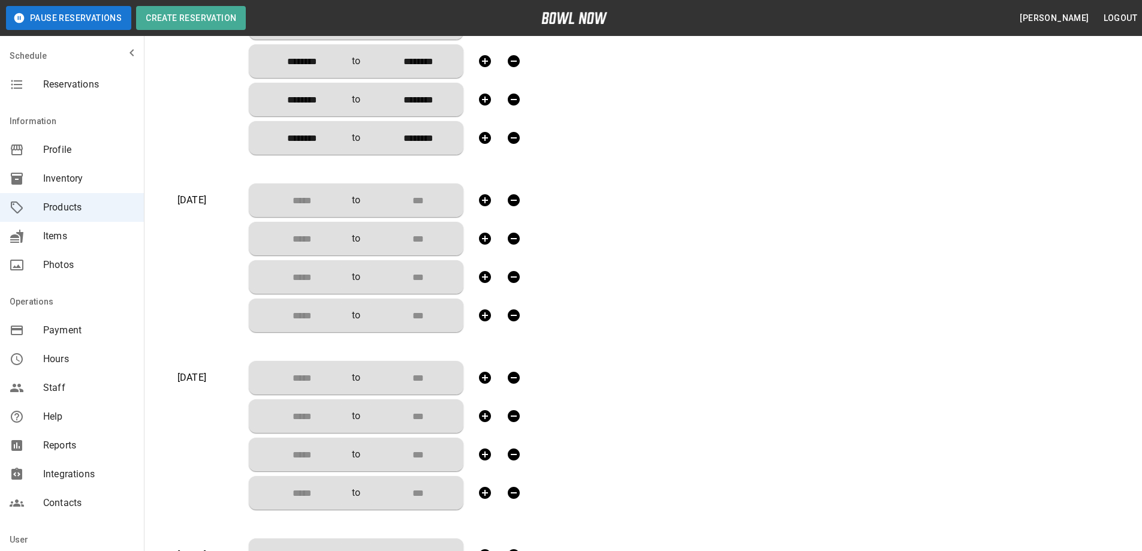
click at [298, 205] on input "Choose time" at bounding box center [297, 200] width 79 height 24
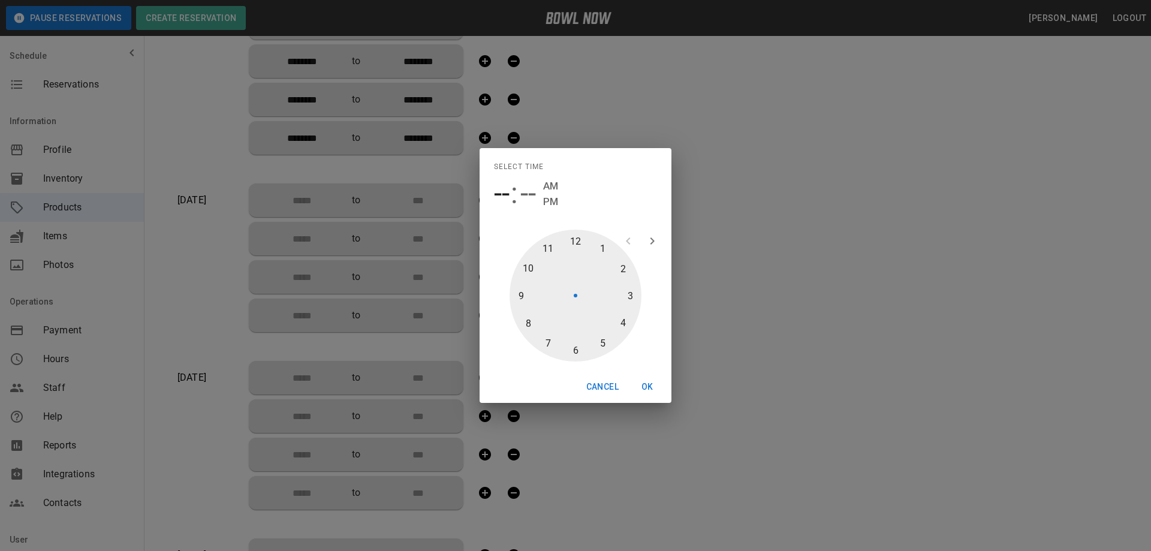
click at [548, 246] on div at bounding box center [575, 296] width 132 height 132
click at [646, 382] on button "OK" at bounding box center [647, 387] width 38 height 22
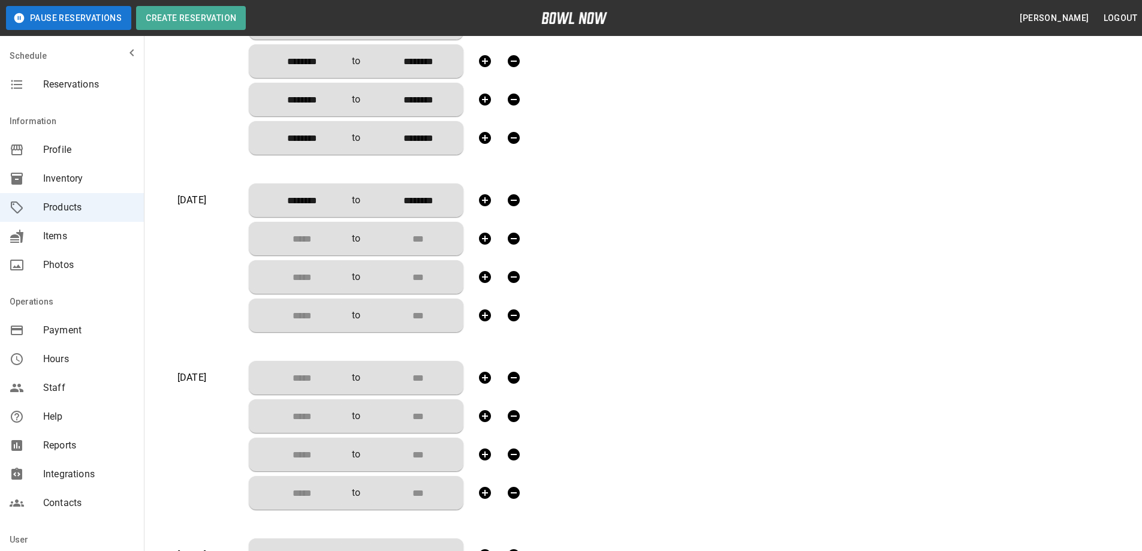
click at [300, 237] on input "Choose time" at bounding box center [297, 239] width 79 height 24
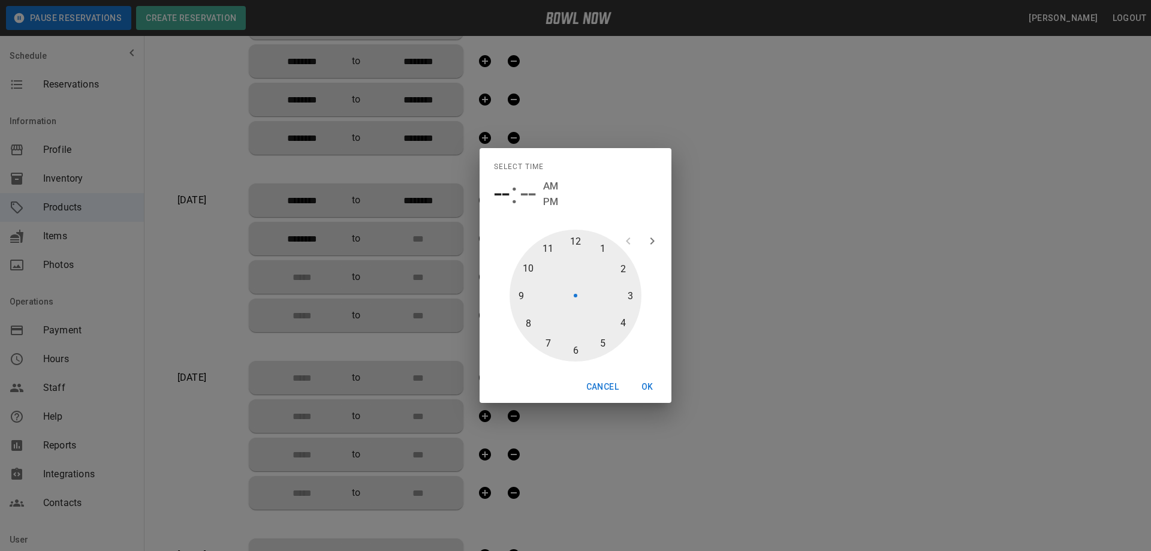
drag, startPoint x: 601, startPoint y: 246, endPoint x: 568, endPoint y: 218, distance: 42.9
click at [601, 245] on div at bounding box center [575, 296] width 132 height 132
click at [584, 201] on span "PM" at bounding box center [584, 202] width 15 height 16
click at [649, 385] on button "OK" at bounding box center [647, 387] width 38 height 22
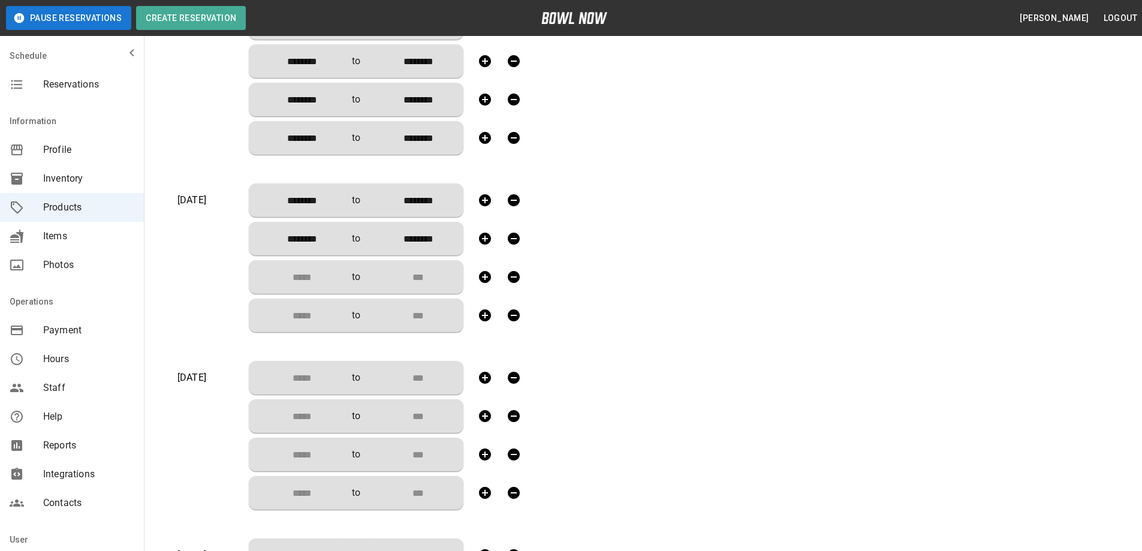
click at [298, 280] on input "Choose time" at bounding box center [297, 277] width 79 height 24
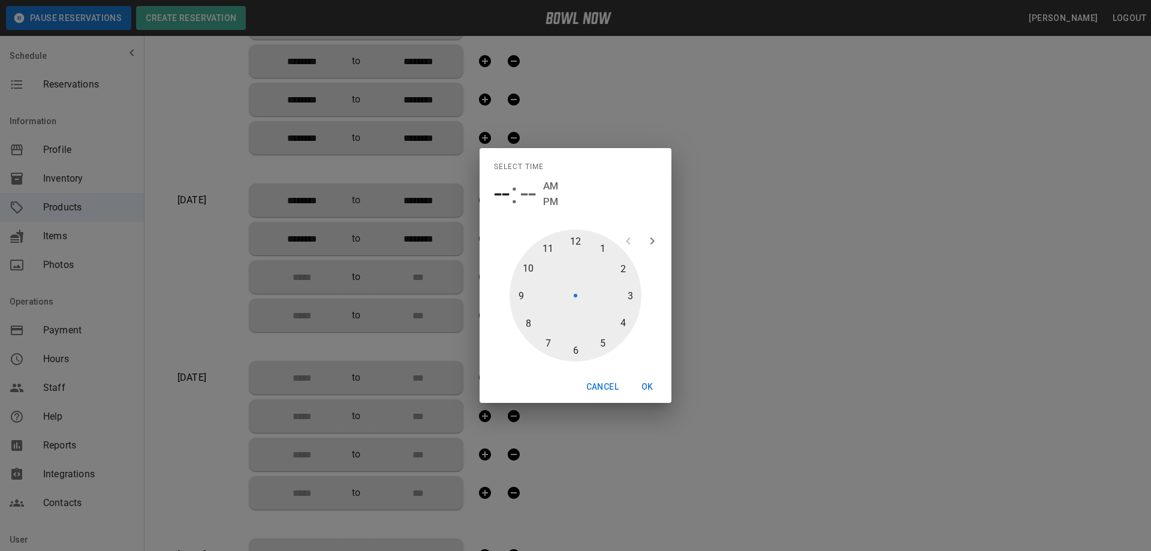
click at [629, 295] on div at bounding box center [575, 296] width 132 height 132
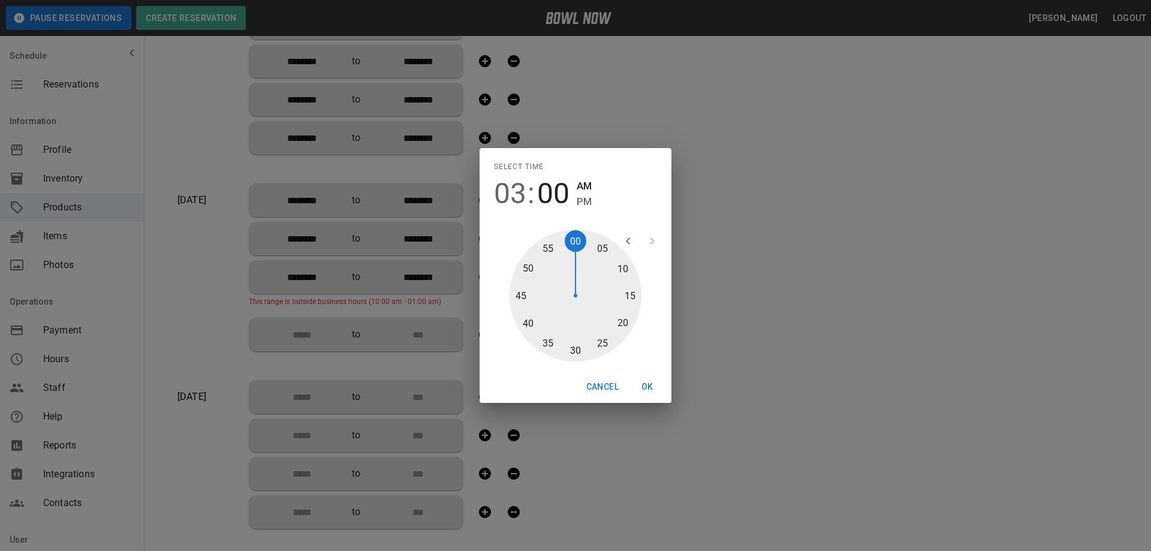
click at [580, 202] on span "PM" at bounding box center [584, 202] width 15 height 16
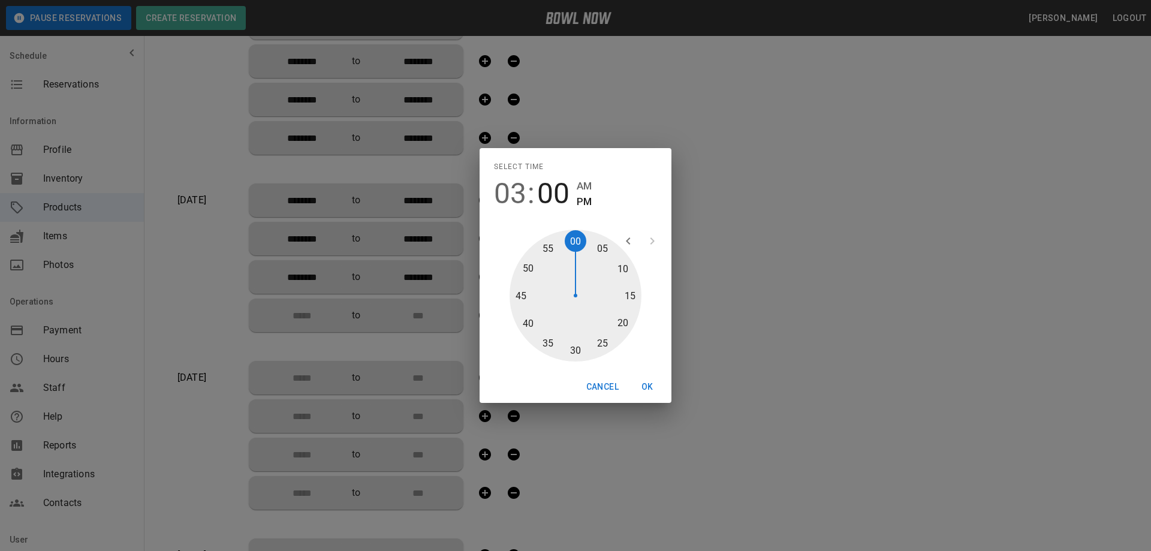
click at [645, 385] on button "OK" at bounding box center [647, 387] width 38 height 22
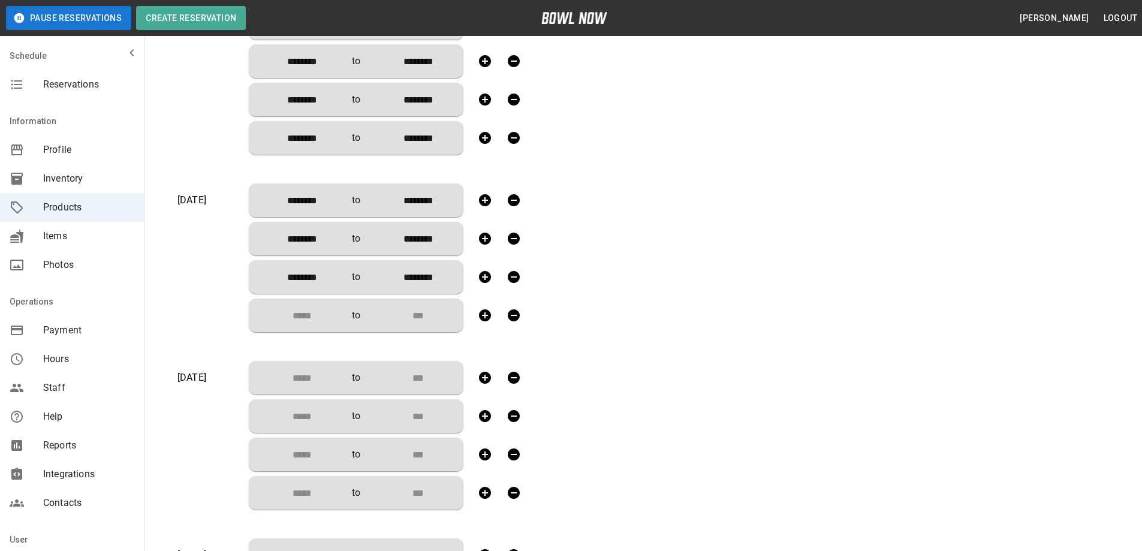
click at [307, 315] on input "Choose time" at bounding box center [297, 315] width 79 height 24
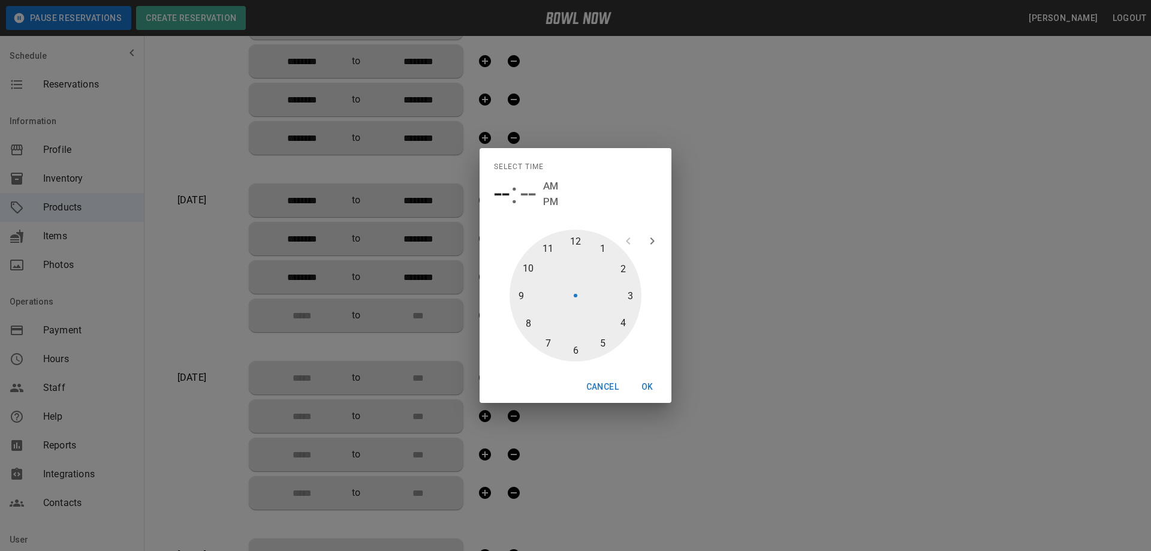
click at [601, 343] on div at bounding box center [575, 296] width 132 height 132
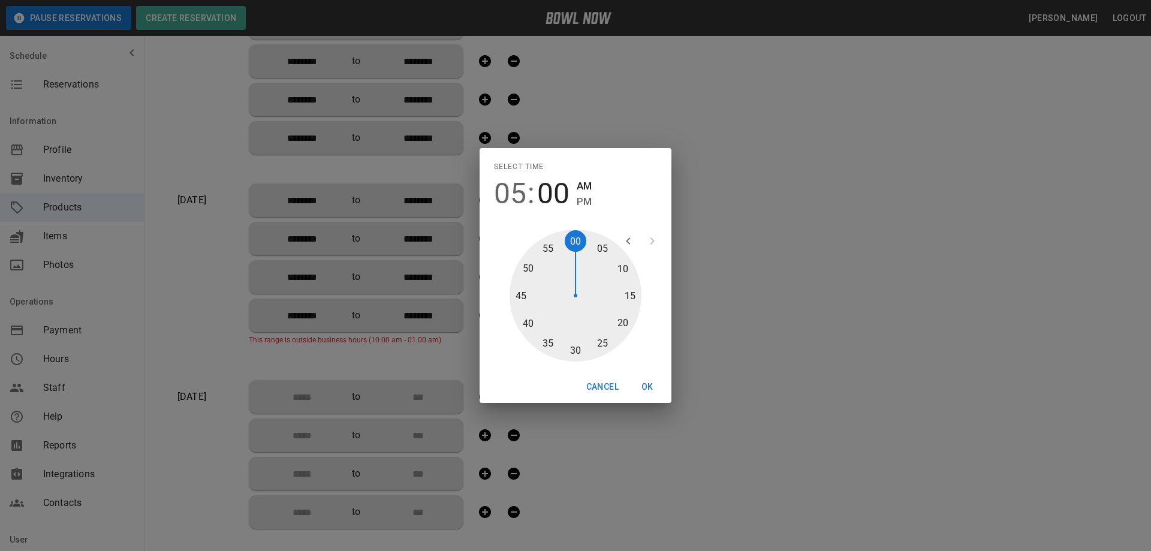
click at [581, 199] on span "PM" at bounding box center [584, 202] width 15 height 16
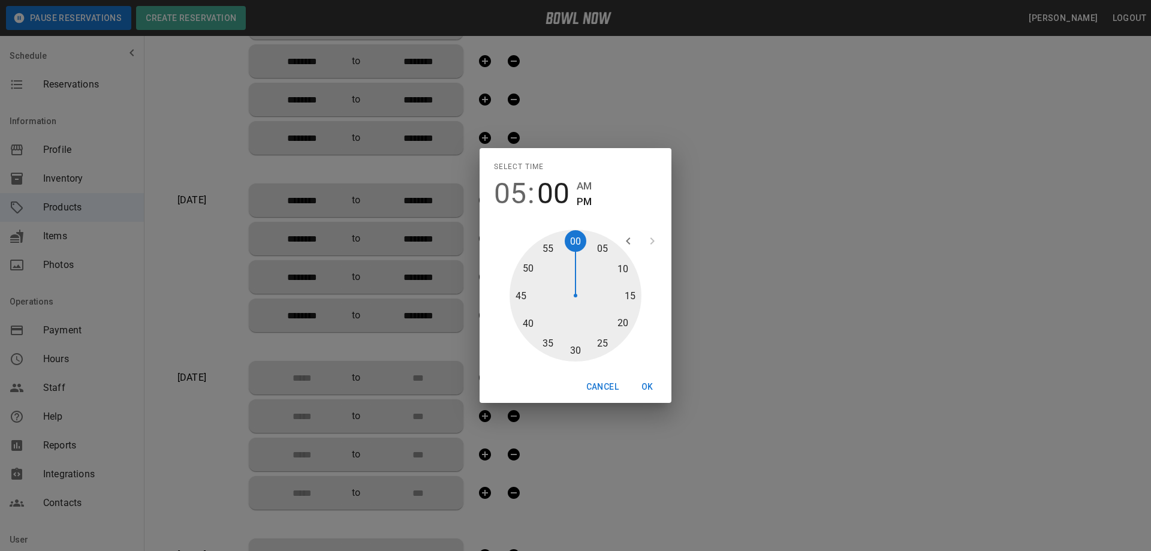
click at [641, 386] on button "OK" at bounding box center [647, 387] width 38 height 22
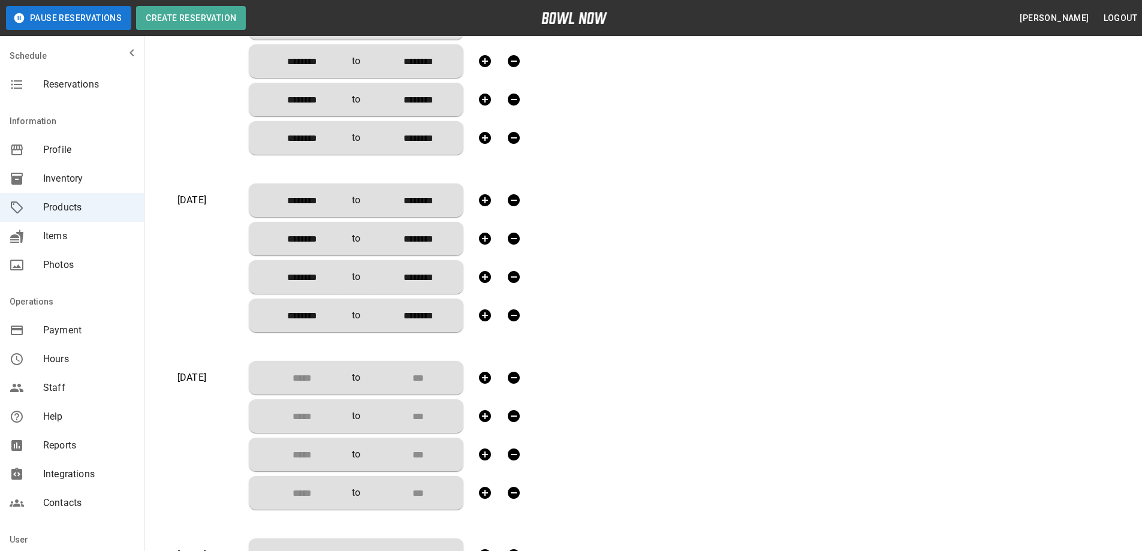
click at [298, 380] on input "Choose time" at bounding box center [297, 378] width 79 height 24
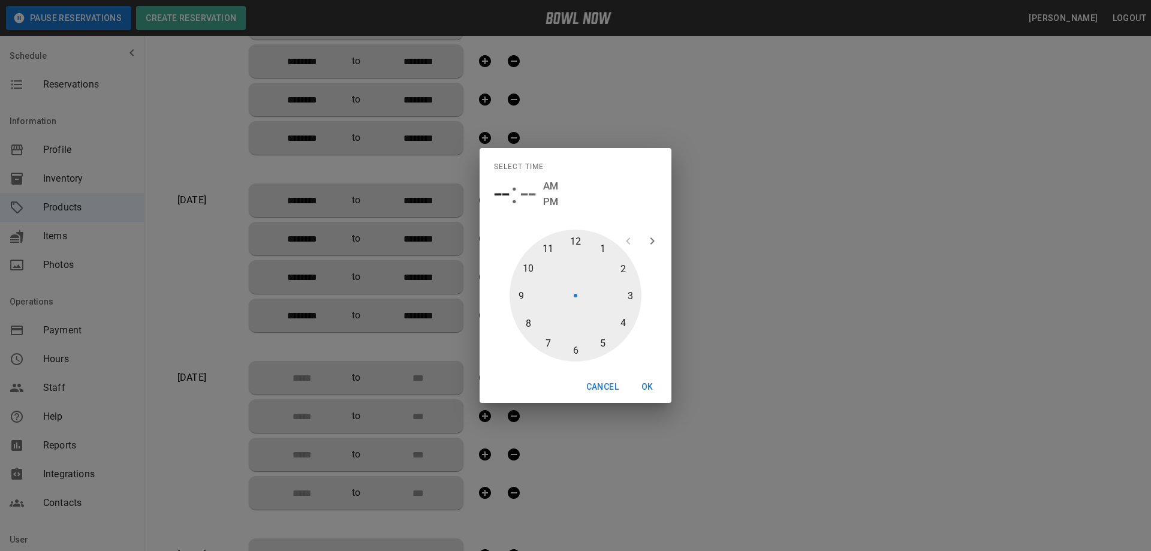
click at [608, 384] on button "Cancel" at bounding box center [602, 387] width 42 height 22
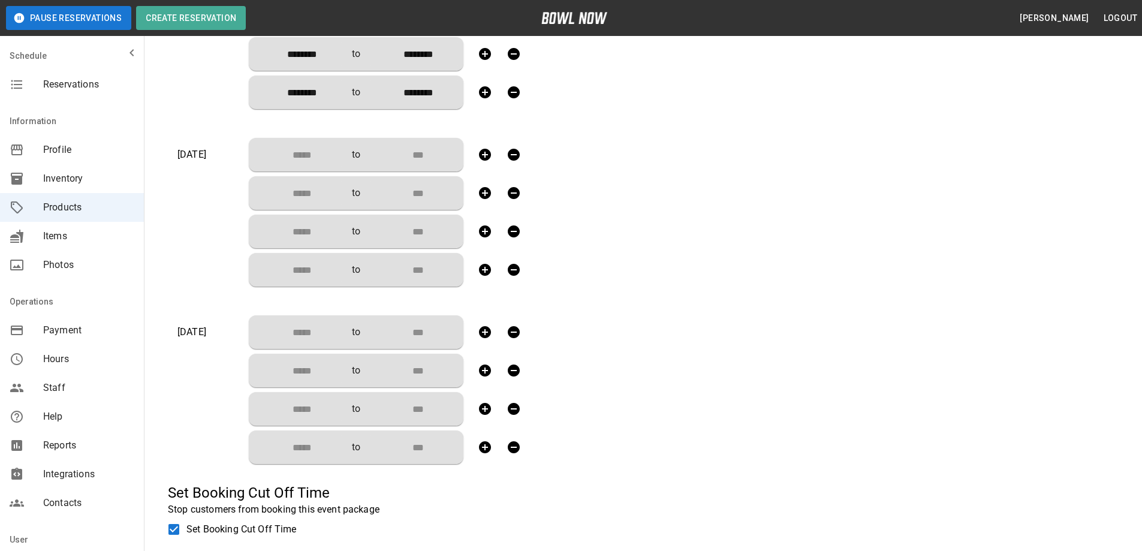
scroll to position [1259, 0]
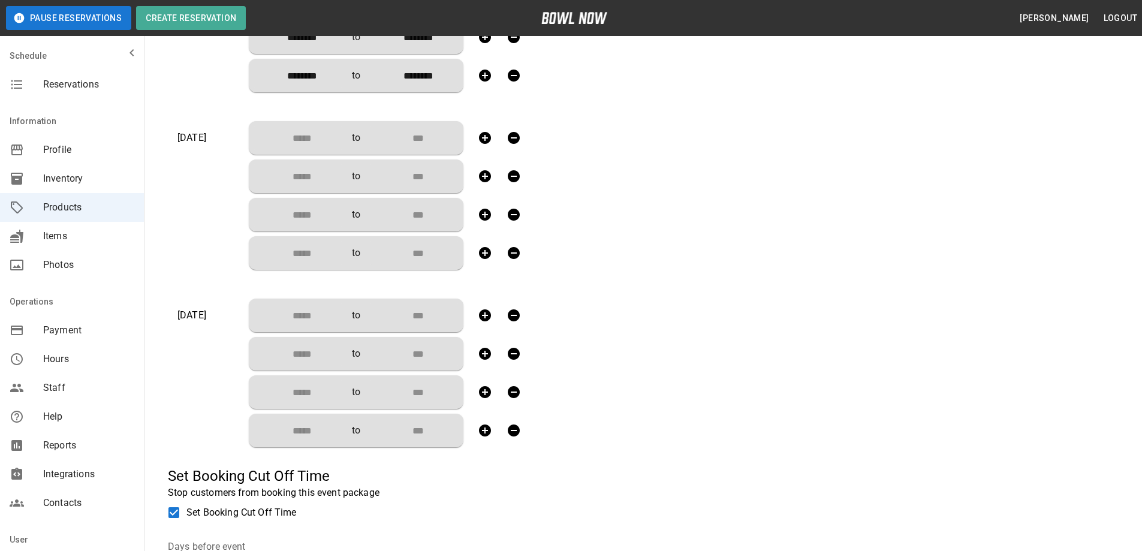
click at [292, 138] on input "Choose time" at bounding box center [297, 138] width 79 height 24
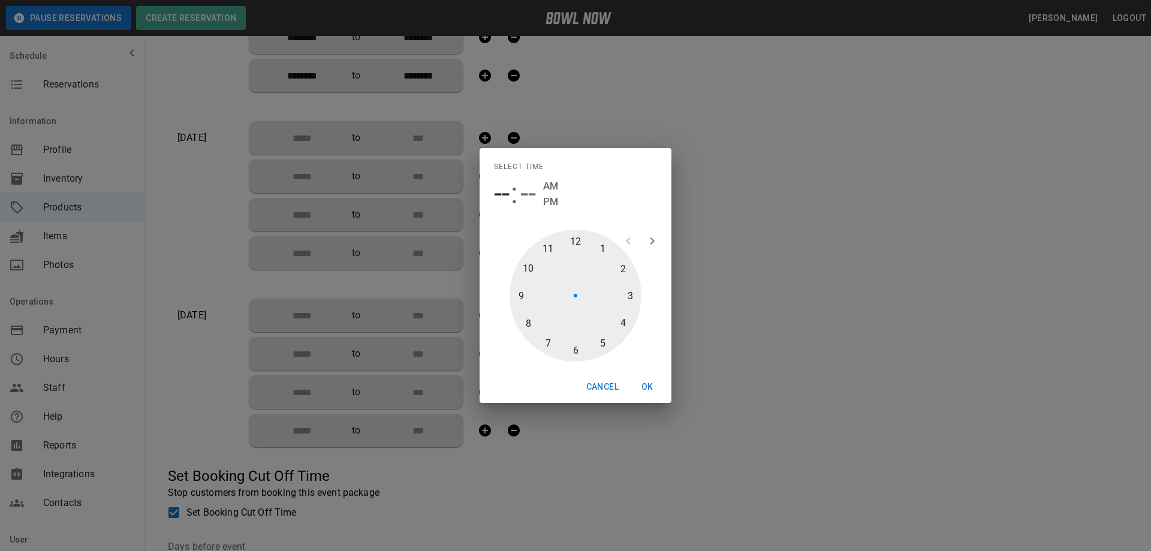
drag, startPoint x: 552, startPoint y: 248, endPoint x: 555, endPoint y: 189, distance: 58.8
click at [552, 248] on div at bounding box center [575, 296] width 132 height 132
click at [645, 390] on button "OK" at bounding box center [647, 387] width 38 height 22
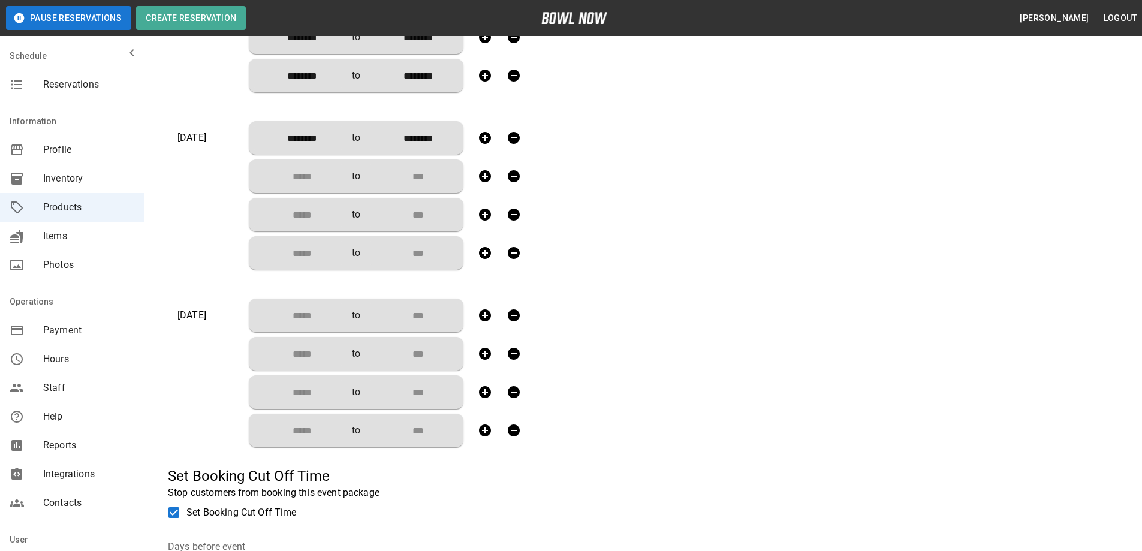
click at [299, 179] on input "Choose time" at bounding box center [297, 176] width 79 height 24
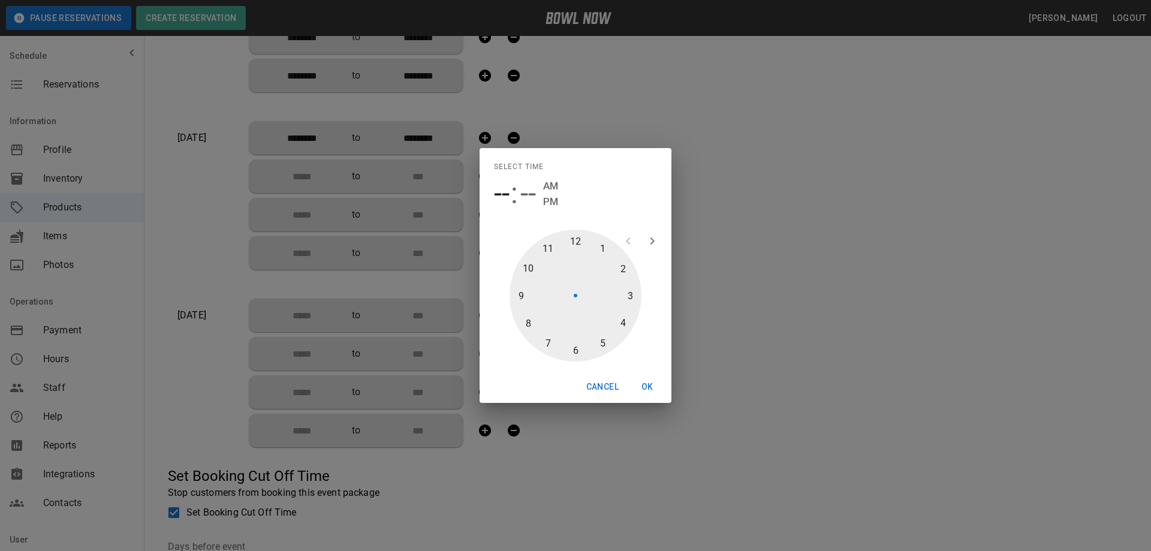
click at [599, 246] on div at bounding box center [575, 296] width 132 height 132
click at [562, 204] on span "00" at bounding box center [553, 194] width 32 height 34
click at [587, 201] on span "PM" at bounding box center [584, 202] width 15 height 16
click at [644, 381] on button "OK" at bounding box center [647, 387] width 38 height 22
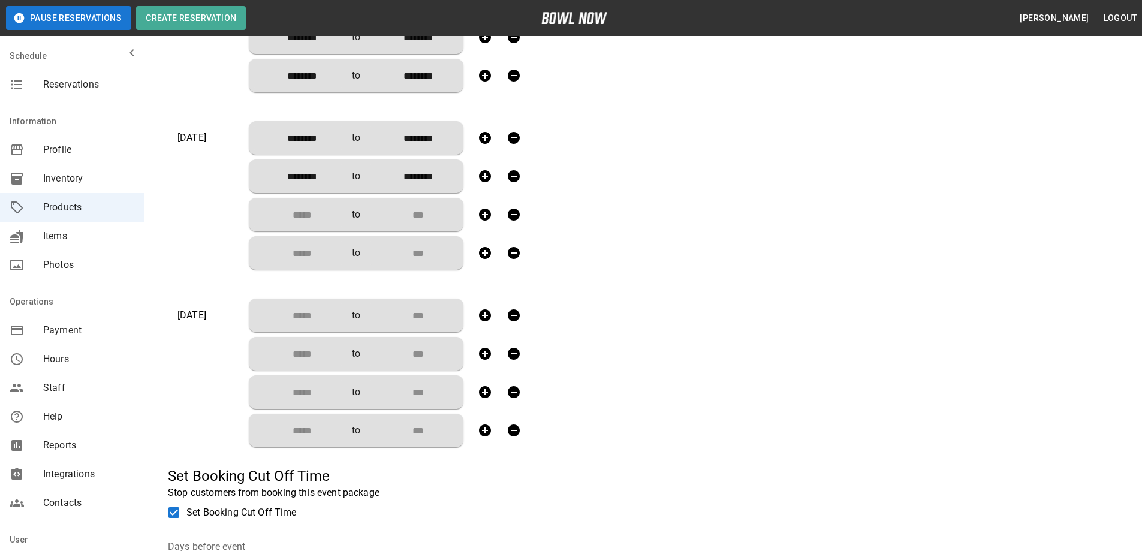
click at [304, 209] on input "Choose time" at bounding box center [297, 215] width 79 height 24
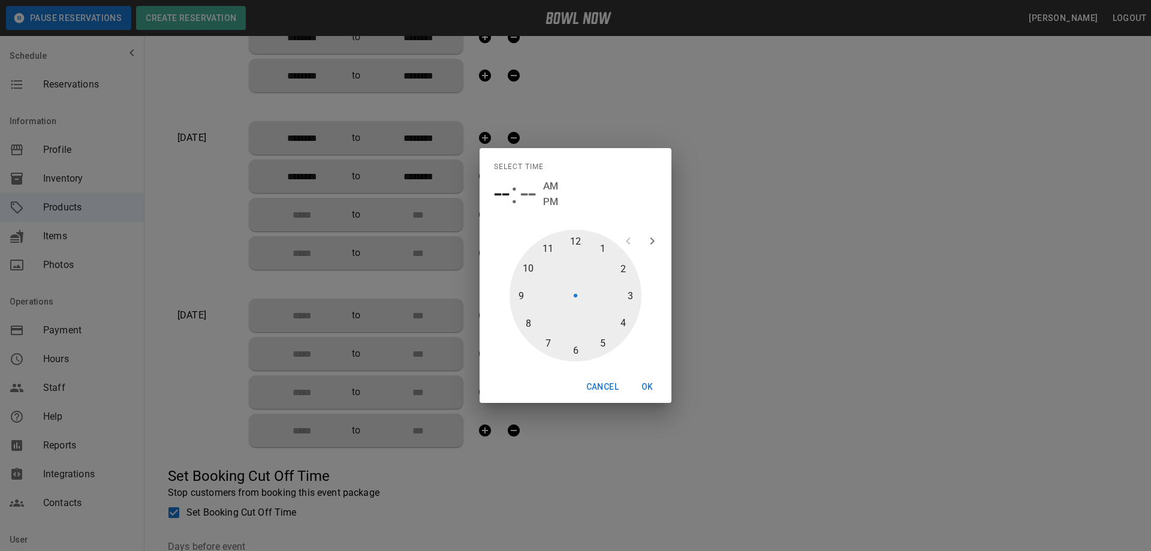
click at [626, 294] on div at bounding box center [575, 296] width 132 height 132
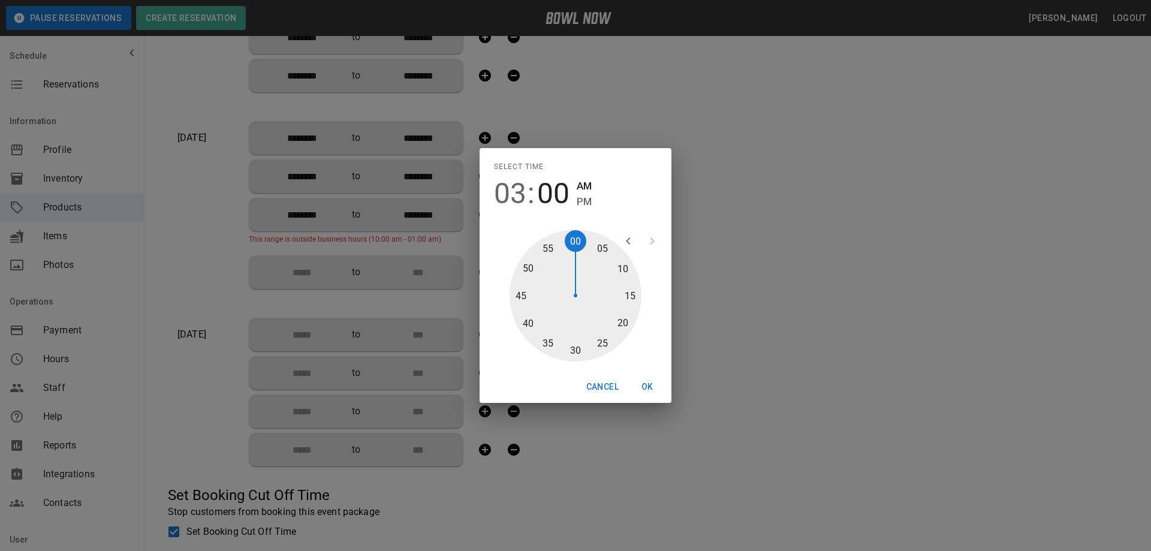
click at [580, 203] on span "PM" at bounding box center [584, 202] width 15 height 16
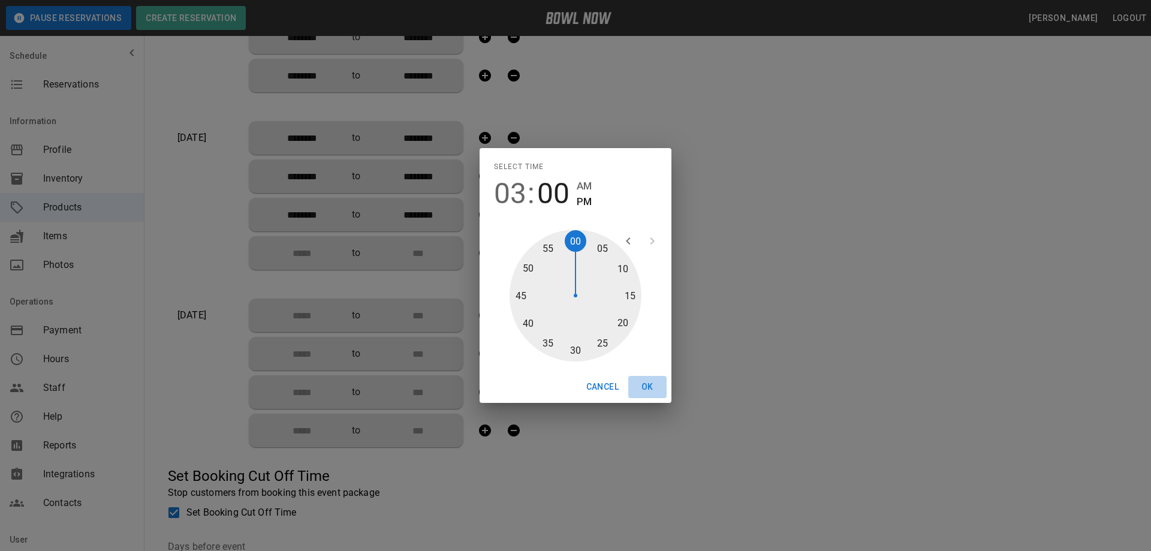
click at [643, 382] on button "OK" at bounding box center [647, 387] width 38 height 22
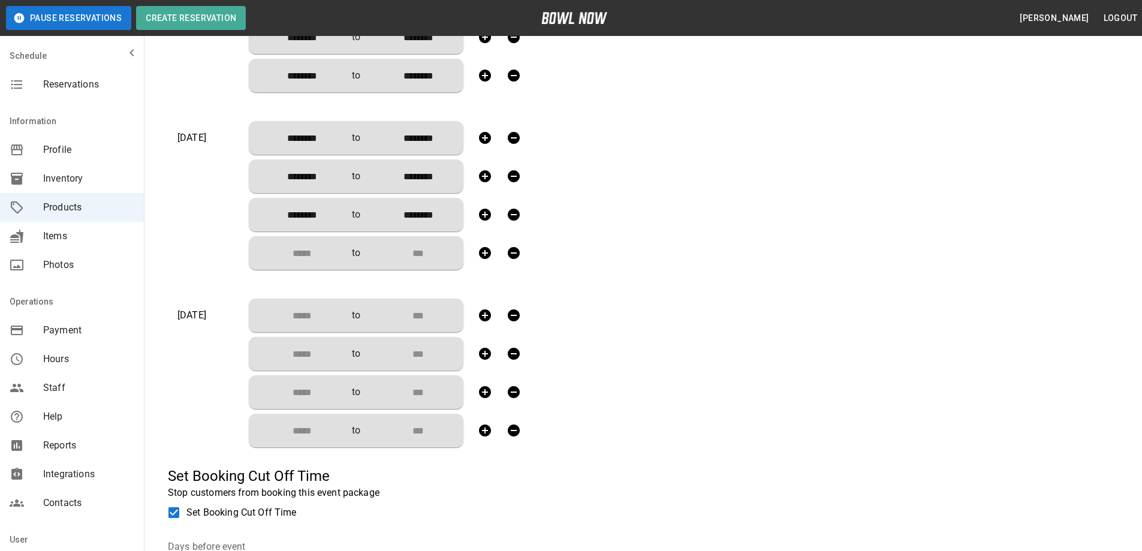
click at [277, 250] on input "Choose time" at bounding box center [297, 253] width 79 height 24
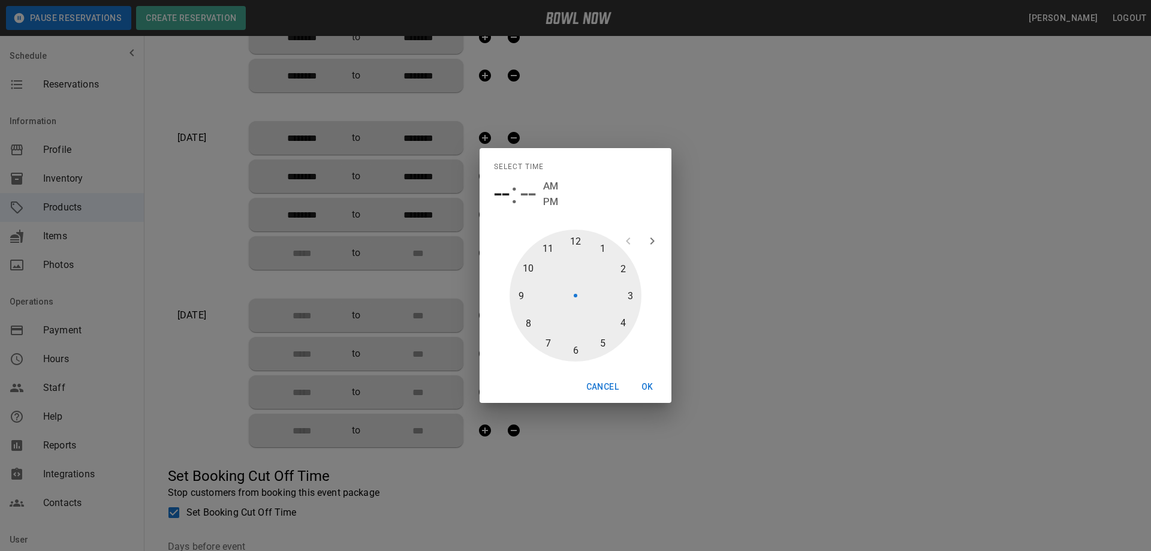
click at [603, 342] on div at bounding box center [575, 296] width 132 height 132
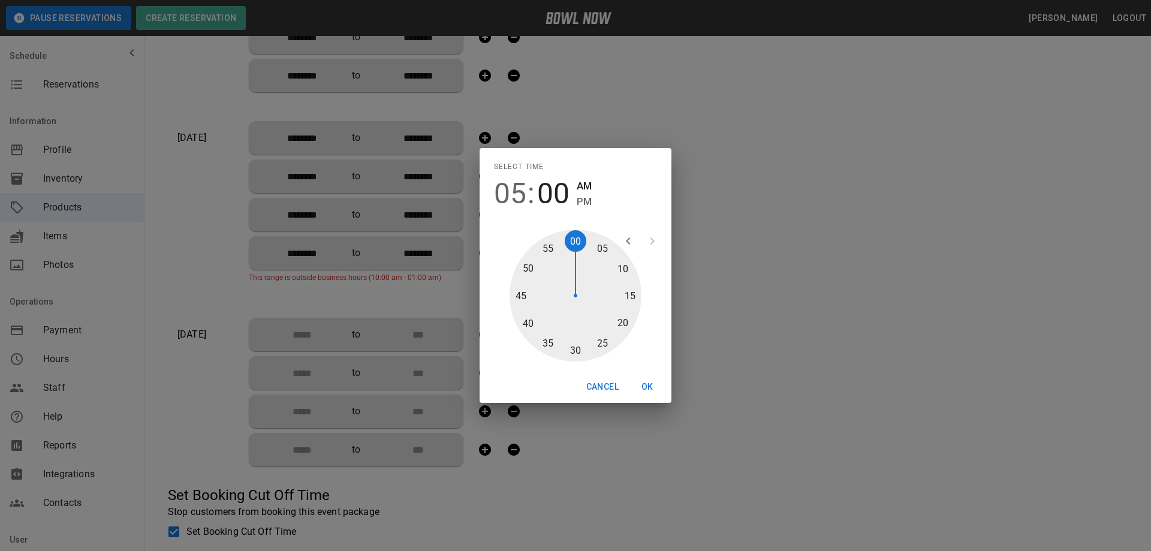
click at [580, 204] on span "PM" at bounding box center [584, 202] width 15 height 16
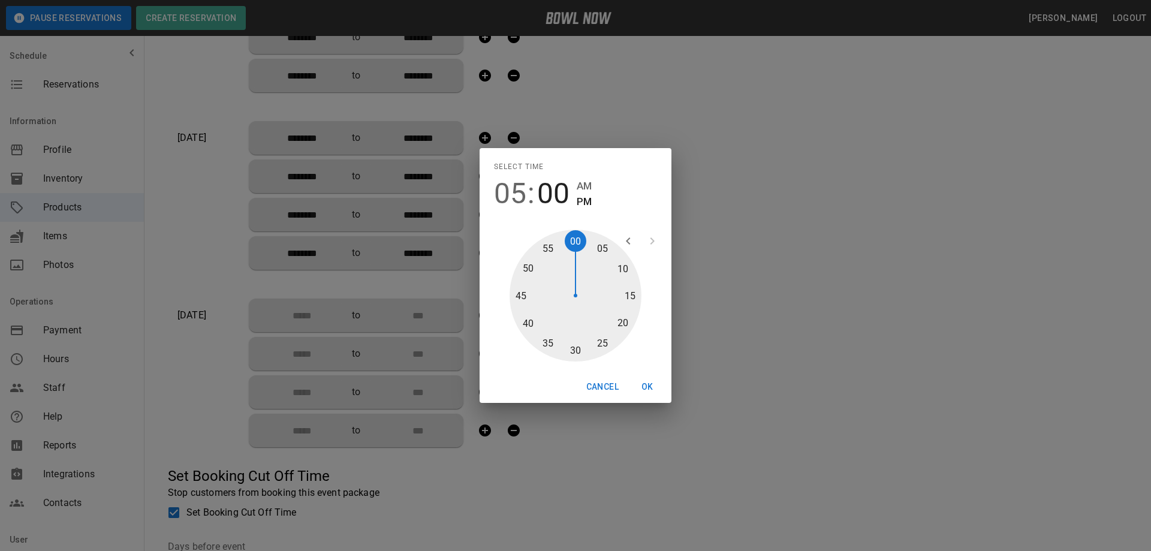
click at [646, 389] on button "OK" at bounding box center [647, 387] width 38 height 22
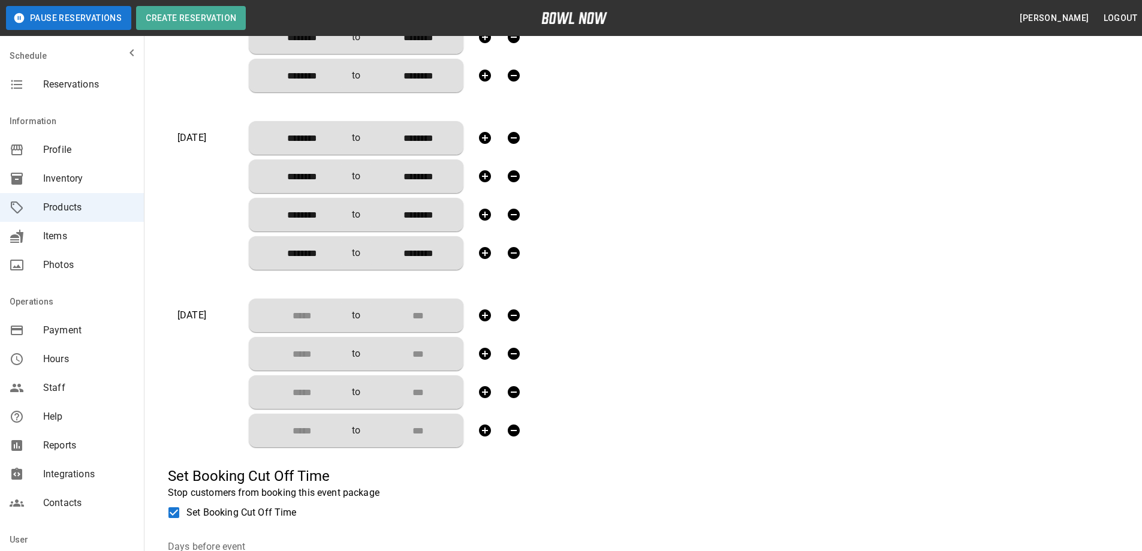
click at [310, 317] on input "Choose time" at bounding box center [297, 315] width 79 height 24
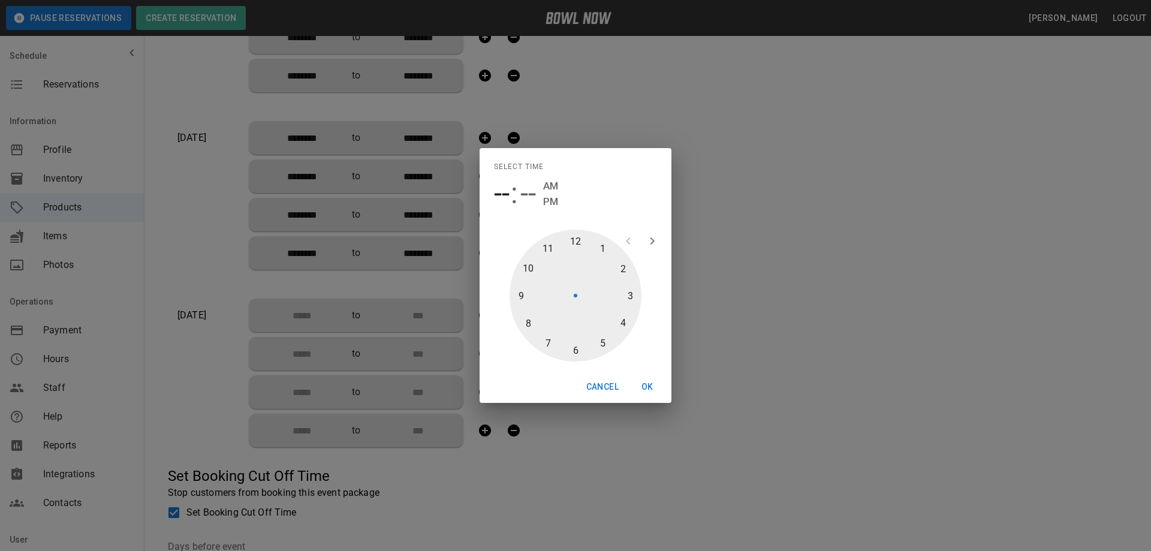
click at [545, 249] on div at bounding box center [575, 296] width 132 height 132
click at [581, 203] on span "PM" at bounding box center [584, 202] width 15 height 16
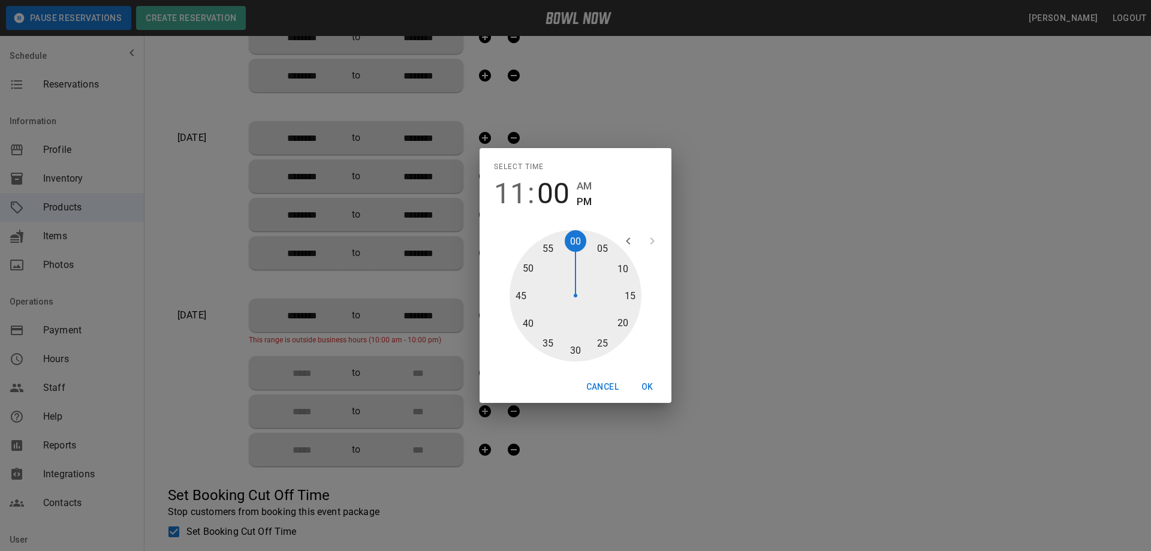
click at [596, 176] on div "Select time 11 : 00 AM PM" at bounding box center [575, 184] width 192 height 72
click at [586, 185] on span "AM" at bounding box center [584, 186] width 15 height 16
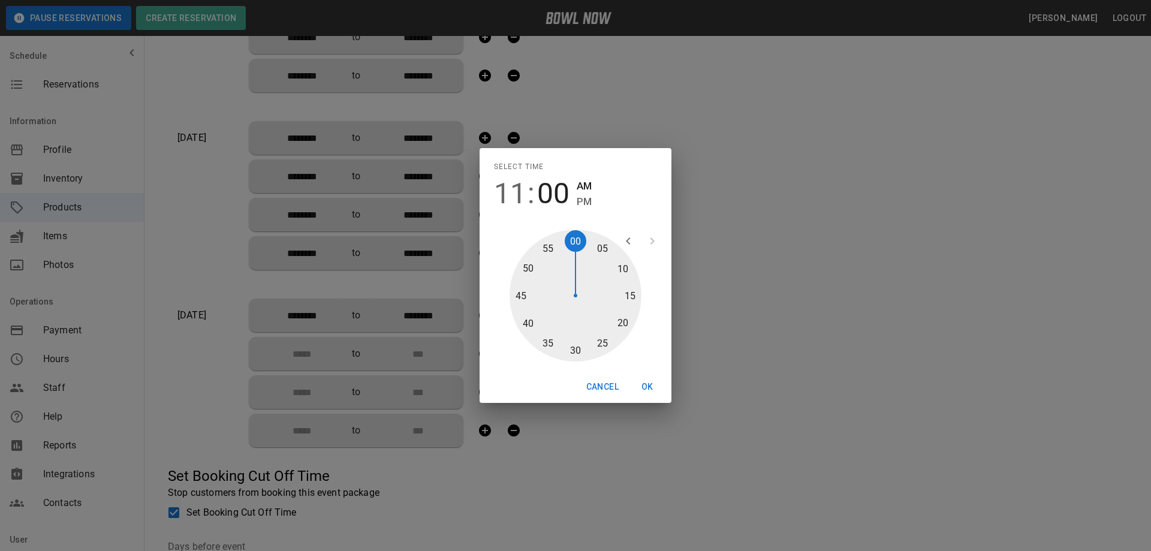
click at [649, 386] on button "OK" at bounding box center [647, 387] width 38 height 22
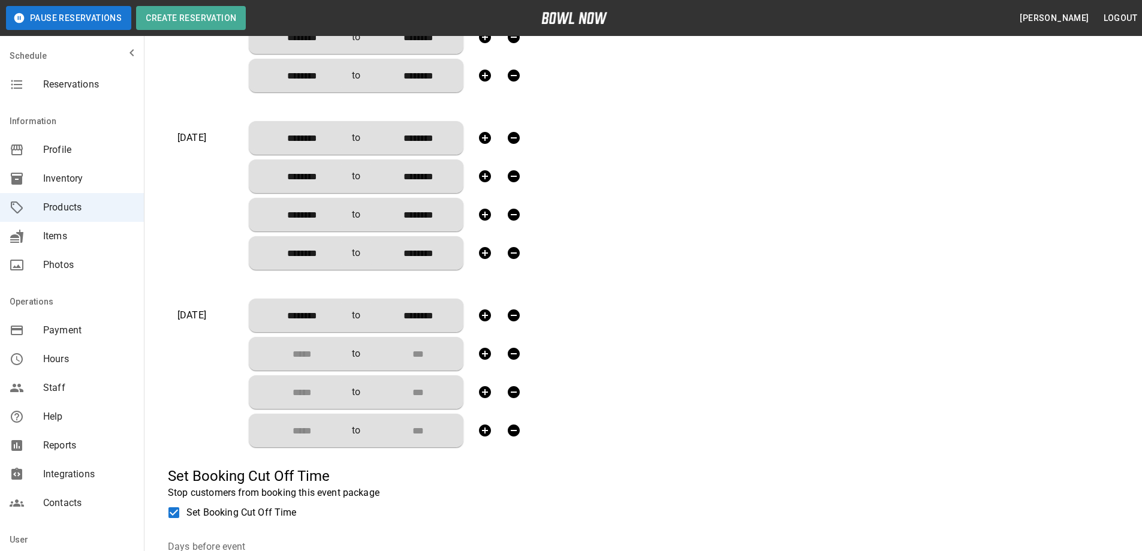
click at [308, 351] on input "Choose time" at bounding box center [297, 354] width 79 height 24
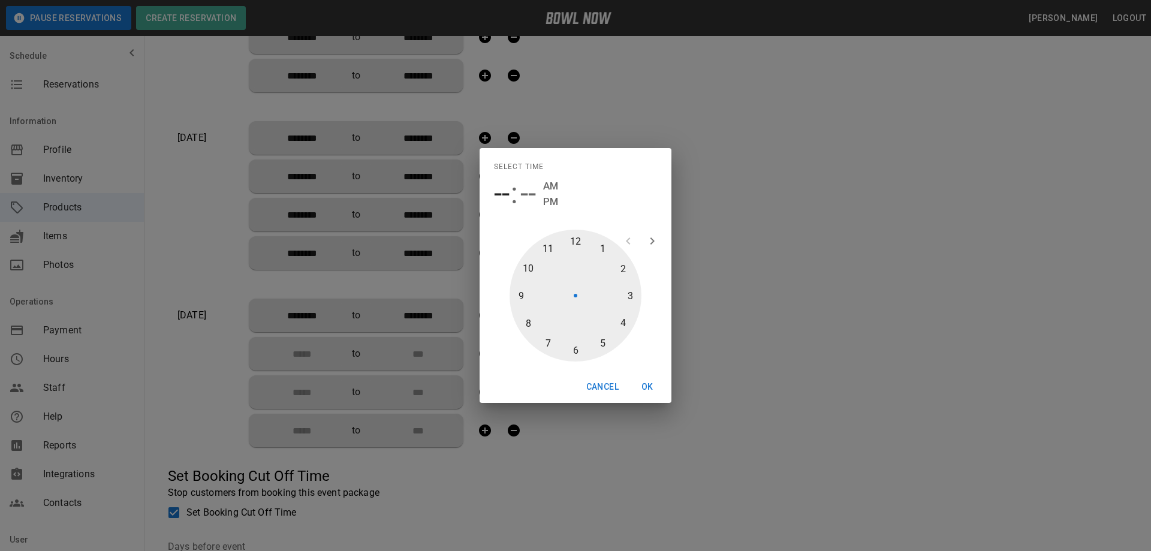
click at [601, 249] on div at bounding box center [575, 296] width 132 height 132
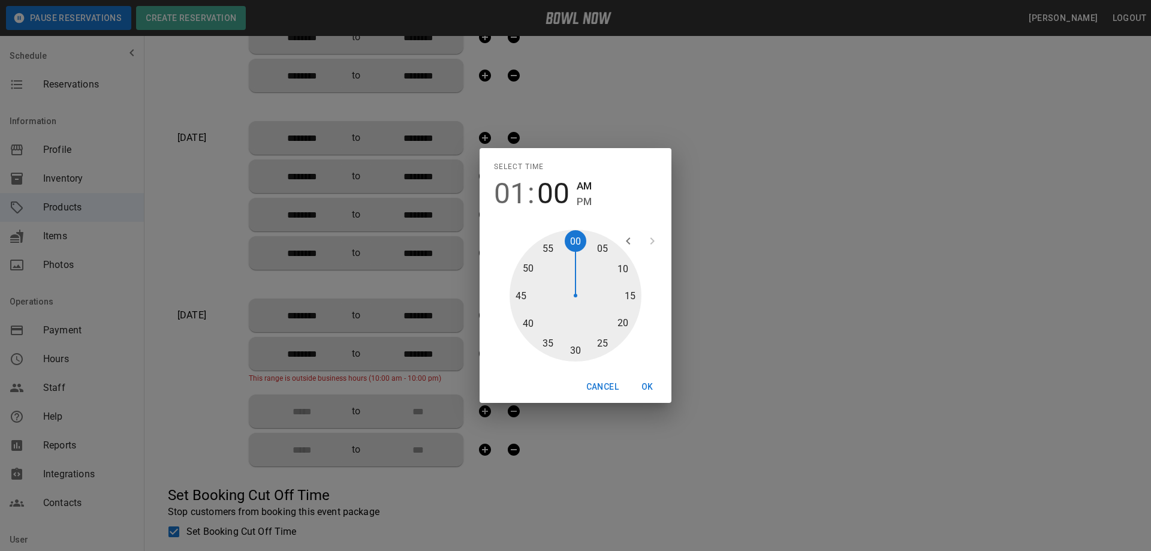
click at [583, 203] on span "PM" at bounding box center [584, 202] width 15 height 16
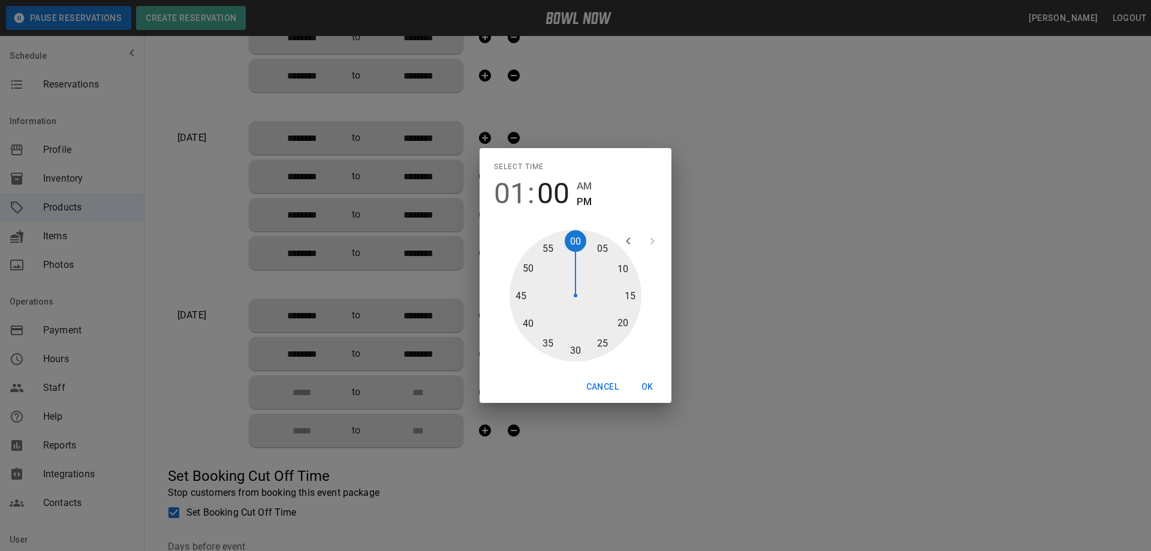
click at [649, 388] on button "OK" at bounding box center [647, 387] width 38 height 22
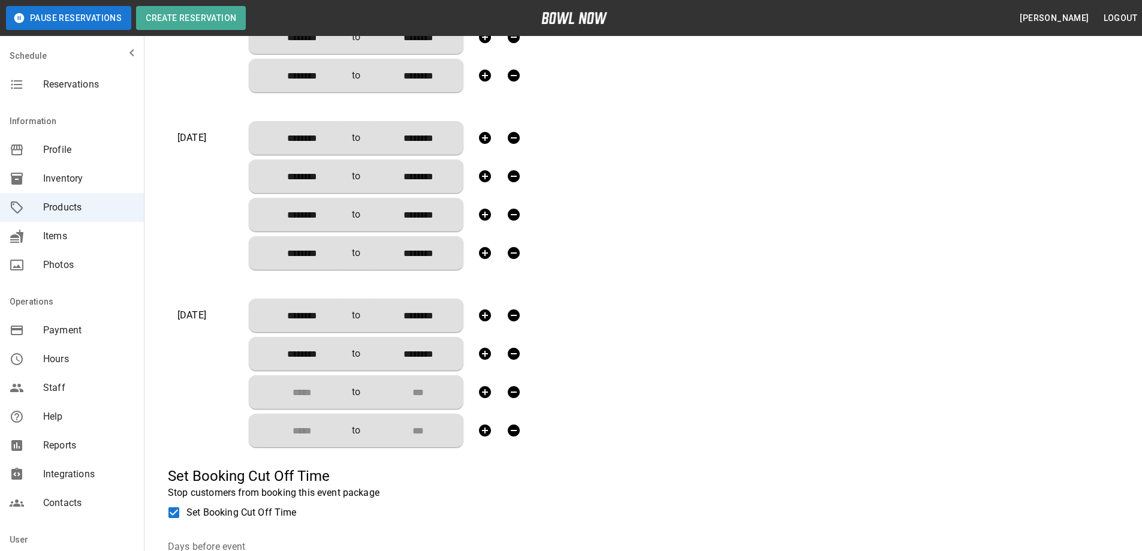
click at [324, 393] on input "Choose time" at bounding box center [297, 392] width 79 height 24
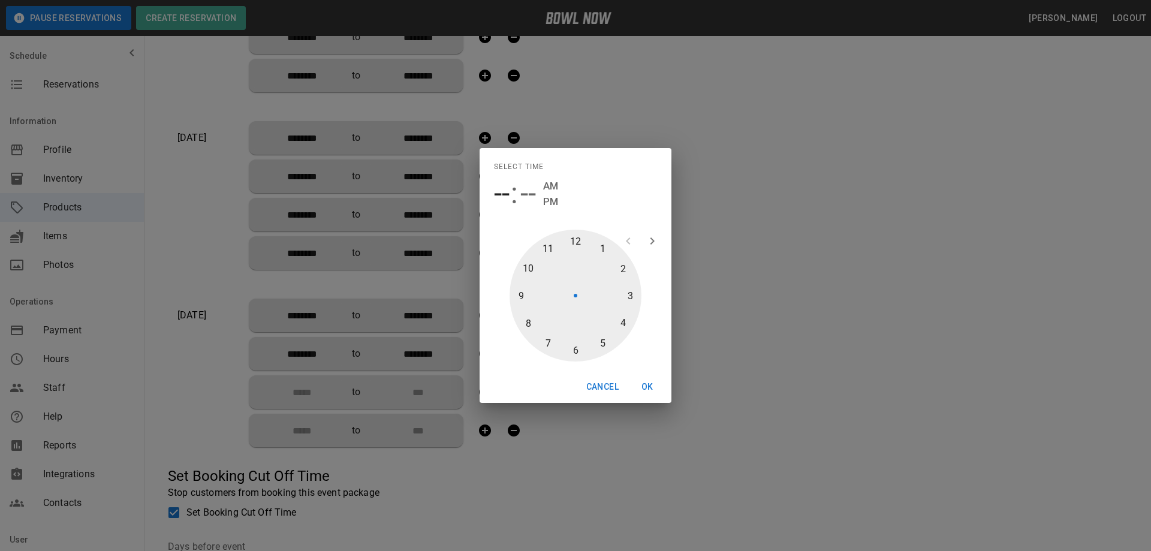
click at [628, 295] on div at bounding box center [575, 296] width 132 height 132
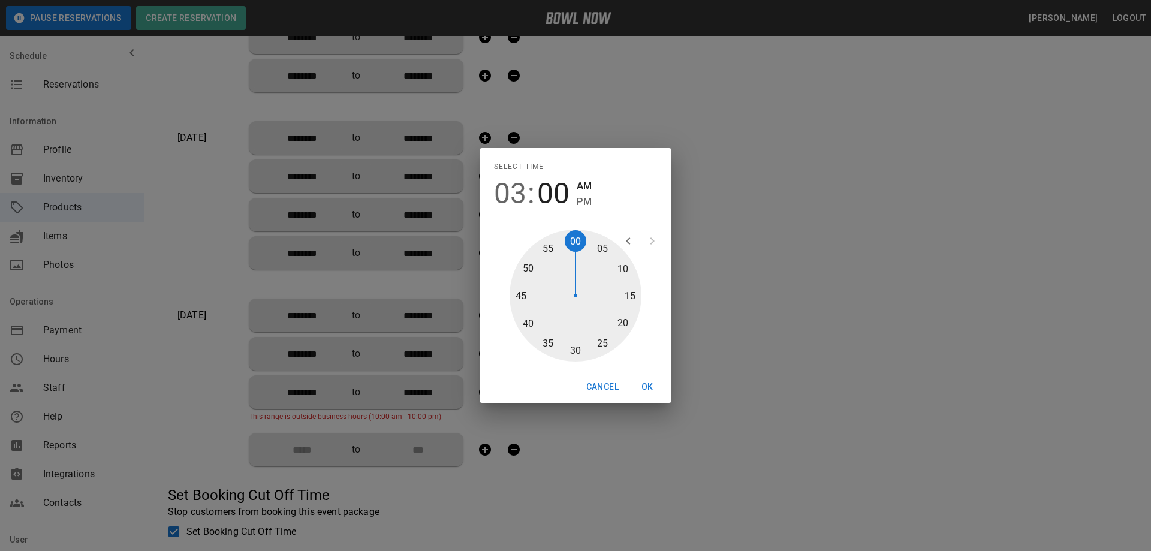
click at [584, 201] on span "PM" at bounding box center [584, 202] width 15 height 16
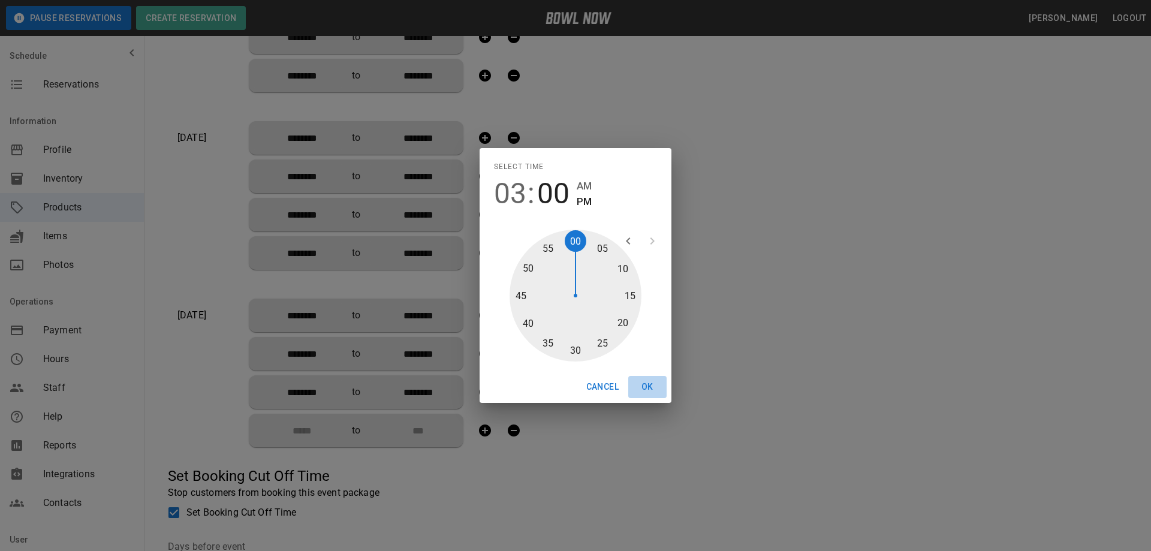
click at [645, 385] on button "OK" at bounding box center [647, 387] width 38 height 22
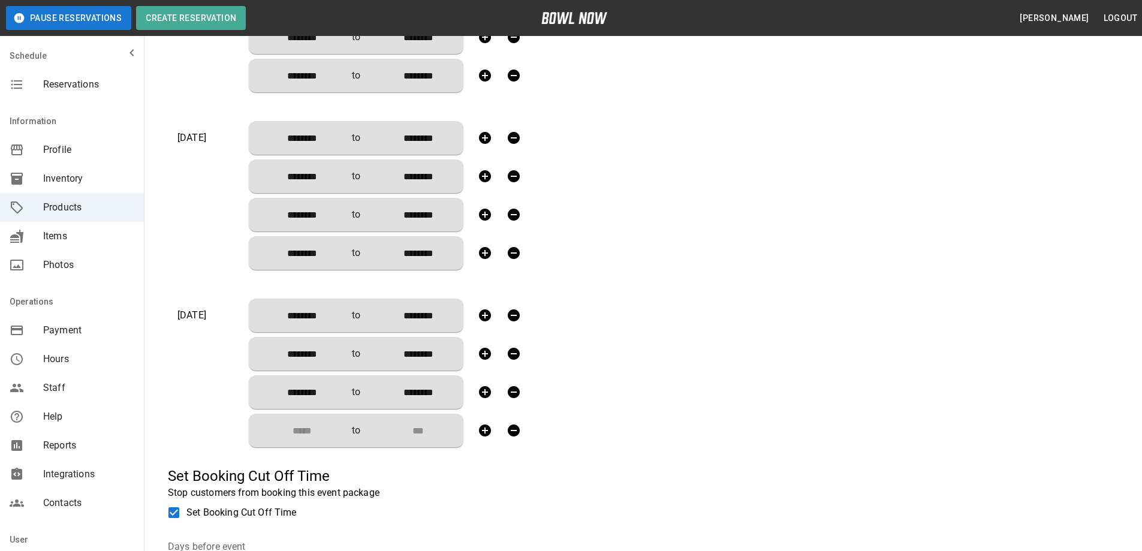
click at [298, 427] on input "Choose time" at bounding box center [297, 430] width 79 height 24
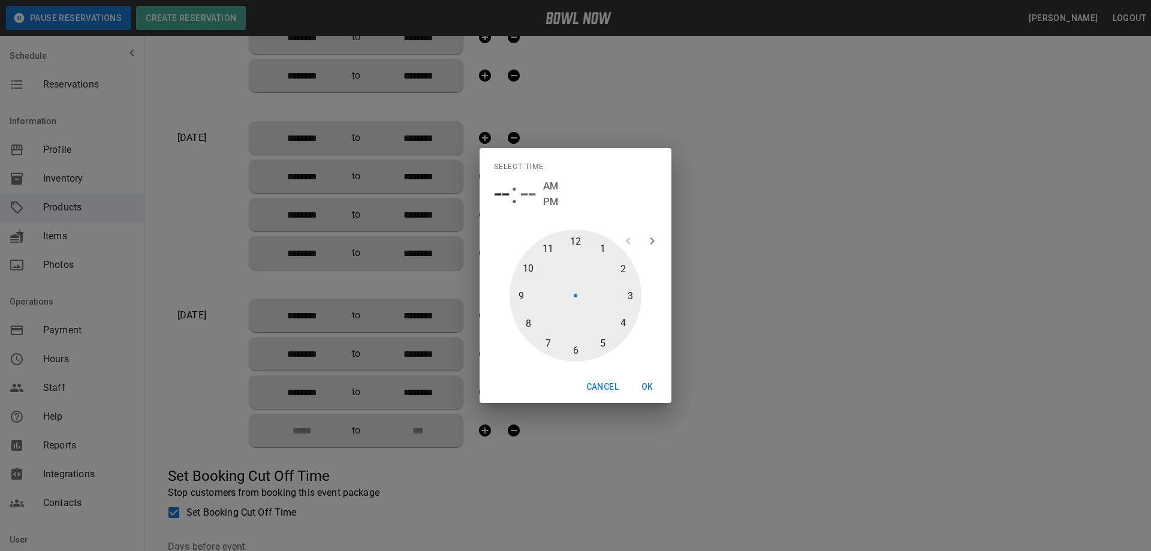
drag, startPoint x: 605, startPoint y: 339, endPoint x: 587, endPoint y: 239, distance: 101.6
click at [604, 339] on div at bounding box center [575, 296] width 132 height 132
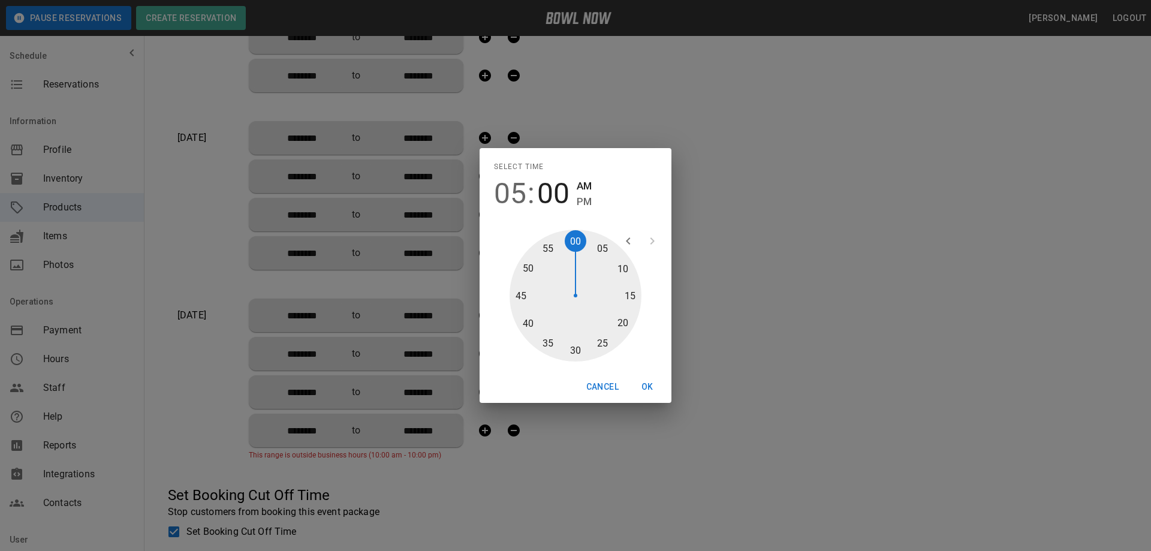
click at [575, 204] on div "05 : 00 AM PM" at bounding box center [575, 194] width 163 height 34
click at [586, 198] on span "PM" at bounding box center [584, 202] width 15 height 16
click at [642, 383] on button "OK" at bounding box center [647, 387] width 38 height 22
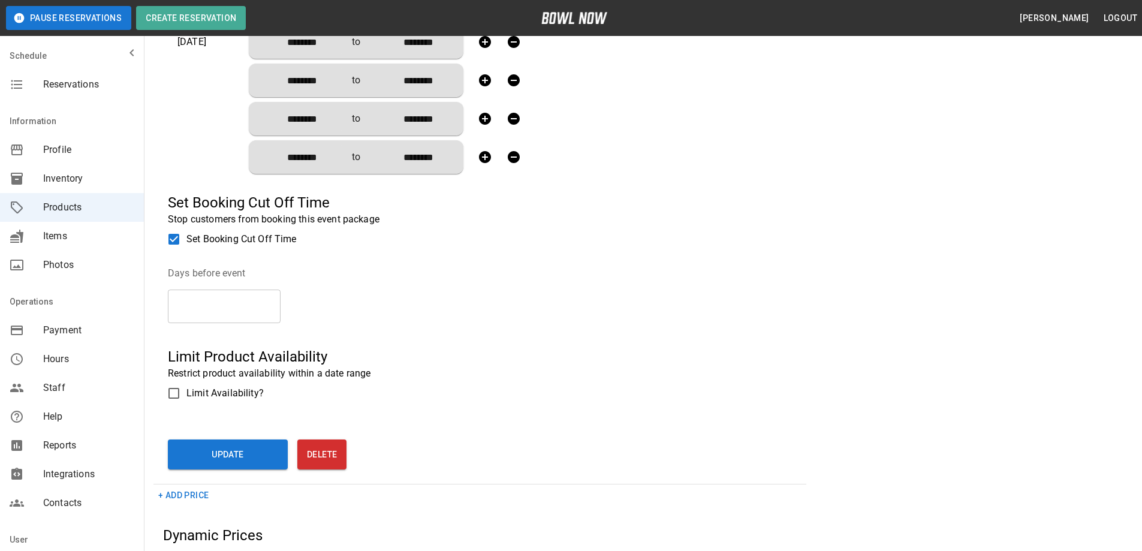
scroll to position [1644, 0]
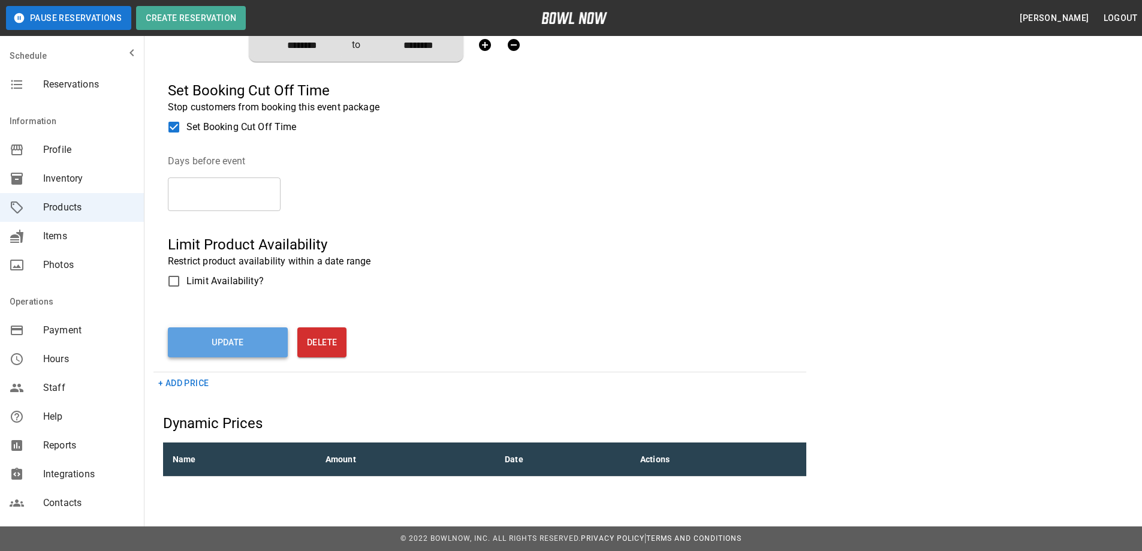
click at [219, 343] on button "Update" at bounding box center [228, 342] width 120 height 30
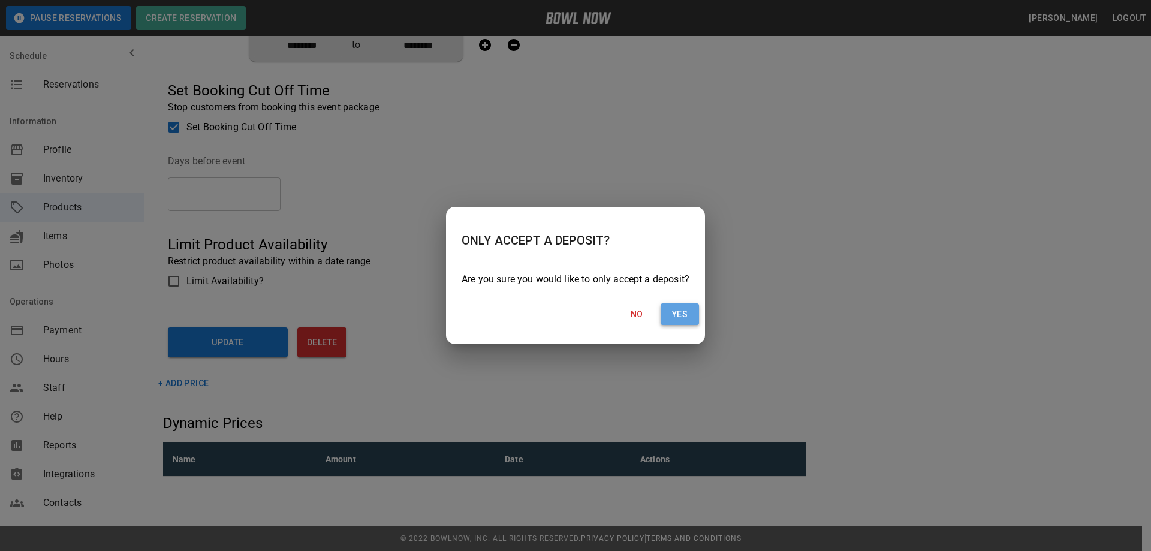
click at [690, 315] on button "Yes" at bounding box center [679, 314] width 38 height 22
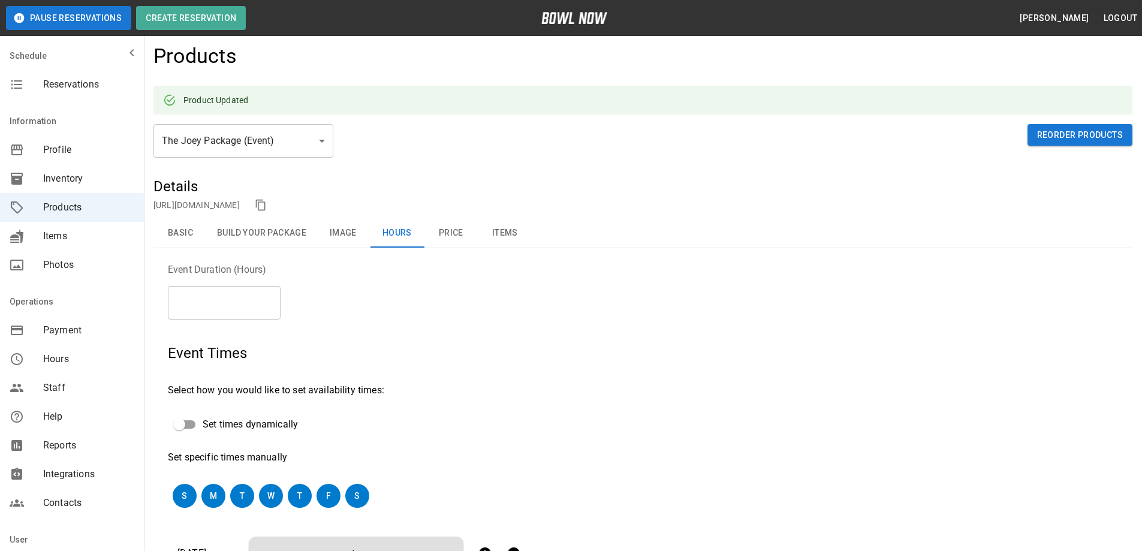
scroll to position [0, 0]
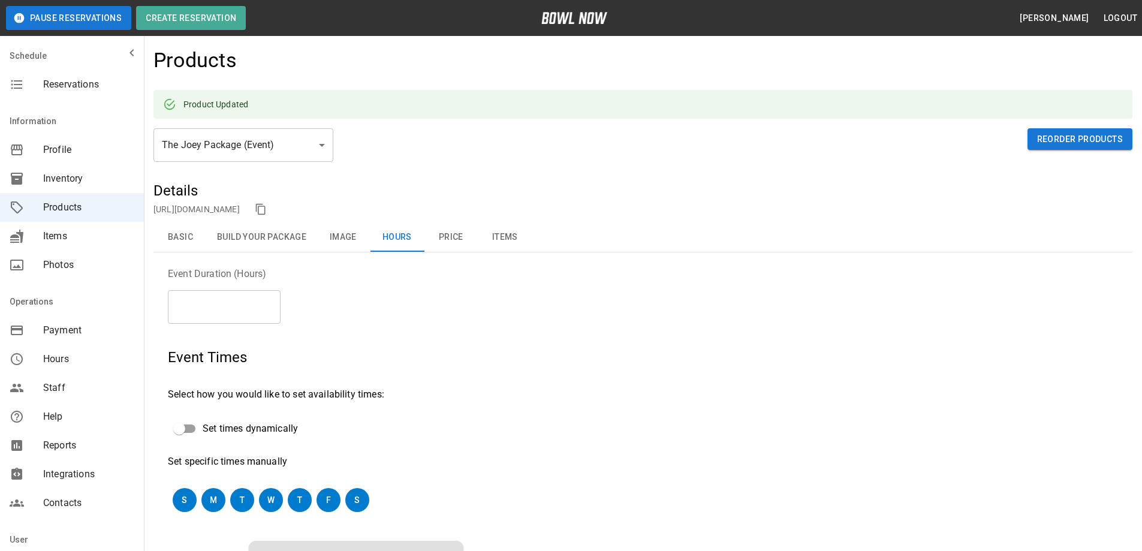
click at [453, 235] on button "Price" at bounding box center [451, 237] width 54 height 29
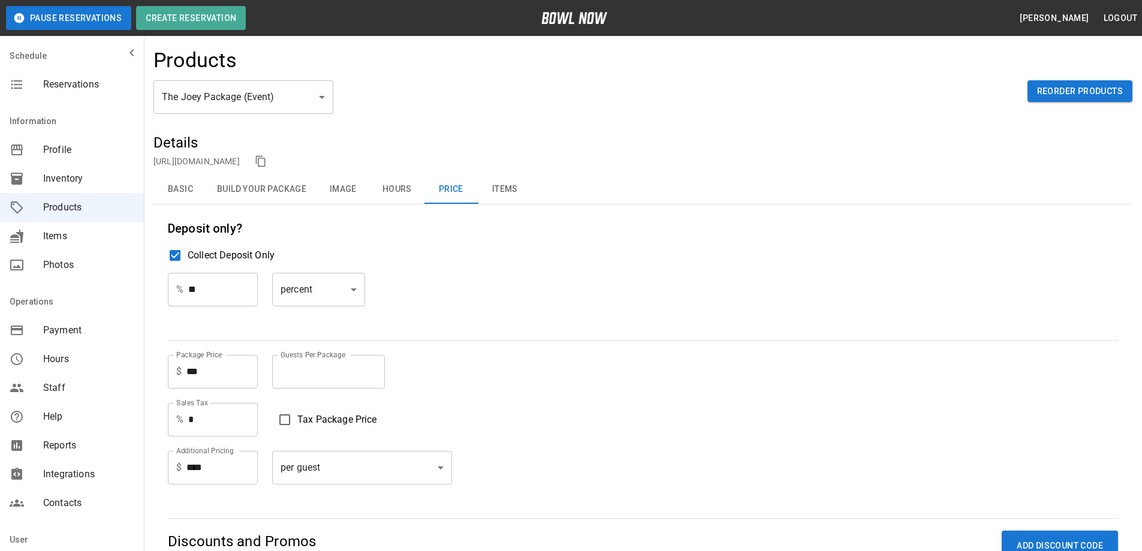
click at [503, 189] on button "Items" at bounding box center [505, 189] width 54 height 29
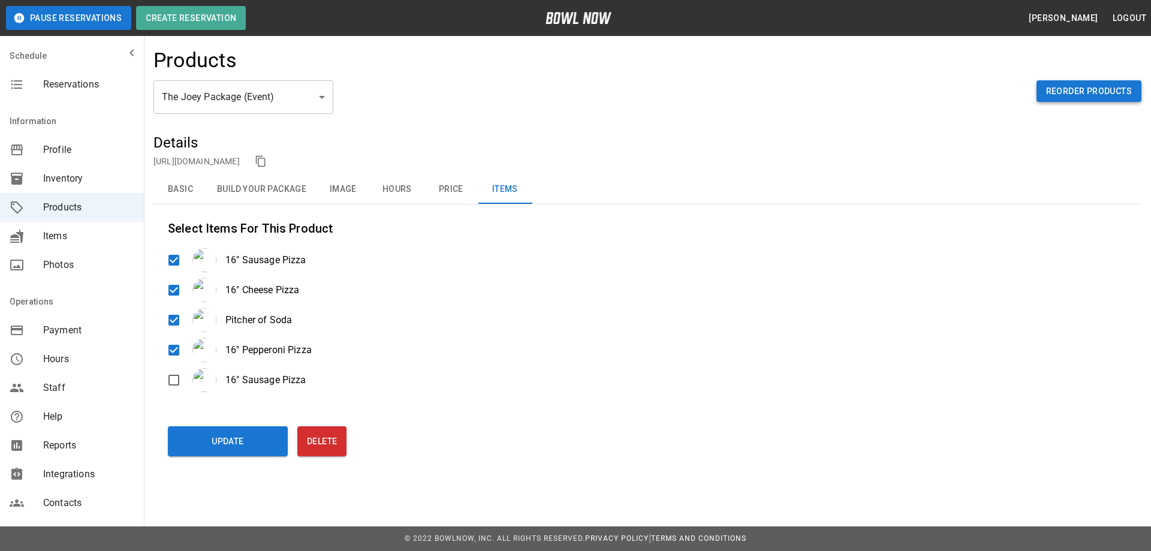
click at [1075, 89] on button "Reorder Products" at bounding box center [1088, 91] width 105 height 22
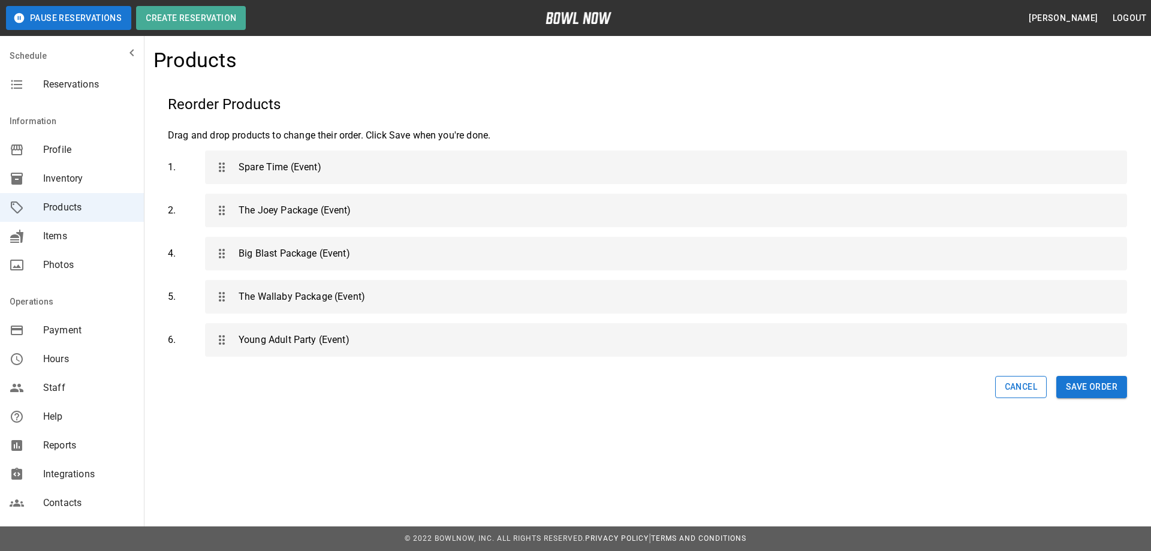
click at [1031, 395] on button "Cancel" at bounding box center [1021, 387] width 52 height 22
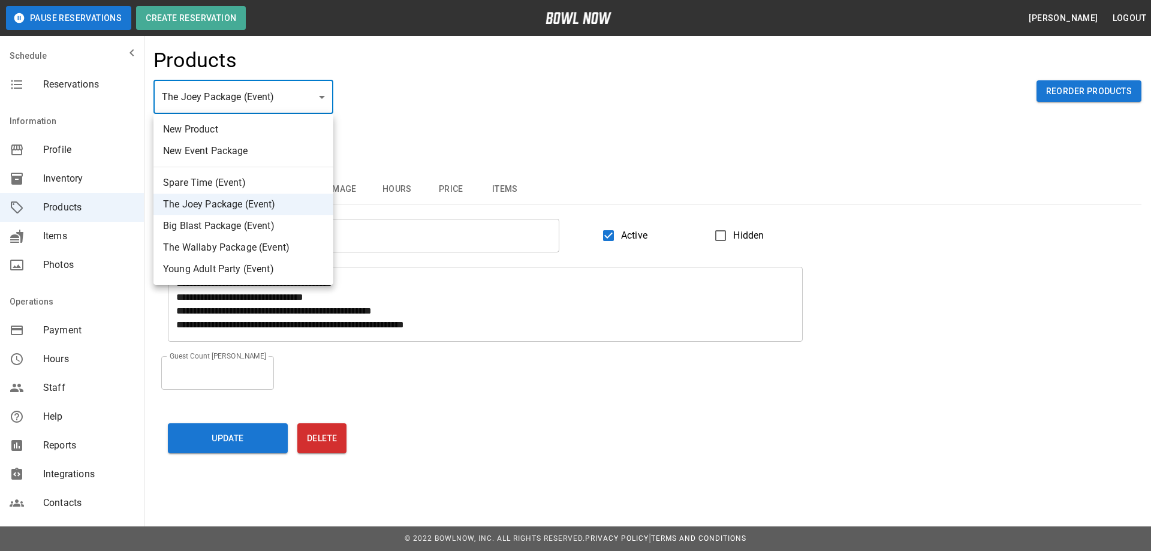
click at [234, 230] on li "Big Blast Package (Event)" at bounding box center [243, 226] width 180 height 22
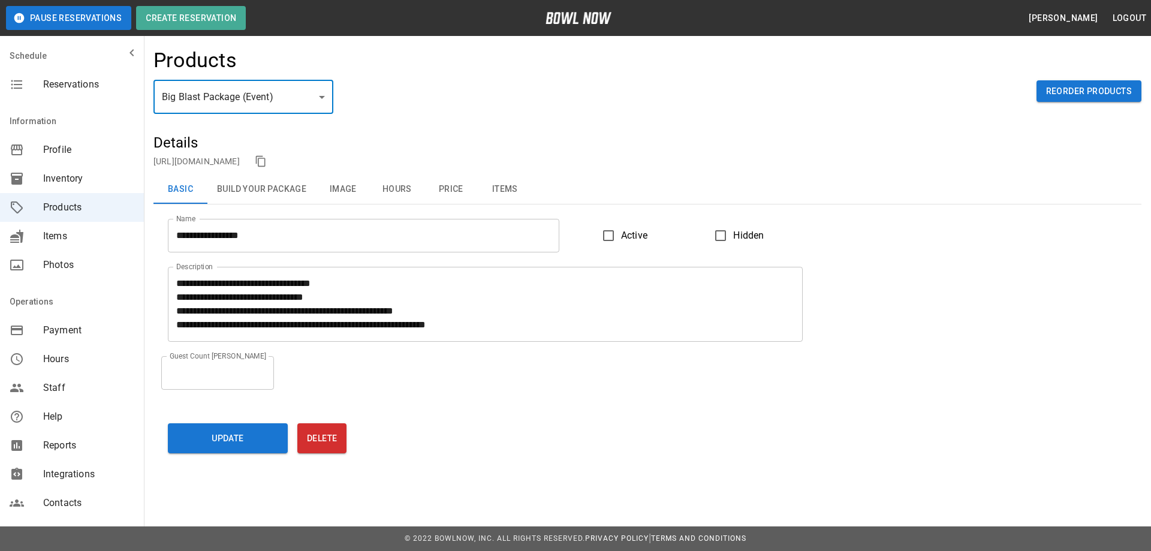
click at [430, 307] on textarea "**********" at bounding box center [485, 303] width 618 height 55
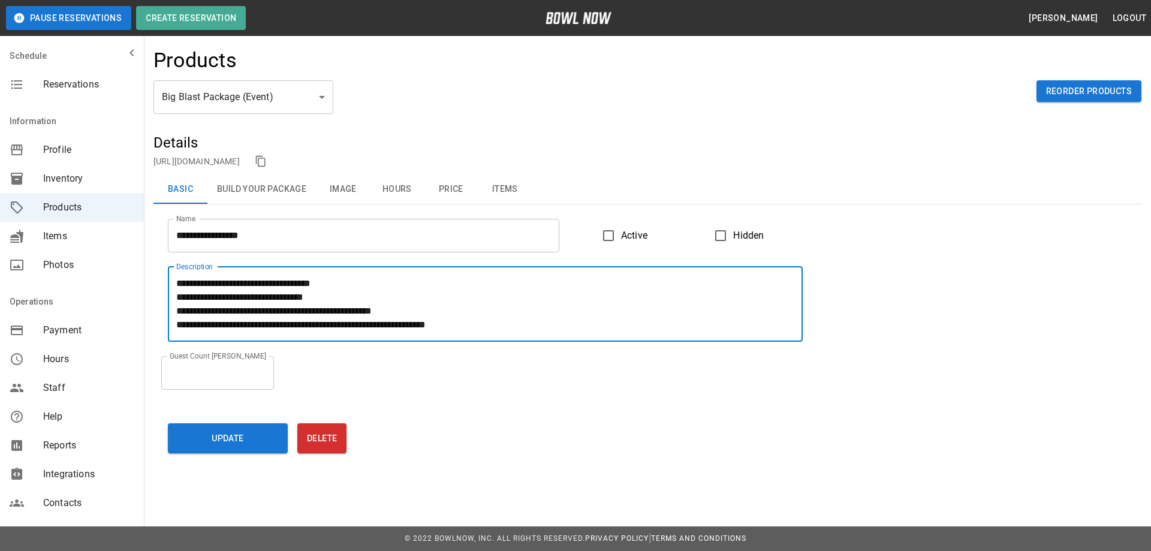
click at [454, 324] on textarea "**********" at bounding box center [485, 303] width 618 height 55
click at [671, 321] on textarea "**********" at bounding box center [485, 303] width 618 height 55
click at [307, 315] on textarea "**********" at bounding box center [485, 303] width 618 height 55
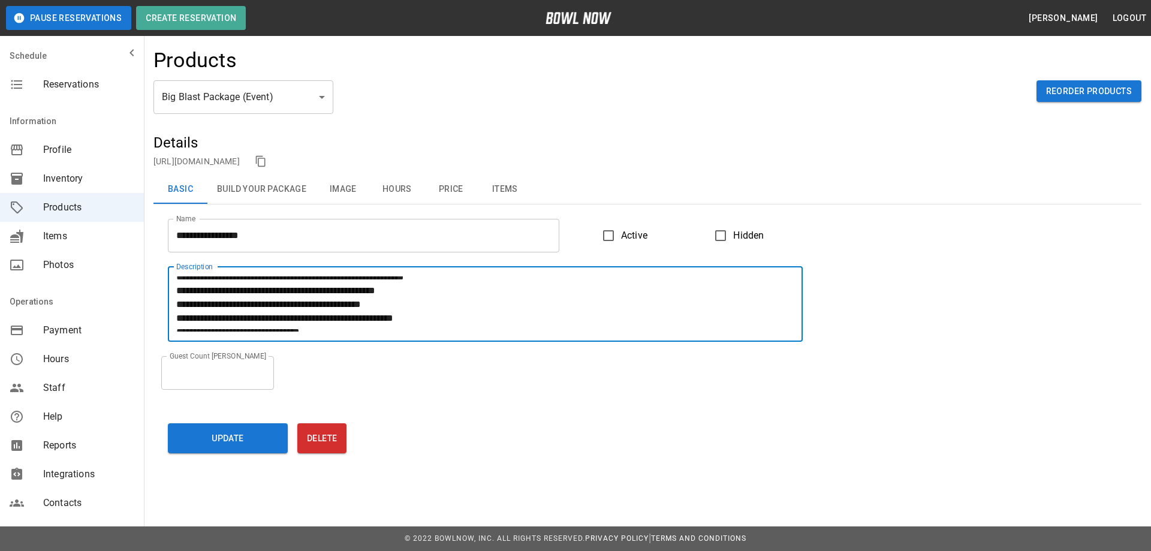
click at [300, 306] on textarea "**********" at bounding box center [485, 303] width 618 height 55
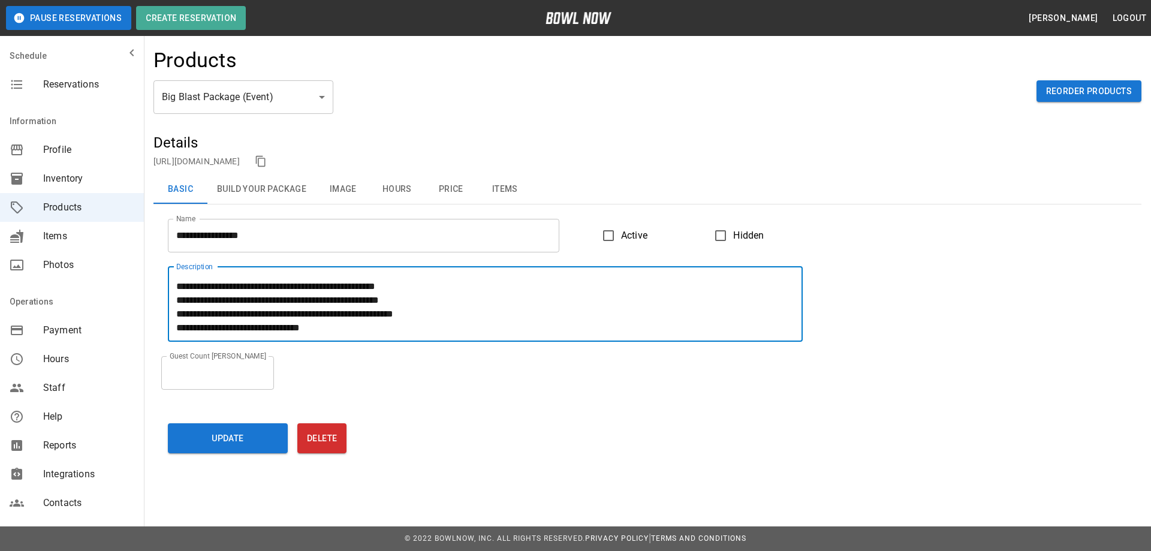
scroll to position [55, 0]
click at [240, 433] on button "Update" at bounding box center [228, 438] width 120 height 30
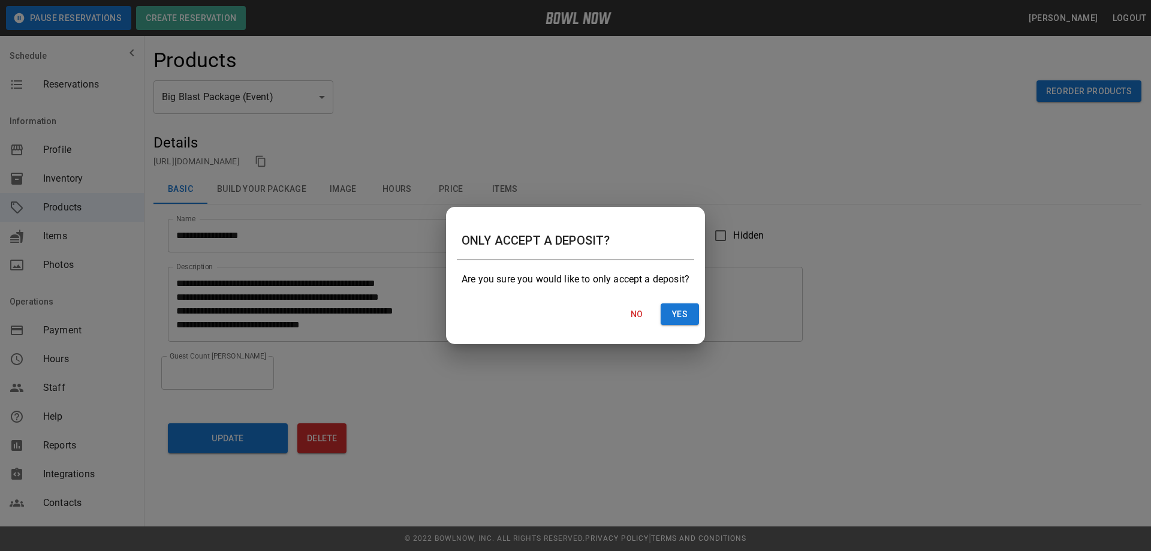
click at [689, 310] on button "Yes" at bounding box center [679, 314] width 38 height 22
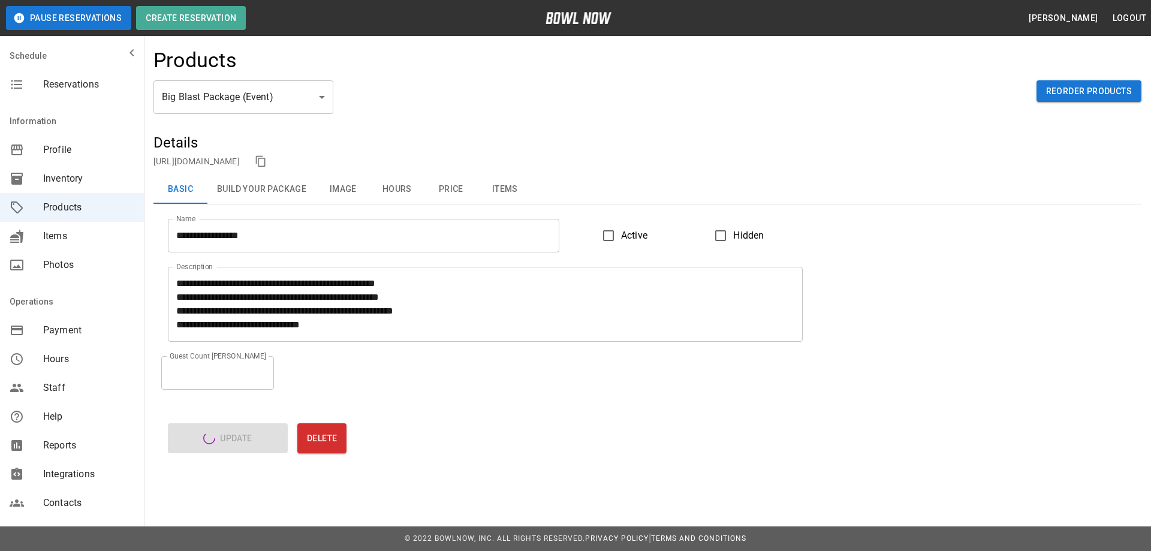
click at [271, 186] on div "ONLY ACCEPT A DEPOSIT? Are you sure you would like to only accept a deposit? No…" at bounding box center [575, 275] width 1151 height 551
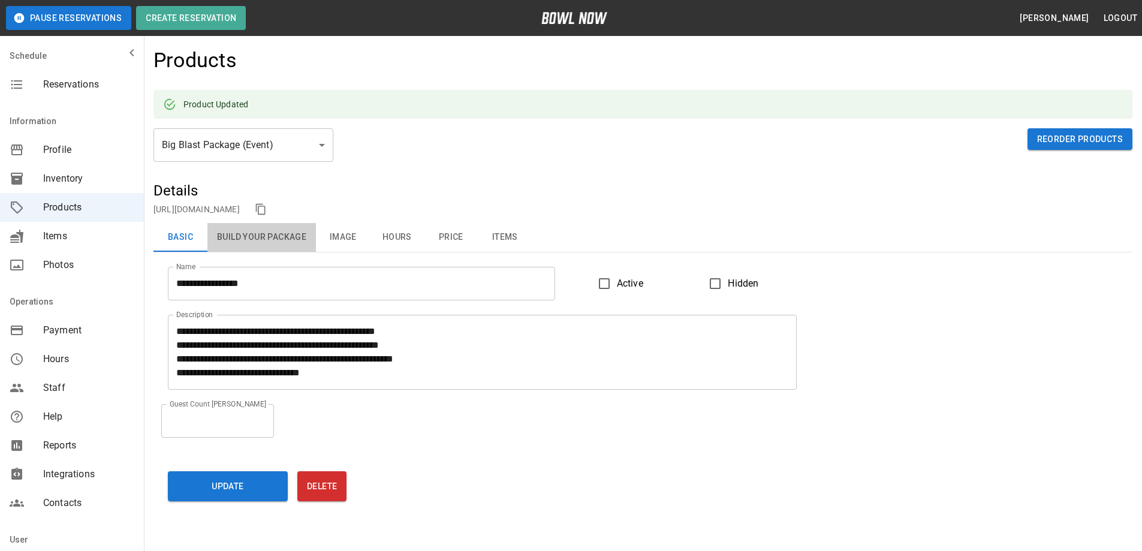
click at [292, 236] on button "Build Your Package" at bounding box center [261, 237] width 108 height 29
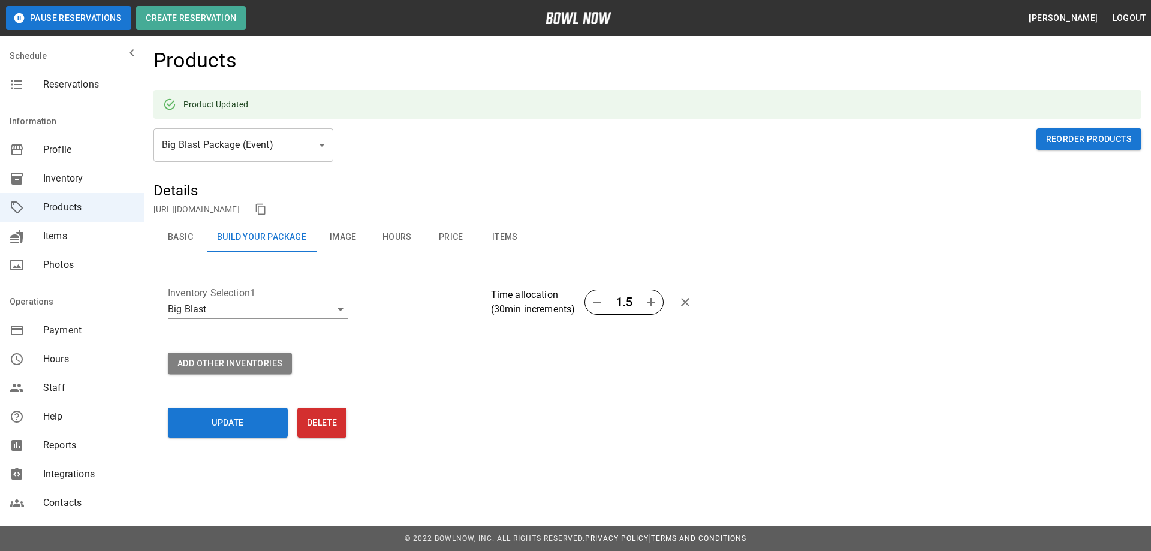
click at [351, 236] on button "Image" at bounding box center [343, 237] width 54 height 29
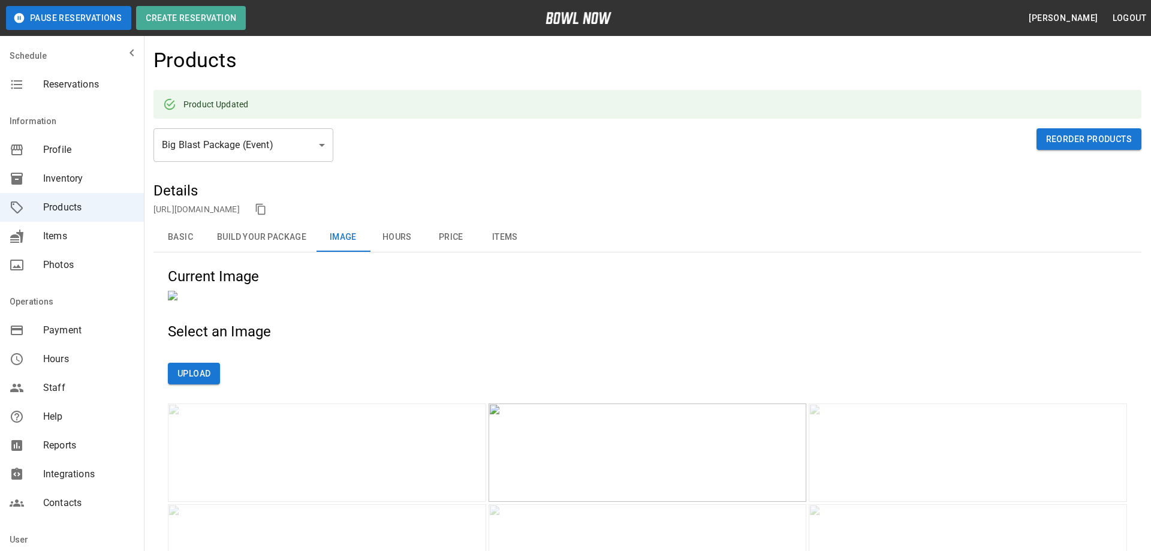
click at [417, 240] on button "Hours" at bounding box center [397, 237] width 54 height 29
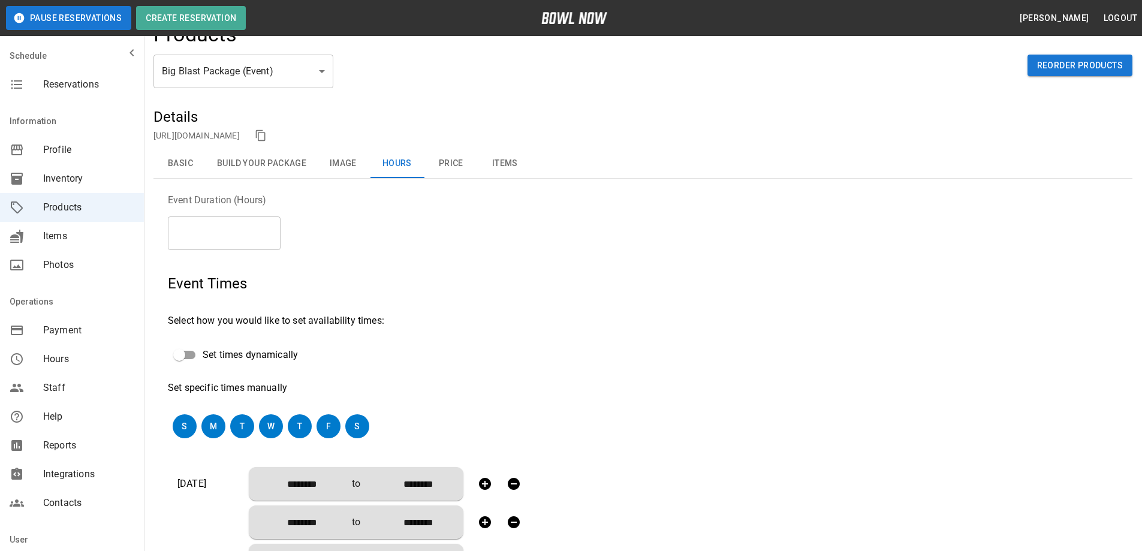
scroll to position [0, 0]
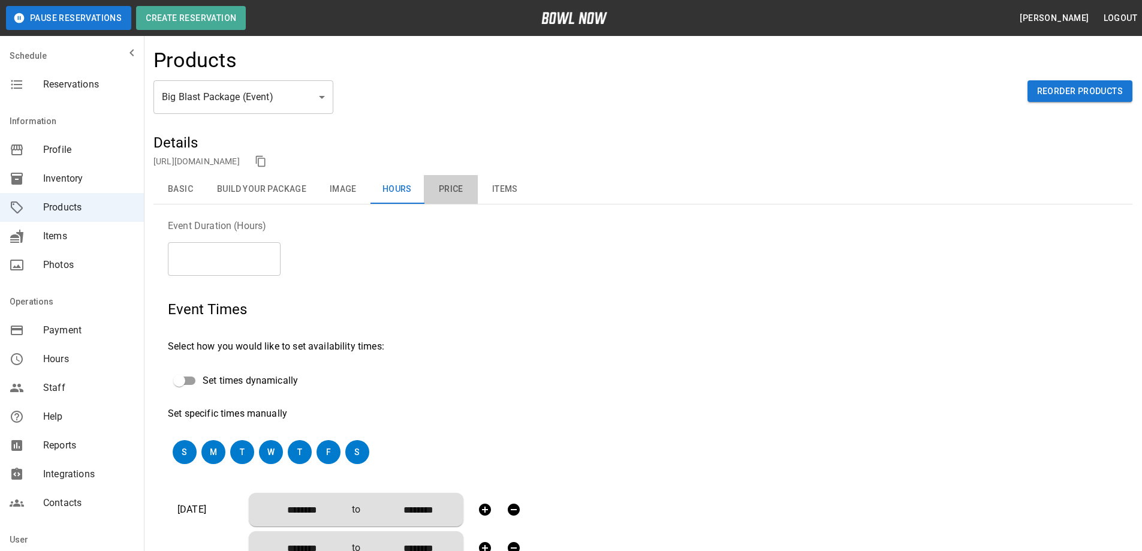
drag, startPoint x: 456, startPoint y: 194, endPoint x: 475, endPoint y: 316, distance: 123.7
click at [457, 194] on button "Price" at bounding box center [451, 189] width 54 height 29
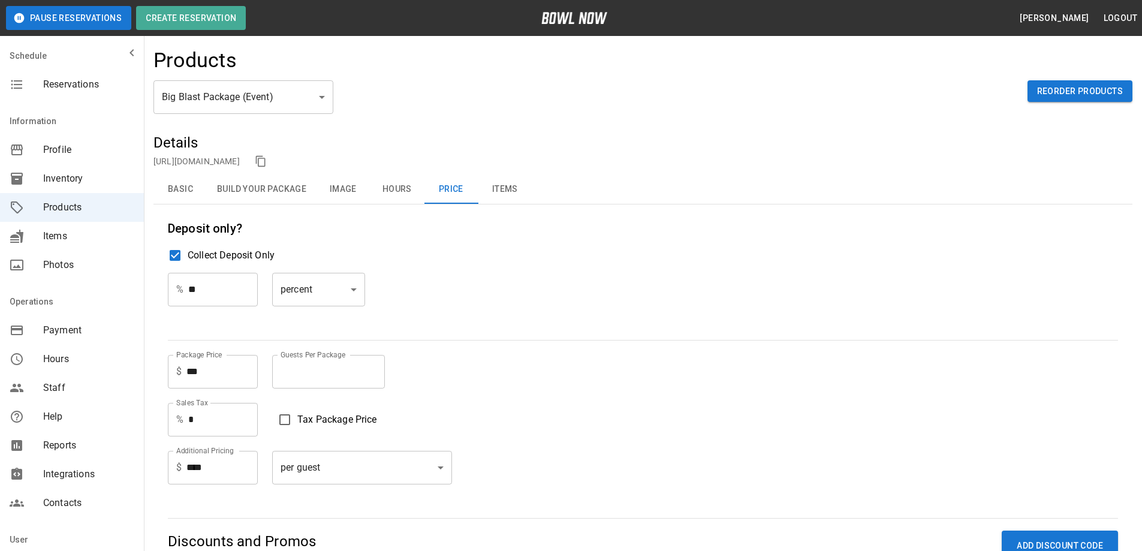
click at [506, 192] on button "Items" at bounding box center [505, 189] width 54 height 29
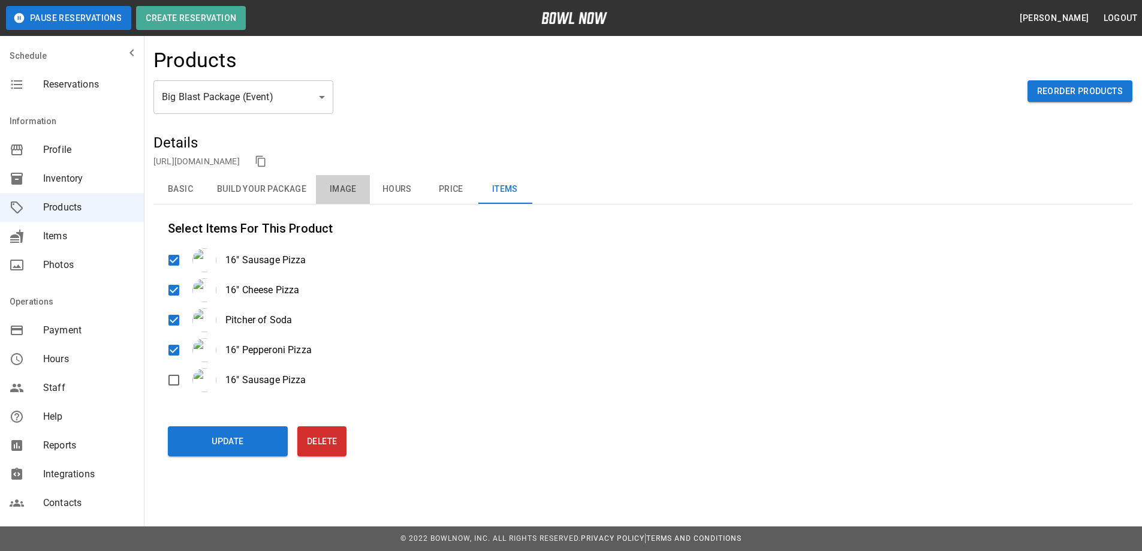
click at [345, 190] on button "Image" at bounding box center [343, 189] width 54 height 29
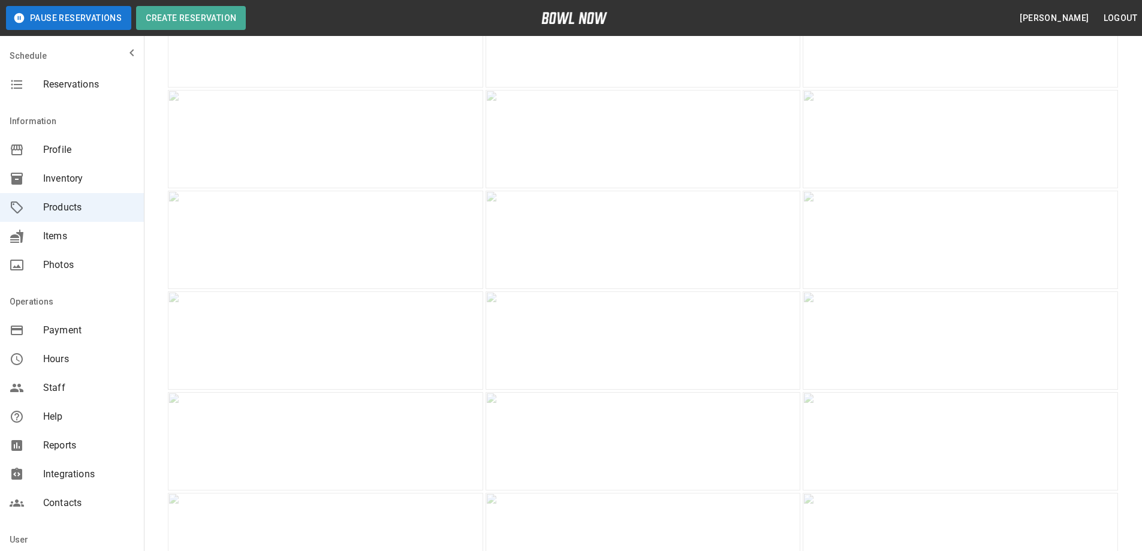
scroll to position [539, 0]
click at [960, 317] on img at bounding box center [960, 268] width 315 height 98
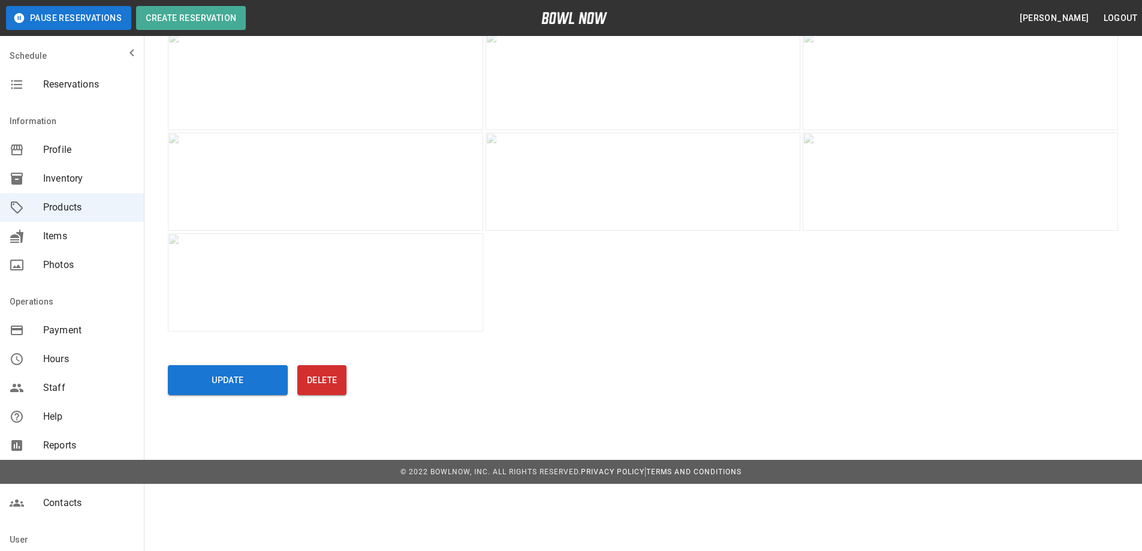
scroll to position [1079, 0]
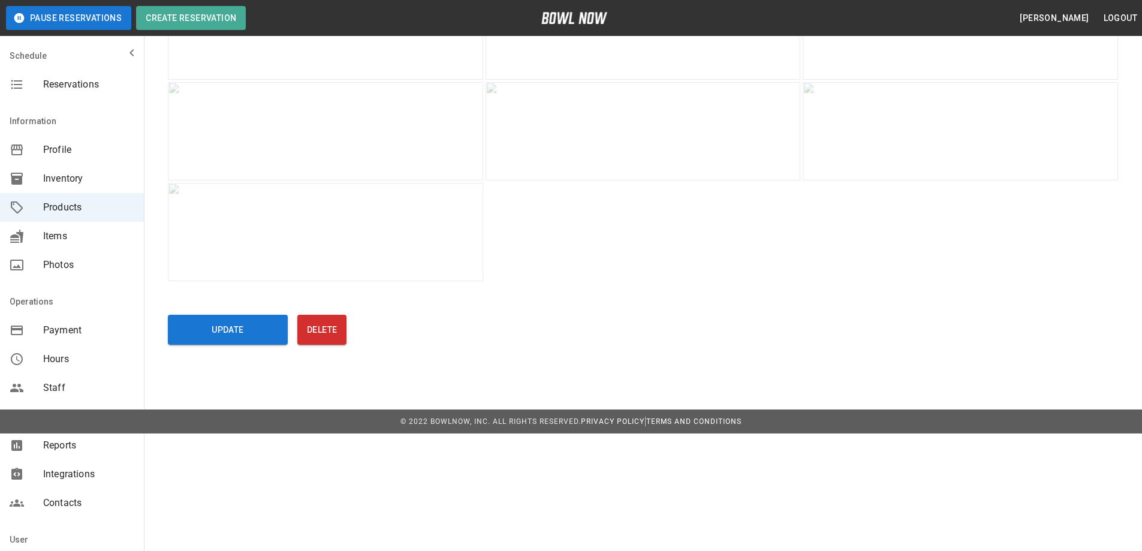
click at [1009, 180] on img at bounding box center [960, 131] width 315 height 98
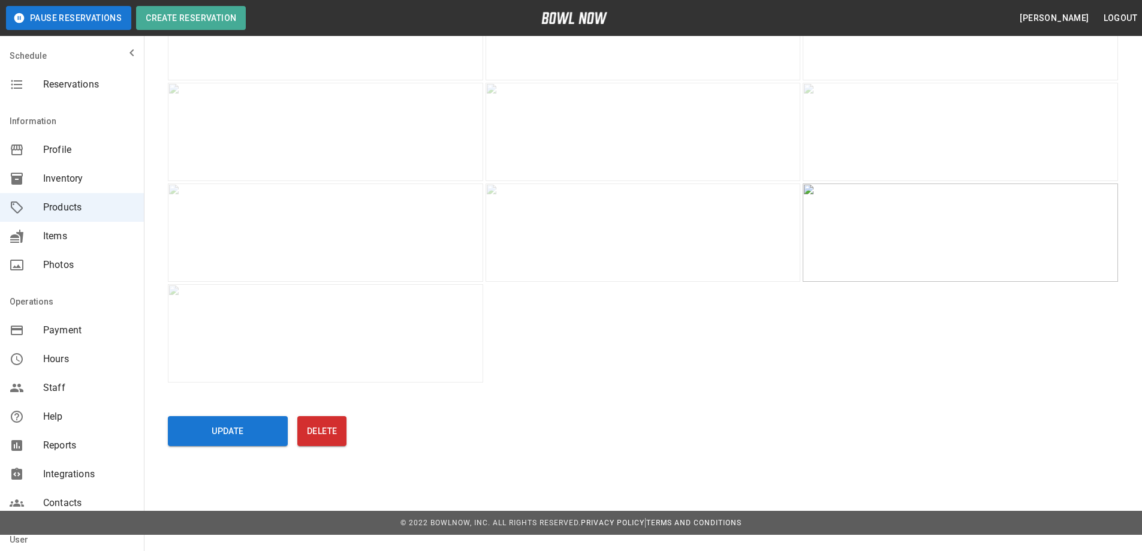
scroll to position [1019, 0]
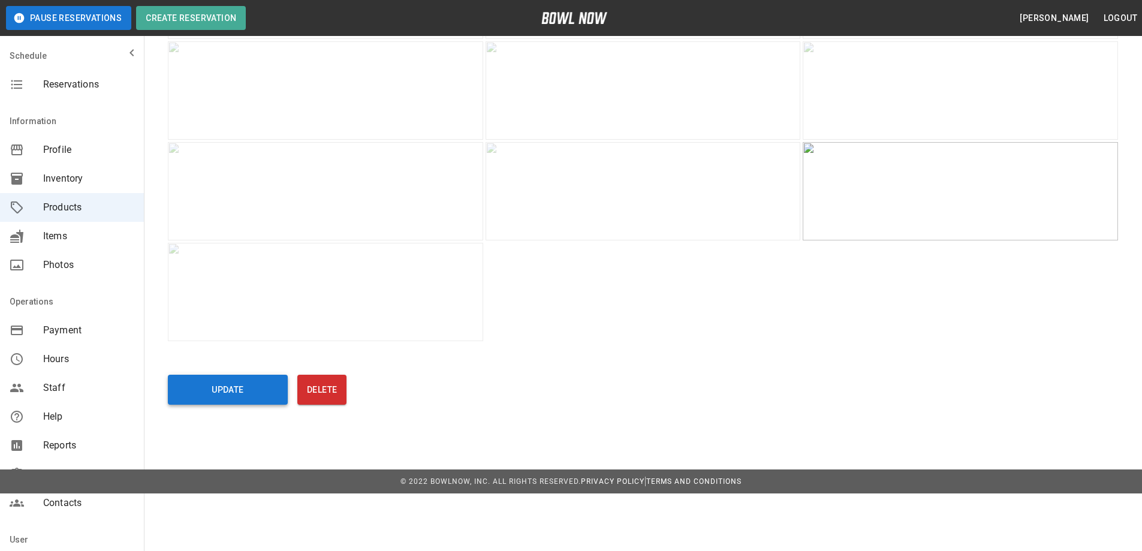
click at [227, 405] on button "Update" at bounding box center [228, 390] width 120 height 30
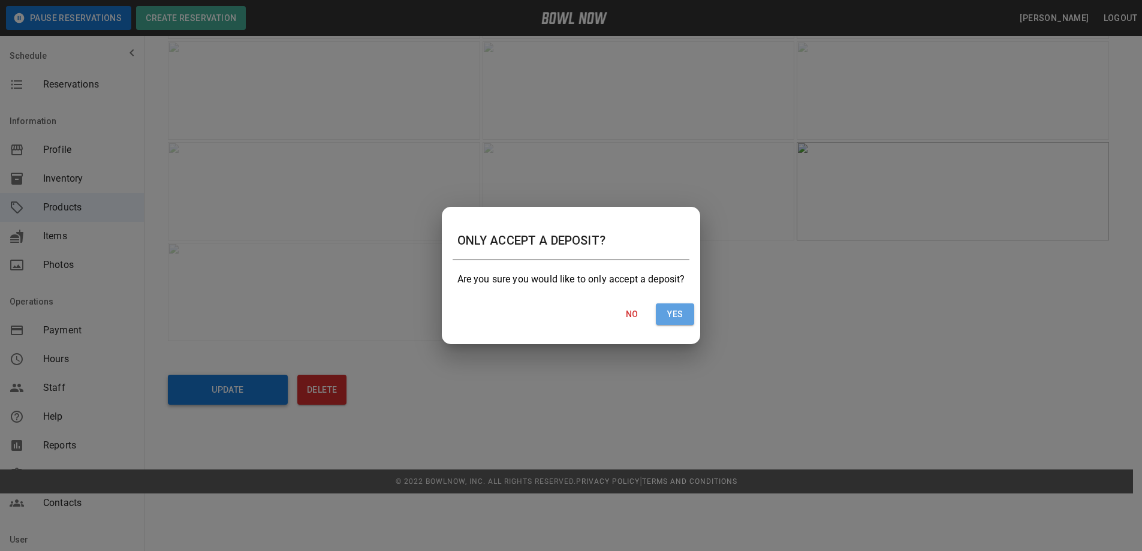
click at [689, 314] on button "Yes" at bounding box center [675, 314] width 38 height 22
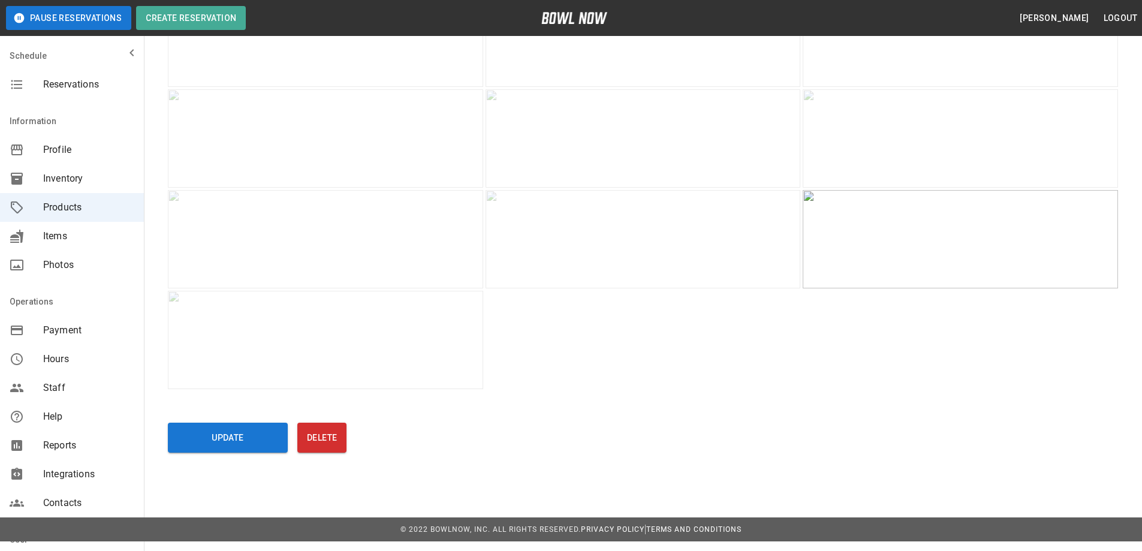
click at [40, 208] on div "mailbox folders" at bounding box center [27, 207] width 34 height 14
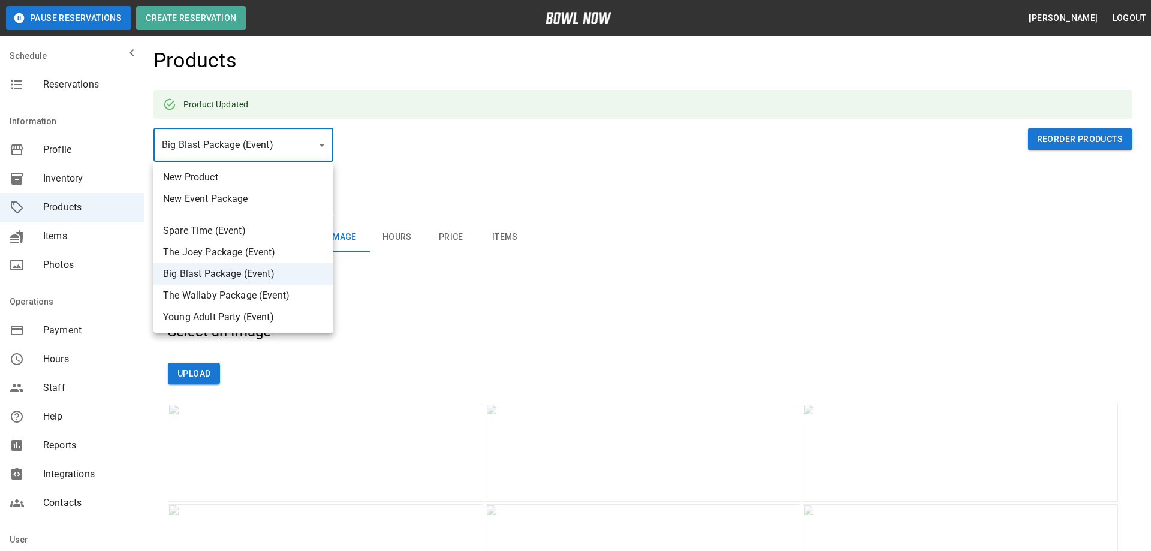
click at [173, 290] on li "The Wallaby Package (Event)" at bounding box center [243, 296] width 180 height 22
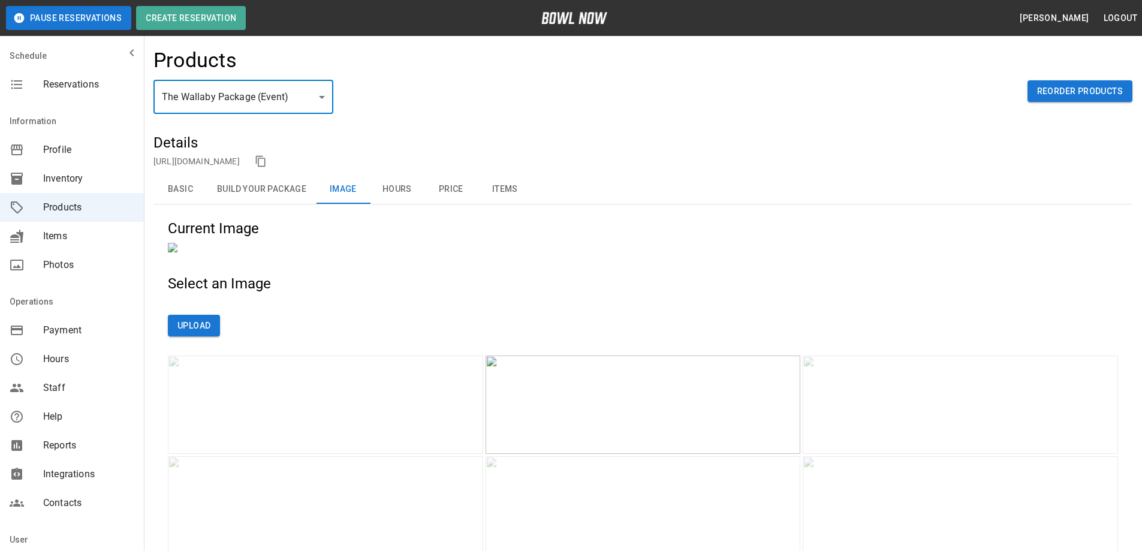
click at [180, 188] on button "Basic" at bounding box center [180, 189] width 54 height 29
